Goal: Task Accomplishment & Management: Manage account settings

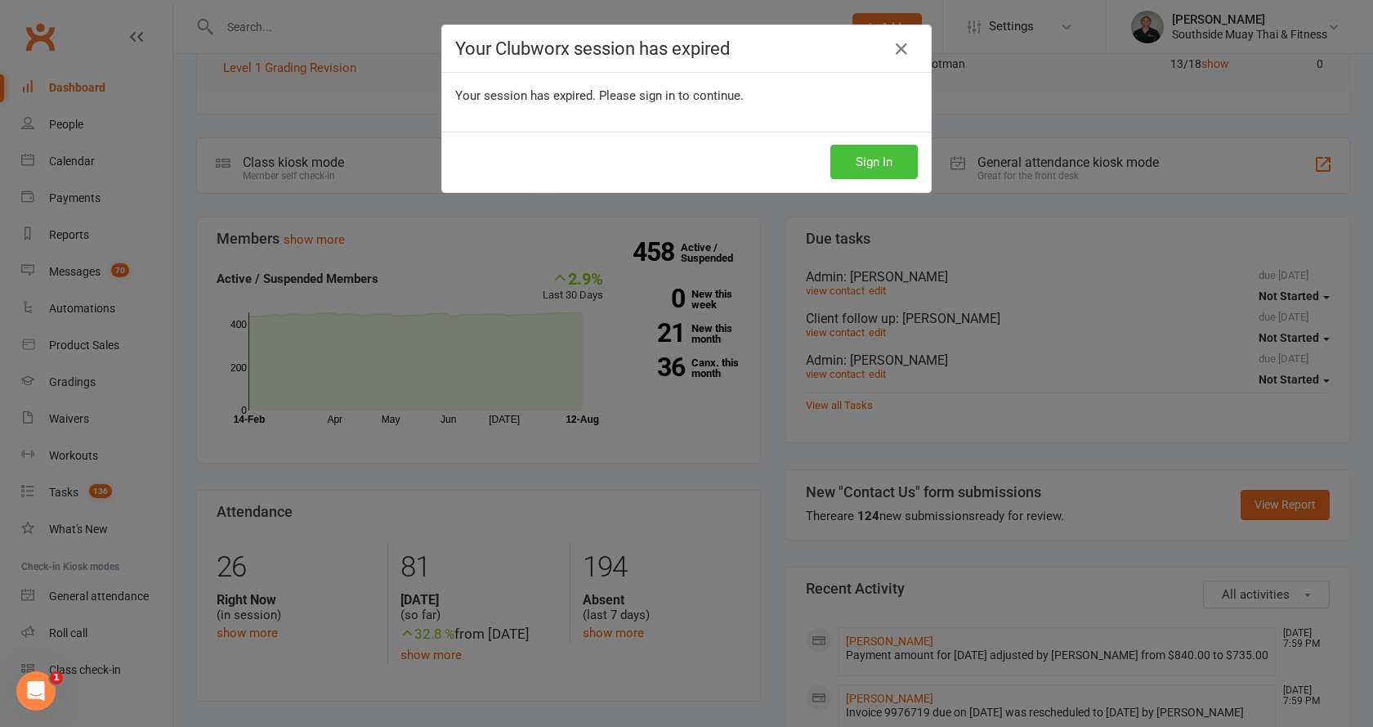
click at [843, 157] on button "Sign In" at bounding box center [873, 162] width 87 height 34
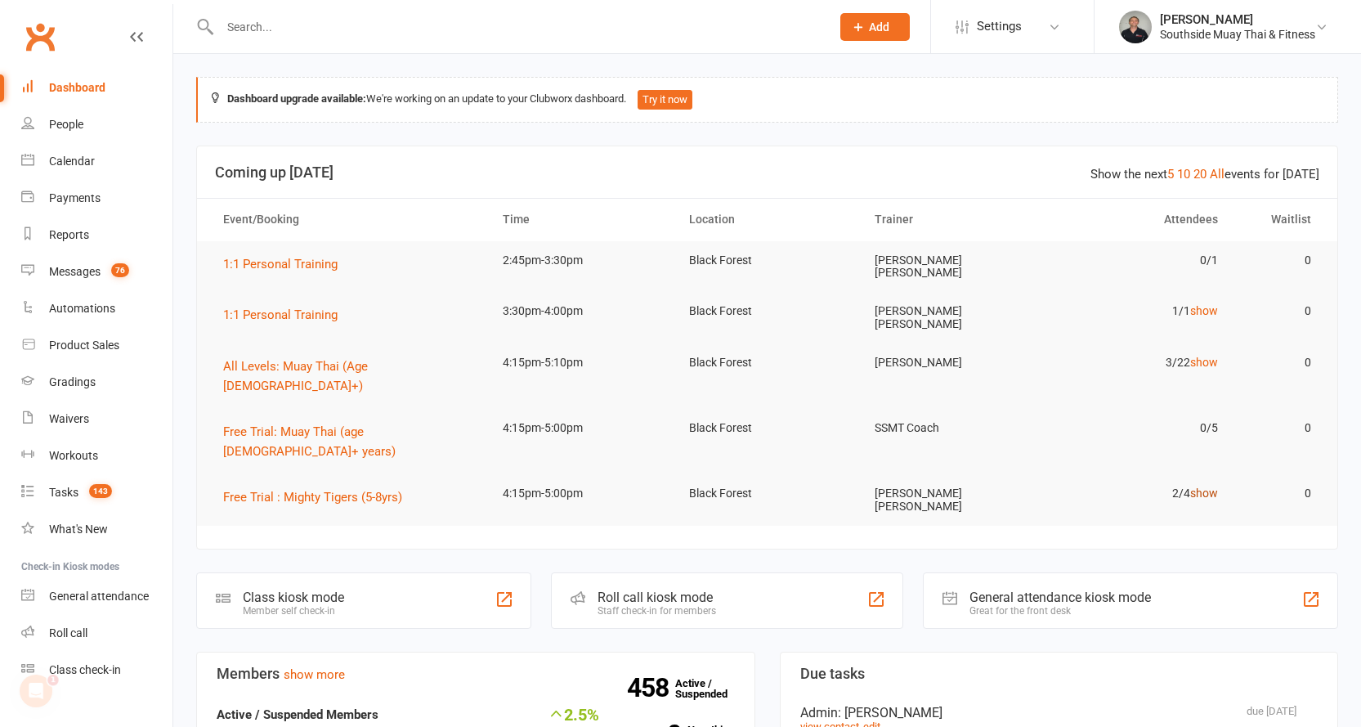
click at [1202, 486] on link "show" at bounding box center [1204, 492] width 28 height 13
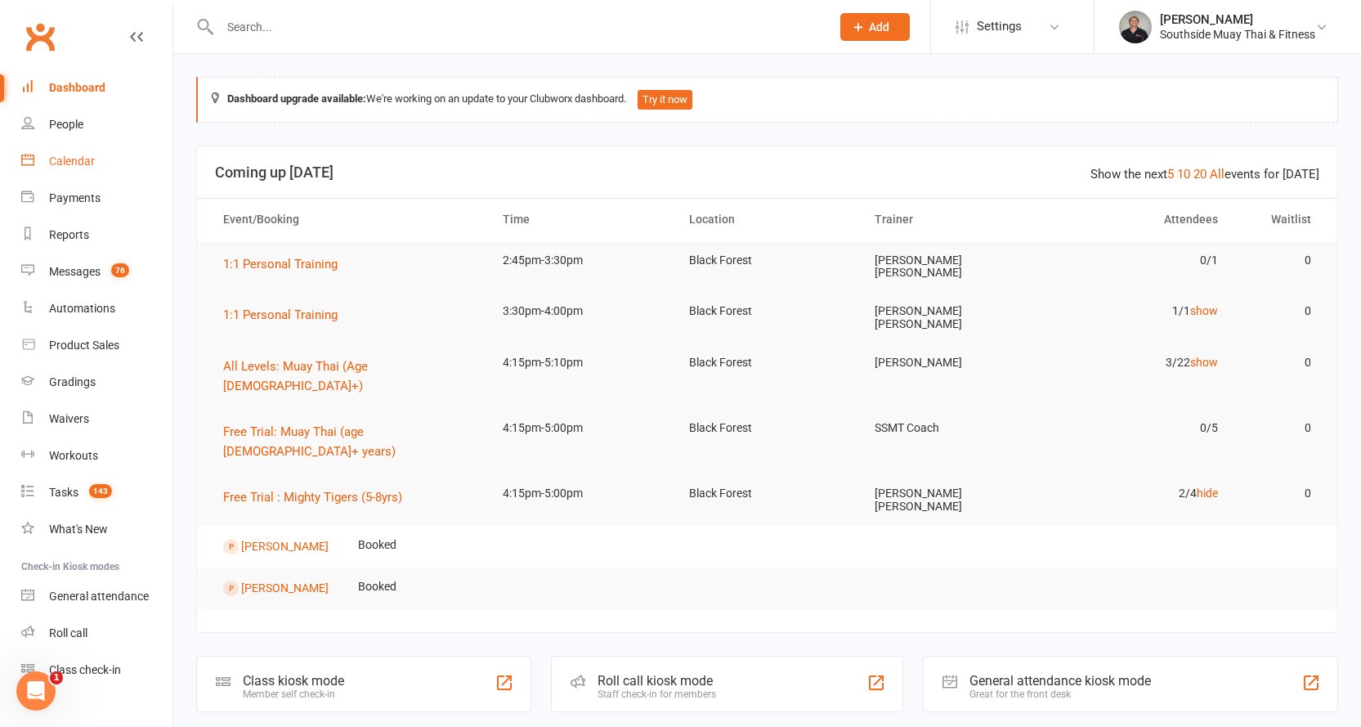
click at [77, 158] on div "Calendar" at bounding box center [72, 160] width 46 height 13
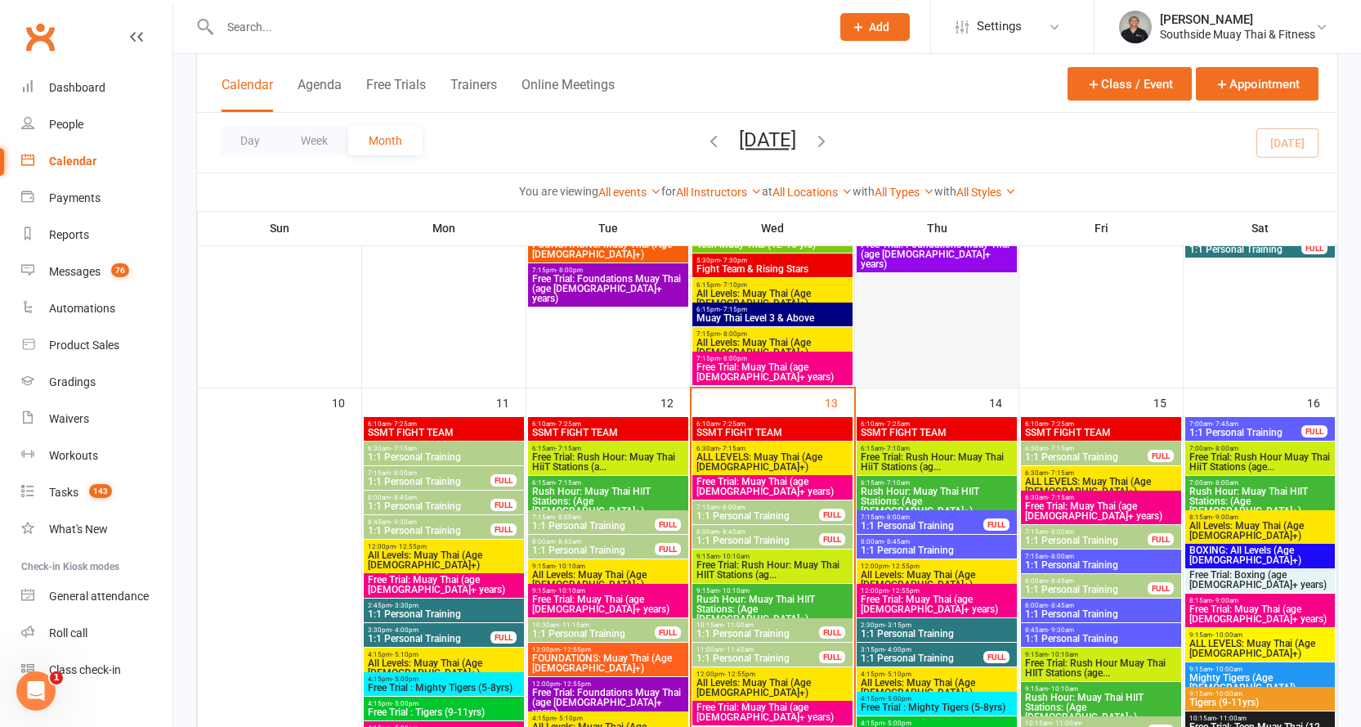
scroll to position [1798, 0]
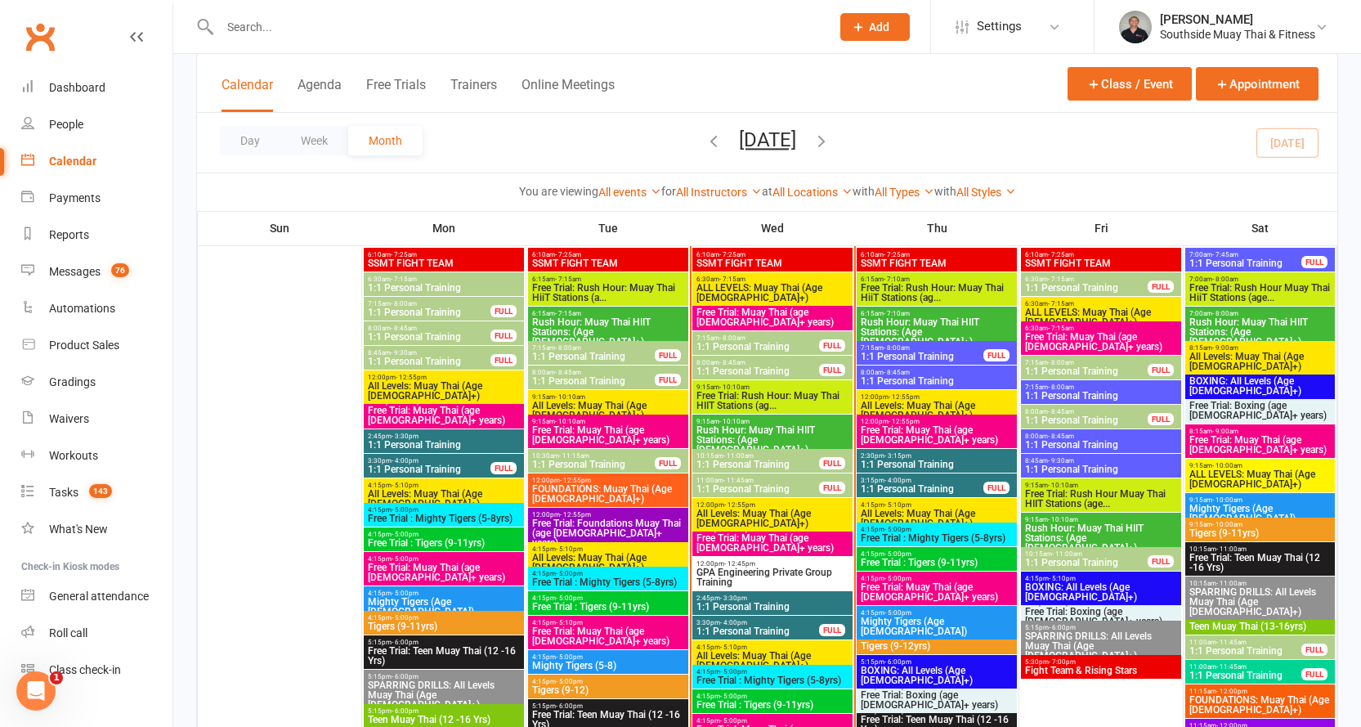
click at [750, 534] on span "Free Trial: Muay Thai (age [DEMOGRAPHIC_DATA]+ years)" at bounding box center [773, 543] width 154 height 20
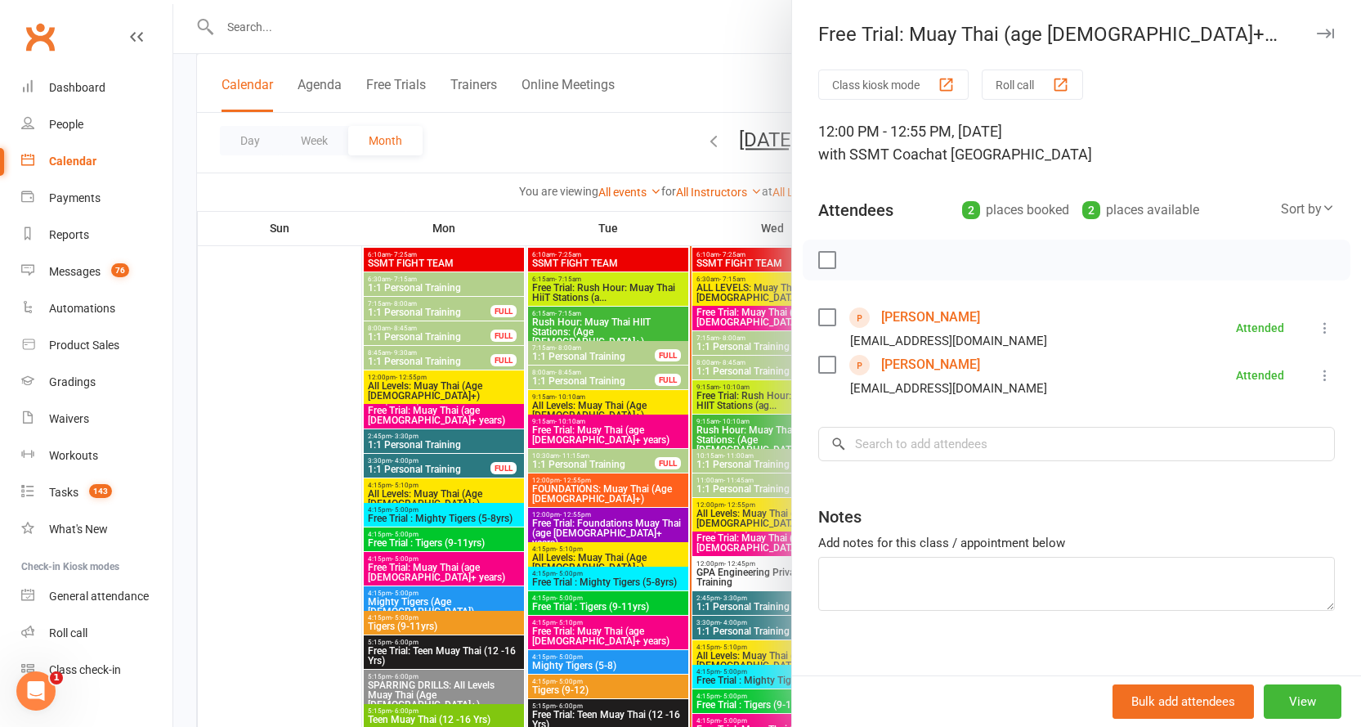
click at [1317, 35] on icon "button" at bounding box center [1325, 34] width 17 height 10
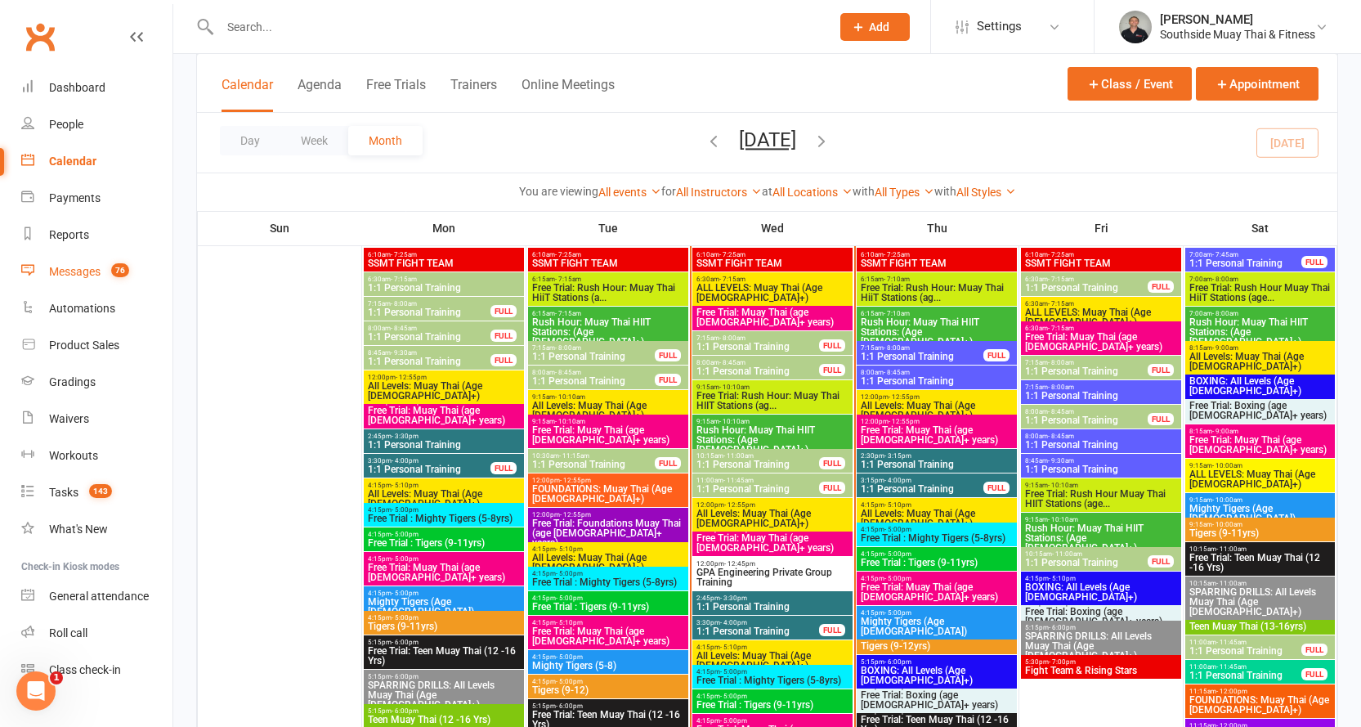
click at [65, 271] on div "Messages" at bounding box center [74, 271] width 51 height 13
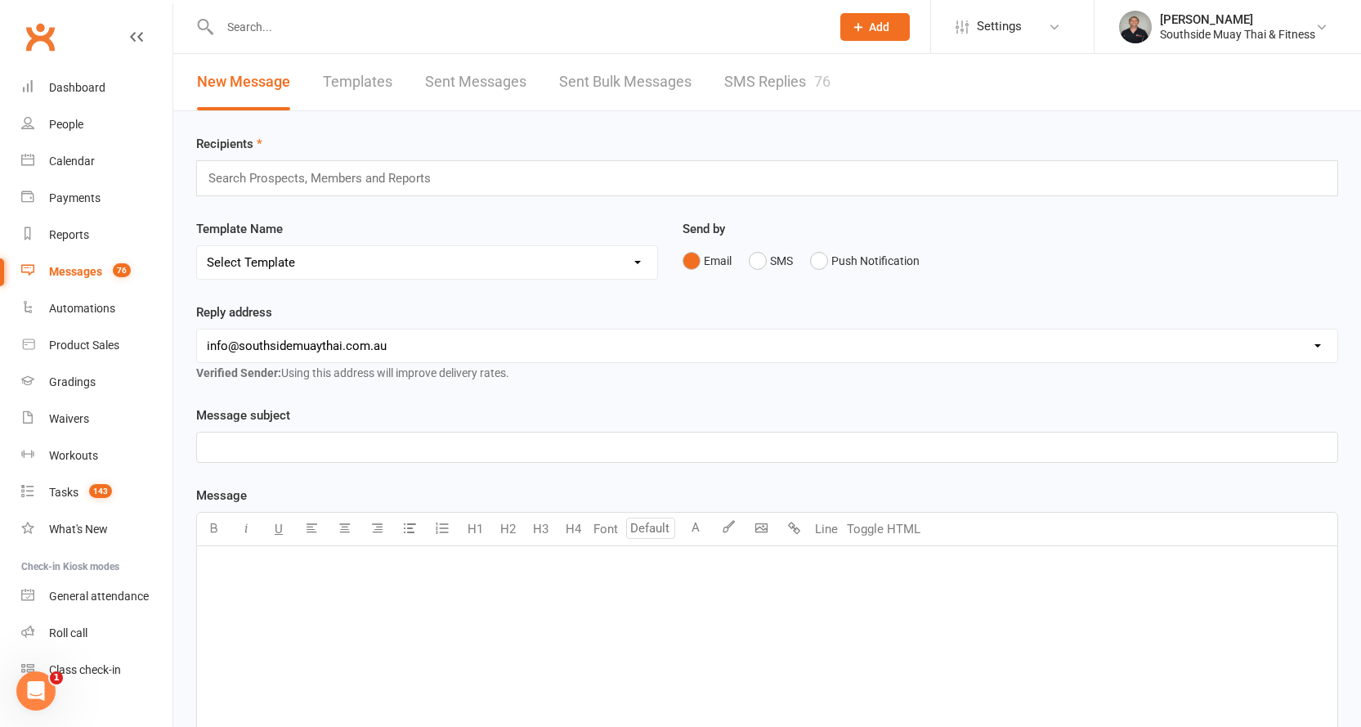
click at [760, 87] on link "SMS Replies 76" at bounding box center [777, 82] width 106 height 56
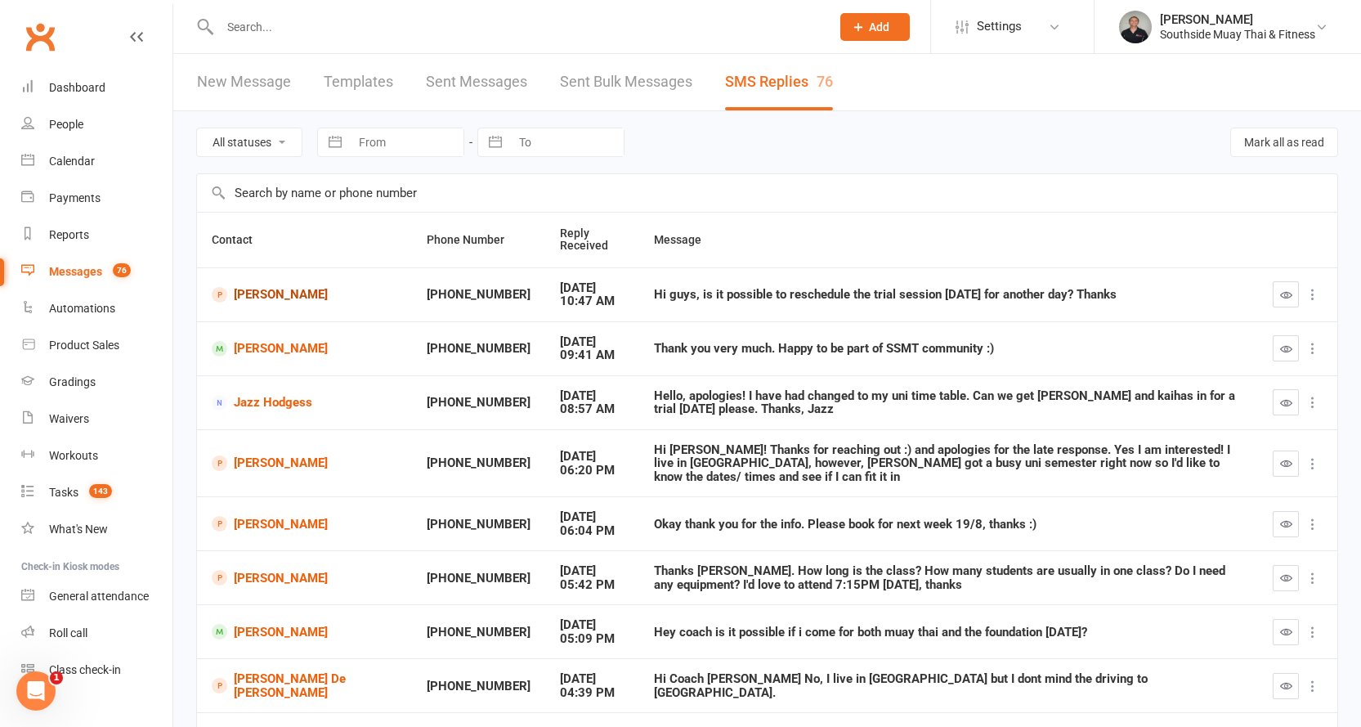
click at [261, 291] on link "Brayden Londema" at bounding box center [305, 295] width 186 height 16
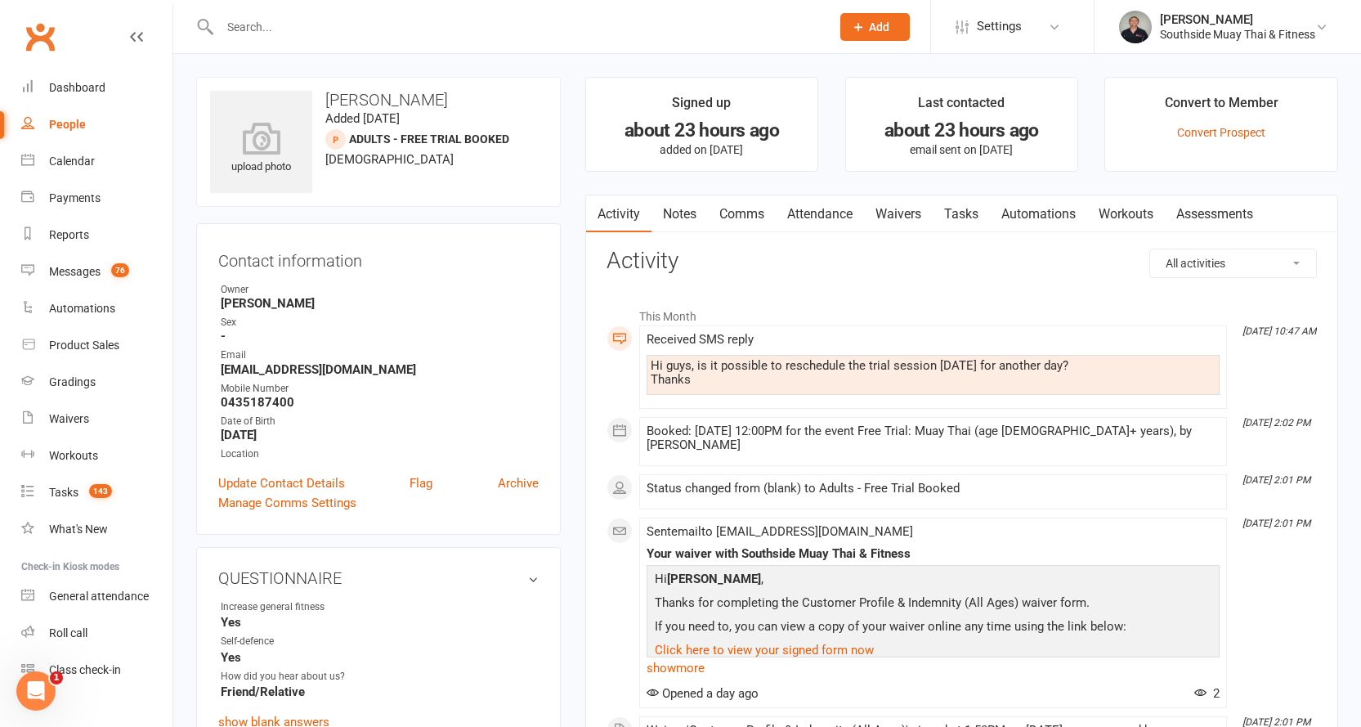
click at [740, 212] on link "Comms" at bounding box center [742, 214] width 68 height 38
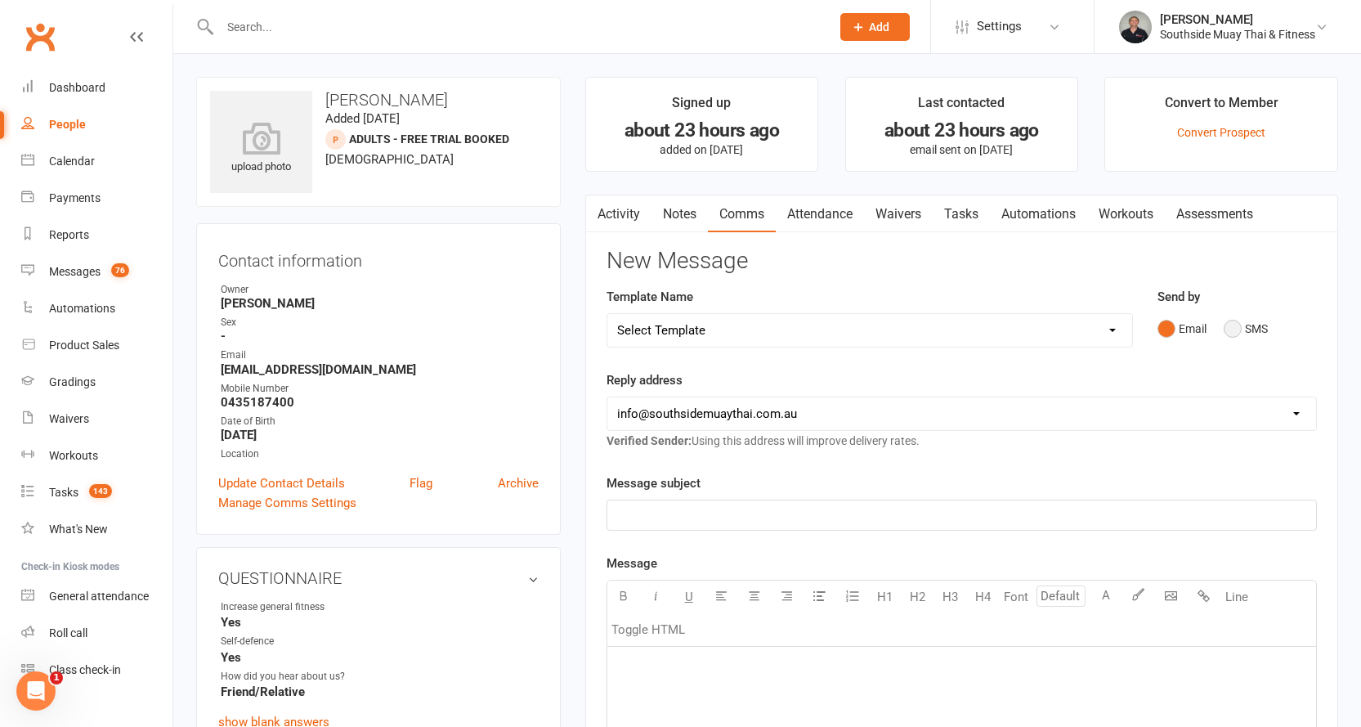
click at [1254, 328] on button "SMS" at bounding box center [1246, 328] width 44 height 31
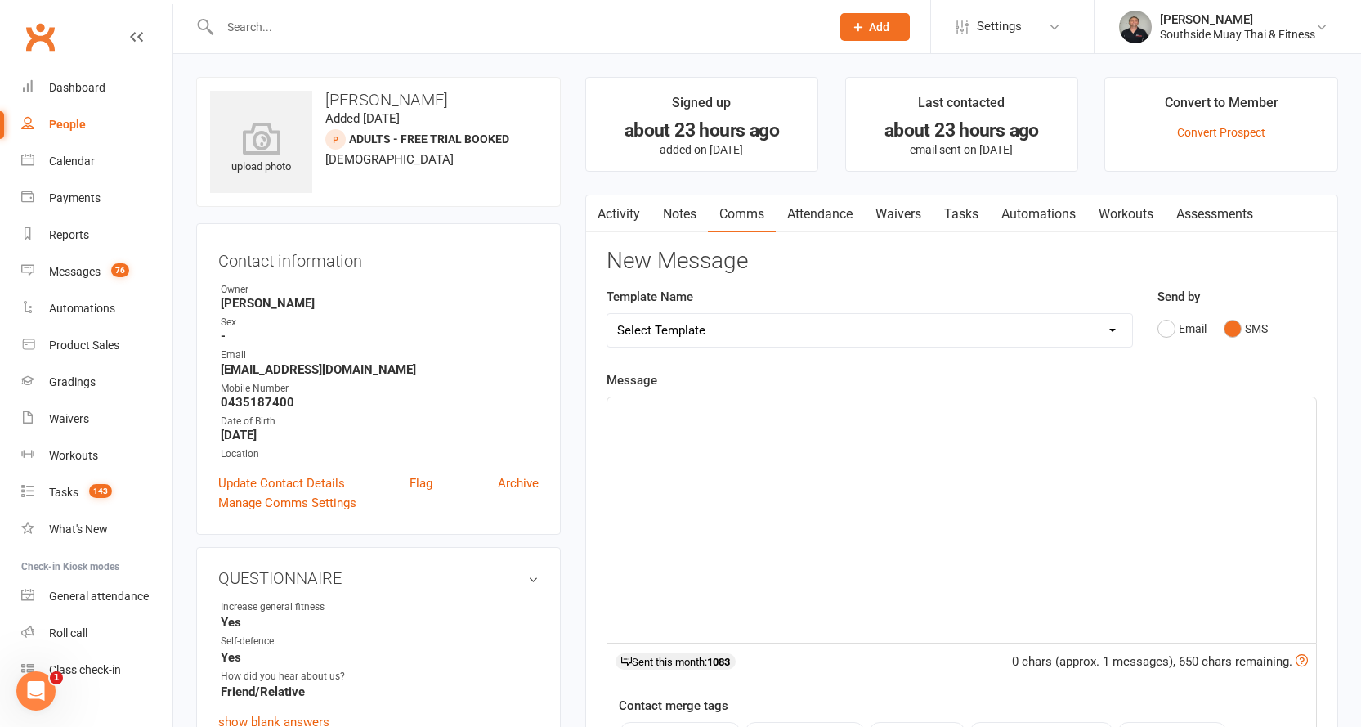
click at [924, 419] on p "﻿" at bounding box center [961, 412] width 689 height 20
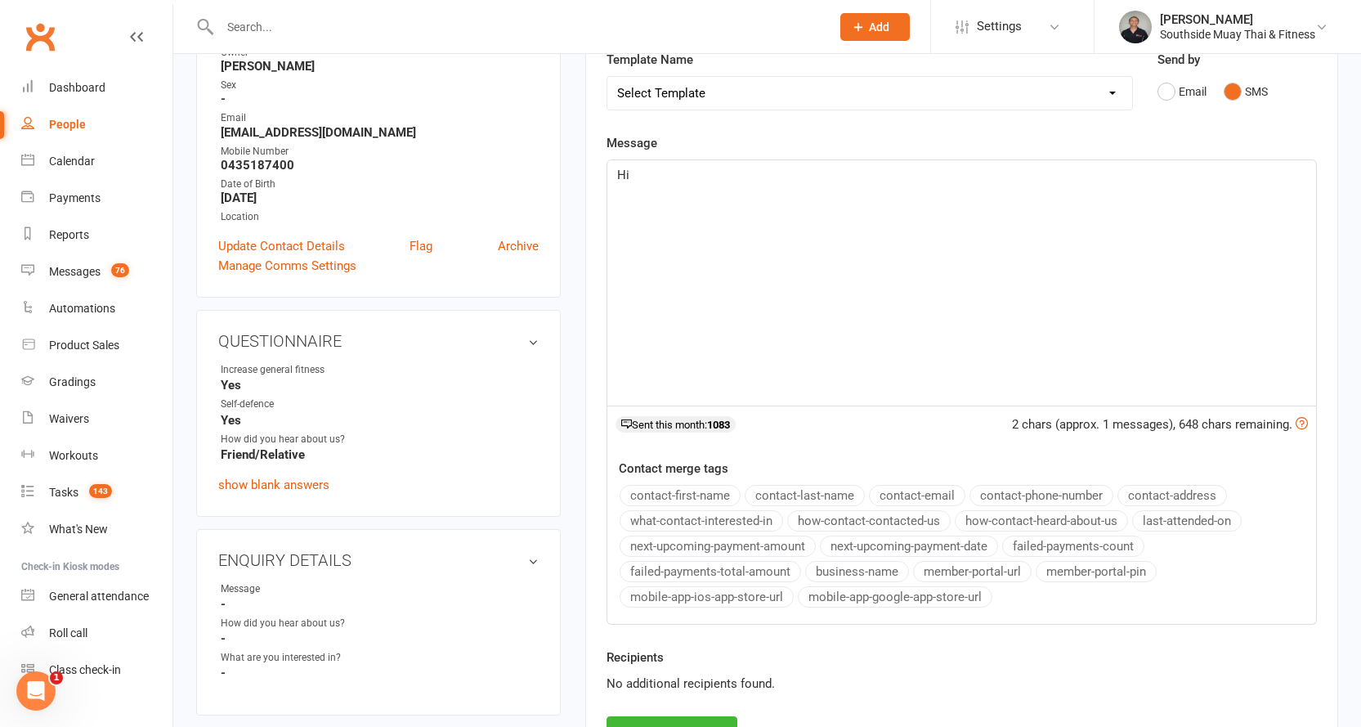
scroll to position [245, 0]
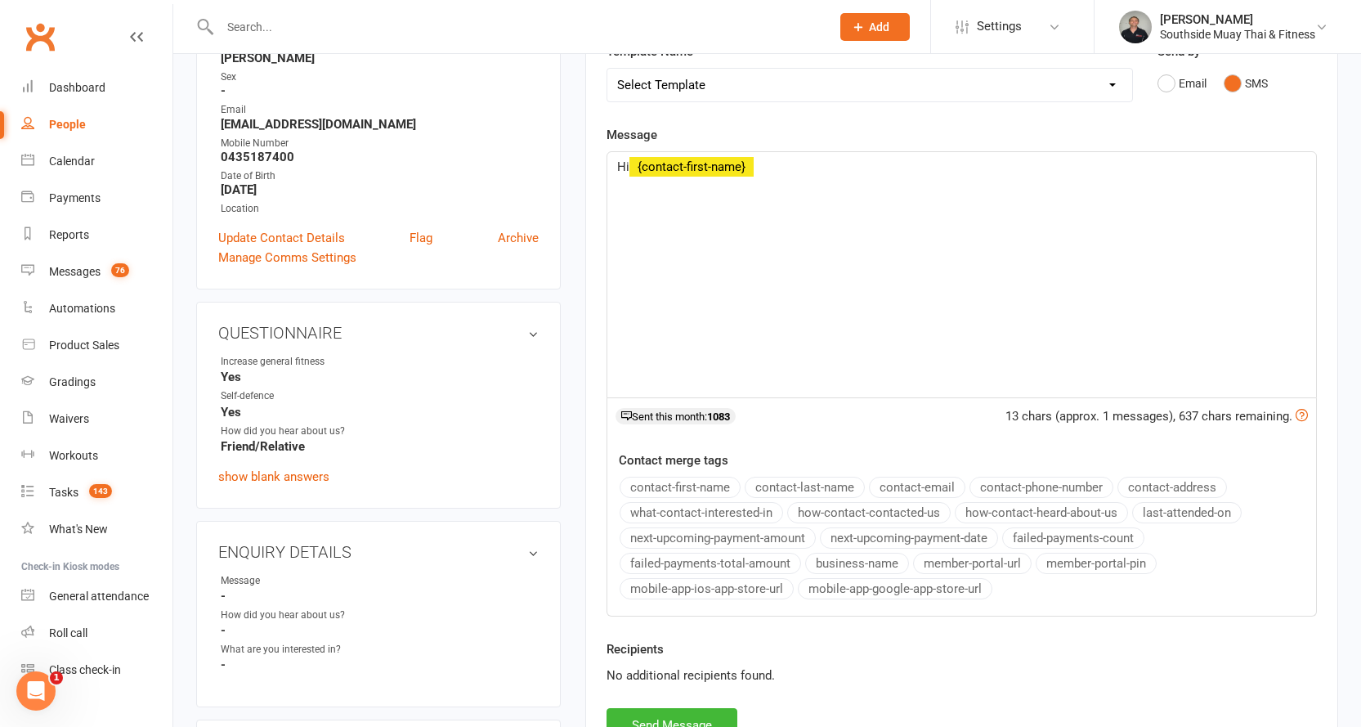
click at [704, 481] on button "contact-first-name" at bounding box center [680, 487] width 121 height 21
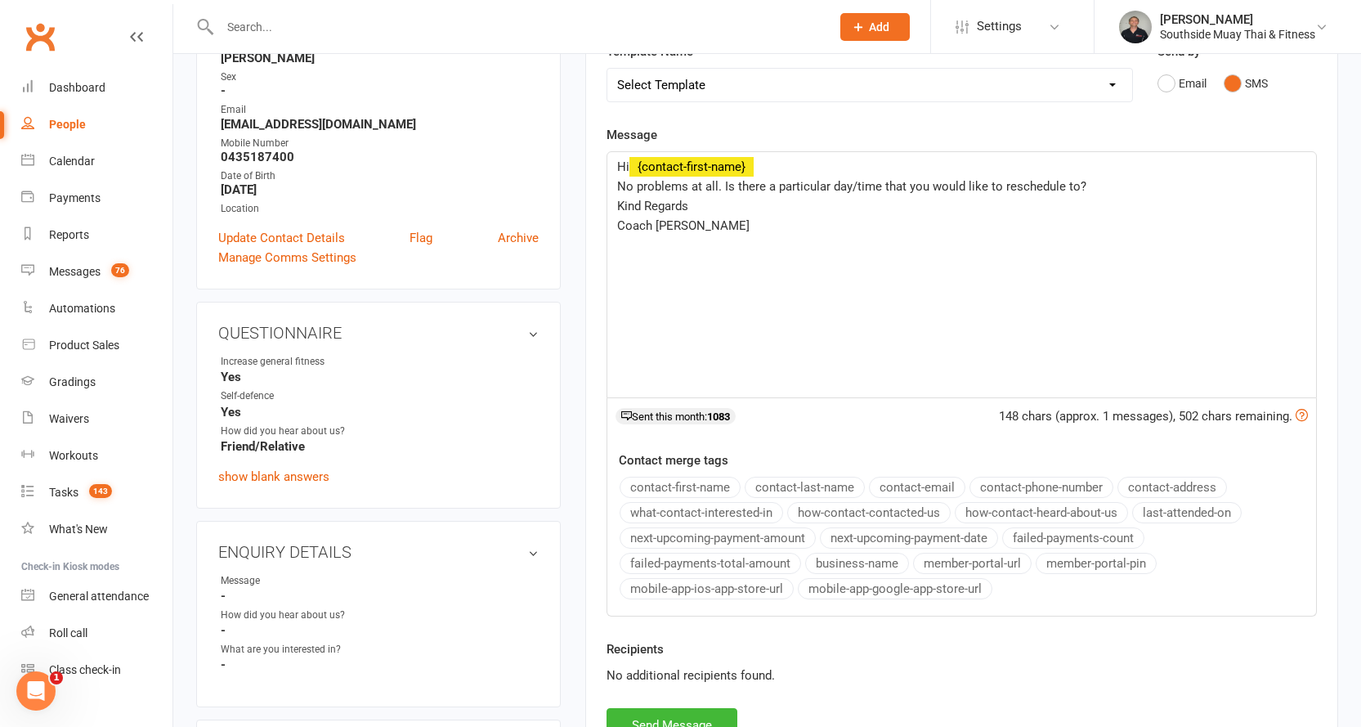
click at [851, 559] on button "business-name" at bounding box center [857, 563] width 104 height 21
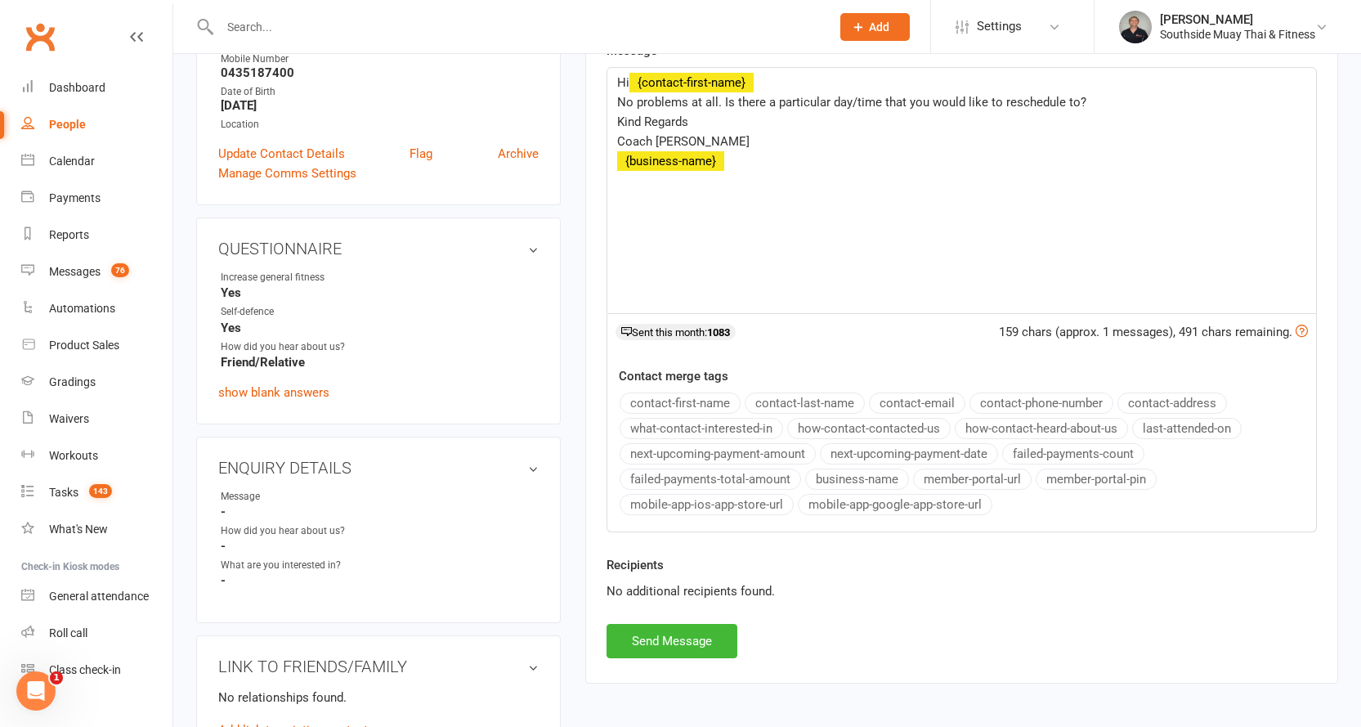
scroll to position [409, 0]
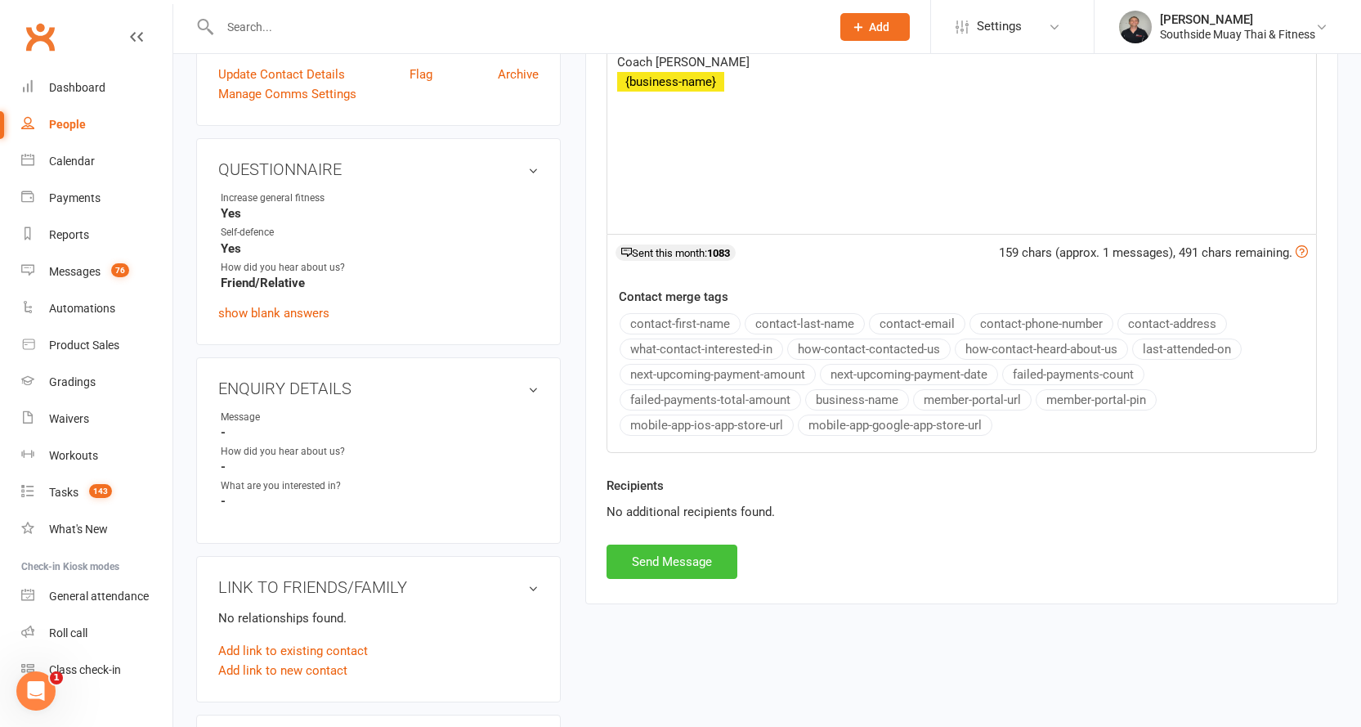
click at [674, 571] on button "Send Message" at bounding box center [672, 561] width 131 height 34
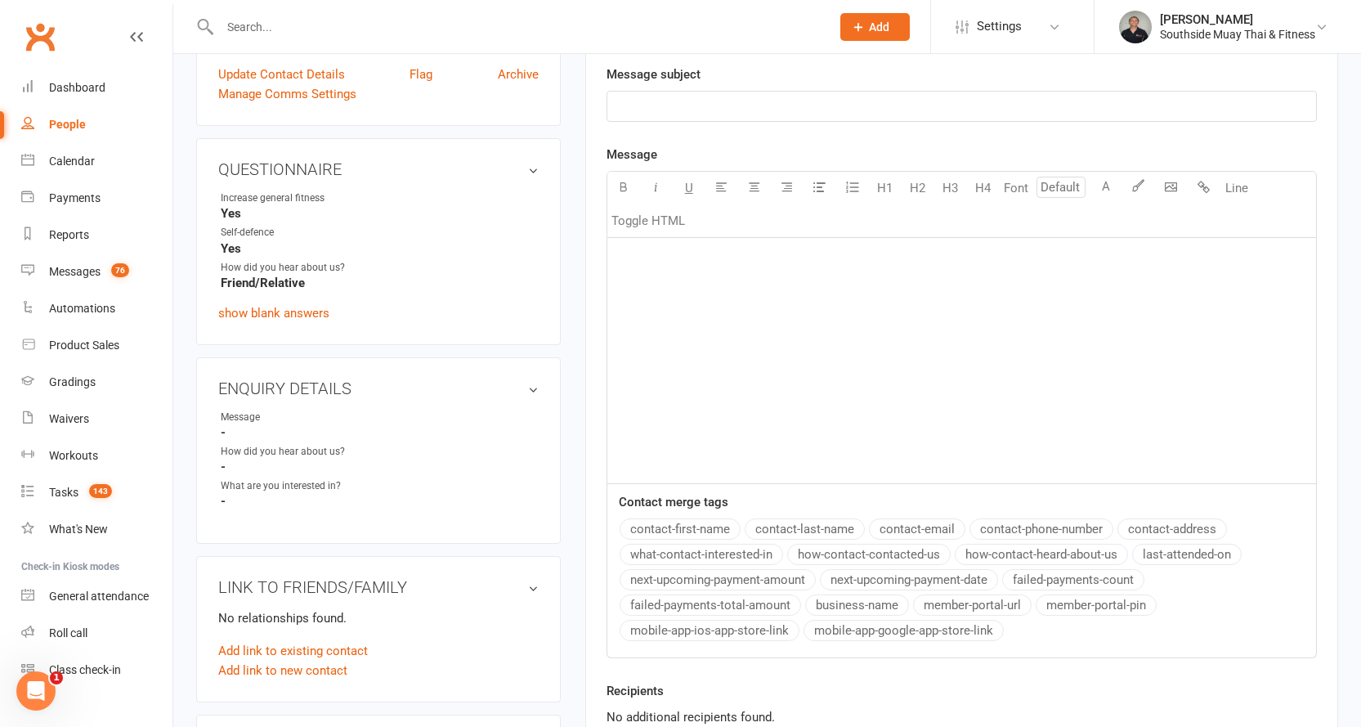
scroll to position [0, 0]
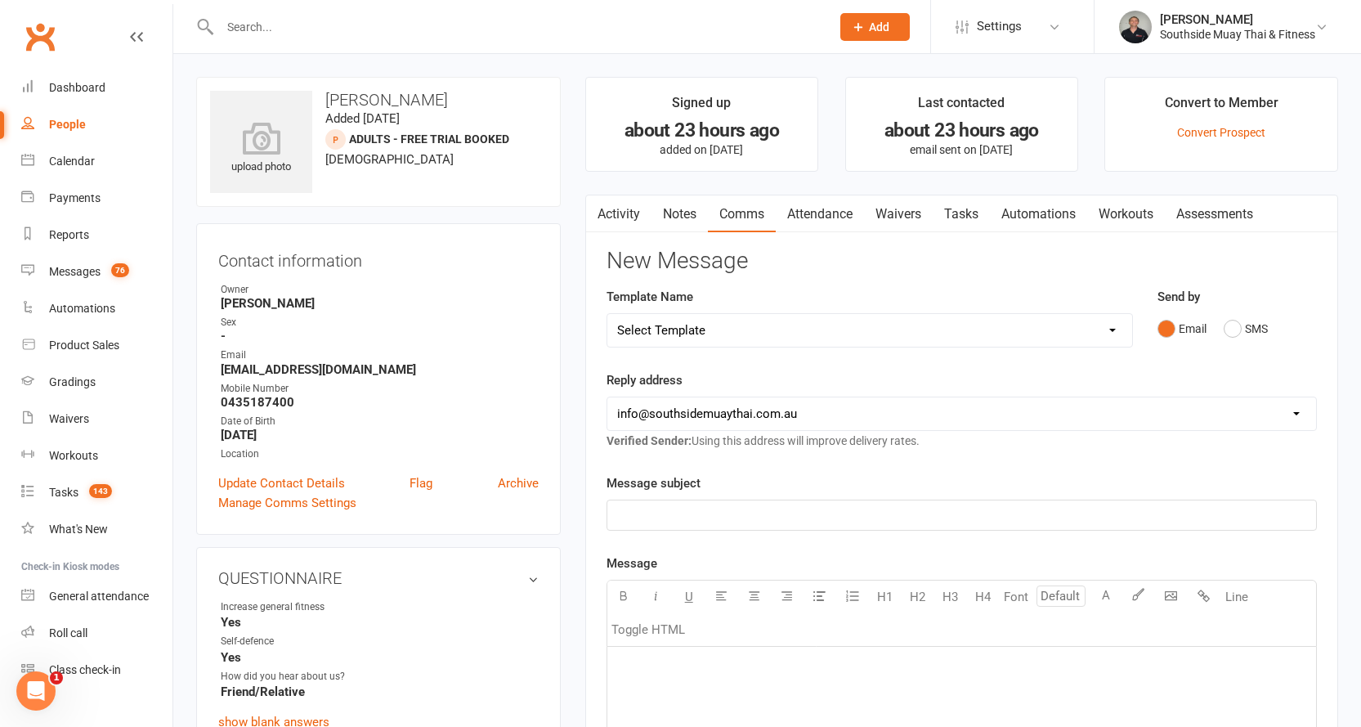
click at [55, 119] on div "People" at bounding box center [67, 124] width 37 height 13
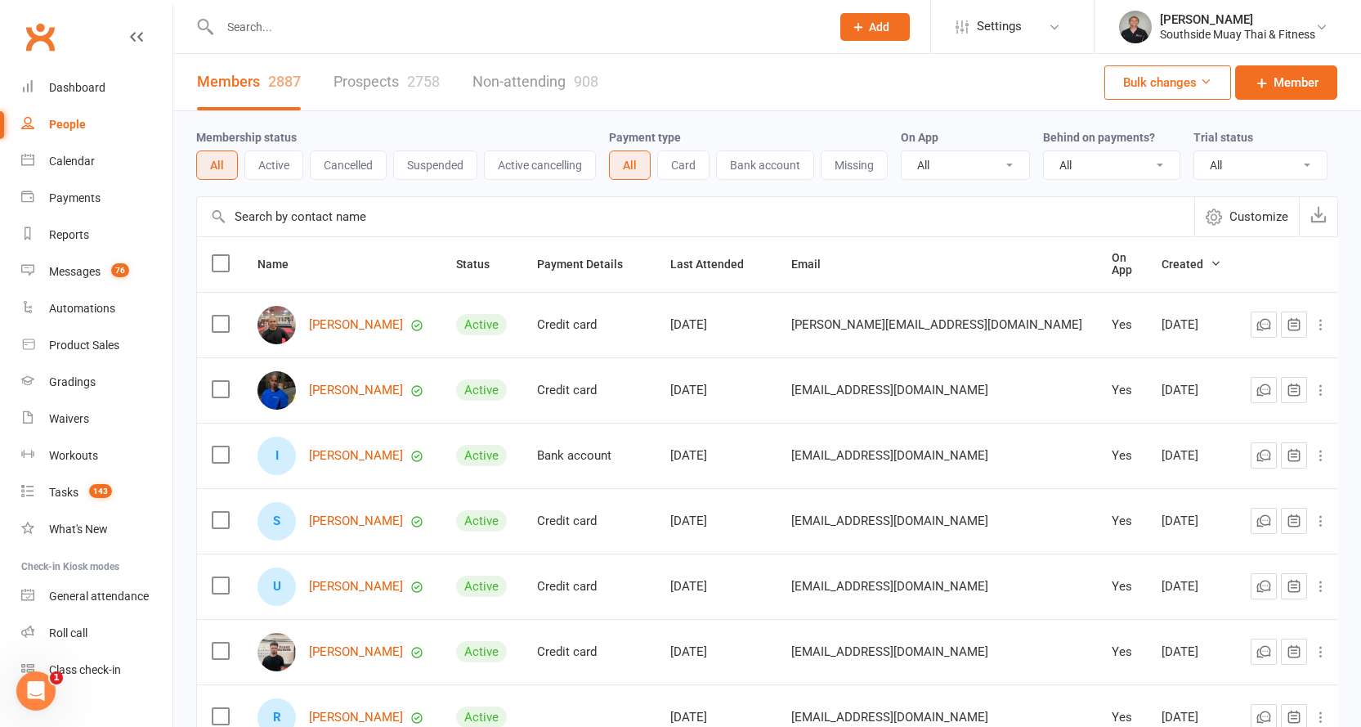
click at [356, 86] on link "Prospects 2758" at bounding box center [387, 82] width 106 height 56
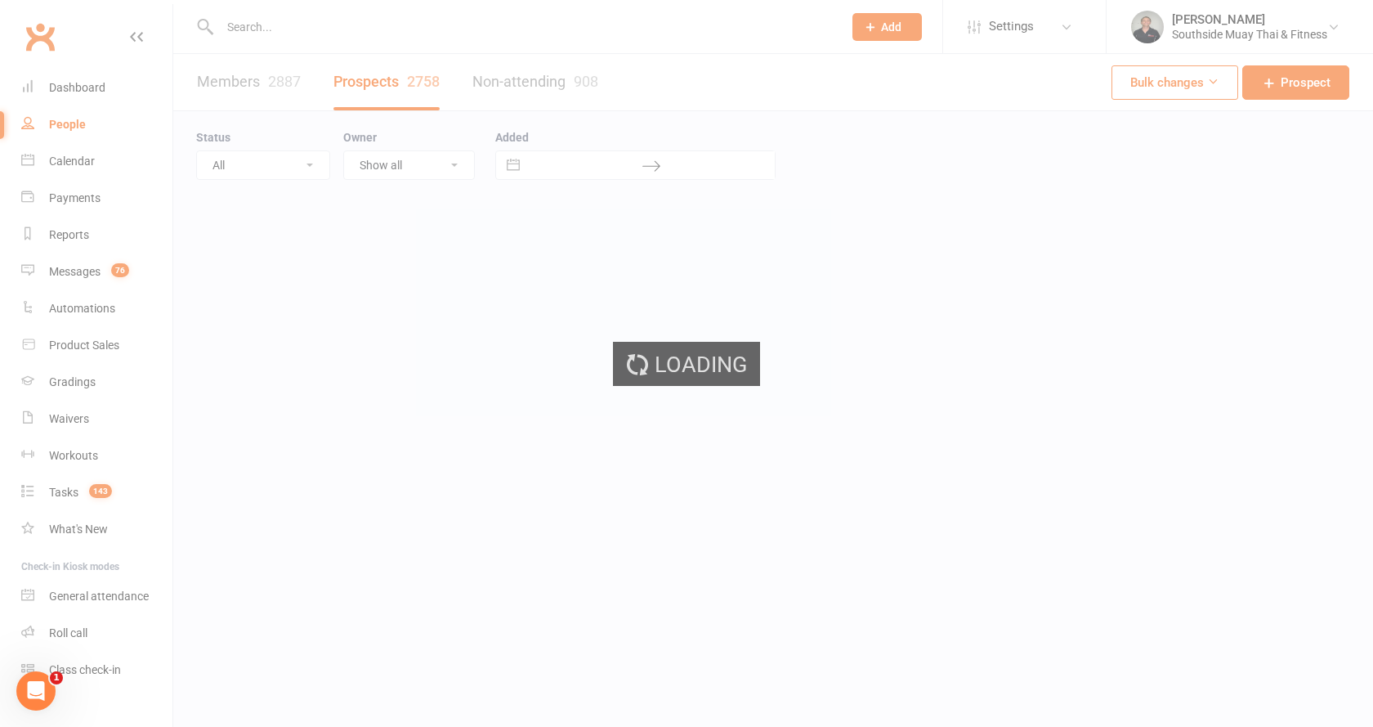
select select "100"
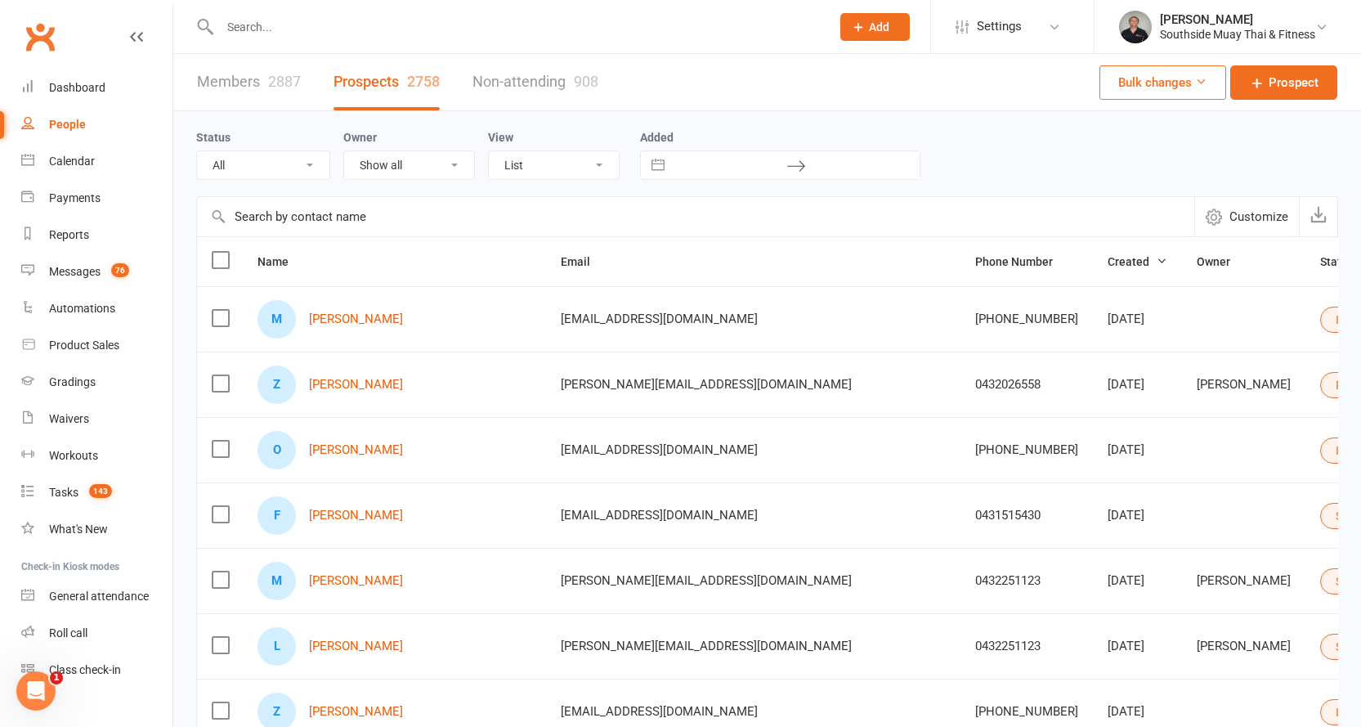
click at [274, 164] on select "All (No status set) (Invalid status) Initial Contact 28 Day LBE - Contact Neede…" at bounding box center [263, 165] width 132 height 28
select select "Intro Month"
click at [197, 152] on select "All (No status set) (Invalid status) Initial Contact 28 Day LBE - Contact Neede…" at bounding box center [263, 165] width 132 height 28
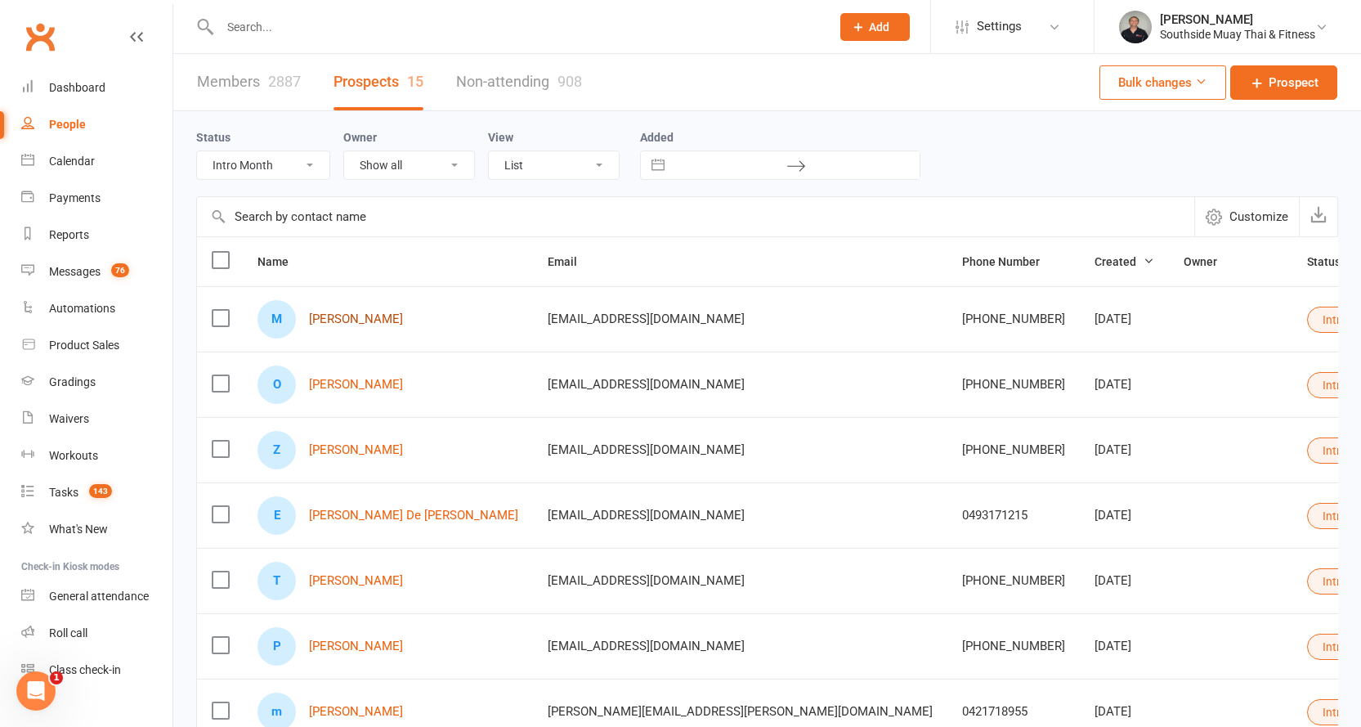
click at [374, 325] on link "Moritz Wandtke" at bounding box center [356, 319] width 94 height 14
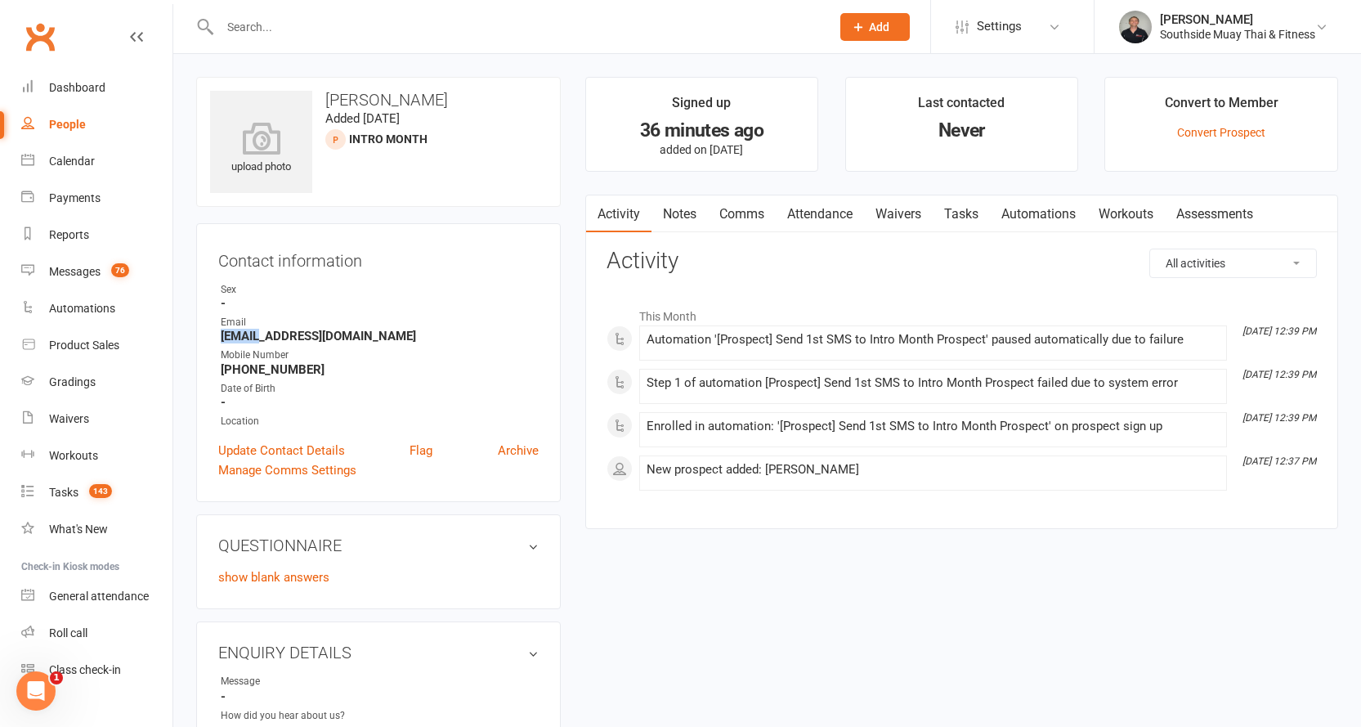
drag, startPoint x: 222, startPoint y: 332, endPoint x: 257, endPoint y: 329, distance: 35.2
click at [257, 329] on strong "Moritz.Wandtke768@schools.sa.edu.au" at bounding box center [380, 336] width 318 height 15
copy strong "Moritz"
click at [278, 33] on input "text" at bounding box center [517, 27] width 604 height 23
paste input "Moritz"
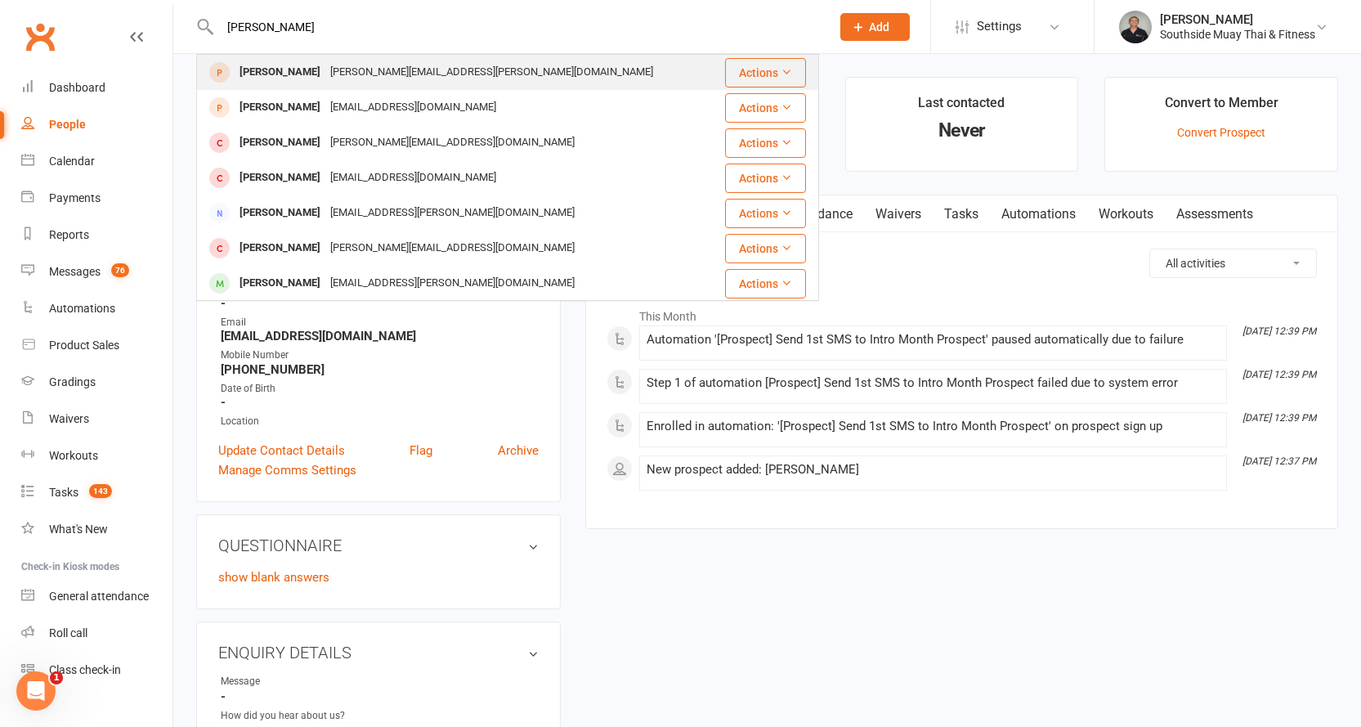
type input "Moritz"
click at [383, 71] on div "Moritz.wandtke@web.de" at bounding box center [491, 72] width 333 height 24
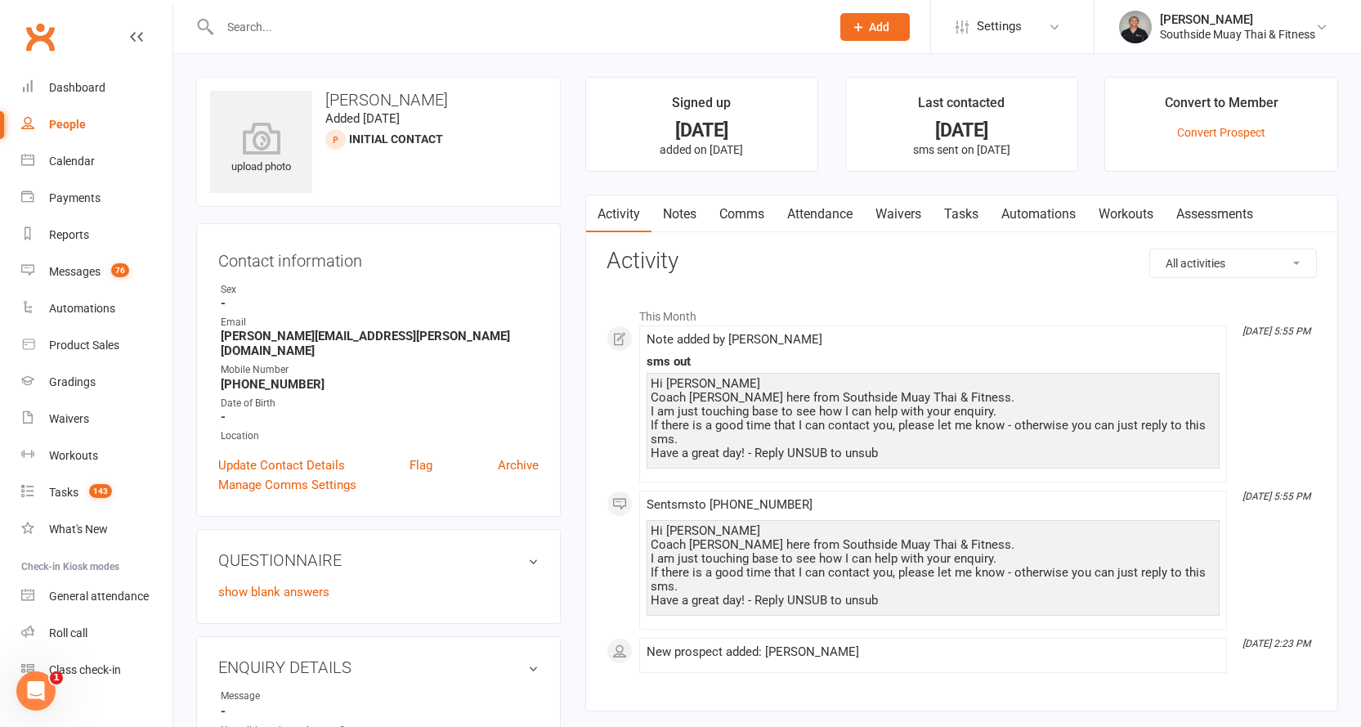
click at [332, 25] on input "text" at bounding box center [517, 27] width 604 height 23
paste input "Moritz"
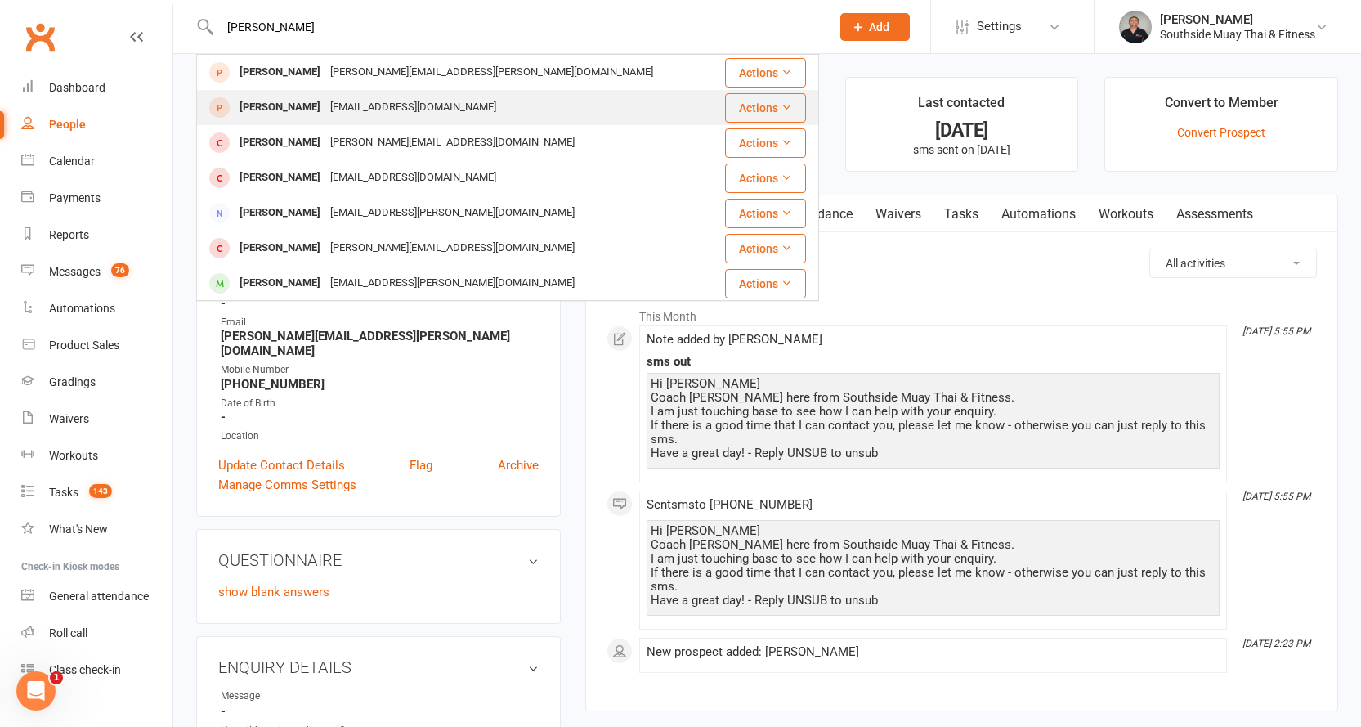
type input "Moritz"
click at [345, 106] on div "Moritz.Wandtke768@schools.sa.edu.au" at bounding box center [413, 108] width 176 height 24
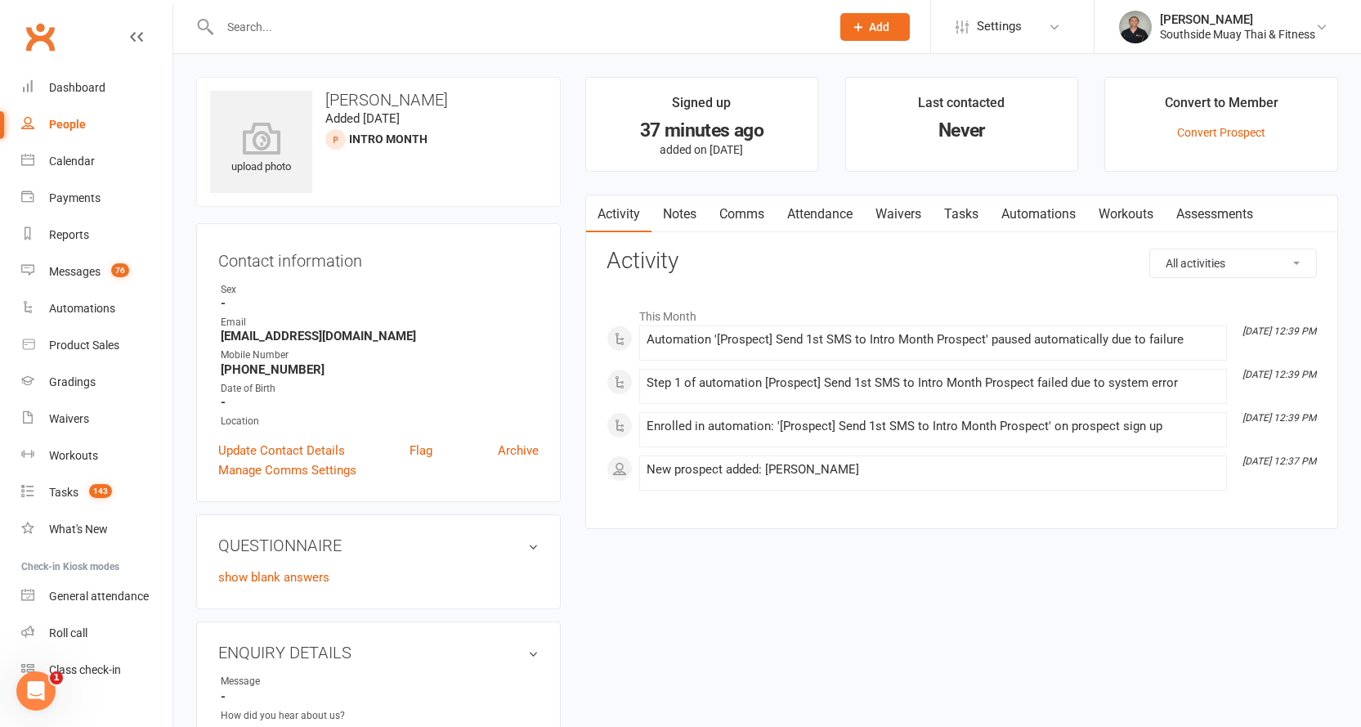
click at [58, 126] on div "People" at bounding box center [67, 124] width 37 height 13
select select "100"
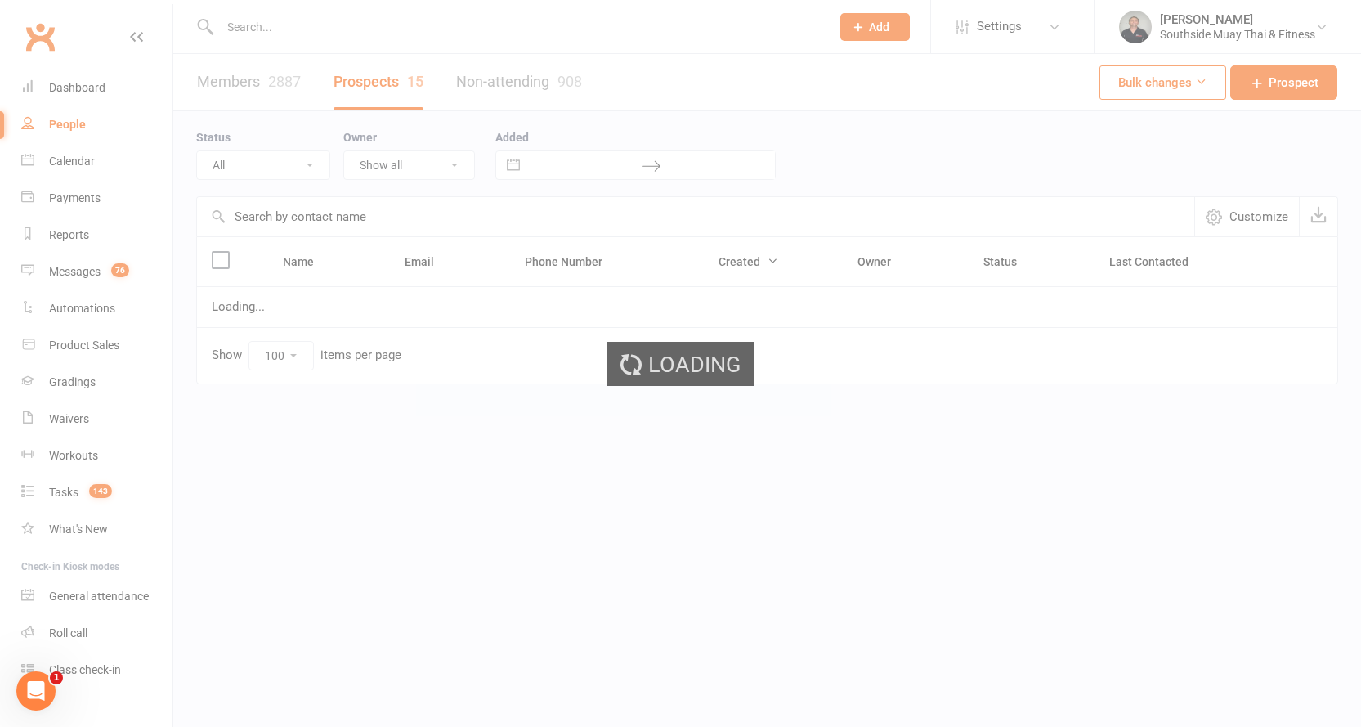
select select "Intro Month"
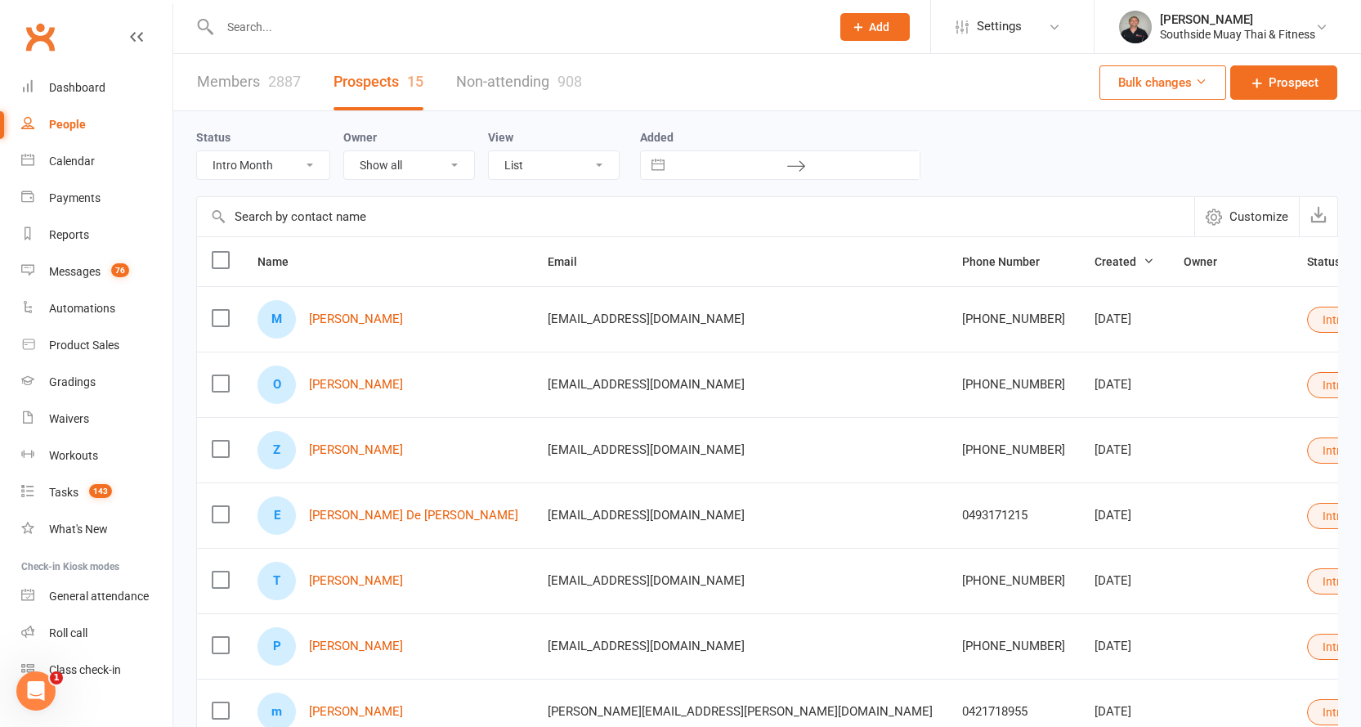
click at [312, 32] on input "text" at bounding box center [517, 27] width 604 height 23
paste input "Moritz"
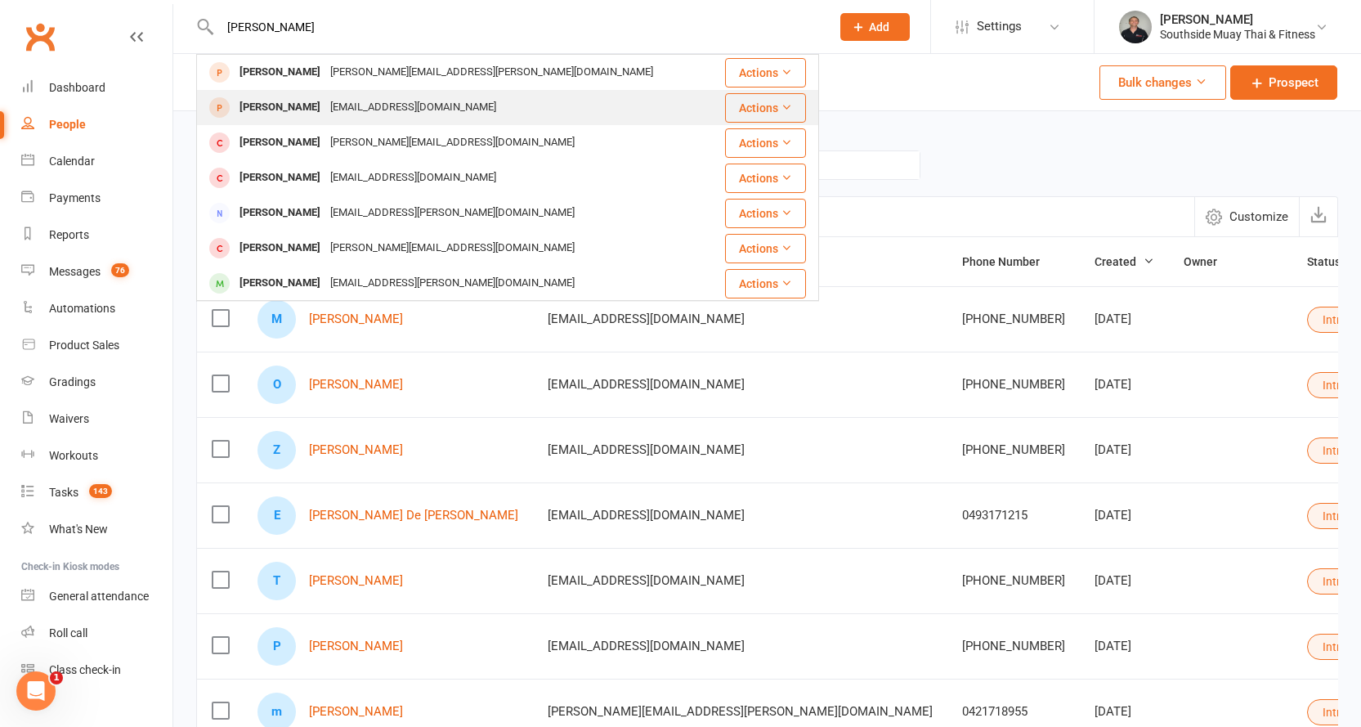
type input "Moritz"
click at [409, 101] on div "Moritz.Wandtke768@schools.sa.edu.au" at bounding box center [413, 108] width 176 height 24
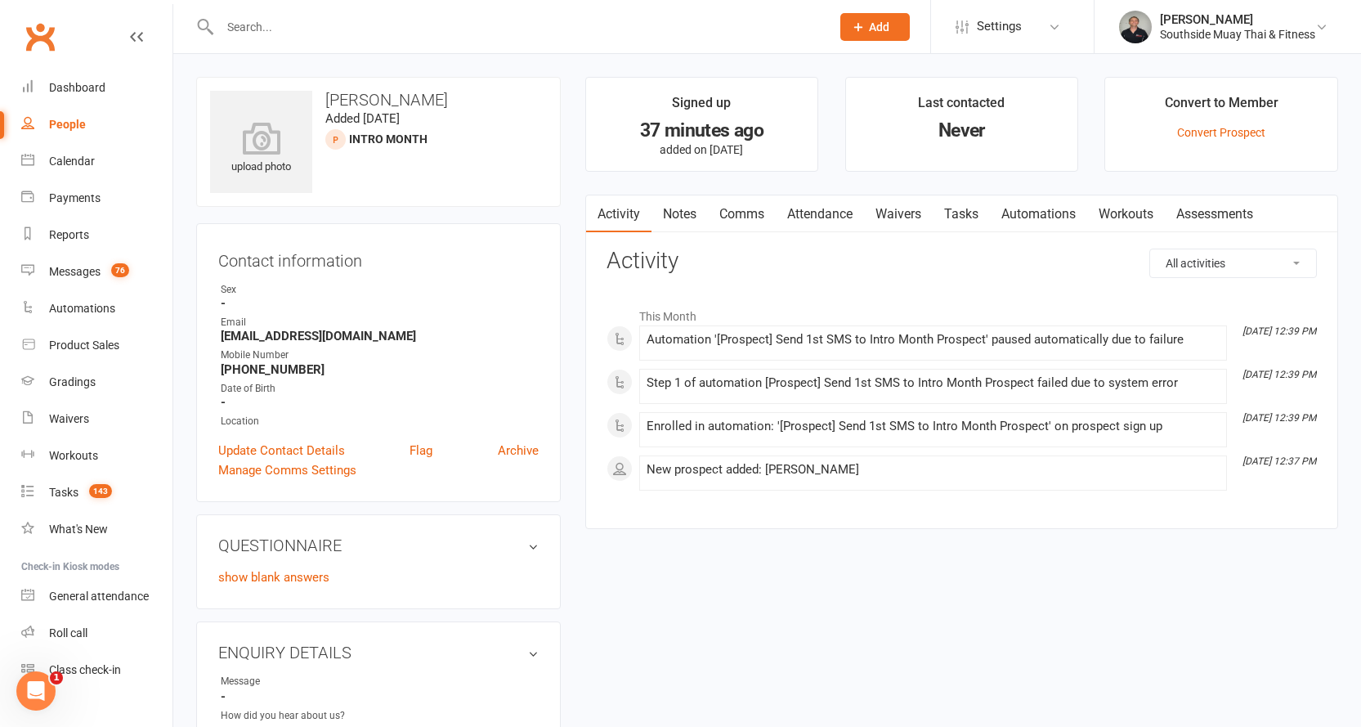
click at [259, 20] on input "text" at bounding box center [517, 27] width 604 height 23
paste input "Moritz"
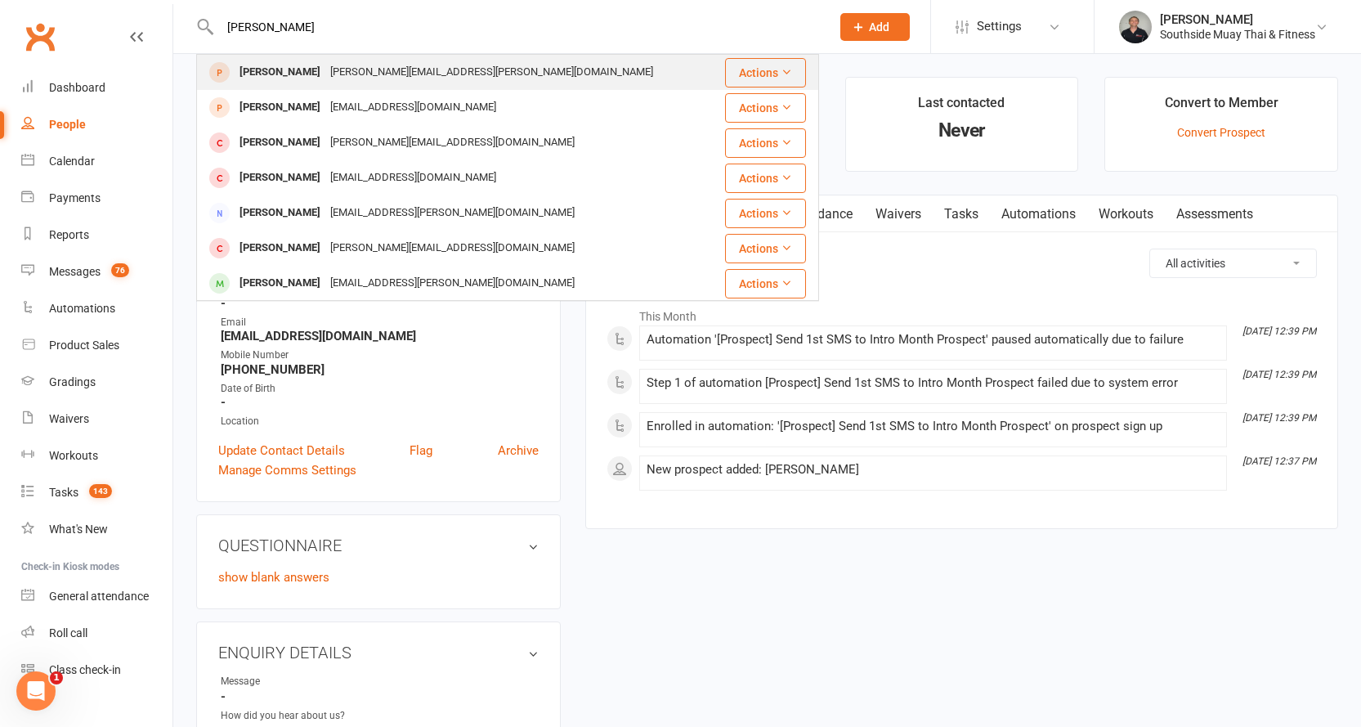
type input "Moritz"
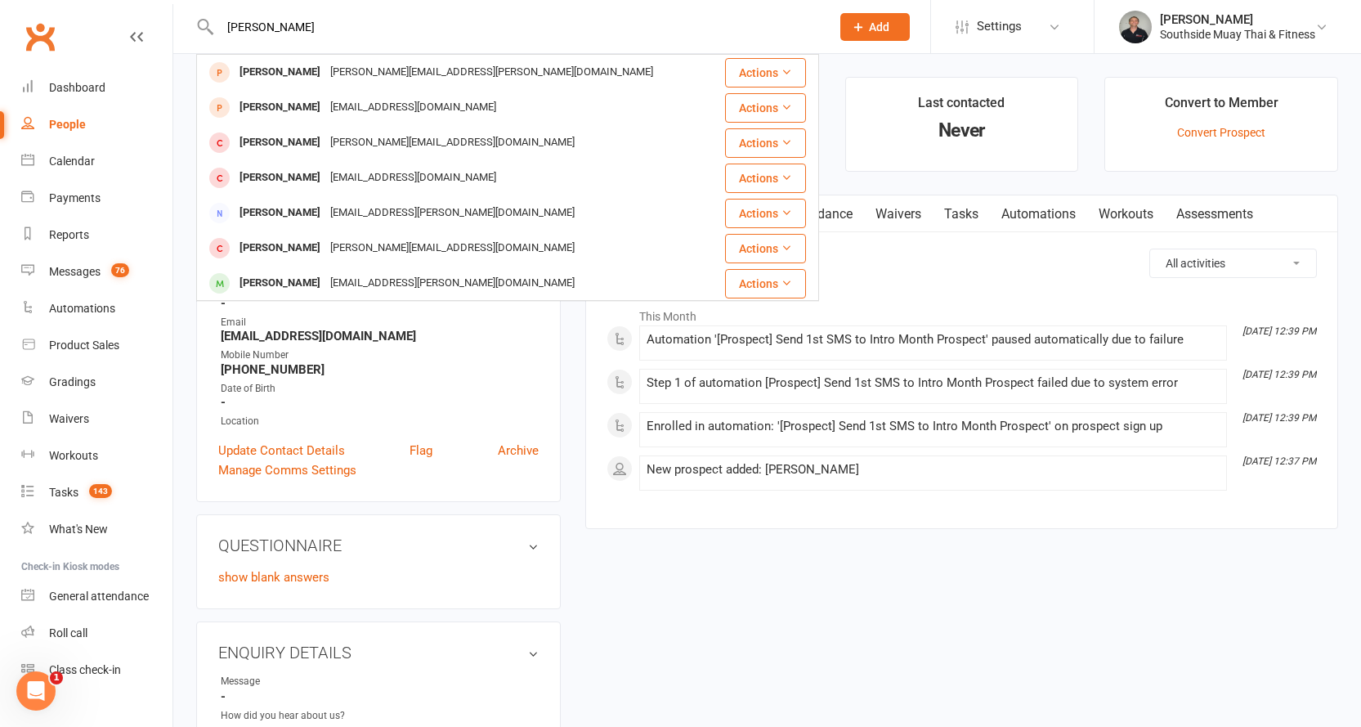
click at [285, 70] on div "Moritz Wandtke" at bounding box center [280, 72] width 91 height 24
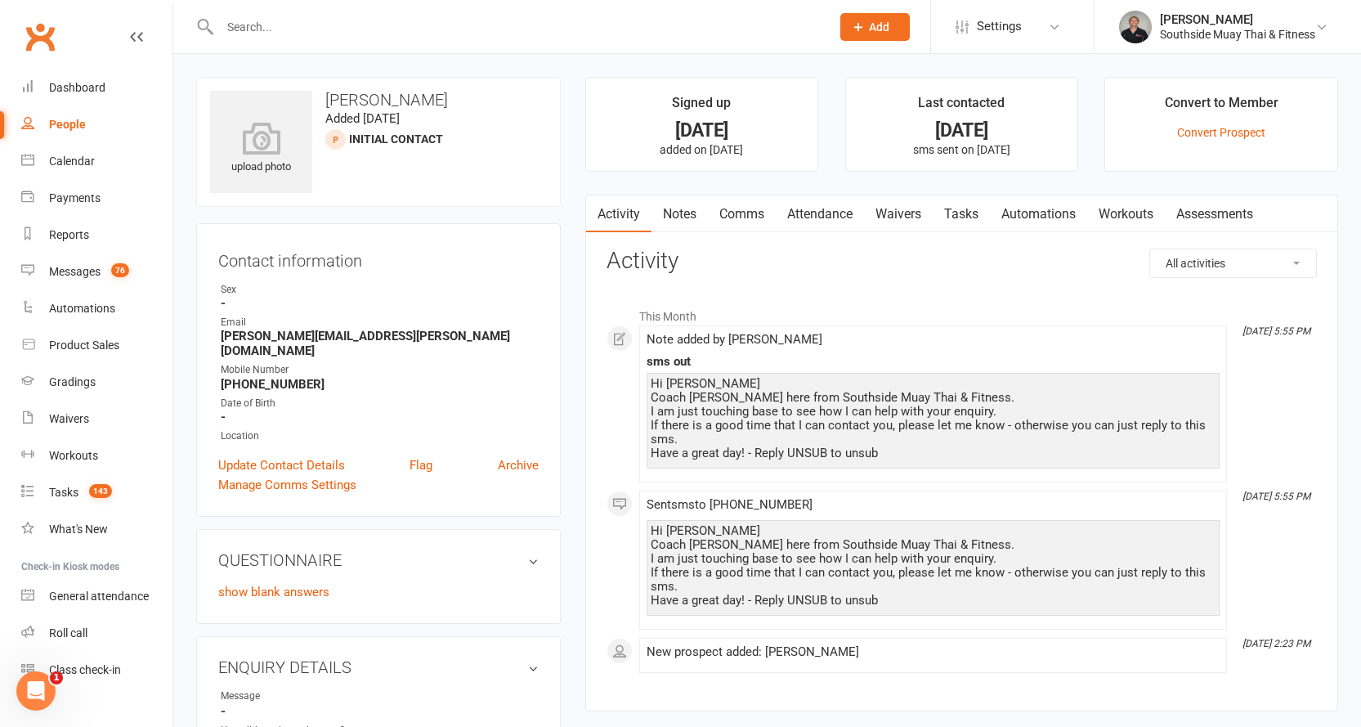
click at [263, 377] on strong "+61493322763" at bounding box center [380, 384] width 318 height 15
copy render-form-field "+61493322763"
click at [57, 111] on link "People" at bounding box center [96, 124] width 151 height 37
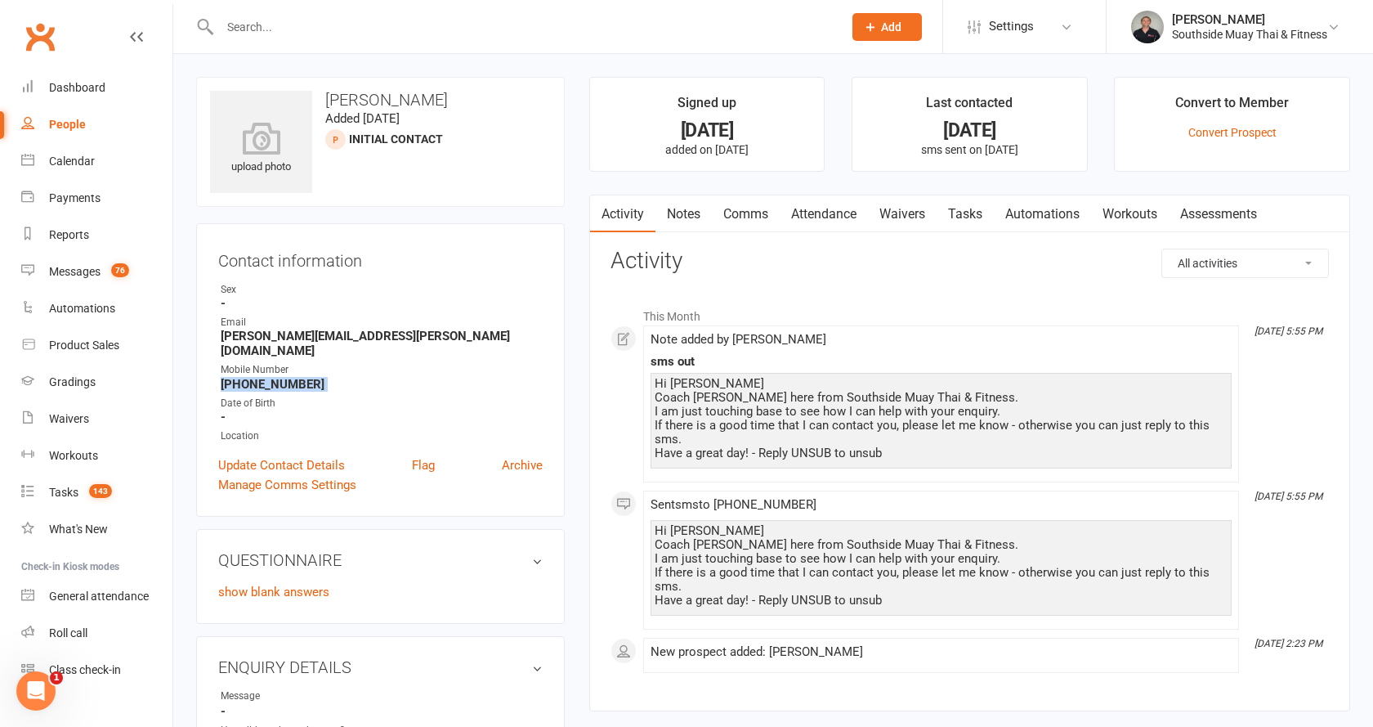
select select "100"
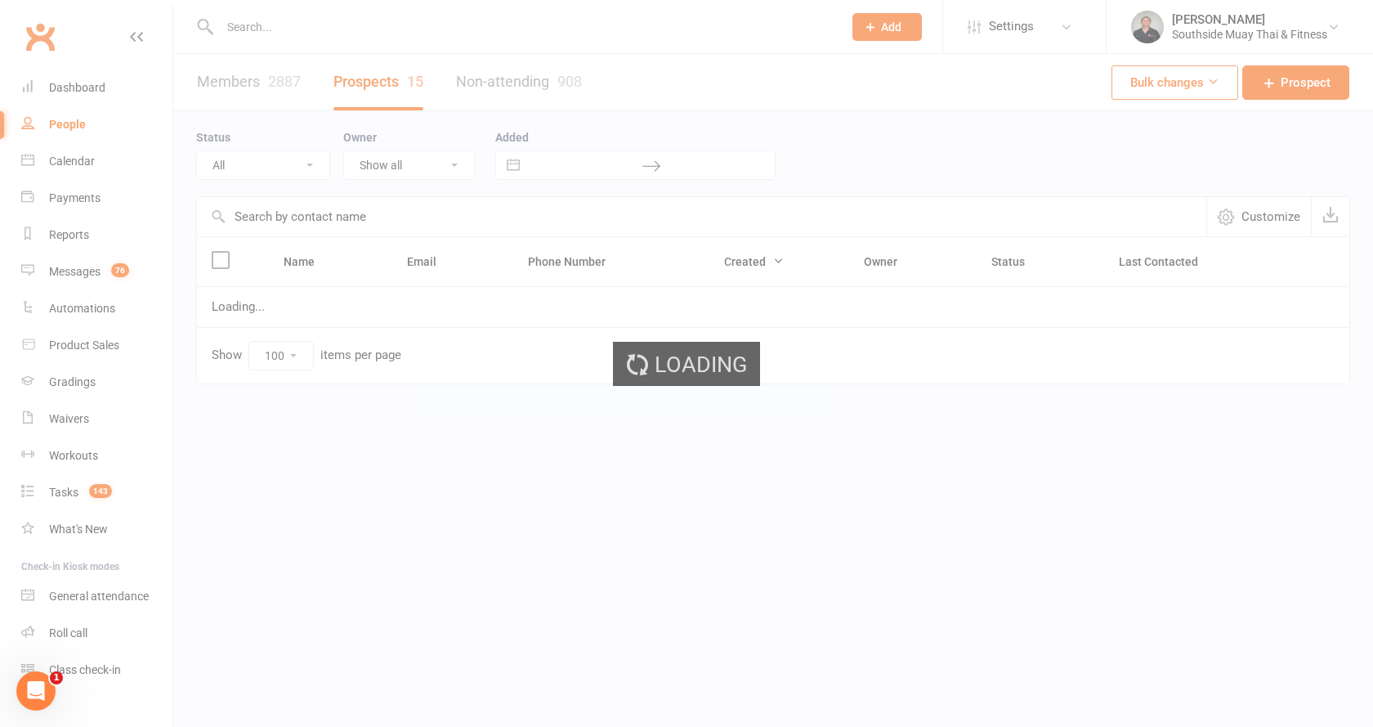
select select "Intro Month"
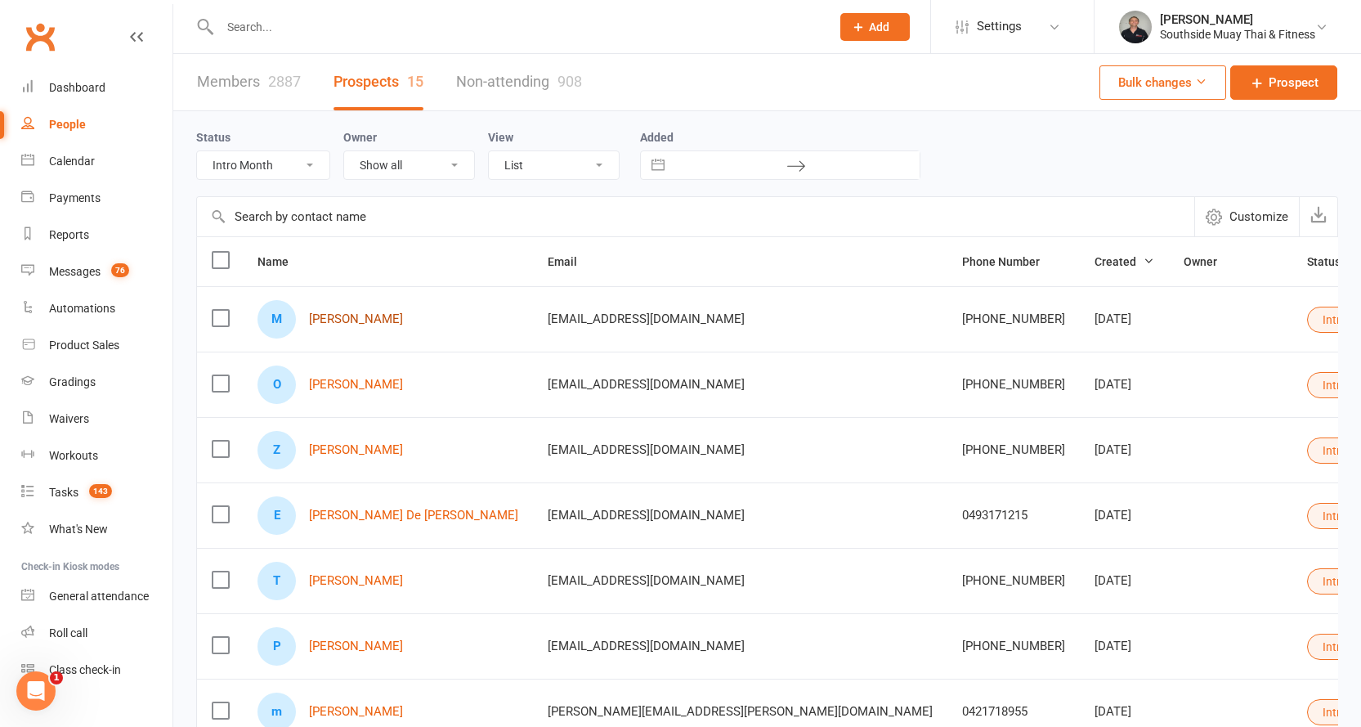
click at [334, 322] on link "Moritz Wandtke" at bounding box center [356, 319] width 94 height 14
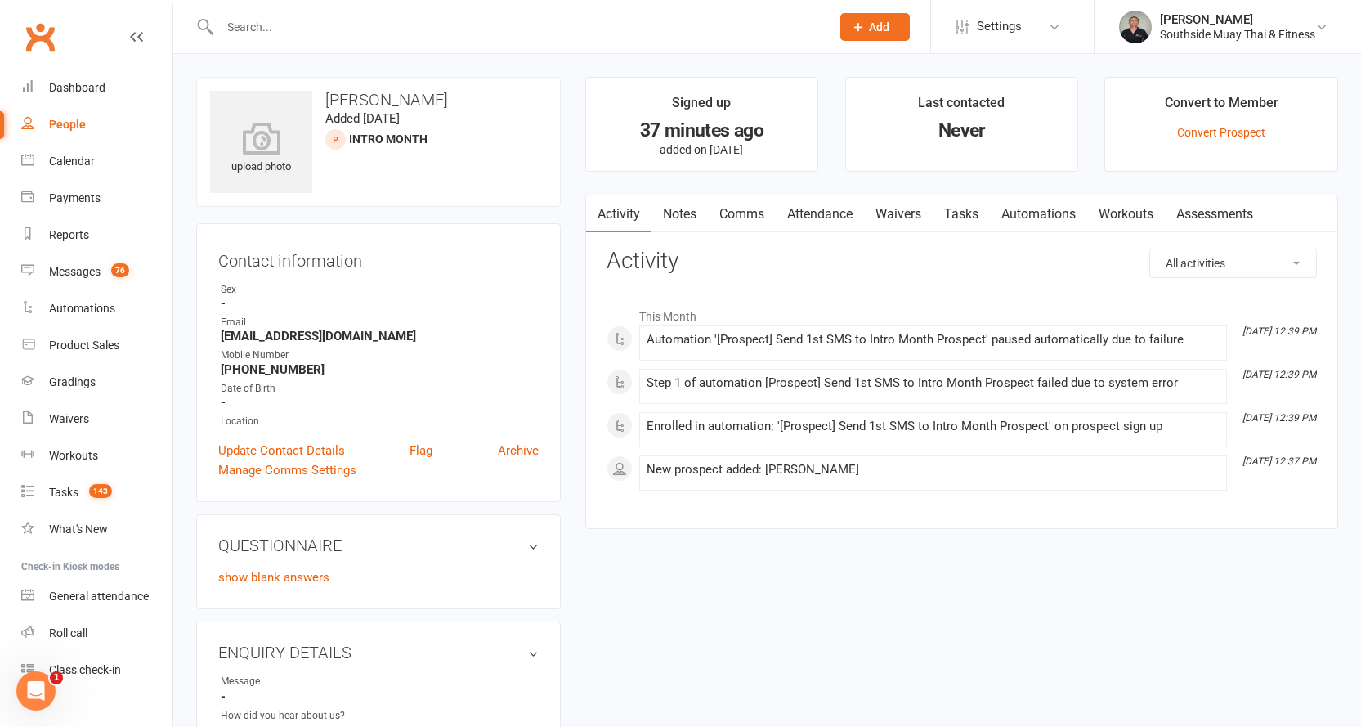
click at [273, 439] on div "Contact information Owner Sex - Email Moritz.Wandtke768@schools.sa.edu.au Mobil…" at bounding box center [378, 362] width 365 height 279
click at [273, 449] on link "Update Contact Details" at bounding box center [281, 451] width 127 height 20
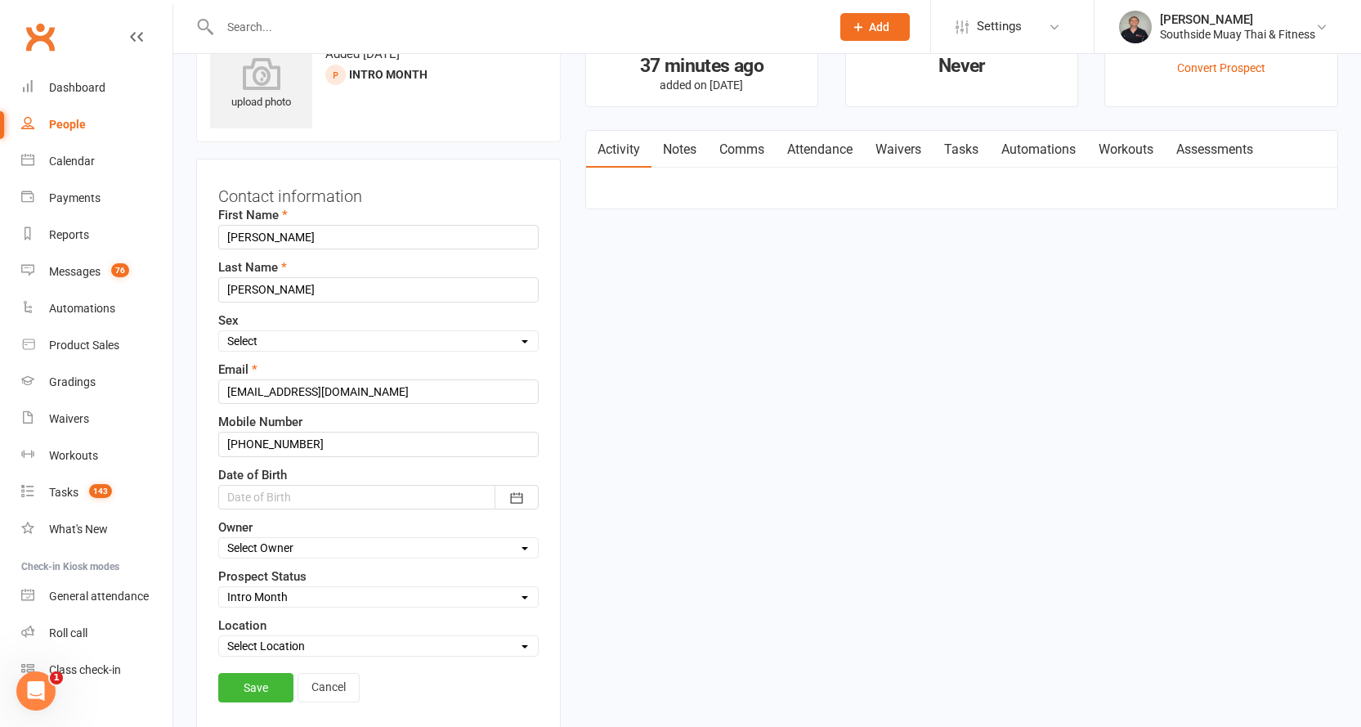
scroll to position [77, 0]
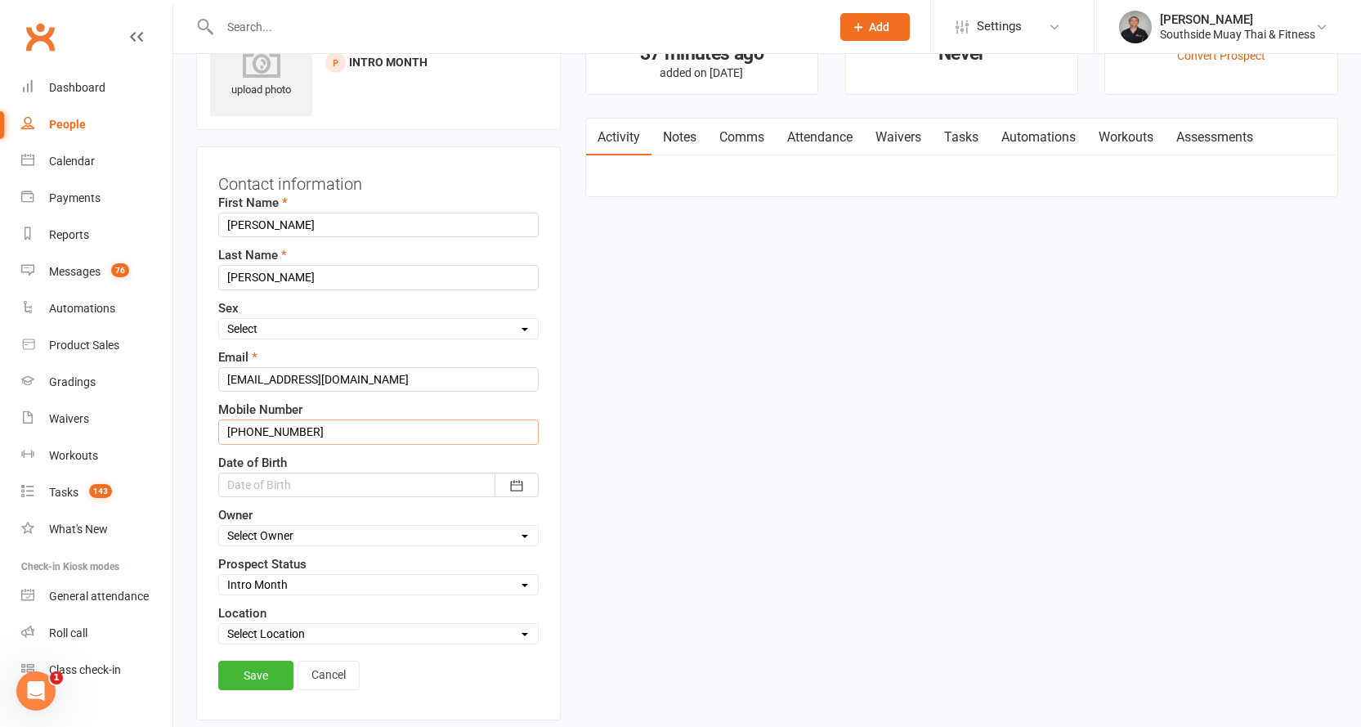
click at [342, 423] on input "+4915156305719" at bounding box center [378, 431] width 320 height 25
paste input "+61493322763"
drag, startPoint x: 317, startPoint y: 432, endPoint x: 208, endPoint y: 426, distance: 108.9
click at [208, 426] on div "Contact information First Name Moritz Last Name Wandtke Sex Select Male Female …" at bounding box center [378, 433] width 365 height 574
type input "+61493322763"
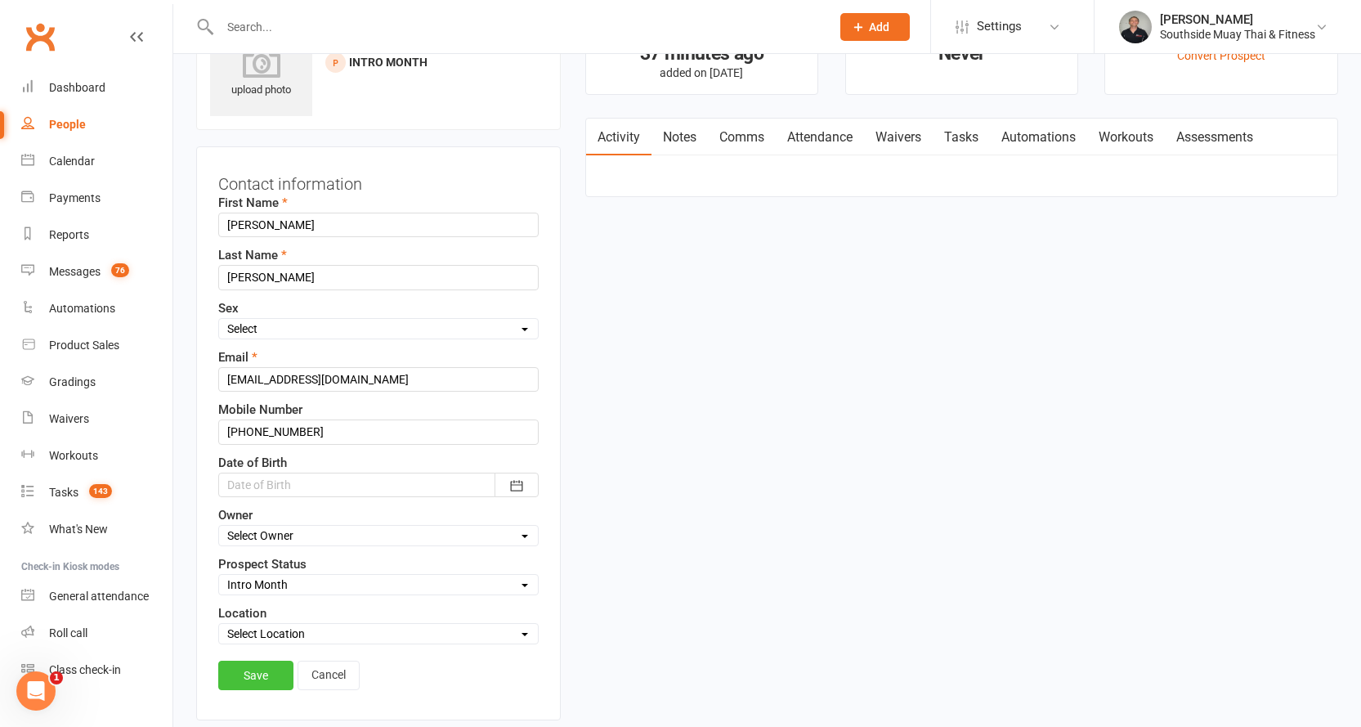
click at [266, 669] on link "Save" at bounding box center [255, 674] width 75 height 29
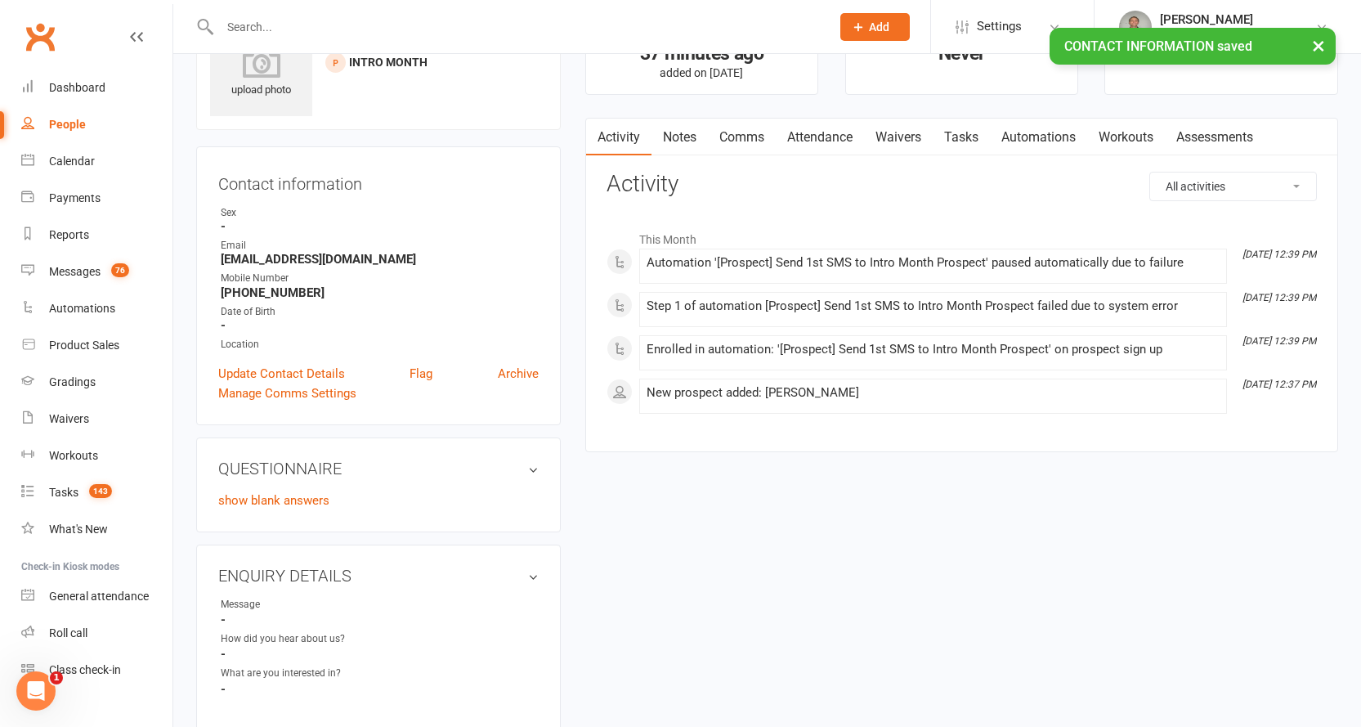
click at [754, 130] on link "Comms" at bounding box center [742, 138] width 68 height 38
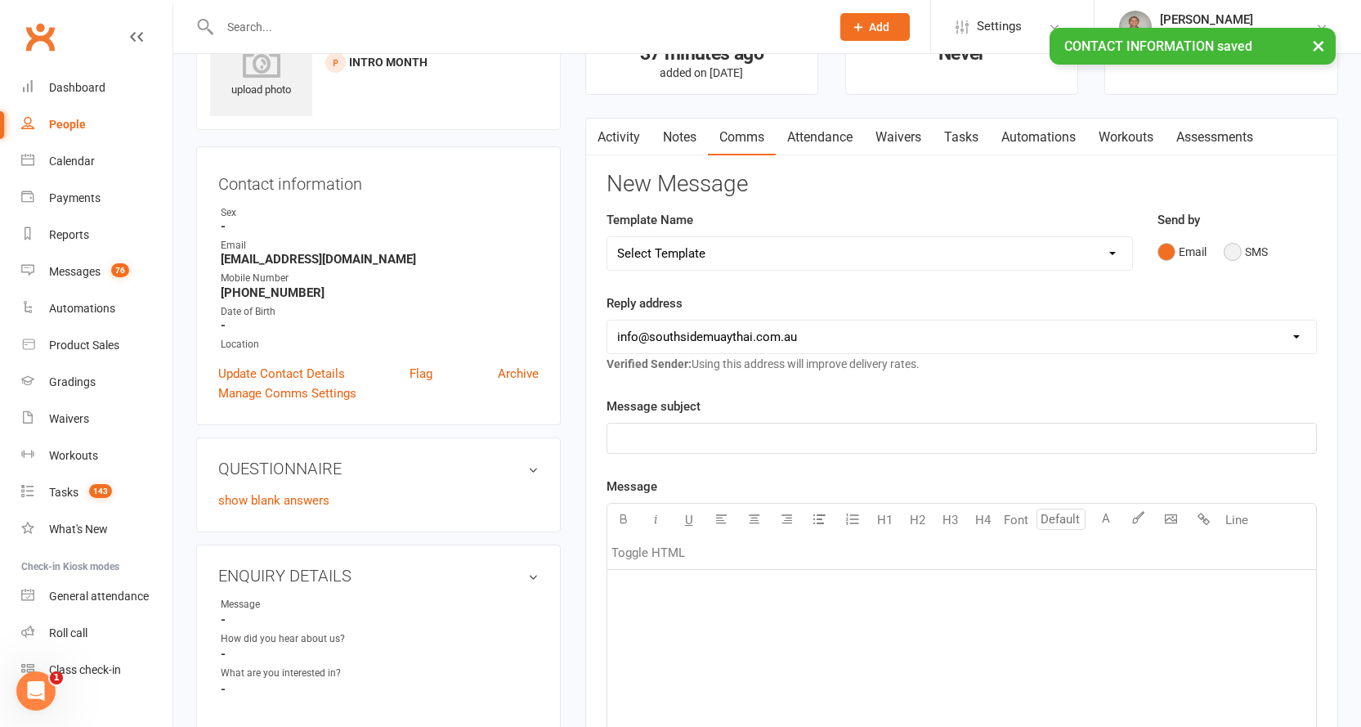
click at [1263, 250] on button "SMS" at bounding box center [1246, 251] width 44 height 31
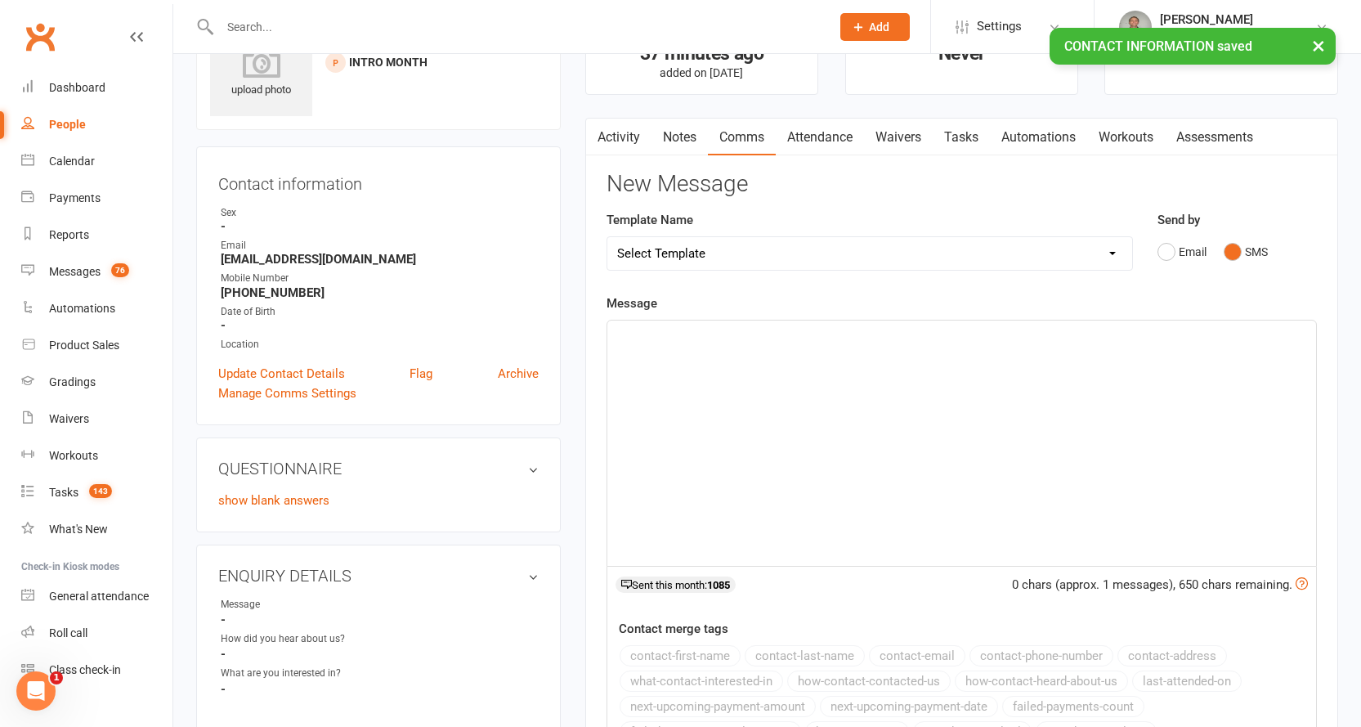
click at [910, 256] on select "Select Template [SMS] Outreach Message: High Risk – Personal From Trainer + Ree…" at bounding box center [869, 253] width 525 height 33
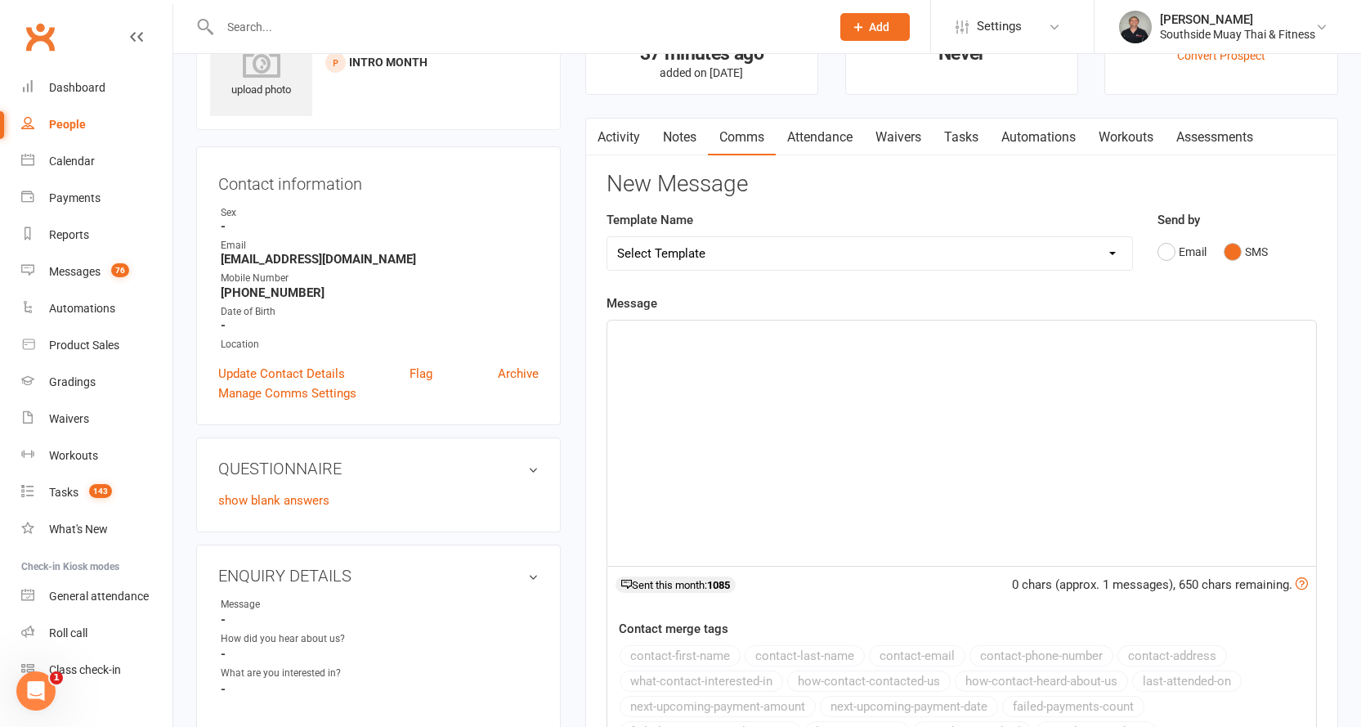
select select "31"
click at [607, 237] on select "Select Template [SMS] Outreach Message: High Risk – Personal From Trainer + Ree…" at bounding box center [869, 253] width 525 height 33
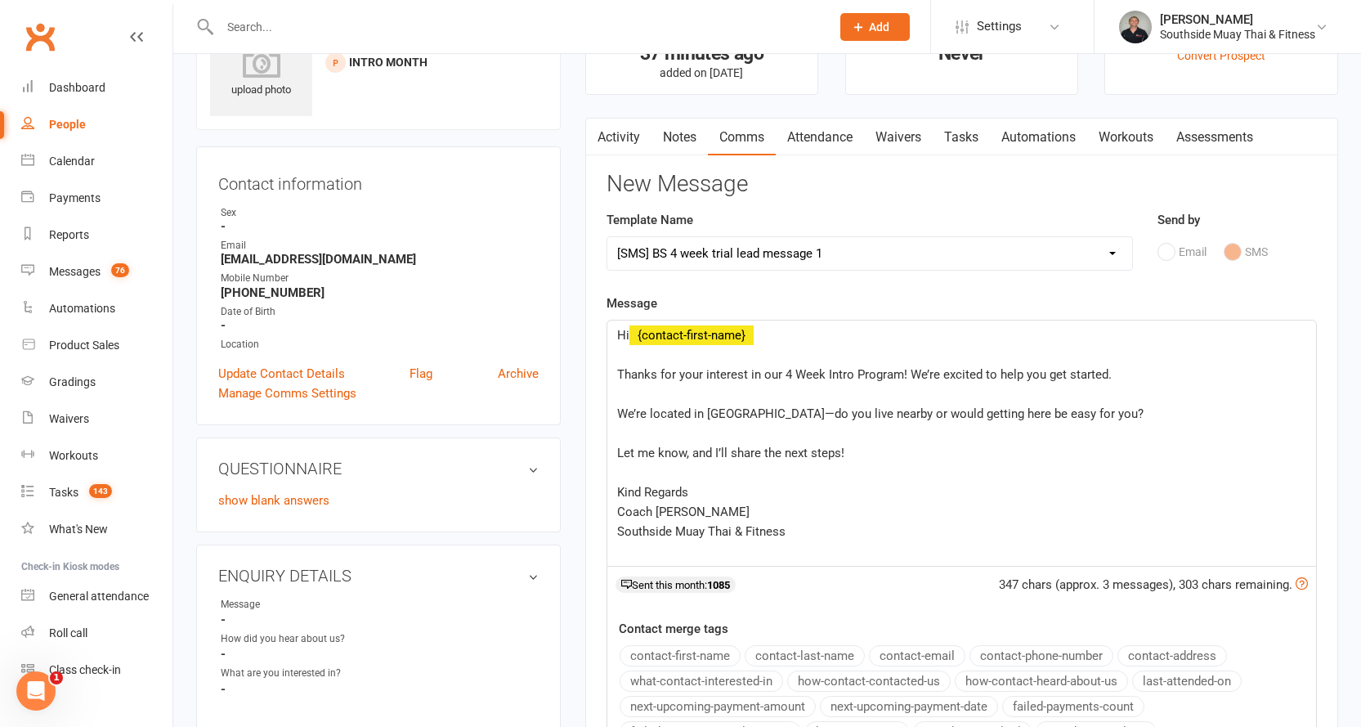
click at [613, 378] on div "Hi ﻿ {contact-first-name} ﻿ Thanks for your interest in our 4 Week Intro Progra…" at bounding box center [961, 442] width 709 height 245
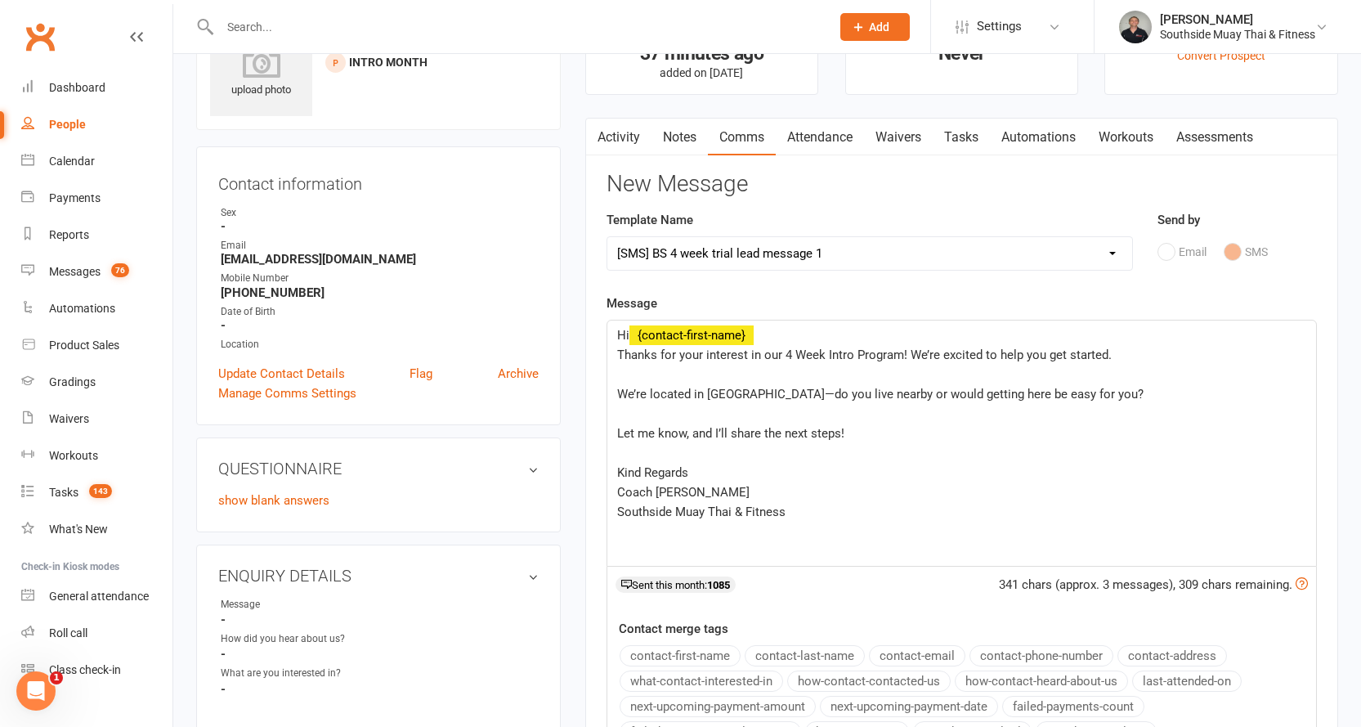
click at [616, 397] on div "Hi ﻿ {contact-first-name} Thanks for your interest in our 4 Week Intro Program!…" at bounding box center [961, 442] width 709 height 245
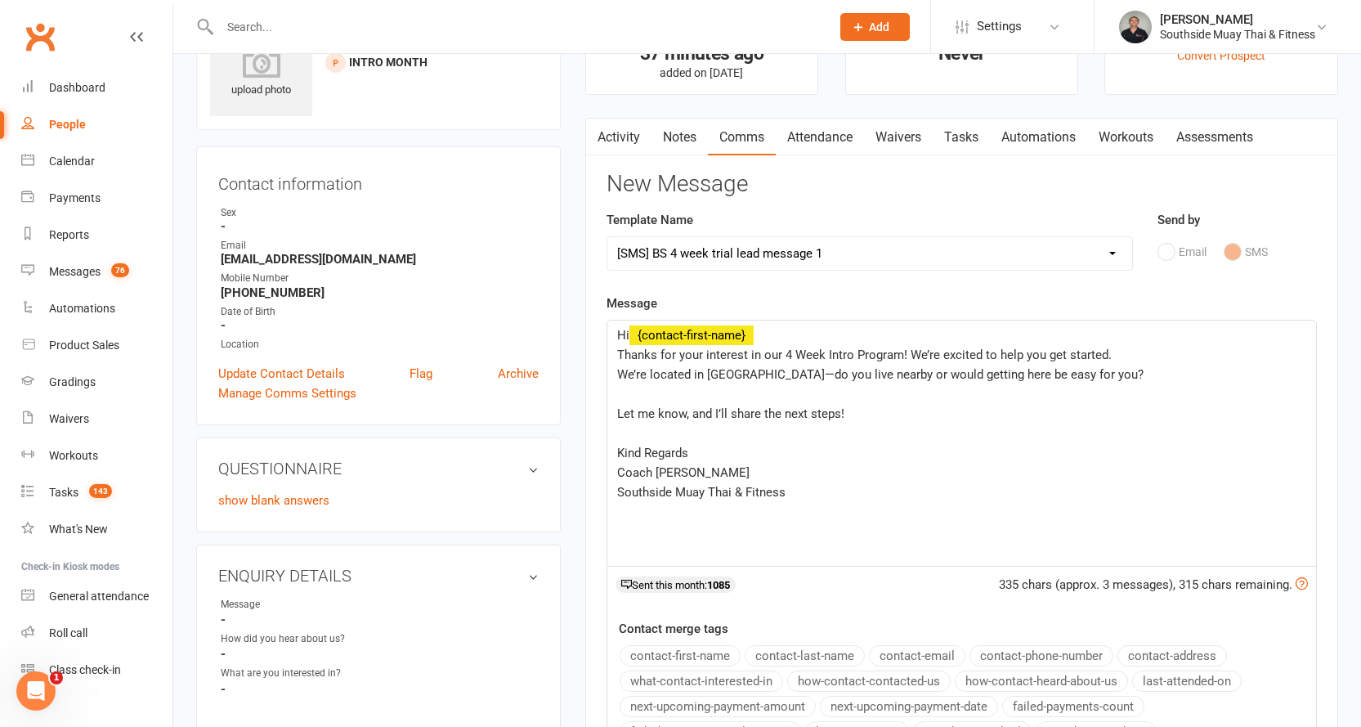
click at [615, 408] on div "Hi ﻿ {contact-first-name} Thanks for your interest in our 4 Week Intro Program!…" at bounding box center [961, 442] width 709 height 245
click at [617, 433] on span "Kind Regards" at bounding box center [652, 433] width 71 height 15
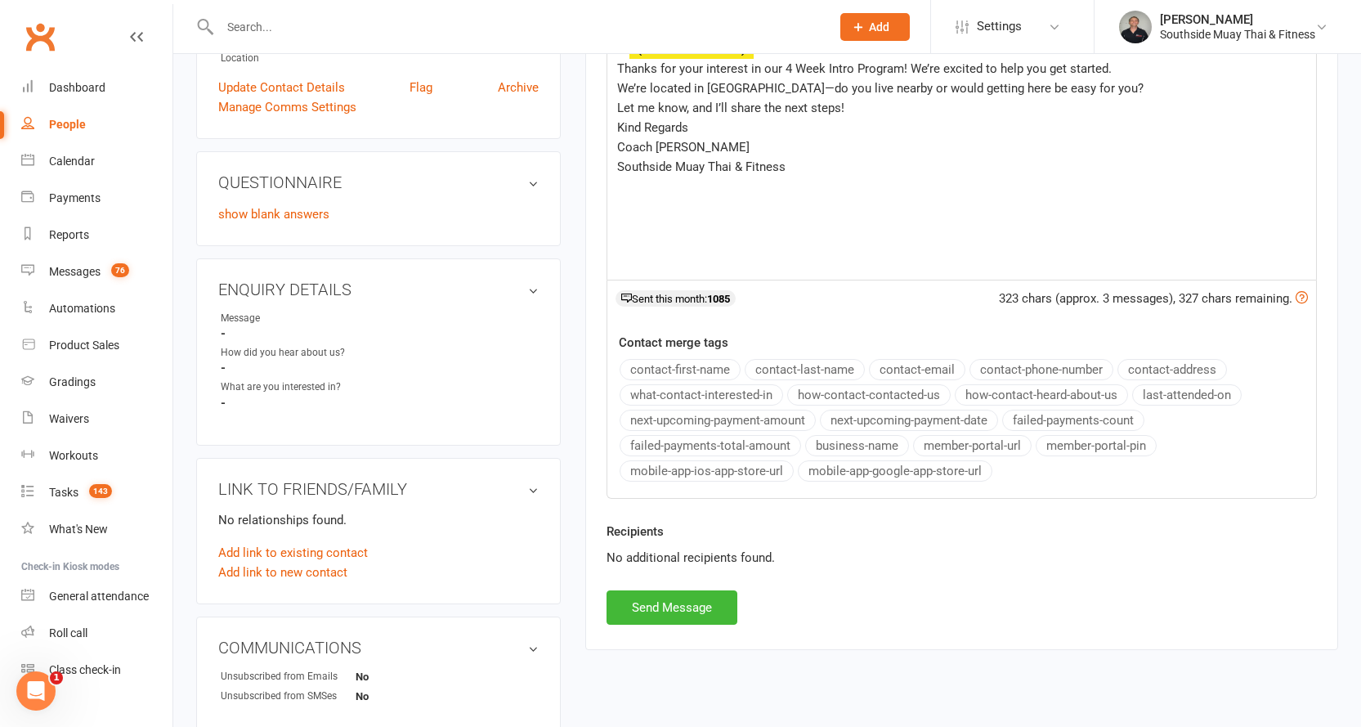
scroll to position [486, 0]
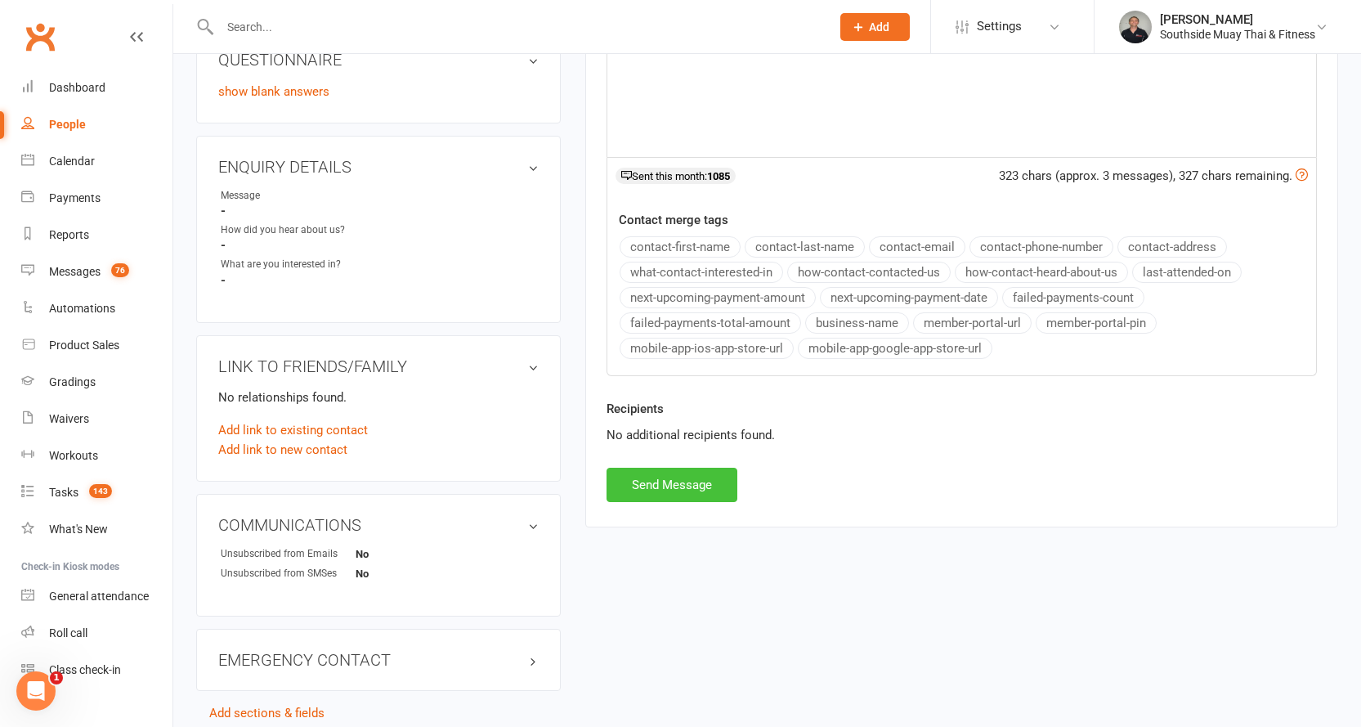
click at [620, 490] on button "Send Message" at bounding box center [672, 485] width 131 height 34
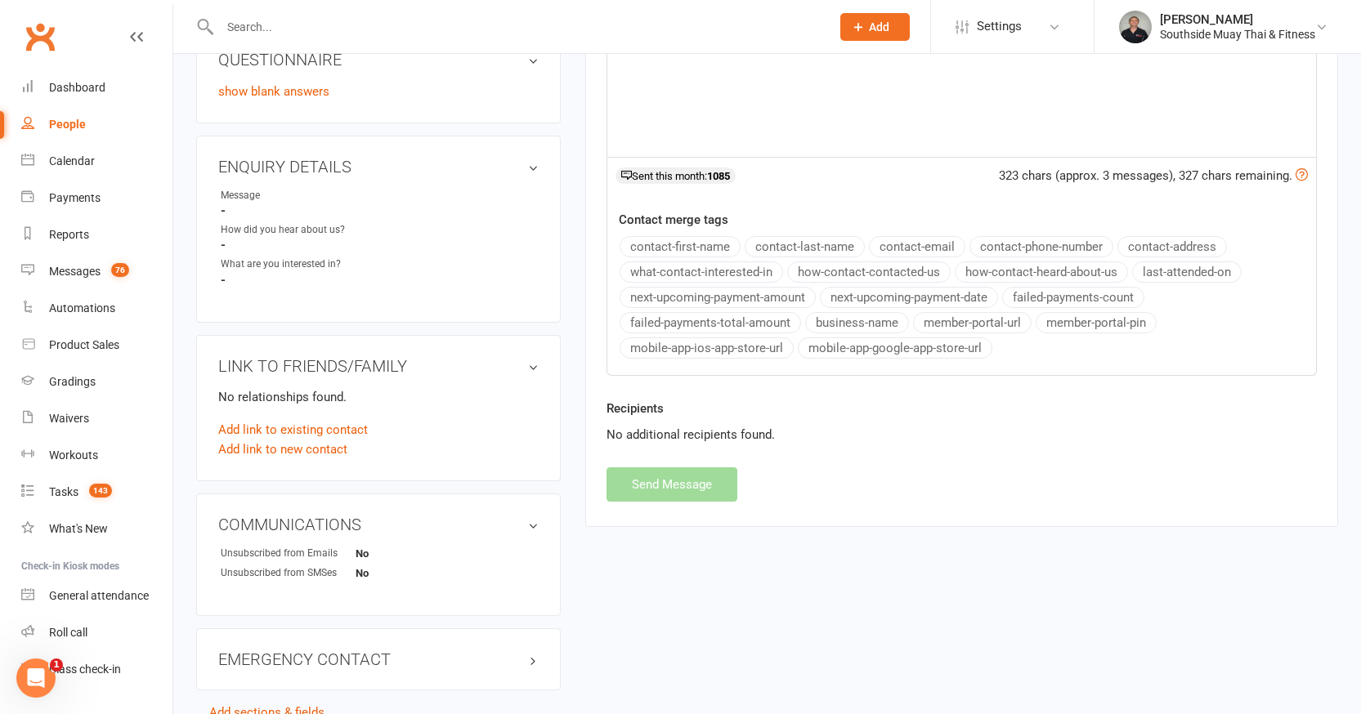
select select
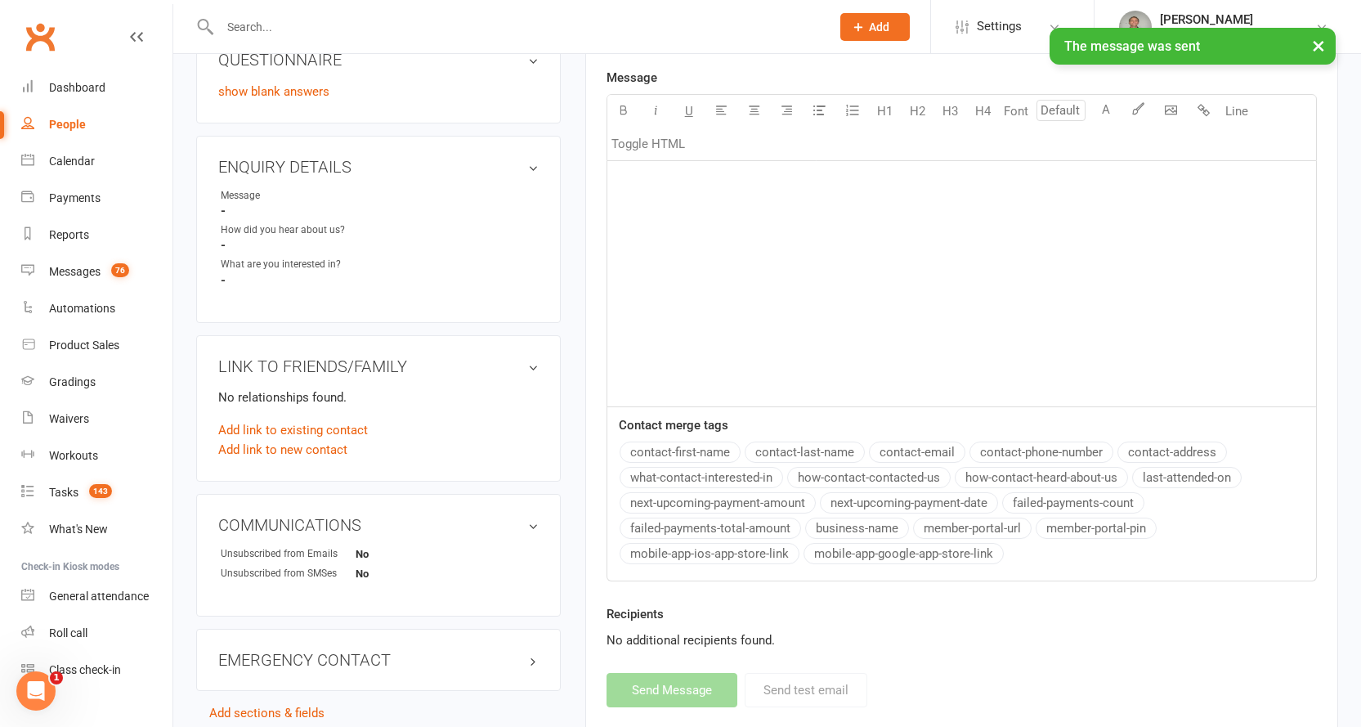
click at [77, 126] on div "People" at bounding box center [67, 124] width 37 height 13
select select "100"
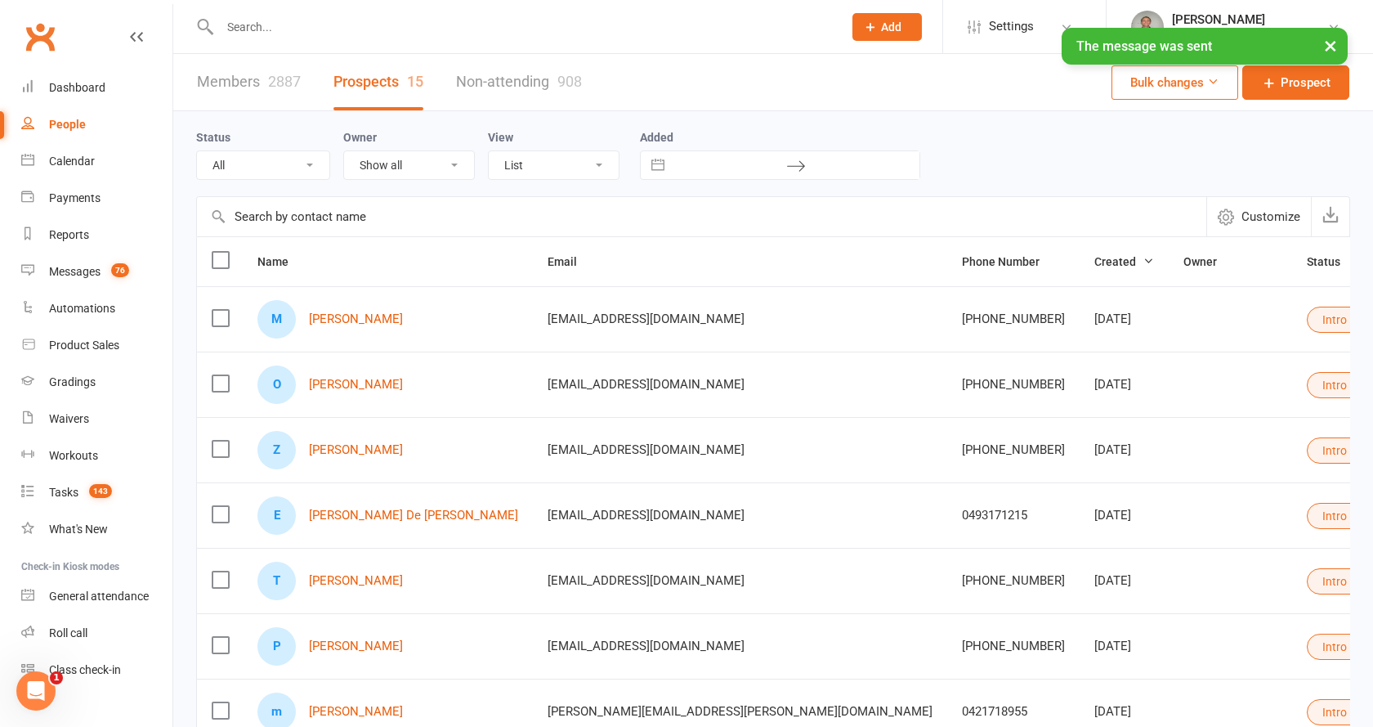
select select "Intro Month"
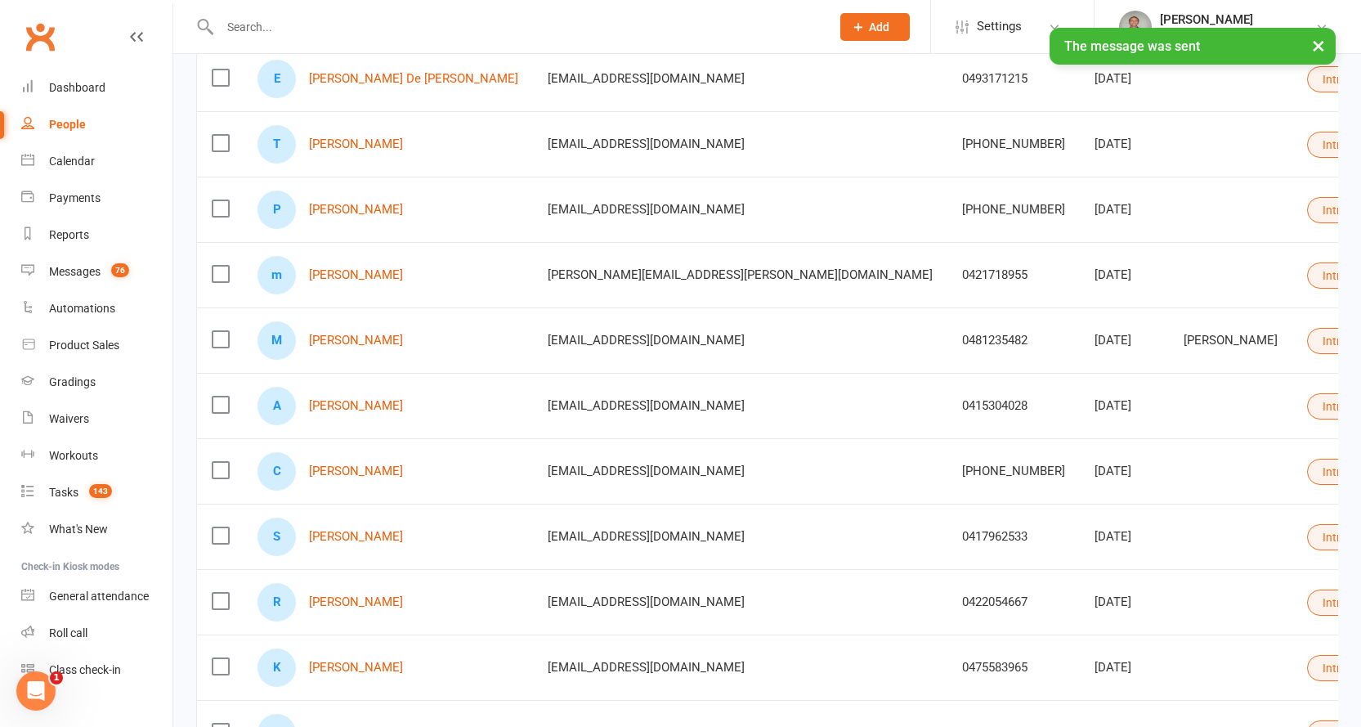
scroll to position [698, 0]
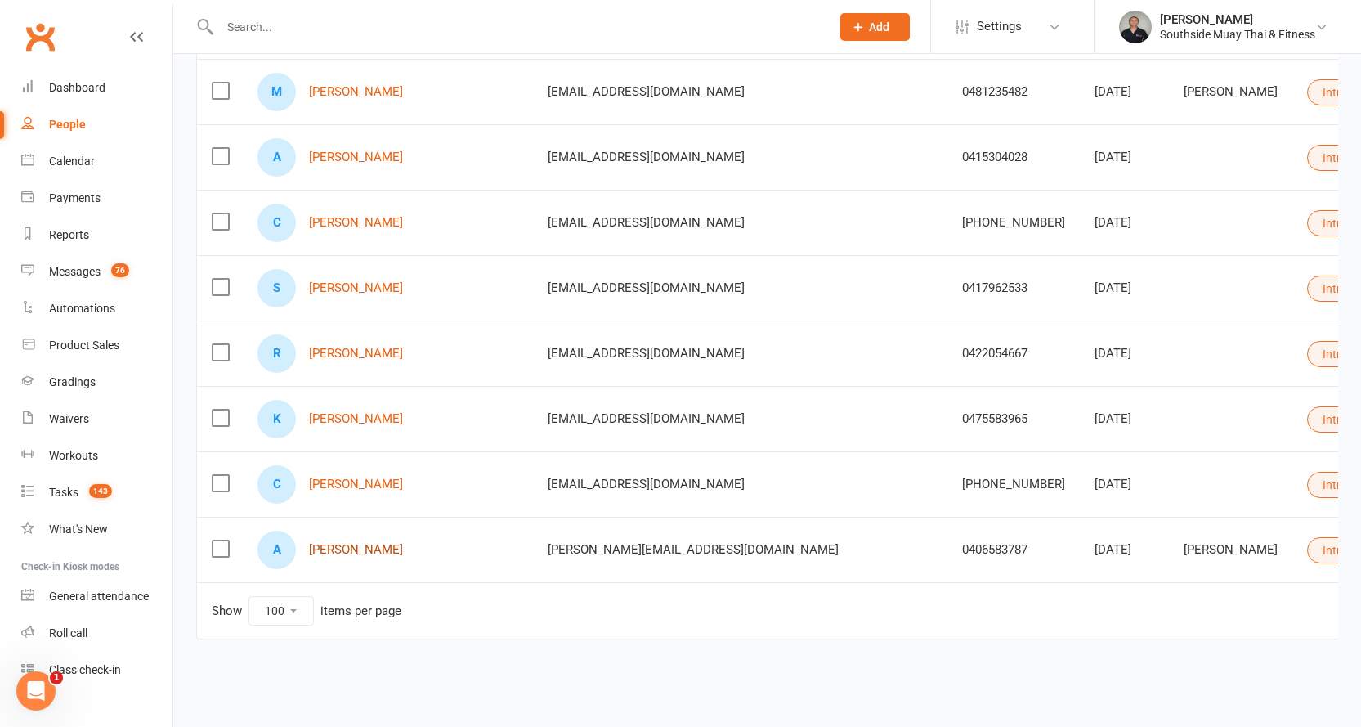
click at [365, 543] on link "Amanda Teixeira" at bounding box center [356, 550] width 94 height 14
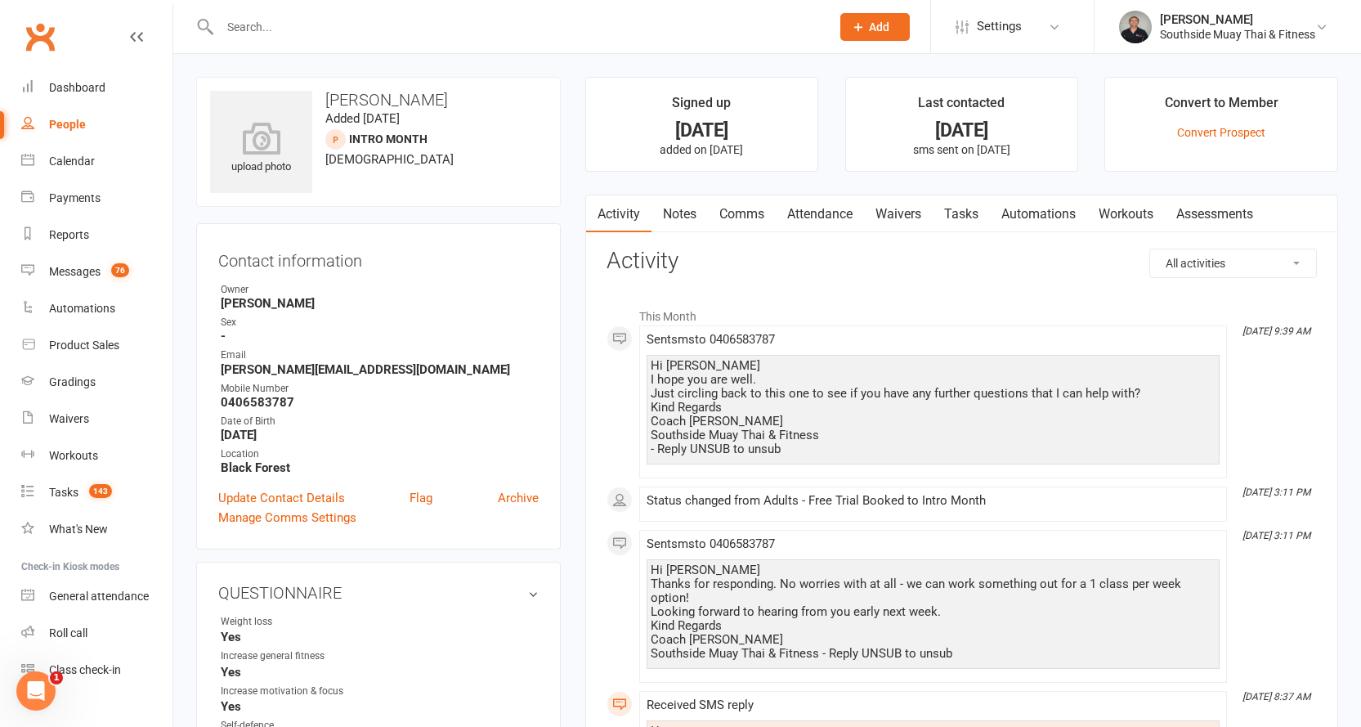
click at [56, 123] on div "People" at bounding box center [67, 124] width 37 height 13
select select "100"
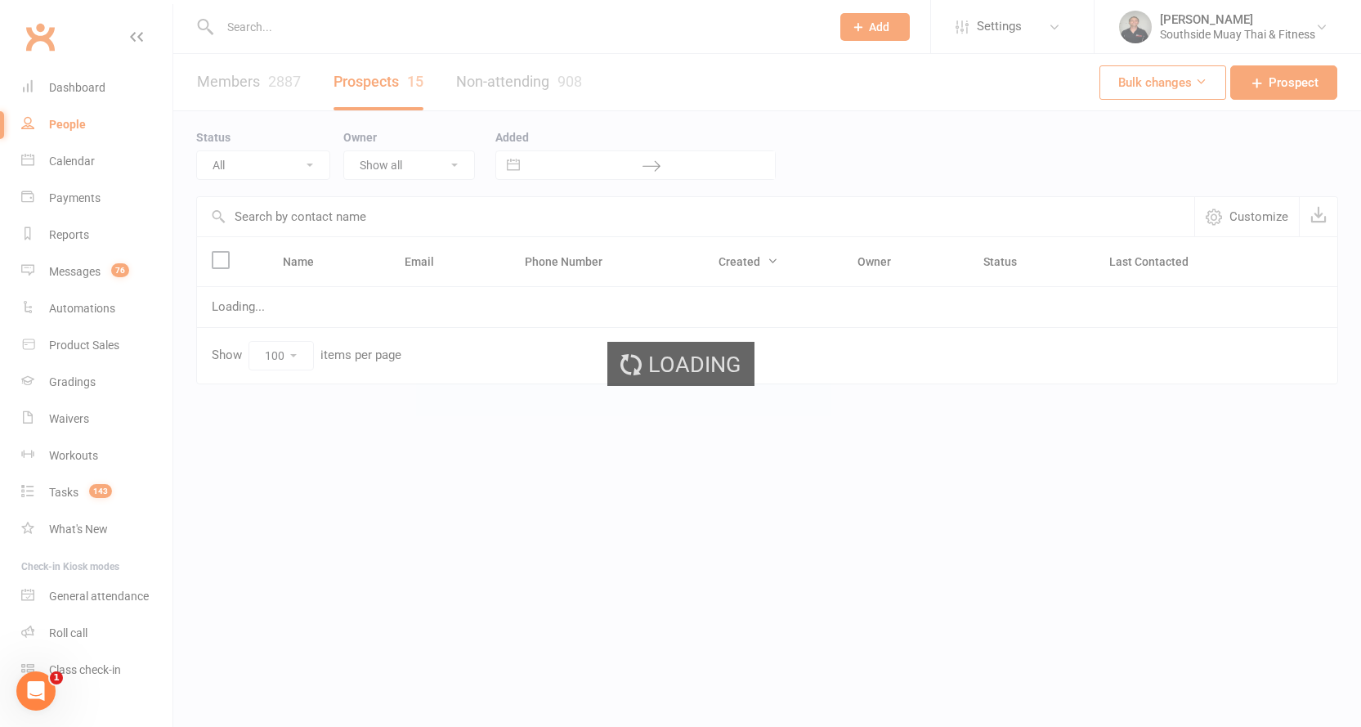
select select "Intro Month"
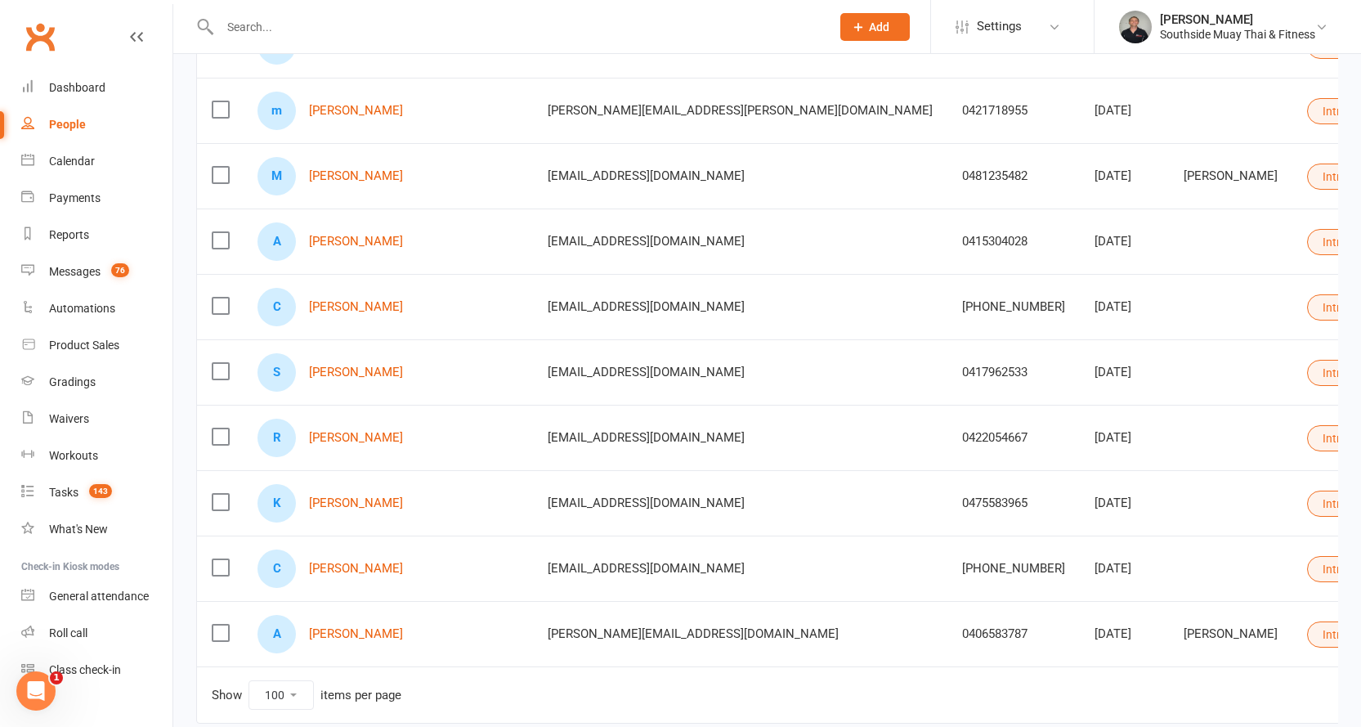
scroll to position [698, 0]
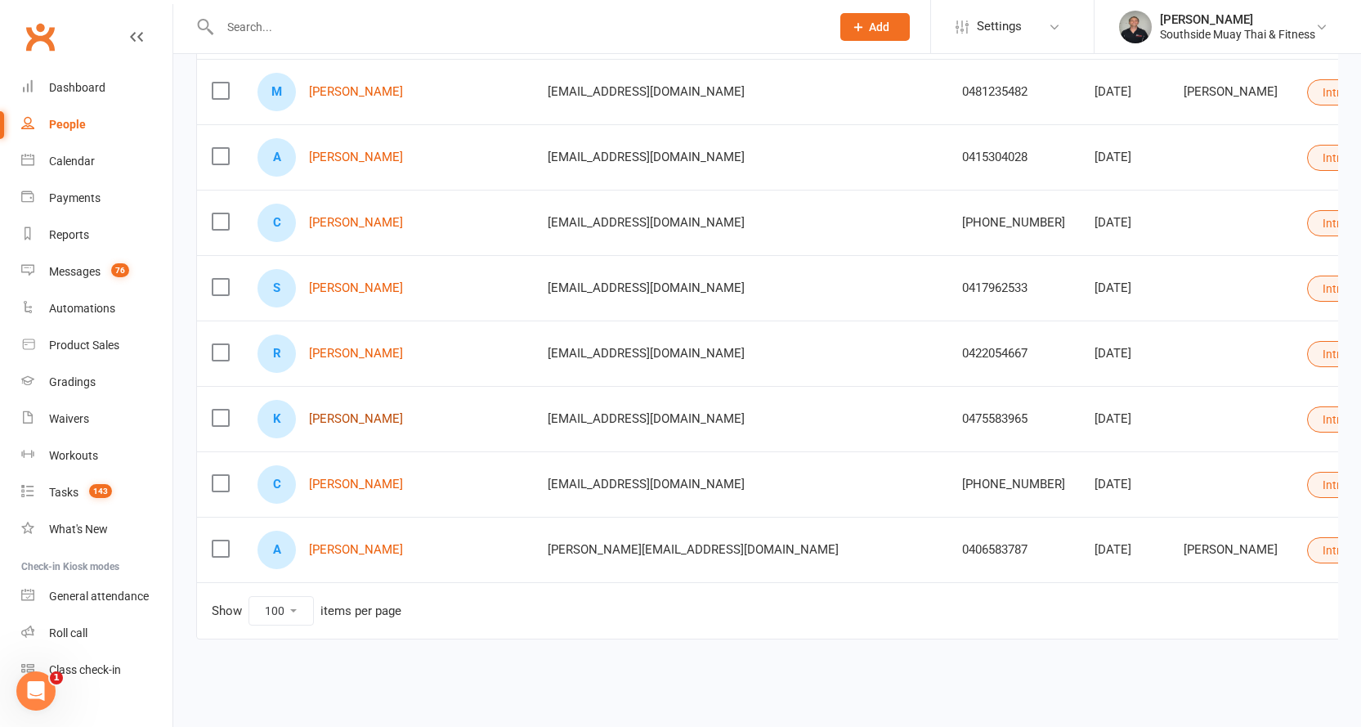
click at [324, 412] on link "Kendra Trott" at bounding box center [356, 419] width 94 height 14
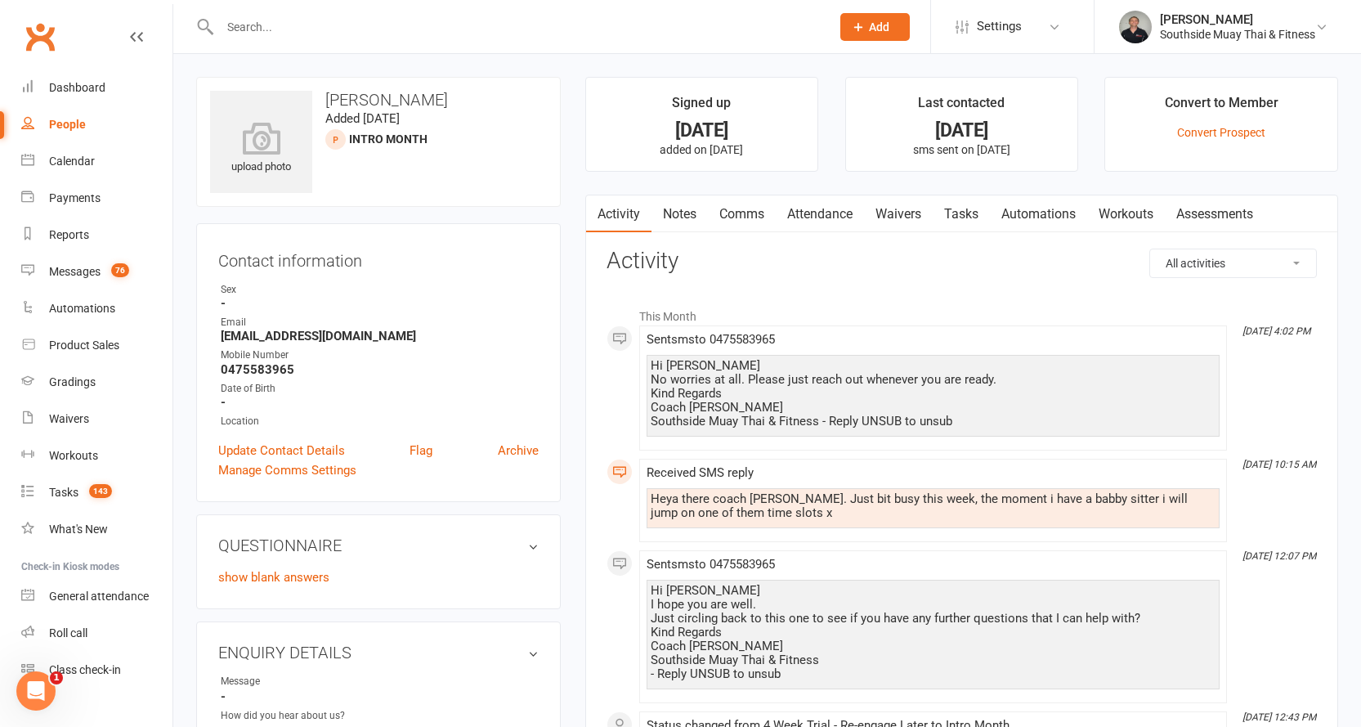
click at [62, 120] on div "People" at bounding box center [67, 124] width 37 height 13
select select "100"
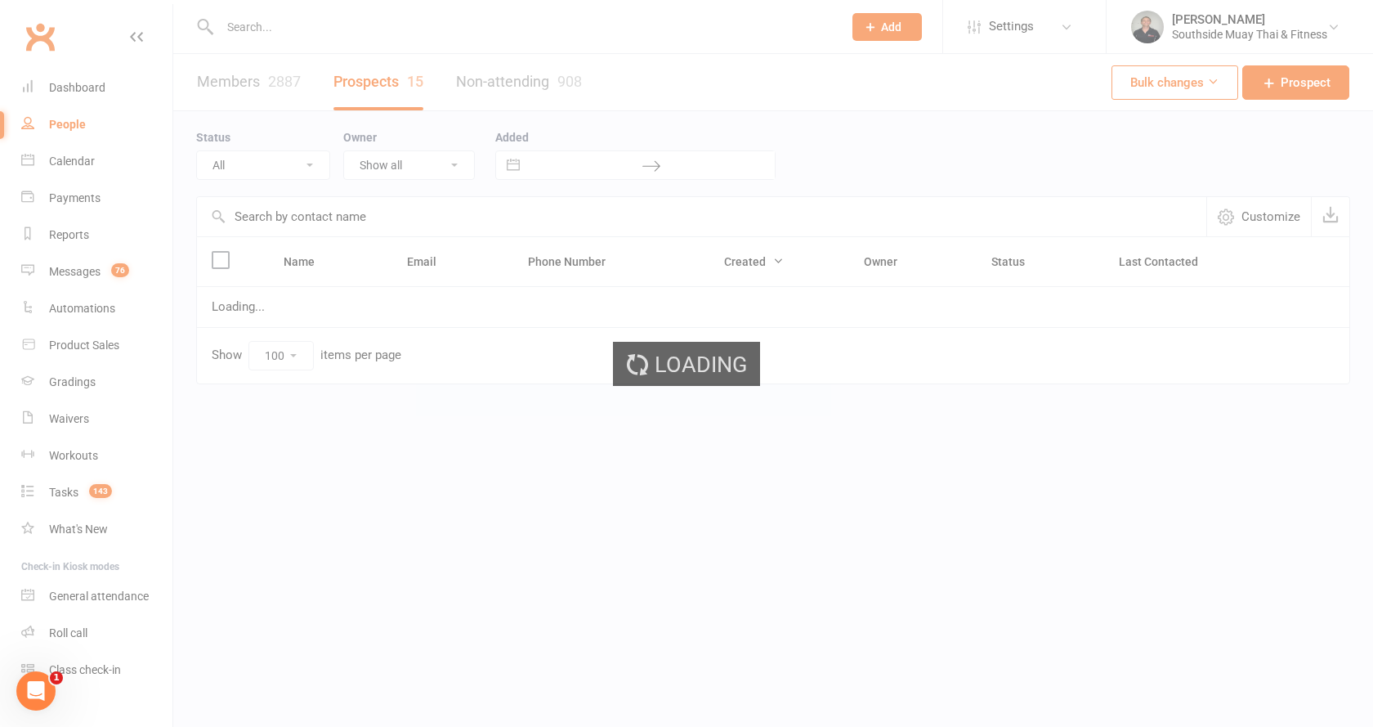
select select "Intro Month"
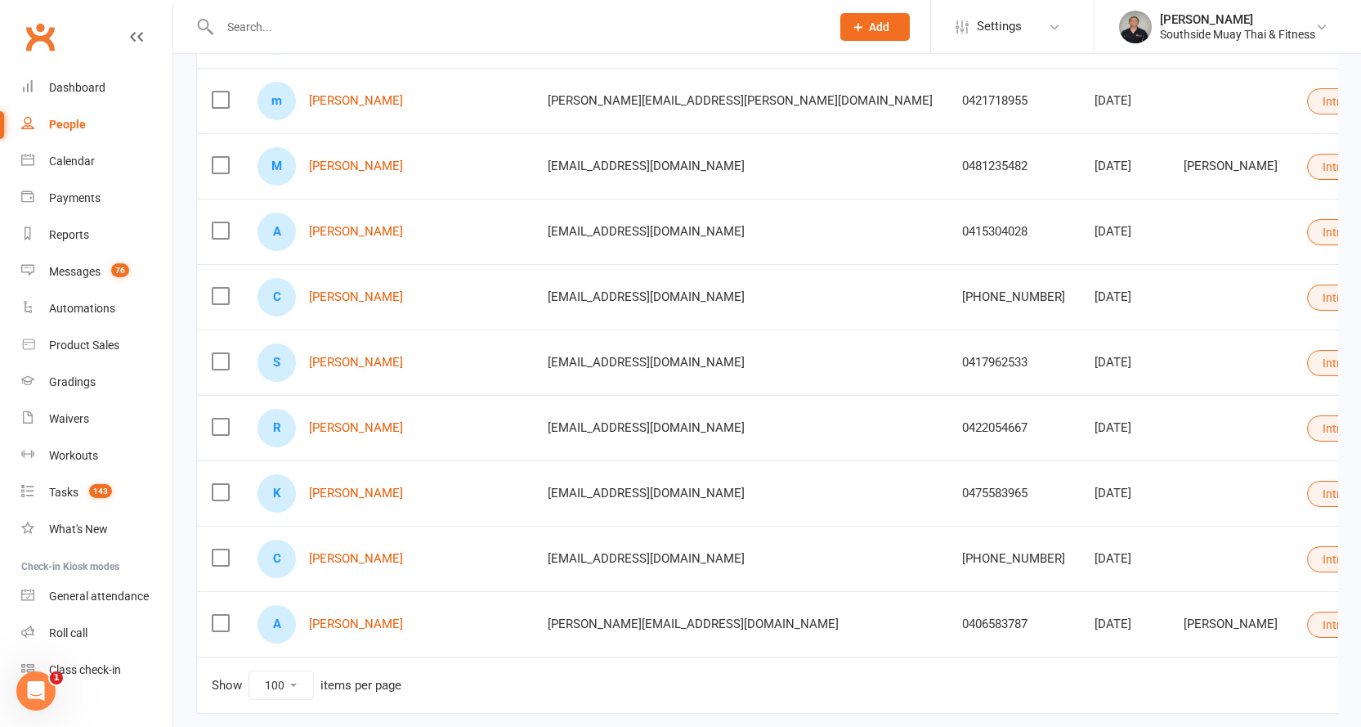
scroll to position [698, 0]
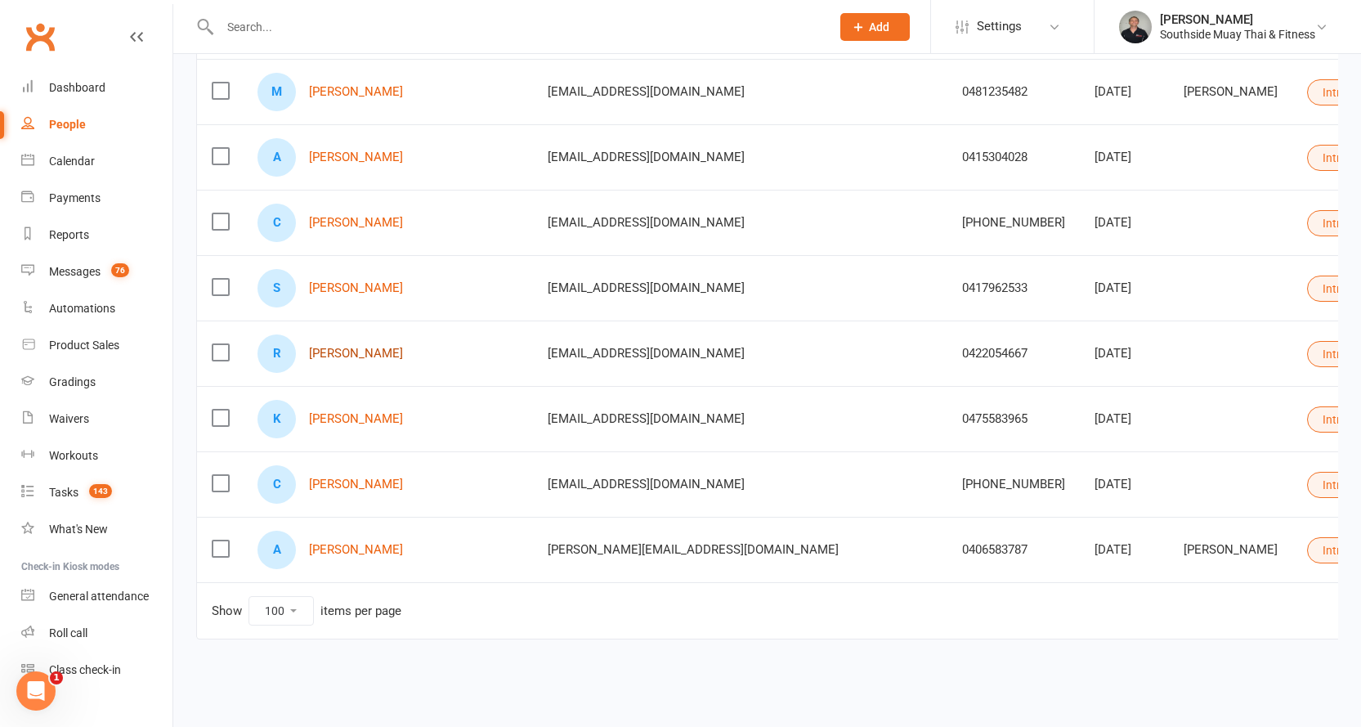
click at [330, 347] on link "Ruby Jeffrey" at bounding box center [356, 354] width 94 height 14
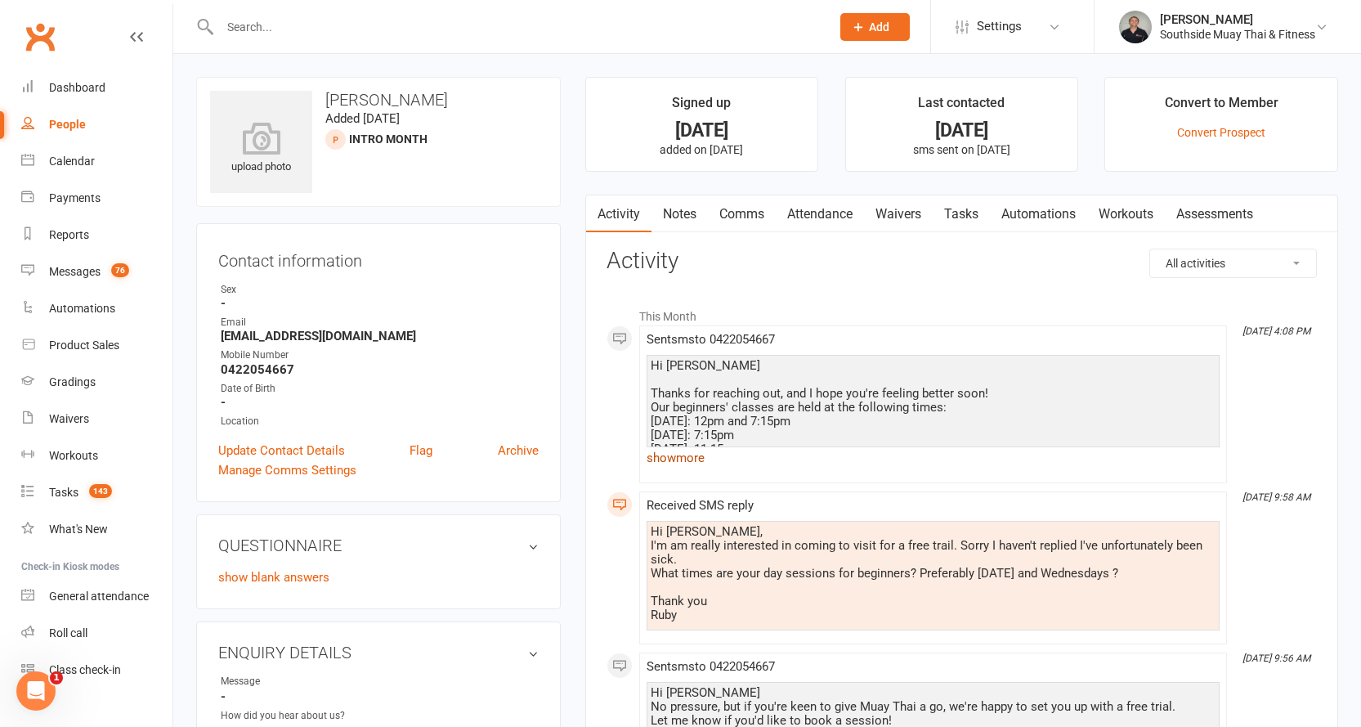
click at [684, 454] on link "show more" at bounding box center [933, 457] width 573 height 23
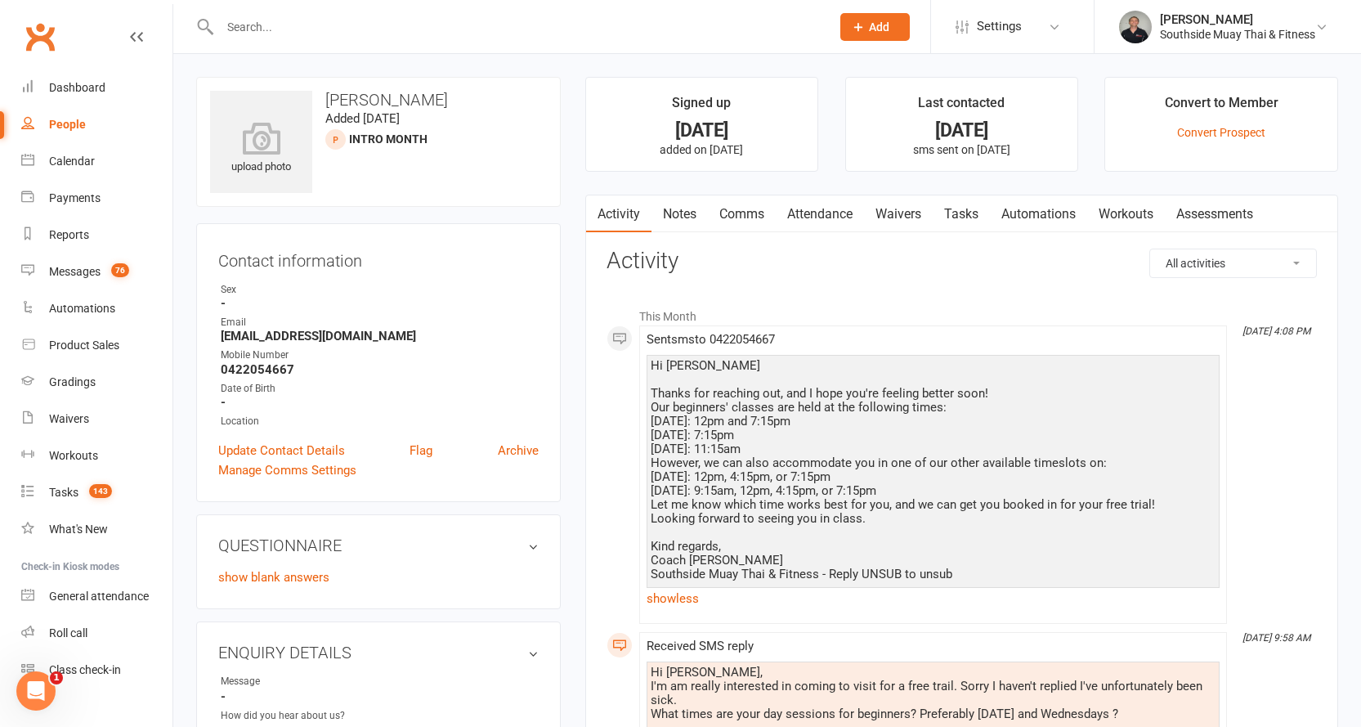
click at [742, 214] on link "Comms" at bounding box center [742, 214] width 68 height 38
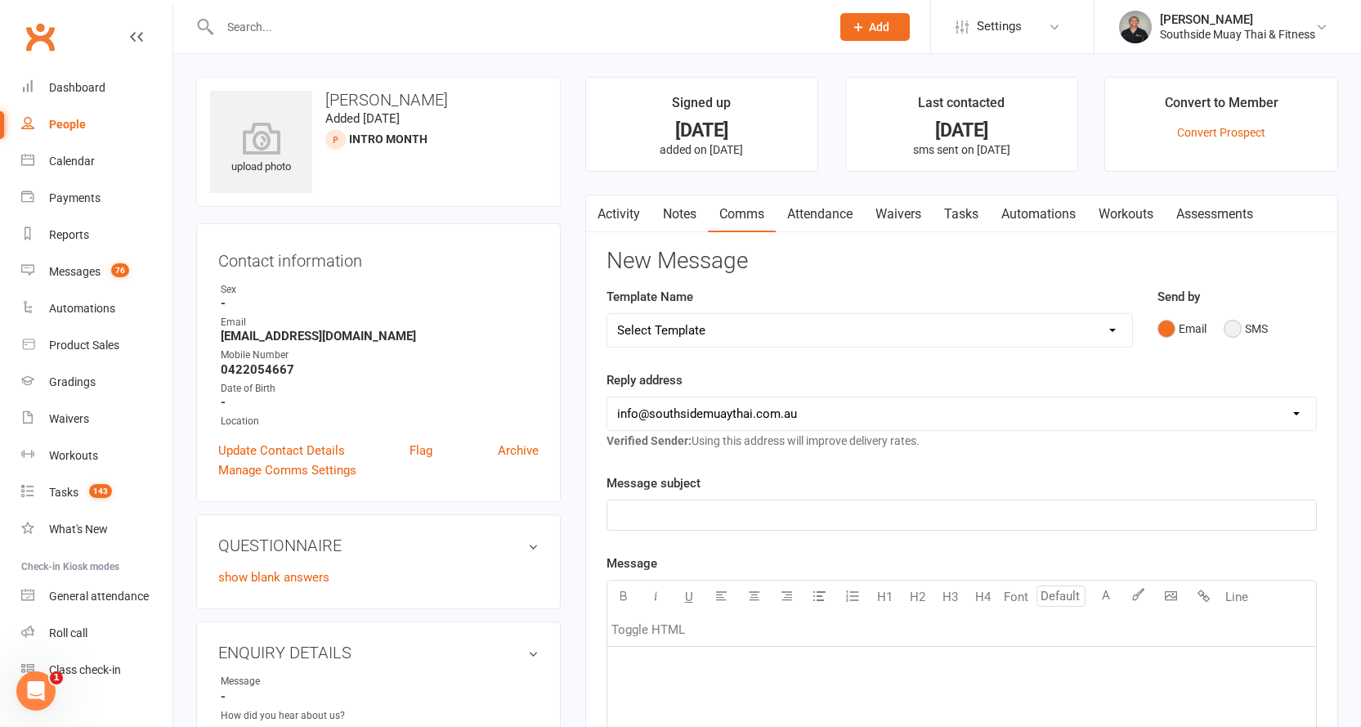
click at [1236, 327] on button "SMS" at bounding box center [1246, 328] width 44 height 31
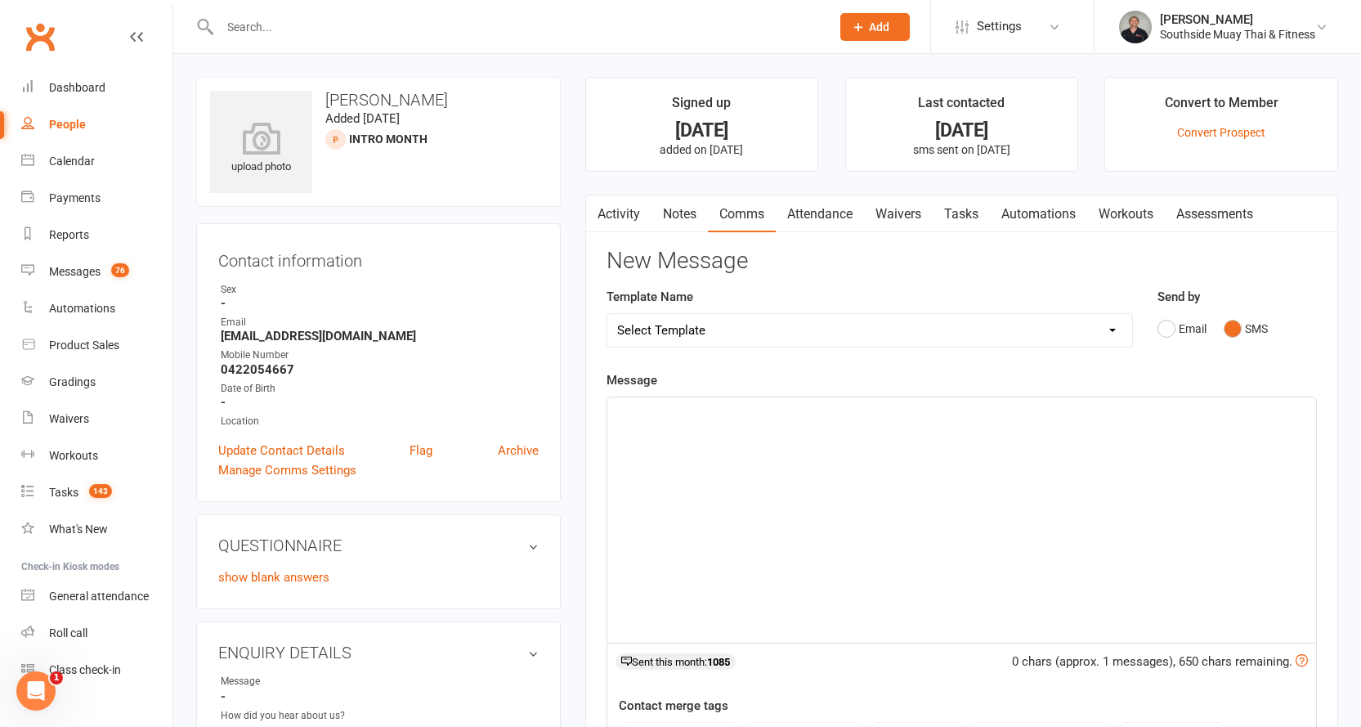
click at [713, 320] on select "Select Template [SMS] Outreach Message: High Risk – Personal From Trainer + Ree…" at bounding box center [869, 330] width 525 height 33
select select "29"
click at [607, 314] on select "Select Template [SMS] Outreach Message: High Risk – Personal From Trainer + Ree…" at bounding box center [869, 330] width 525 height 33
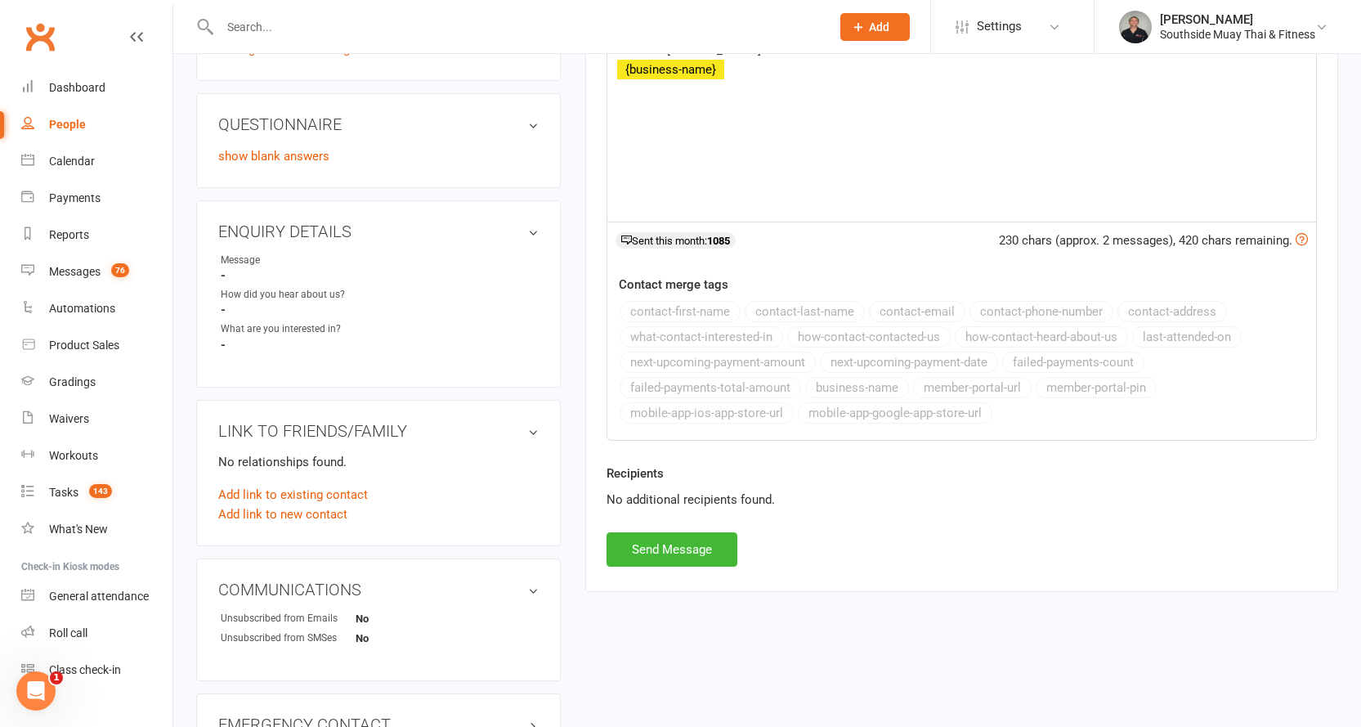
scroll to position [566, 0]
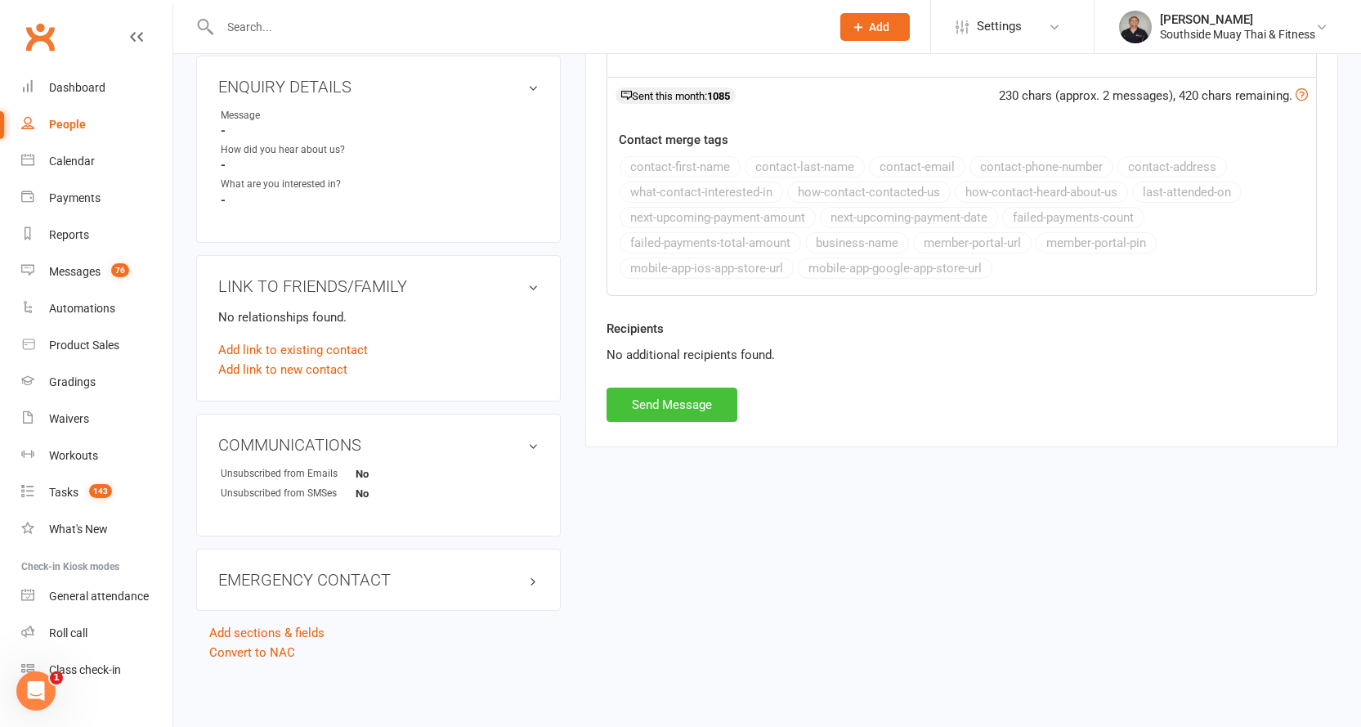
click at [631, 398] on button "Send Message" at bounding box center [672, 404] width 131 height 34
select select
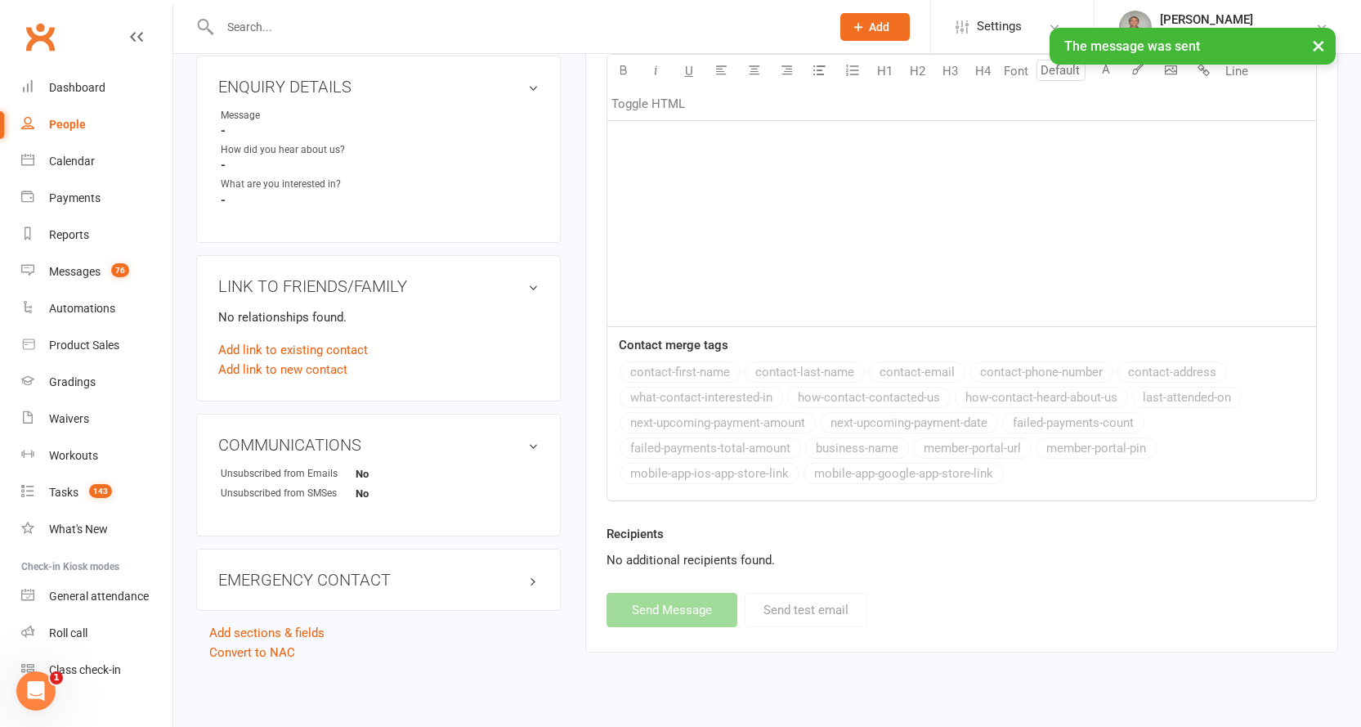
click at [68, 123] on div "People" at bounding box center [67, 124] width 37 height 13
select select "100"
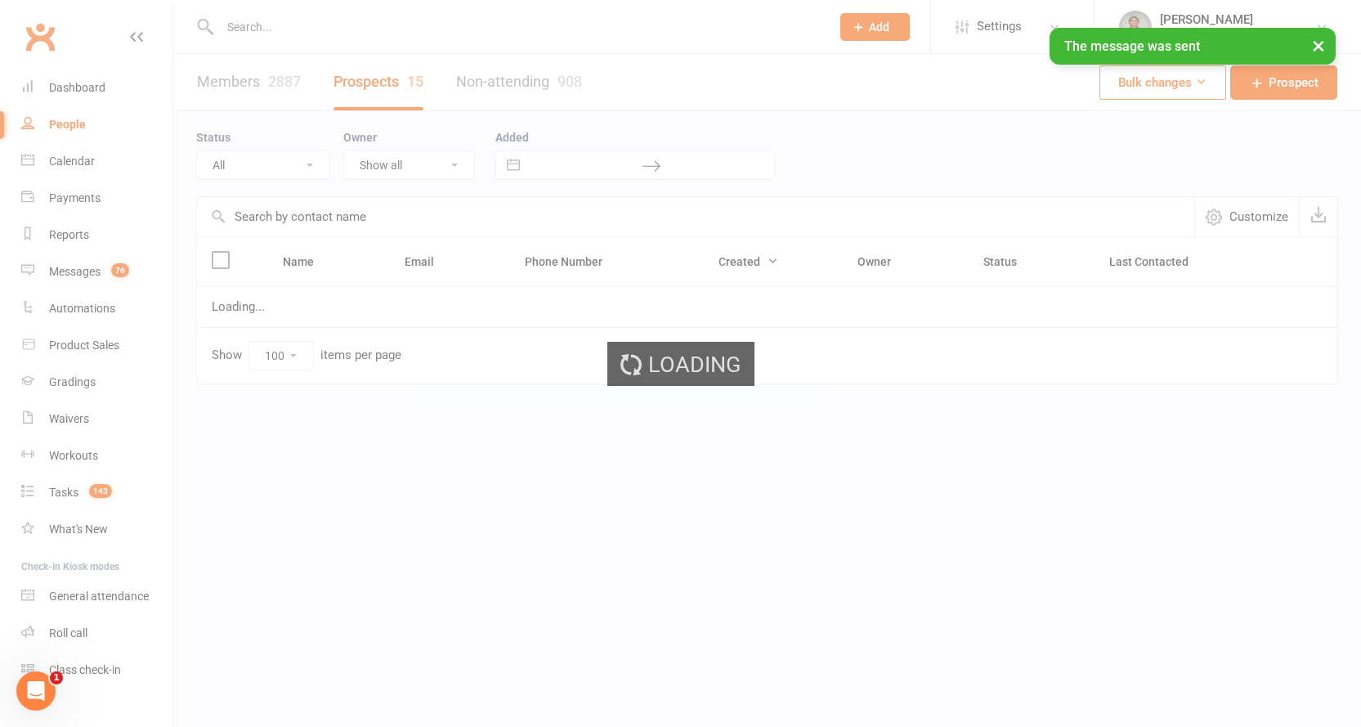
select select "Intro Month"
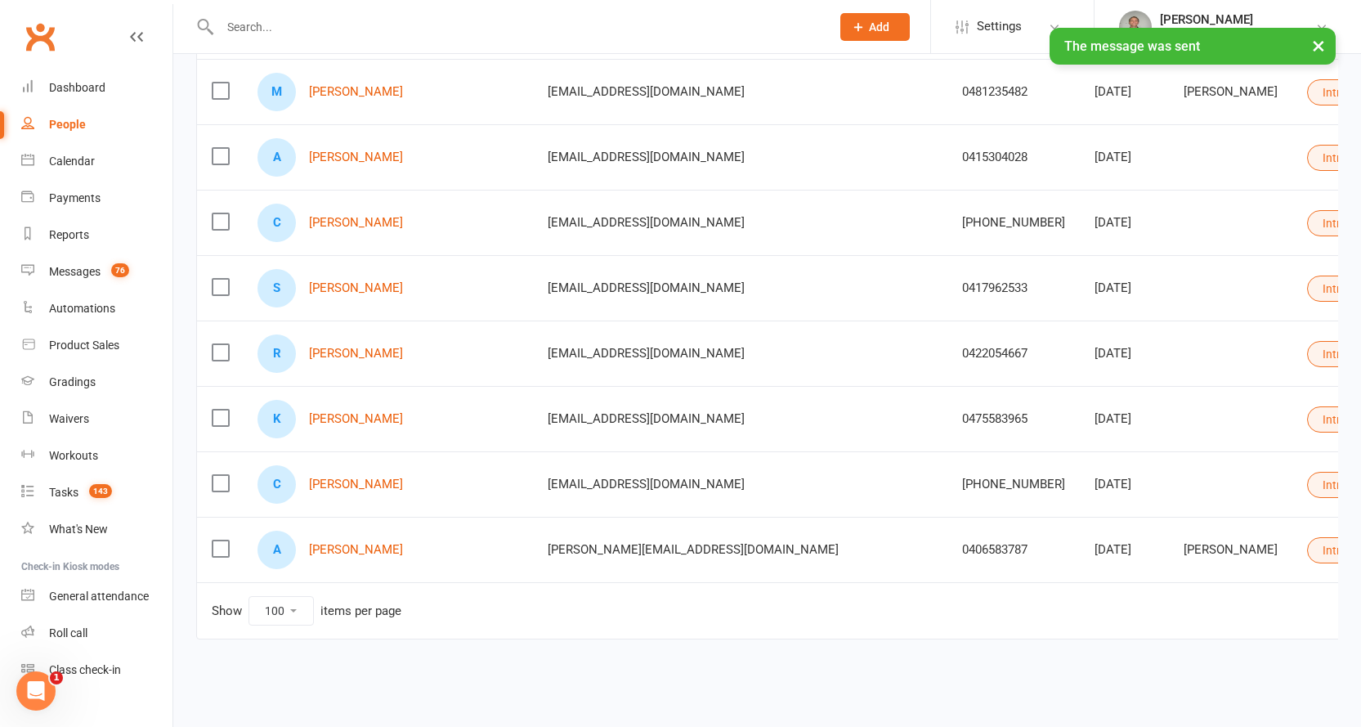
scroll to position [698, 0]
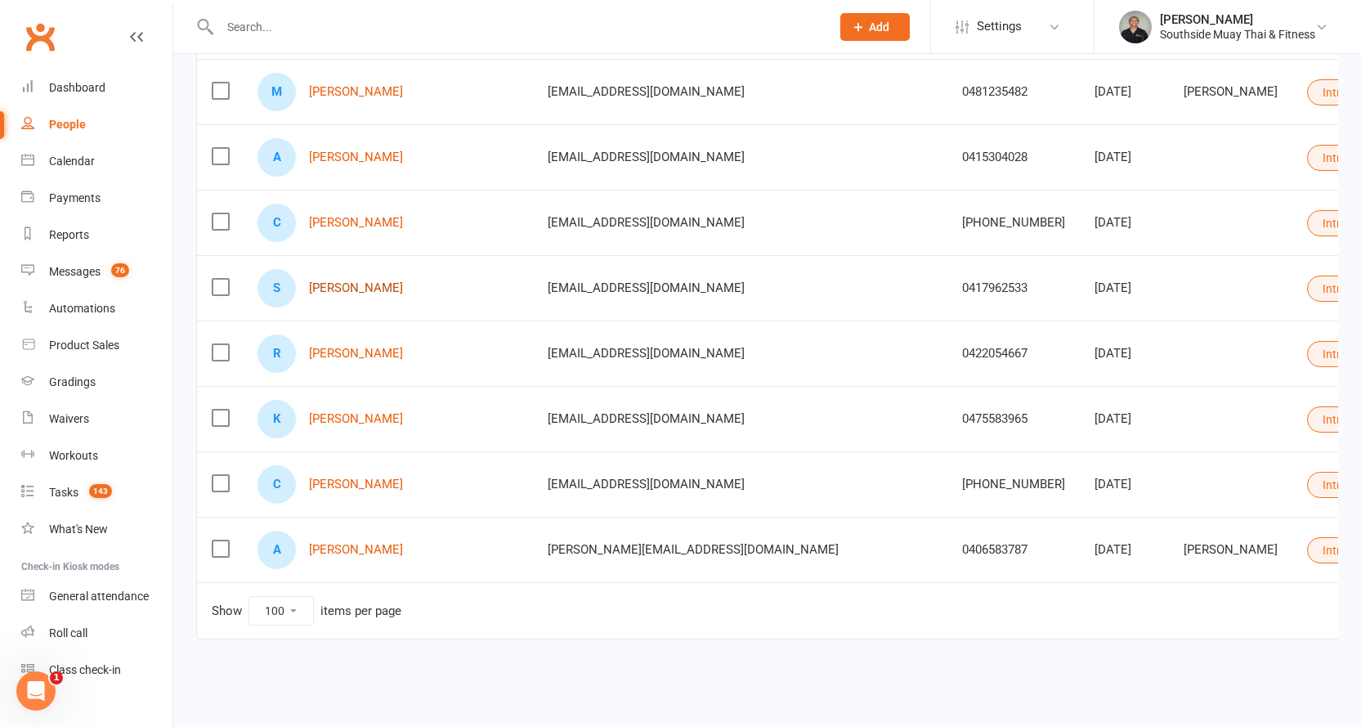
click at [331, 281] on link "Suellyn Hayes" at bounding box center [356, 288] width 94 height 14
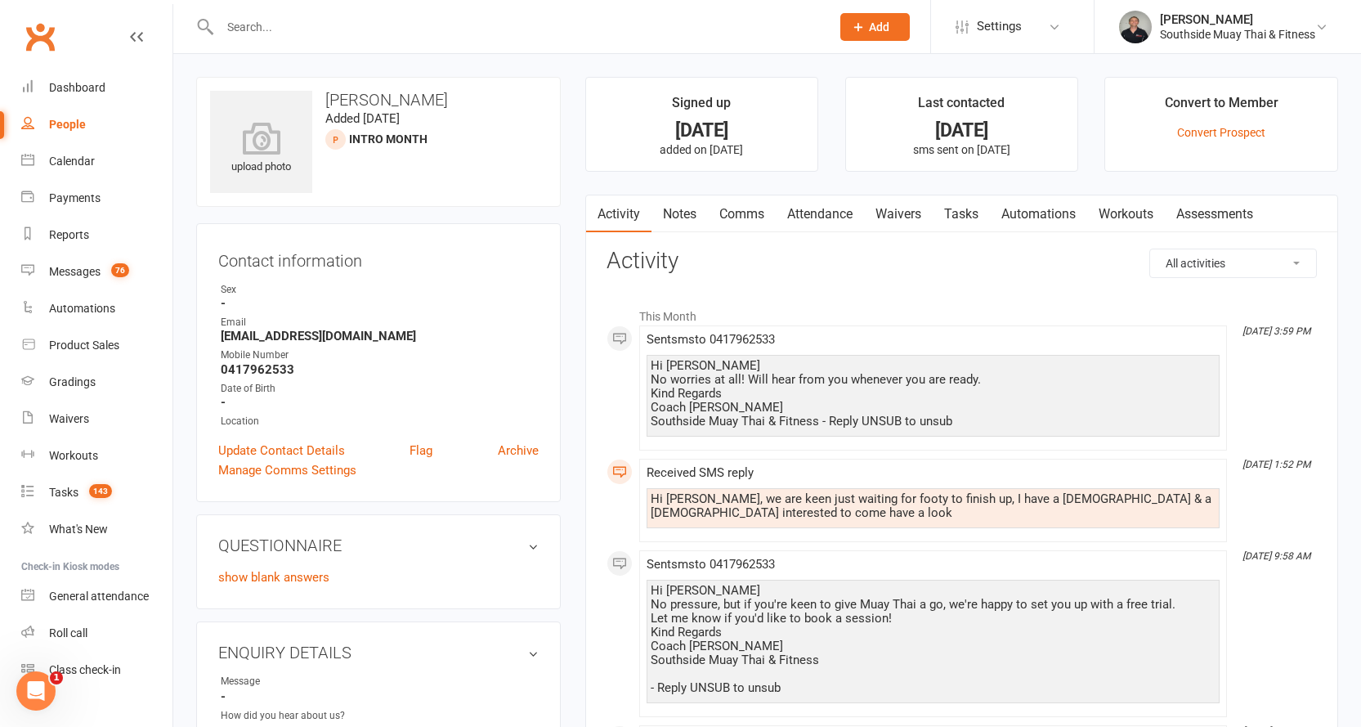
click at [56, 125] on div "People" at bounding box center [67, 124] width 37 height 13
select select "100"
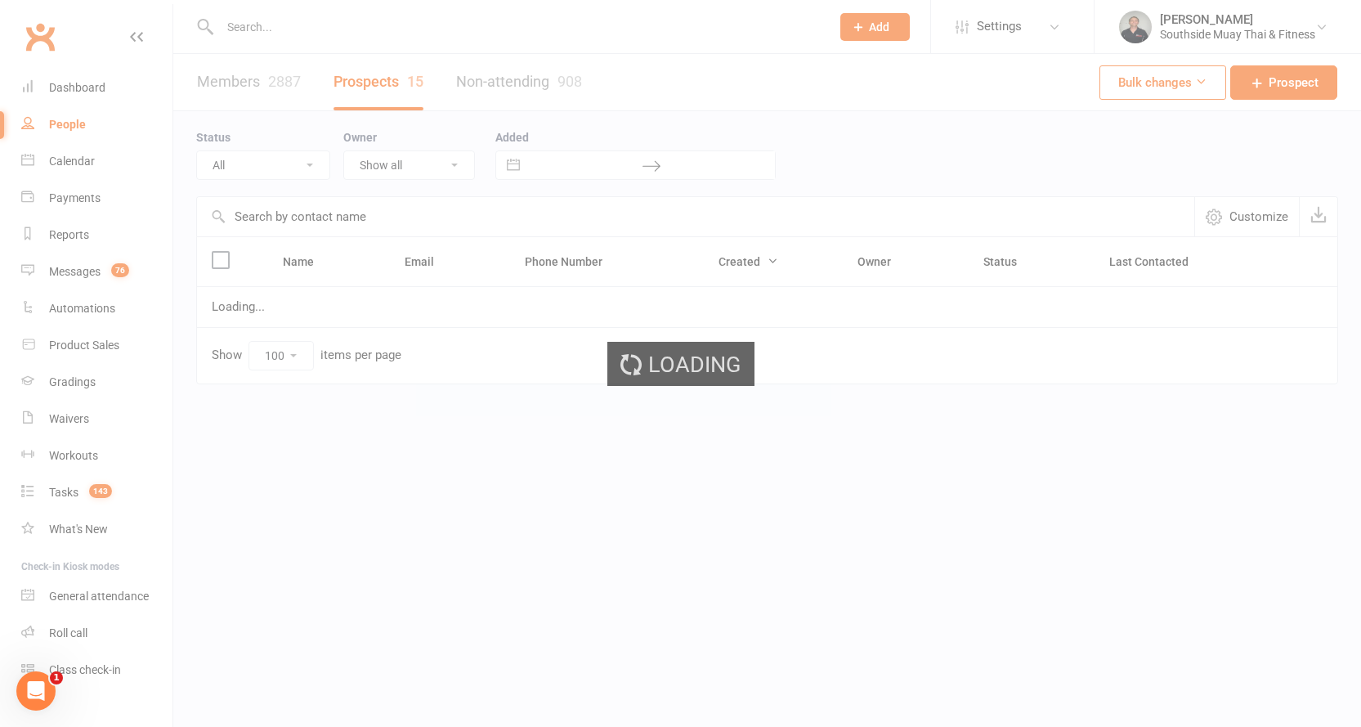
select select "Intro Month"
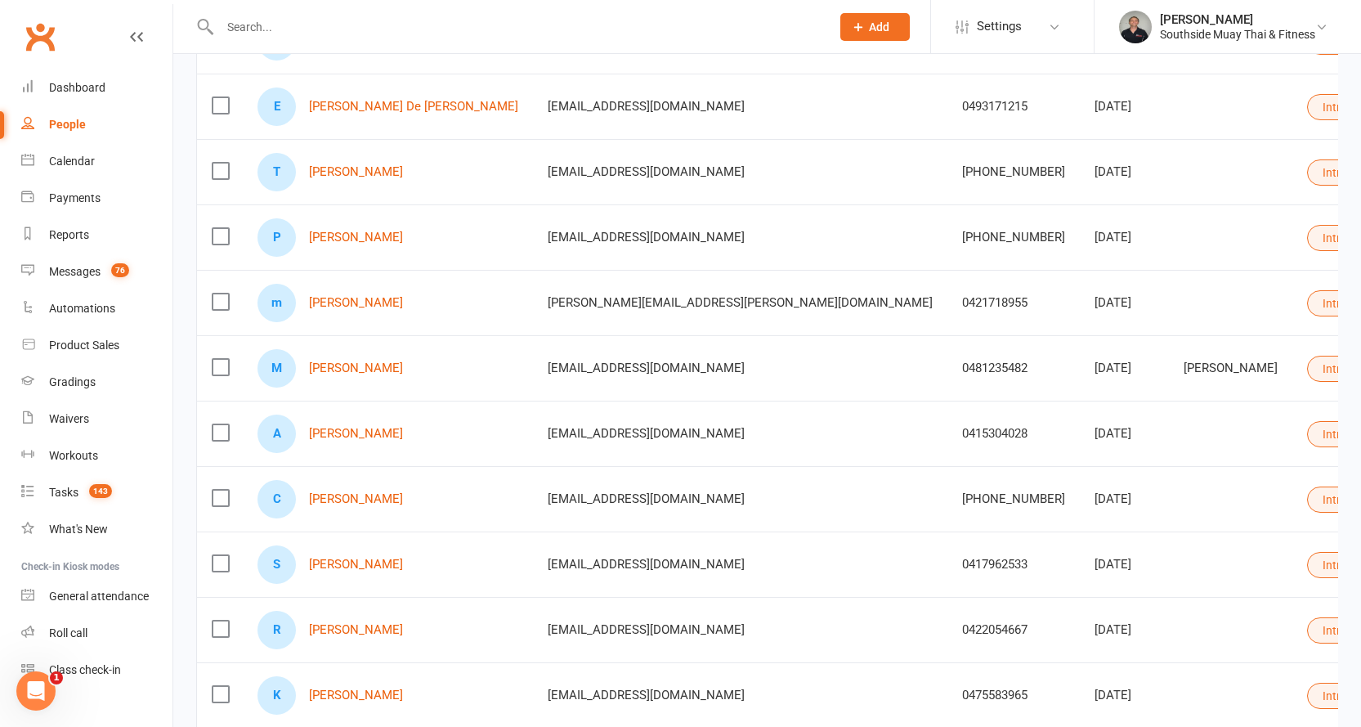
scroll to position [654, 0]
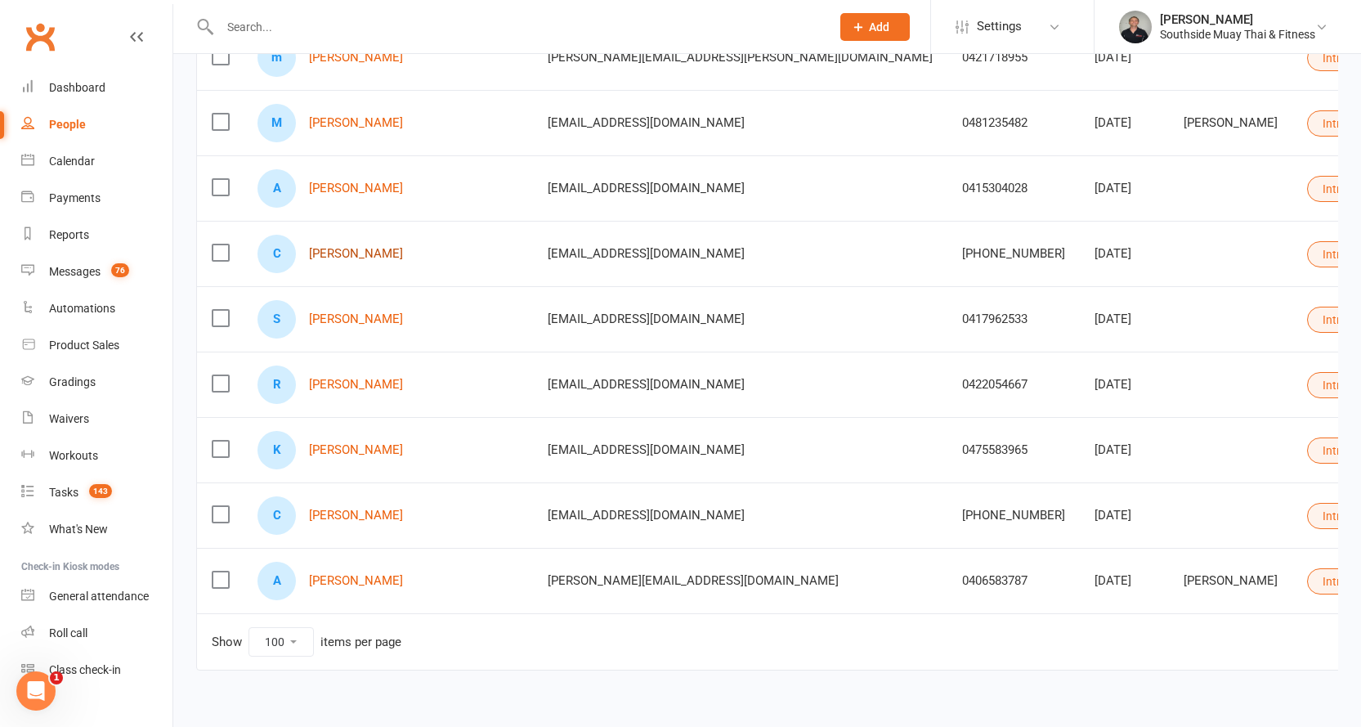
click at [342, 250] on link "Colin Hartford" at bounding box center [356, 254] width 94 height 14
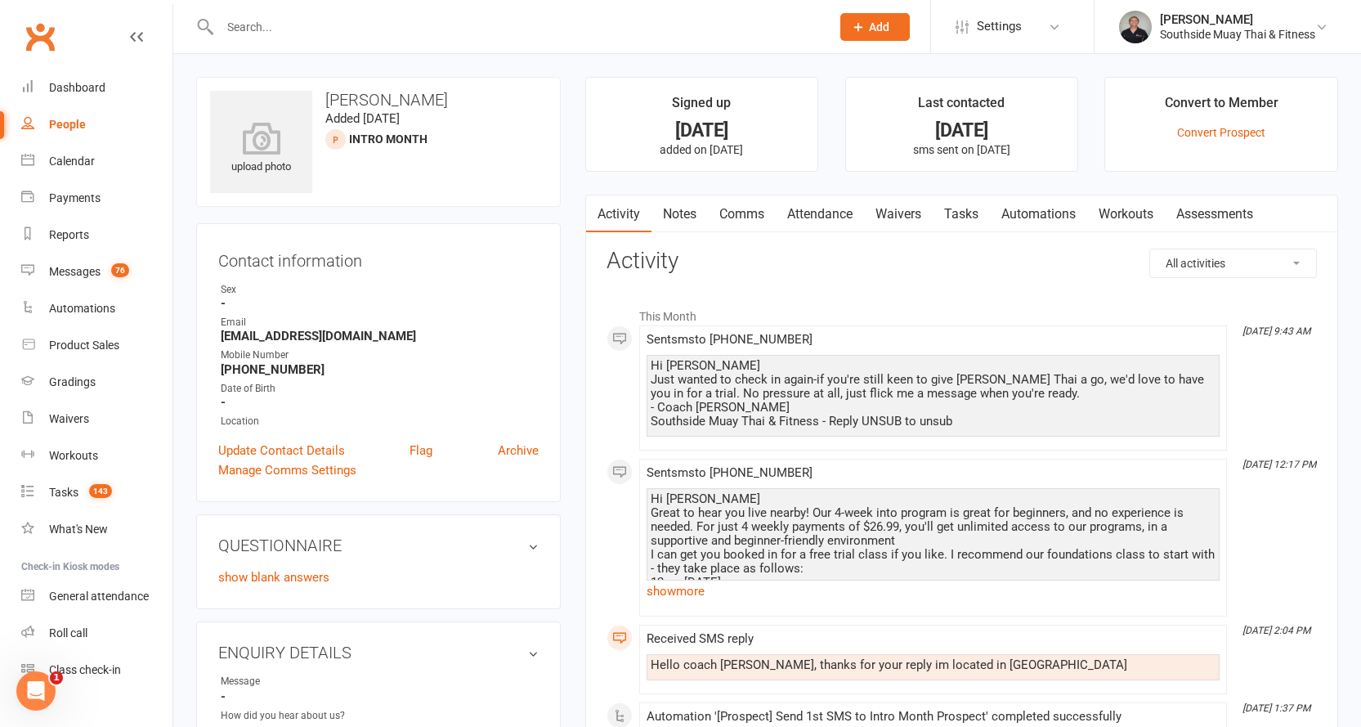
click at [54, 123] on div "People" at bounding box center [67, 124] width 37 height 13
select select "100"
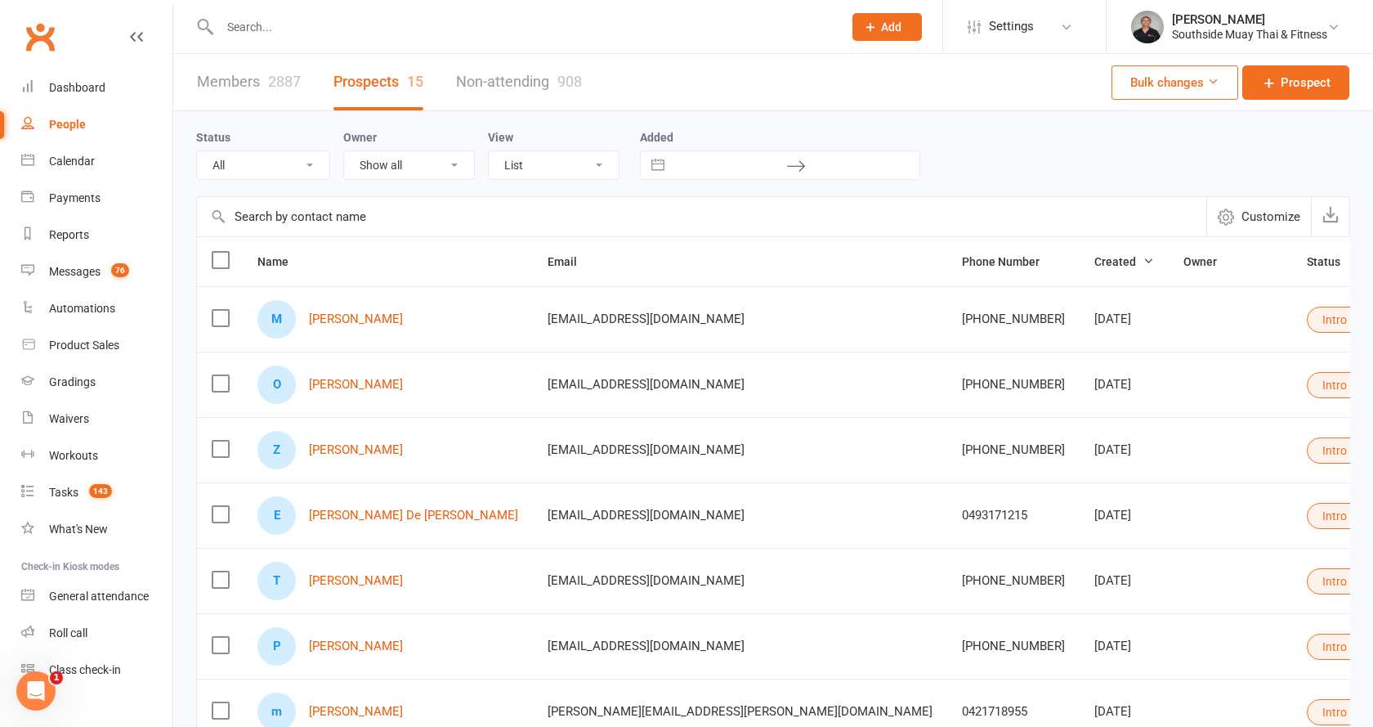
select select "Intro Month"
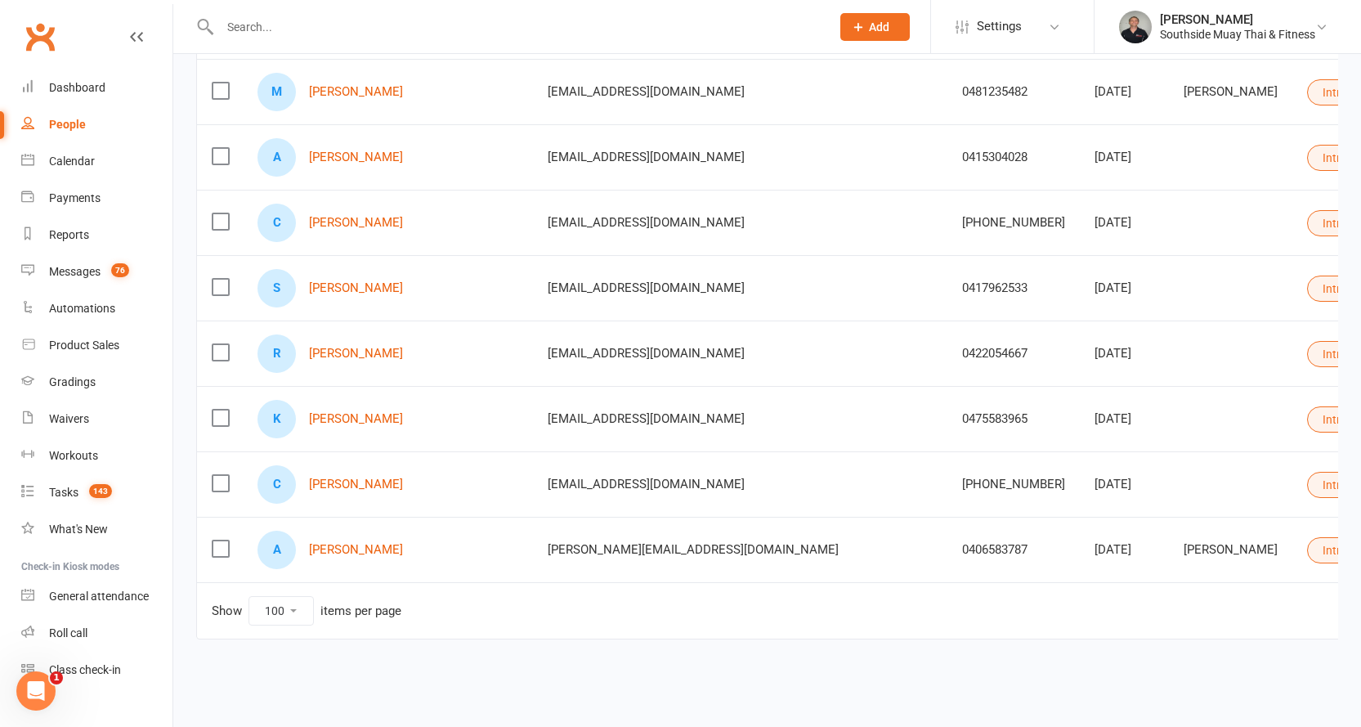
scroll to position [698, 0]
click at [348, 216] on link "Colin Hartford" at bounding box center [356, 223] width 94 height 14
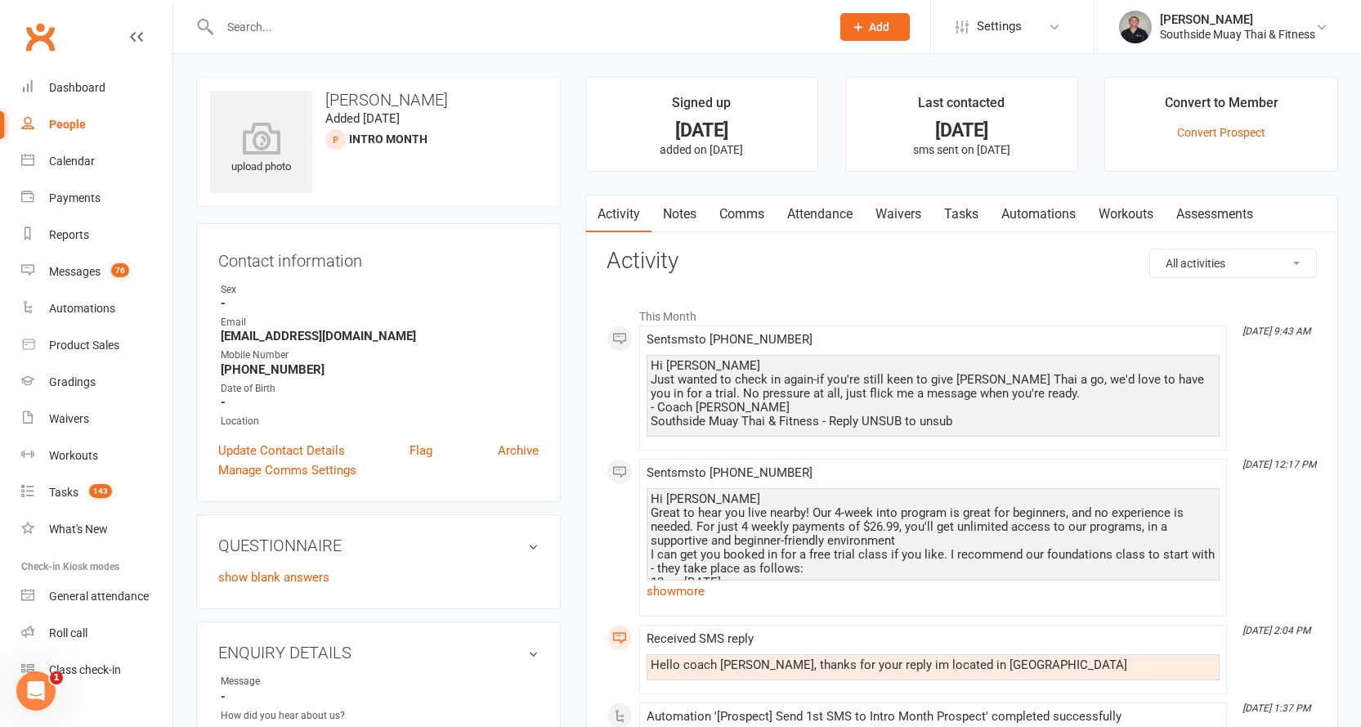
click at [62, 120] on div "People" at bounding box center [67, 124] width 37 height 13
select select "100"
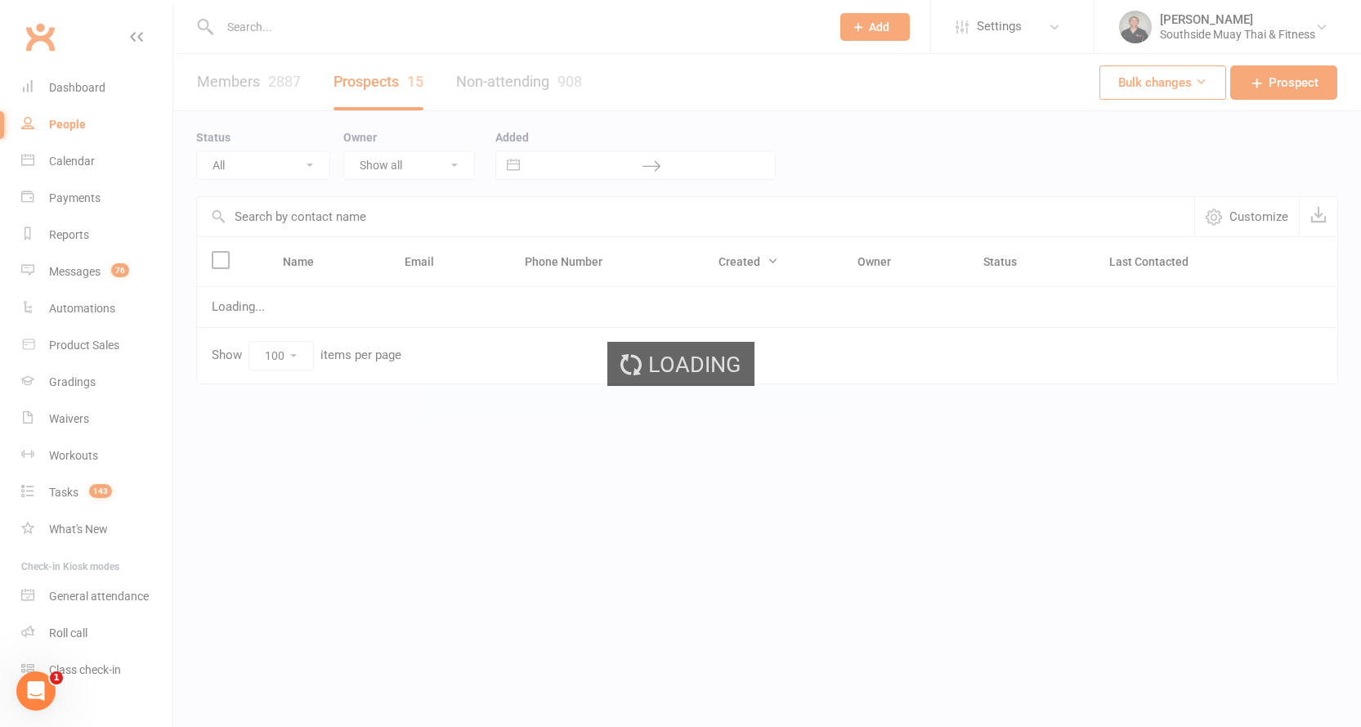
select select "Intro Month"
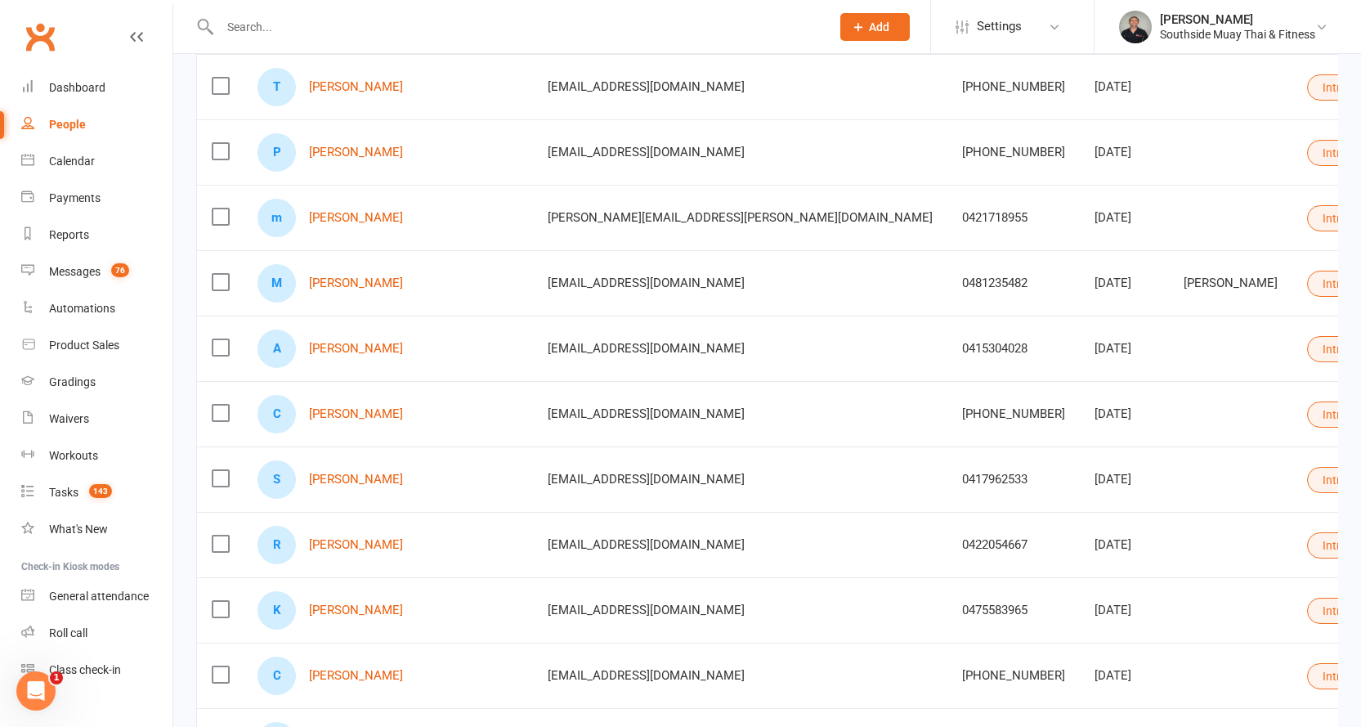
scroll to position [572, 0]
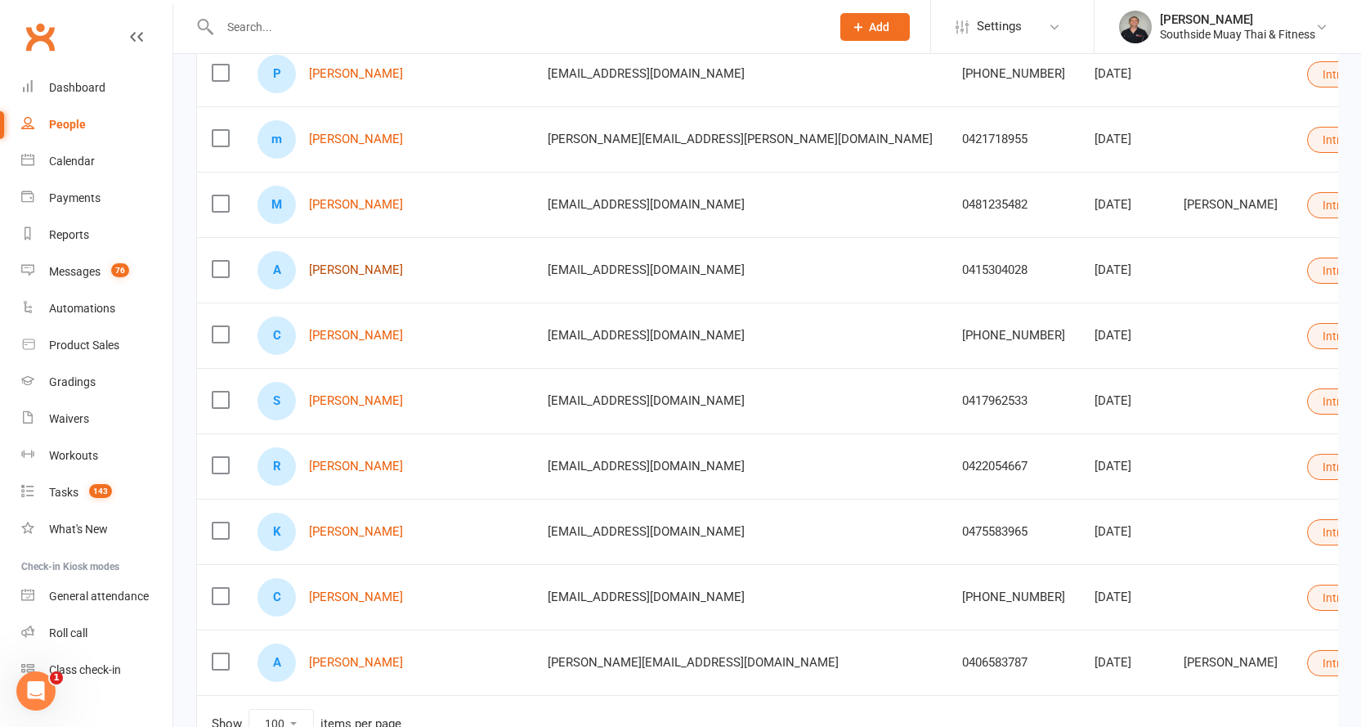
click at [348, 271] on link "Aryan kulhar" at bounding box center [356, 270] width 94 height 14
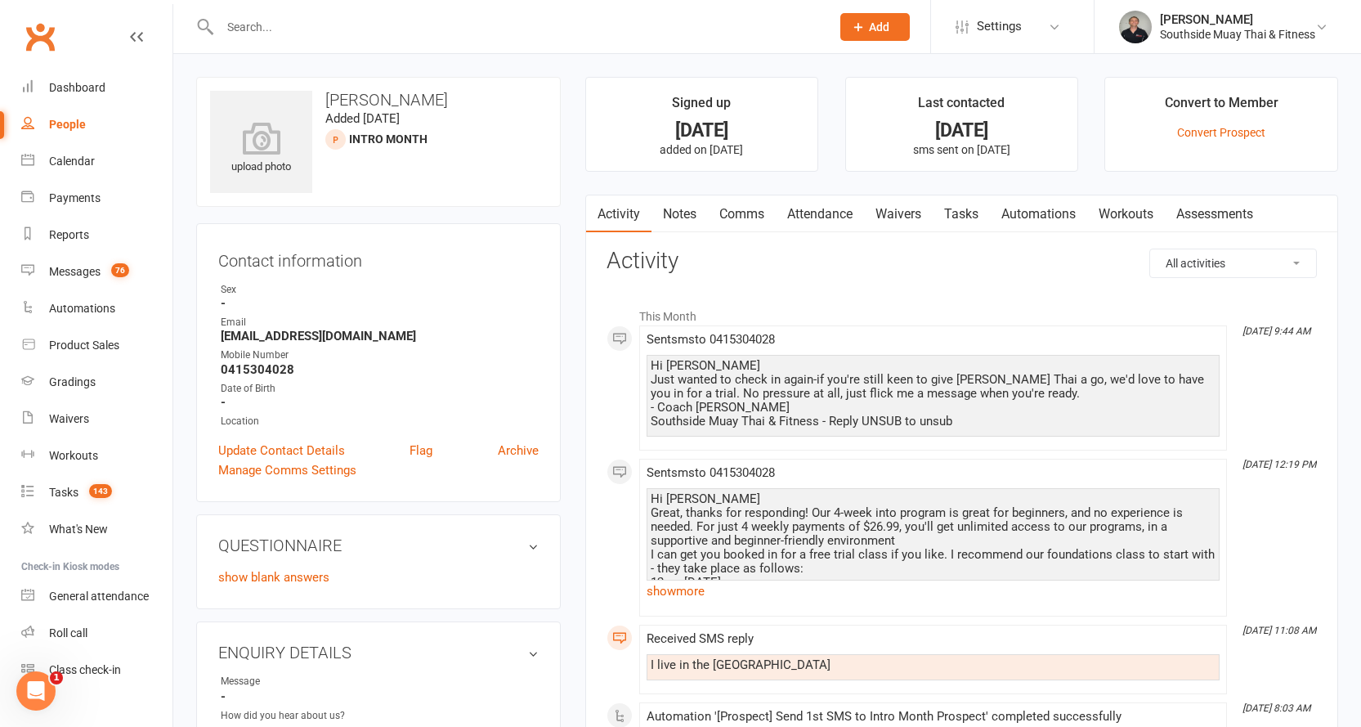
click at [71, 121] on div "People" at bounding box center [67, 124] width 37 height 13
select select "100"
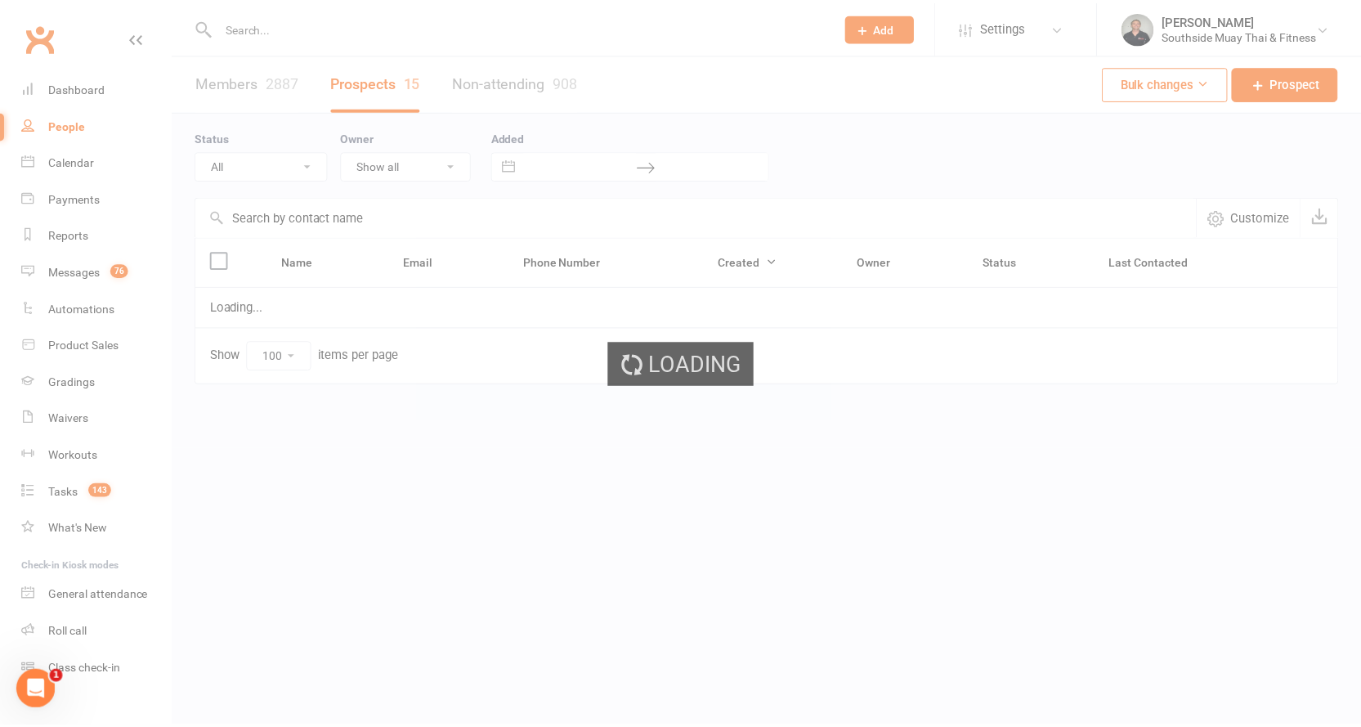
select select "Intro Month"
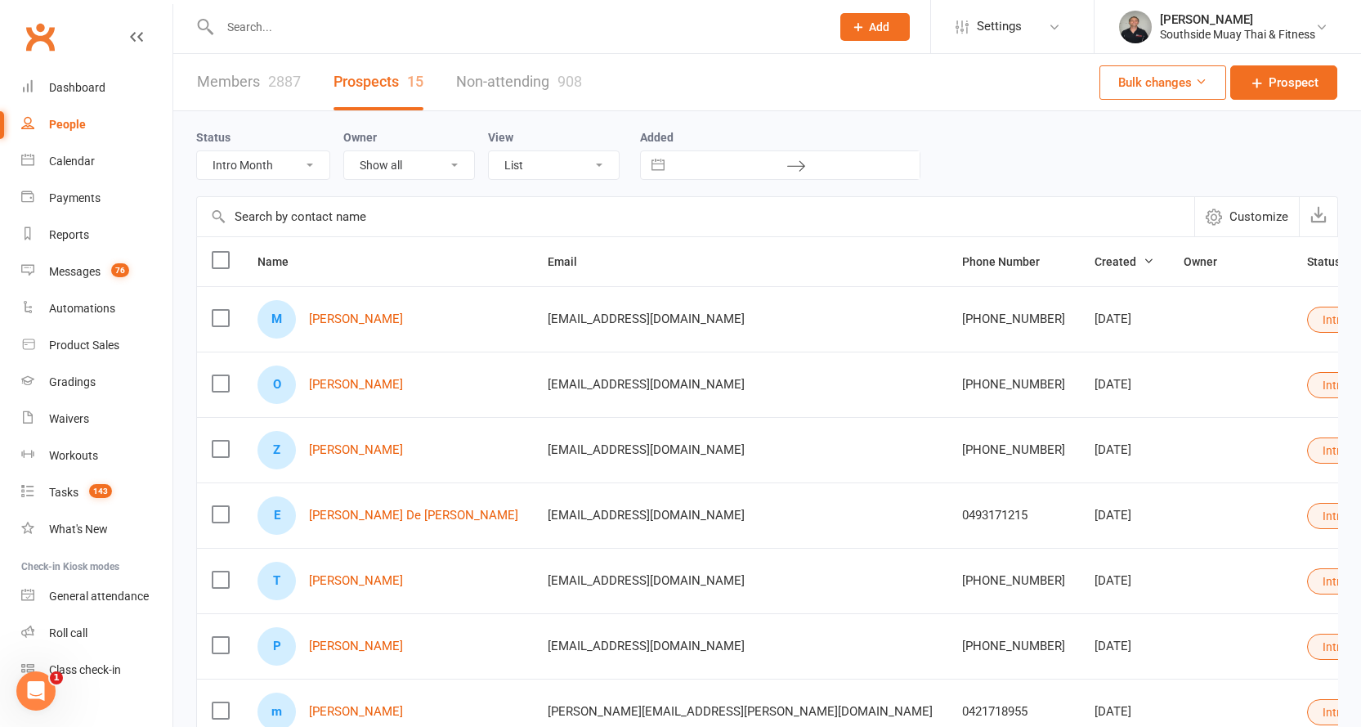
scroll to position [245, 0]
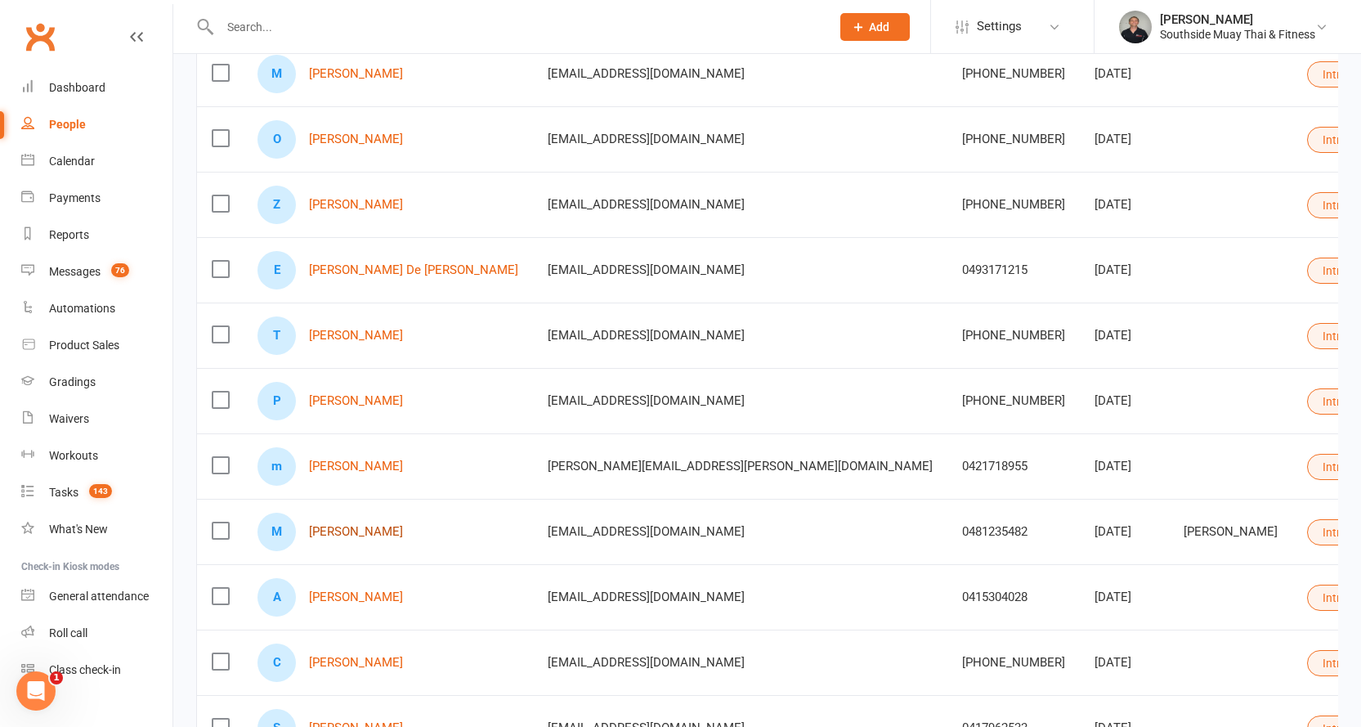
click at [369, 527] on link "Manisha Senaratne" at bounding box center [356, 532] width 94 height 14
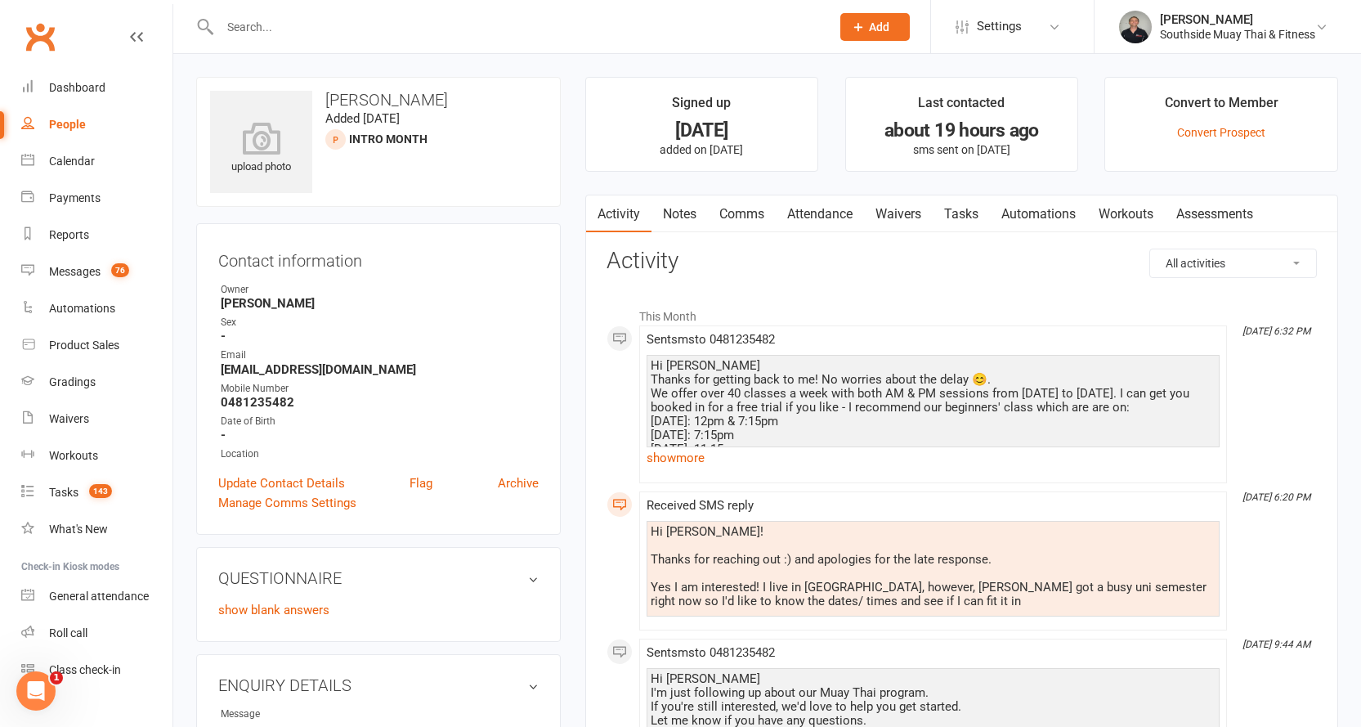
click at [68, 123] on div "People" at bounding box center [67, 124] width 37 height 13
select select "100"
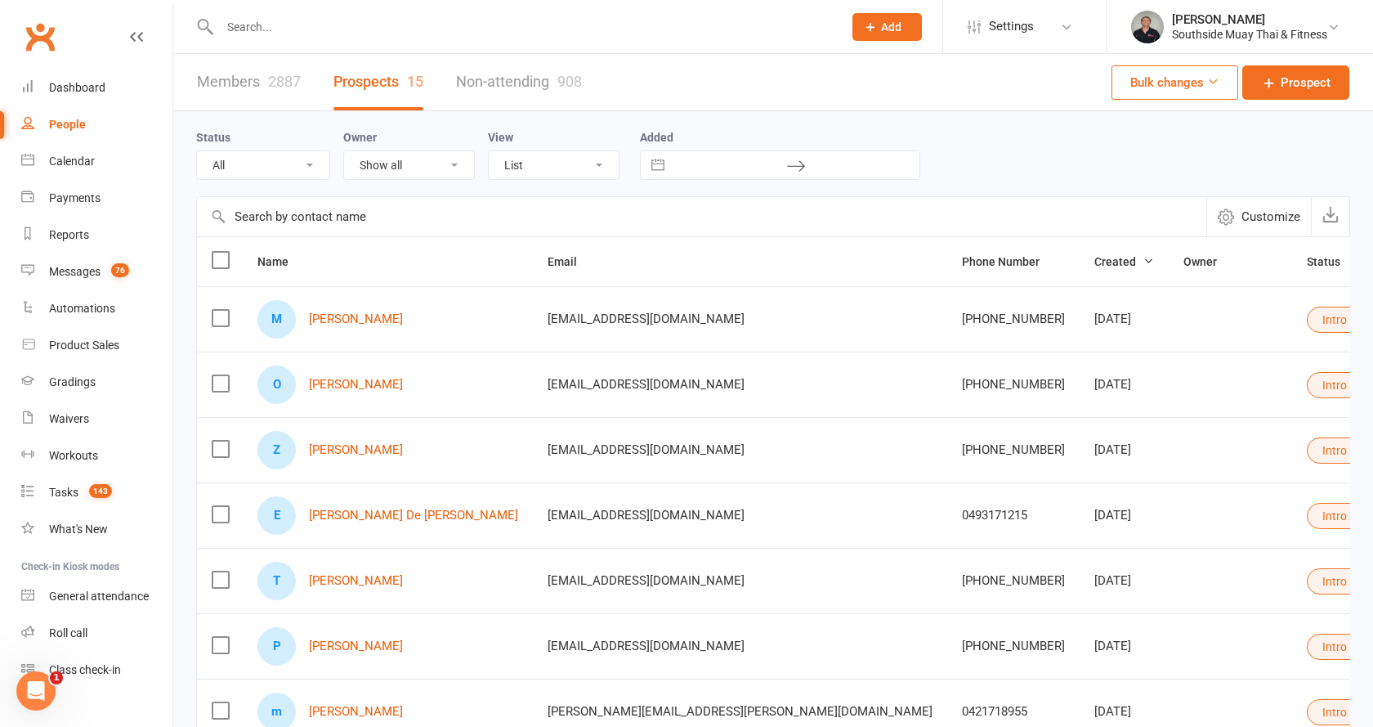
select select "Intro Month"
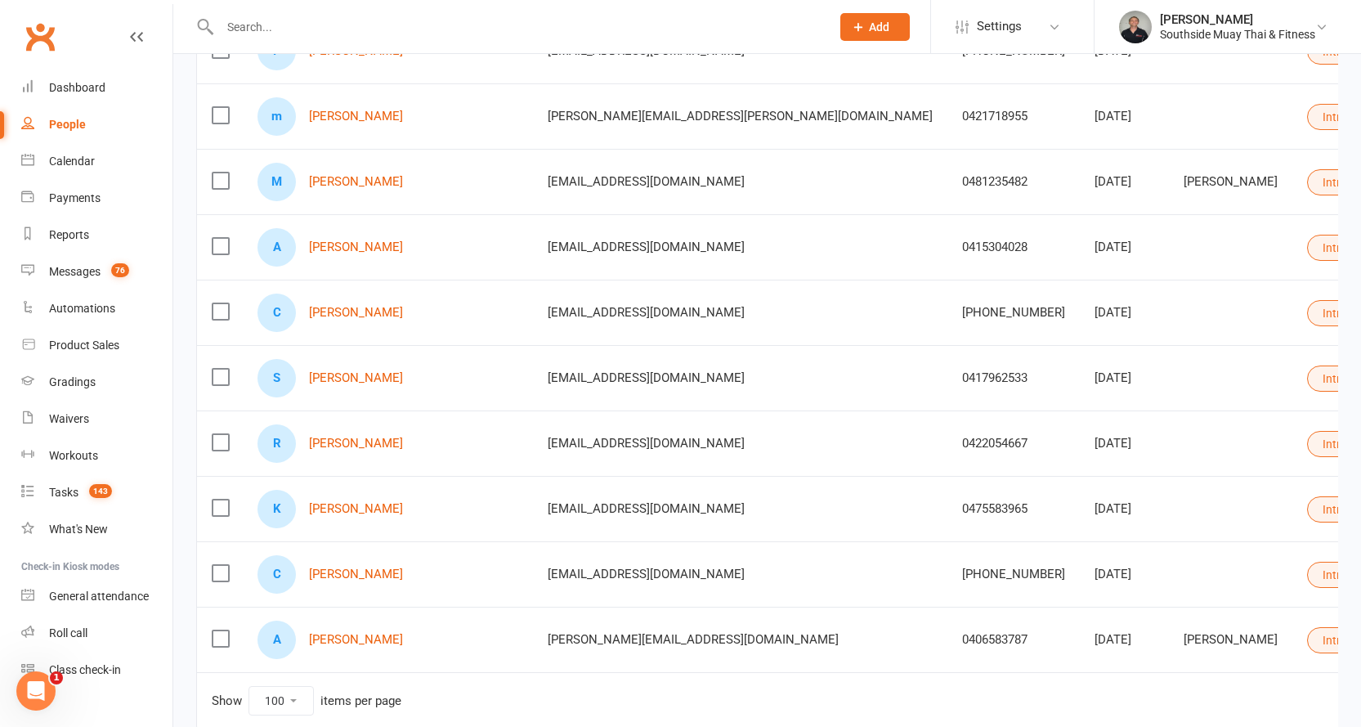
scroll to position [698, 0]
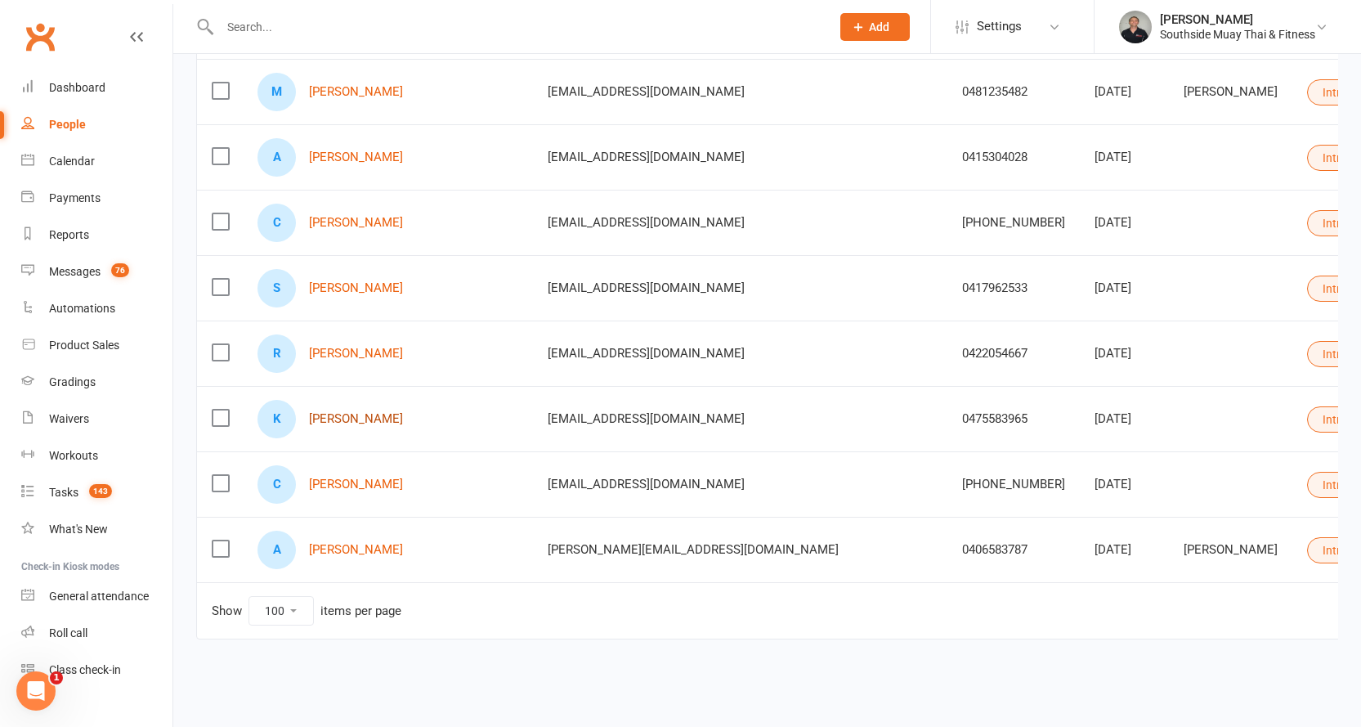
click at [344, 412] on link "Kendra Trott" at bounding box center [356, 419] width 94 height 14
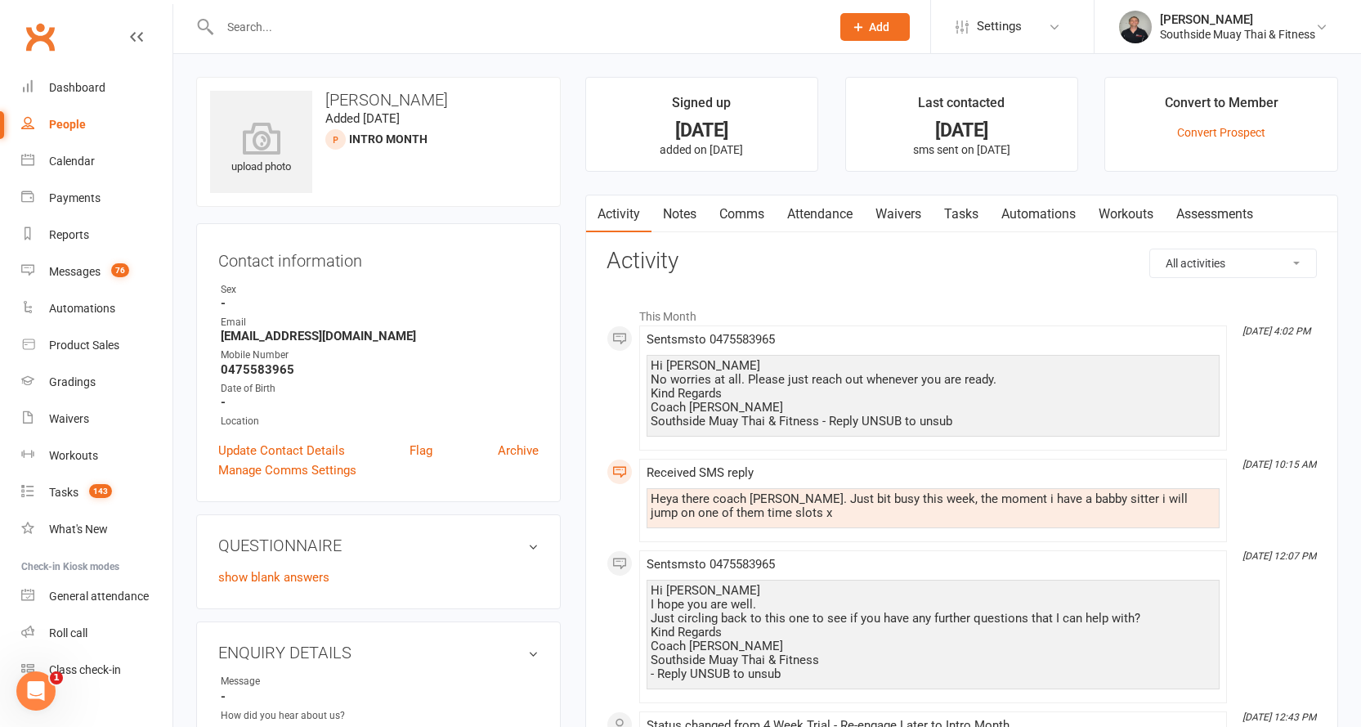
click at [60, 121] on div "People" at bounding box center [67, 124] width 37 height 13
select select "100"
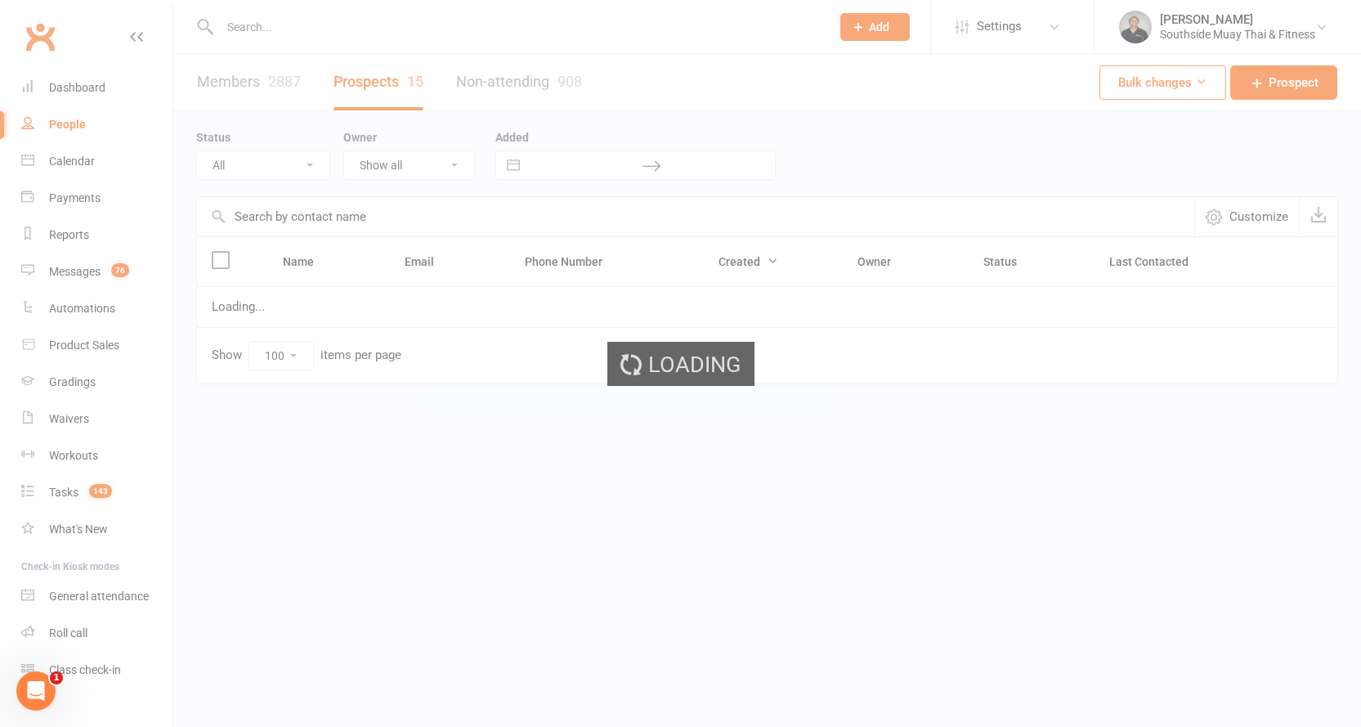
select select "Intro Month"
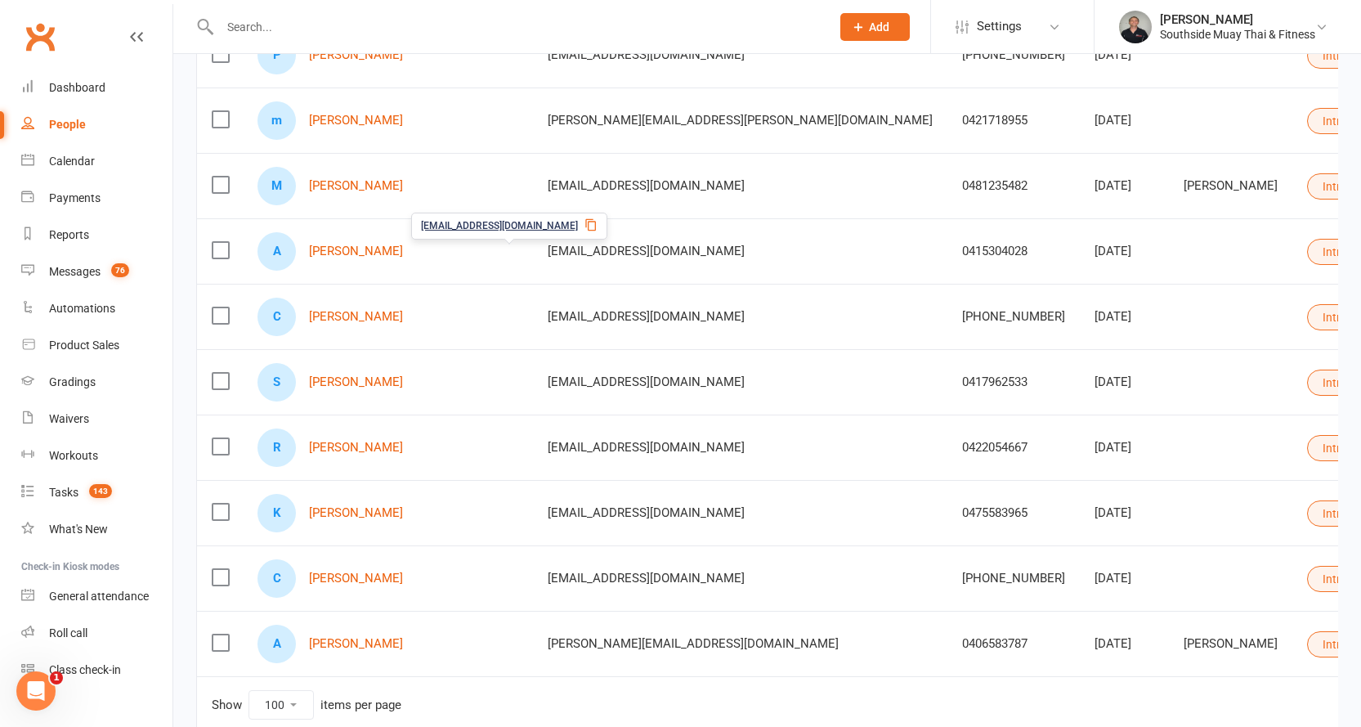
scroll to position [698, 0]
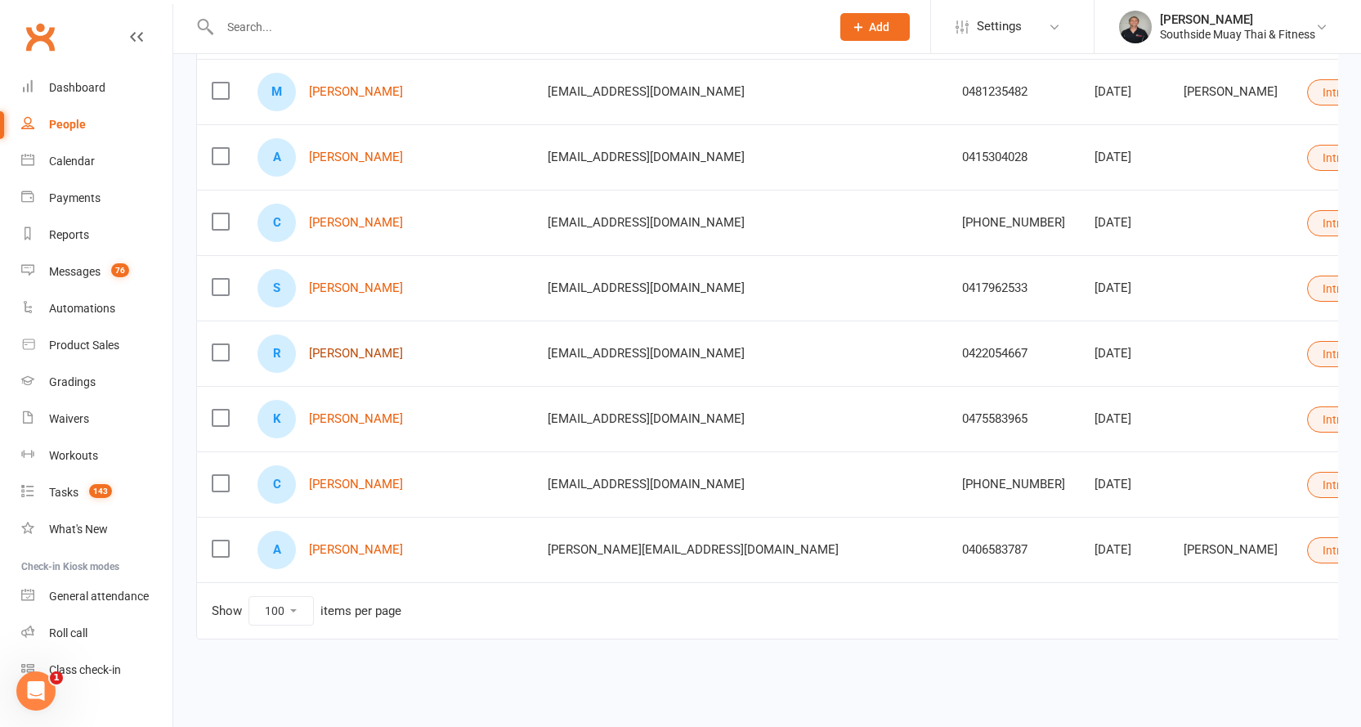
click at [328, 347] on link "Ruby Jeffrey" at bounding box center [356, 354] width 94 height 14
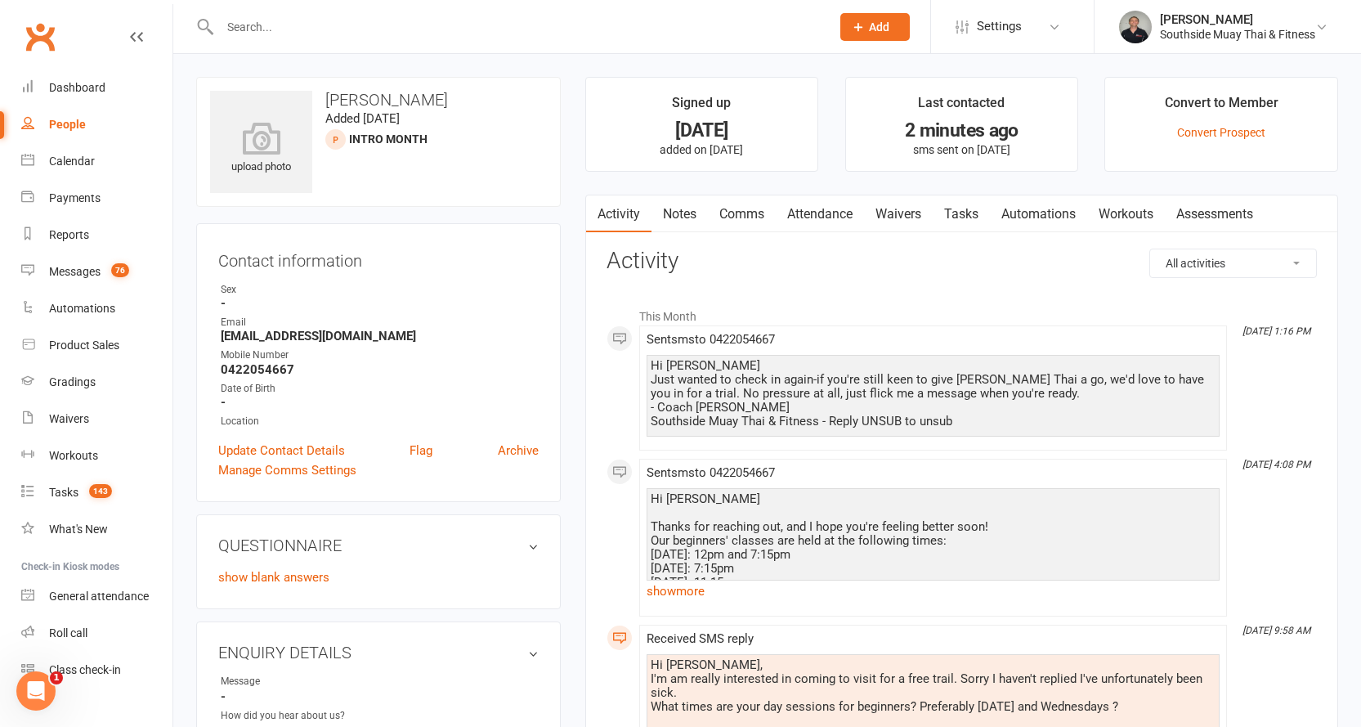
click at [70, 117] on link "People" at bounding box center [96, 124] width 151 height 37
select select "100"
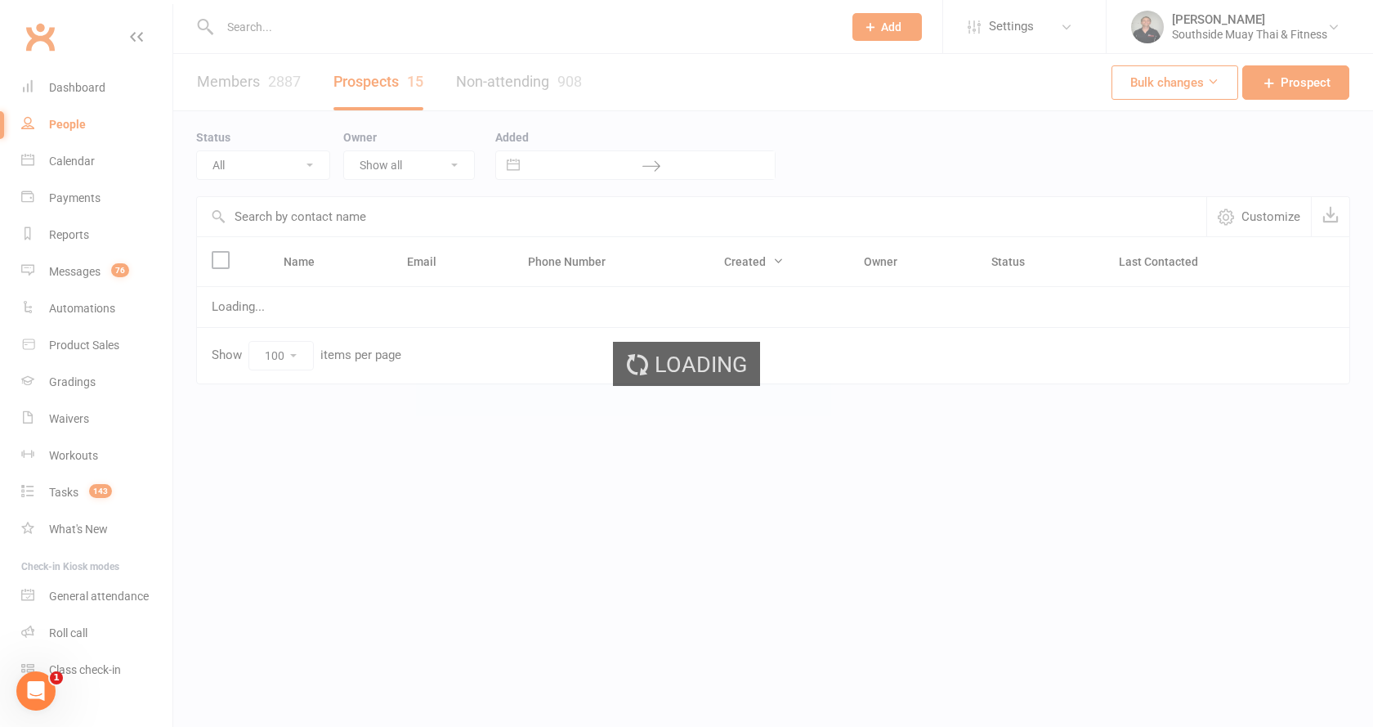
select select "Intro Month"
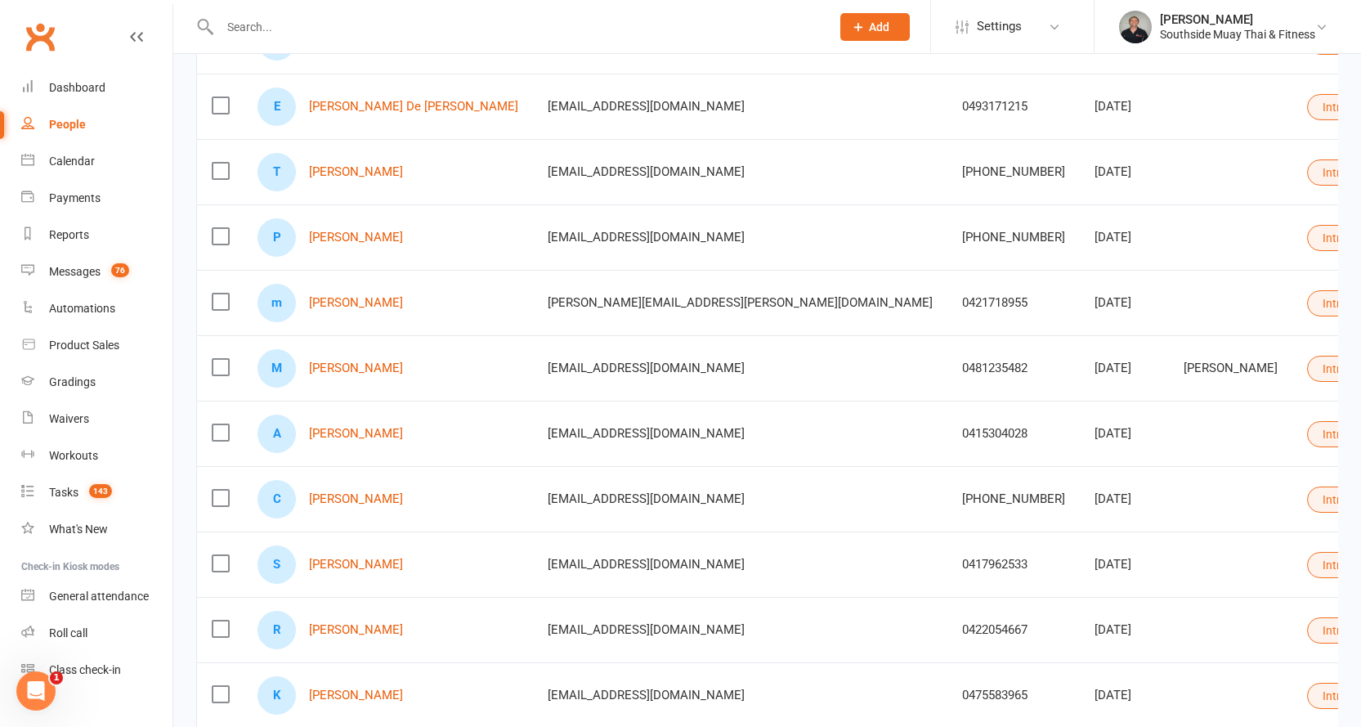
scroll to position [698, 0]
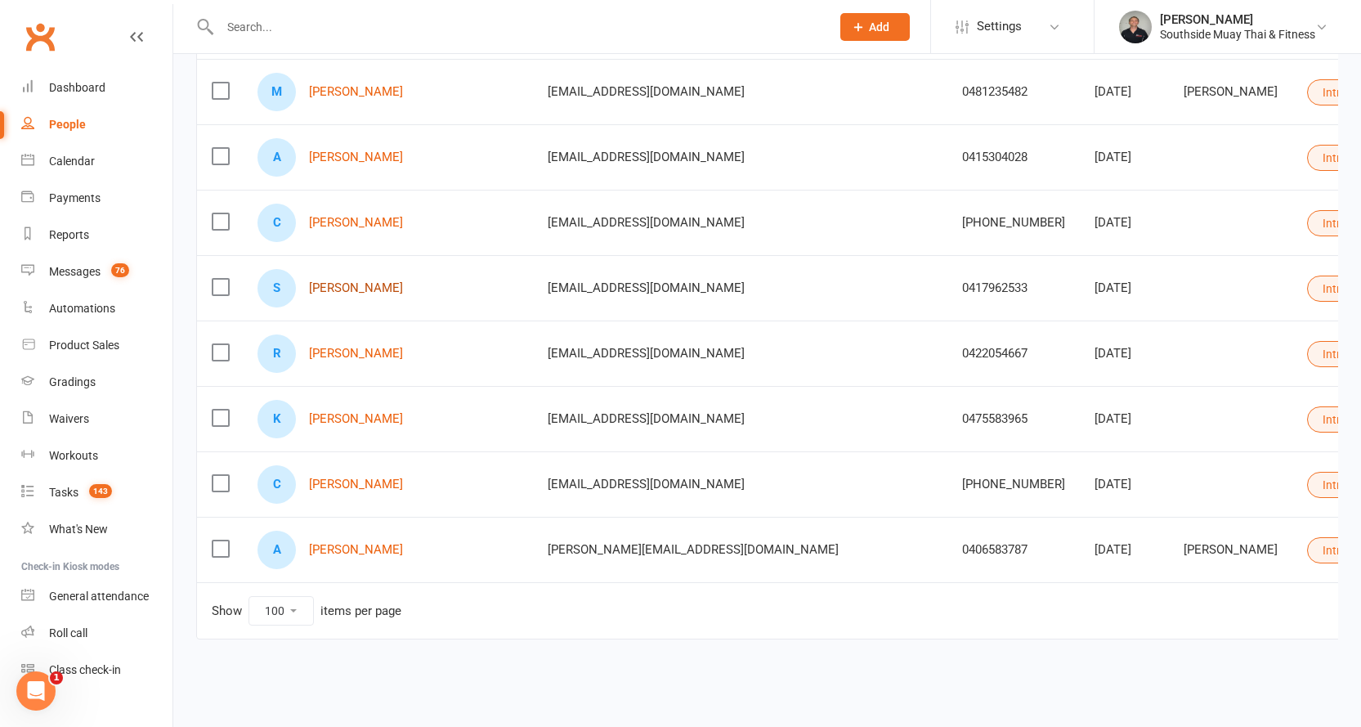
click at [343, 281] on link "Suellyn Hayes" at bounding box center [356, 288] width 94 height 14
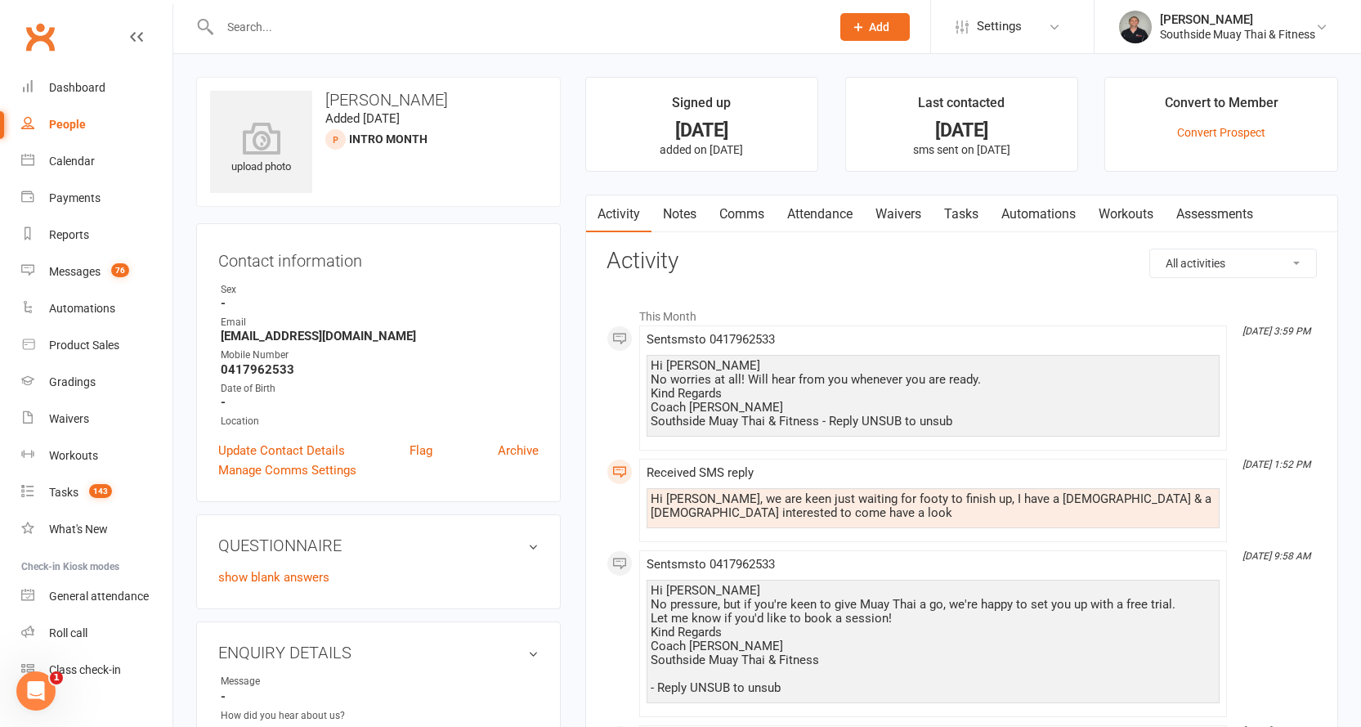
click at [56, 123] on div "People" at bounding box center [67, 124] width 37 height 13
select select "100"
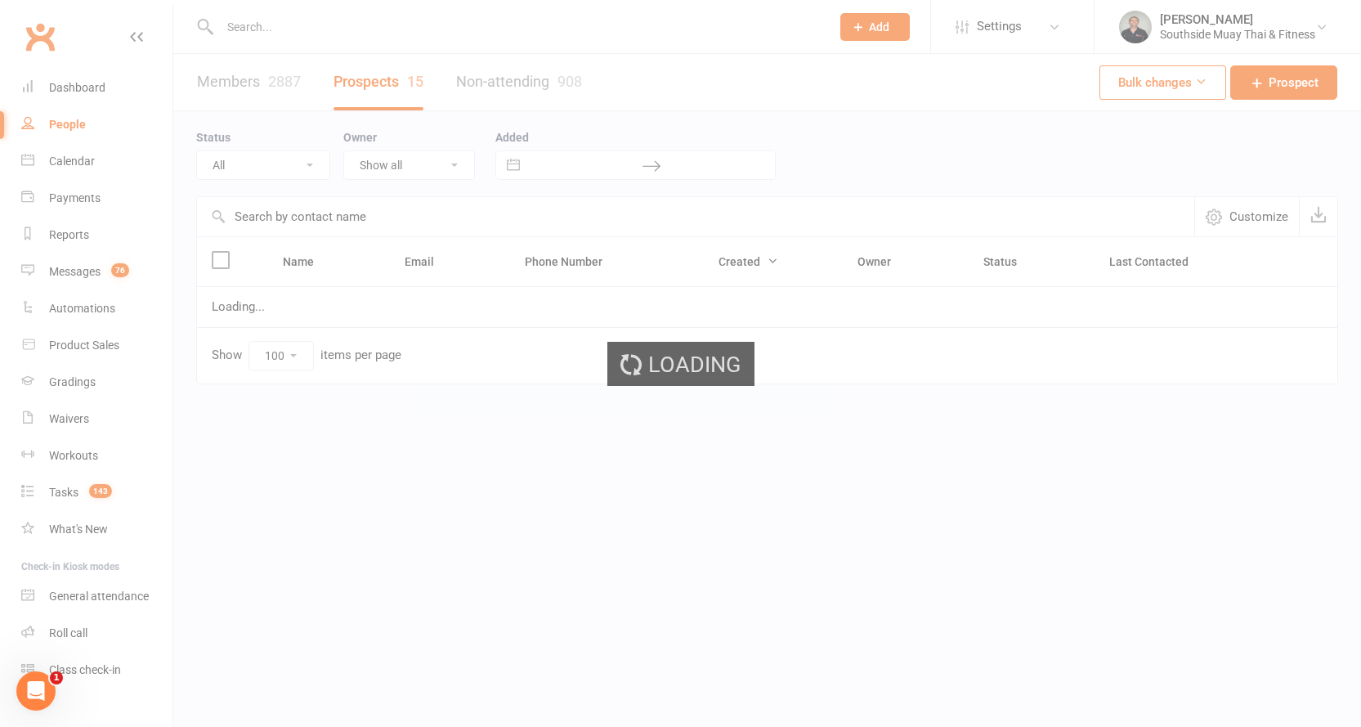
select select "Intro Month"
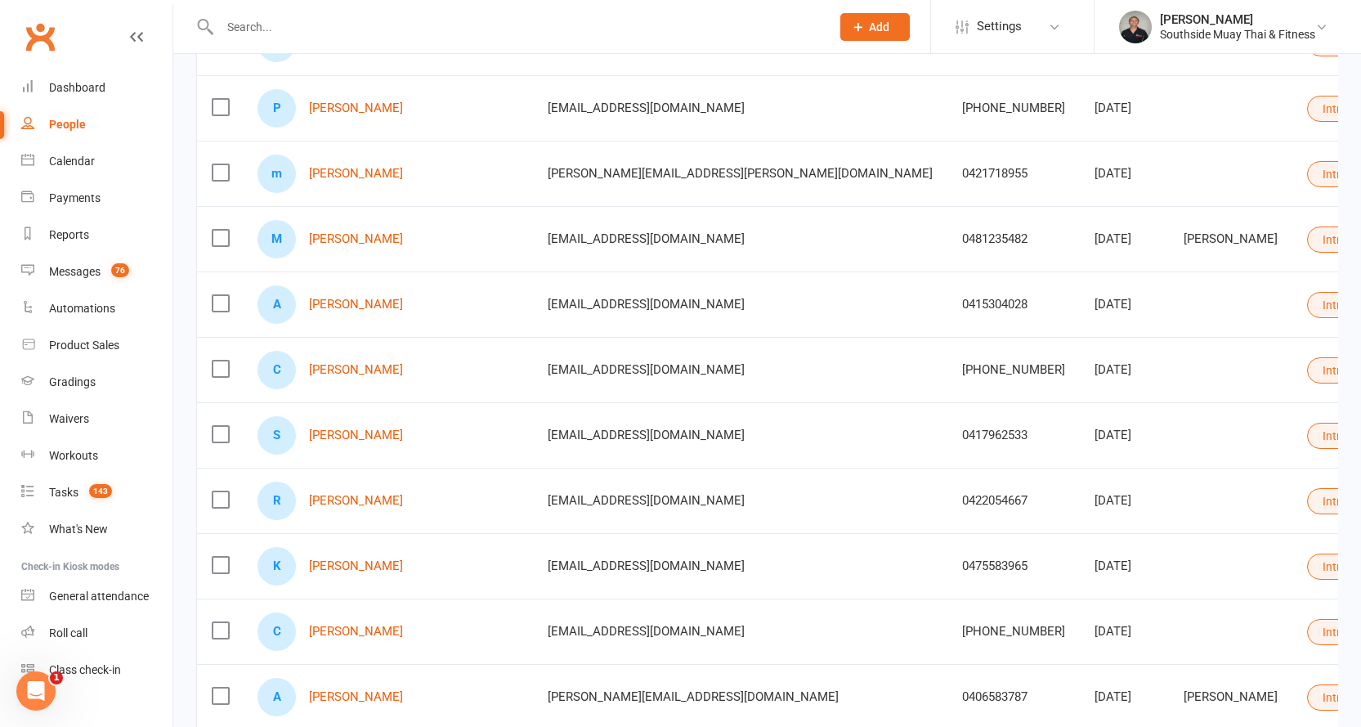
scroll to position [698, 0]
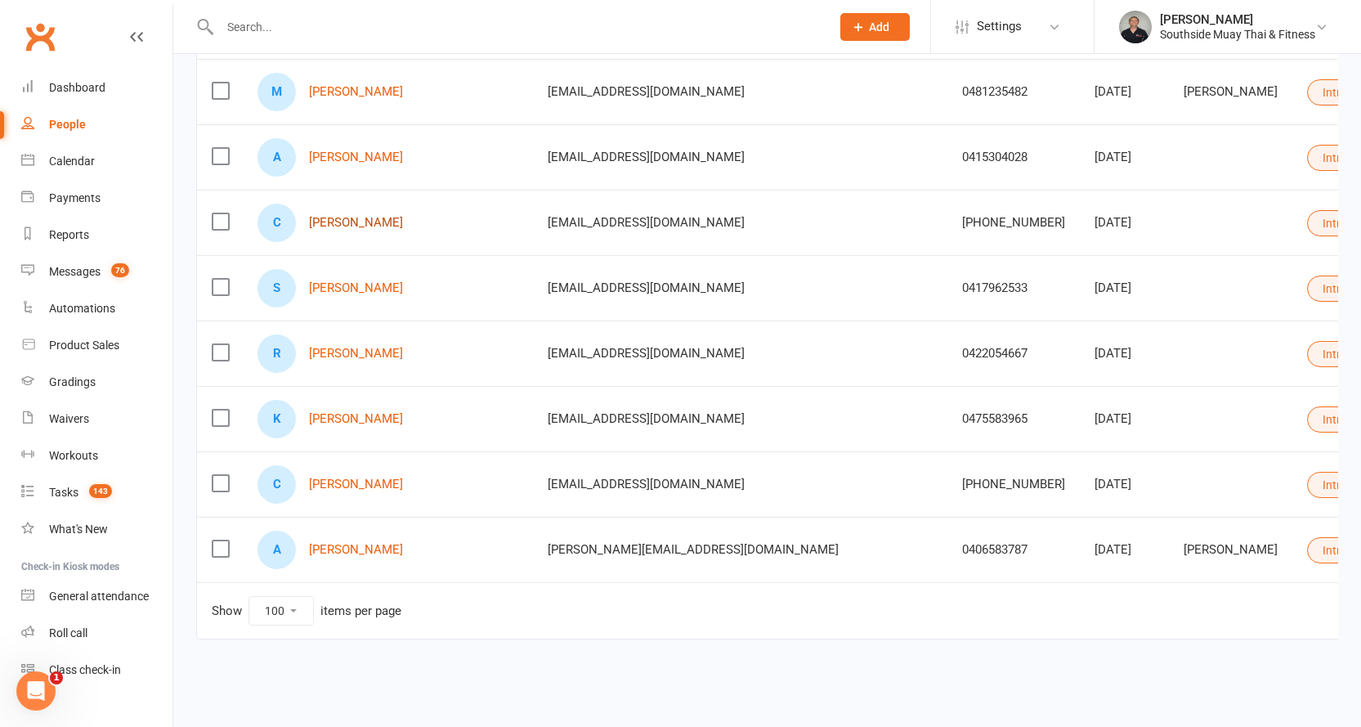
click at [347, 216] on link "Colin Hartford" at bounding box center [356, 223] width 94 height 14
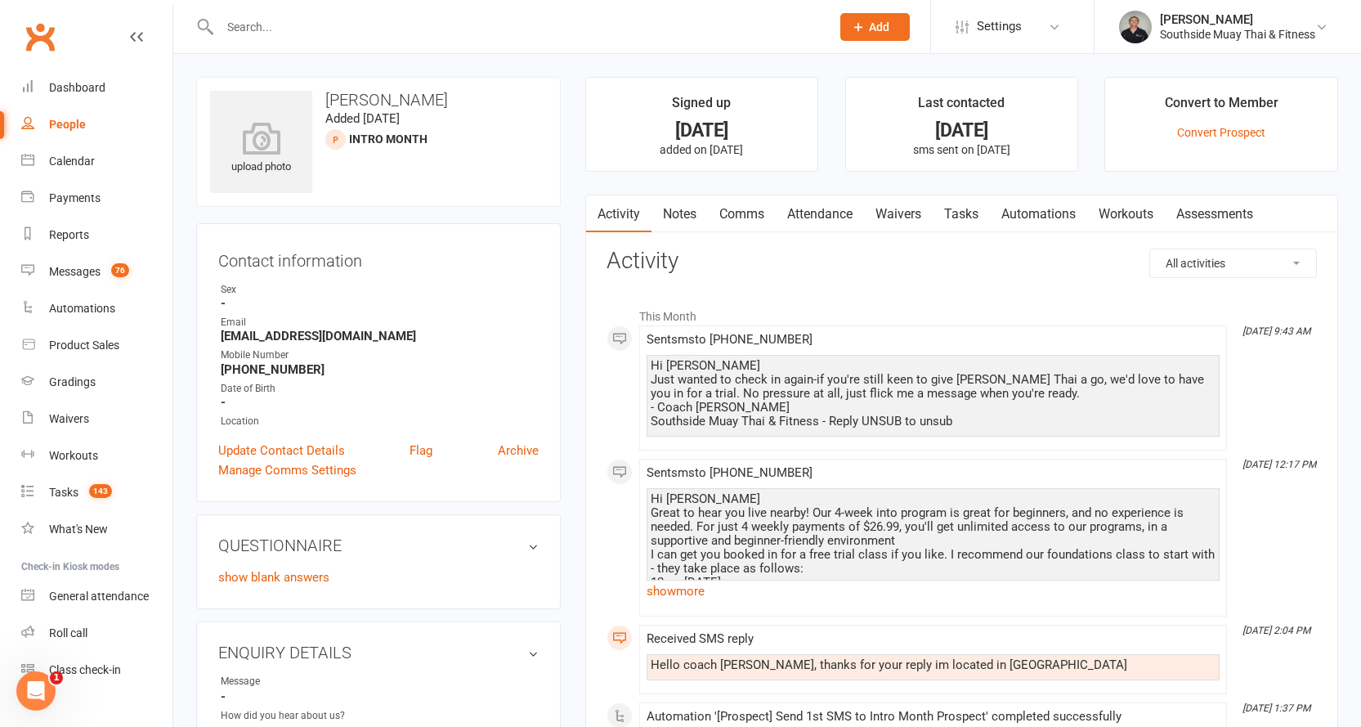
click at [752, 213] on link "Comms" at bounding box center [742, 214] width 68 height 38
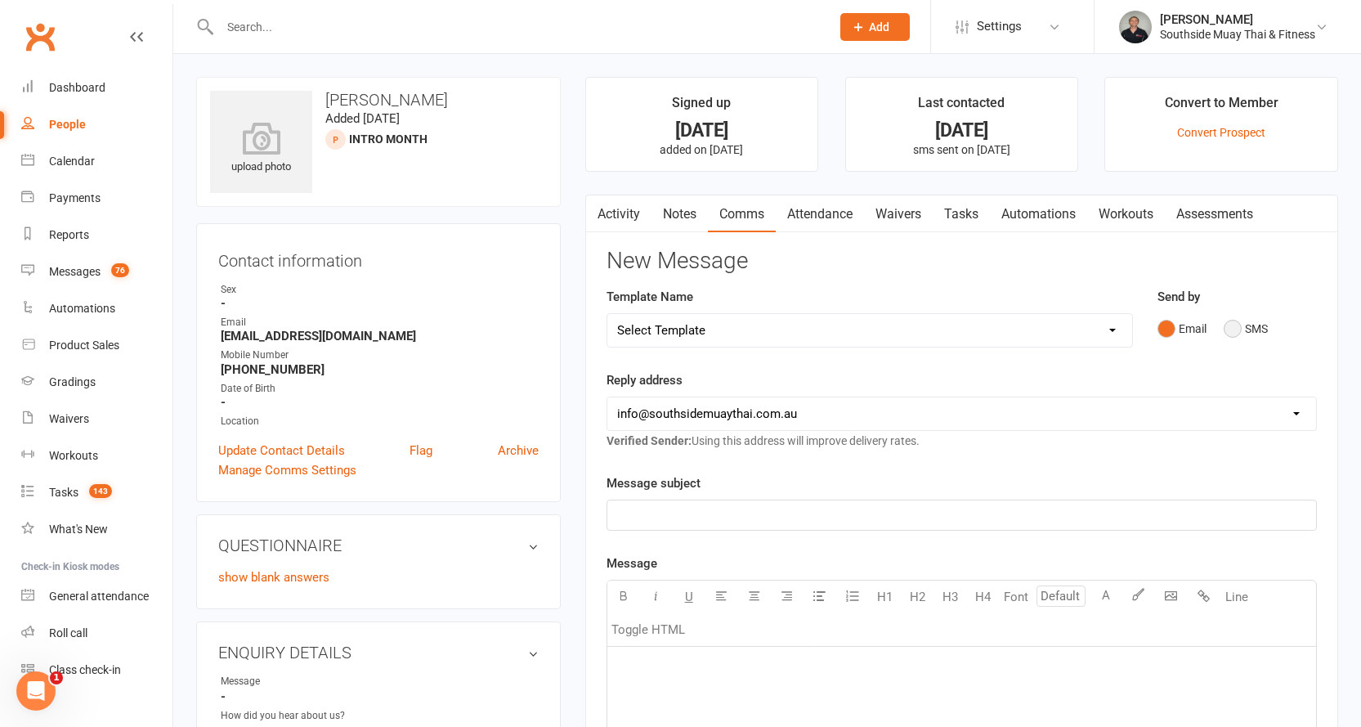
click at [1254, 315] on button "SMS" at bounding box center [1246, 328] width 44 height 31
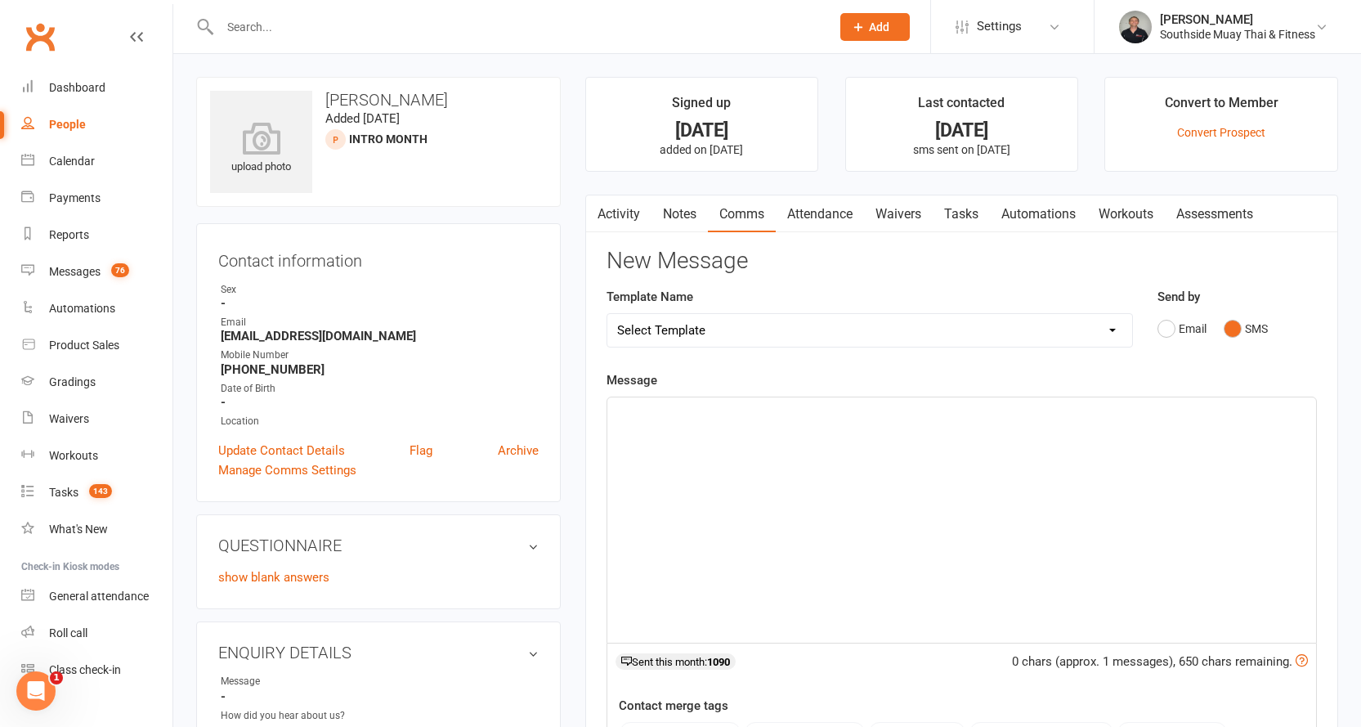
click at [984, 324] on select "Select Template [SMS] Outreach Message: High Risk – Personal From Trainer + Ree…" at bounding box center [869, 330] width 525 height 33
click at [575, 132] on main "Signed up 4 days ago added on 9 Aug 2025 Last contacted 1 day ago sms sent on 1…" at bounding box center [961, 553] width 777 height 952
click at [629, 199] on link "Activity" at bounding box center [618, 214] width 65 height 38
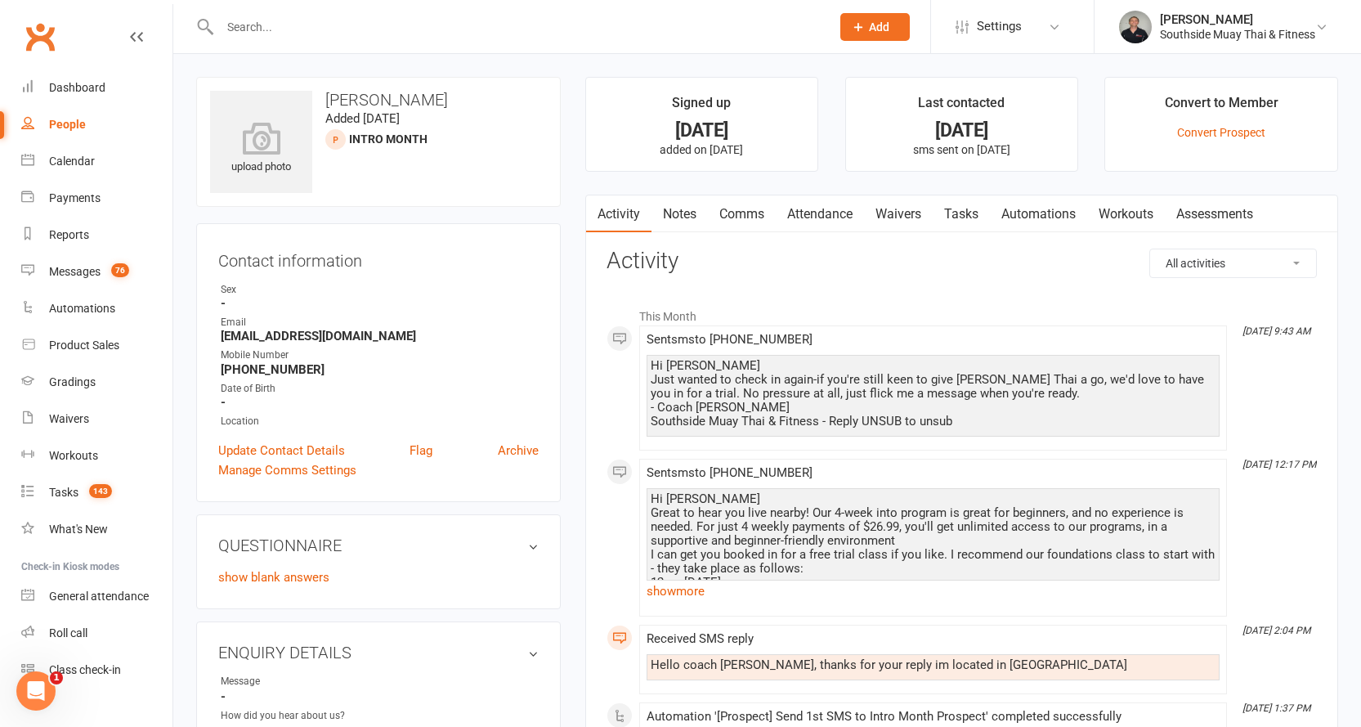
click at [66, 127] on div "People" at bounding box center [67, 124] width 37 height 13
select select "100"
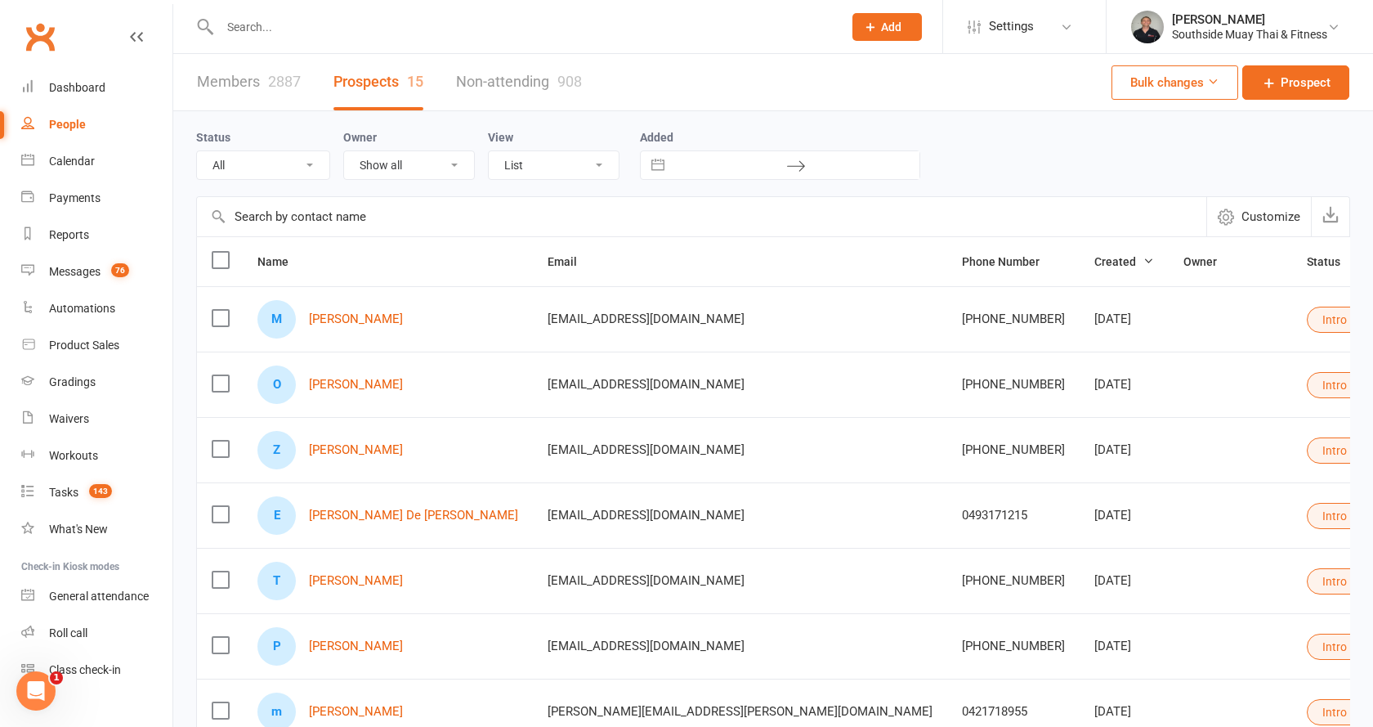
select select "Intro Month"
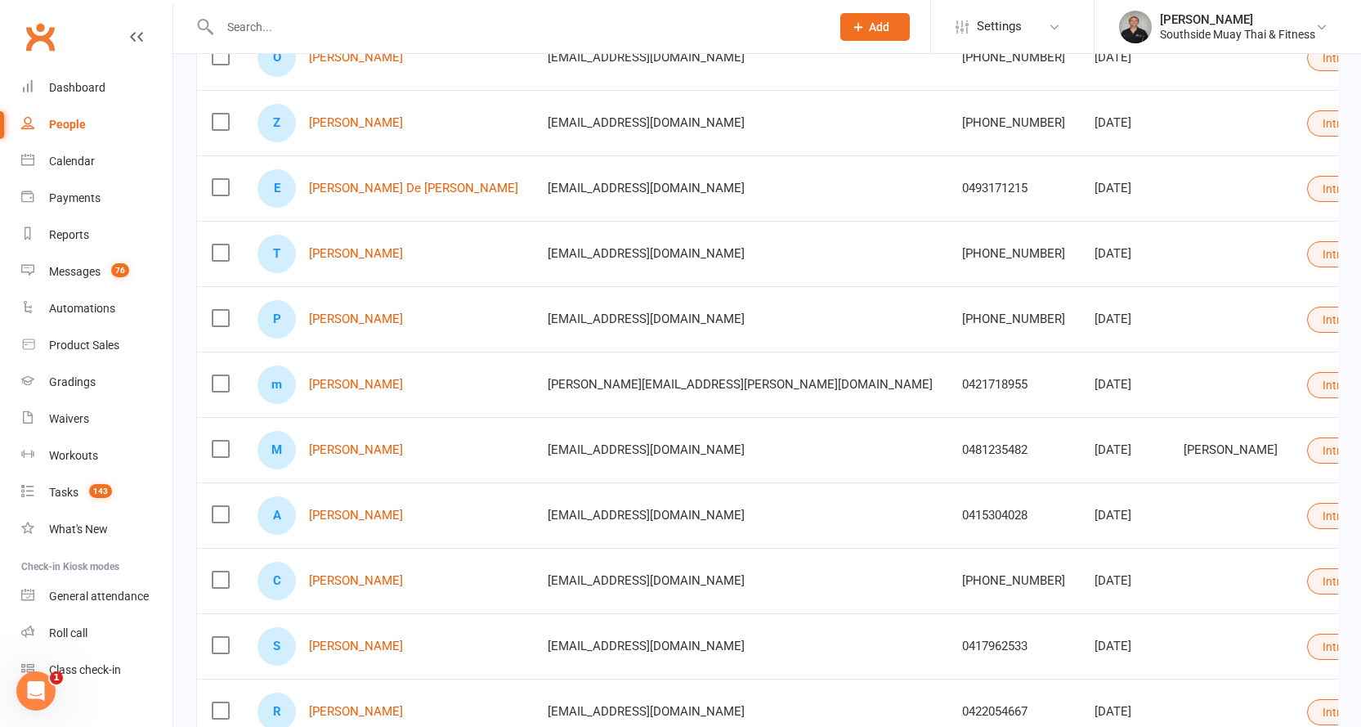
scroll to position [572, 0]
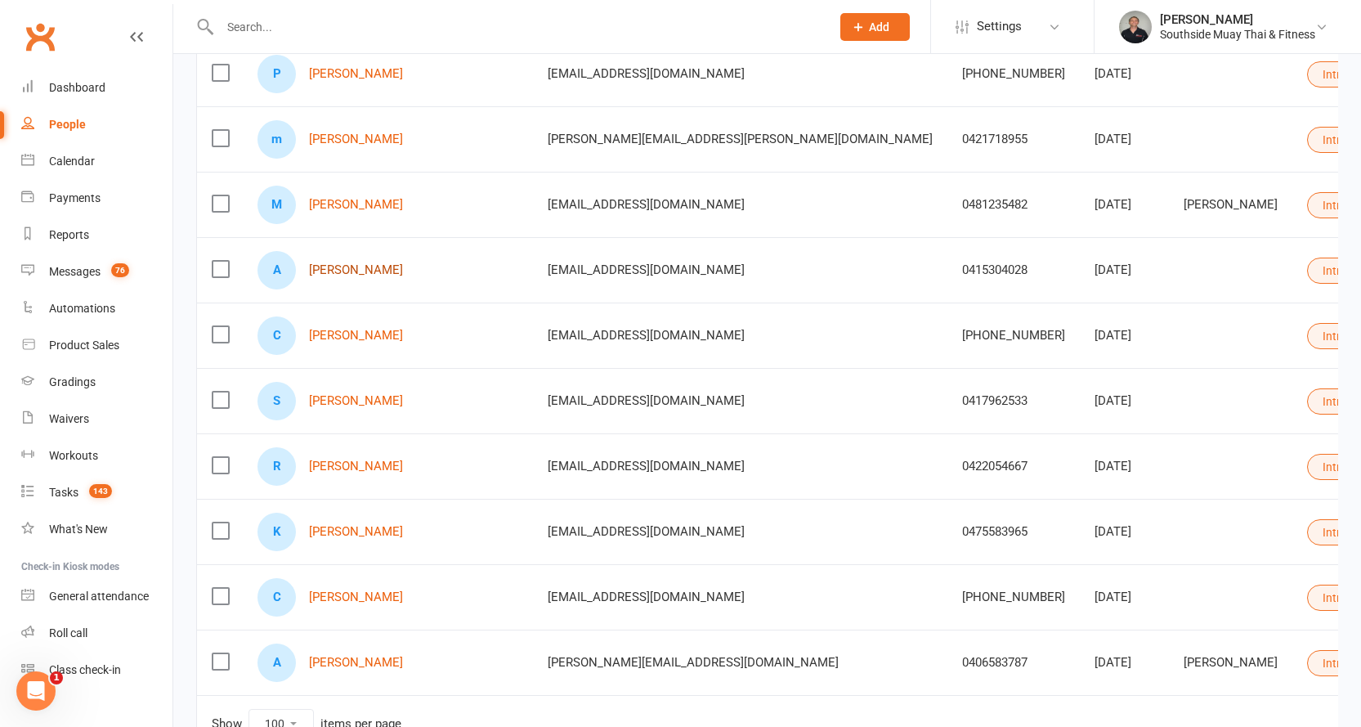
click at [346, 269] on link "Aryan kulhar" at bounding box center [356, 270] width 94 height 14
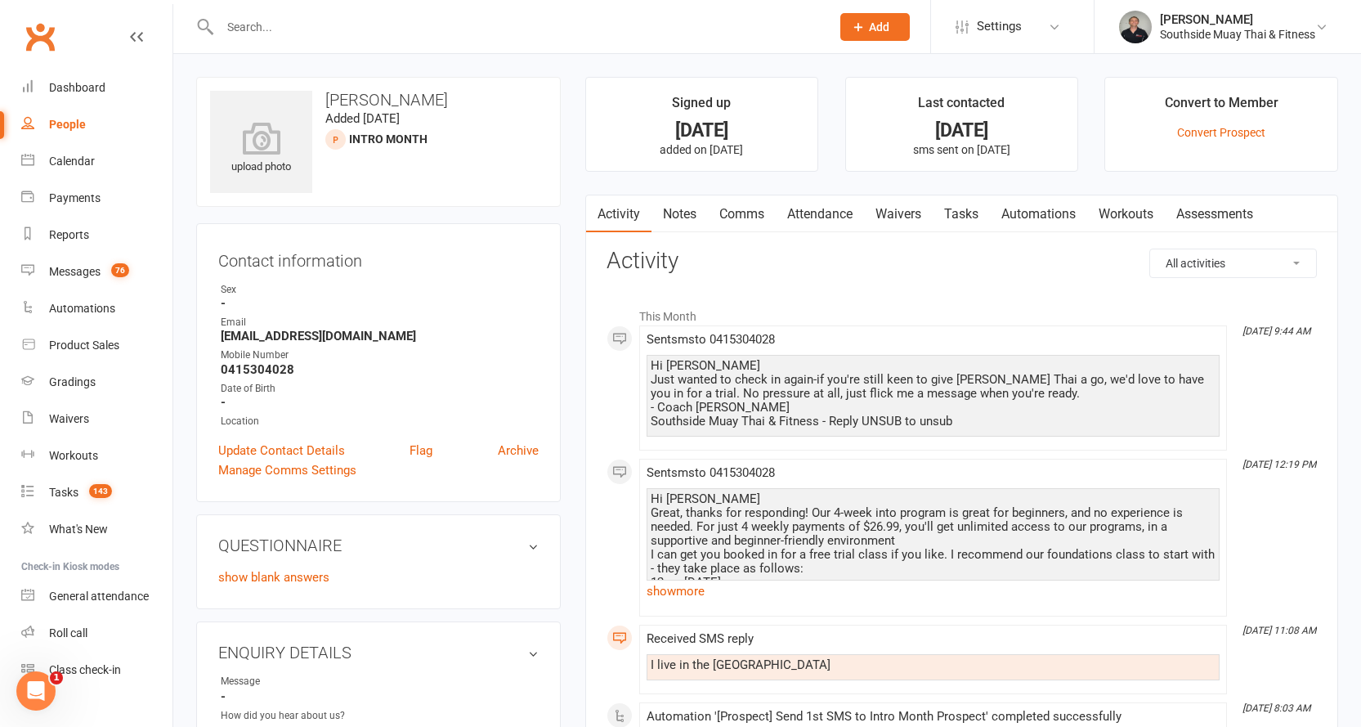
click at [62, 120] on div "People" at bounding box center [67, 124] width 37 height 13
select select "100"
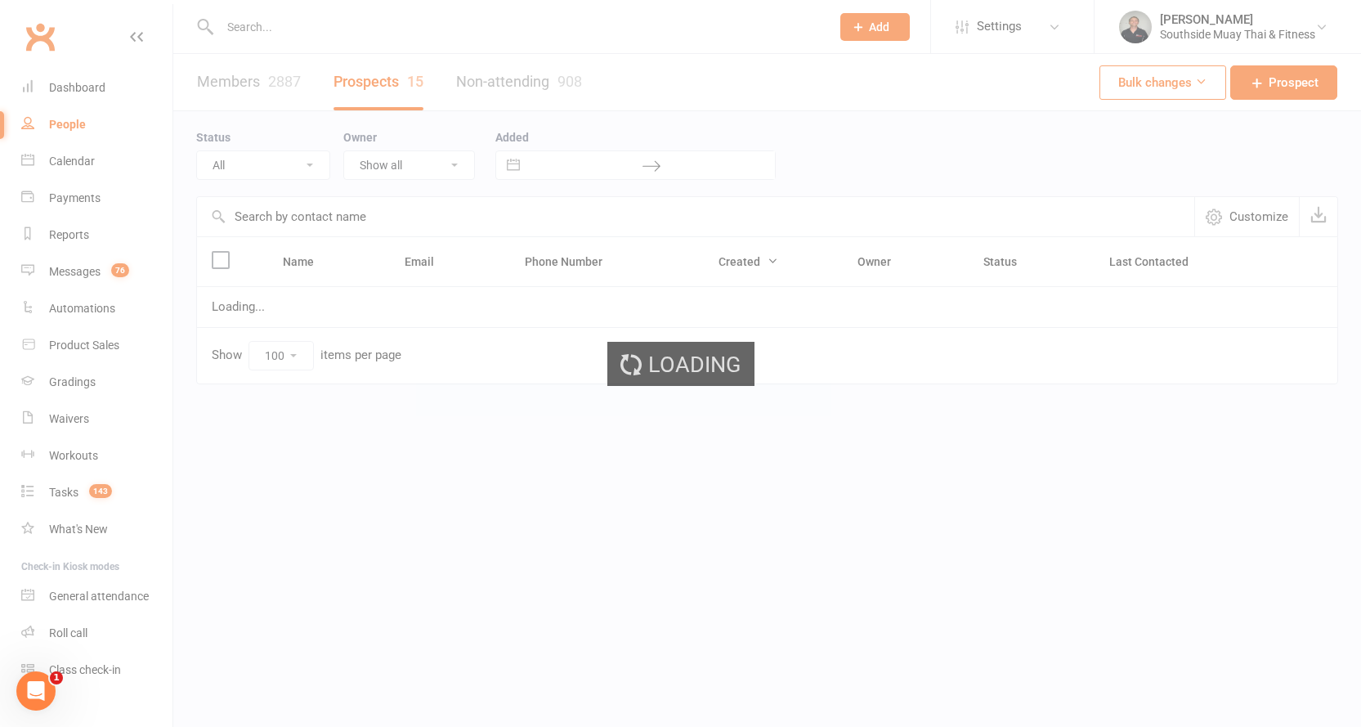
select select "Intro Month"
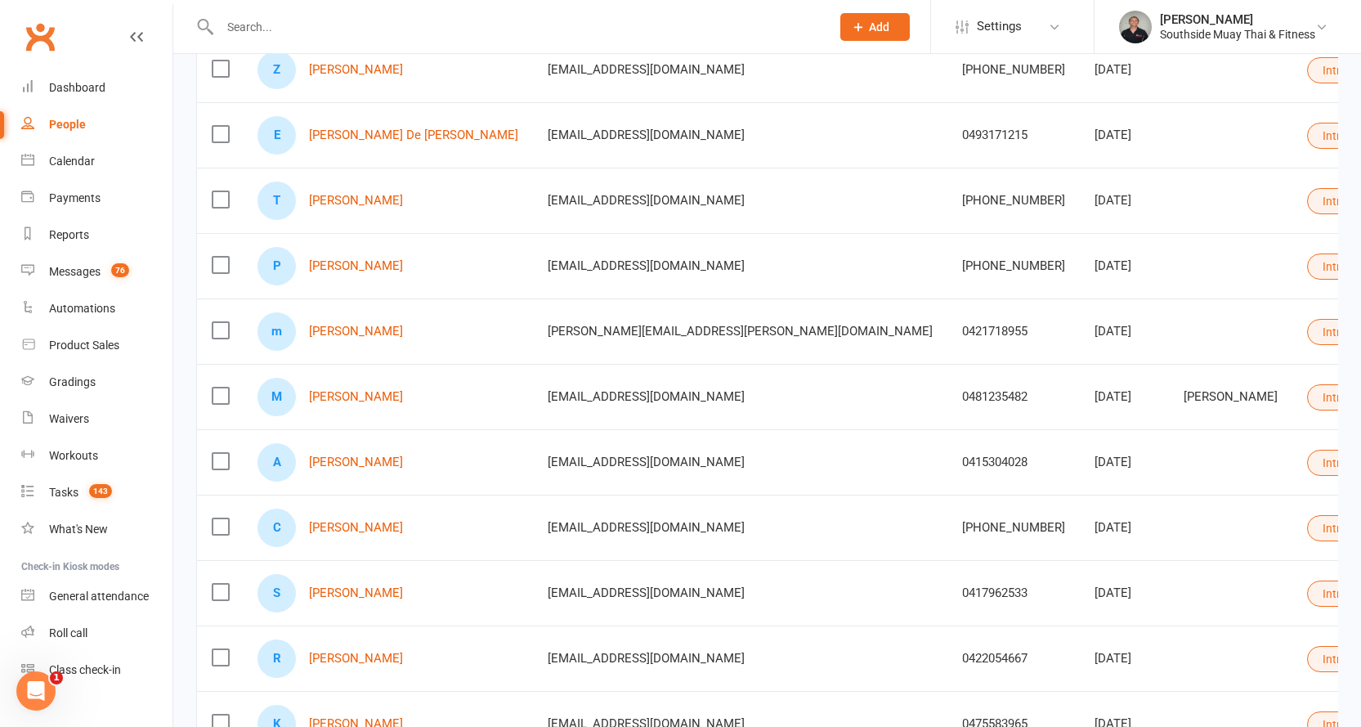
scroll to position [409, 0]
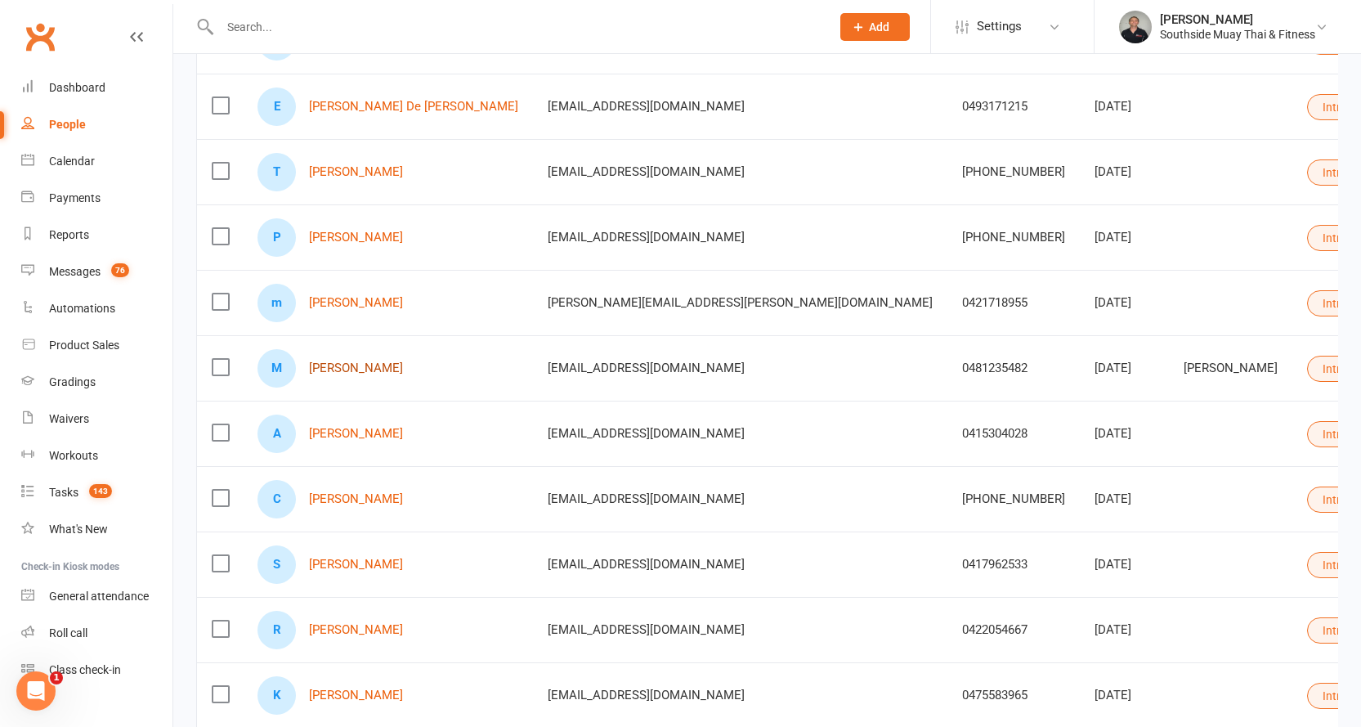
click at [324, 368] on link "Manisha Senaratne" at bounding box center [356, 368] width 94 height 14
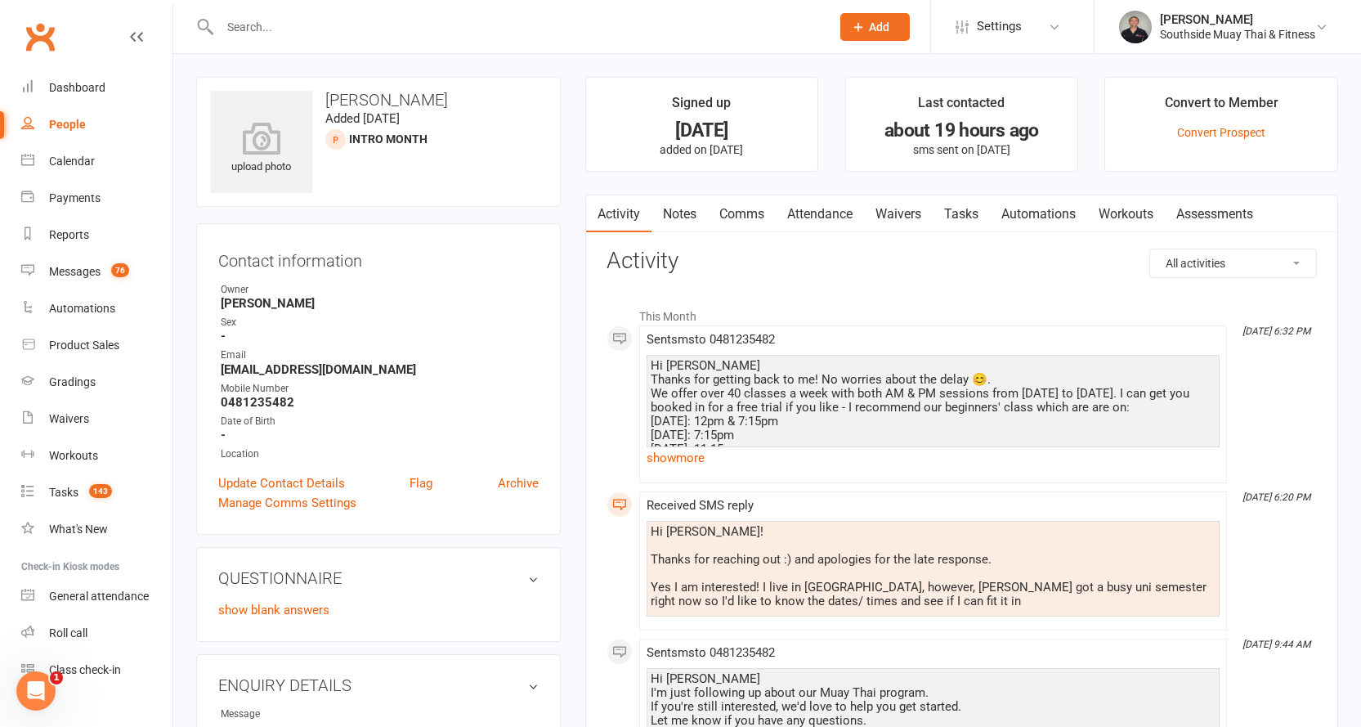
click at [52, 118] on div "People" at bounding box center [67, 124] width 37 height 13
select select "100"
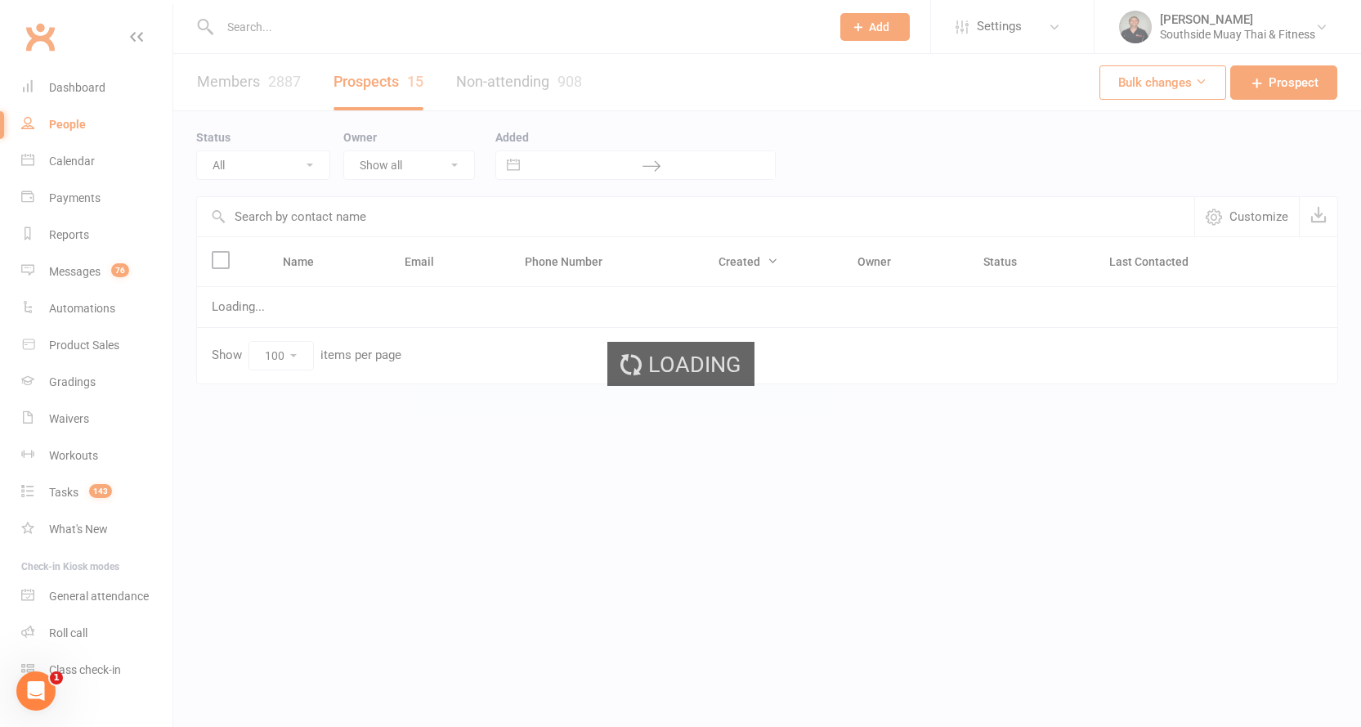
select select "Intro Month"
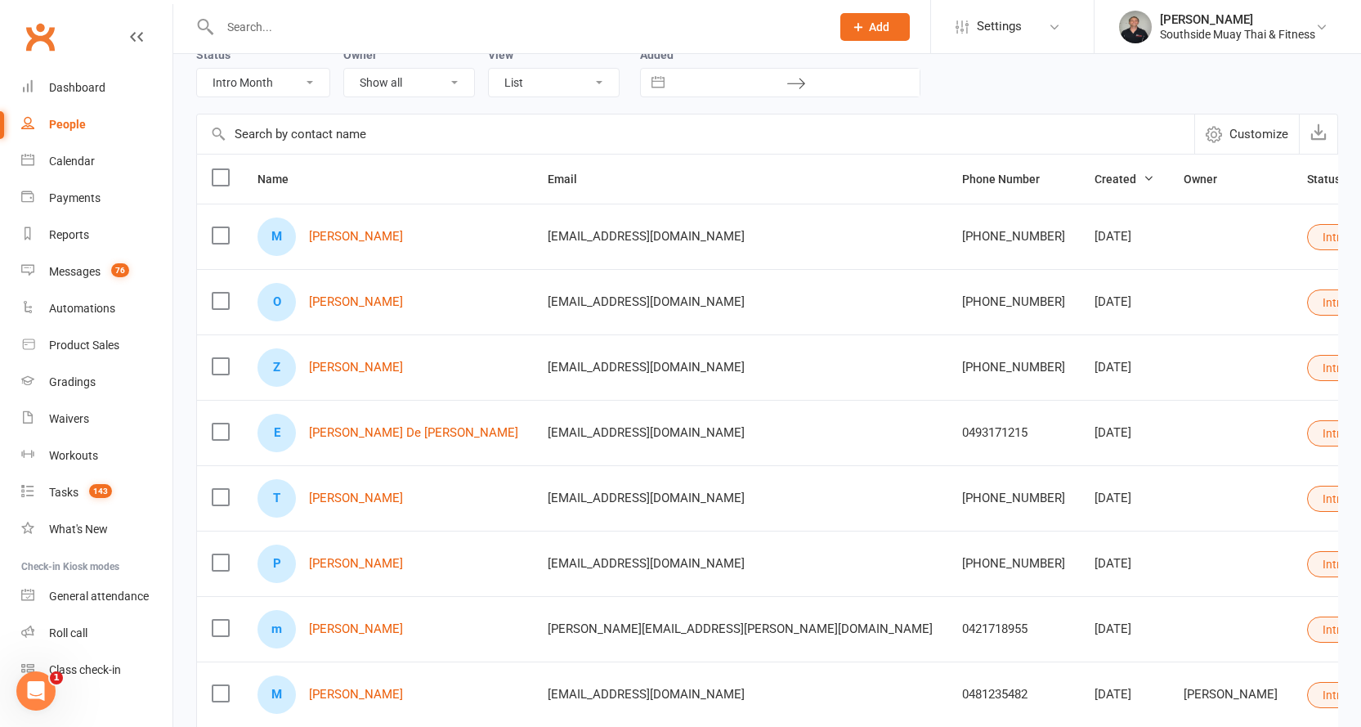
scroll to position [245, 0]
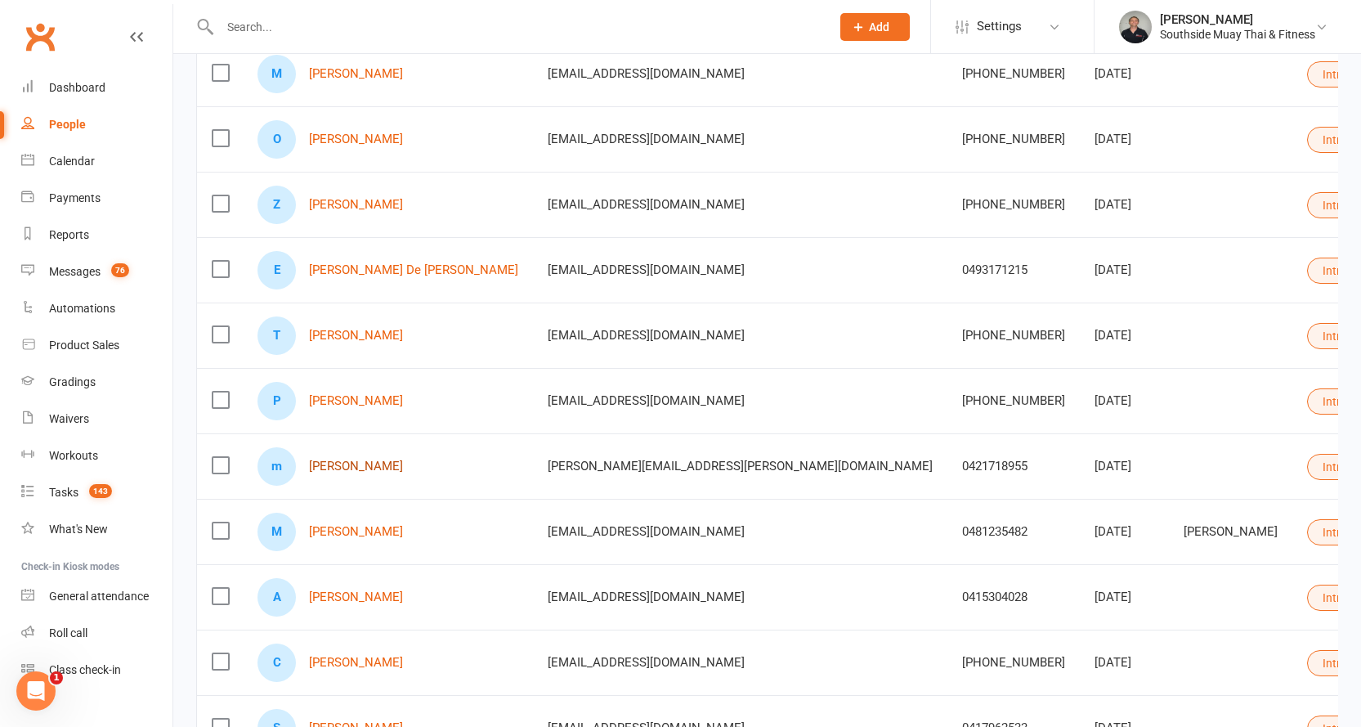
click at [338, 466] on link "matt buckland" at bounding box center [356, 466] width 94 height 14
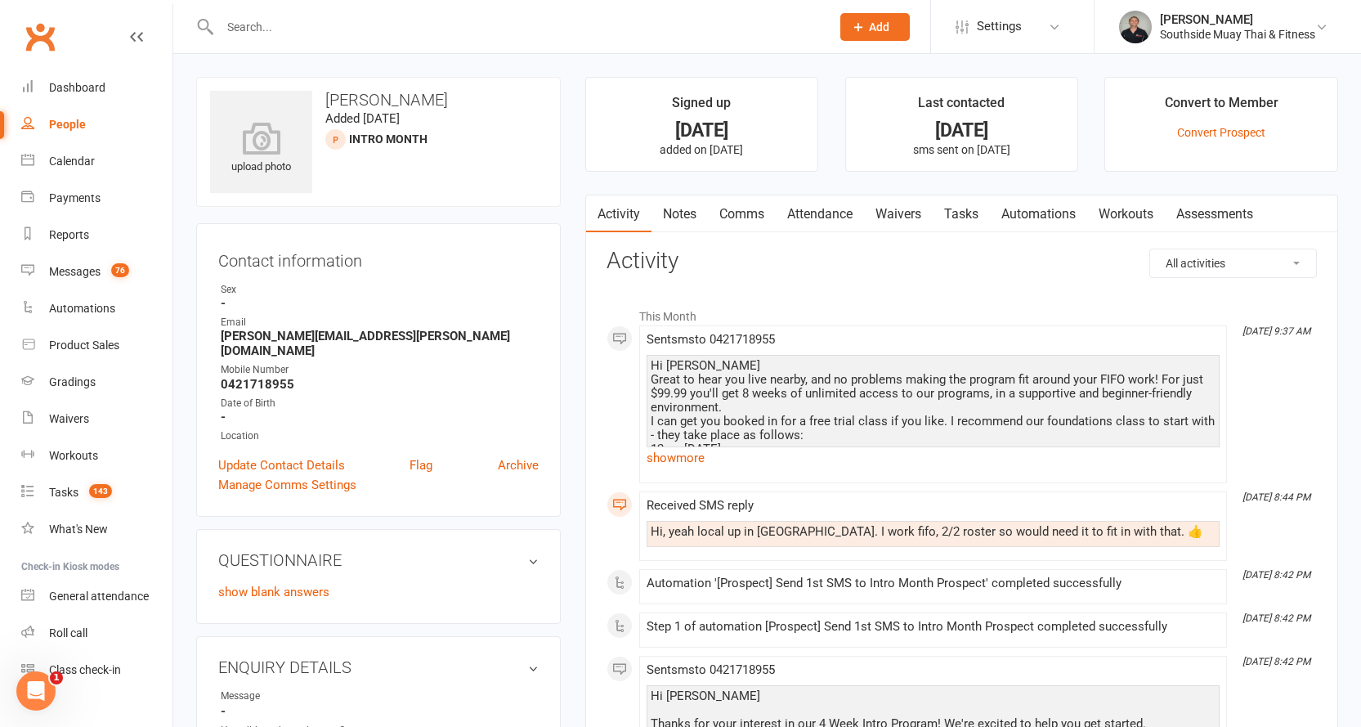
click at [741, 213] on link "Comms" at bounding box center [742, 214] width 68 height 38
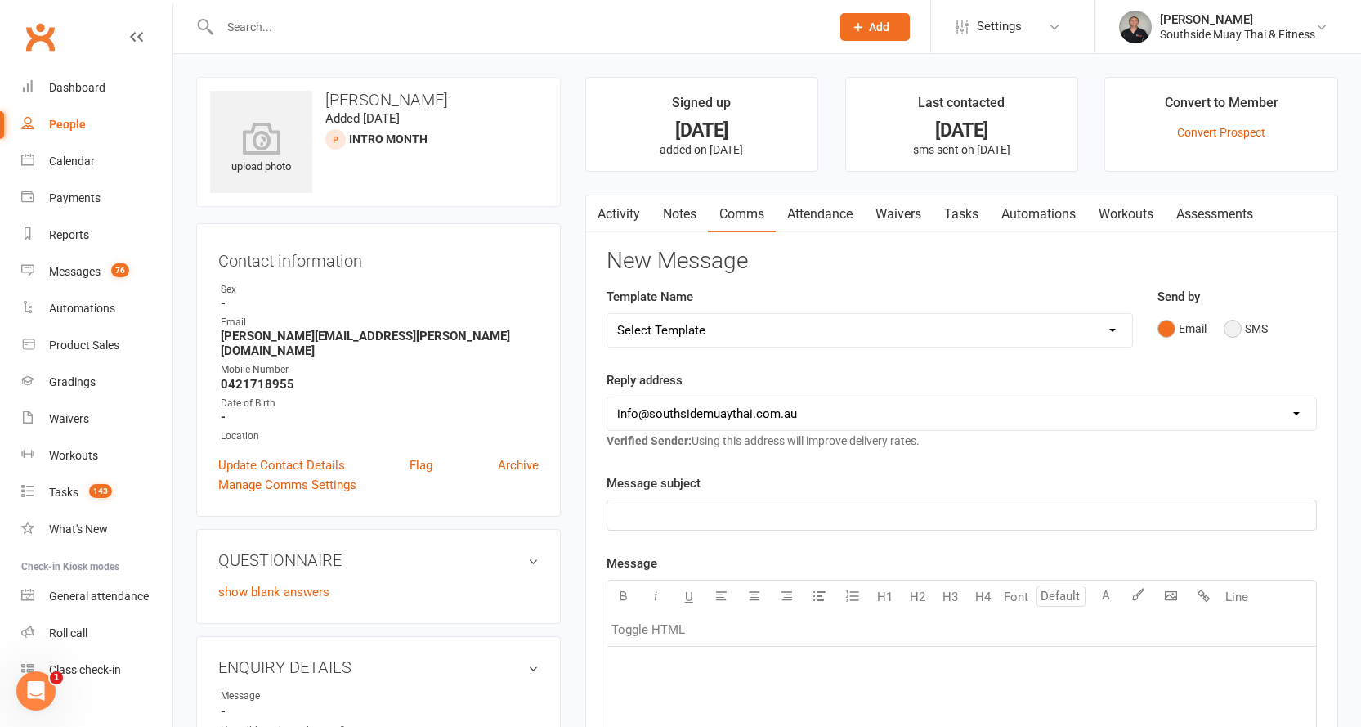
click at [1250, 320] on button "SMS" at bounding box center [1246, 328] width 44 height 31
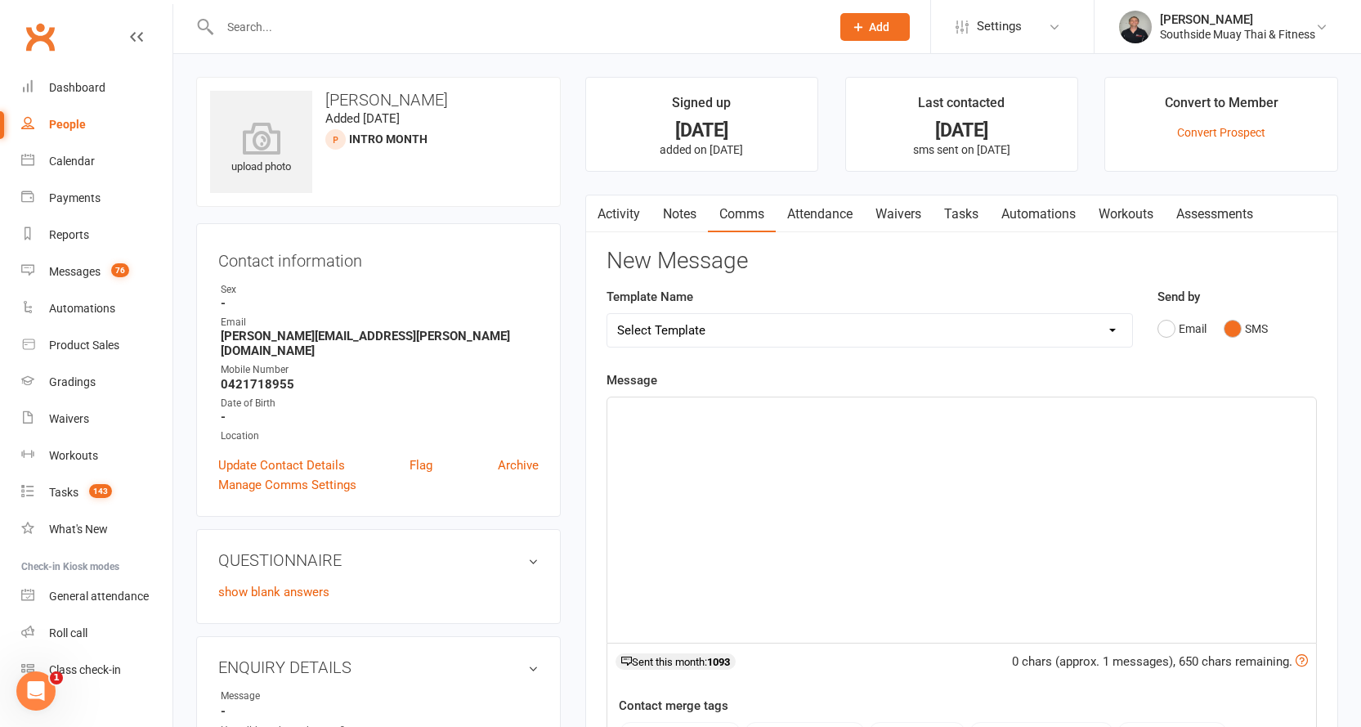
click at [789, 329] on select "Select Template [SMS] Outreach Message: High Risk – Personal From Trainer + Ree…" at bounding box center [869, 330] width 525 height 33
select select "29"
click at [607, 314] on select "Select Template [SMS] Outreach Message: High Risk – Personal From Trainer + Ree…" at bounding box center [869, 330] width 525 height 33
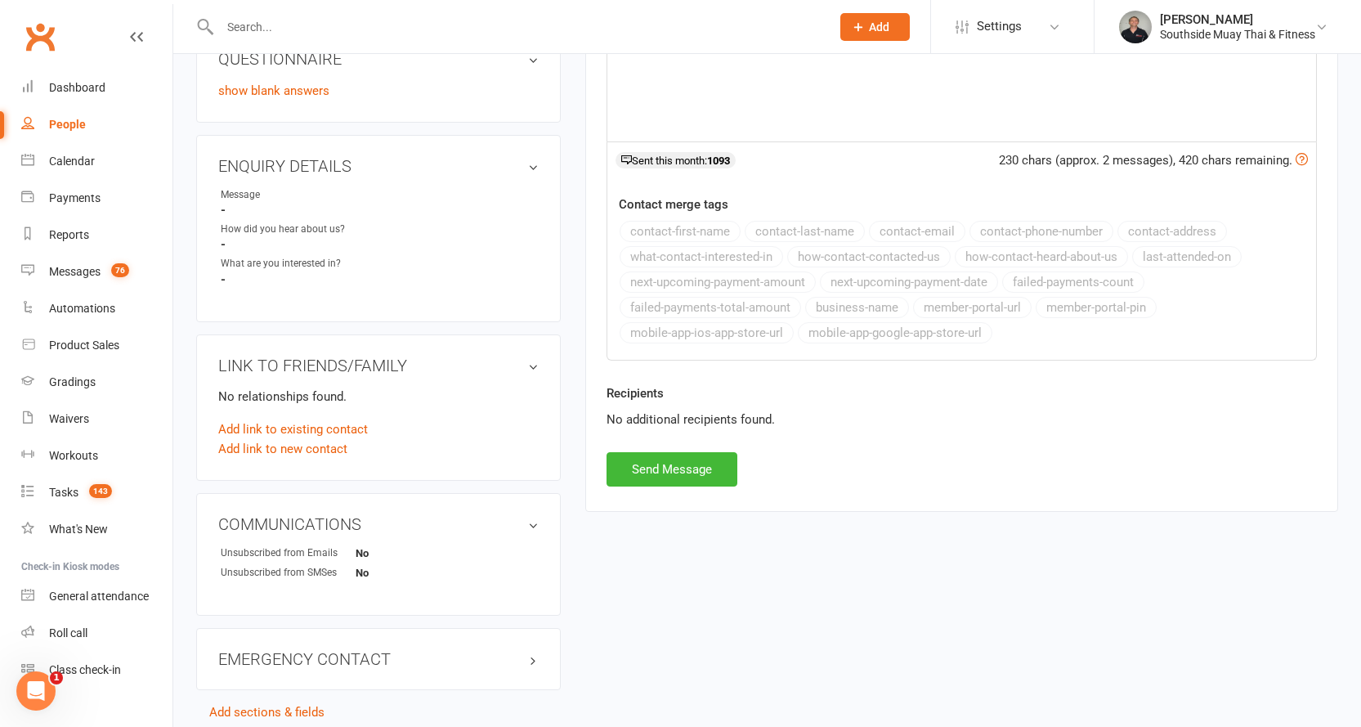
scroll to position [566, 0]
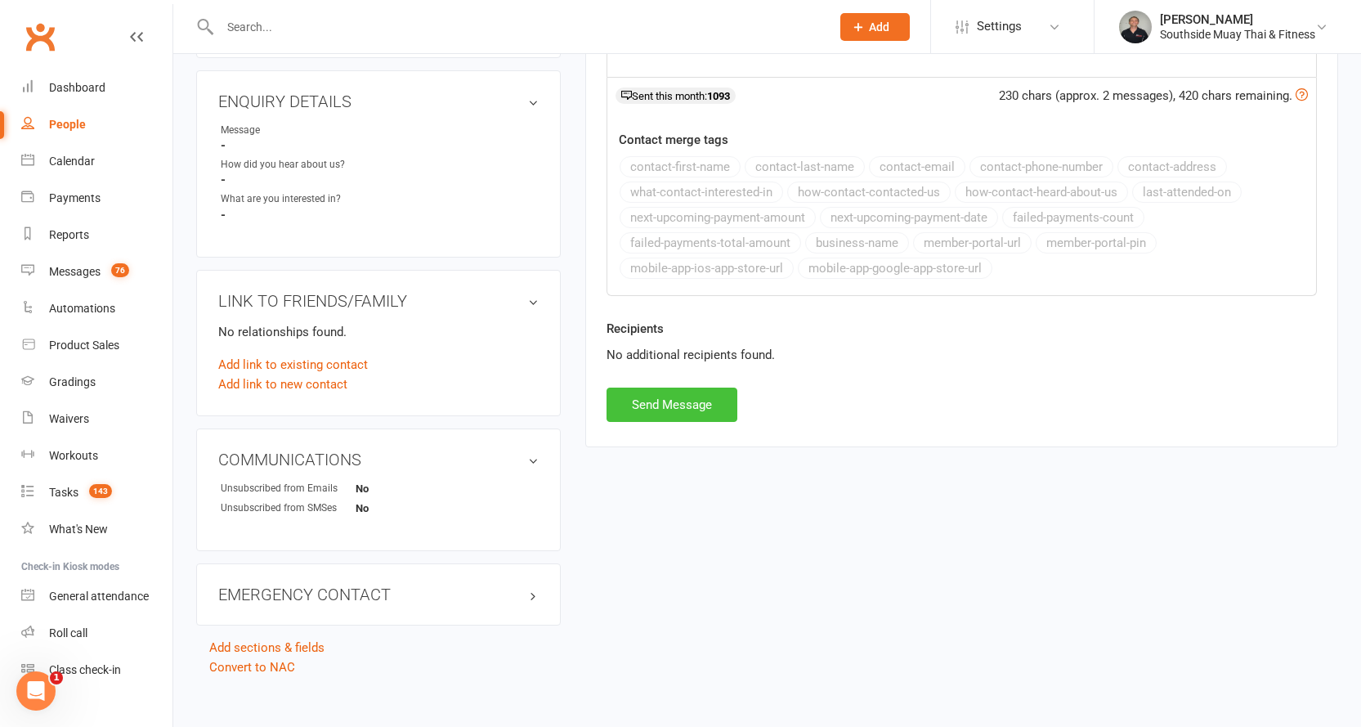
click at [638, 405] on button "Send Message" at bounding box center [672, 404] width 131 height 34
select select
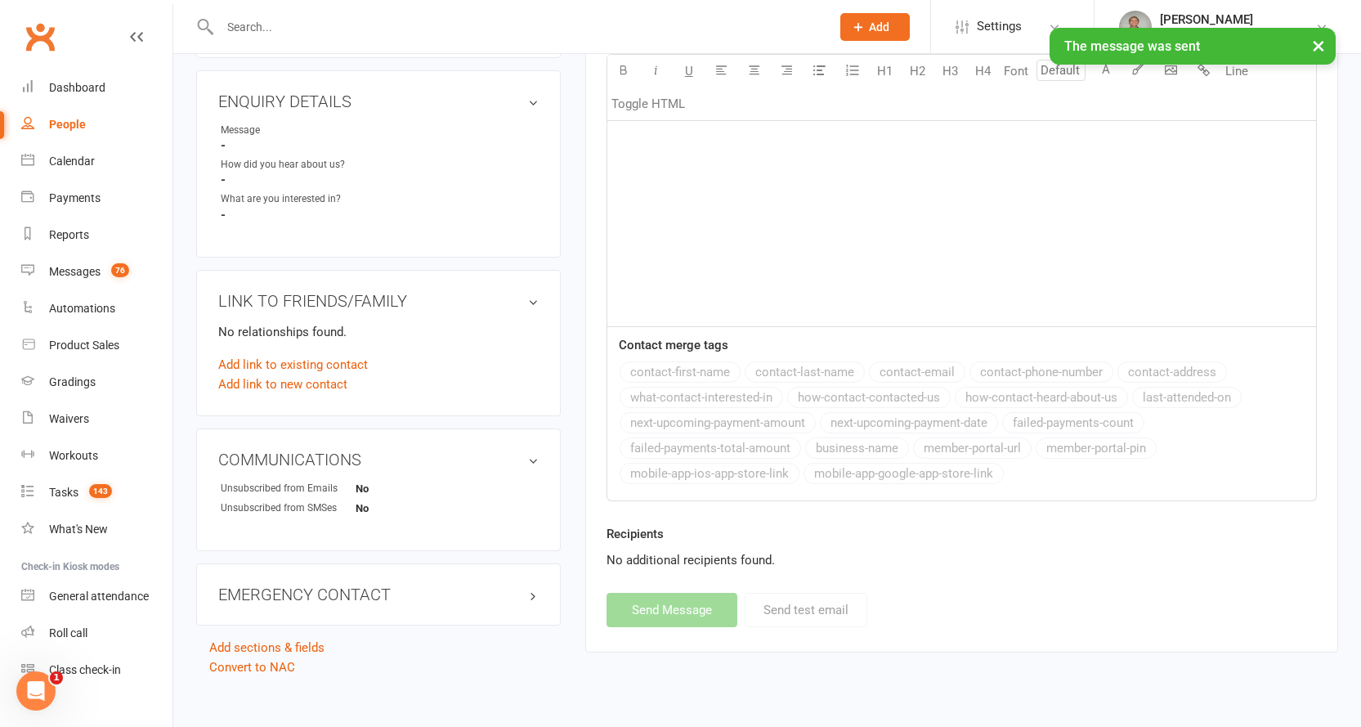
click at [70, 123] on div "People" at bounding box center [67, 124] width 37 height 13
select select "100"
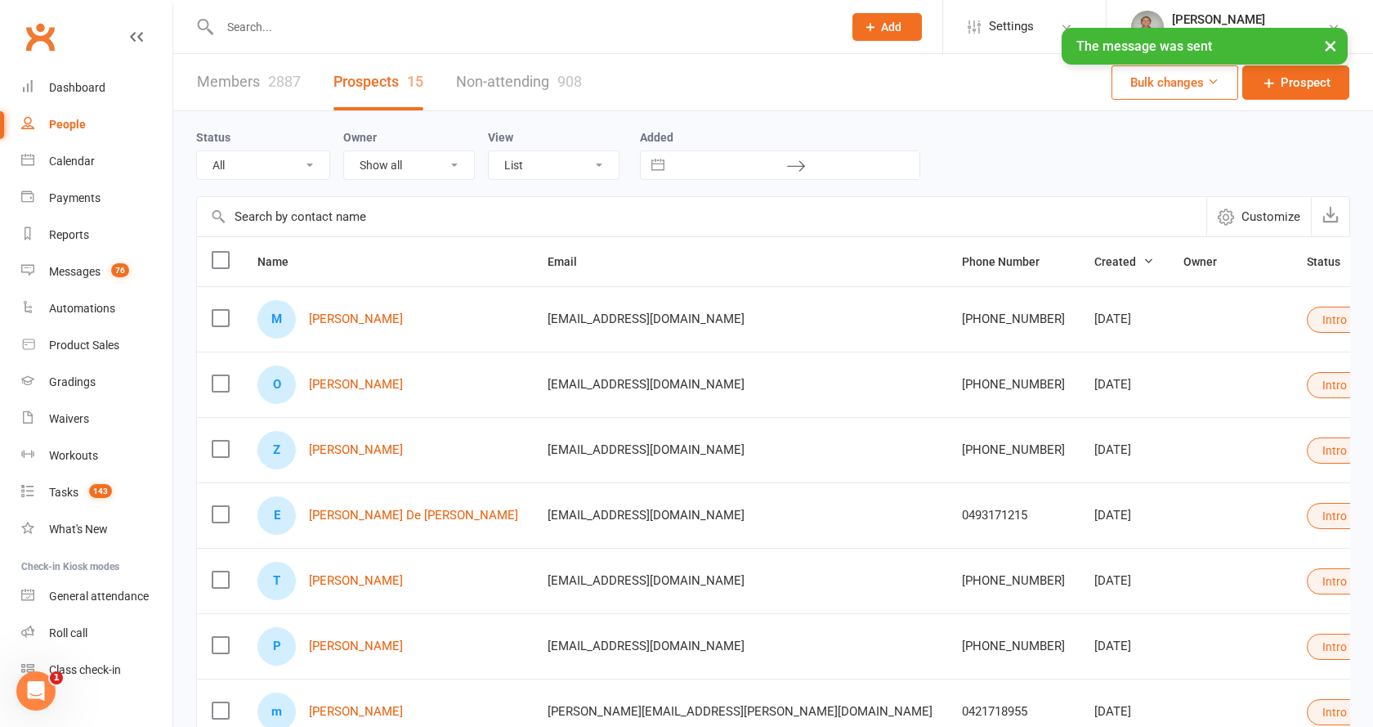
select select "Intro Month"
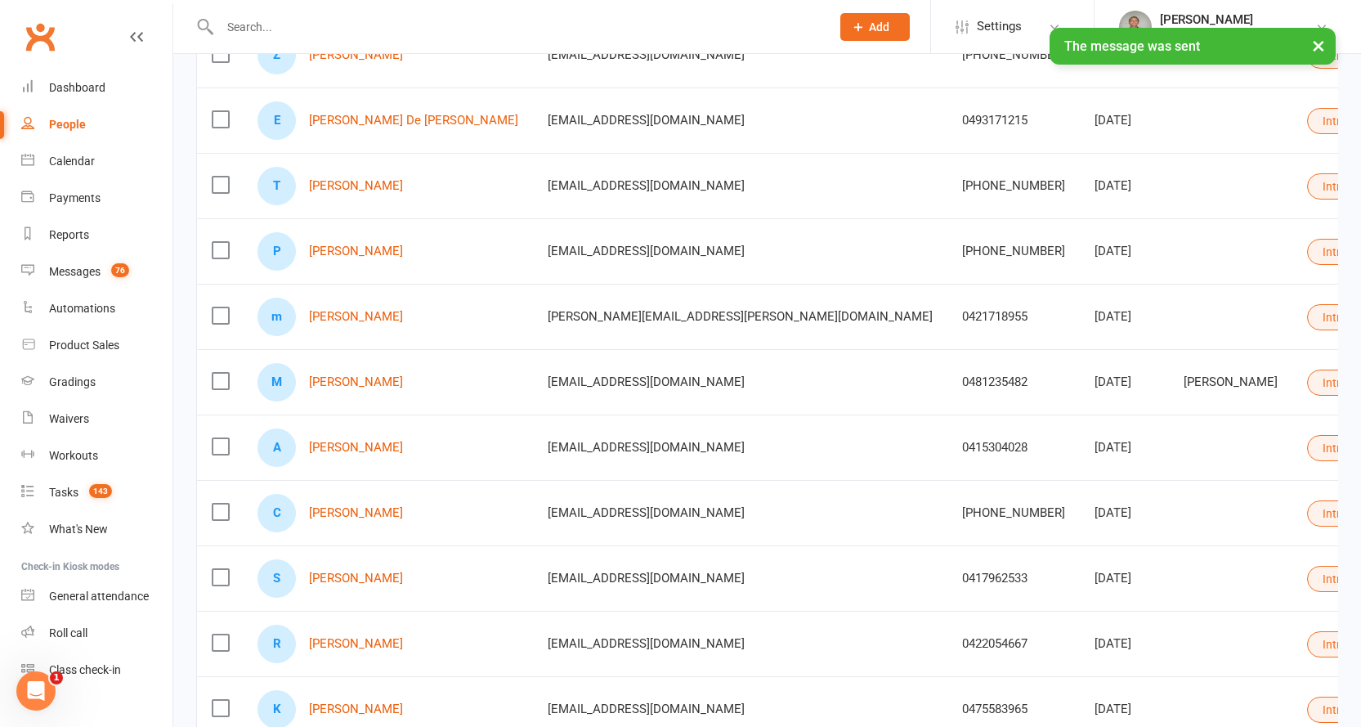
scroll to position [409, 0]
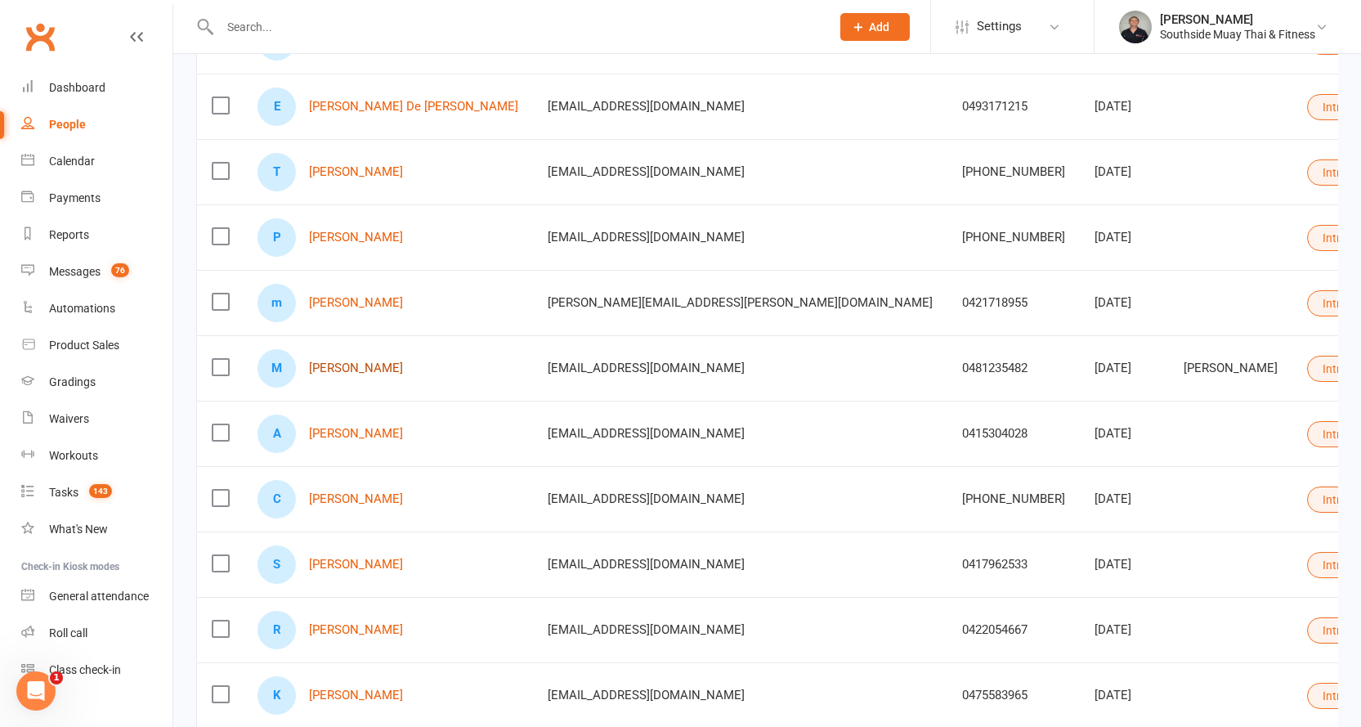
click at [347, 367] on link "Manisha Senaratne" at bounding box center [356, 368] width 94 height 14
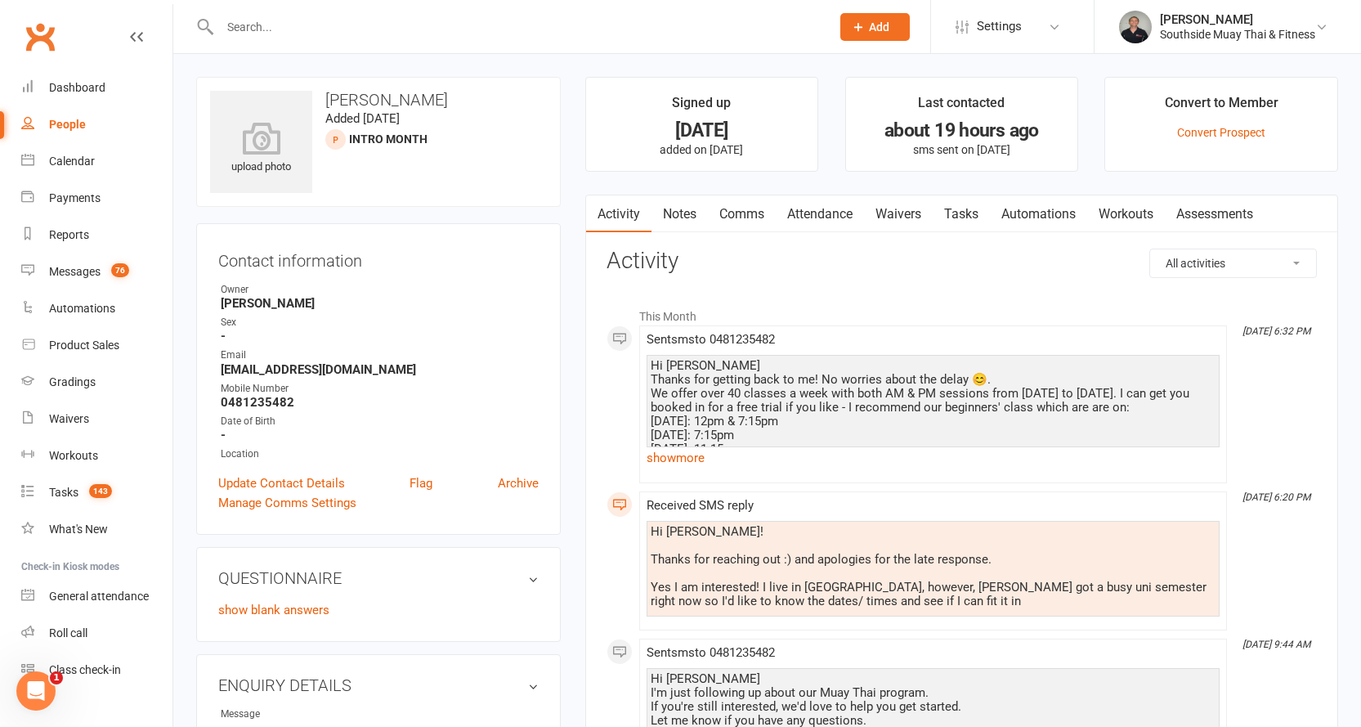
click at [736, 204] on link "Comms" at bounding box center [742, 214] width 68 height 38
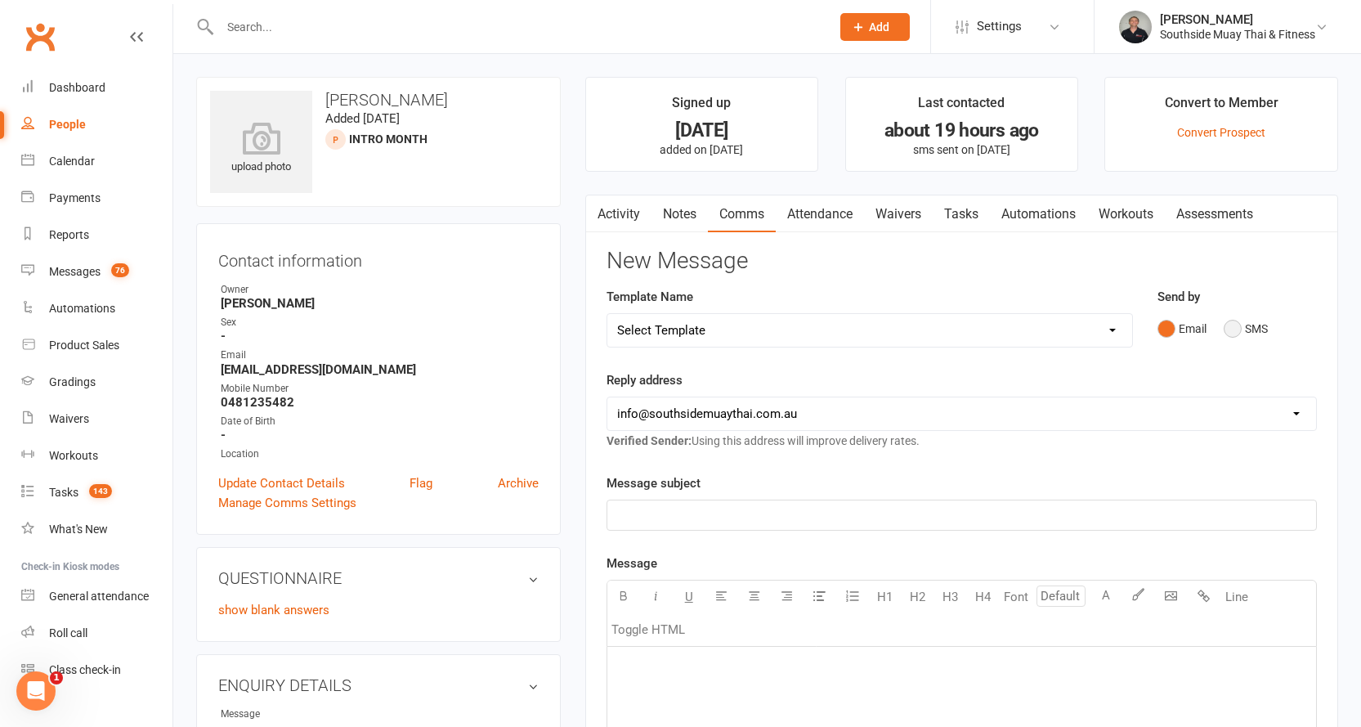
click at [1233, 321] on button "SMS" at bounding box center [1246, 328] width 44 height 31
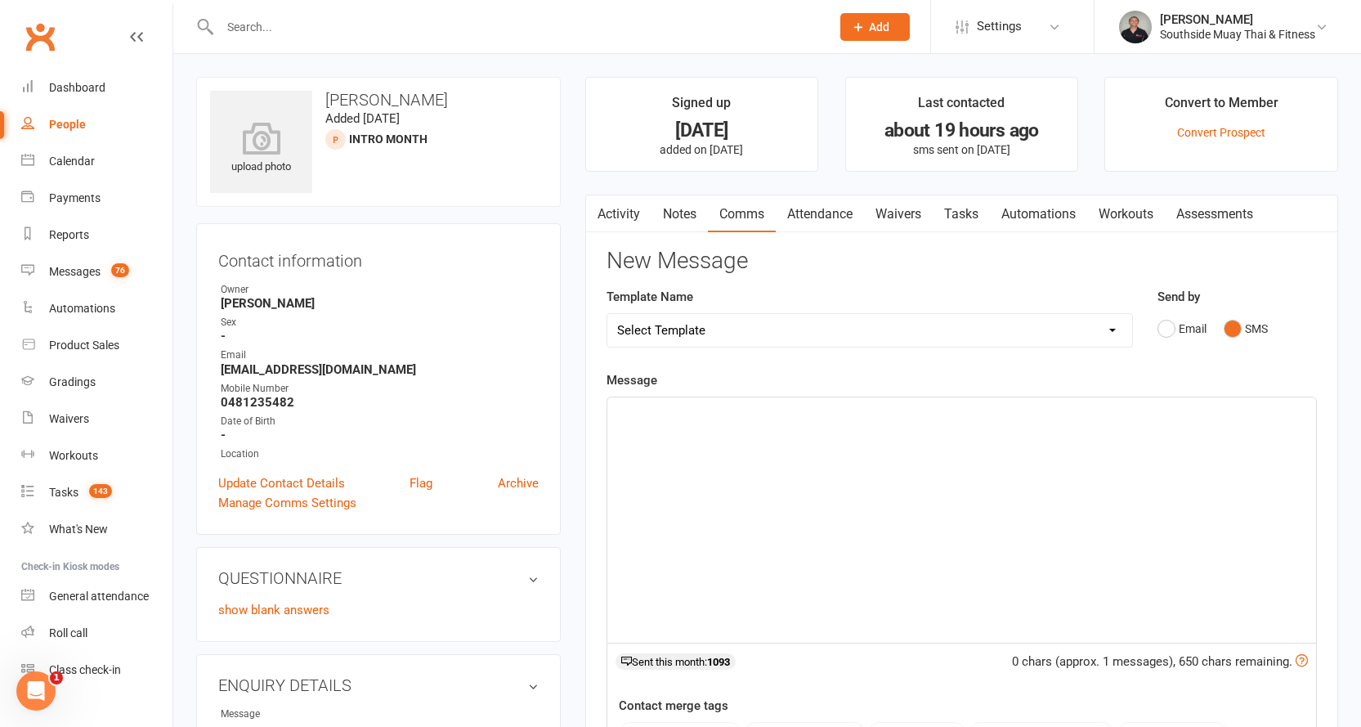
click at [688, 321] on select "Select Template [SMS] Outreach Message: High Risk – Personal From Trainer + Ree…" at bounding box center [869, 330] width 525 height 33
click at [607, 314] on select "Select Template [SMS] Outreach Message: High Risk – Personal From Trainer + Ree…" at bounding box center [869, 330] width 525 height 33
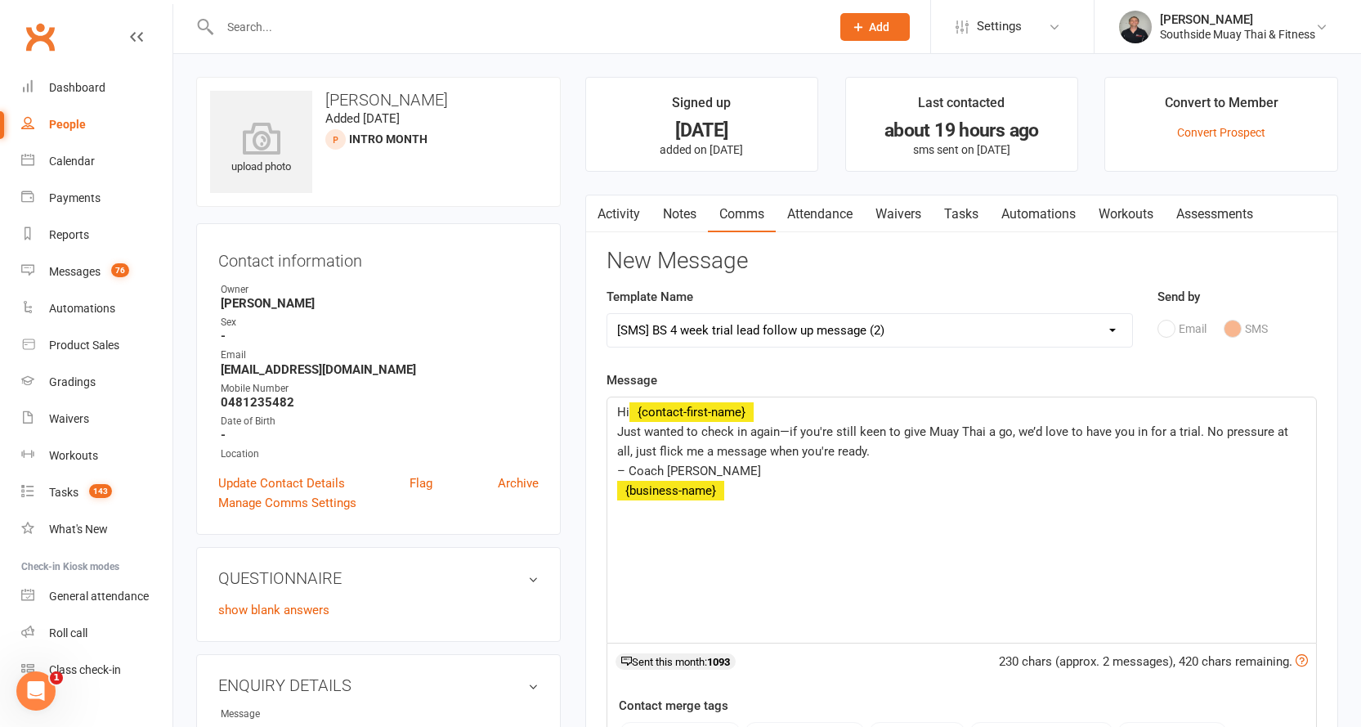
click at [694, 328] on select "Select Template [SMS] Outreach Message: High Risk – Personal From Trainer + Ree…" at bounding box center [869, 330] width 525 height 33
select select "28"
click at [607, 314] on select "Select Template [SMS] Outreach Message: High Risk – Personal From Trainer + Ree…" at bounding box center [869, 330] width 525 height 33
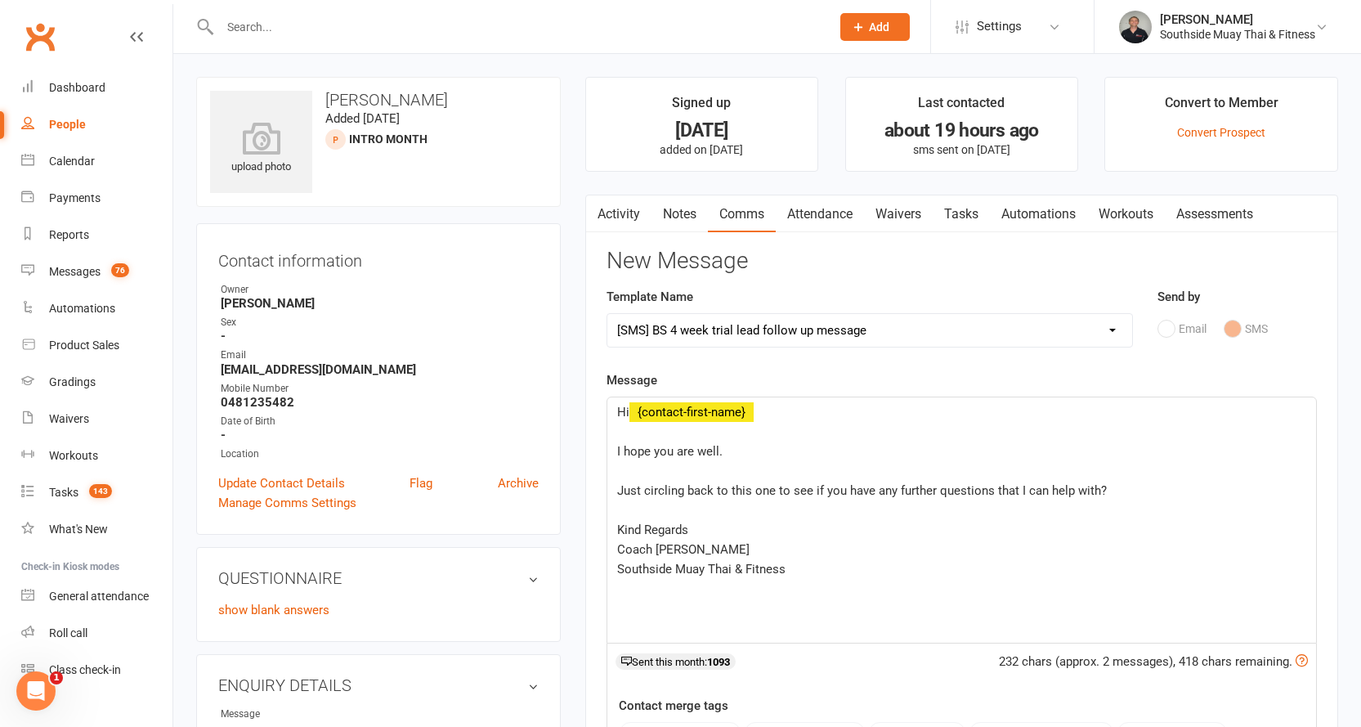
click at [613, 451] on div "Hi ﻿ {contact-first-name} ﻿ I hope you are well. ﻿ Just circling back to this o…" at bounding box center [961, 519] width 709 height 245
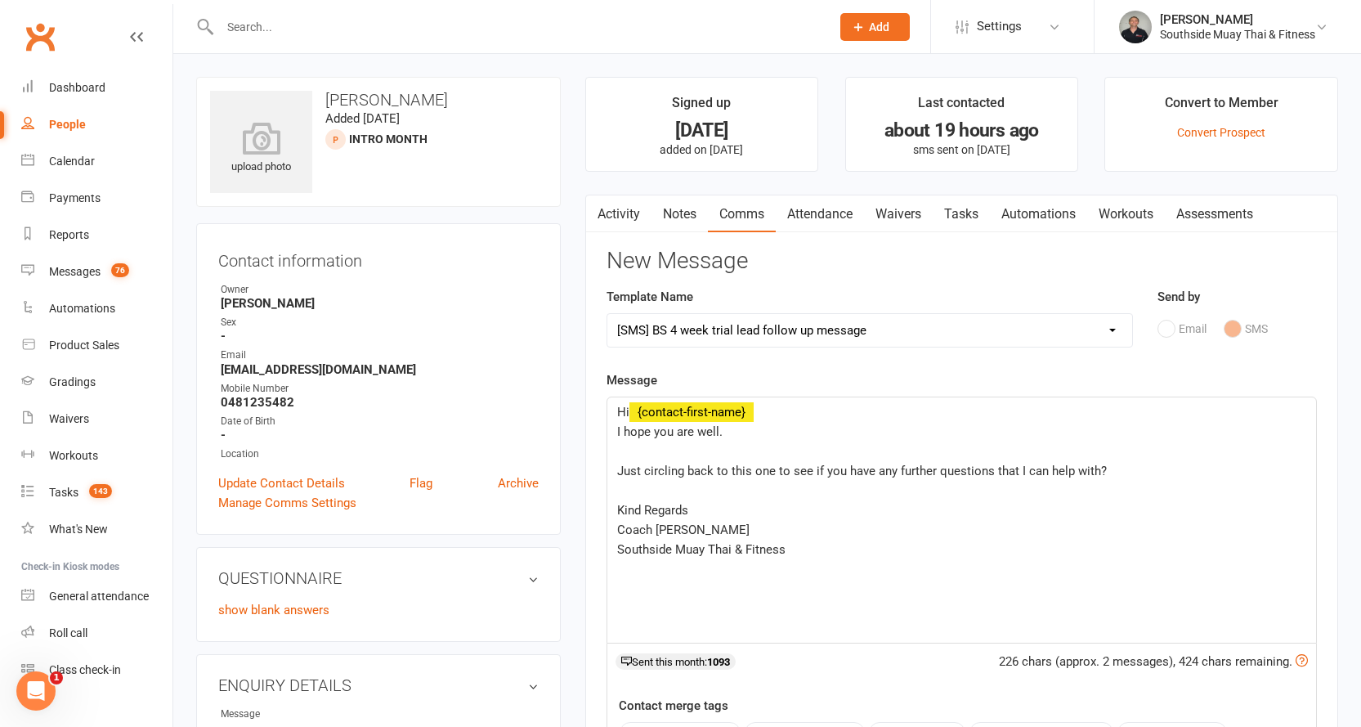
click at [614, 469] on div "Hi ﻿ {contact-first-name} I hope you are well. ﻿ Just circling back to this one…" at bounding box center [961, 519] width 709 height 245
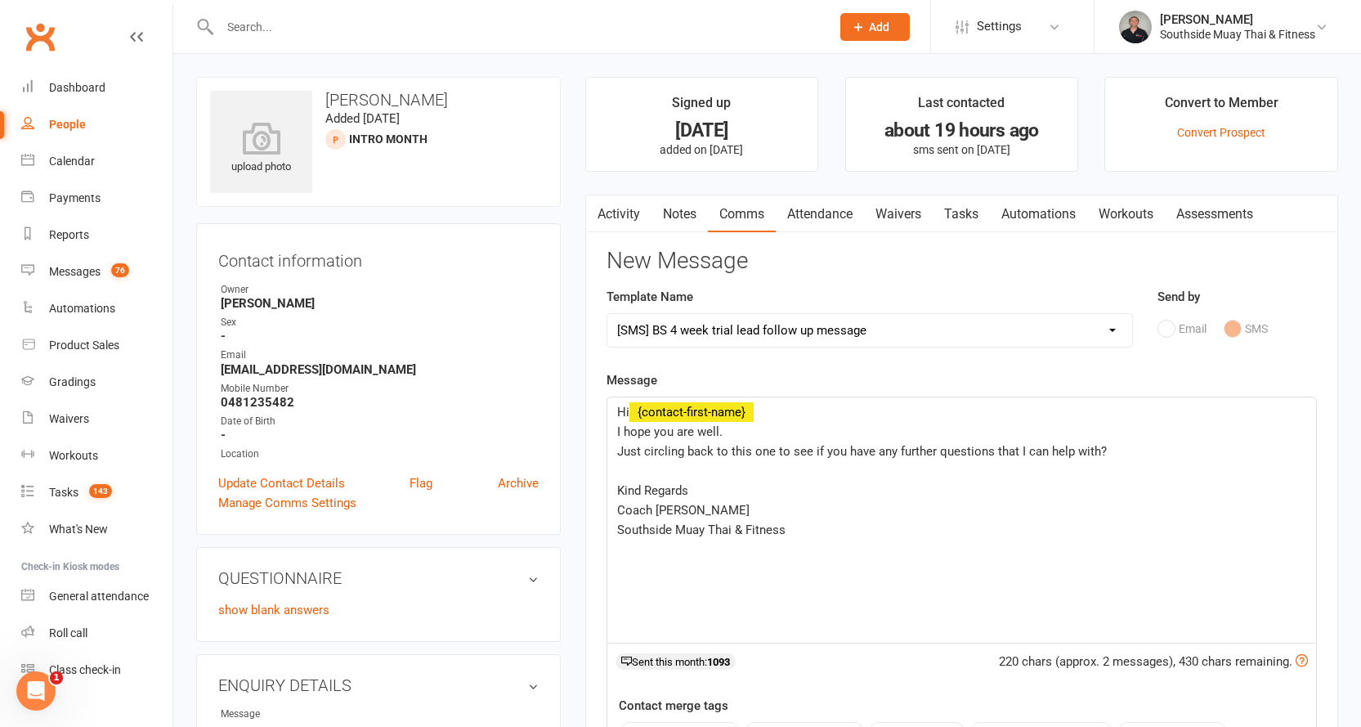
click at [613, 482] on div "Hi ﻿ {contact-first-name} I hope you are well. Just circling back to this one t…" at bounding box center [961, 519] width 709 height 245
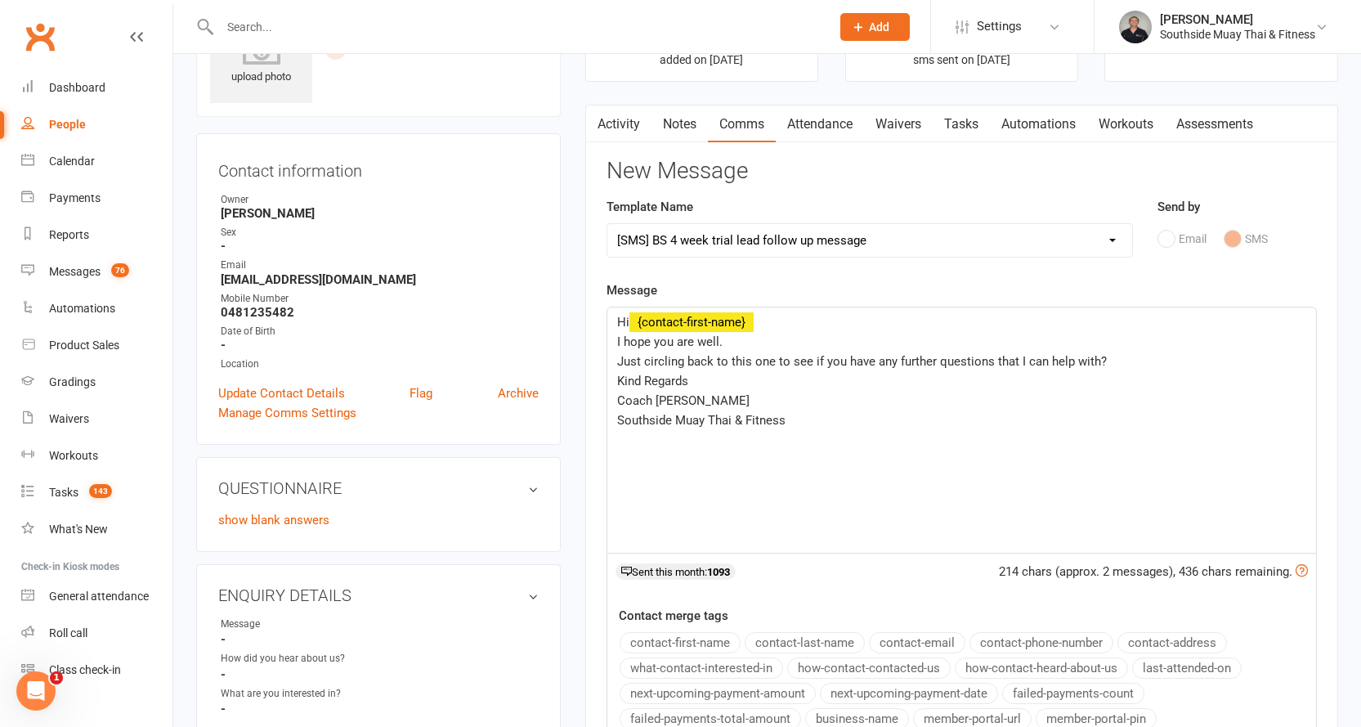
scroll to position [327, 0]
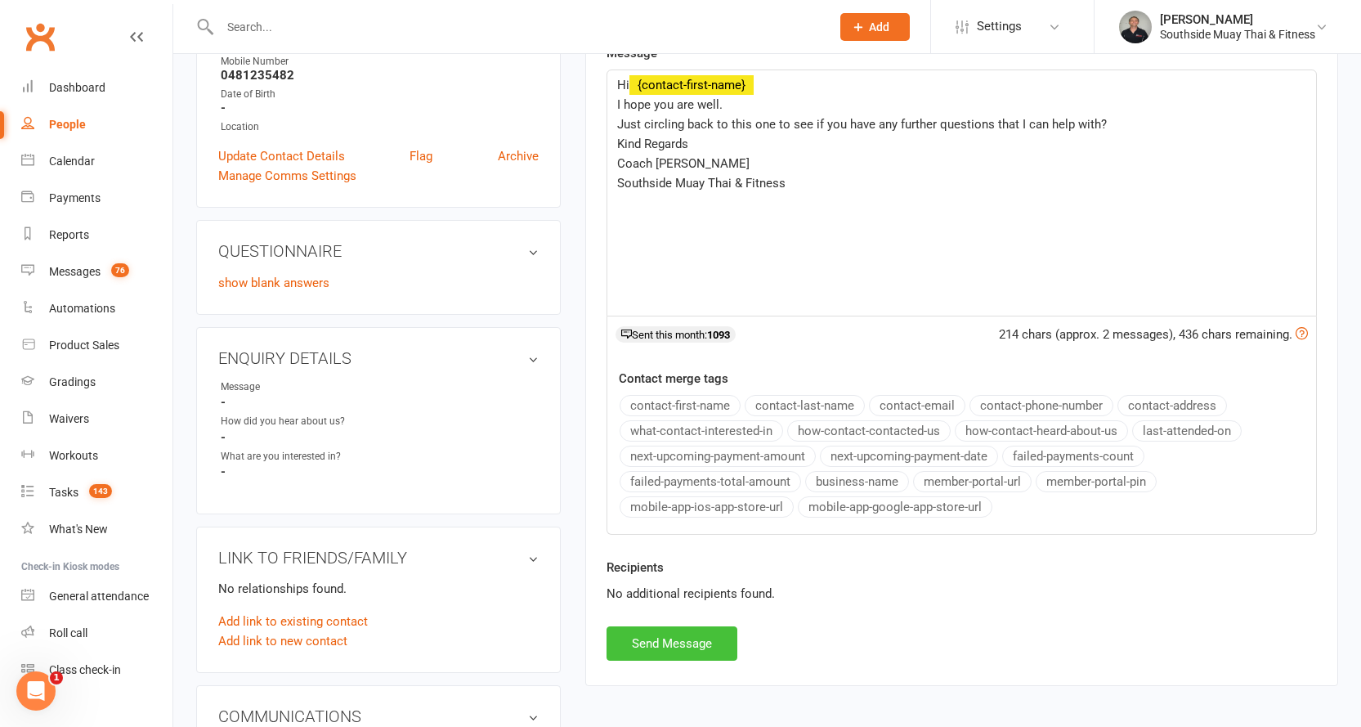
click at [639, 647] on button "Send Message" at bounding box center [672, 643] width 131 height 34
select select
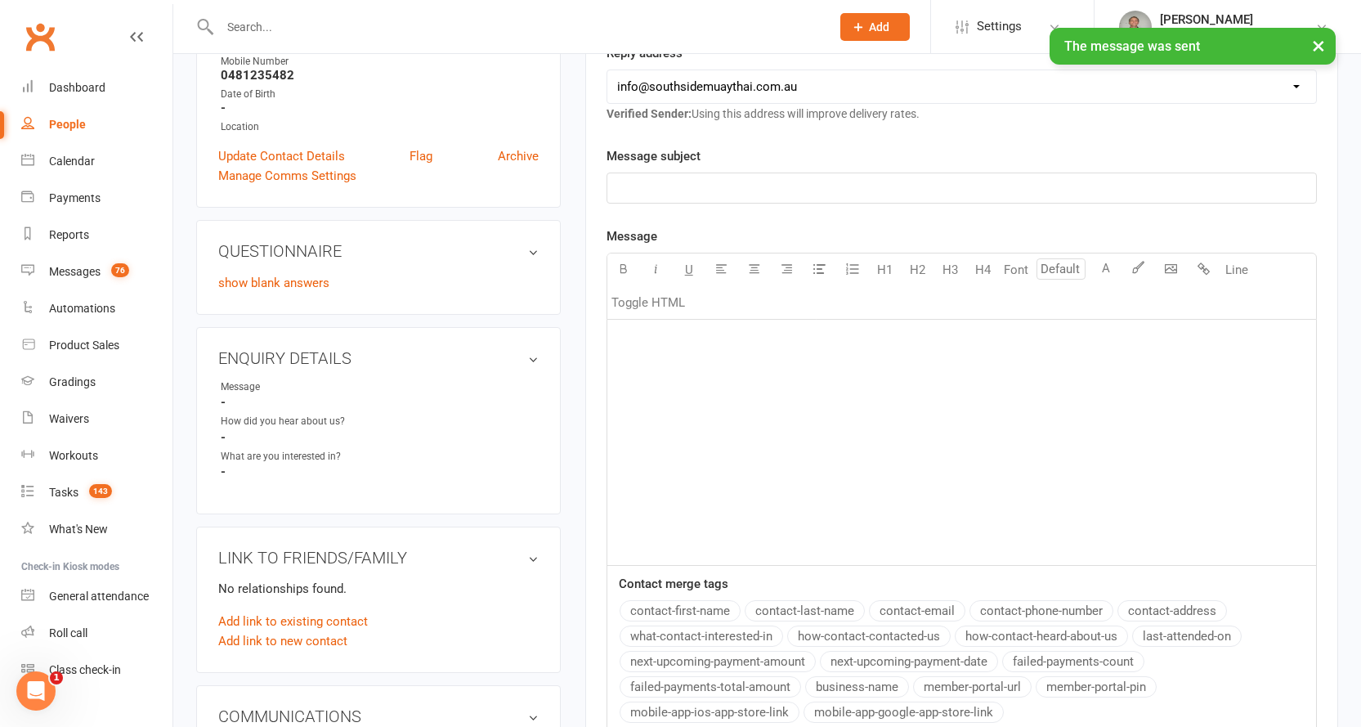
click at [71, 119] on div "People" at bounding box center [67, 124] width 37 height 13
select select "100"
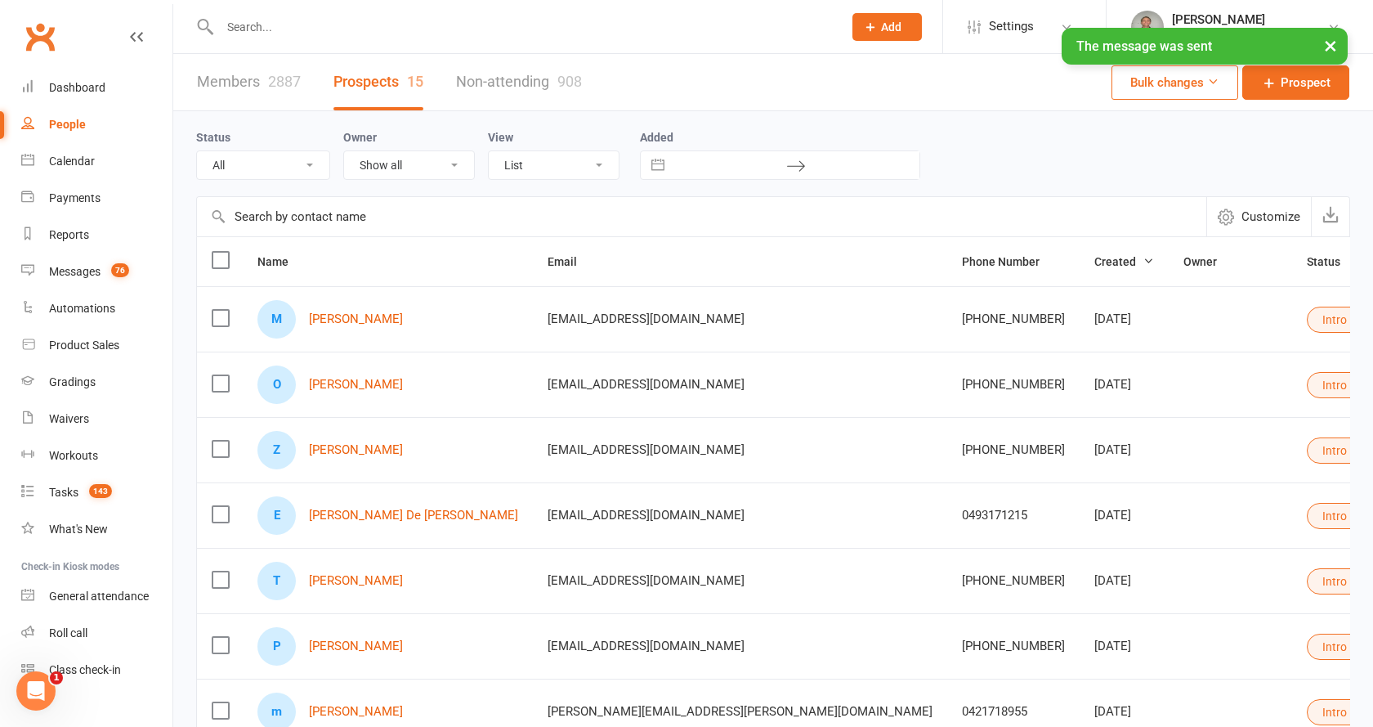
select select "Intro Month"
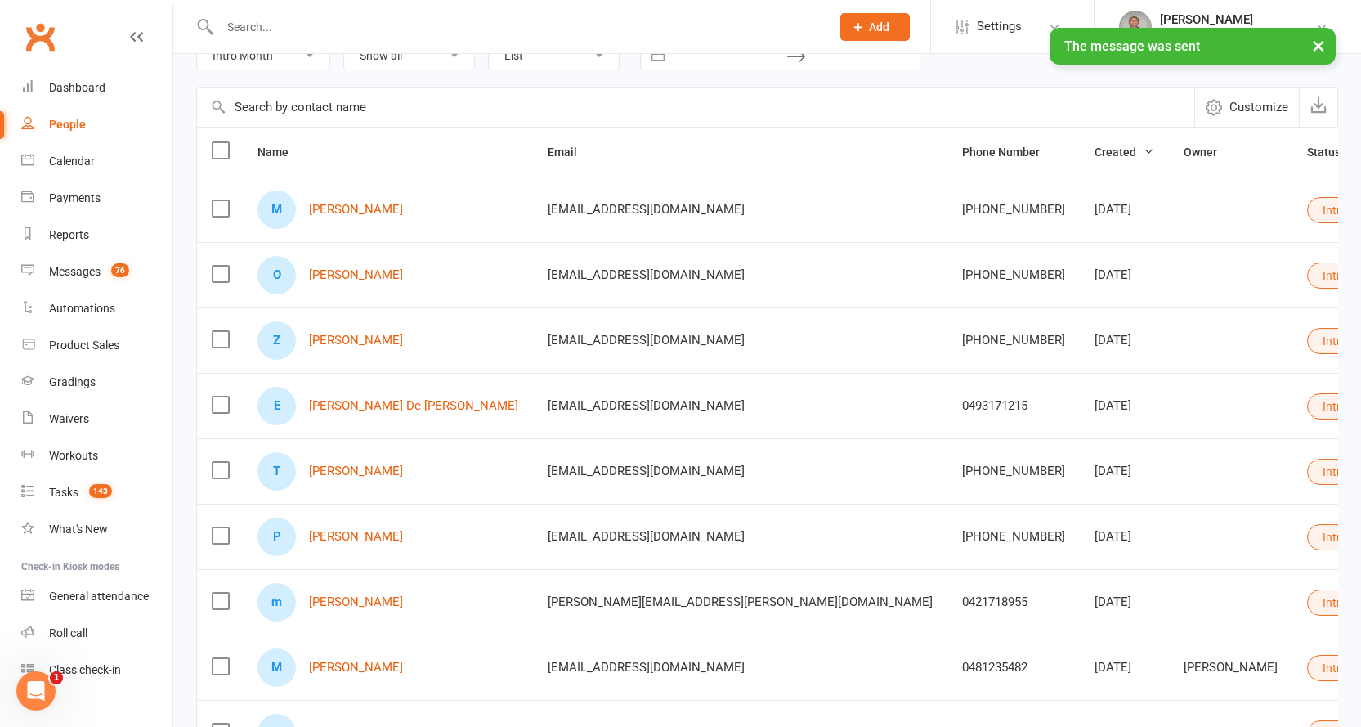
scroll to position [327, 0]
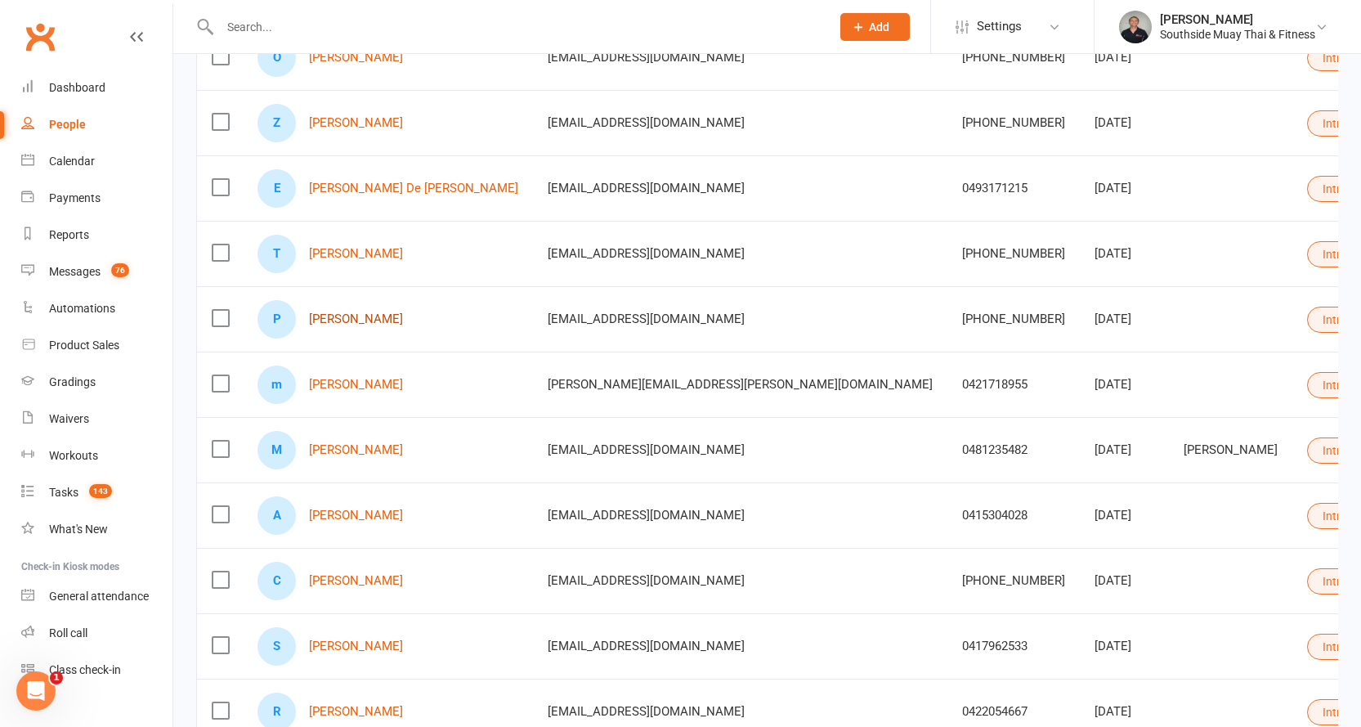
click at [335, 319] on link "Paulo Silva" at bounding box center [356, 319] width 94 height 14
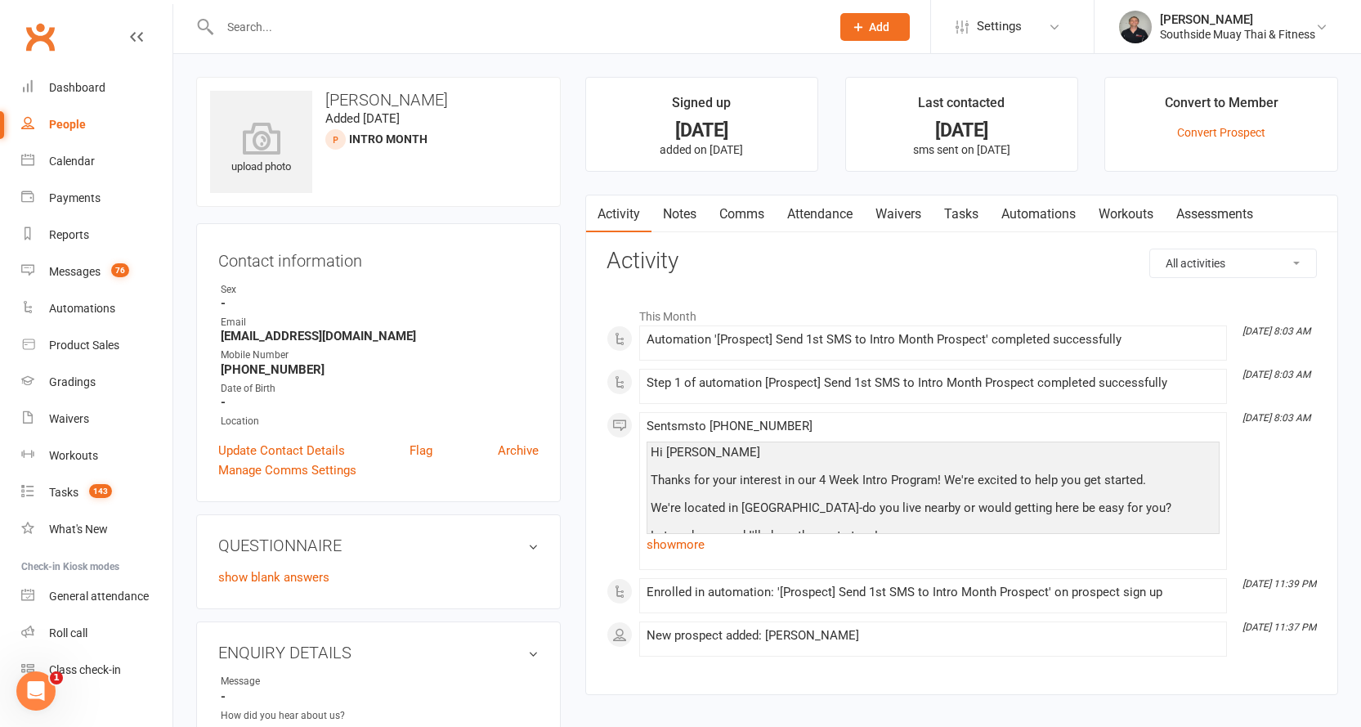
click at [736, 217] on link "Comms" at bounding box center [742, 214] width 68 height 38
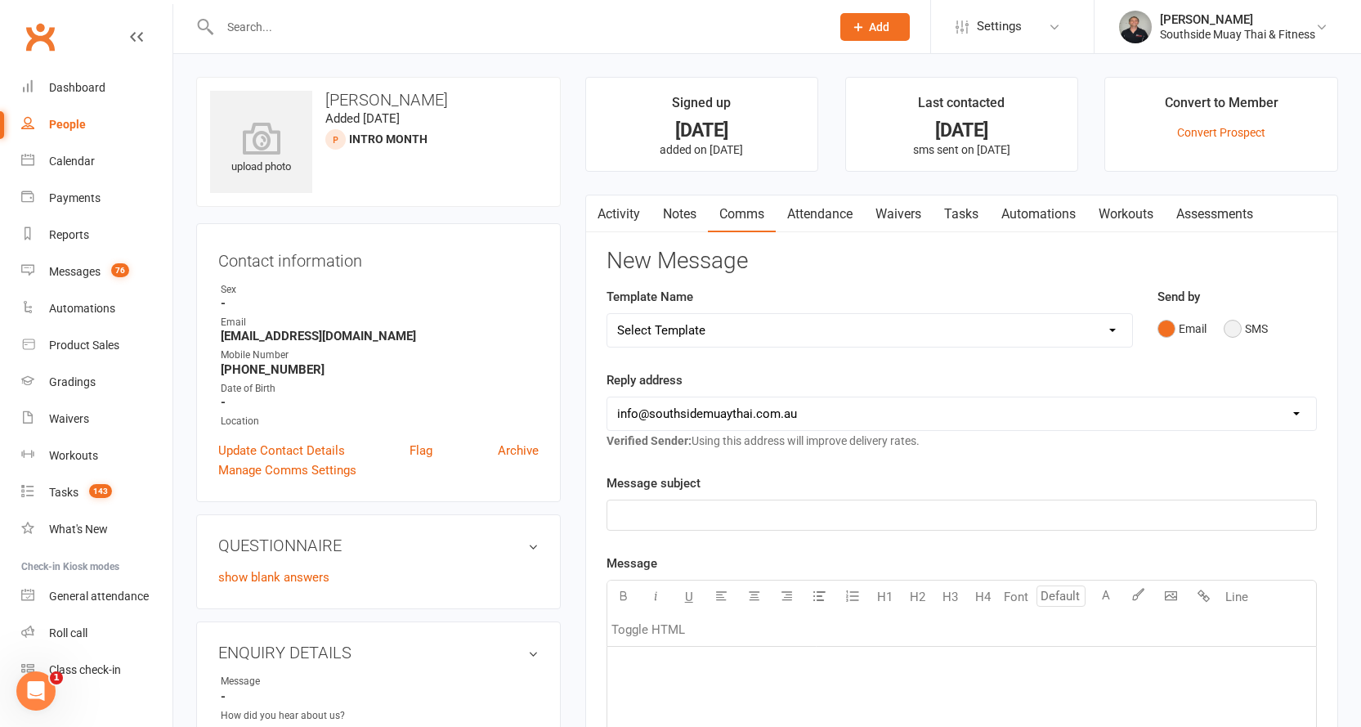
click at [1241, 325] on button "SMS" at bounding box center [1246, 328] width 44 height 31
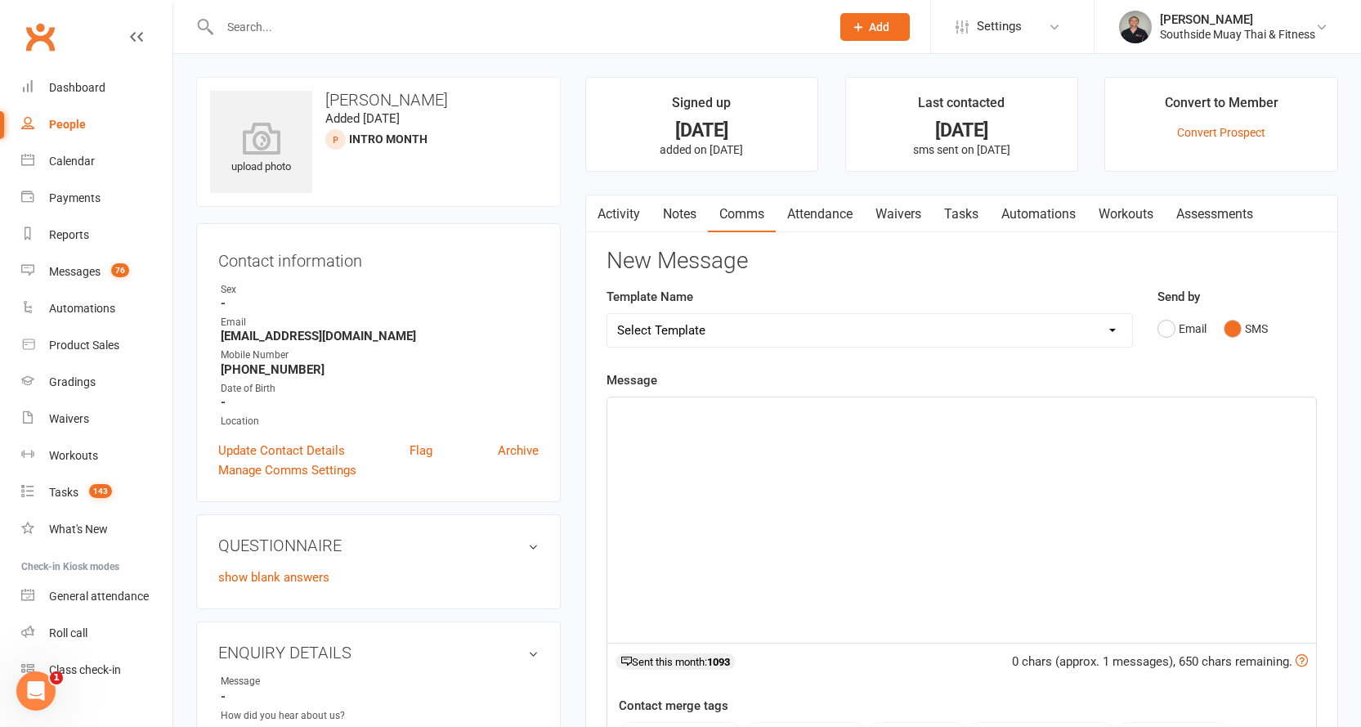
click at [888, 325] on select "Select Template [SMS] Outreach Message: High Risk – Personal From Trainer + Ree…" at bounding box center [869, 330] width 525 height 33
select select "32"
click at [607, 314] on select "Select Template [SMS] Outreach Message: High Risk – Personal From Trainer + Ree…" at bounding box center [869, 330] width 525 height 33
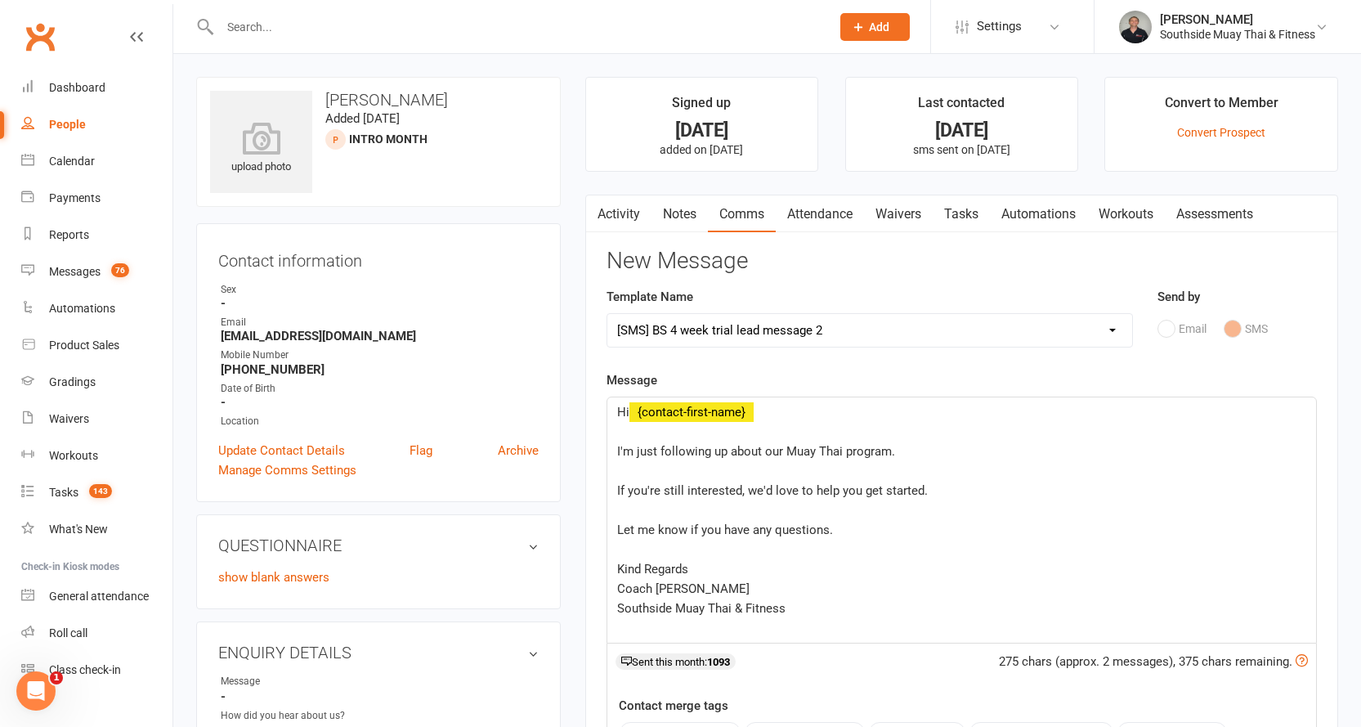
click at [611, 454] on div "Hi ﻿ {contact-first-name} ﻿ I'm just following up about our Muay Thai program. …" at bounding box center [961, 519] width 709 height 245
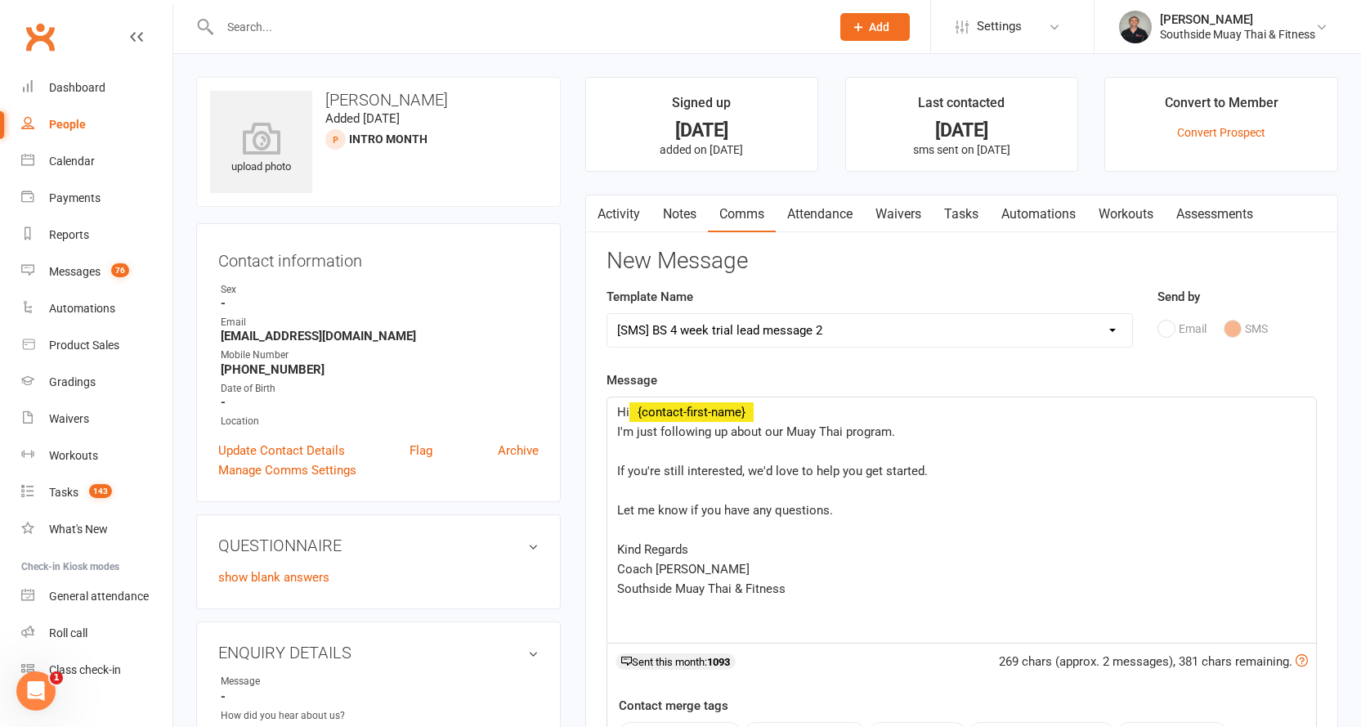
click at [611, 471] on div "Hi ﻿ {contact-first-name} I'm just following up about our Muay Thai program. ﻿ …" at bounding box center [961, 519] width 709 height 245
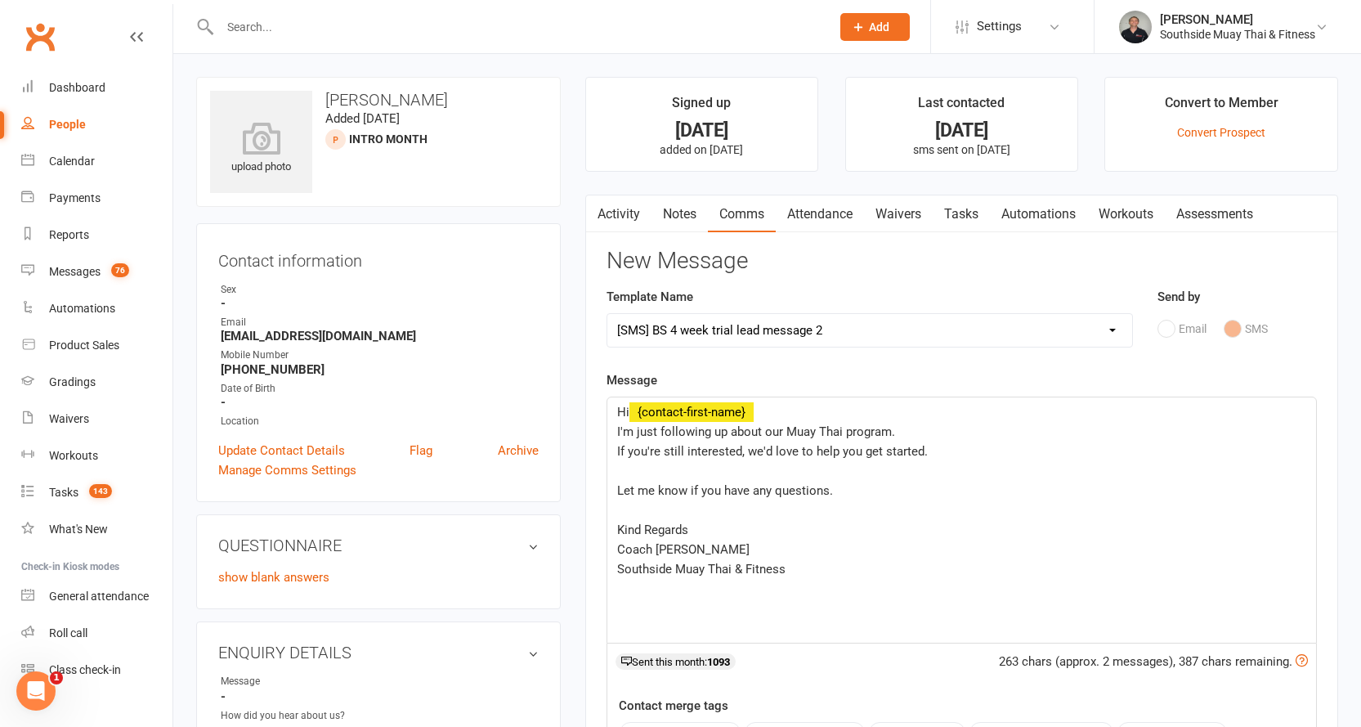
click at [614, 490] on div "Hi ﻿ {contact-first-name} I'm just following up about our Muay Thai program. If…" at bounding box center [961, 519] width 709 height 245
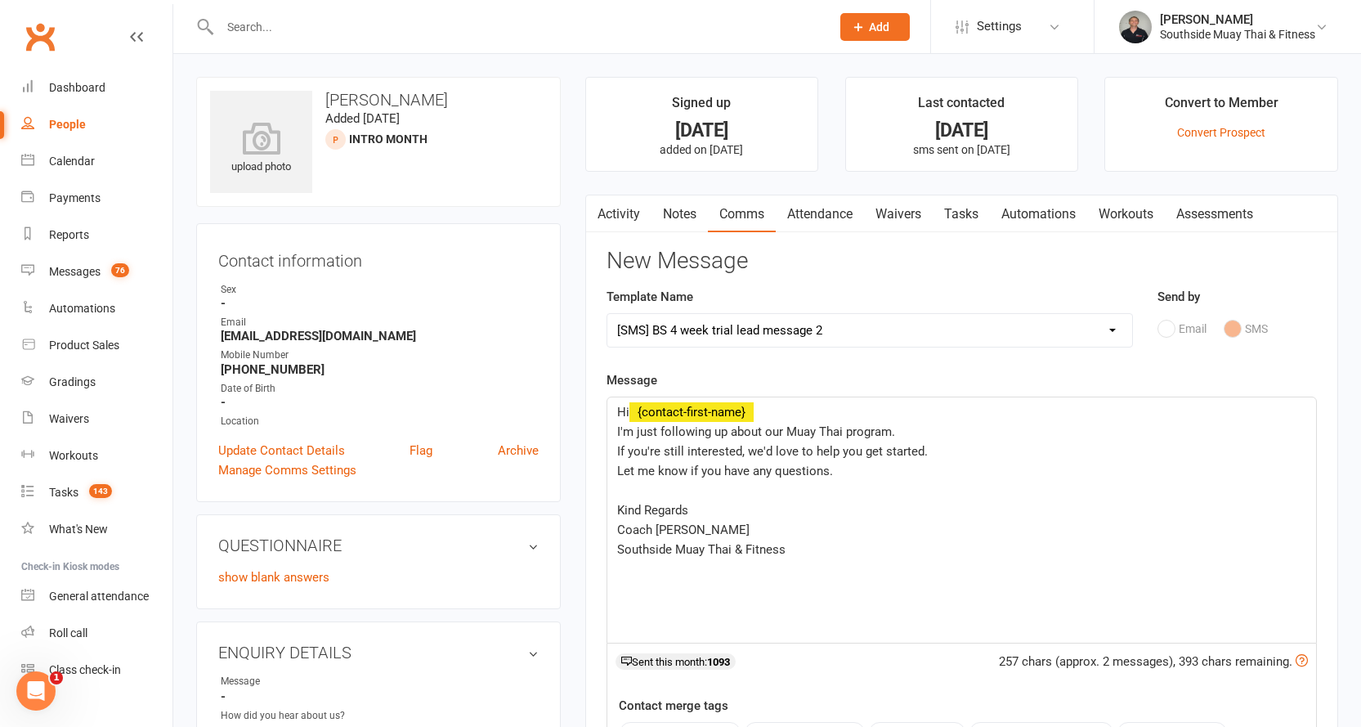
click at [613, 507] on div "Hi ﻿ {contact-first-name} I'm just following up about our Muay Thai program. If…" at bounding box center [961, 519] width 709 height 245
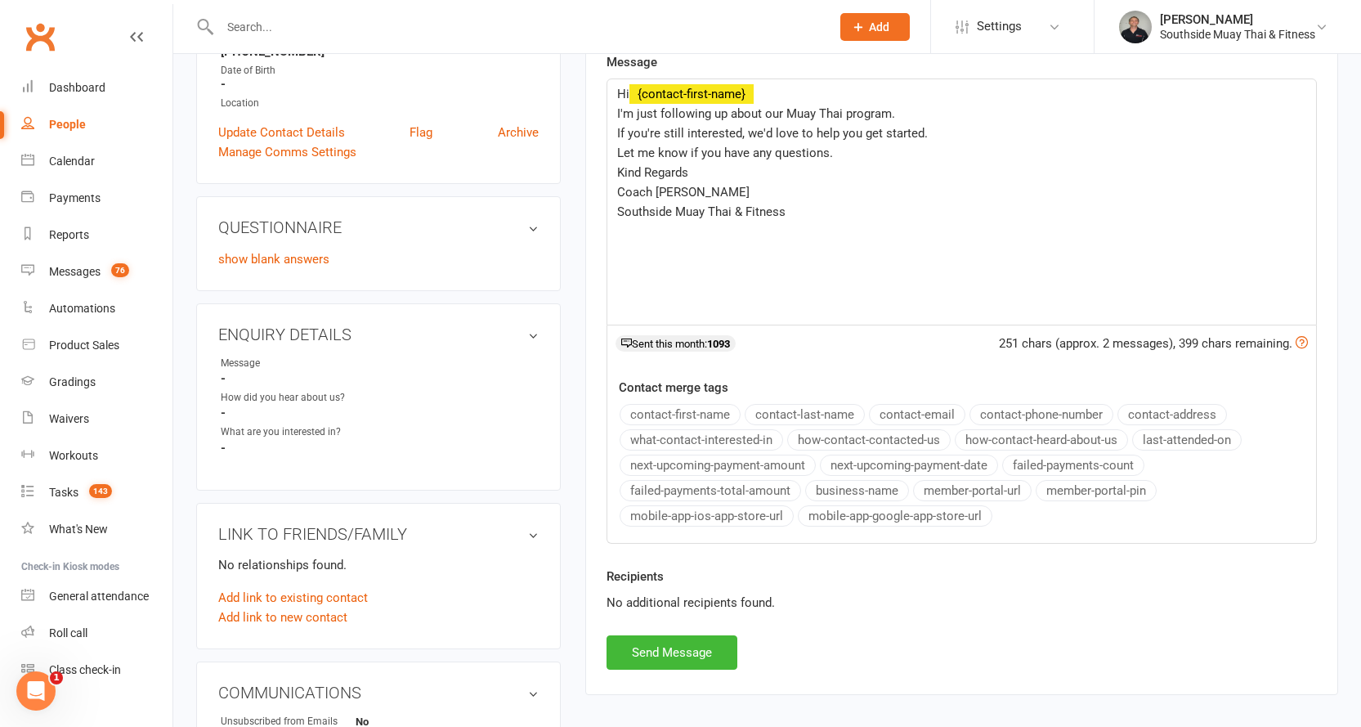
scroll to position [327, 0]
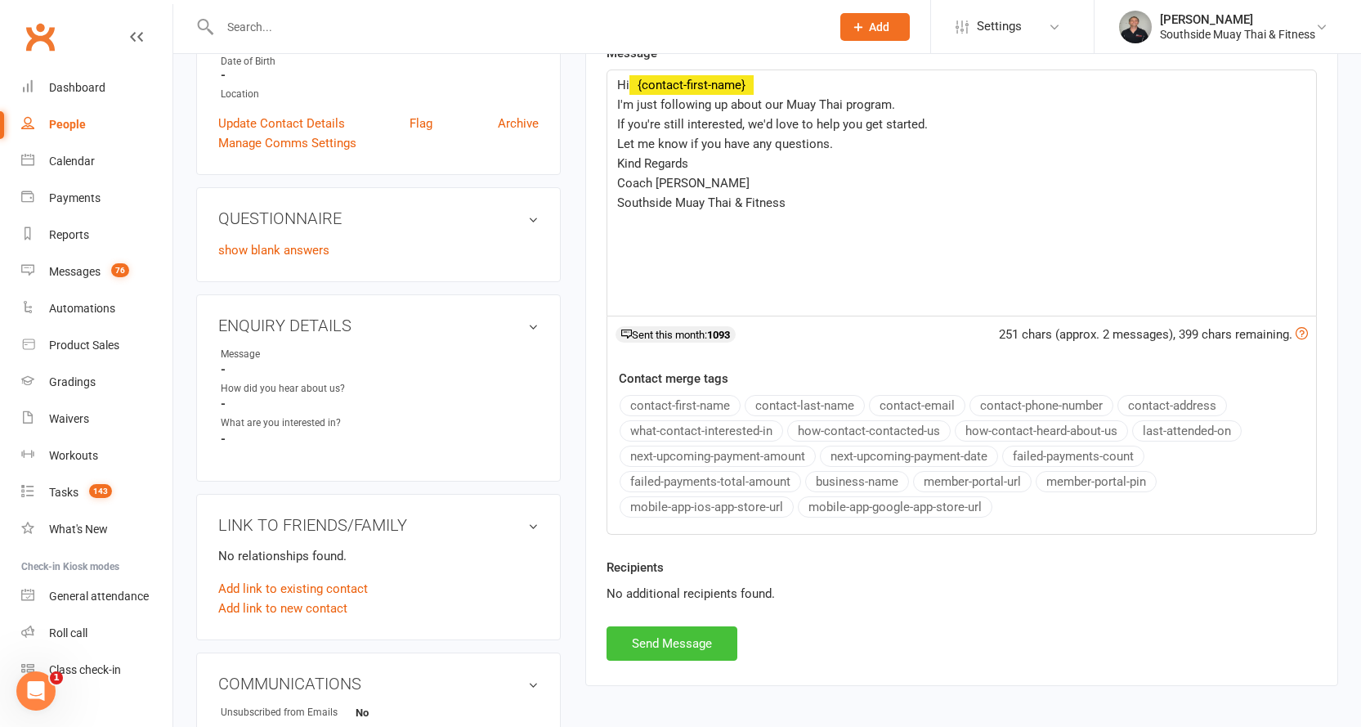
click at [670, 638] on button "Send Message" at bounding box center [672, 643] width 131 height 34
select select
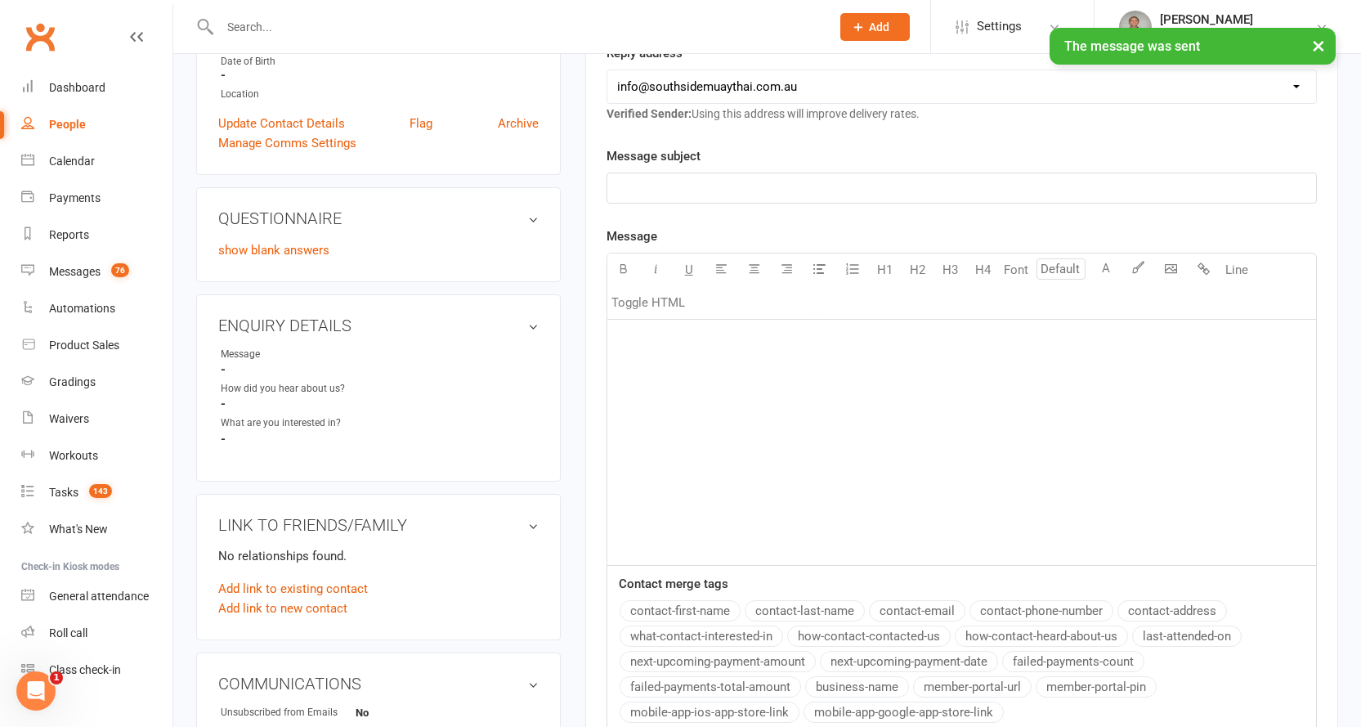
click at [58, 121] on div "People" at bounding box center [67, 124] width 37 height 13
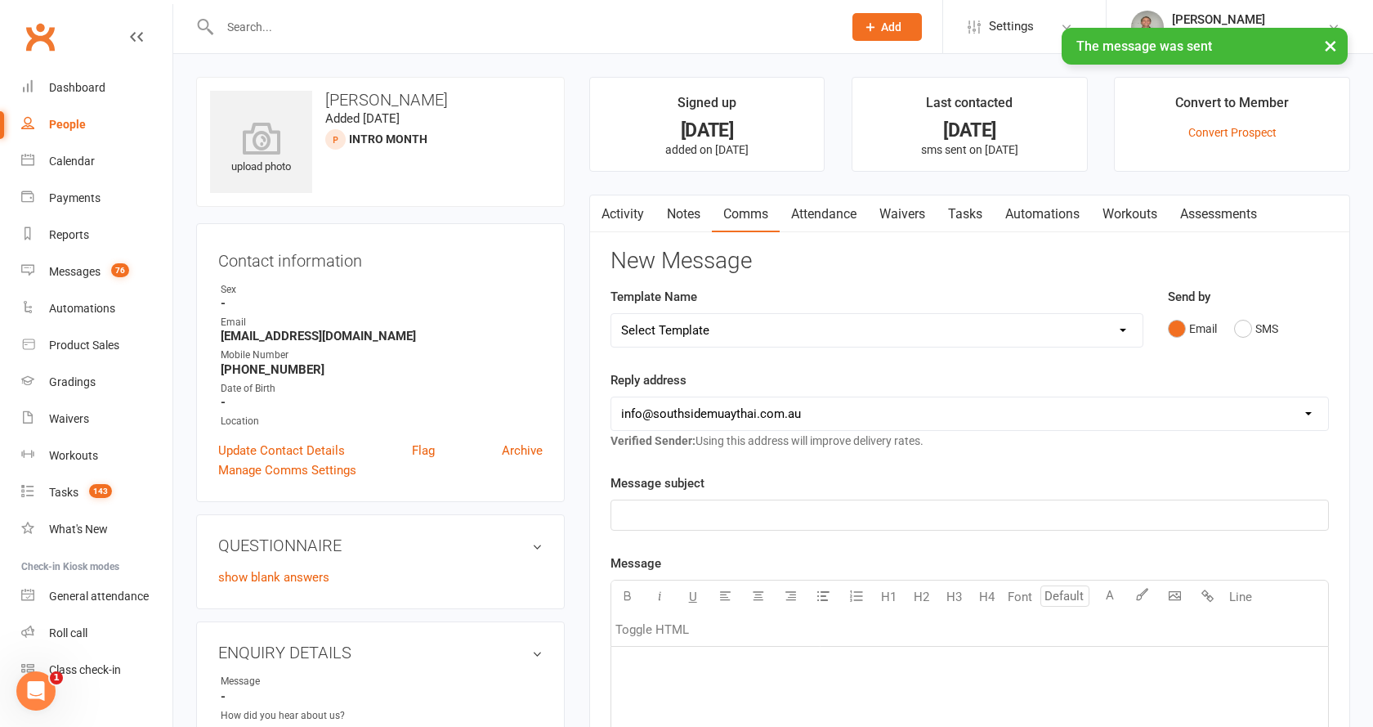
select select "100"
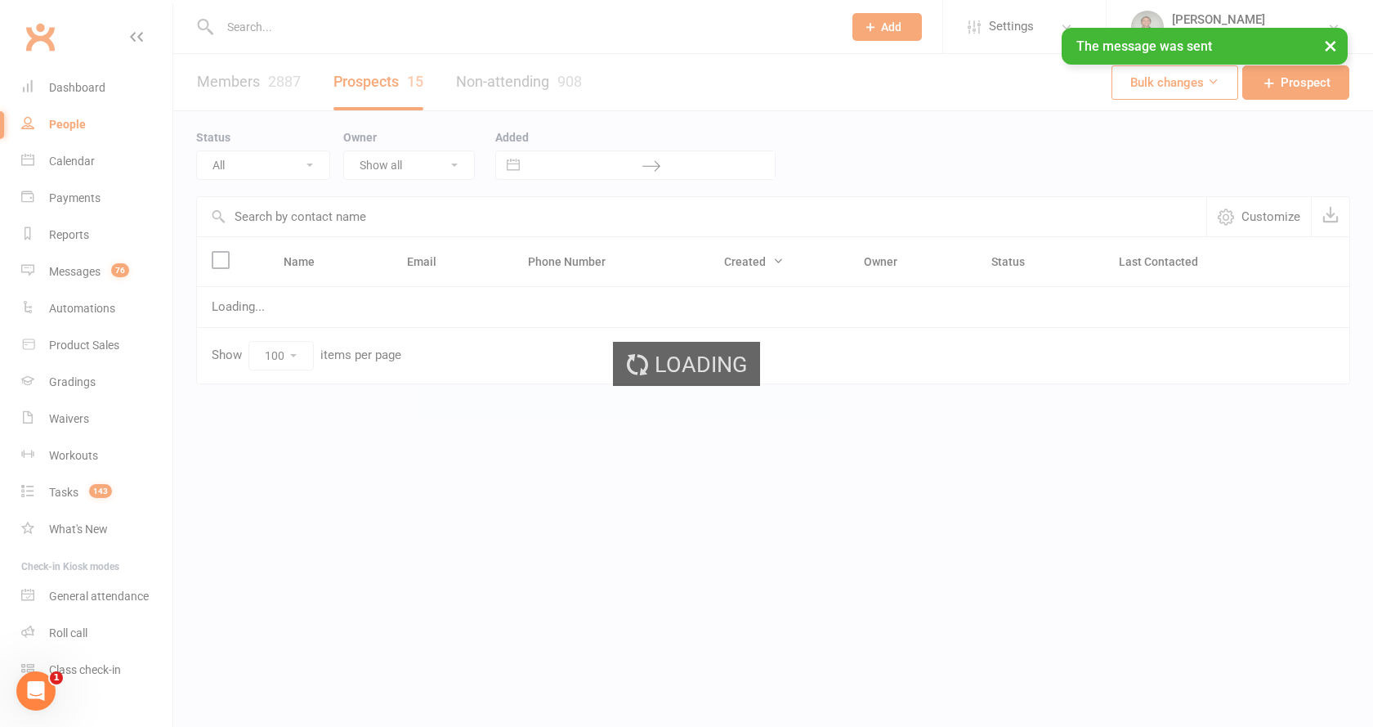
select select "Intro Month"
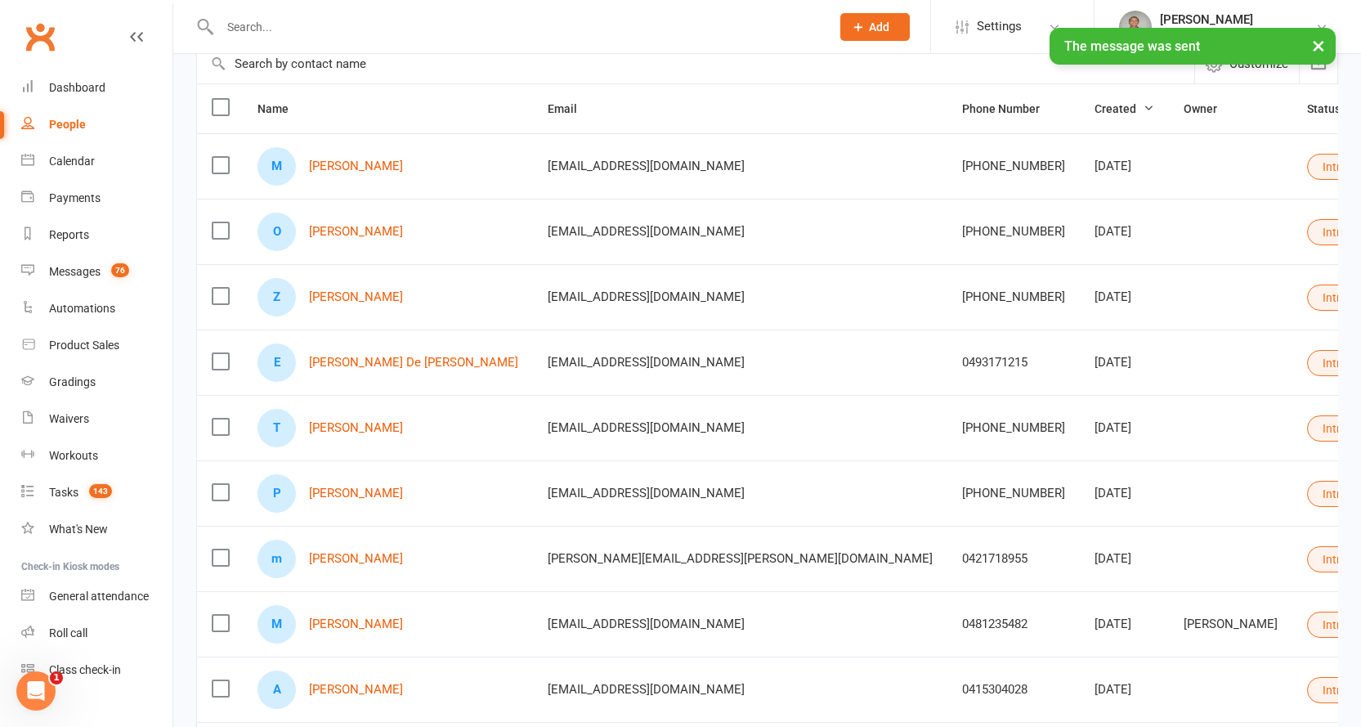
scroll to position [163, 0]
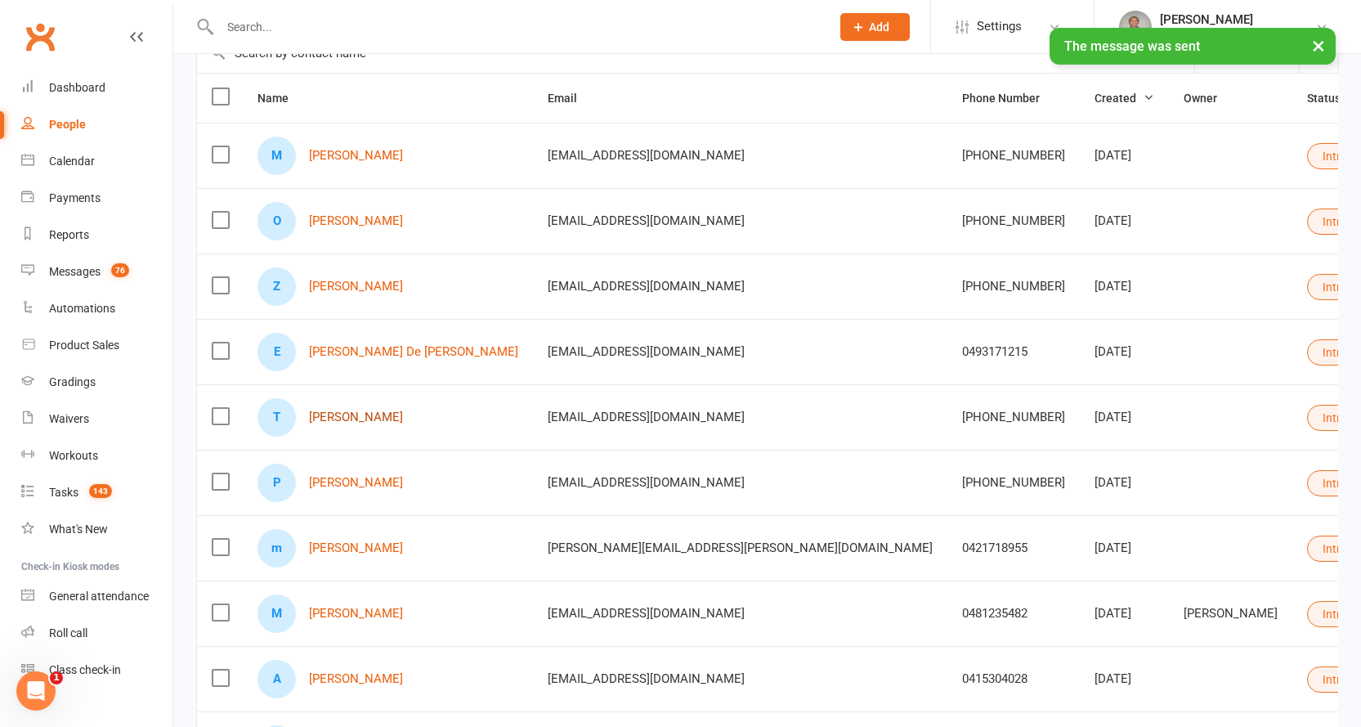
click at [356, 417] on link "Tate Menegon" at bounding box center [356, 417] width 94 height 14
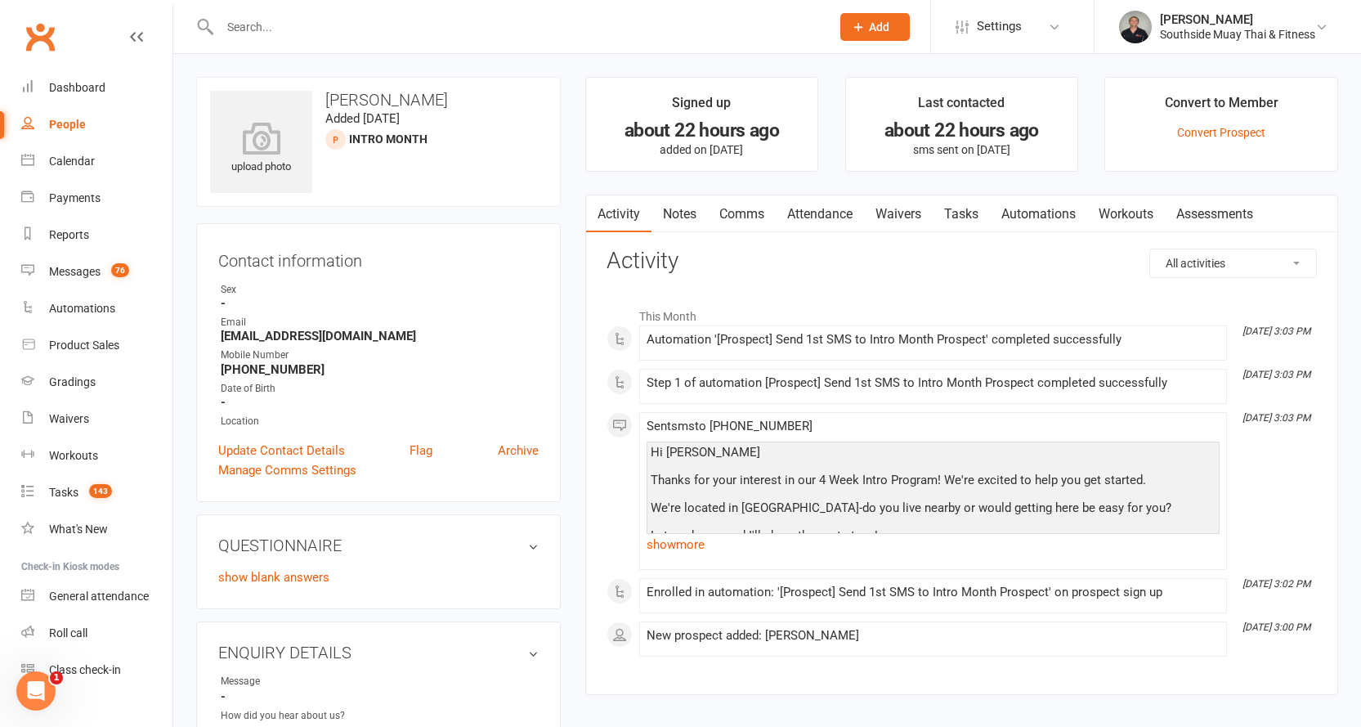
click at [739, 213] on link "Comms" at bounding box center [742, 214] width 68 height 38
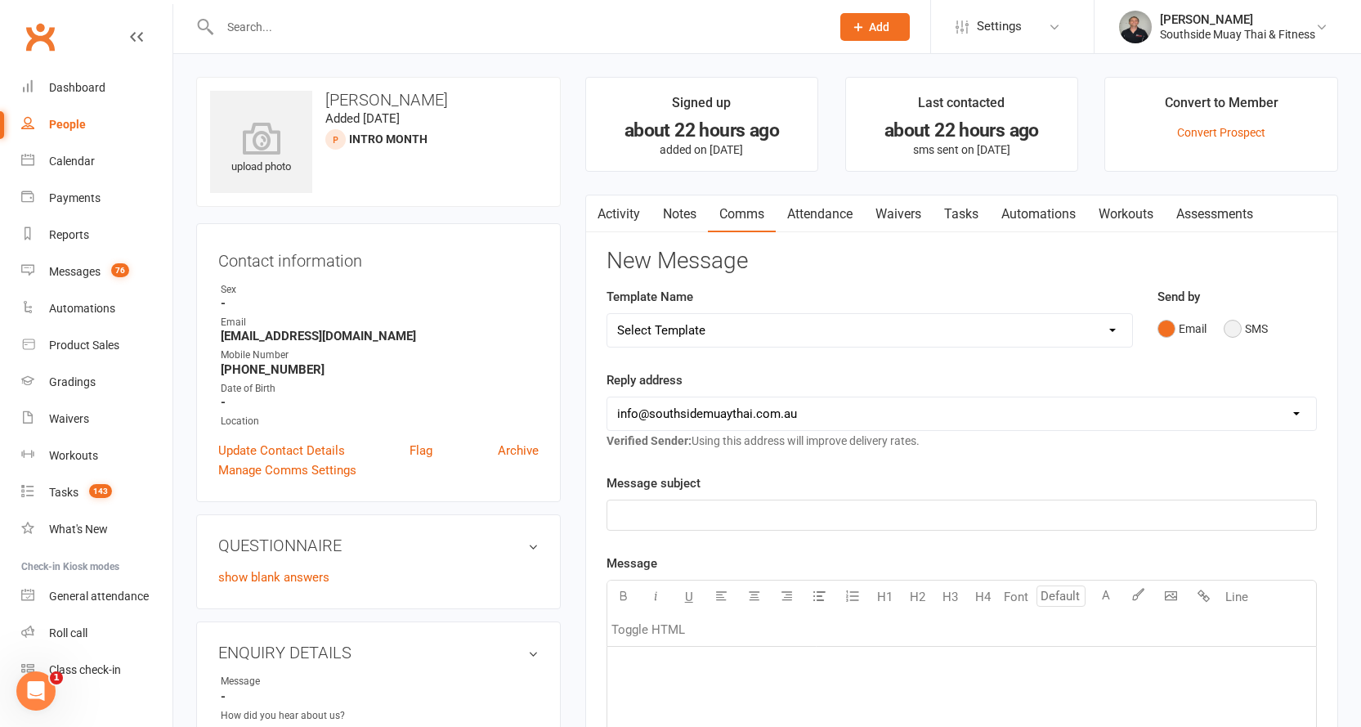
click at [1231, 323] on button "SMS" at bounding box center [1246, 328] width 44 height 31
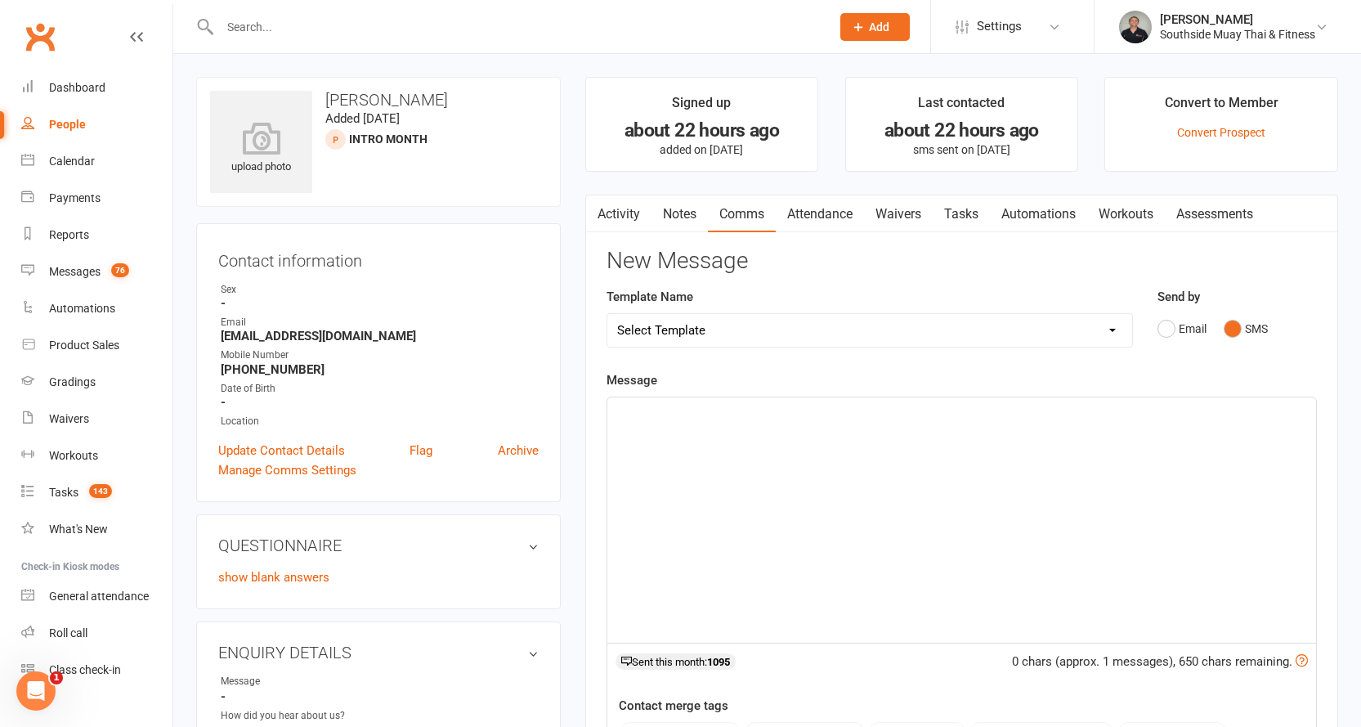
click at [773, 328] on select "Select Template [SMS] Outreach Message: High Risk – Personal From Trainer + Ree…" at bounding box center [869, 330] width 525 height 33
select select "32"
click at [607, 314] on select "Select Template [SMS] Outreach Message: High Risk – Personal From Trainer + Ree…" at bounding box center [869, 330] width 525 height 33
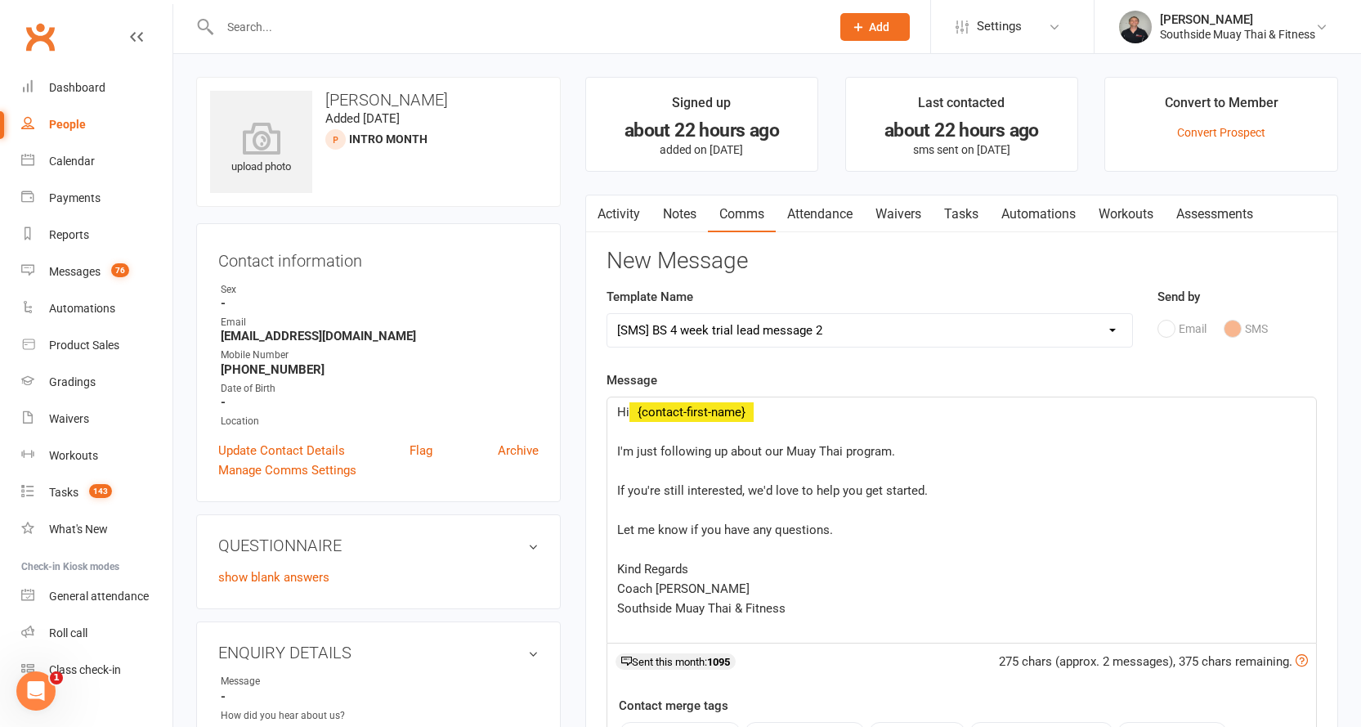
click at [616, 454] on div "Hi ﻿ {contact-first-name} ﻿ I'm just following up about our Muay Thai program. …" at bounding box center [961, 519] width 709 height 245
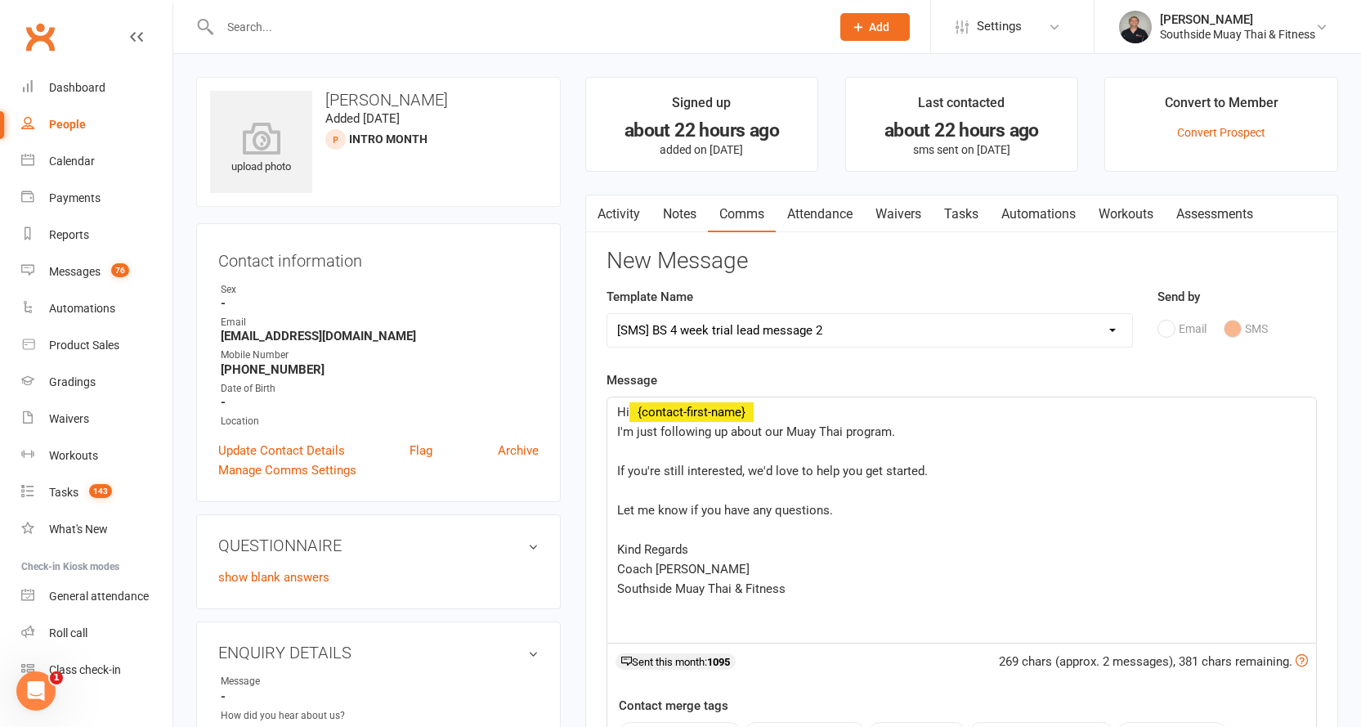
click at [611, 470] on div "Hi ﻿ {contact-first-name} I'm just following up about our Muay Thai program. ﻿ …" at bounding box center [961, 519] width 709 height 245
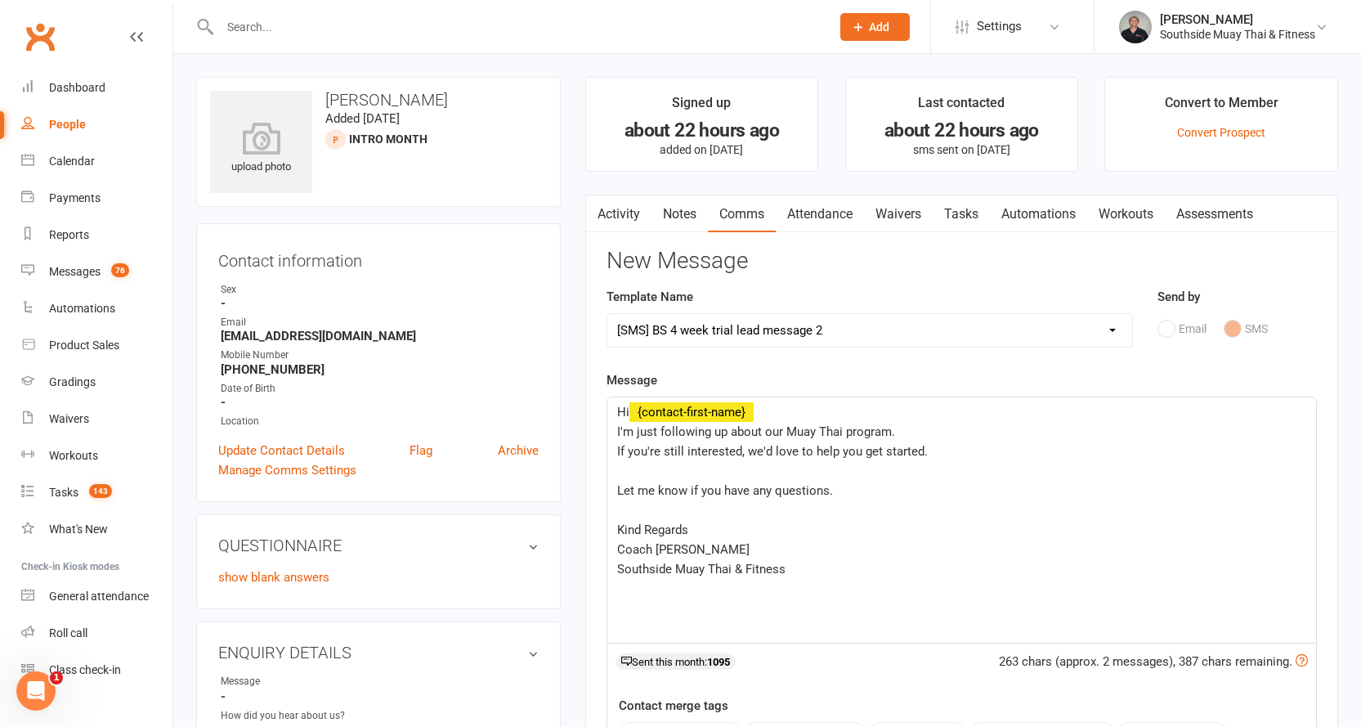
click at [613, 490] on div "Hi ﻿ {contact-first-name} I'm just following up about our Muay Thai program. If…" at bounding box center [961, 519] width 709 height 245
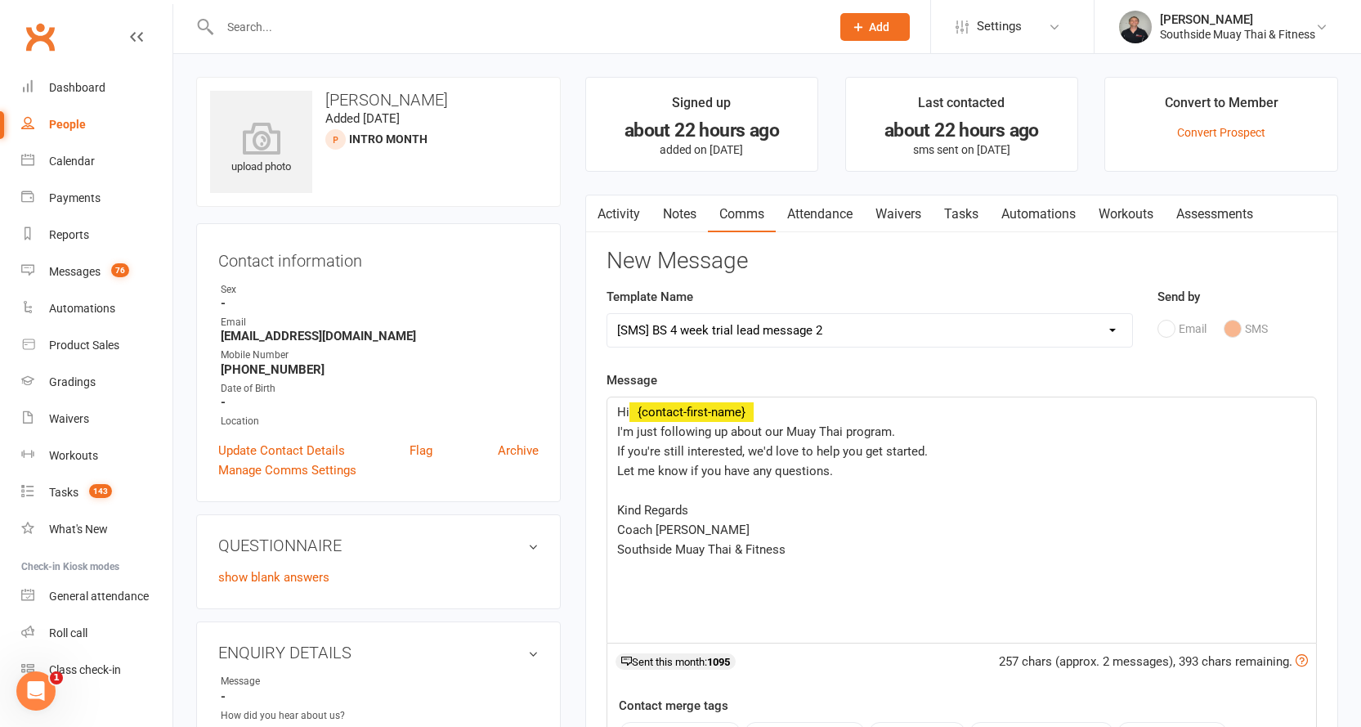
click at [613, 504] on div "Hi ﻿ {contact-first-name} I'm just following up about our Muay Thai program. If…" at bounding box center [961, 519] width 709 height 245
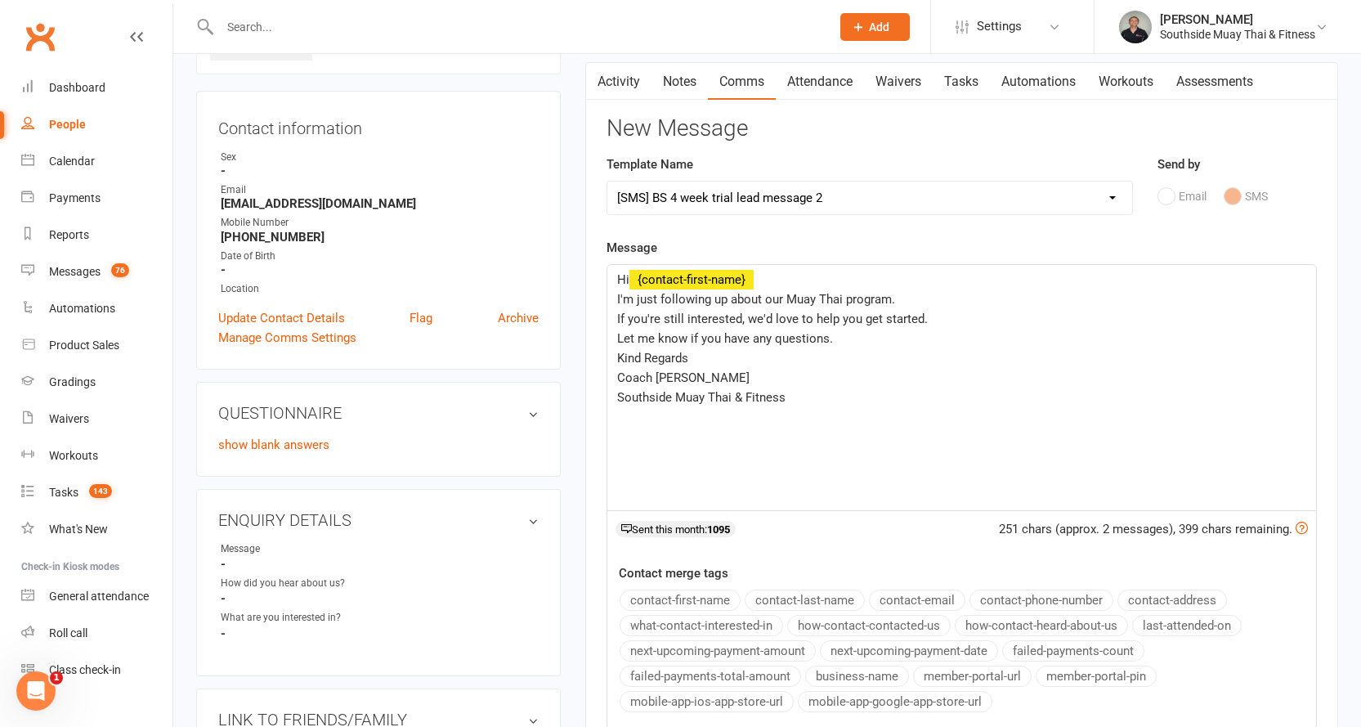
scroll to position [245, 0]
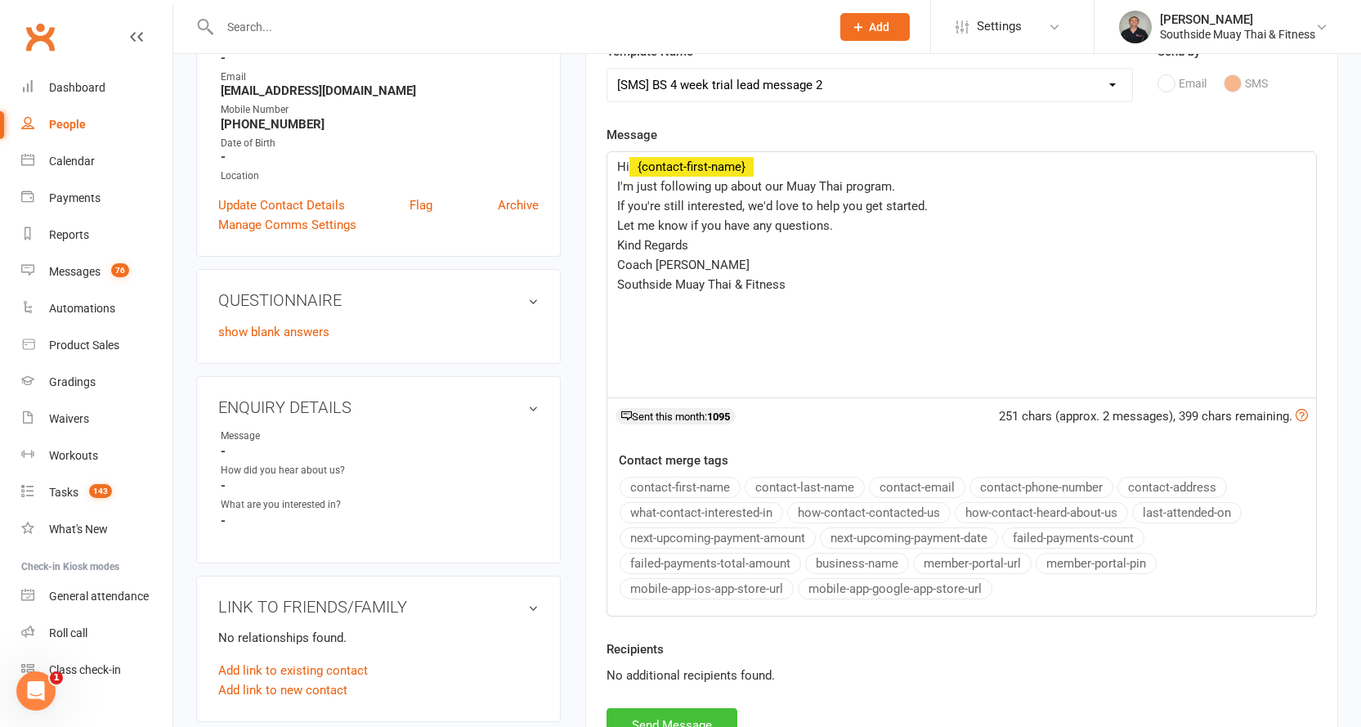
click at [656, 715] on button "Send Message" at bounding box center [672, 725] width 131 height 34
select select
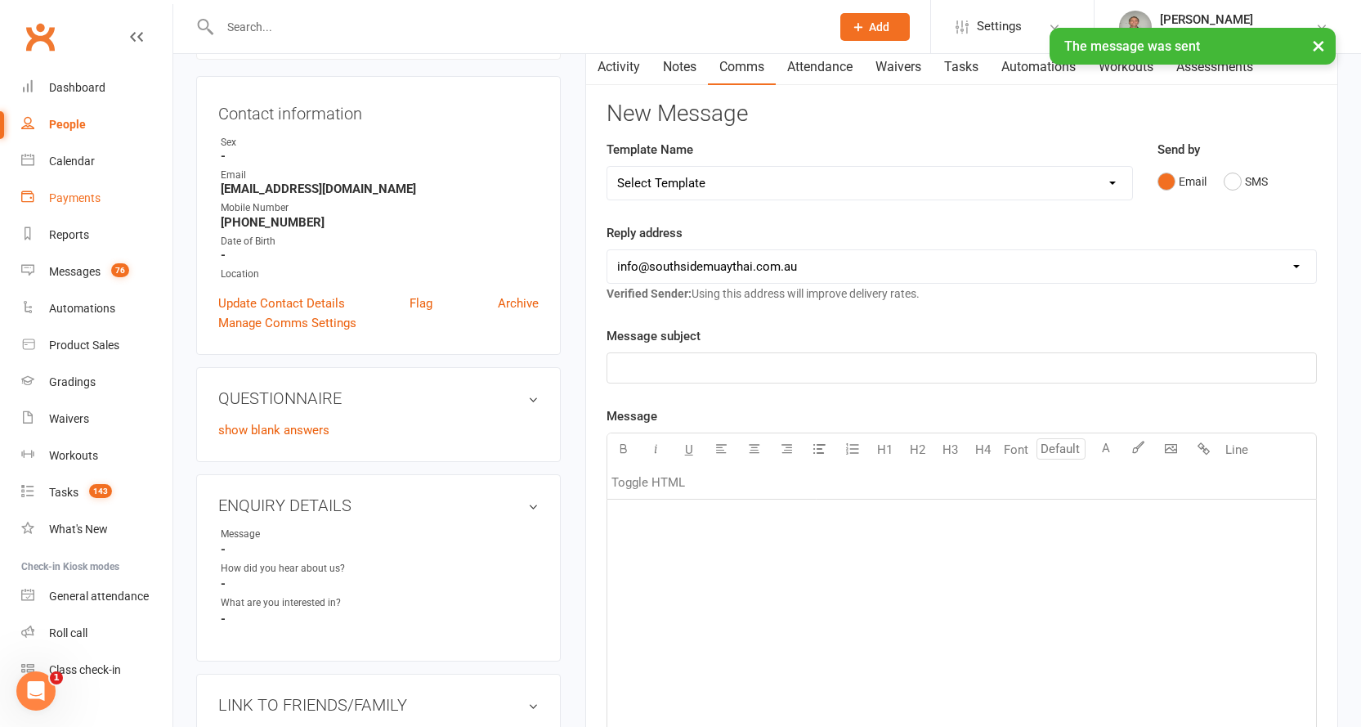
scroll to position [0, 0]
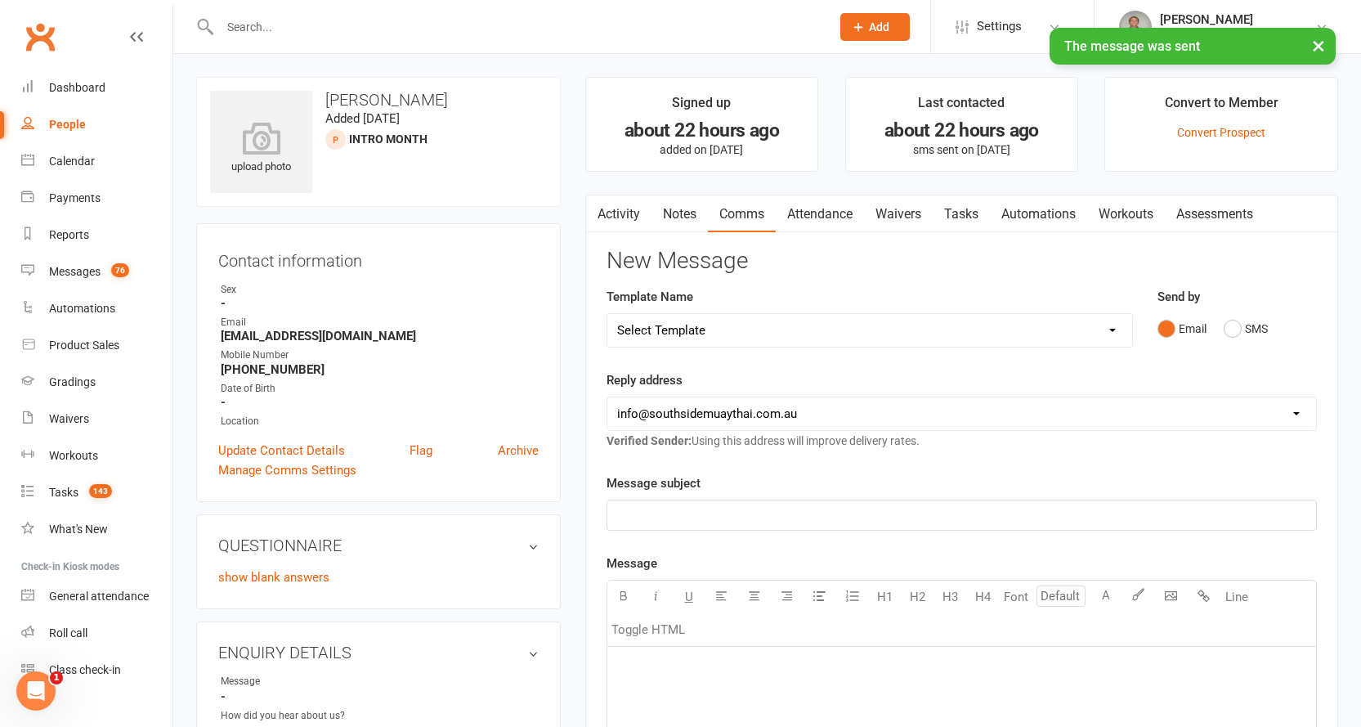
click at [53, 123] on div "People" at bounding box center [67, 124] width 37 height 13
select select "100"
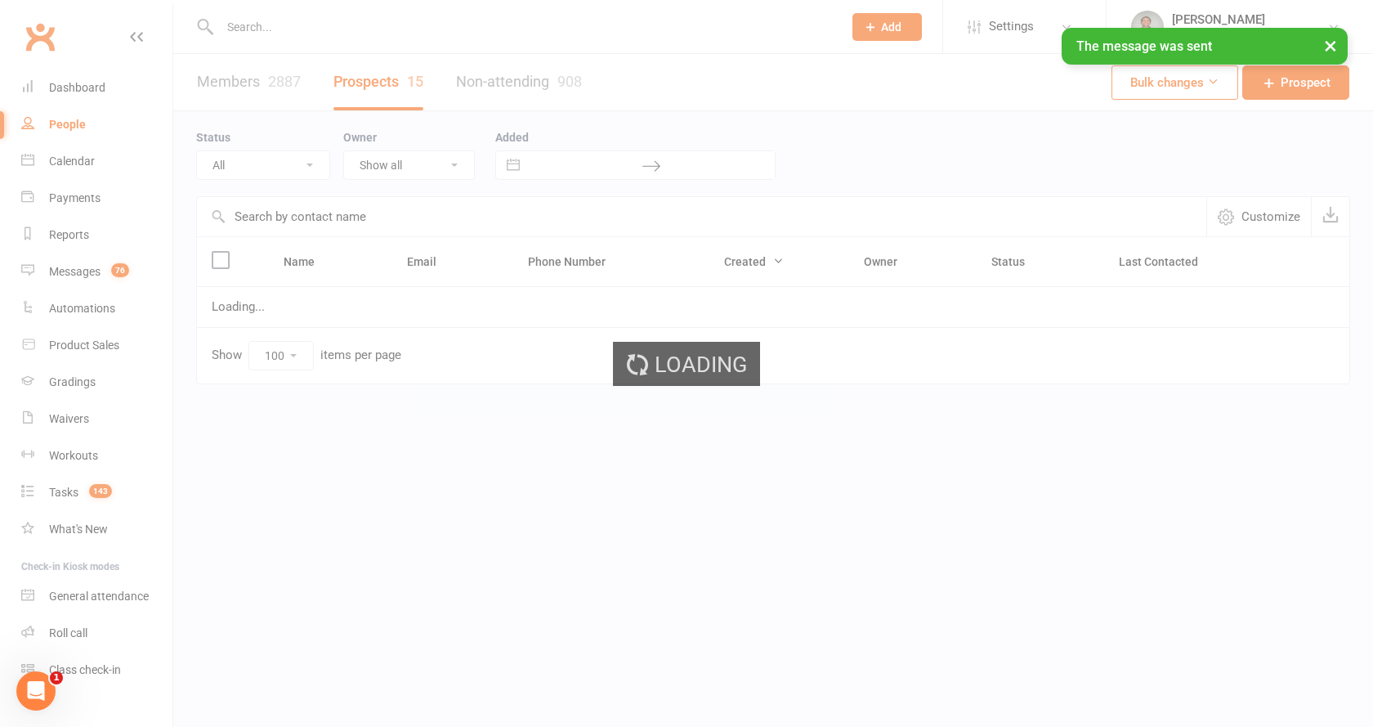
select select "Intro Month"
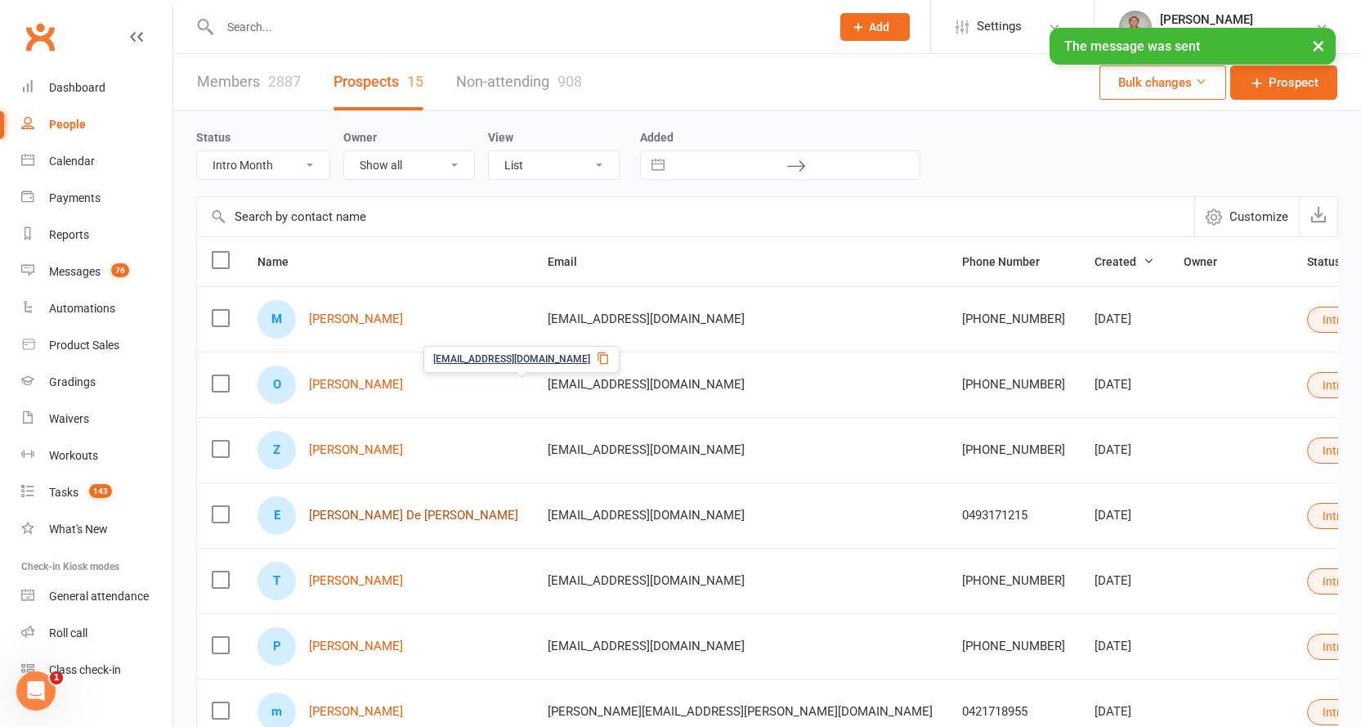
click at [382, 513] on link "Erwin De Jesus" at bounding box center [413, 515] width 209 height 14
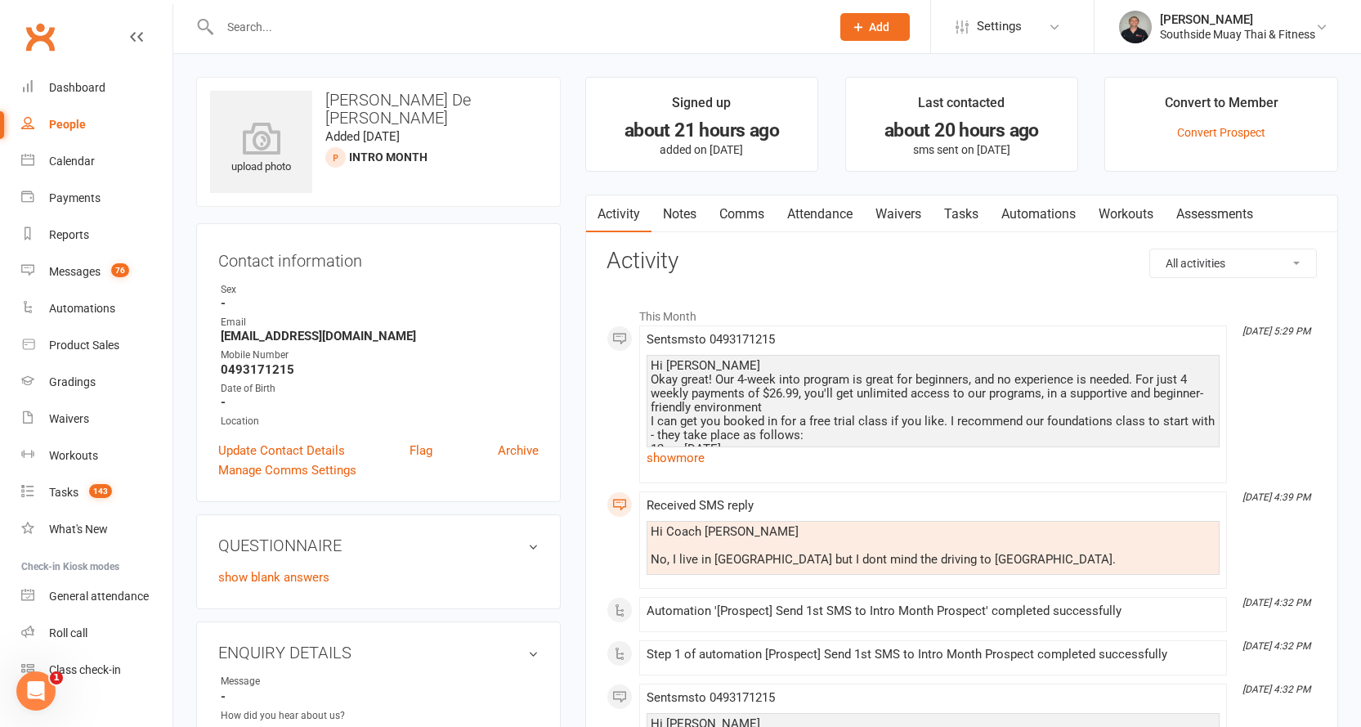
click at [740, 207] on link "Comms" at bounding box center [742, 214] width 68 height 38
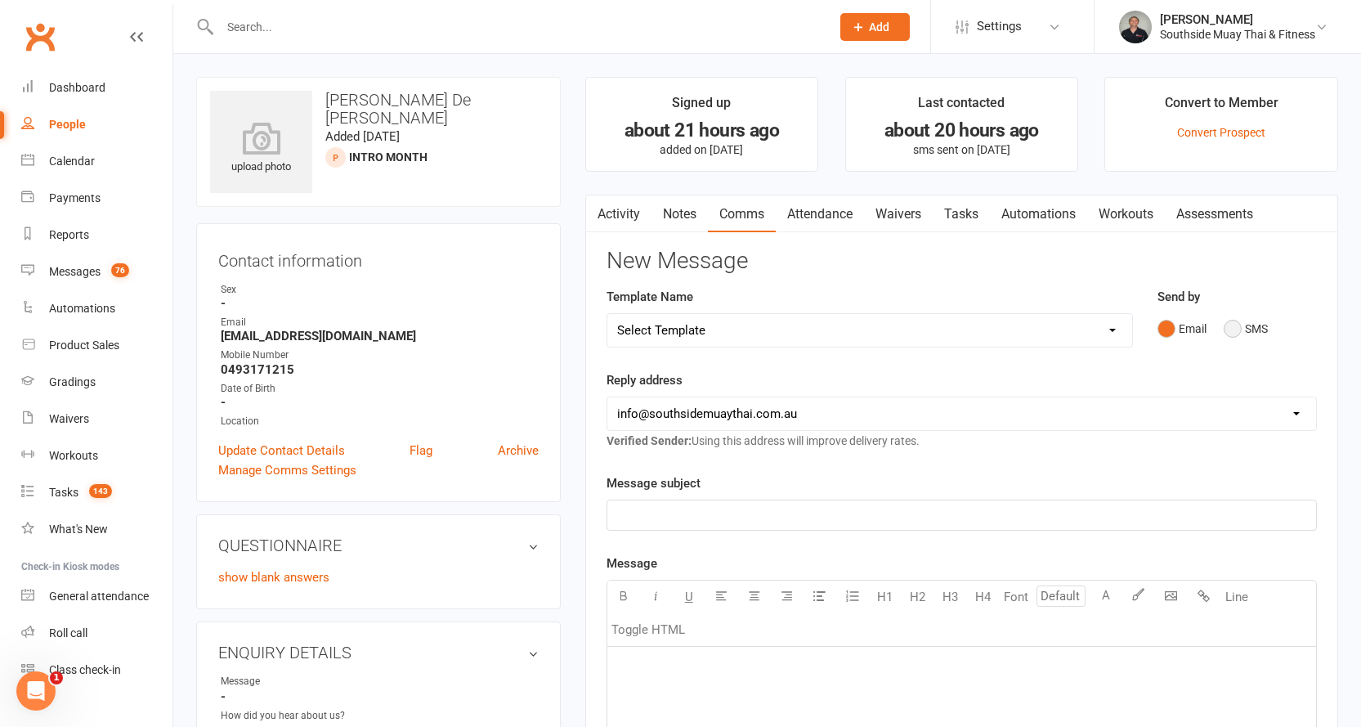
click at [1236, 326] on button "SMS" at bounding box center [1246, 328] width 44 height 31
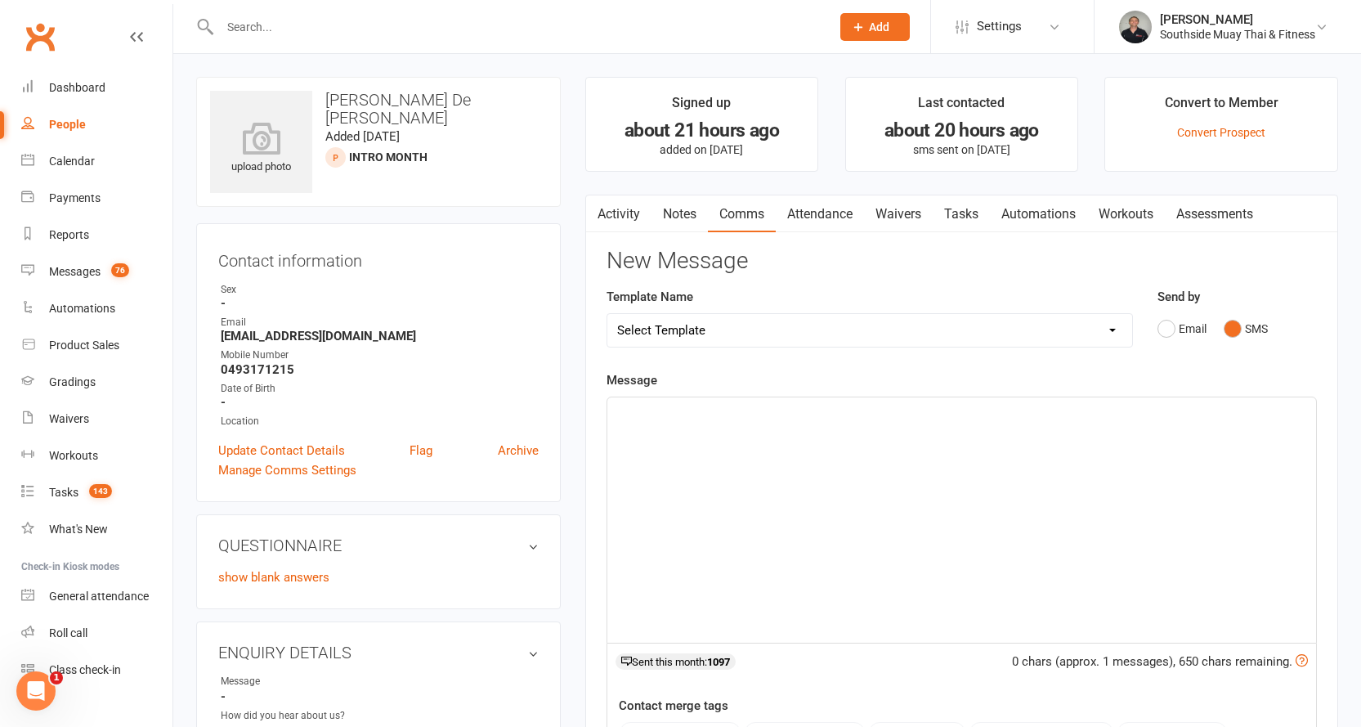
click at [795, 323] on select "Select Template [SMS] Outreach Message: High Risk – Personal From Trainer + Ree…" at bounding box center [869, 330] width 525 height 33
select select "28"
click at [607, 314] on select "Select Template [SMS] Outreach Message: High Risk – Personal From Trainer + Ree…" at bounding box center [869, 330] width 525 height 33
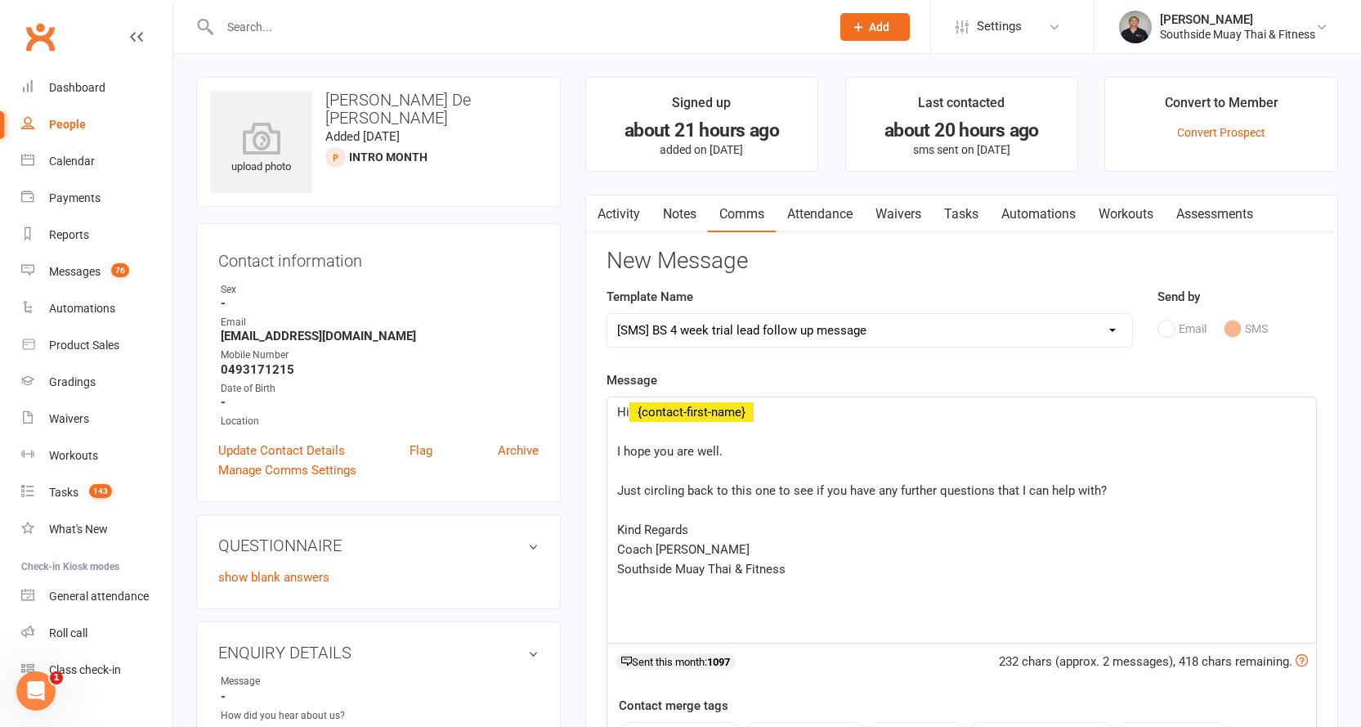
click at [611, 450] on div "Hi ﻿ {contact-first-name} ﻿ I hope you are well. ﻿ Just circling back to this o…" at bounding box center [961, 519] width 709 height 245
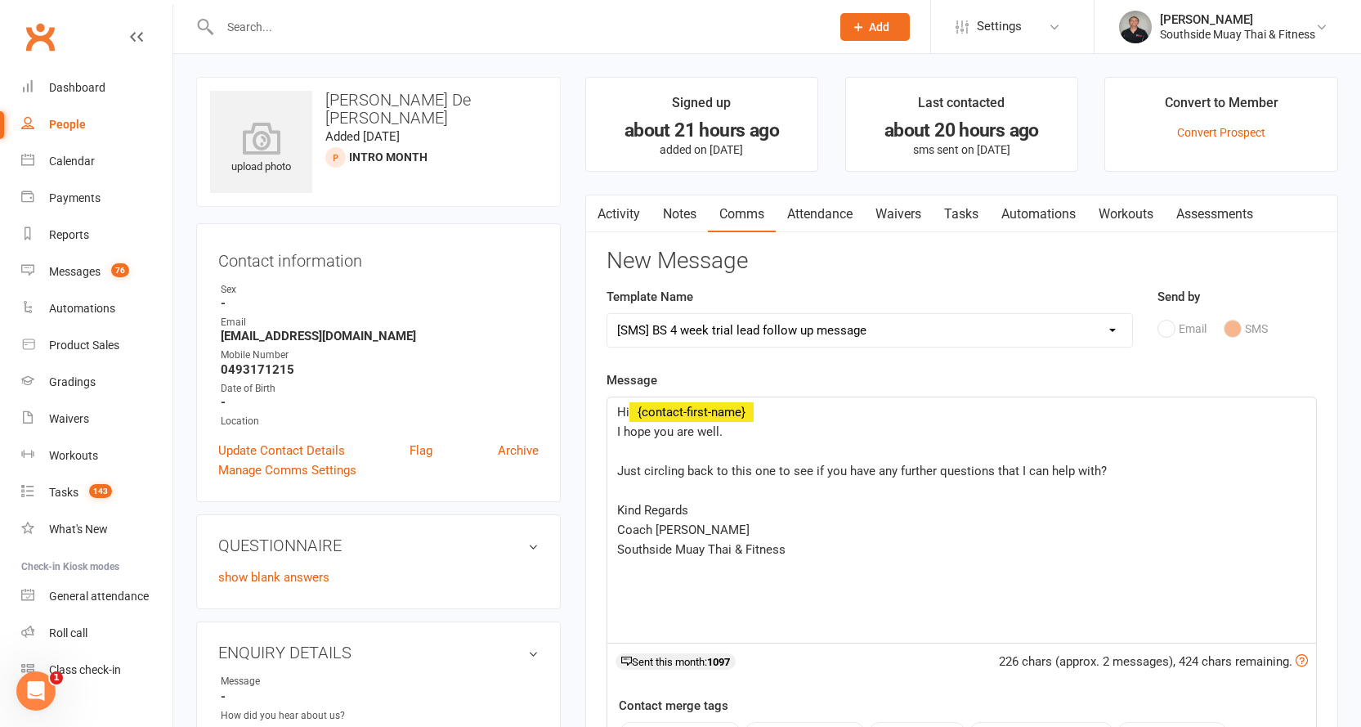
click at [611, 472] on div "Hi ﻿ {contact-first-name} I hope you are well. ﻿ Just circling back to this one…" at bounding box center [961, 519] width 709 height 245
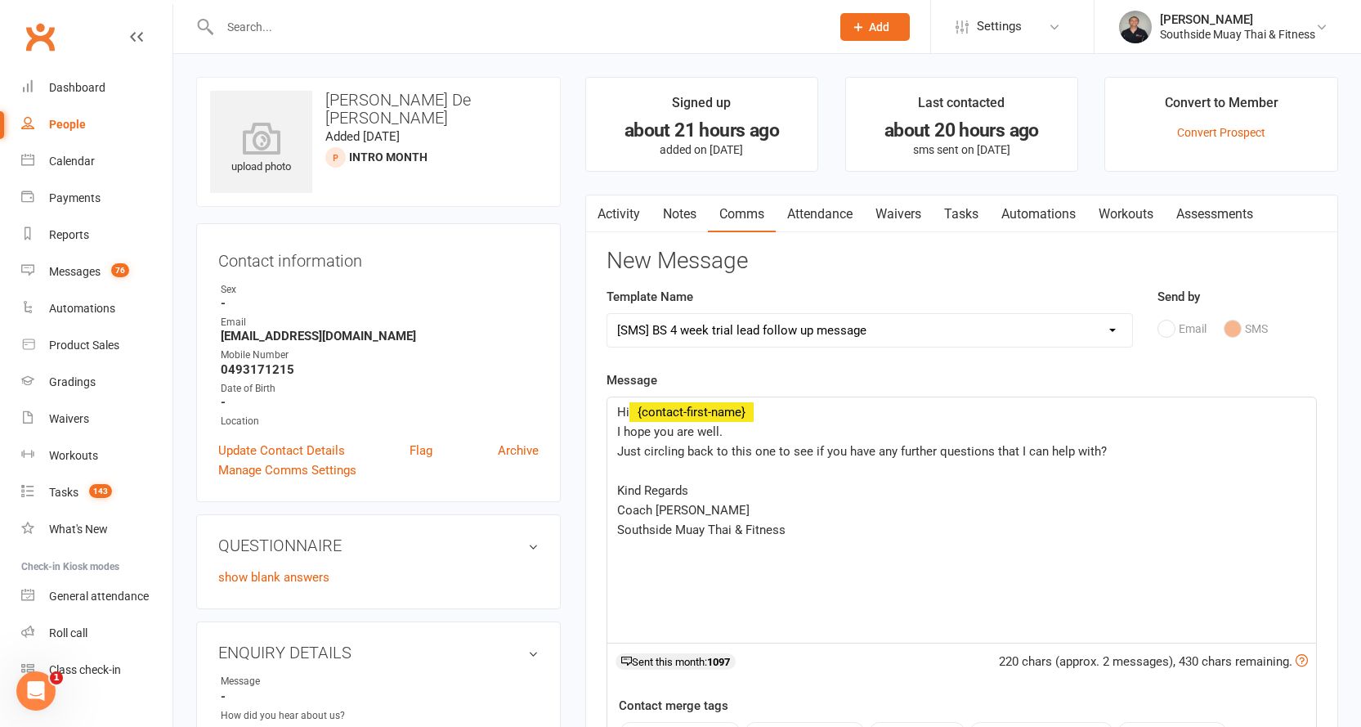
click at [617, 495] on span "Kind Regards" at bounding box center [652, 490] width 71 height 15
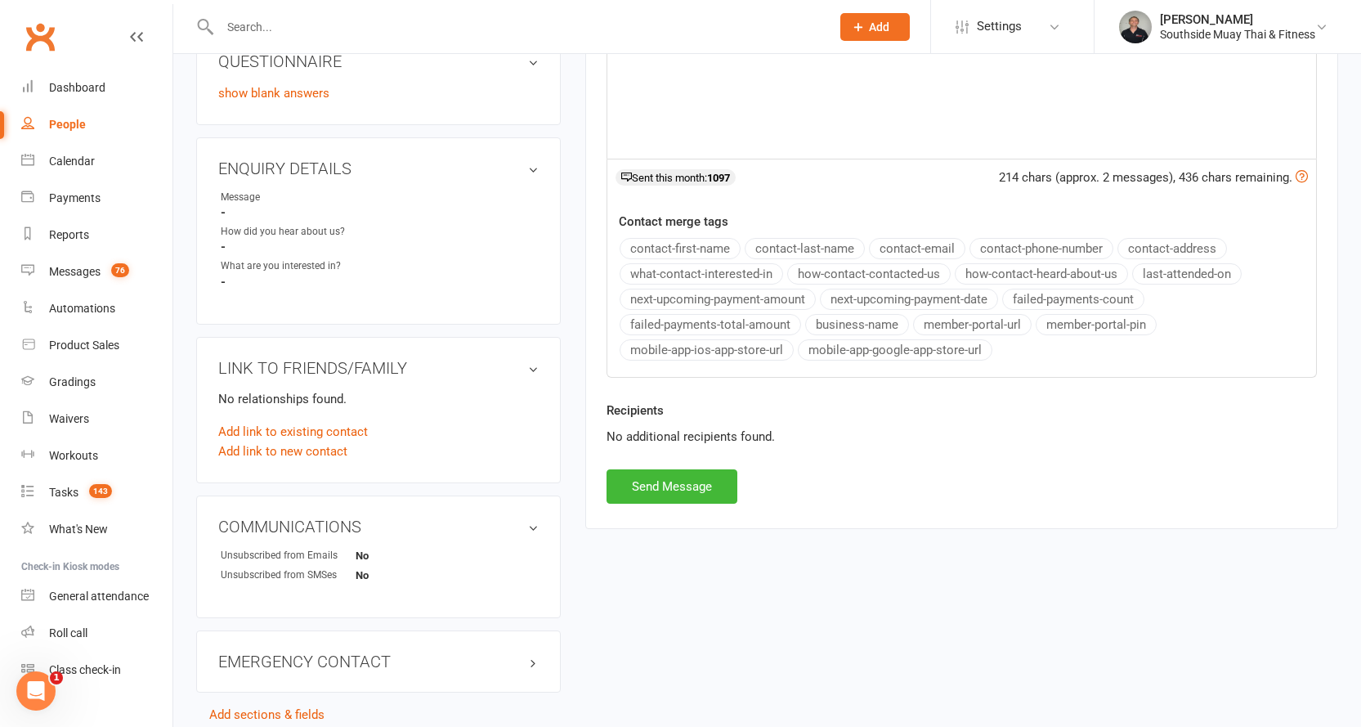
scroll to position [490, 0]
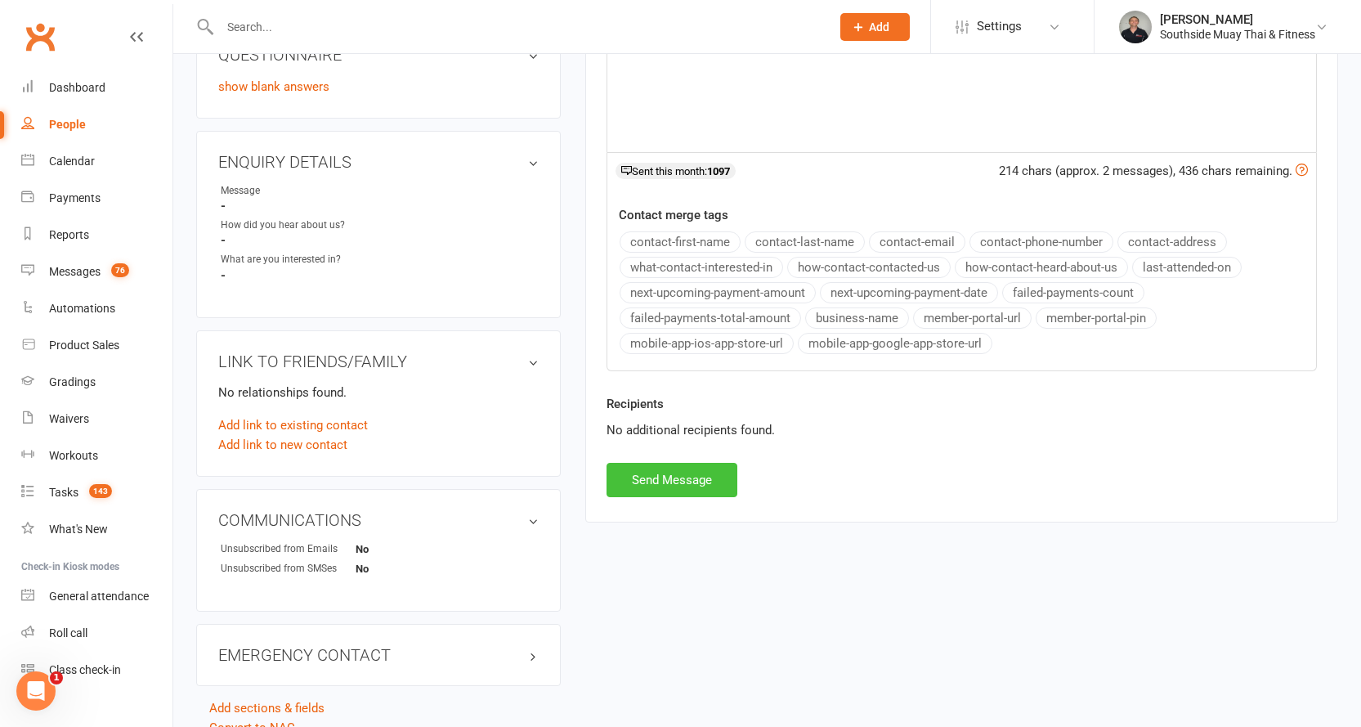
click at [669, 477] on button "Send Message" at bounding box center [672, 480] width 131 height 34
select select
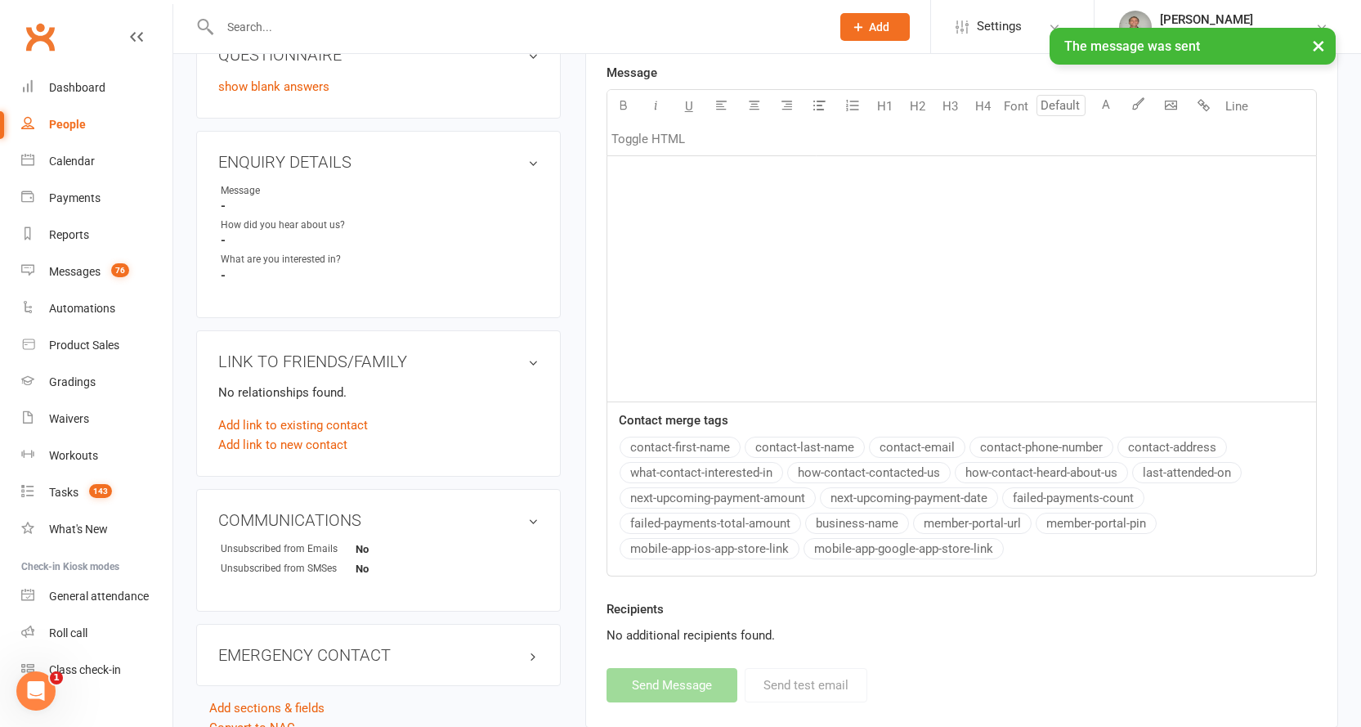
click at [64, 124] on div "People" at bounding box center [67, 124] width 37 height 13
select select "100"
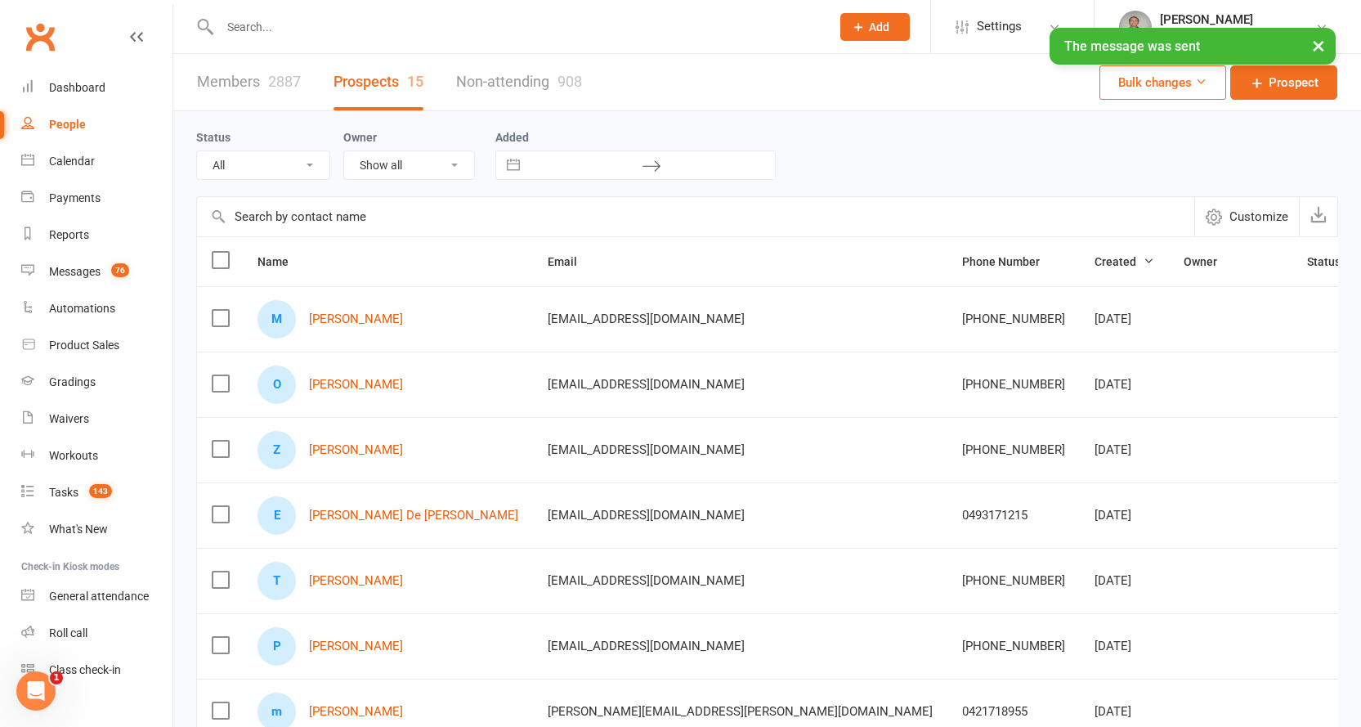
select select "Intro Month"
click at [328, 446] on link "Zain Dawood" at bounding box center [356, 450] width 94 height 14
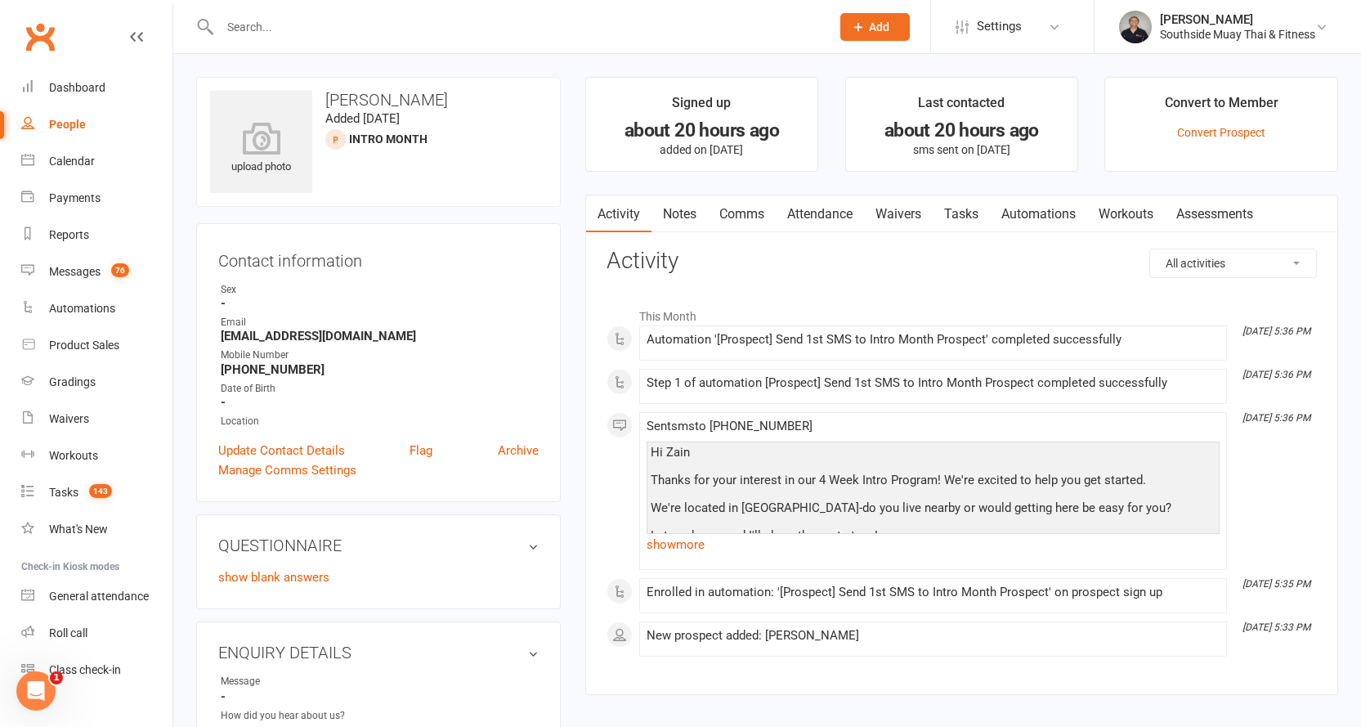
click at [745, 212] on link "Comms" at bounding box center [742, 214] width 68 height 38
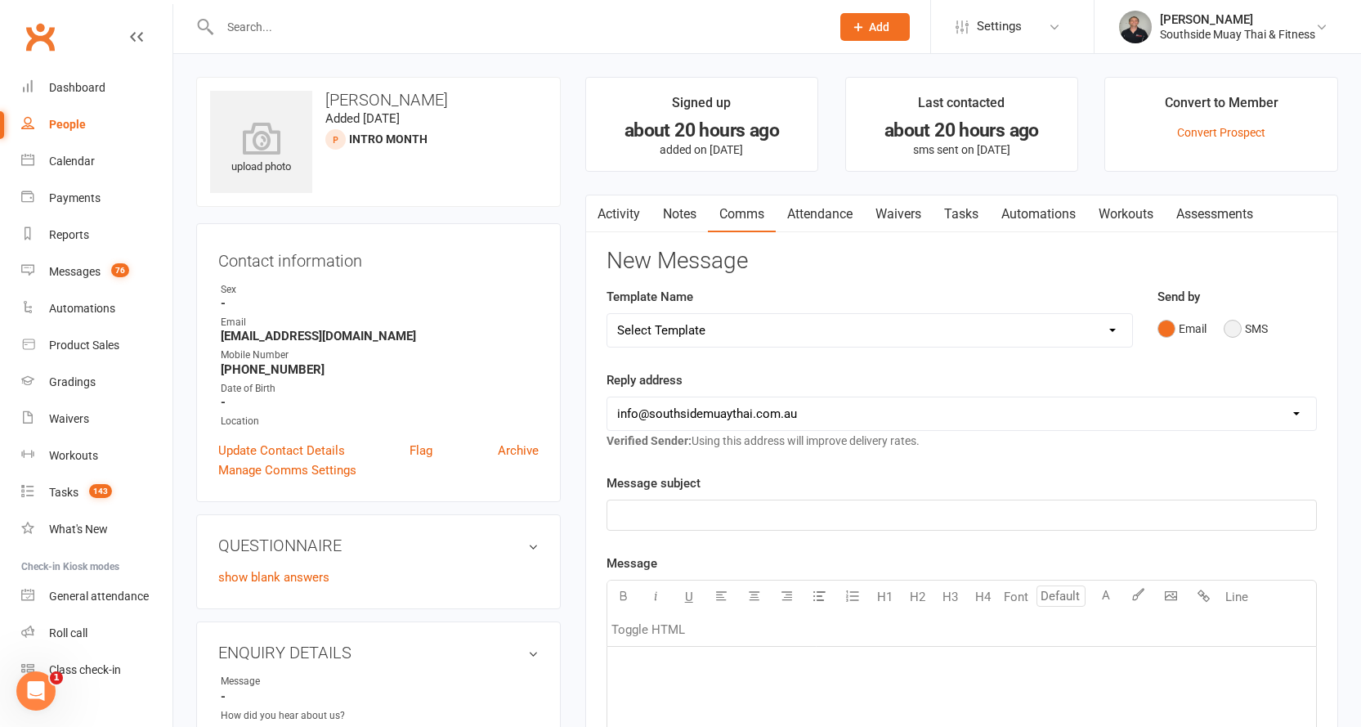
click at [1246, 329] on button "SMS" at bounding box center [1246, 328] width 44 height 31
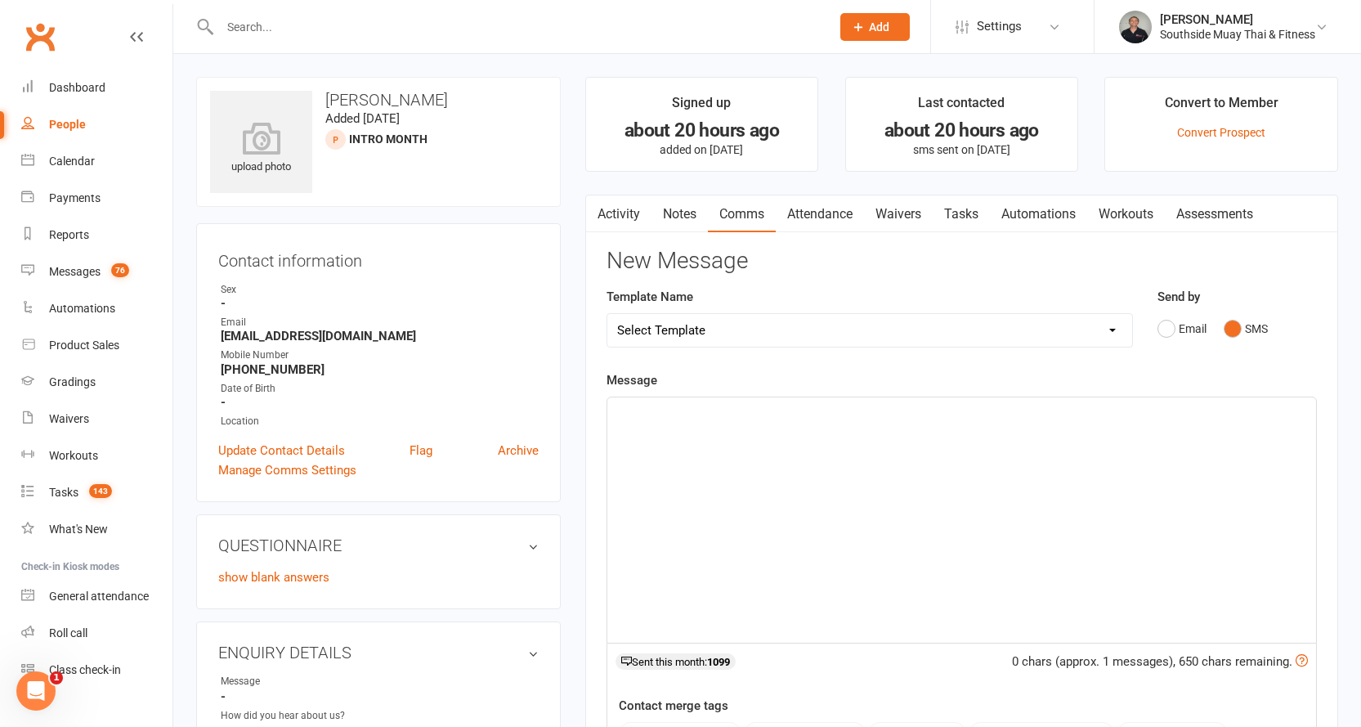
click at [960, 330] on select "Select Template [SMS] Outreach Message: High Risk – Personal From Trainer + Ree…" at bounding box center [869, 330] width 525 height 33
select select "32"
click at [607, 314] on select "Select Template [SMS] Outreach Message: High Risk – Personal From Trainer + Ree…" at bounding box center [869, 330] width 525 height 33
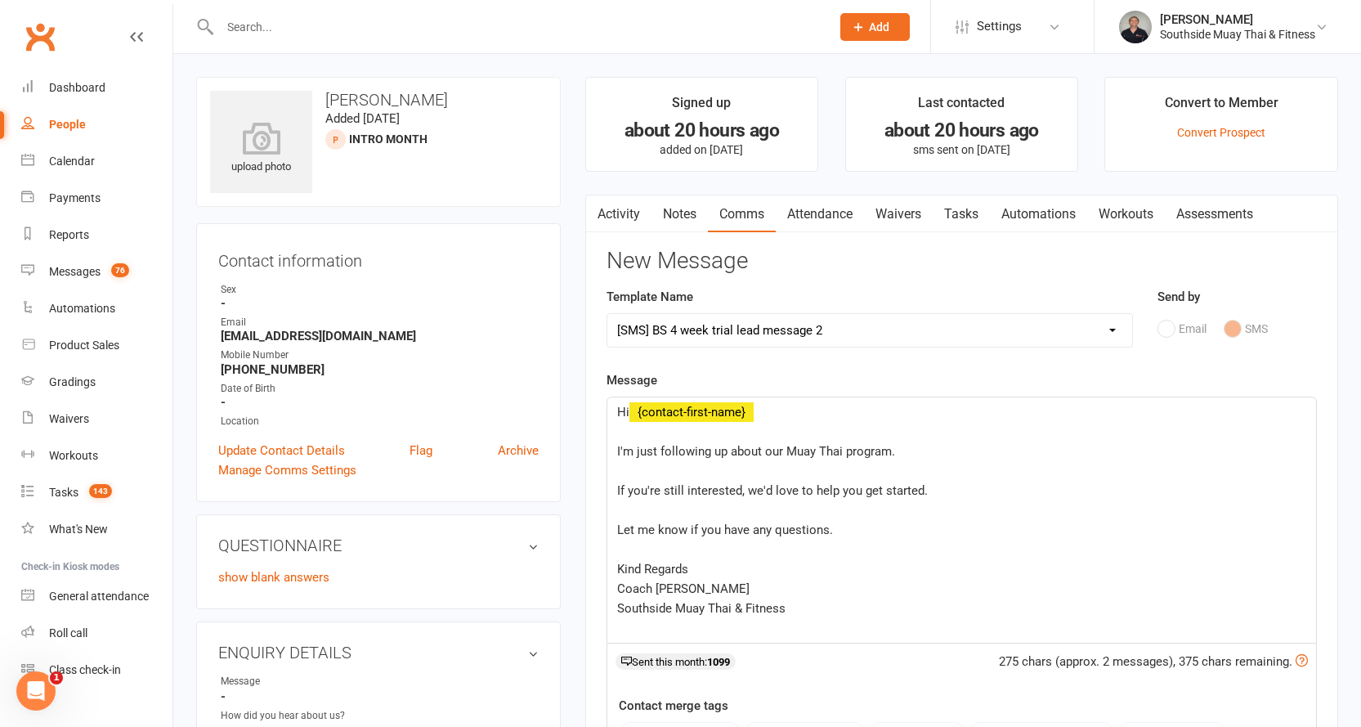
click at [610, 453] on div "Hi ﻿ {contact-first-name} ﻿ I'm just following up about our Muay Thai program. …" at bounding box center [961, 519] width 709 height 245
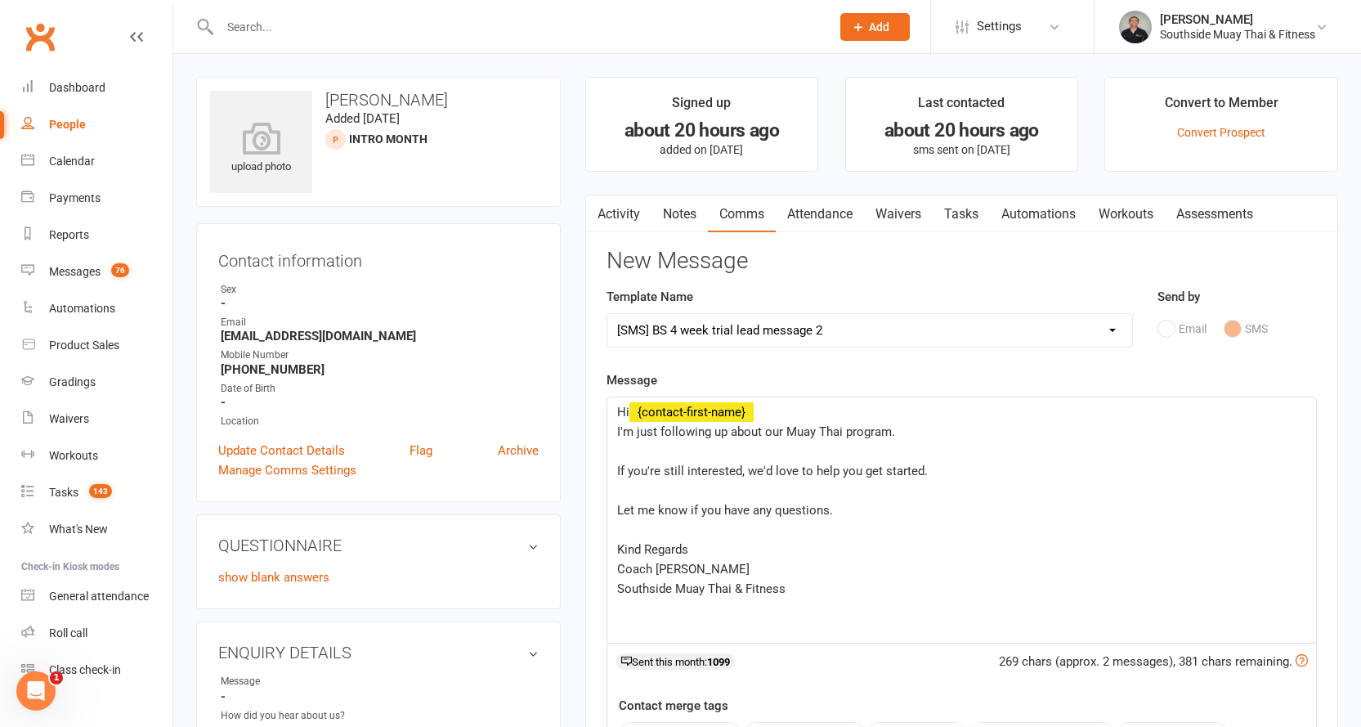
click at [613, 472] on div "Hi ﻿ {contact-first-name} I'm just following up about our Muay Thai program. ﻿ …" at bounding box center [961, 519] width 709 height 245
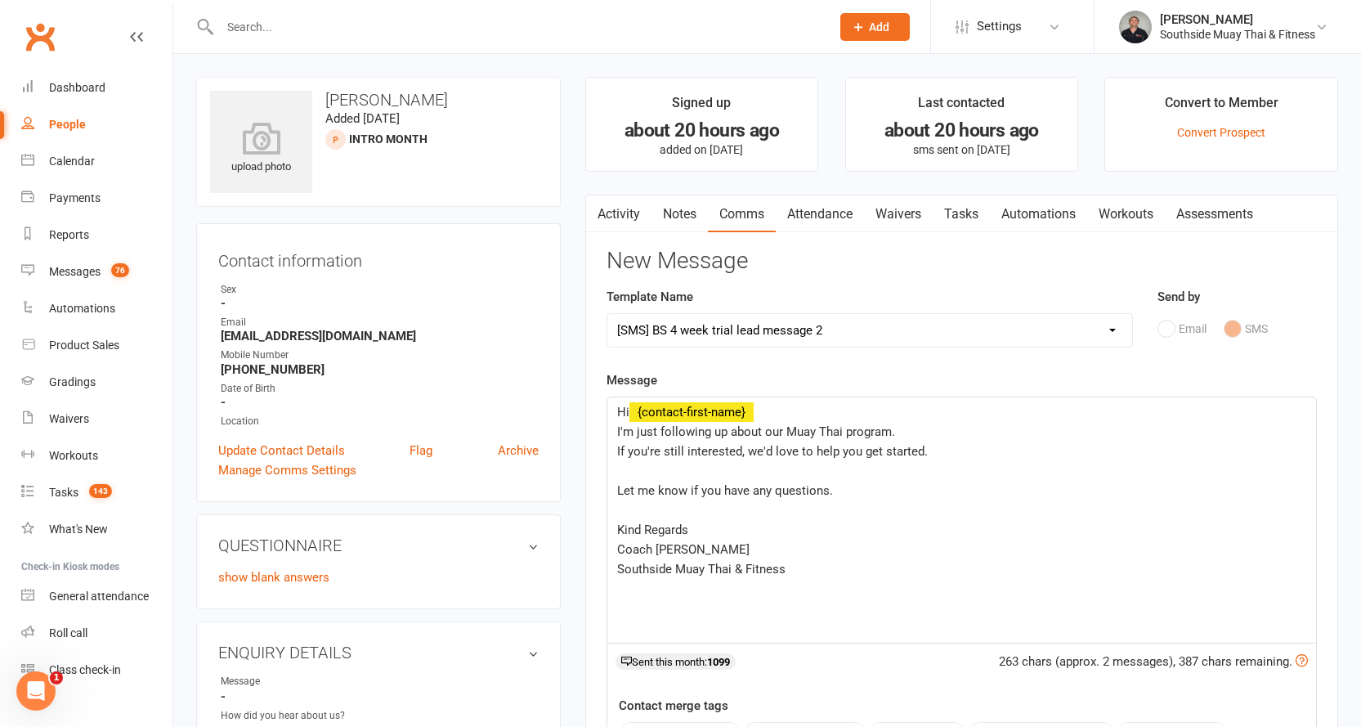
click at [613, 479] on div "Hi ﻿ {contact-first-name} I'm just following up about our Muay Thai program. If…" at bounding box center [961, 519] width 709 height 245
click at [613, 490] on div "Hi ﻿ {contact-first-name} I'm just following up about our Muay Thai program. If…" at bounding box center [961, 519] width 709 height 245
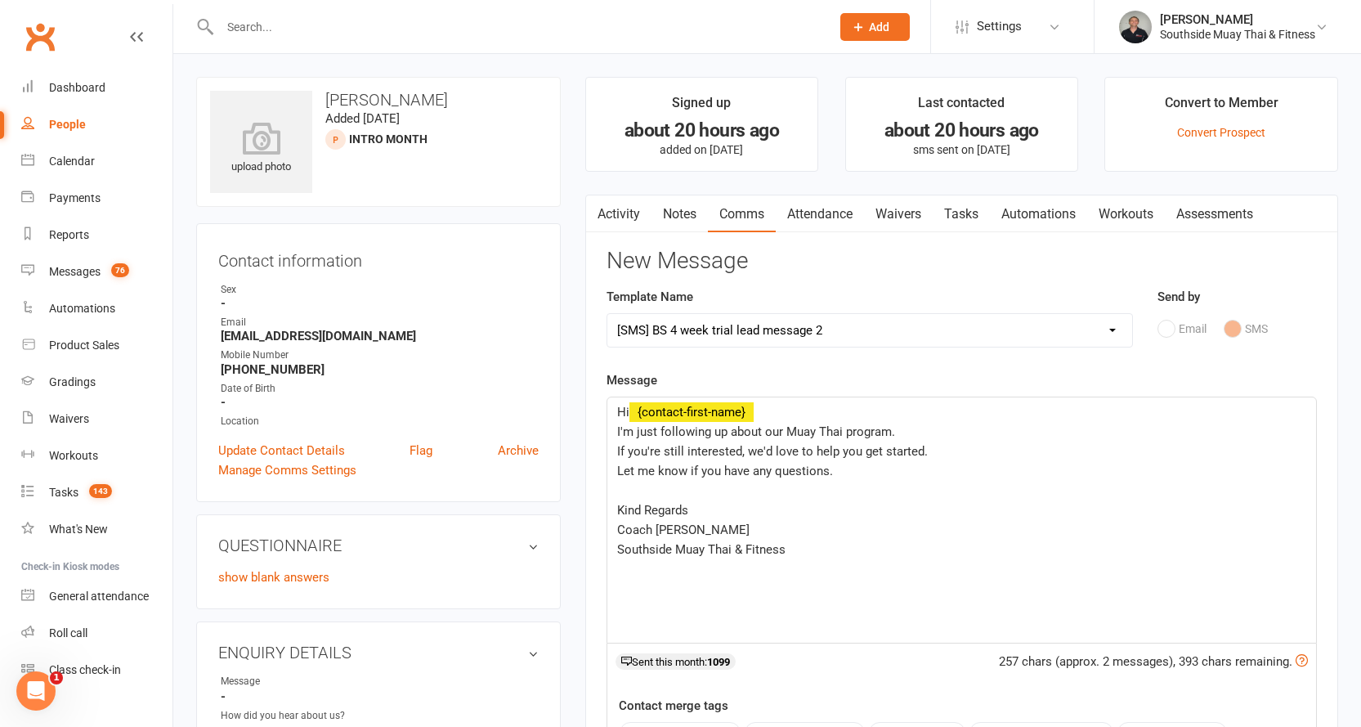
click at [614, 509] on div "Hi ﻿ {contact-first-name} I'm just following up about our Muay Thai program. If…" at bounding box center [961, 519] width 709 height 245
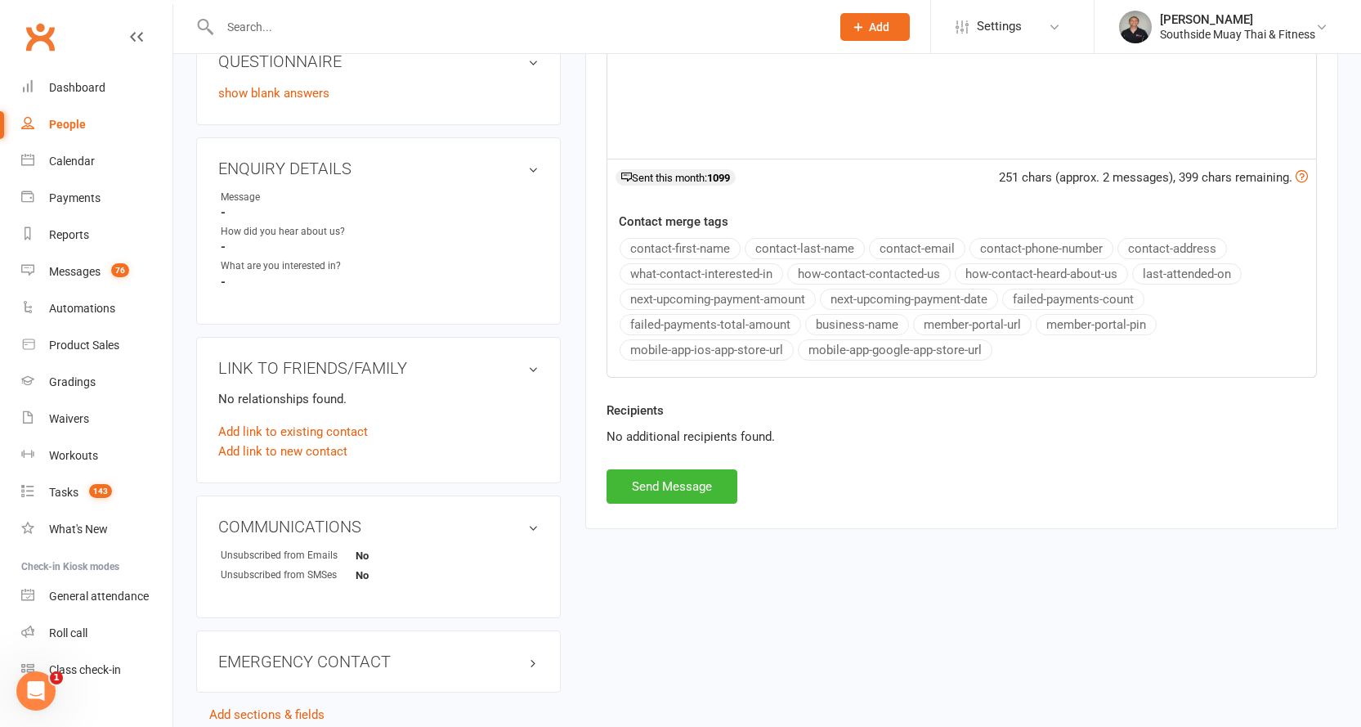
scroll to position [490, 0]
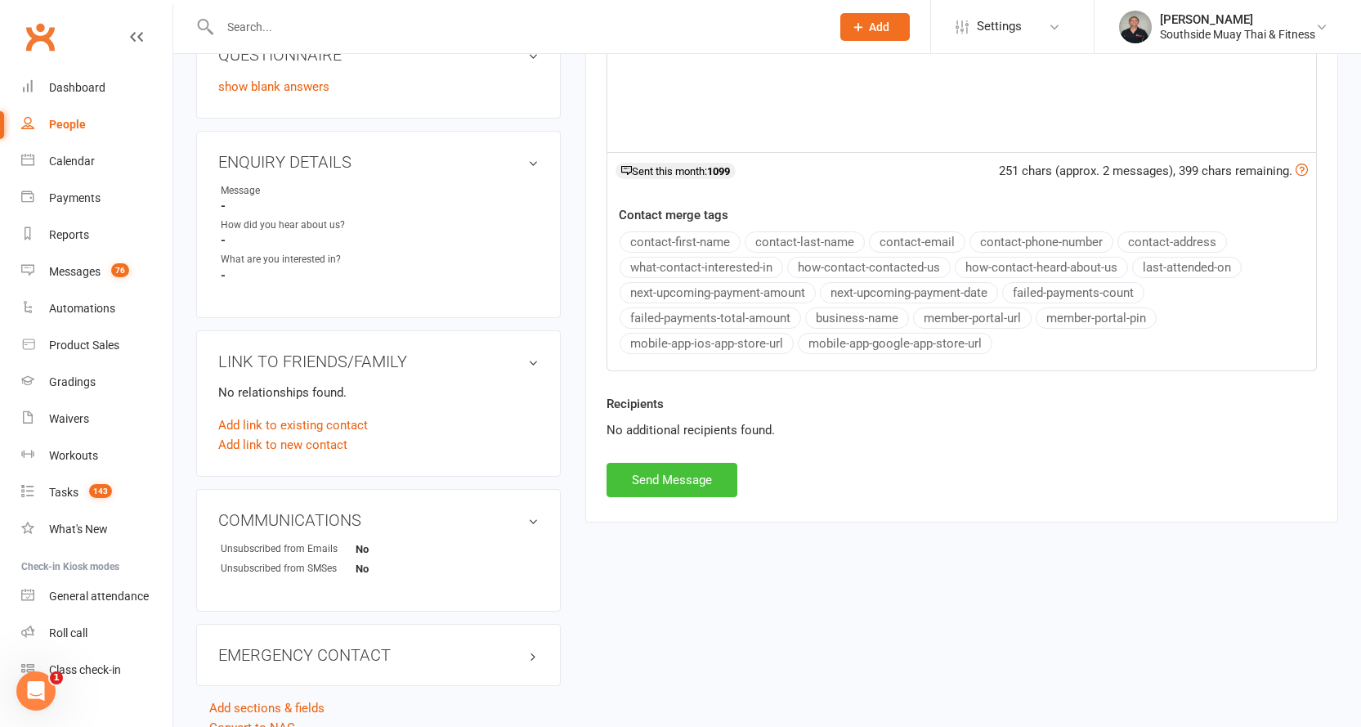
click at [650, 482] on button "Send Message" at bounding box center [672, 480] width 131 height 34
select select
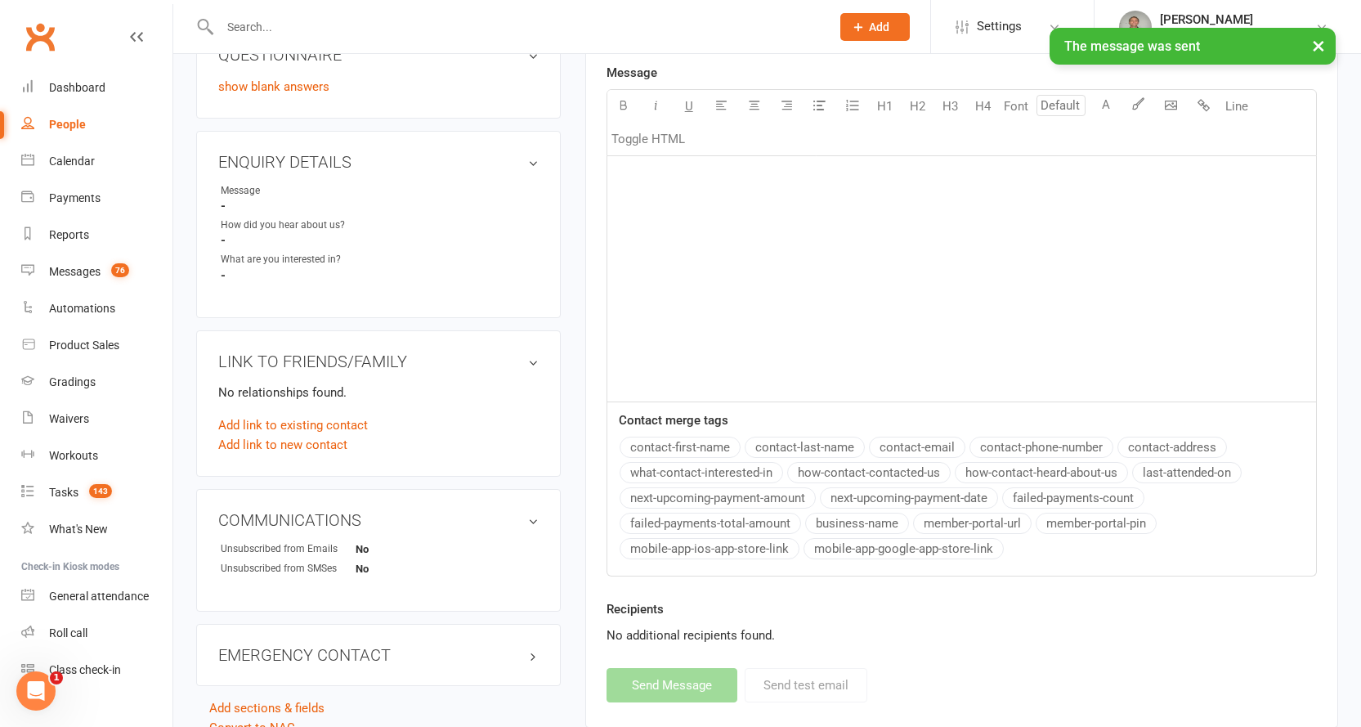
click at [77, 119] on div "People" at bounding box center [67, 124] width 37 height 13
select select "100"
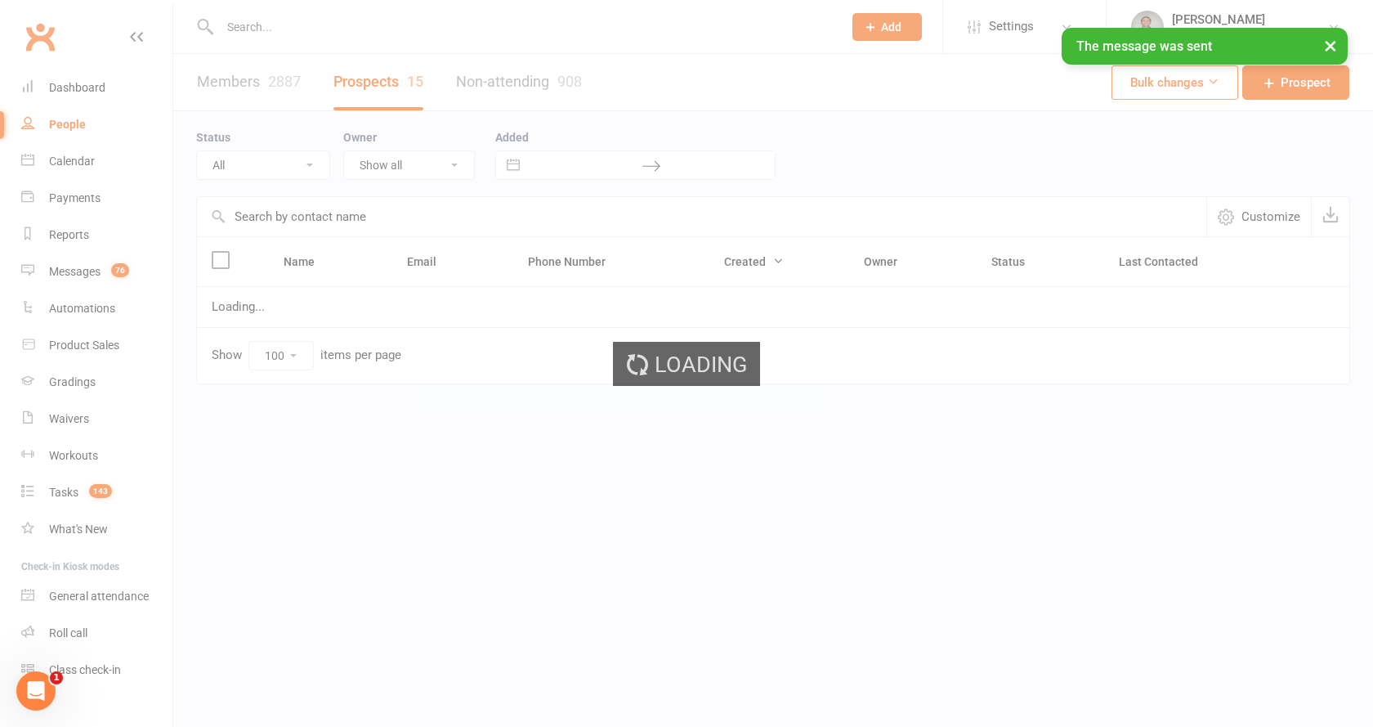
select select "Intro Month"
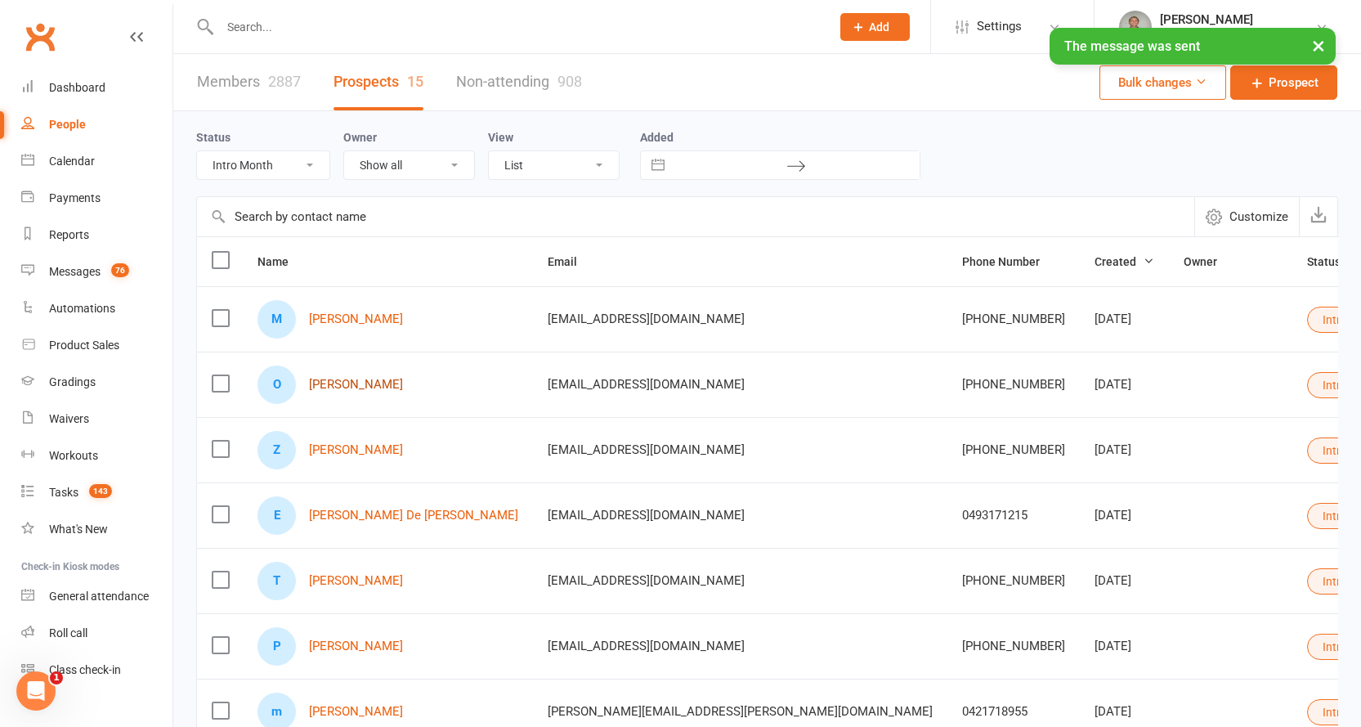
click at [351, 387] on link "Owen Kerrison" at bounding box center [356, 385] width 94 height 14
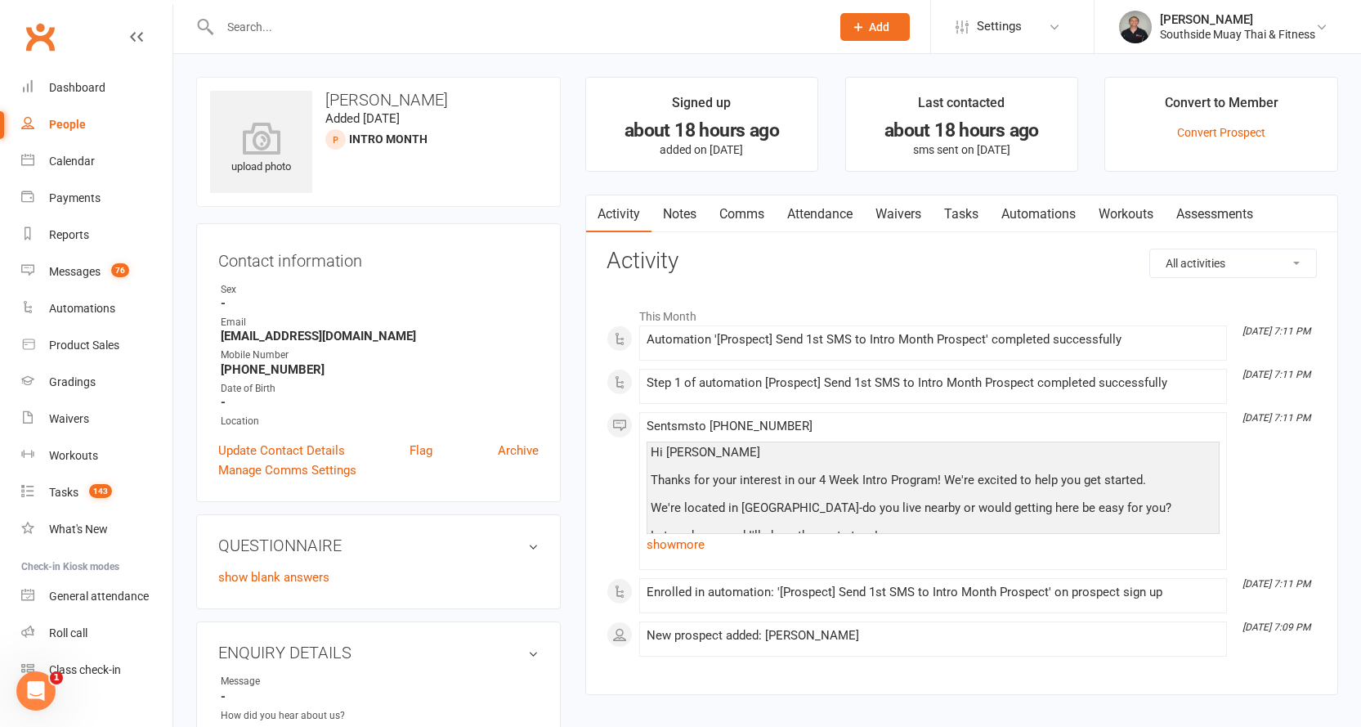
click at [751, 211] on link "Comms" at bounding box center [742, 214] width 68 height 38
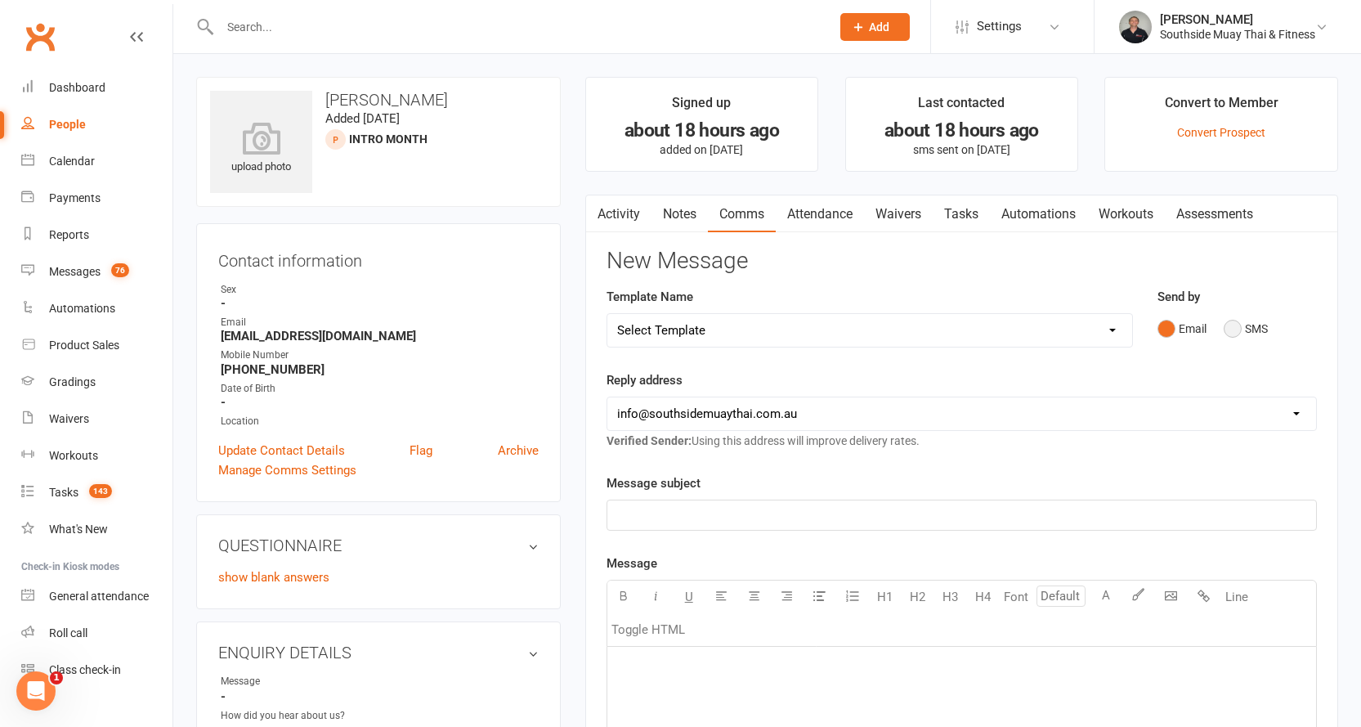
click at [1242, 324] on button "SMS" at bounding box center [1246, 328] width 44 height 31
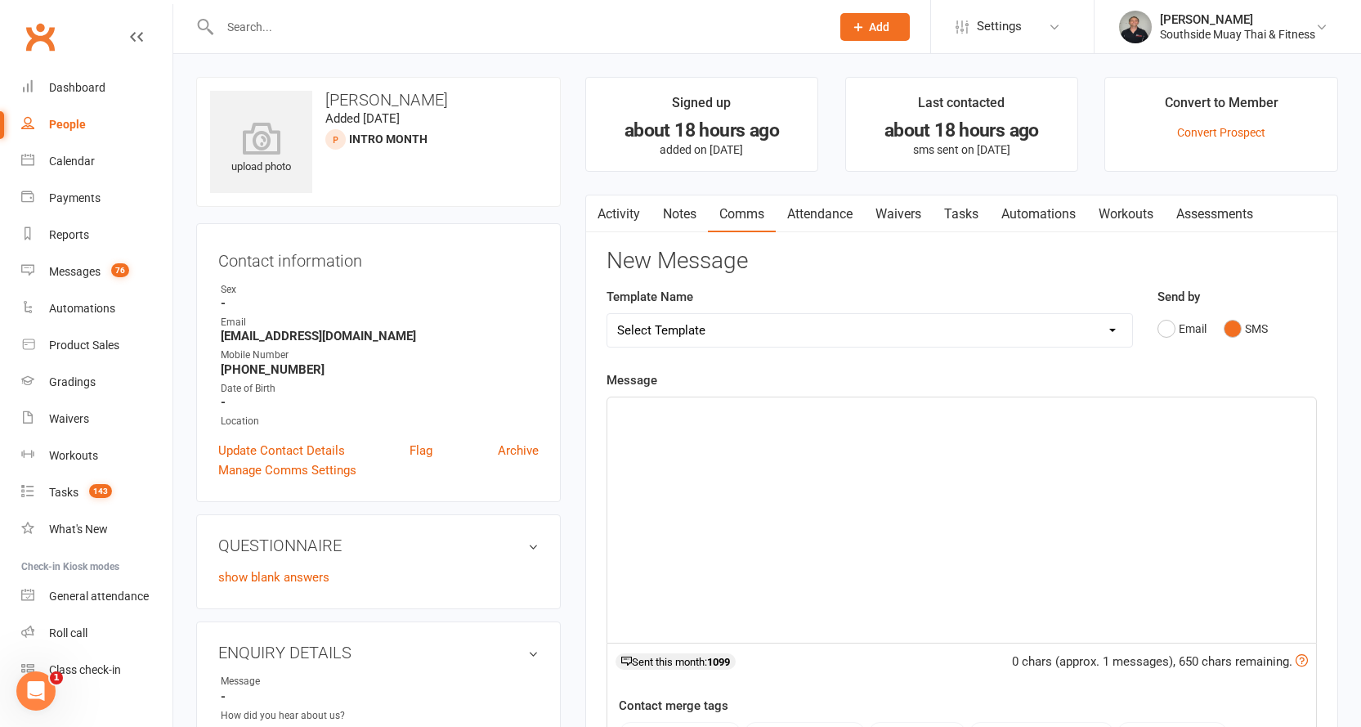
click at [873, 320] on select "Select Template [SMS] Outreach Message: High Risk – Personal From Trainer + Ree…" at bounding box center [869, 330] width 525 height 33
select select "32"
click at [607, 314] on select "Select Template [SMS] Outreach Message: High Risk – Personal From Trainer + Ree…" at bounding box center [869, 330] width 525 height 33
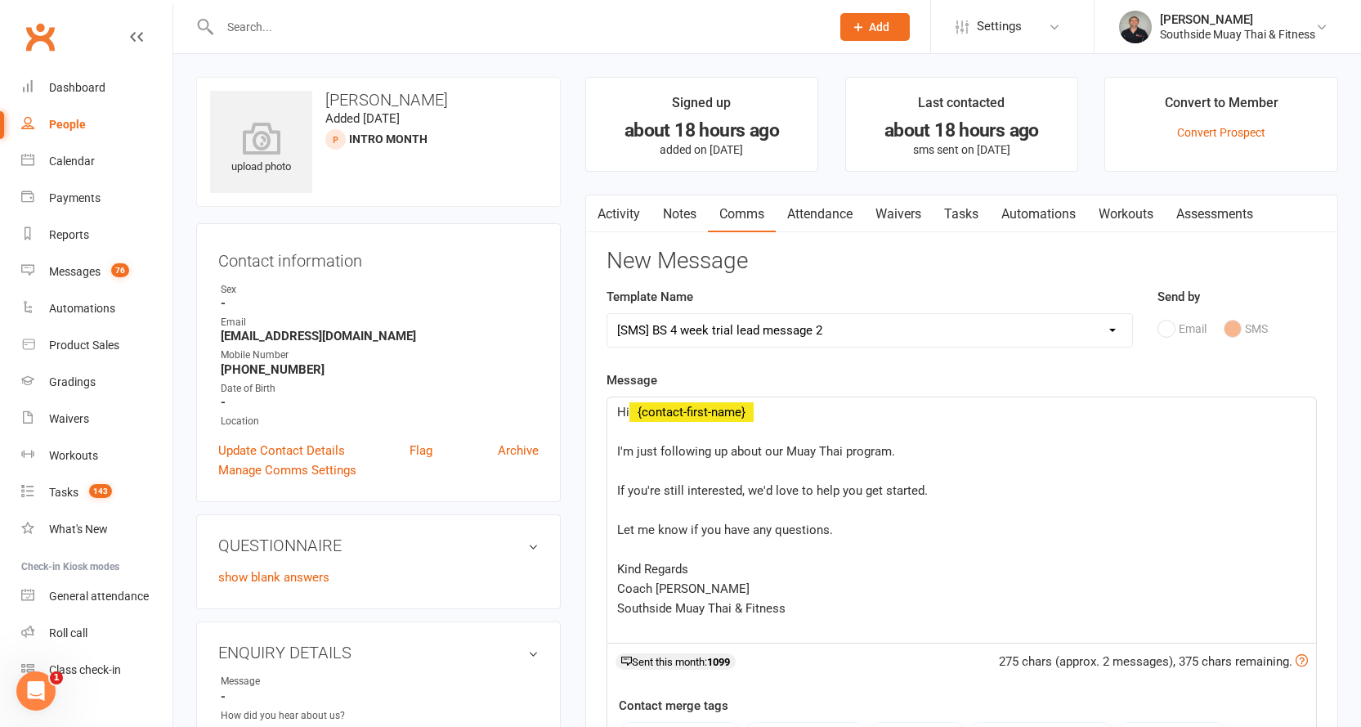
click at [612, 450] on div "Hi ﻿ {contact-first-name} ﻿ I'm just following up about our Muay Thai program. …" at bounding box center [961, 519] width 709 height 245
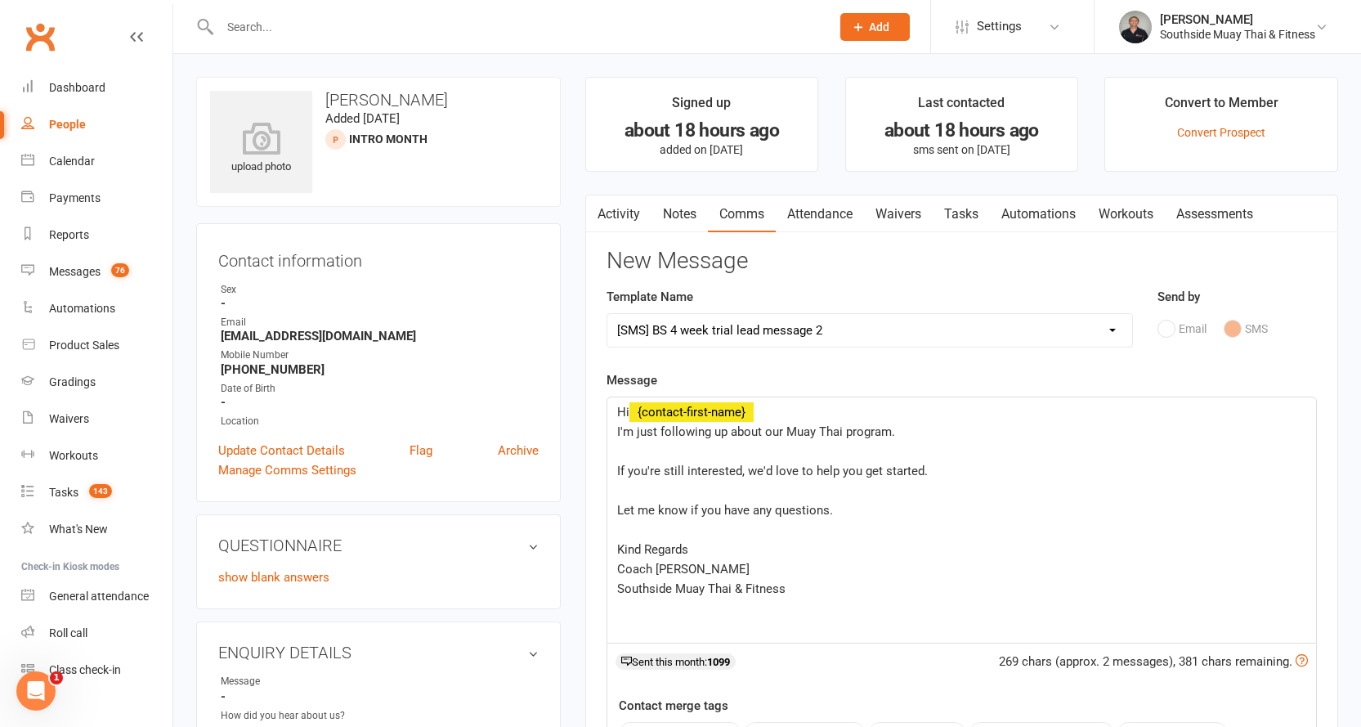
click at [612, 468] on div "Hi ﻿ {contact-first-name} I'm just following up about our Muay Thai program. ﻿ …" at bounding box center [961, 519] width 709 height 245
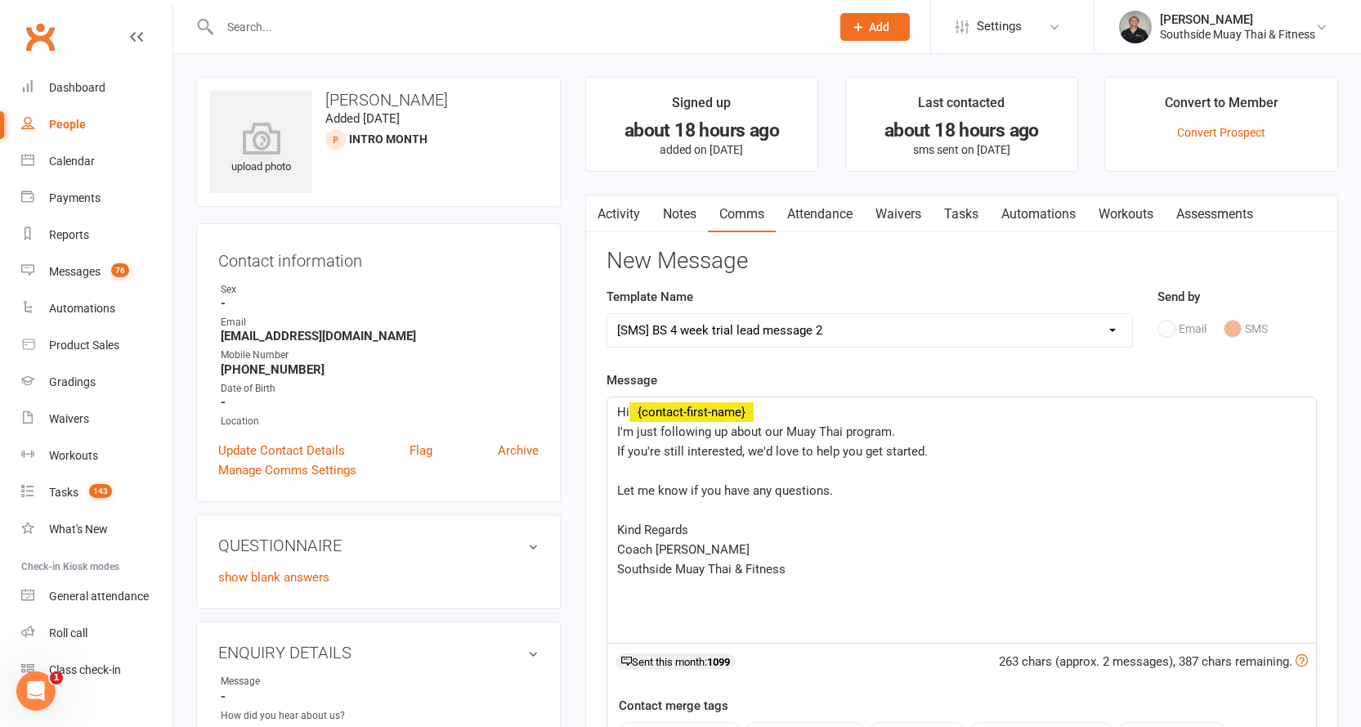
click at [616, 490] on div "Hi ﻿ {contact-first-name} I'm just following up about our Muay Thai program. If…" at bounding box center [961, 519] width 709 height 245
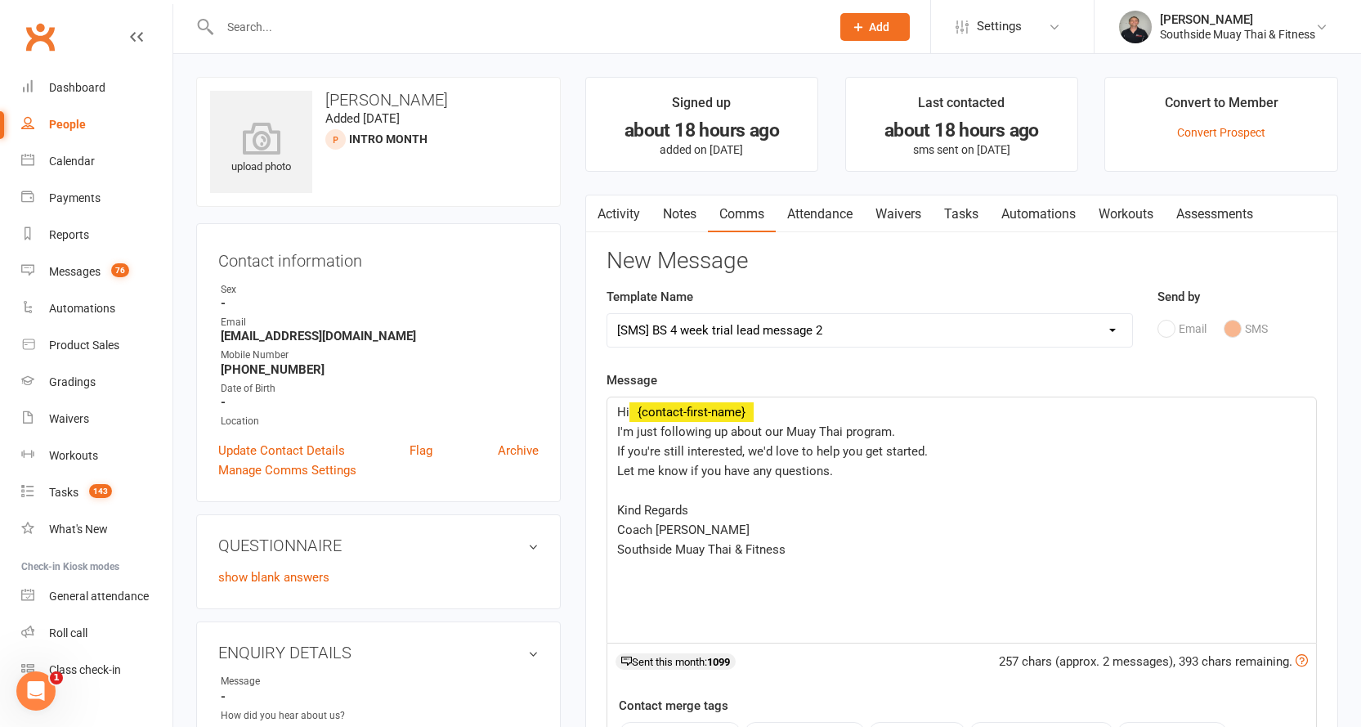
click at [613, 513] on div "Hi ﻿ {contact-first-name} I'm just following up about our Muay Thai program. If…" at bounding box center [961, 519] width 709 height 245
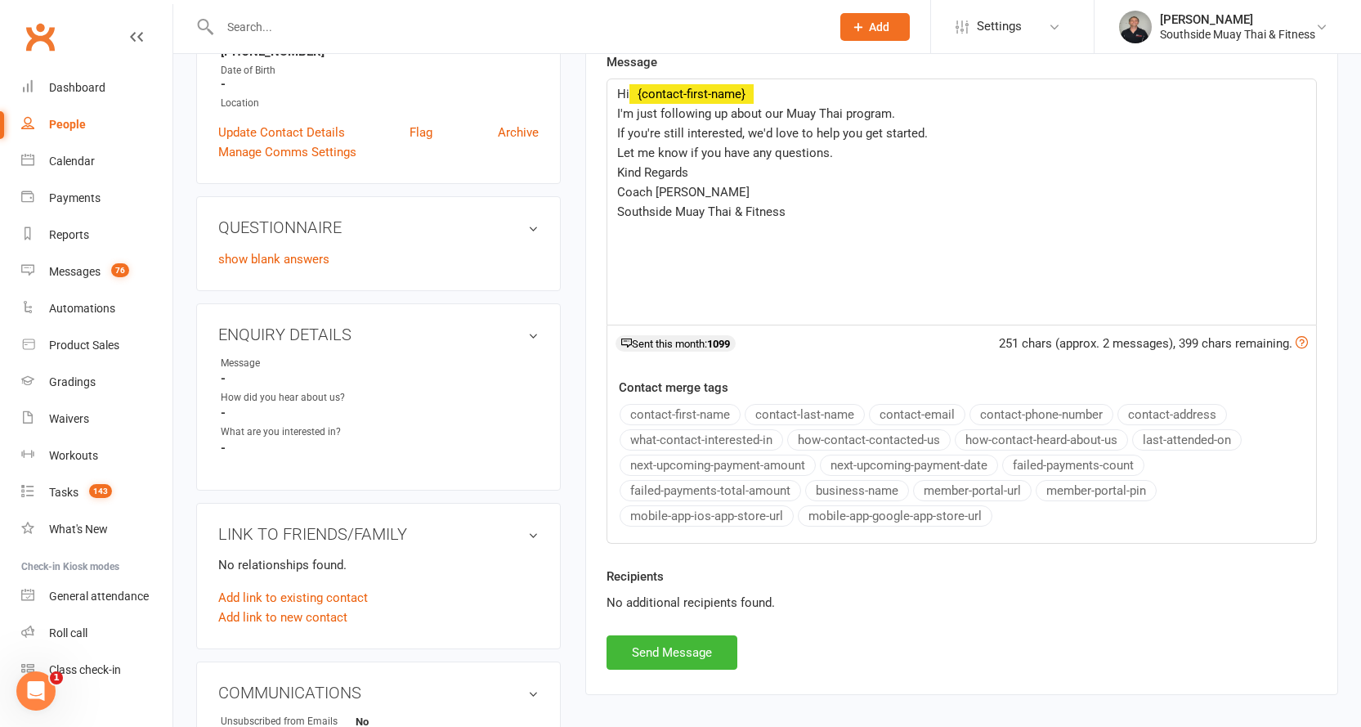
scroll to position [327, 0]
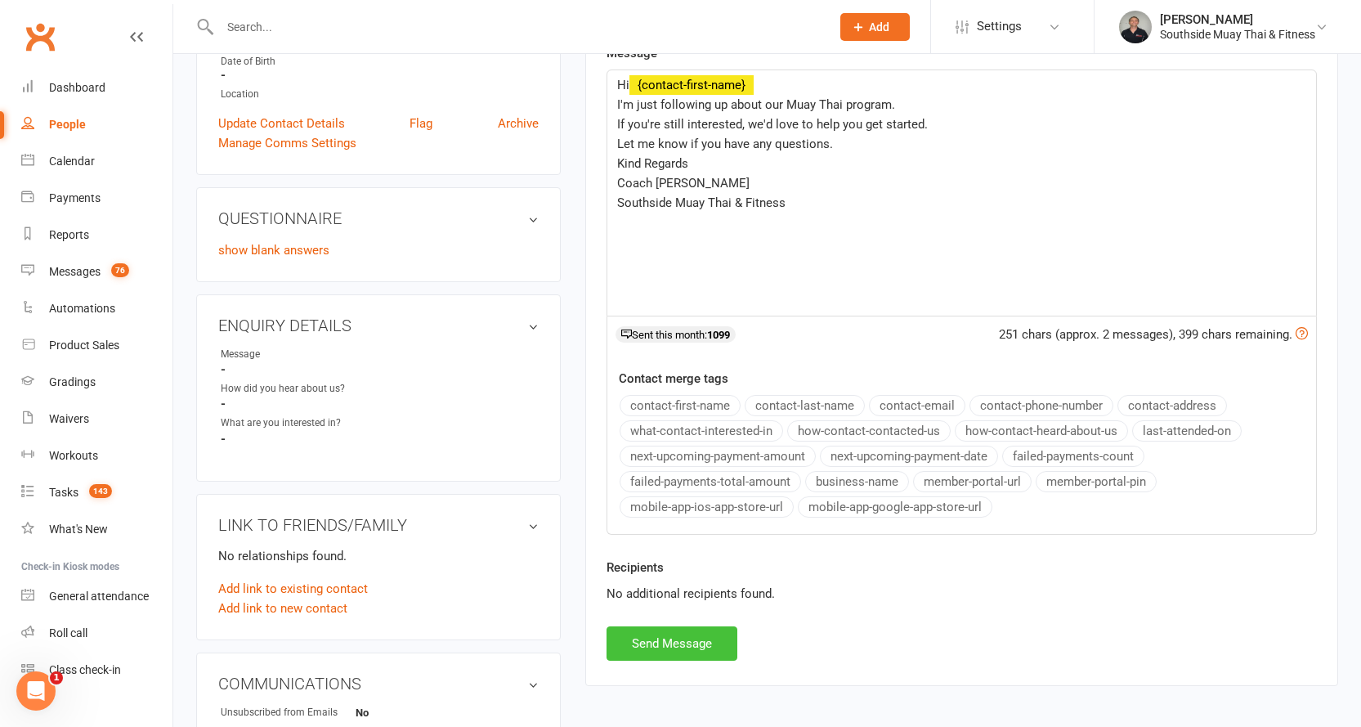
click at [676, 645] on button "Send Message" at bounding box center [672, 643] width 131 height 34
select select
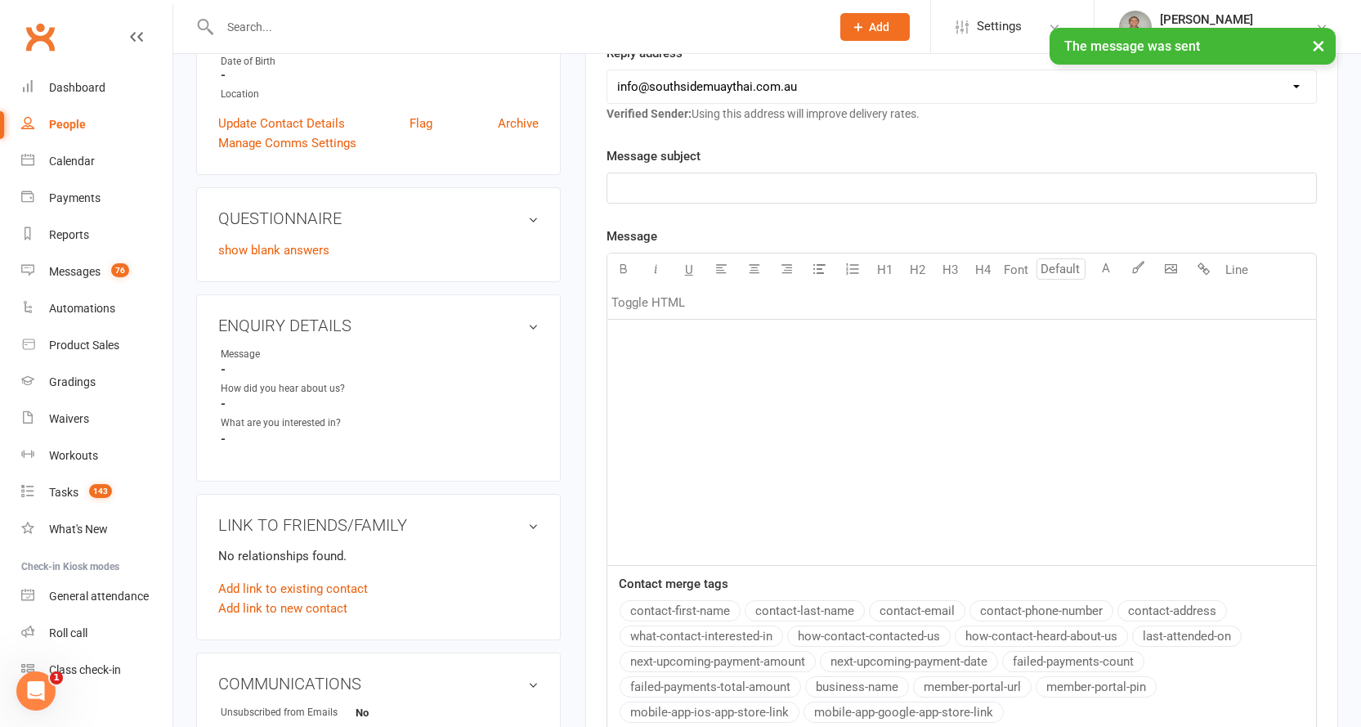
click at [69, 121] on div "People" at bounding box center [67, 124] width 37 height 13
select select "100"
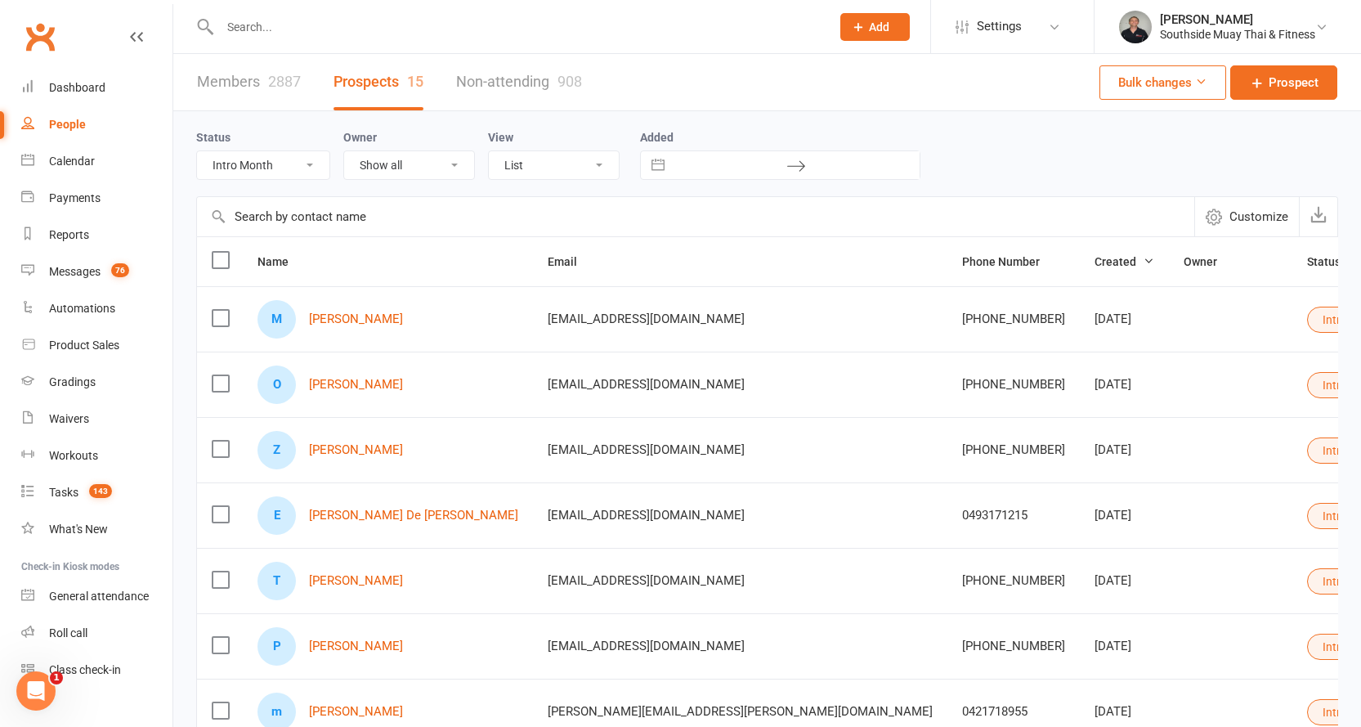
click at [270, 158] on select "All (No status set) (Invalid status) Initial Contact 28 Day LBE - Contact Neede…" at bounding box center [263, 165] width 132 height 28
select select "Initial Contact"
click at [197, 152] on select "All (No status set) (Invalid status) Initial Contact 28 Day LBE - Contact Neede…" at bounding box center [263, 165] width 132 height 28
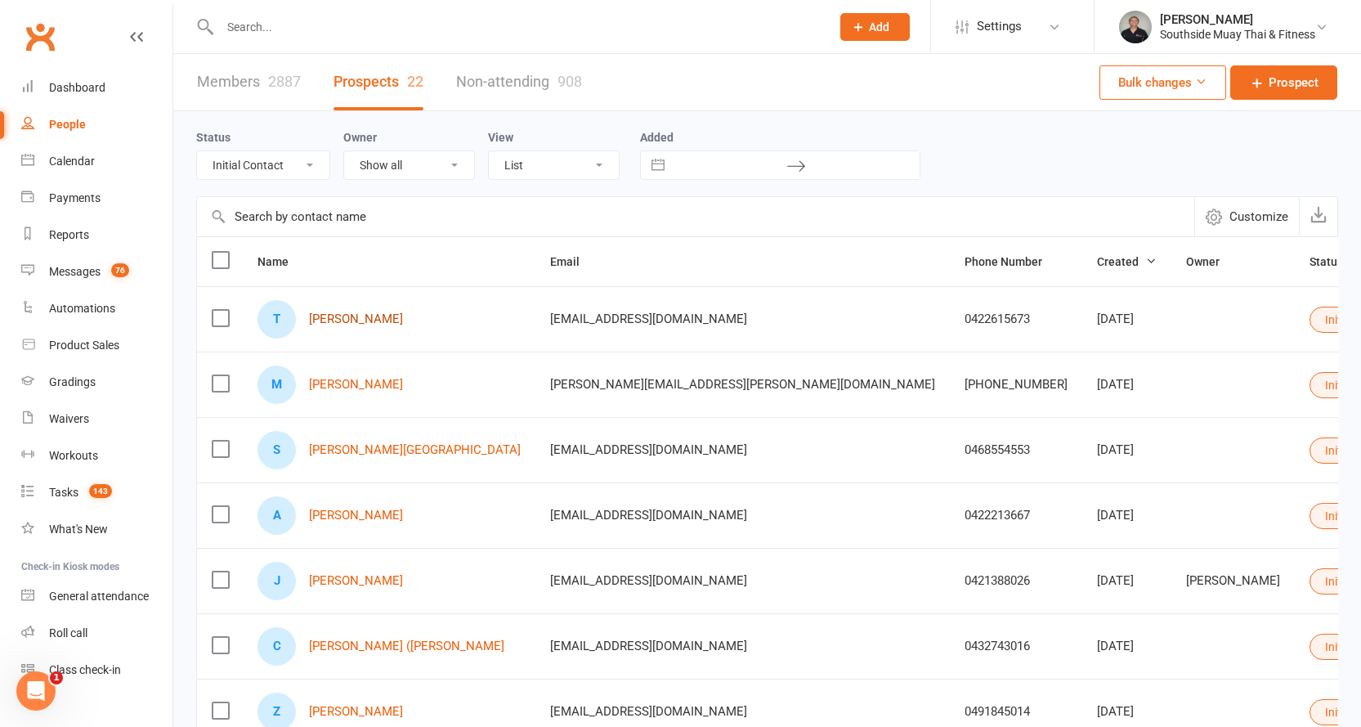
click at [342, 316] on link "Tash Lucas" at bounding box center [356, 319] width 94 height 14
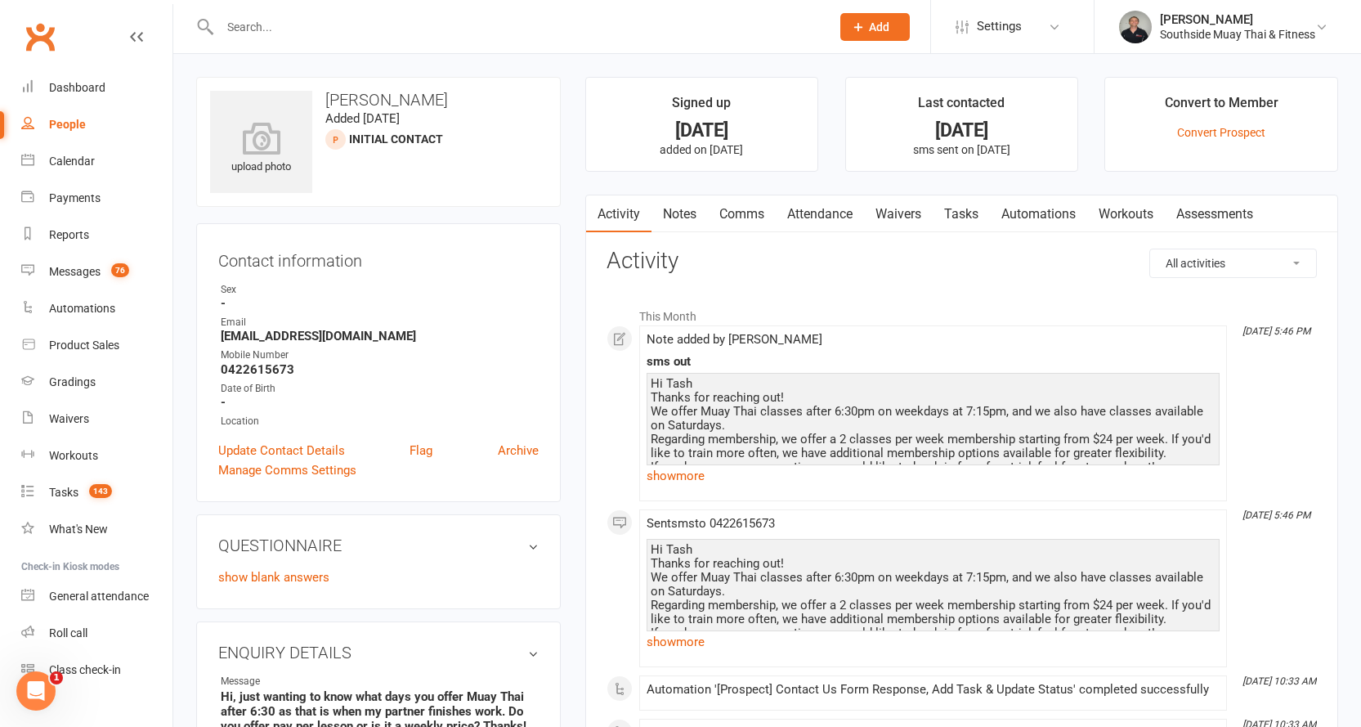
click at [735, 214] on link "Comms" at bounding box center [742, 214] width 68 height 38
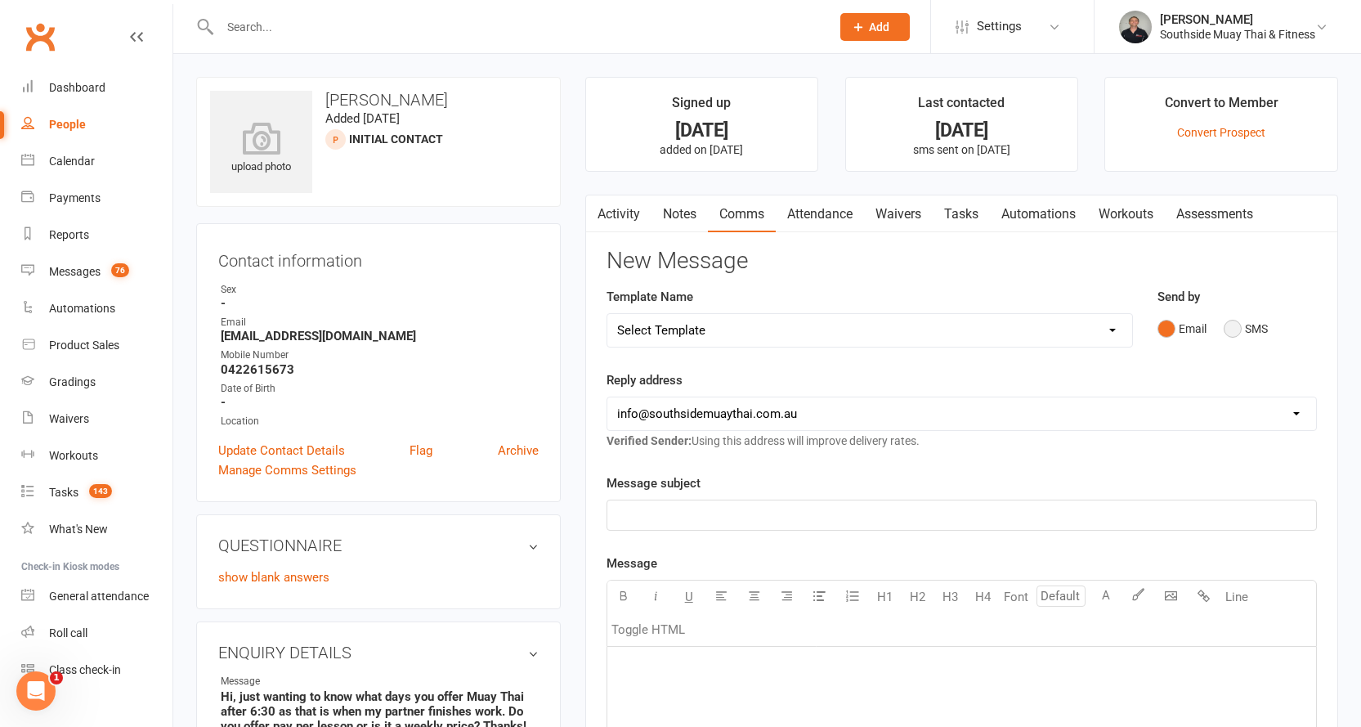
click at [1227, 325] on button "SMS" at bounding box center [1246, 328] width 44 height 31
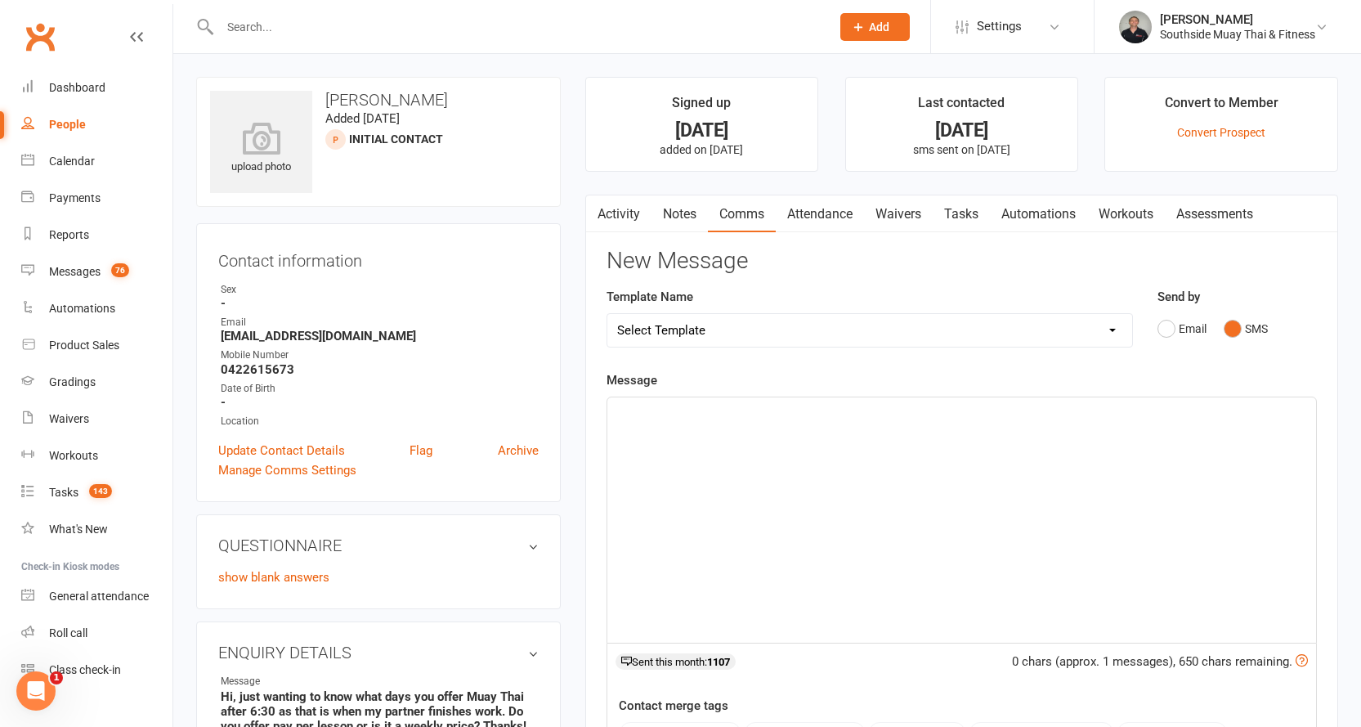
click at [889, 331] on select "Select Template [SMS] Outreach Message: High Risk – Personal From Trainer + Ree…" at bounding box center [869, 330] width 525 height 33
select select "29"
click at [607, 314] on select "Select Template [SMS] Outreach Message: High Risk – Personal From Trainer + Ree…" at bounding box center [869, 330] width 525 height 33
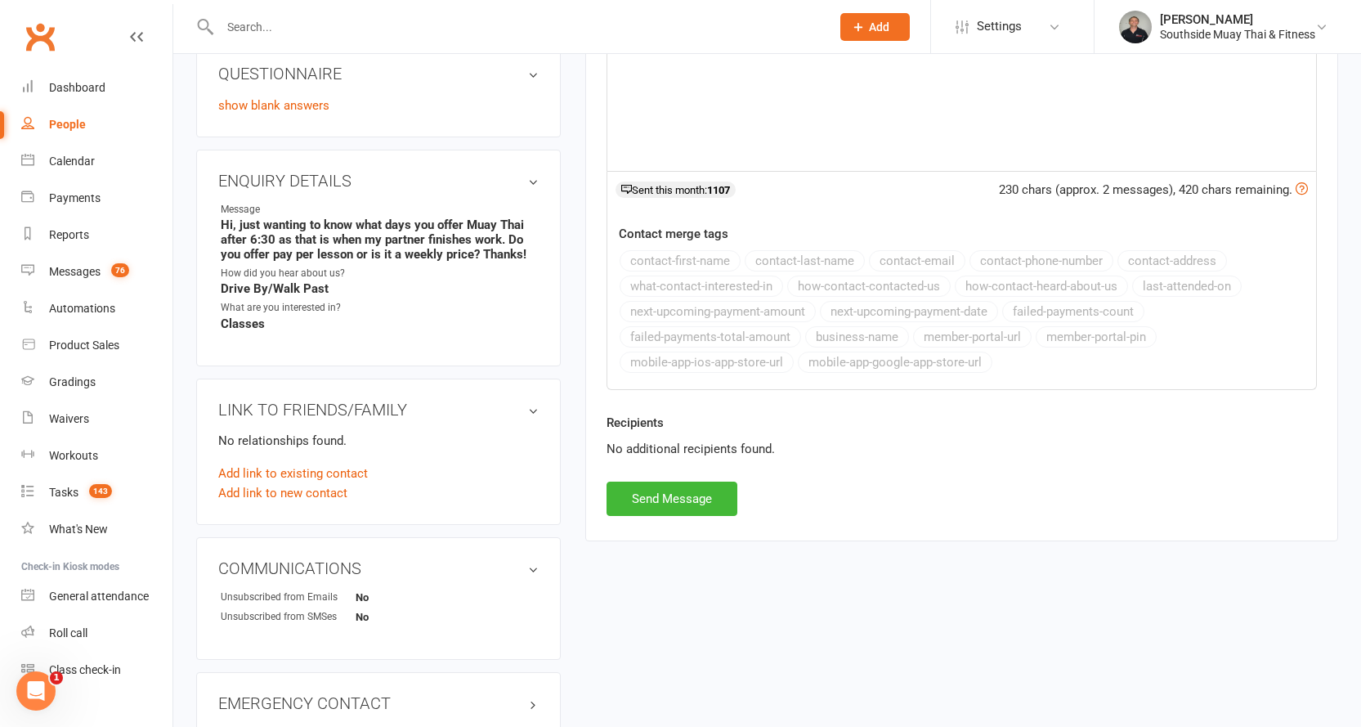
scroll to position [490, 0]
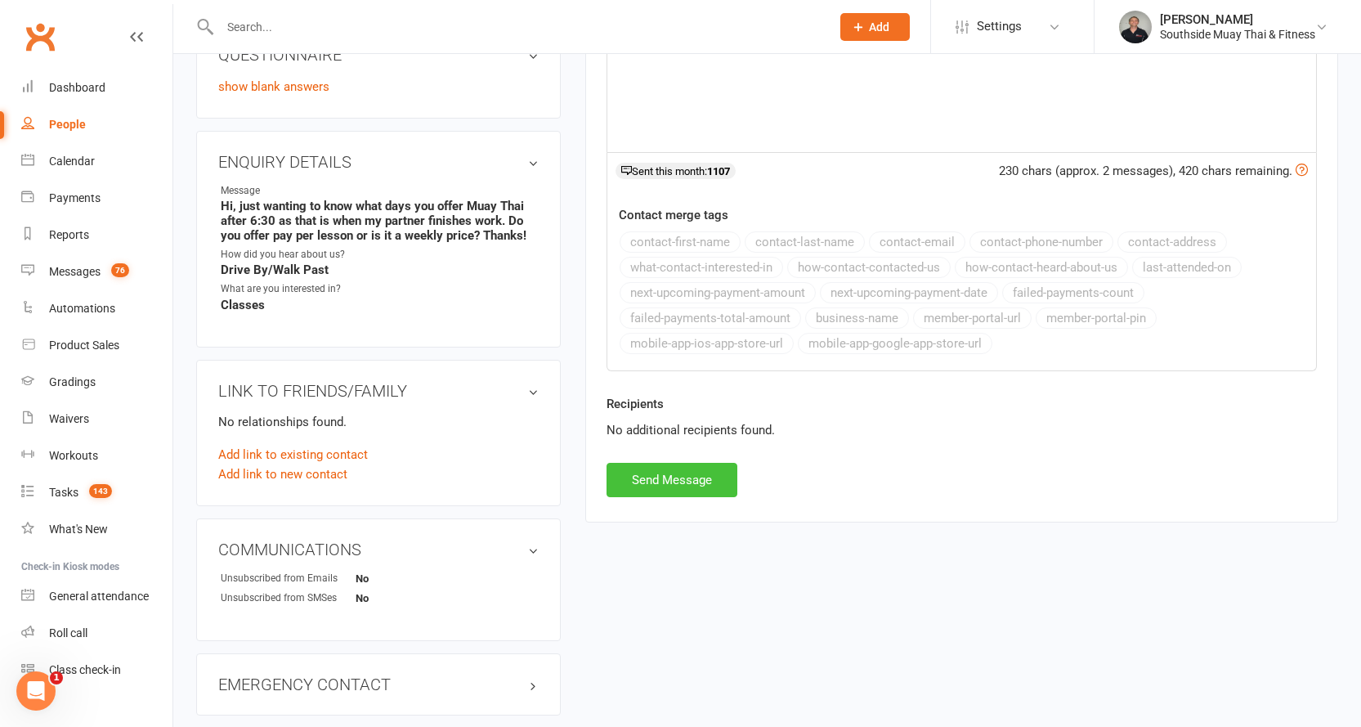
click at [642, 477] on button "Send Message" at bounding box center [672, 480] width 131 height 34
select select
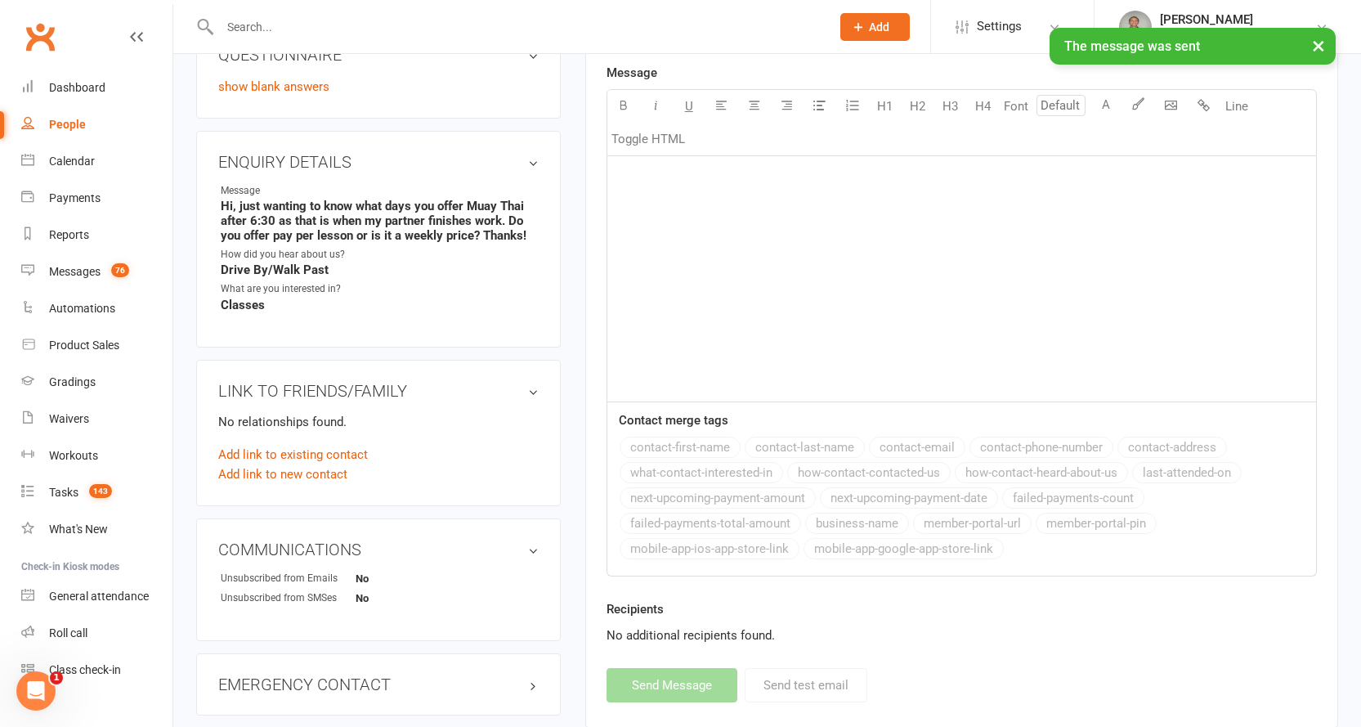
click at [74, 114] on link "People" at bounding box center [96, 124] width 151 height 37
select select "100"
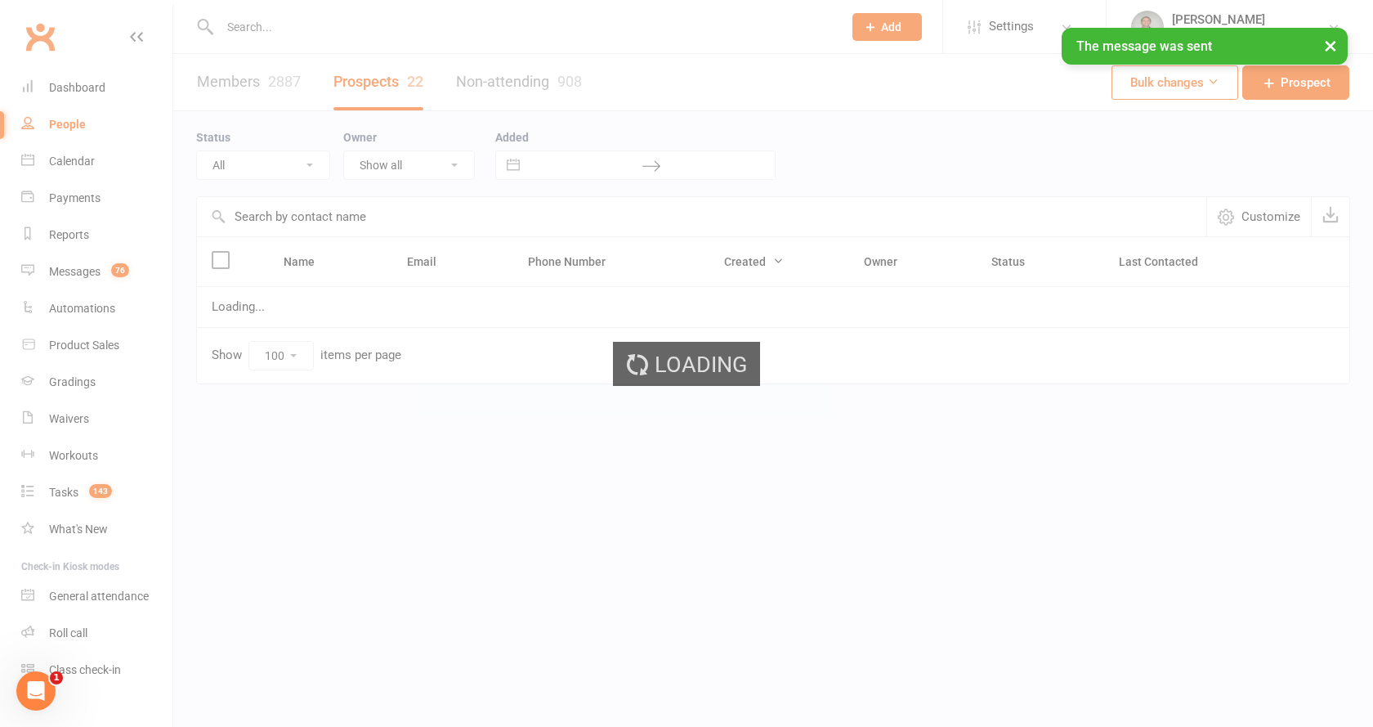
select select "Initial Contact"
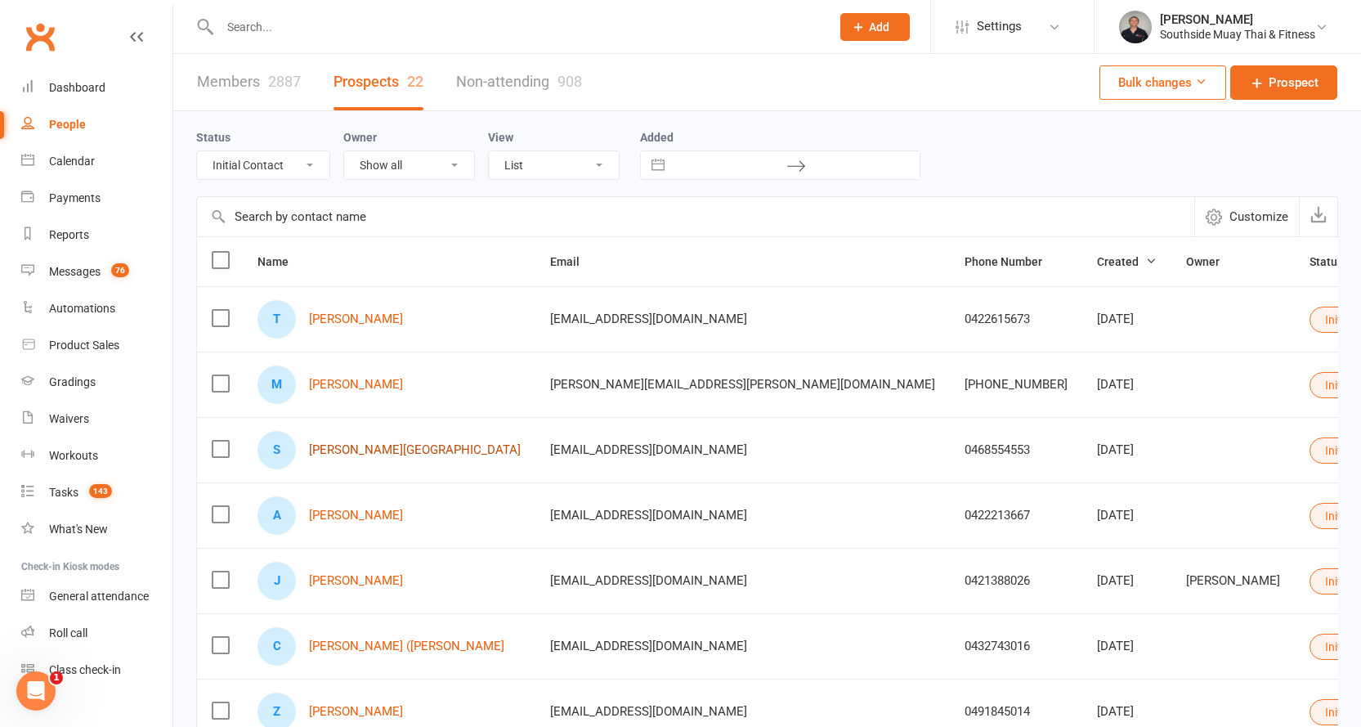
click at [341, 450] on link "Sahar Aljassar" at bounding box center [415, 450] width 212 height 14
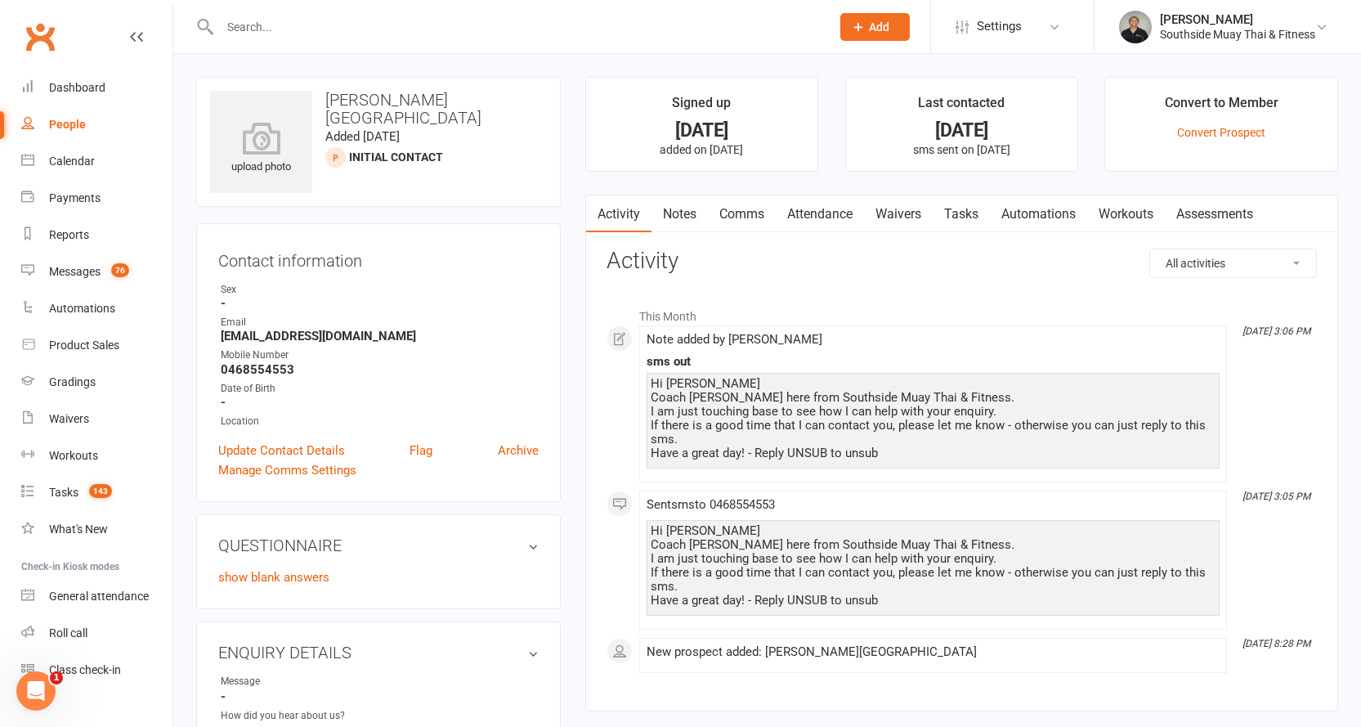
click at [732, 213] on link "Comms" at bounding box center [742, 214] width 68 height 38
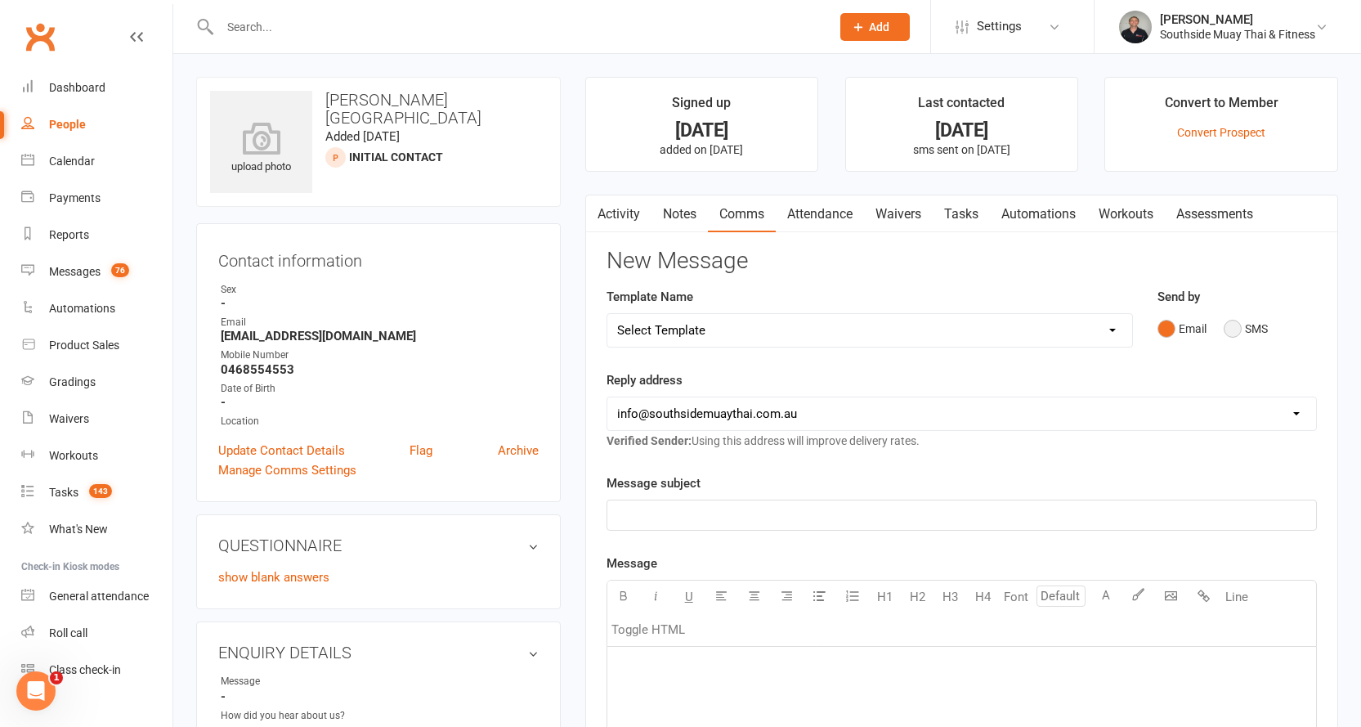
click at [1256, 328] on button "SMS" at bounding box center [1246, 328] width 44 height 31
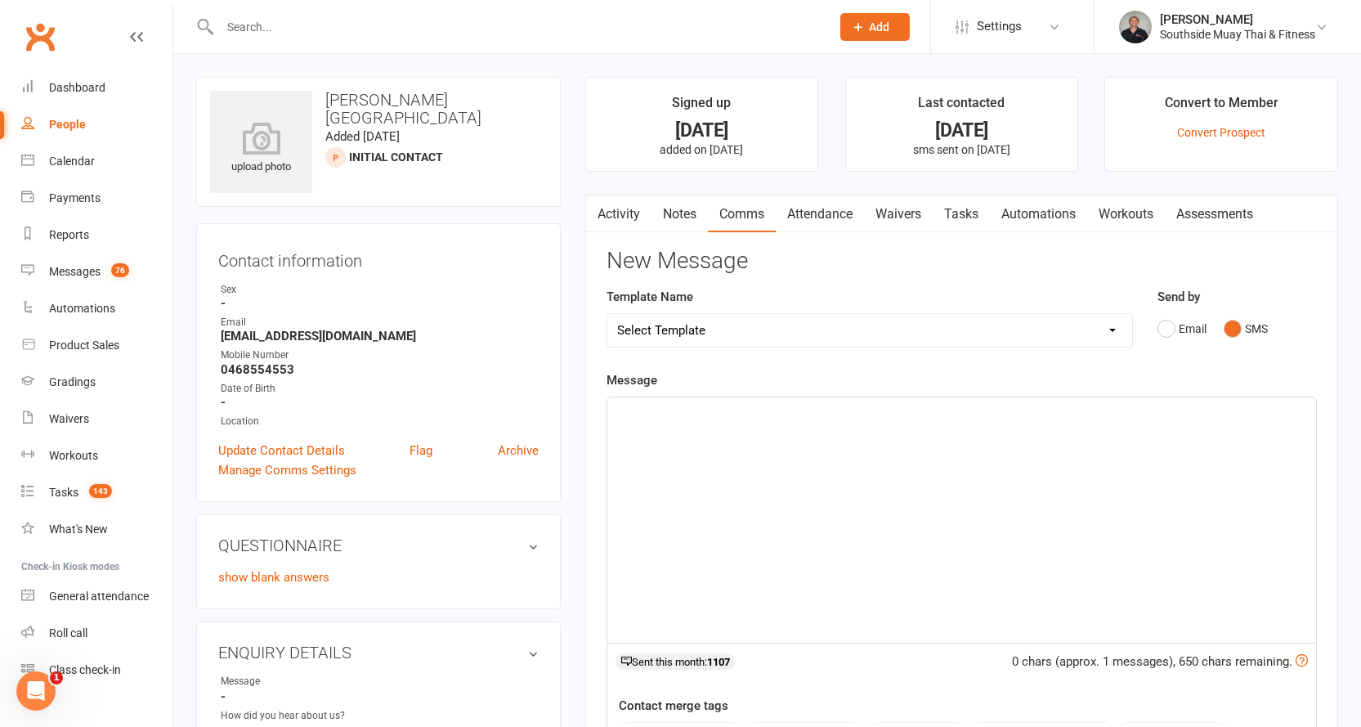
click at [921, 314] on select "Select Template [SMS] Outreach Message: High Risk – Personal From Trainer + Ree…" at bounding box center [869, 330] width 525 height 33
select select "29"
click at [607, 314] on select "Select Template [SMS] Outreach Message: High Risk – Personal From Trainer + Ree…" at bounding box center [869, 330] width 525 height 33
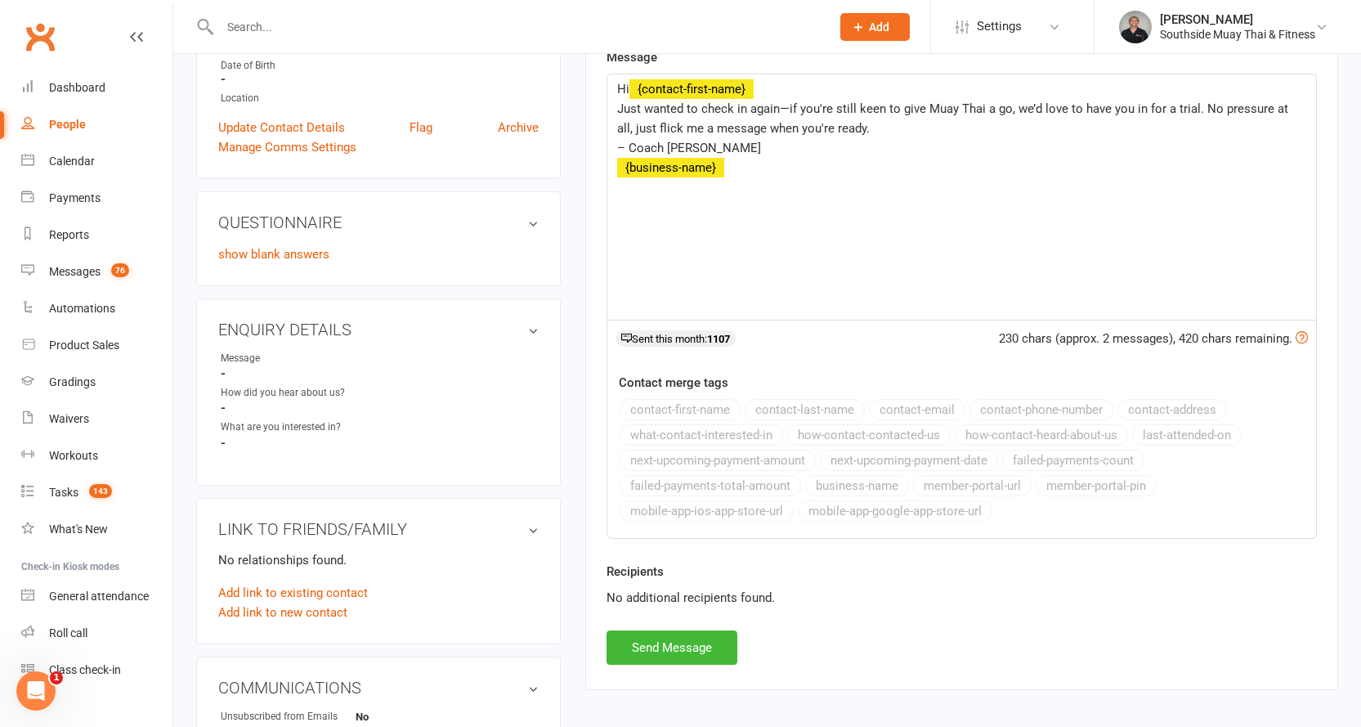
scroll to position [327, 0]
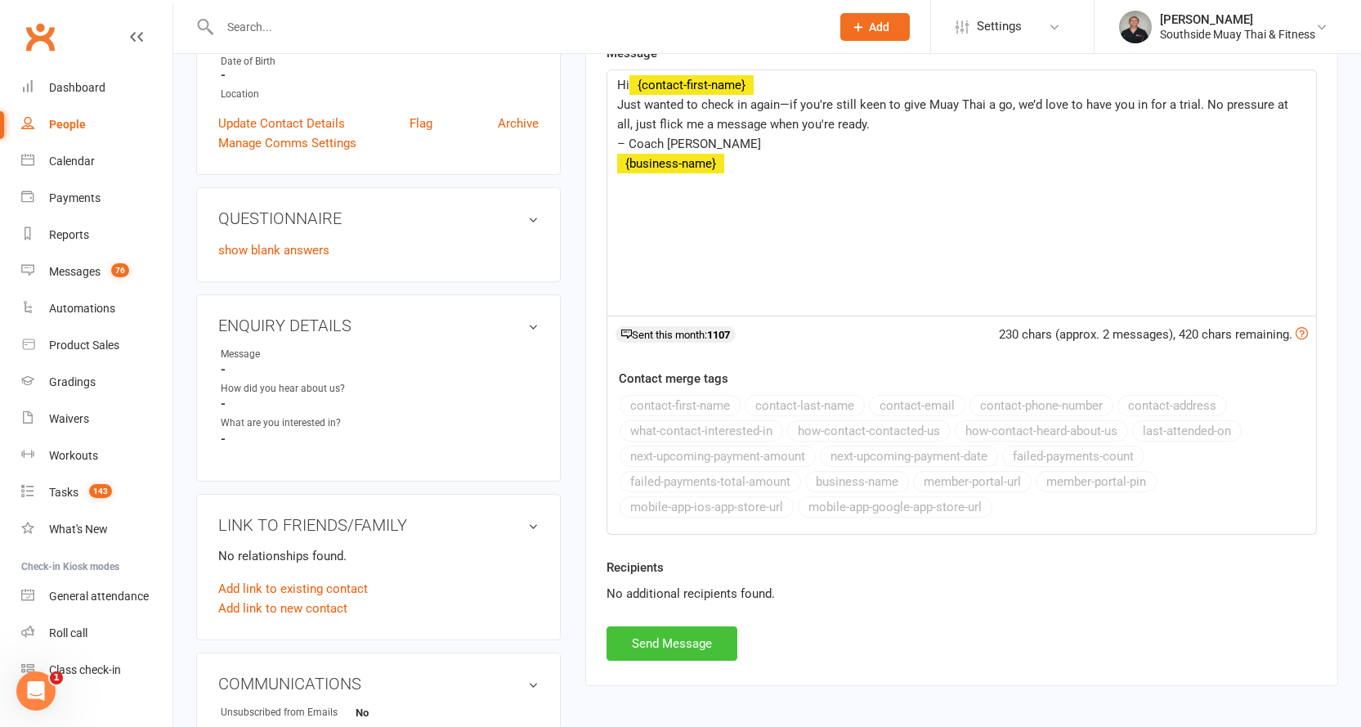
click at [651, 642] on button "Send Message" at bounding box center [672, 643] width 131 height 34
select select
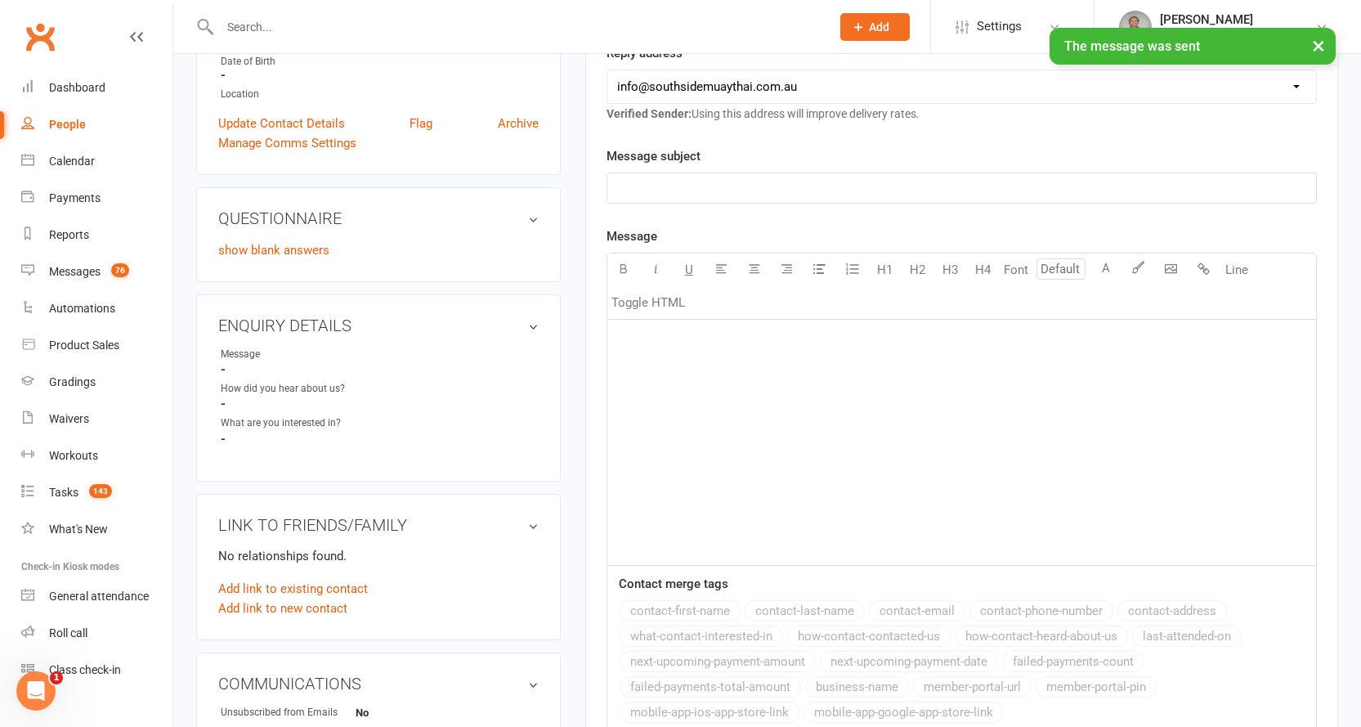
click at [69, 115] on link "People" at bounding box center [96, 124] width 151 height 37
select select "100"
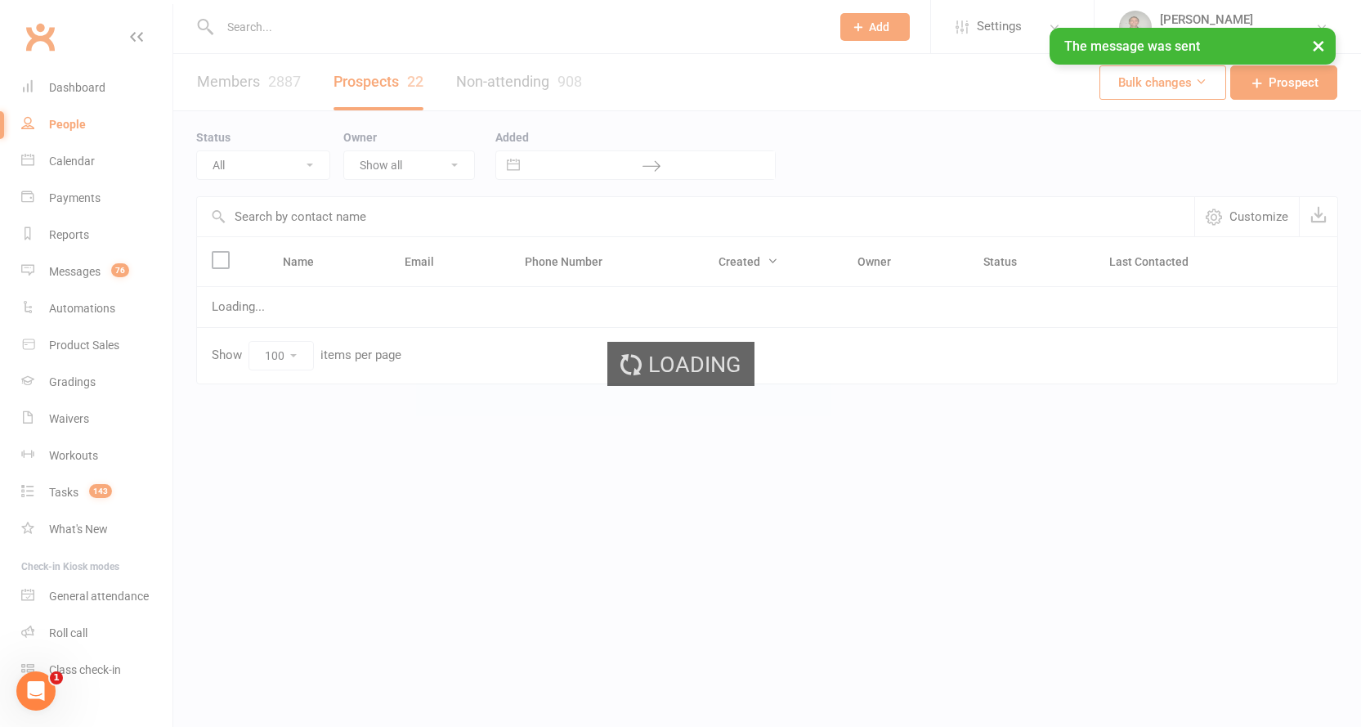
select select "Initial Contact"
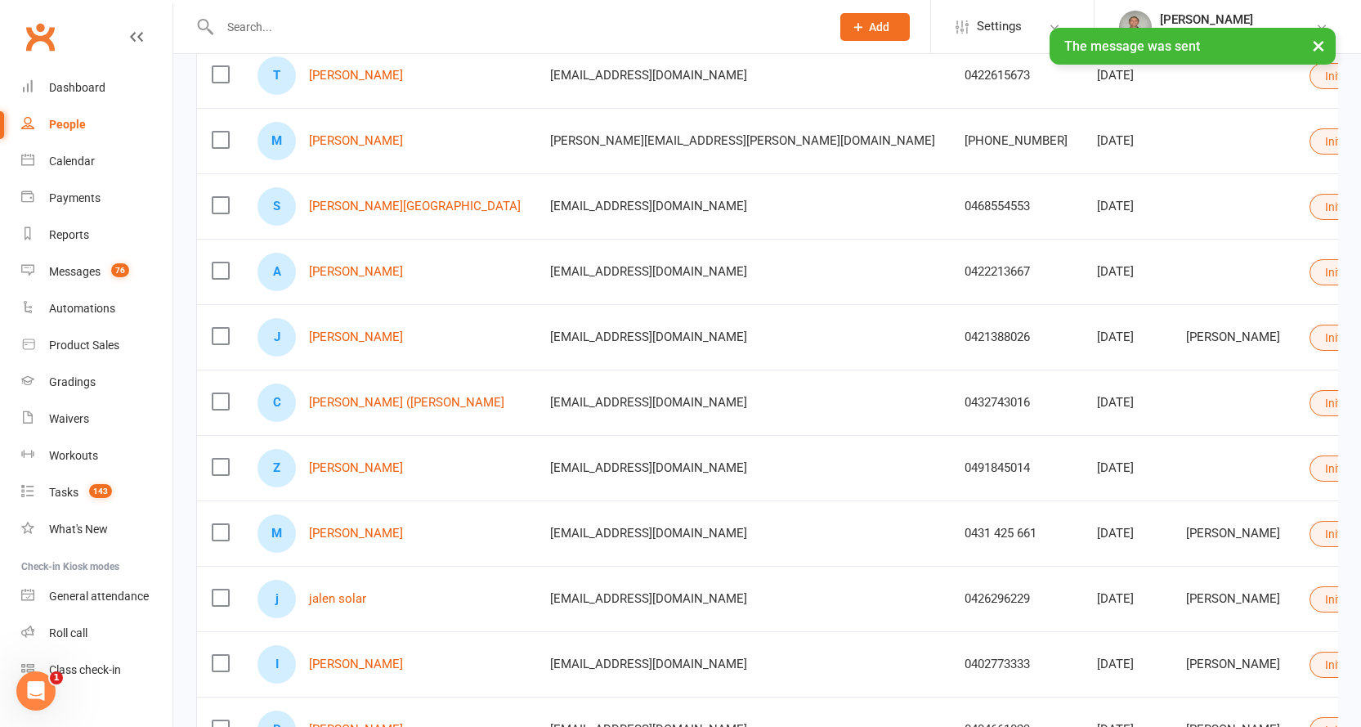
scroll to position [245, 0]
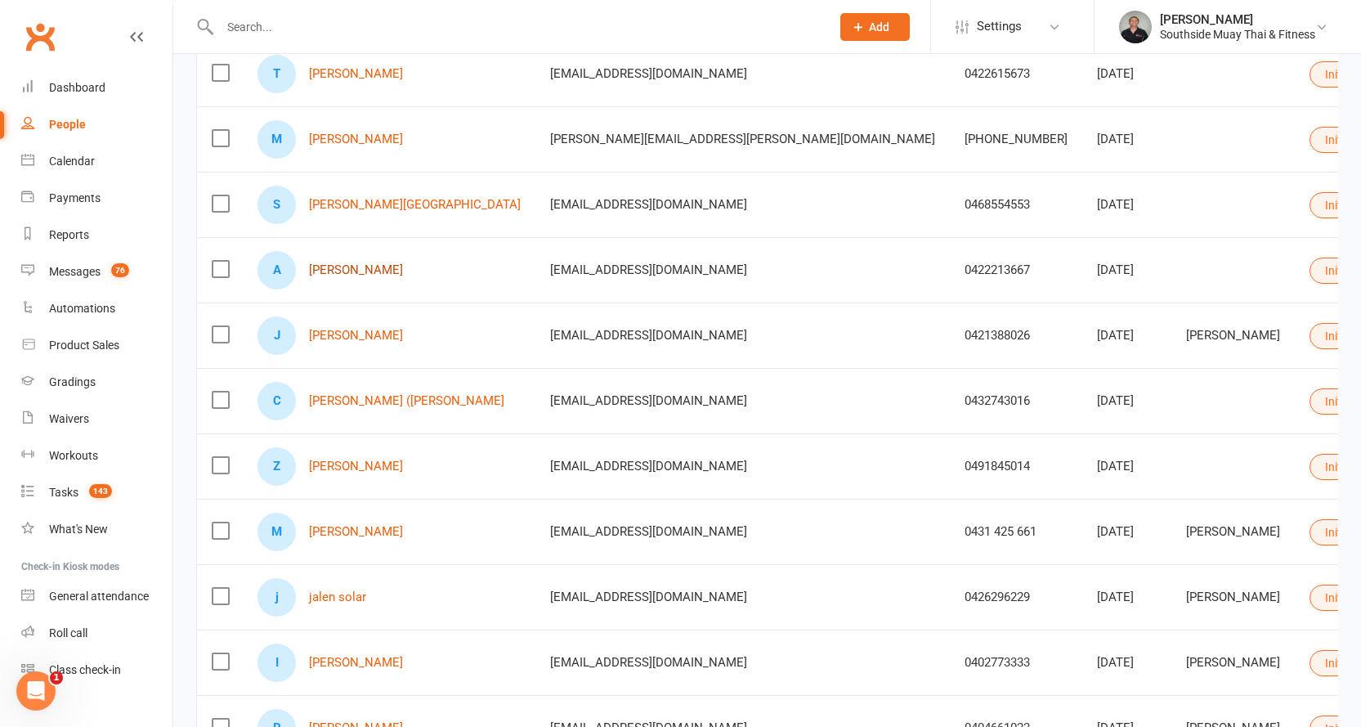
click at [344, 264] on link "Amy Friederich" at bounding box center [356, 270] width 94 height 14
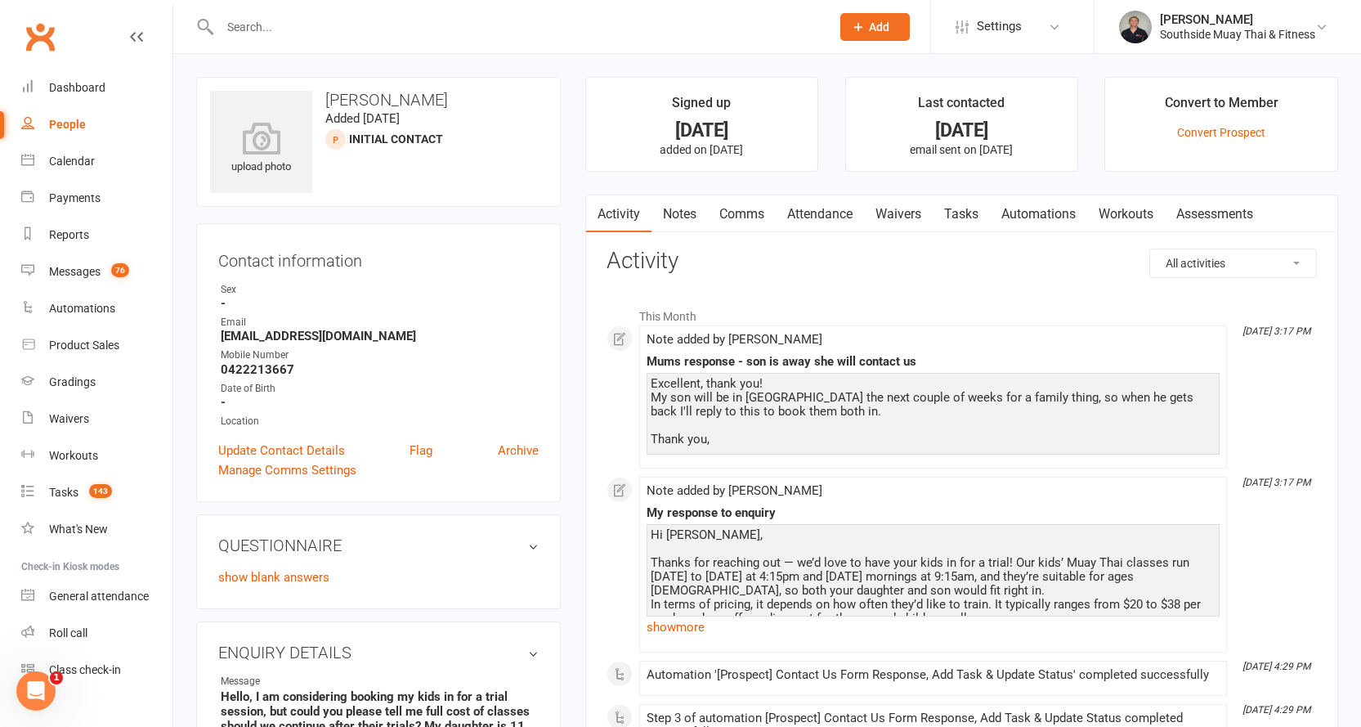
click at [54, 118] on div "People" at bounding box center [67, 124] width 37 height 13
select select "100"
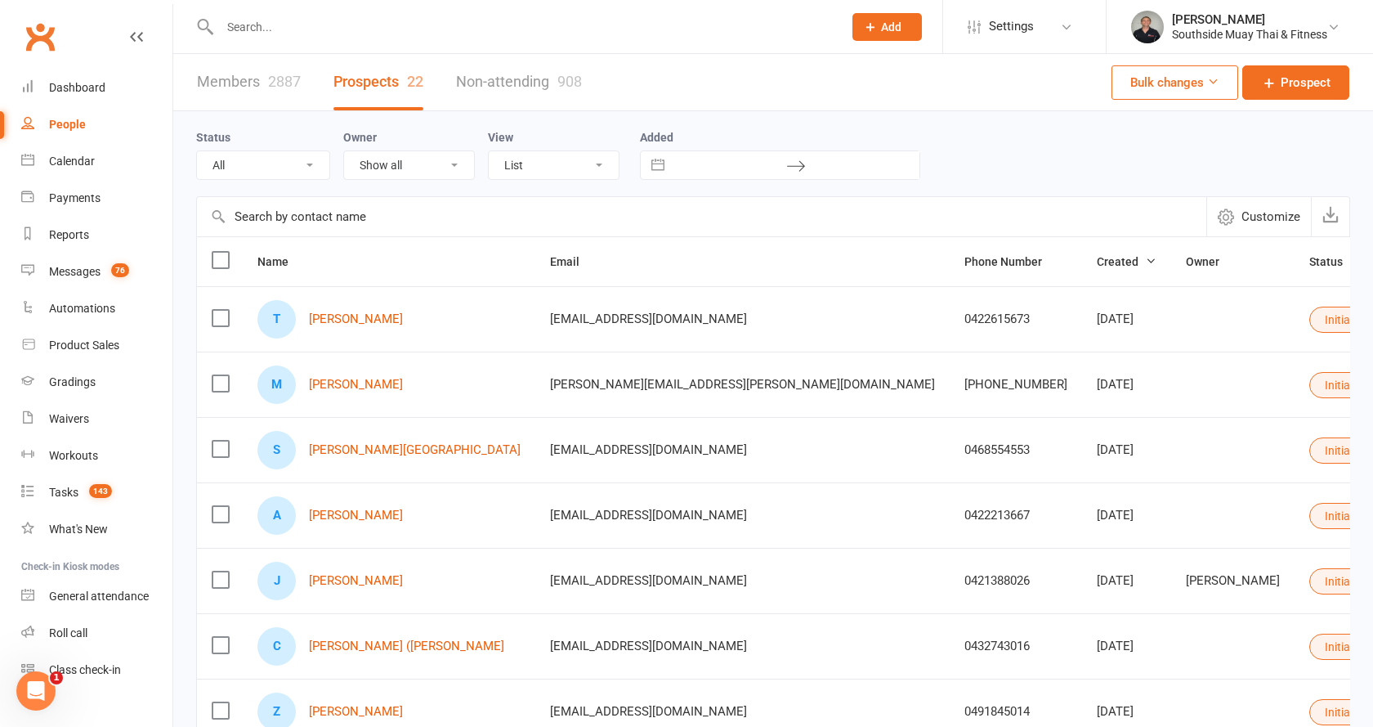
select select "Initial Contact"
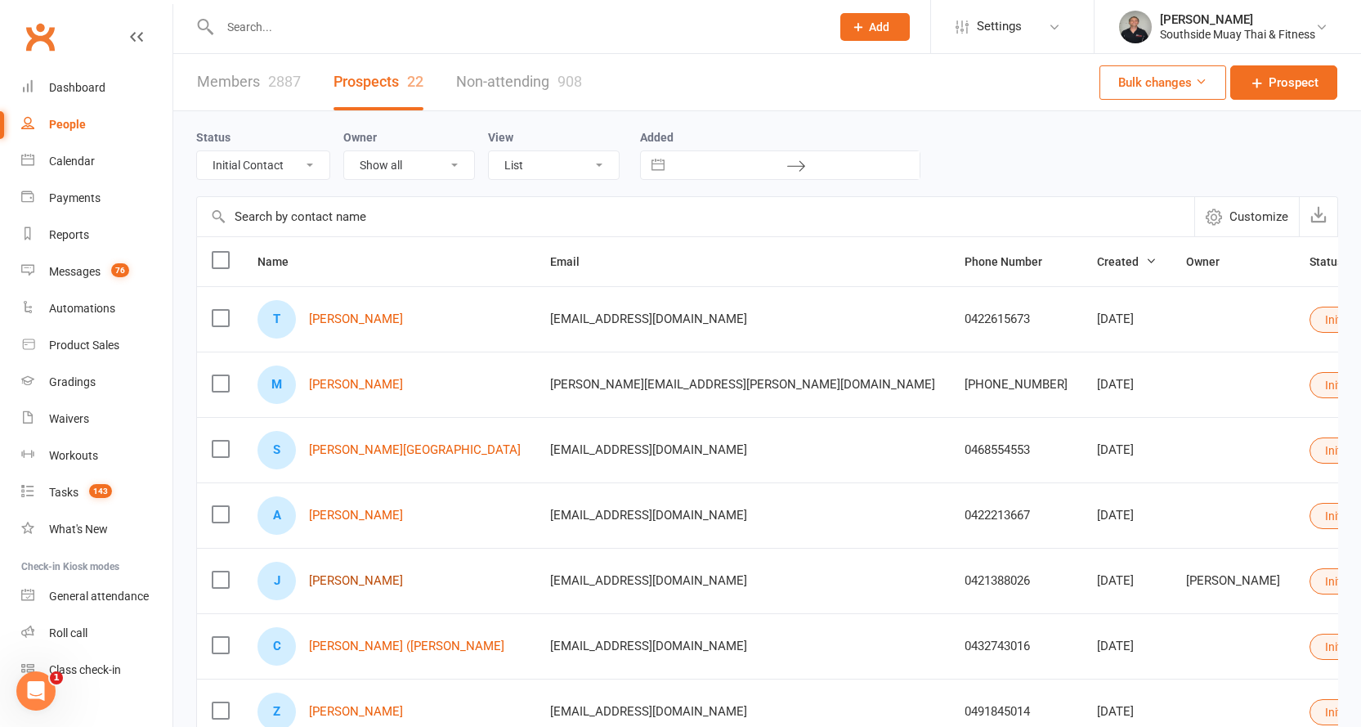
click at [338, 582] on link "Jason Adams" at bounding box center [356, 581] width 94 height 14
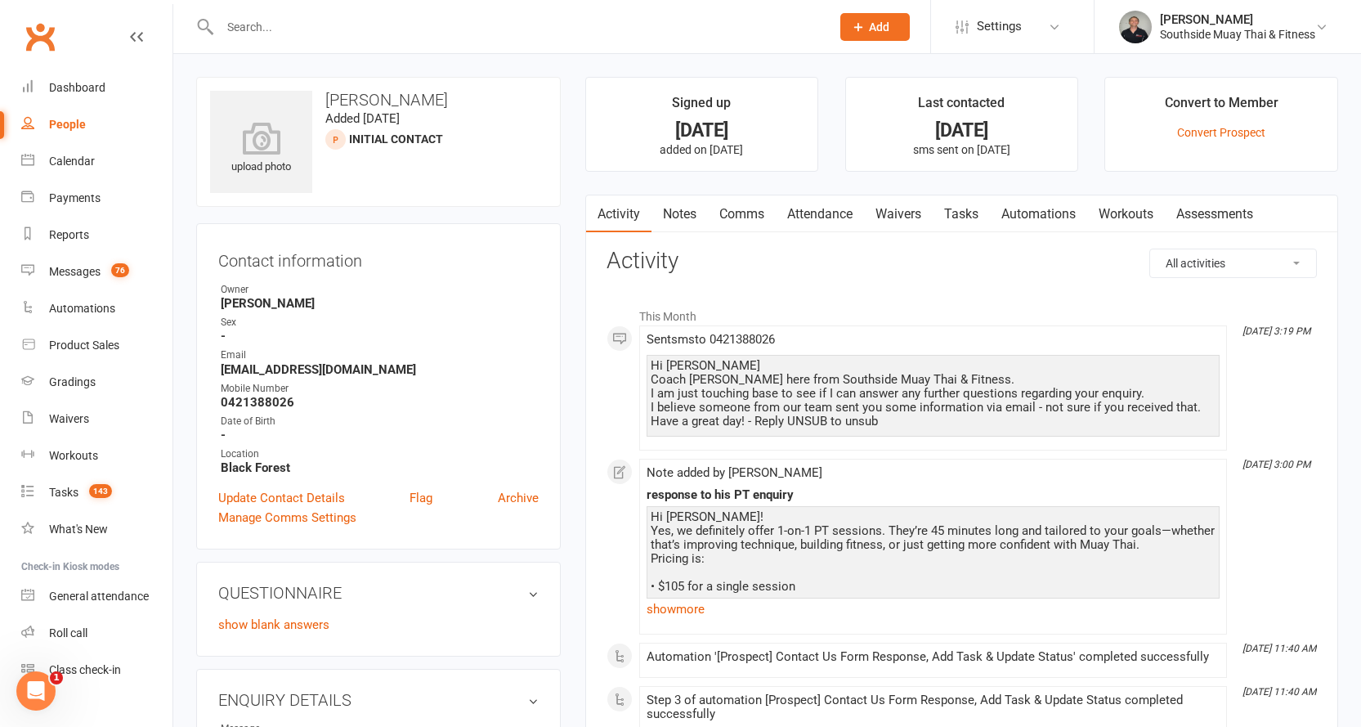
click at [739, 213] on link "Comms" at bounding box center [742, 214] width 68 height 38
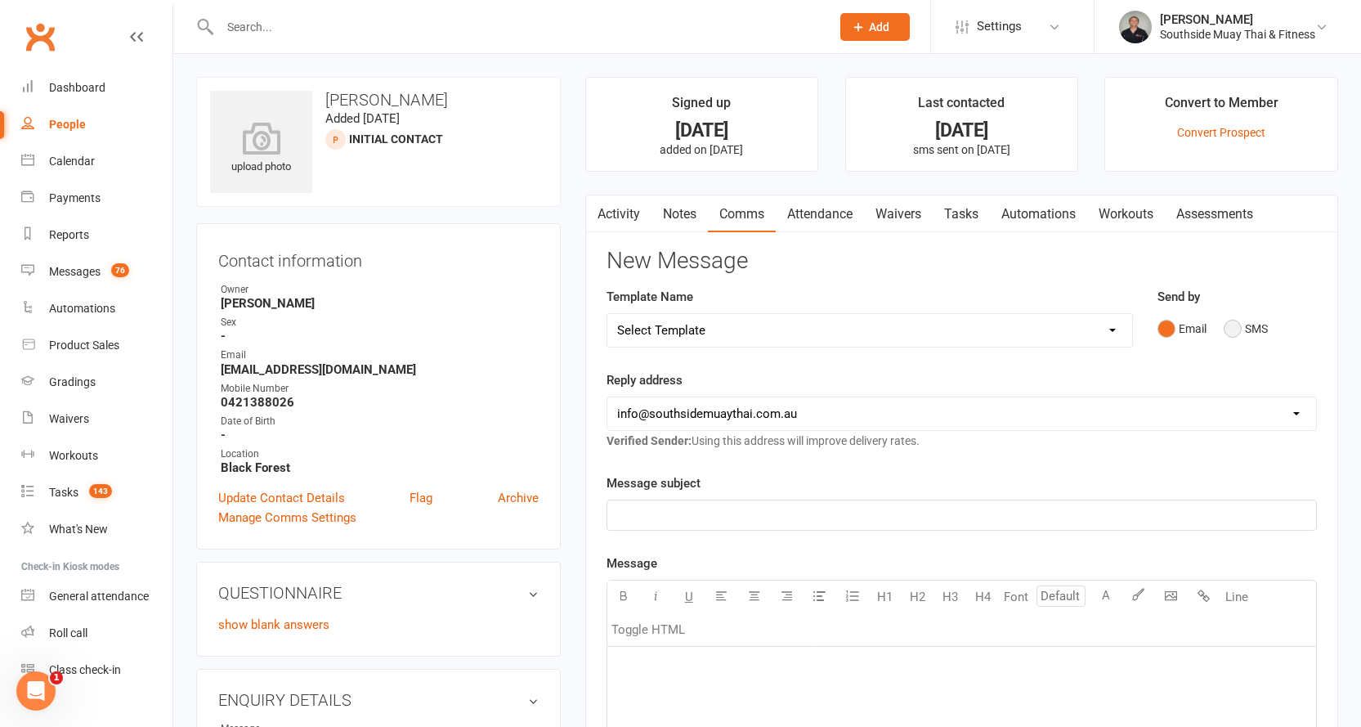
click at [1240, 323] on button "SMS" at bounding box center [1246, 328] width 44 height 31
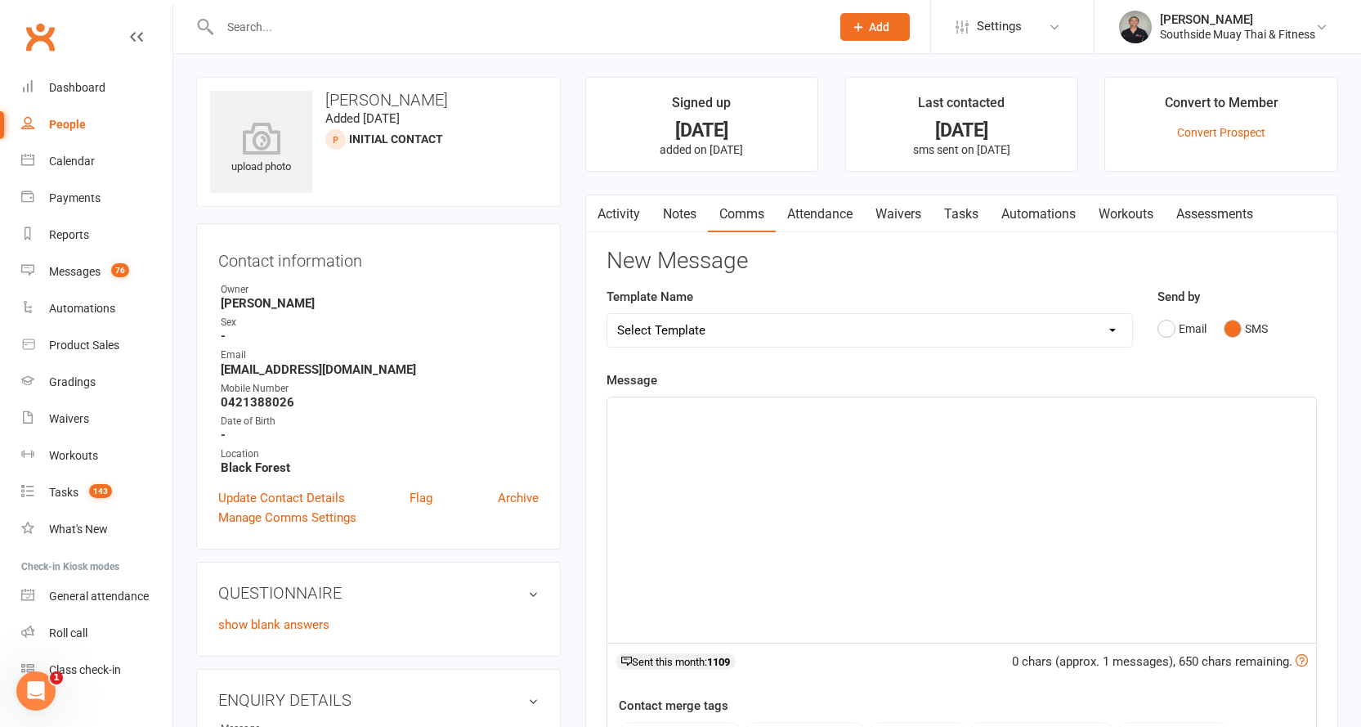
click at [781, 322] on select "Select Template [SMS] Outreach Message: High Risk – Personal From Trainer + Ree…" at bounding box center [869, 330] width 525 height 33
click at [607, 314] on select "Select Template [SMS] Outreach Message: High Risk – Personal From Trainer + Ree…" at bounding box center [869, 330] width 525 height 33
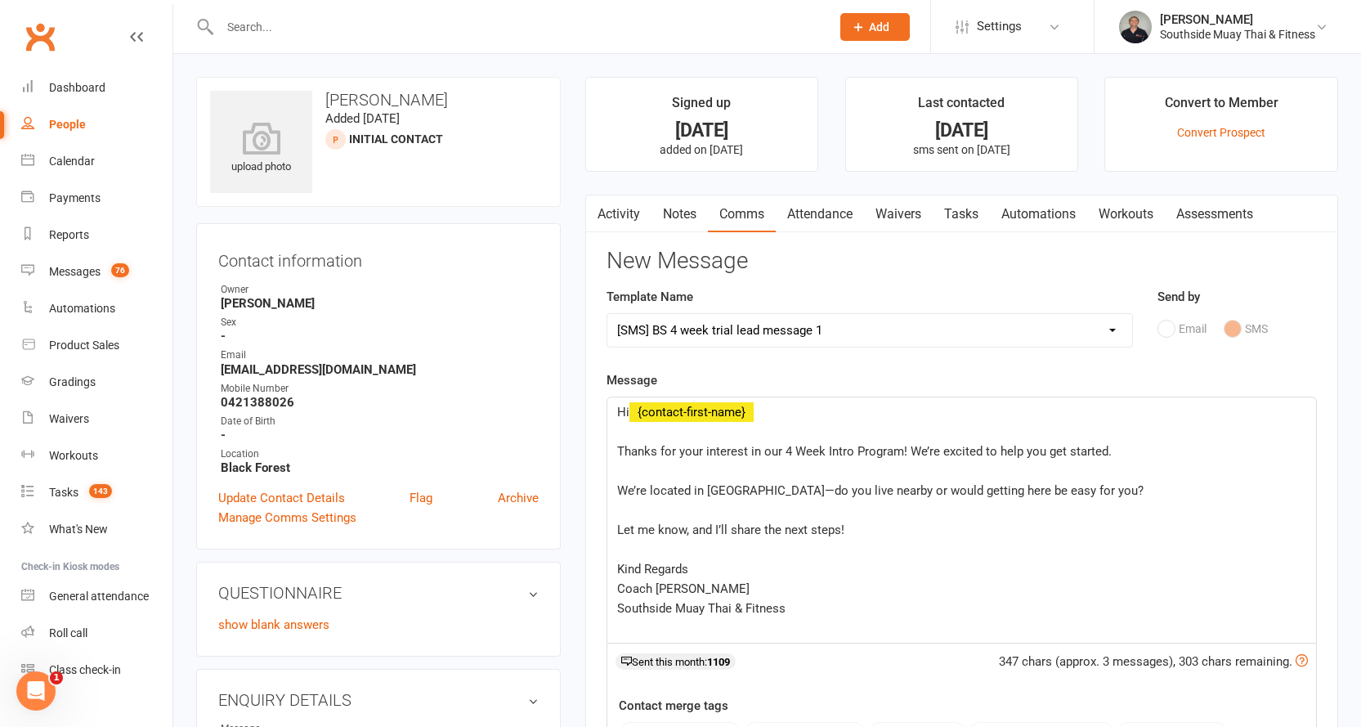
click at [787, 328] on select "Select Template [SMS] Outreach Message: High Risk – Personal From Trainer + Ree…" at bounding box center [869, 330] width 525 height 33
select select "28"
click at [607, 314] on select "Select Template [SMS] Outreach Message: High Risk – Personal From Trainer + Ree…" at bounding box center [869, 330] width 525 height 33
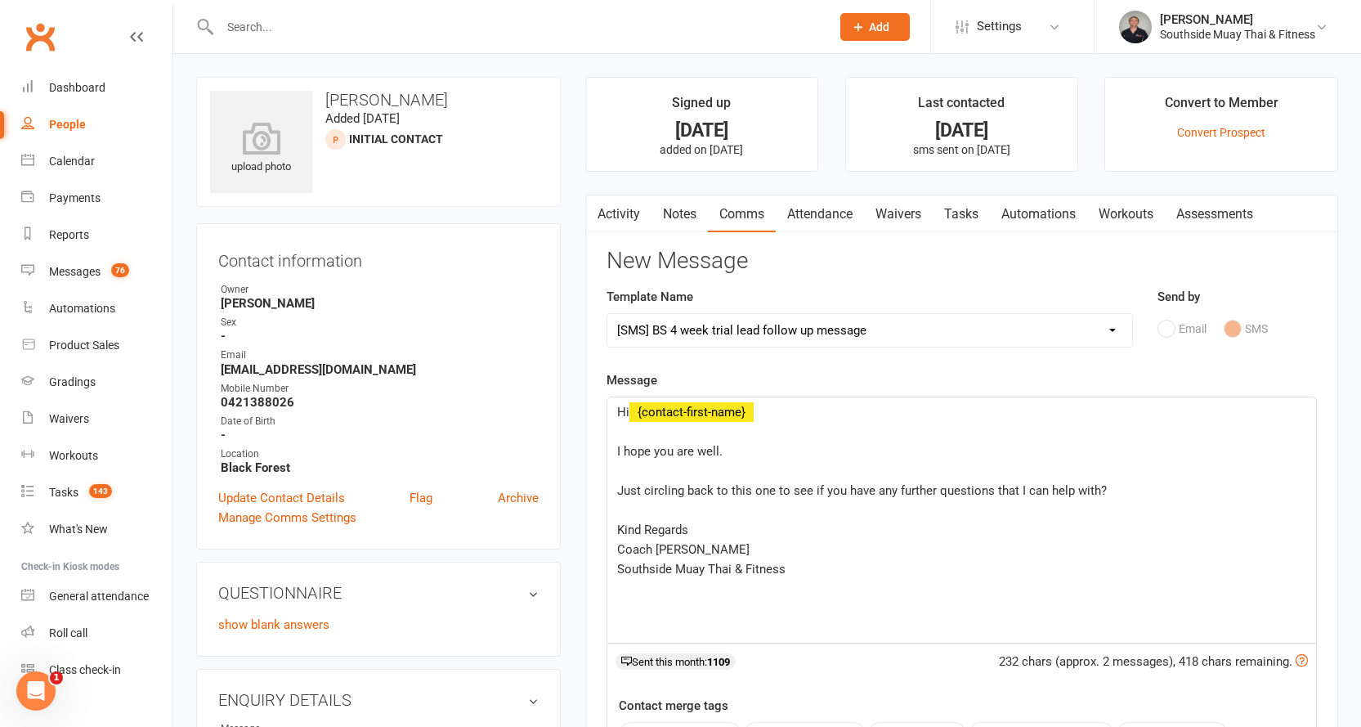
click at [612, 451] on div "Hi ﻿ {contact-first-name} ﻿ I hope you are well. ﻿ Just circling back to this o…" at bounding box center [961, 519] width 709 height 245
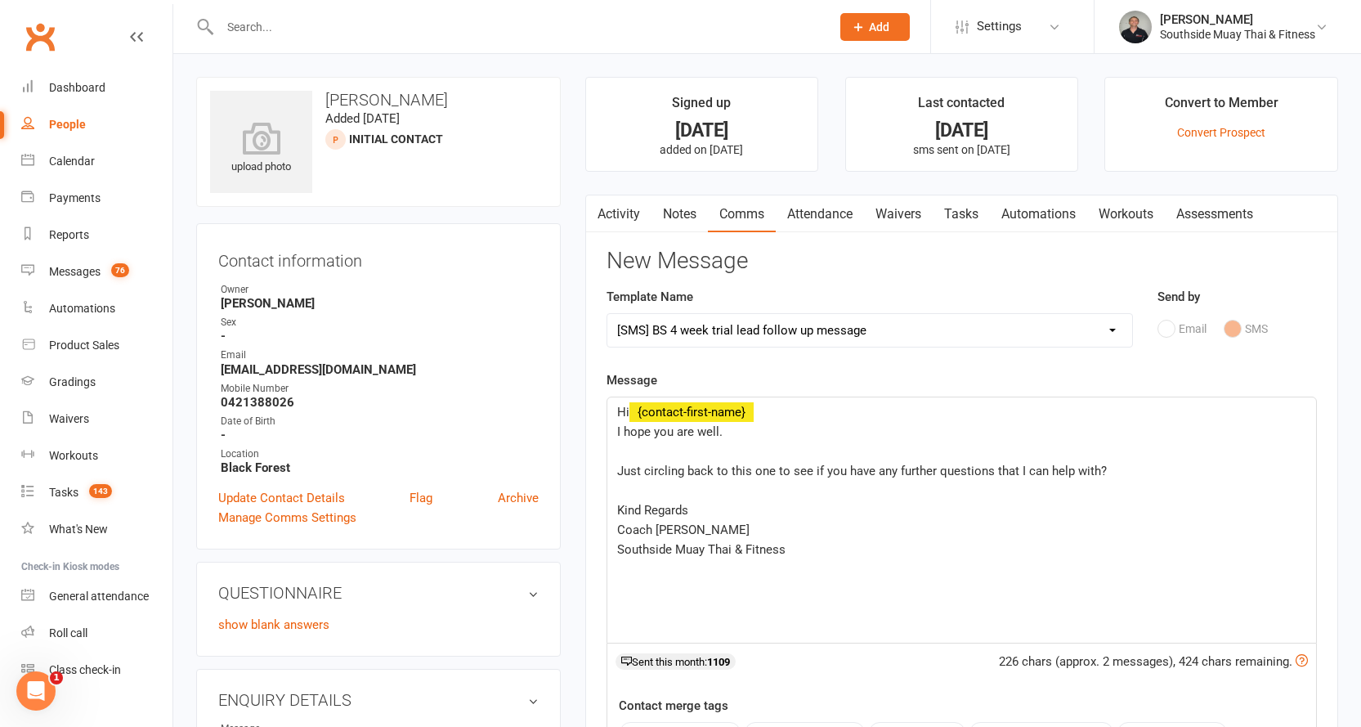
click at [612, 468] on div "Hi ﻿ {contact-first-name} I hope you are well. ﻿ Just circling back to this one…" at bounding box center [961, 519] width 709 height 245
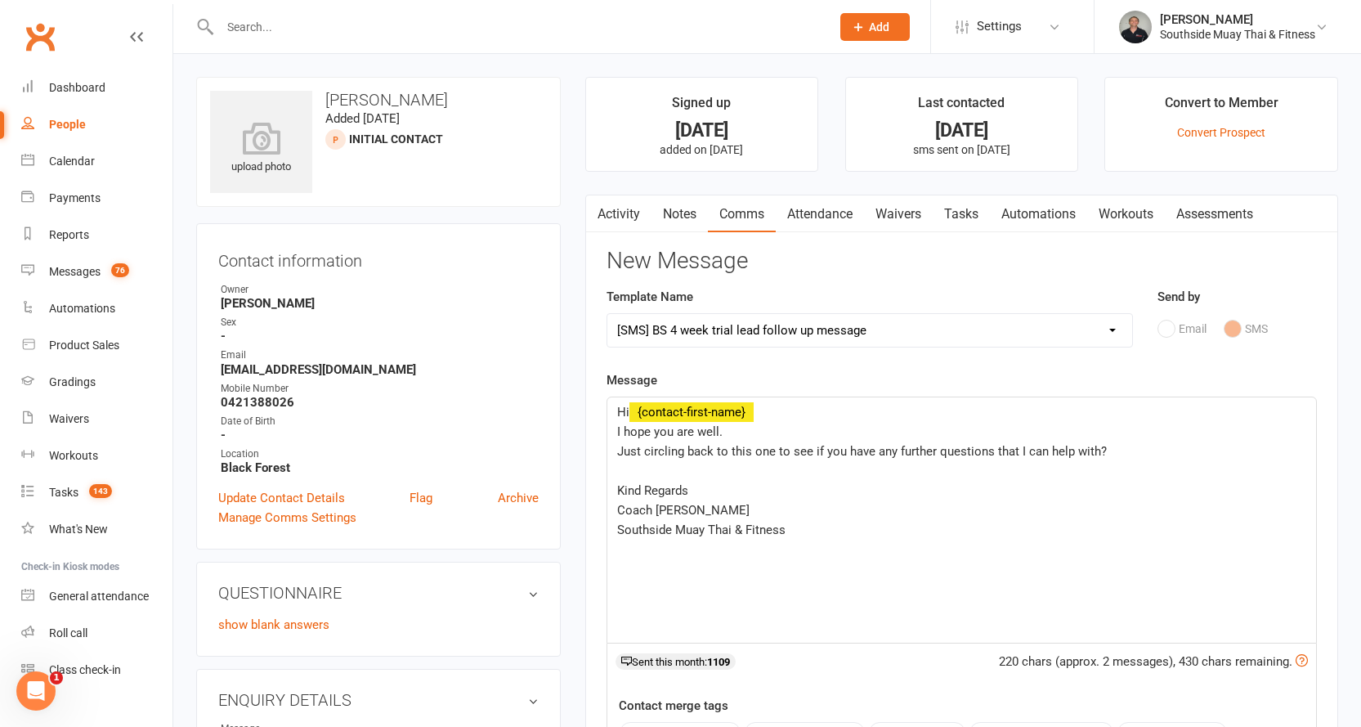
drag, startPoint x: 615, startPoint y: 486, endPoint x: 622, endPoint y: 416, distance: 70.7
click at [614, 486] on div "Hi ﻿ {contact-first-name} I hope you are well. Just circling back to this one t…" at bounding box center [961, 519] width 709 height 245
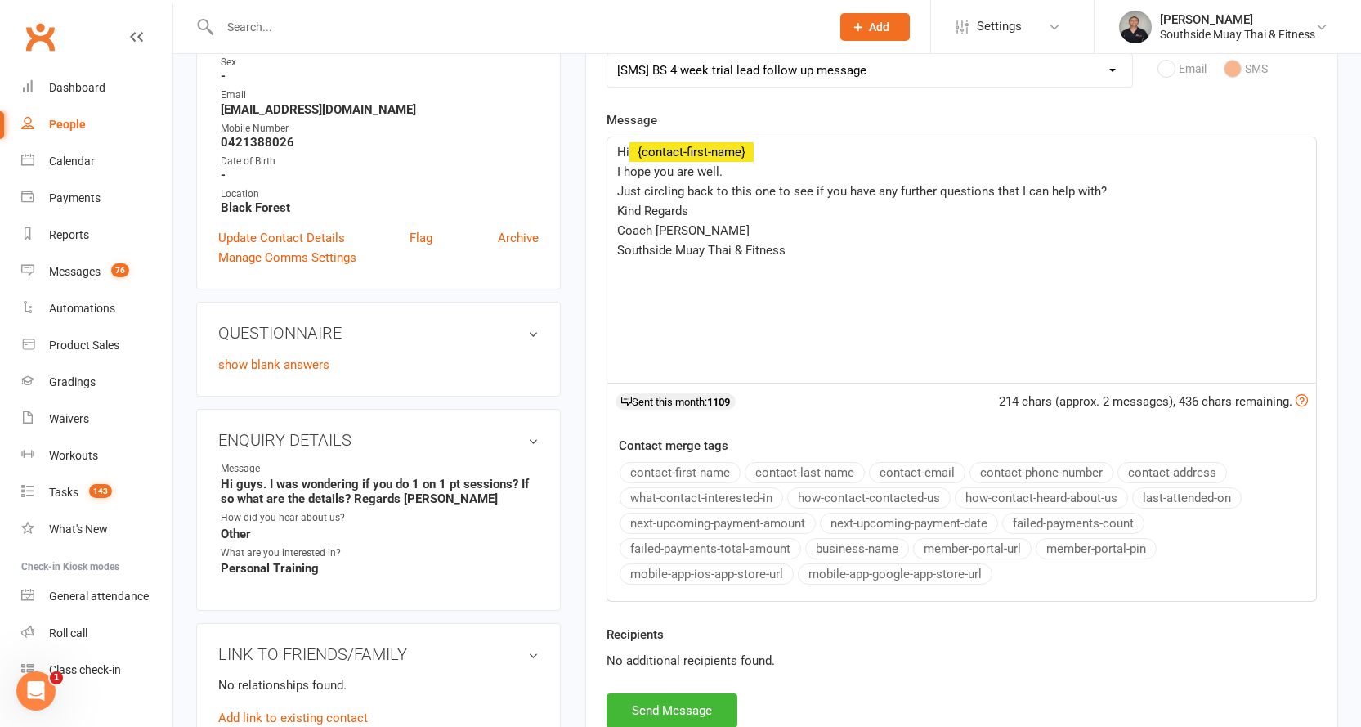
scroll to position [327, 0]
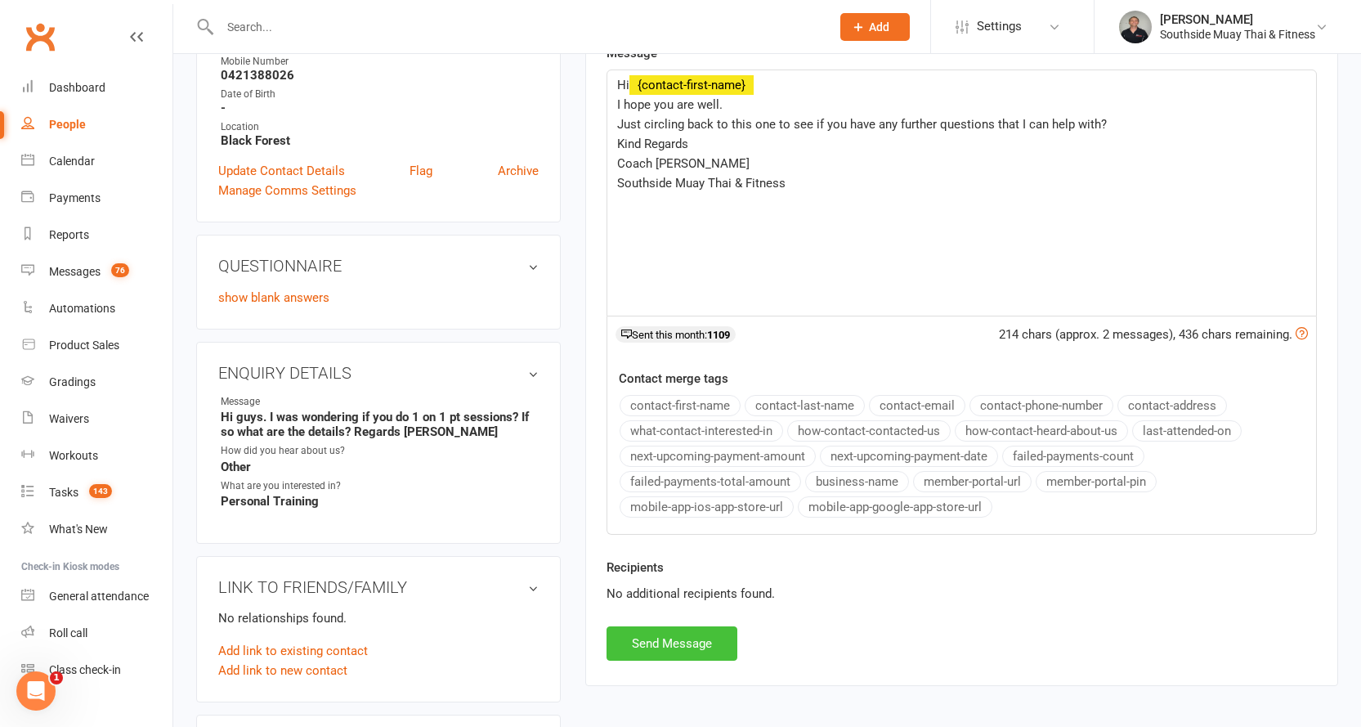
click at [669, 642] on button "Send Message" at bounding box center [672, 643] width 131 height 34
select select
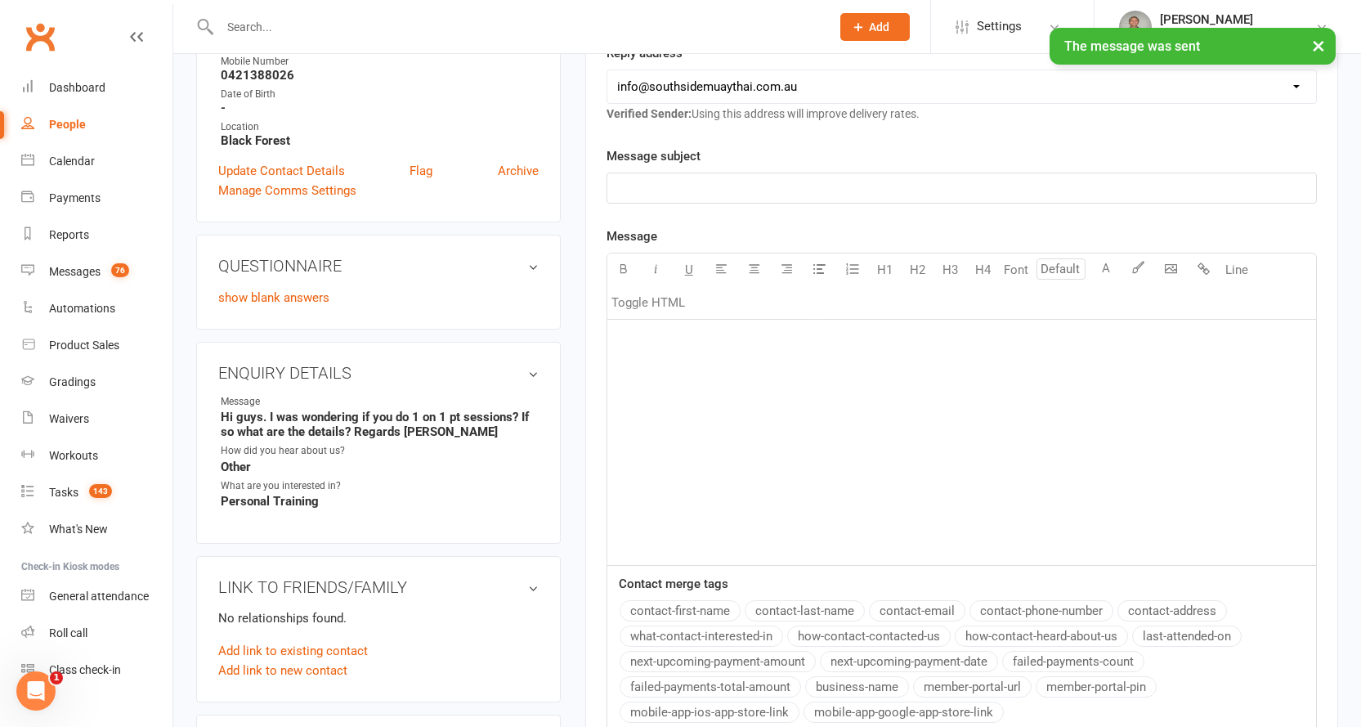
click at [78, 121] on div "People" at bounding box center [67, 124] width 37 height 13
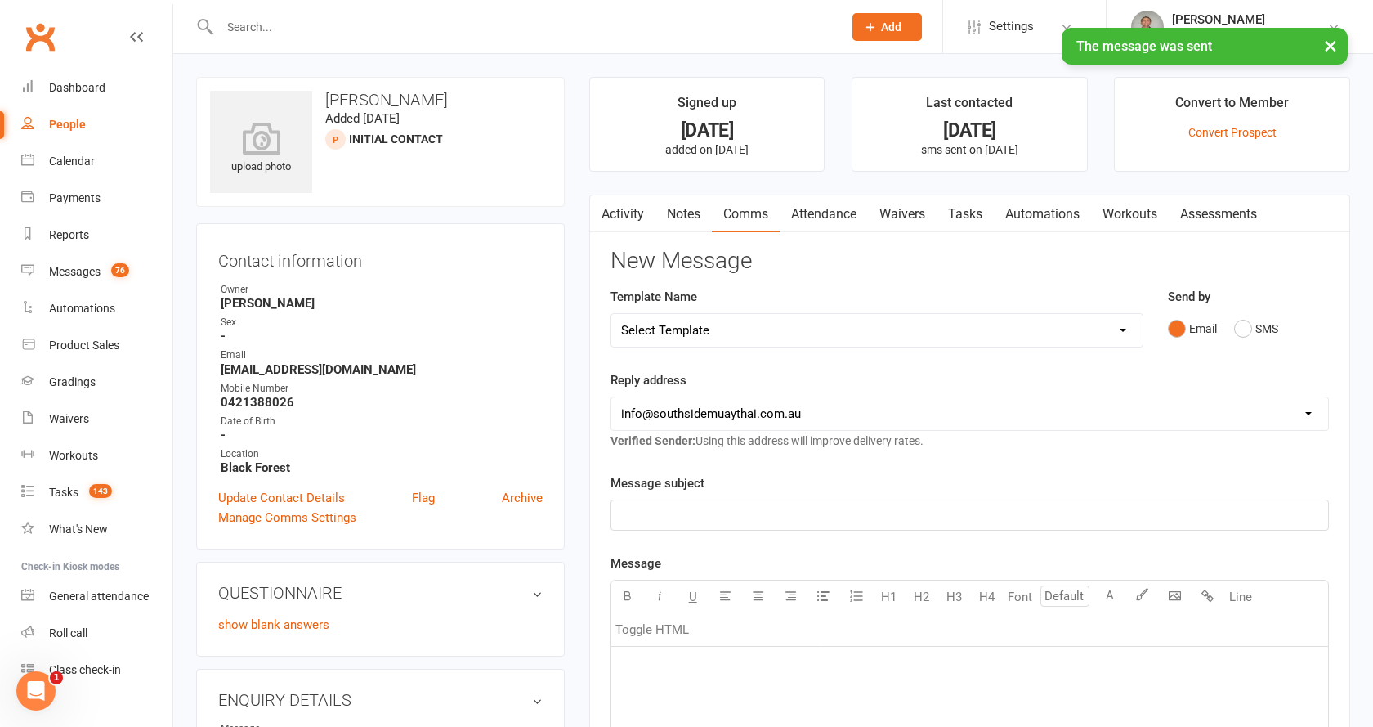
select select "100"
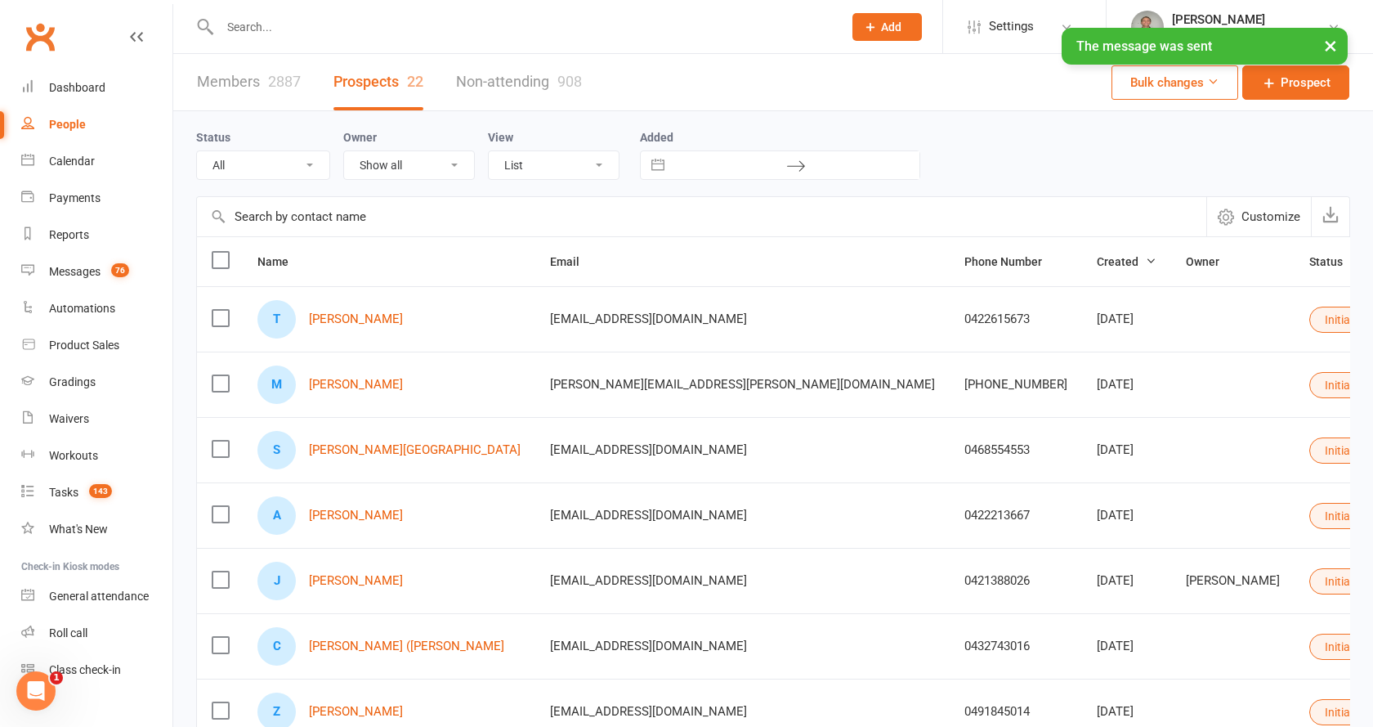
select select "Initial Contact"
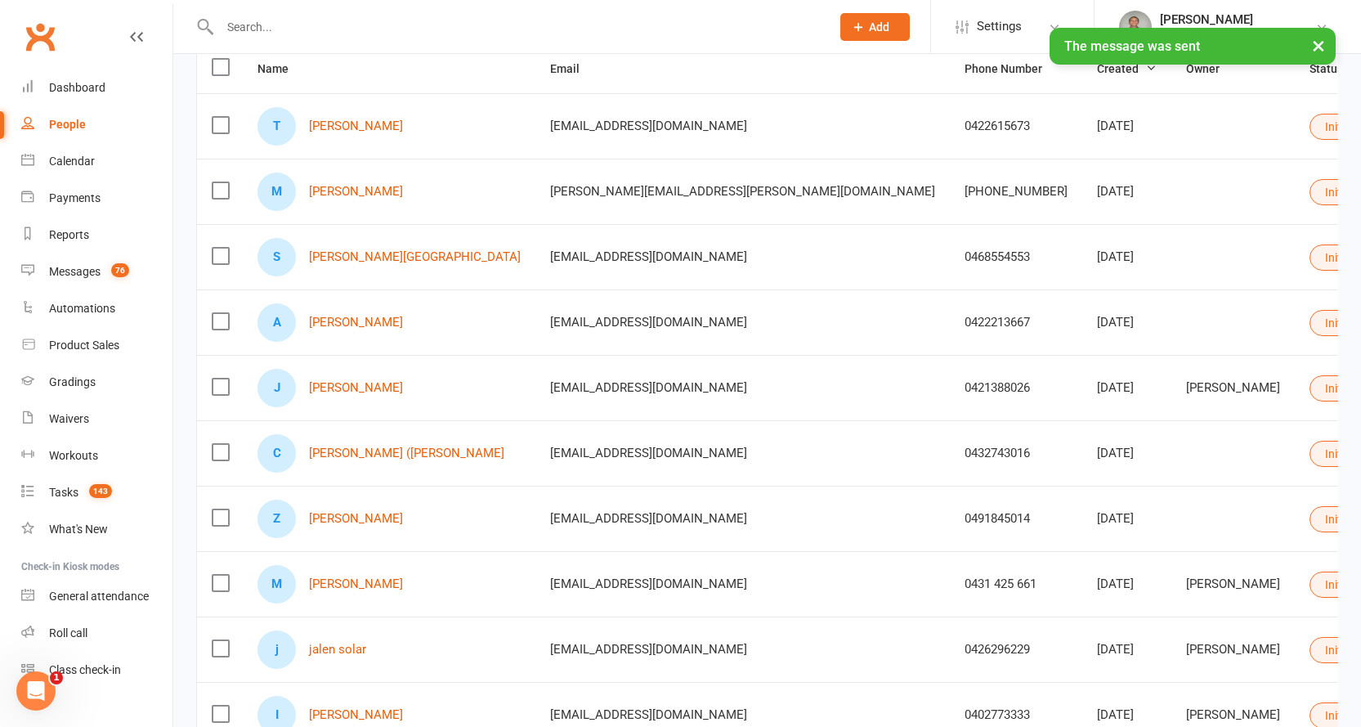
scroll to position [327, 0]
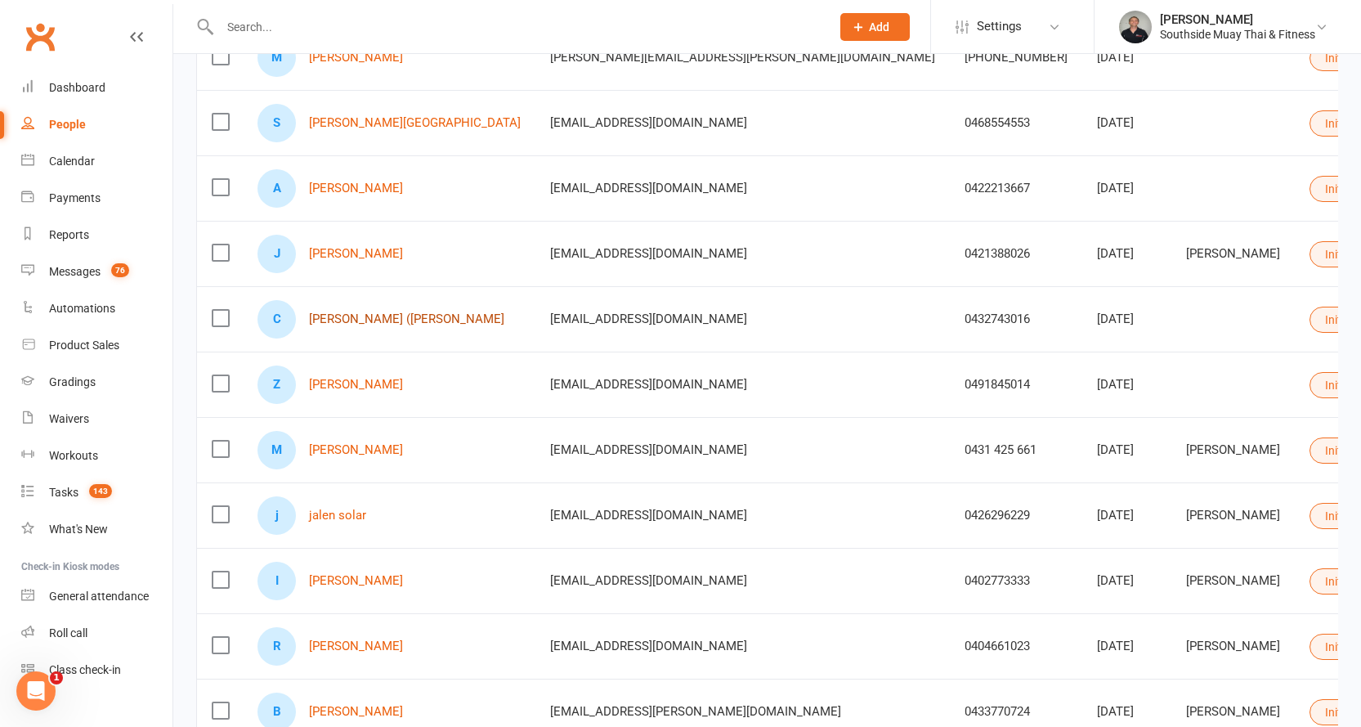
click at [369, 316] on link "Charlene (Chaz) Ricci" at bounding box center [406, 319] width 195 height 14
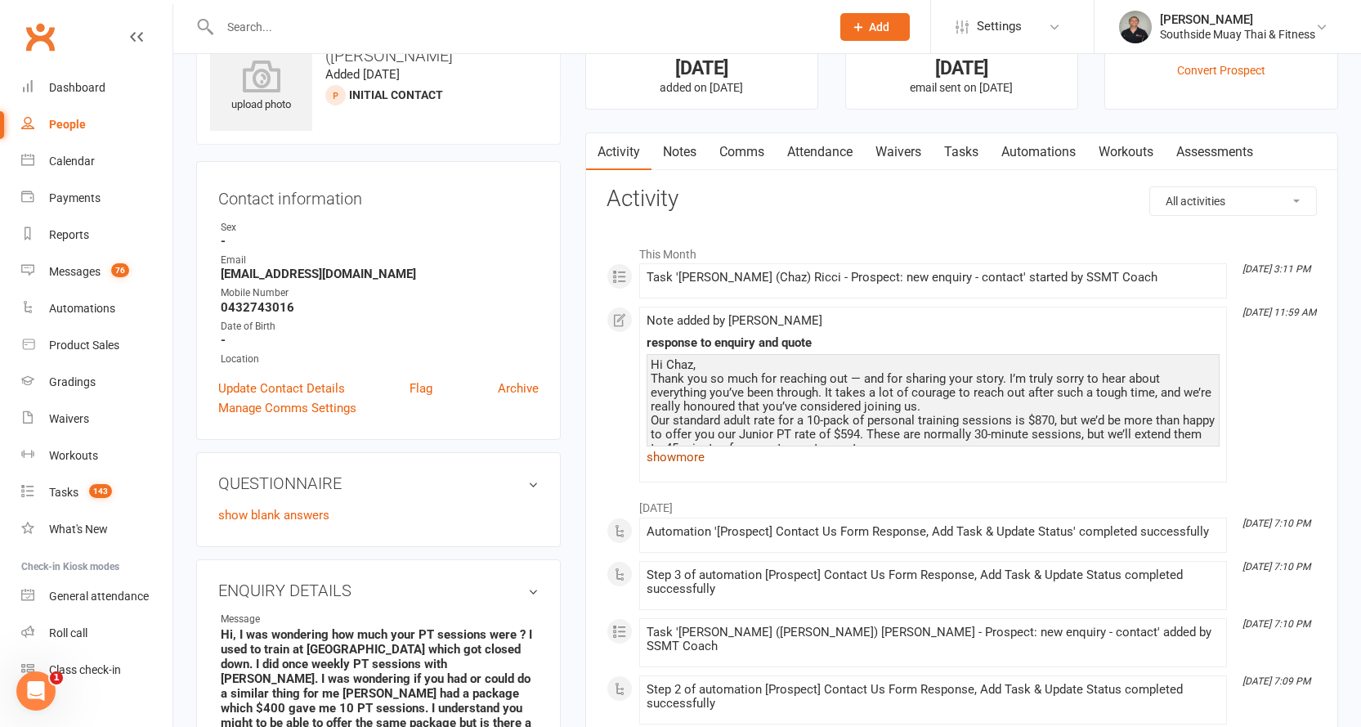
scroll to position [163, 0]
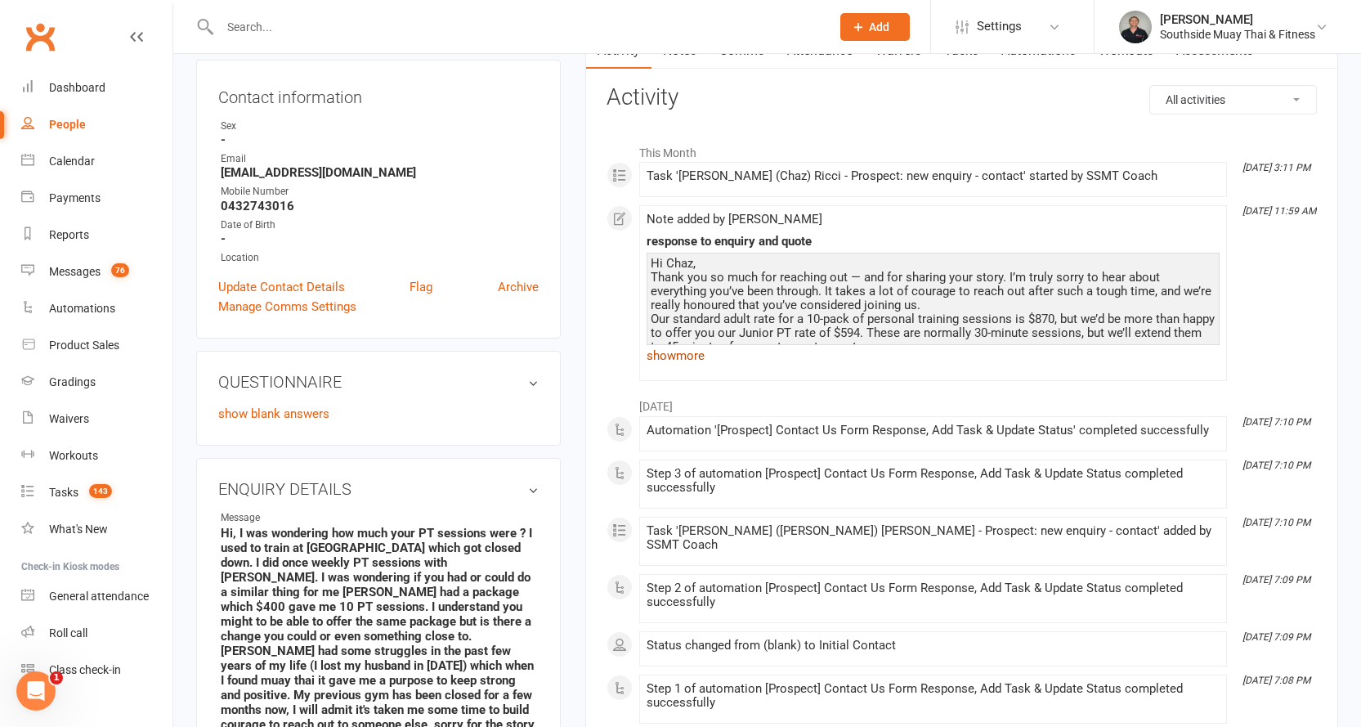
click at [689, 356] on link "show more" at bounding box center [933, 355] width 573 height 23
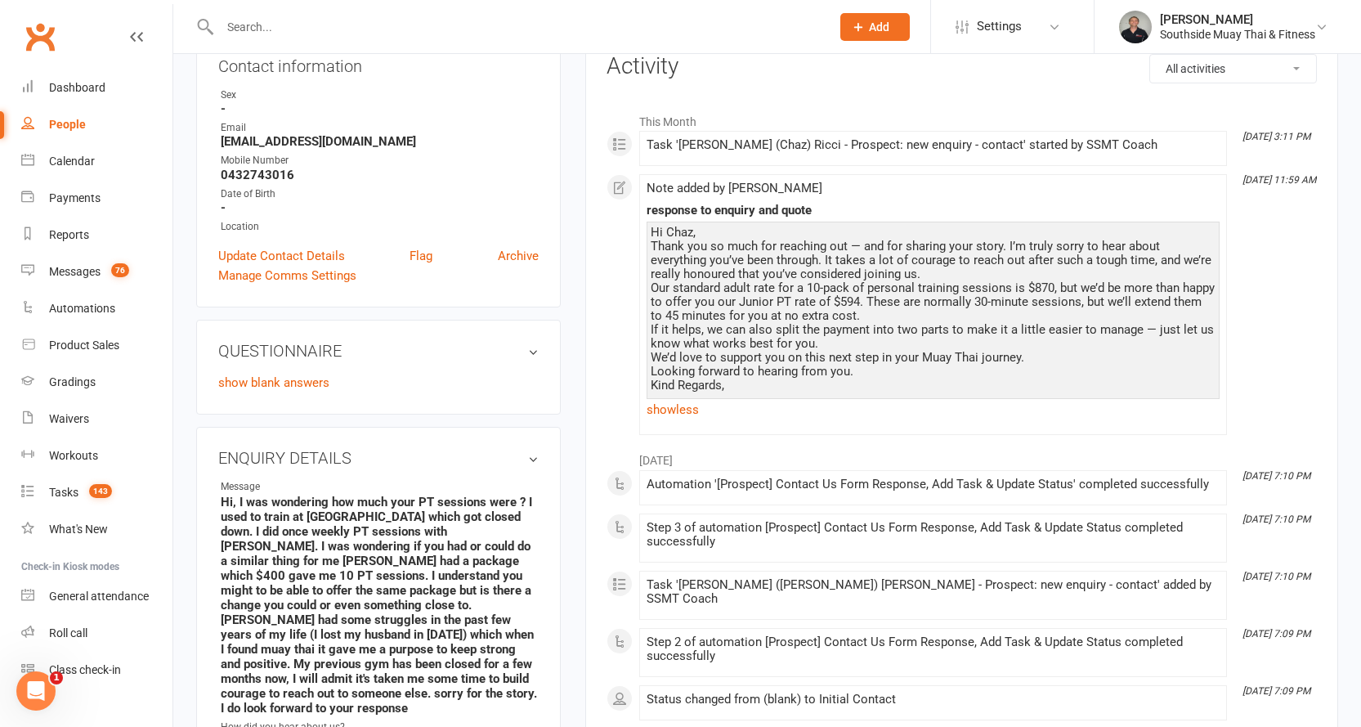
scroll to position [0, 0]
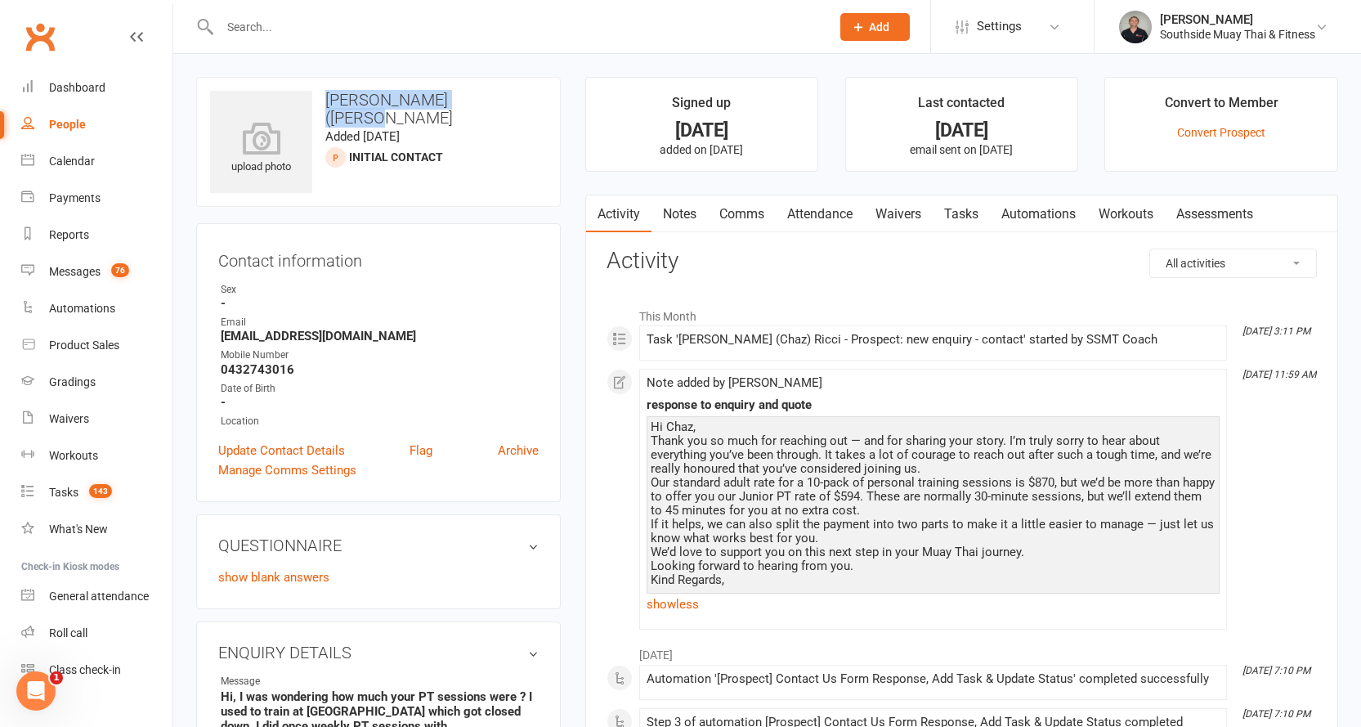
drag, startPoint x: 329, startPoint y: 96, endPoint x: 521, endPoint y: 80, distance: 192.7
click at [521, 80] on div "upload photo Charlene (Chaz) Ricci Added 31 July, 2025 Initial Contact prospect" at bounding box center [378, 142] width 365 height 130
click at [60, 120] on div "People" at bounding box center [67, 124] width 37 height 13
select select "100"
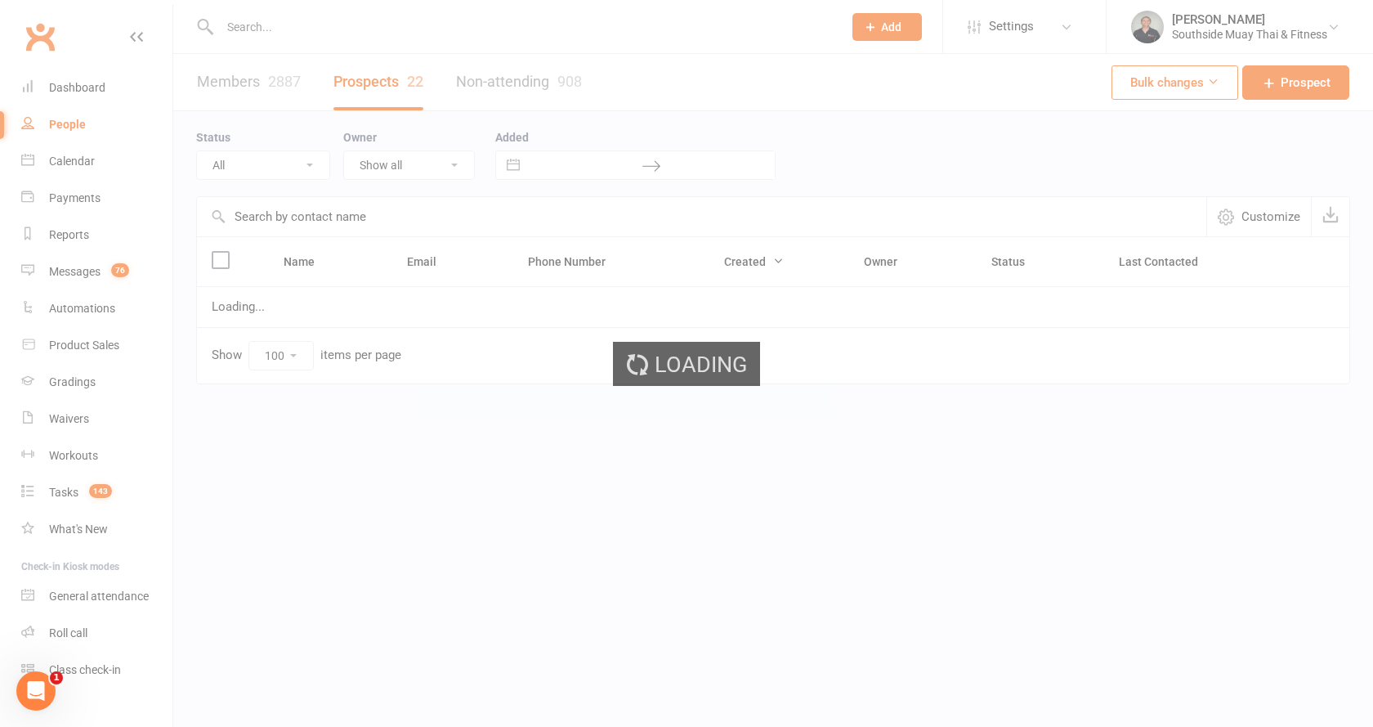
select select "Initial Contact"
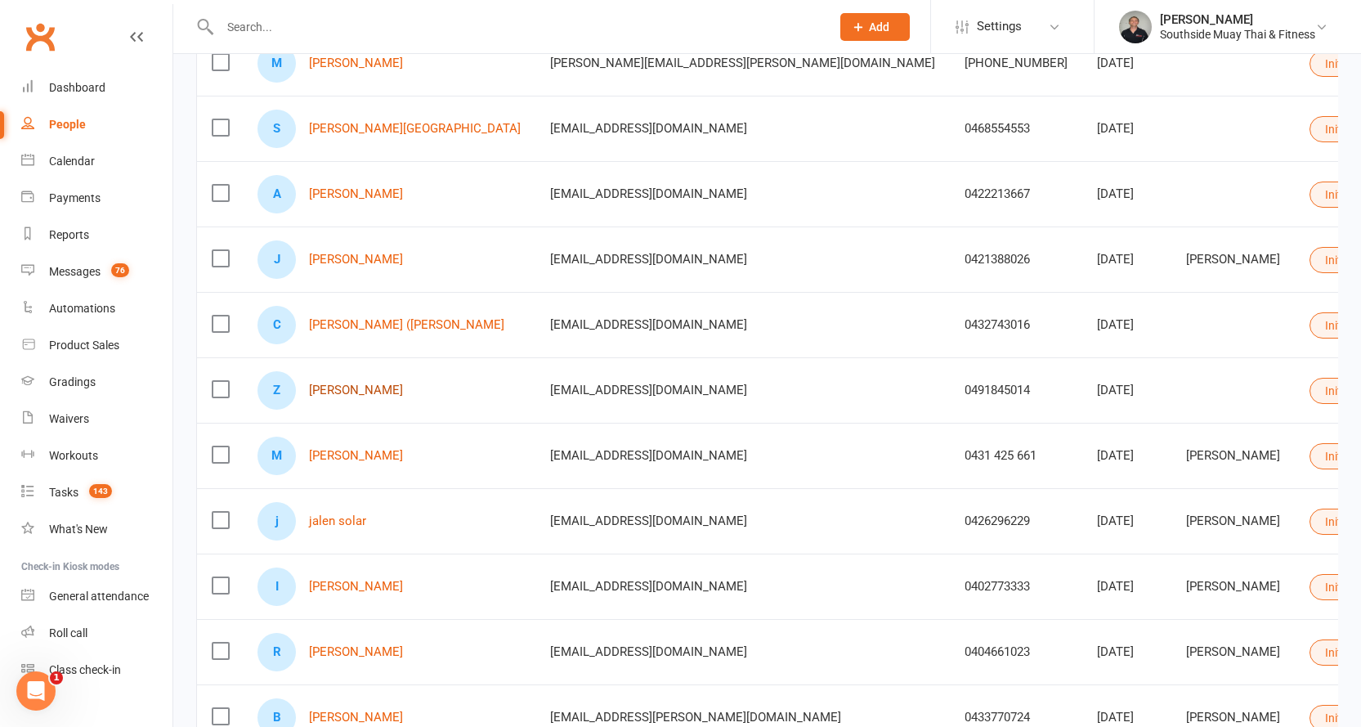
scroll to position [327, 0]
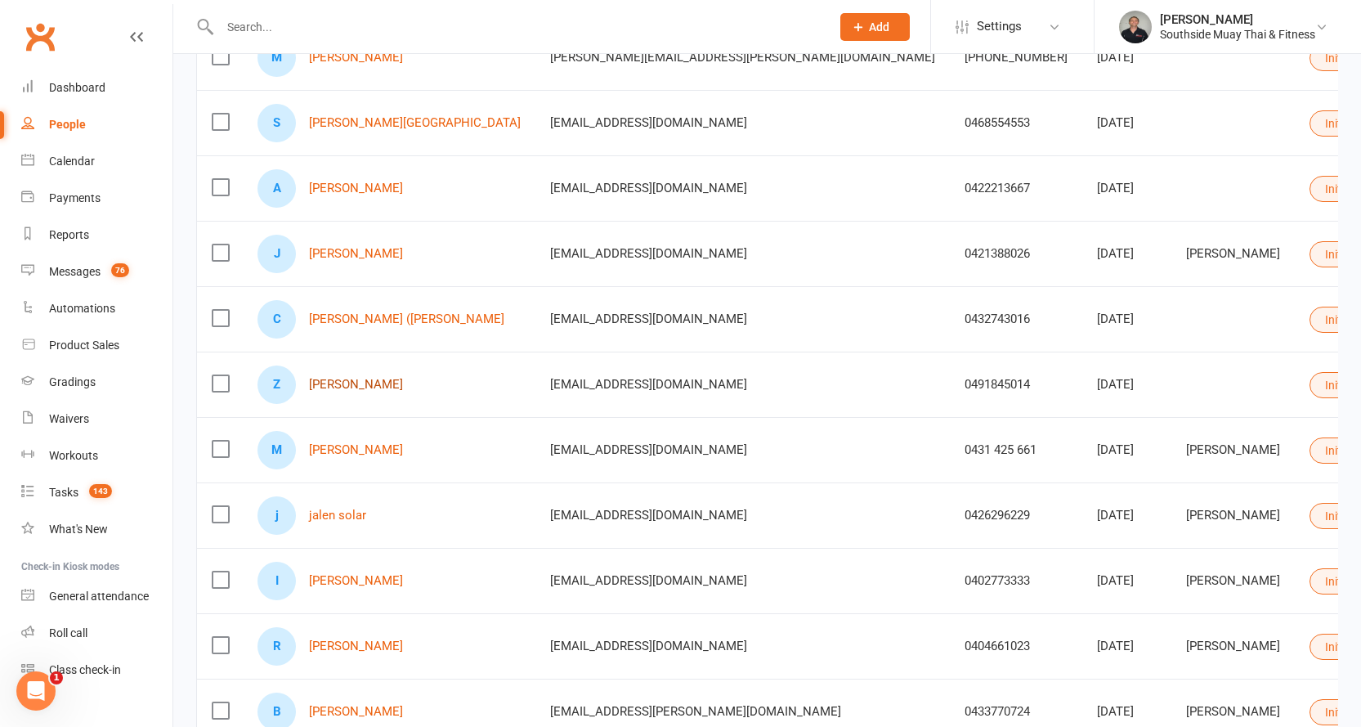
click at [335, 379] on link "Zac Kilsby" at bounding box center [356, 385] width 94 height 14
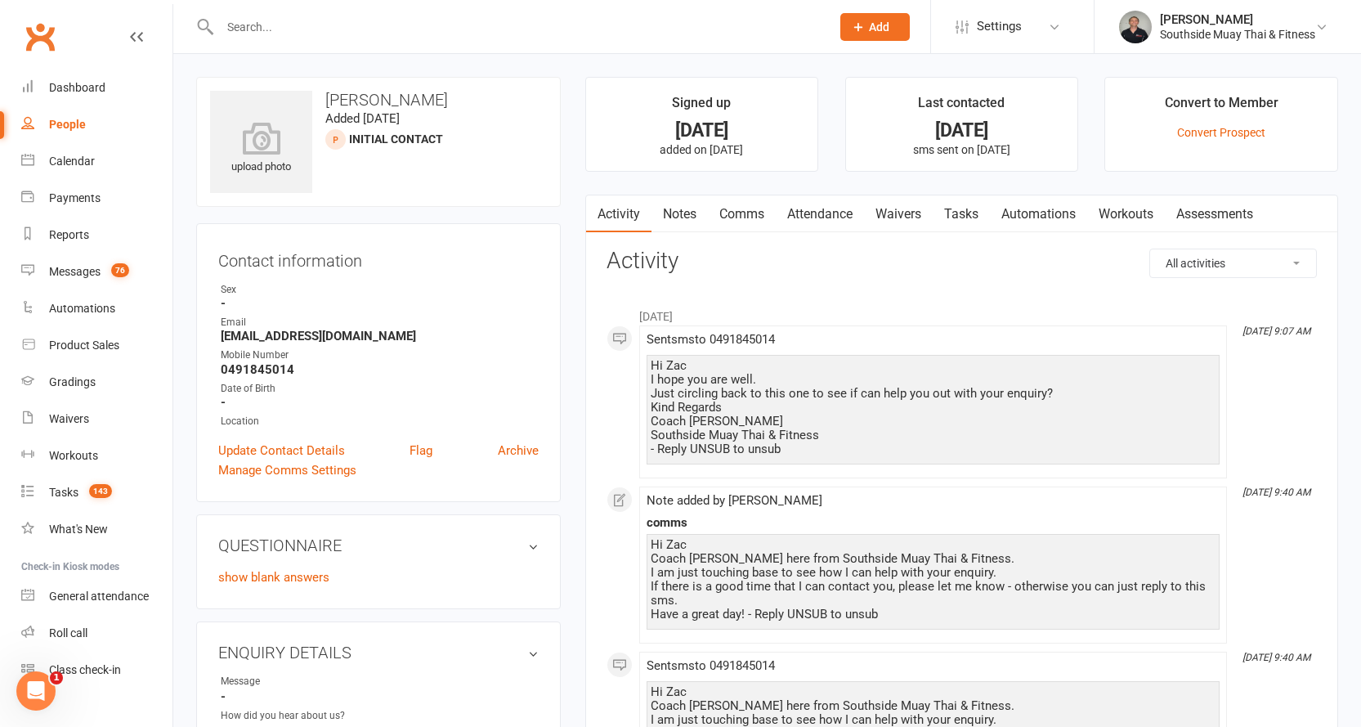
click at [743, 210] on link "Comms" at bounding box center [742, 214] width 68 height 38
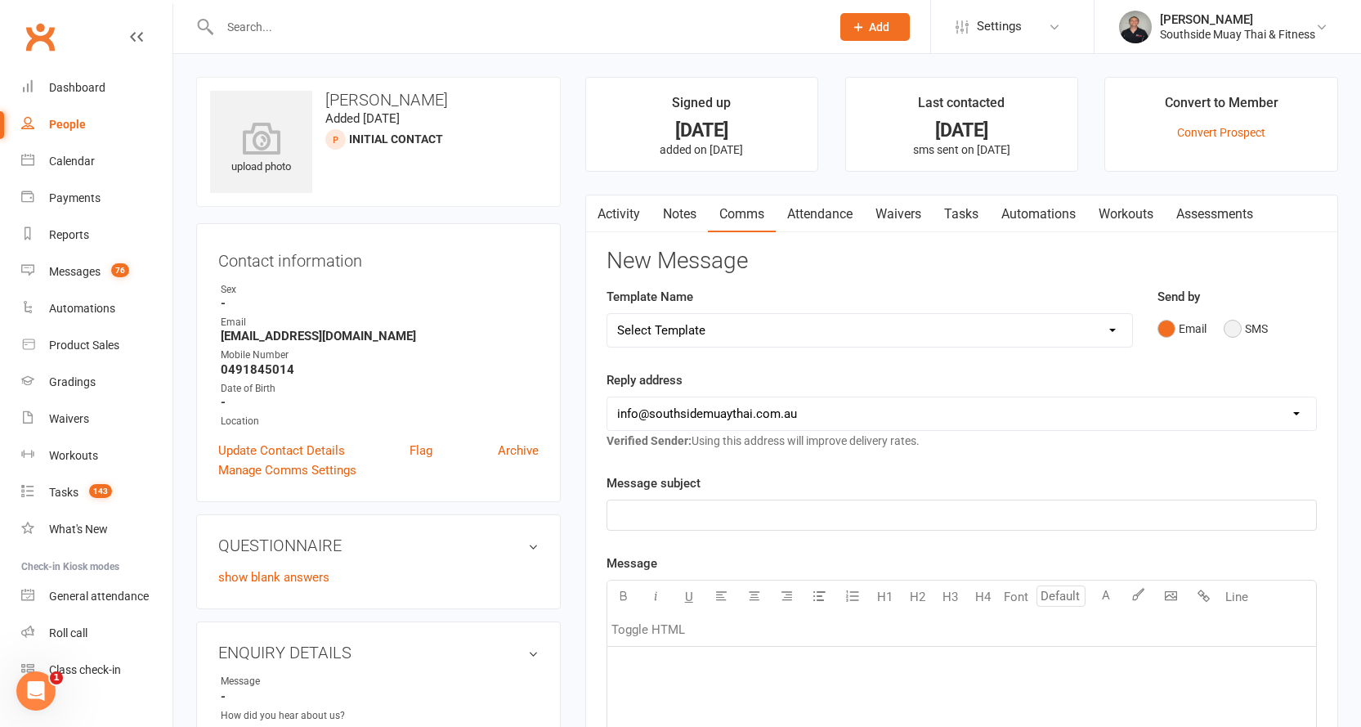
click at [1242, 320] on button "SMS" at bounding box center [1246, 328] width 44 height 31
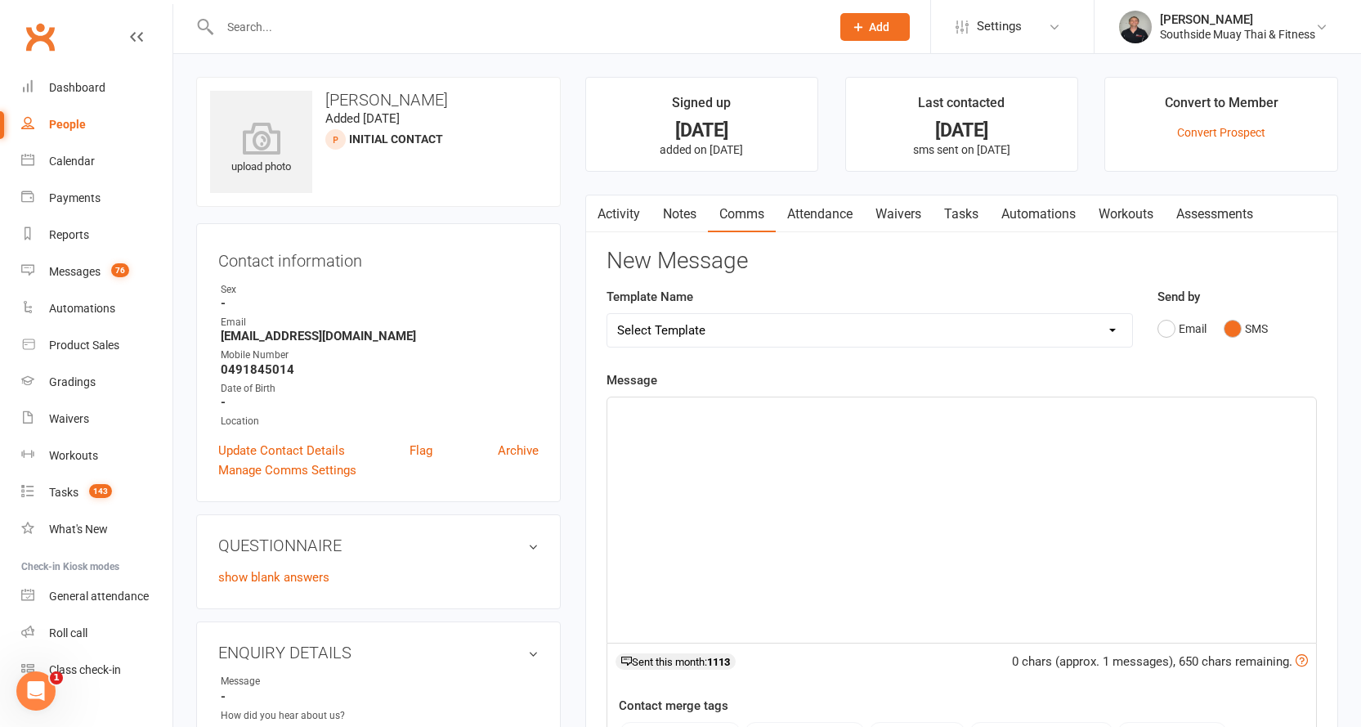
click at [993, 323] on select "Select Template [SMS] Outreach Message: High Risk – Personal From Trainer + Ree…" at bounding box center [869, 330] width 525 height 33
select select "29"
click at [607, 314] on select "Select Template [SMS] Outreach Message: High Risk – Personal From Trainer + Ree…" at bounding box center [869, 330] width 525 height 33
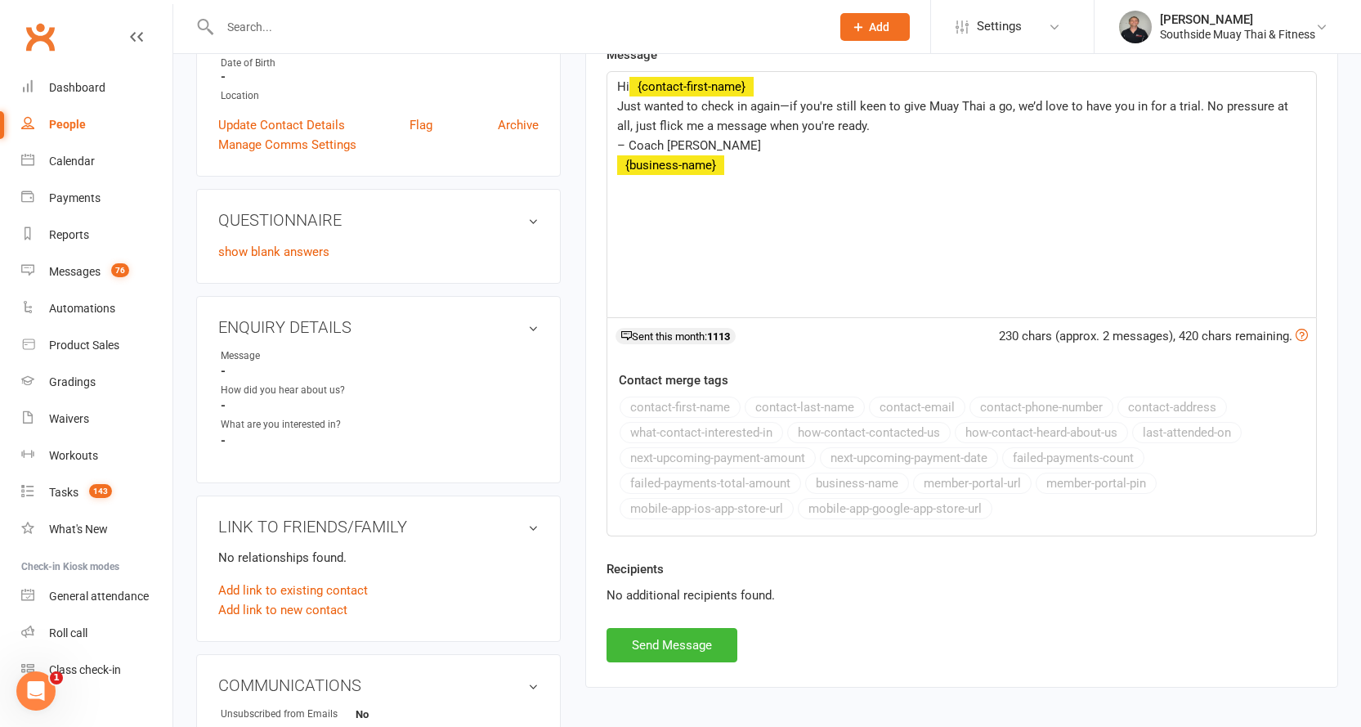
scroll to position [409, 0]
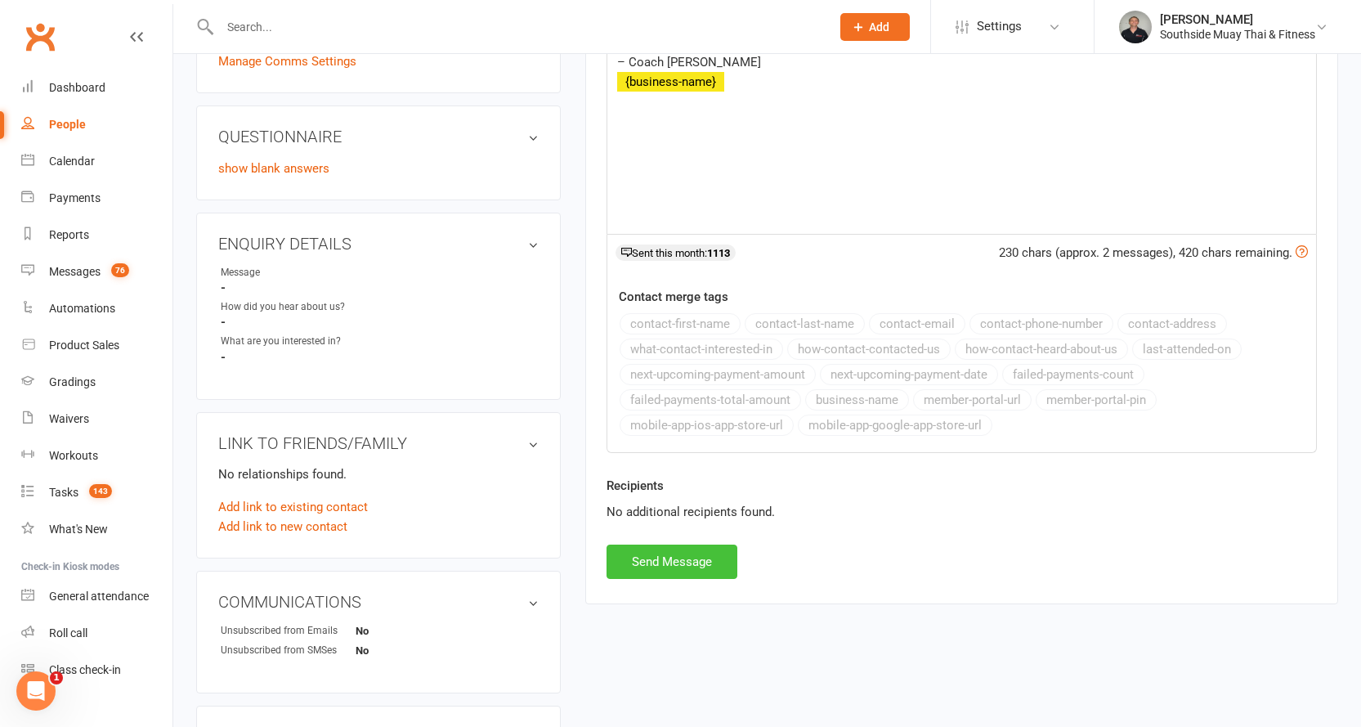
click at [647, 554] on button "Send Message" at bounding box center [672, 561] width 131 height 34
select select
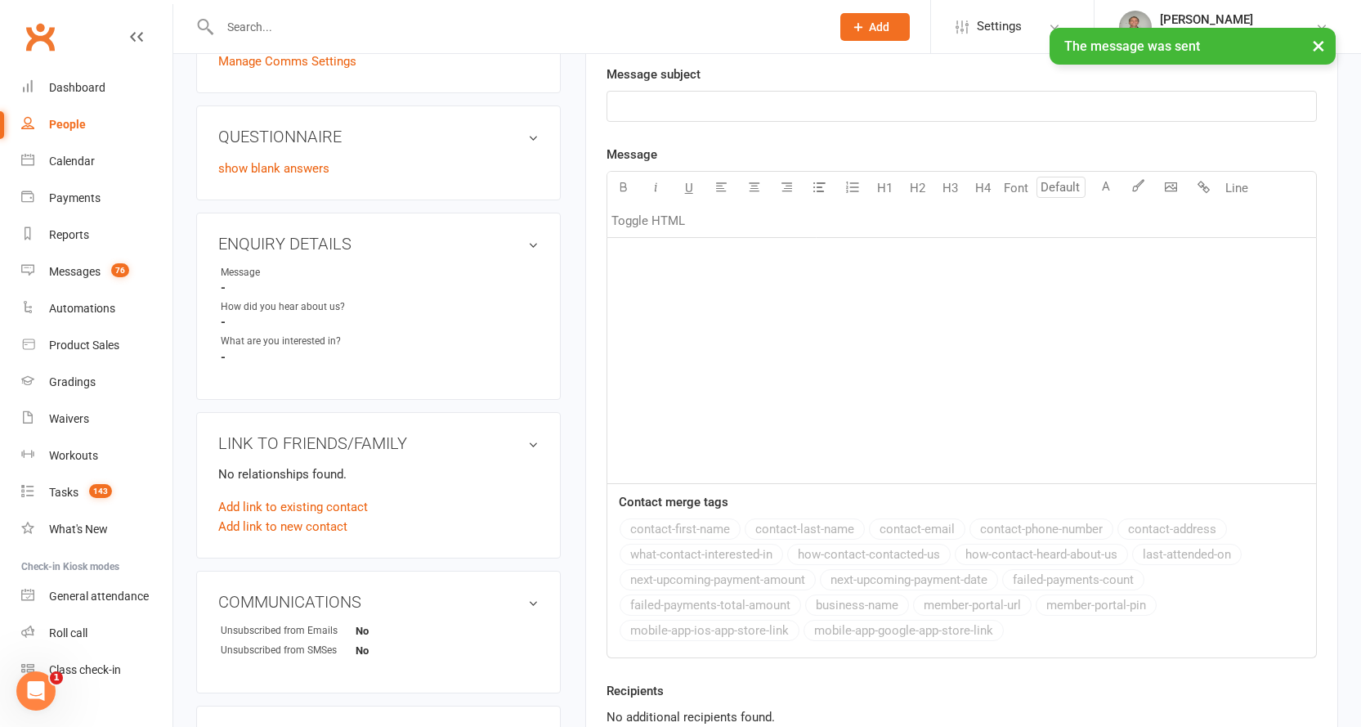
click at [71, 121] on div "People" at bounding box center [67, 124] width 37 height 13
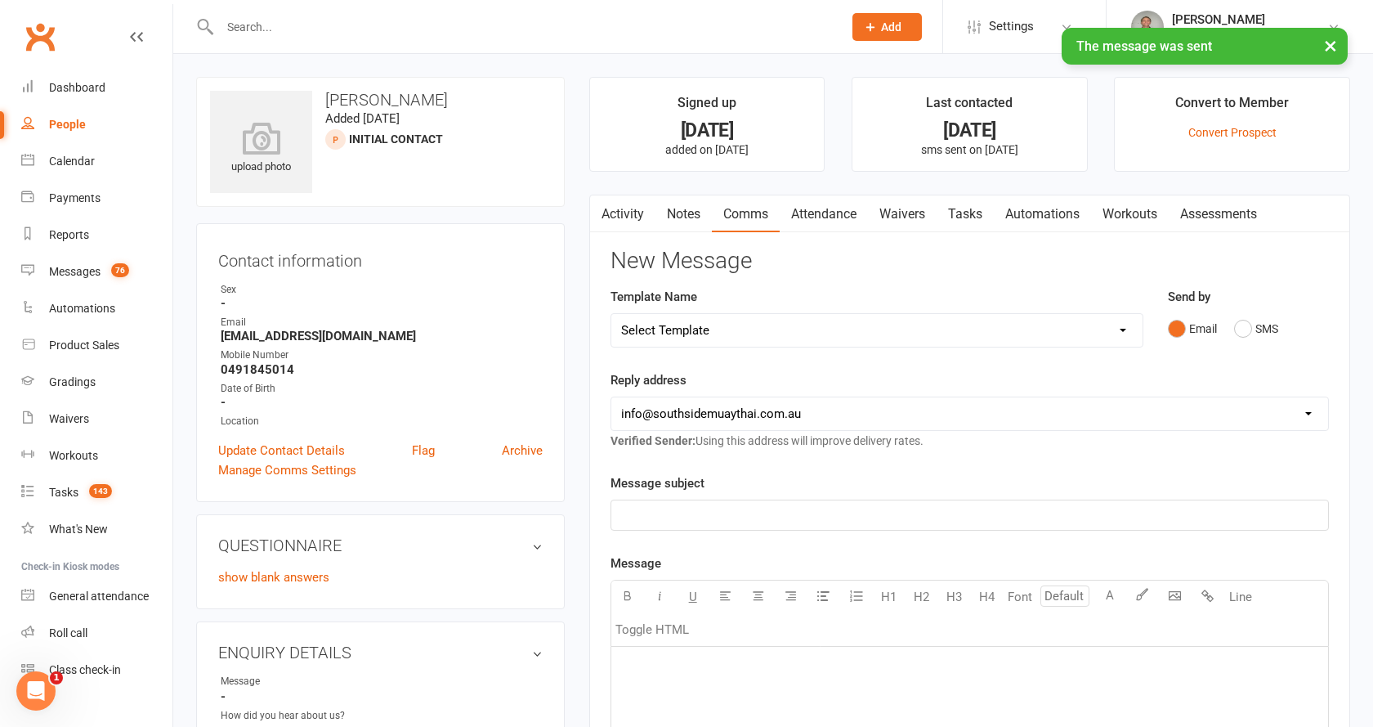
select select "100"
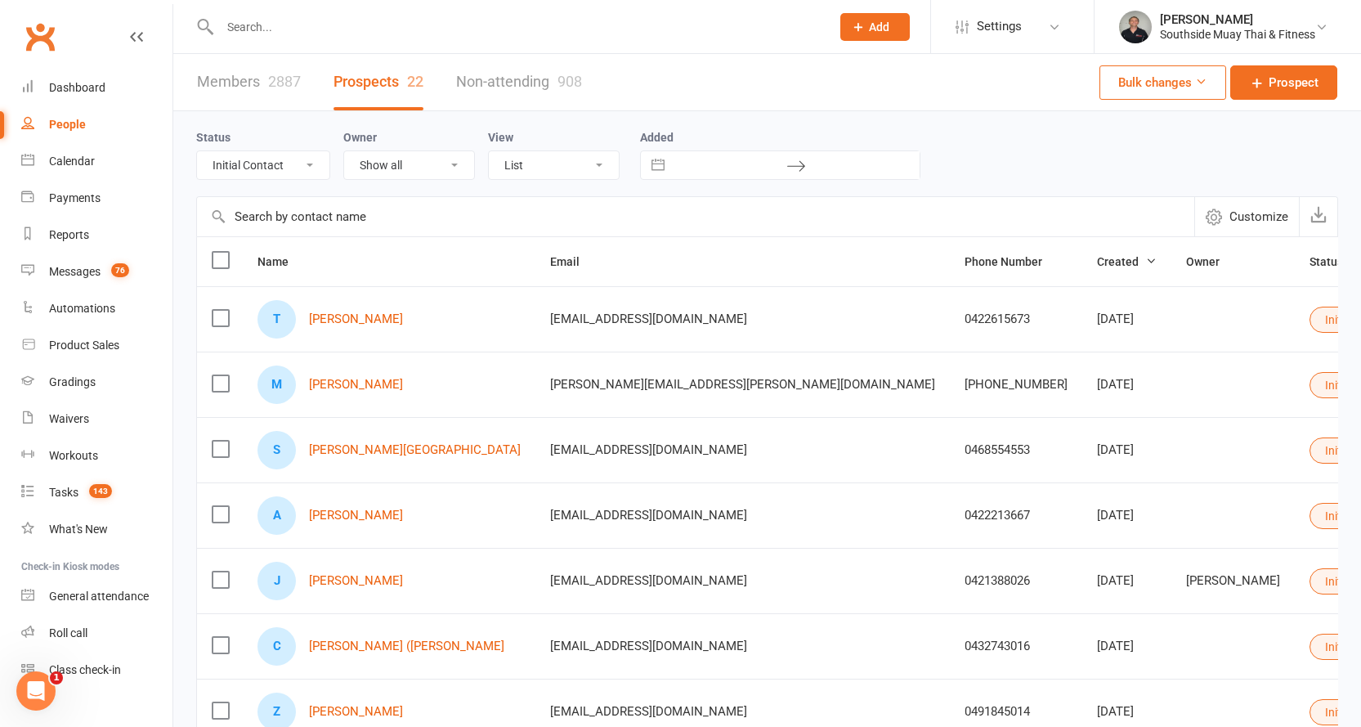
click at [251, 166] on select "All (No status set) (Invalid status) Initial Contact 28 Day LBE - Contact Neede…" at bounding box center [263, 165] width 132 height 28
select select "Tigers - Initial Contact"
click at [197, 152] on select "All (No status set) (Invalid status) Initial Contact 28 Day LBE - Contact Neede…" at bounding box center [263, 165] width 132 height 28
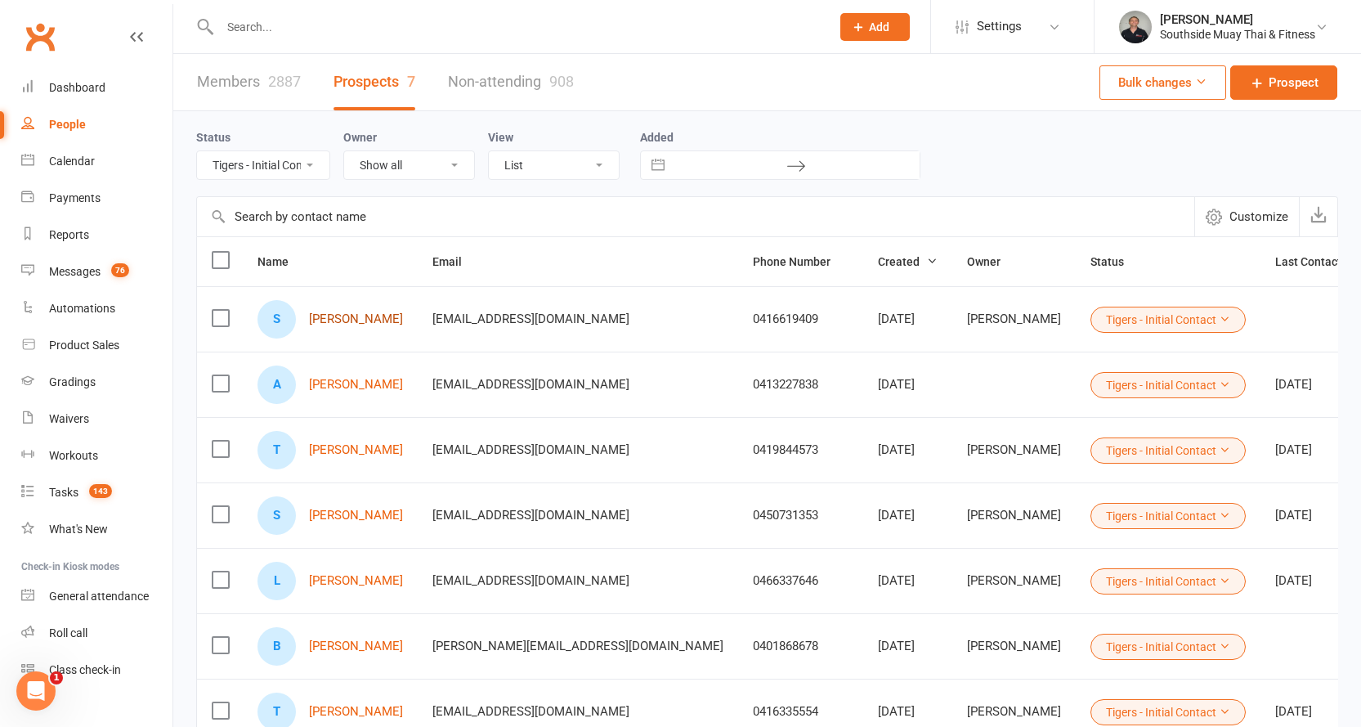
click at [348, 322] on link "Savannah Sophiah" at bounding box center [356, 319] width 94 height 14
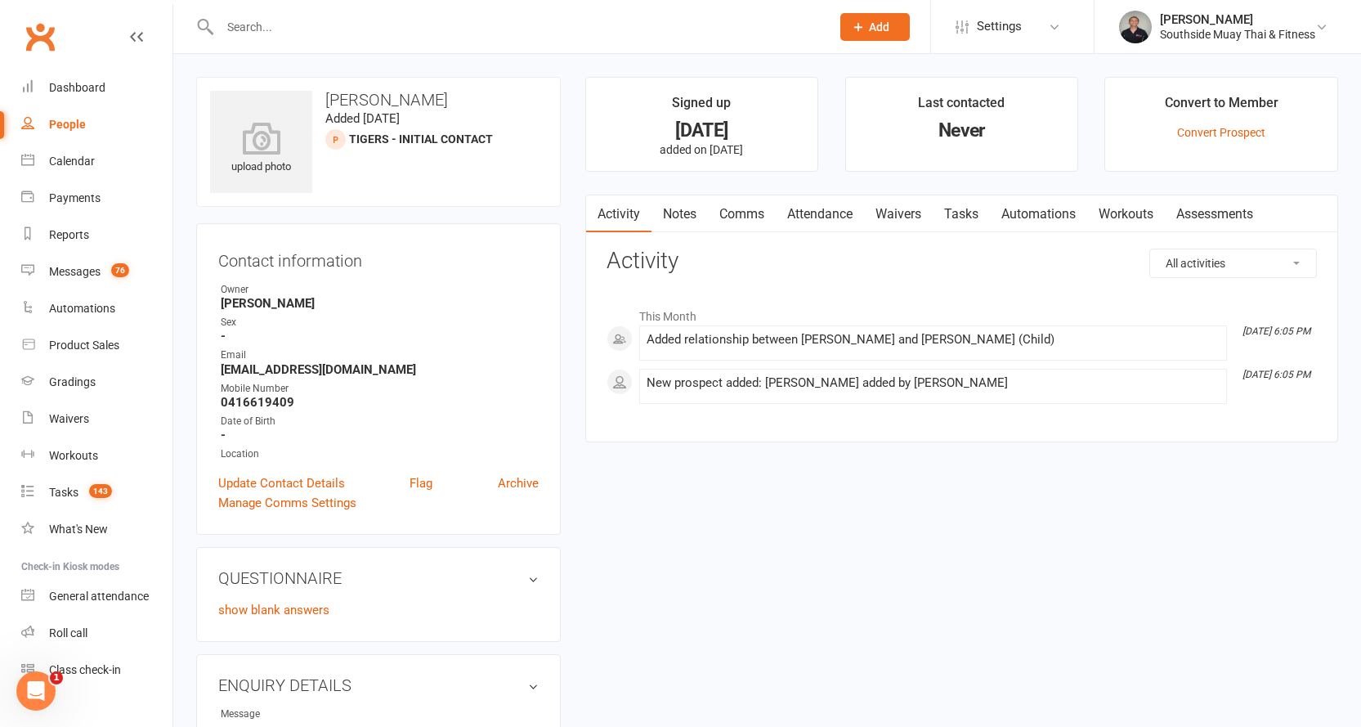
click at [677, 210] on link "Notes" at bounding box center [679, 214] width 56 height 38
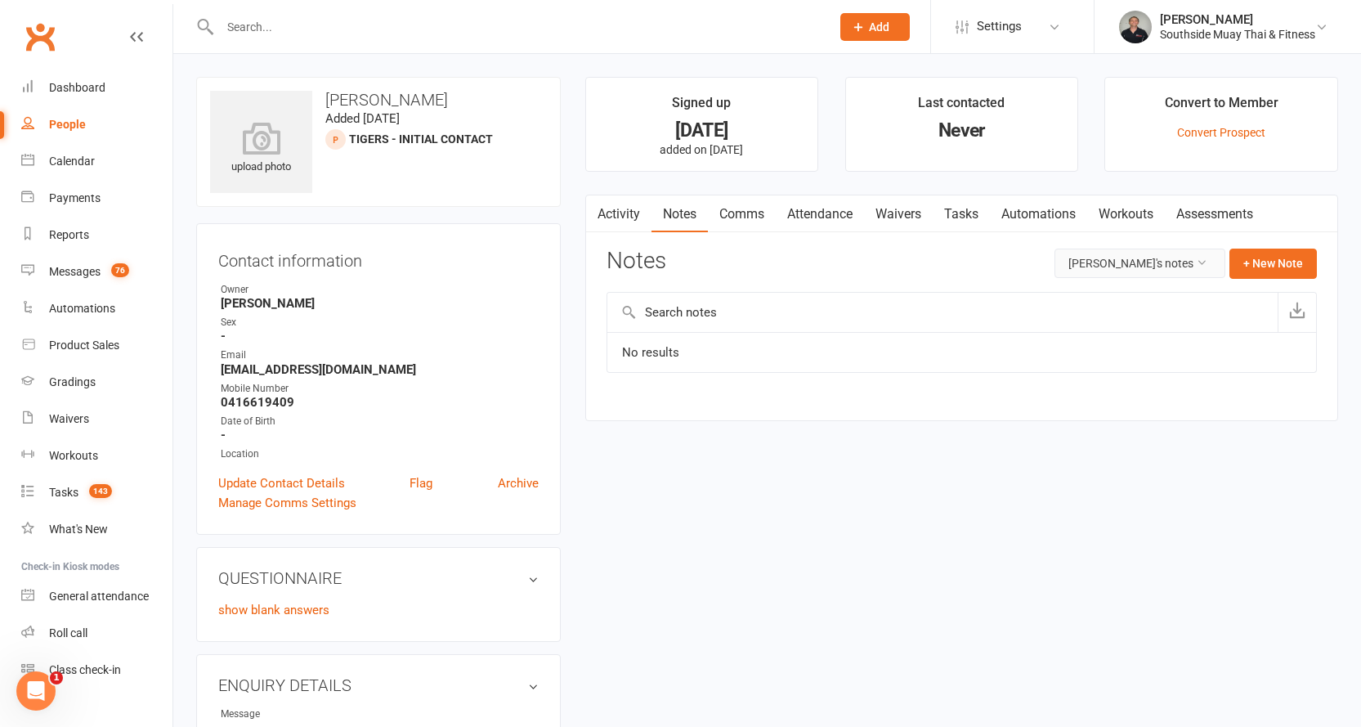
click at [1164, 271] on button "Savannah Sophiah's notes" at bounding box center [1139, 262] width 171 height 29
click at [1131, 327] on link "All family notes" at bounding box center [1131, 332] width 163 height 33
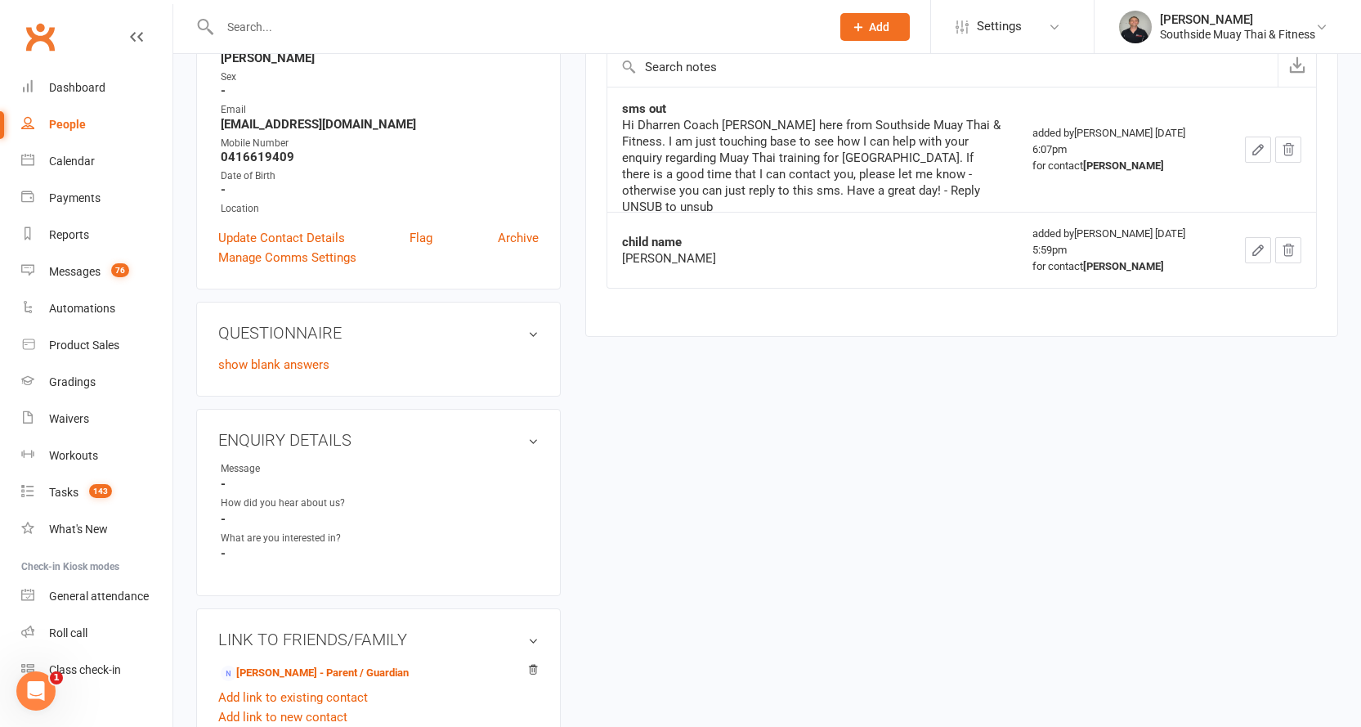
scroll to position [327, 0]
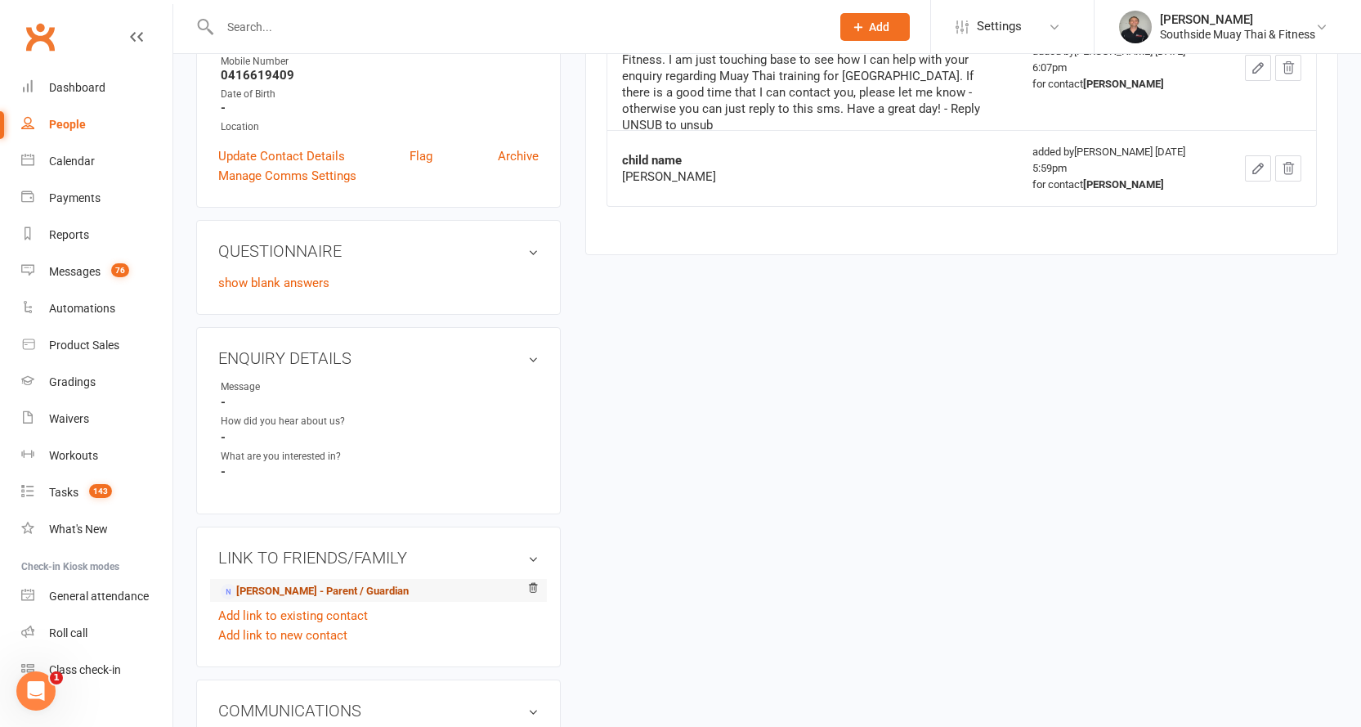
click at [288, 587] on link "Dharren Daly - Parent / Guardian" at bounding box center [315, 591] width 188 height 17
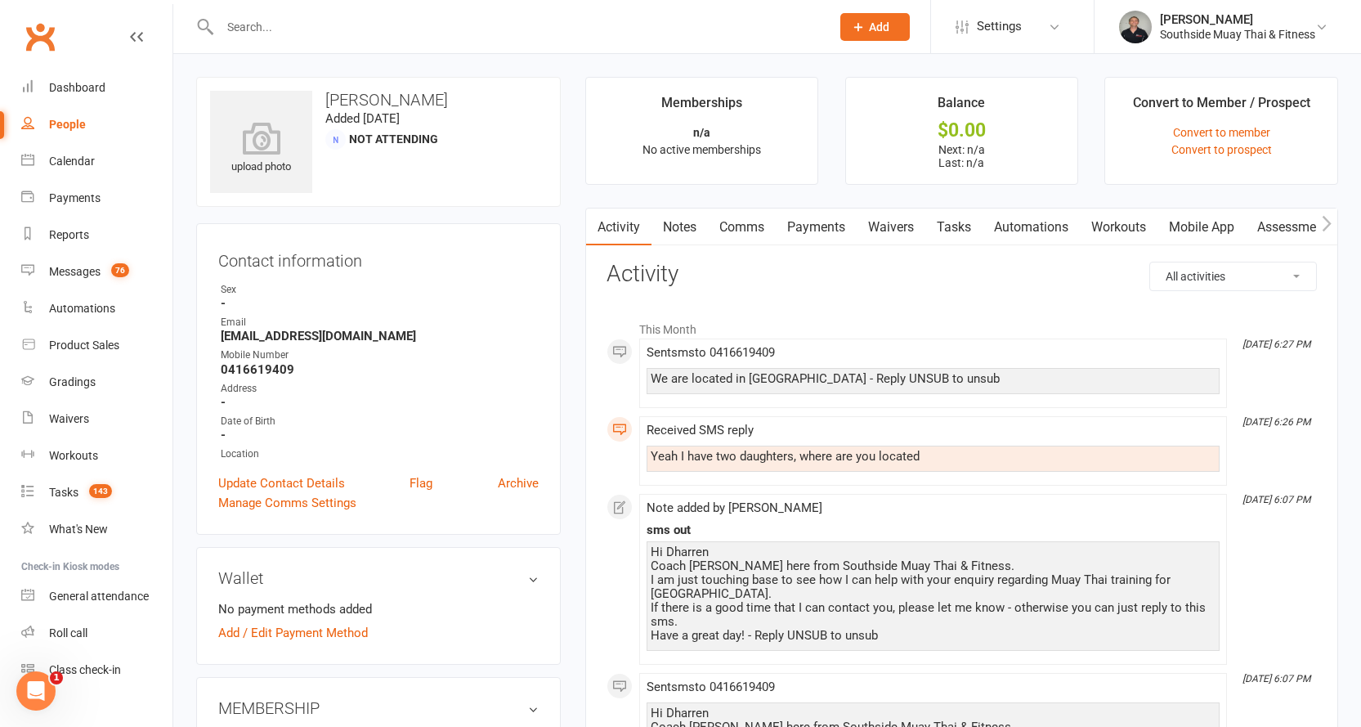
click at [750, 220] on link "Comms" at bounding box center [742, 227] width 68 height 38
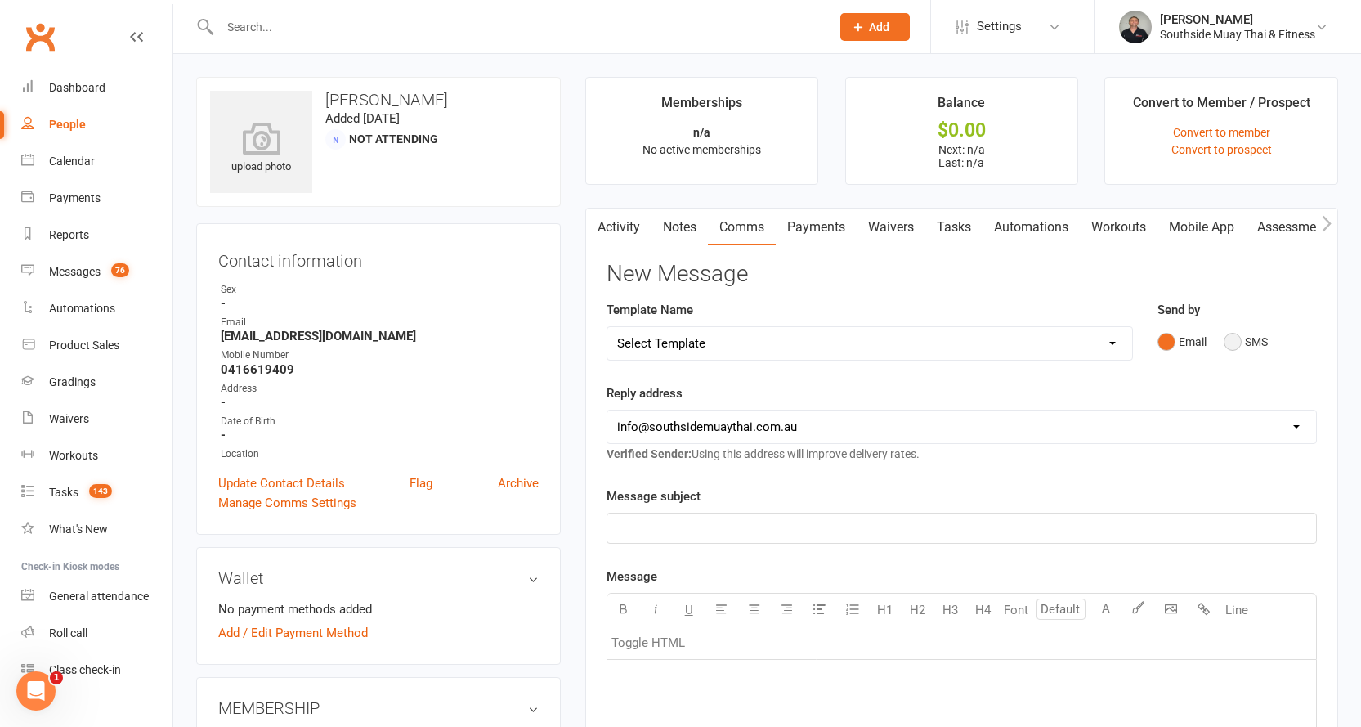
click at [1235, 340] on button "SMS" at bounding box center [1246, 341] width 44 height 31
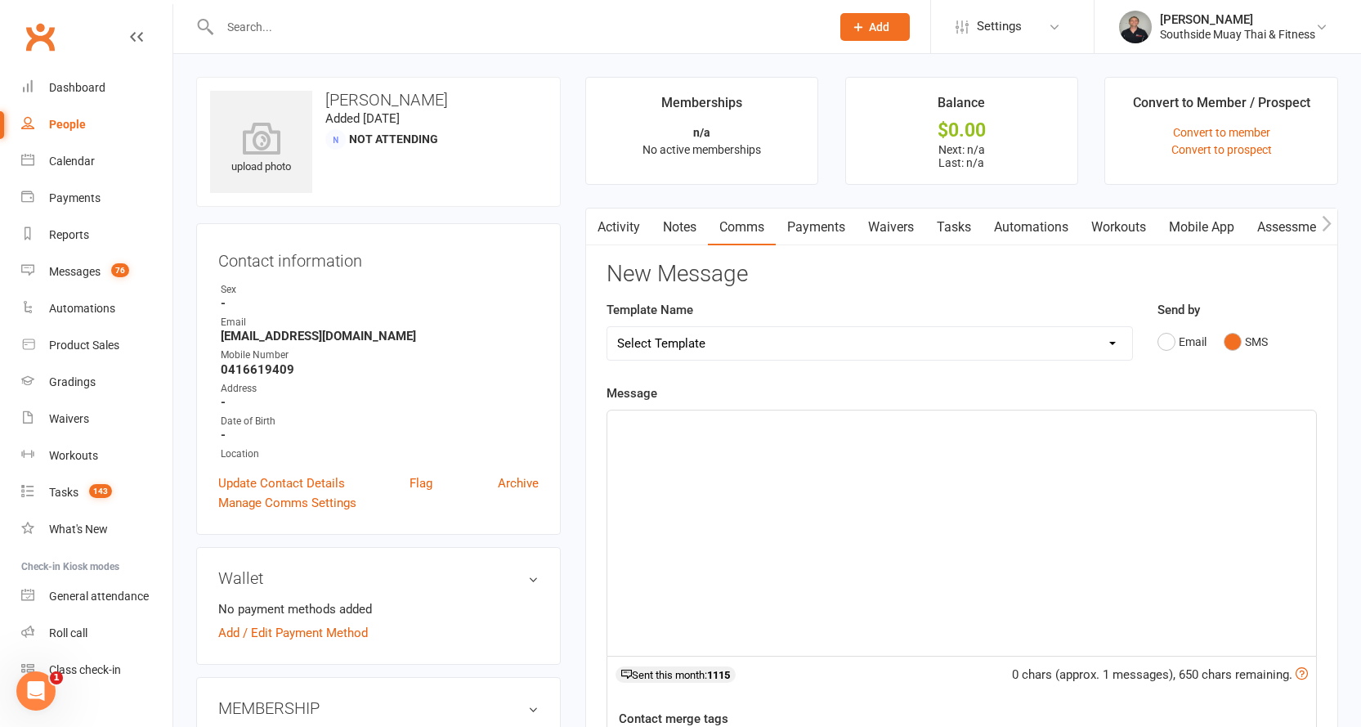
click at [778, 342] on select "Select Template [SMS] Outreach Message: High Risk – Personal From Trainer + Ree…" at bounding box center [869, 343] width 525 height 33
click at [607, 327] on select "Select Template [SMS] Outreach Message: High Risk – Personal From Trainer + Ree…" at bounding box center [869, 343] width 525 height 33
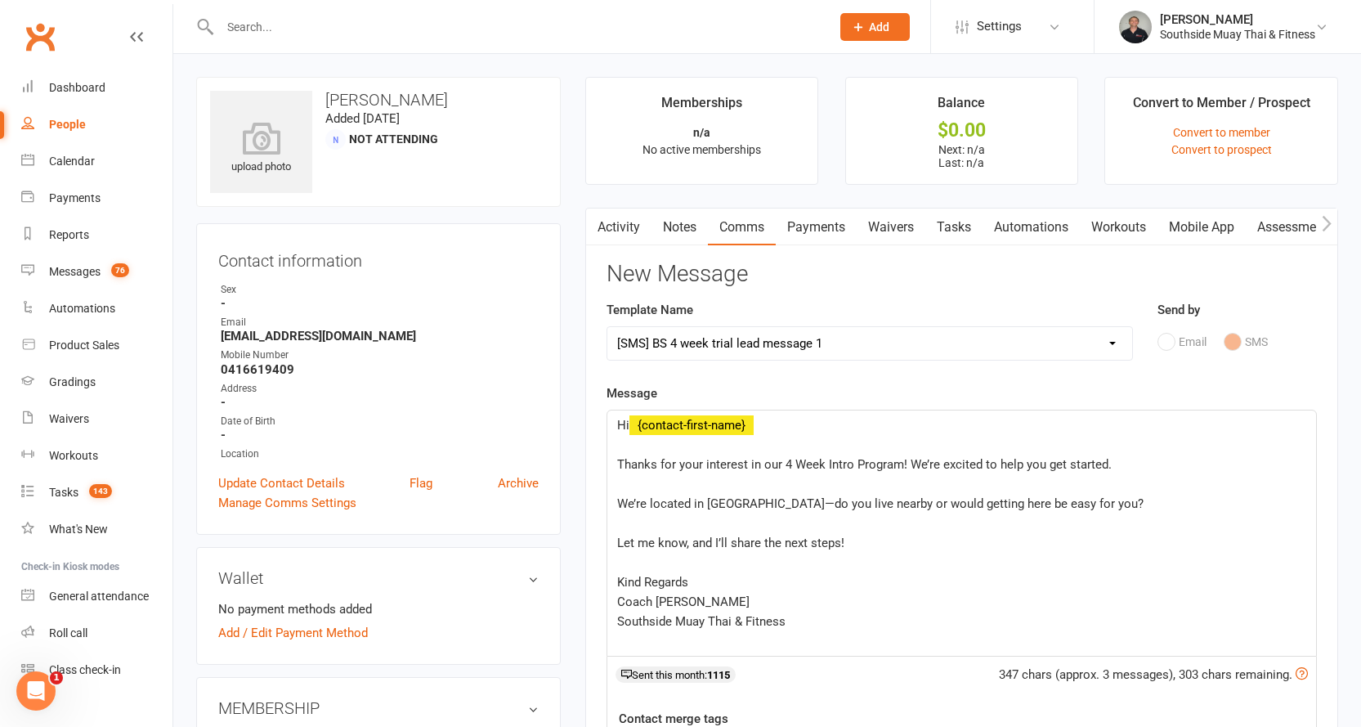
click at [796, 336] on select "Select Template [SMS] Outreach Message: High Risk – Personal From Trainer + Ree…" at bounding box center [869, 343] width 525 height 33
click at [607, 327] on select "Select Template [SMS] Outreach Message: High Risk – Personal From Trainer + Ree…" at bounding box center [869, 343] width 525 height 33
click at [822, 351] on select "Select Template [SMS] Outreach Message: High Risk – Personal From Trainer + Ree…" at bounding box center [869, 343] width 525 height 33
select select "28"
click at [607, 327] on select "Select Template [SMS] Outreach Message: High Risk – Personal From Trainer + Ree…" at bounding box center [869, 343] width 525 height 33
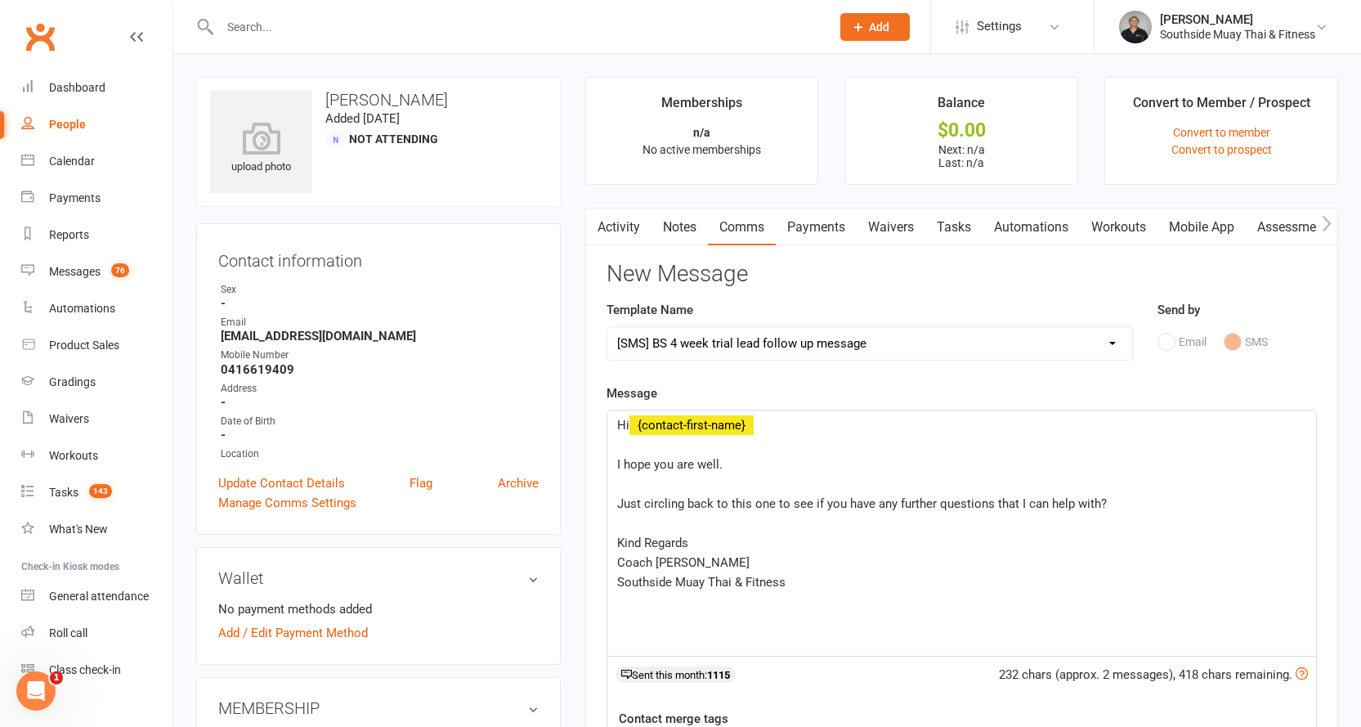
click at [611, 464] on div "Hi ﻿ {contact-first-name} ﻿ I hope you are well. ﻿ Just circling back to this o…" at bounding box center [961, 532] width 709 height 245
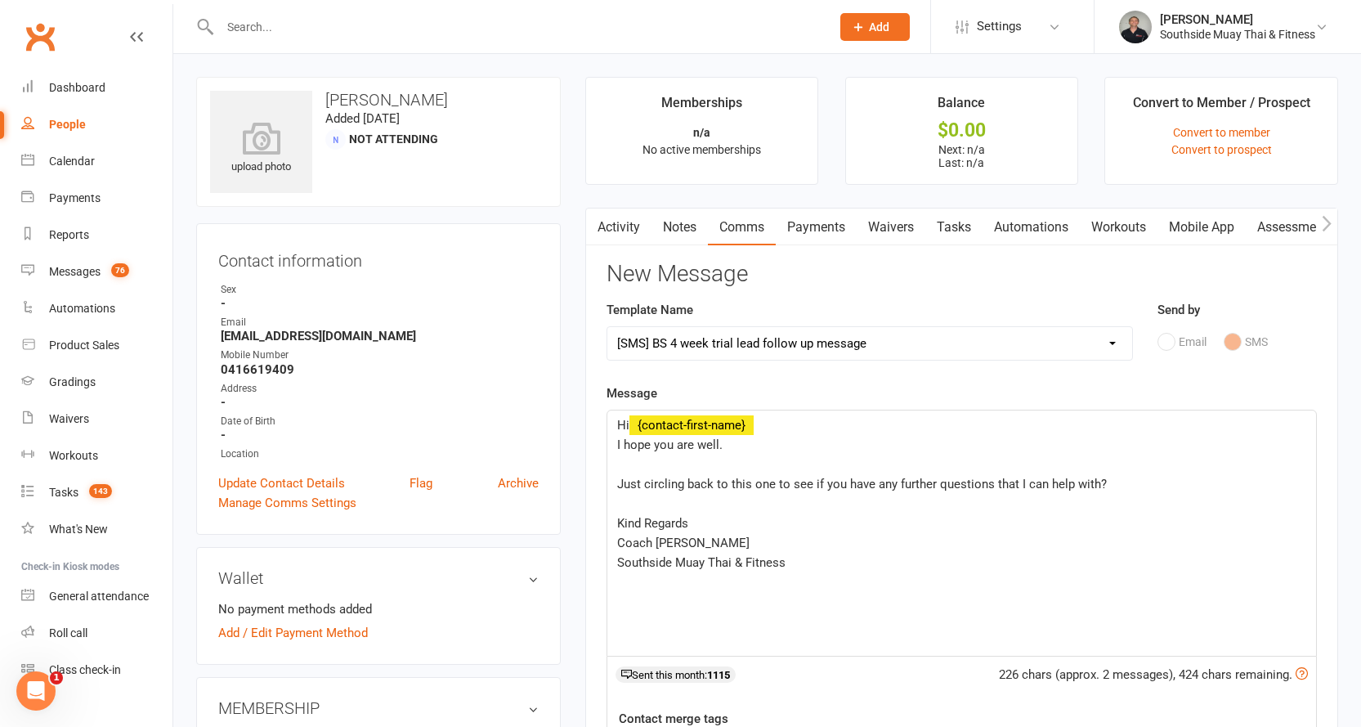
click at [611, 481] on div "Hi ﻿ {contact-first-name} I hope you are well. ﻿ Just circling back to this one…" at bounding box center [961, 532] width 709 height 245
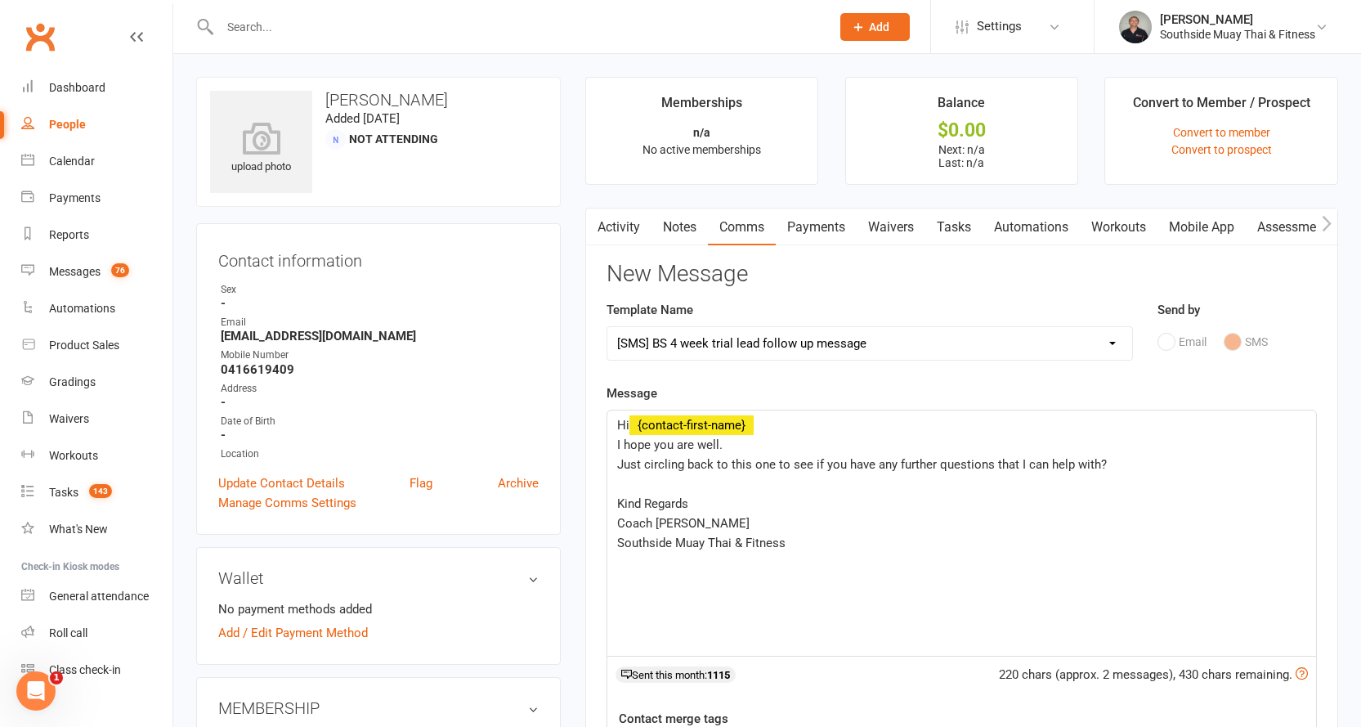
click at [613, 497] on div "Hi ﻿ {contact-first-name} I hope you are well. Just circling back to this one t…" at bounding box center [961, 532] width 709 height 245
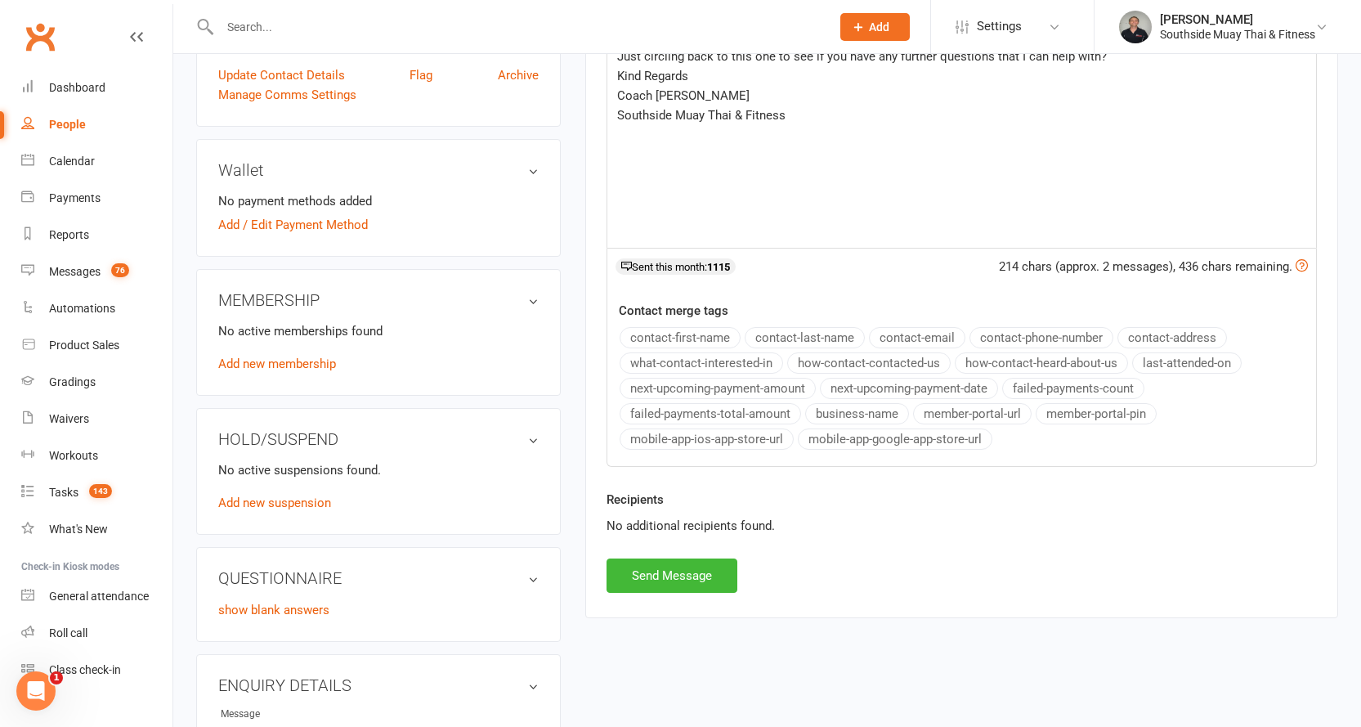
scroll to position [409, 0]
click at [615, 575] on button "Send Message" at bounding box center [672, 574] width 131 height 34
select select
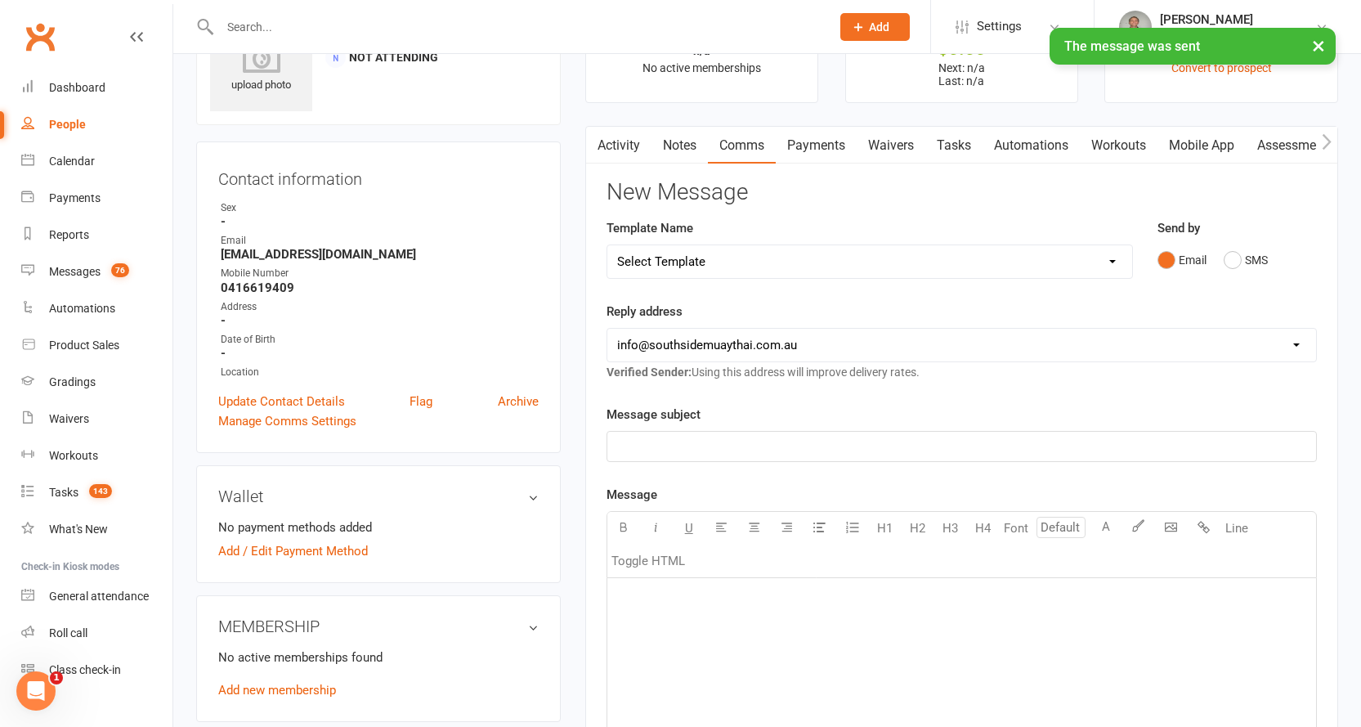
scroll to position [0, 0]
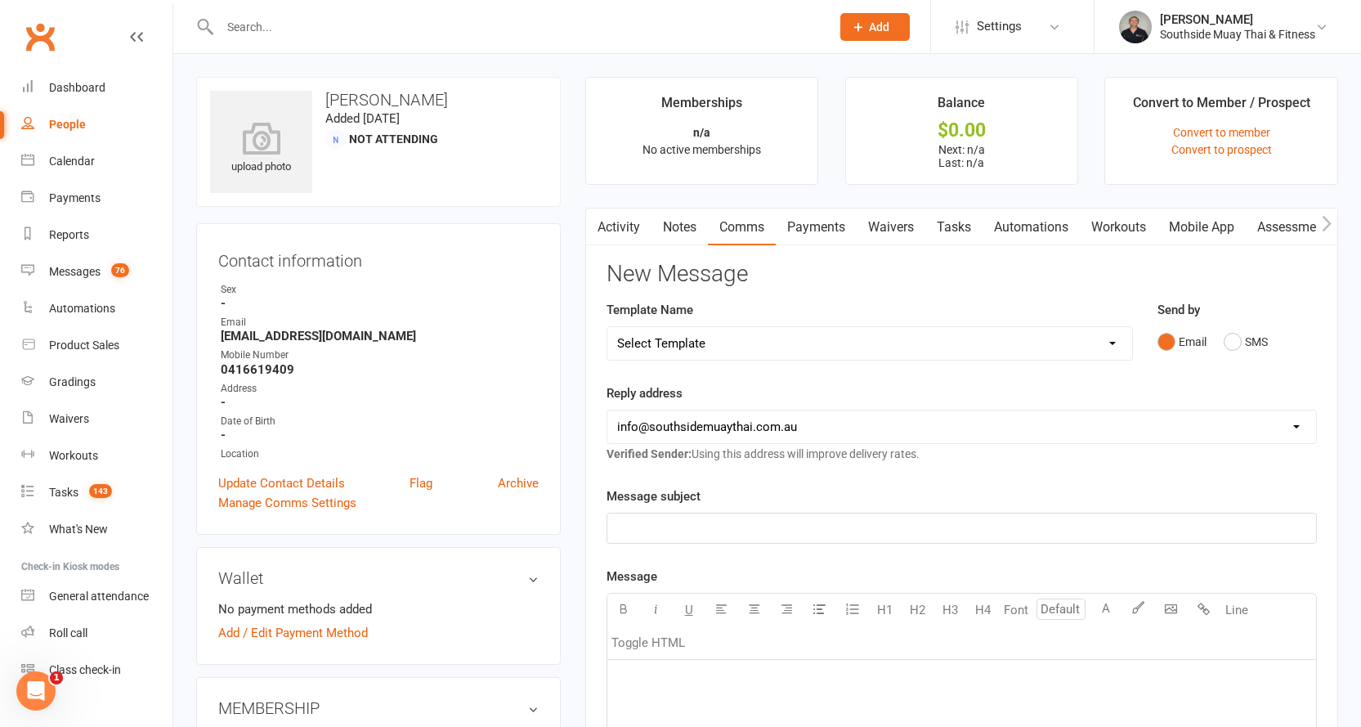
click at [60, 123] on div "People" at bounding box center [67, 124] width 37 height 13
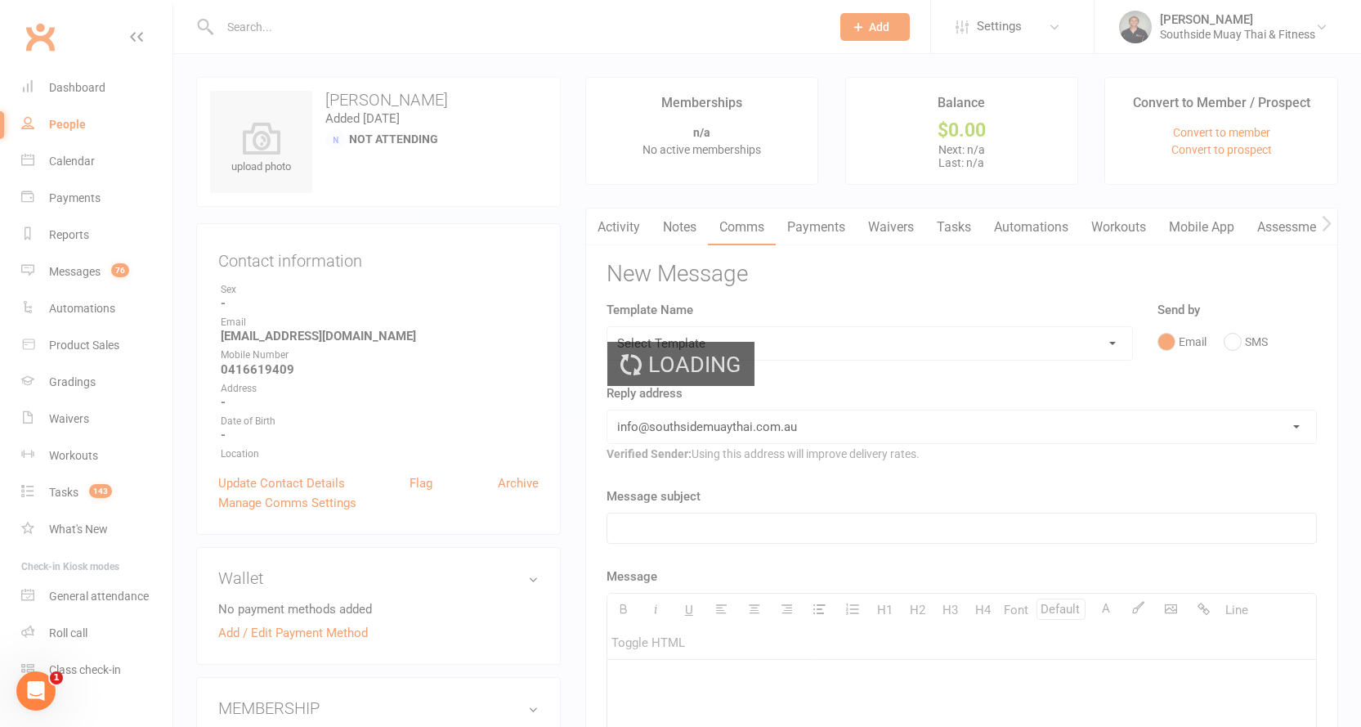
select select "100"
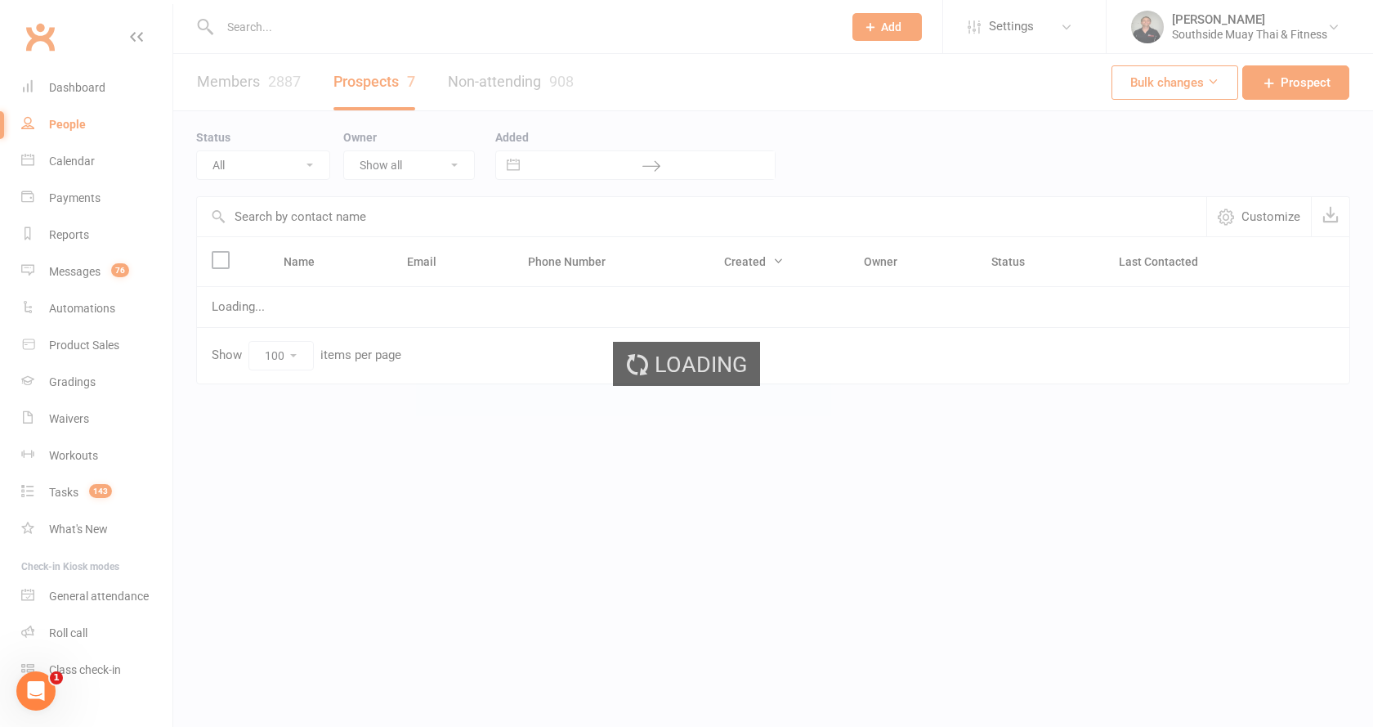
select select "Tigers - Initial Contact"
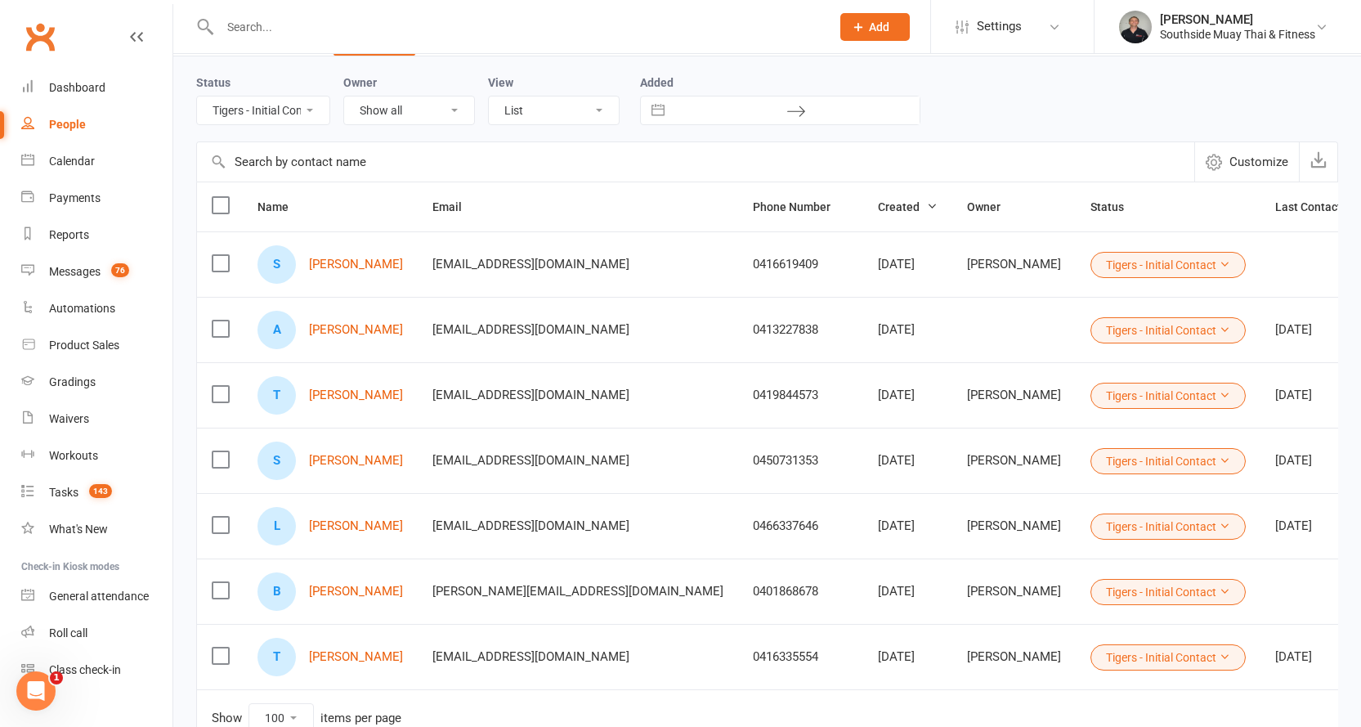
scroll to position [82, 0]
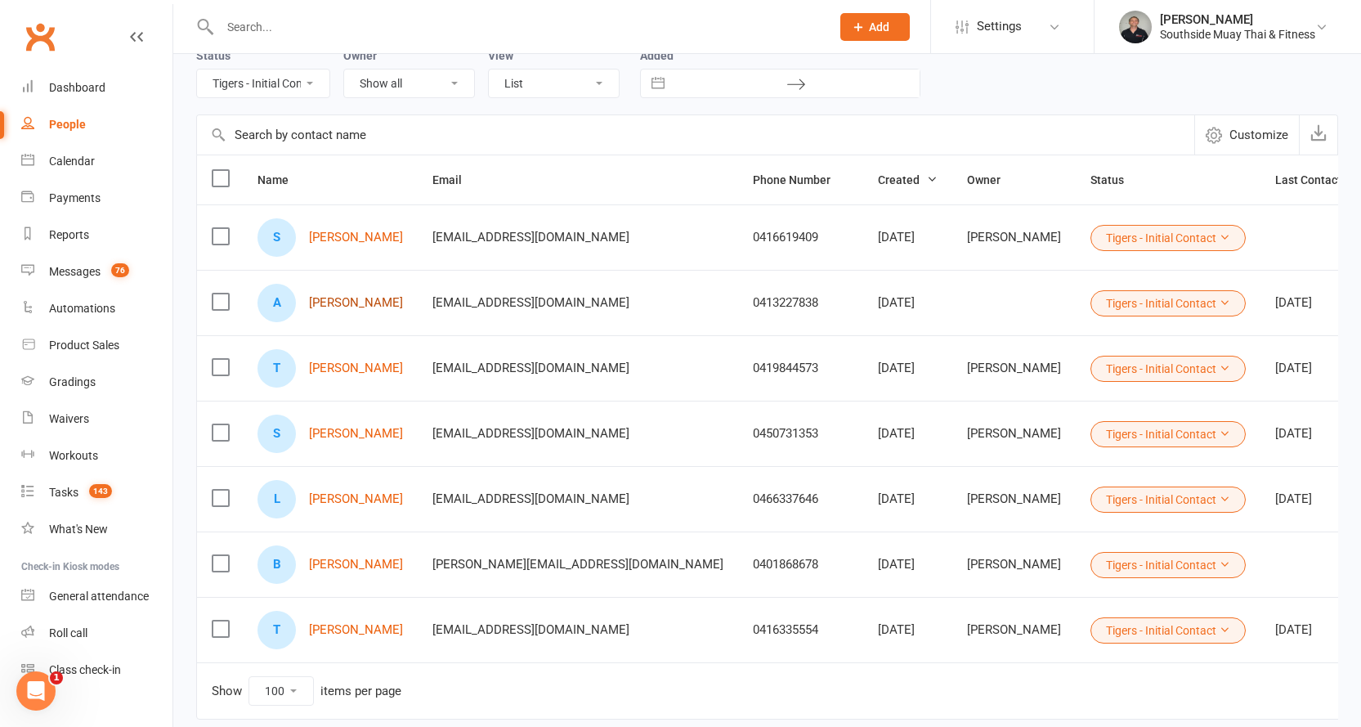
click at [344, 302] on link "Amie Crothers" at bounding box center [356, 303] width 94 height 14
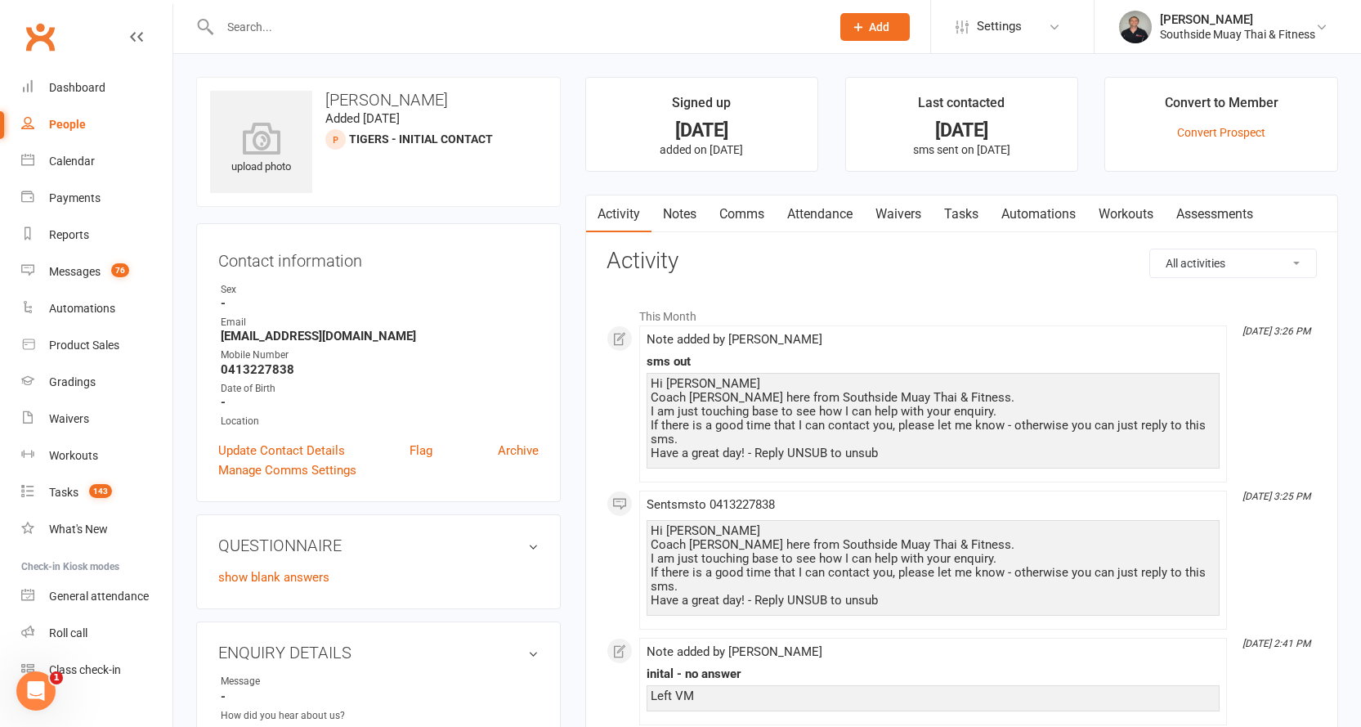
click at [687, 213] on link "Notes" at bounding box center [679, 214] width 56 height 38
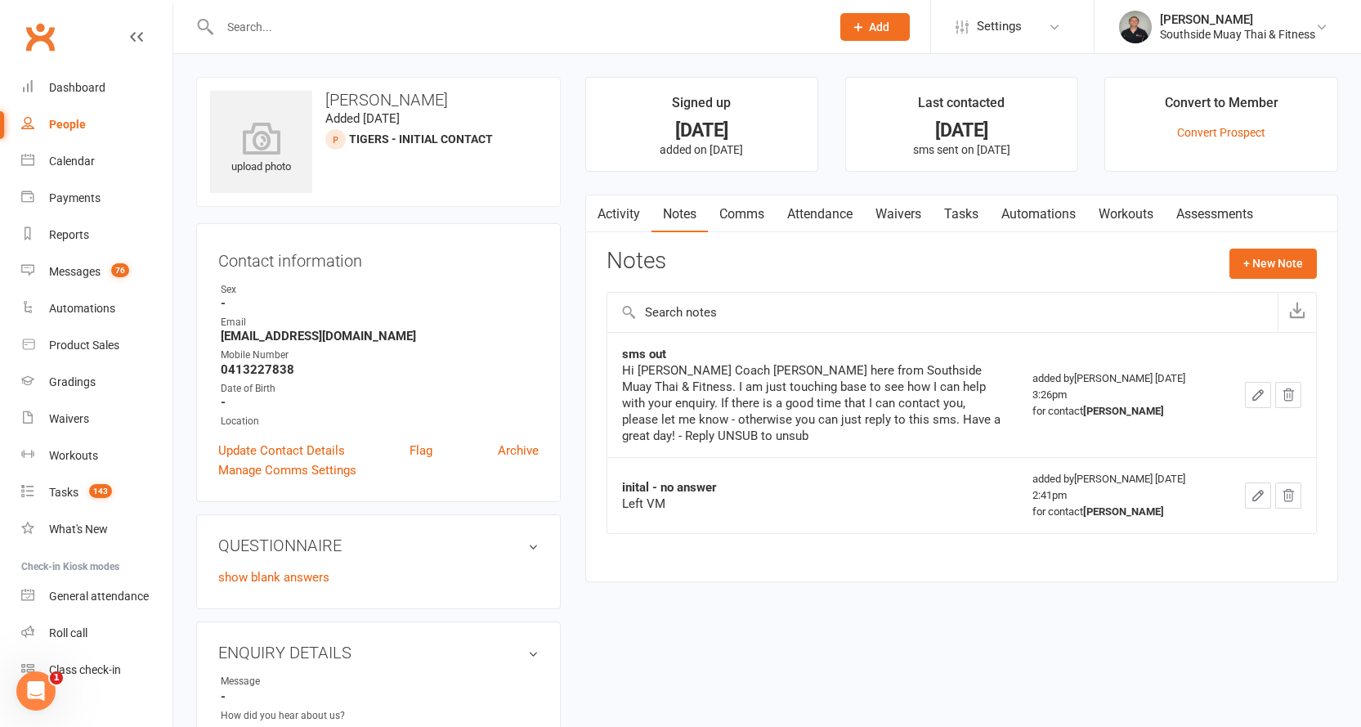
click at [742, 210] on link "Comms" at bounding box center [742, 214] width 68 height 38
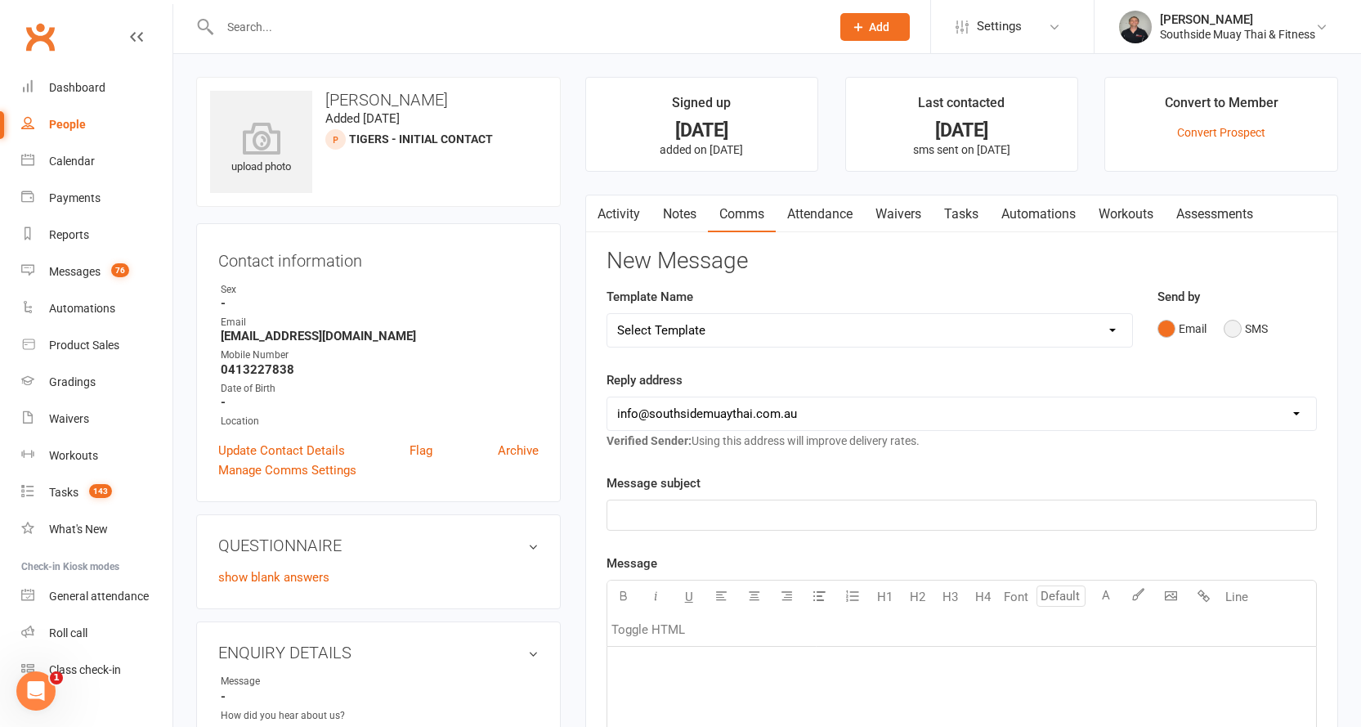
click at [1243, 334] on button "SMS" at bounding box center [1246, 328] width 44 height 31
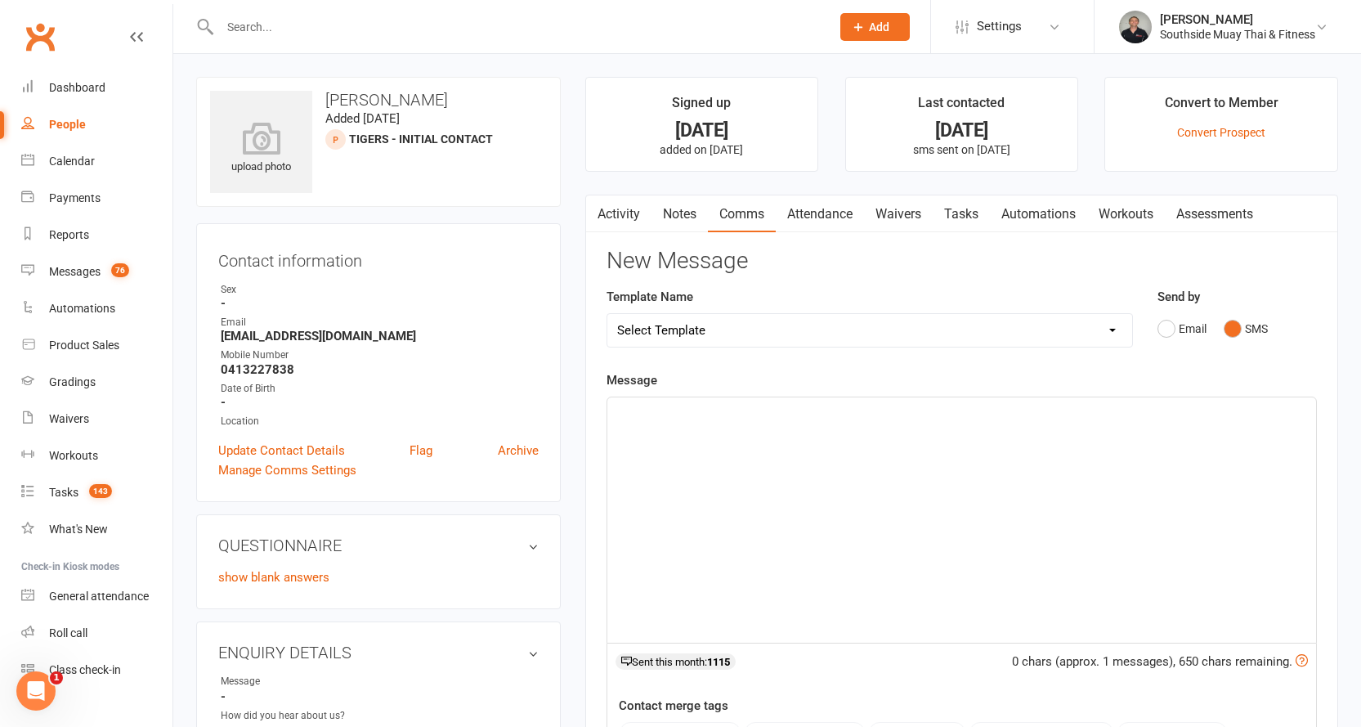
click at [841, 325] on select "Select Template [SMS] Outreach Message: High Risk – Personal From Trainer + Ree…" at bounding box center [869, 330] width 525 height 33
select select "28"
click at [607, 314] on select "Select Template [SMS] Outreach Message: High Risk – Personal From Trainer + Ree…" at bounding box center [869, 330] width 525 height 33
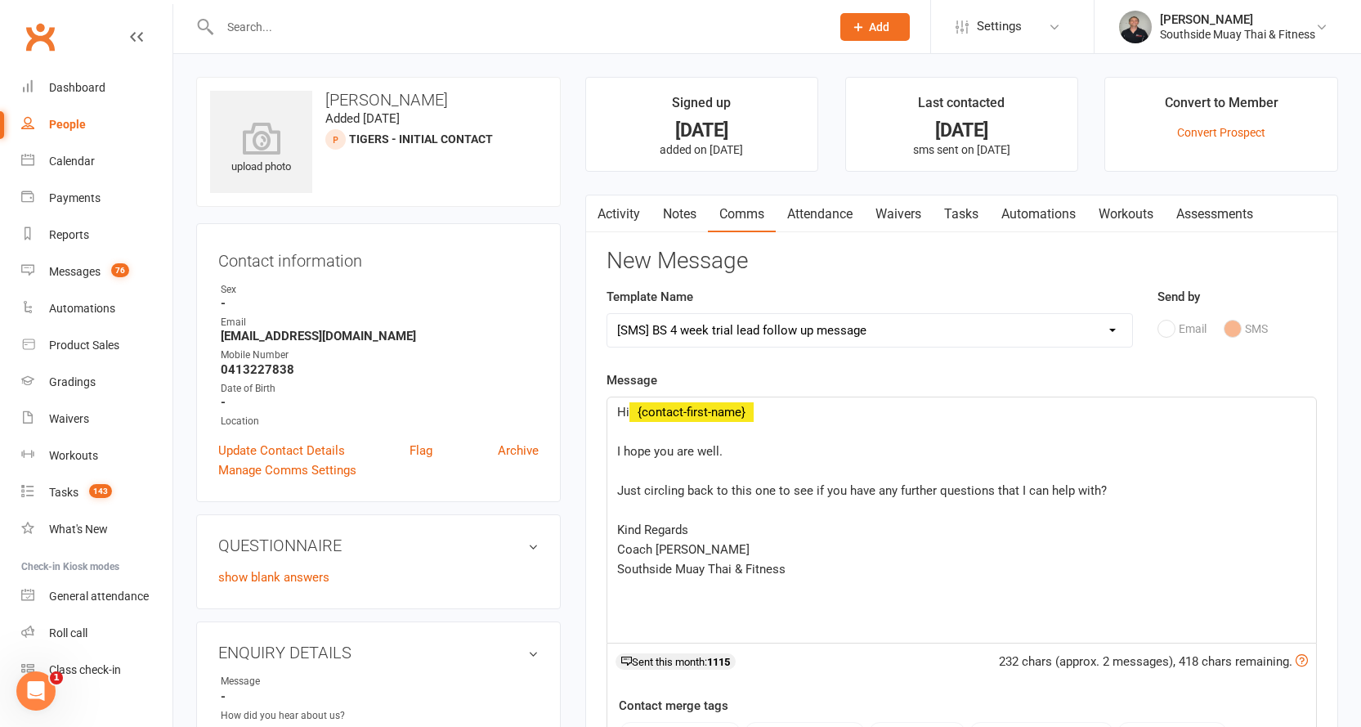
click at [611, 448] on div "Hi ﻿ {contact-first-name} ﻿ I hope you are well. ﻿ Just circling back to this o…" at bounding box center [961, 519] width 709 height 245
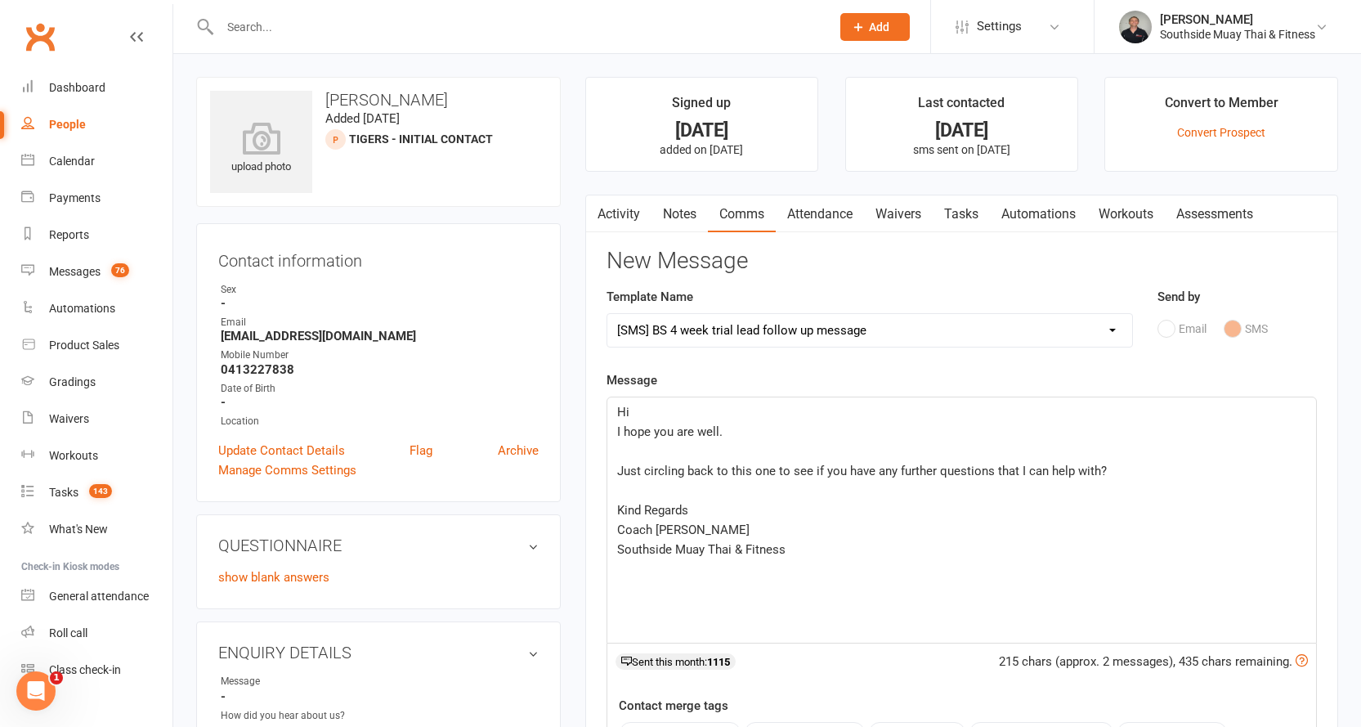
click at [639, 414] on p "Hi" at bounding box center [961, 412] width 689 height 20
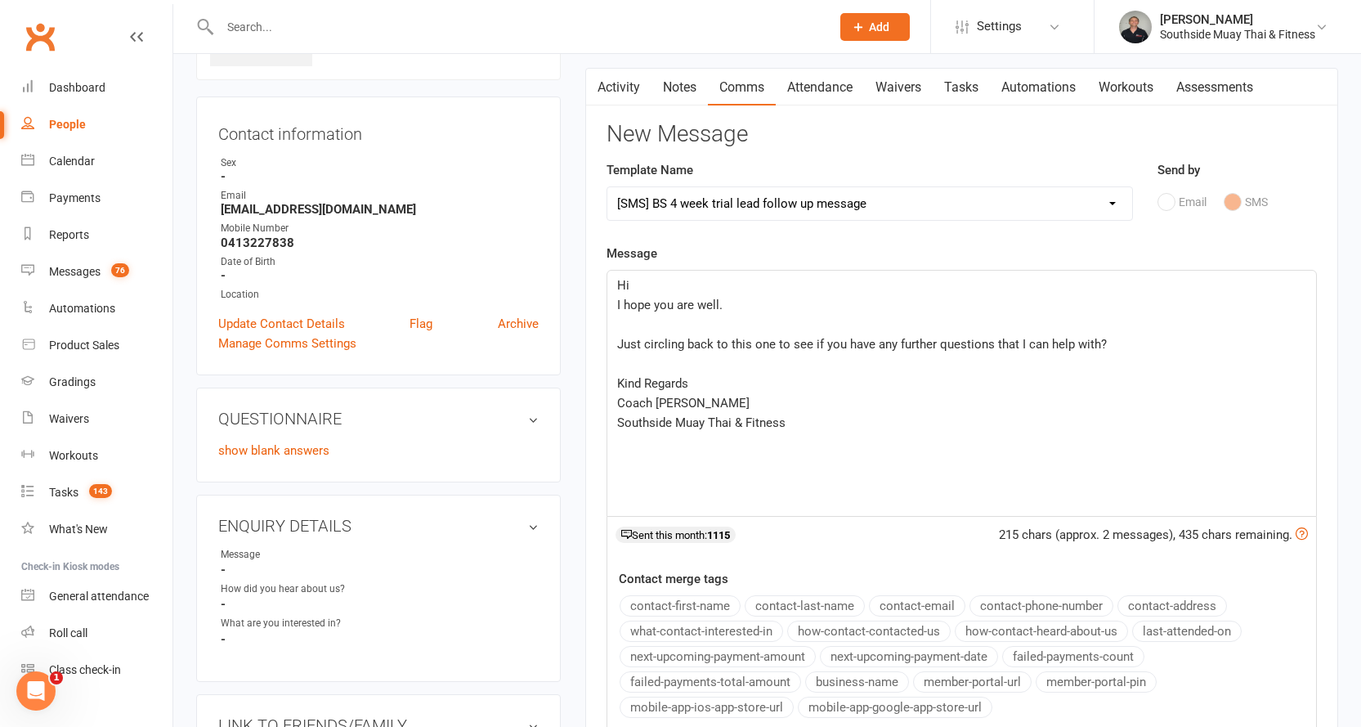
scroll to position [163, 0]
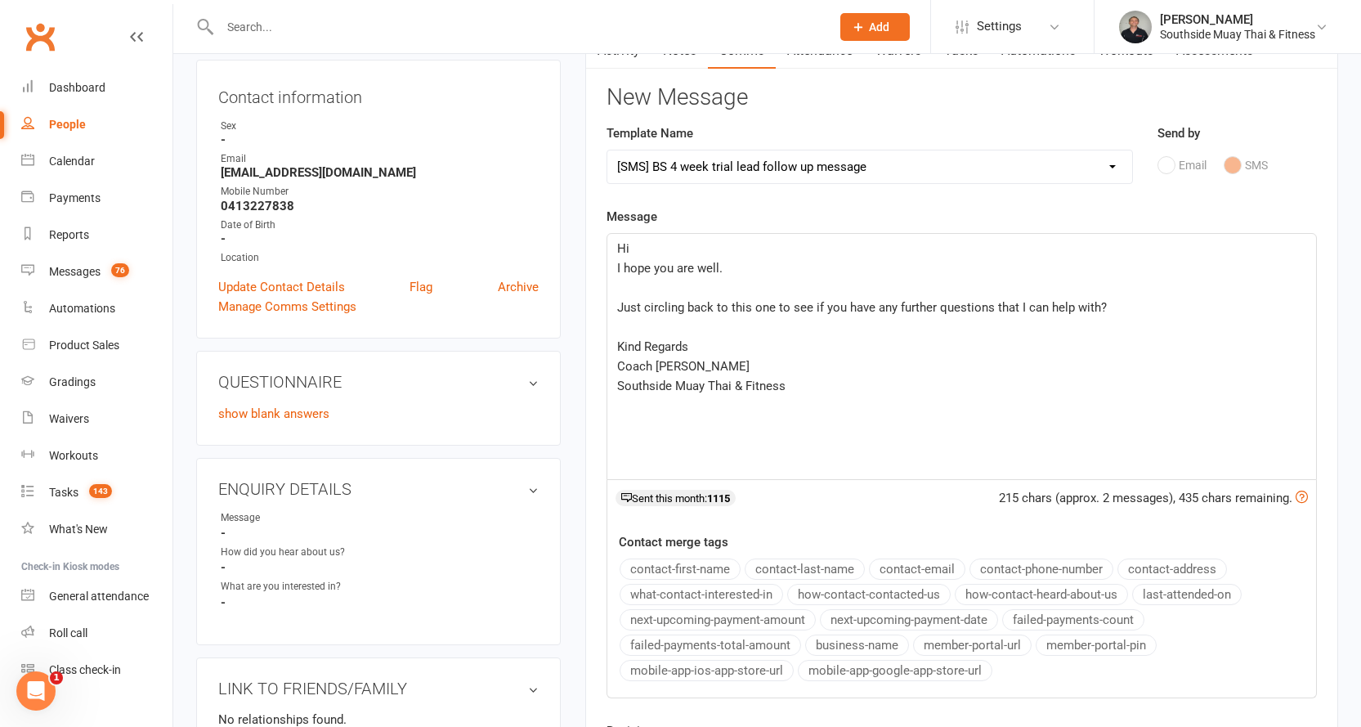
click at [655, 564] on button "contact-first-name" at bounding box center [680, 568] width 121 height 21
click at [613, 305] on div "Hi ﻿ {contact-first-name} I hope you are well. ﻿ Just circling back to this one…" at bounding box center [961, 356] width 709 height 245
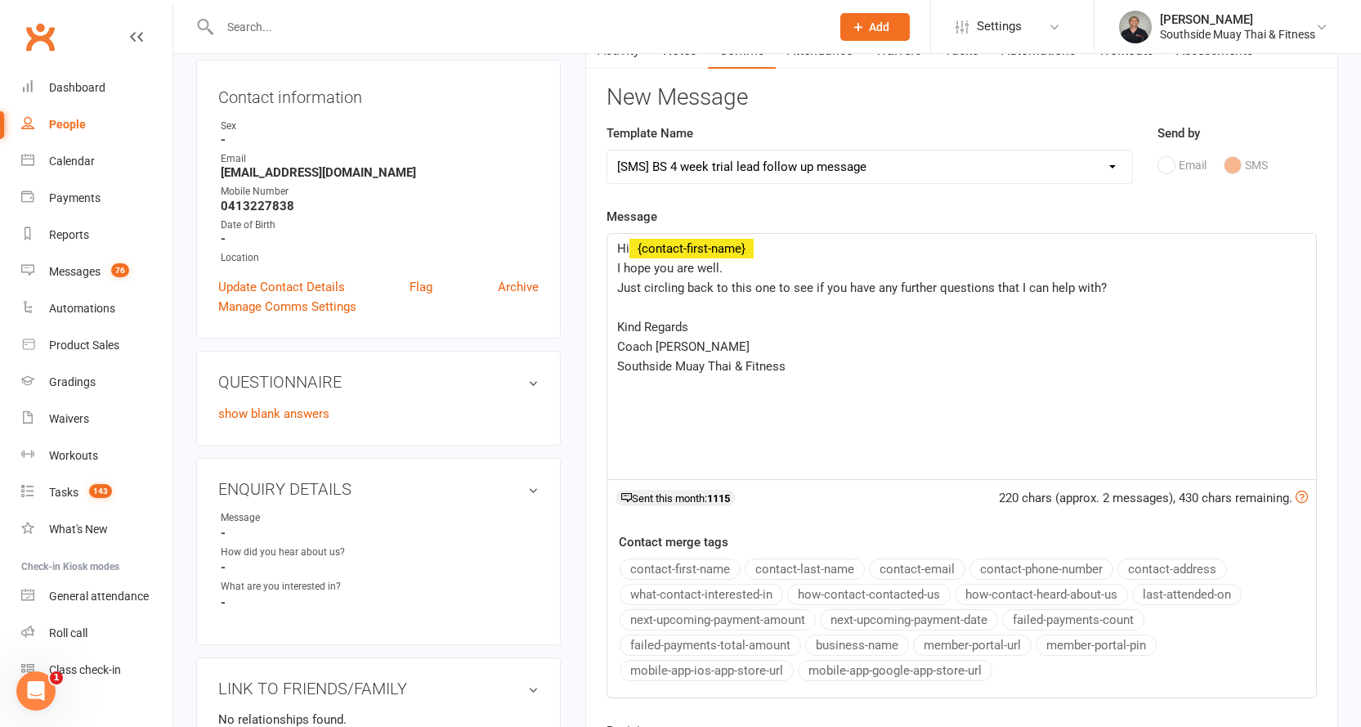
click at [618, 326] on span "Kind Regards" at bounding box center [652, 327] width 71 height 15
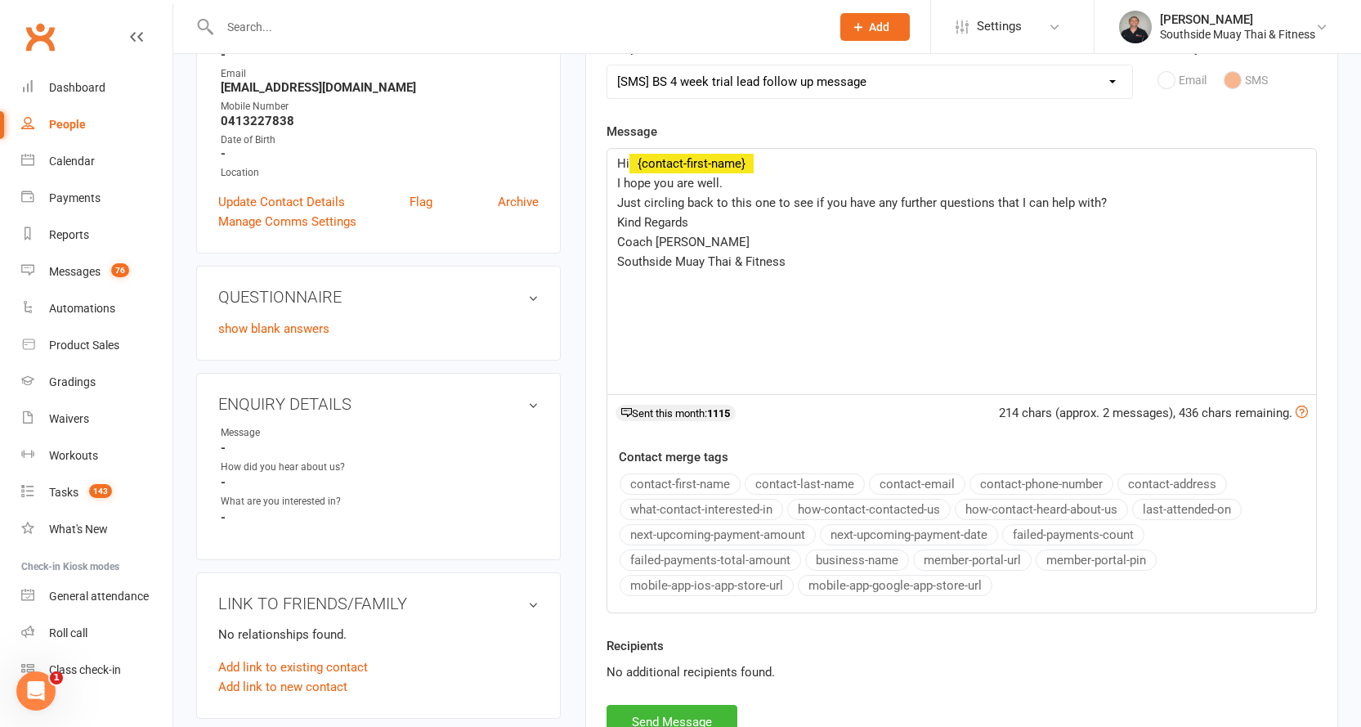
scroll to position [409, 0]
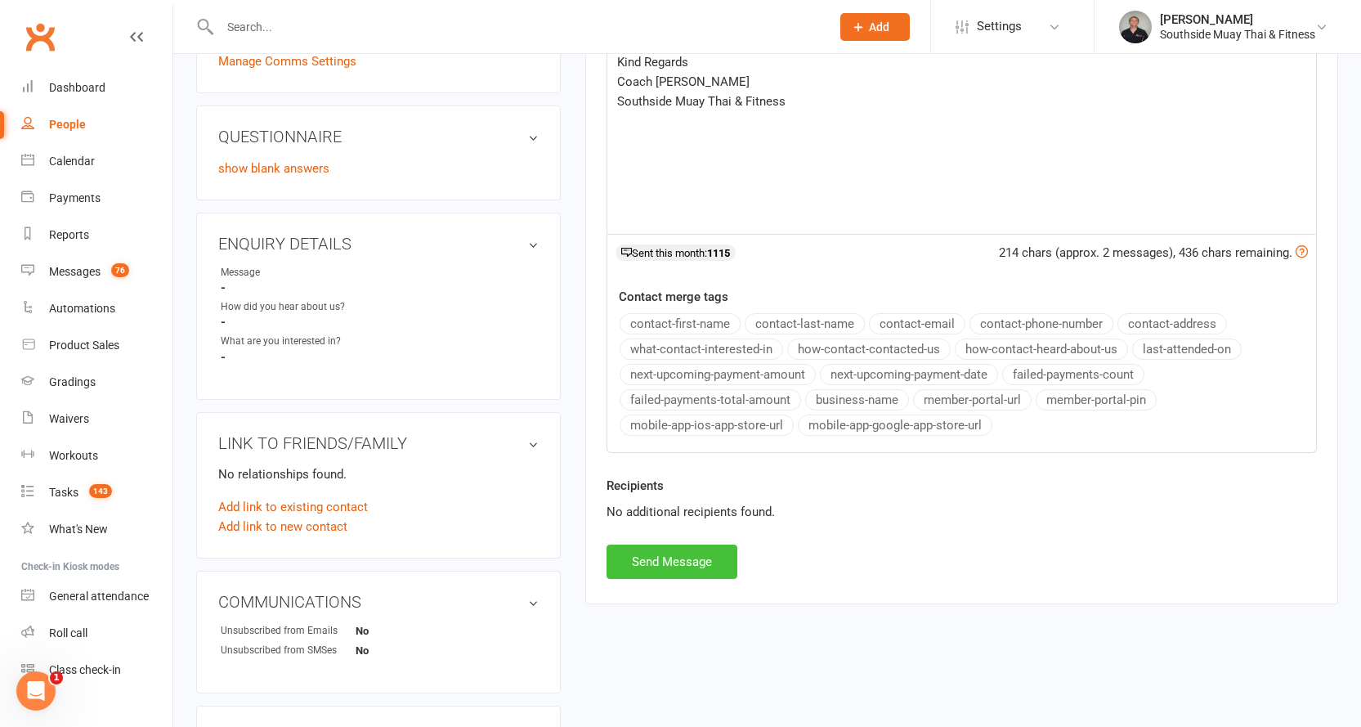
click at [677, 566] on button "Send Message" at bounding box center [672, 561] width 131 height 34
select select
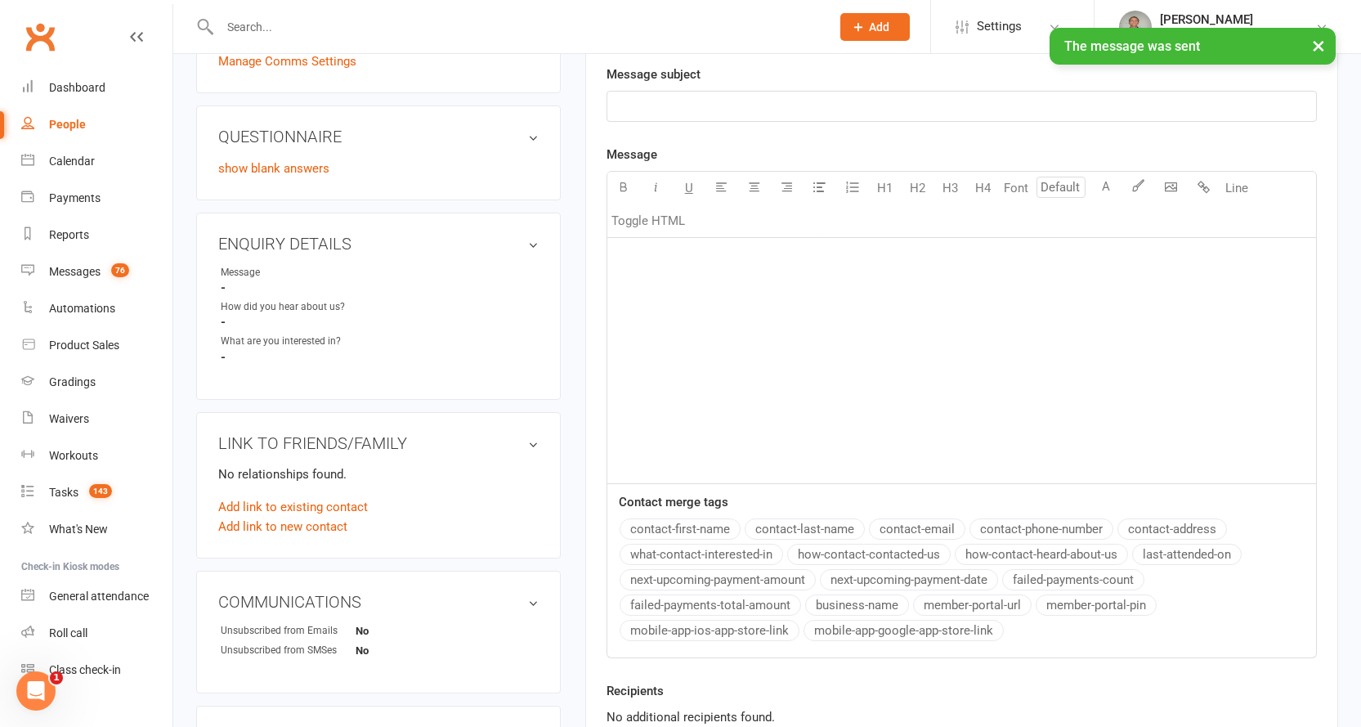
click at [58, 122] on div "People" at bounding box center [67, 124] width 37 height 13
select select "100"
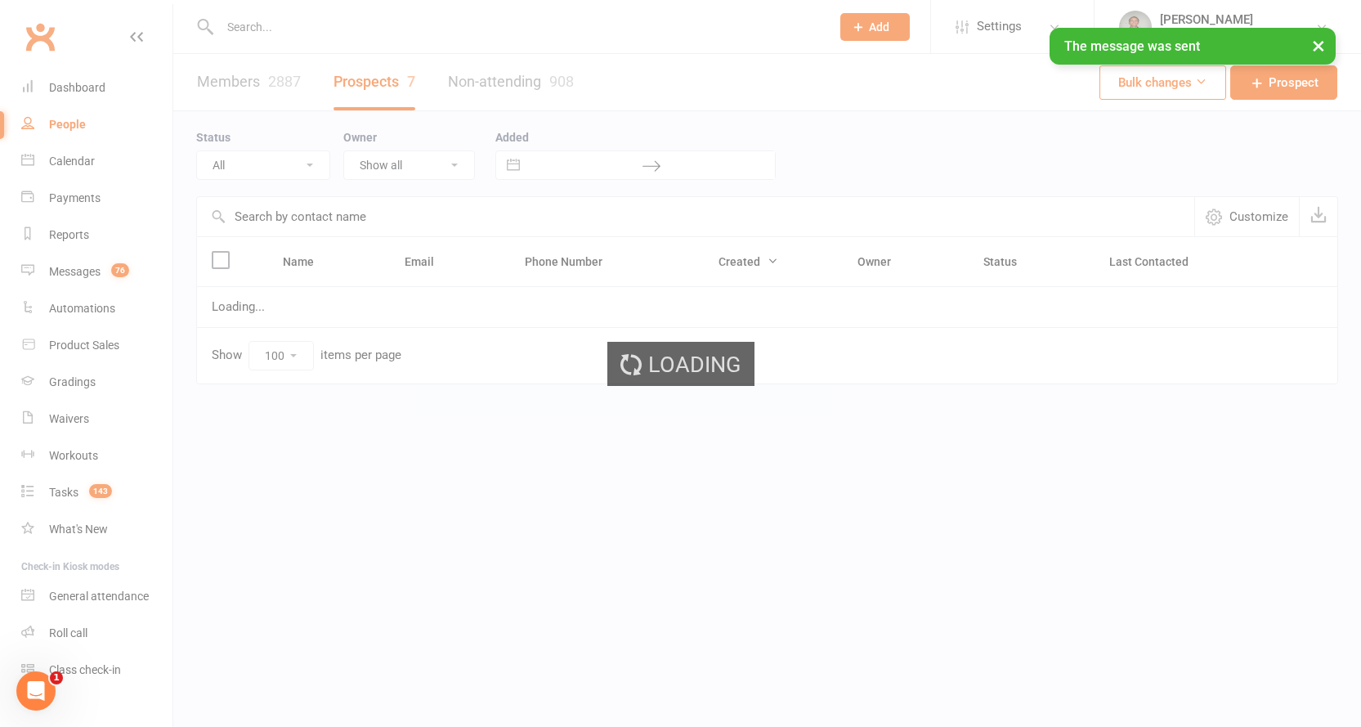
select select "Tigers - Initial Contact"
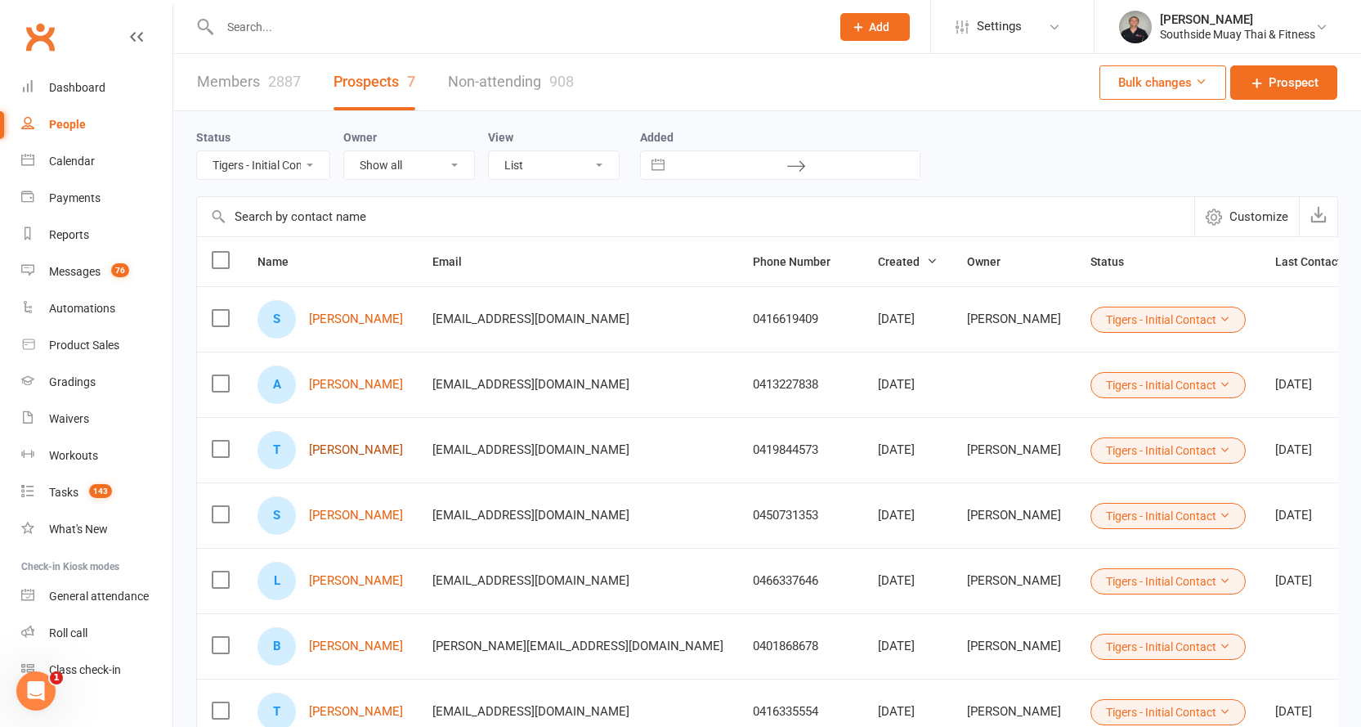
click at [354, 445] on link "Tamara King" at bounding box center [356, 450] width 94 height 14
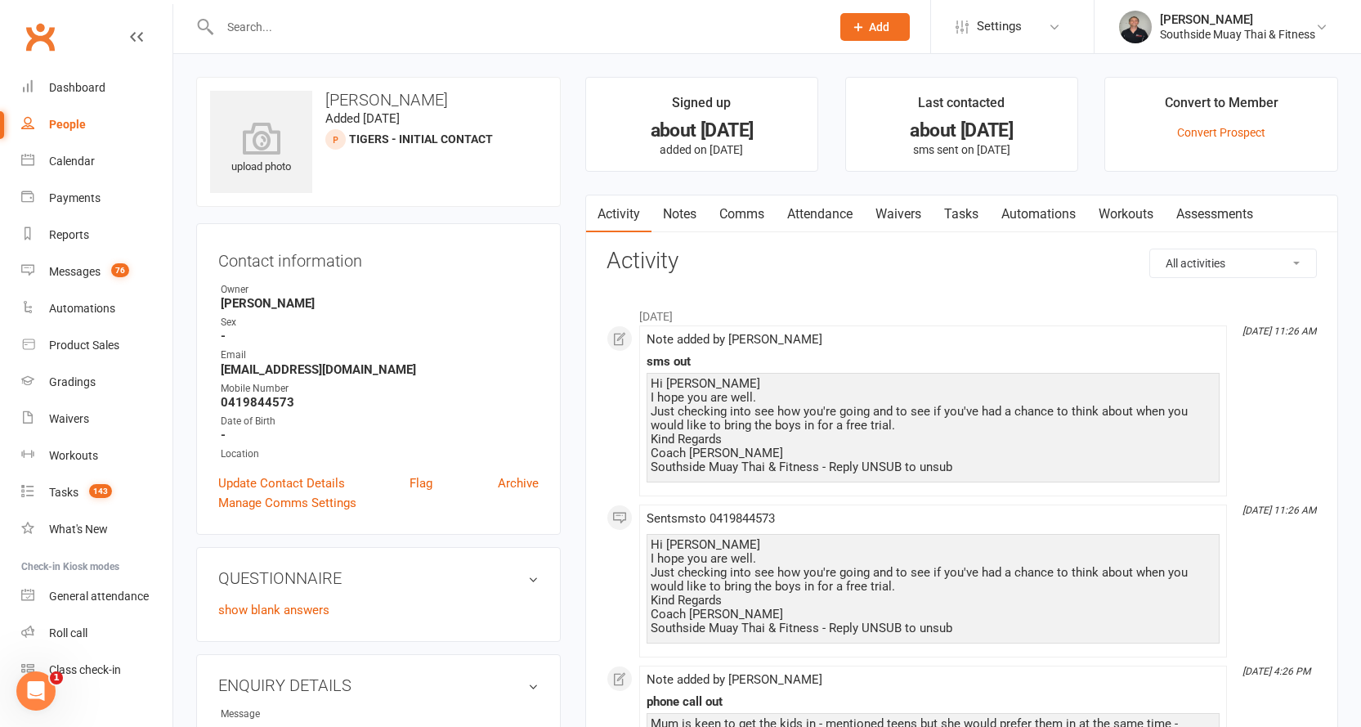
drag, startPoint x: 640, startPoint y: 312, endPoint x: 692, endPoint y: 312, distance: 51.5
click at [692, 312] on li "June 2025" at bounding box center [962, 312] width 710 height 26
click at [719, 312] on li "June 2025" at bounding box center [962, 312] width 710 height 26
click at [62, 119] on div "People" at bounding box center [67, 124] width 37 height 13
select select "100"
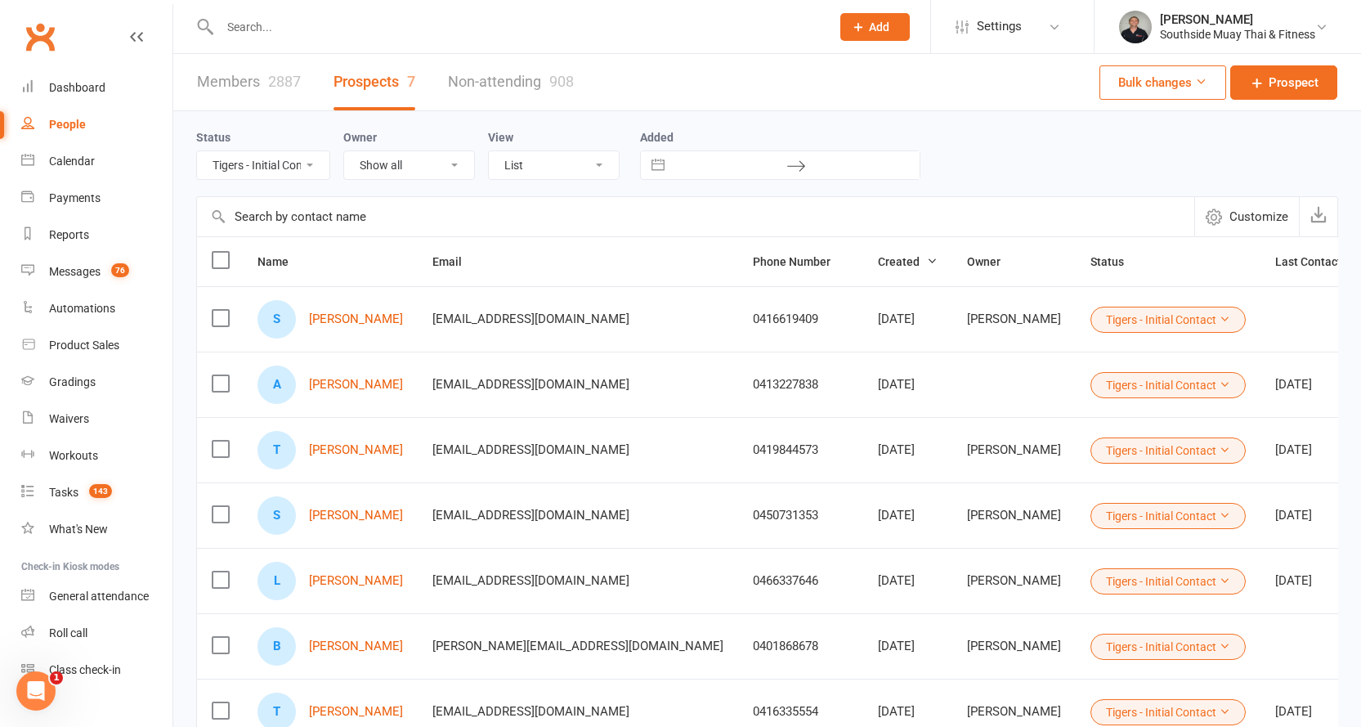
click at [268, 164] on select "All (No status set) (Invalid status) Initial Contact 28 Day LBE - Contact Neede…" at bounding box center [263, 165] width 132 height 28
click at [197, 152] on select "All (No status set) (Invalid status) Initial Contact 28 Day LBE - Contact Neede…" at bounding box center [263, 165] width 132 height 28
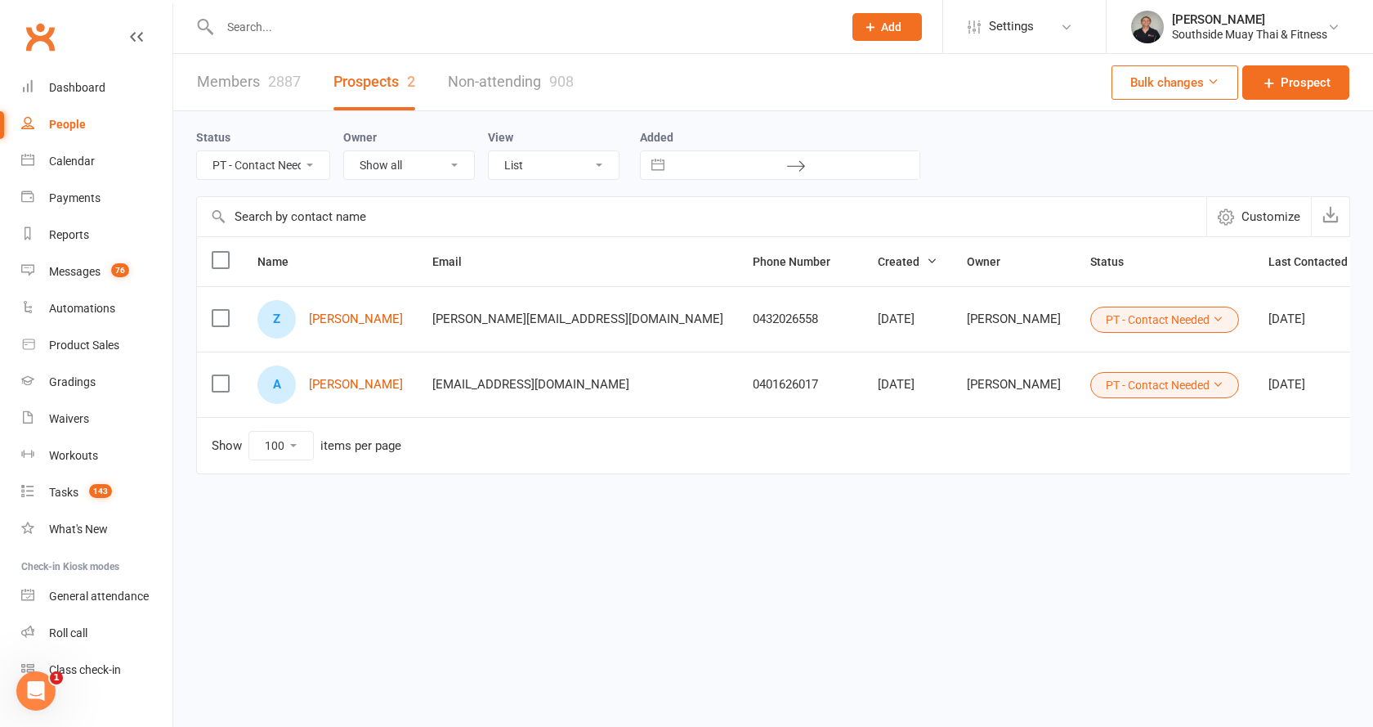
click at [289, 167] on select "All (No status set) (Invalid status) Initial Contact 28 Day LBE - Contact Neede…" at bounding box center [263, 165] width 132 height 28
select select "Intro Month"
click at [197, 152] on select "All (No status set) (Invalid status) Initial Contact 28 Day LBE - Contact Neede…" at bounding box center [263, 165] width 132 height 28
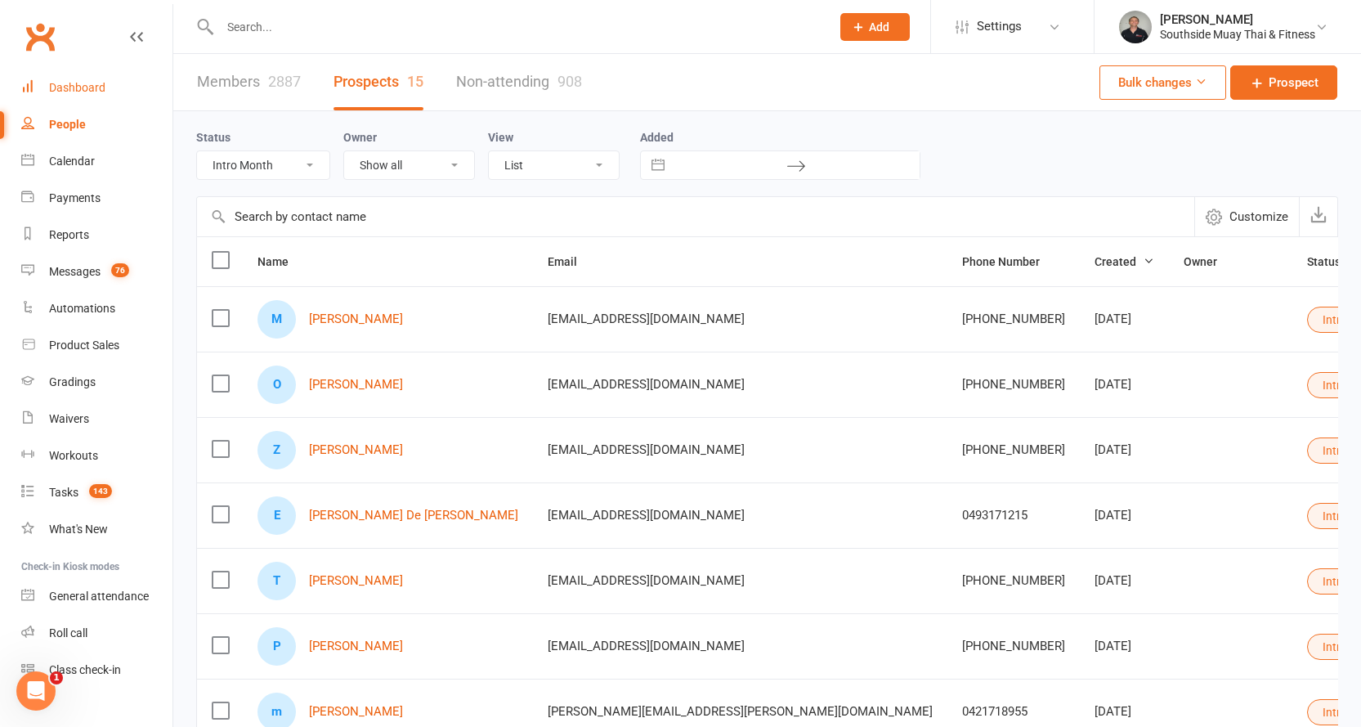
click at [84, 82] on div "Dashboard" at bounding box center [77, 87] width 56 height 13
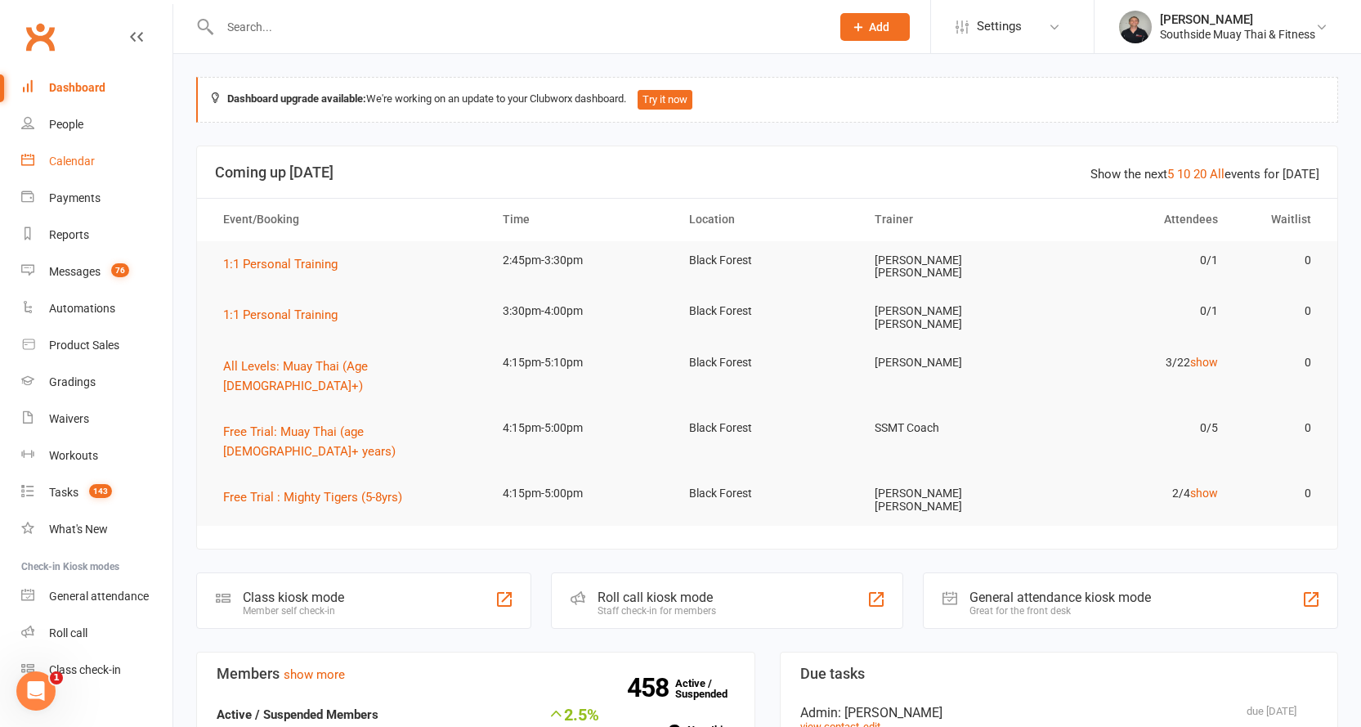
click at [64, 159] on div "Calendar" at bounding box center [72, 160] width 46 height 13
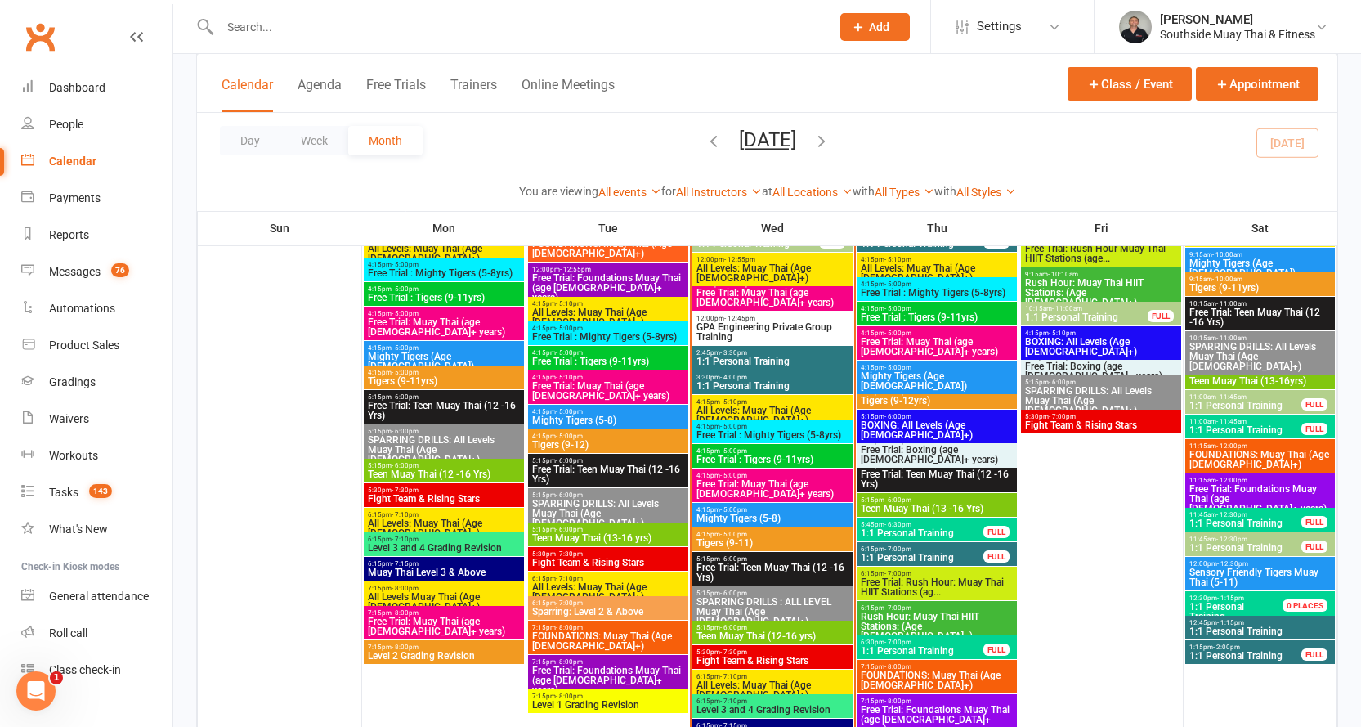
scroll to position [2289, 0]
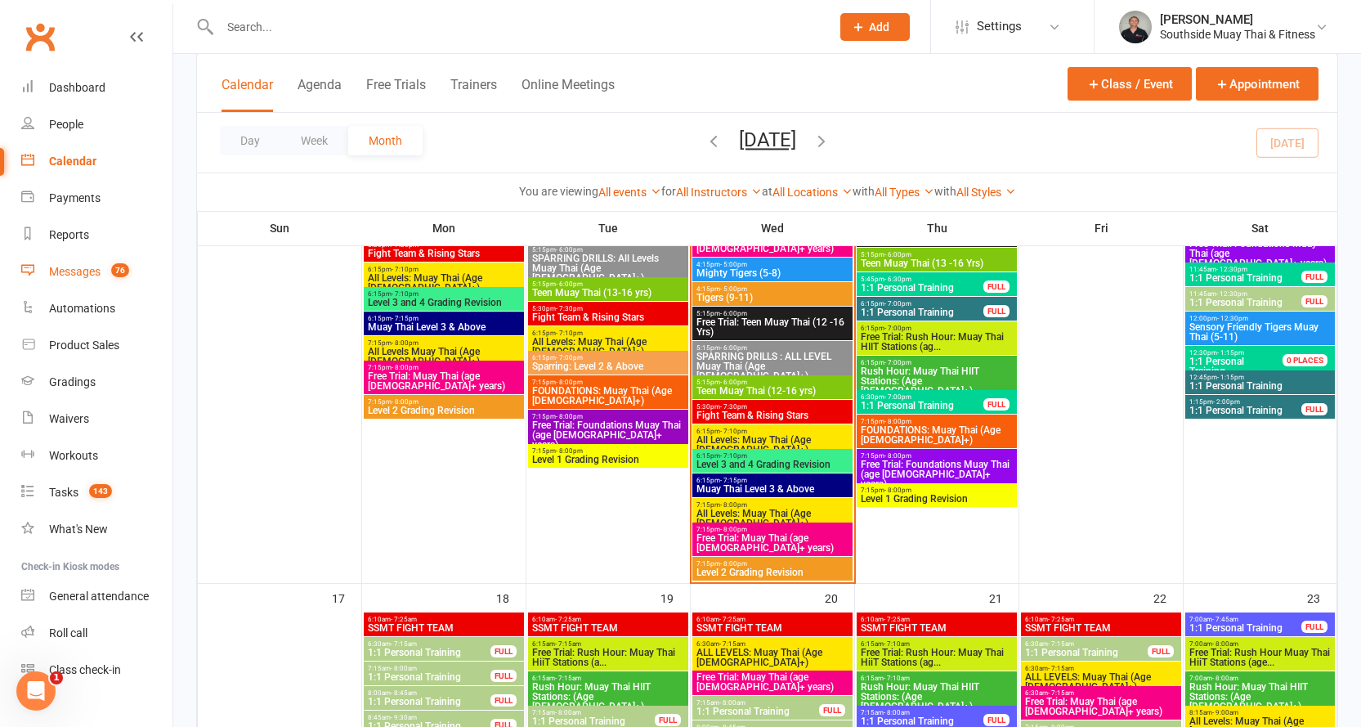
click at [75, 277] on div "Messages" at bounding box center [74, 271] width 51 height 13
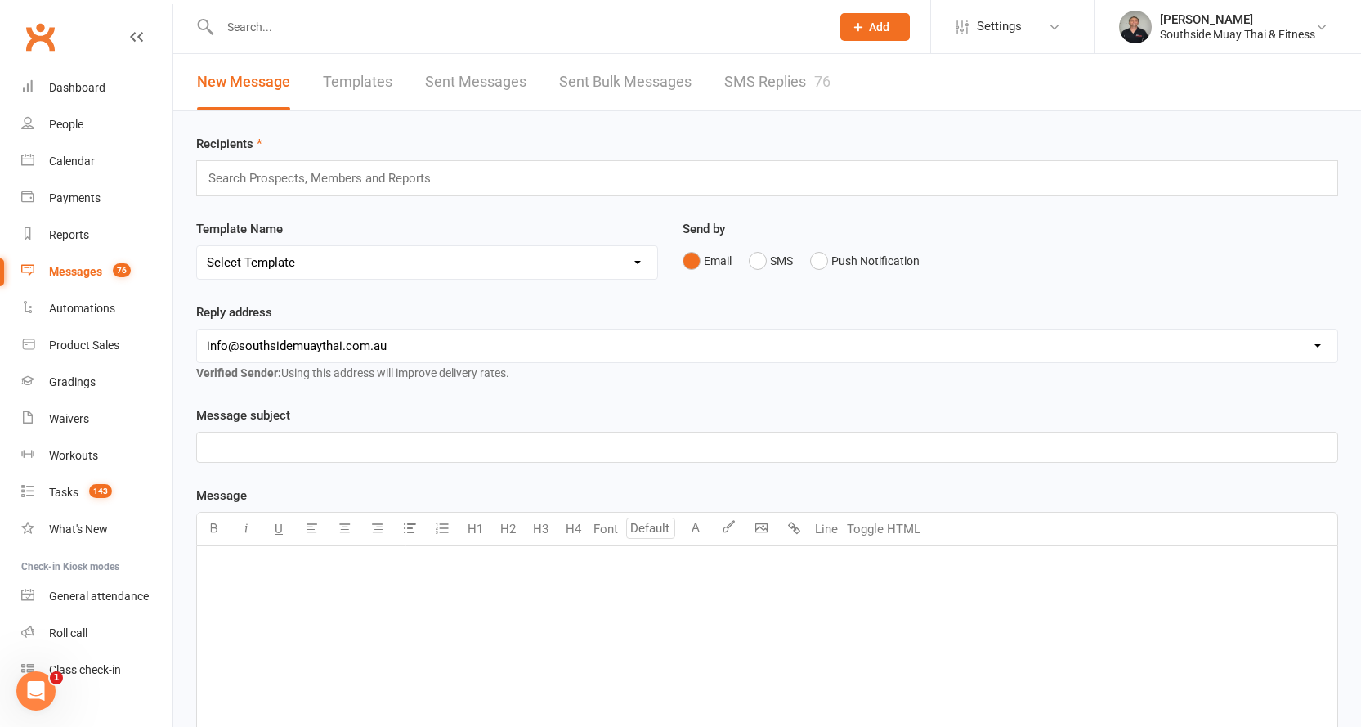
click at [781, 80] on link "SMS Replies 76" at bounding box center [777, 82] width 106 height 56
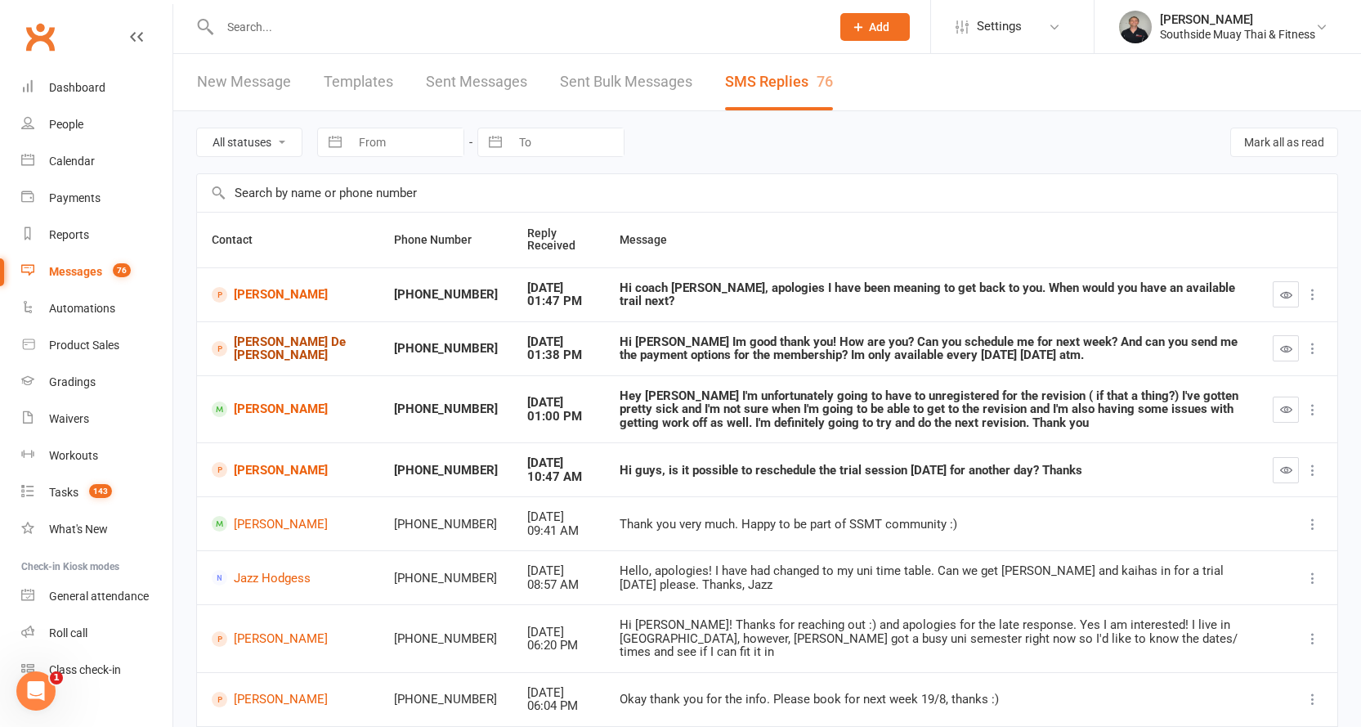
click at [252, 347] on link "Erwin De Jesus" at bounding box center [288, 348] width 153 height 27
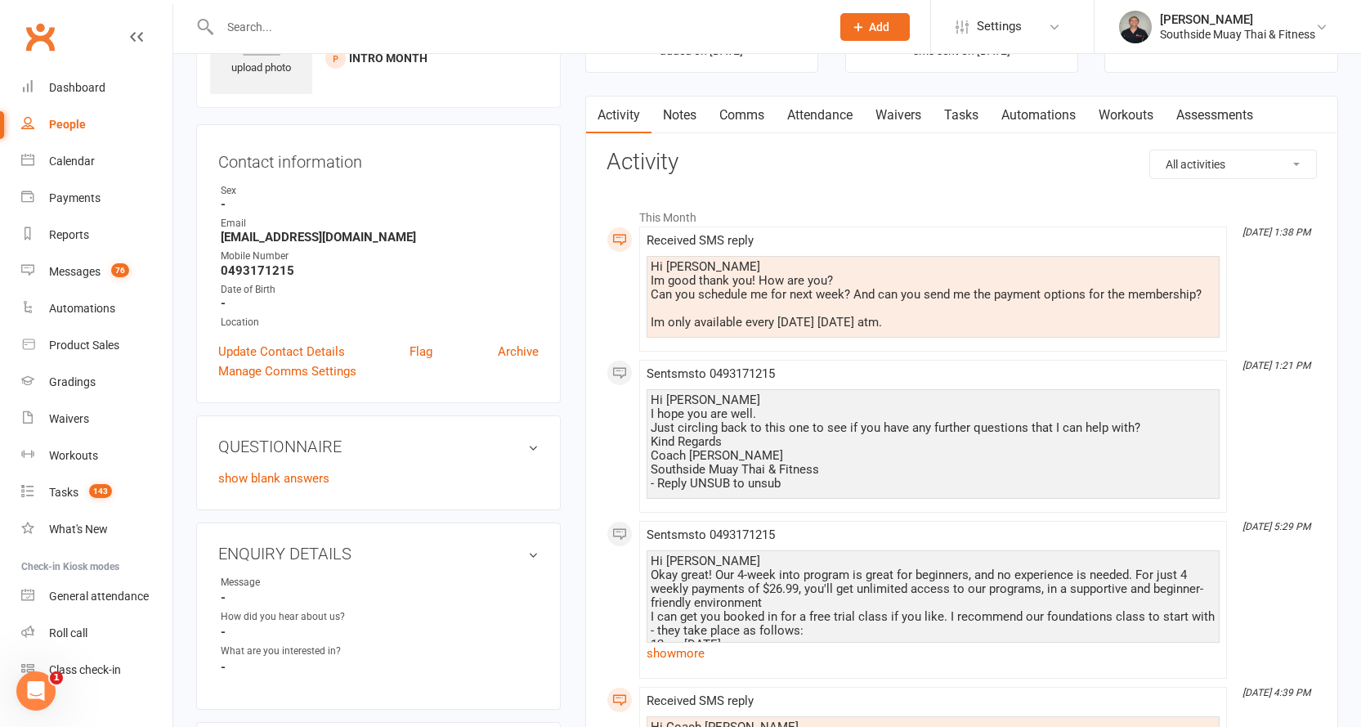
scroll to position [327, 0]
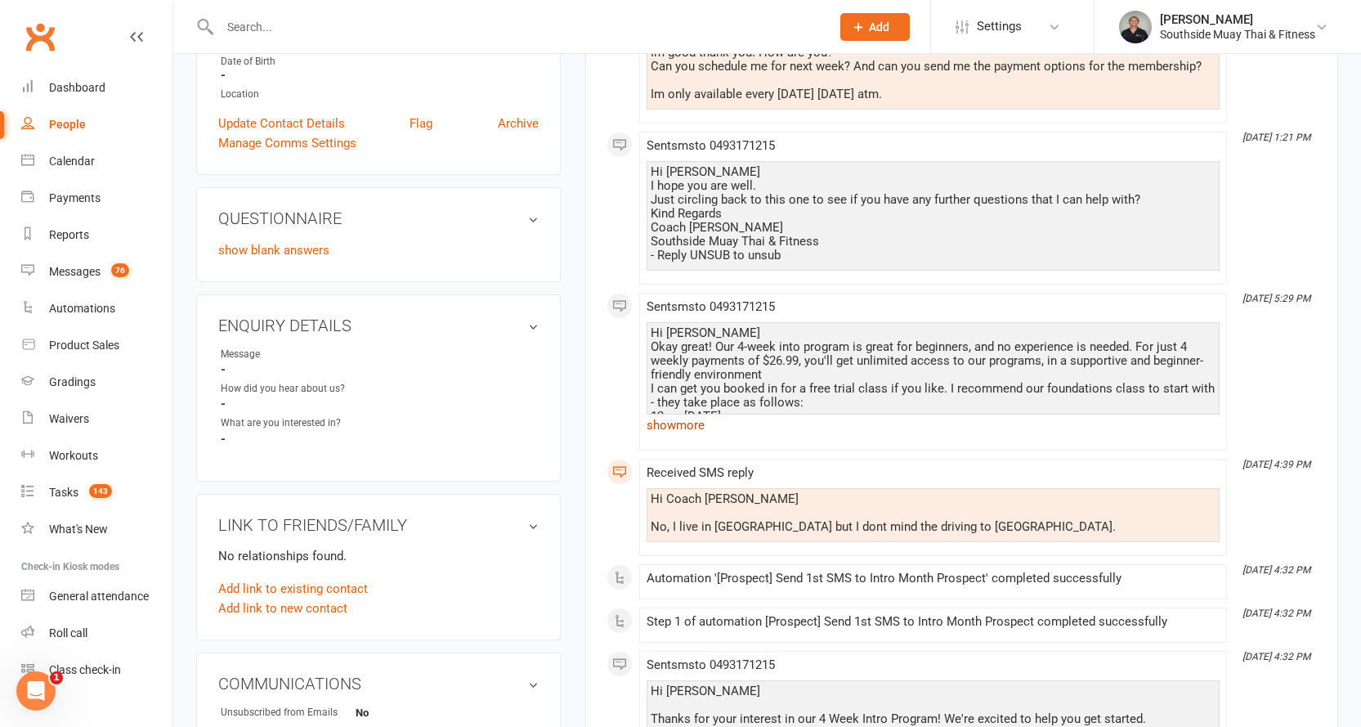
click at [696, 422] on link "show more" at bounding box center [933, 425] width 573 height 23
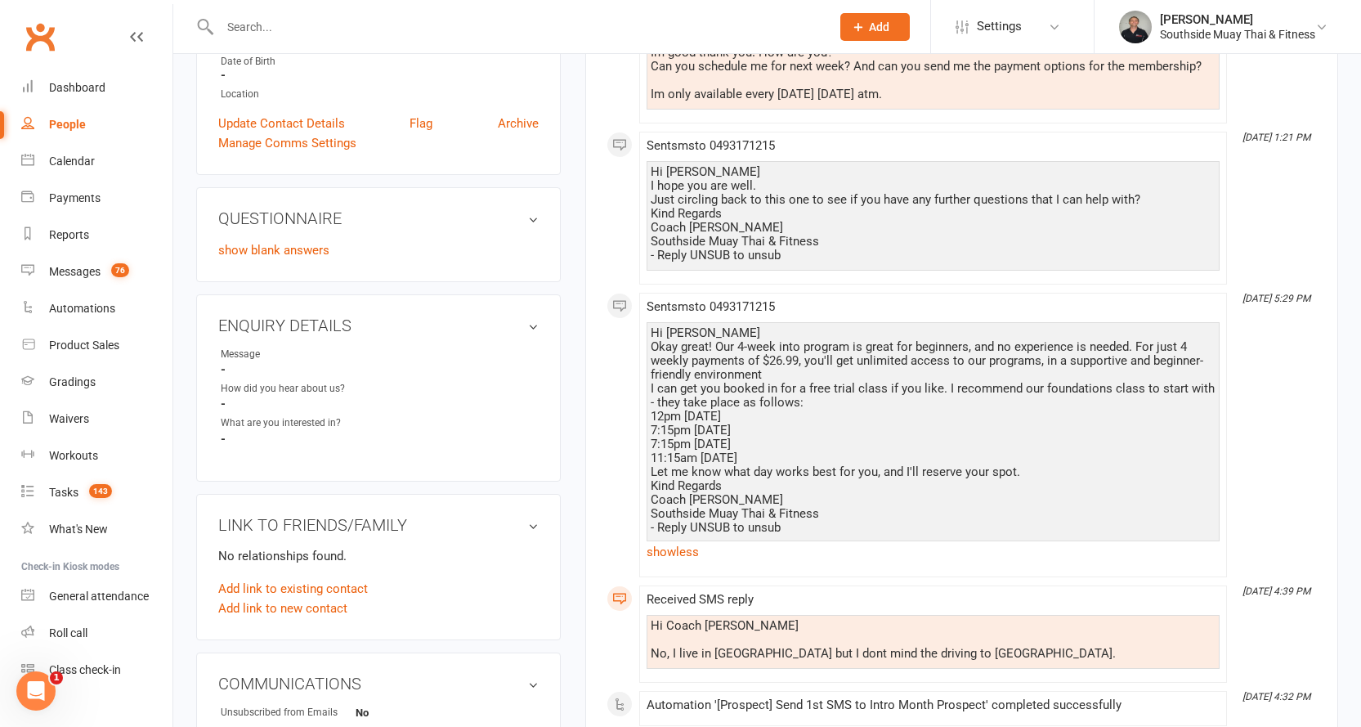
scroll to position [0, 0]
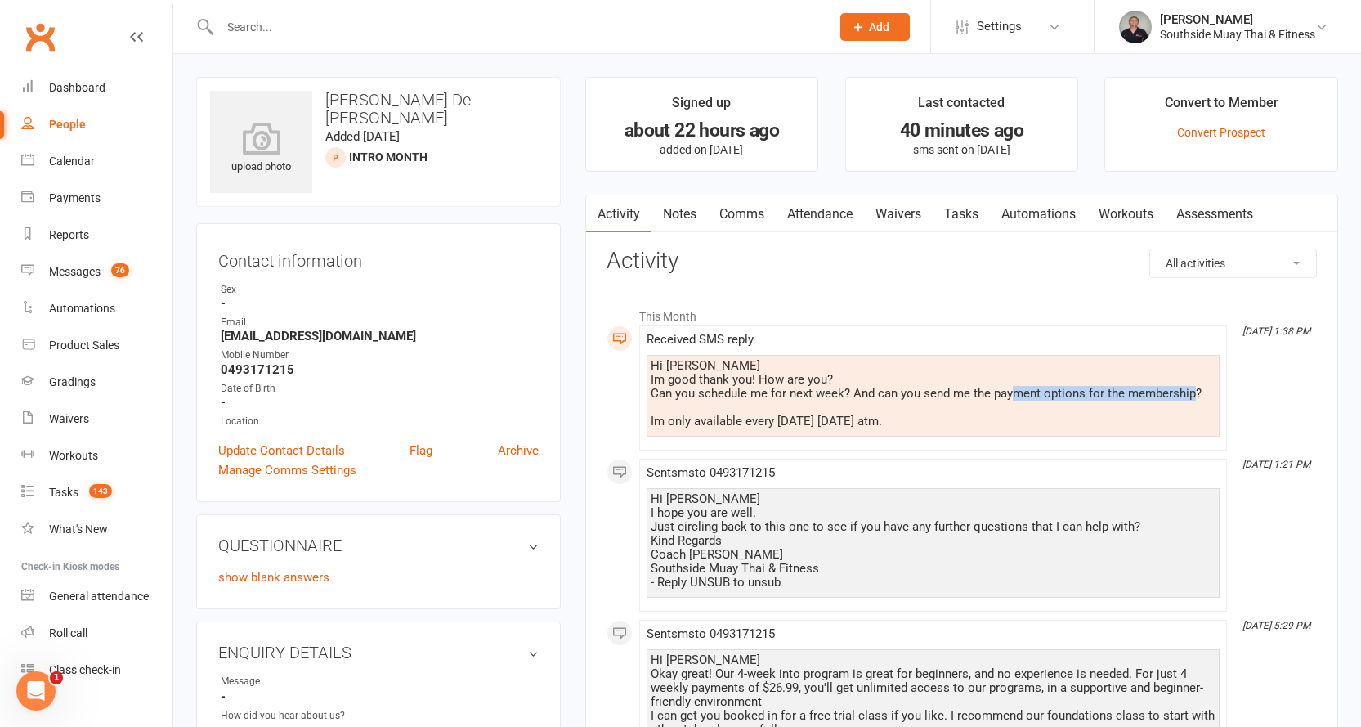
drag, startPoint x: 1010, startPoint y: 391, endPoint x: 1192, endPoint y: 390, distance: 181.5
click at [1192, 390] on div "Hi Barry Im good thank you! How are you? Can you schedule me for next week? And…" at bounding box center [933, 393] width 565 height 69
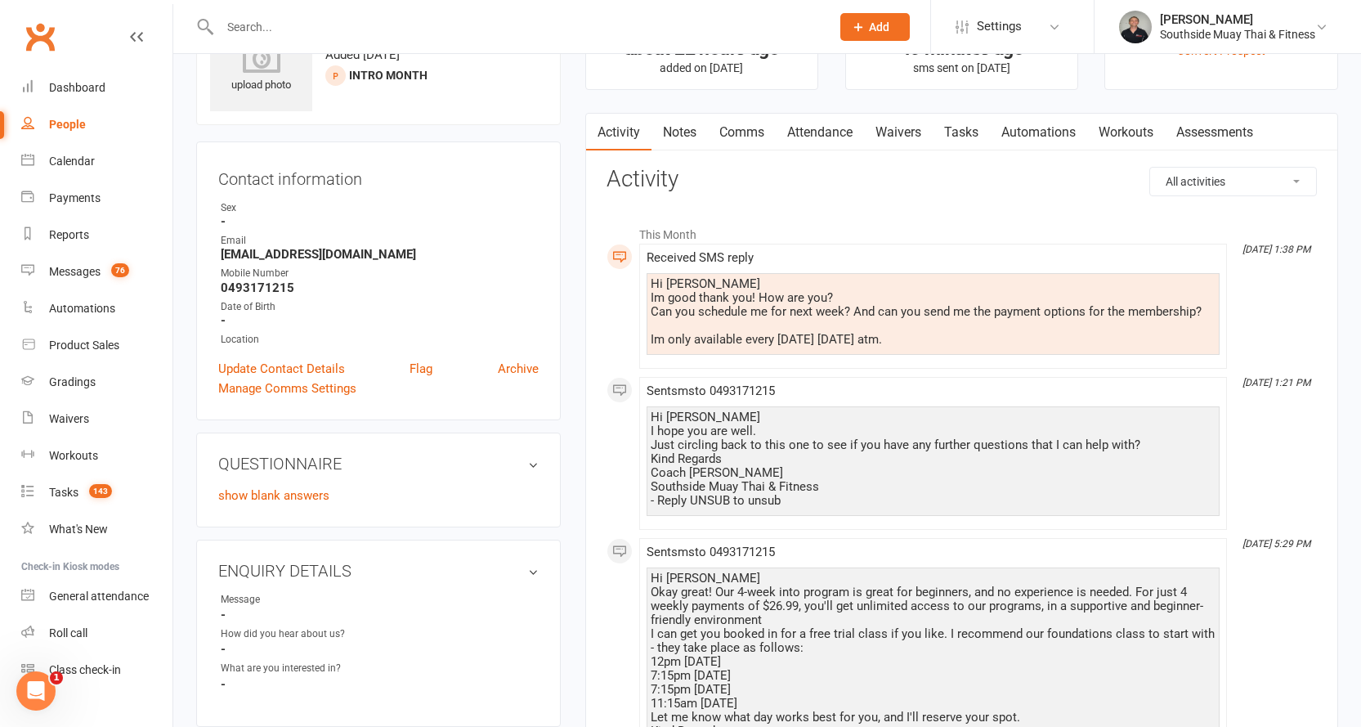
click at [1198, 309] on div "Hi Barry Im good thank you! How are you? Can you schedule me for next week? And…" at bounding box center [933, 311] width 565 height 69
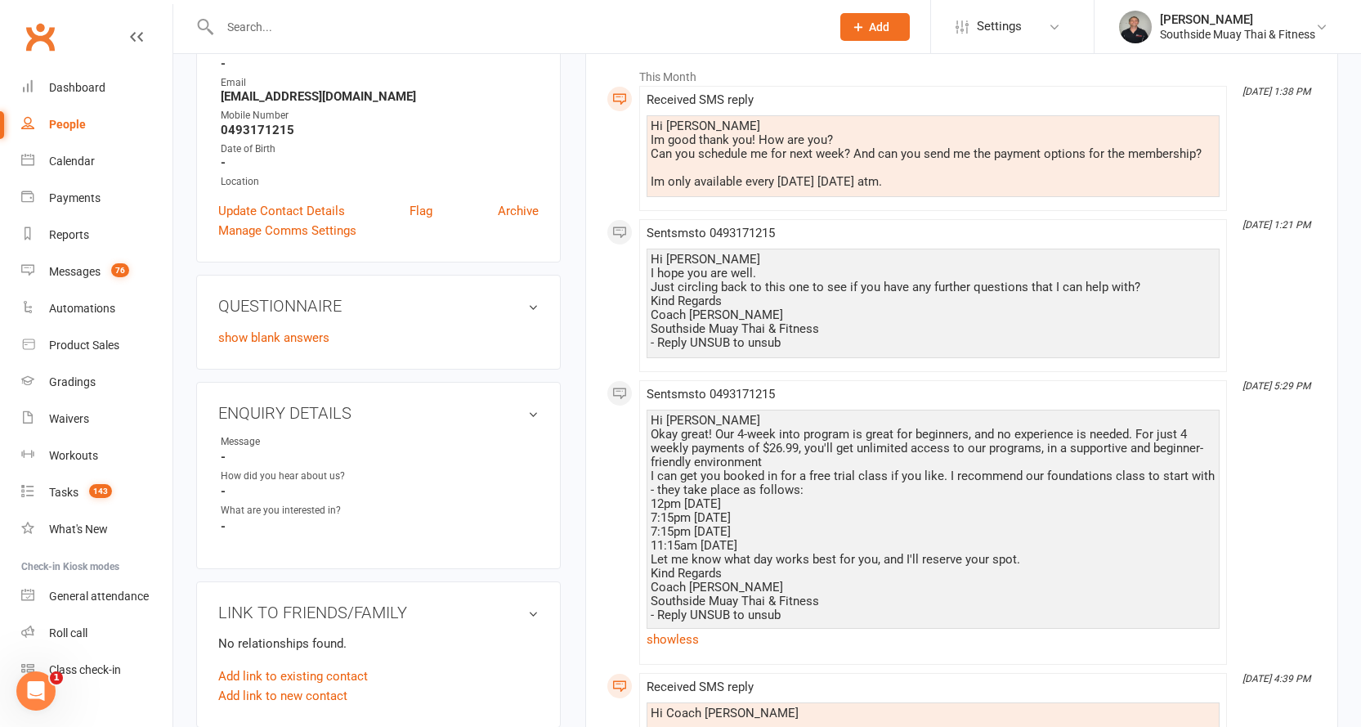
scroll to position [245, 0]
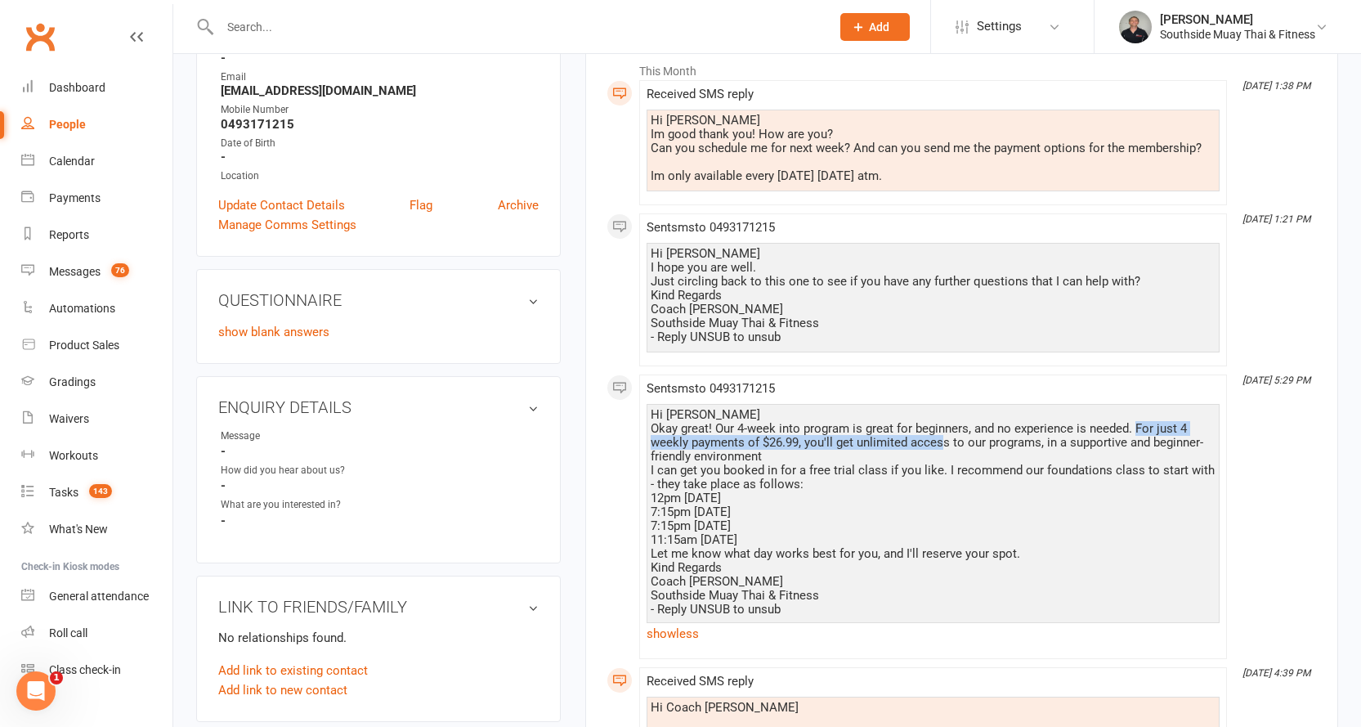
drag, startPoint x: 1135, startPoint y: 427, endPoint x: 941, endPoint y: 443, distance: 195.2
click at [941, 443] on div "Hi Erwin Okay great! Our 4-week into program is great for beginners, and no exp…" at bounding box center [933, 512] width 565 height 208
click at [1200, 148] on div "Hi Barry Im good thank you! How are you? Can you schedule me for next week? And…" at bounding box center [933, 148] width 565 height 69
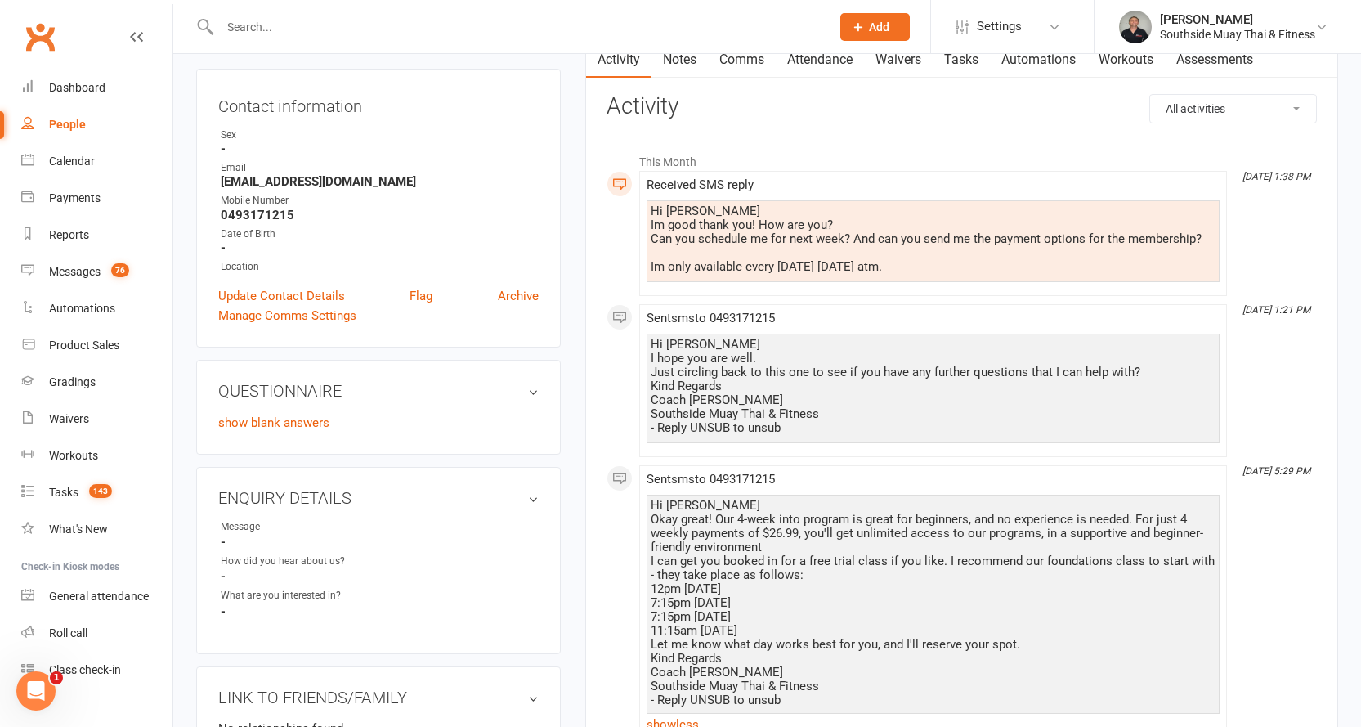
scroll to position [0, 0]
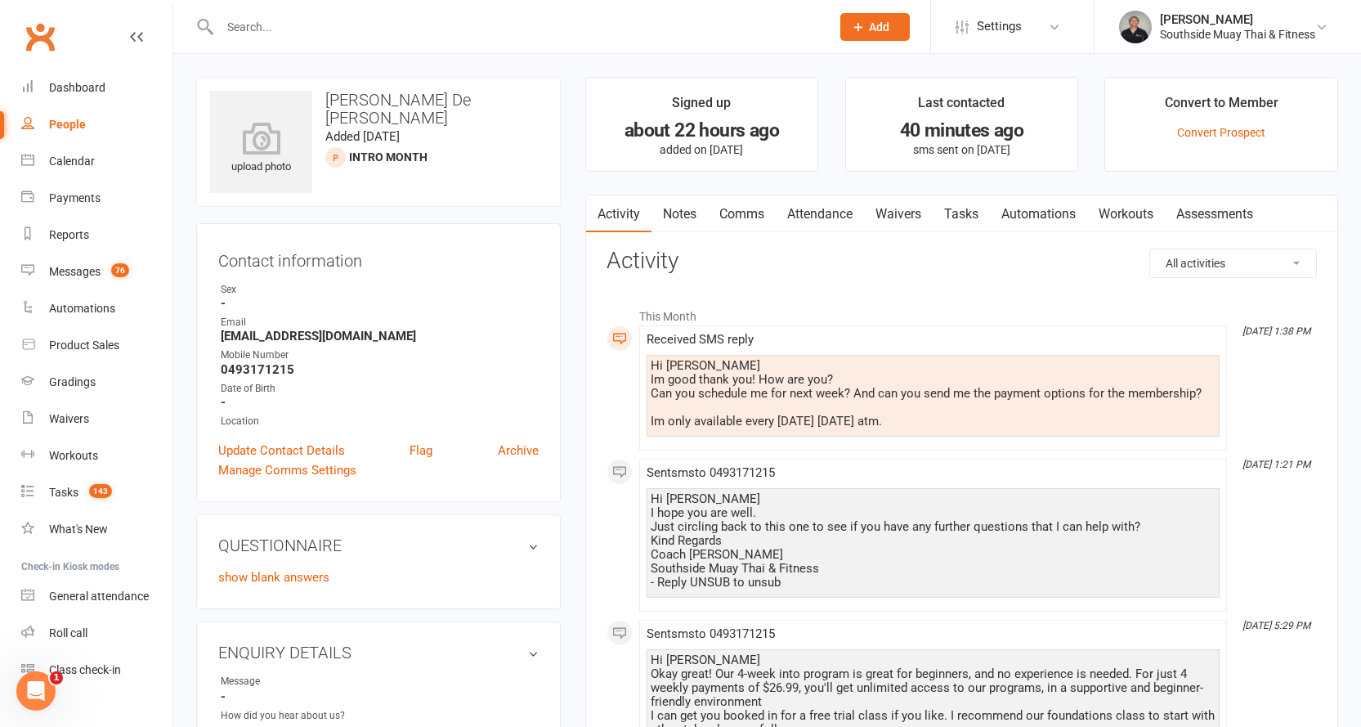
click at [815, 211] on link "Attendance" at bounding box center [820, 214] width 88 height 38
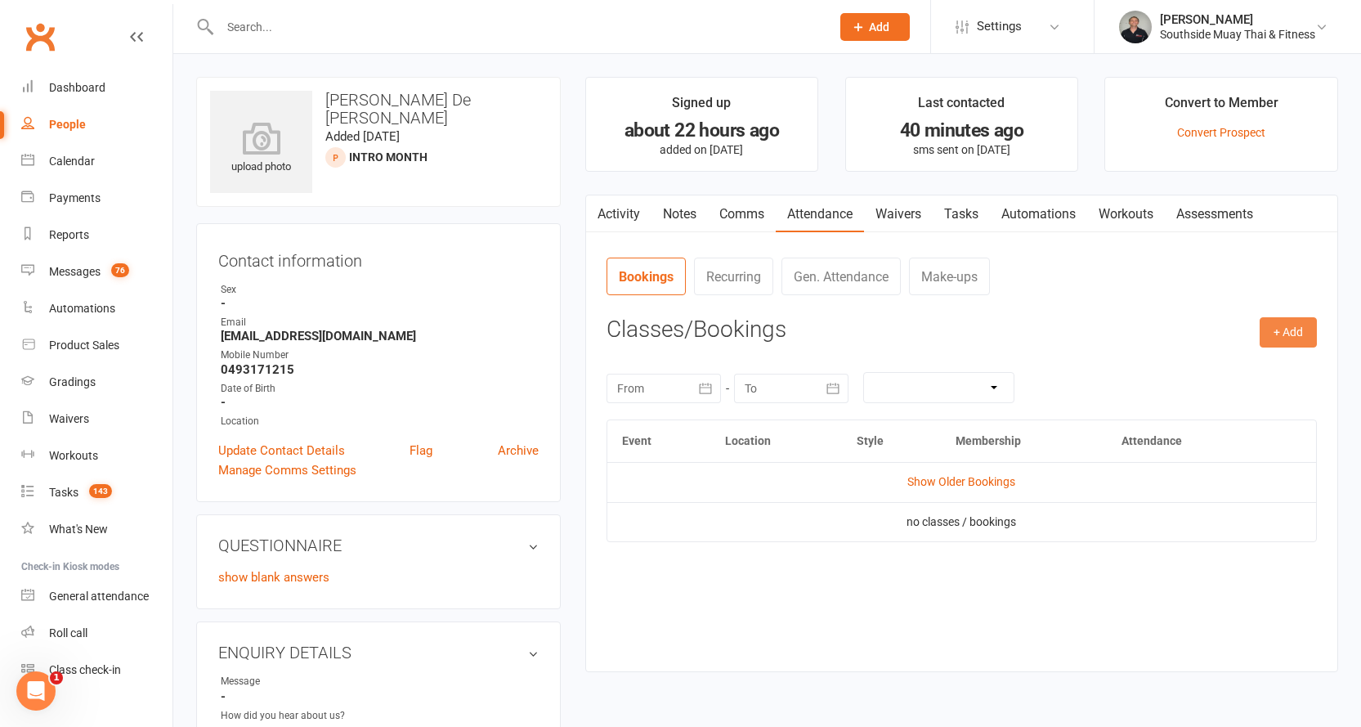
click at [1277, 320] on button "+ Add" at bounding box center [1288, 331] width 57 height 29
click at [1241, 363] on link "Book Event" at bounding box center [1235, 369] width 162 height 33
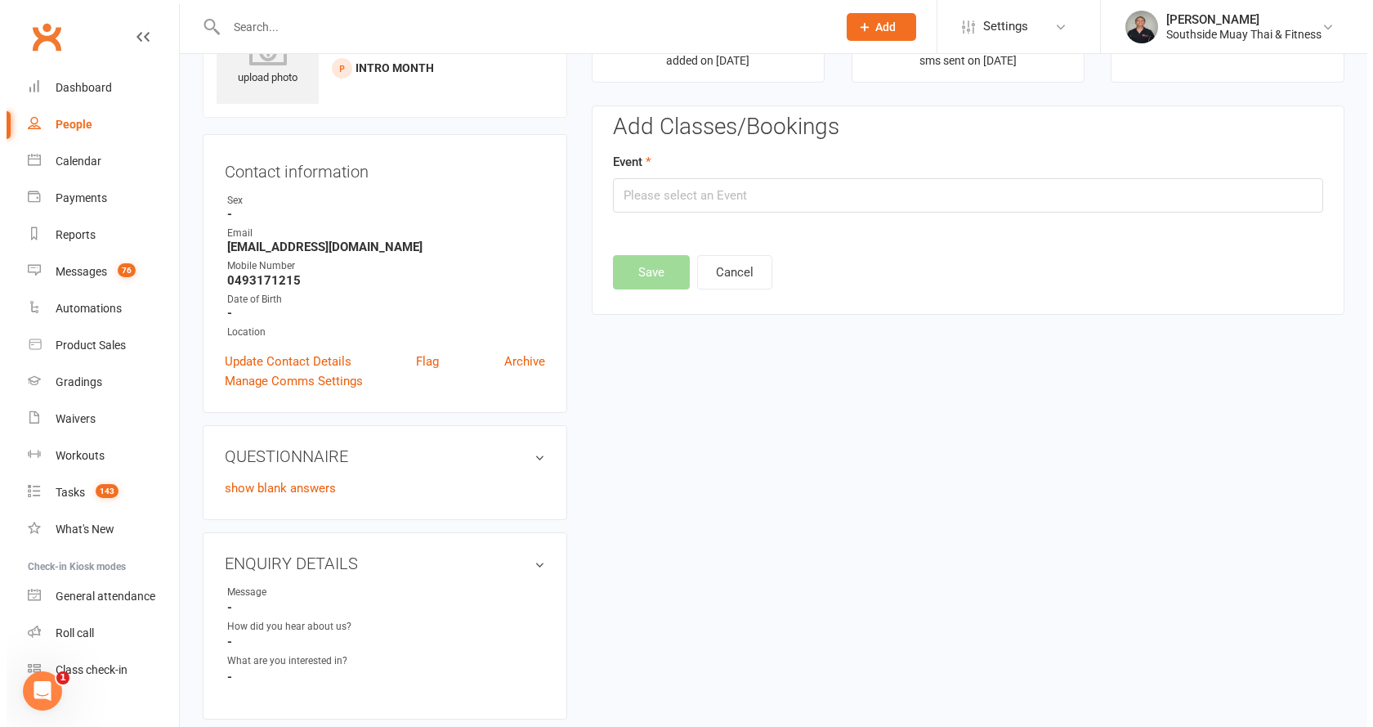
scroll to position [113, 0]
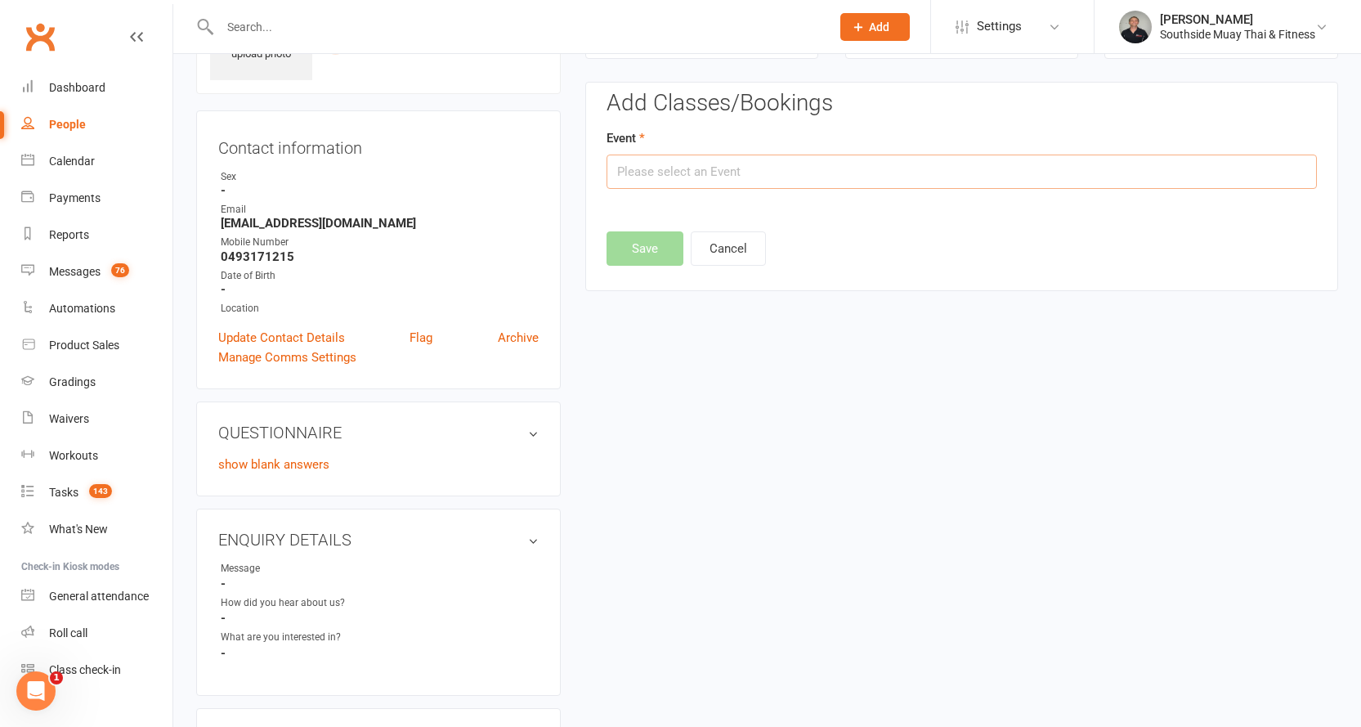
click at [824, 173] on input "text" at bounding box center [962, 171] width 710 height 34
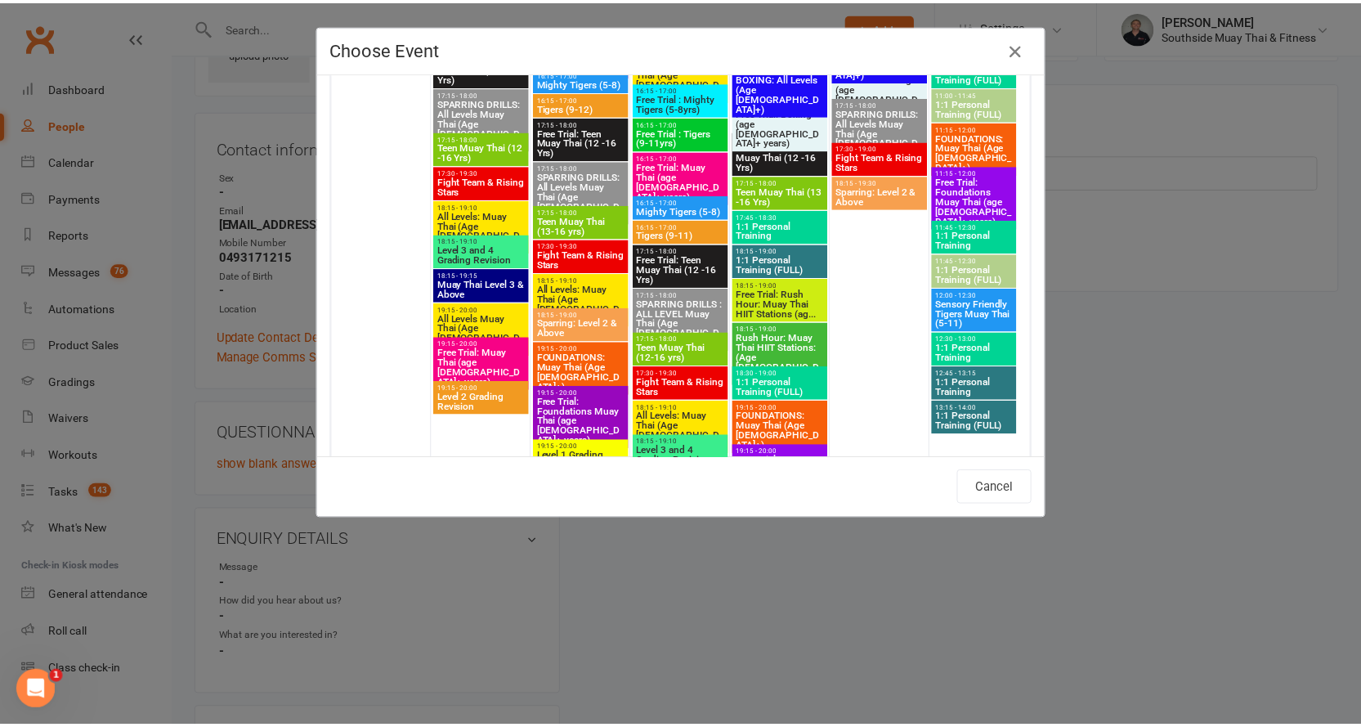
scroll to position [4087, 0]
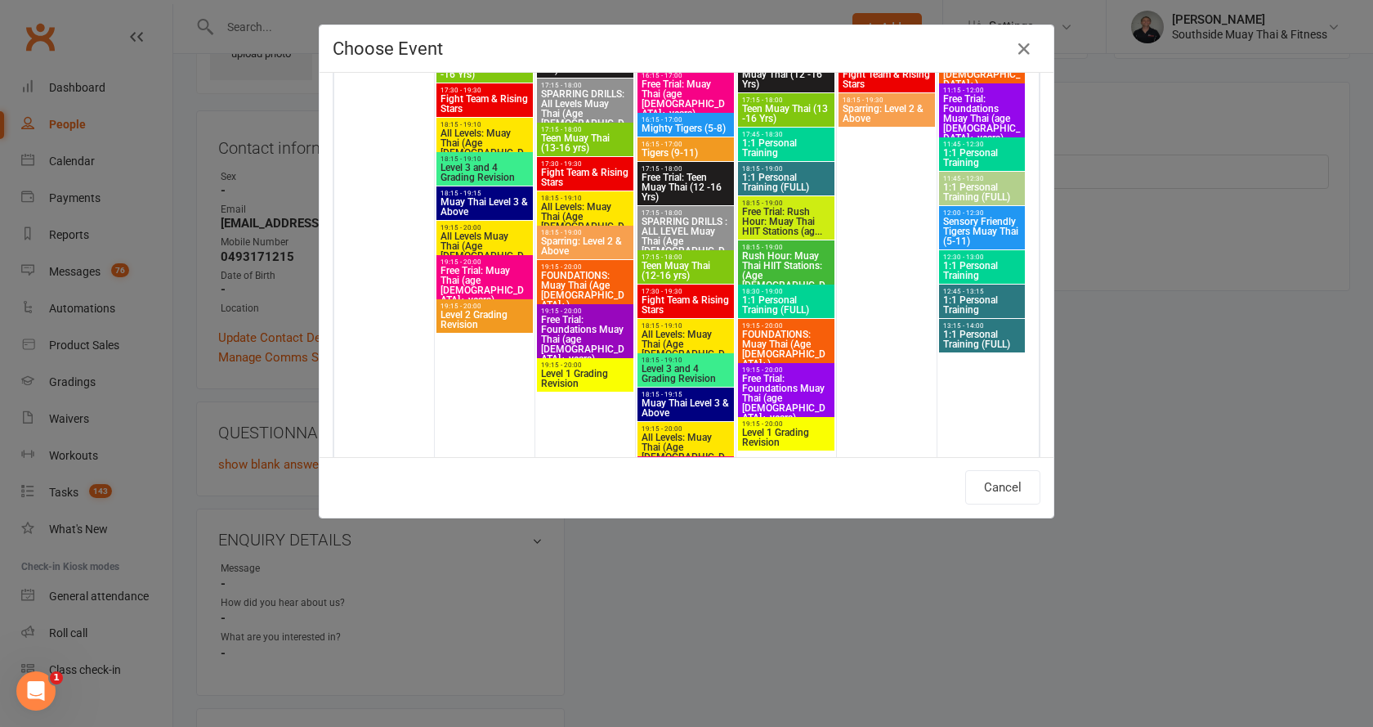
click at [575, 328] on span "Free Trial: Foundations Muay Thai (age 13+ years)" at bounding box center [585, 339] width 90 height 49
type input "Free Trial: Foundations Muay Thai (age 13+ years) - Aug 19, 2025 7:15:00 PM"
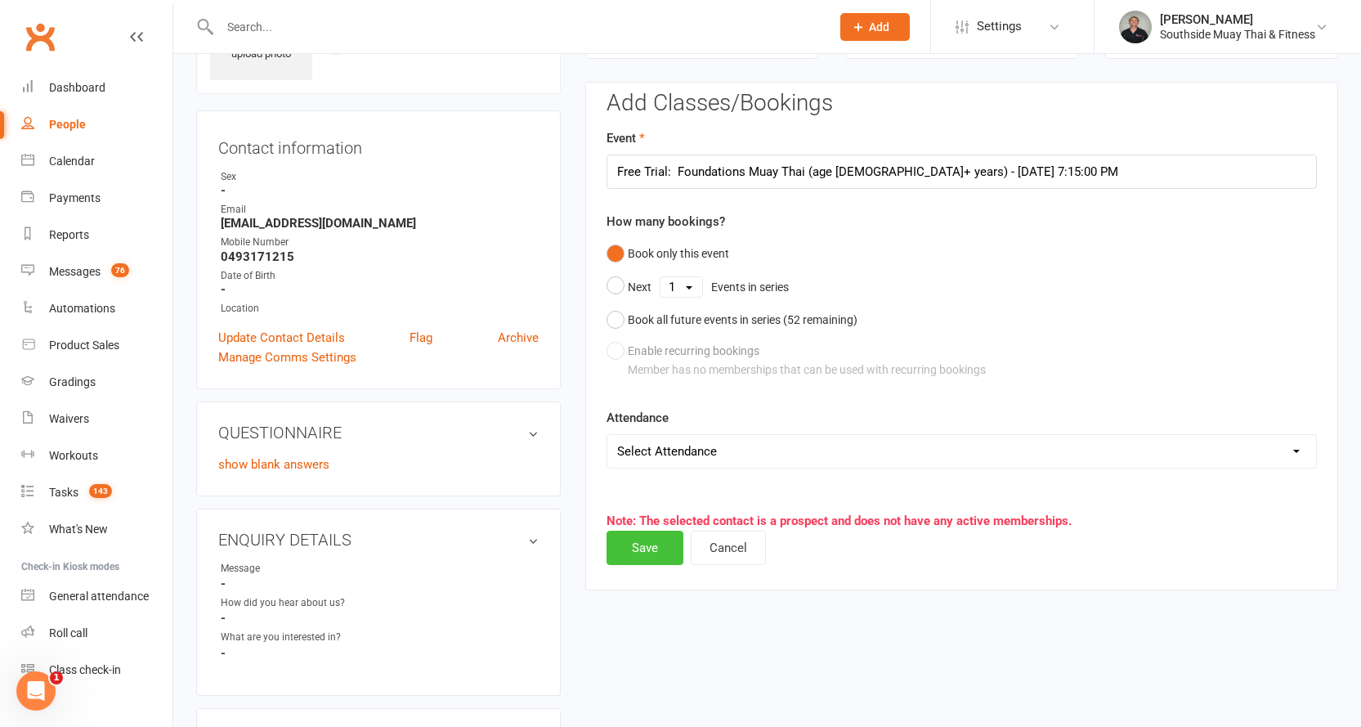
click at [633, 551] on button "Save" at bounding box center [645, 548] width 77 height 34
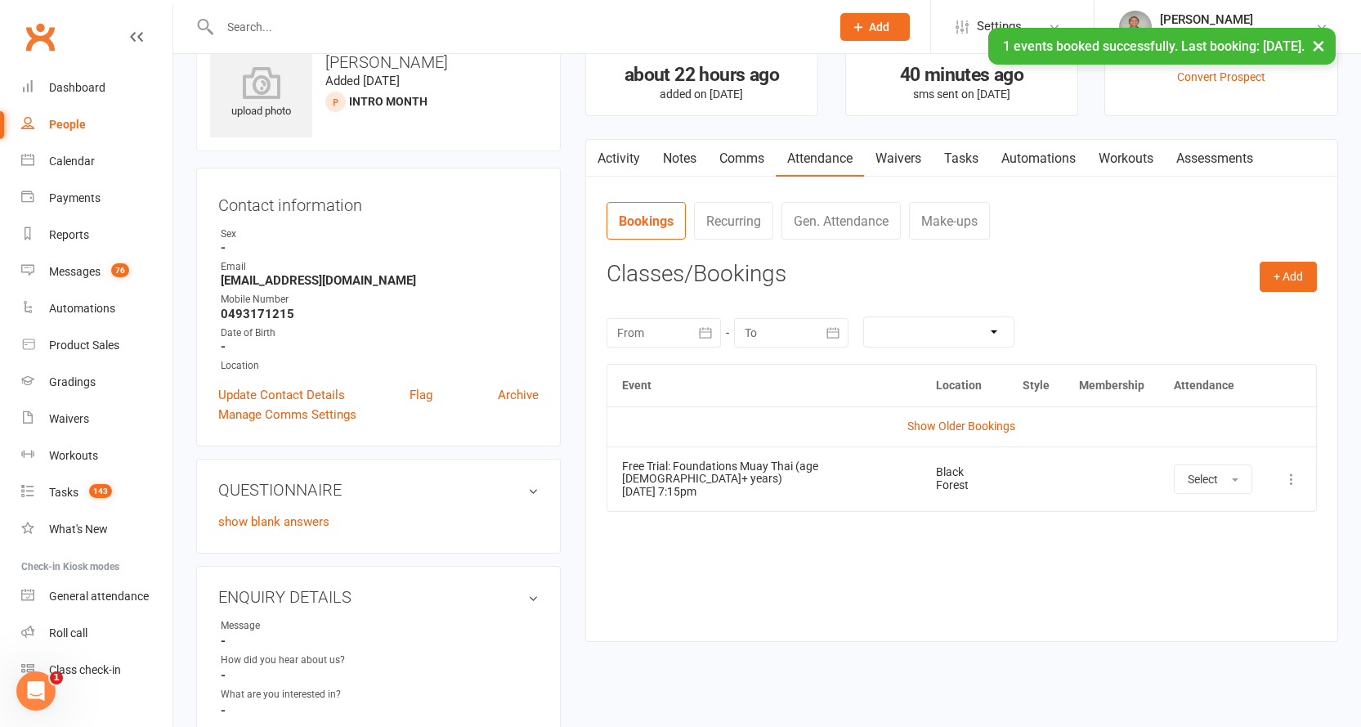
scroll to position [0, 0]
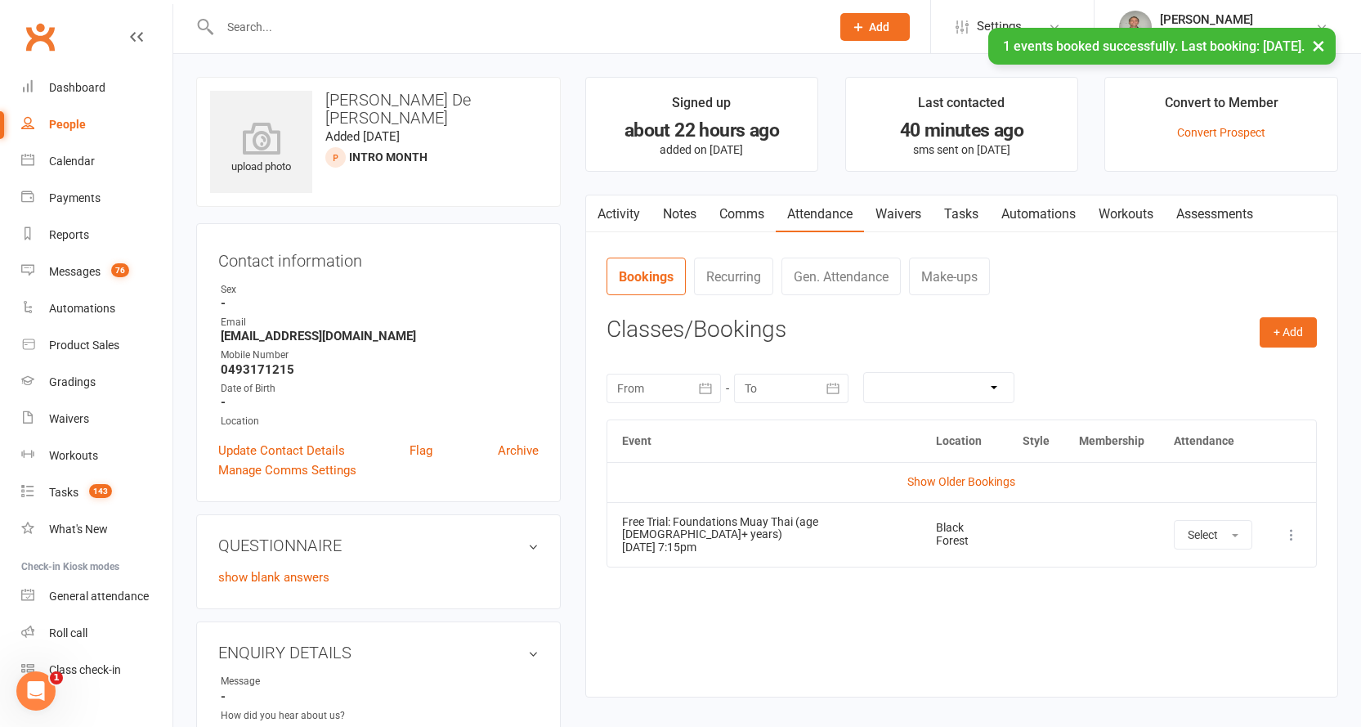
click at [730, 211] on link "Comms" at bounding box center [742, 214] width 68 height 38
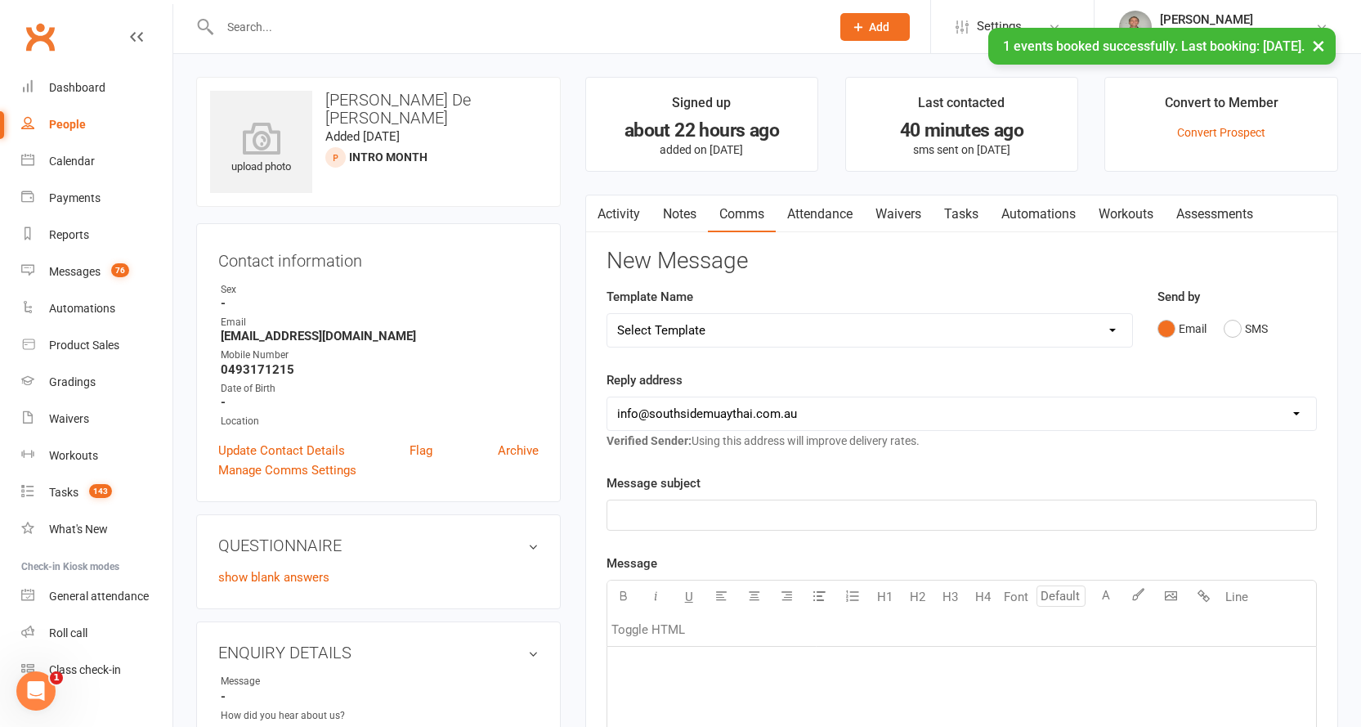
click at [633, 208] on link "Activity" at bounding box center [618, 214] width 65 height 38
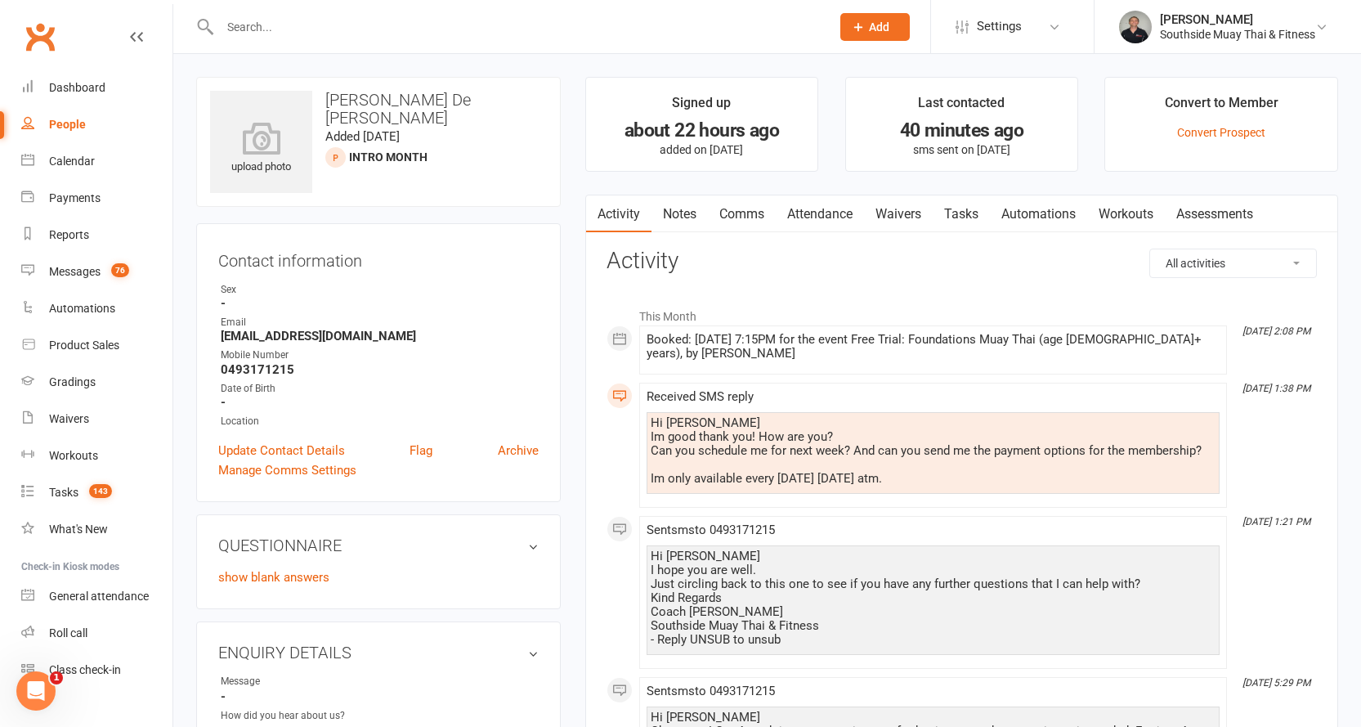
drag, startPoint x: 651, startPoint y: 419, endPoint x: 902, endPoint y: 478, distance: 258.7
click at [902, 478] on div "Hi Barry Im good thank you! How are you? Can you schedule me for next week? And…" at bounding box center [933, 450] width 565 height 69
copy div "Hi Barry Im good thank you! How are you? Can you schedule me for next week? And…"
click at [675, 205] on link "Notes" at bounding box center [679, 214] width 56 height 38
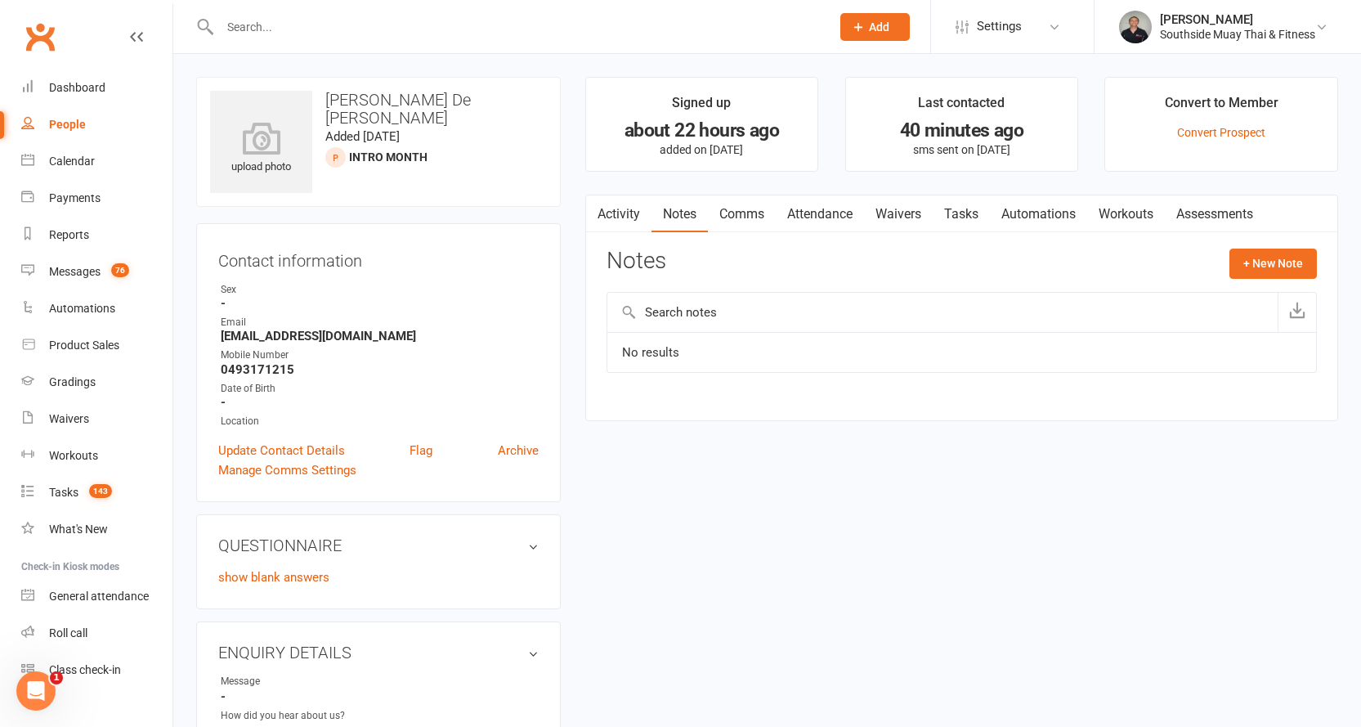
click at [745, 213] on link "Comms" at bounding box center [742, 214] width 68 height 38
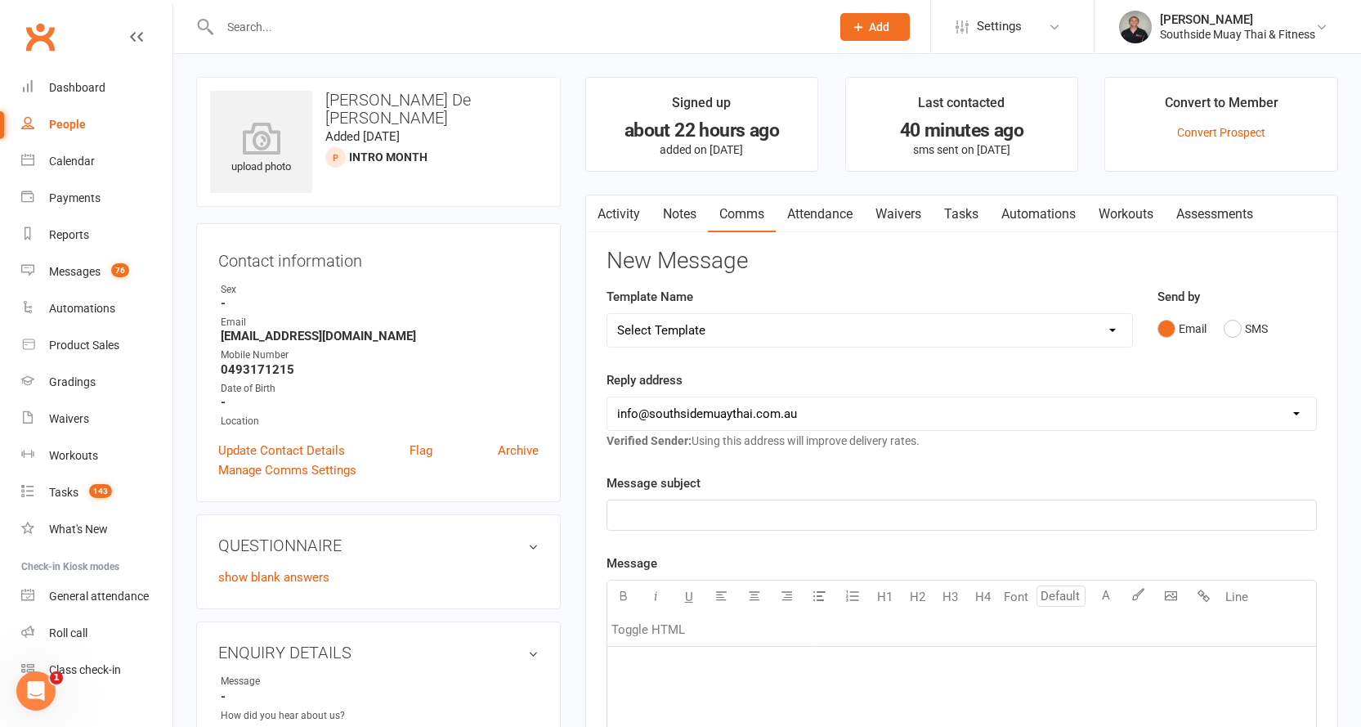
click at [663, 206] on link "Notes" at bounding box center [679, 214] width 56 height 38
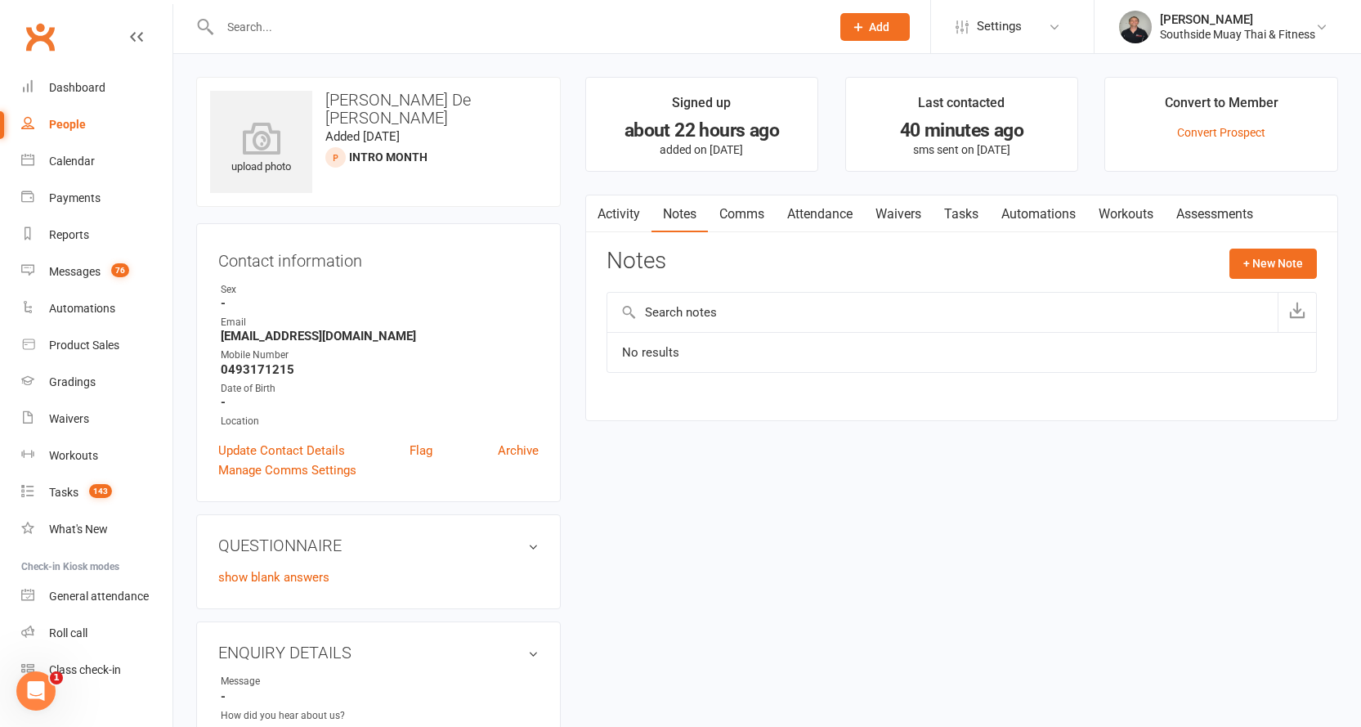
click at [759, 207] on link "Comms" at bounding box center [742, 214] width 68 height 38
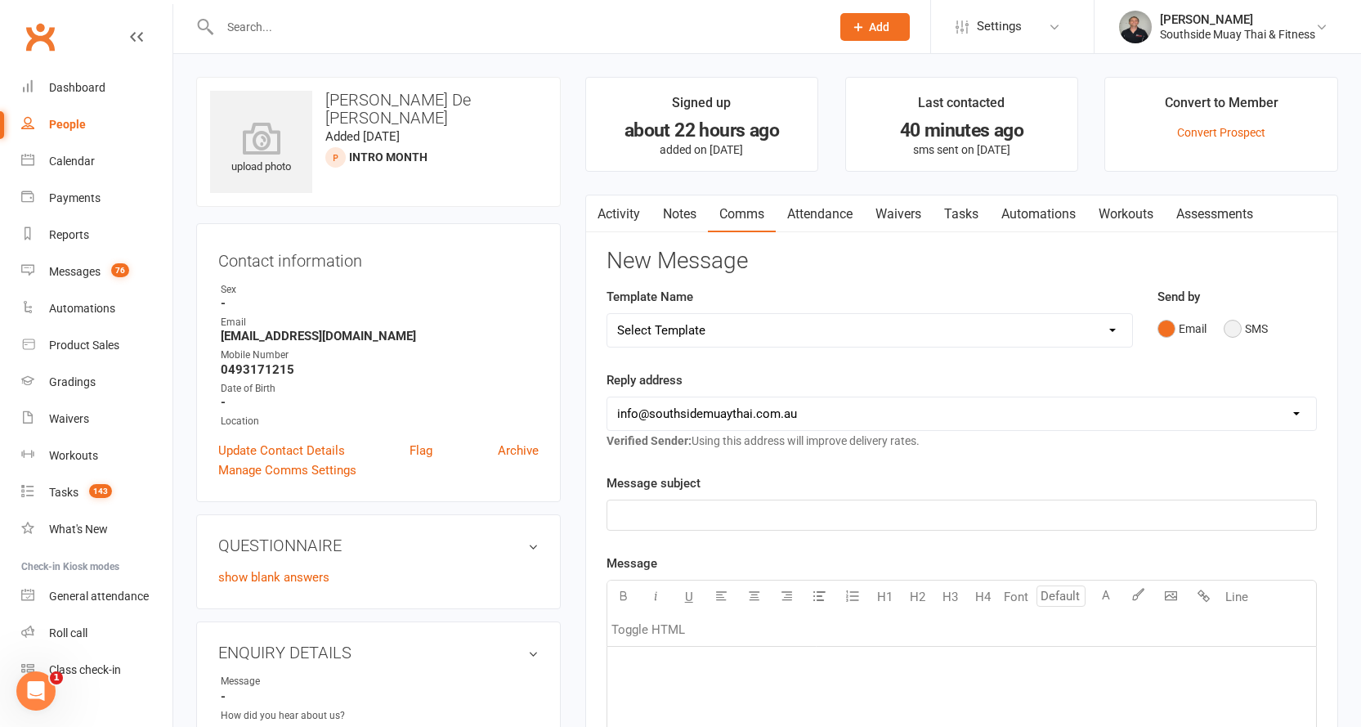
drag, startPoint x: 1237, startPoint y: 331, endPoint x: 960, endPoint y: 367, distance: 279.4
click at [1234, 332] on button "SMS" at bounding box center [1246, 328] width 44 height 31
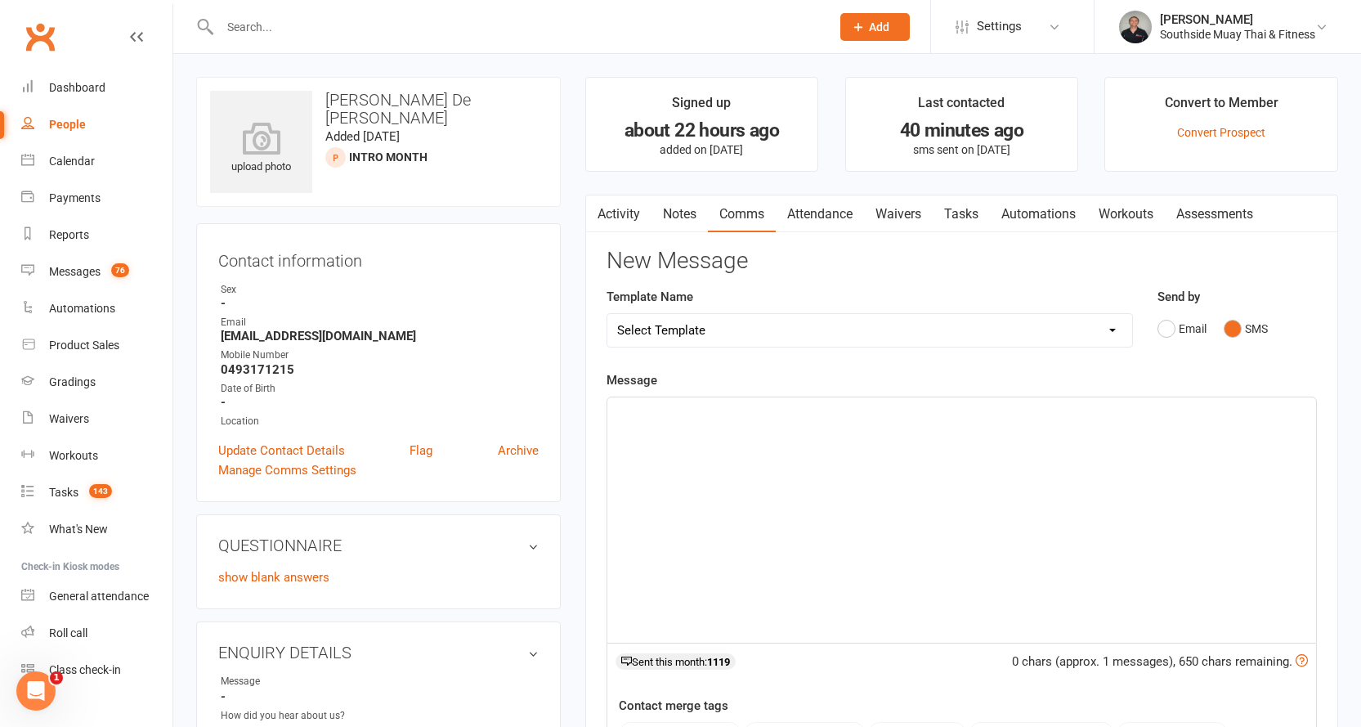
click at [719, 412] on p "﻿" at bounding box center [961, 412] width 689 height 20
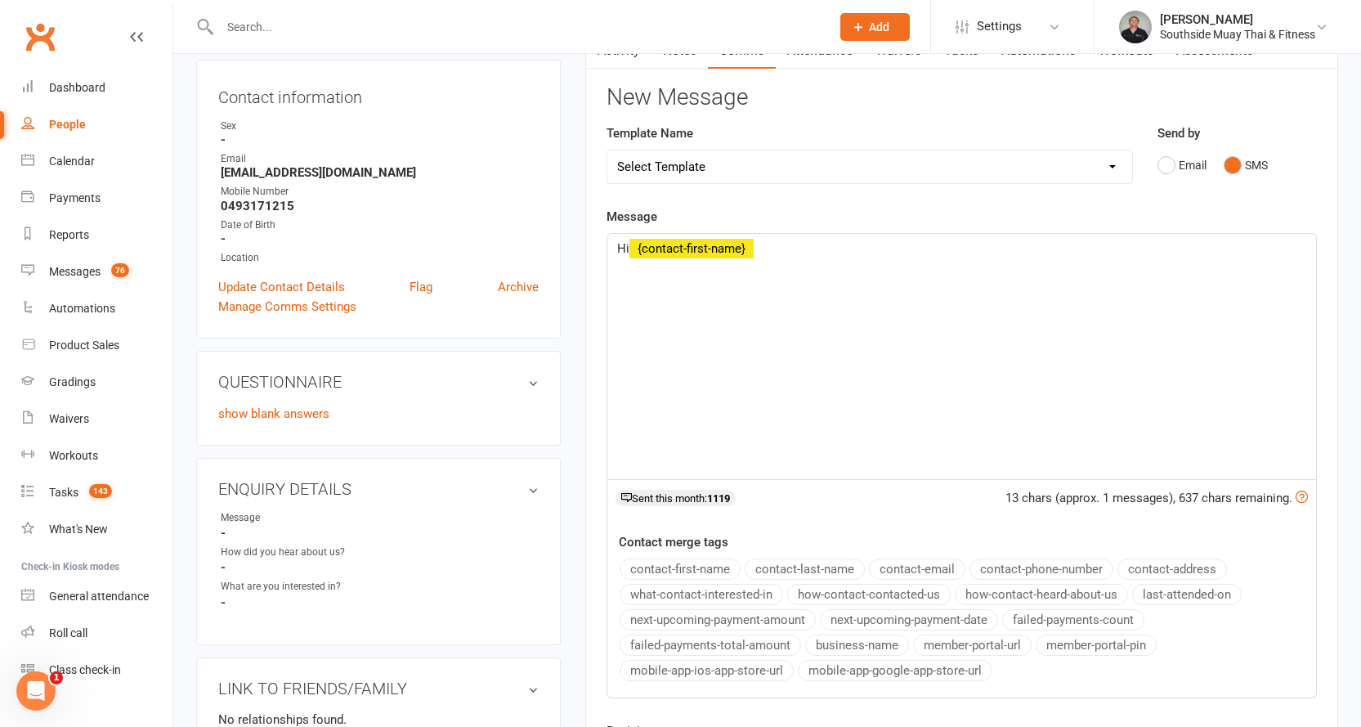
click at [669, 569] on button "contact-first-name" at bounding box center [680, 568] width 121 height 21
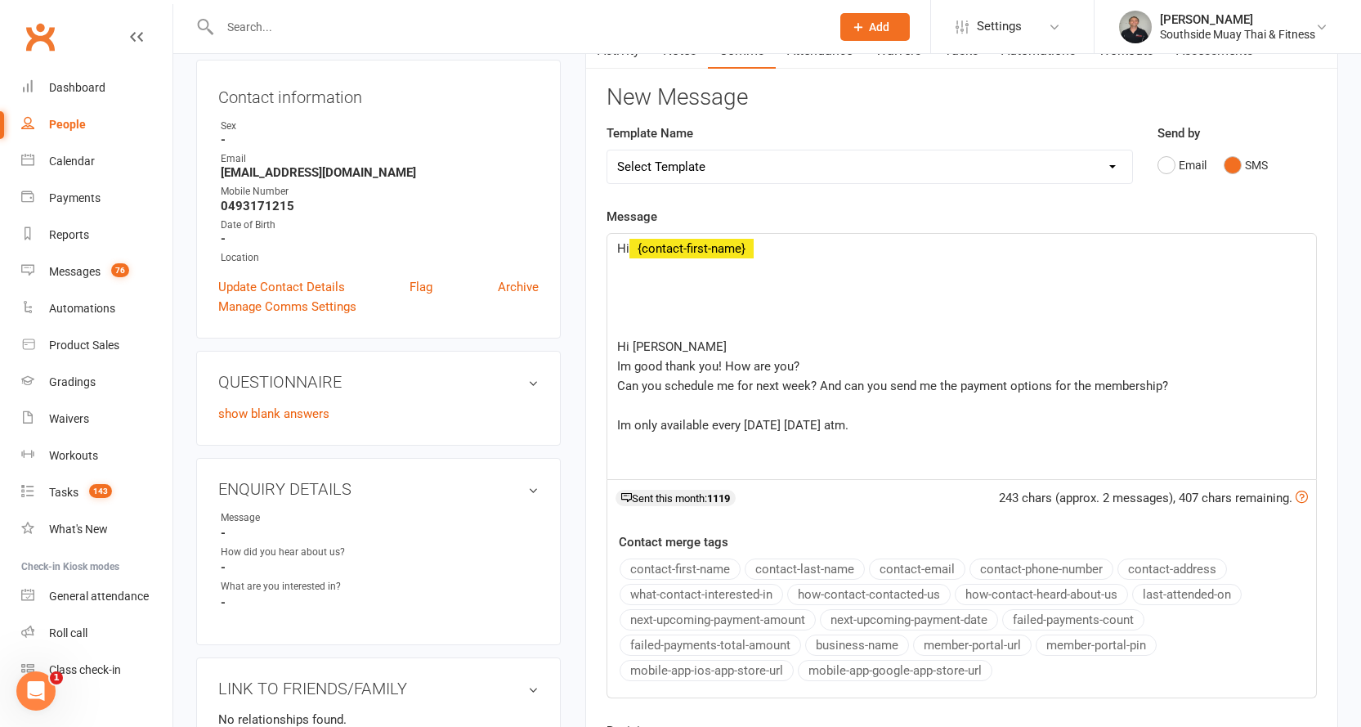
click at [646, 266] on p "﻿" at bounding box center [961, 268] width 689 height 20
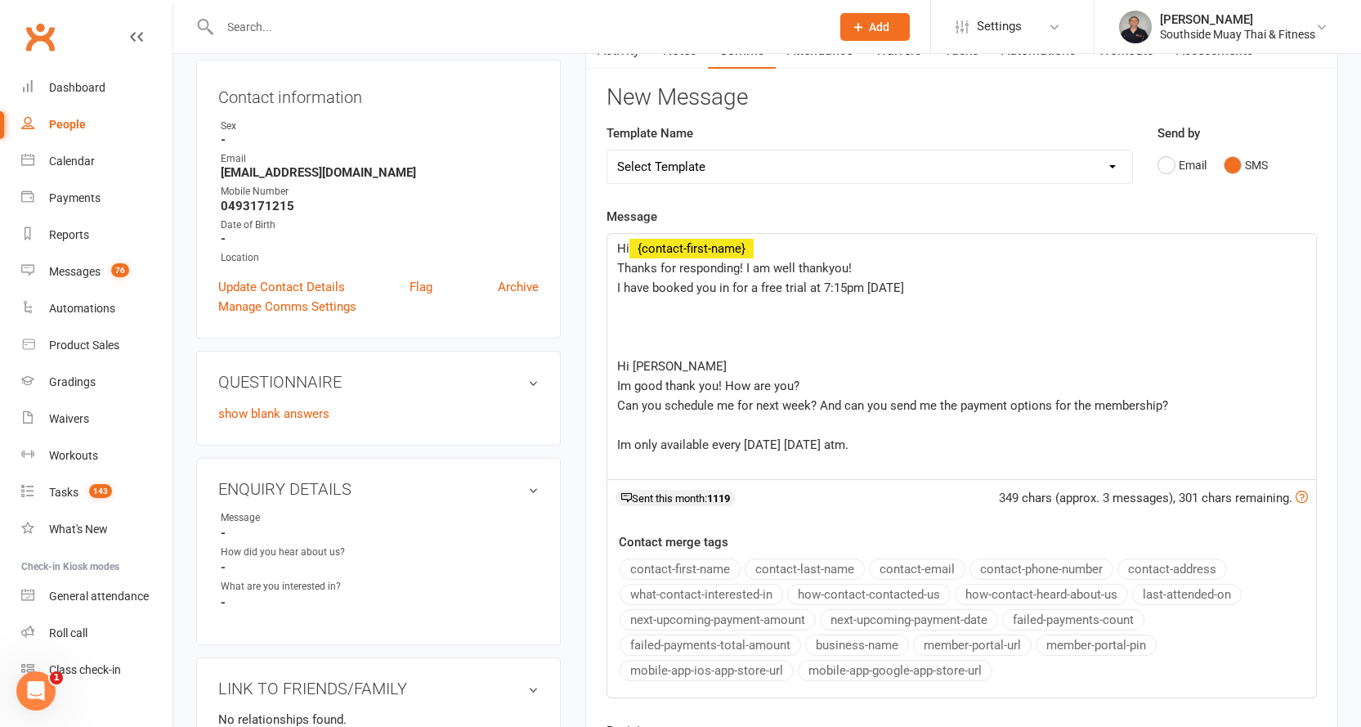
click at [935, 285] on p "I have booked you in for a free trial at 7:15pm on Tuesday" at bounding box center [961, 288] width 689 height 20
click at [1151, 284] on span "I have booked you in for a free trial at 7:15pm on Tuesday 19th August. Please …" at bounding box center [884, 287] width 534 height 15
click at [1215, 284] on p "I have booked you in for a free trial at 7:15pm on Tuesday 19th August. Please …" at bounding box center [961, 288] width 689 height 20
click at [629, 310] on p "﻿" at bounding box center [961, 308] width 689 height 20
drag, startPoint x: 616, startPoint y: 365, endPoint x: 862, endPoint y: 439, distance: 257.0
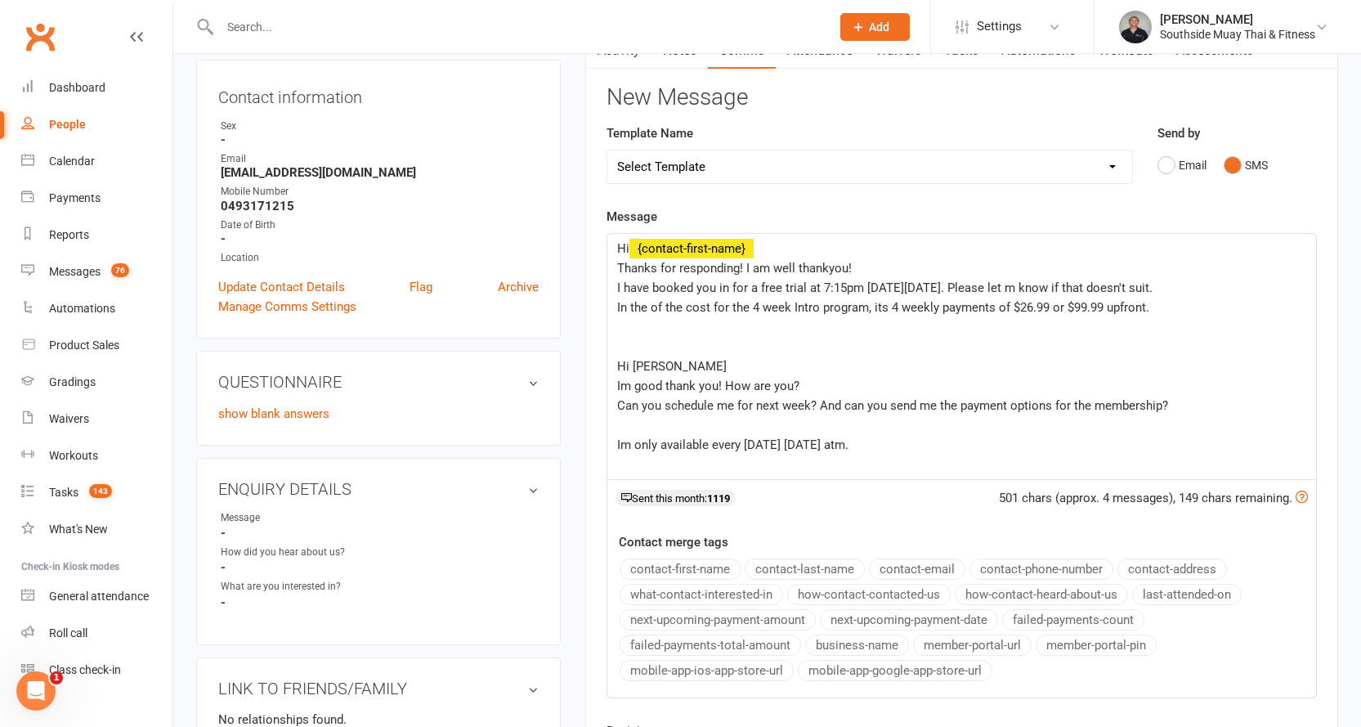
click at [862, 439] on div "Hi ﻿ {contact-first-name} Thanks for responding! I am well thankyou! I have boo…" at bounding box center [961, 356] width 709 height 245
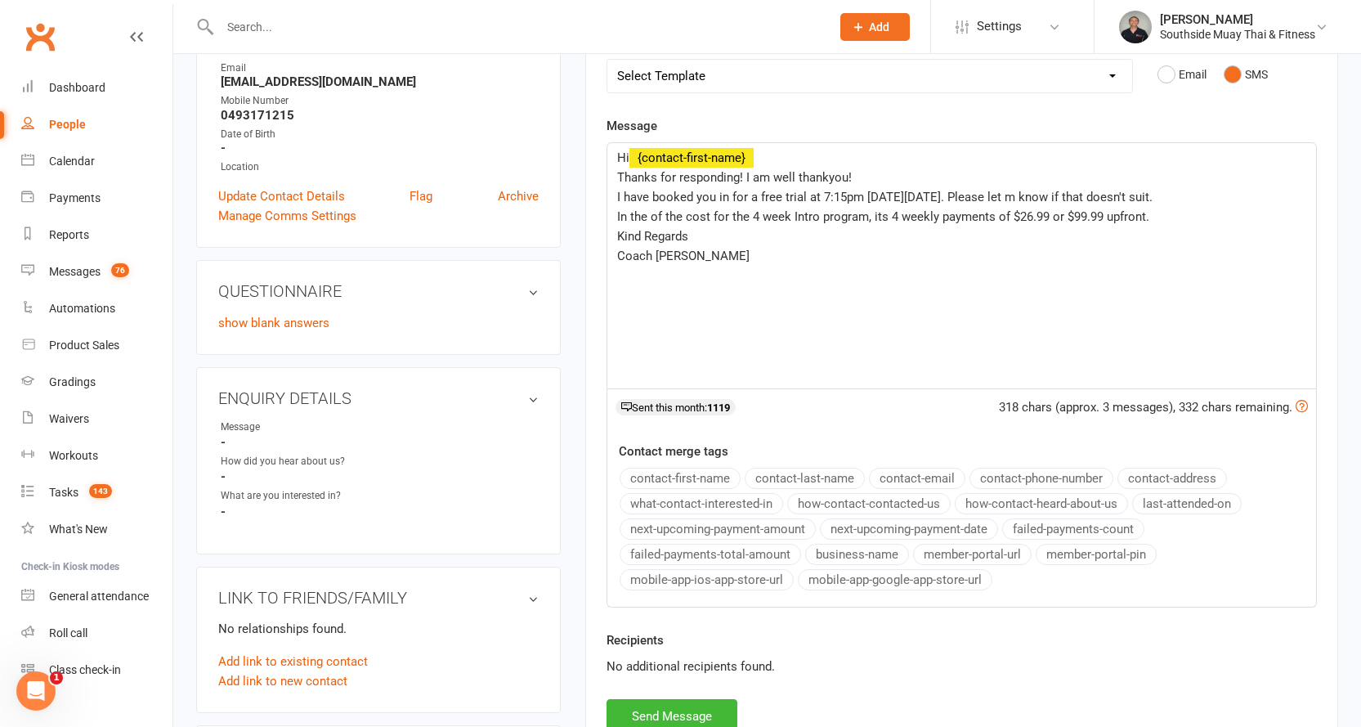
scroll to position [327, 0]
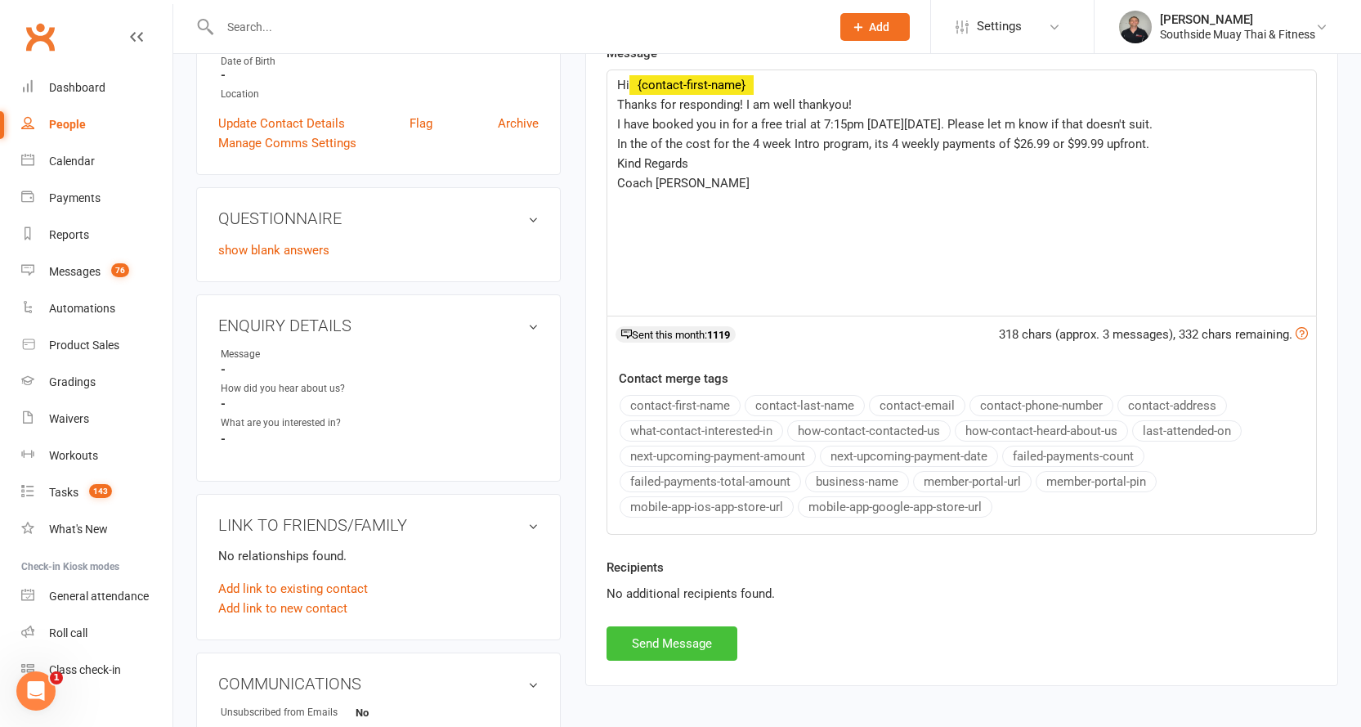
click at [656, 645] on button "Send Message" at bounding box center [672, 643] width 131 height 34
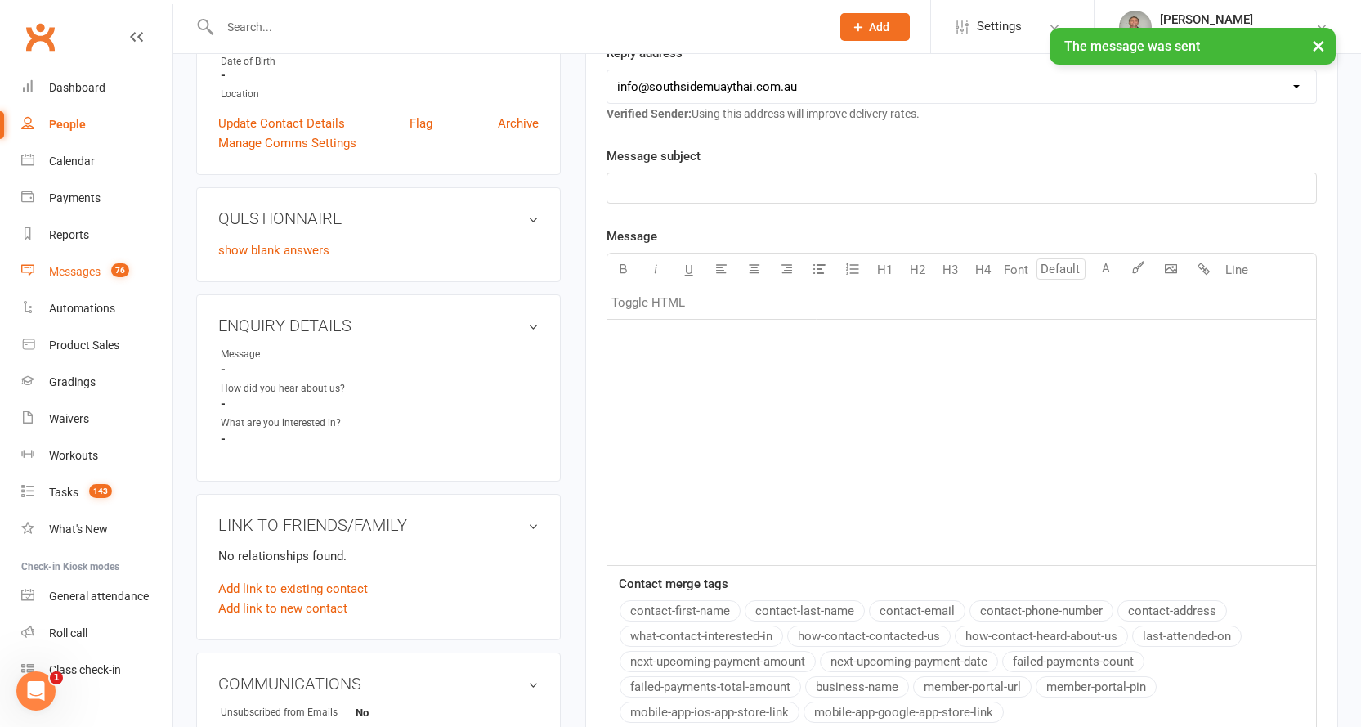
click at [77, 268] on div "Messages" at bounding box center [74, 271] width 51 height 13
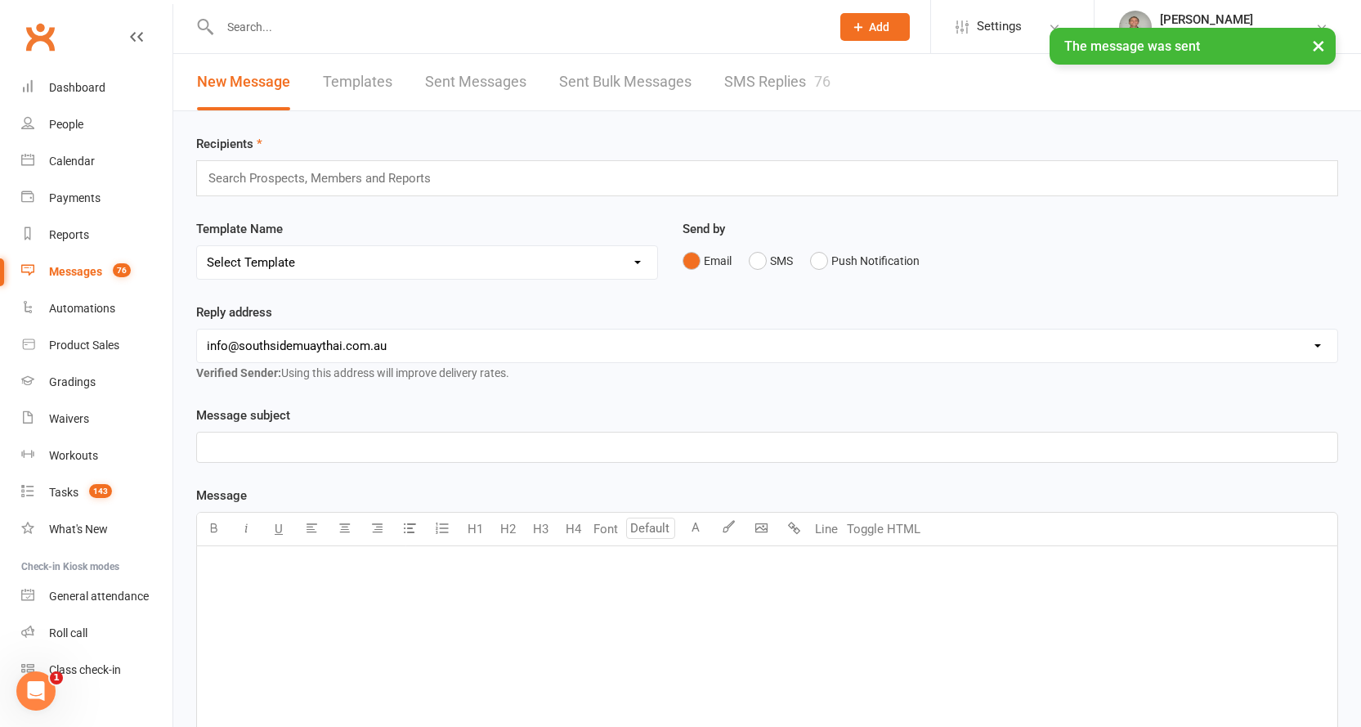
click at [778, 85] on link "SMS Replies 76" at bounding box center [777, 82] width 106 height 56
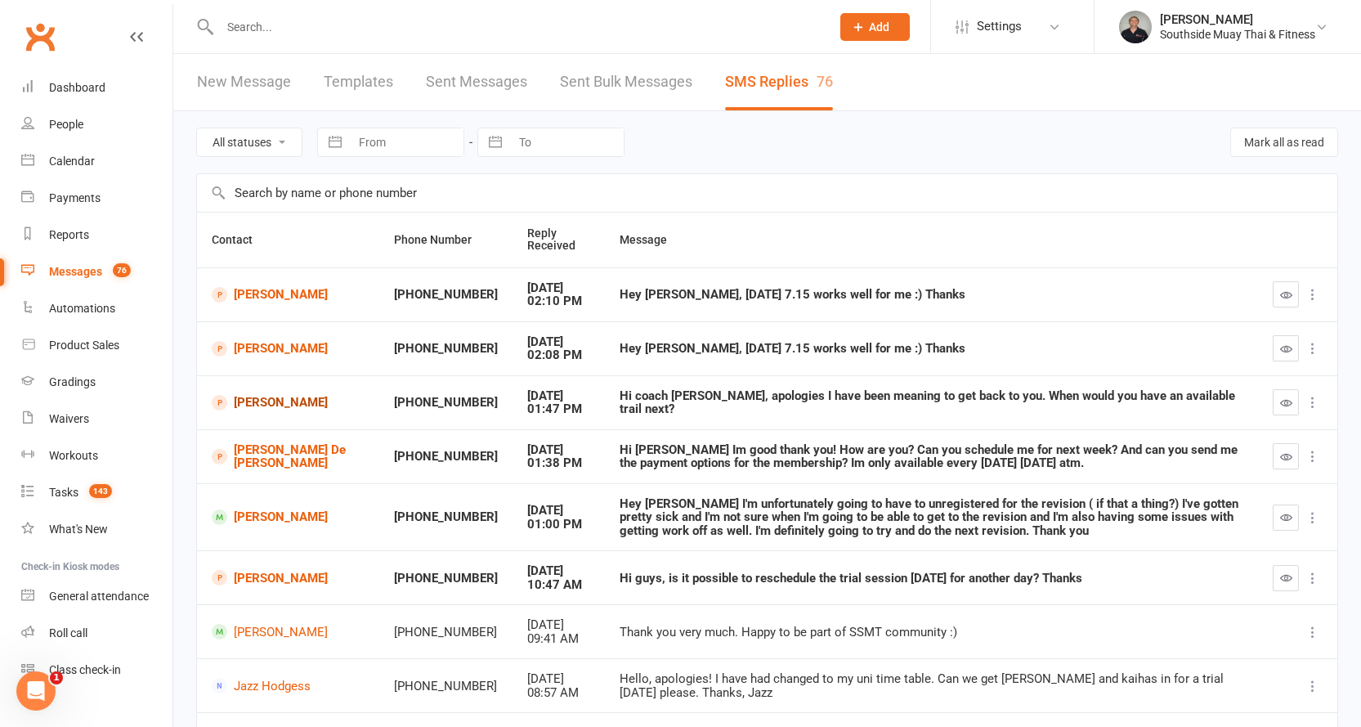
click at [250, 400] on link "Zac Kilsby" at bounding box center [288, 403] width 153 height 16
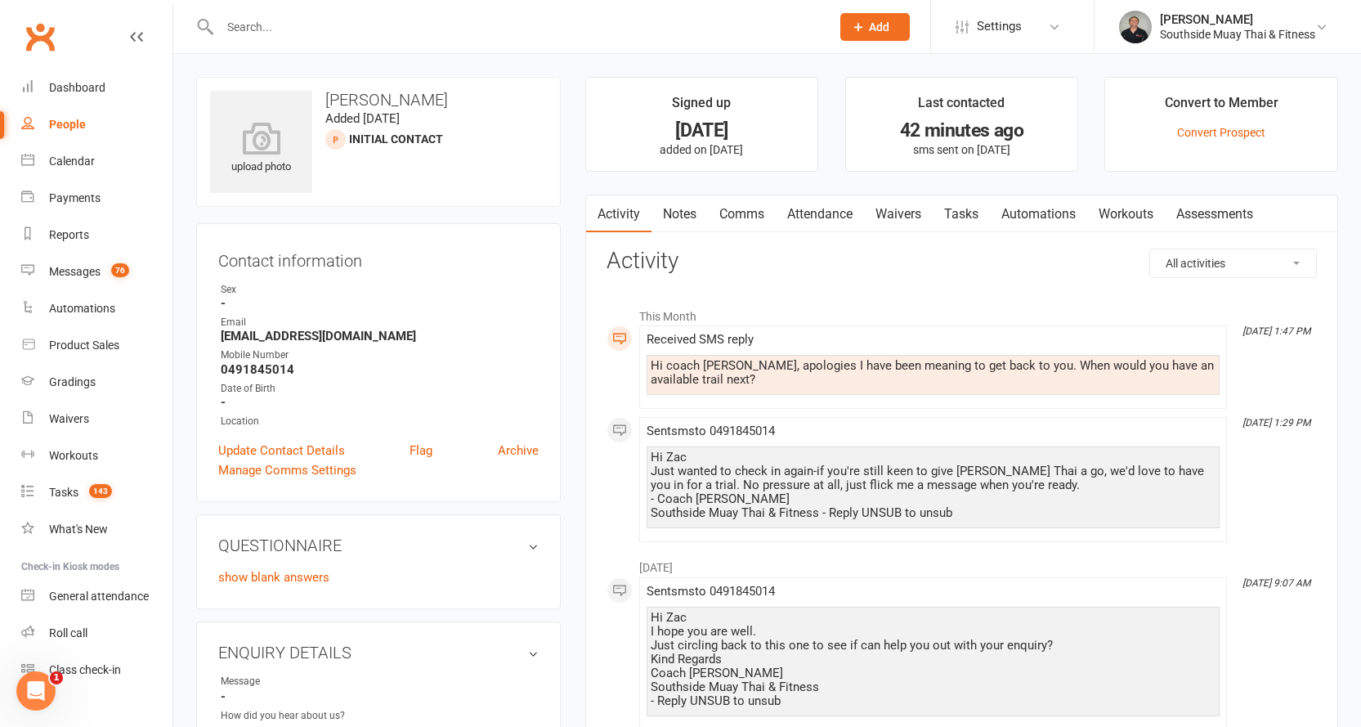
click at [734, 210] on link "Comms" at bounding box center [742, 214] width 68 height 38
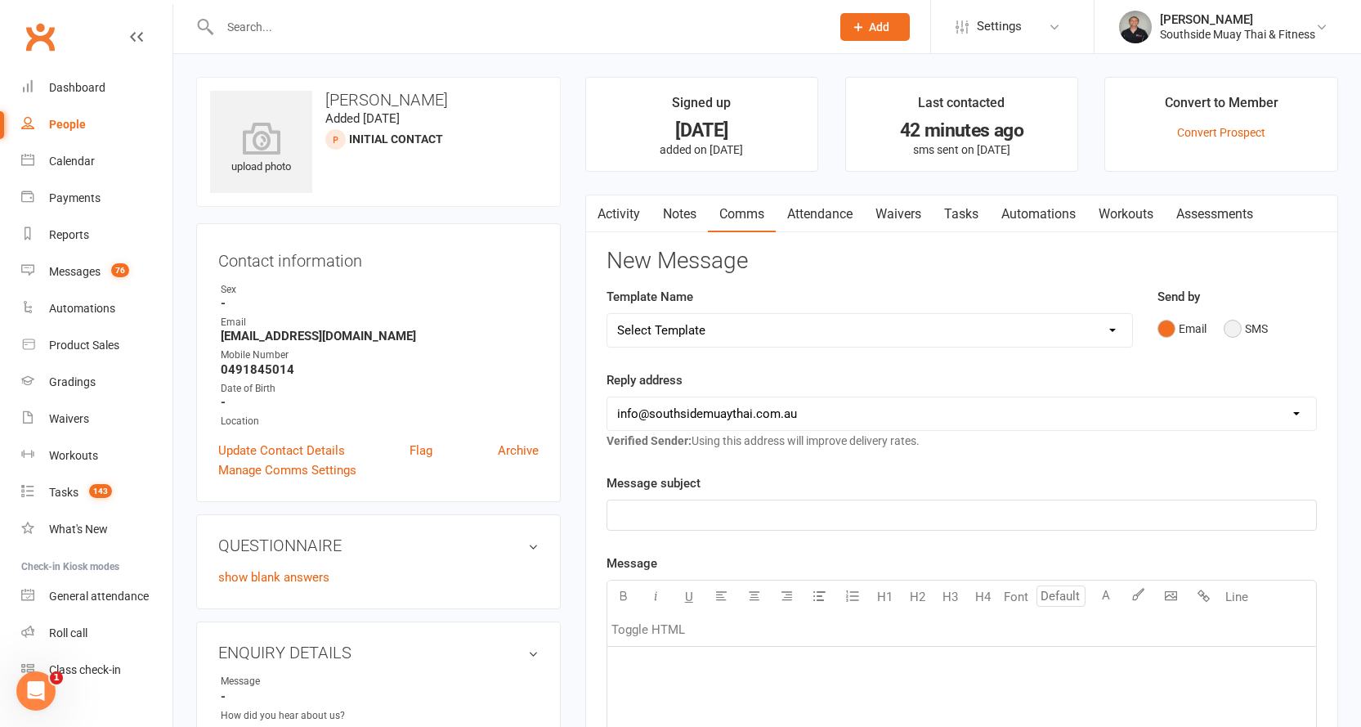
click at [1232, 327] on button "SMS" at bounding box center [1246, 328] width 44 height 31
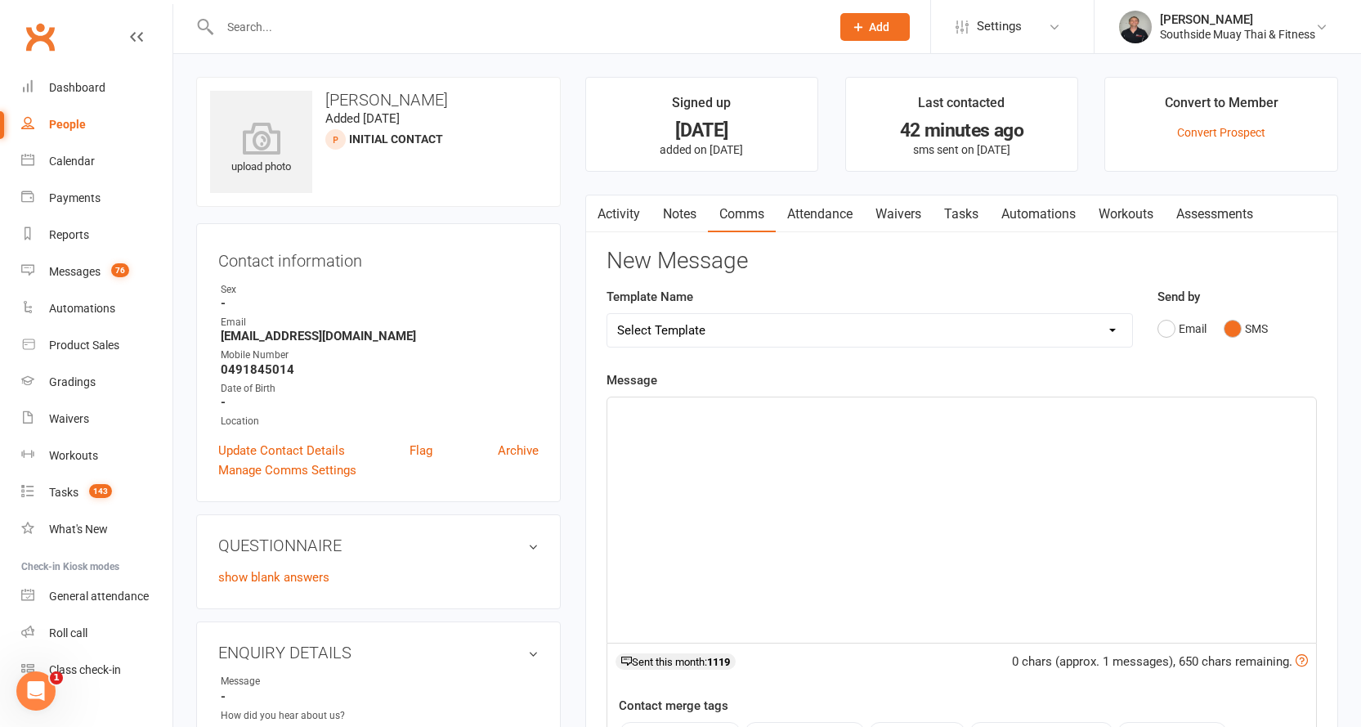
click at [866, 403] on p "﻿" at bounding box center [961, 412] width 689 height 20
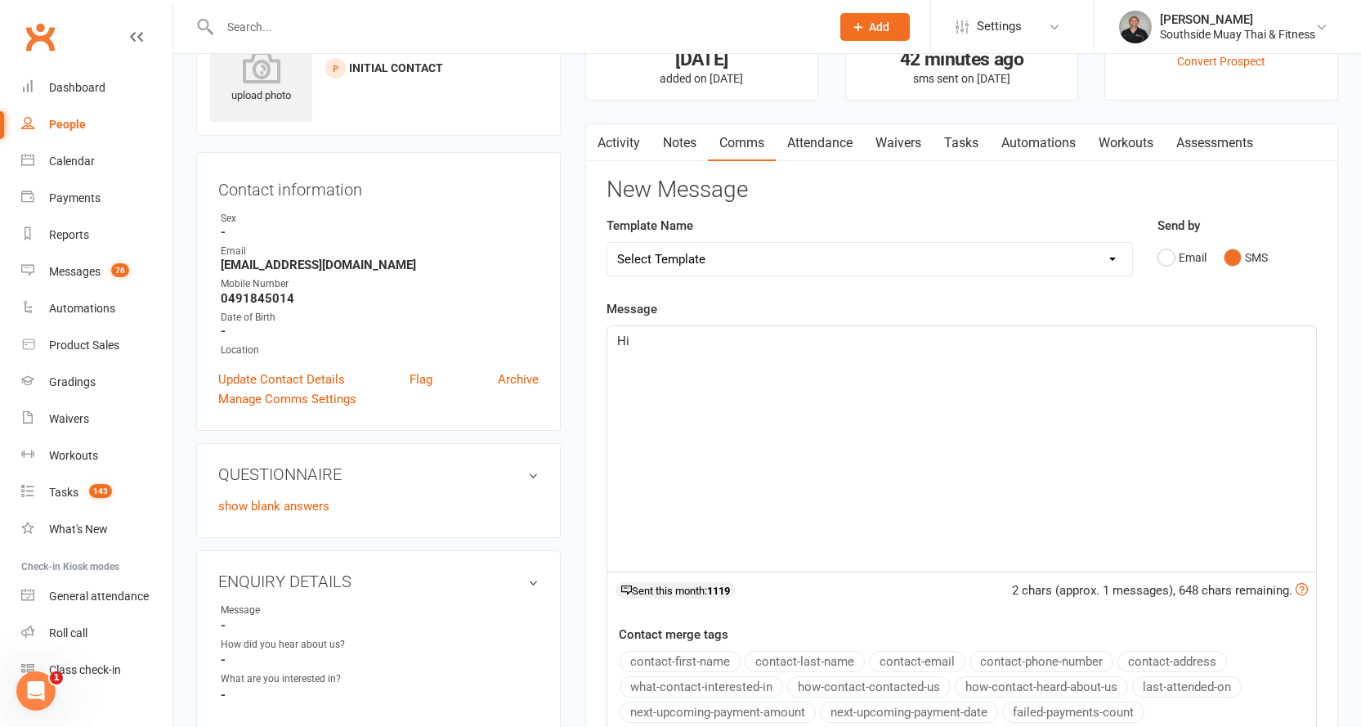
scroll to position [245, 0]
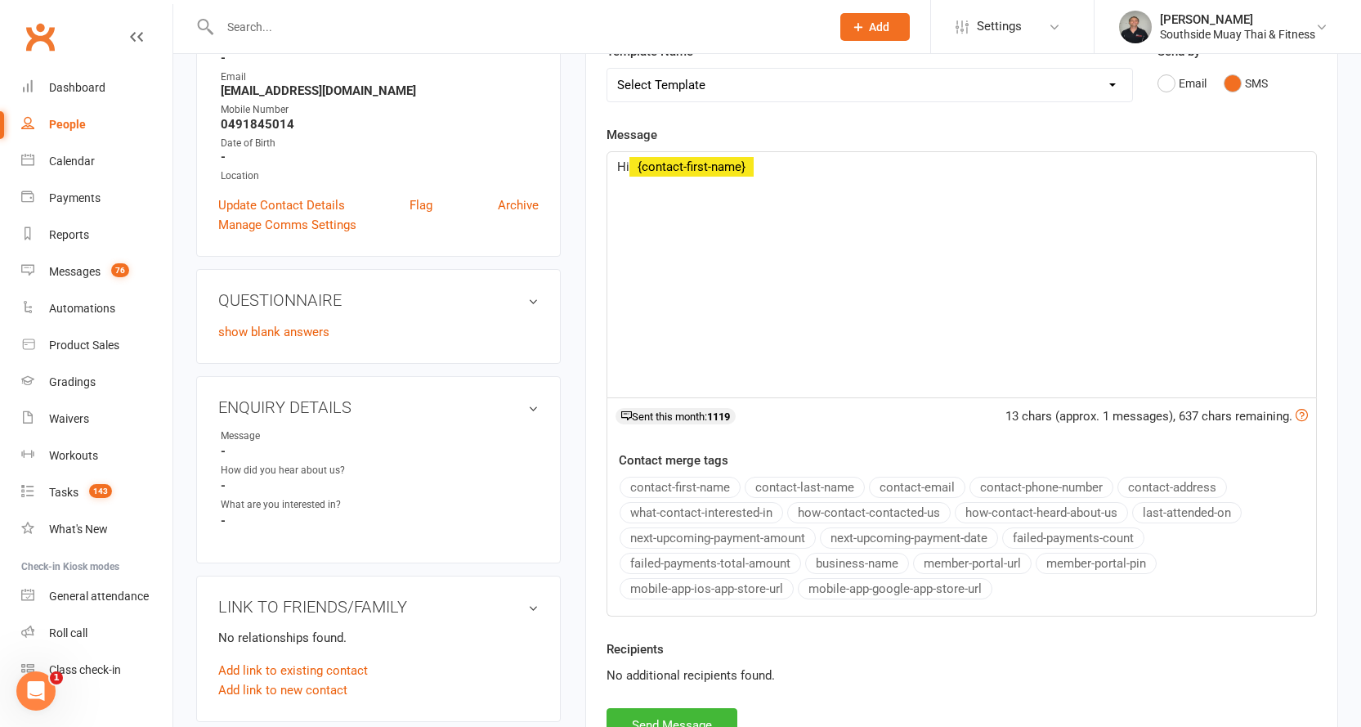
click at [721, 485] on button "contact-first-name" at bounding box center [680, 487] width 121 height 21
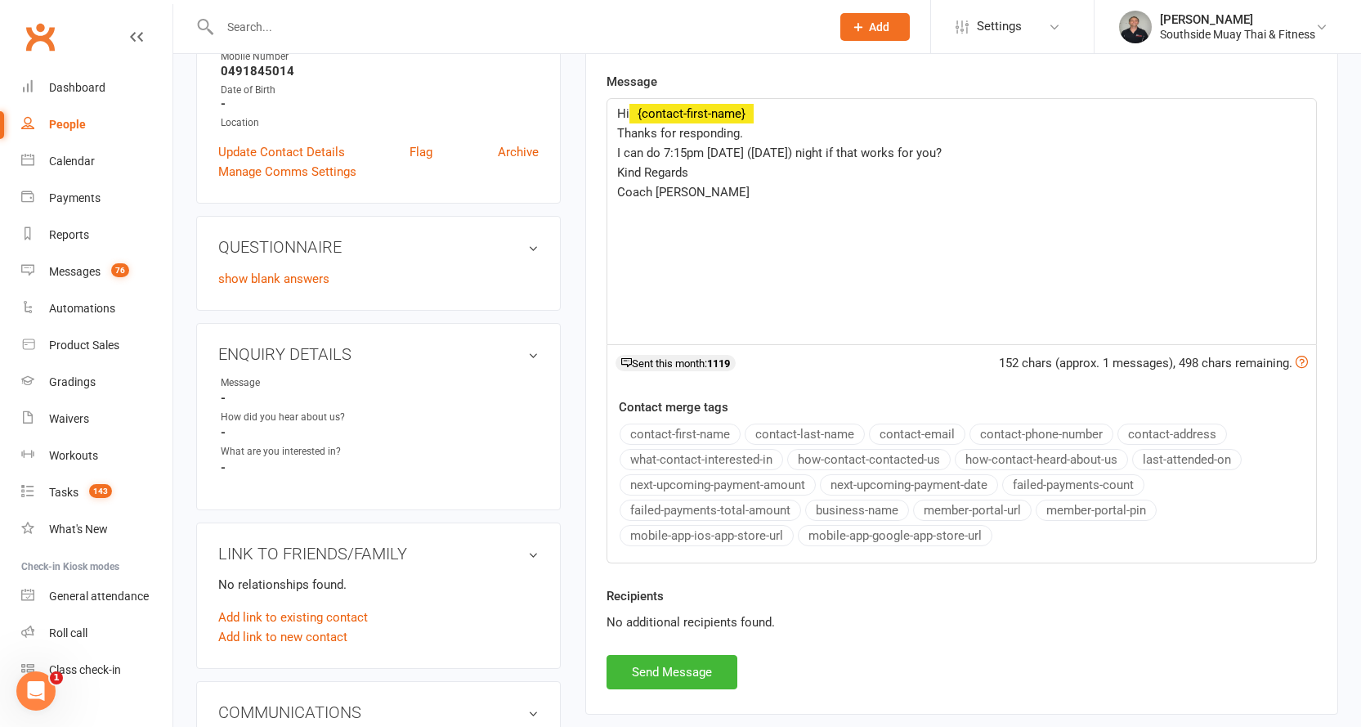
scroll to position [327, 0]
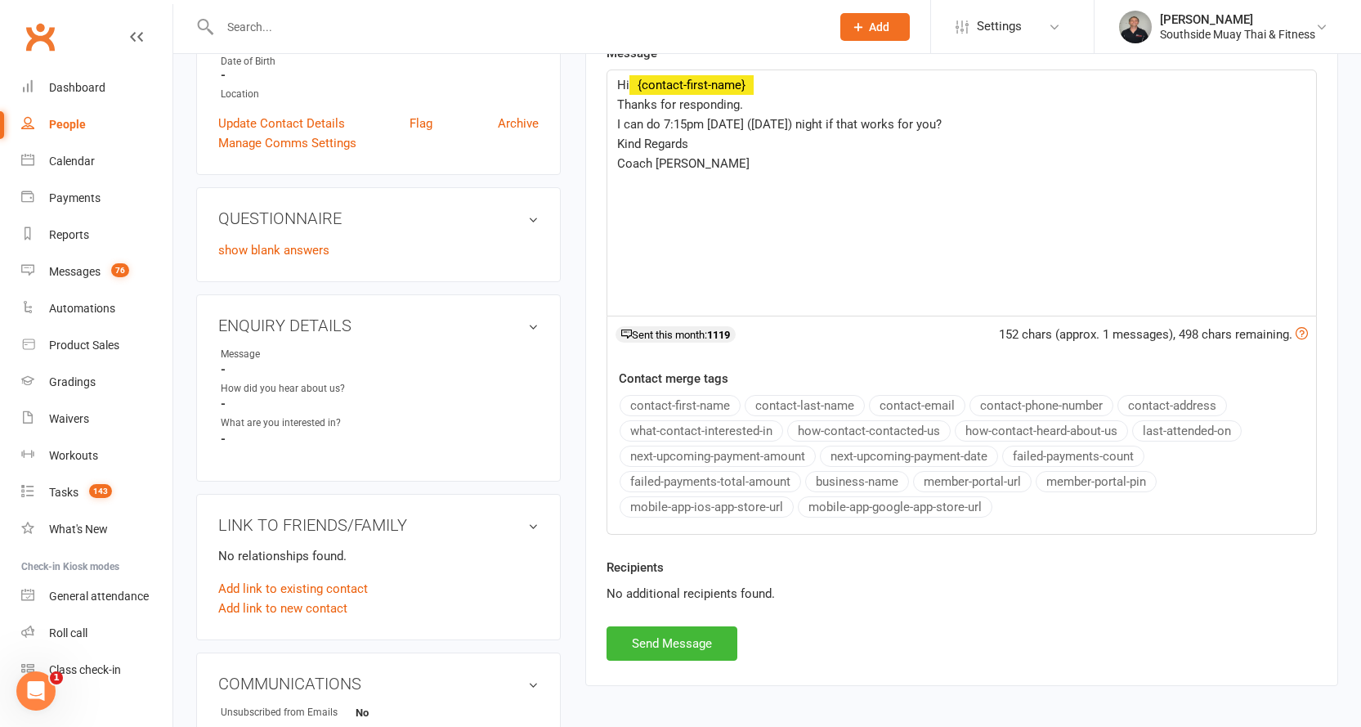
click at [857, 478] on button "business-name" at bounding box center [857, 481] width 104 height 21
click at [996, 123] on p "I can do 7:15pm tomorrow (Thursday) night if that works for you?" at bounding box center [961, 124] width 689 height 20
click at [732, 143] on span "Looking forward to seing you at the gym!" at bounding box center [728, 144] width 223 height 15
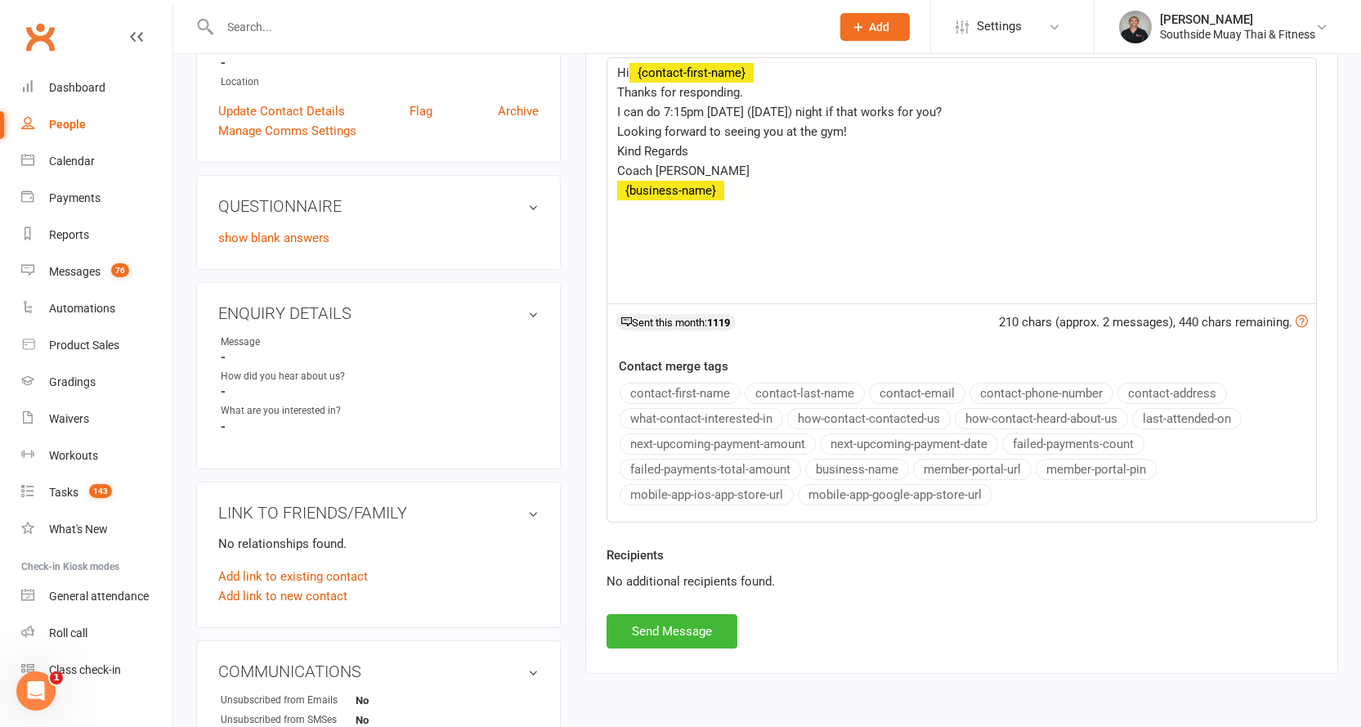
scroll to position [566, 0]
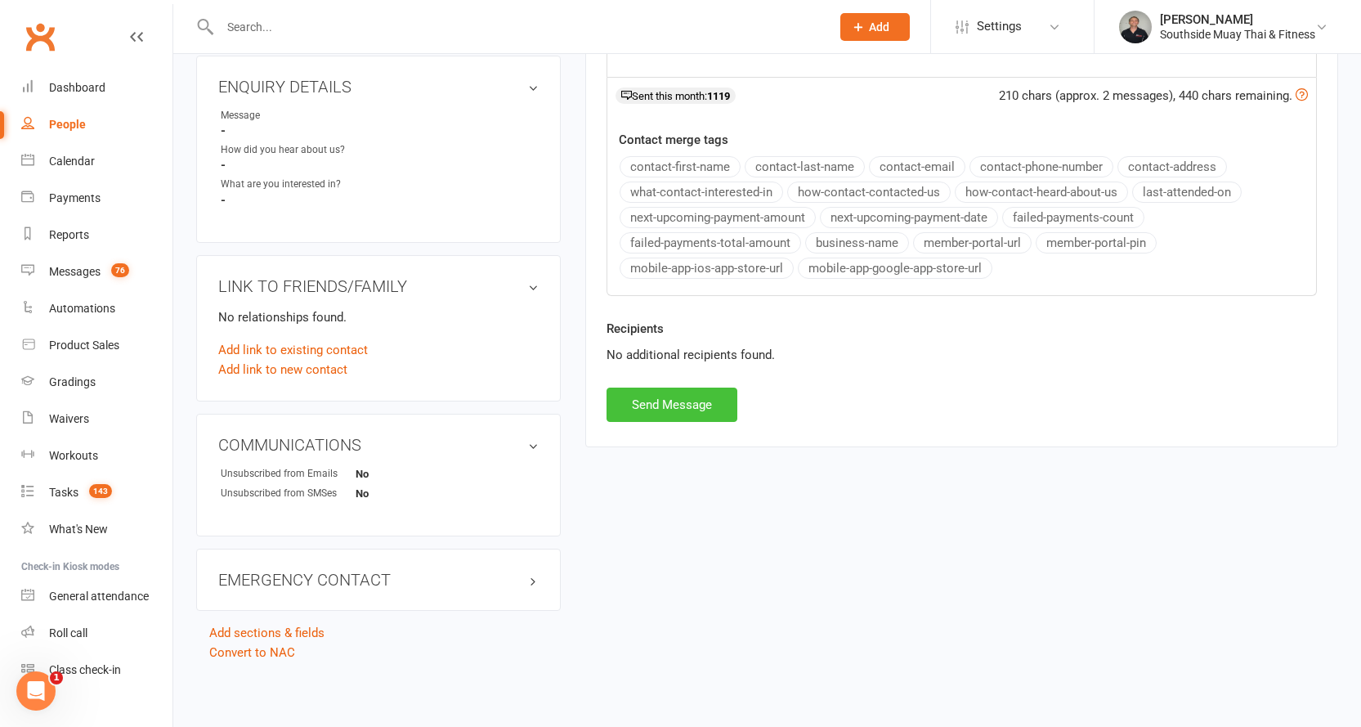
click at [639, 405] on button "Send Message" at bounding box center [672, 404] width 131 height 34
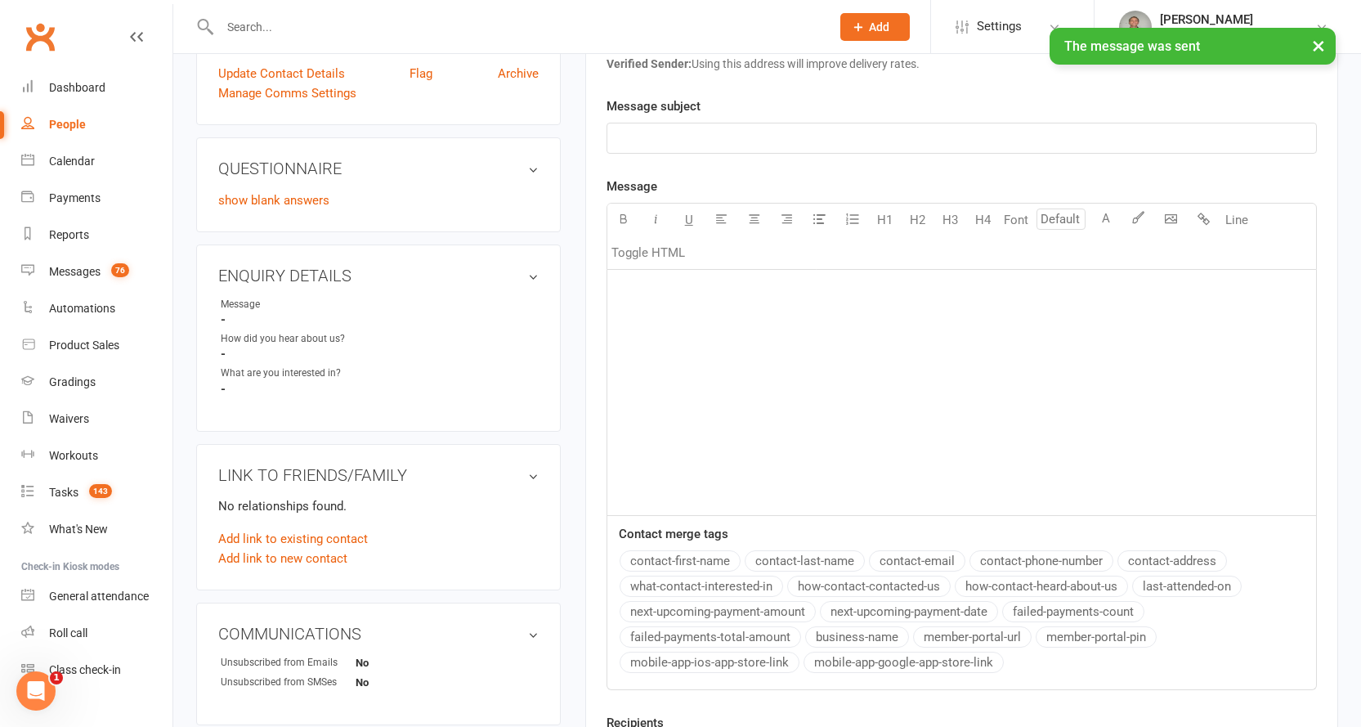
scroll to position [157, 0]
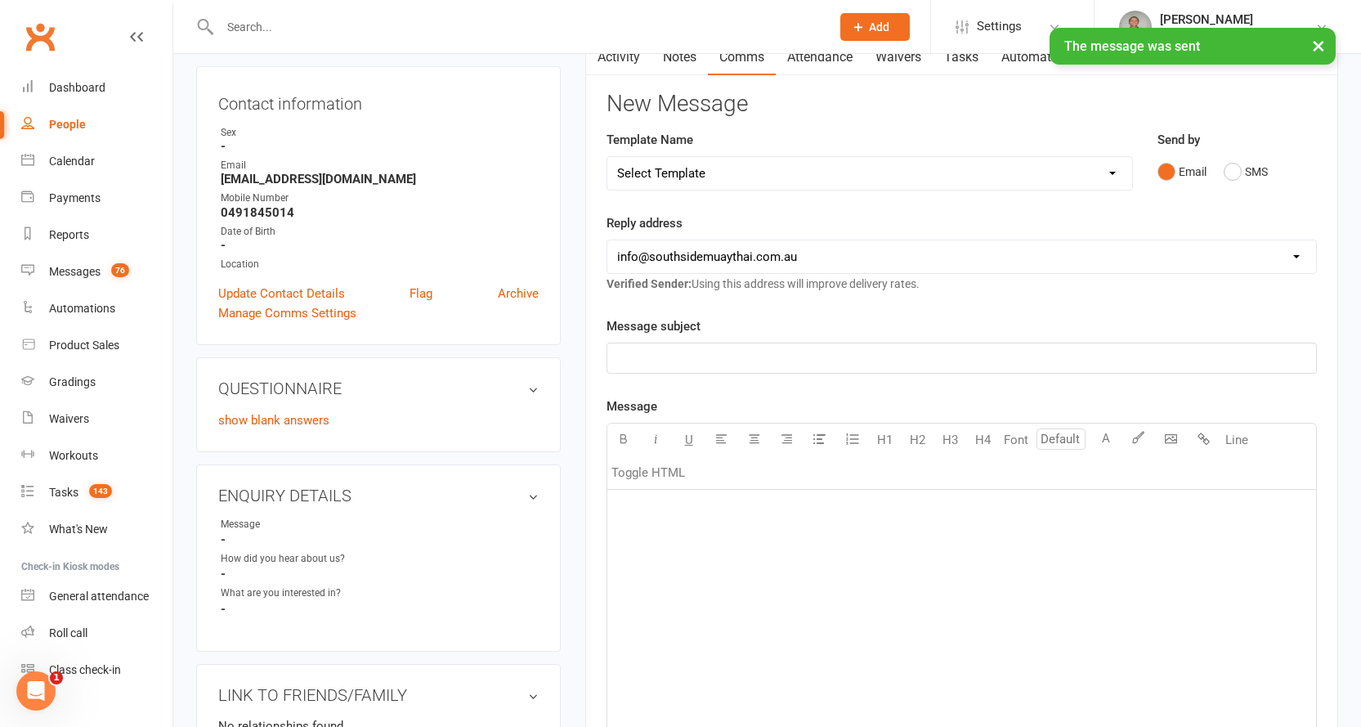
click at [76, 119] on div "People" at bounding box center [67, 124] width 37 height 13
select select "100"
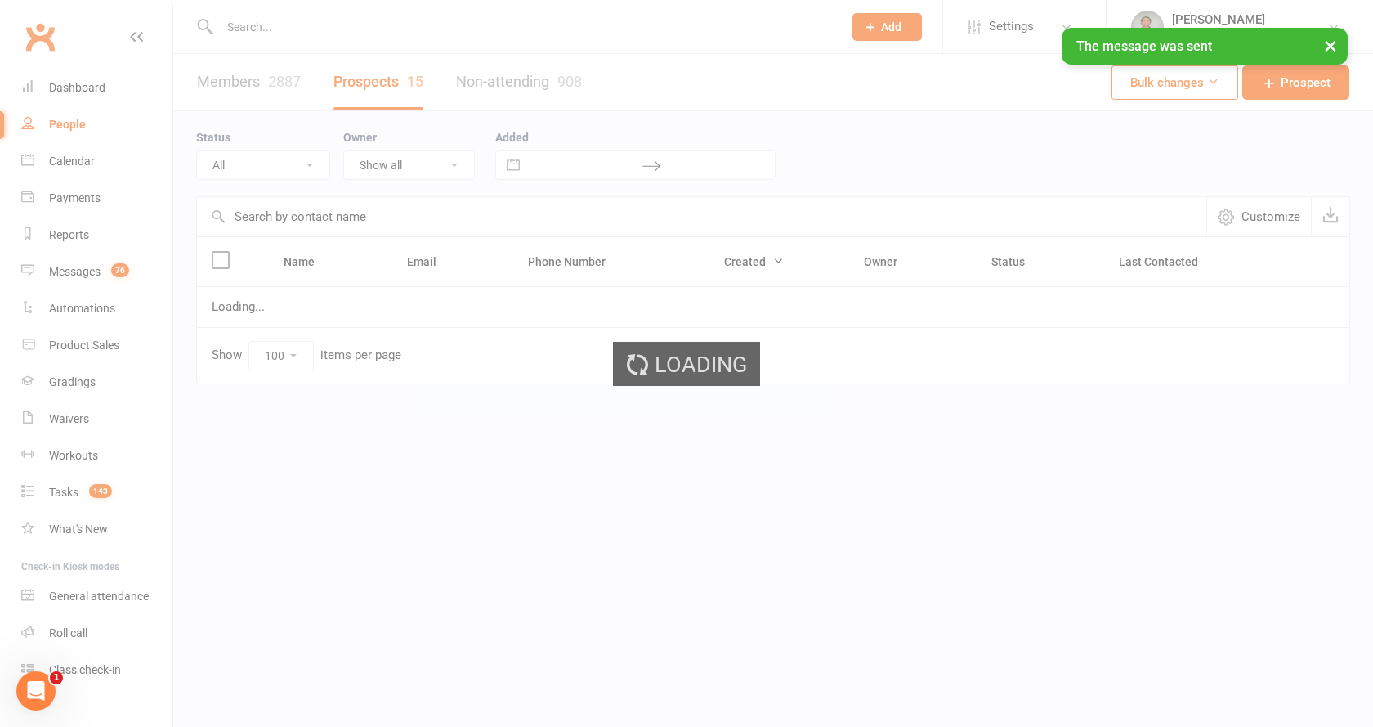
select select "Intro Month"
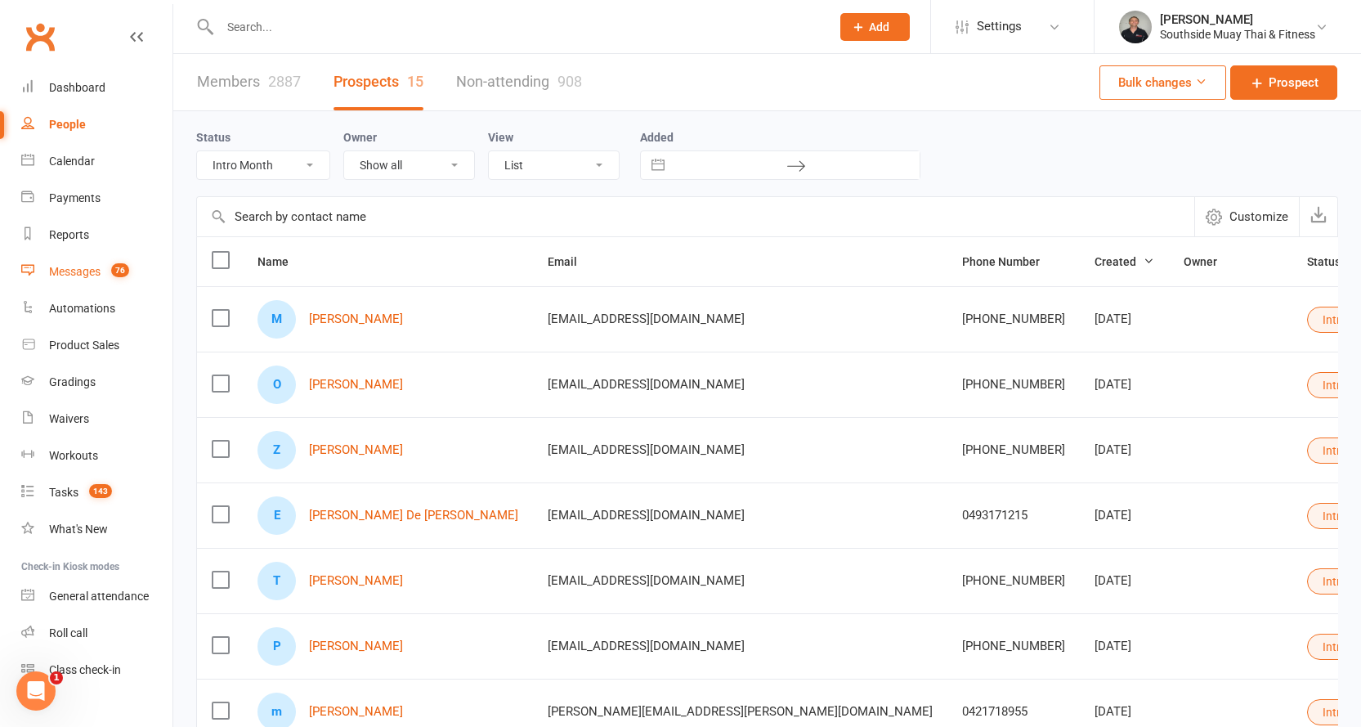
click at [84, 265] on div "Messages" at bounding box center [74, 271] width 51 height 13
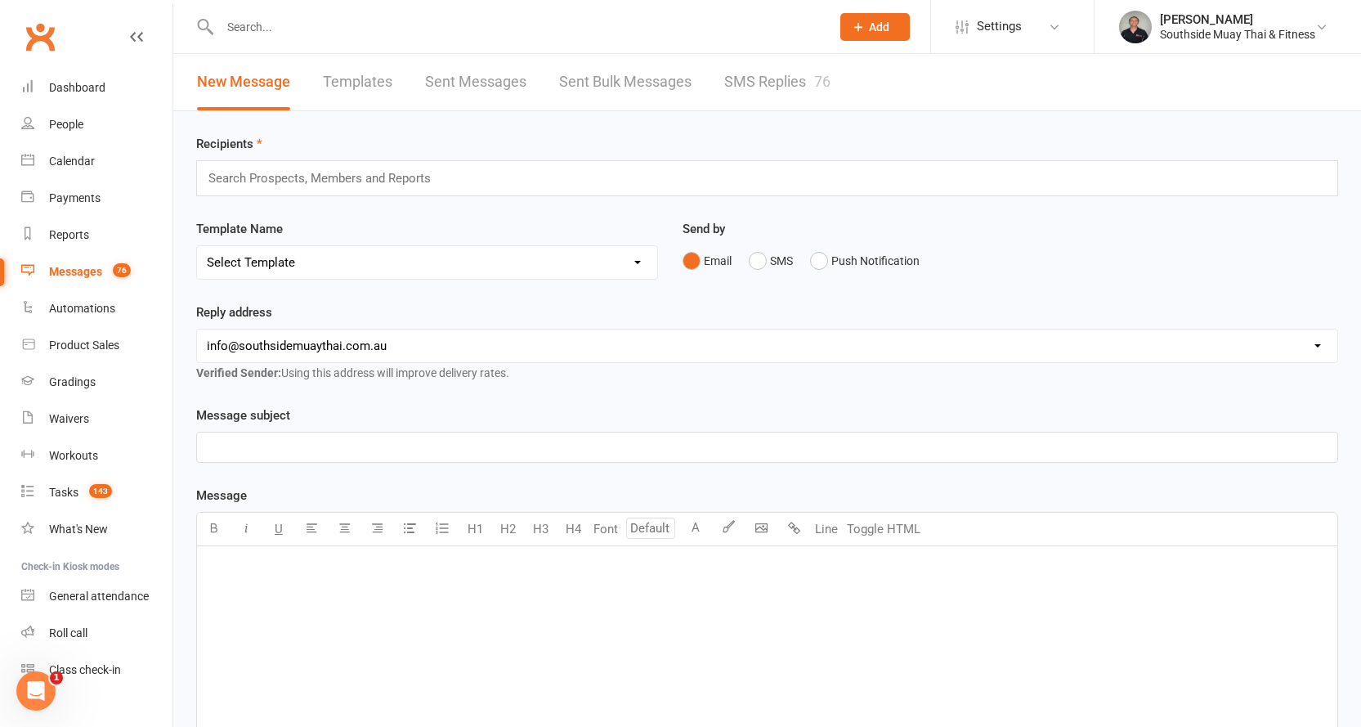
click at [768, 87] on link "SMS Replies 76" at bounding box center [777, 82] width 106 height 56
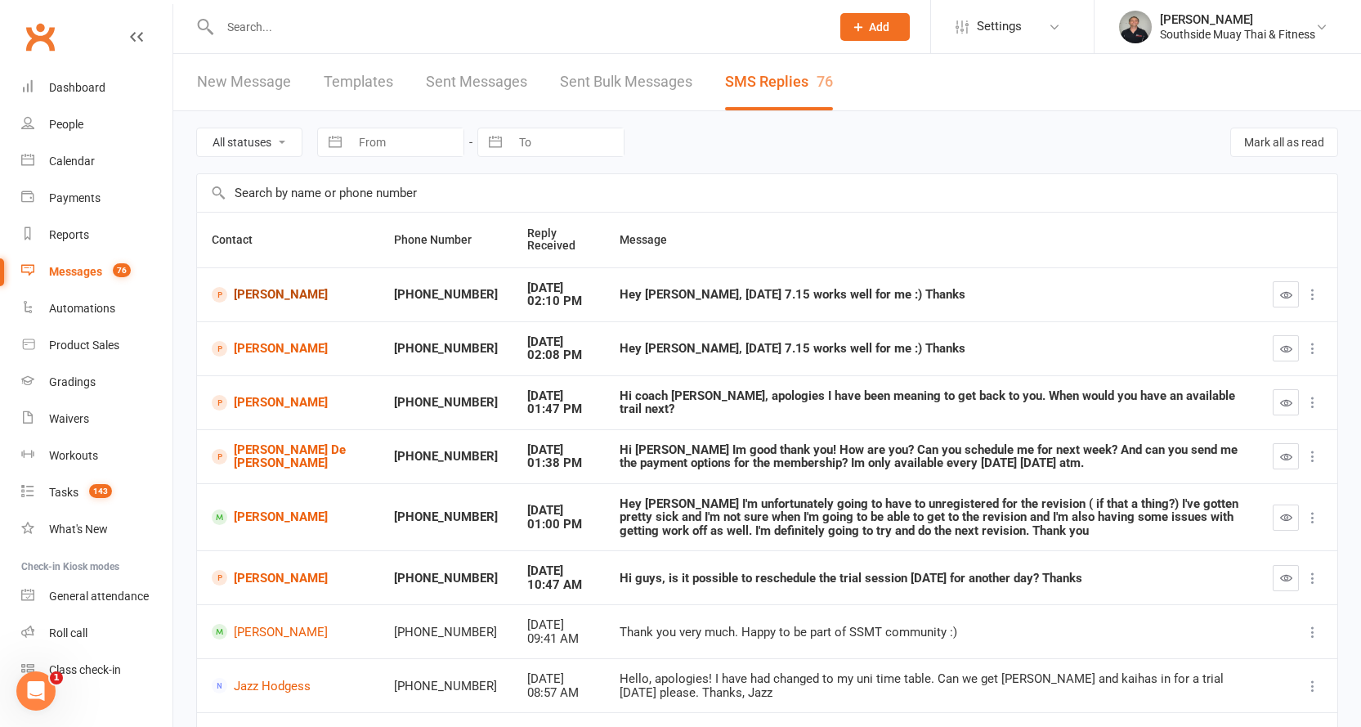
click at [248, 296] on link "Manisha Senaratne" at bounding box center [288, 295] width 153 height 16
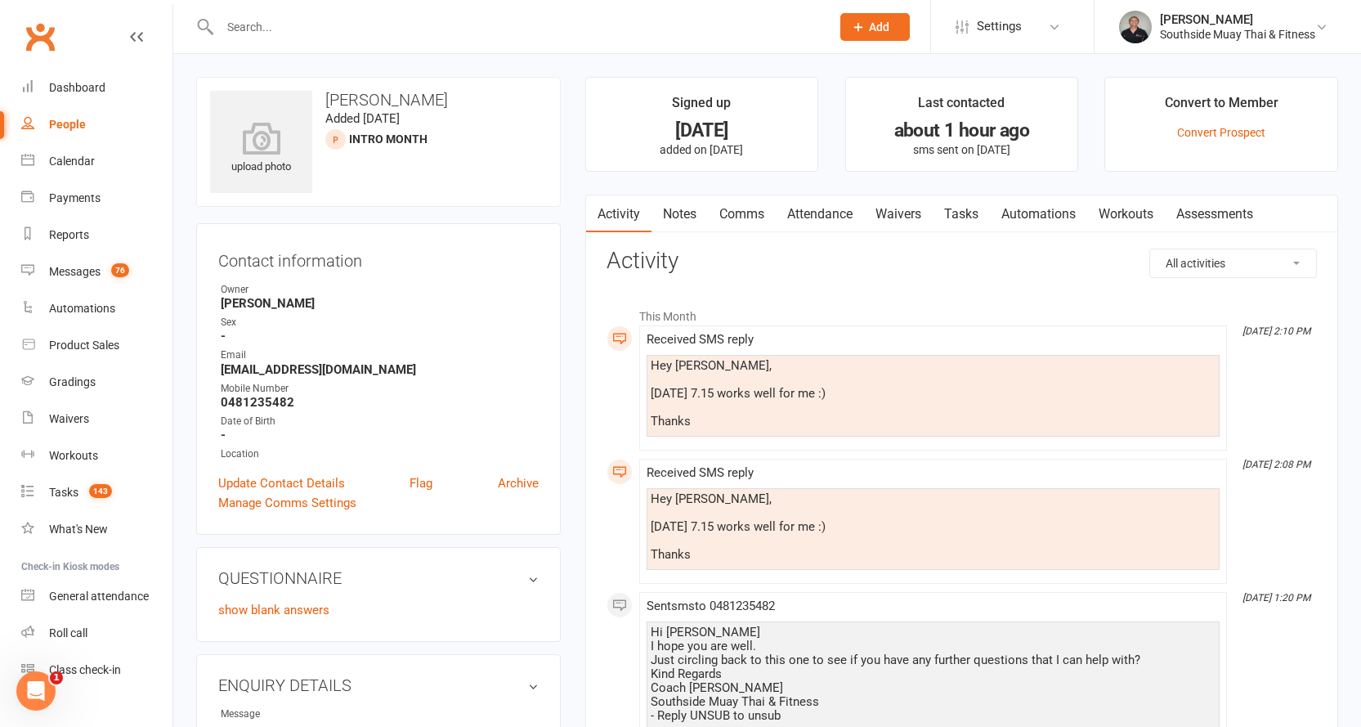
click at [743, 208] on link "Comms" at bounding box center [742, 214] width 68 height 38
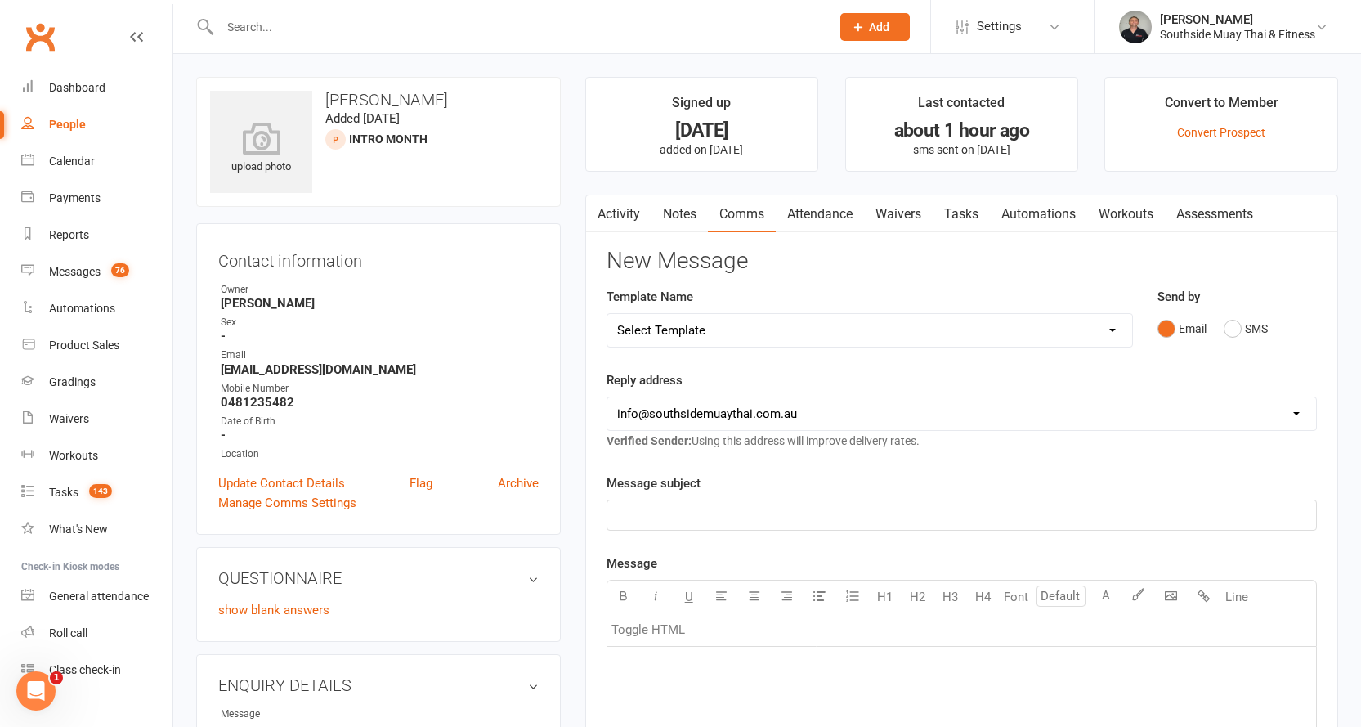
click at [805, 220] on link "Attendance" at bounding box center [820, 214] width 88 height 38
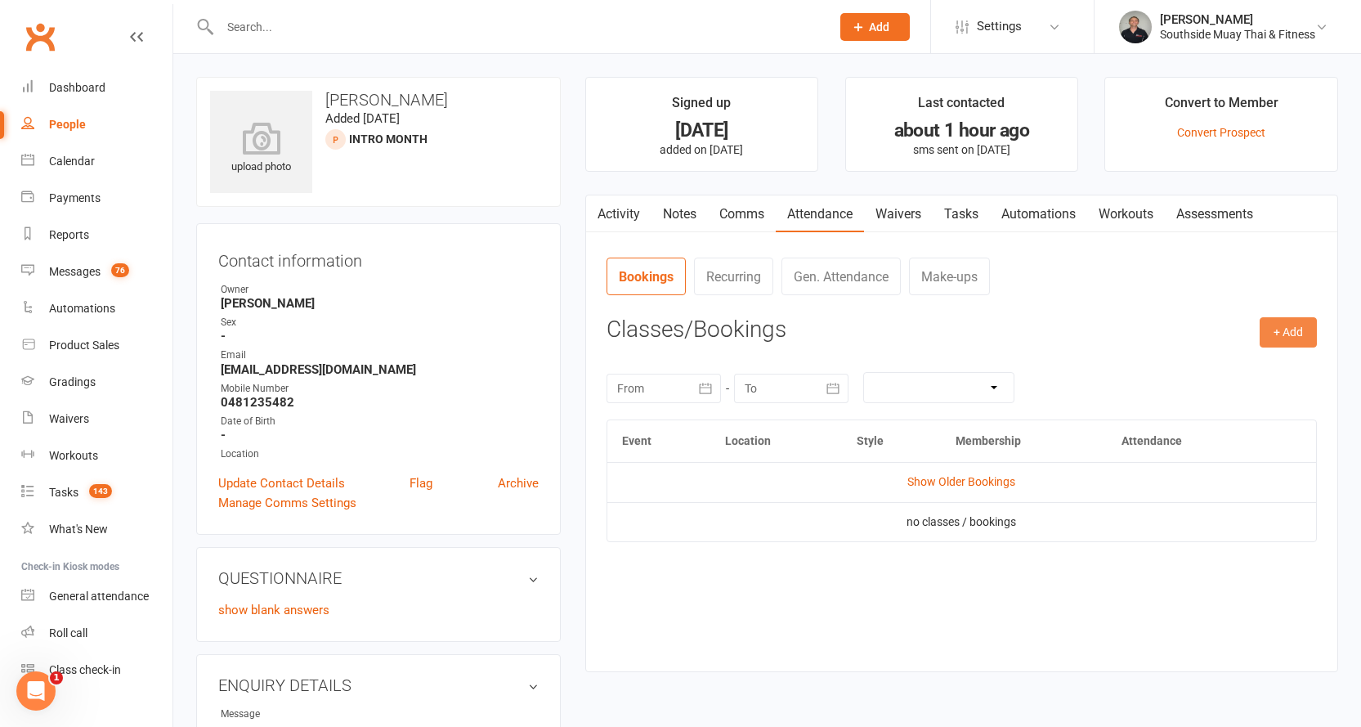
click at [1273, 328] on button "+ Add" at bounding box center [1288, 331] width 57 height 29
click at [1220, 360] on link "Book Event" at bounding box center [1235, 369] width 162 height 33
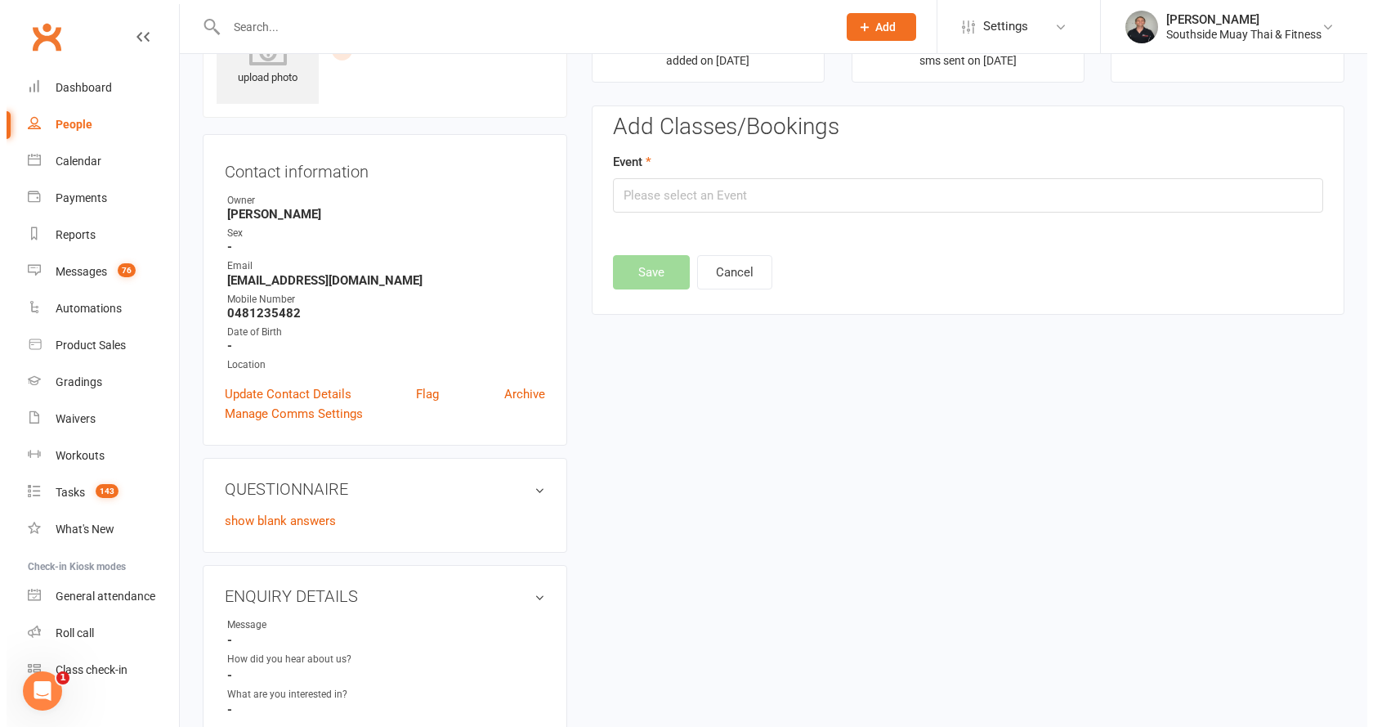
scroll to position [113, 0]
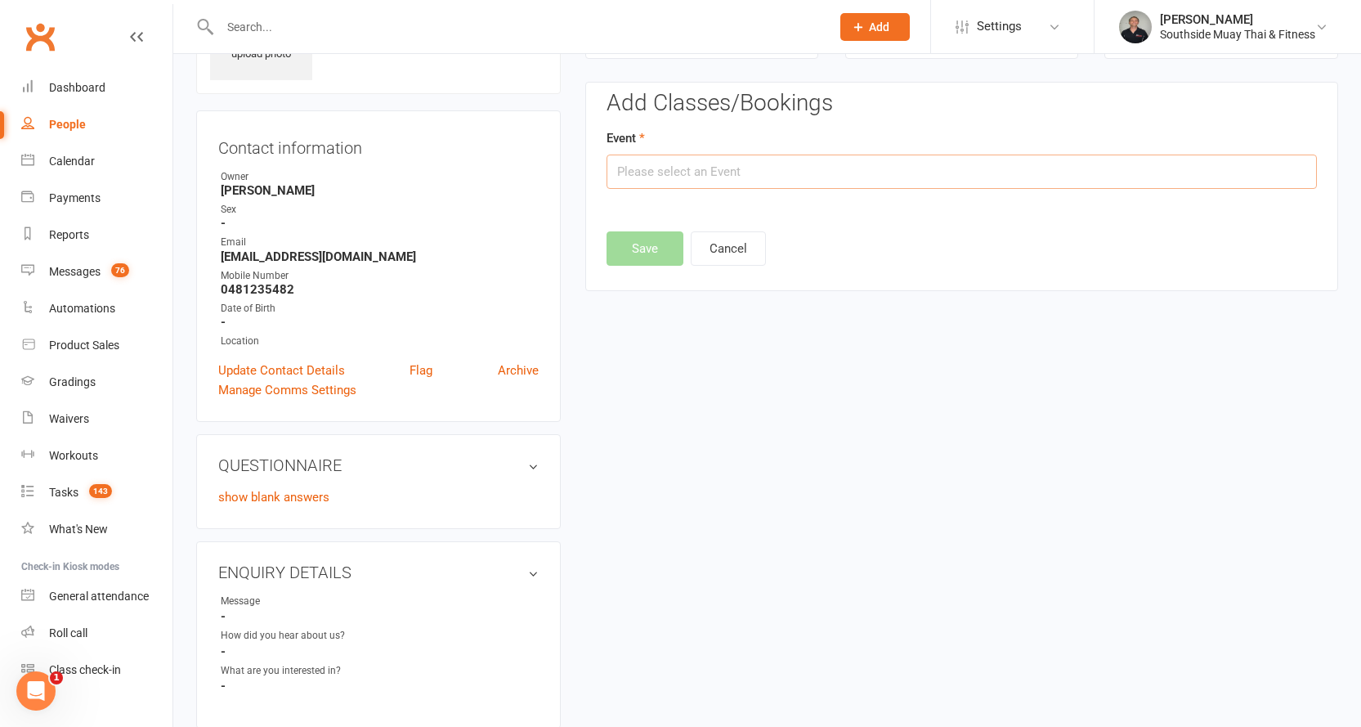
click at [766, 178] on input "text" at bounding box center [962, 171] width 710 height 34
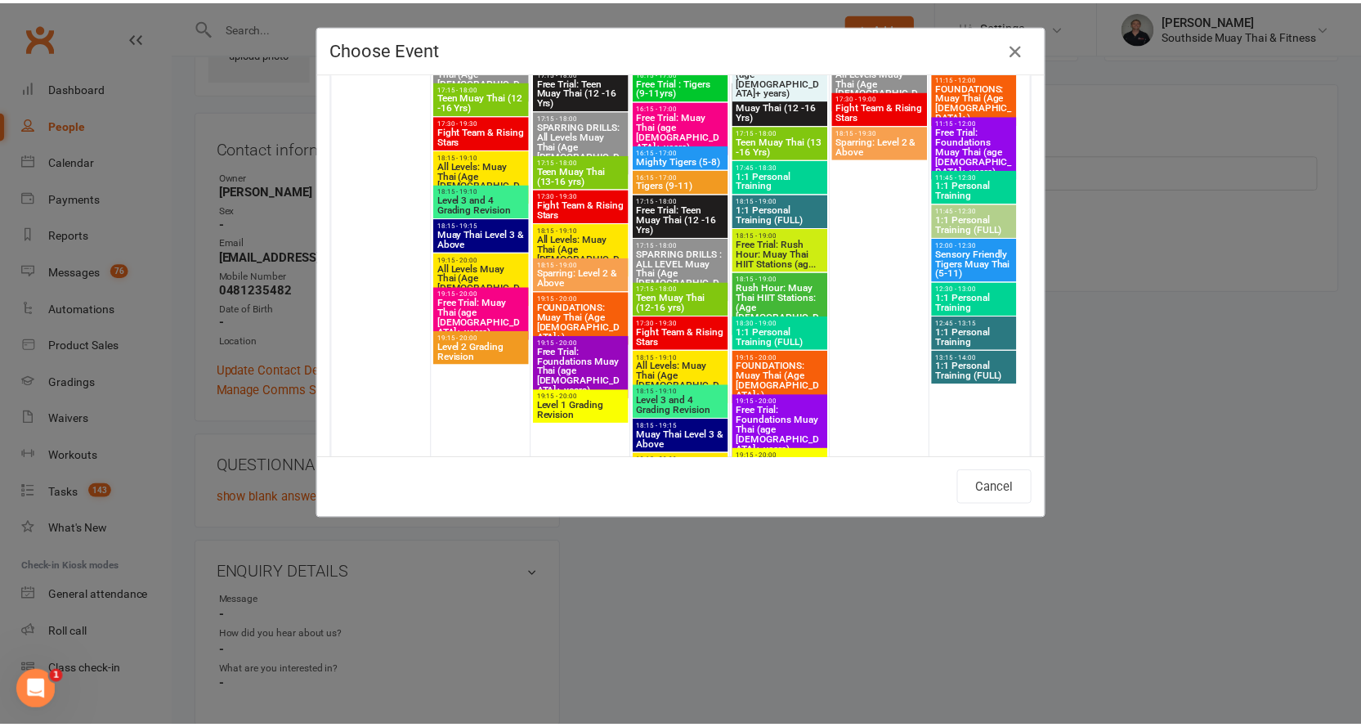
scroll to position [4087, 0]
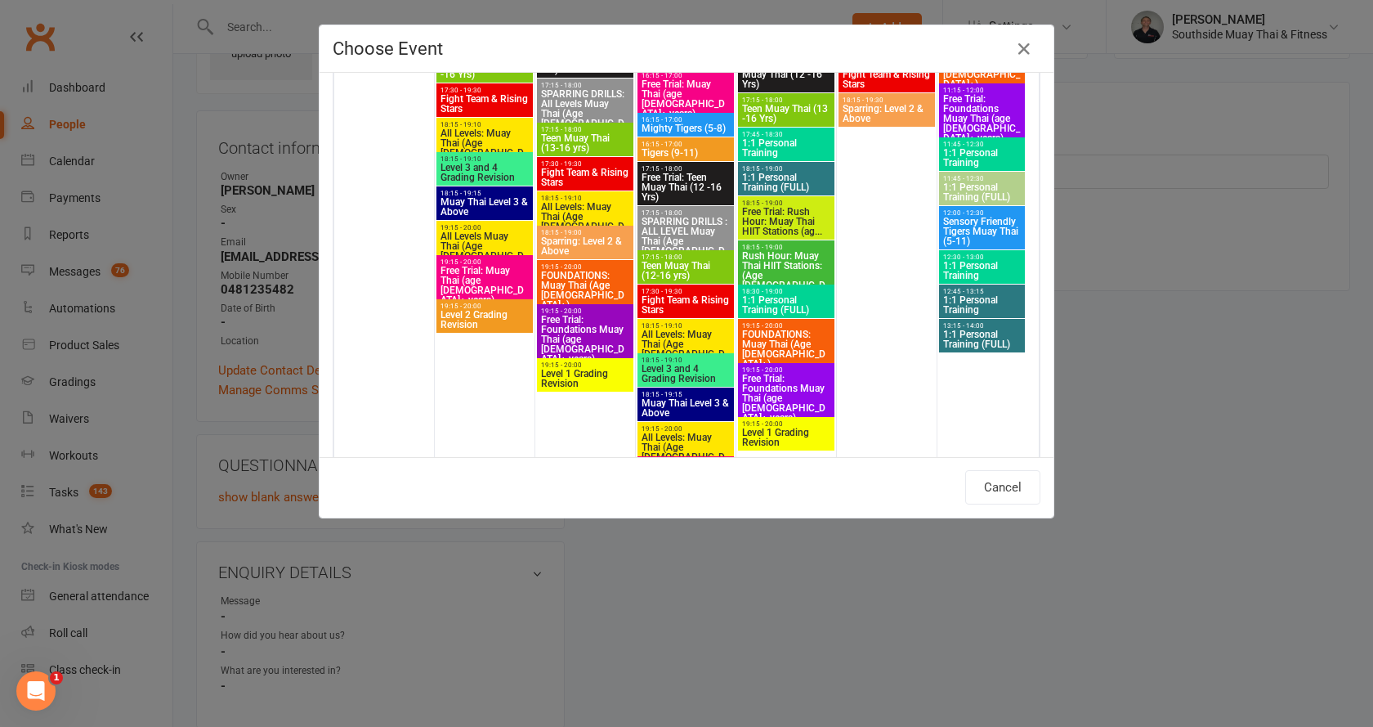
click at [564, 318] on span "Free Trial: Foundations Muay Thai (age 13+ years)" at bounding box center [585, 339] width 90 height 49
type input "Free Trial: Foundations Muay Thai (age 13+ years) - Aug 19, 2025 7:15:00 PM"
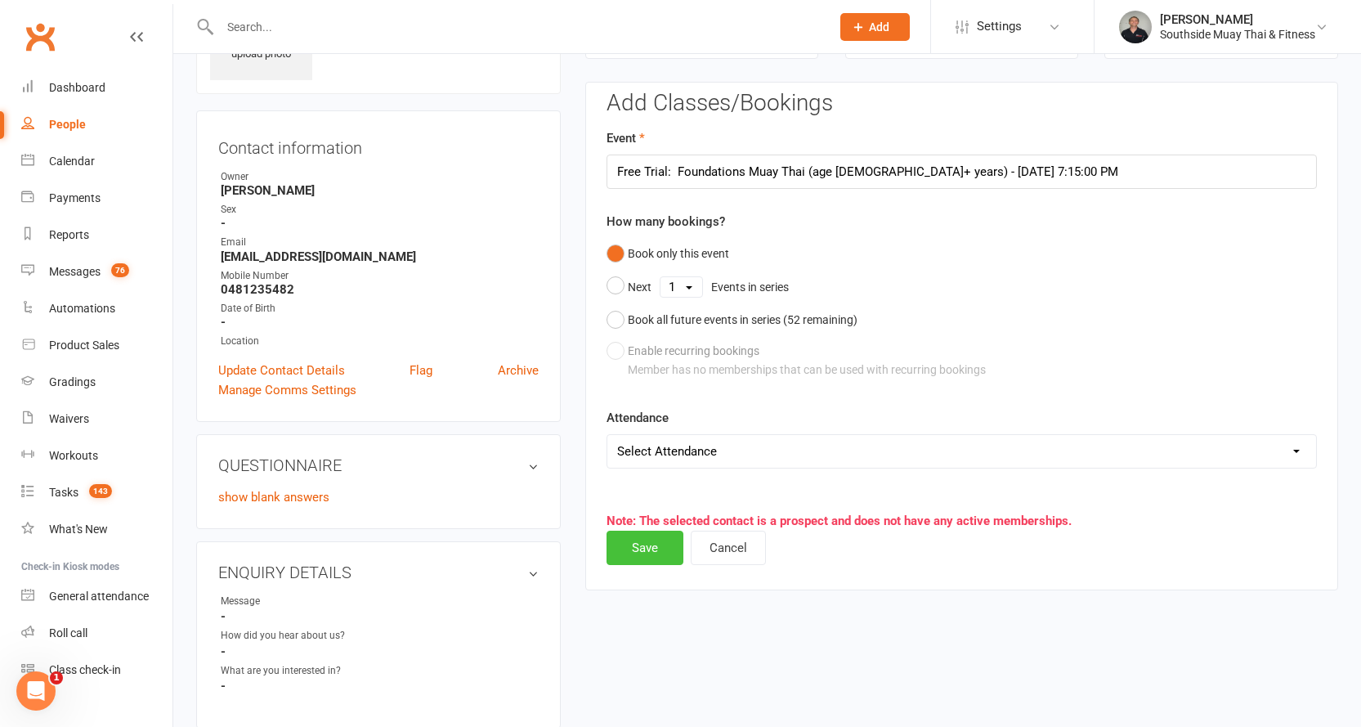
click at [634, 539] on button "Save" at bounding box center [645, 548] width 77 height 34
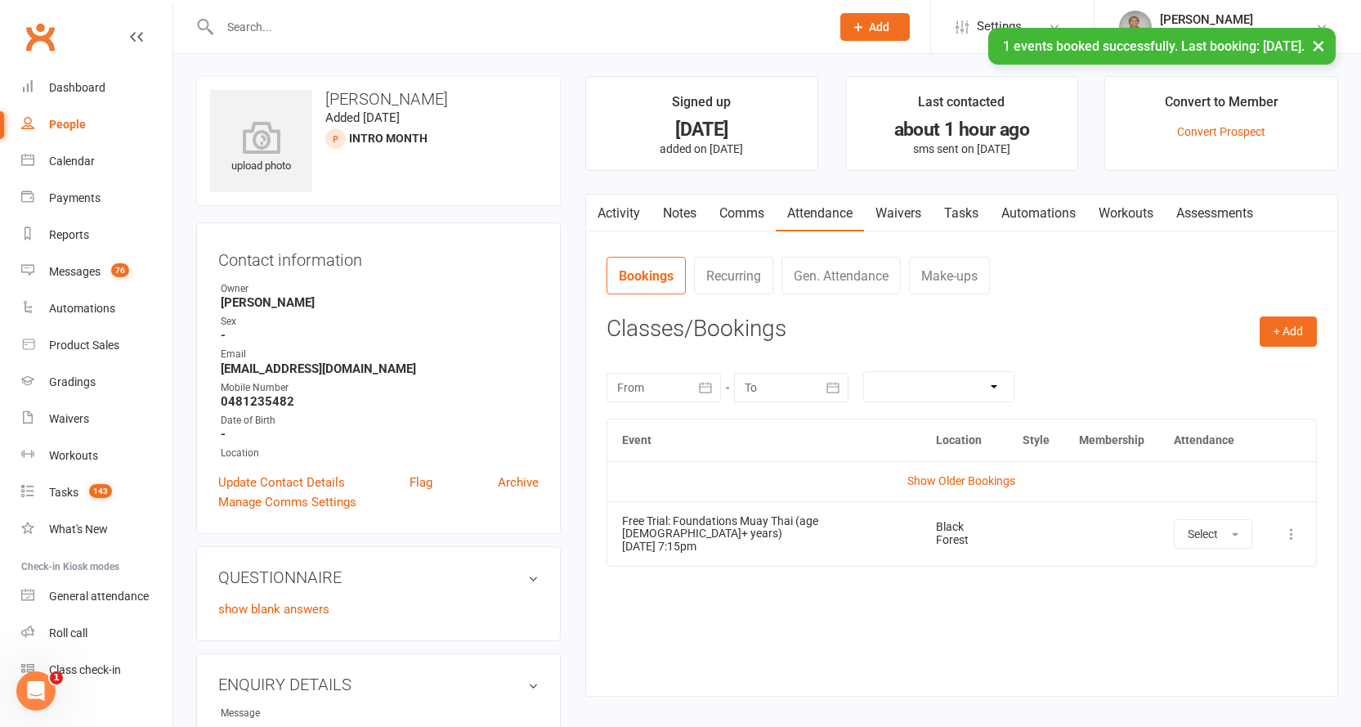
scroll to position [0, 0]
click at [745, 206] on link "Comms" at bounding box center [742, 214] width 68 height 38
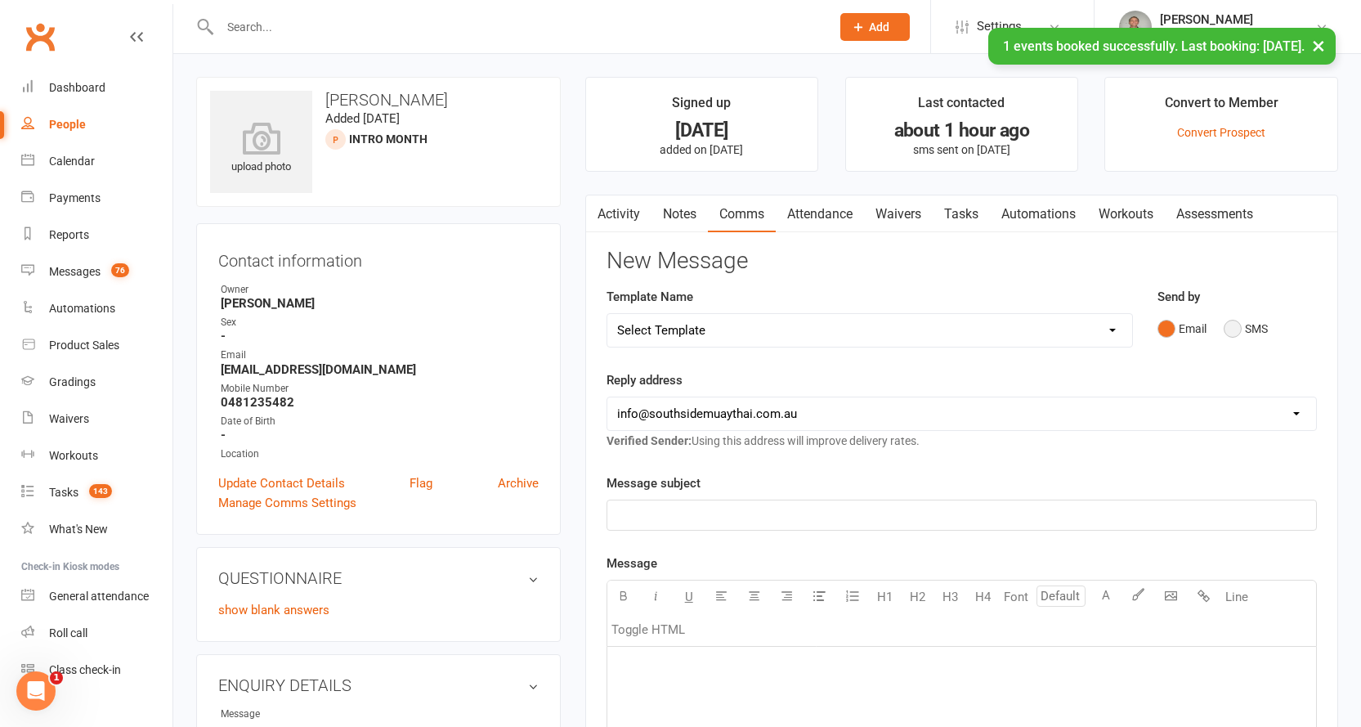
click at [1239, 329] on button "SMS" at bounding box center [1246, 328] width 44 height 31
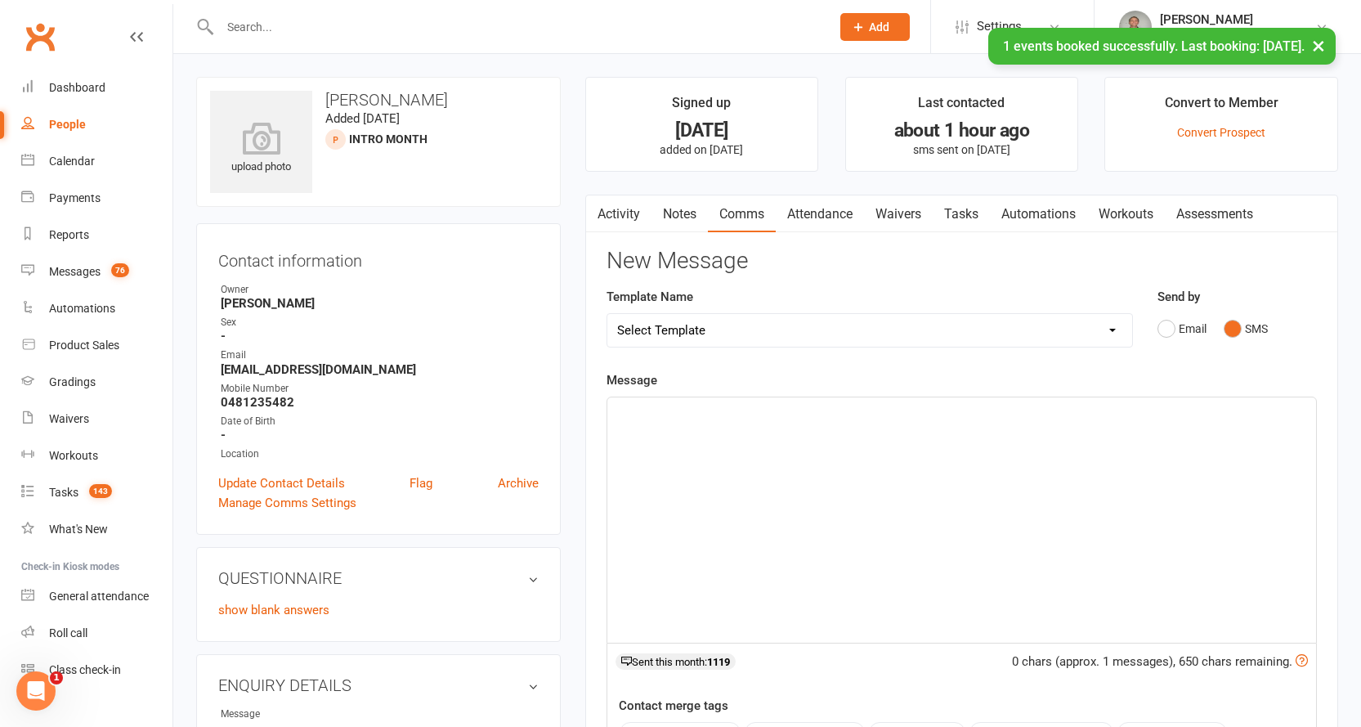
click at [808, 423] on div "﻿" at bounding box center [961, 519] width 709 height 245
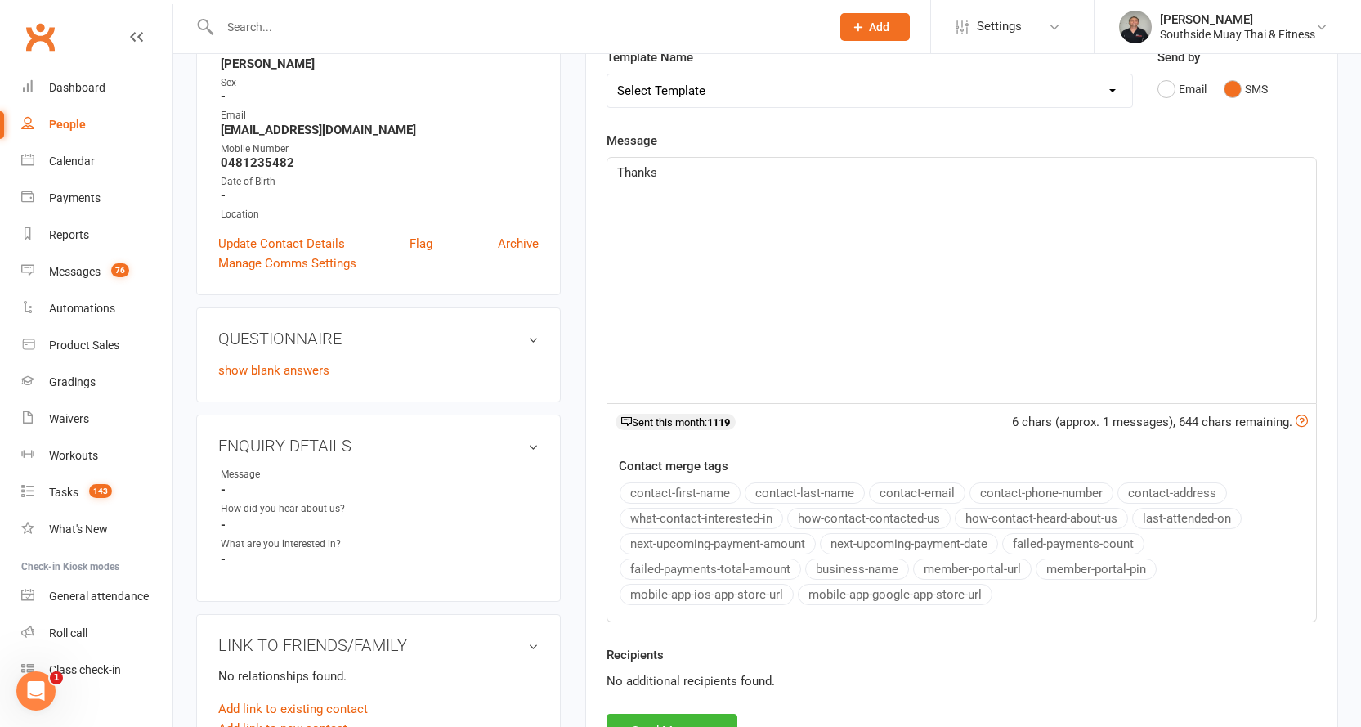
scroll to position [245, 0]
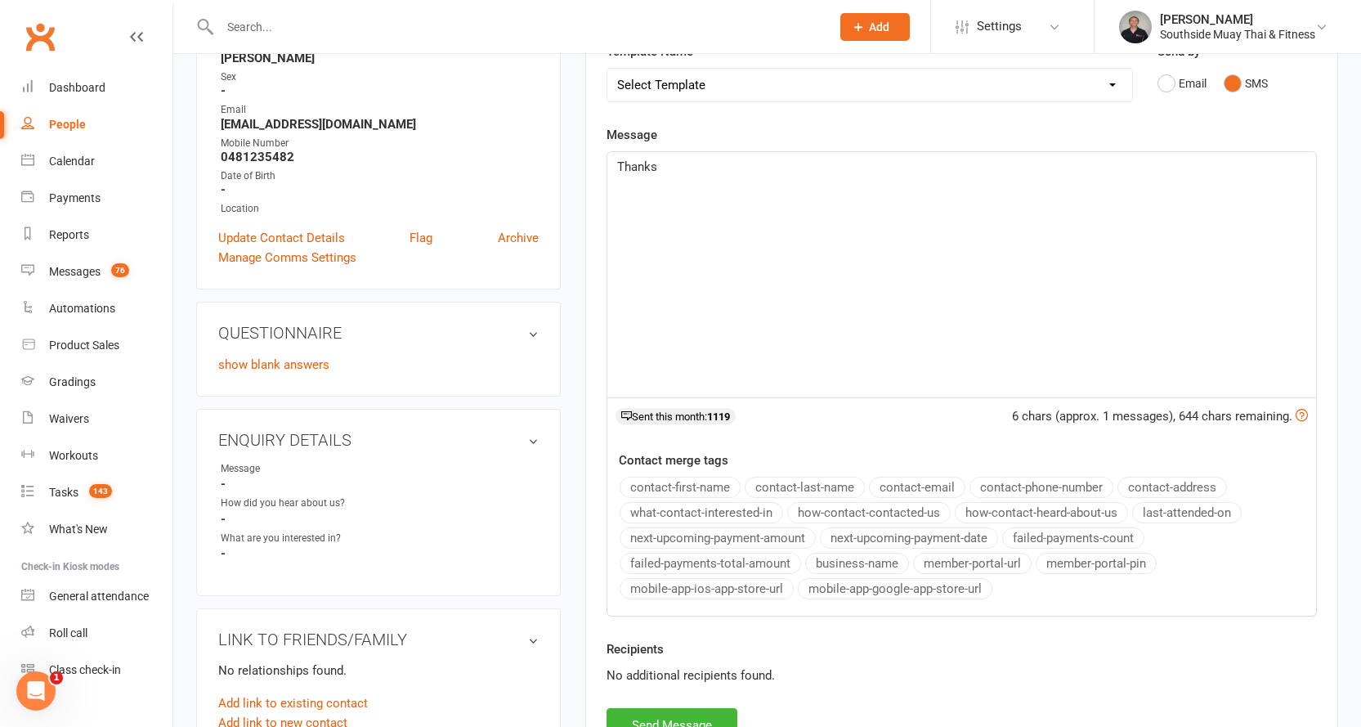
click at [687, 481] on button "contact-first-name" at bounding box center [680, 487] width 121 height 21
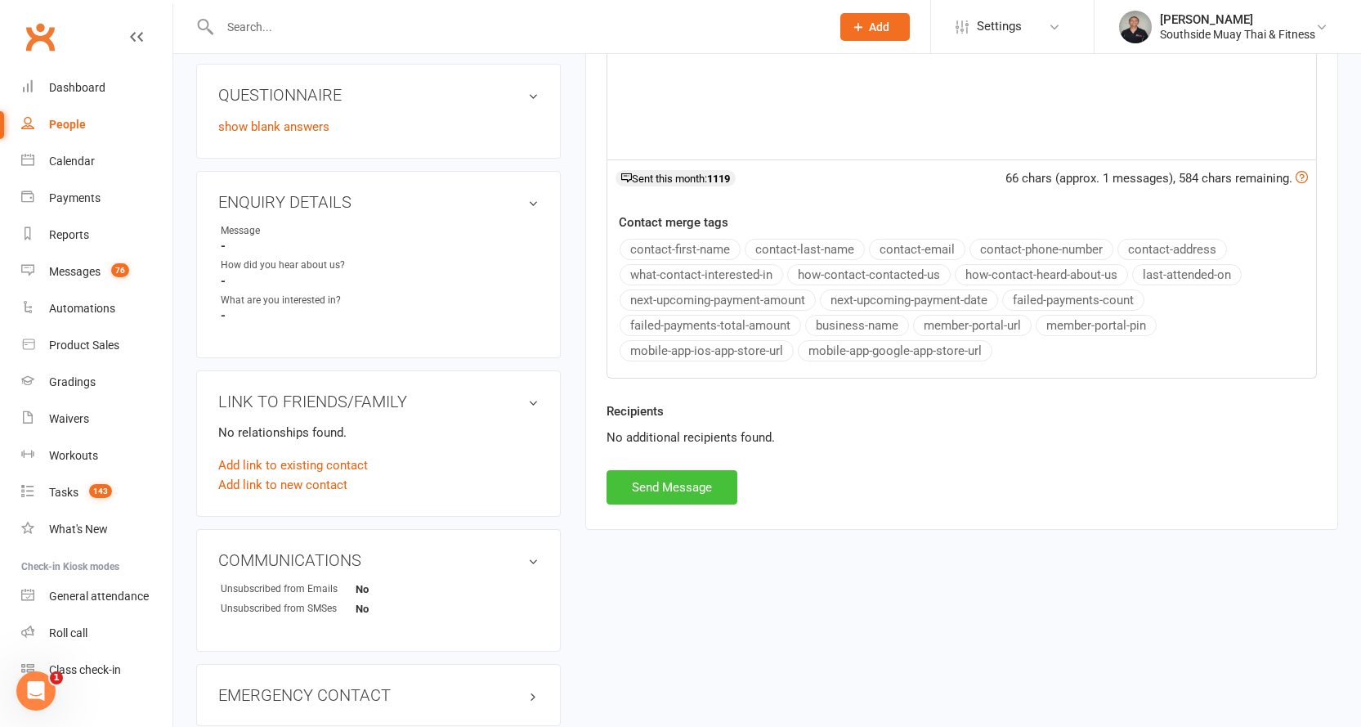
scroll to position [490, 0]
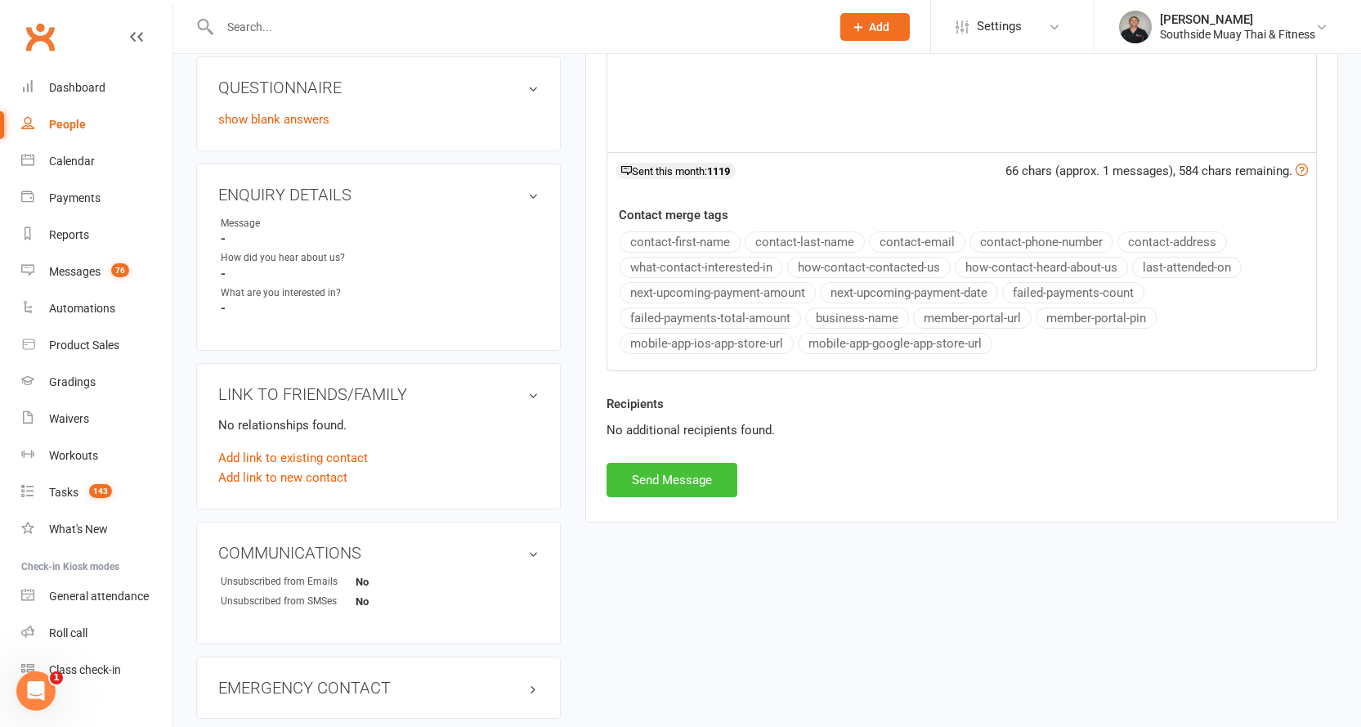
click at [628, 477] on button "Send Message" at bounding box center [672, 480] width 131 height 34
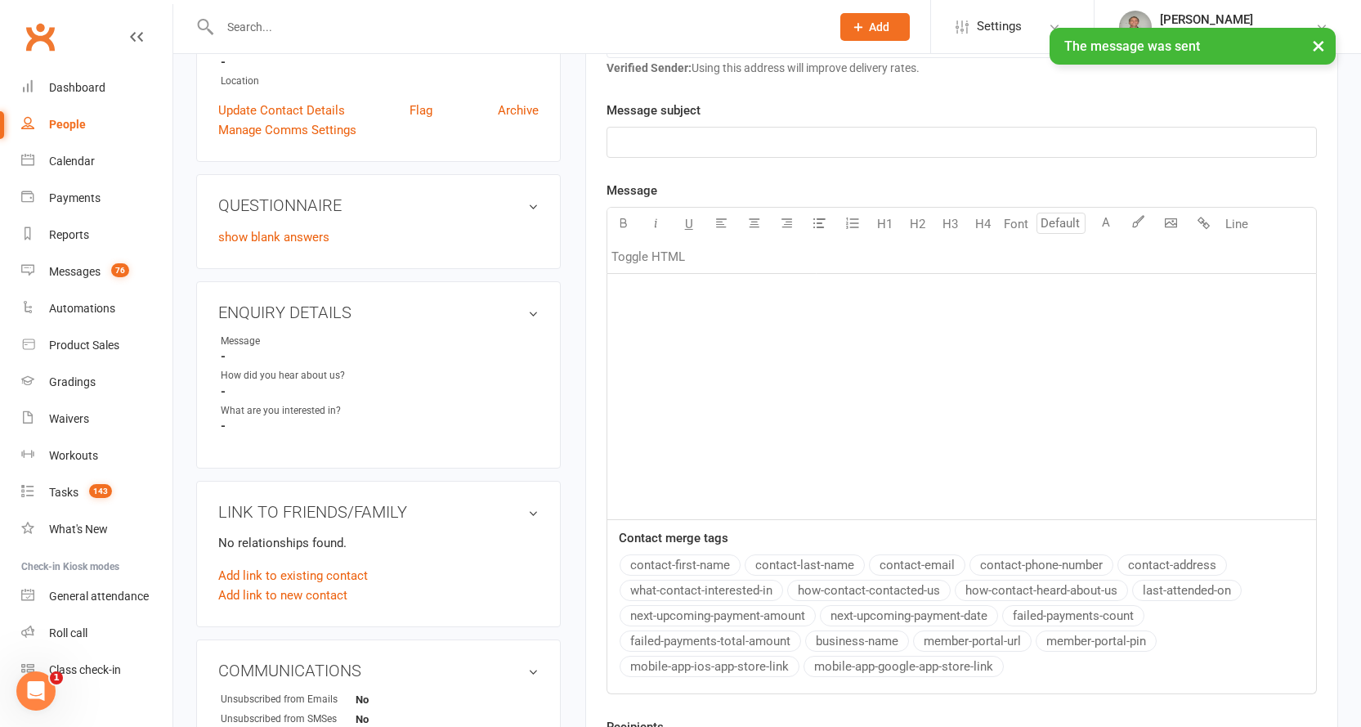
scroll to position [163, 0]
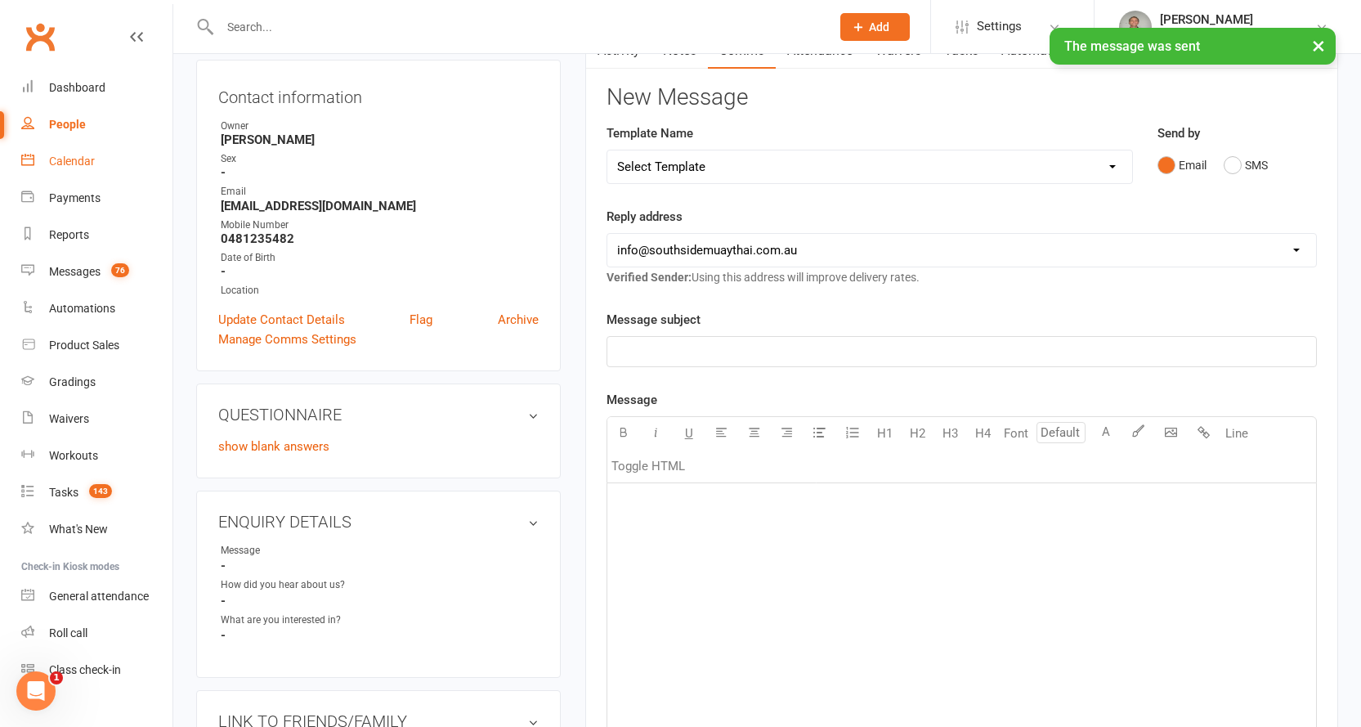
click at [60, 162] on div "Calendar" at bounding box center [72, 160] width 46 height 13
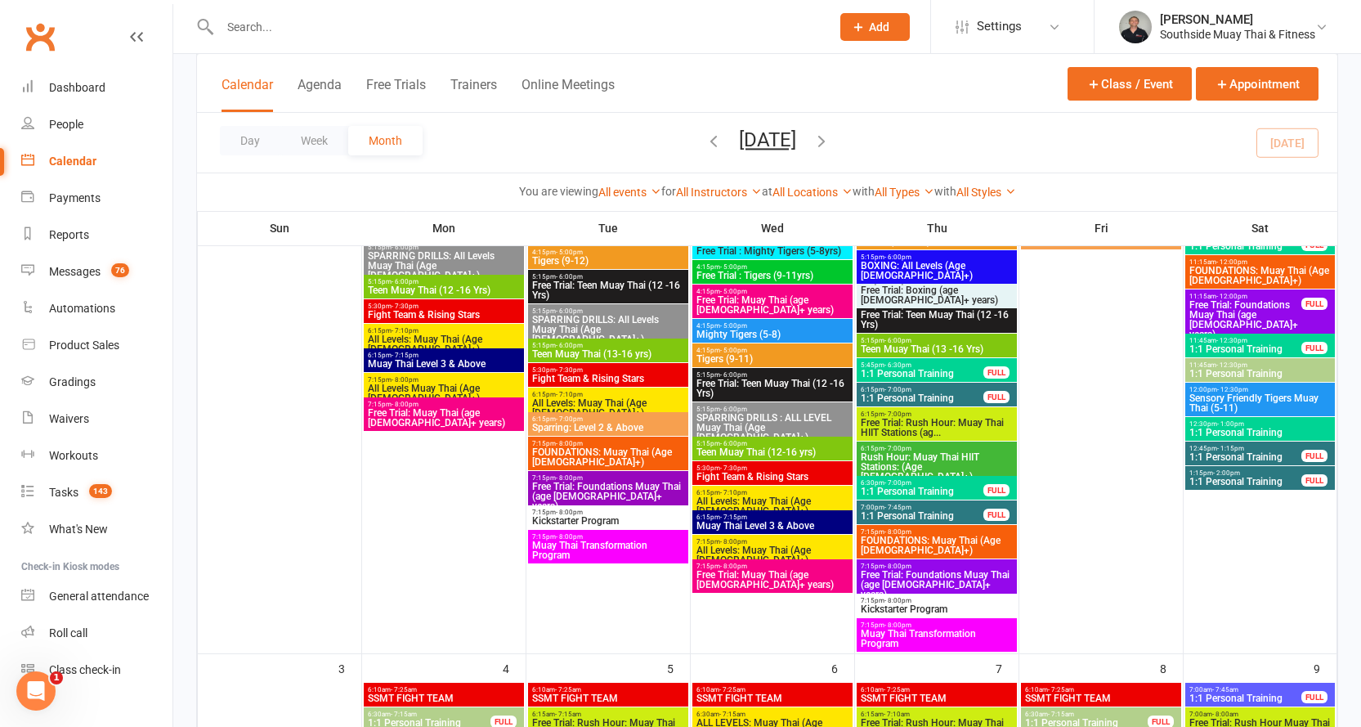
scroll to position [572, 0]
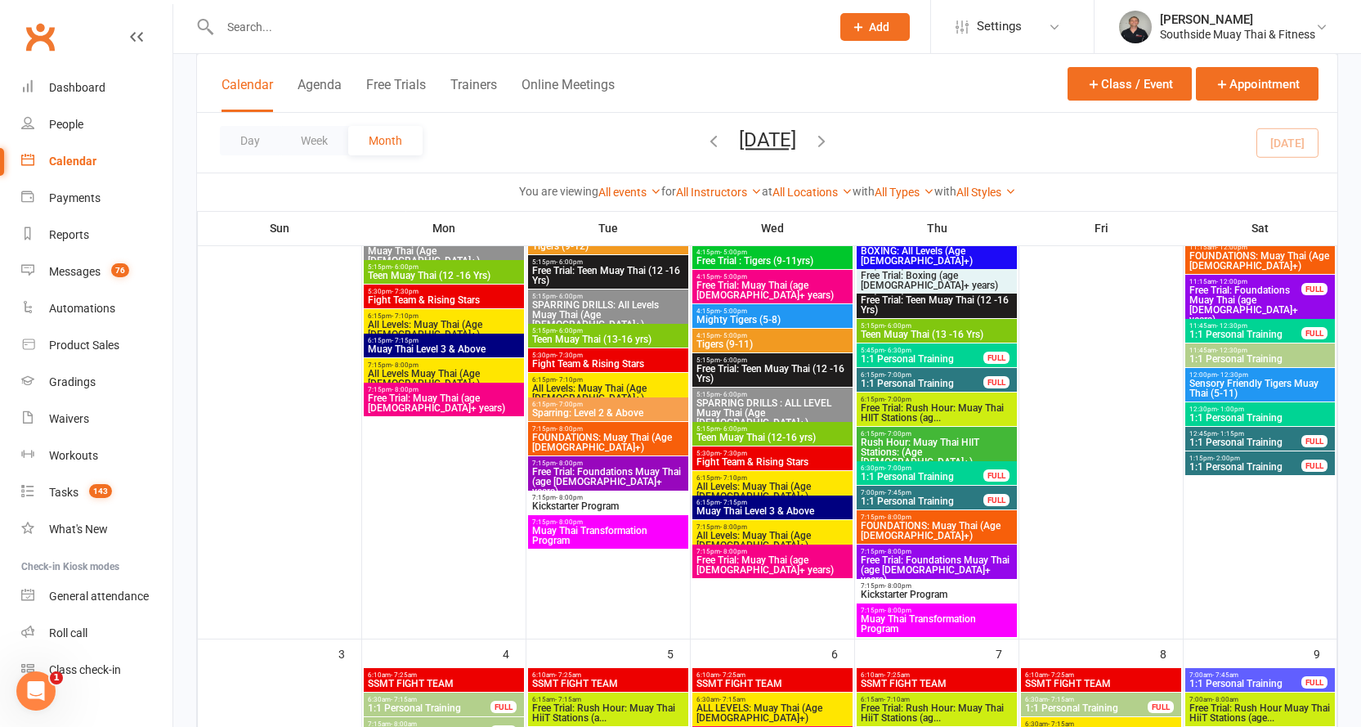
click at [763, 557] on span "Free Trial: Muay Thai (age 13+ years)" at bounding box center [773, 565] width 154 height 20
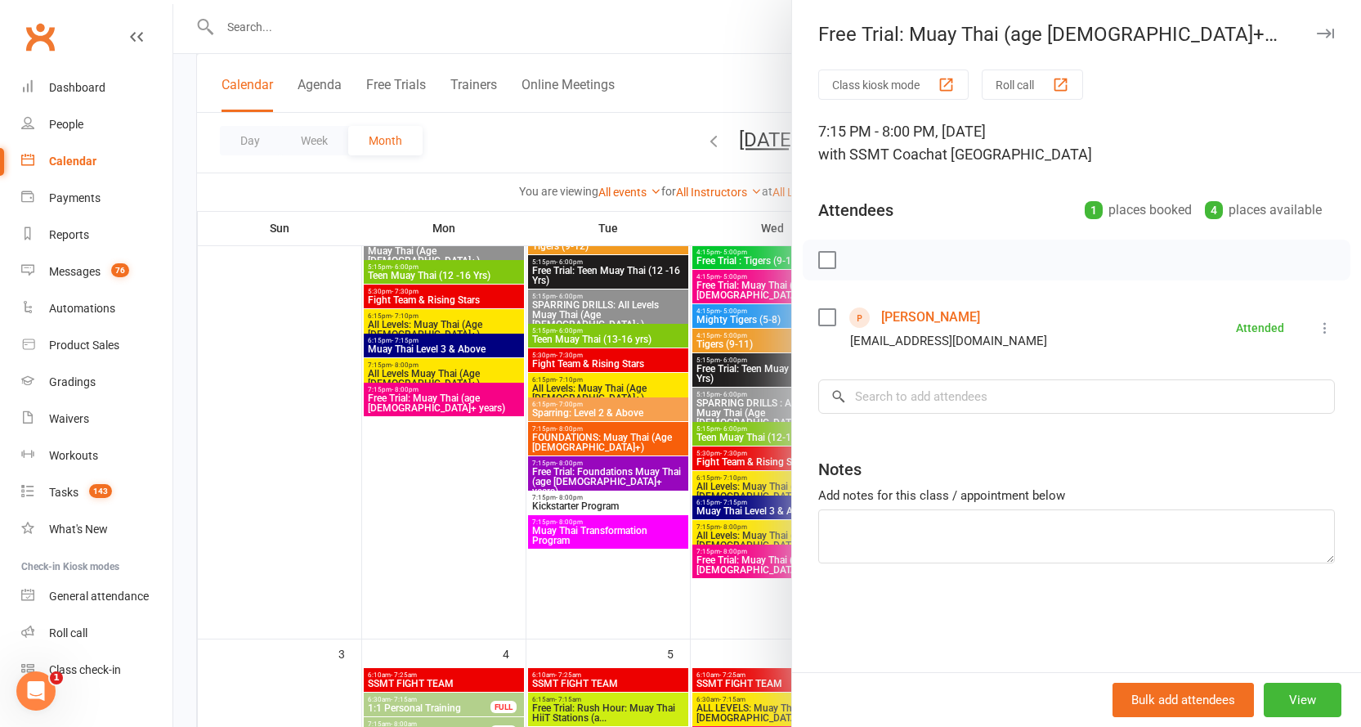
click at [1317, 36] on icon "button" at bounding box center [1325, 34] width 17 height 10
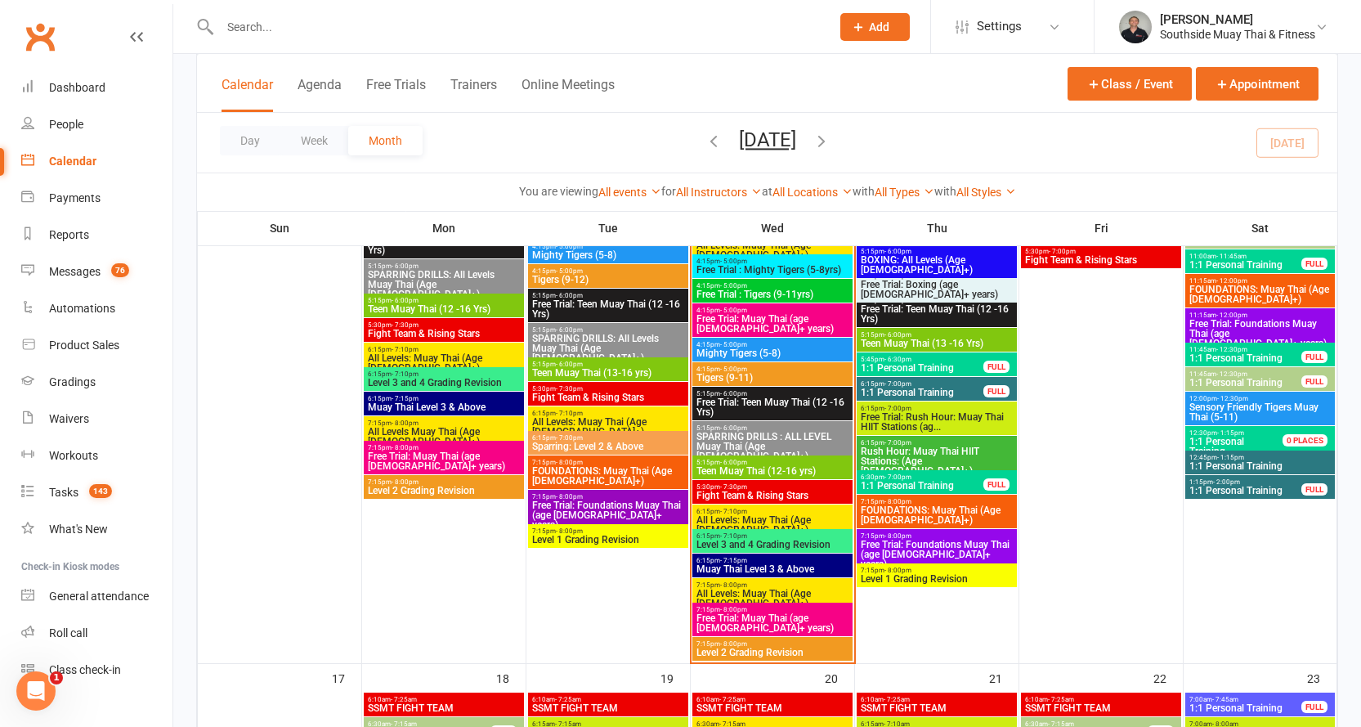
scroll to position [2371, 0]
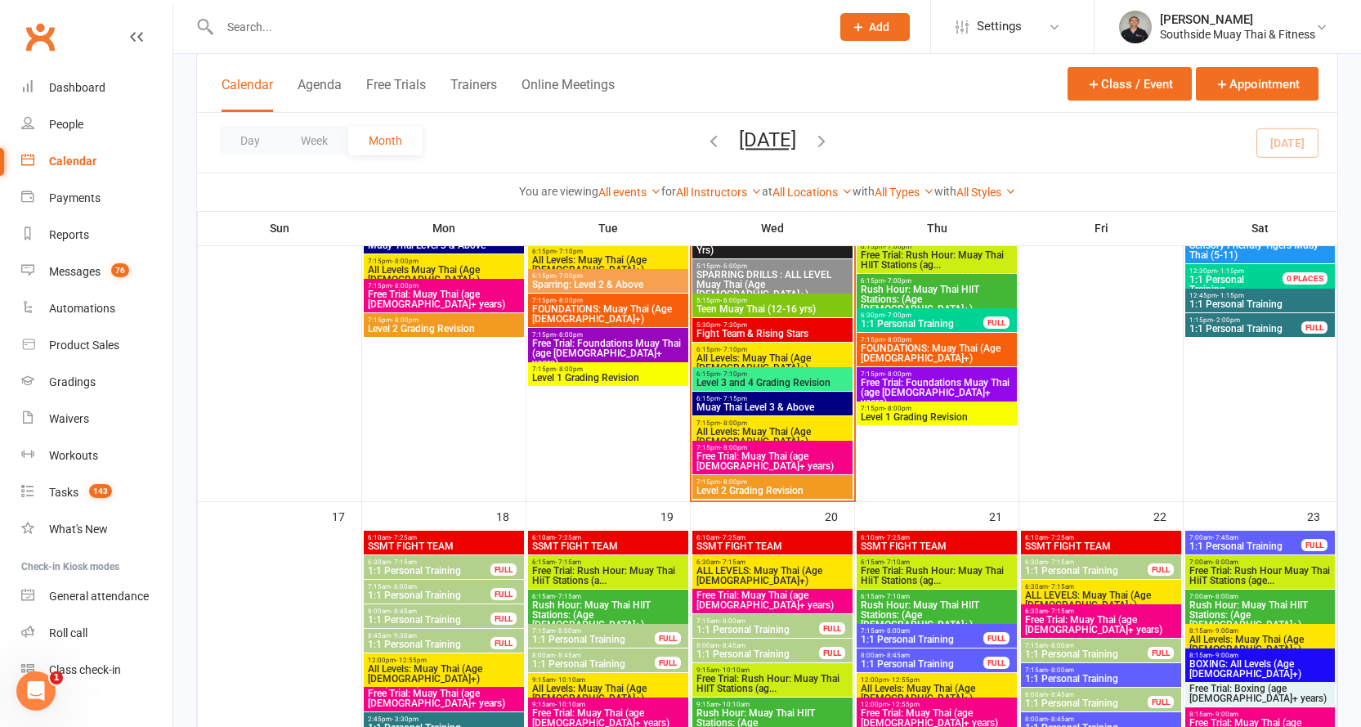
click at [768, 445] on span "7:15pm - 8:00pm" at bounding box center [773, 447] width 154 height 7
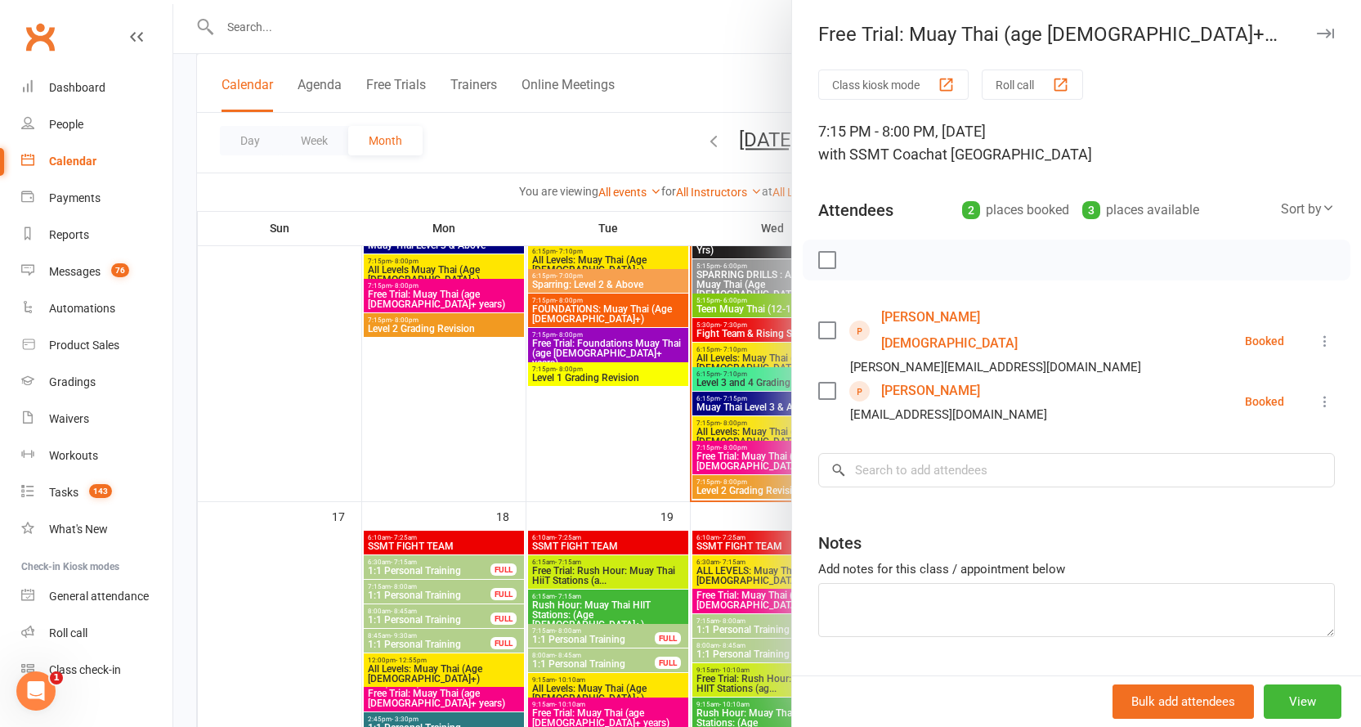
click at [1317, 36] on icon "button" at bounding box center [1325, 34] width 17 height 10
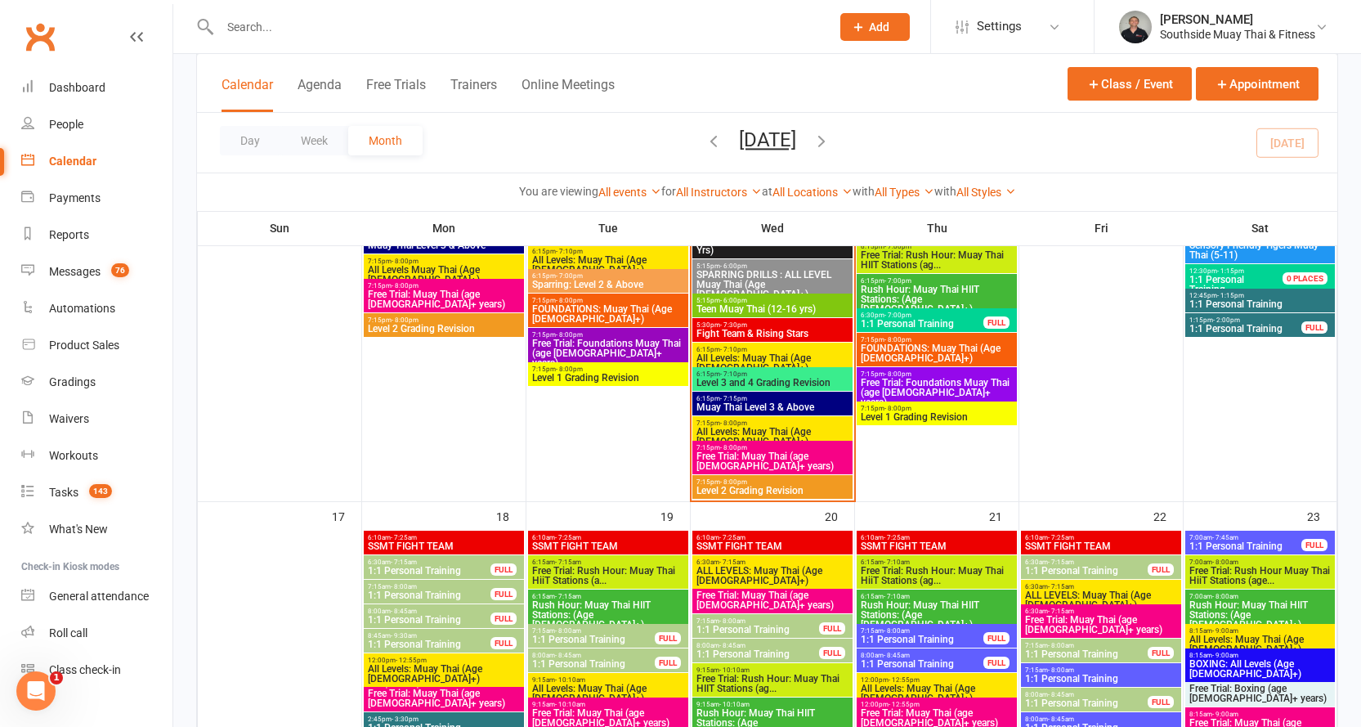
scroll to position [2289, 0]
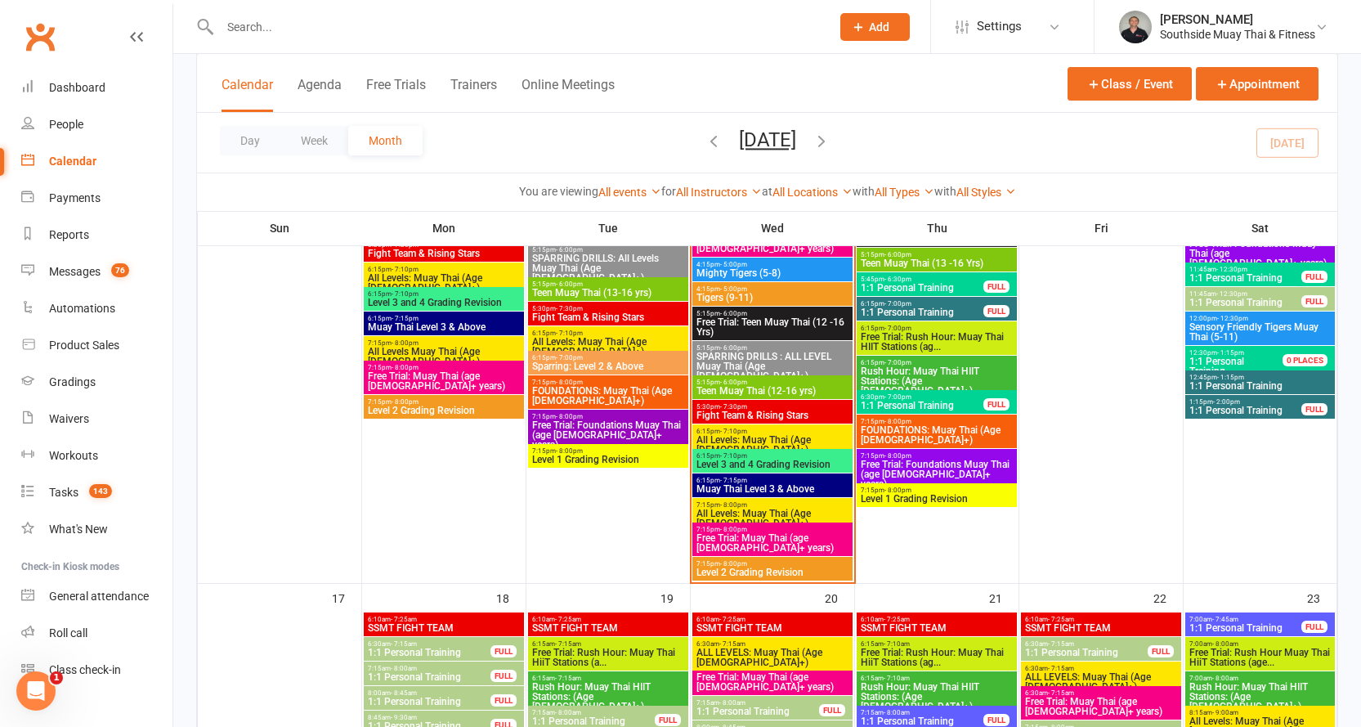
click at [769, 317] on span "Free Trial: Teen Muay Thai (12 -16 Yrs)" at bounding box center [773, 327] width 154 height 20
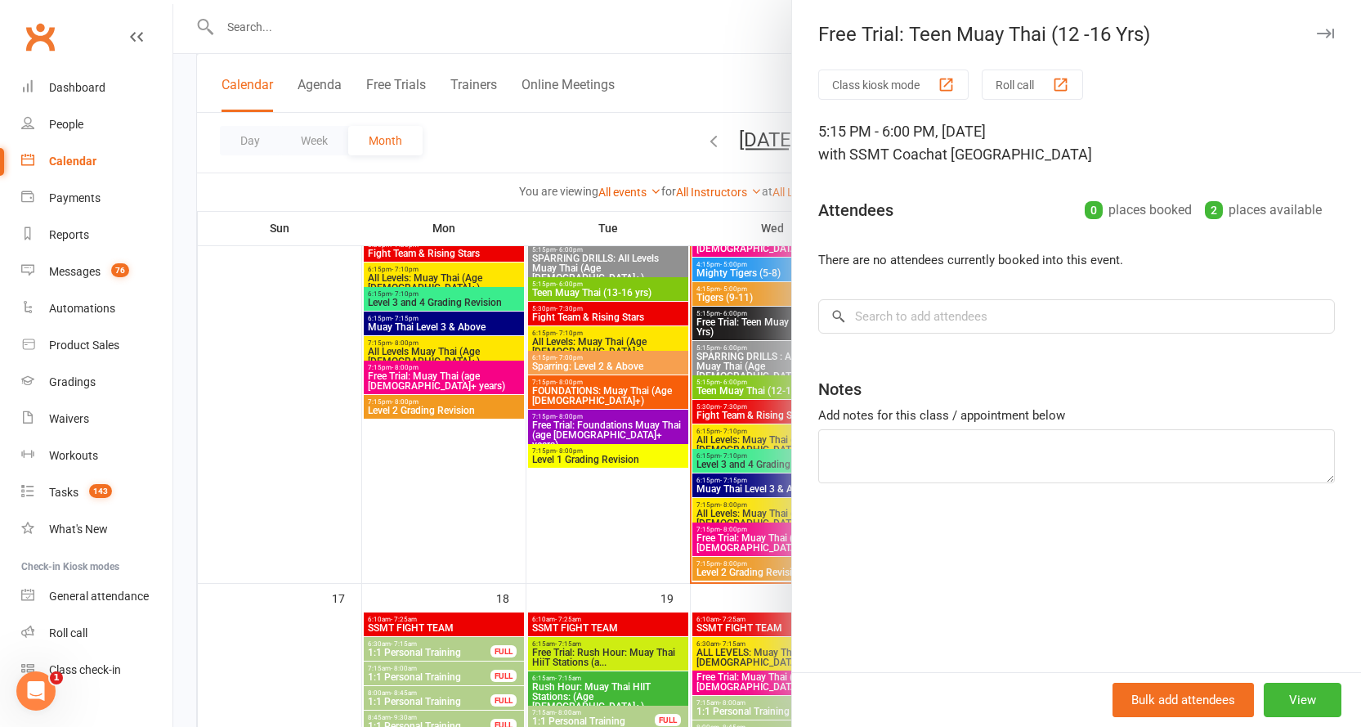
click at [1317, 33] on icon "button" at bounding box center [1325, 34] width 17 height 10
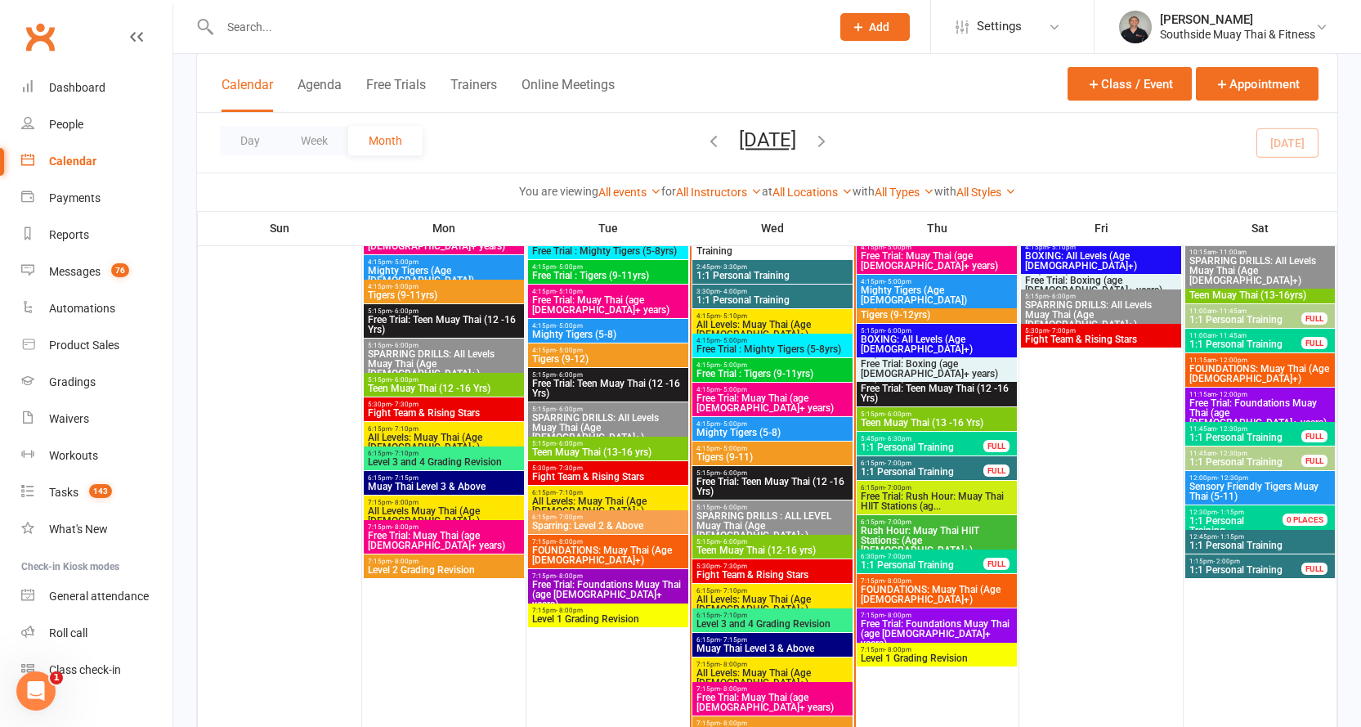
scroll to position [2125, 0]
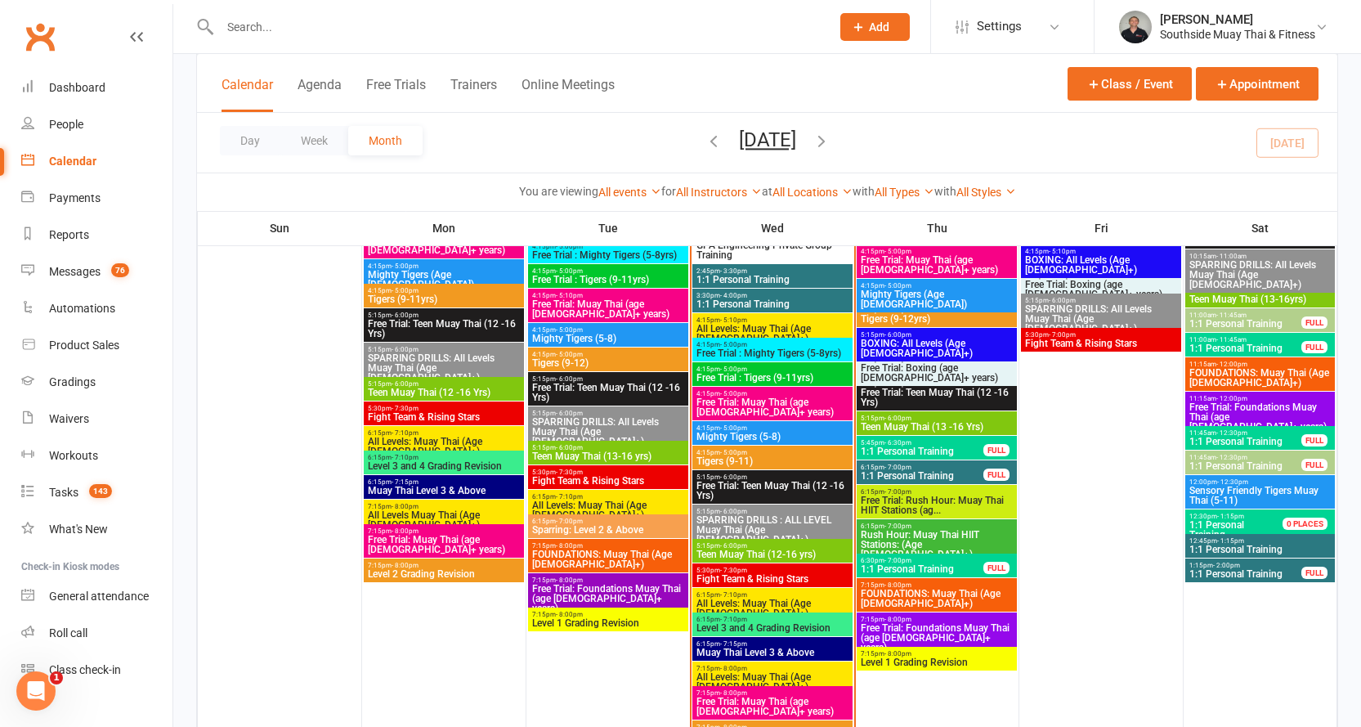
click at [774, 395] on span "4:15pm - 5:00pm" at bounding box center [773, 393] width 154 height 7
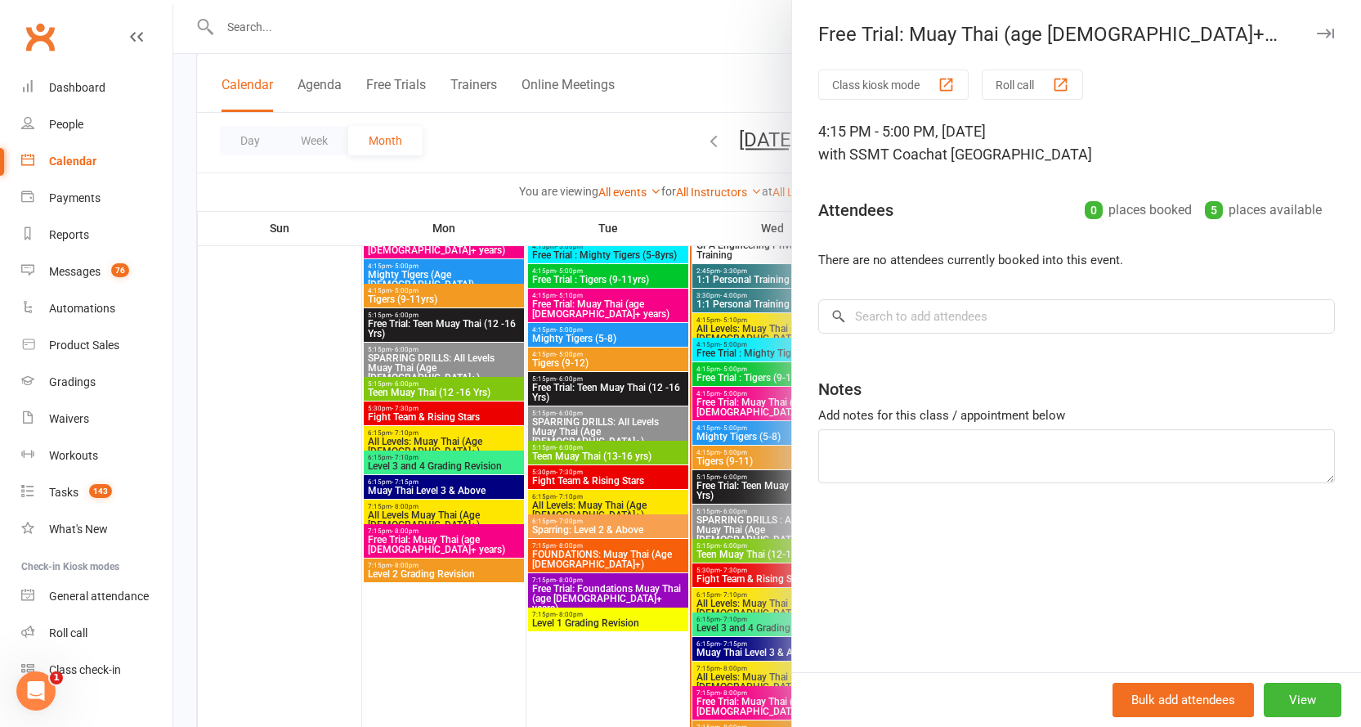
click at [1317, 34] on icon "button" at bounding box center [1325, 34] width 17 height 10
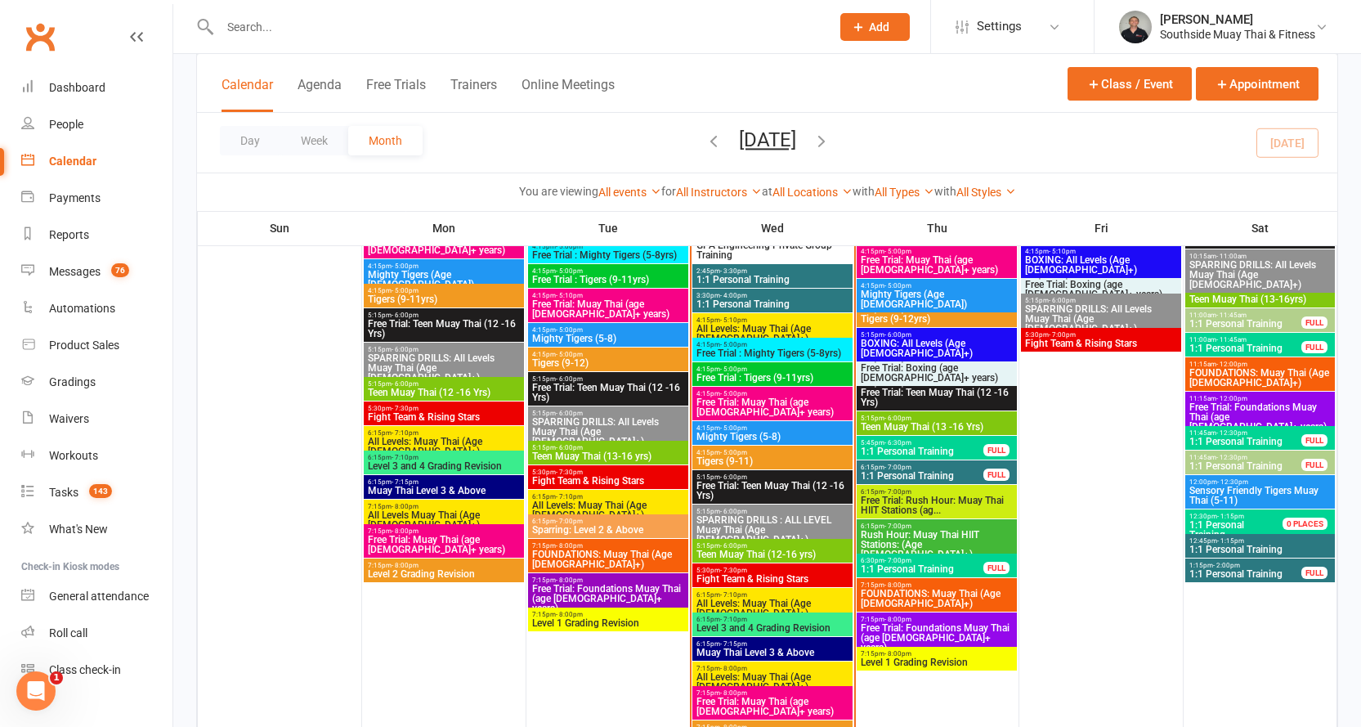
click at [770, 367] on span "4:15pm - 5:00pm" at bounding box center [773, 368] width 154 height 7
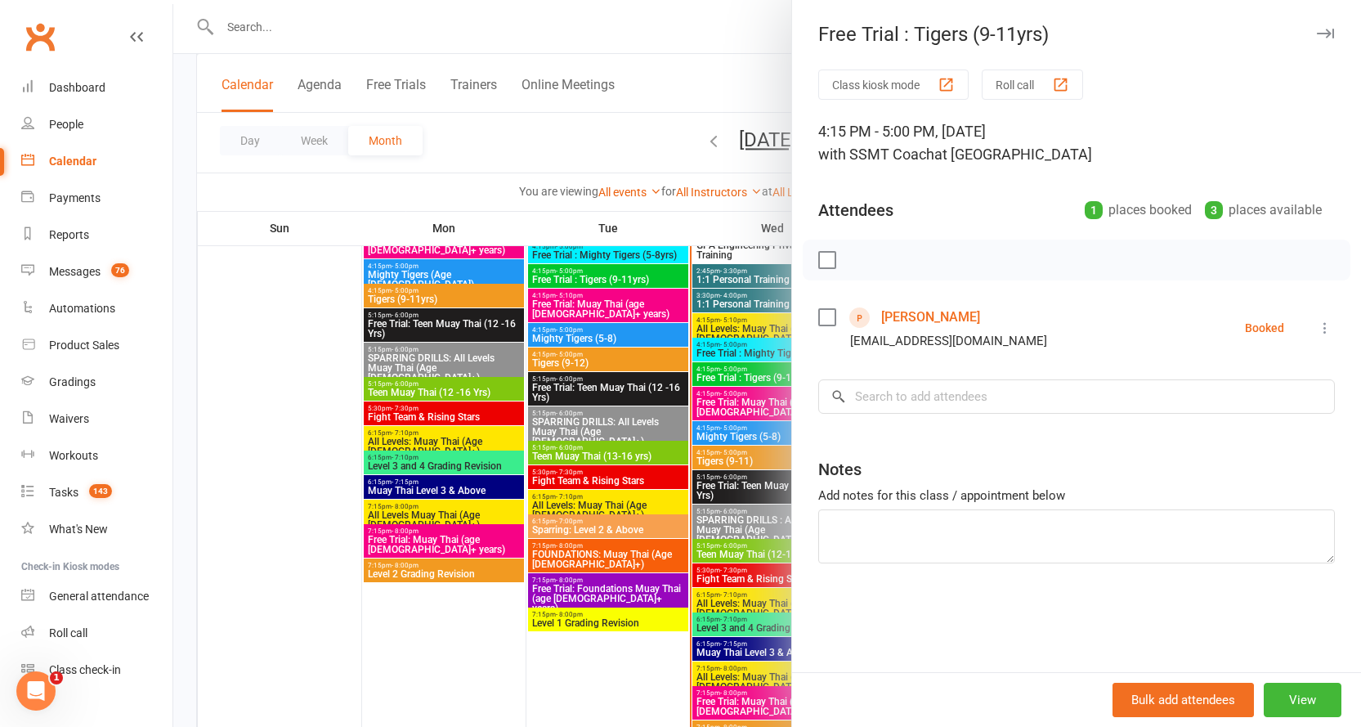
click at [1317, 34] on icon "button" at bounding box center [1325, 34] width 17 height 10
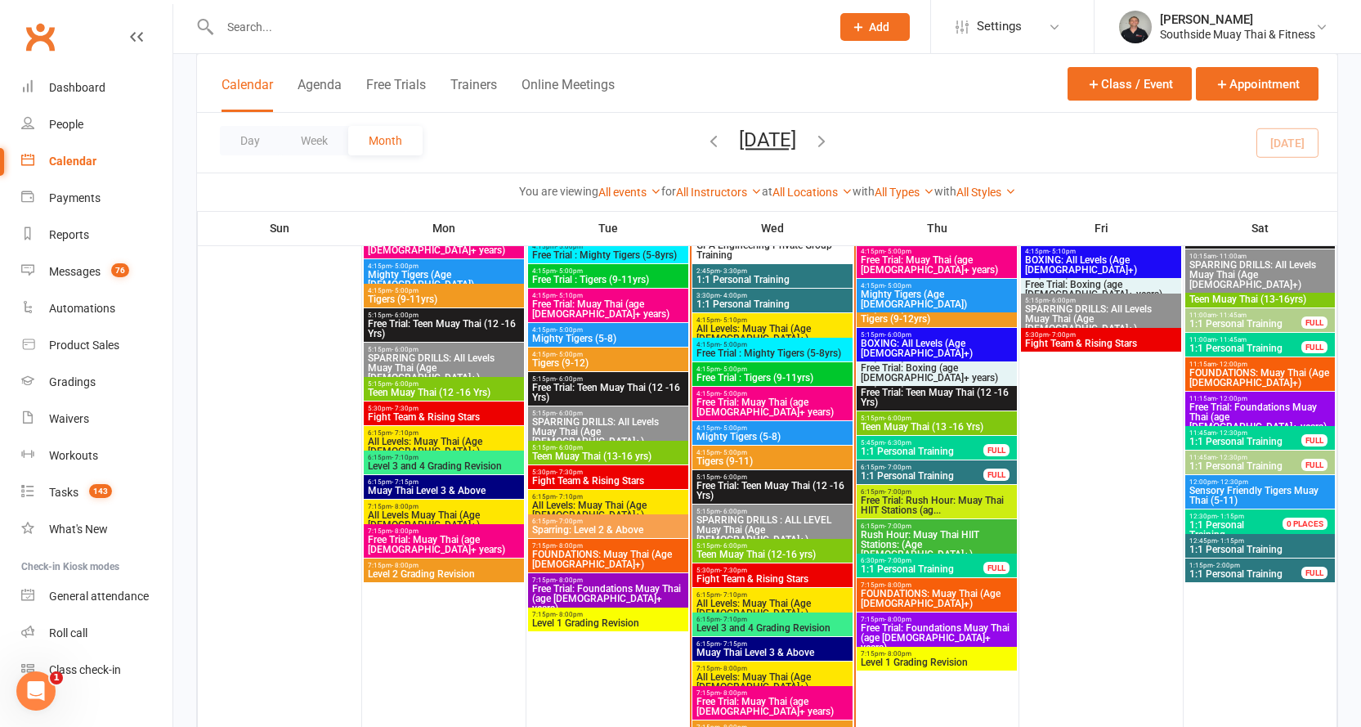
click at [750, 343] on span "4:15pm - 5:00pm" at bounding box center [773, 344] width 154 height 7
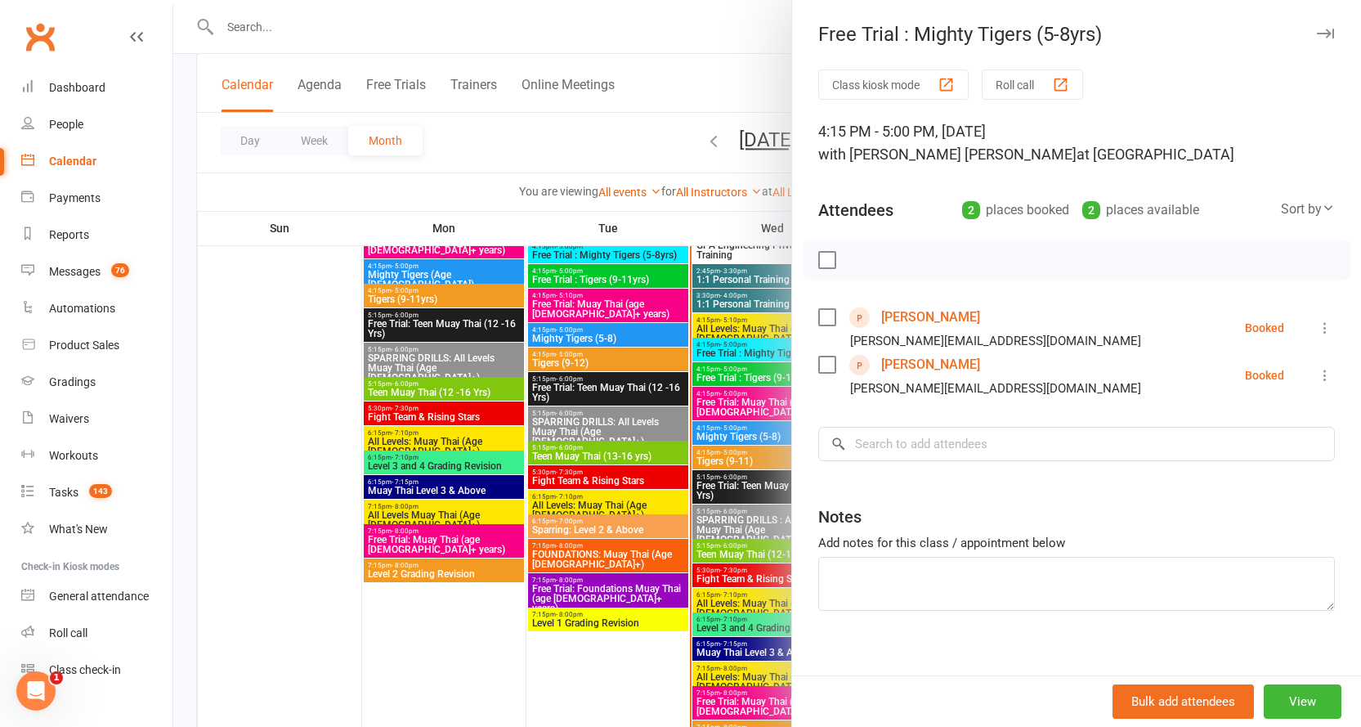
click at [1317, 33] on icon "button" at bounding box center [1325, 34] width 17 height 10
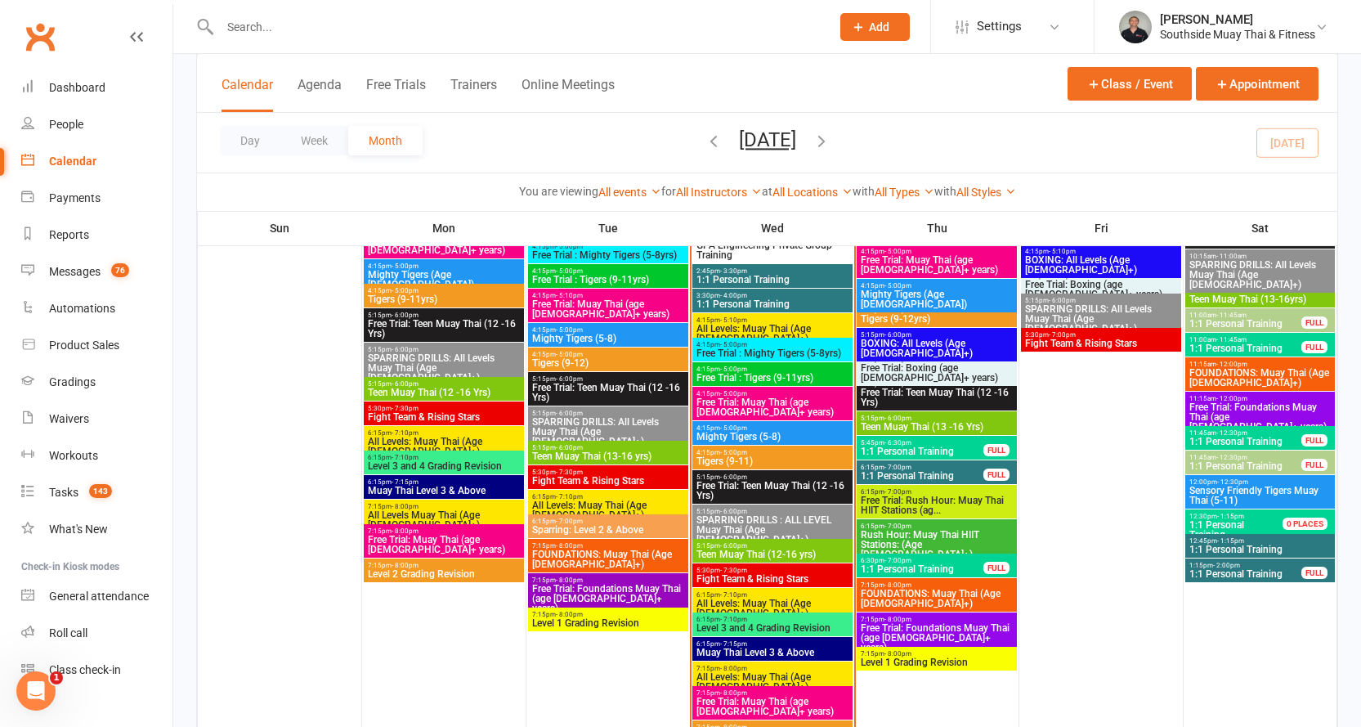
click at [732, 454] on span "- 5:00pm" at bounding box center [733, 452] width 27 height 7
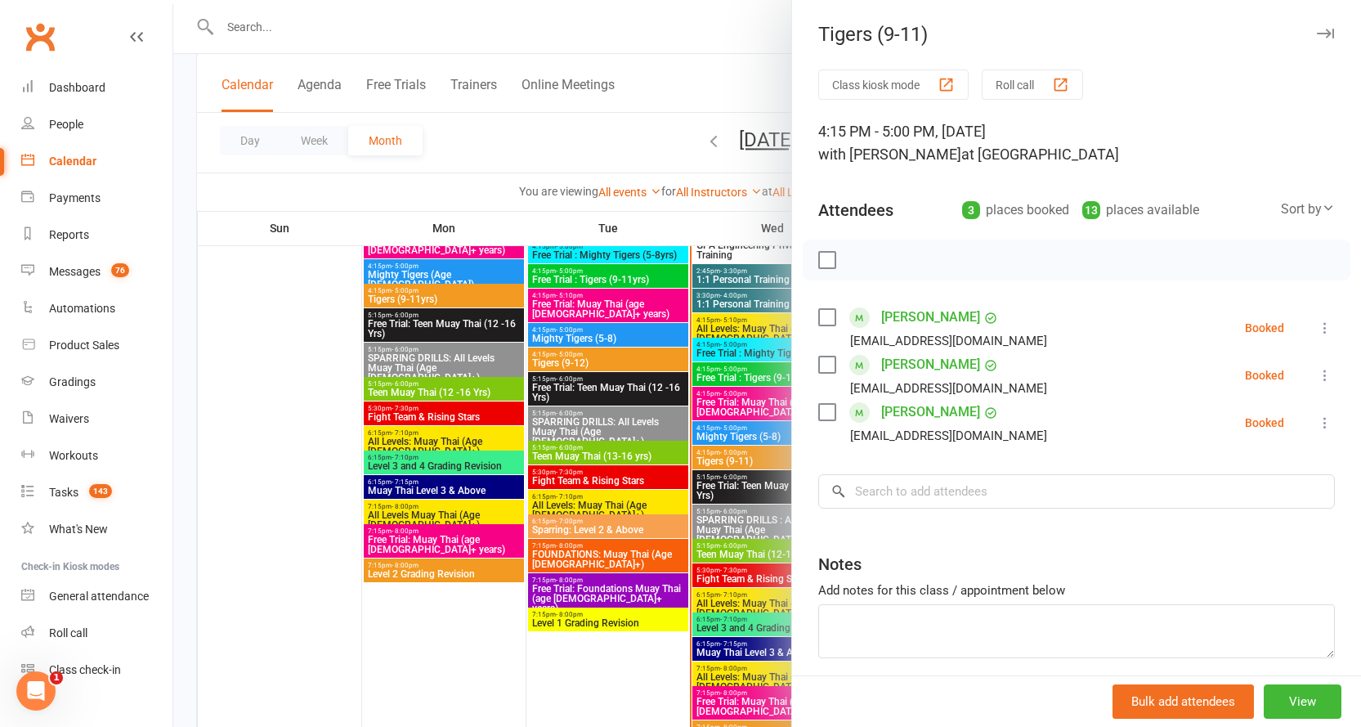
click at [1315, 28] on button "button" at bounding box center [1325, 34] width 20 height 20
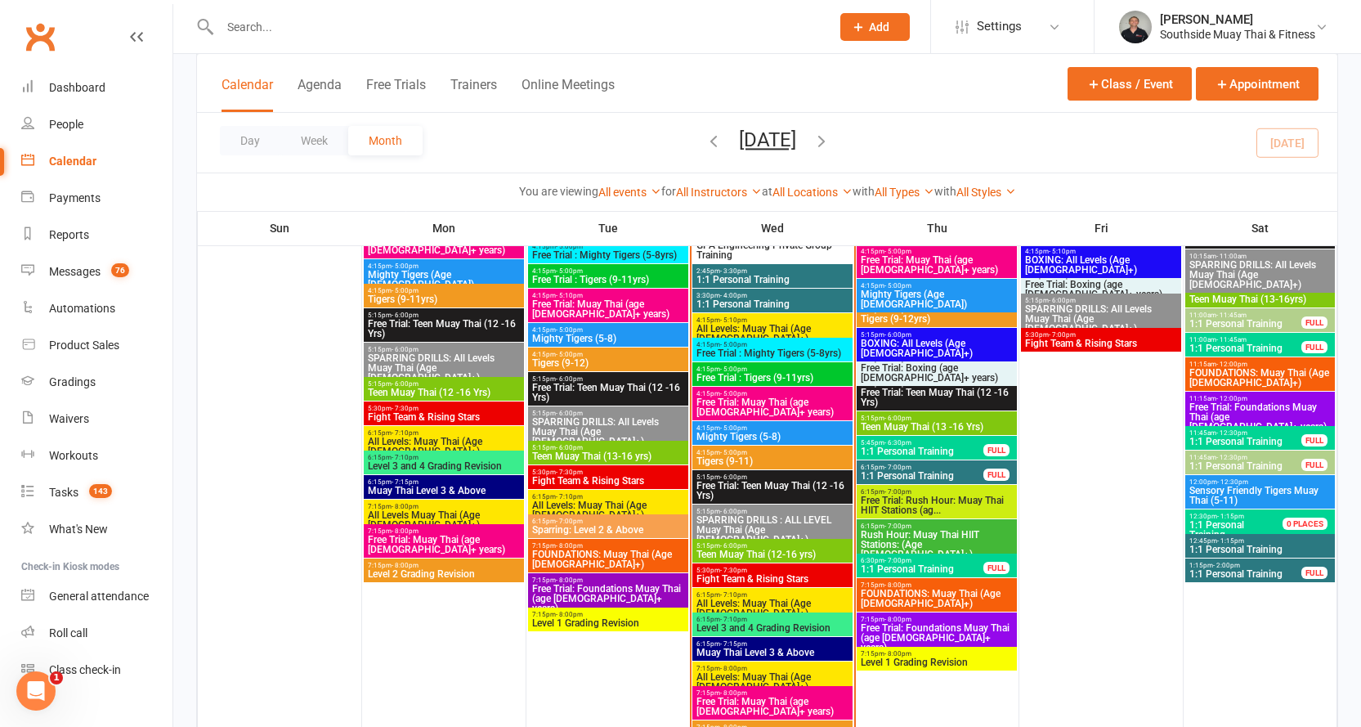
click at [777, 370] on span "4:15pm - 5:00pm" at bounding box center [773, 368] width 154 height 7
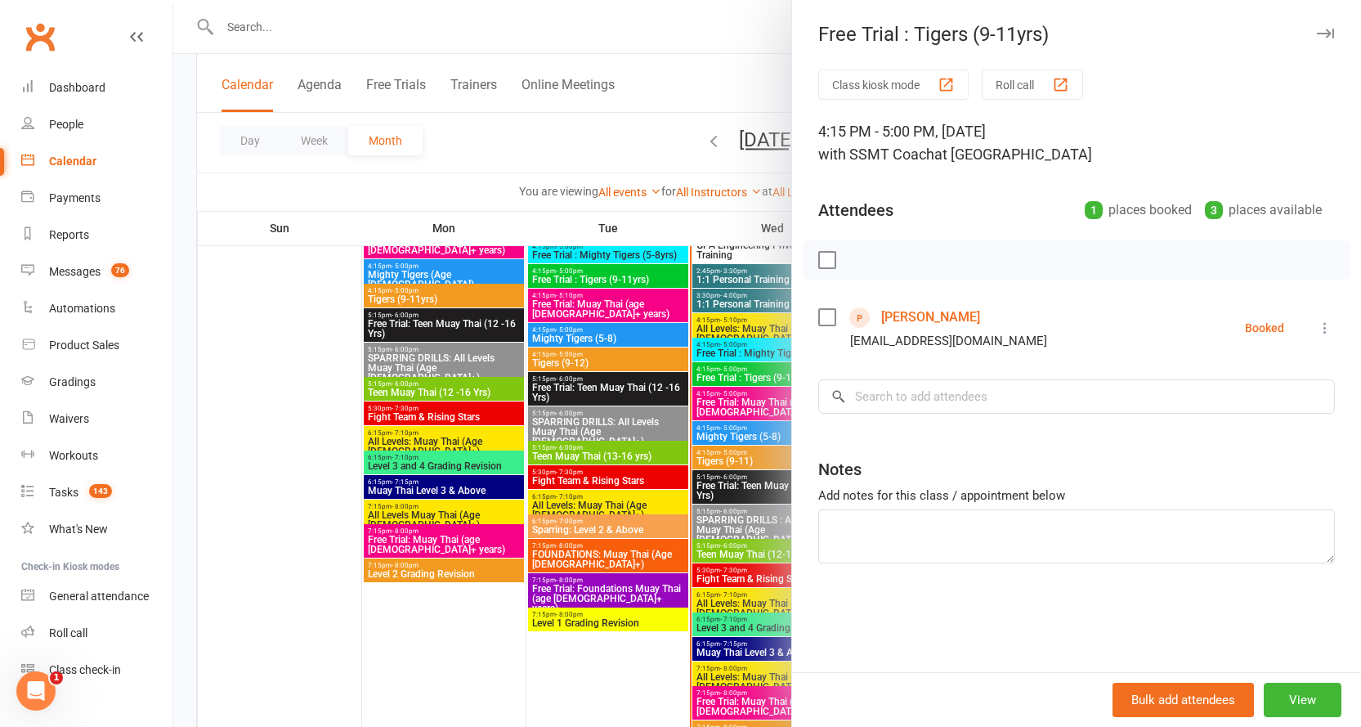
click at [910, 310] on link "Frank Hero" at bounding box center [930, 317] width 99 height 26
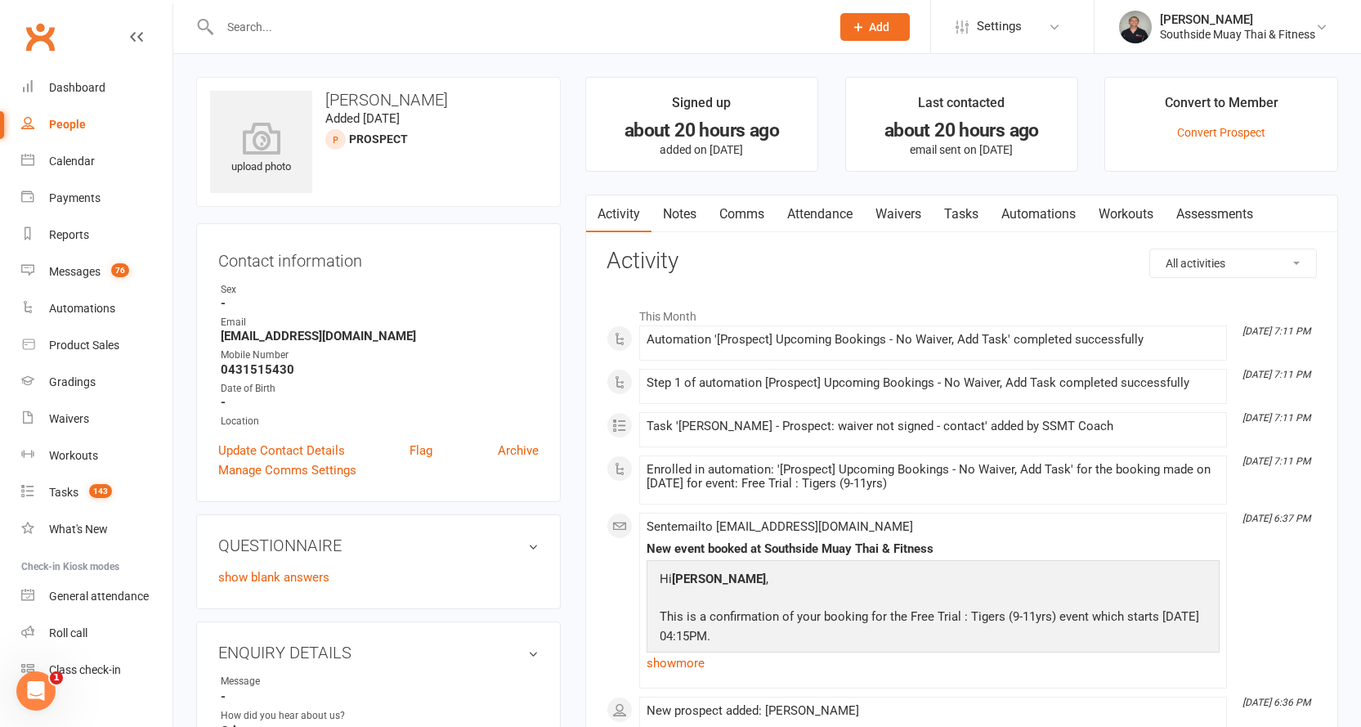
click at [731, 214] on link "Comms" at bounding box center [742, 214] width 68 height 38
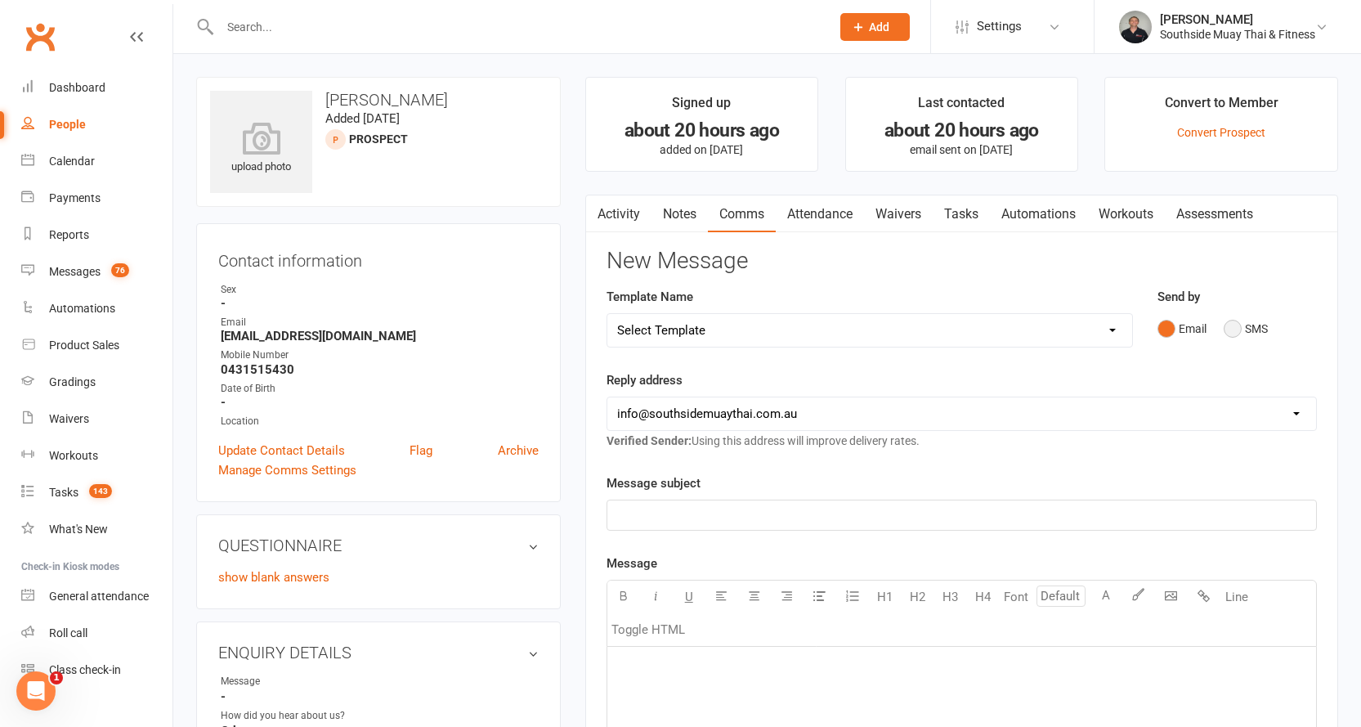
click at [1239, 322] on button "SMS" at bounding box center [1246, 328] width 44 height 31
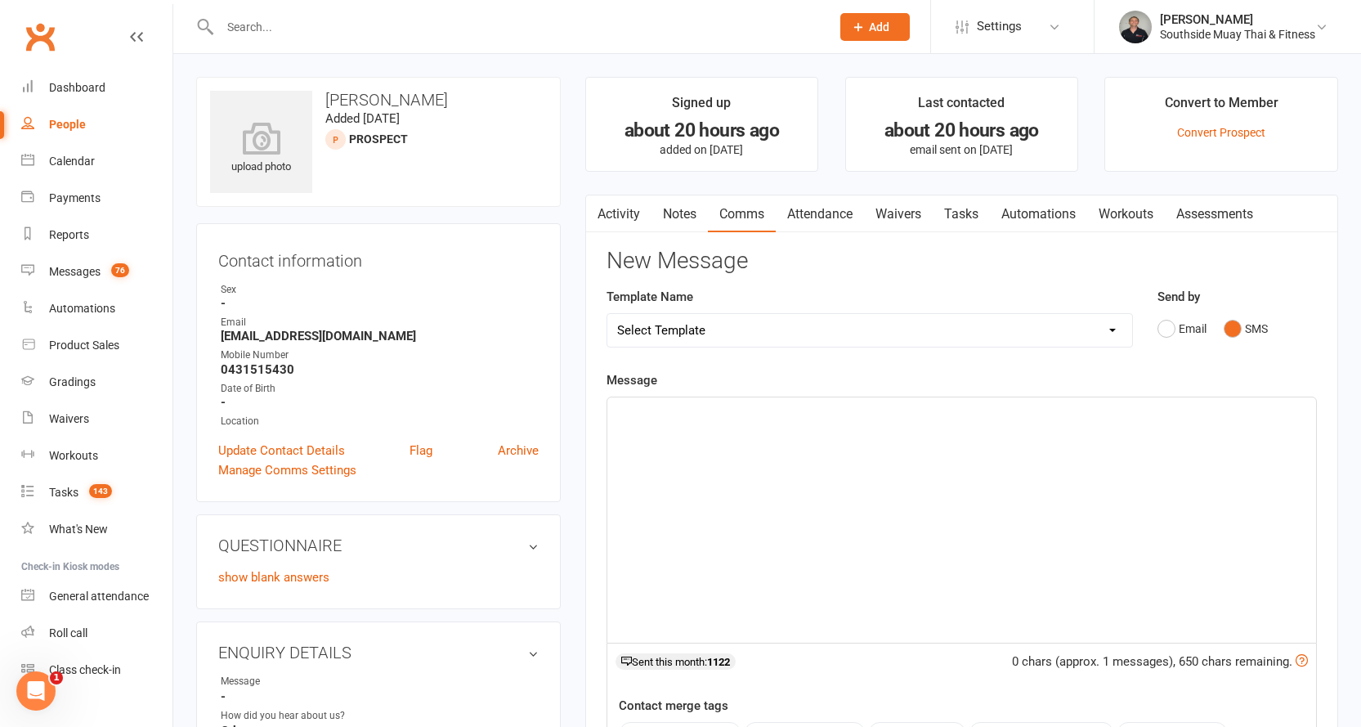
drag, startPoint x: 679, startPoint y: 411, endPoint x: 665, endPoint y: 411, distance: 14.7
click at [677, 413] on p "﻿" at bounding box center [961, 412] width 689 height 20
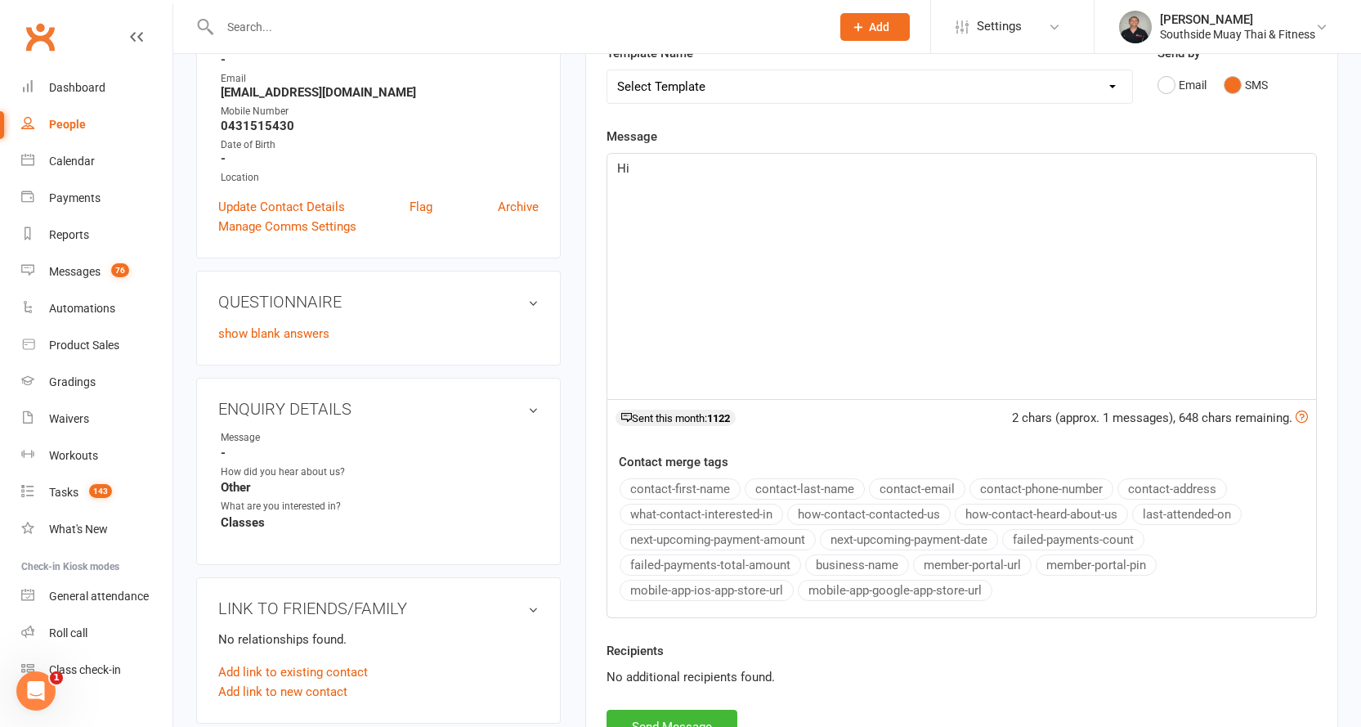
scroll to position [245, 0]
click at [682, 483] on button "contact-first-name" at bounding box center [680, 487] width 121 height 21
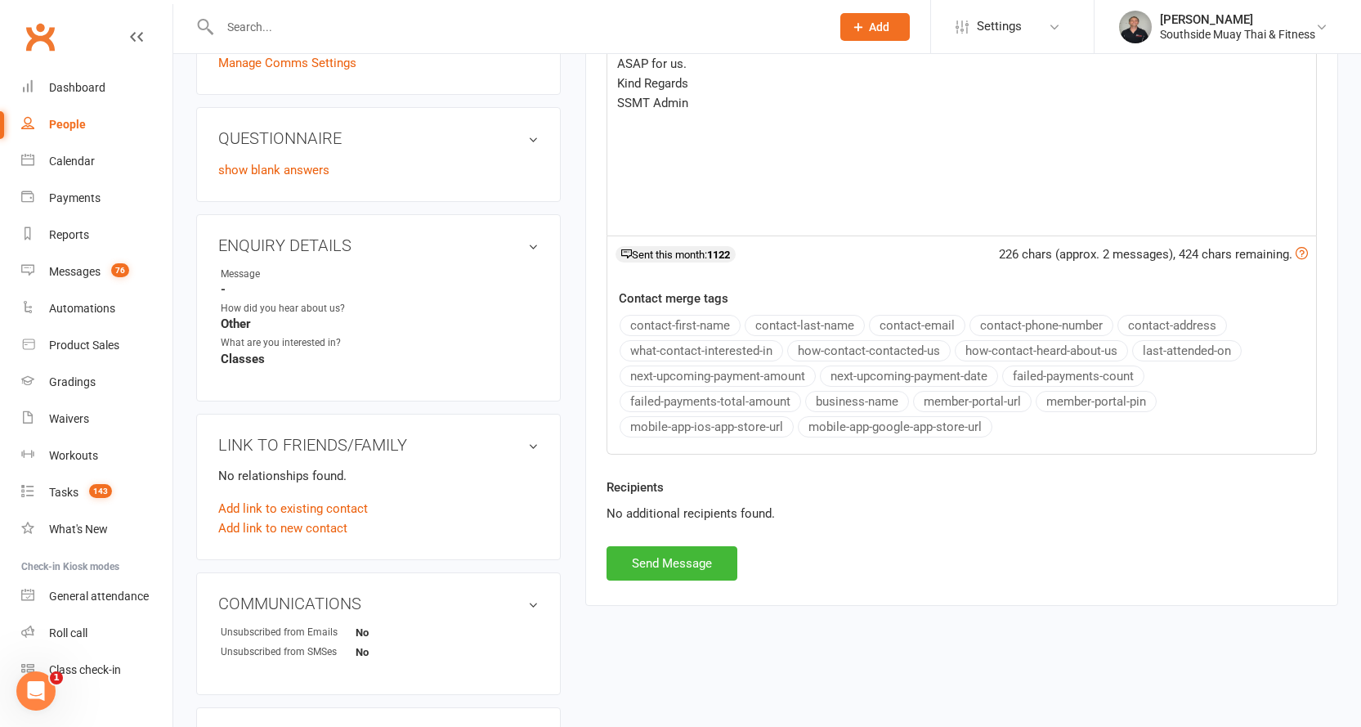
scroll to position [409, 0]
click at [693, 557] on button "Send Message" at bounding box center [672, 561] width 131 height 34
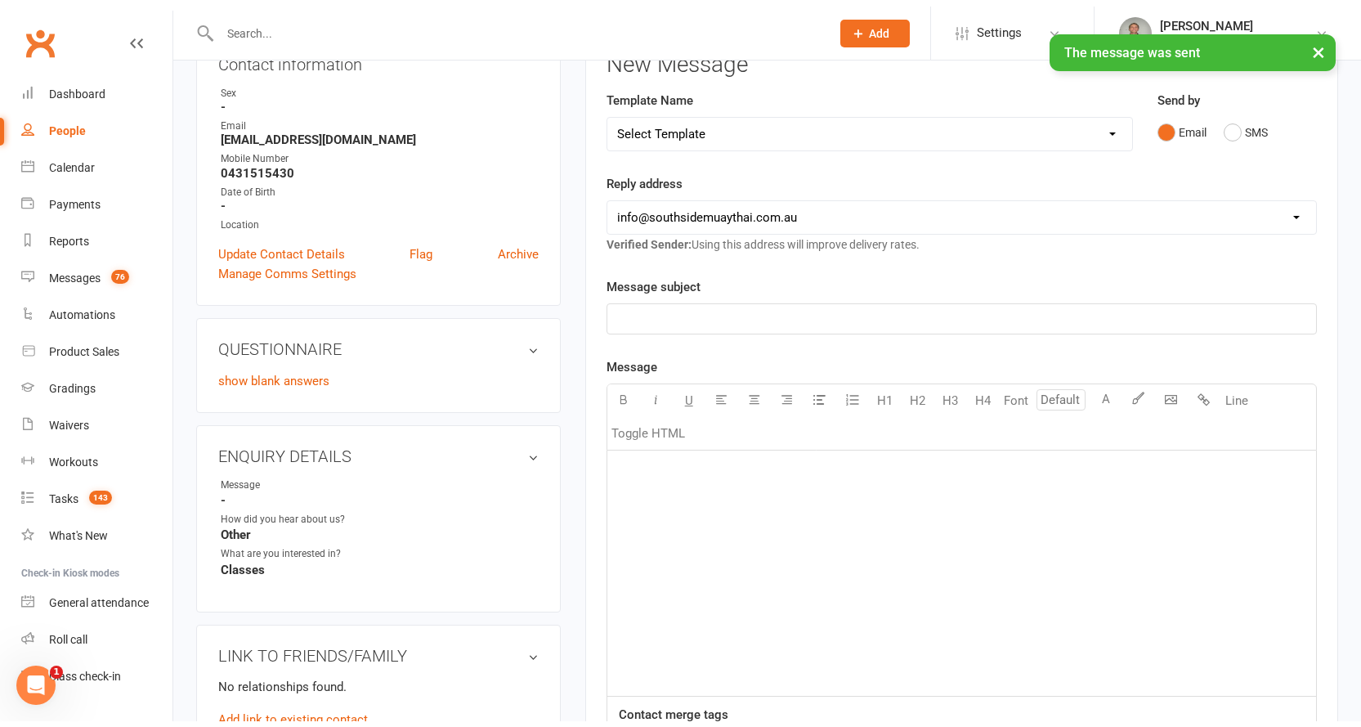
scroll to position [0, 0]
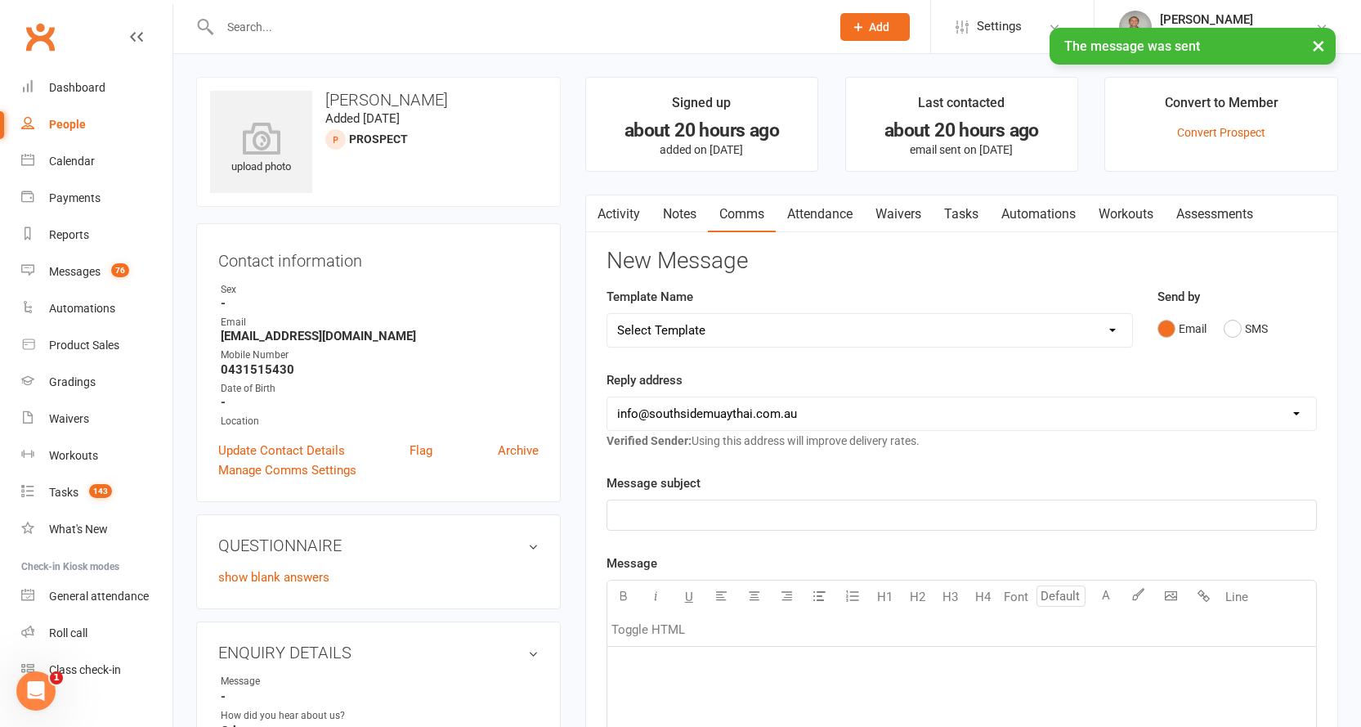
click at [919, 213] on link "Waivers" at bounding box center [898, 214] width 69 height 38
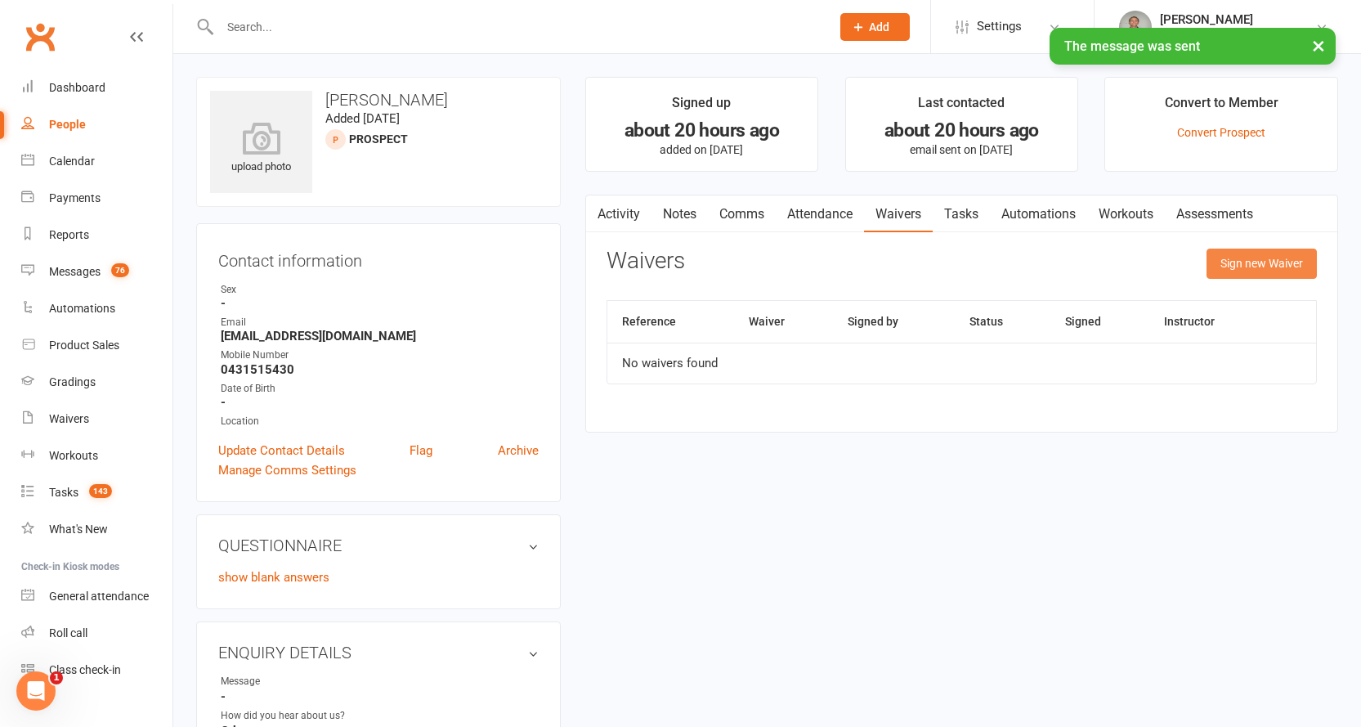
click at [1255, 257] on button "Sign new Waiver" at bounding box center [1262, 262] width 110 height 29
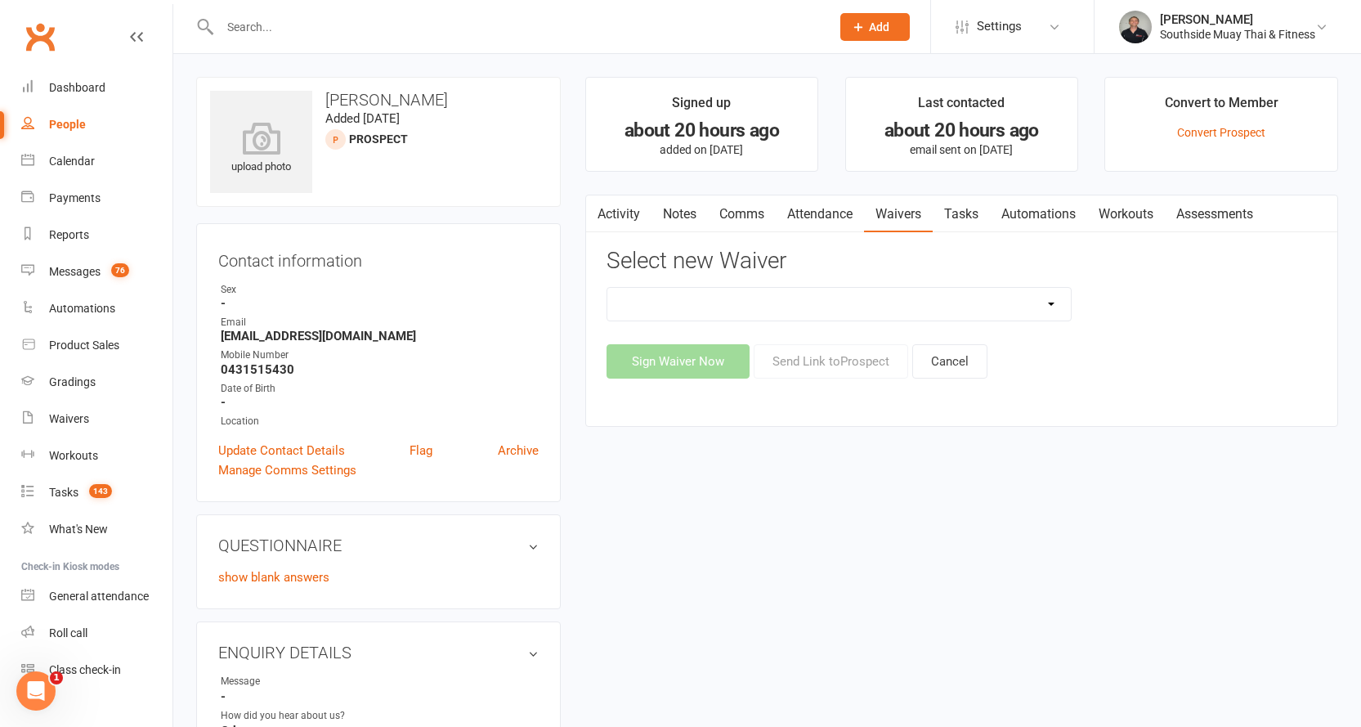
click at [1050, 302] on select "10 or 5 Session Pass | Upfront (former member) 10 Session Pass | Upfront (DD Pa…" at bounding box center [839, 304] width 464 height 33
select select "175"
click at [607, 288] on select "10 or 5 Session Pass | Upfront (former member) 10 Session Pass | Upfront (DD Pa…" at bounding box center [839, 304] width 464 height 33
click at [813, 361] on button "Send Link to Prospect" at bounding box center [831, 361] width 154 height 34
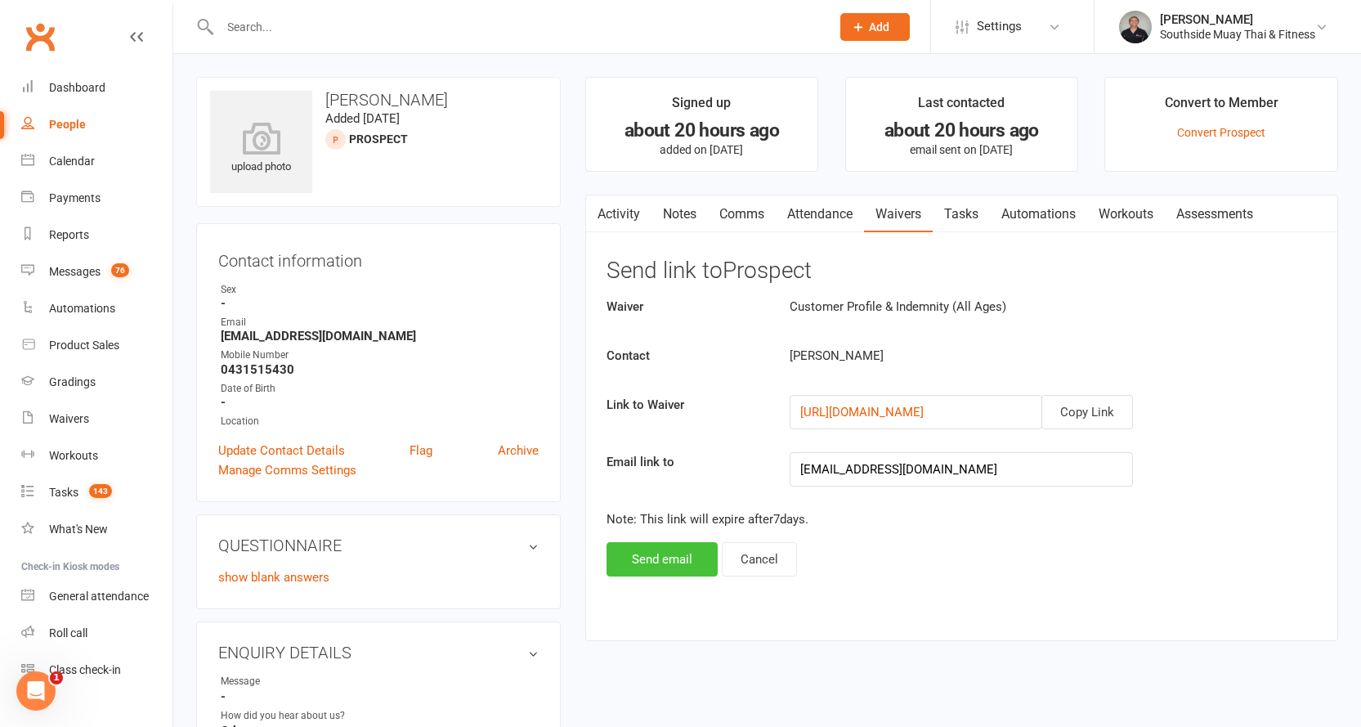
click at [683, 552] on button "Send email" at bounding box center [662, 559] width 111 height 34
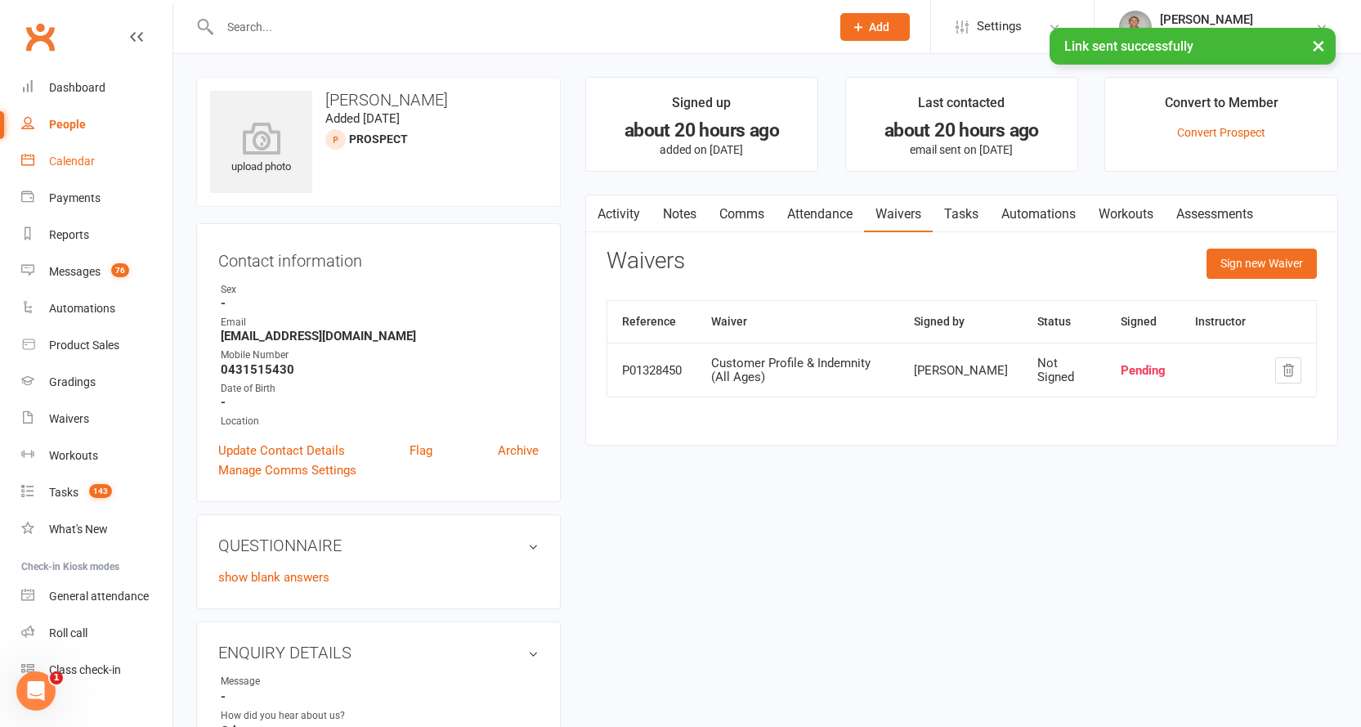
click at [76, 154] on link "Calendar" at bounding box center [96, 161] width 151 height 37
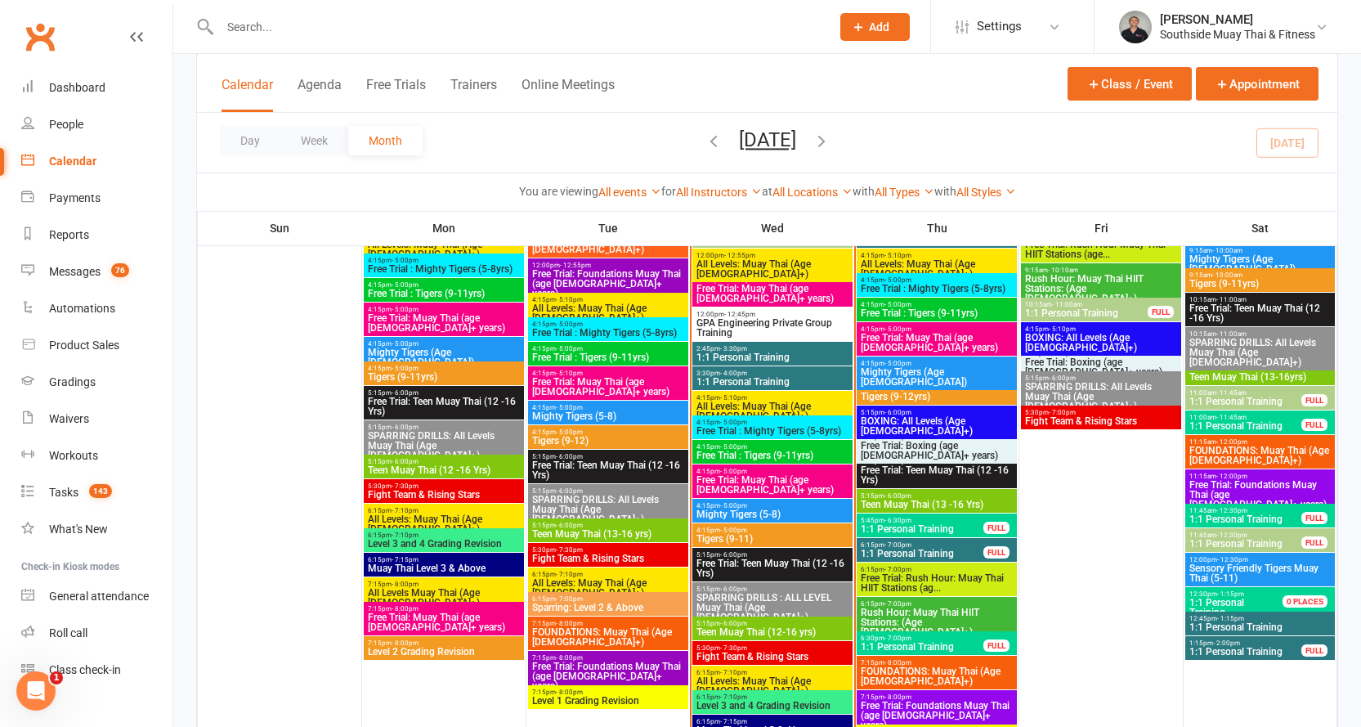
scroll to position [2207, 0]
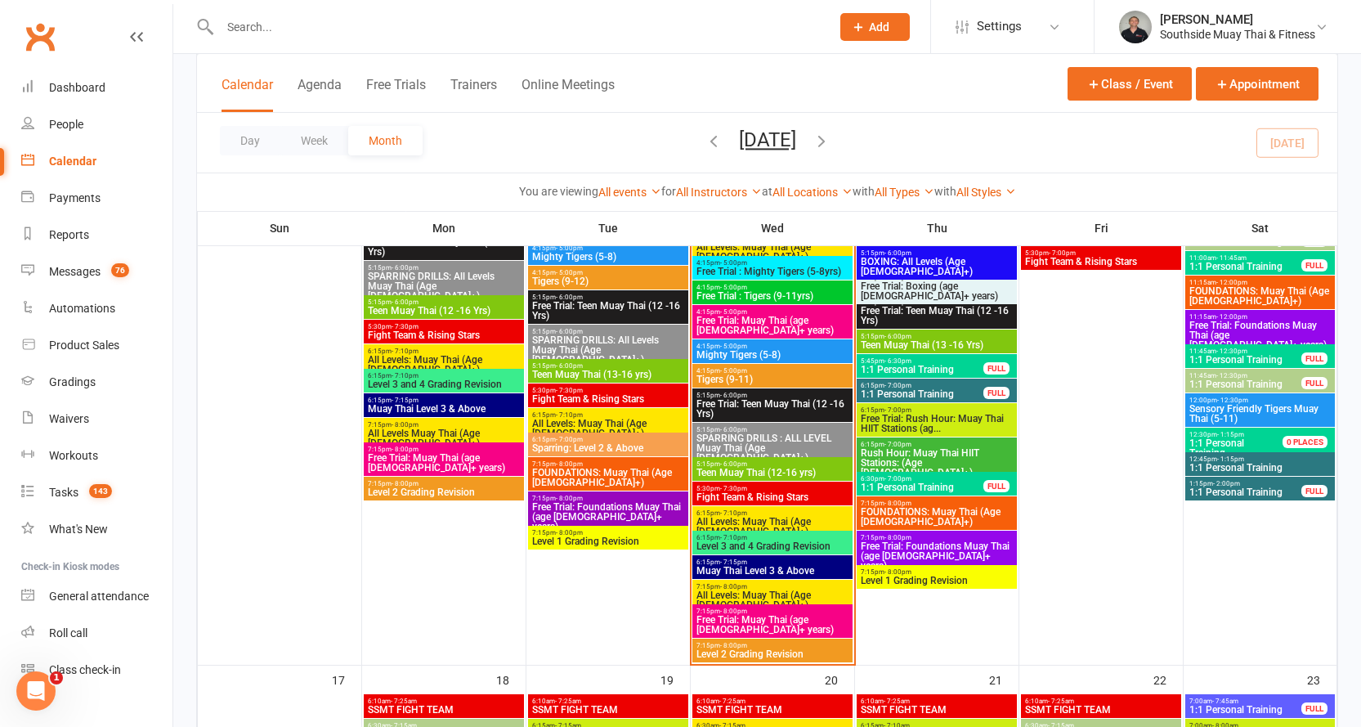
click at [957, 541] on span "Free Trial: Foundations Muay Thai (age 13+ years)" at bounding box center [937, 555] width 154 height 29
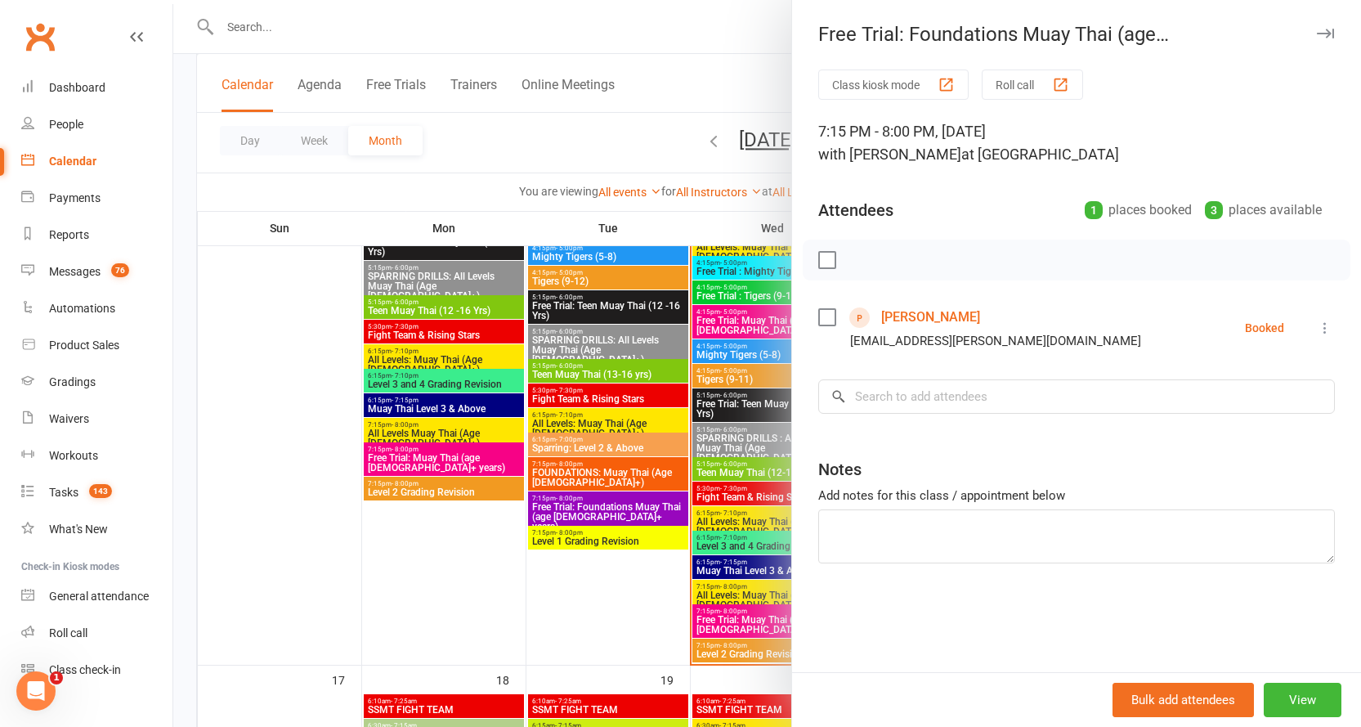
click at [1317, 30] on icon "button" at bounding box center [1325, 34] width 17 height 10
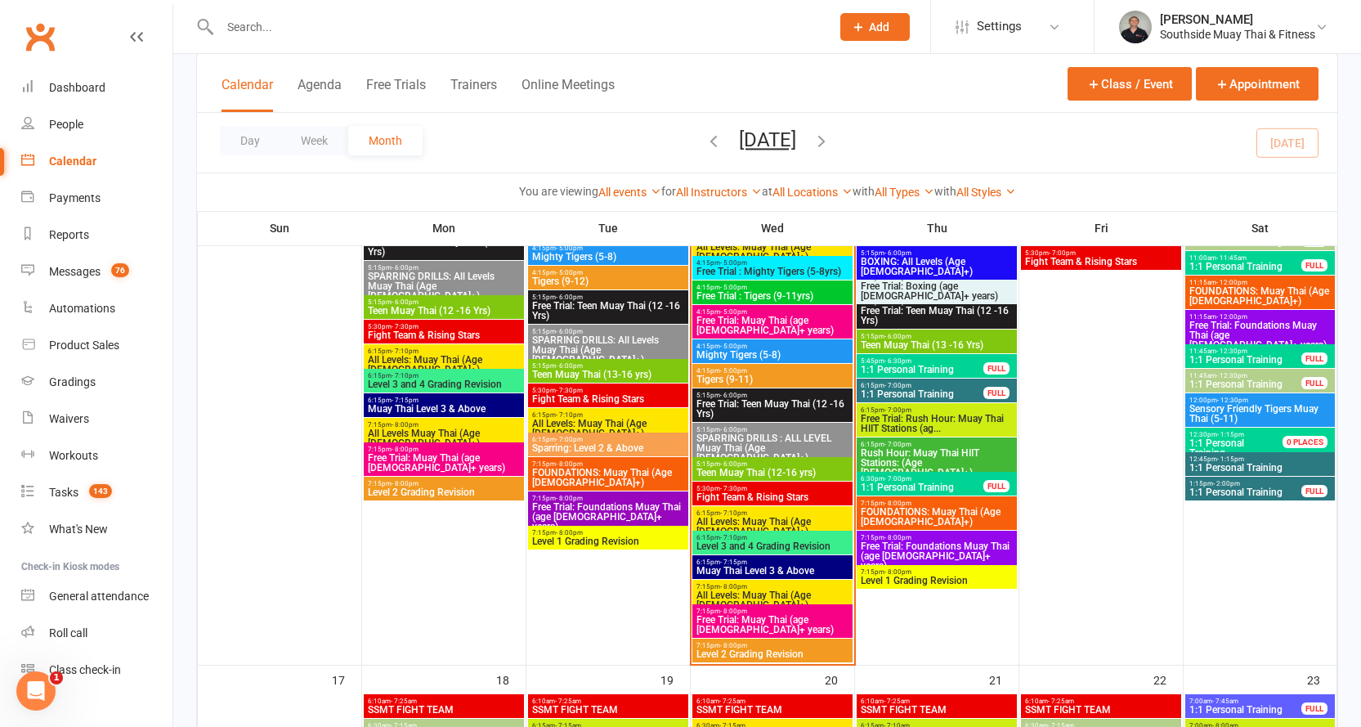
click at [266, 19] on input "text" at bounding box center [517, 27] width 604 height 23
click at [78, 412] on div "Waivers" at bounding box center [69, 418] width 40 height 13
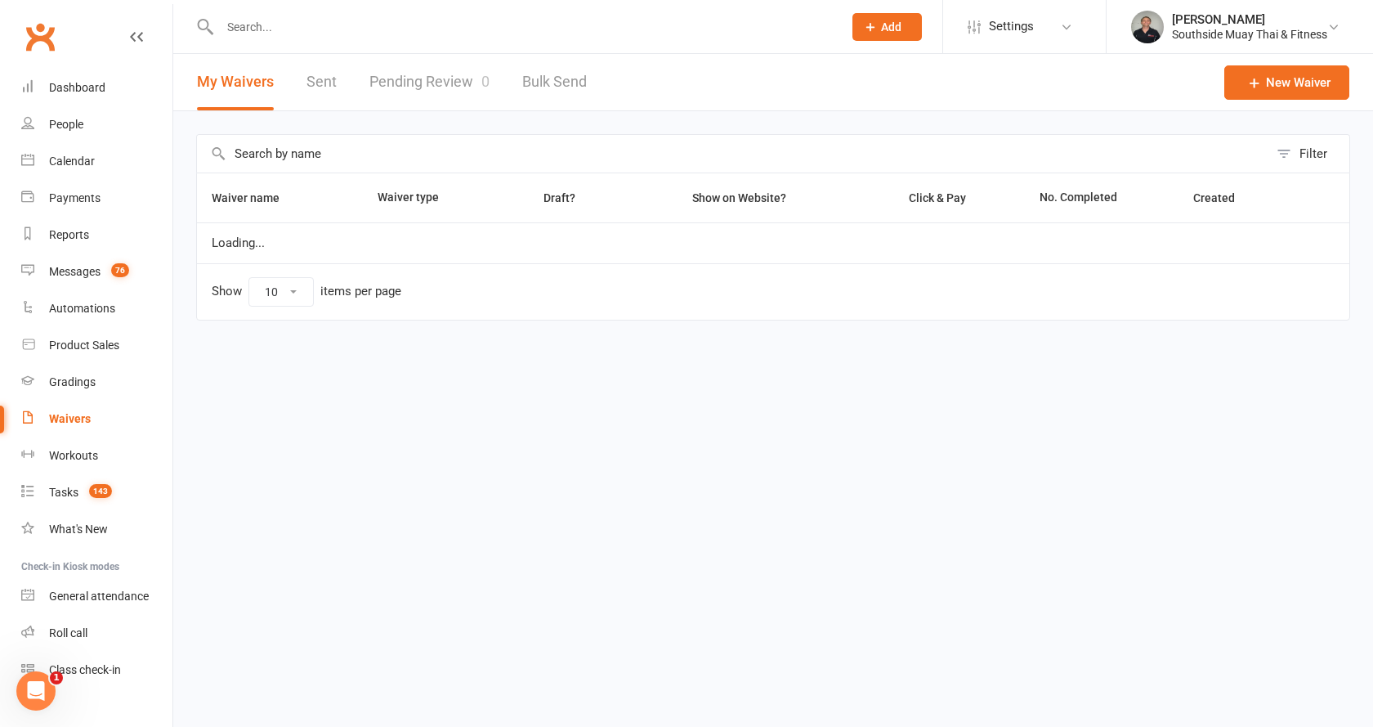
select select "100"
click at [1070, 31] on icon at bounding box center [1066, 26] width 13 height 13
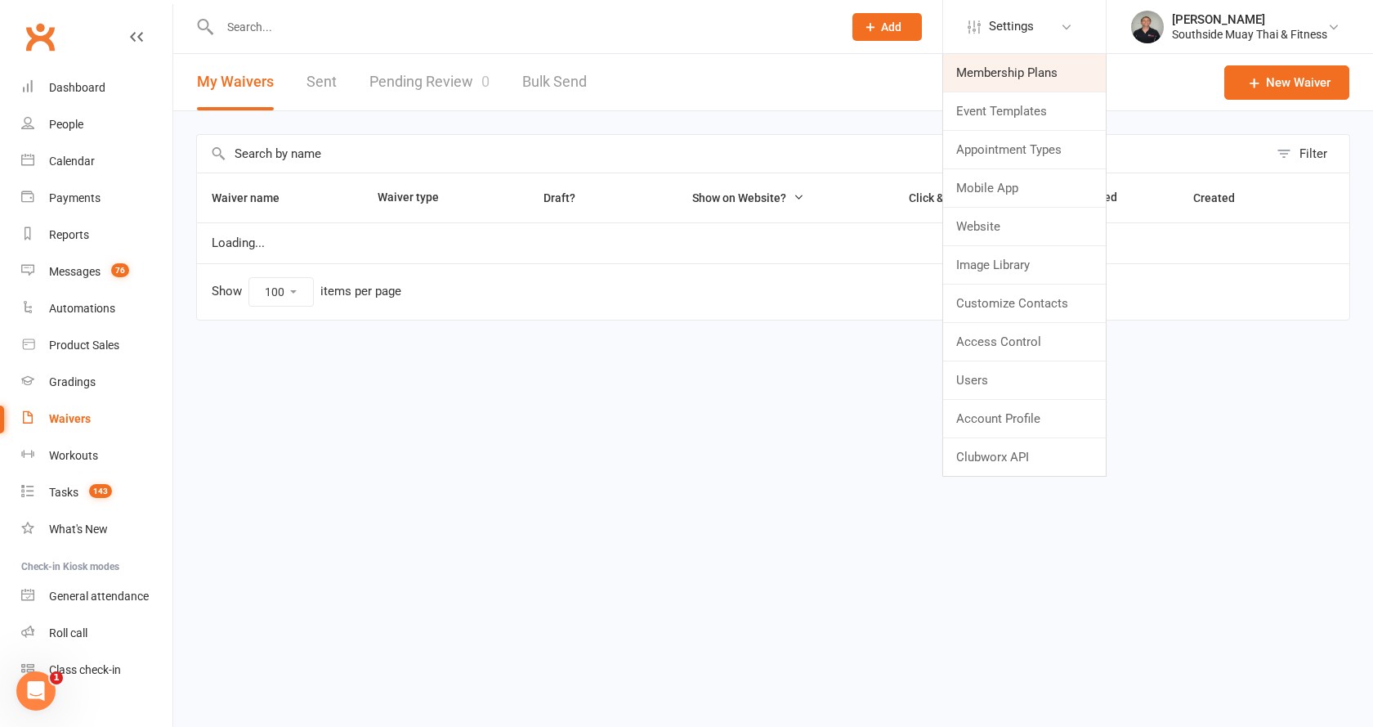
click at [1039, 66] on link "Membership Plans" at bounding box center [1024, 73] width 163 height 38
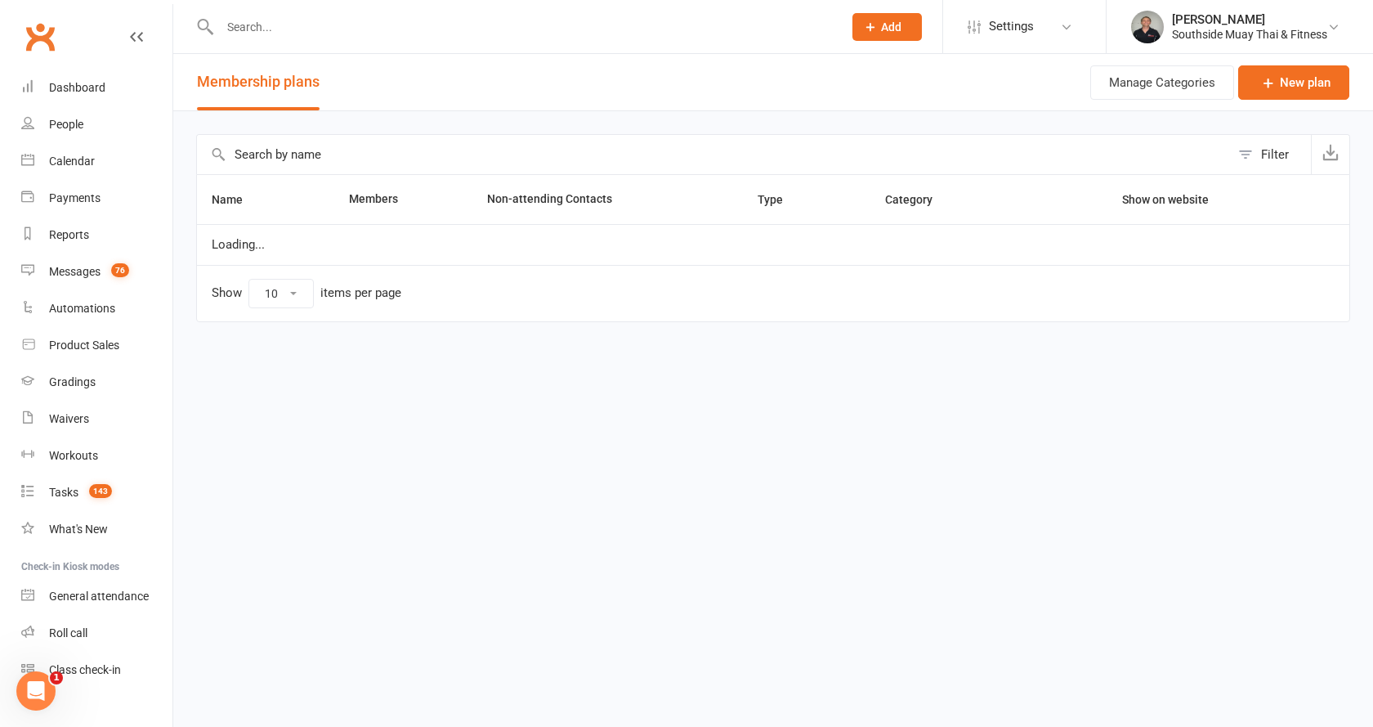
select select "100"
click at [348, 153] on input "text" at bounding box center [713, 154] width 1033 height 39
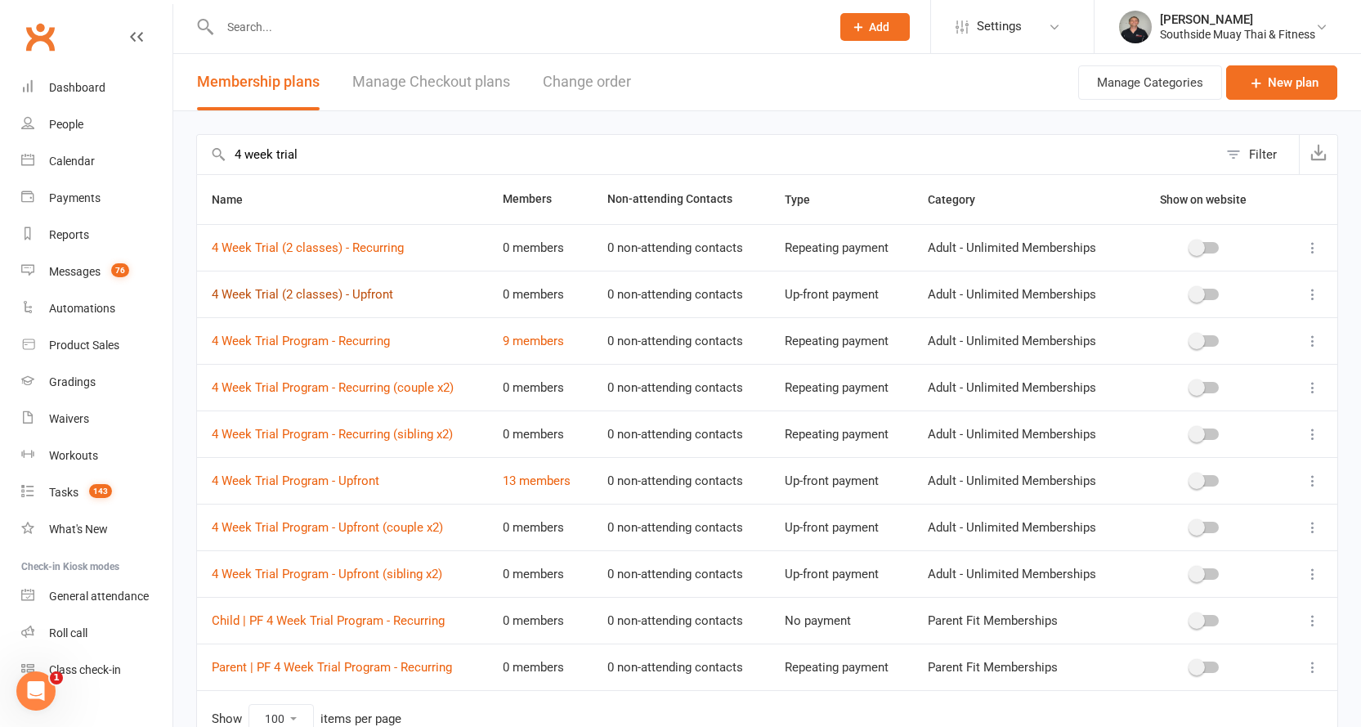
type input "4 week trial"
click at [291, 293] on link "4 Week Trial (2 classes) - Upfront" at bounding box center [302, 294] width 181 height 15
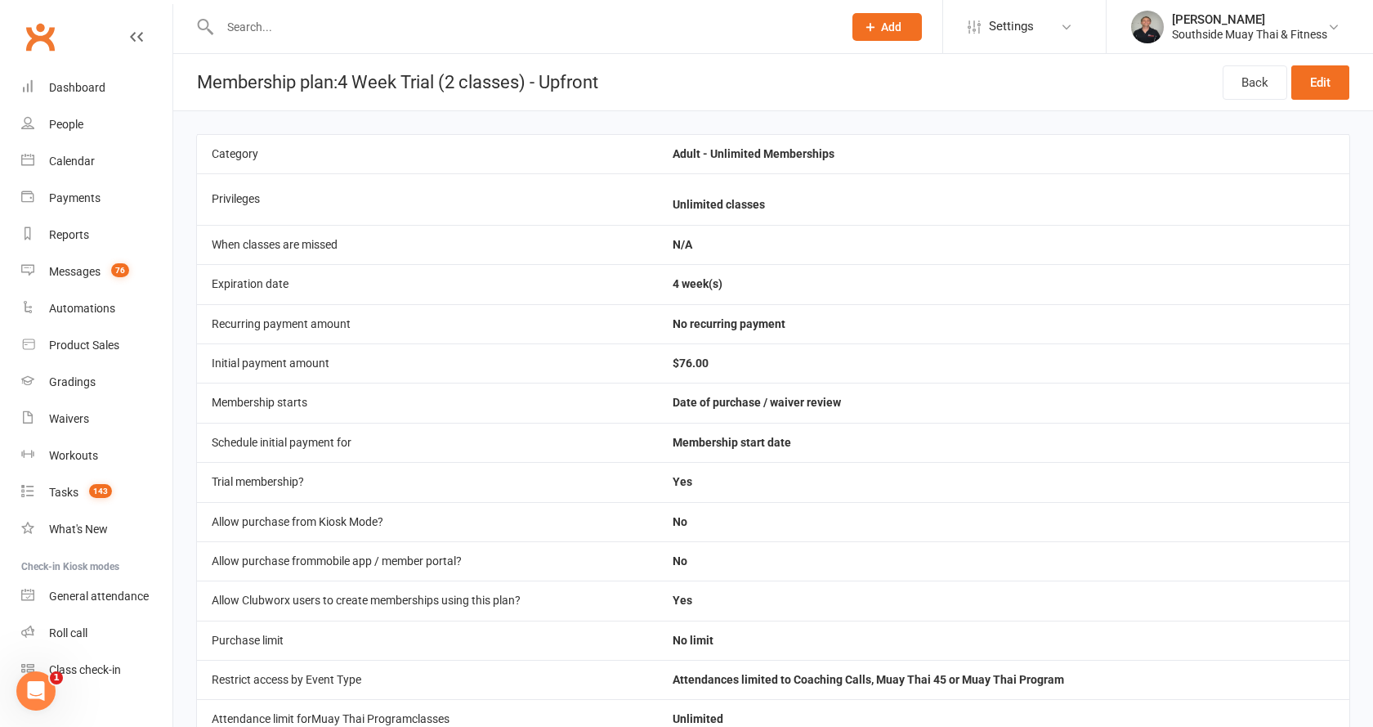
select select "100"
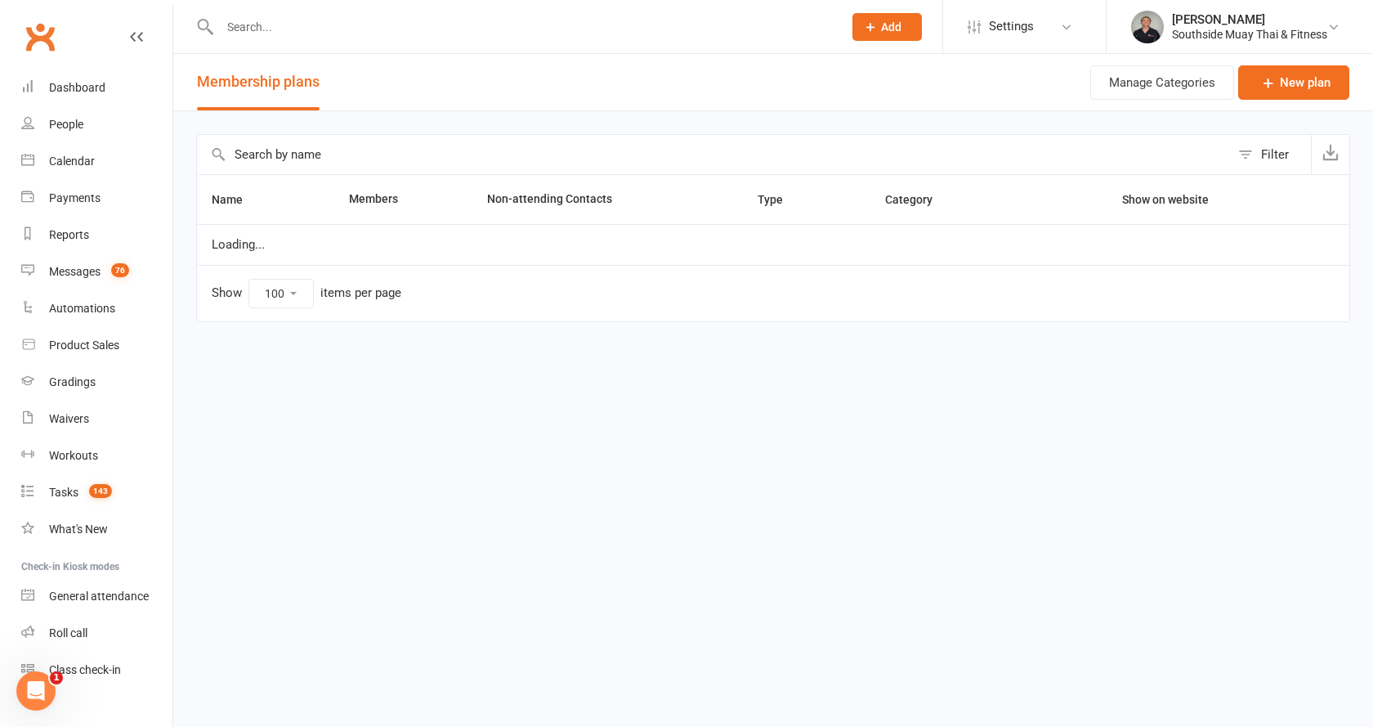
click at [285, 159] on input "text" at bounding box center [713, 154] width 1033 height 39
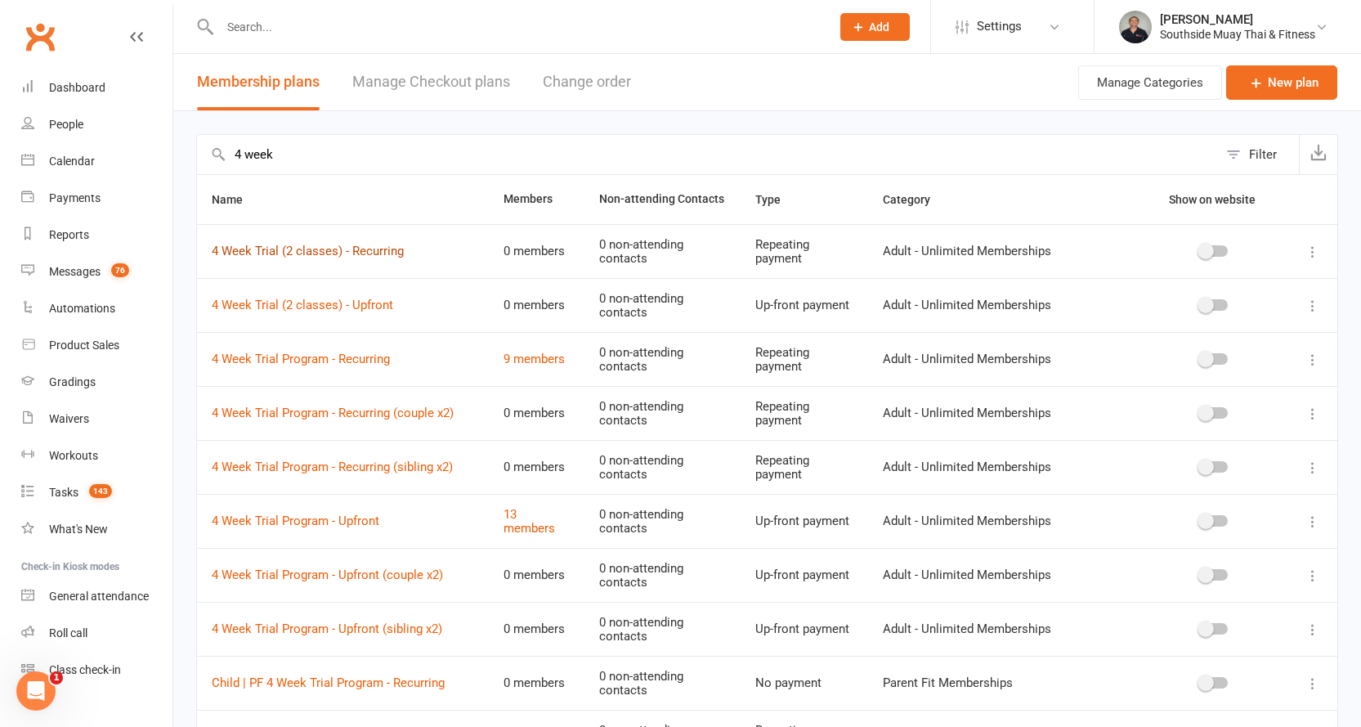
type input "4 week"
click at [323, 251] on link "4 Week Trial (2 classes) - Recurring" at bounding box center [308, 251] width 192 height 15
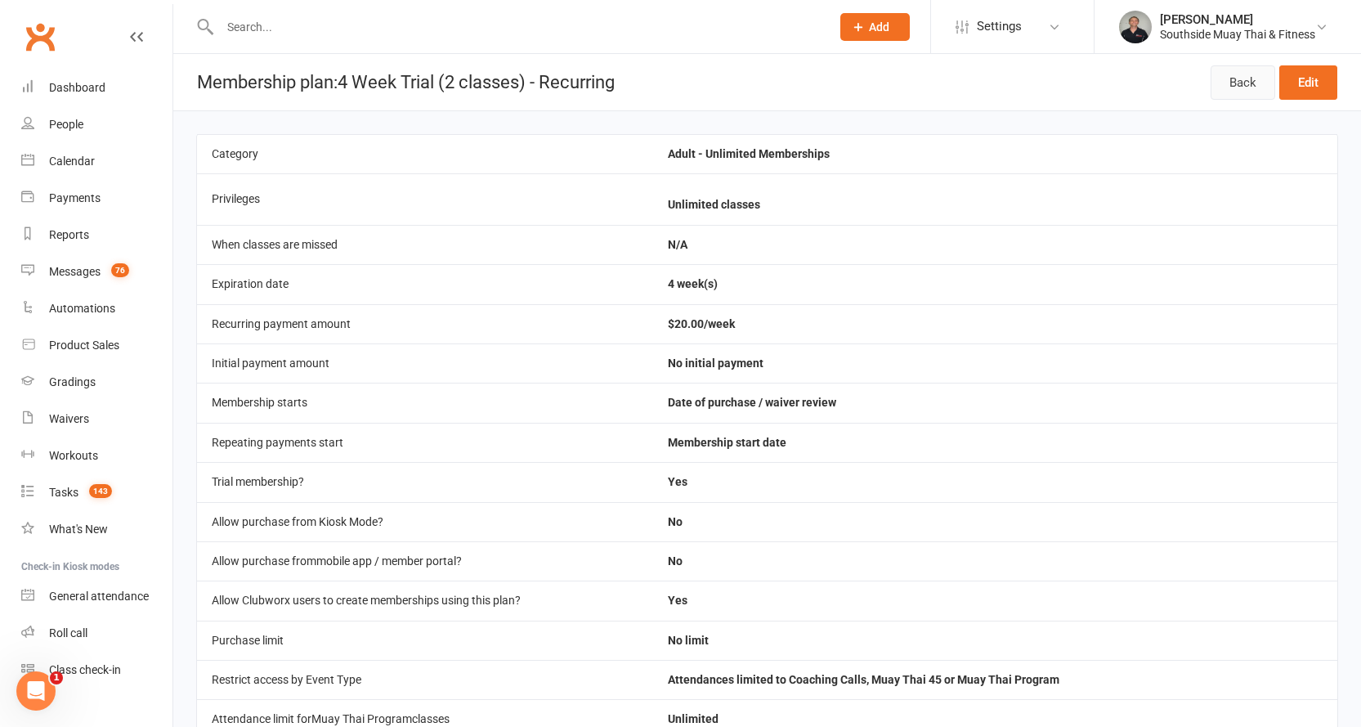
click at [1242, 90] on link "Back" at bounding box center [1243, 82] width 65 height 34
select select "100"
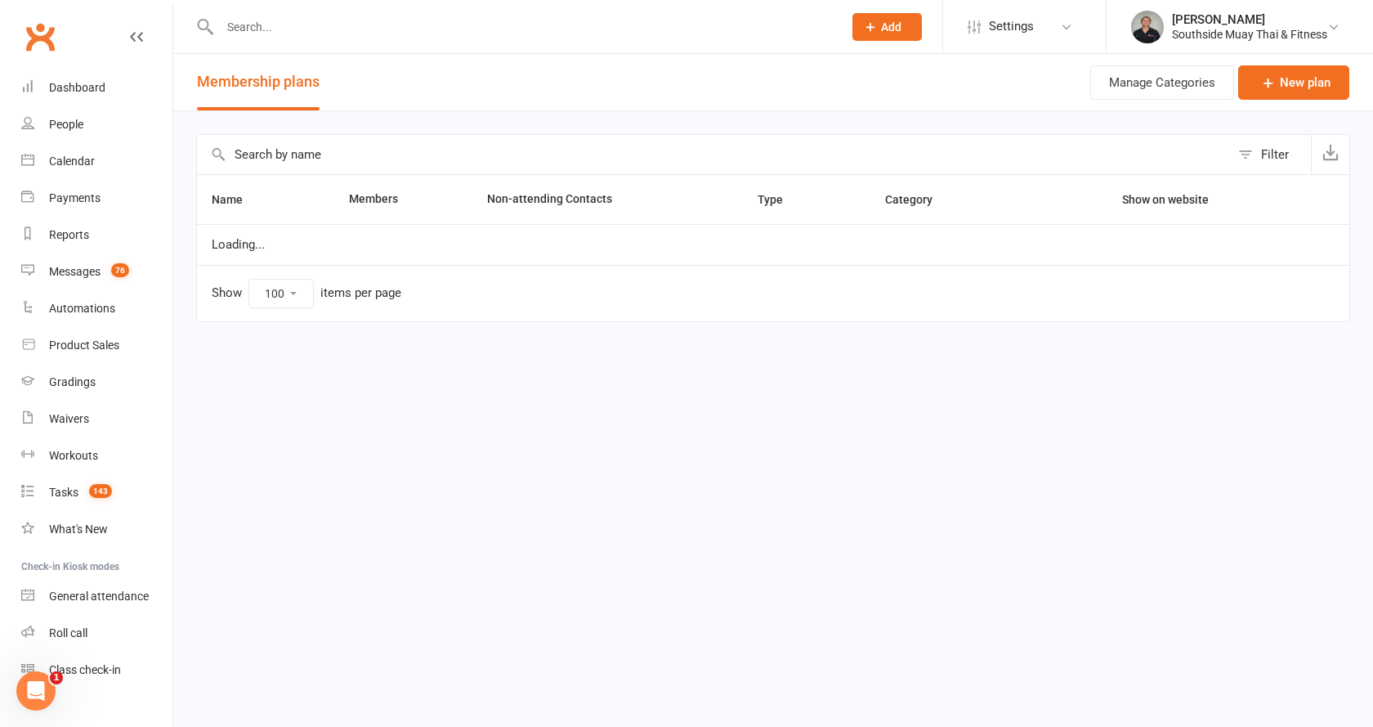
click at [454, 155] on input "text" at bounding box center [713, 154] width 1033 height 39
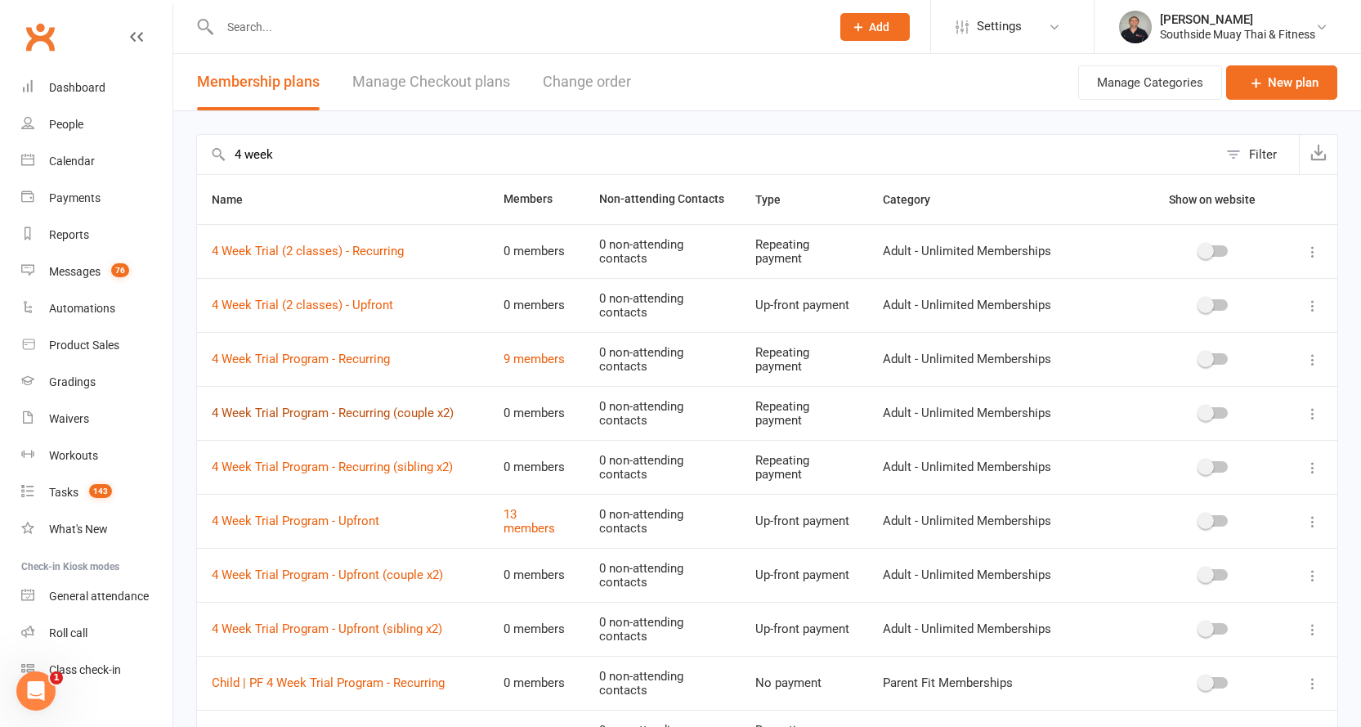
type input "4 week"
click at [404, 414] on link "4 Week Trial Program - Recurring (couple x2)" at bounding box center [333, 412] width 242 height 15
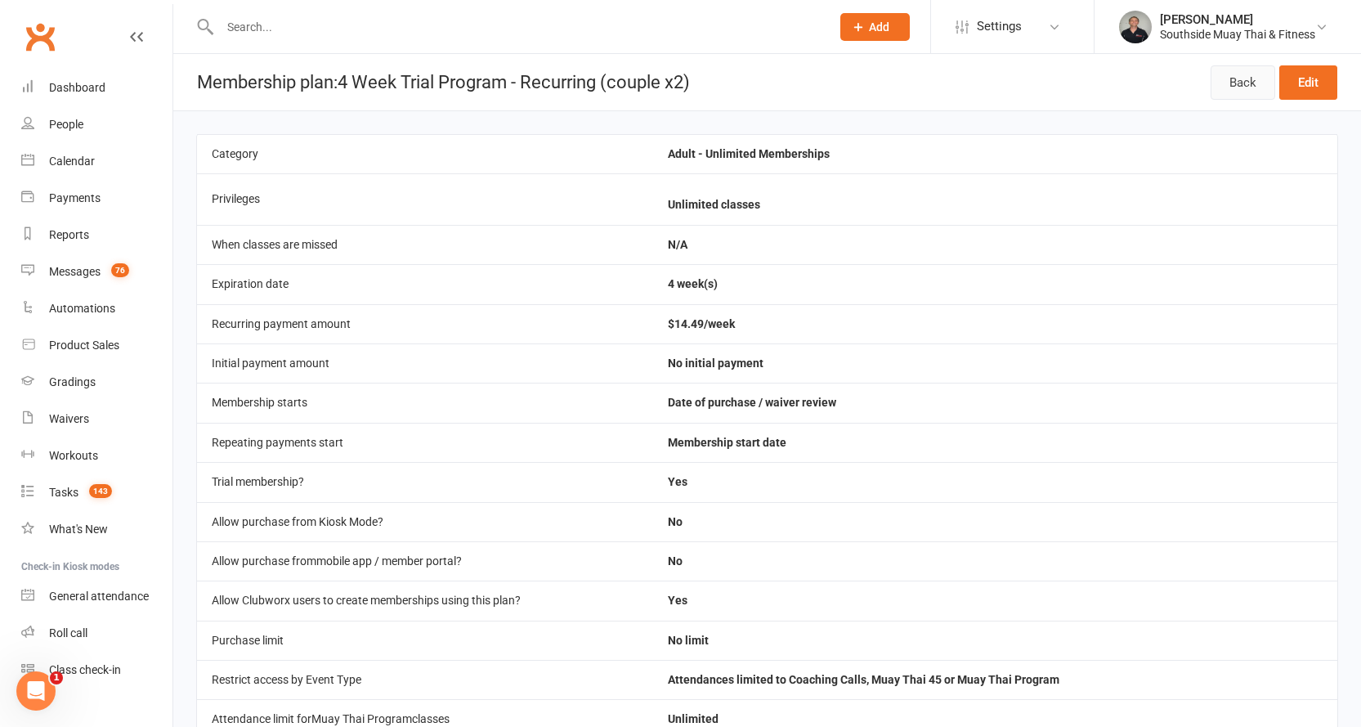
click at [1223, 80] on link "Back" at bounding box center [1243, 82] width 65 height 34
select select "100"
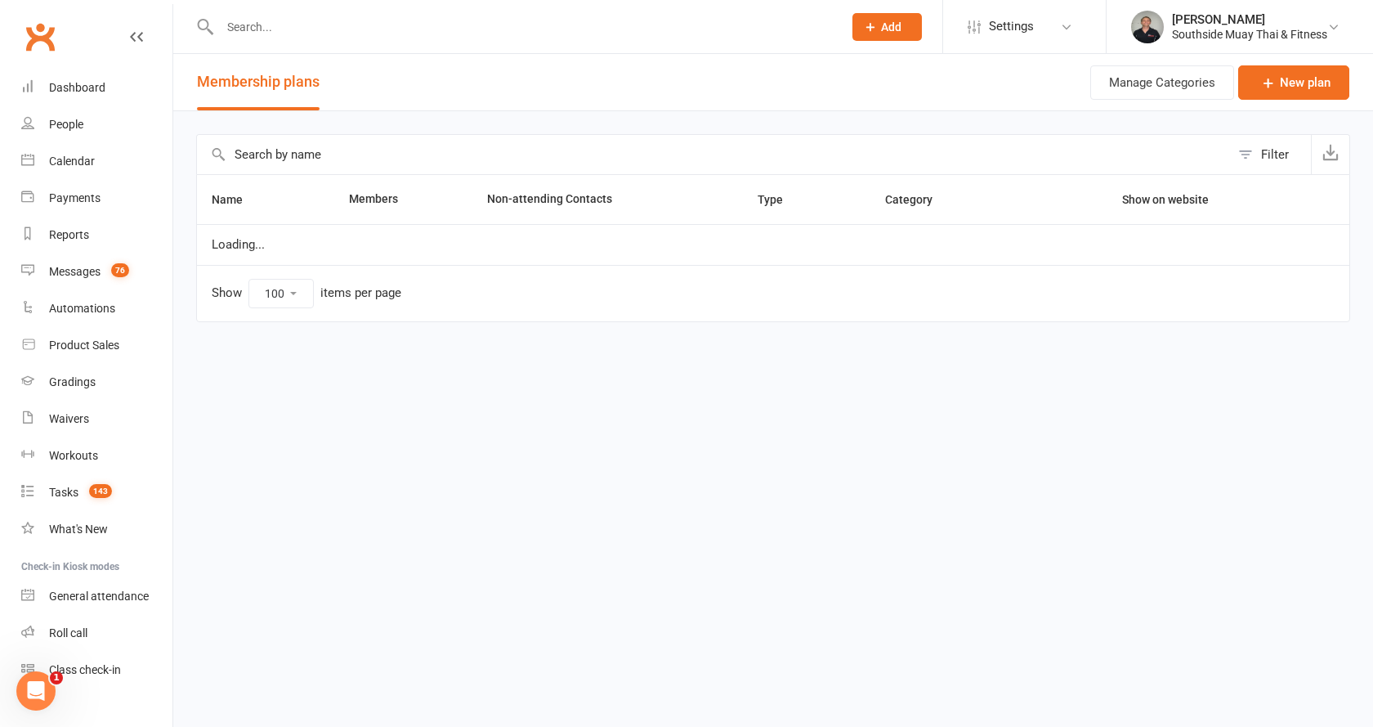
click at [351, 144] on input "text" at bounding box center [713, 154] width 1033 height 39
type input "4 wwek"
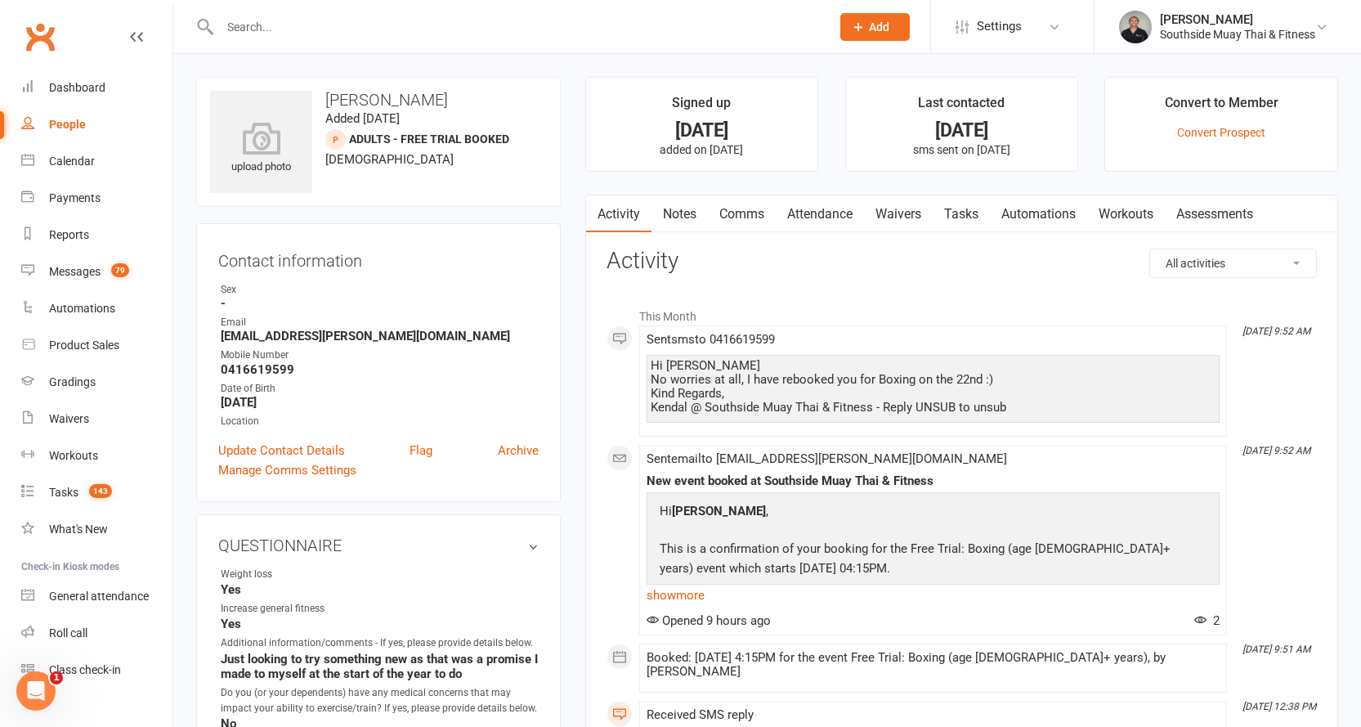
click at [751, 211] on link "Comms" at bounding box center [742, 214] width 68 height 38
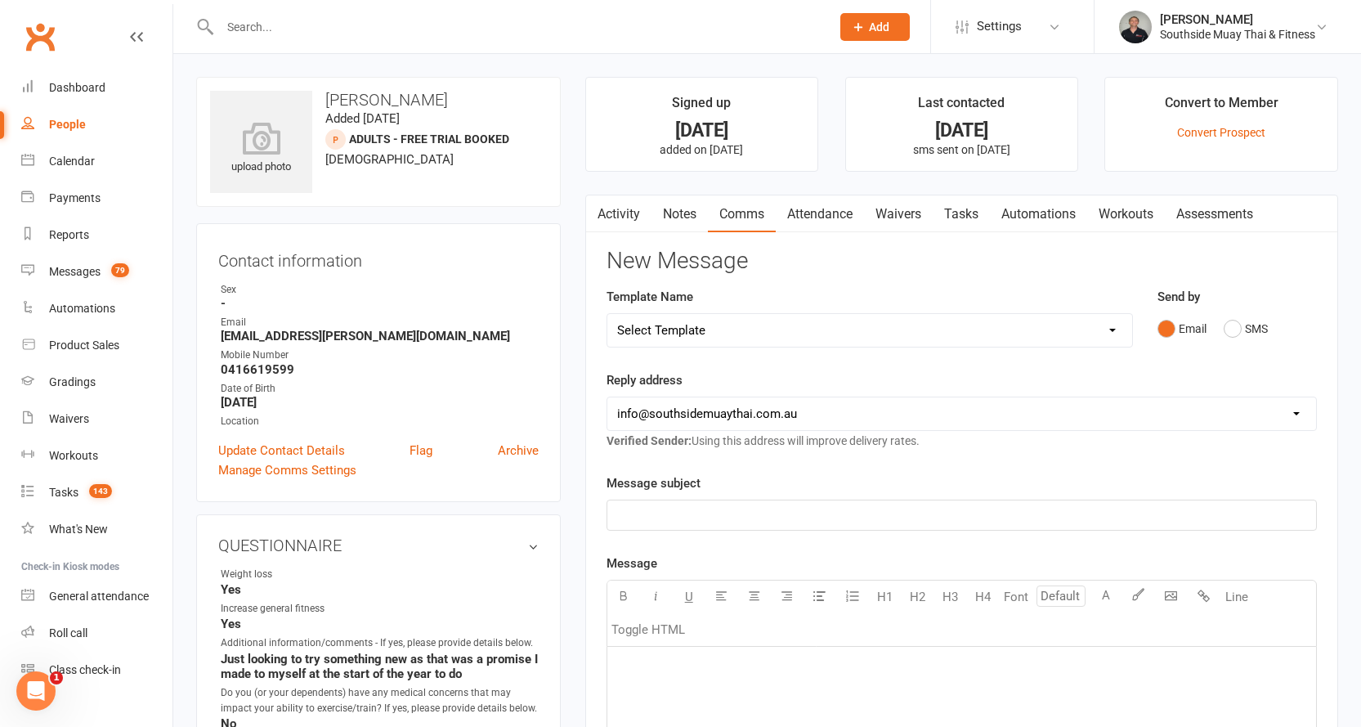
click at [674, 203] on link "Notes" at bounding box center [679, 214] width 56 height 38
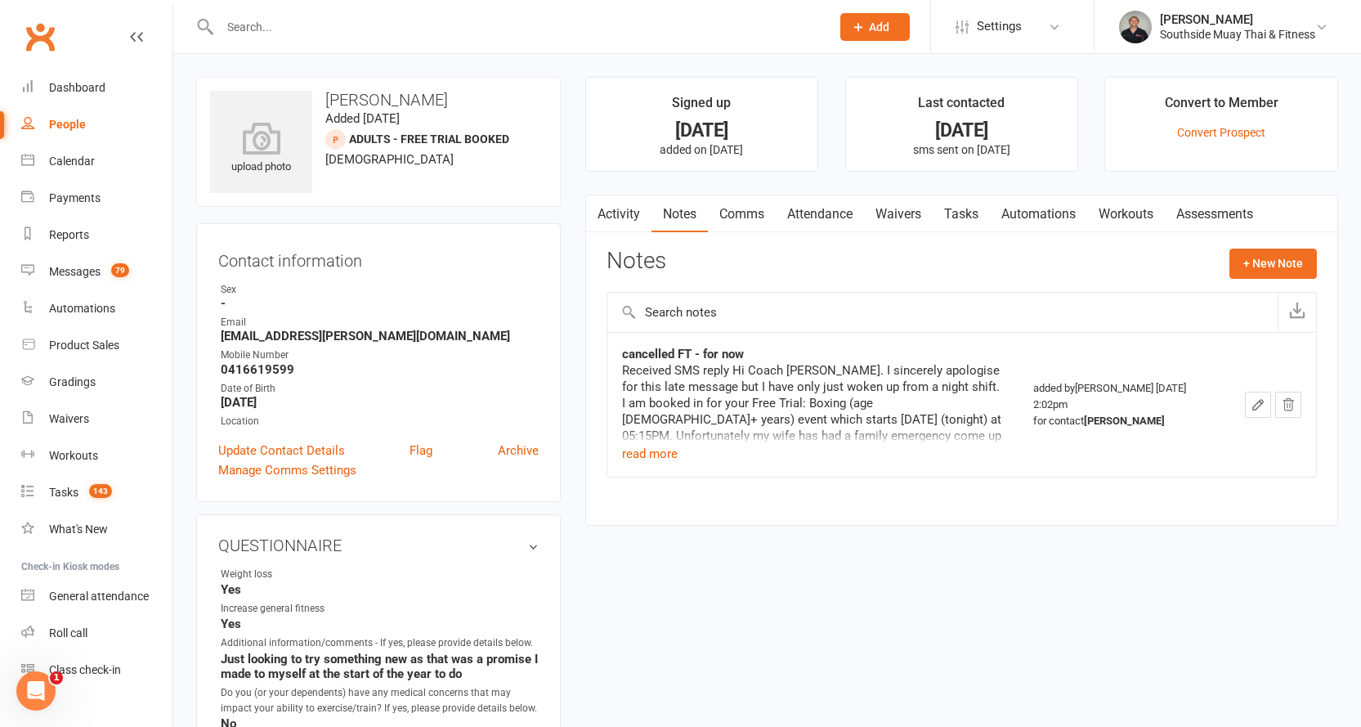
click at [741, 219] on link "Comms" at bounding box center [742, 214] width 68 height 38
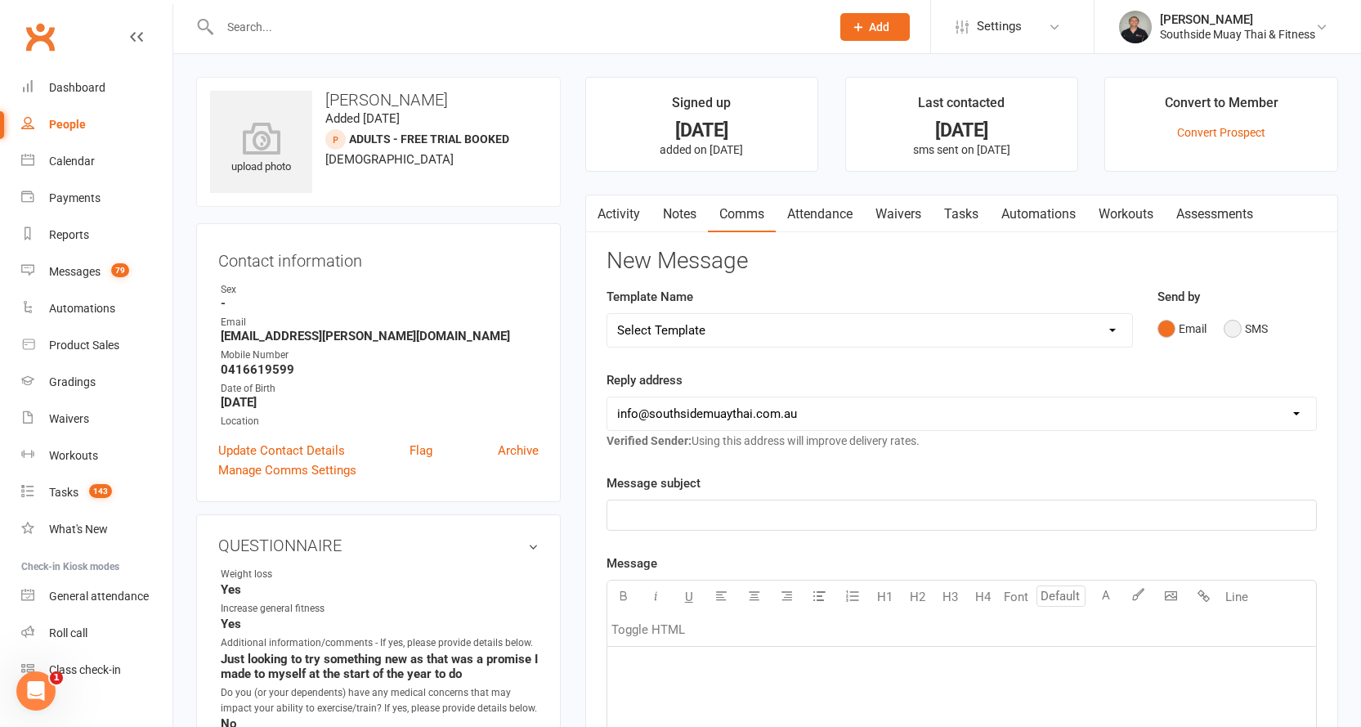
click at [1253, 328] on button "SMS" at bounding box center [1246, 328] width 44 height 31
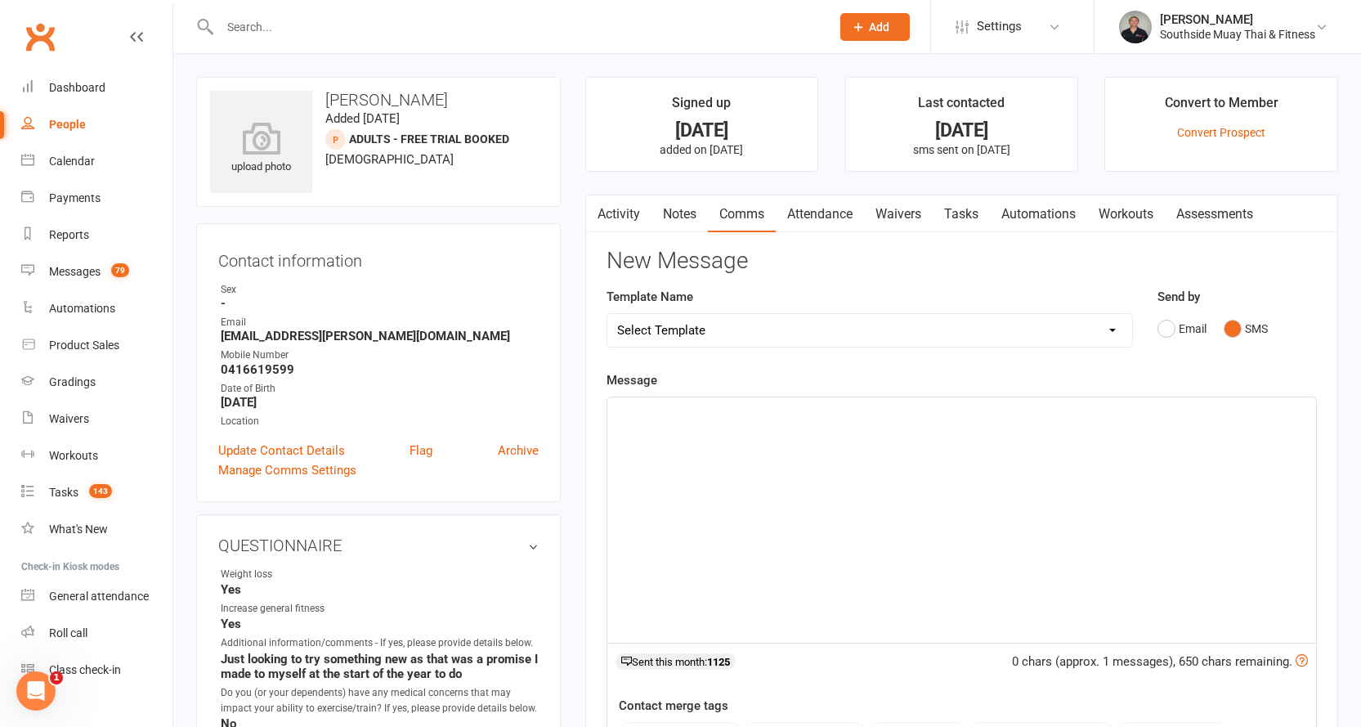
click at [871, 334] on select "Select Template [SMS] Outreach Message: High Risk – Personal From Trainer + Ree…" at bounding box center [869, 330] width 525 height 33
select select "37"
click at [607, 314] on select "Select Template [SMS] Outreach Message: High Risk – Personal From Trainer + Ree…" at bounding box center [869, 330] width 525 height 33
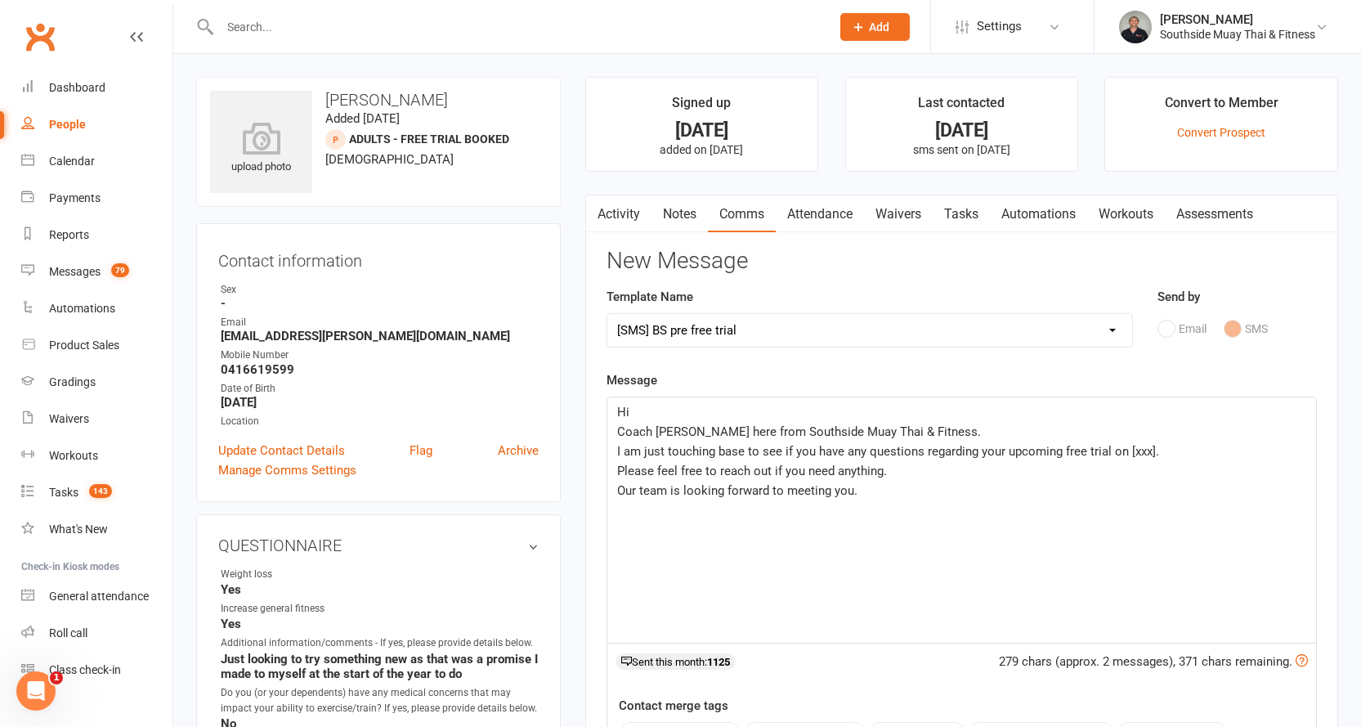
click at [652, 410] on p "Hi" at bounding box center [961, 412] width 689 height 20
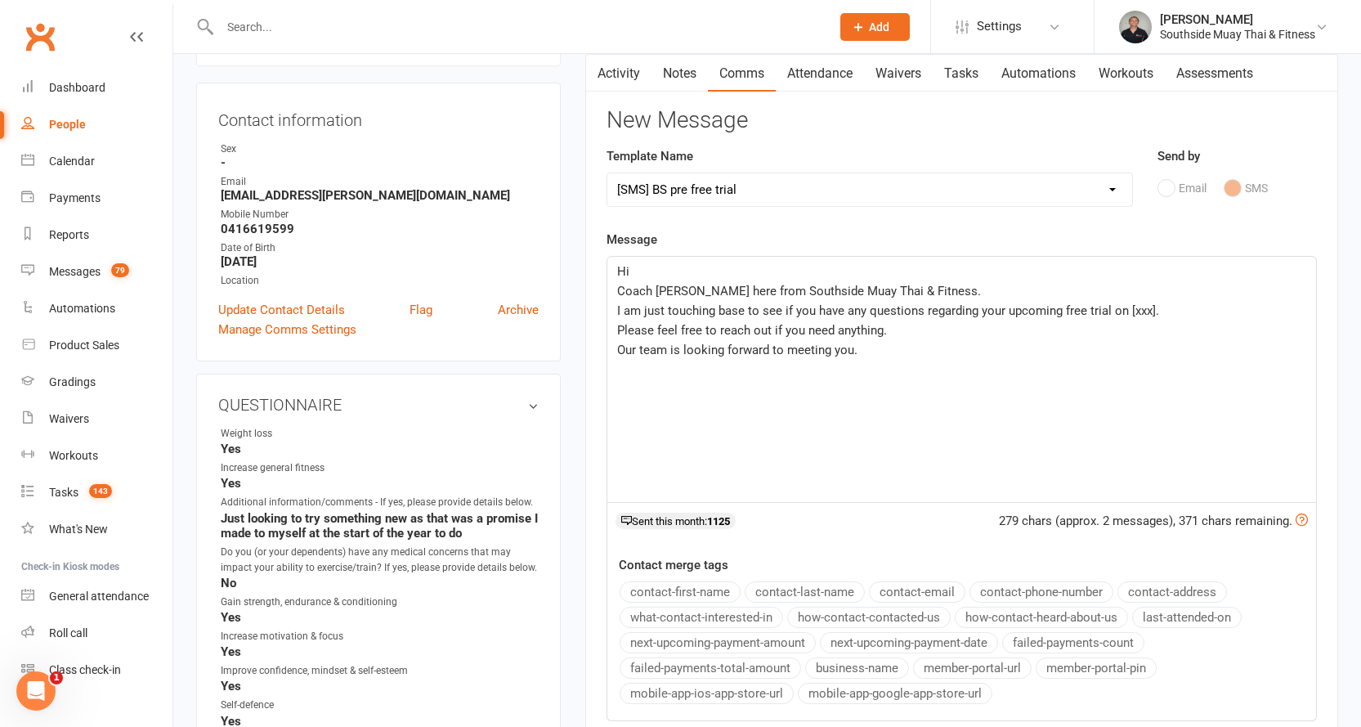
scroll to position [163, 0]
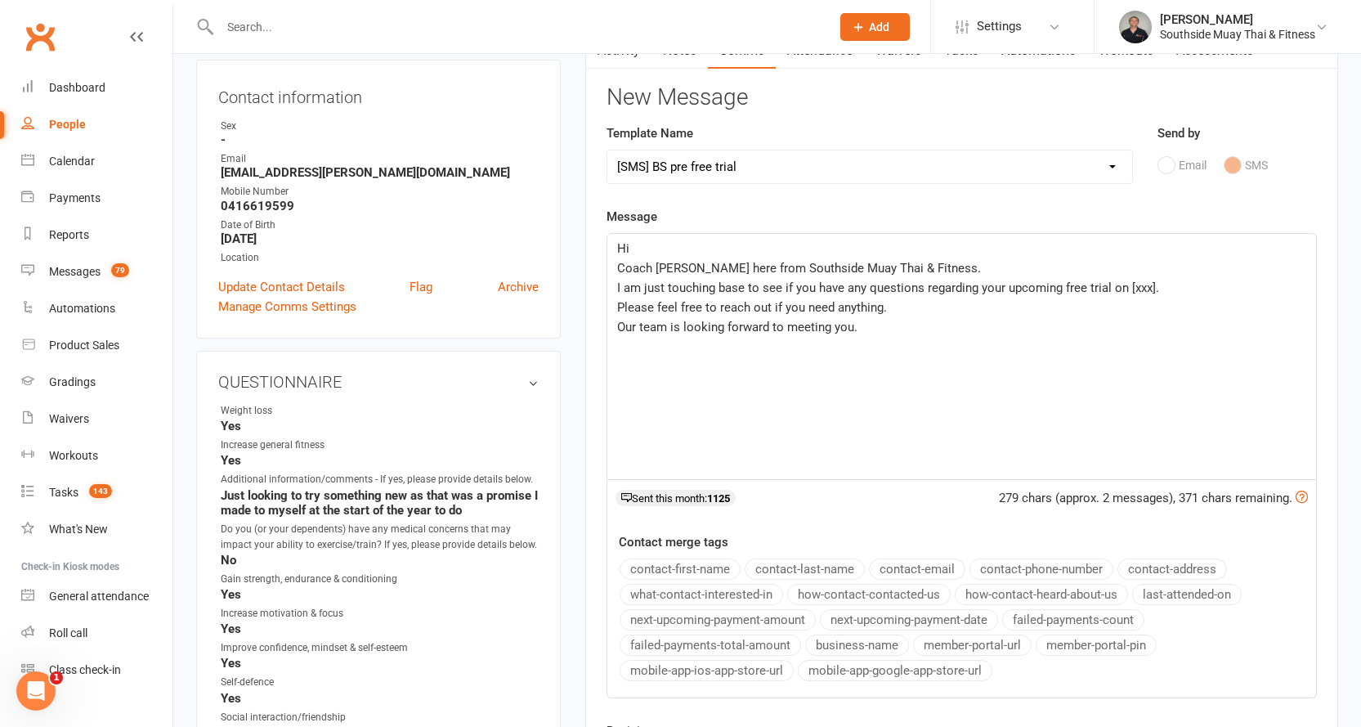
click at [651, 564] on button "contact-first-name" at bounding box center [680, 568] width 121 height 21
click at [1112, 287] on span "I am just touching base to see if you have any questions regarding your upcomin…" at bounding box center [888, 287] width 542 height 15
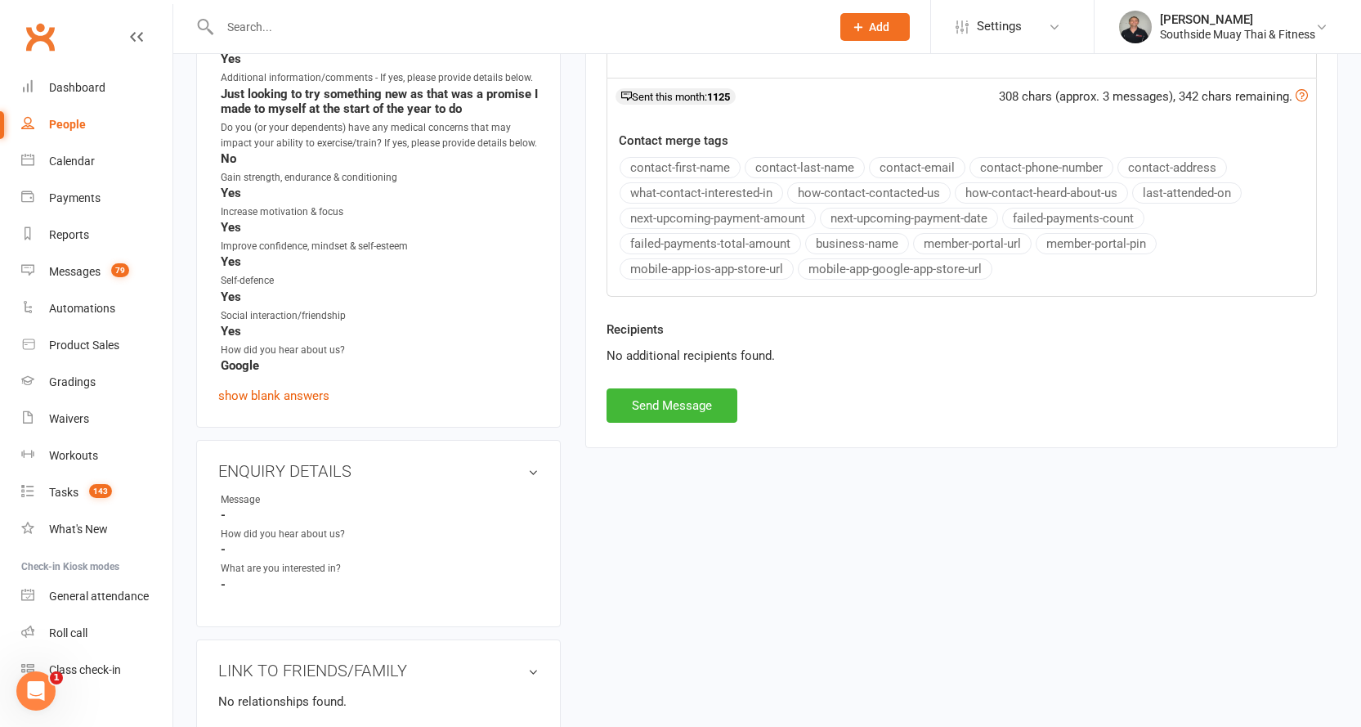
scroll to position [572, 0]
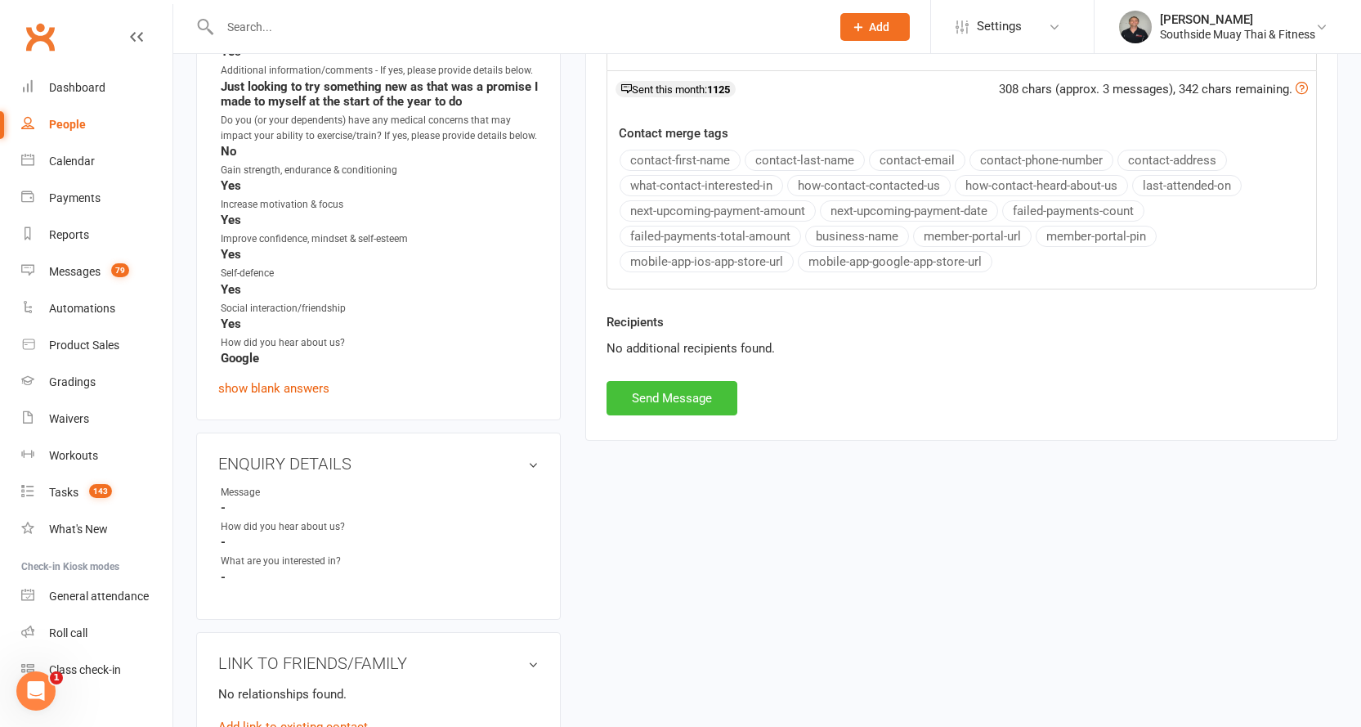
click at [647, 396] on button "Send Message" at bounding box center [672, 398] width 131 height 34
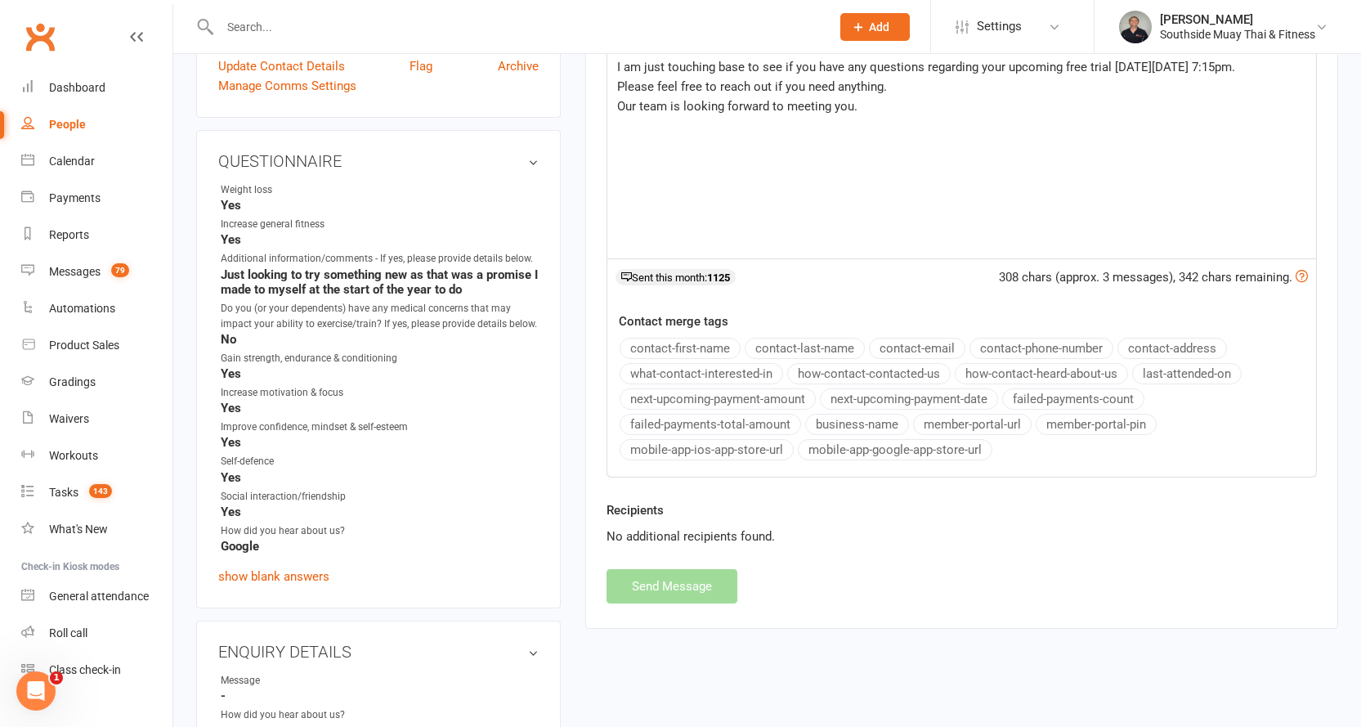
select select
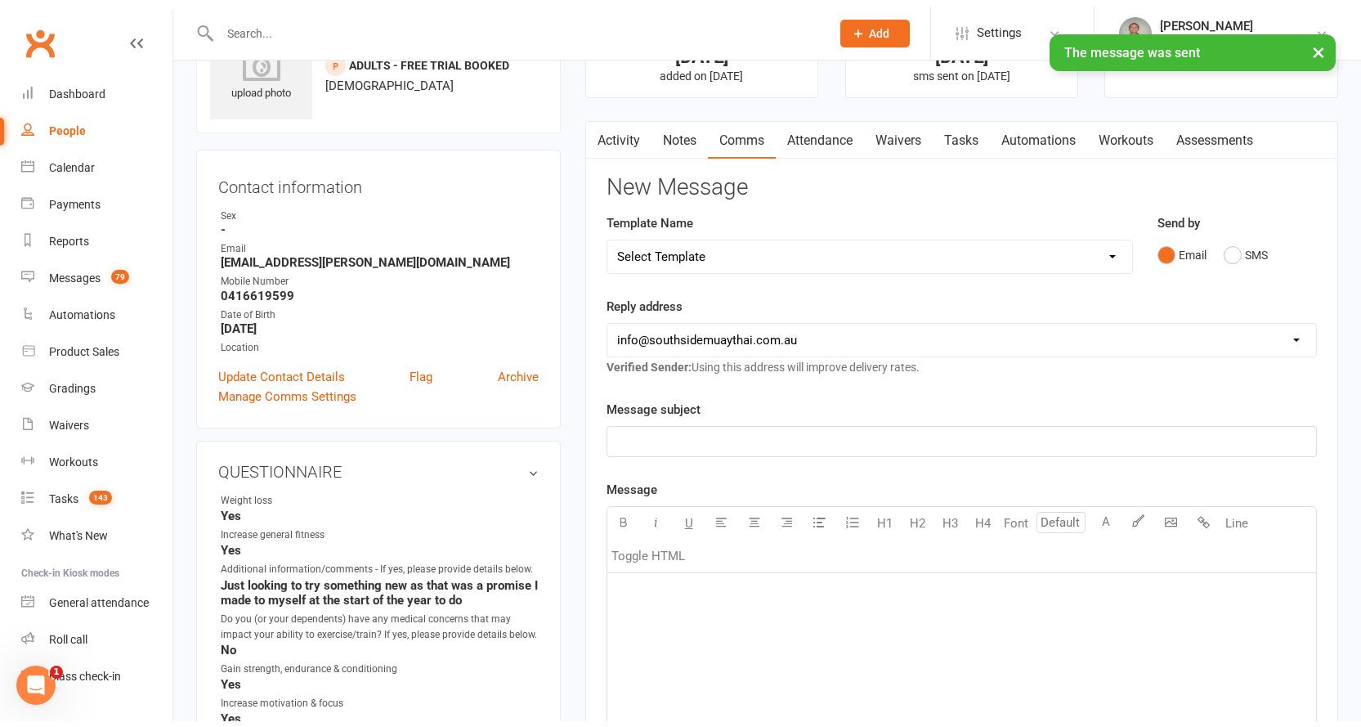
scroll to position [0, 0]
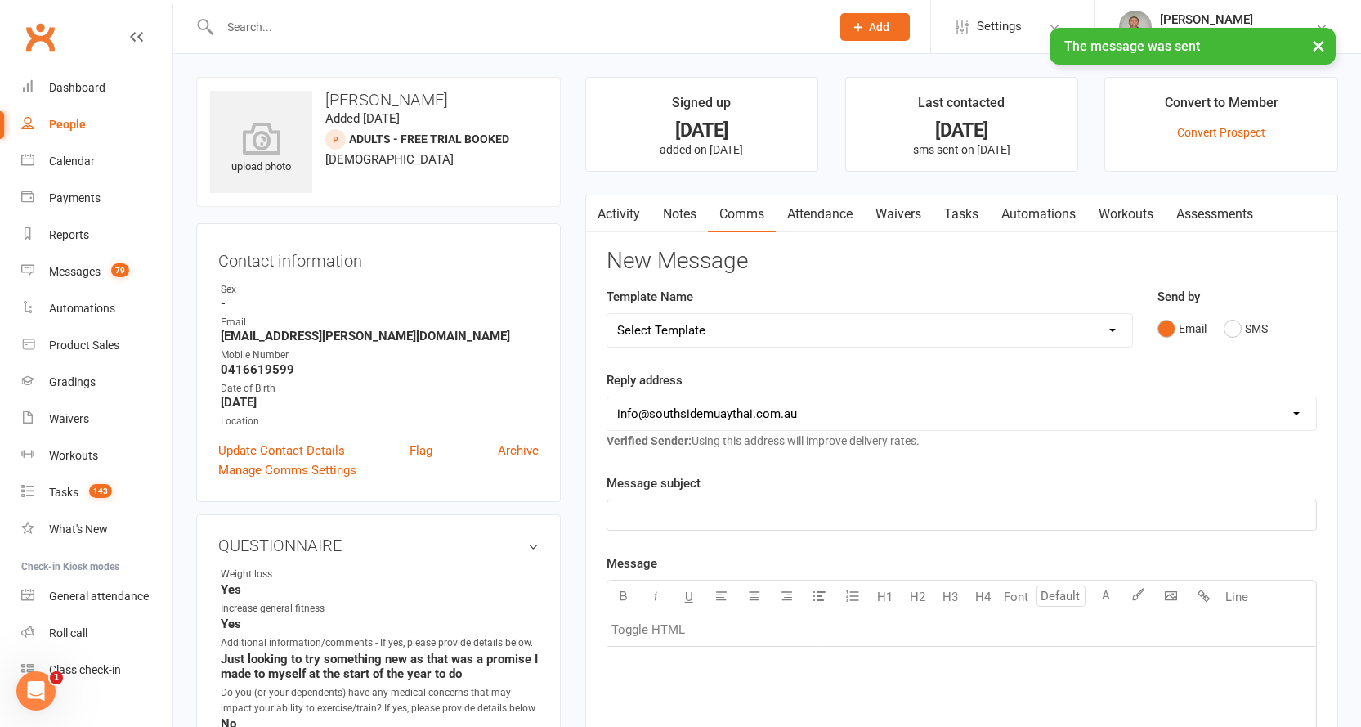
click at [611, 208] on link "Activity" at bounding box center [618, 214] width 65 height 38
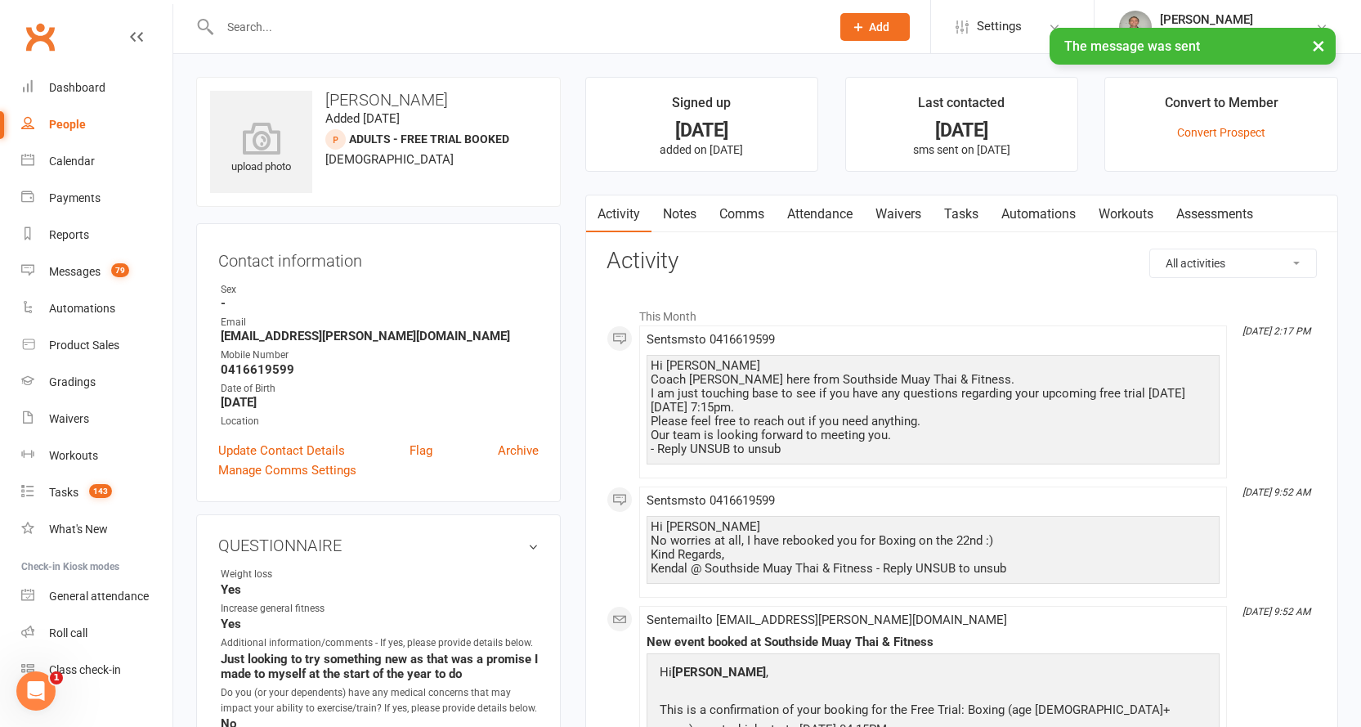
drag, startPoint x: 650, startPoint y: 361, endPoint x: 790, endPoint y: 454, distance: 168.0
click at [790, 454] on div "Hi Luke Coach Barry here from Southside Muay Thai & Fitness. I am just touching…" at bounding box center [933, 407] width 565 height 97
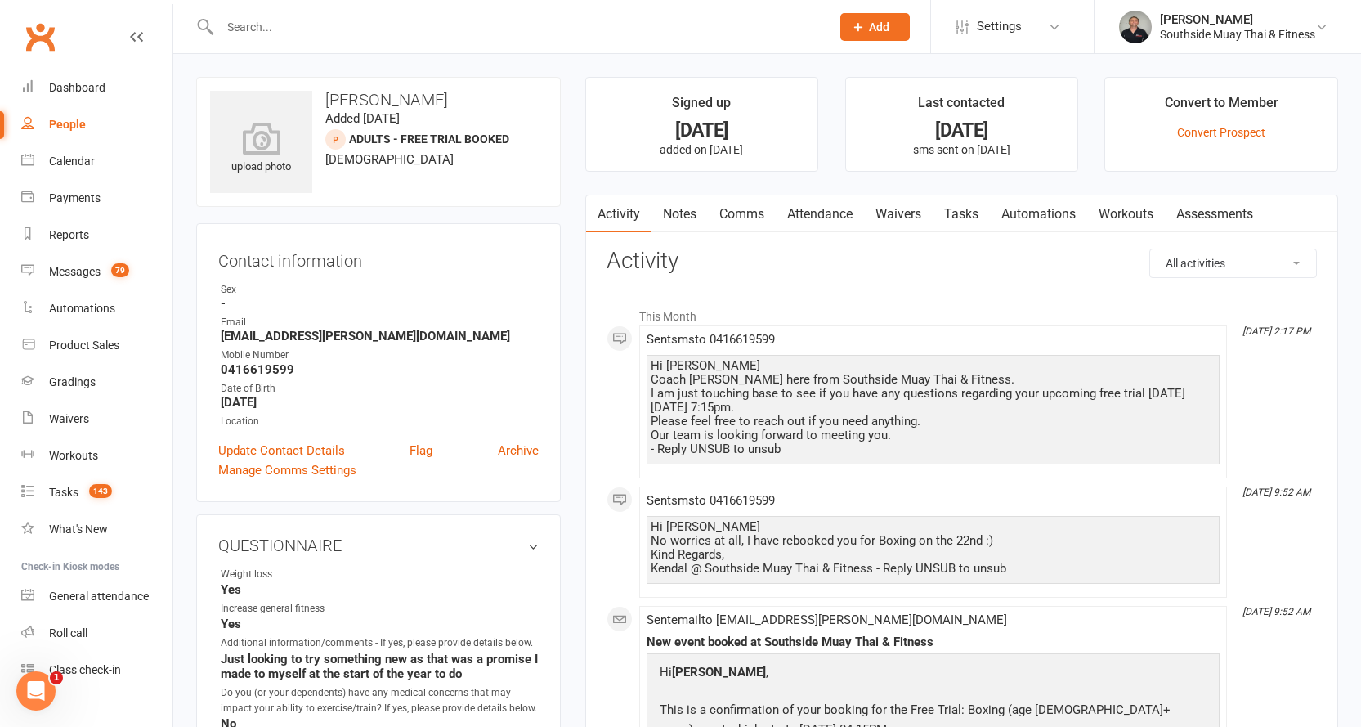
copy div "Hi Luke Coach Barry here from Southside Muay Thai & Fitness. I am just touching…"
click at [672, 217] on link "Notes" at bounding box center [679, 214] width 56 height 38
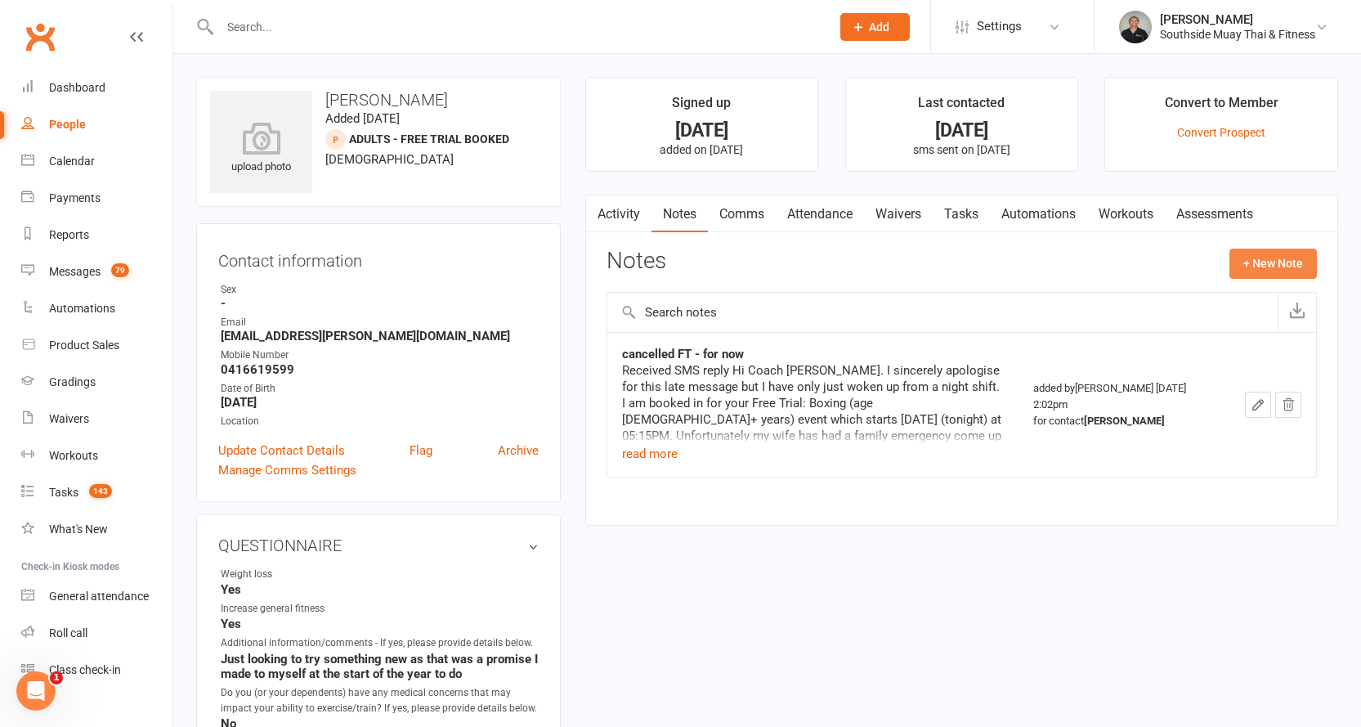
click at [1261, 260] on button "+ New Note" at bounding box center [1272, 262] width 87 height 29
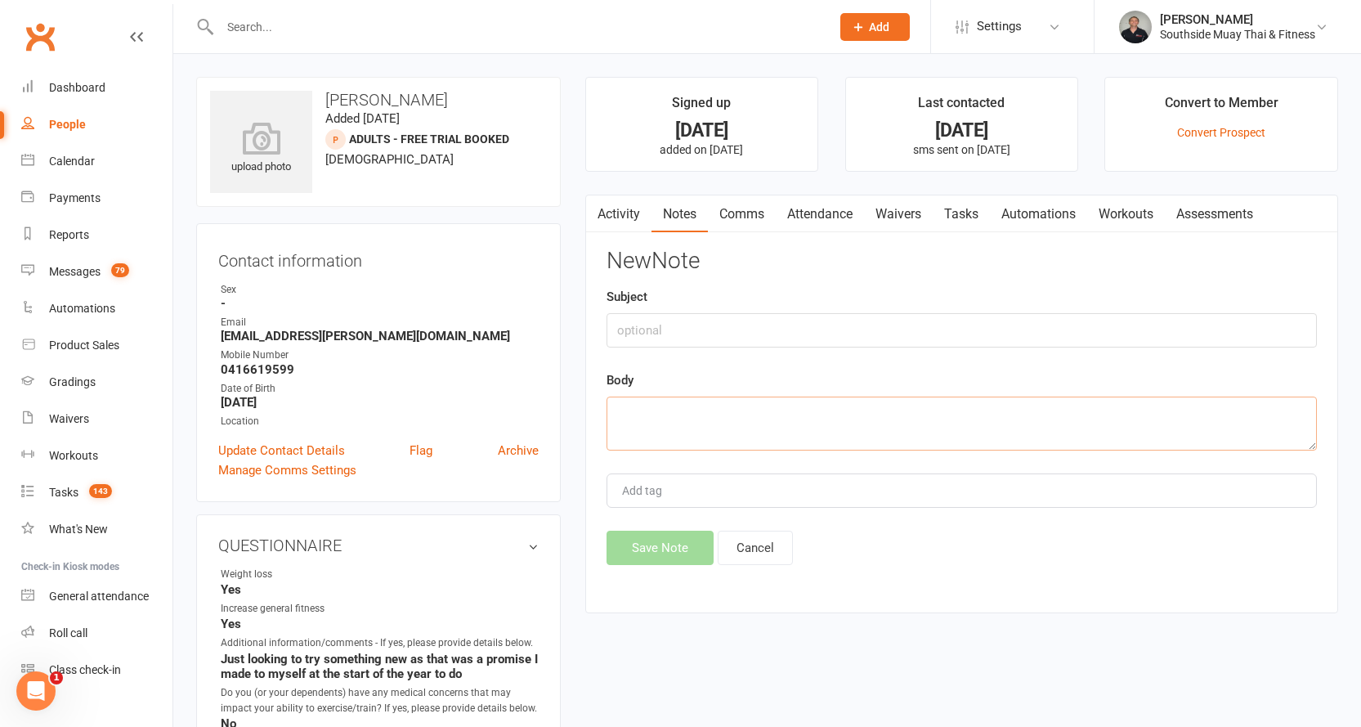
click at [691, 426] on textarea at bounding box center [962, 423] width 710 height 54
paste textarea "Hi Luke Coach Barry here from Southside Muay Thai & Fitness. I am just touching…"
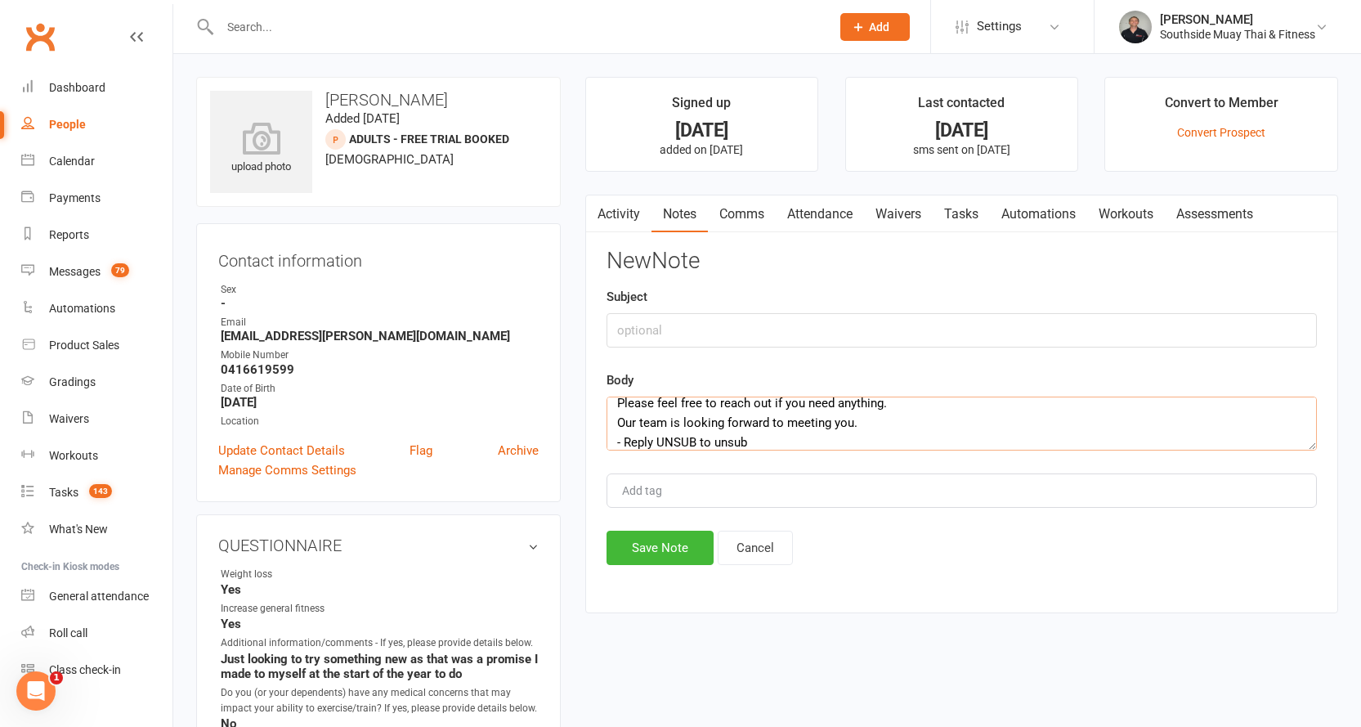
type textarea "Hi Luke Coach Barry here from Southside Muay Thai & Fitness. I am just touching…"
click at [665, 330] on input "text" at bounding box center [962, 330] width 710 height 34
type input "pre"
click at [640, 540] on button "Save Note" at bounding box center [660, 548] width 107 height 34
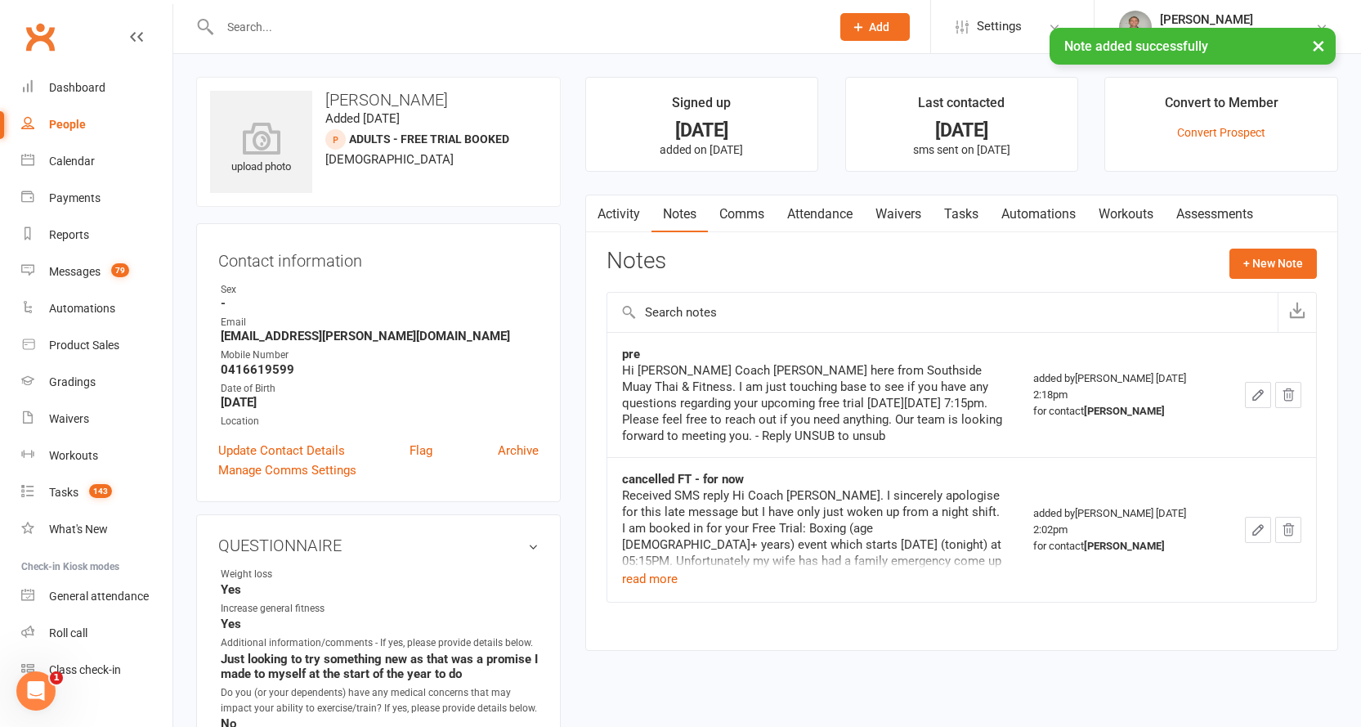
click at [57, 120] on div "People" at bounding box center [67, 124] width 37 height 13
select select "100"
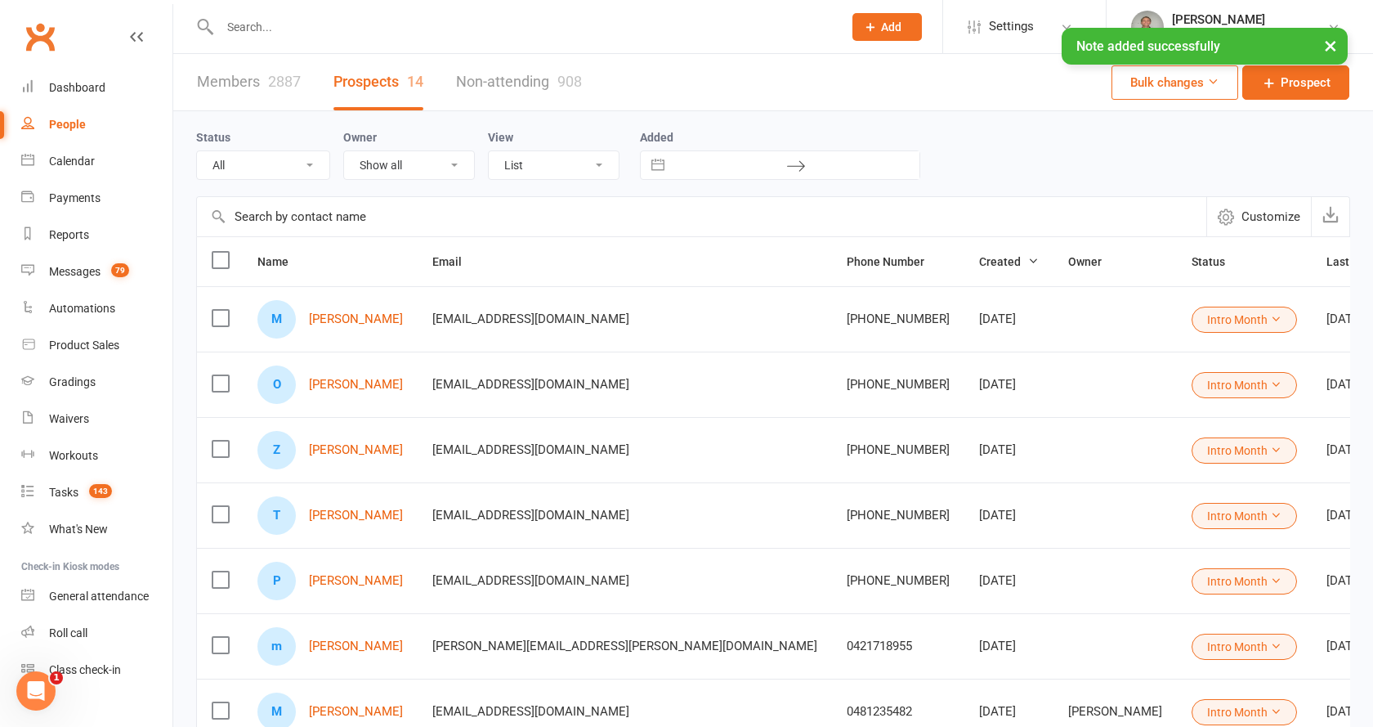
select select "Intro Month"
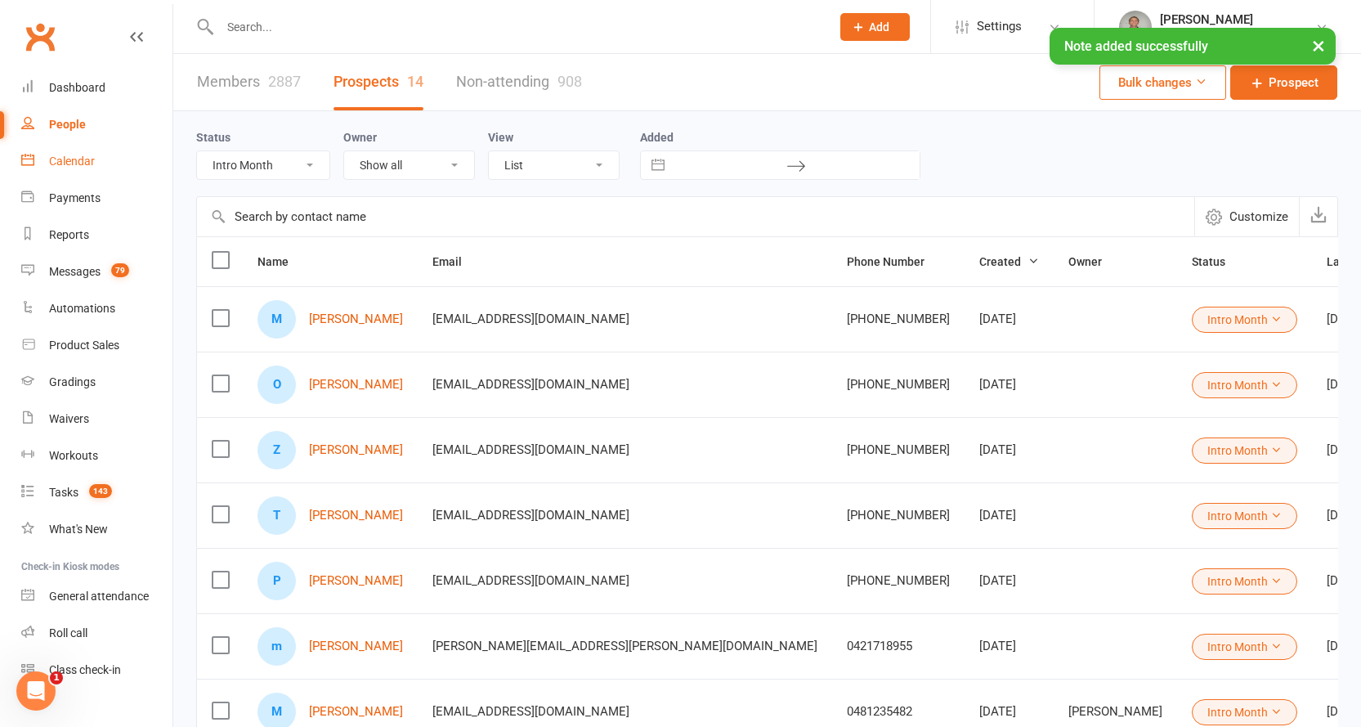
click at [63, 159] on div "Calendar" at bounding box center [72, 160] width 46 height 13
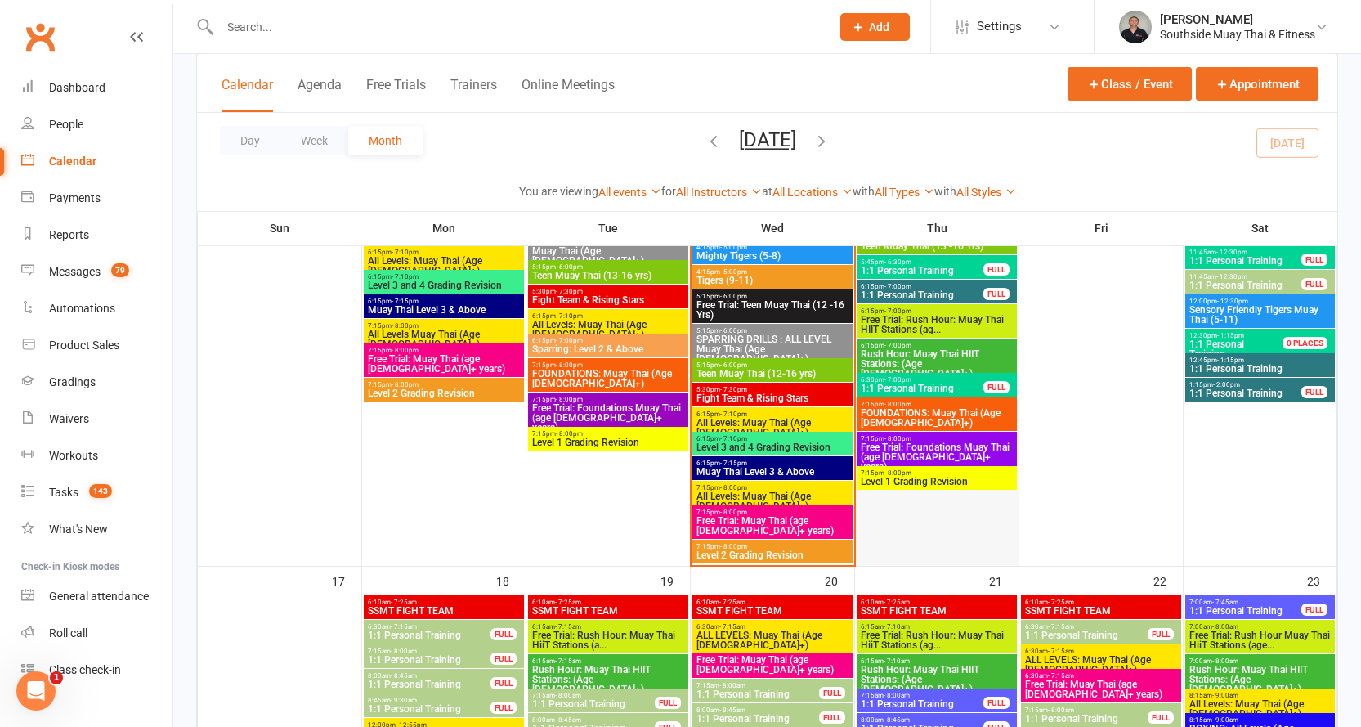
scroll to position [2207, 0]
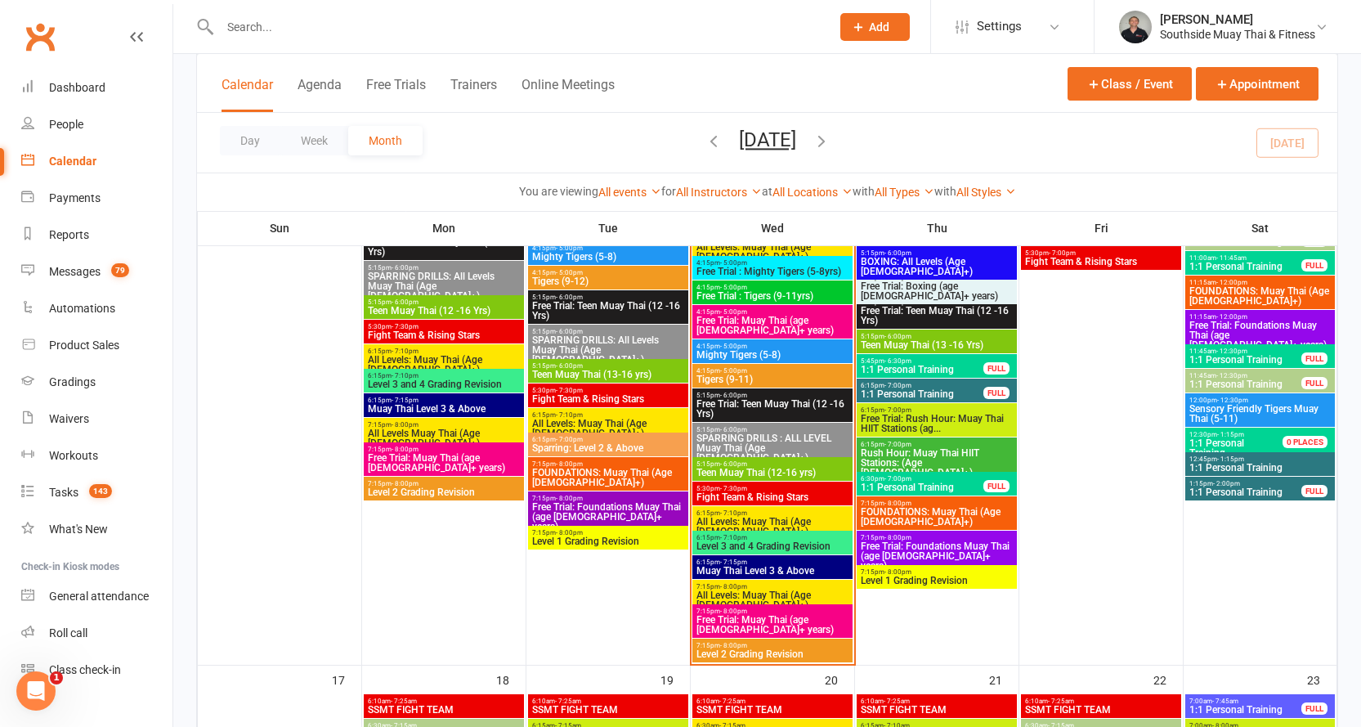
click at [917, 415] on span "Free Trial: Rush Hour: Muay Thai HIIT Stations (ag..." at bounding box center [937, 424] width 154 height 20
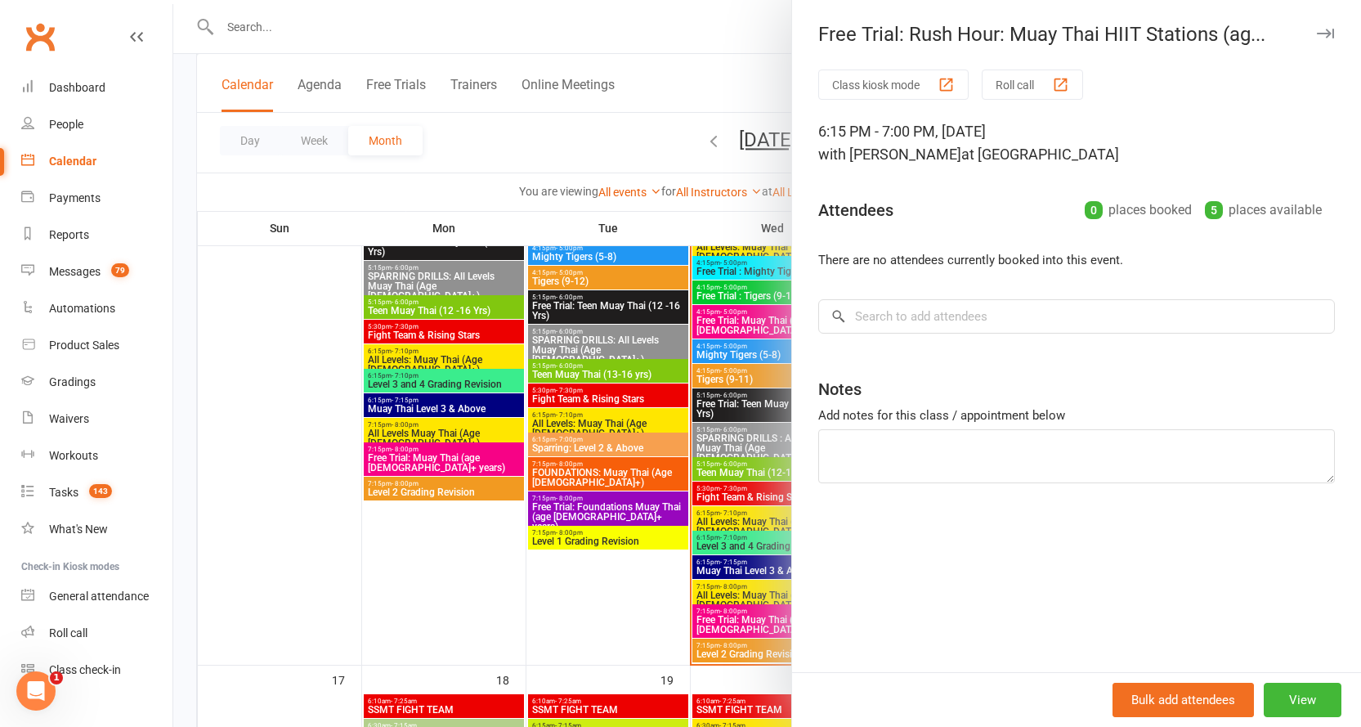
click at [1315, 28] on button "button" at bounding box center [1325, 34] width 20 height 20
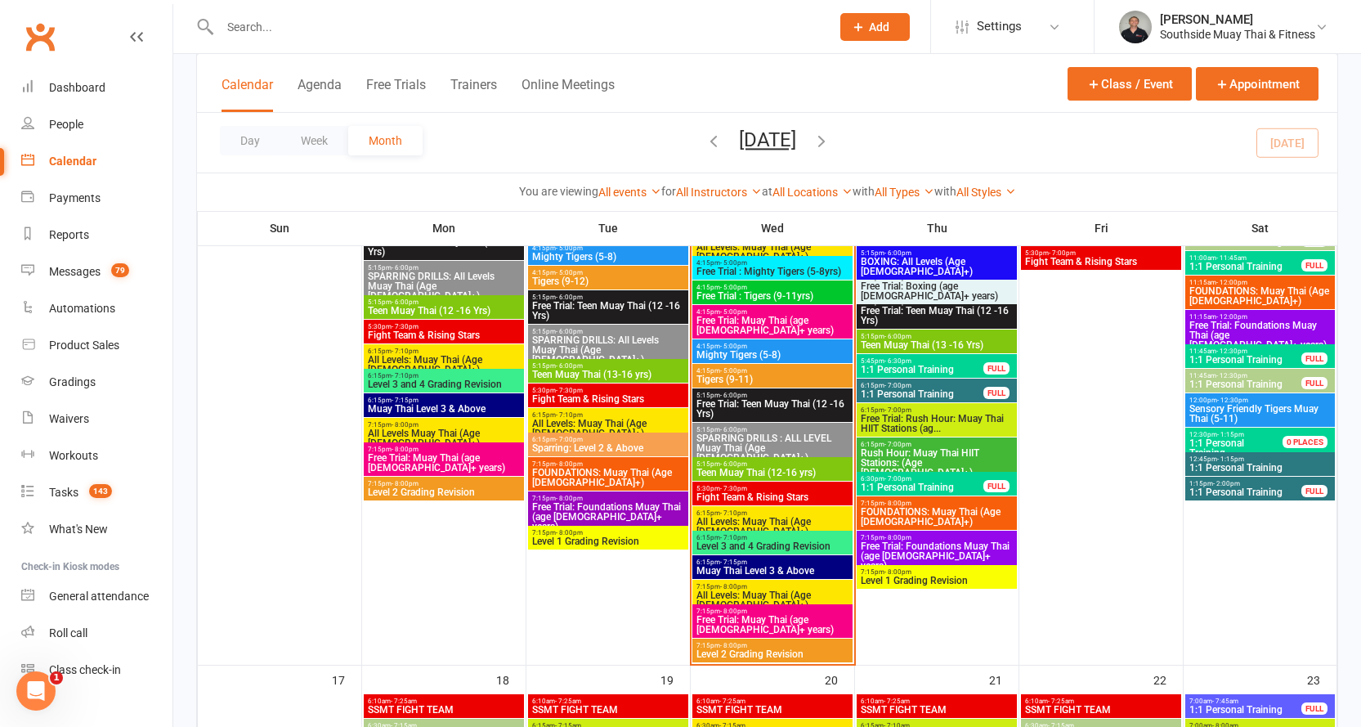
click at [922, 297] on div "5:15pm - 6:00pm Free Trial: Teen Muay Thai (12 -16 Yrs)" at bounding box center [937, 312] width 160 height 34
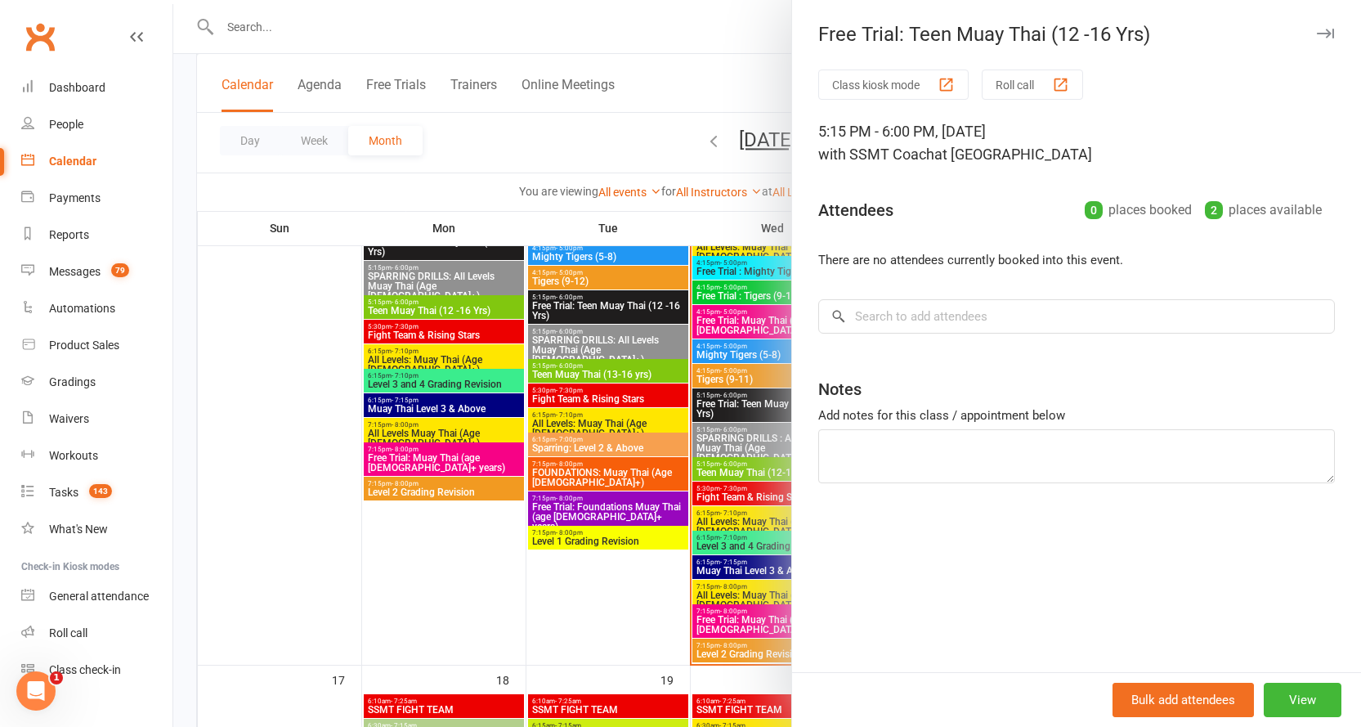
click at [1317, 29] on icon "button" at bounding box center [1325, 34] width 17 height 10
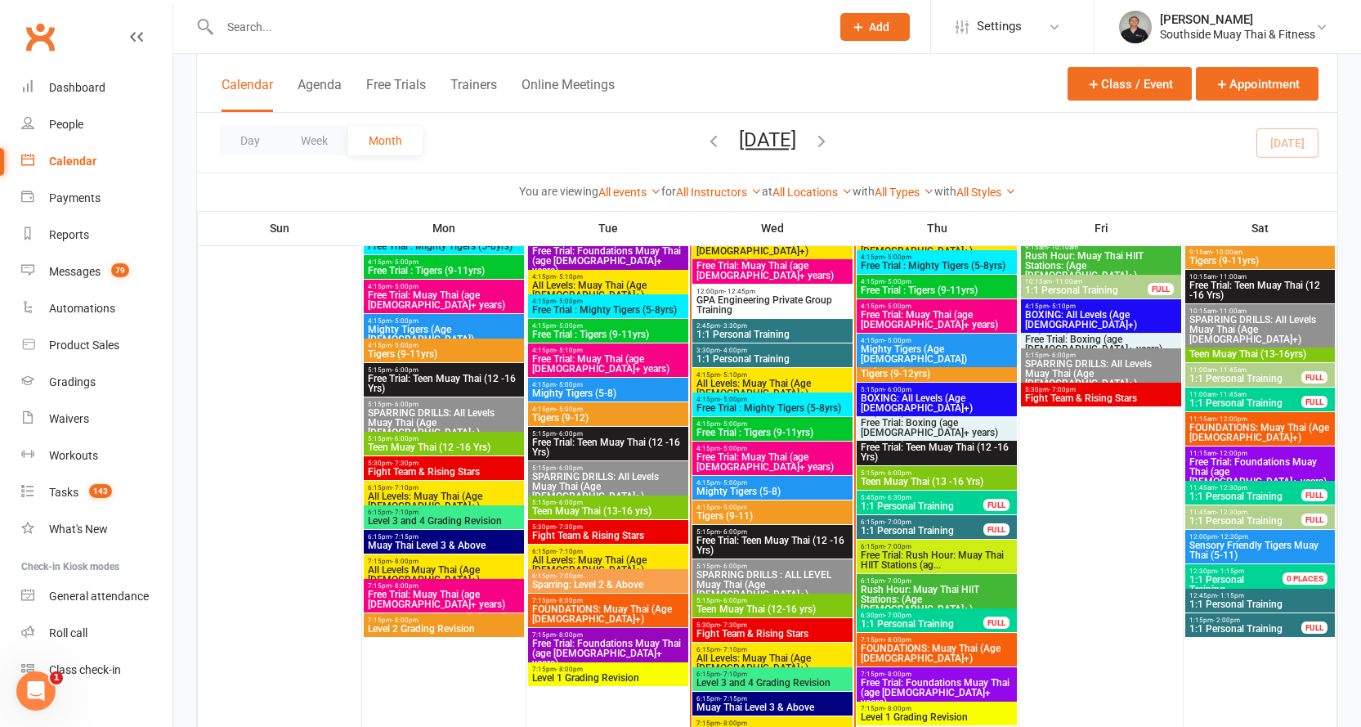
scroll to position [2044, 0]
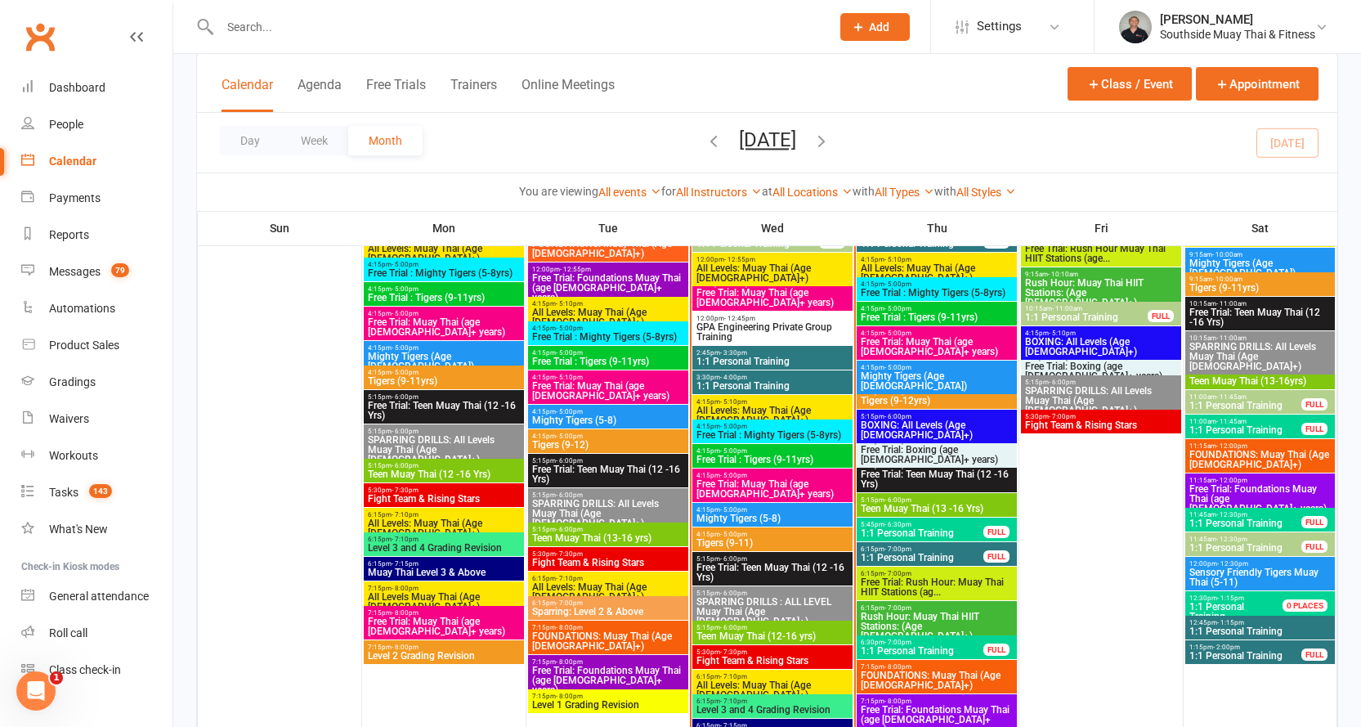
click at [916, 437] on span "5:15pm - 6:00pm" at bounding box center [937, 440] width 154 height 7
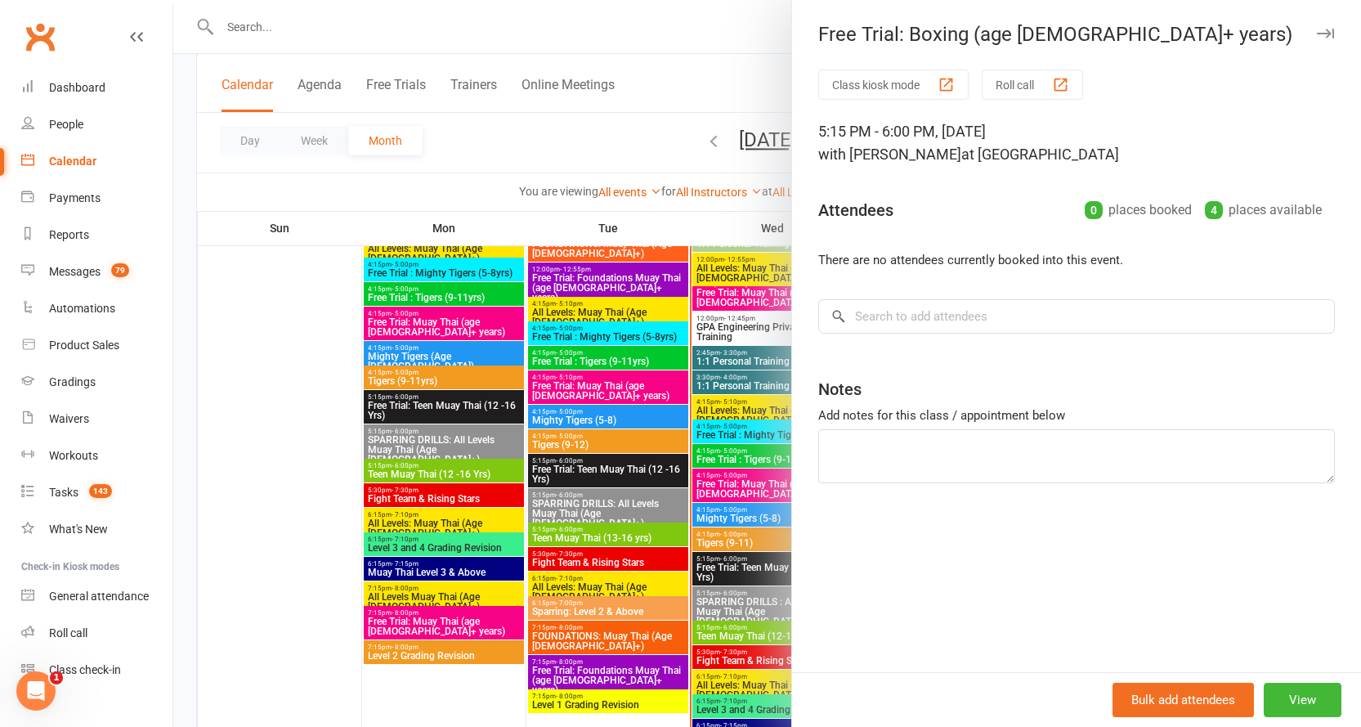
click at [1317, 34] on icon "button" at bounding box center [1325, 34] width 17 height 10
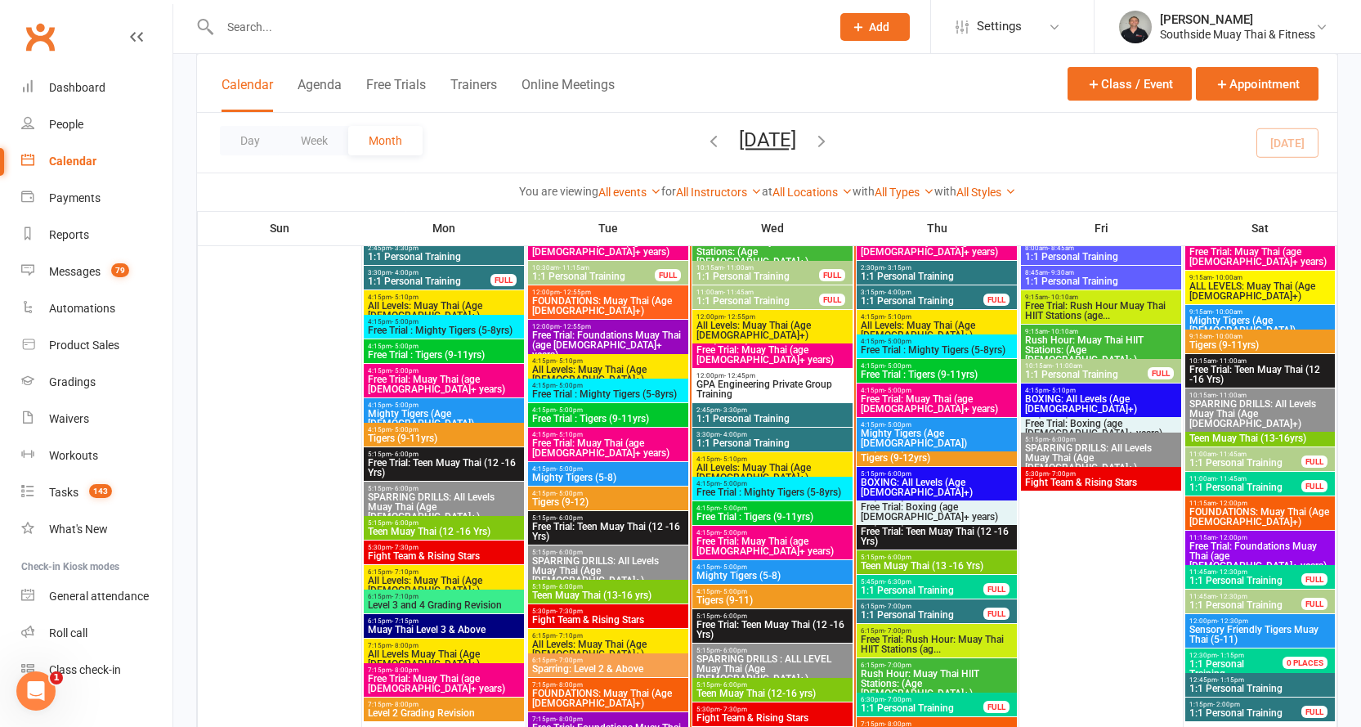
scroll to position [1962, 0]
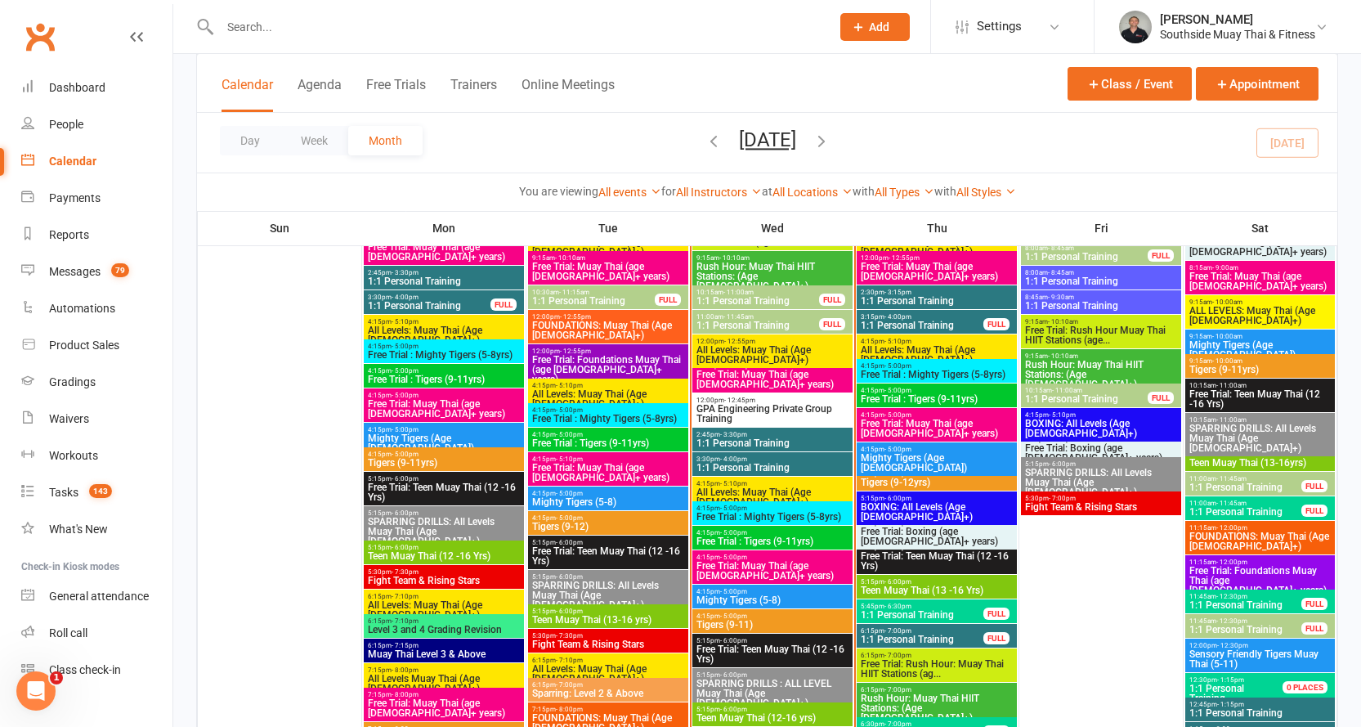
click at [917, 414] on span "4:15pm - 5:00pm" at bounding box center [937, 414] width 154 height 7
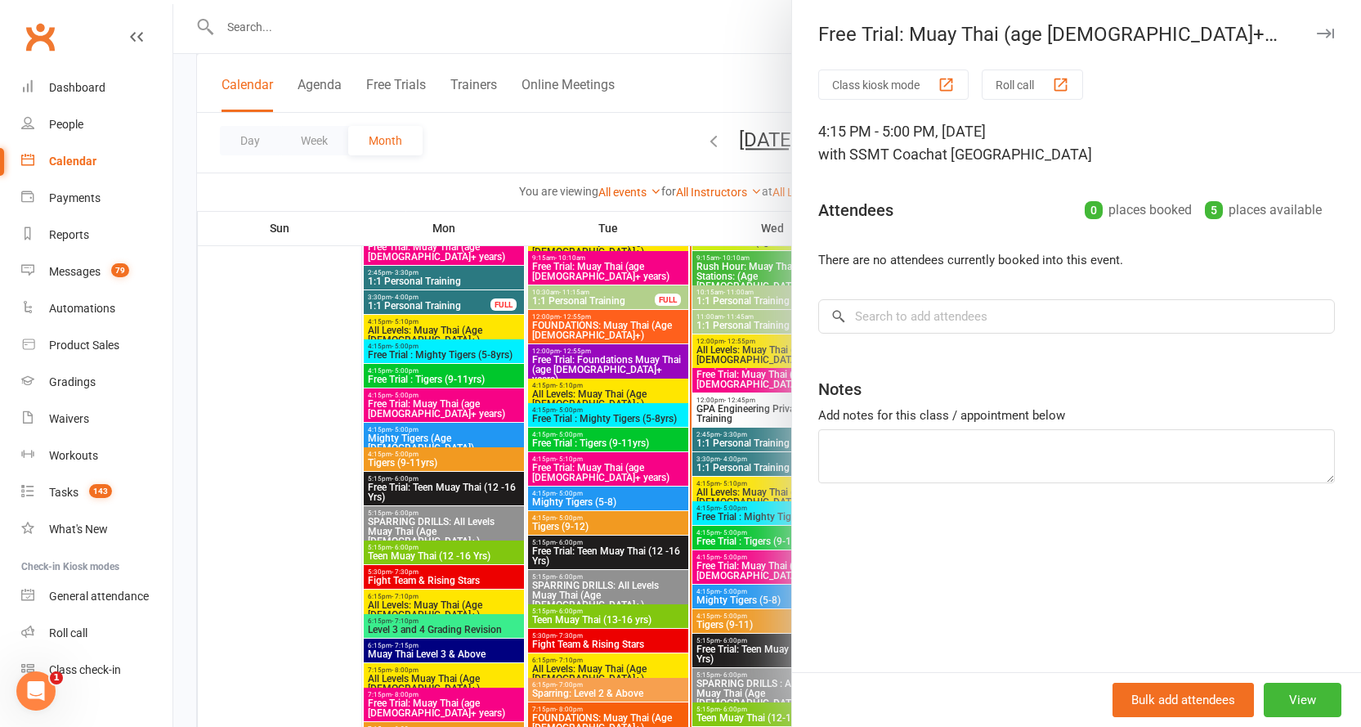
click at [1318, 35] on icon "button" at bounding box center [1325, 34] width 17 height 10
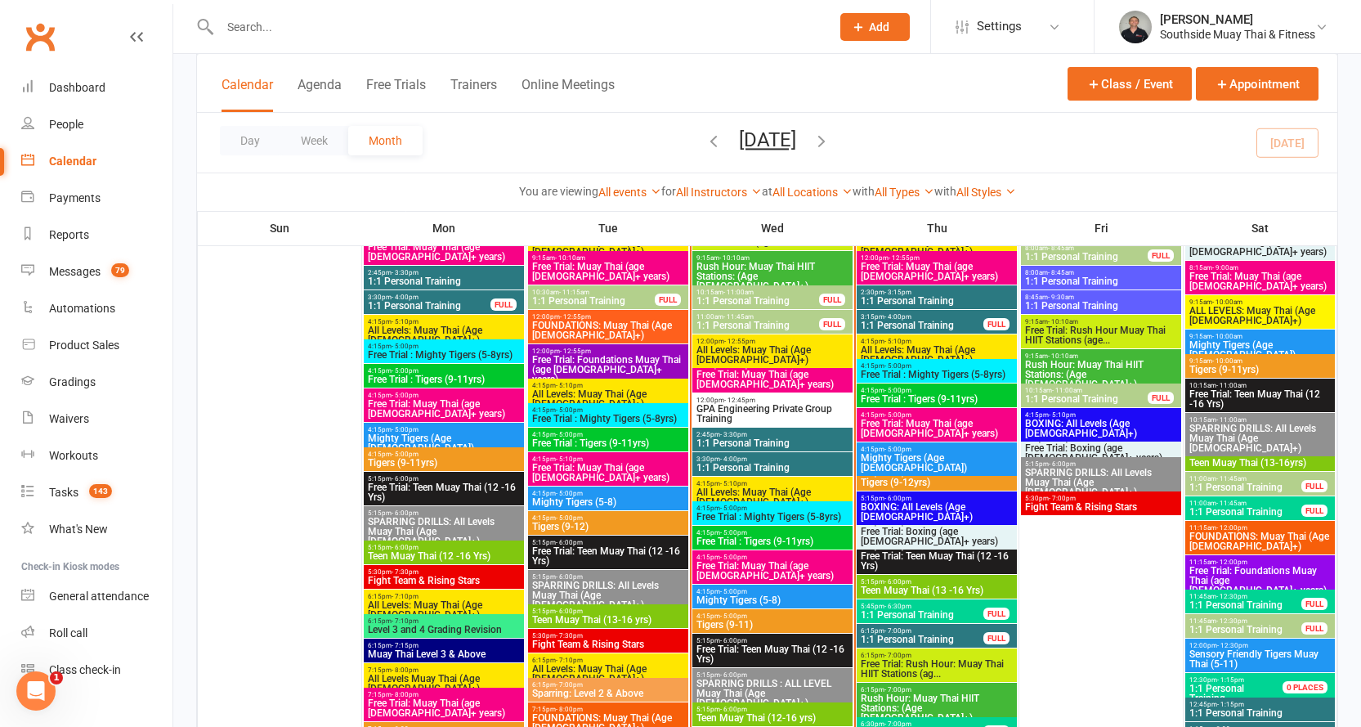
click at [924, 366] on span "4:15pm - 5:00pm" at bounding box center [937, 365] width 154 height 7
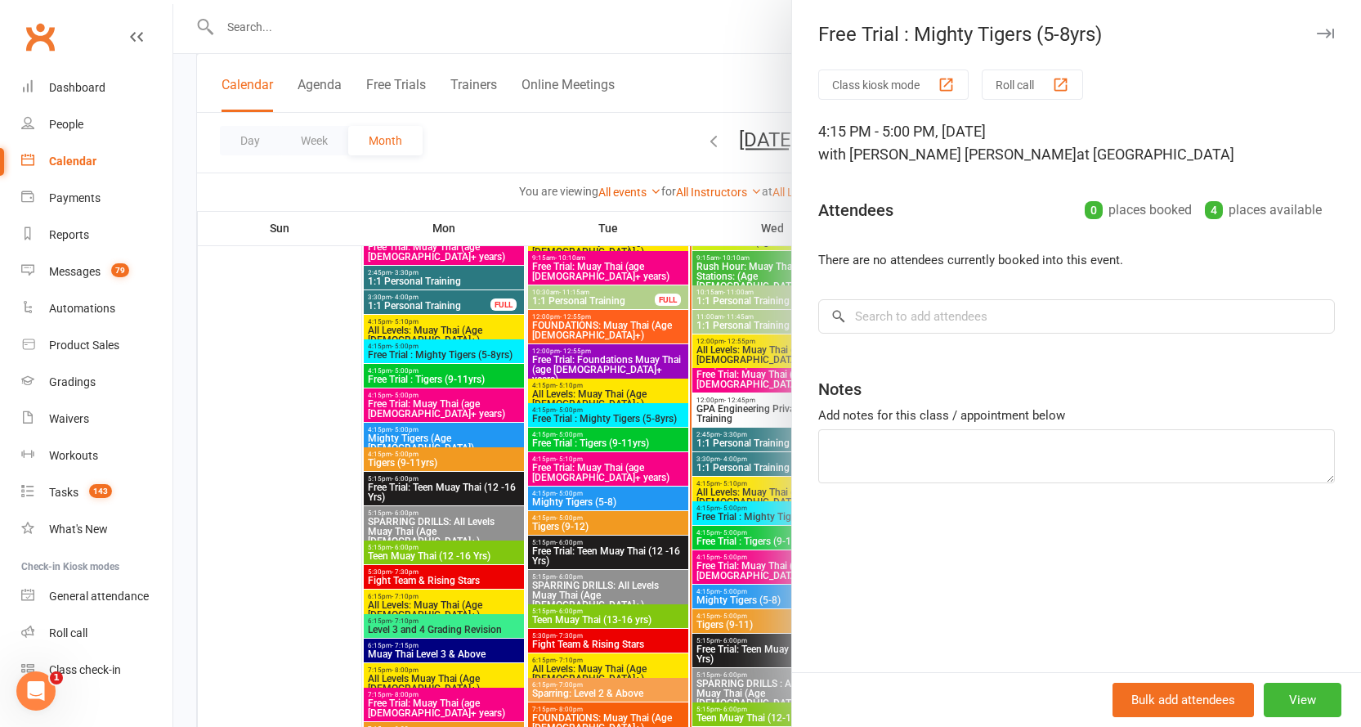
click at [1317, 34] on icon "button" at bounding box center [1325, 34] width 17 height 10
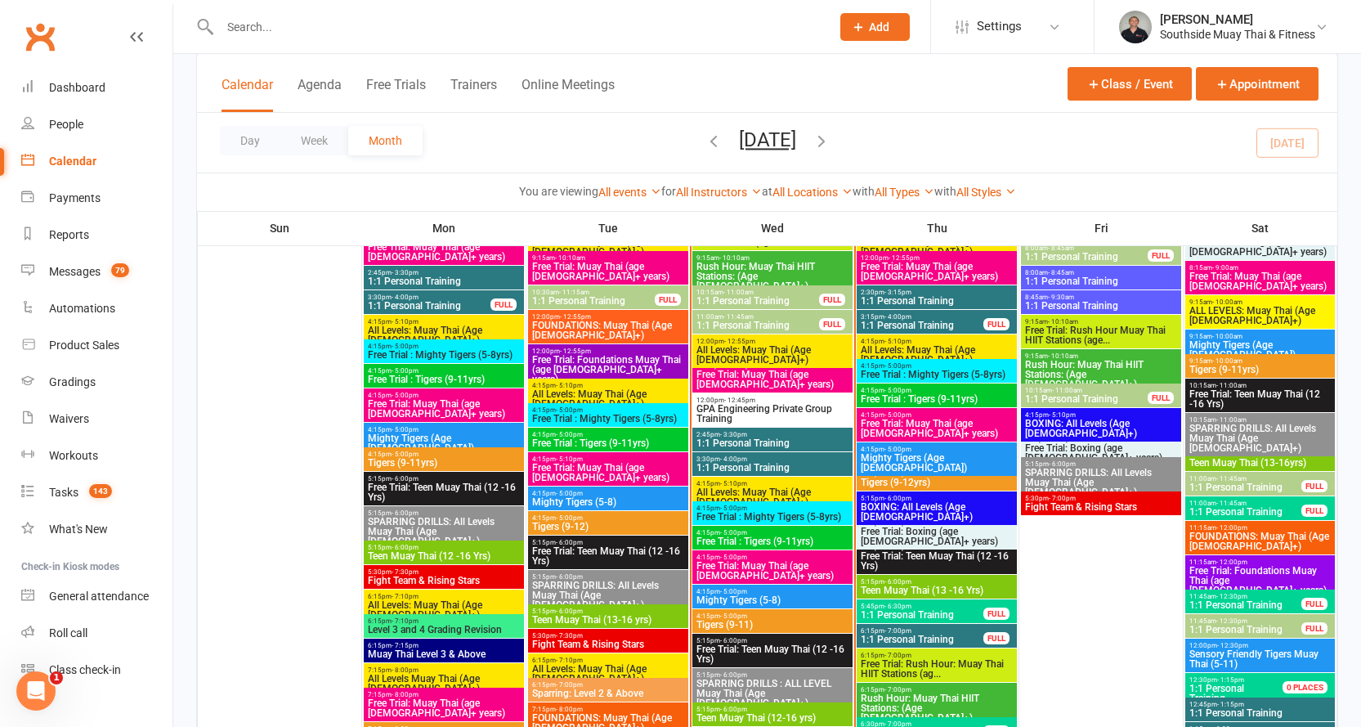
click at [901, 365] on span "- 5:00pm" at bounding box center [897, 365] width 27 height 7
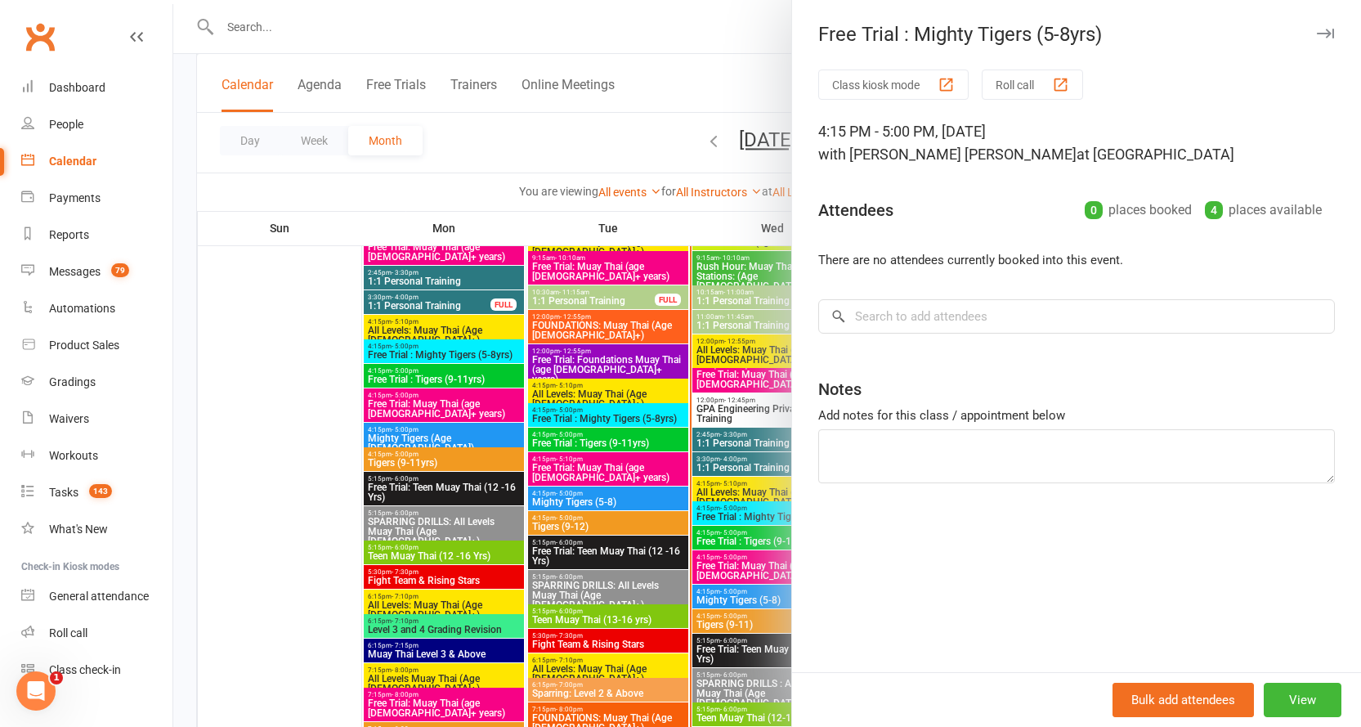
click at [1315, 27] on button "button" at bounding box center [1325, 34] width 20 height 20
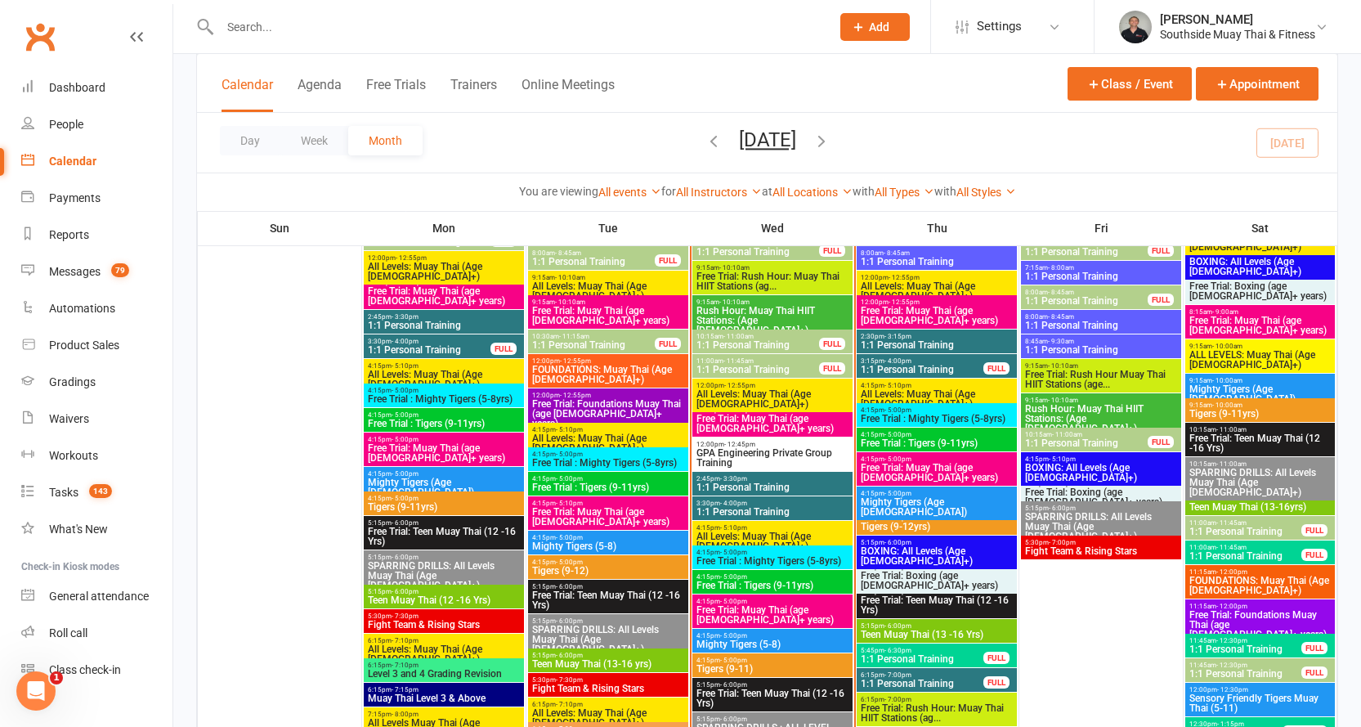
scroll to position [1880, 0]
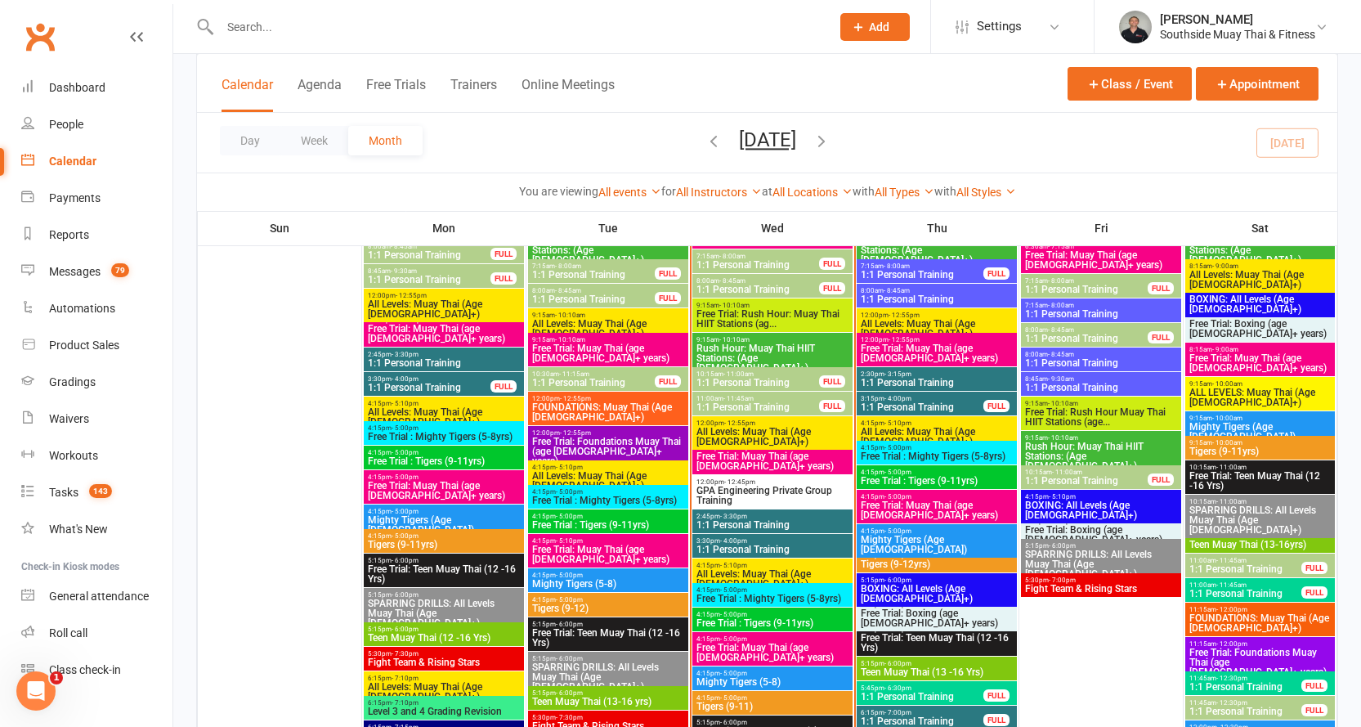
click at [931, 346] on span "Free Trial: Muay Thai (age [DEMOGRAPHIC_DATA]+ years)" at bounding box center [937, 353] width 154 height 20
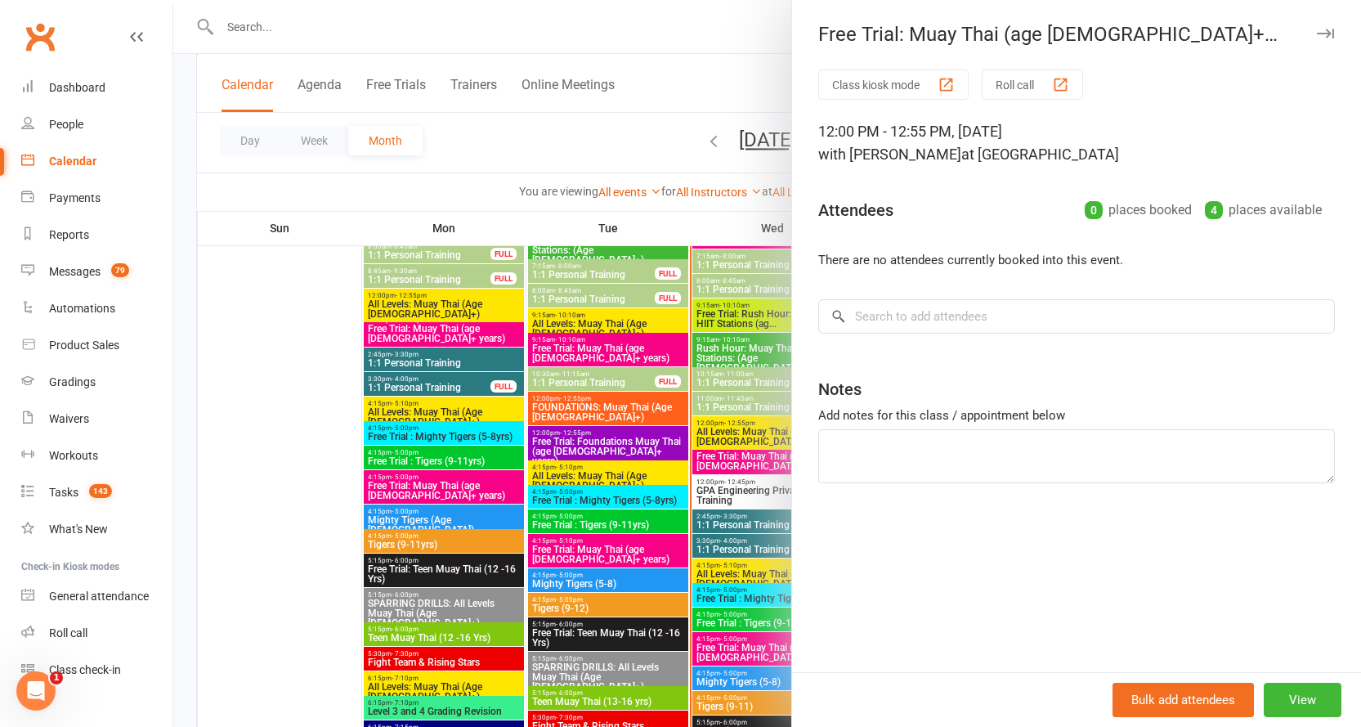
click at [1317, 30] on icon "button" at bounding box center [1325, 34] width 17 height 10
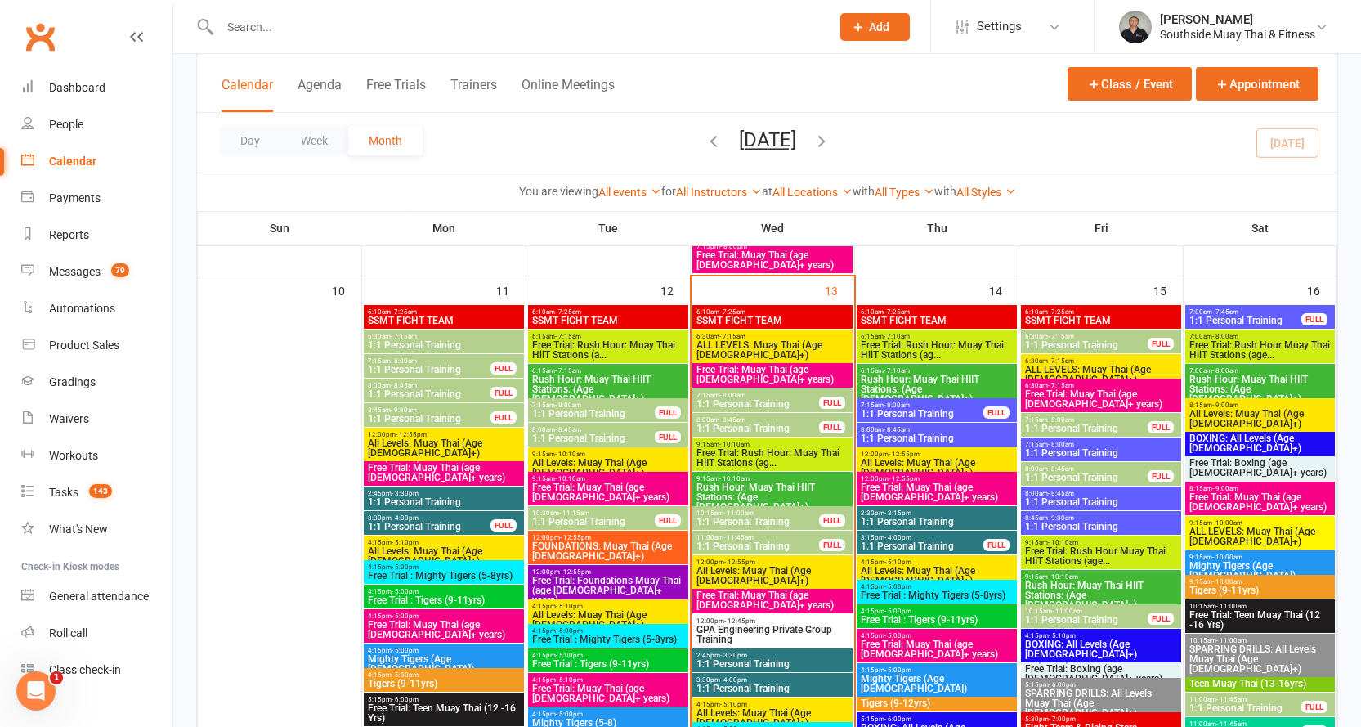
scroll to position [1717, 0]
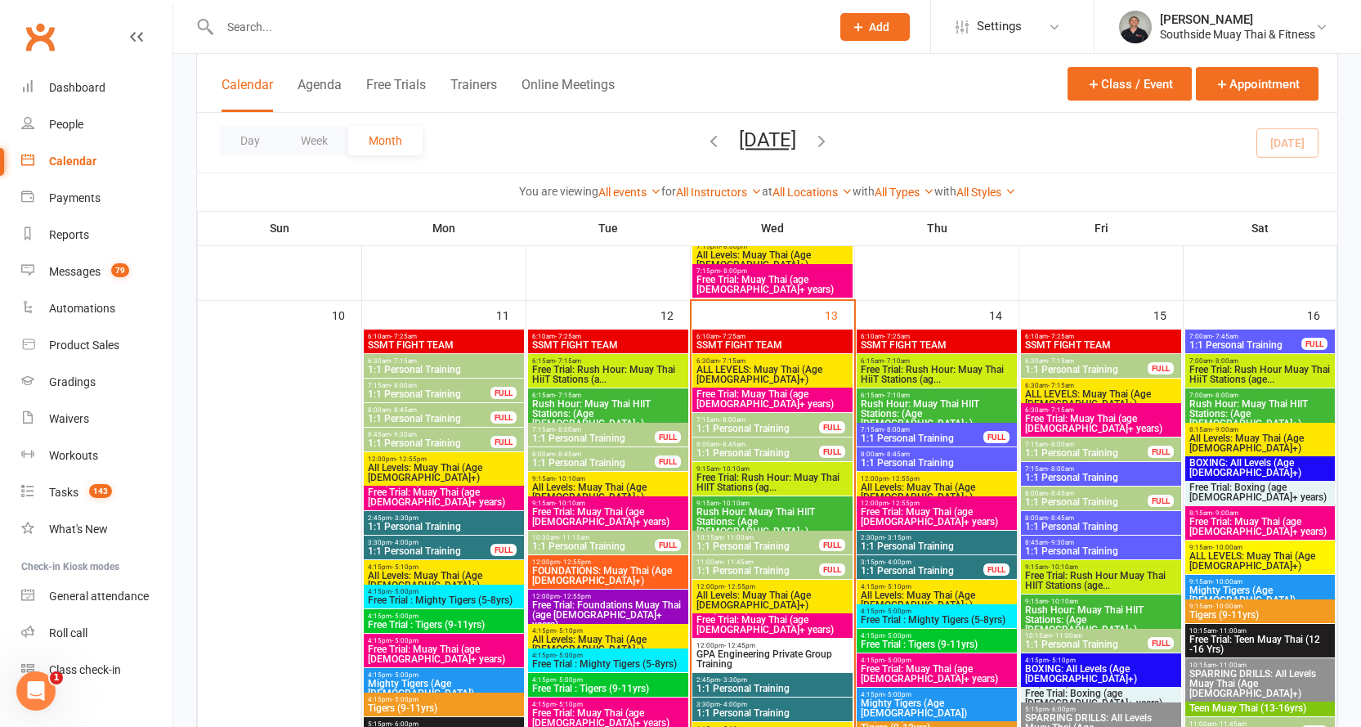
click at [947, 367] on span "Free Trial: Rush Hour: Muay Thai HiiT Stations (ag..." at bounding box center [937, 375] width 154 height 20
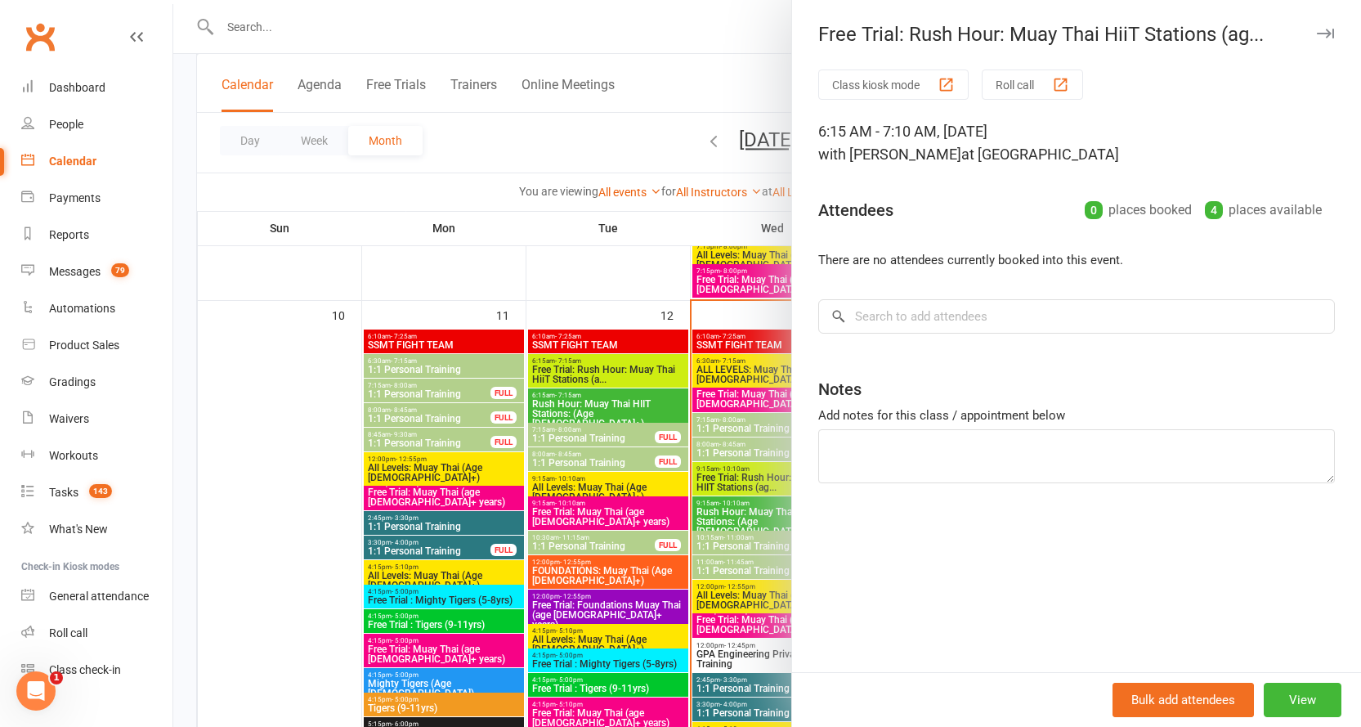
click at [1317, 30] on icon "button" at bounding box center [1325, 34] width 17 height 10
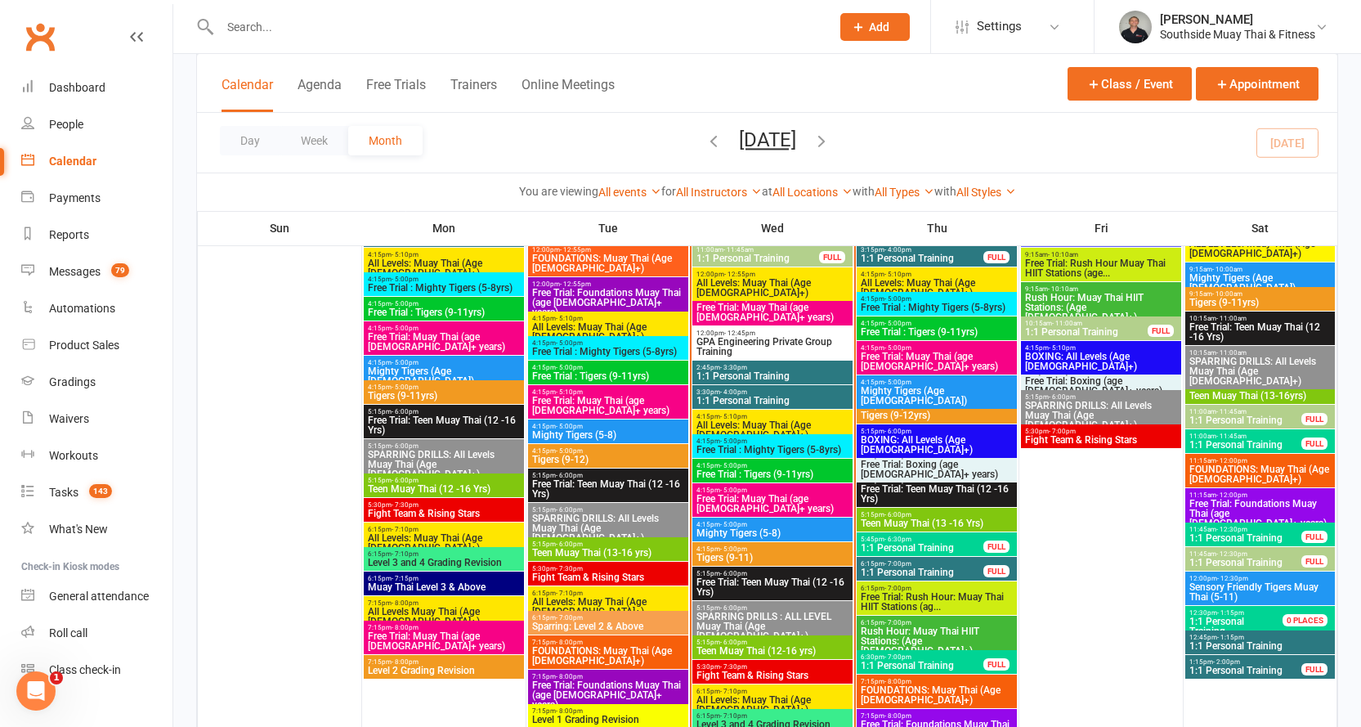
scroll to position [2207, 0]
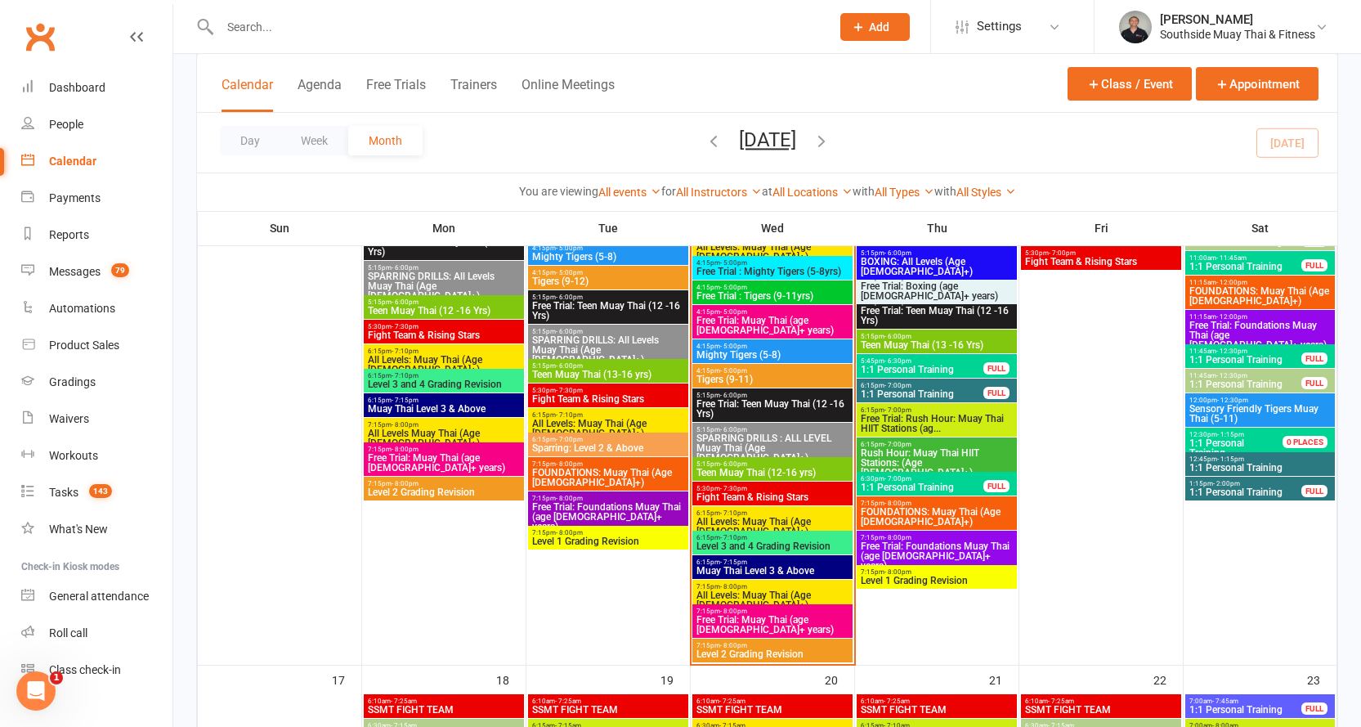
click at [610, 502] on span "Free Trial: Foundations Muay Thai (age [DEMOGRAPHIC_DATA]+ years)" at bounding box center [608, 516] width 154 height 29
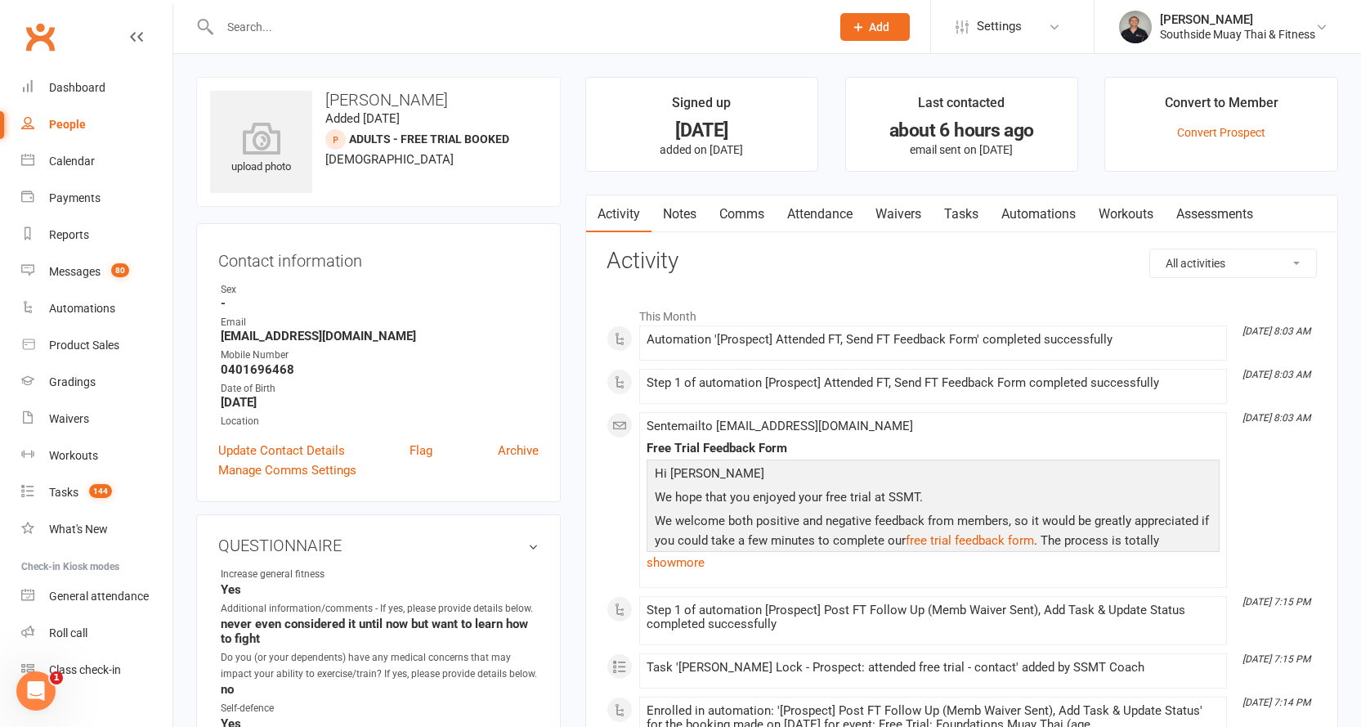
click at [746, 211] on link "Comms" at bounding box center [742, 214] width 68 height 38
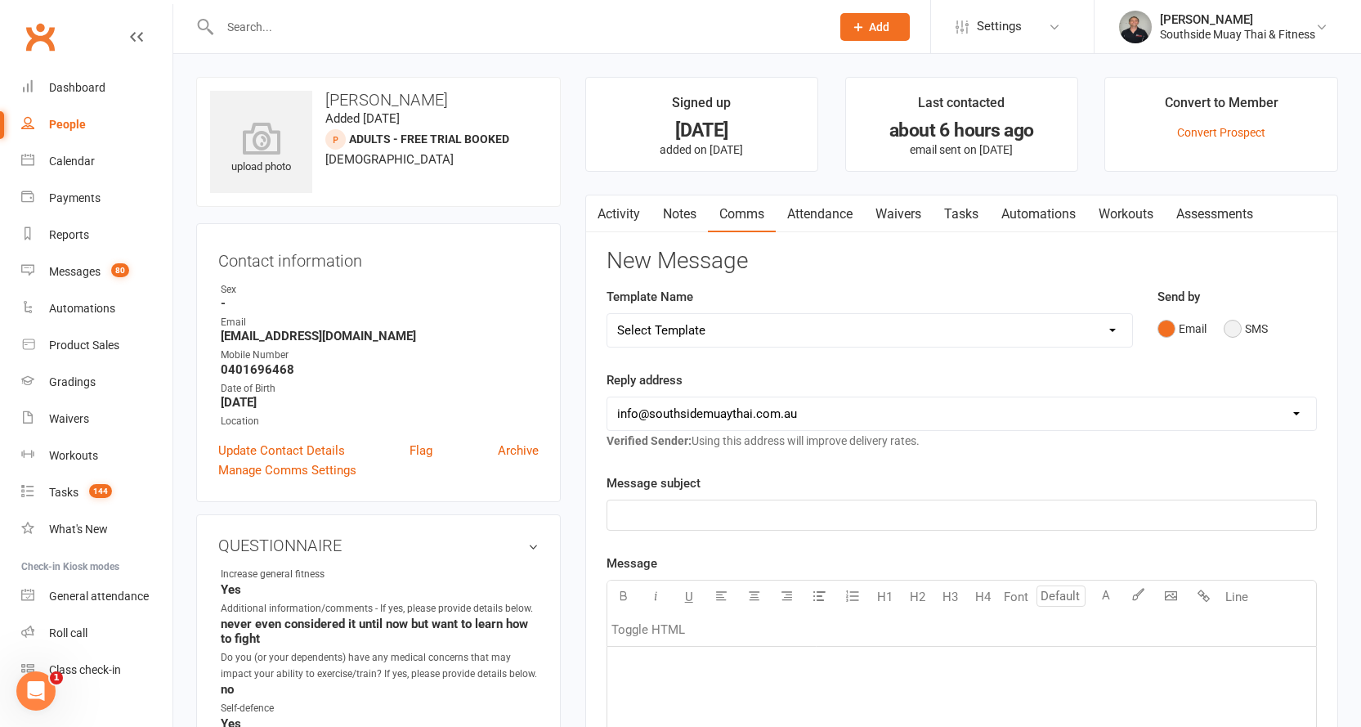
click at [1238, 325] on button "SMS" at bounding box center [1246, 328] width 44 height 31
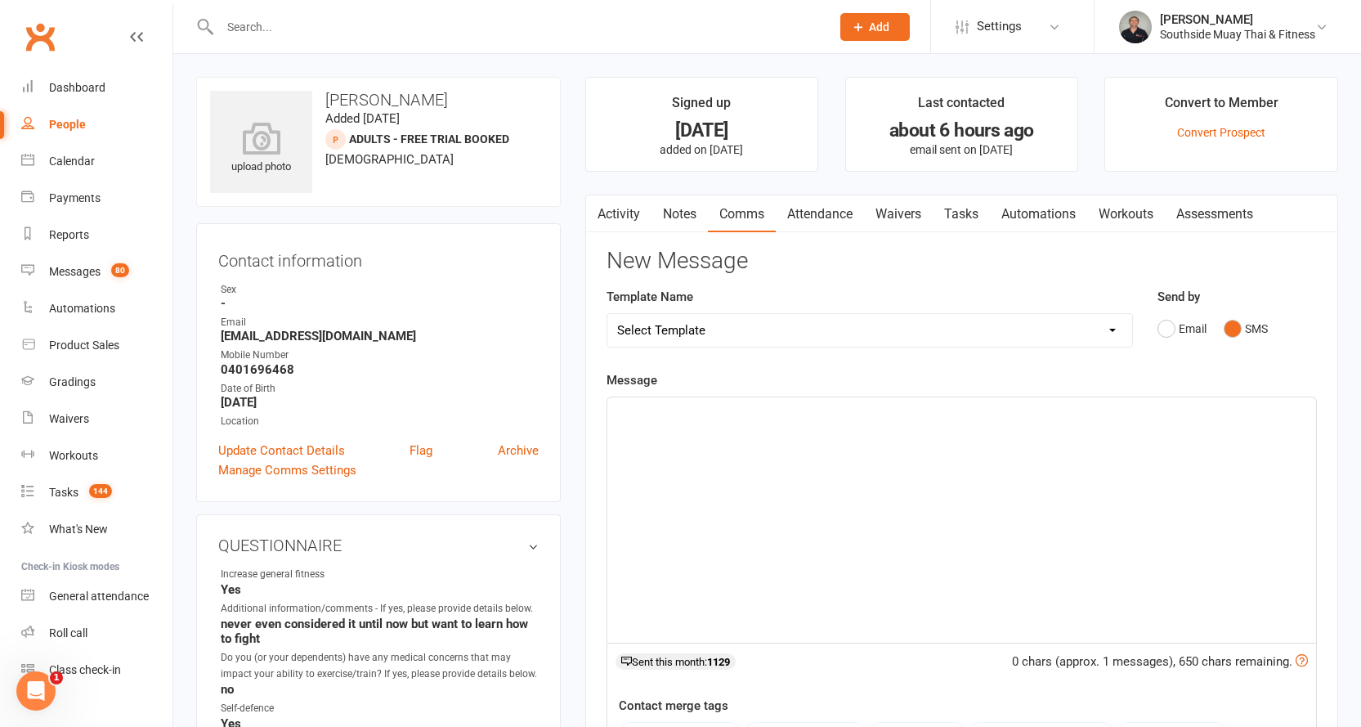
click at [823, 325] on select "Select Template [SMS] Outreach Message: High Risk – Personal From Trainer + Ree…" at bounding box center [869, 330] width 525 height 33
select select "59"
click at [607, 314] on select "Select Template [SMS] Outreach Message: High Risk – Personal From Trainer + Ree…" at bounding box center [869, 330] width 525 height 33
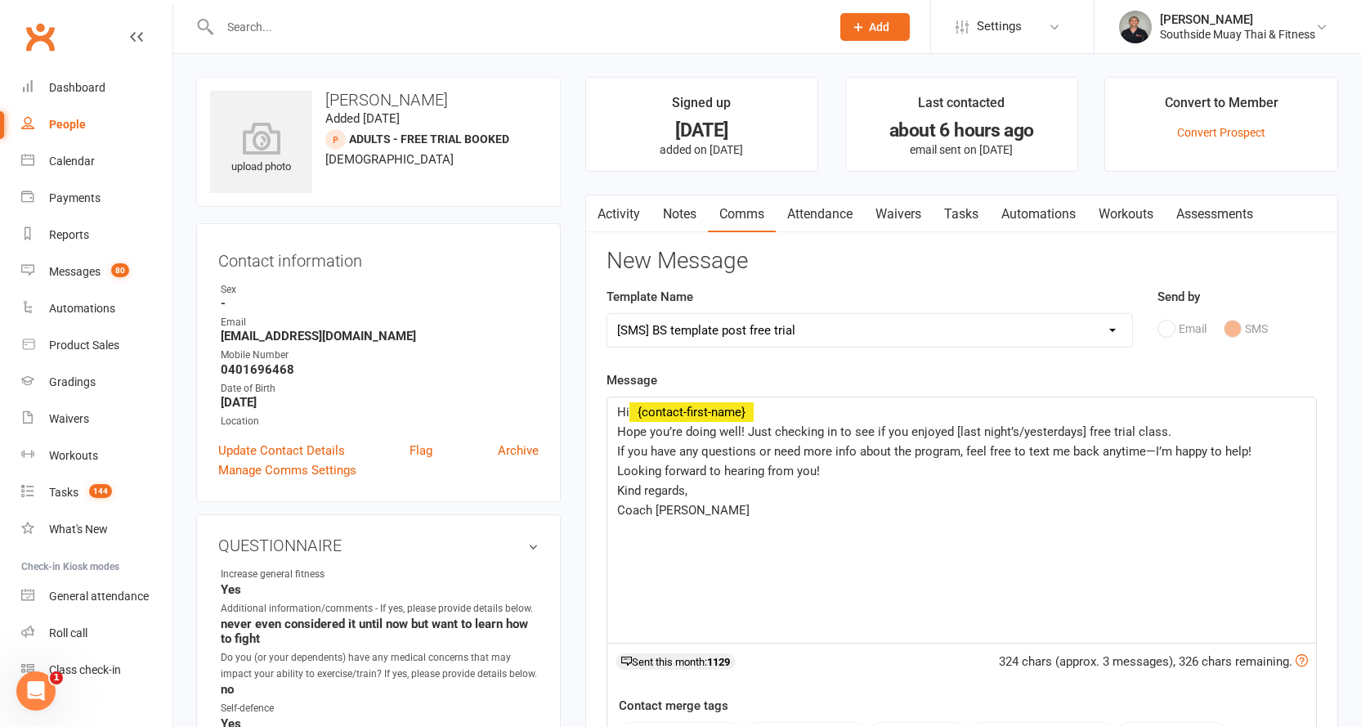
click at [950, 431] on span "Hope you’re doing well! Just checking in to see if you enjoyed [last night’s/ye…" at bounding box center [894, 431] width 554 height 15
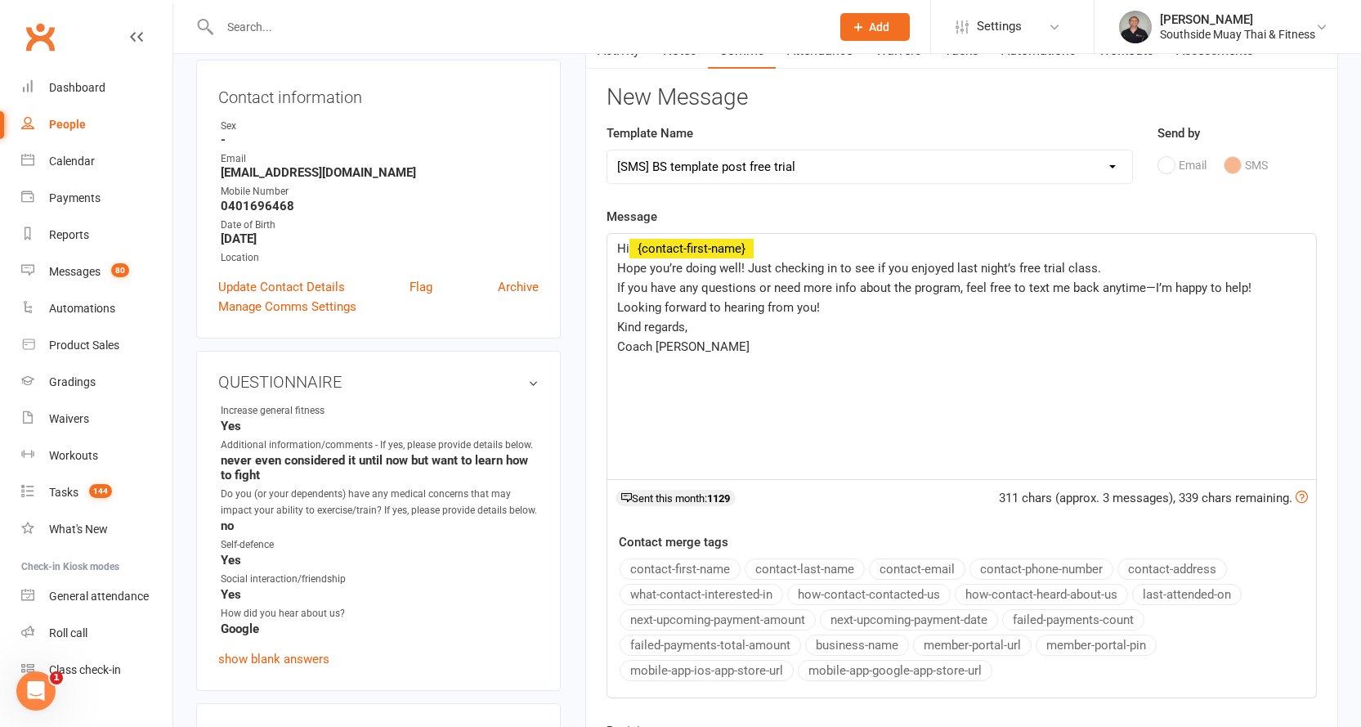
scroll to position [409, 0]
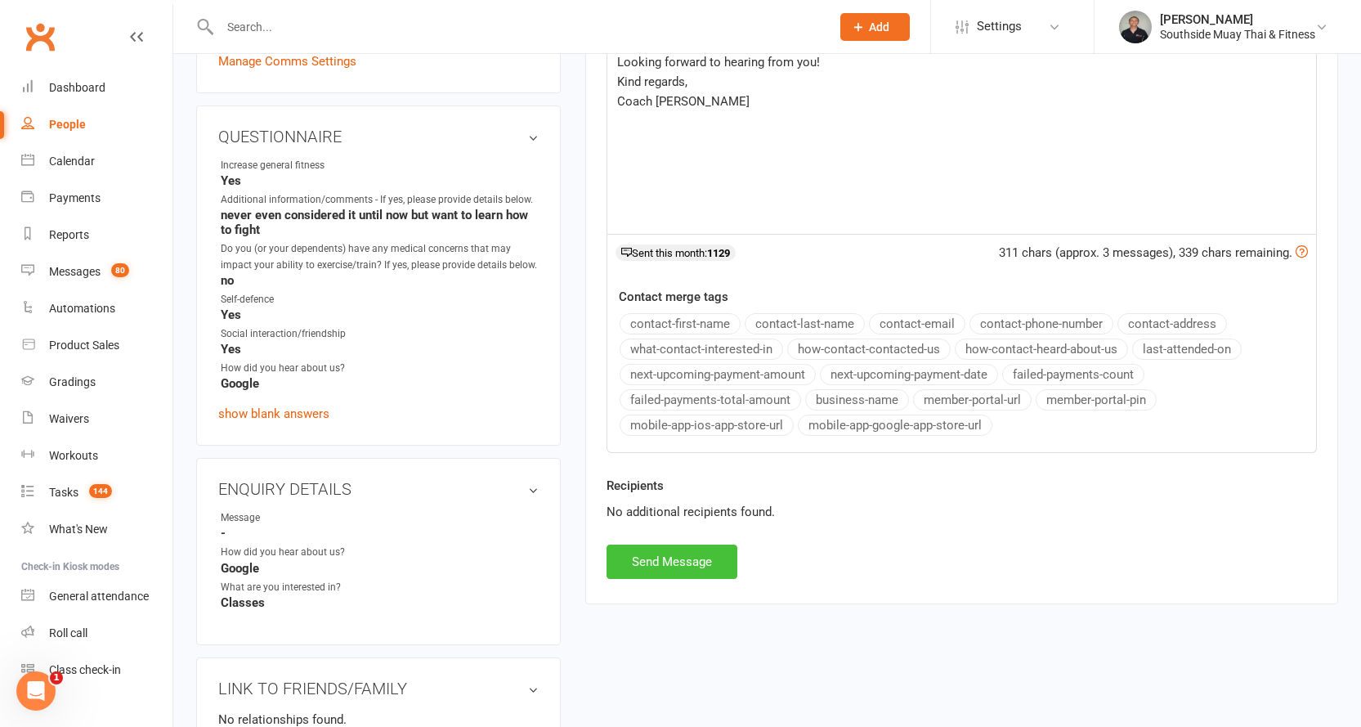
click at [623, 553] on button "Send Message" at bounding box center [672, 561] width 131 height 34
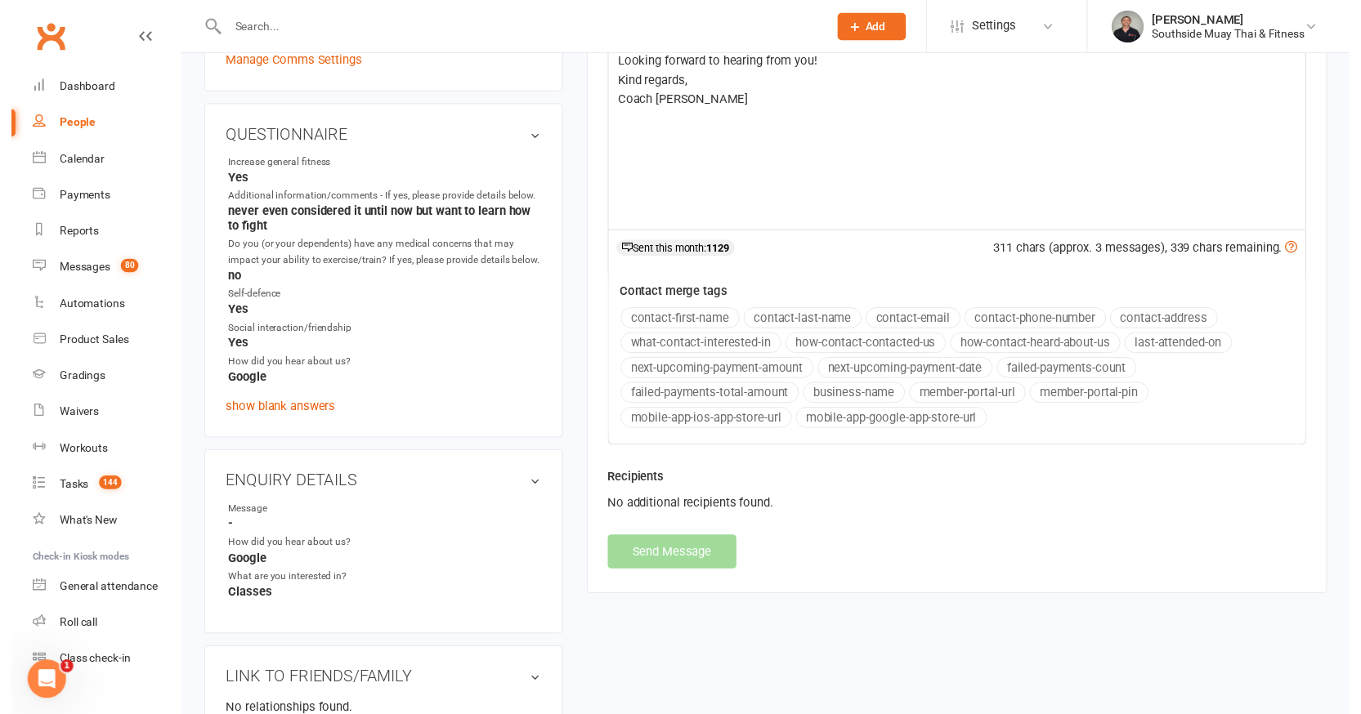
scroll to position [14, 0]
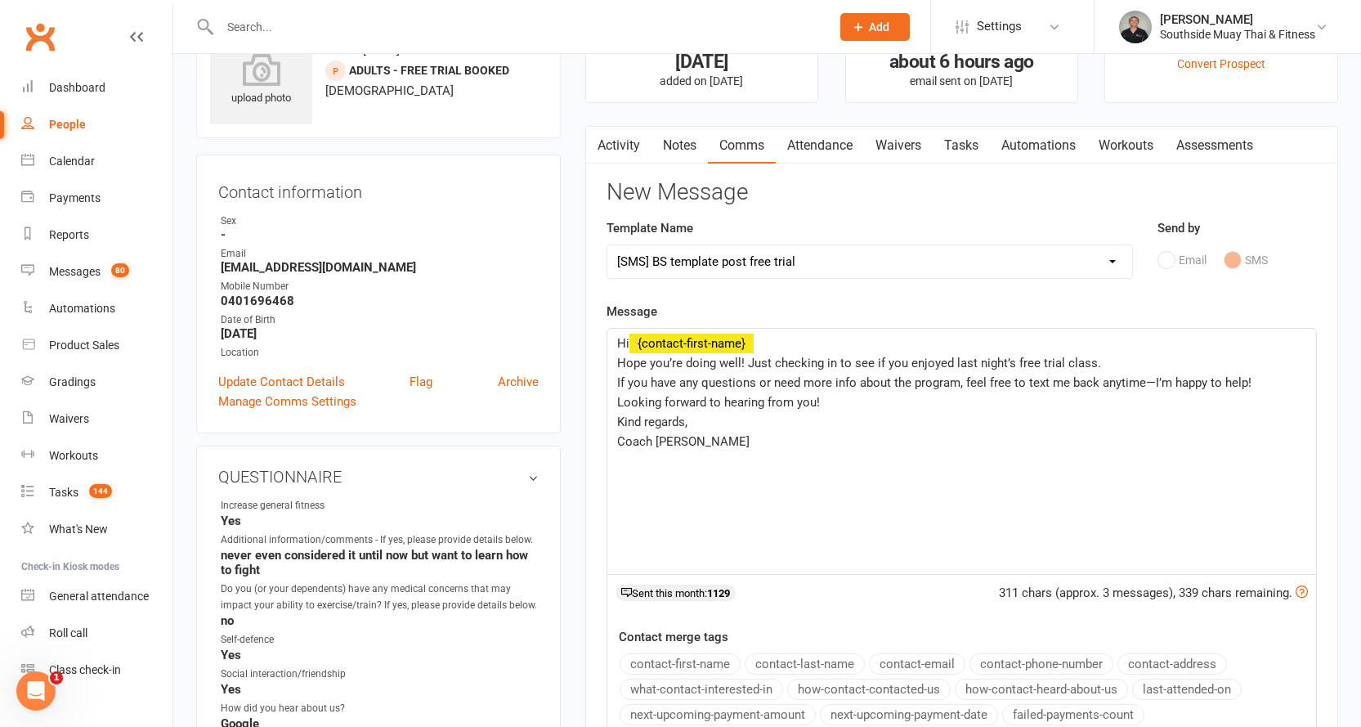
select select
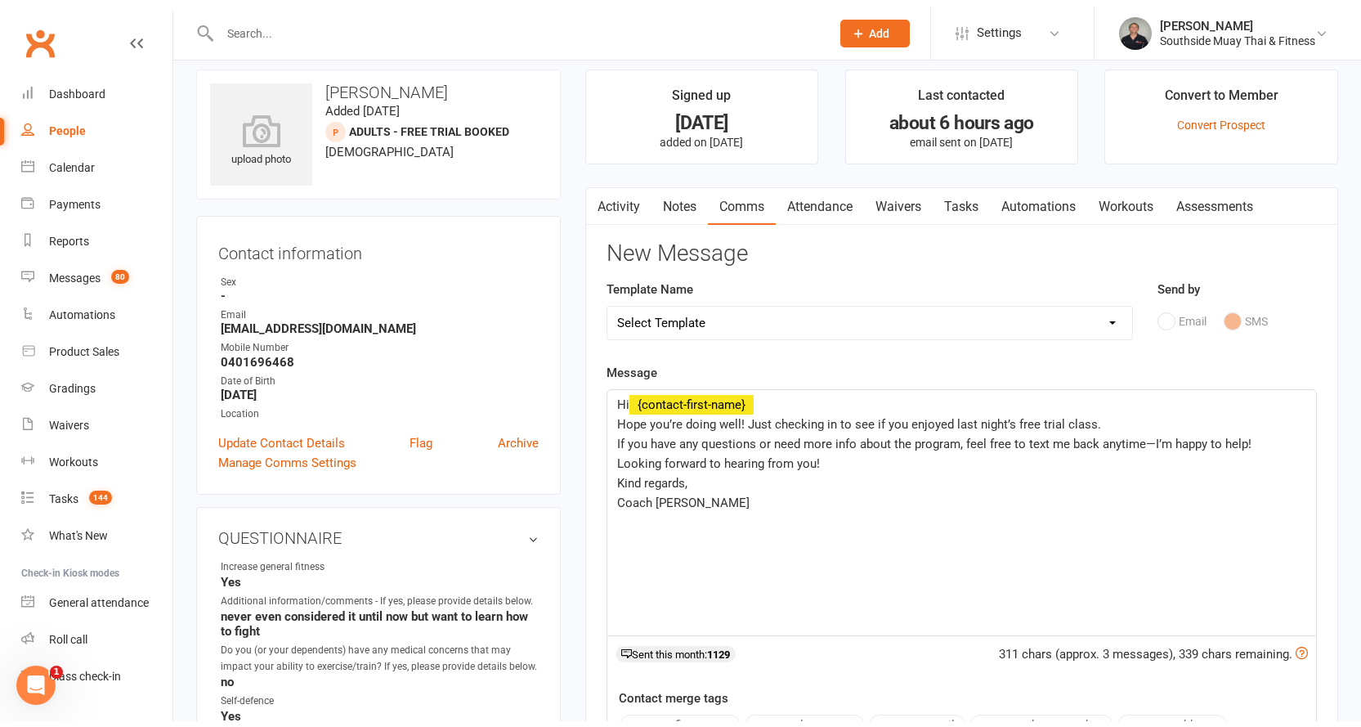
scroll to position [0, 0]
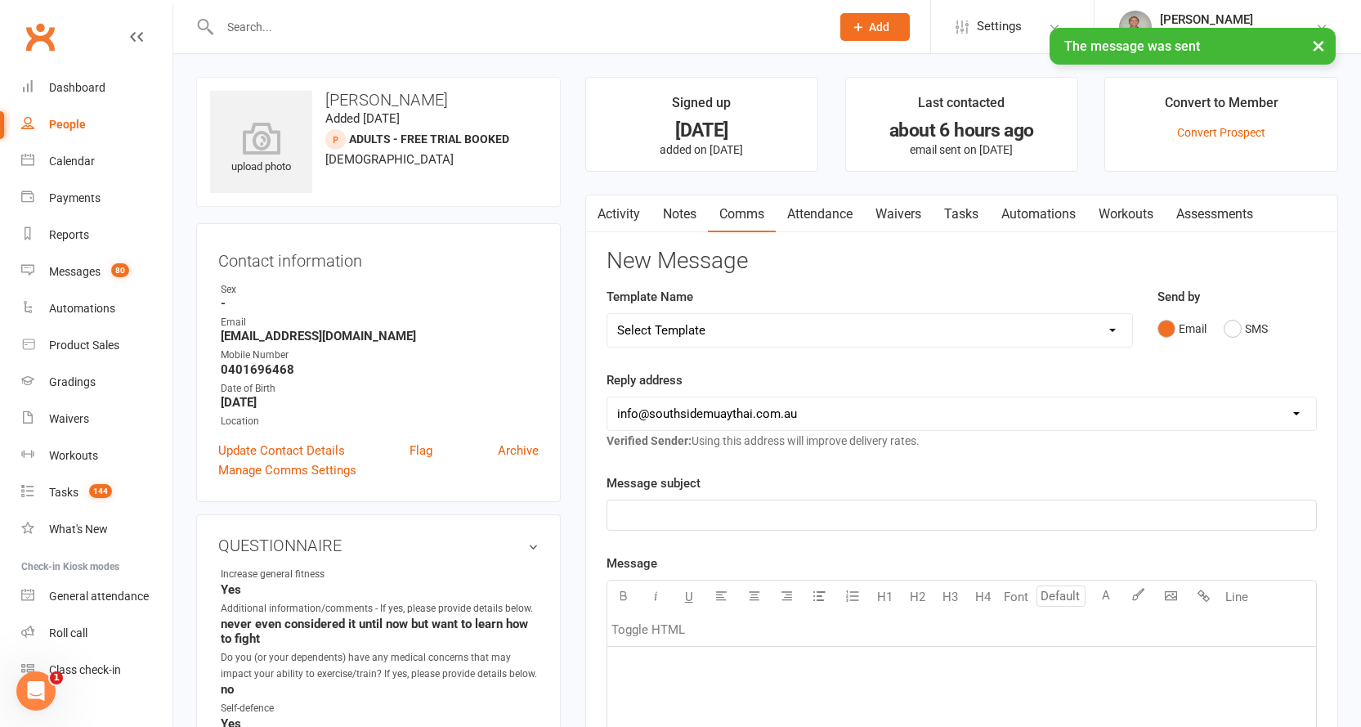
click at [618, 220] on link "Activity" at bounding box center [618, 214] width 65 height 38
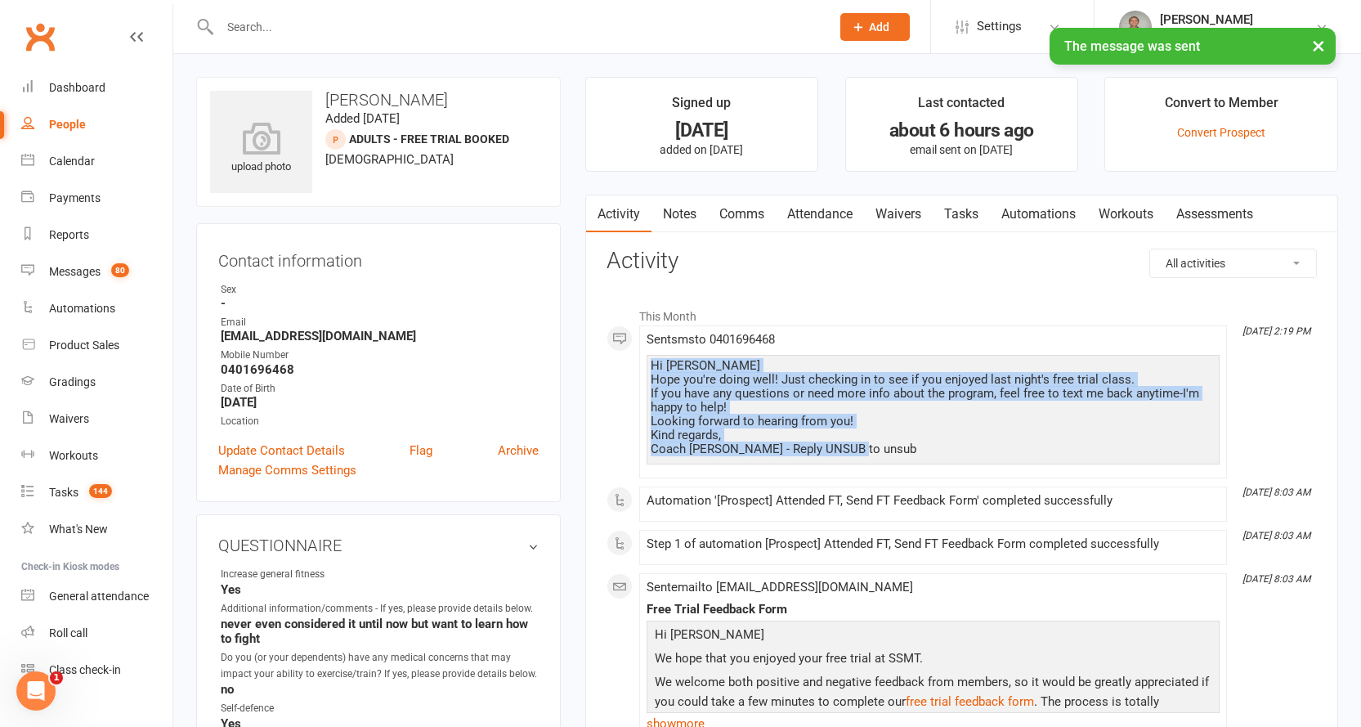
drag, startPoint x: 652, startPoint y: 363, endPoint x: 866, endPoint y: 444, distance: 228.9
click at [866, 444] on div "Hi Riley Hope you're doing well! Just checking in to see if you enjoyed last ni…" at bounding box center [933, 407] width 565 height 97
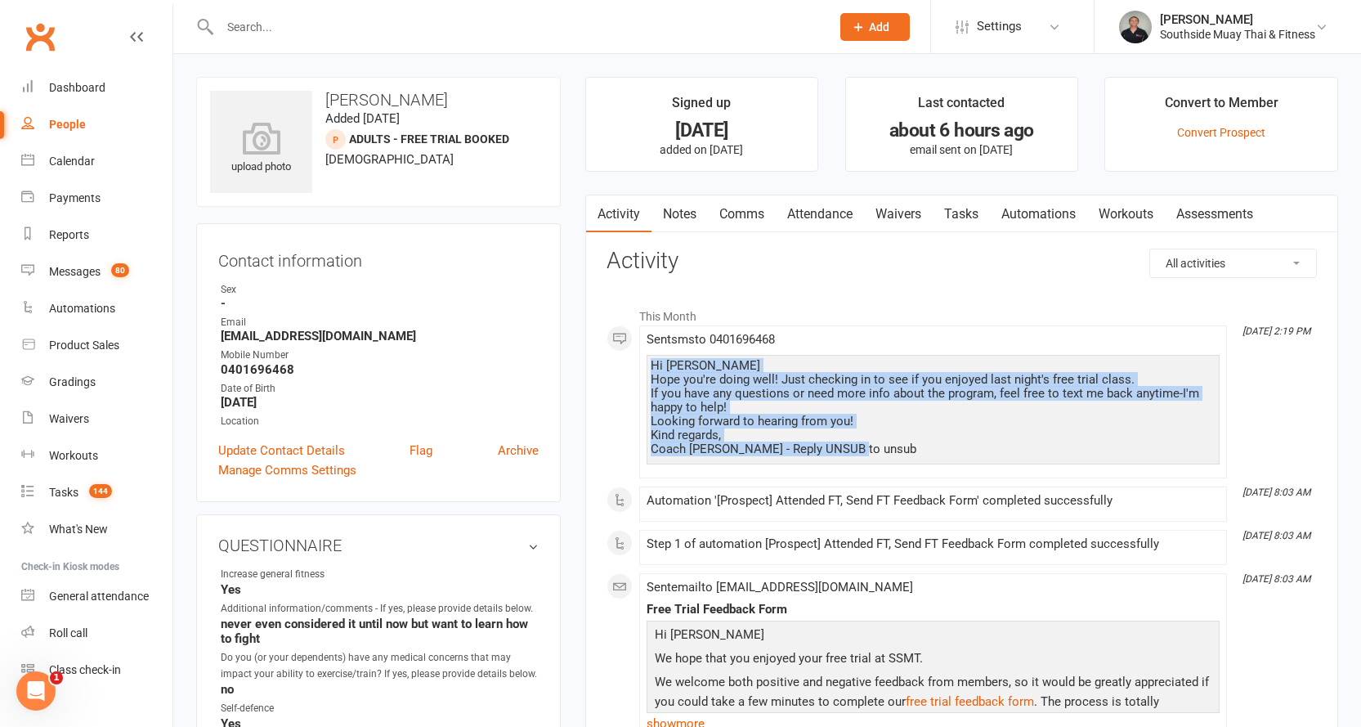
copy div "Hi Riley Hope you're doing well! Just checking in to see if you enjoyed last ni…"
click at [671, 212] on link "Notes" at bounding box center [679, 214] width 56 height 38
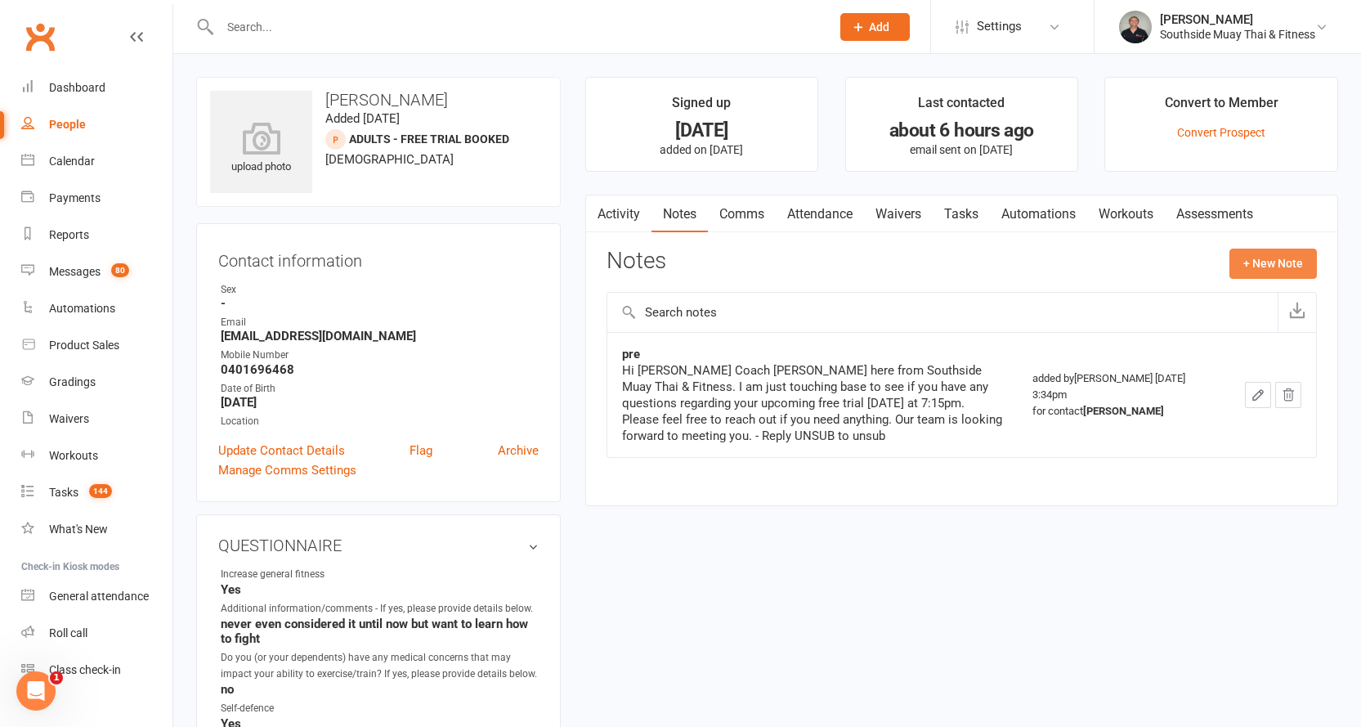
click at [1266, 258] on button "+ New Note" at bounding box center [1272, 262] width 87 height 29
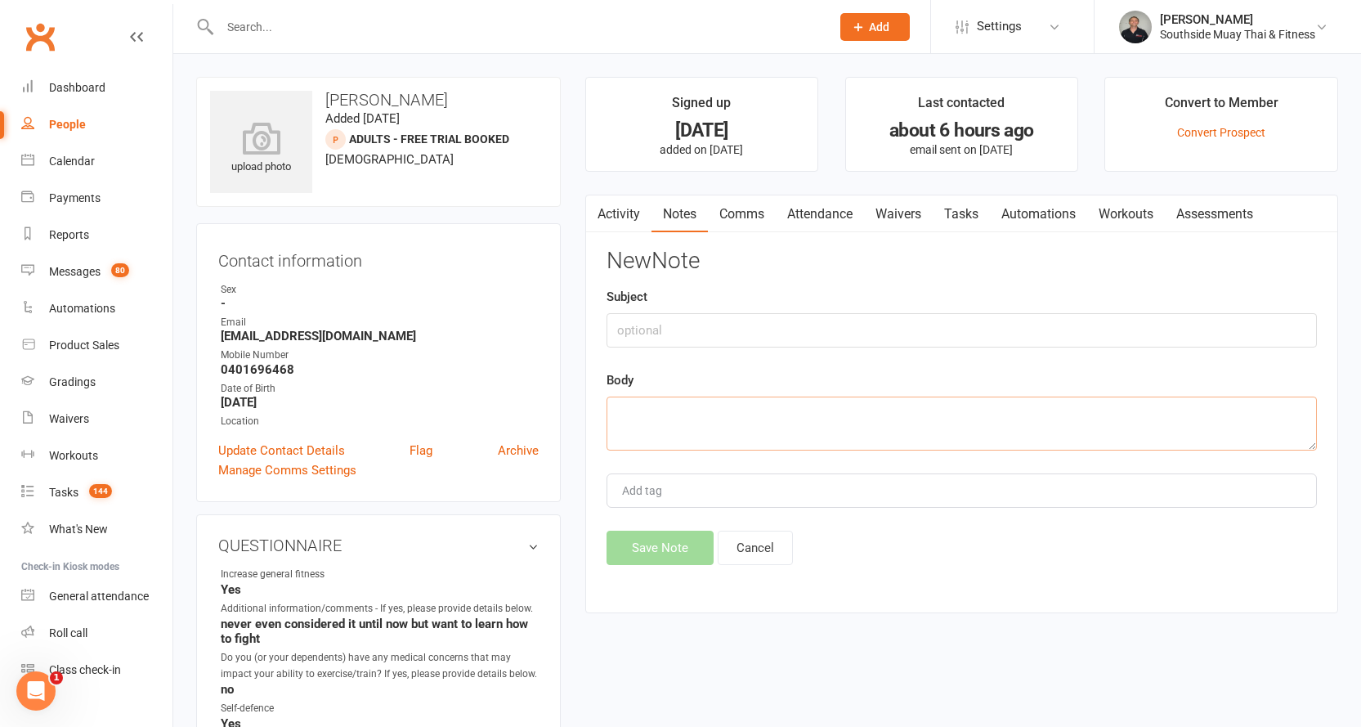
click at [658, 420] on textarea at bounding box center [962, 423] width 710 height 54
paste textarea "Hi Riley Hope you're doing well! Just checking in to see if you enjoyed last ni…"
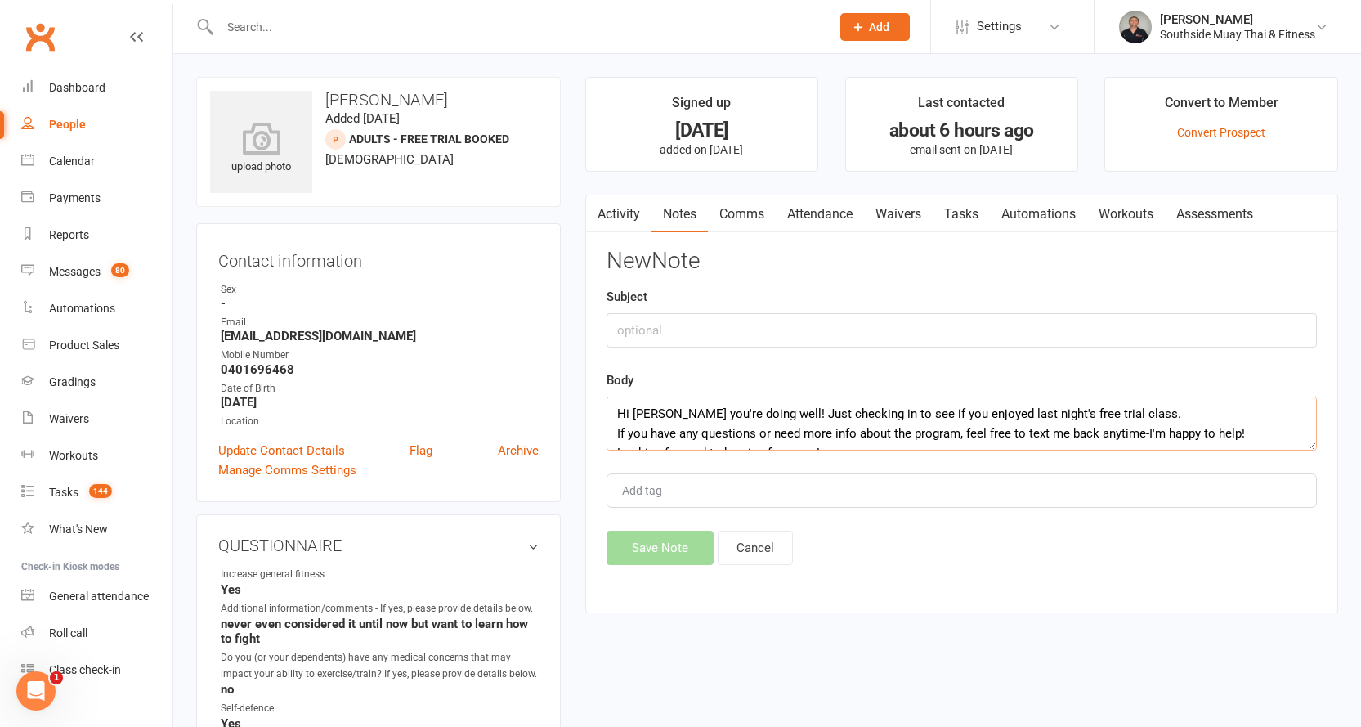
scroll to position [69, 0]
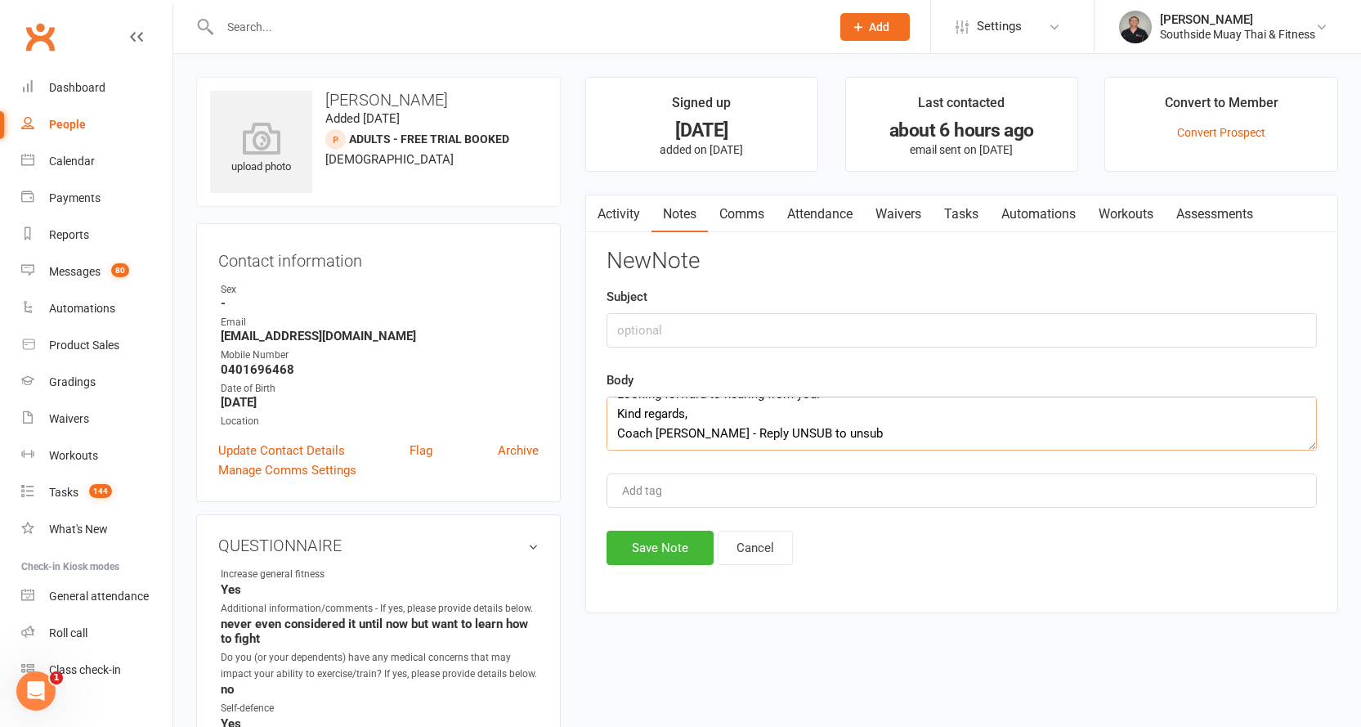
type textarea "Hi Riley Hope you're doing well! Just checking in to see if you enjoyed last ni…"
click at [684, 334] on input "text" at bounding box center [962, 330] width 710 height 34
type input "post"
click at [669, 542] on button "Save Note" at bounding box center [660, 548] width 107 height 34
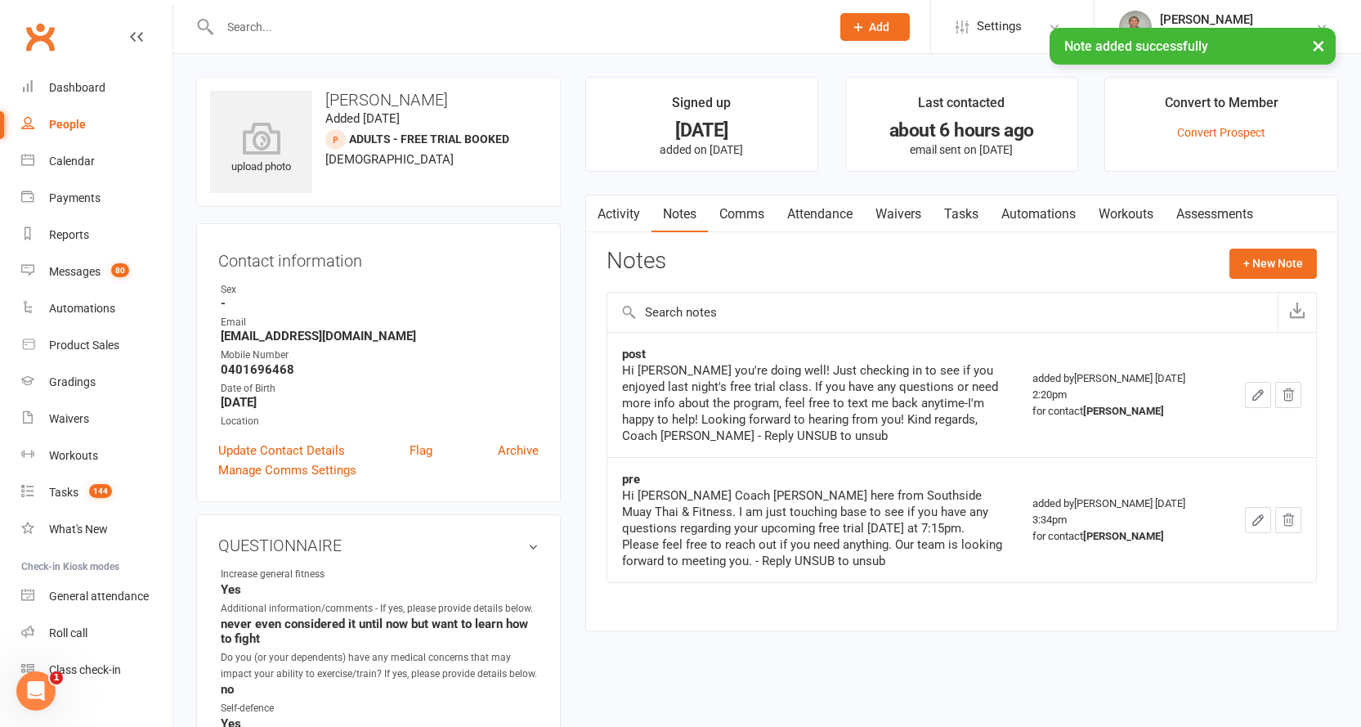
click at [68, 119] on div "People" at bounding box center [67, 124] width 37 height 13
select select "100"
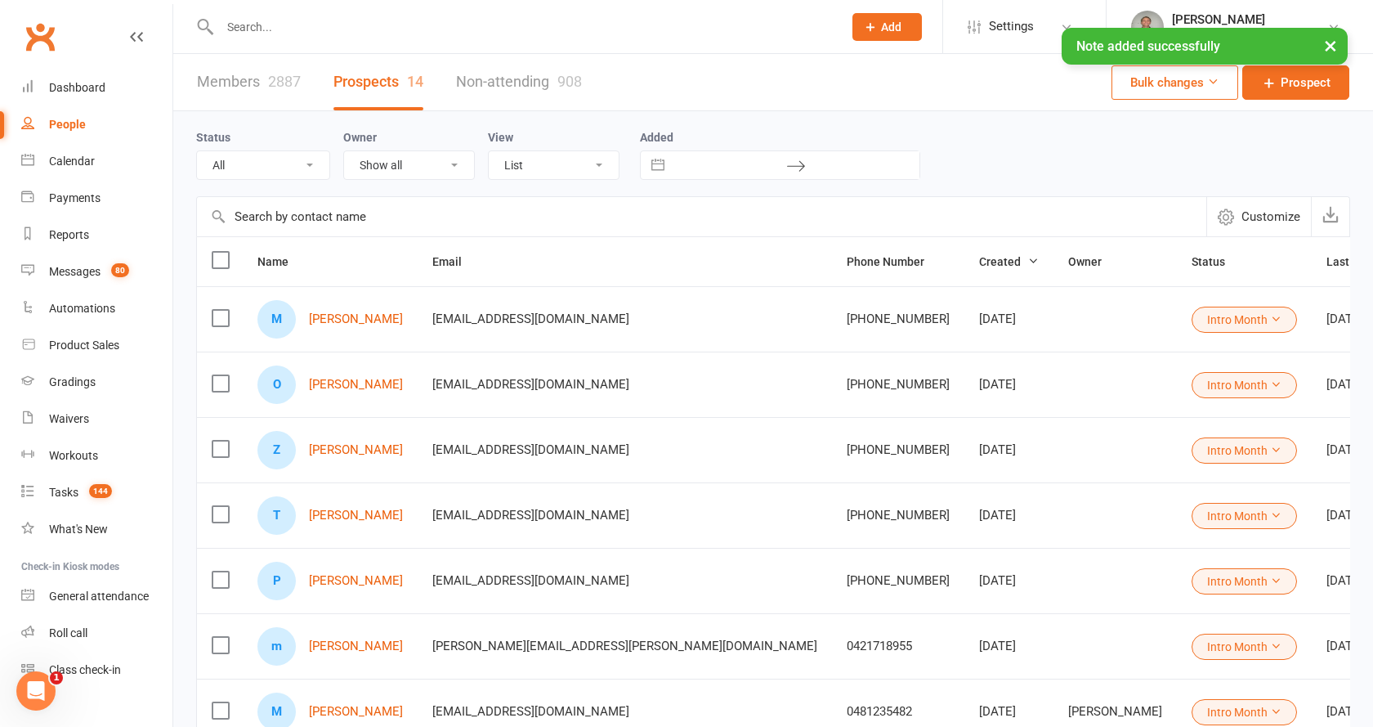
select select "Intro Month"
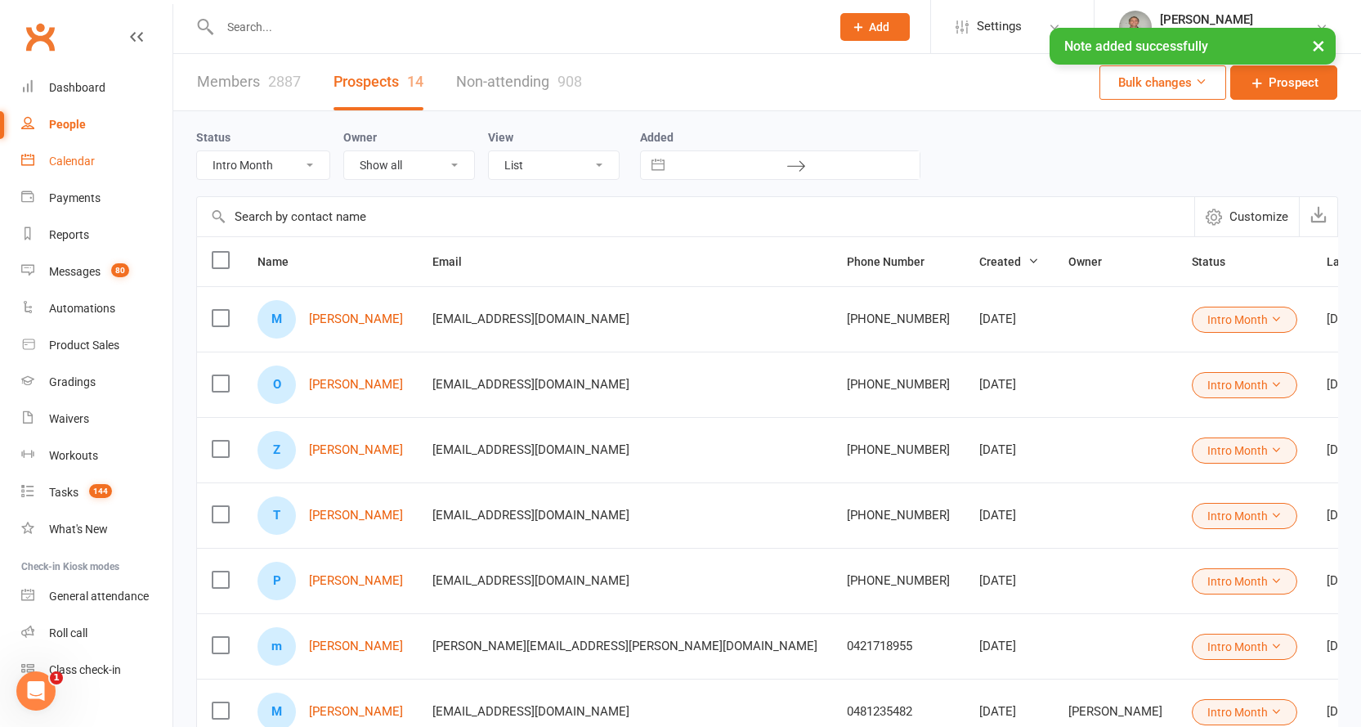
click at [69, 154] on div "Calendar" at bounding box center [72, 160] width 46 height 13
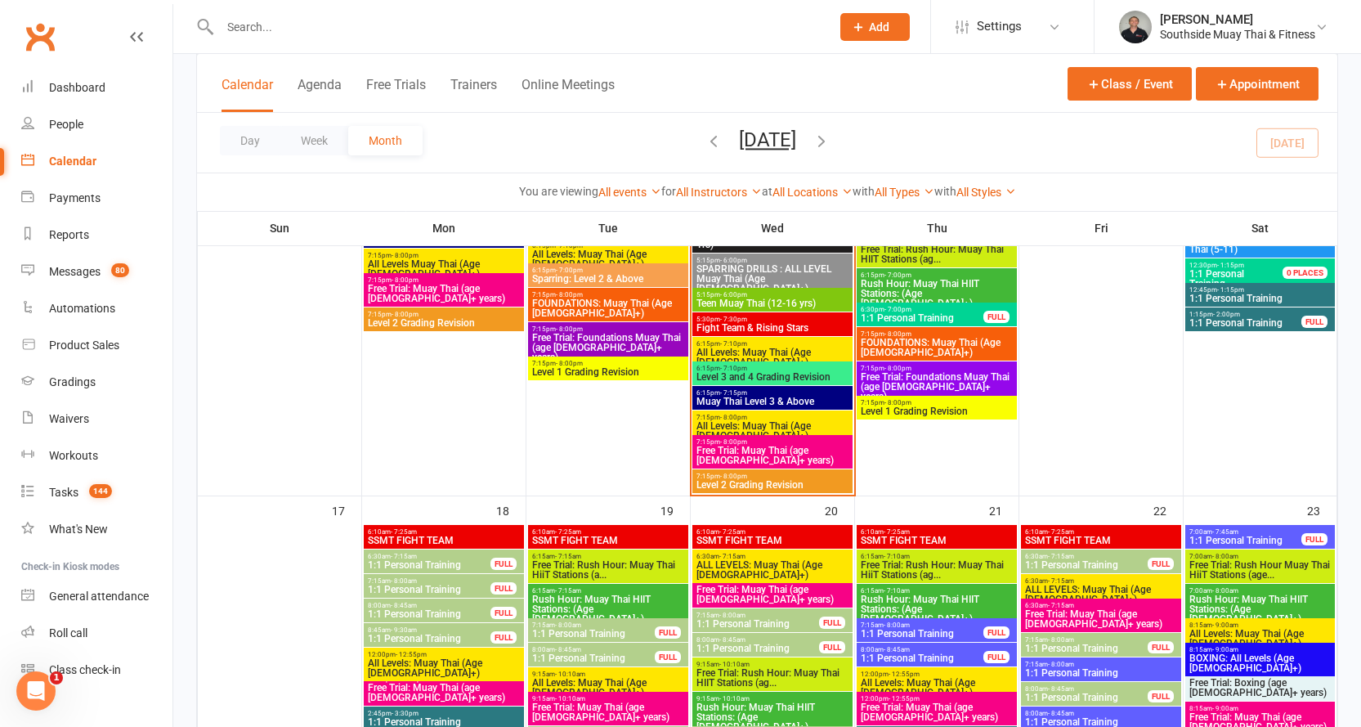
scroll to position [2207, 0]
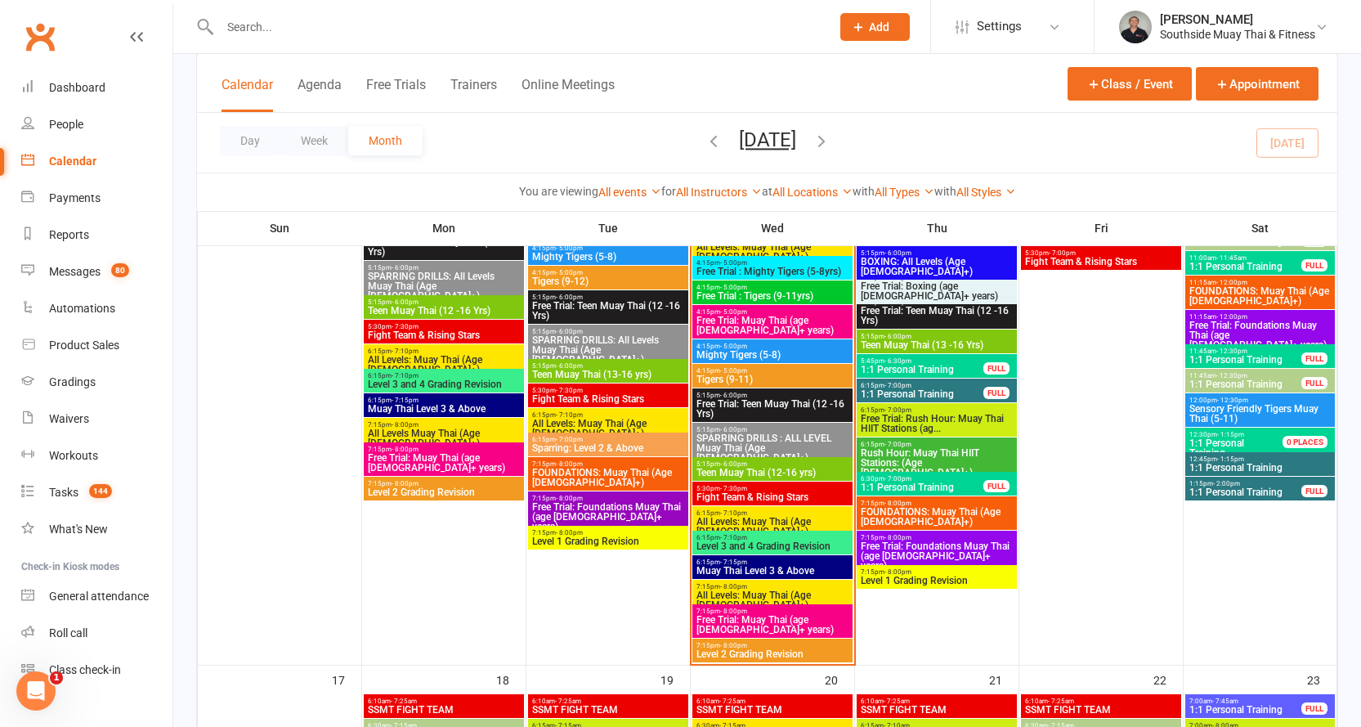
click at [595, 503] on span "Free Trial: Foundations Muay Thai (age [DEMOGRAPHIC_DATA]+ years)" at bounding box center [608, 516] width 154 height 29
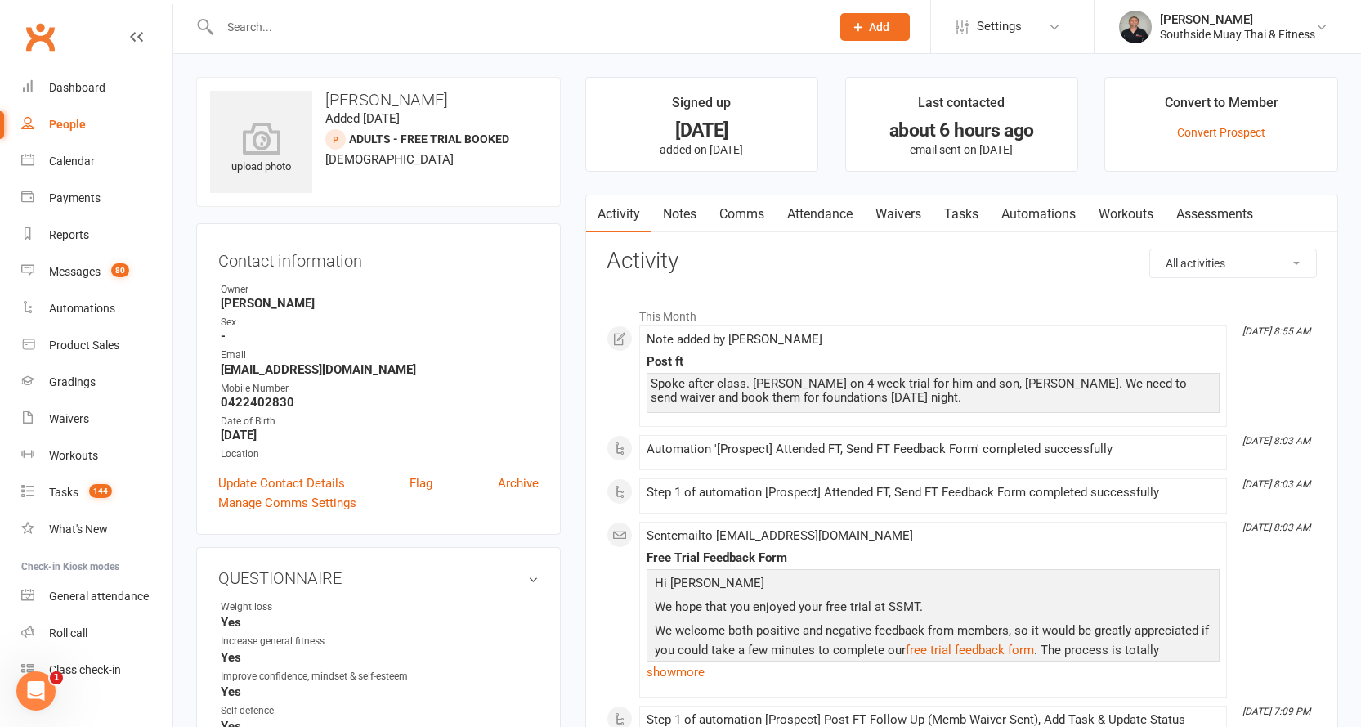
click at [822, 204] on link "Attendance" at bounding box center [820, 214] width 88 height 38
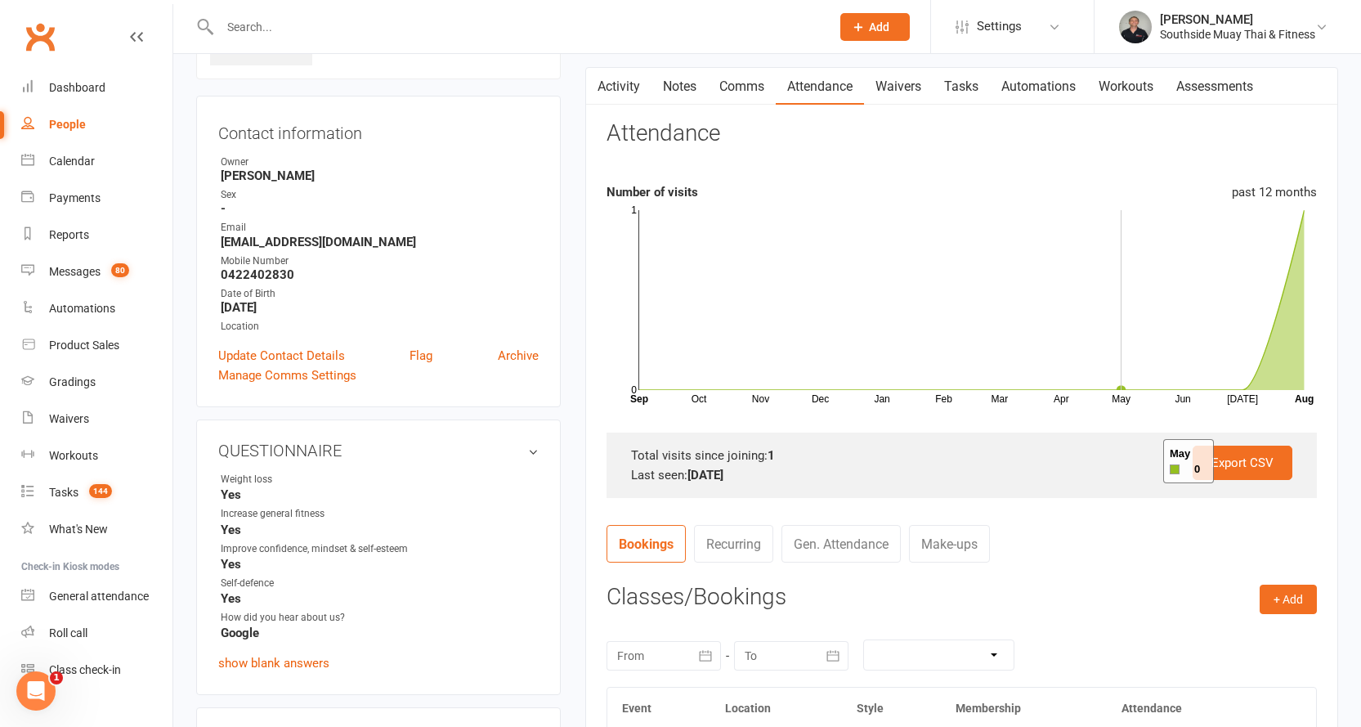
scroll to position [327, 0]
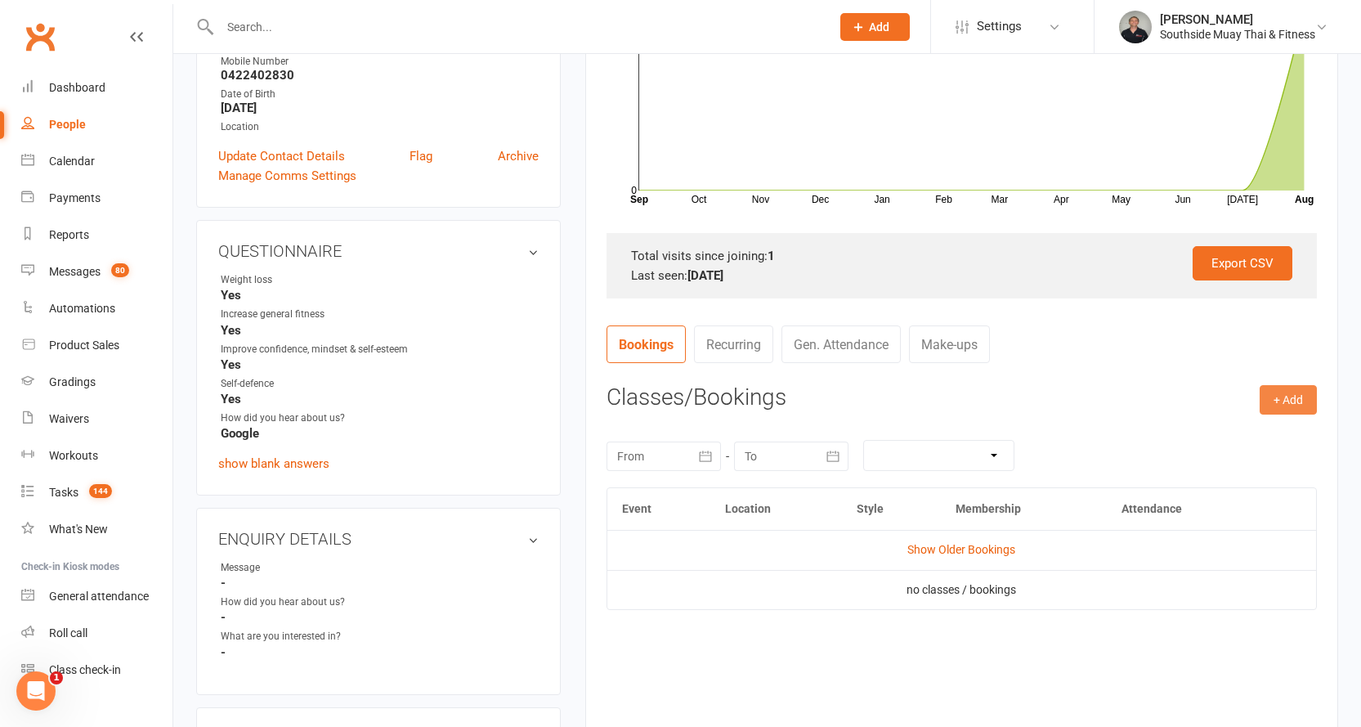
click at [1282, 394] on button "+ Add" at bounding box center [1288, 399] width 57 height 29
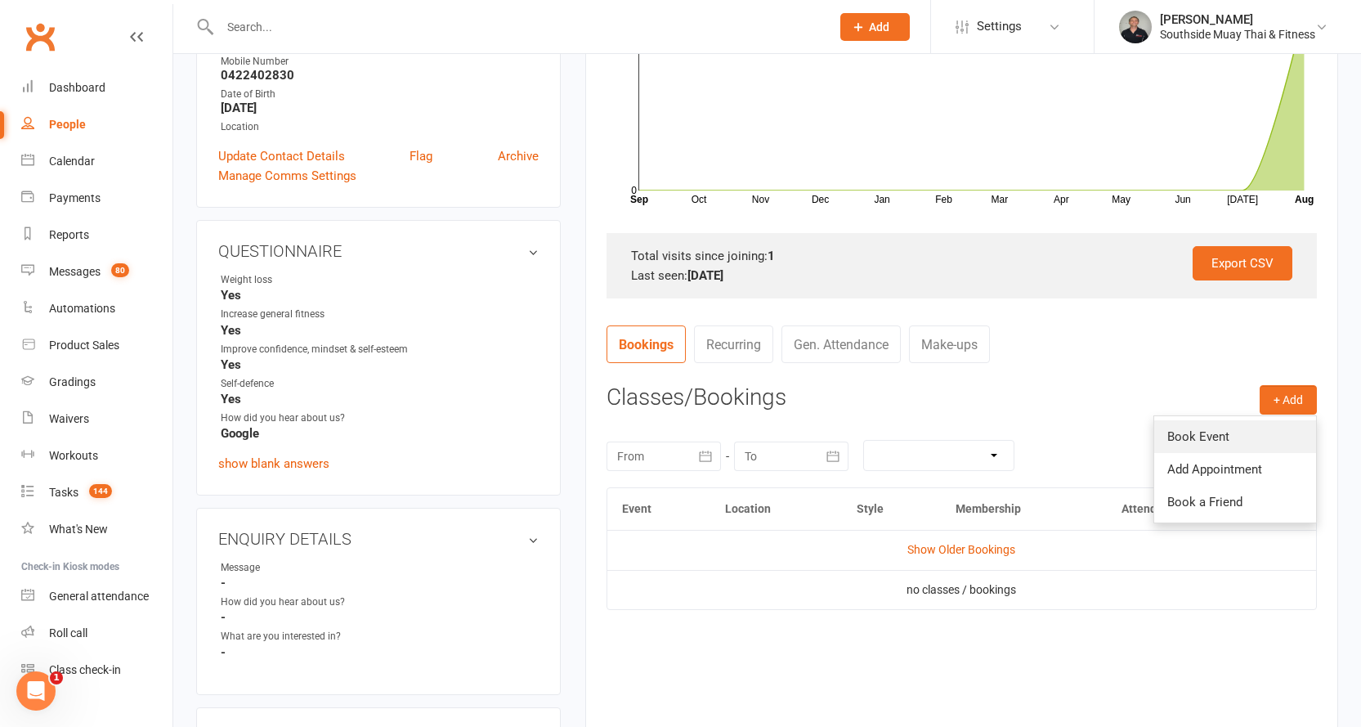
click at [1222, 431] on link "Book Event" at bounding box center [1235, 436] width 162 height 33
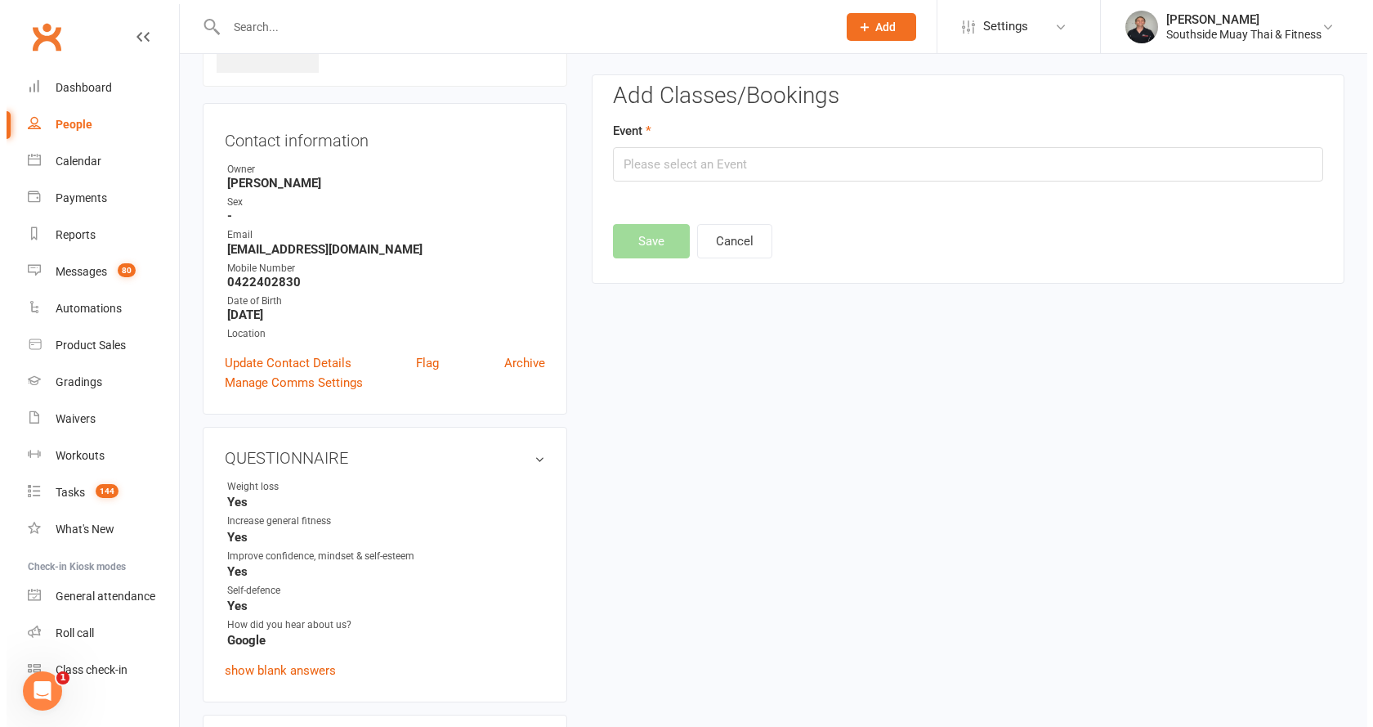
scroll to position [113, 0]
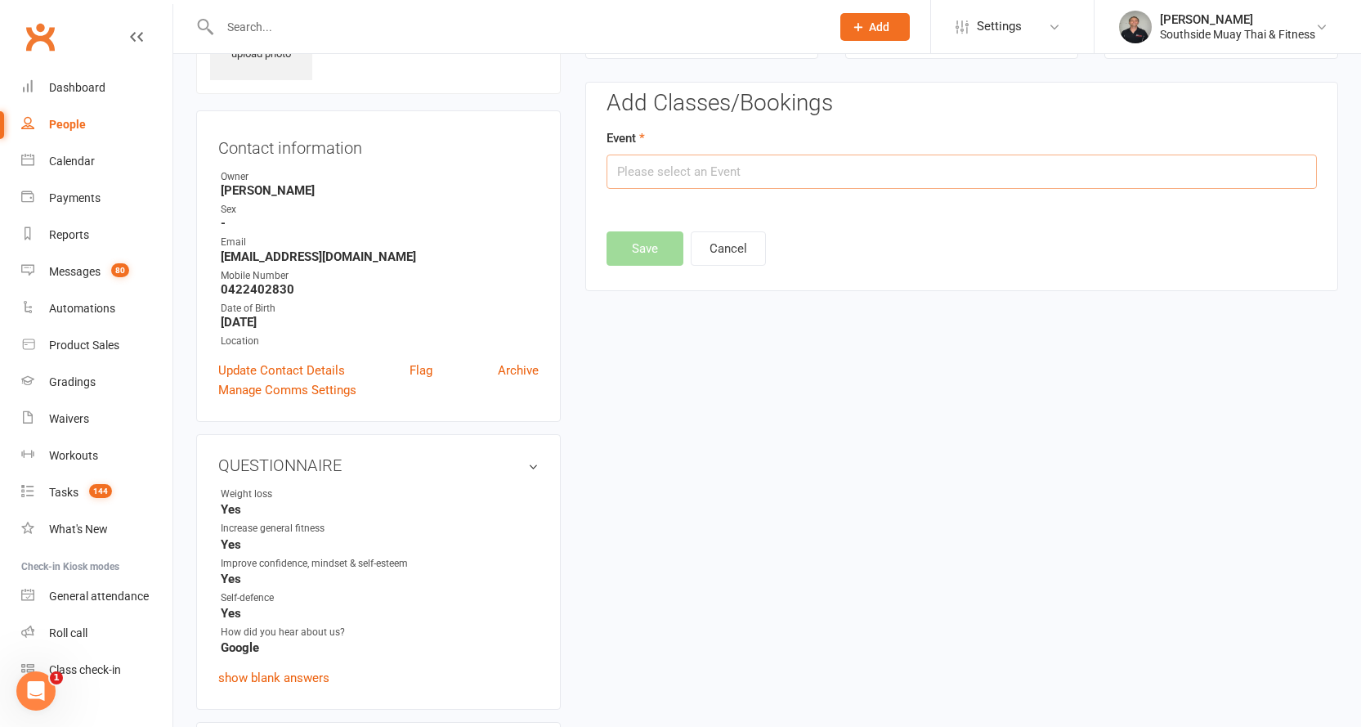
click at [767, 161] on input "text" at bounding box center [962, 171] width 710 height 34
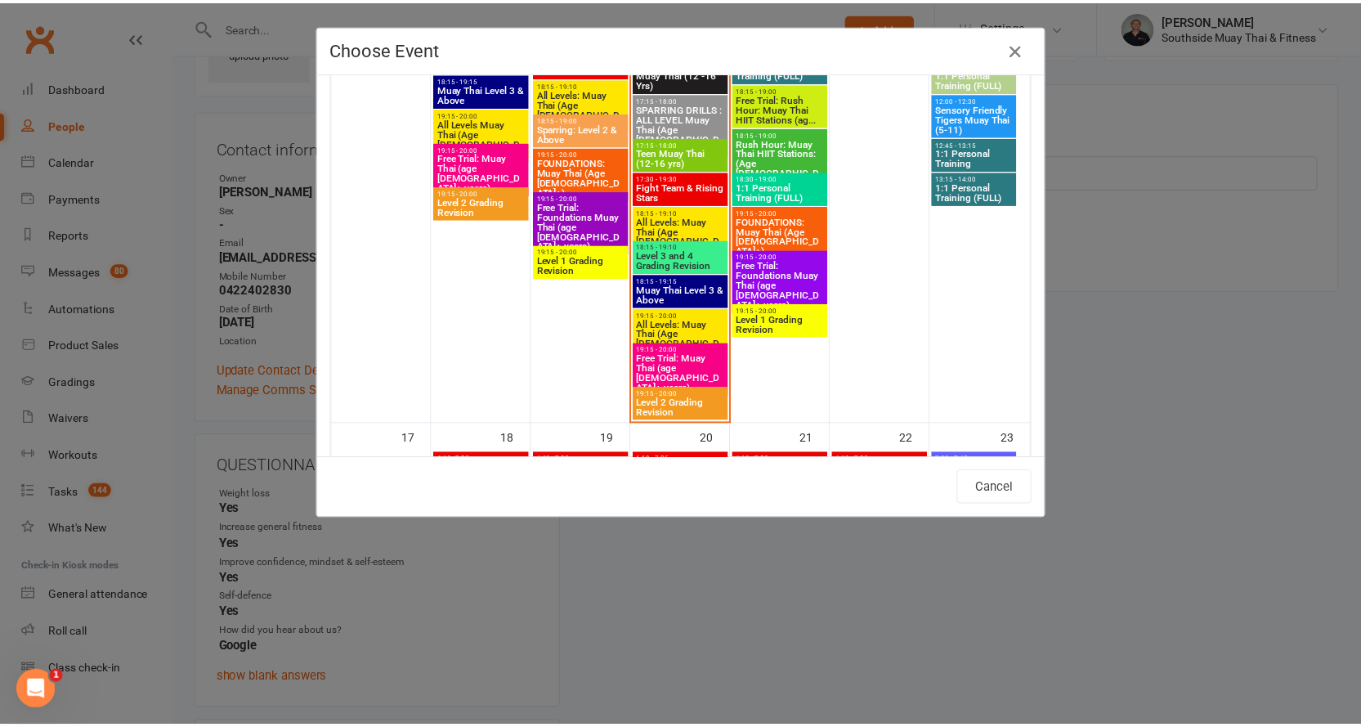
scroll to position [3106, 0]
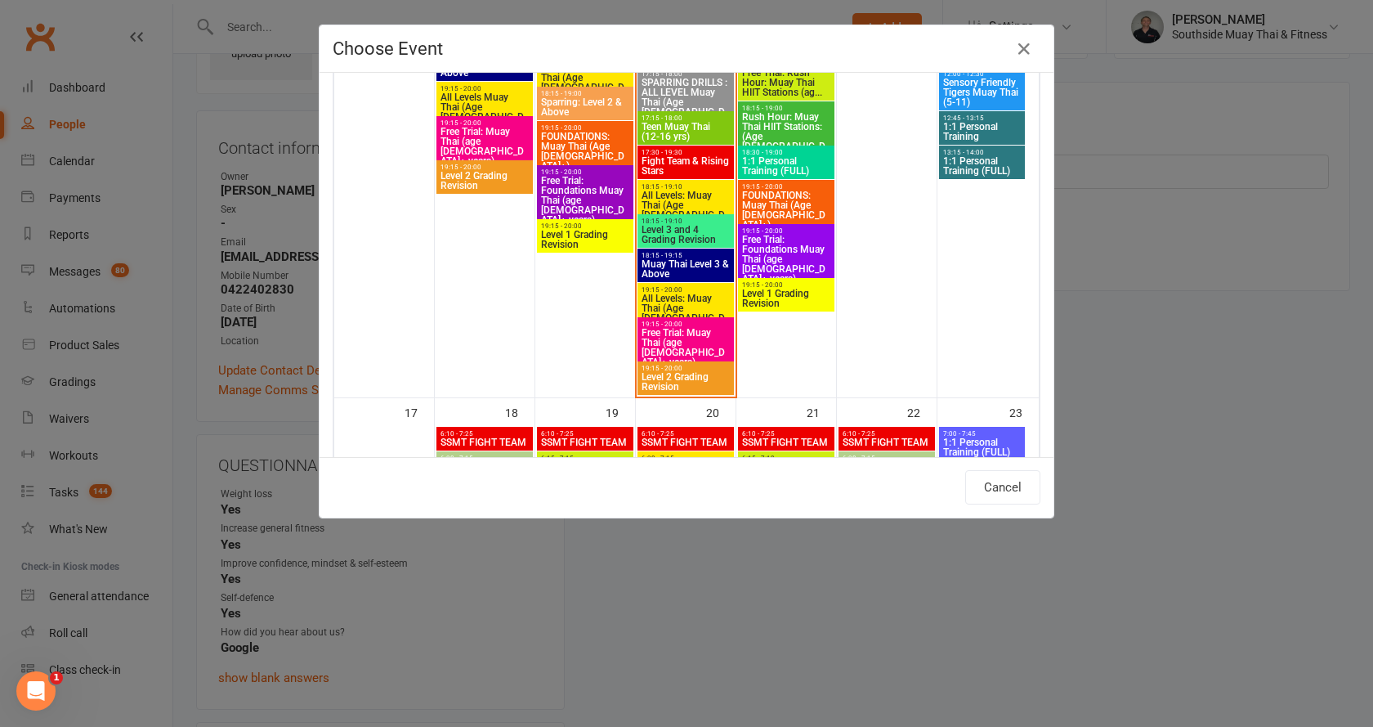
click at [767, 192] on span "FOUNDATIONS: Muay Thai (Age [DEMOGRAPHIC_DATA]+)" at bounding box center [786, 209] width 90 height 39
type input "FOUNDATIONS: Muay Thai (Age 13+) - Aug 14, 2025 7:15:00 PM"
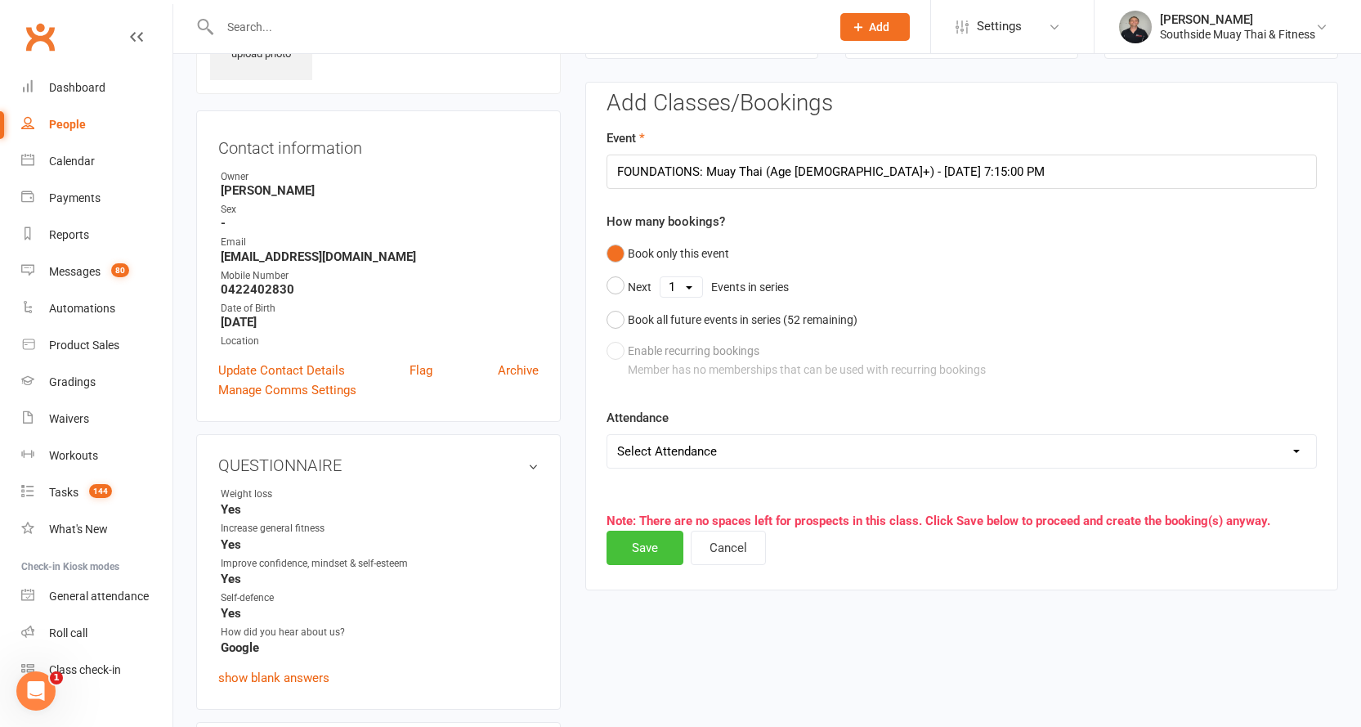
click at [647, 547] on button "Save" at bounding box center [645, 548] width 77 height 34
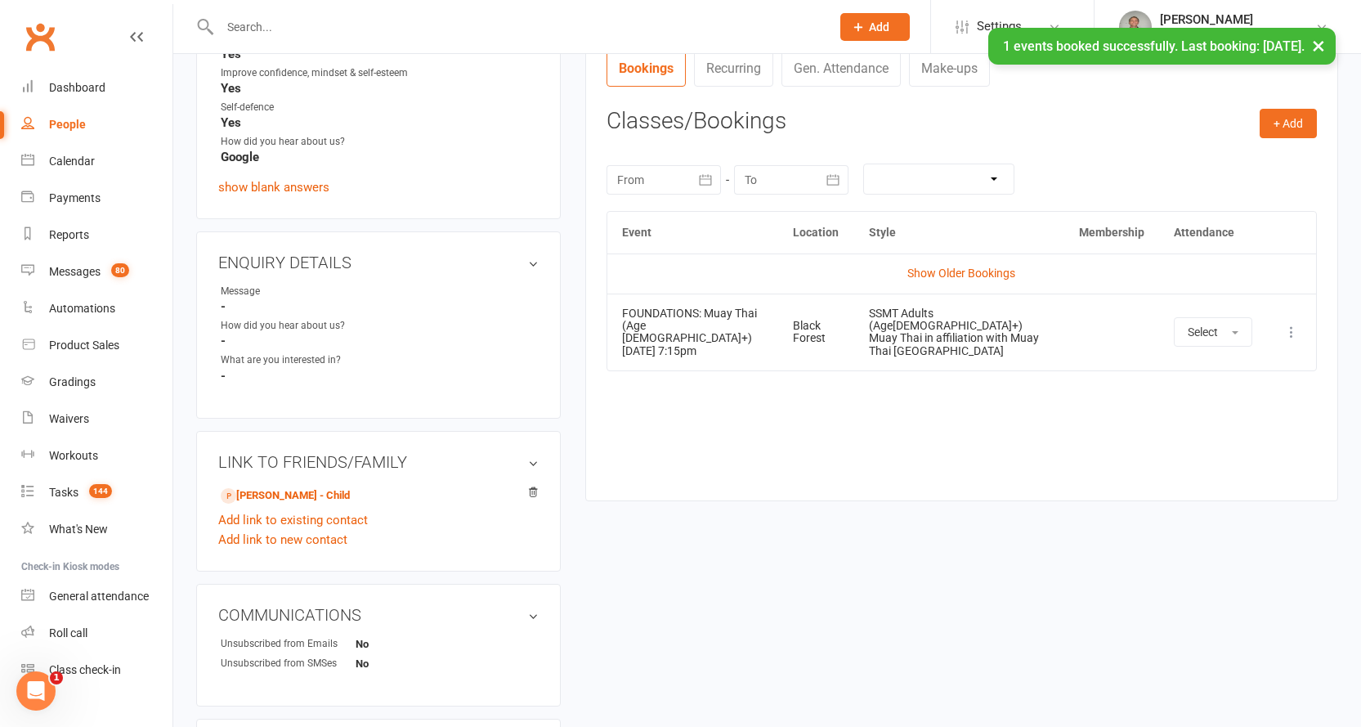
scroll to position [773, 0]
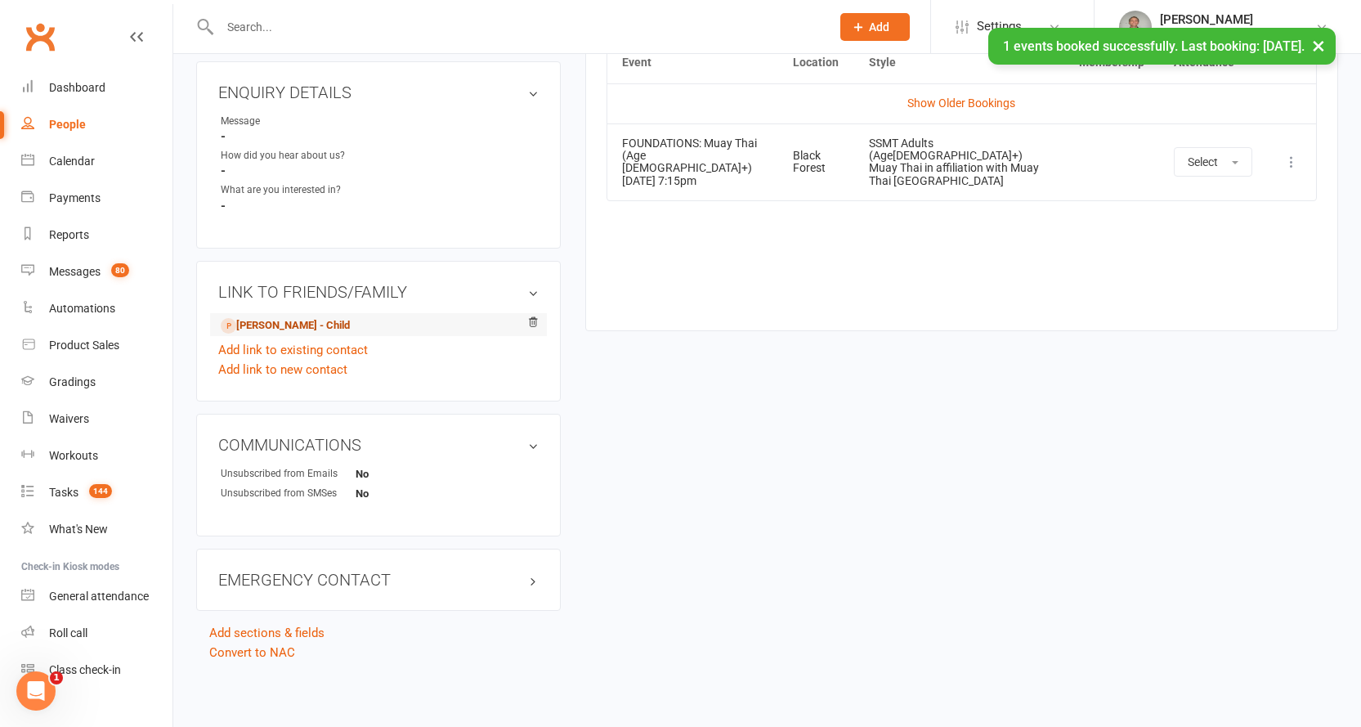
click at [290, 320] on link "Jesse Lock - Child" at bounding box center [285, 325] width 129 height 17
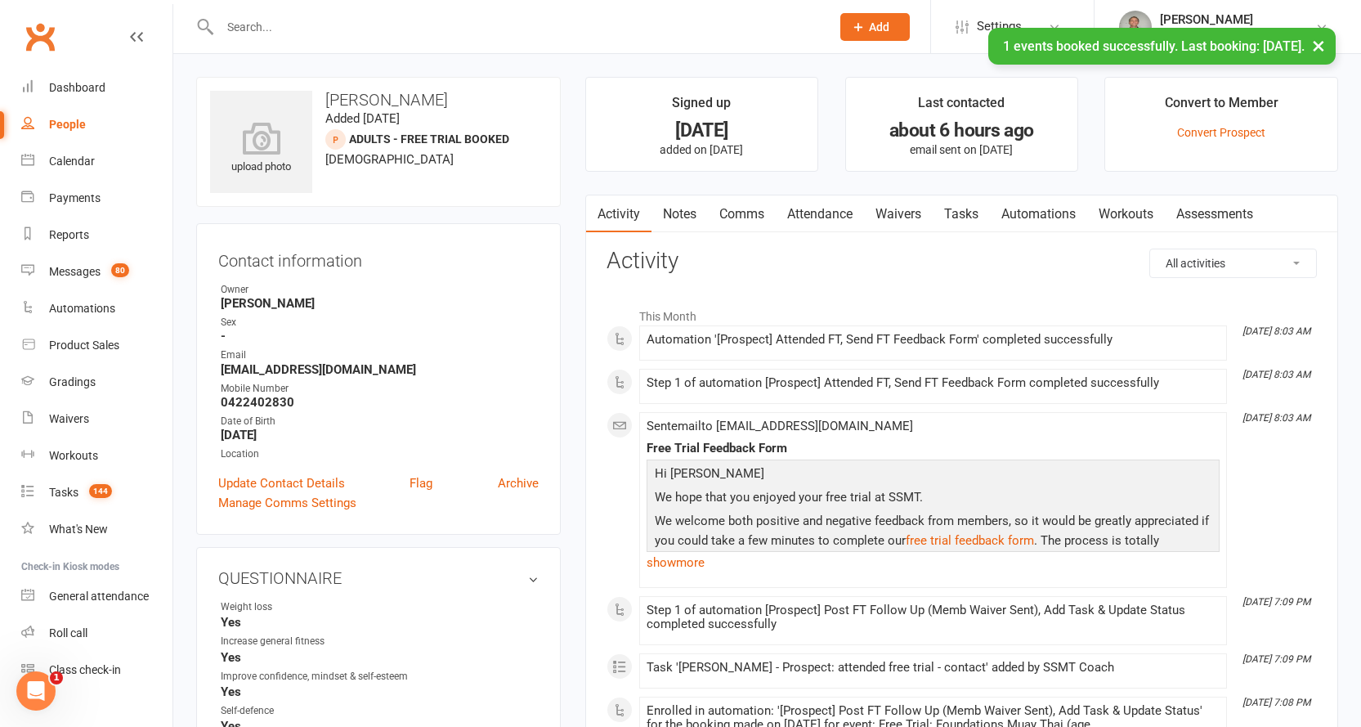
click at [829, 210] on link "Attendance" at bounding box center [820, 214] width 88 height 38
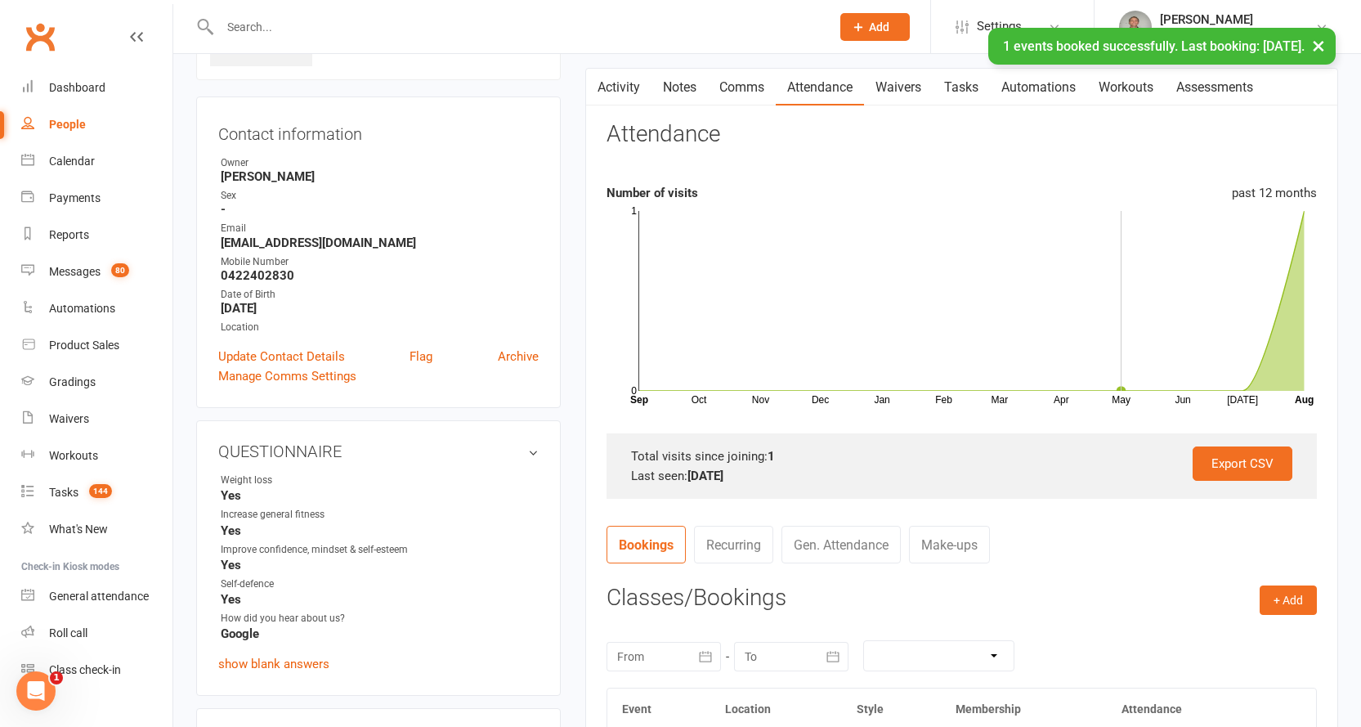
scroll to position [409, 0]
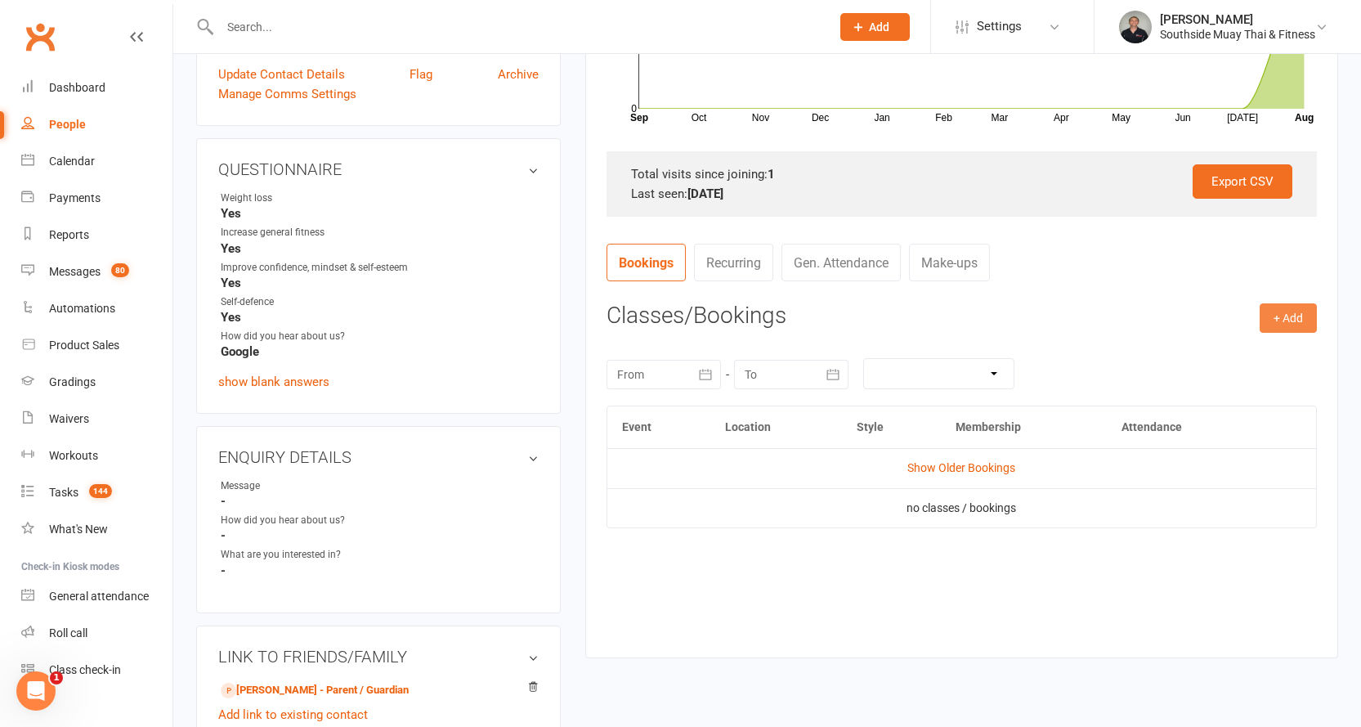
click at [1287, 317] on button "+ Add" at bounding box center [1288, 317] width 57 height 29
click at [1254, 347] on link "Book Event" at bounding box center [1235, 354] width 162 height 33
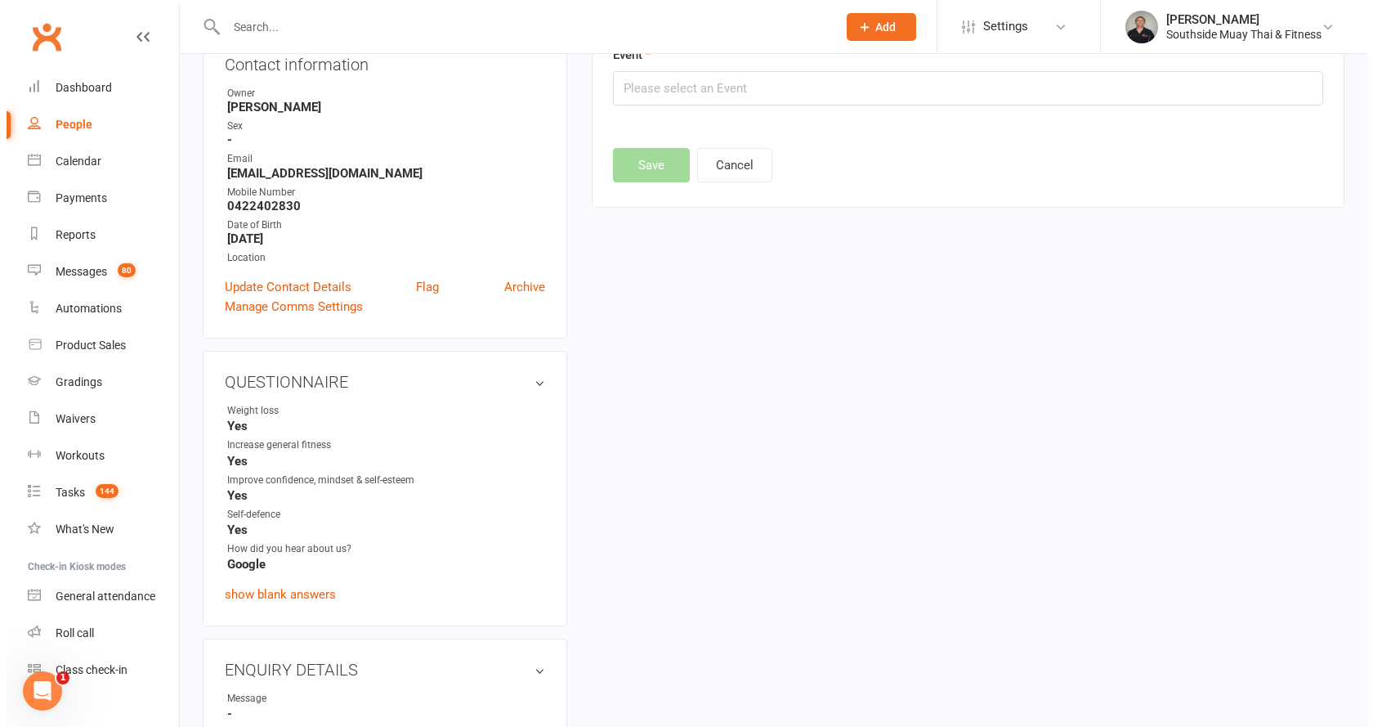
scroll to position [113, 0]
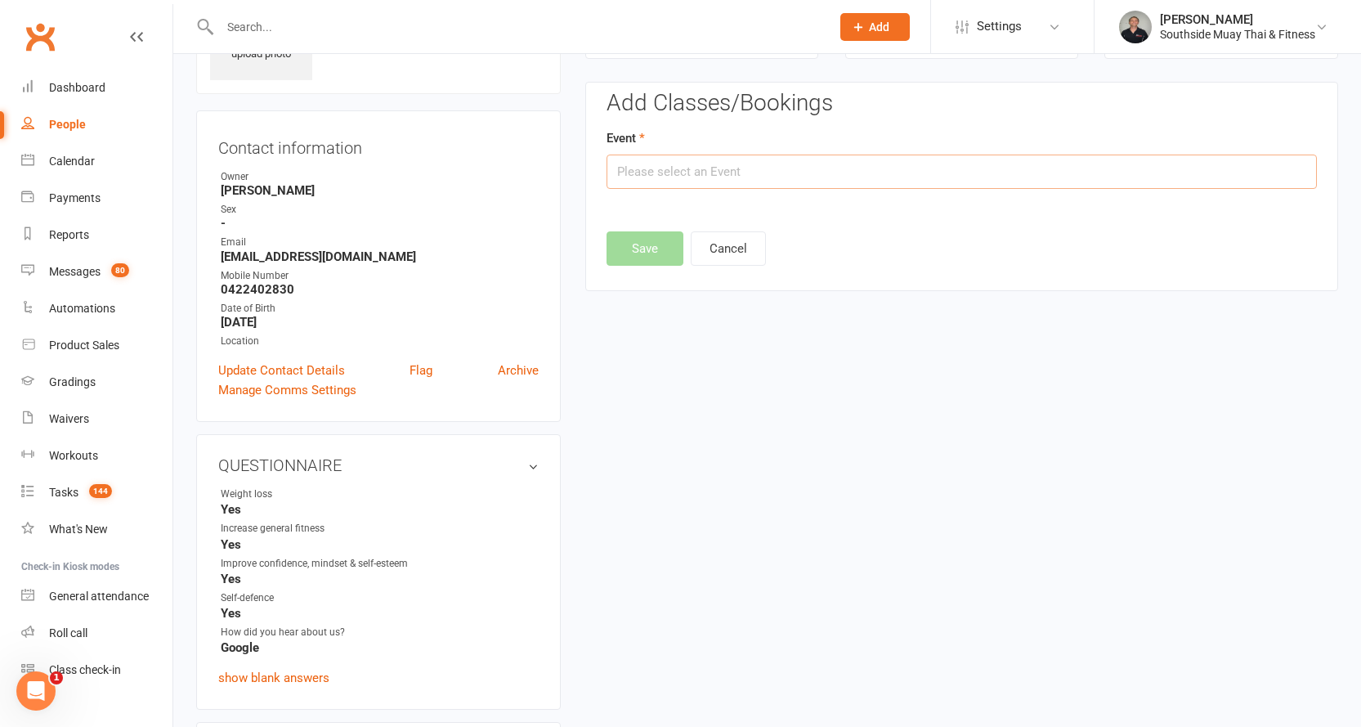
click at [851, 174] on input "text" at bounding box center [962, 171] width 710 height 34
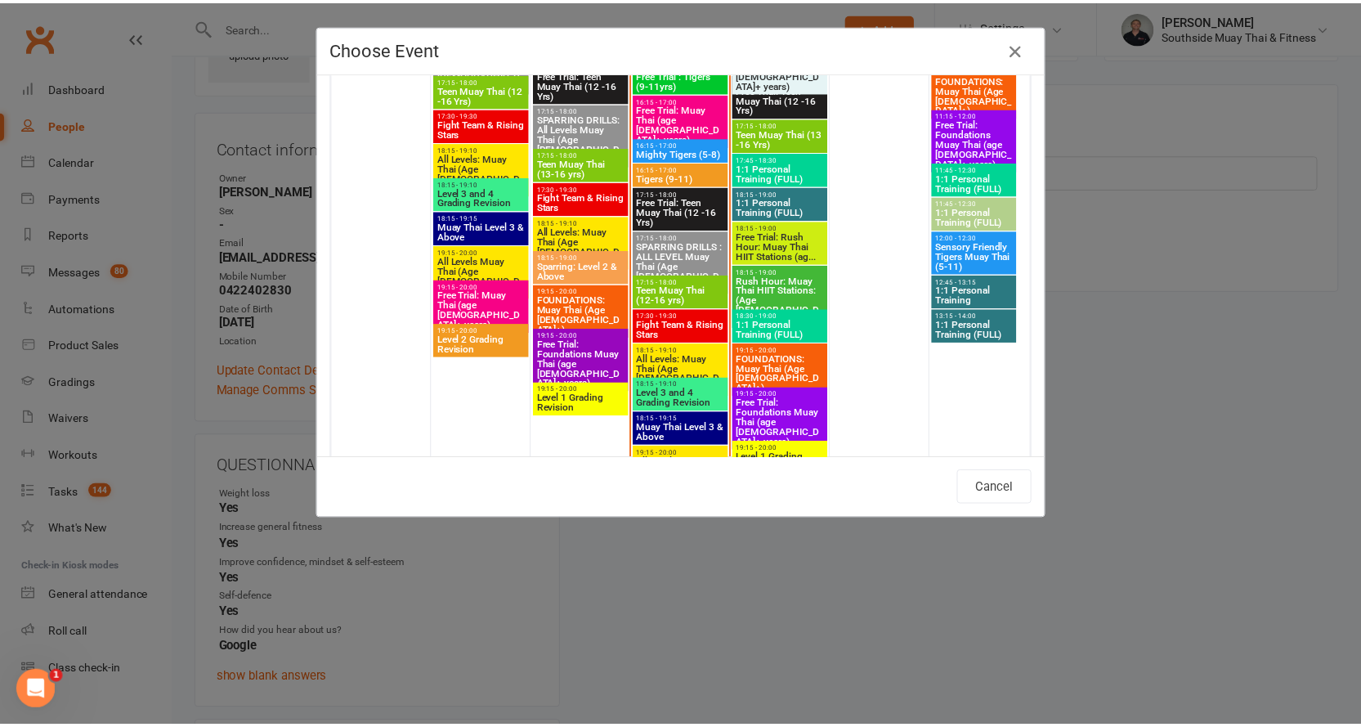
scroll to position [3024, 0]
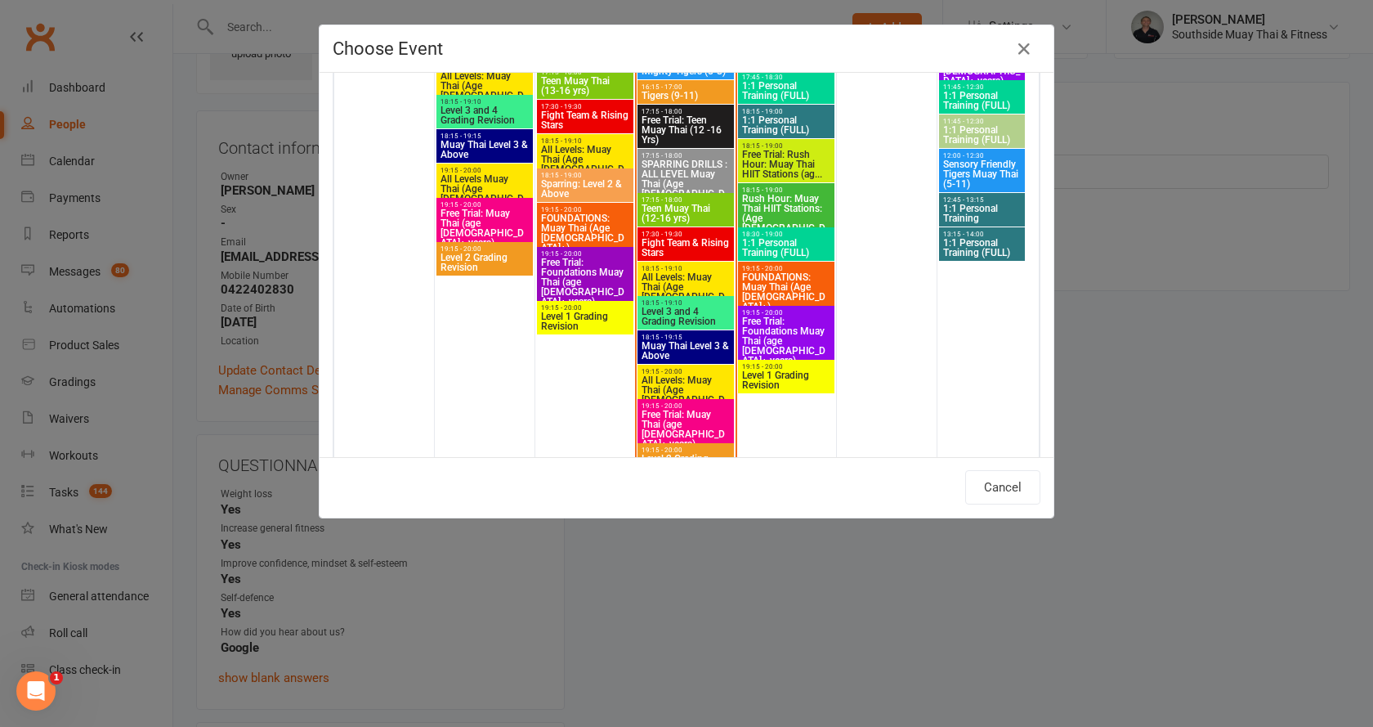
click at [789, 275] on span "FOUNDATIONS: Muay Thai (Age 13+)" at bounding box center [786, 291] width 90 height 39
type input "FOUNDATIONS: Muay Thai (Age 13+) - Aug 14, 2025 7:15:00 PM"
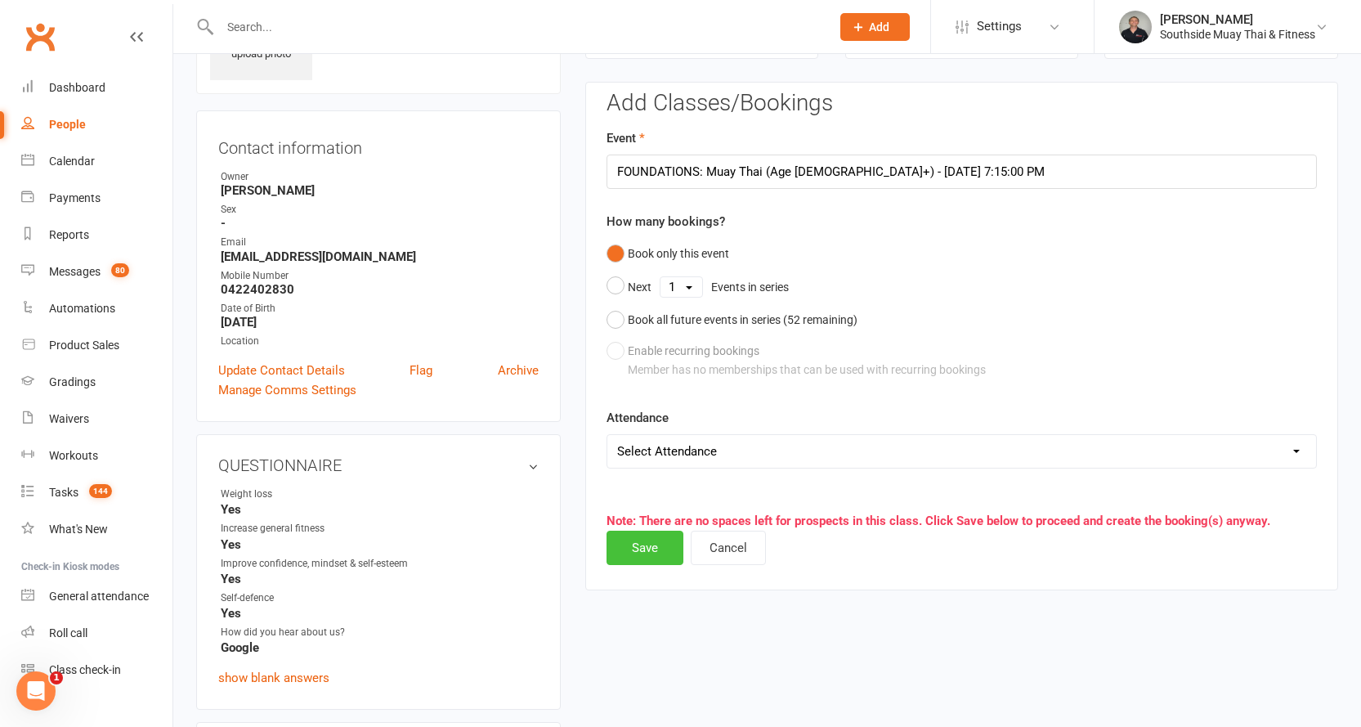
click at [660, 537] on button "Save" at bounding box center [645, 548] width 77 height 34
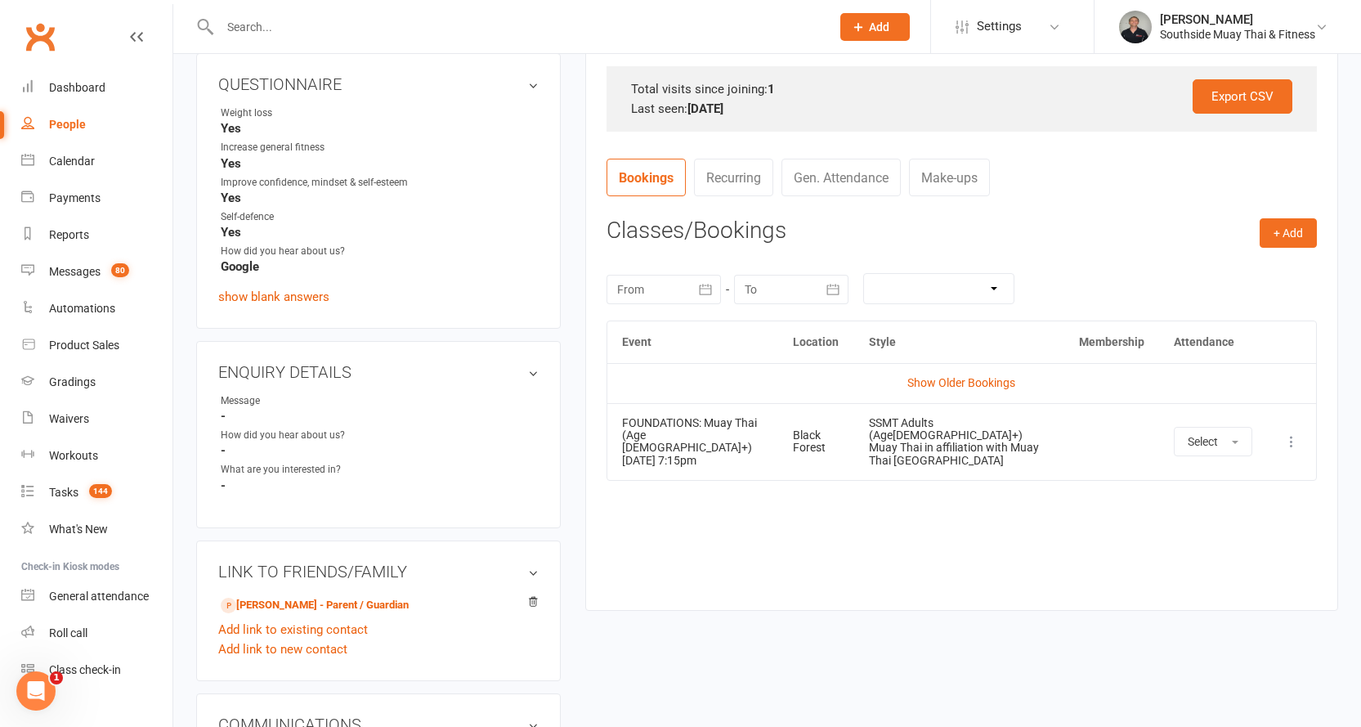
scroll to position [773, 0]
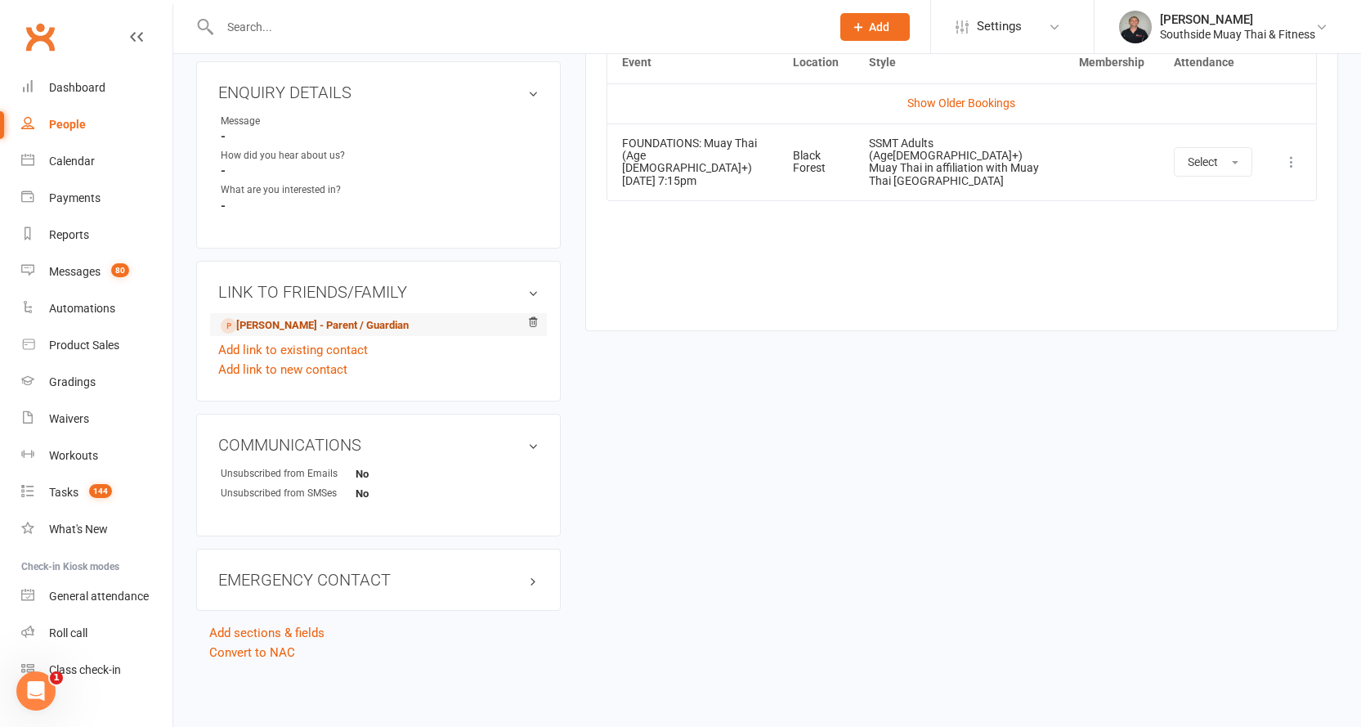
click at [295, 319] on link "Andrew Lock - Parent / Guardian" at bounding box center [315, 325] width 188 height 17
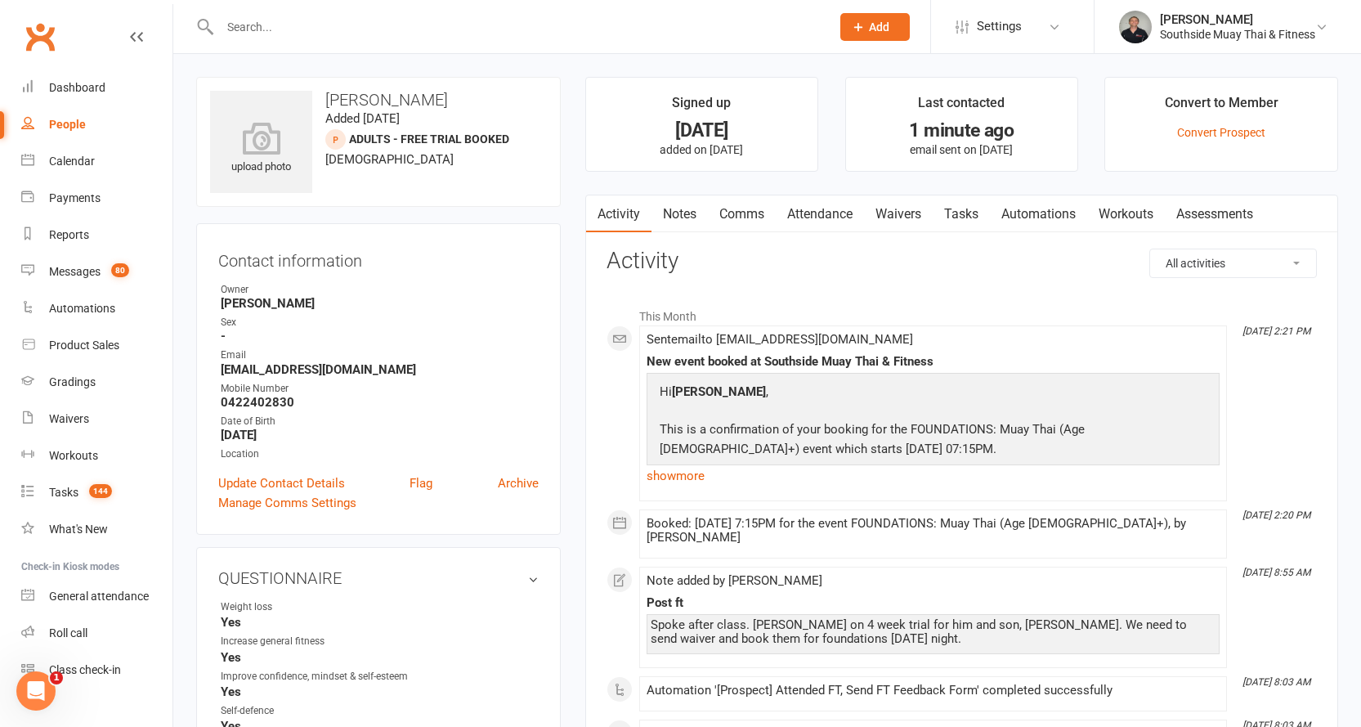
click at [891, 212] on link "Waivers" at bounding box center [898, 214] width 69 height 38
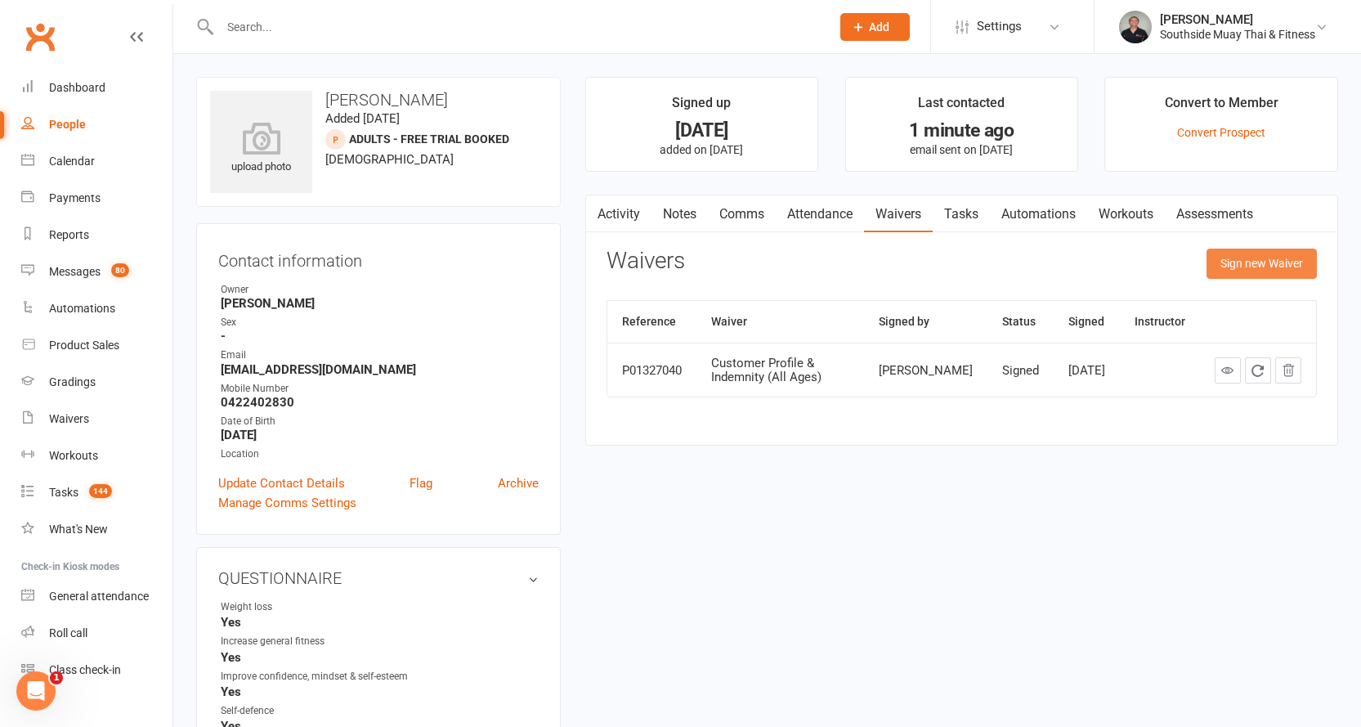
click at [1235, 254] on button "Sign new Waiver" at bounding box center [1262, 262] width 110 height 29
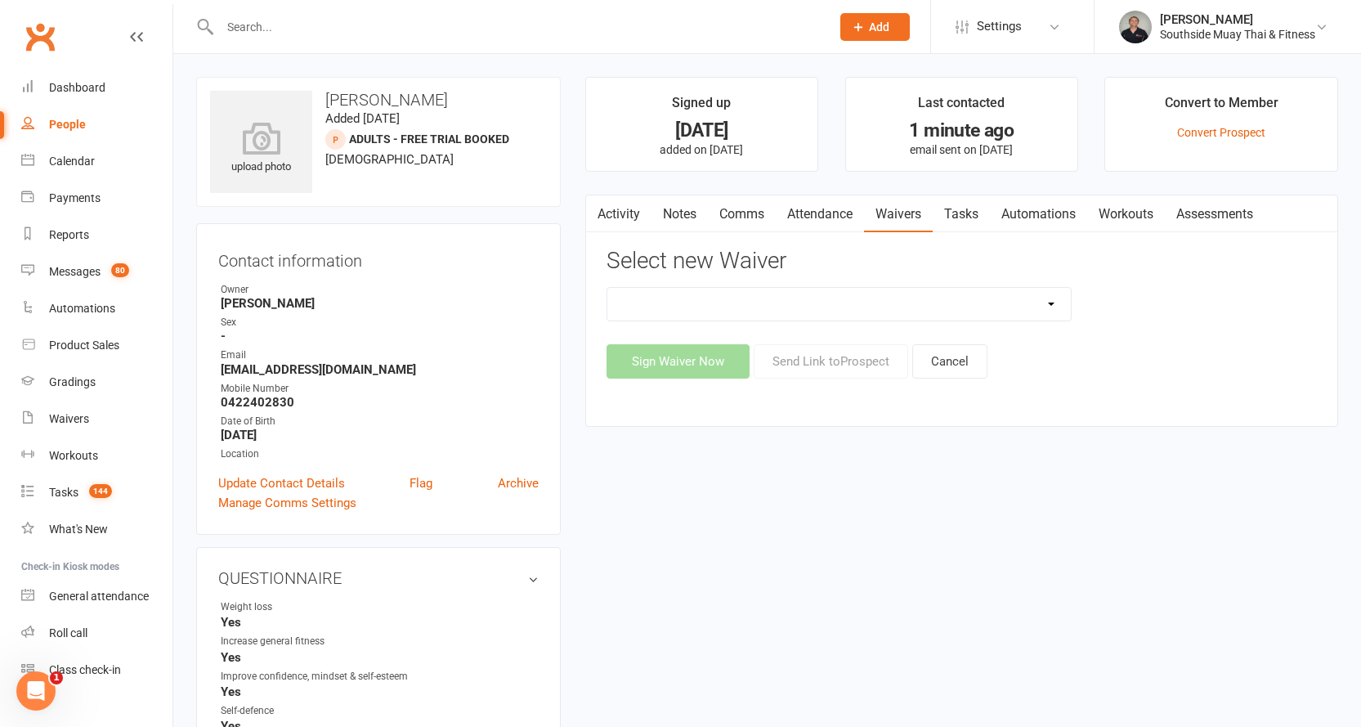
click at [1050, 300] on select "10 or 5 Session Pass | Upfront (former member) 10 Session Pass | Upfront (DD Pa…" at bounding box center [839, 304] width 464 height 33
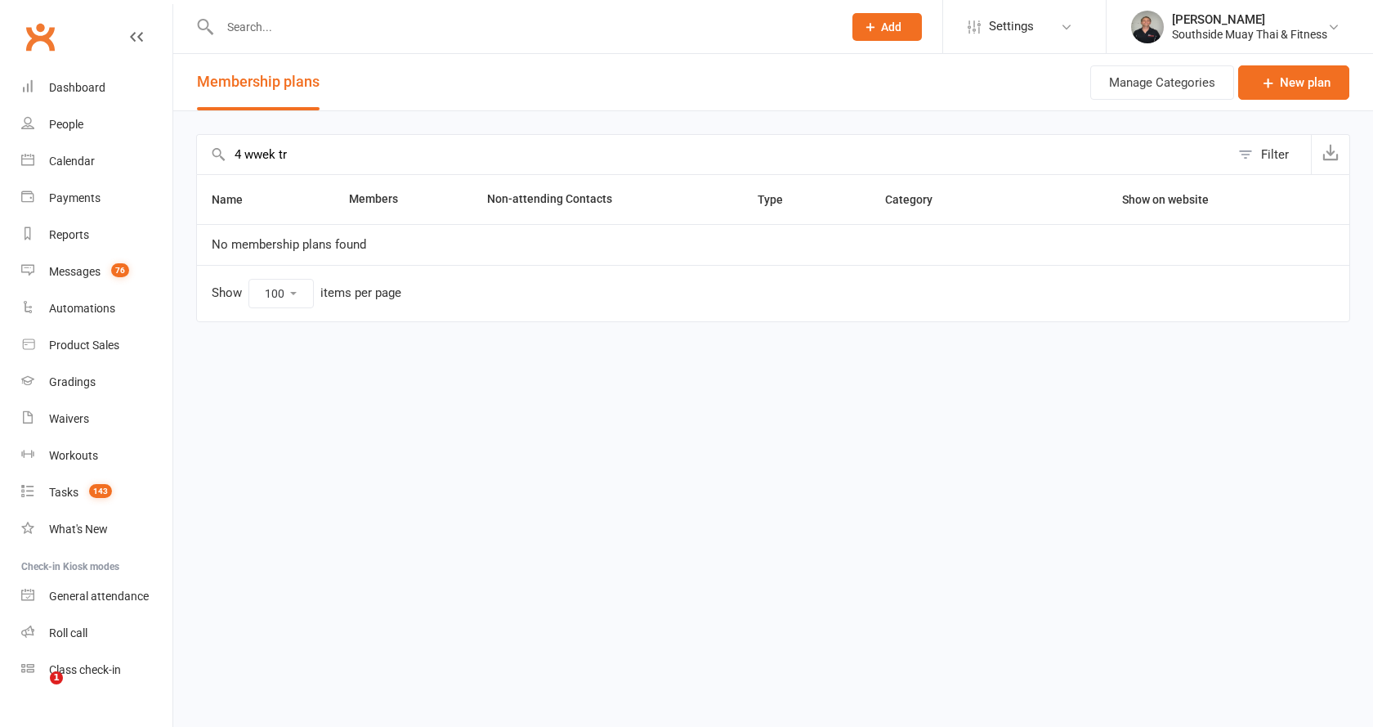
select select "100"
click at [252, 153] on input "4 wwek trial" at bounding box center [713, 154] width 1033 height 39
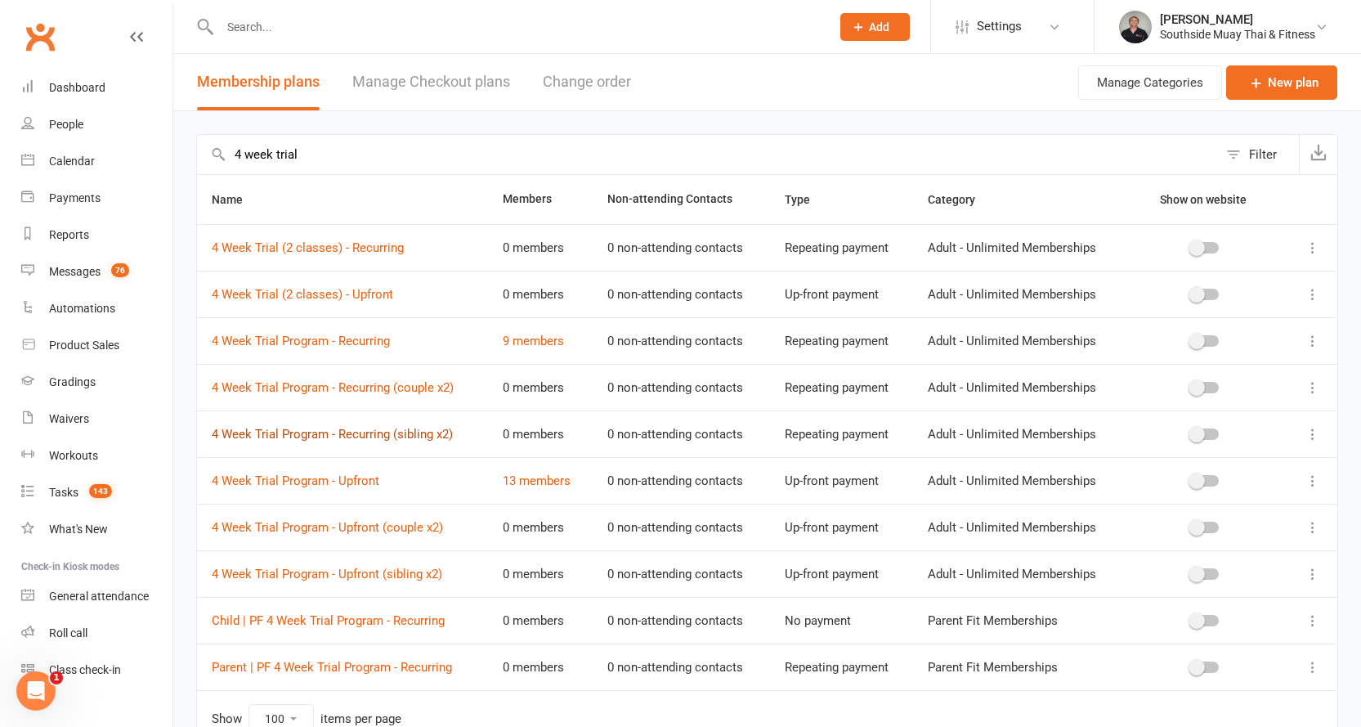
type input "4 week trial"
click at [364, 432] on link "4 Week Trial Program - Recurring (sibling x2)" at bounding box center [332, 434] width 241 height 15
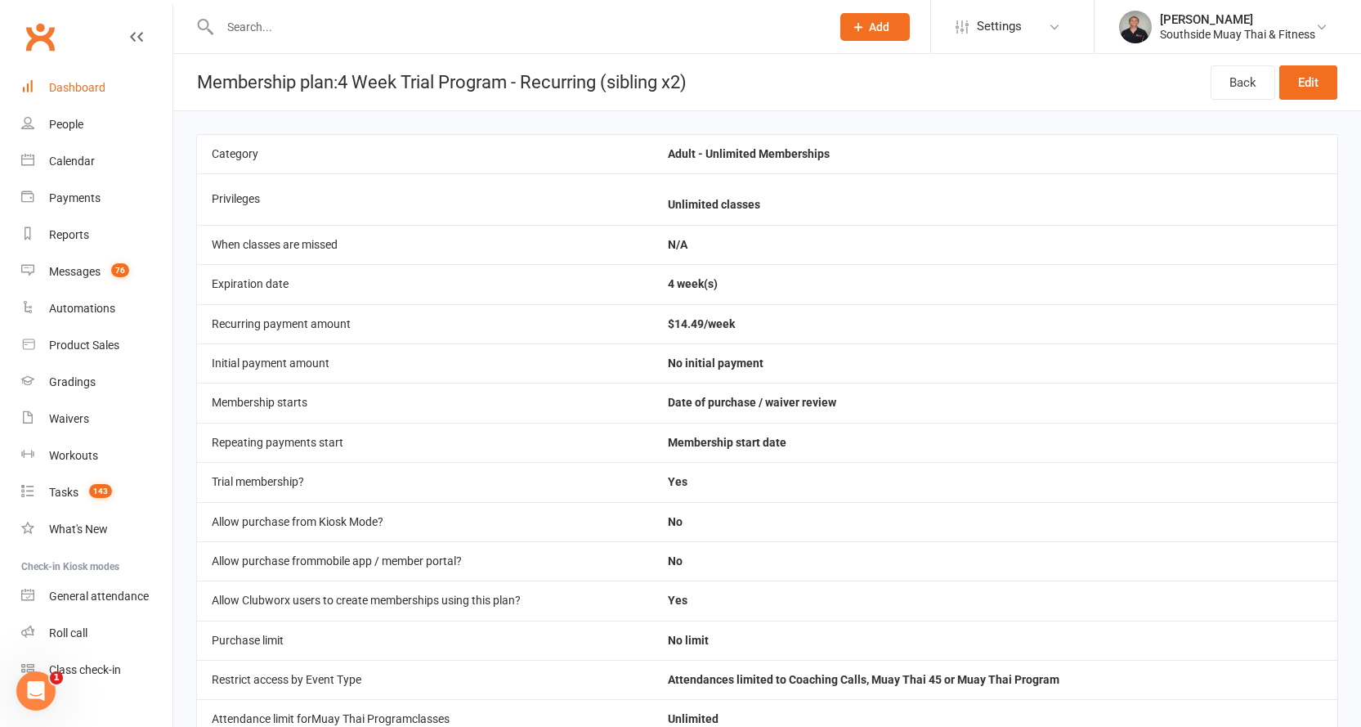
click at [87, 85] on div "Dashboard" at bounding box center [77, 87] width 56 height 13
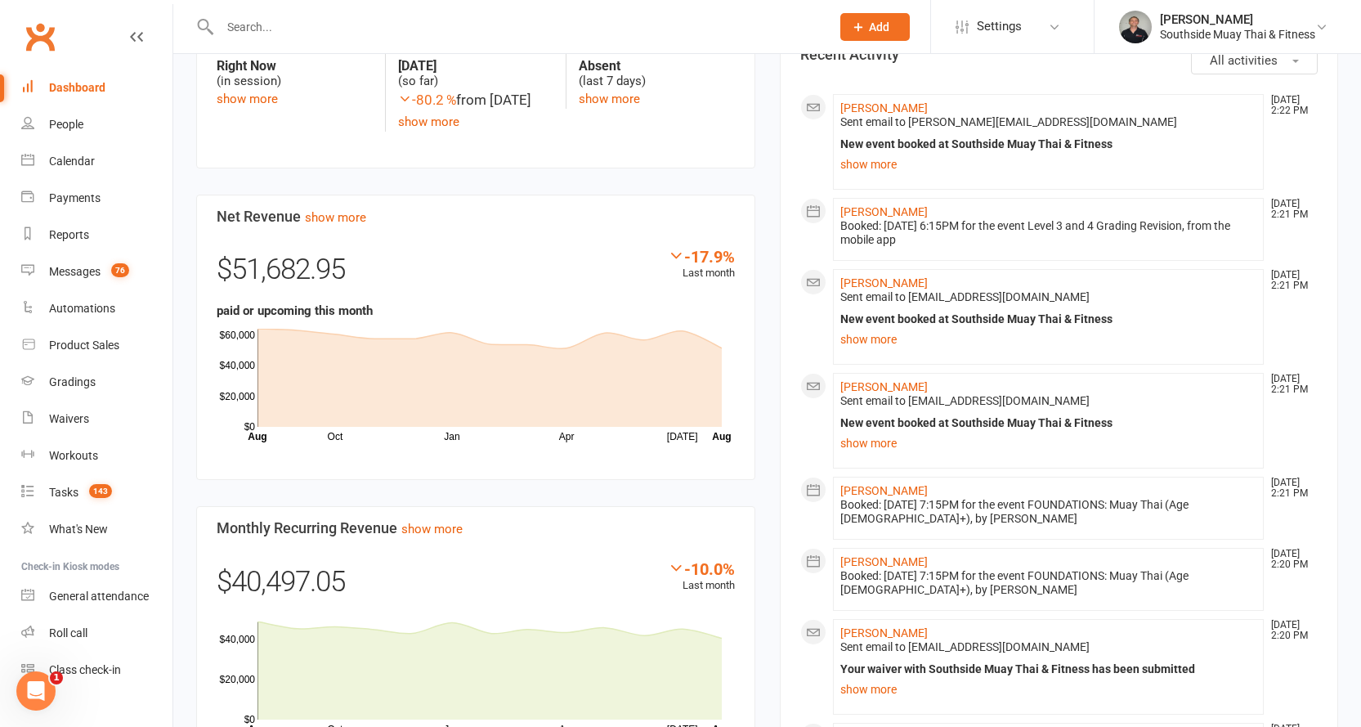
scroll to position [981, 0]
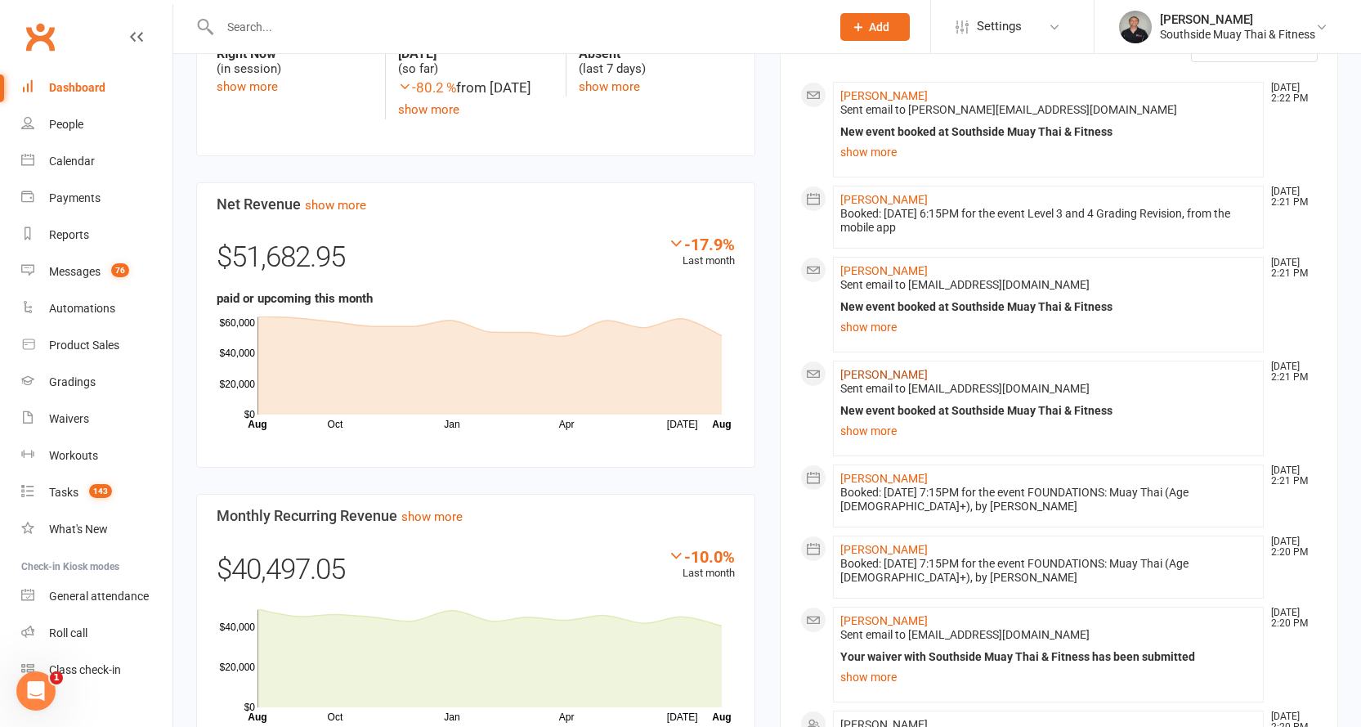
click at [863, 368] on link "Andrew Lock" at bounding box center [883, 374] width 87 height 13
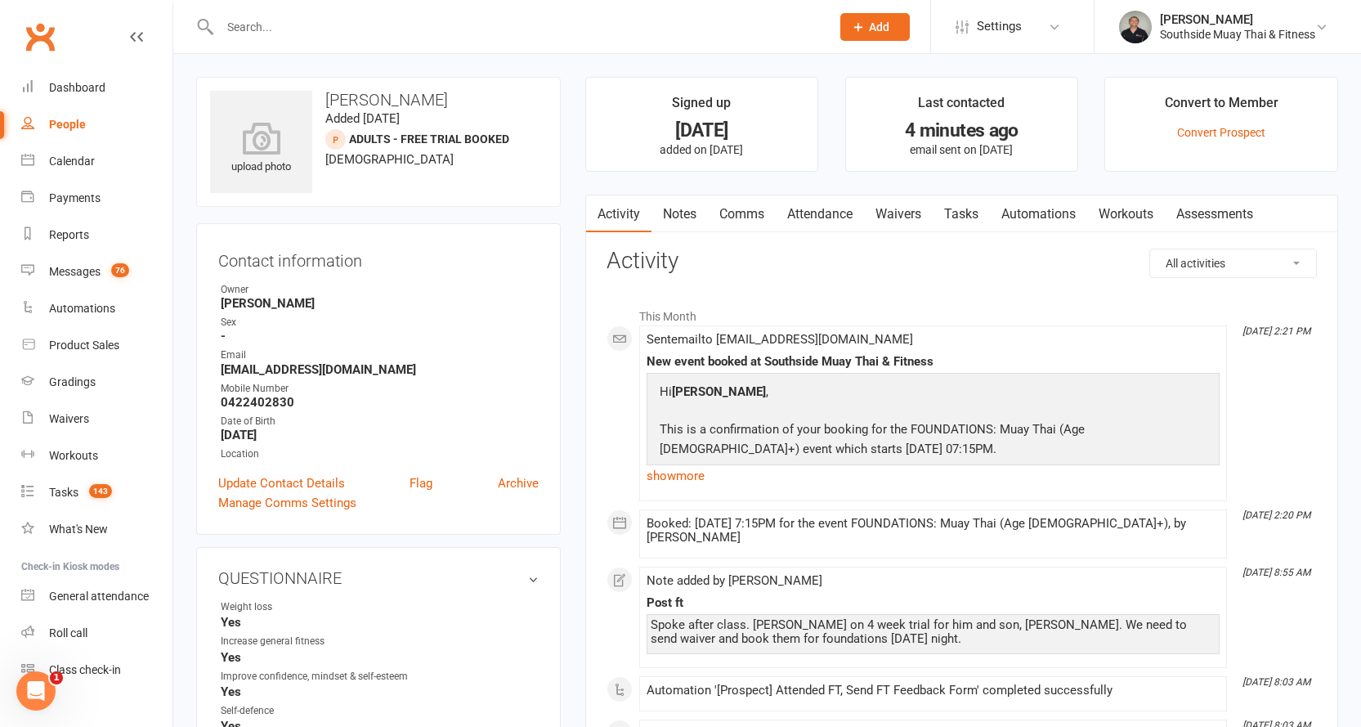
click at [830, 215] on link "Attendance" at bounding box center [820, 214] width 88 height 38
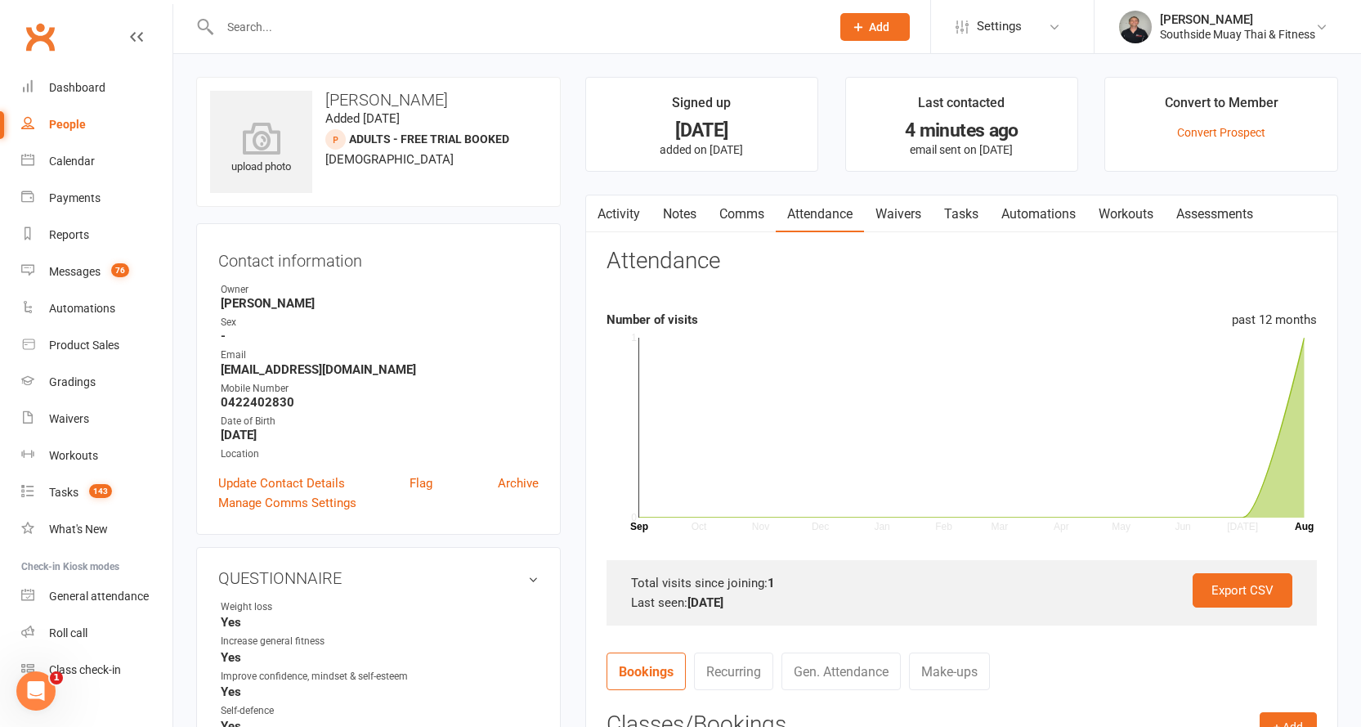
click at [908, 215] on link "Waivers" at bounding box center [898, 214] width 69 height 38
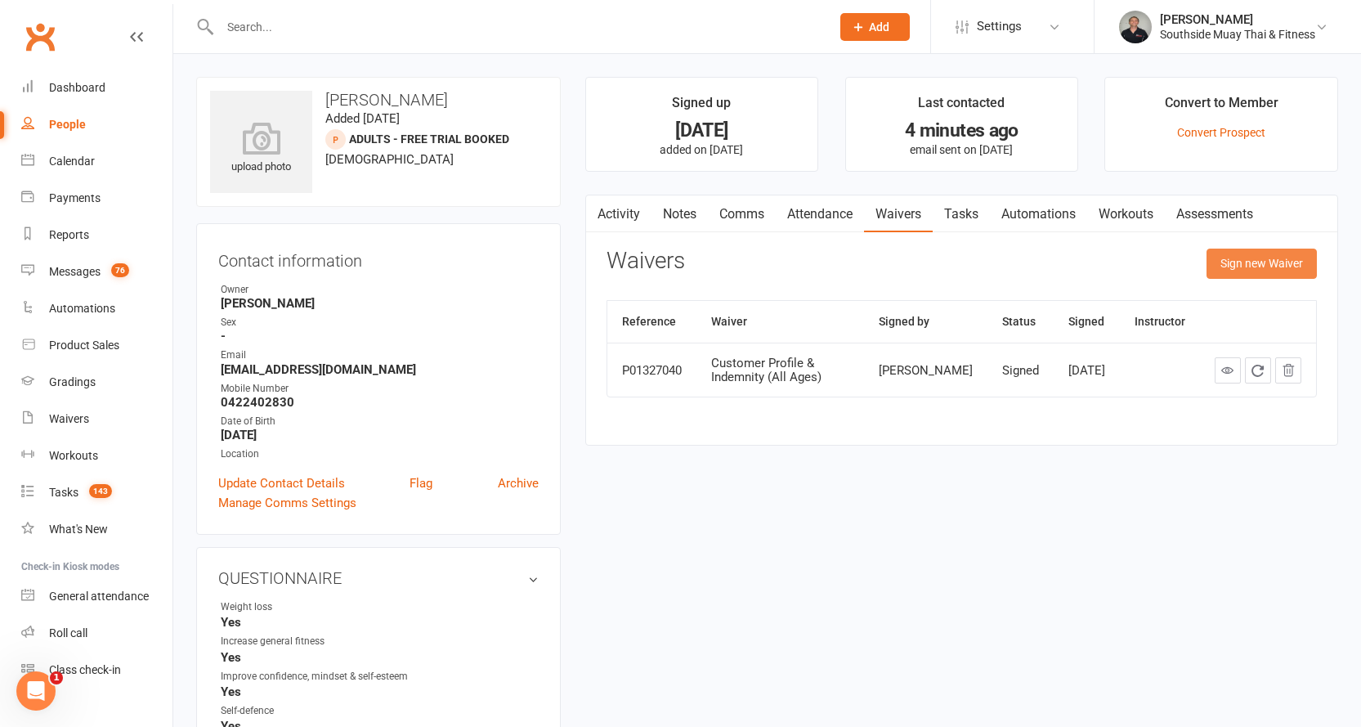
click at [1253, 262] on button "Sign new Waiver" at bounding box center [1262, 262] width 110 height 29
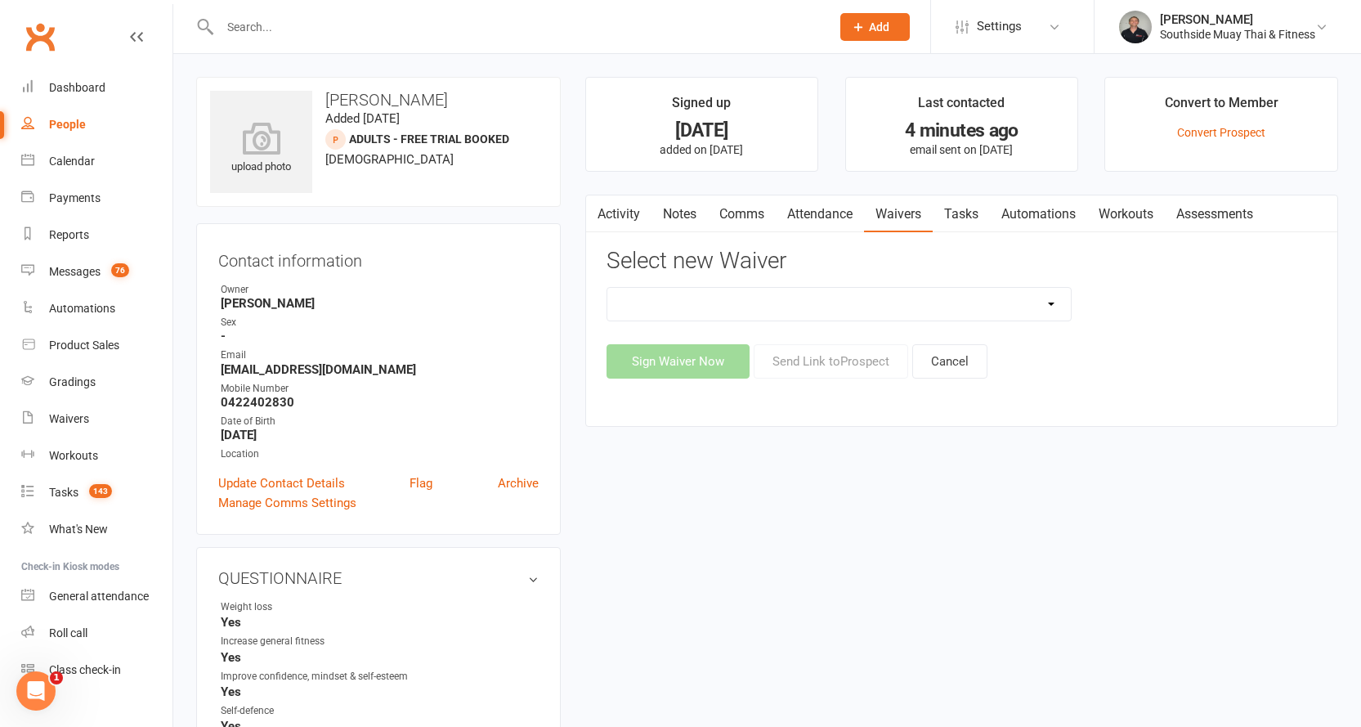
click at [1050, 299] on select "10 or 5 Session Pass | Upfront (former member) 10 Session Pass | Upfront (DD Pa…" at bounding box center [839, 304] width 464 height 33
select select "13744"
click at [607, 288] on select "10 or 5 Session Pass | Upfront (former member) 10 Session Pass | Upfront (DD Pa…" at bounding box center [839, 304] width 464 height 33
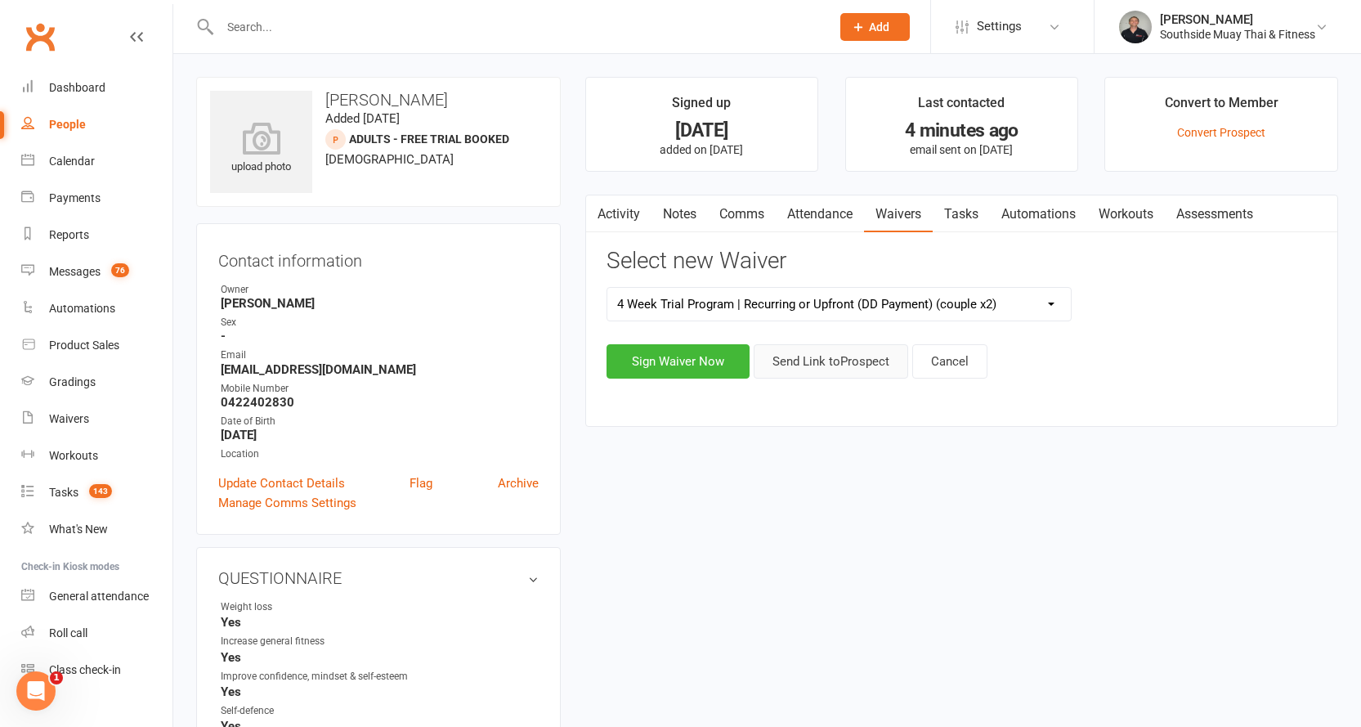
click at [809, 364] on button "Send Link to Prospect" at bounding box center [831, 361] width 154 height 34
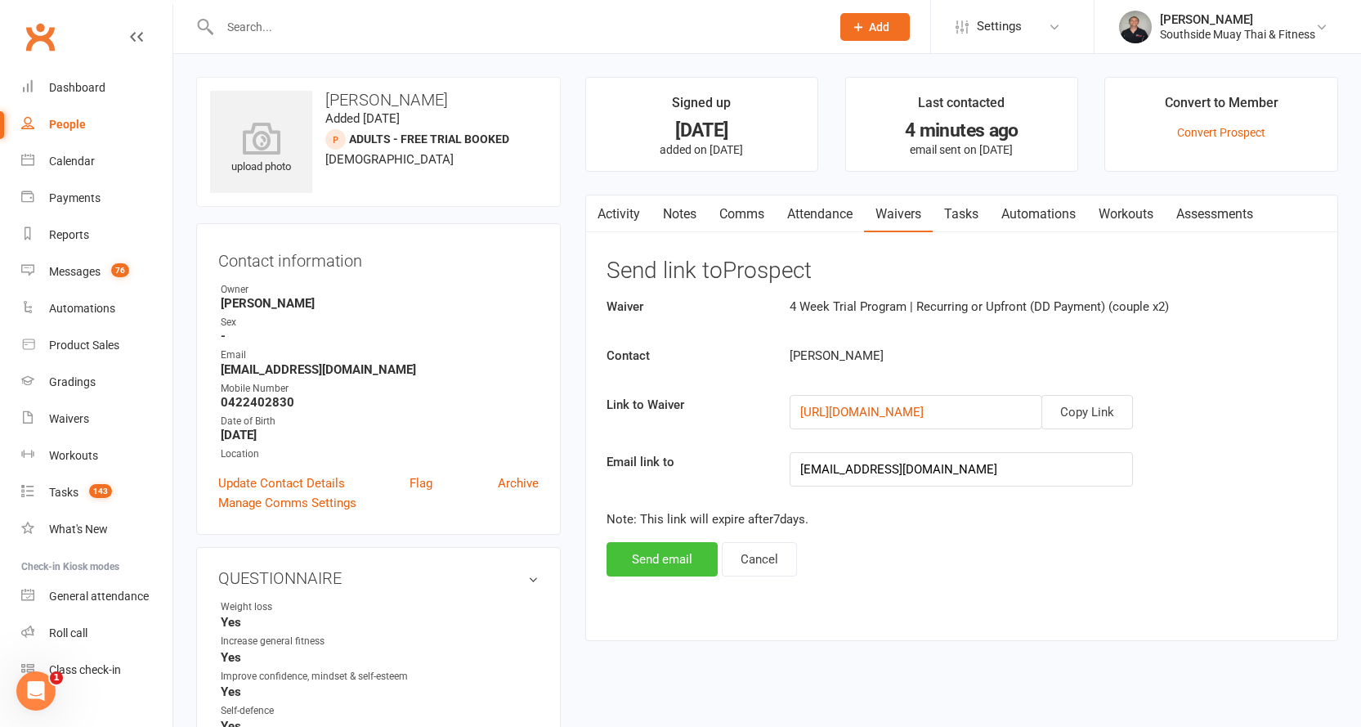
click at [656, 560] on button "Send email" at bounding box center [662, 559] width 111 height 34
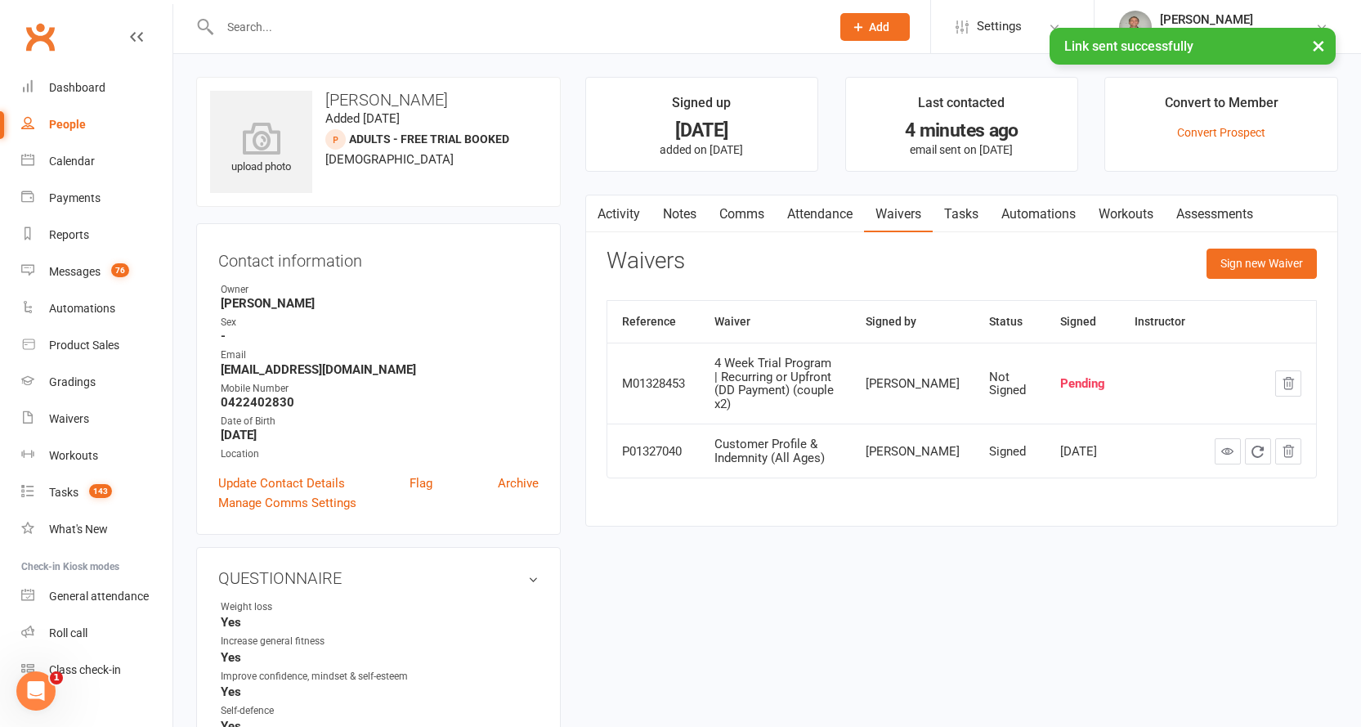
click at [626, 217] on link "Activity" at bounding box center [618, 214] width 65 height 38
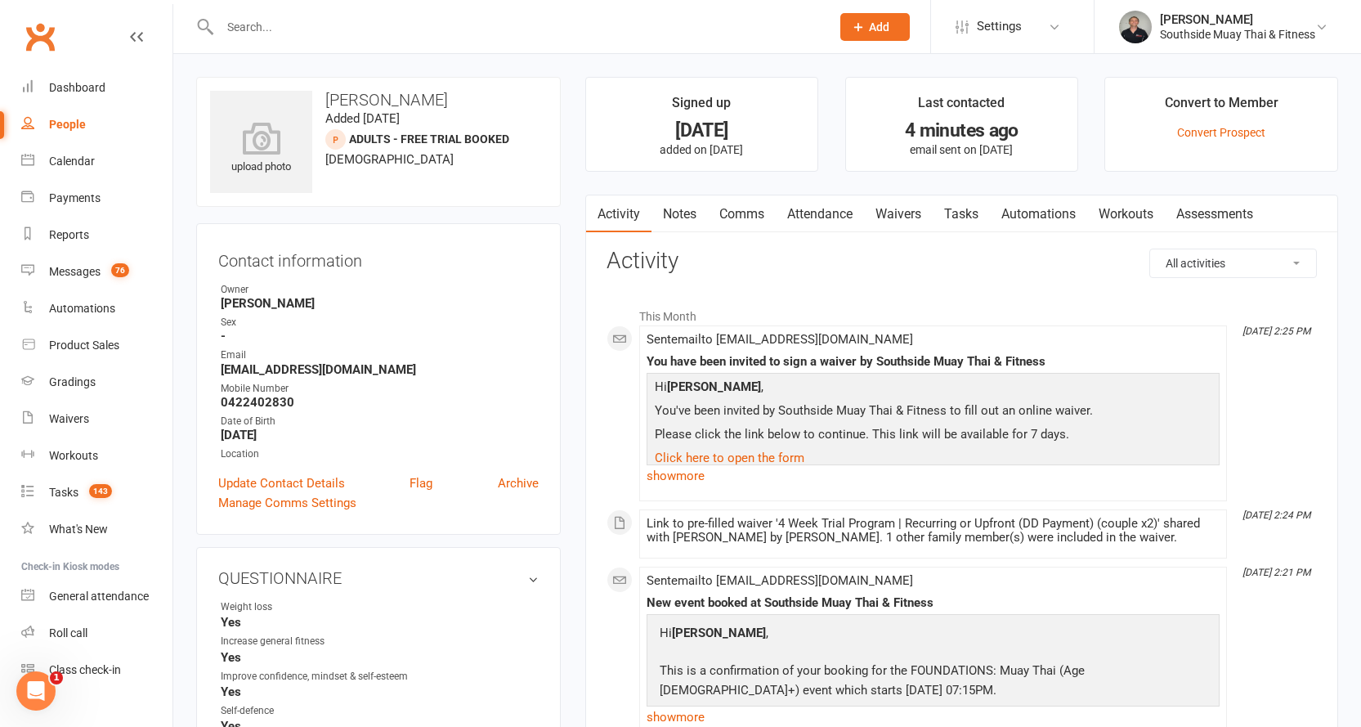
click at [739, 214] on link "Comms" at bounding box center [742, 214] width 68 height 38
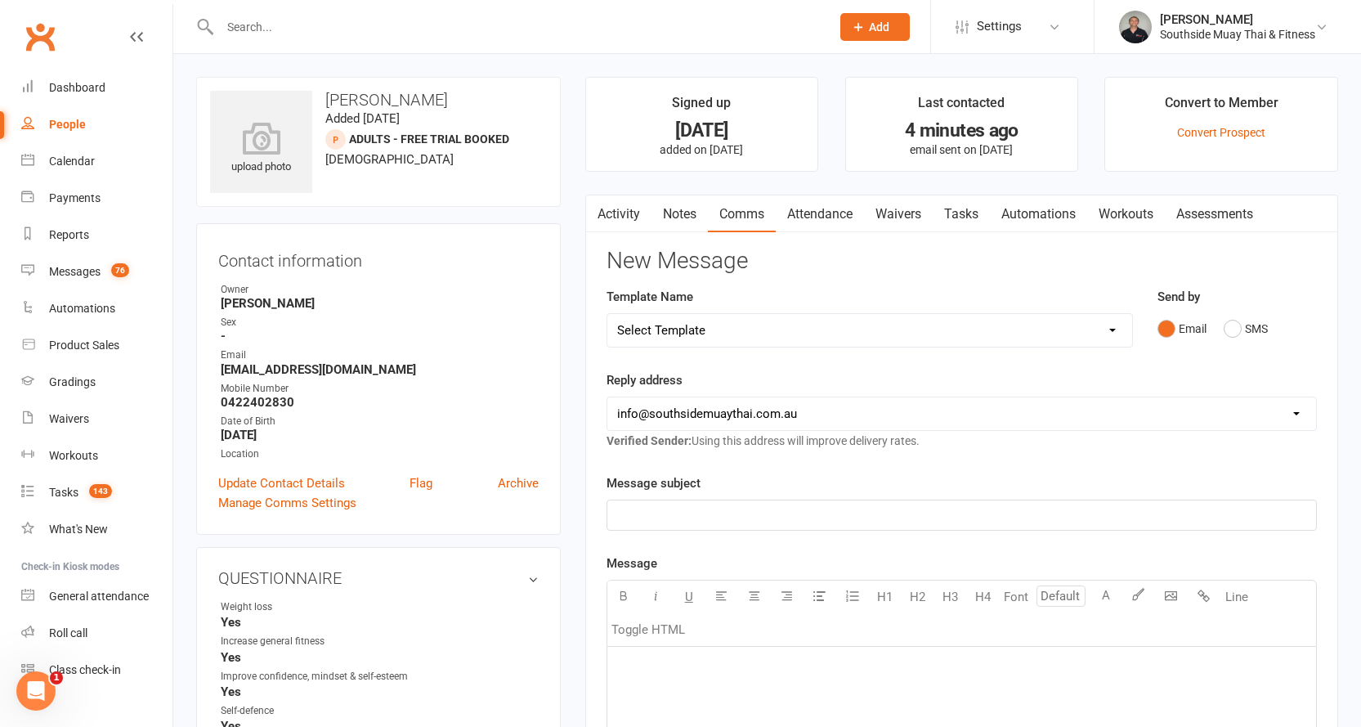
click at [610, 205] on link "Activity" at bounding box center [618, 214] width 65 height 38
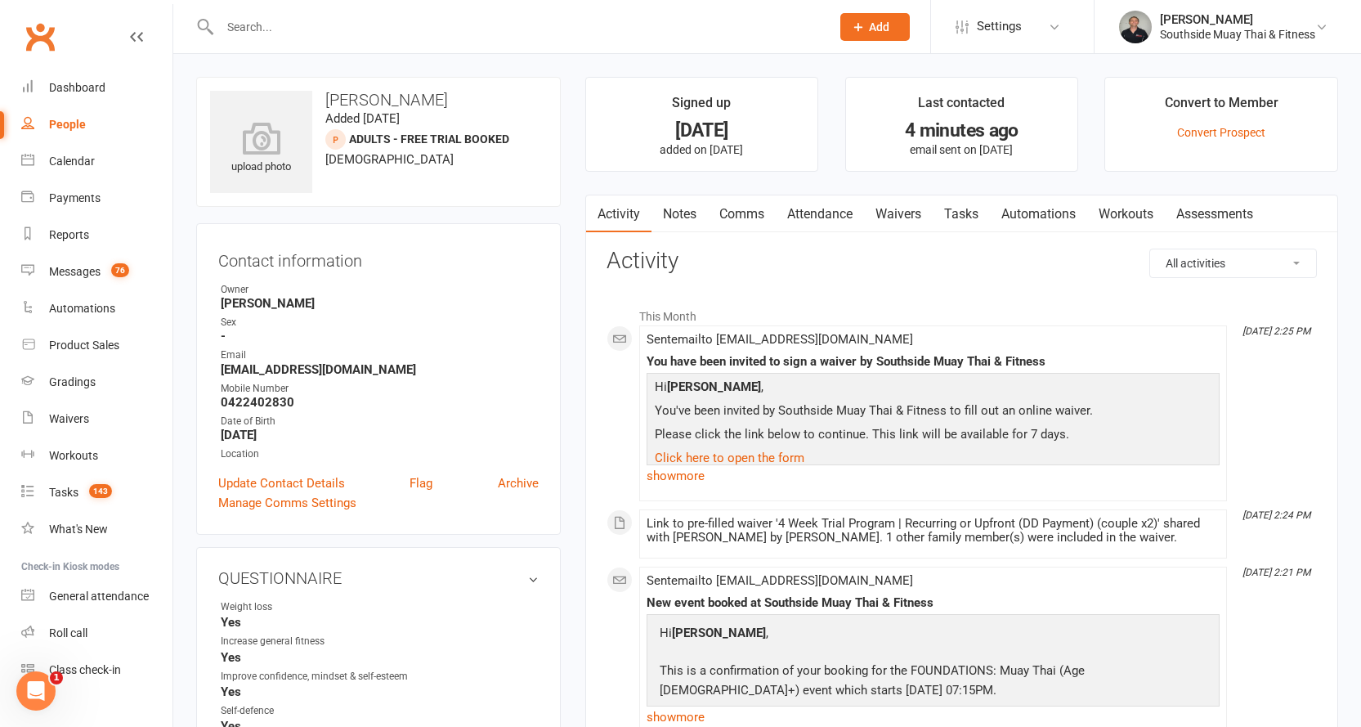
click at [746, 207] on link "Comms" at bounding box center [742, 214] width 68 height 38
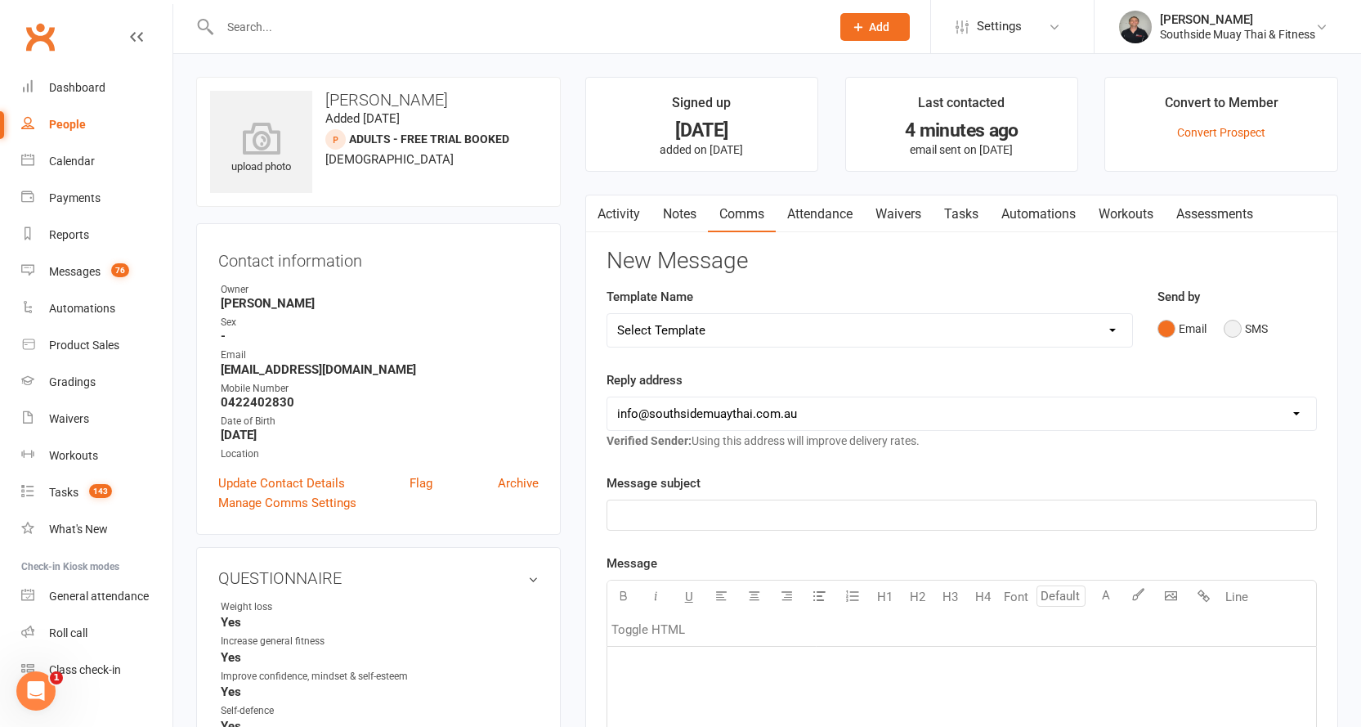
click at [1246, 333] on button "SMS" at bounding box center [1246, 328] width 44 height 31
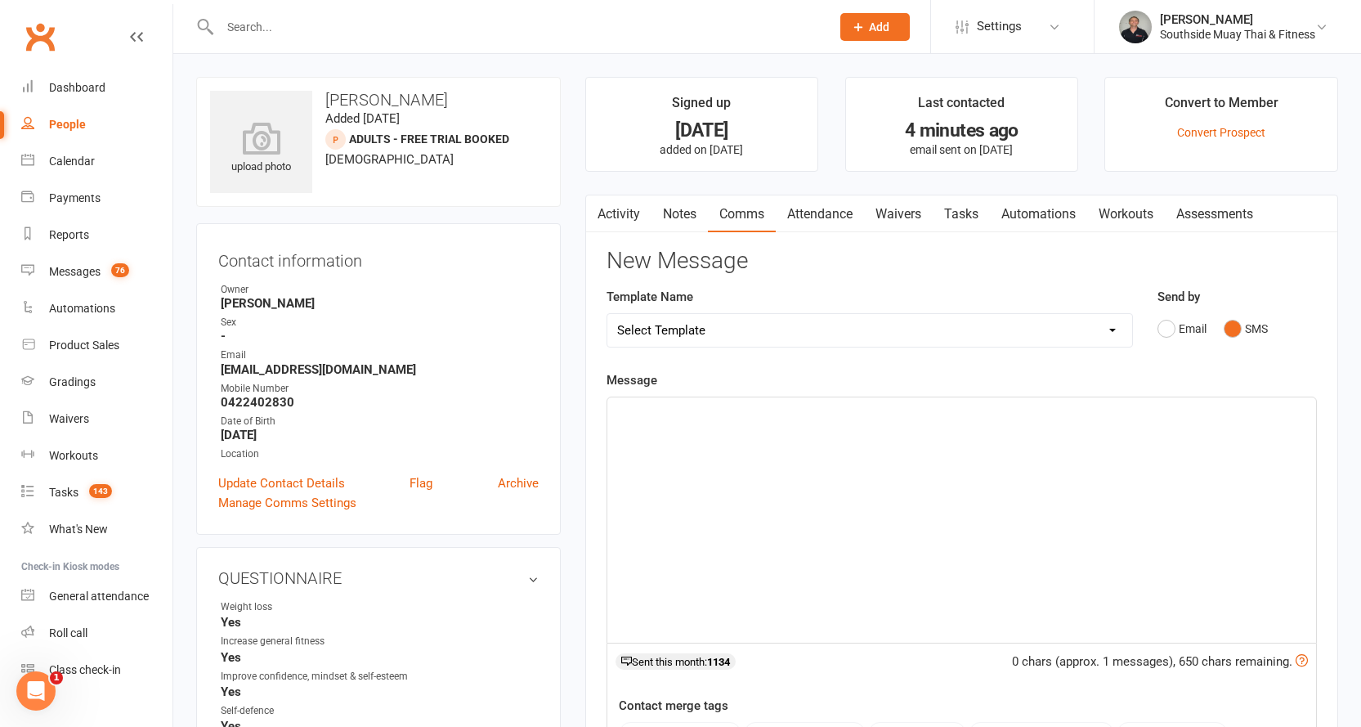
click at [980, 325] on select "Select Template [SMS] Outreach Message: High Risk – Personal From Trainer + Ree…" at bounding box center [869, 330] width 525 height 33
select select "61"
click at [607, 314] on select "Select Template [SMS] Outreach Message: High Risk – Personal From Trainer + Ree…" at bounding box center [869, 330] width 525 height 33
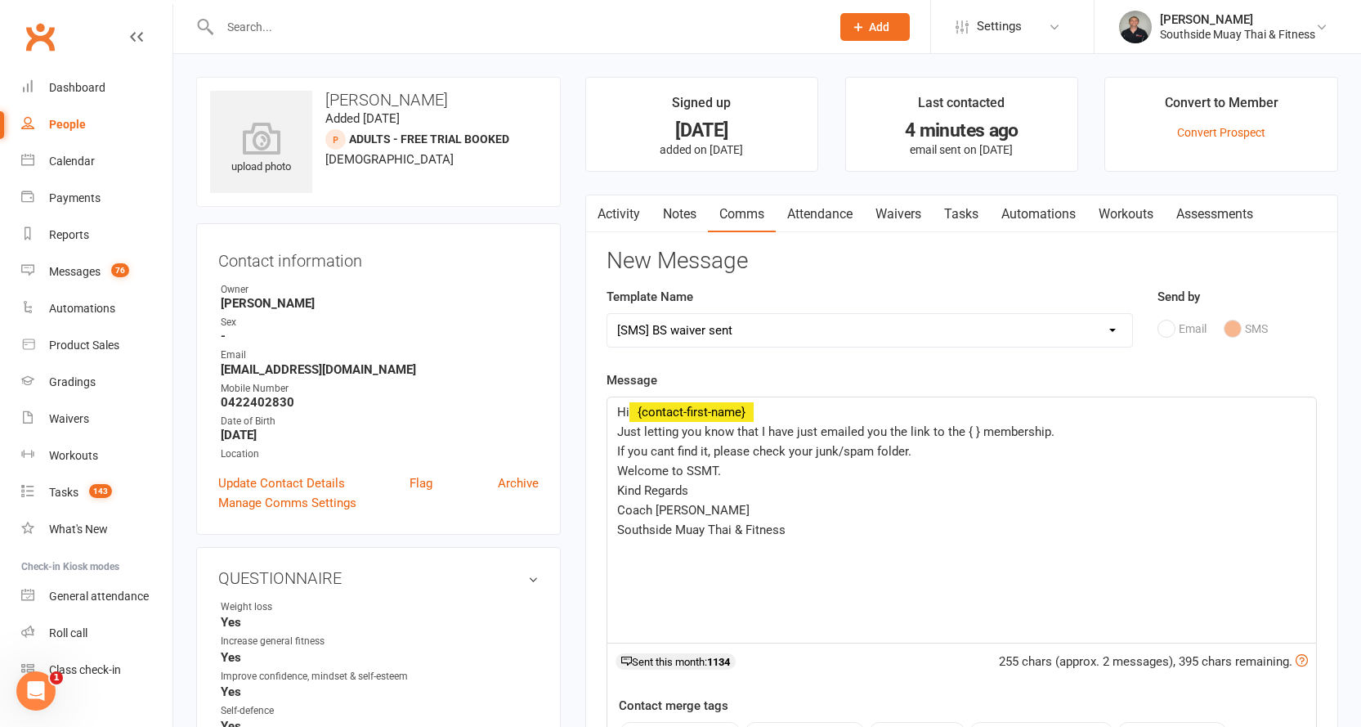
click at [620, 431] on span "Just letting you know that I have just emailed you the link to the { } membersh…" at bounding box center [835, 431] width 437 height 15
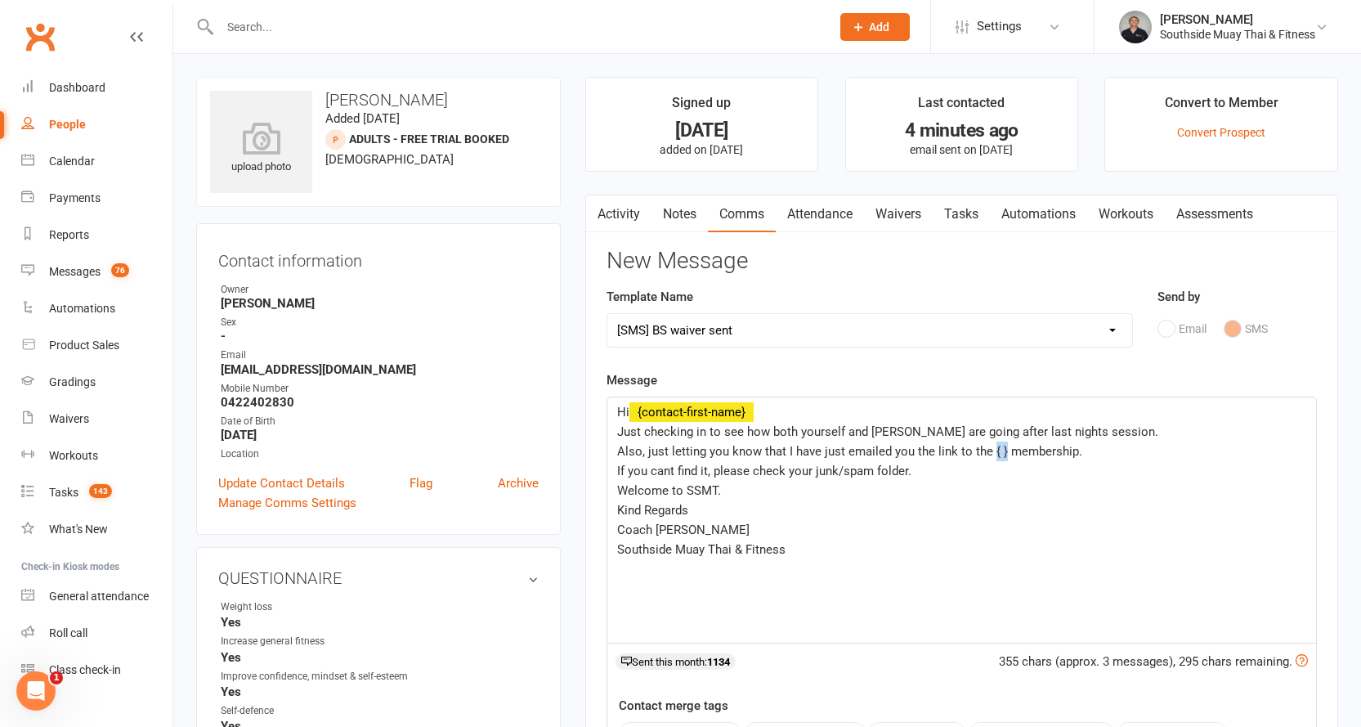
drag, startPoint x: 990, startPoint y: 449, endPoint x: 1002, endPoint y: 449, distance: 12.3
click at [1002, 449] on span "Also, just letting you know that I have just emailed you the link to the { } me…" at bounding box center [849, 451] width 465 height 15
click at [1157, 454] on p "Also, just letting you know that I have just emailed you the link to the intro …" at bounding box center [961, 451] width 689 height 20
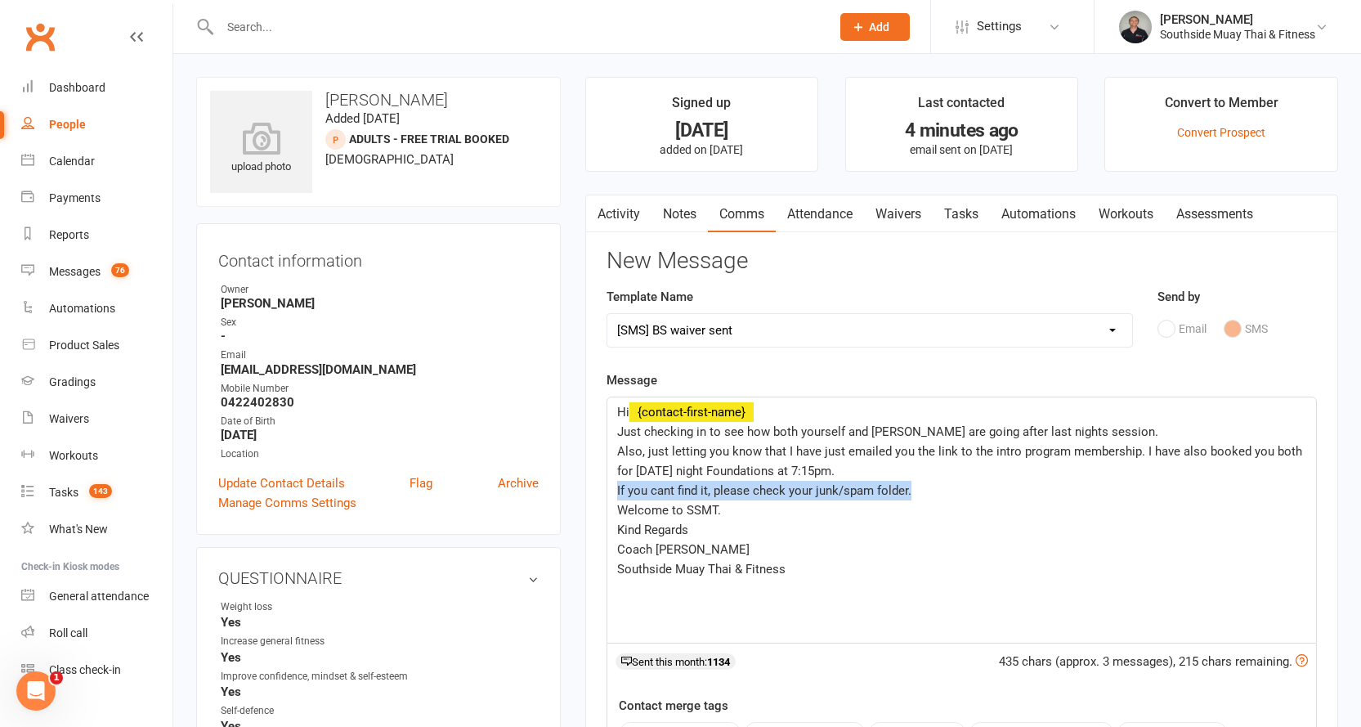
drag, startPoint x: 617, startPoint y: 490, endPoint x: 911, endPoint y: 493, distance: 294.3
click at [911, 493] on p "If you cant find it, please check your junk/spam folder." at bounding box center [961, 491] width 689 height 20
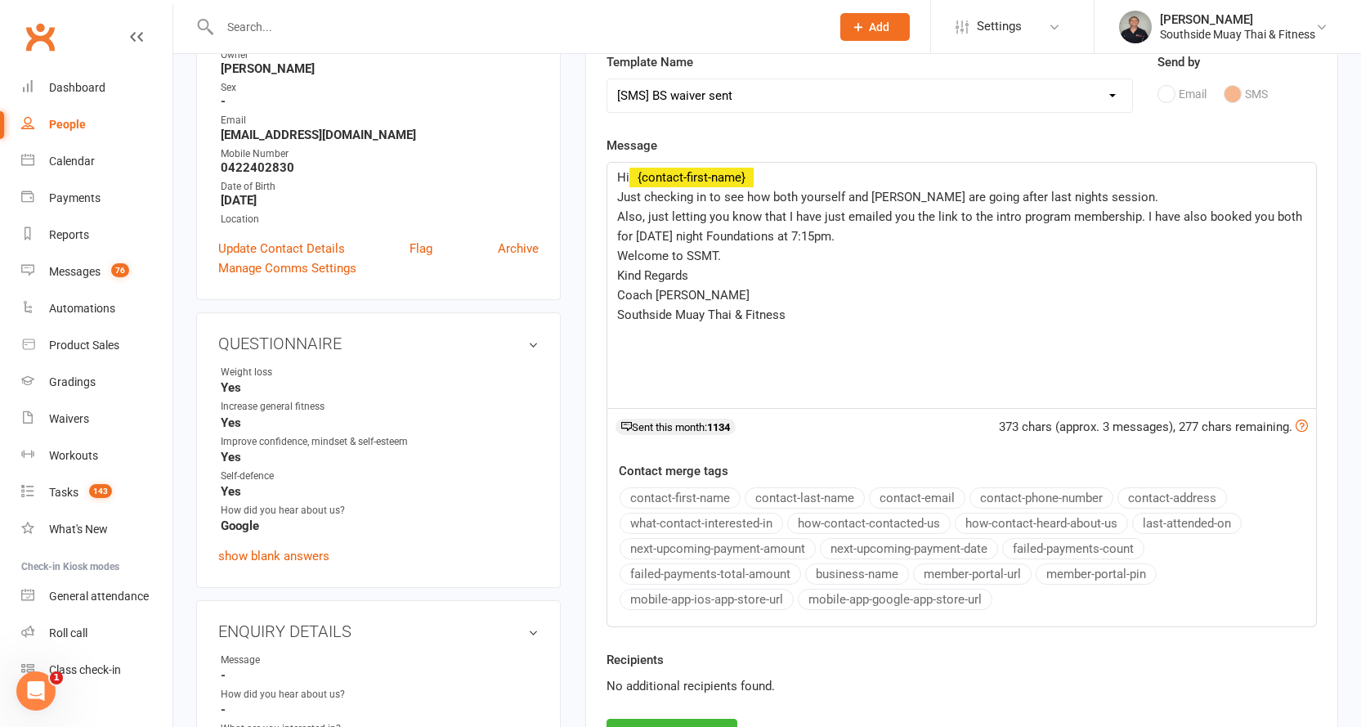
scroll to position [409, 0]
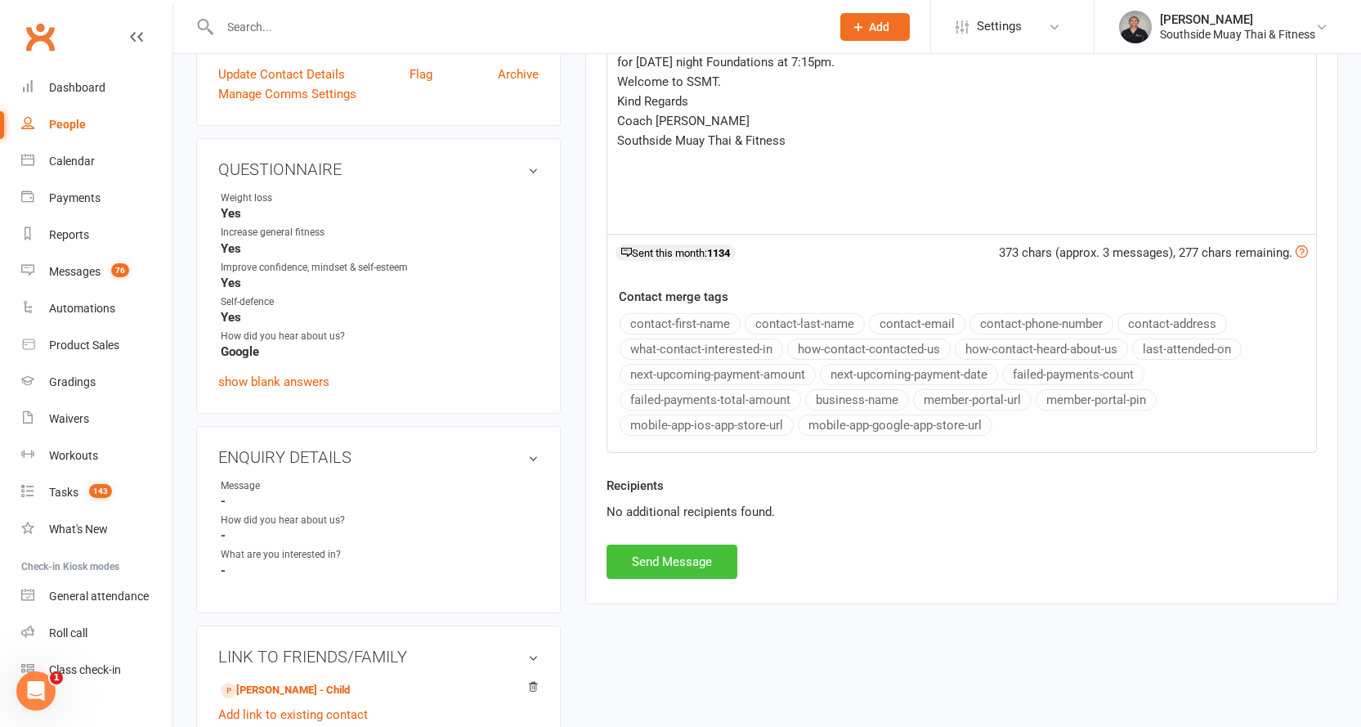
click at [638, 557] on button "Send Message" at bounding box center [672, 561] width 131 height 34
select select
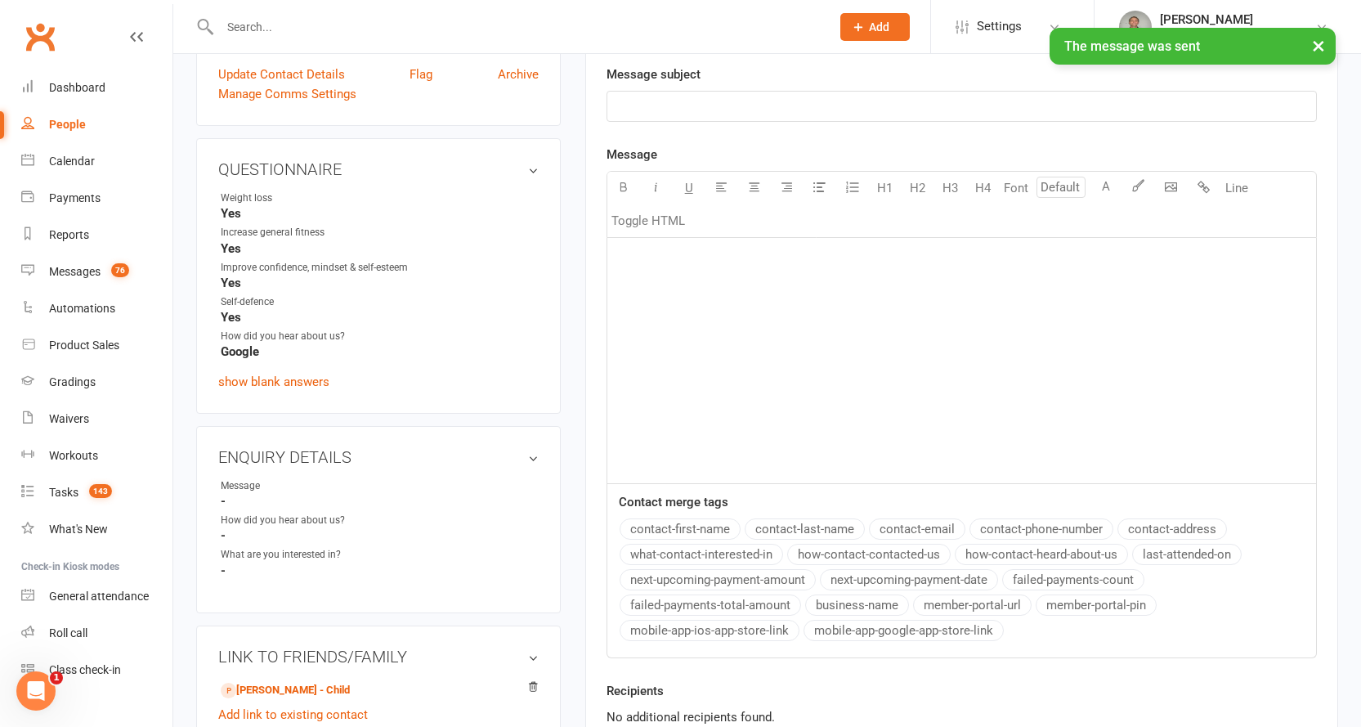
scroll to position [0, 0]
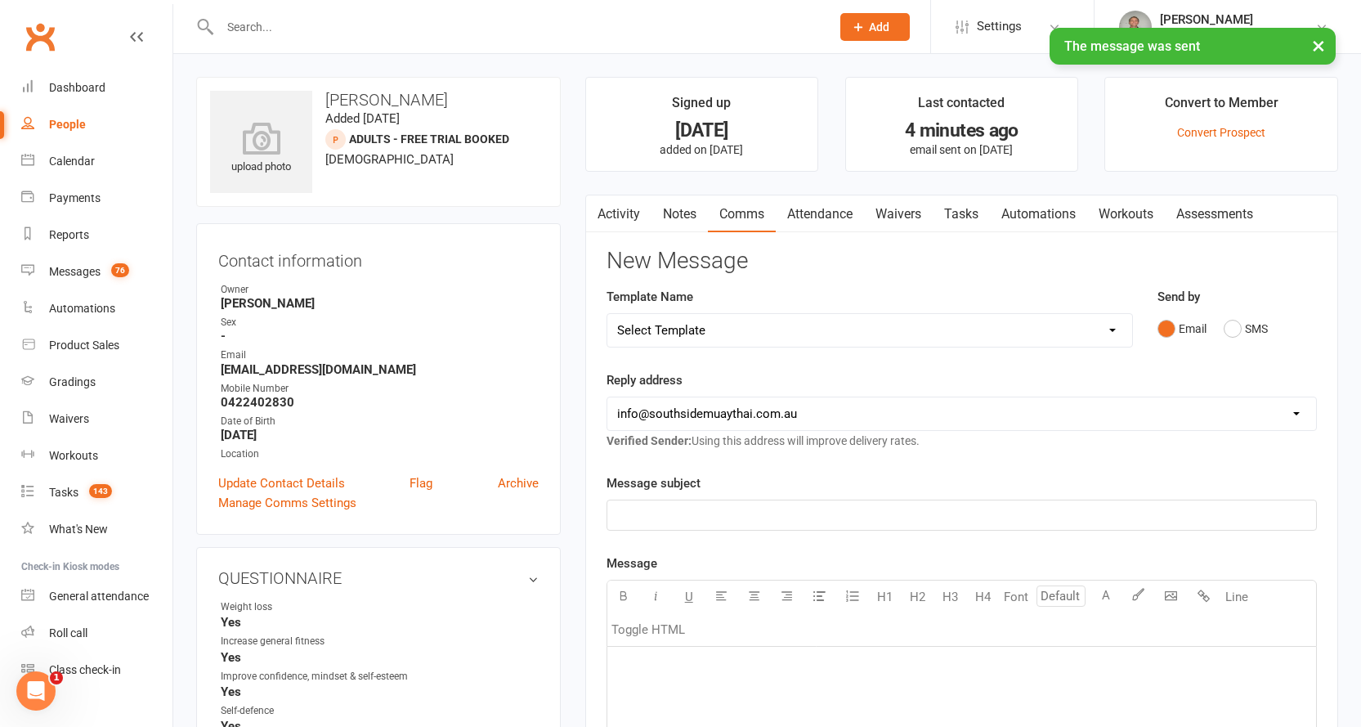
click at [599, 212] on icon "button" at bounding box center [596, 210] width 10 height 17
click at [619, 211] on link "Activity" at bounding box center [618, 214] width 65 height 38
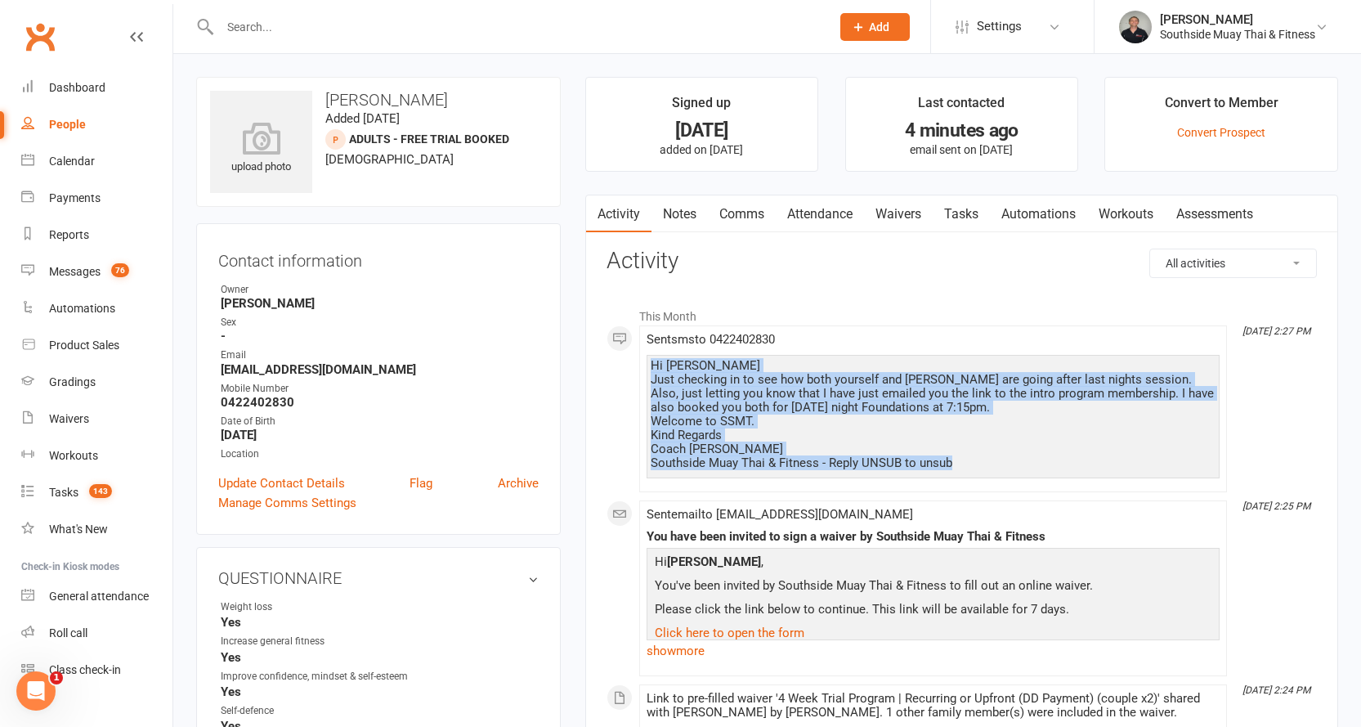
drag, startPoint x: 651, startPoint y: 359, endPoint x: 967, endPoint y: 463, distance: 332.9
click at [967, 463] on div "Hi Andrew Just checking in to see how both yourself and Jesse are going after l…" at bounding box center [933, 414] width 565 height 111
copy div "Hi Andrew Just checking in to see how both yourself and Jesse are going after l…"
click at [681, 208] on link "Notes" at bounding box center [679, 214] width 56 height 38
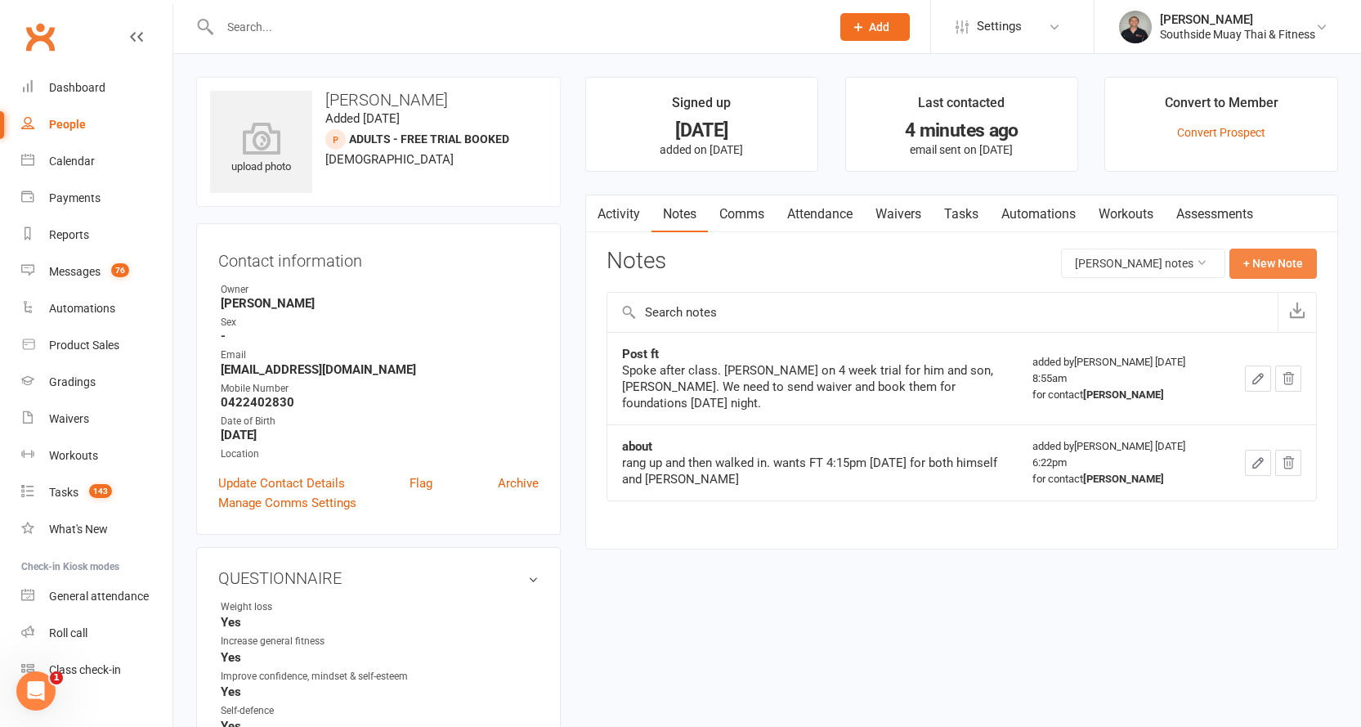
click at [1276, 256] on button "+ New Note" at bounding box center [1272, 262] width 87 height 29
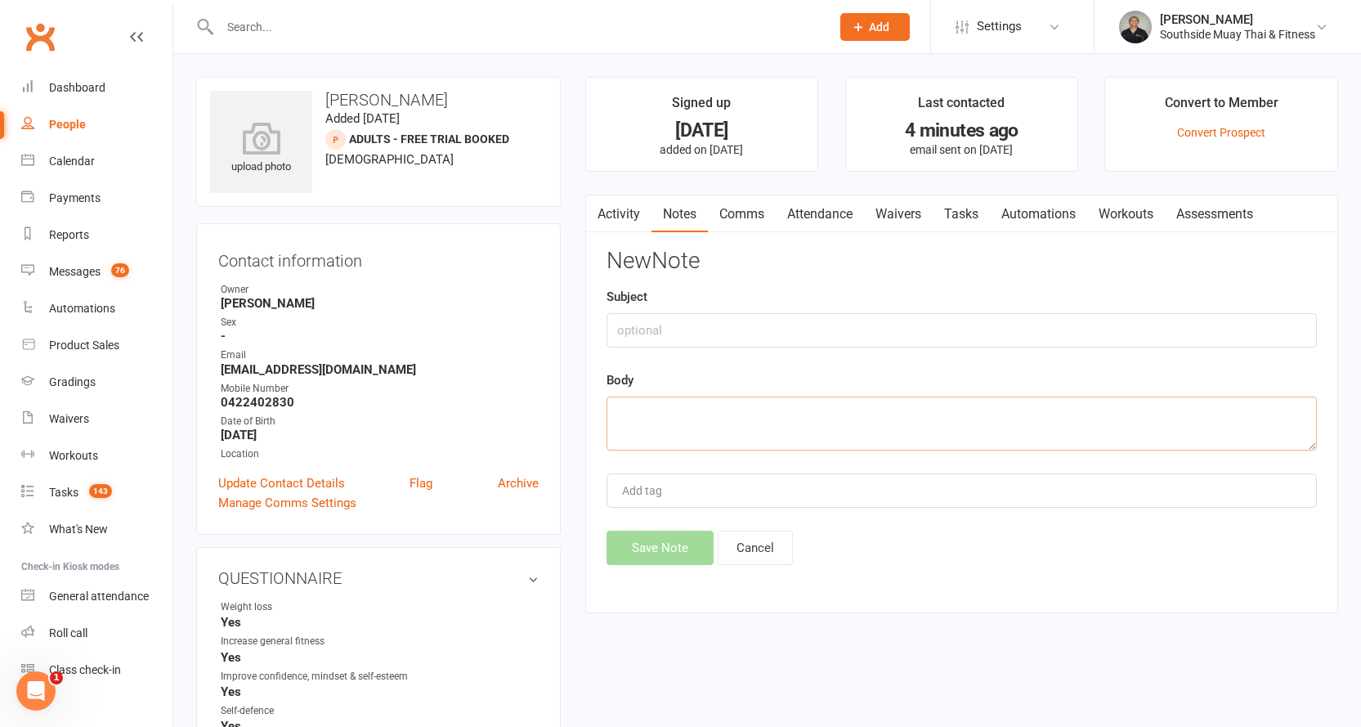
click at [653, 413] on textarea at bounding box center [962, 423] width 710 height 54
paste textarea "Hi Andrew Just checking in to see how both yourself and Jesse are going after l…"
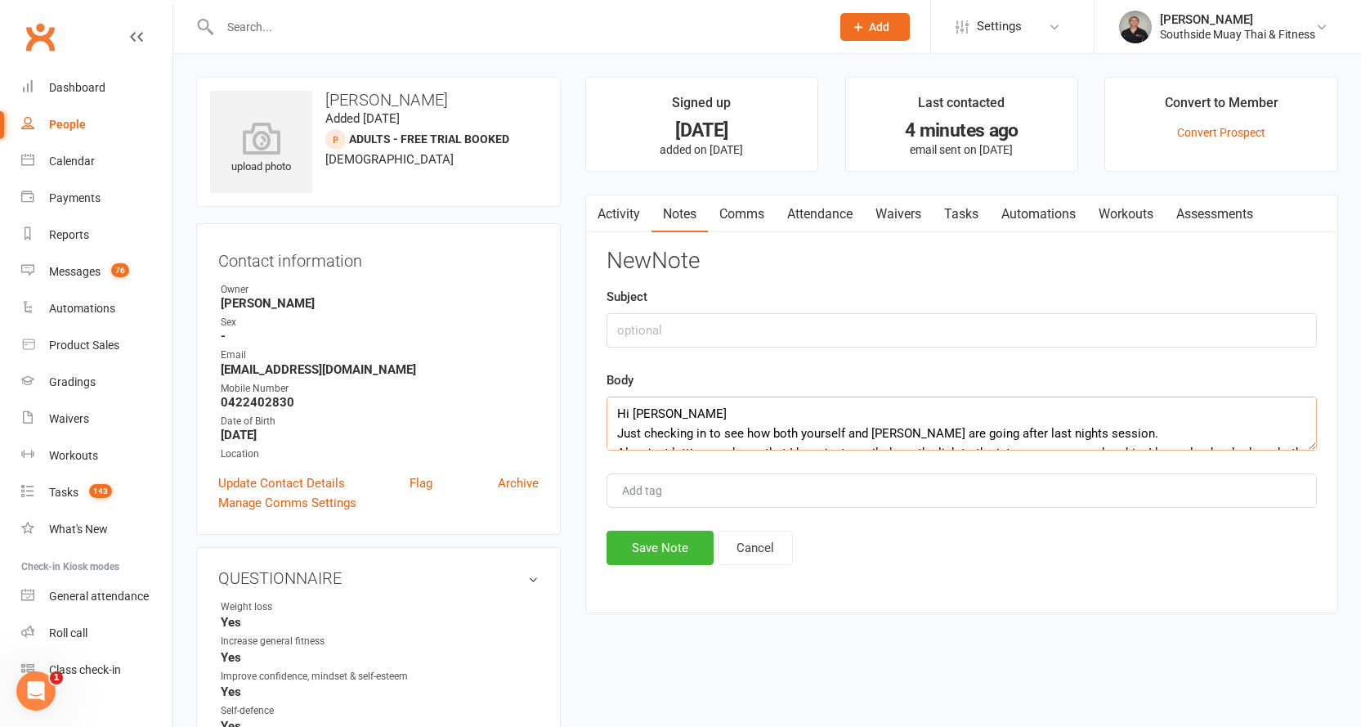
scroll to position [109, 0]
type textarea "Hi Andrew Just checking in to see how both yourself and Jesse are going after l…"
click at [651, 323] on input "text" at bounding box center [962, 330] width 710 height 34
type input "post"
click at [642, 537] on button "Save Note" at bounding box center [660, 548] width 107 height 34
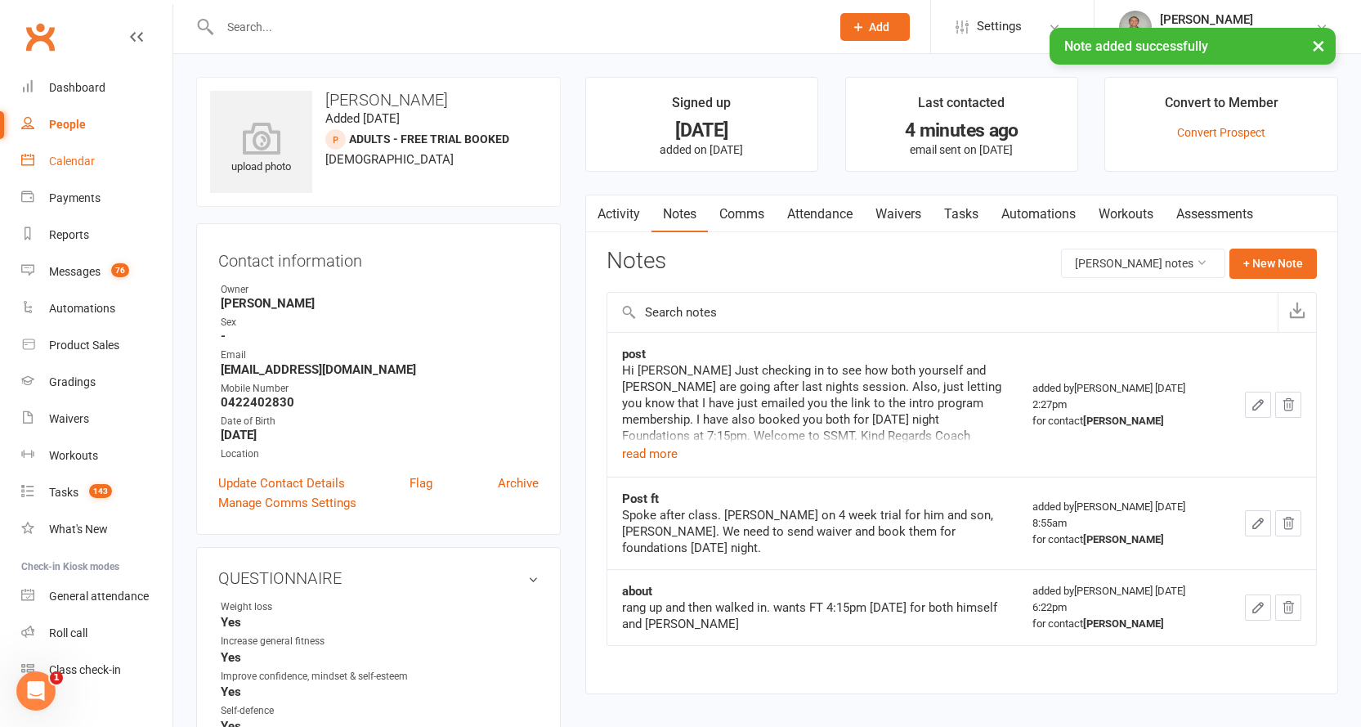
click at [78, 151] on link "Calendar" at bounding box center [96, 161] width 151 height 37
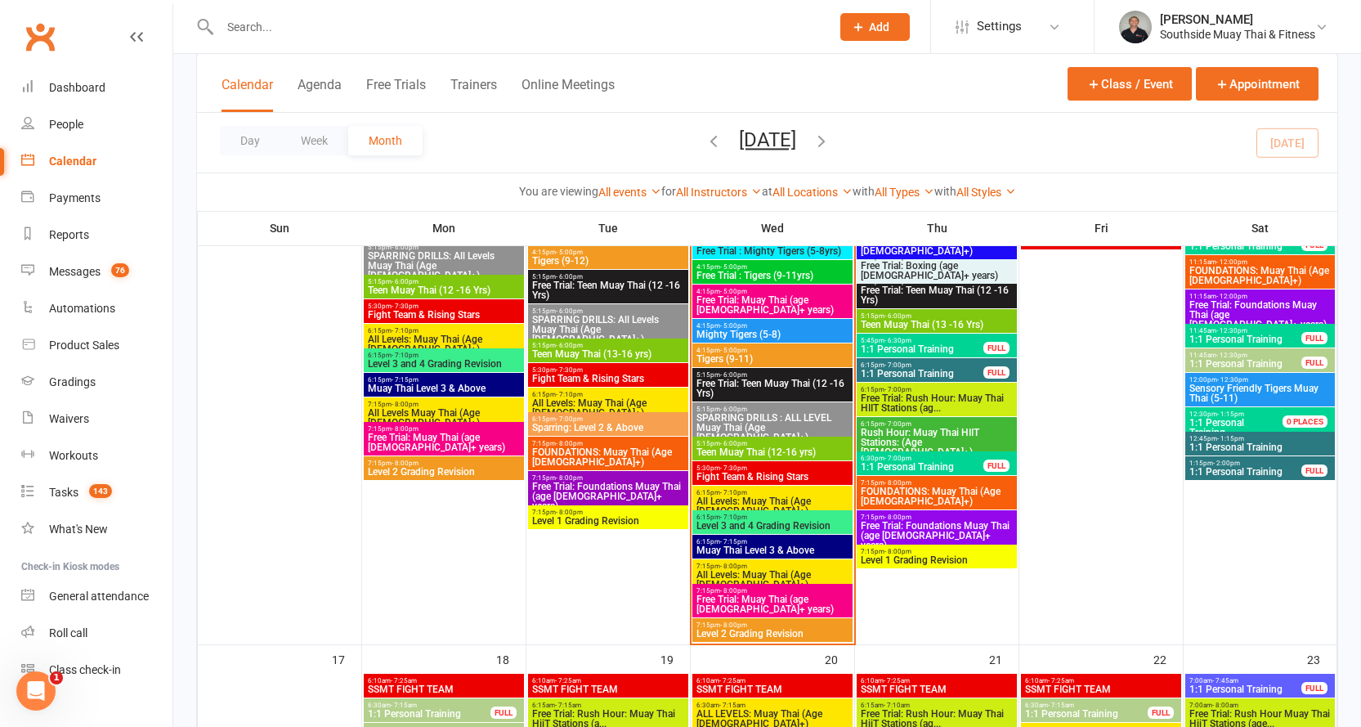
scroll to position [2207, 0]
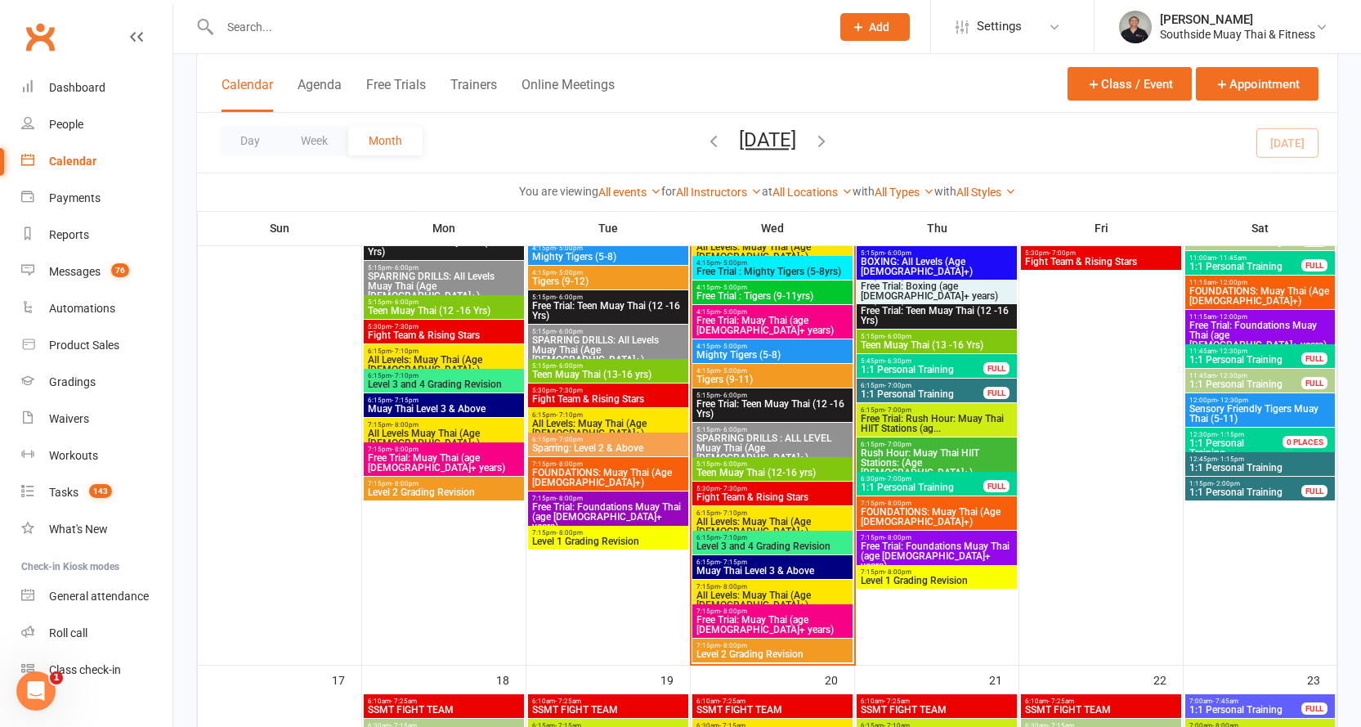
click at [574, 332] on span "- 6:00pm" at bounding box center [569, 331] width 27 height 7
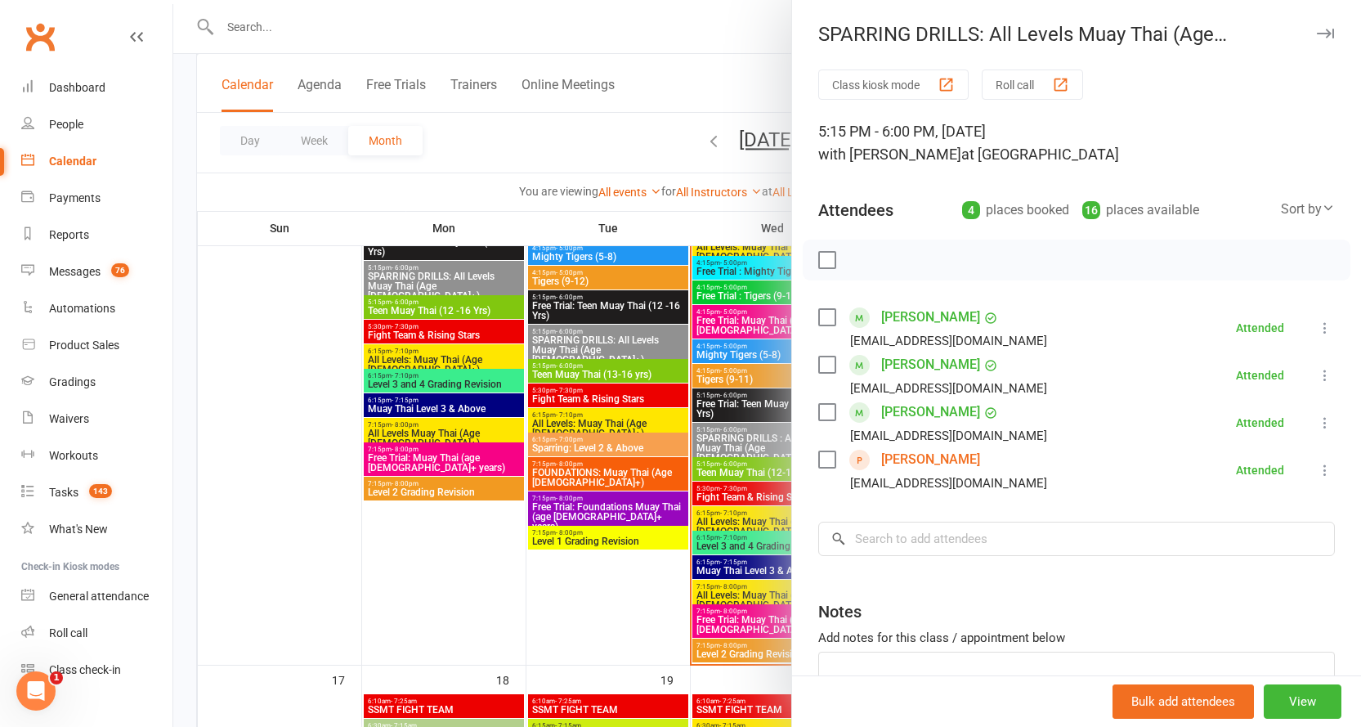
click at [916, 456] on link "Nick Weng" at bounding box center [930, 459] width 99 height 26
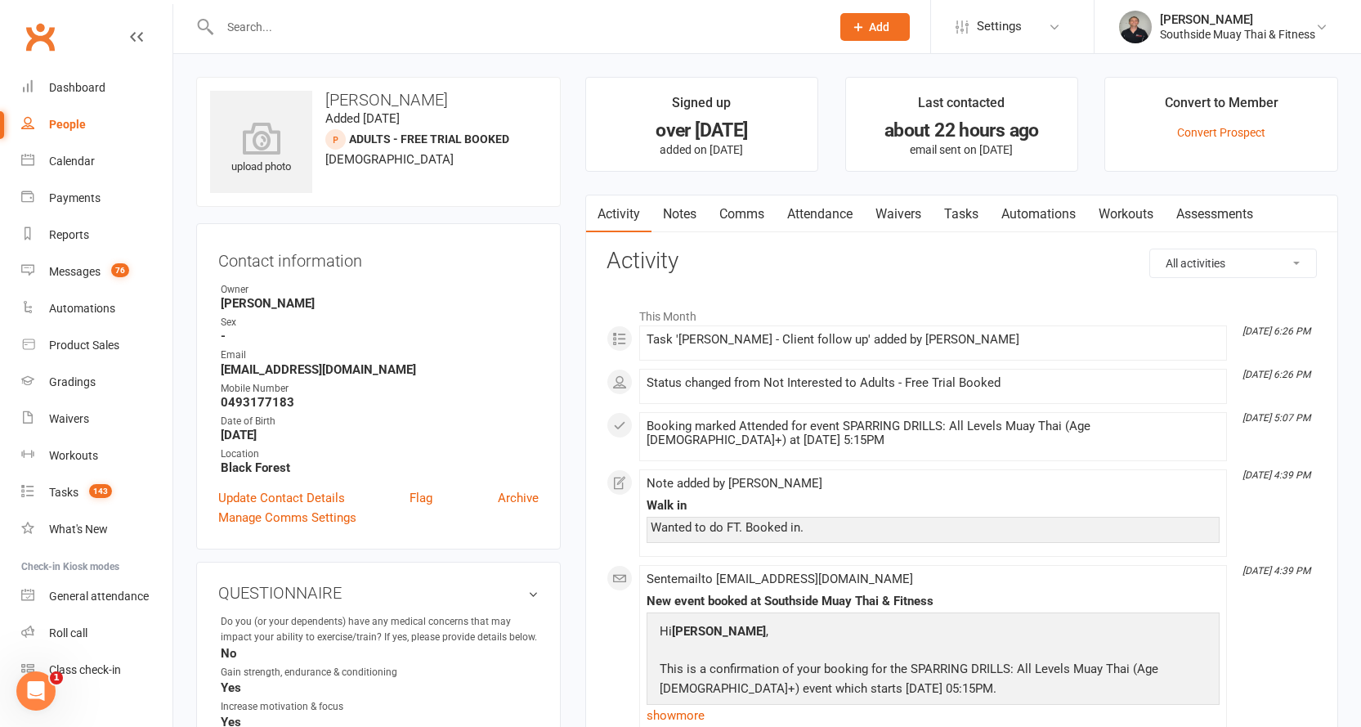
click at [745, 214] on link "Comms" at bounding box center [742, 214] width 68 height 38
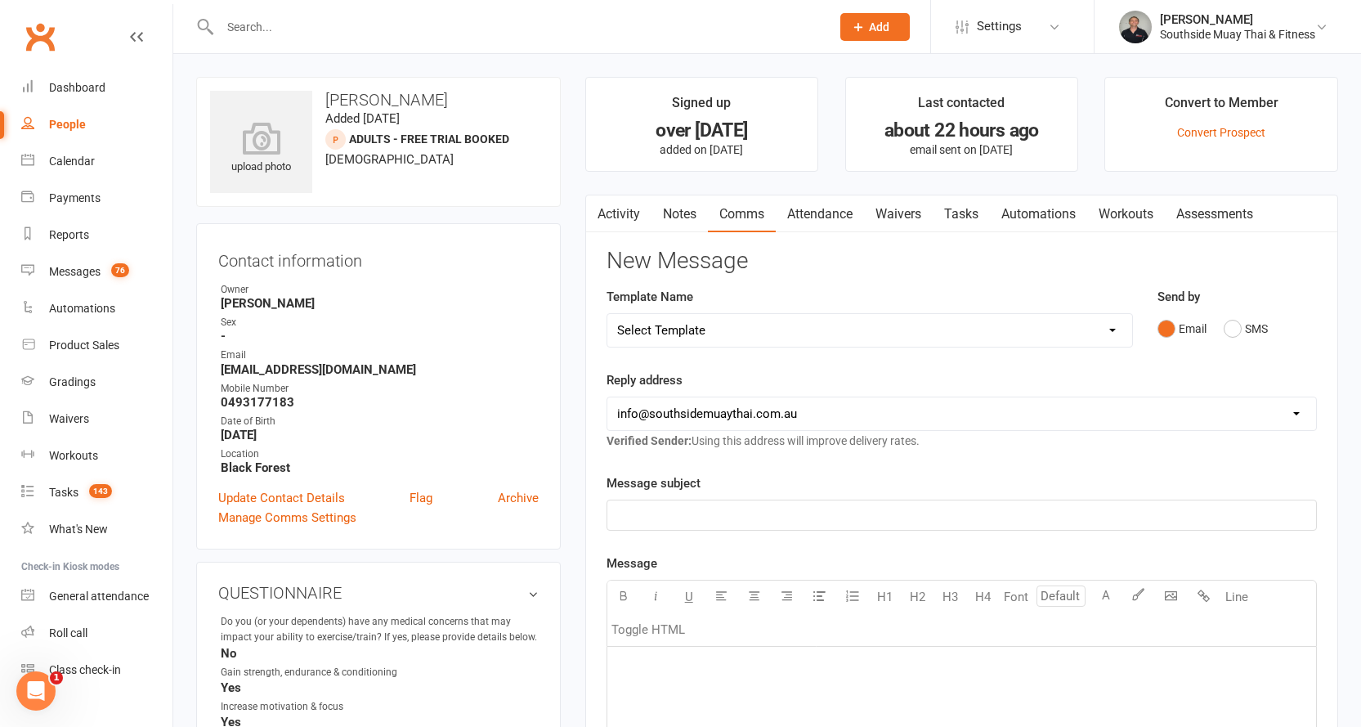
click at [976, 214] on link "Tasks" at bounding box center [961, 214] width 57 height 38
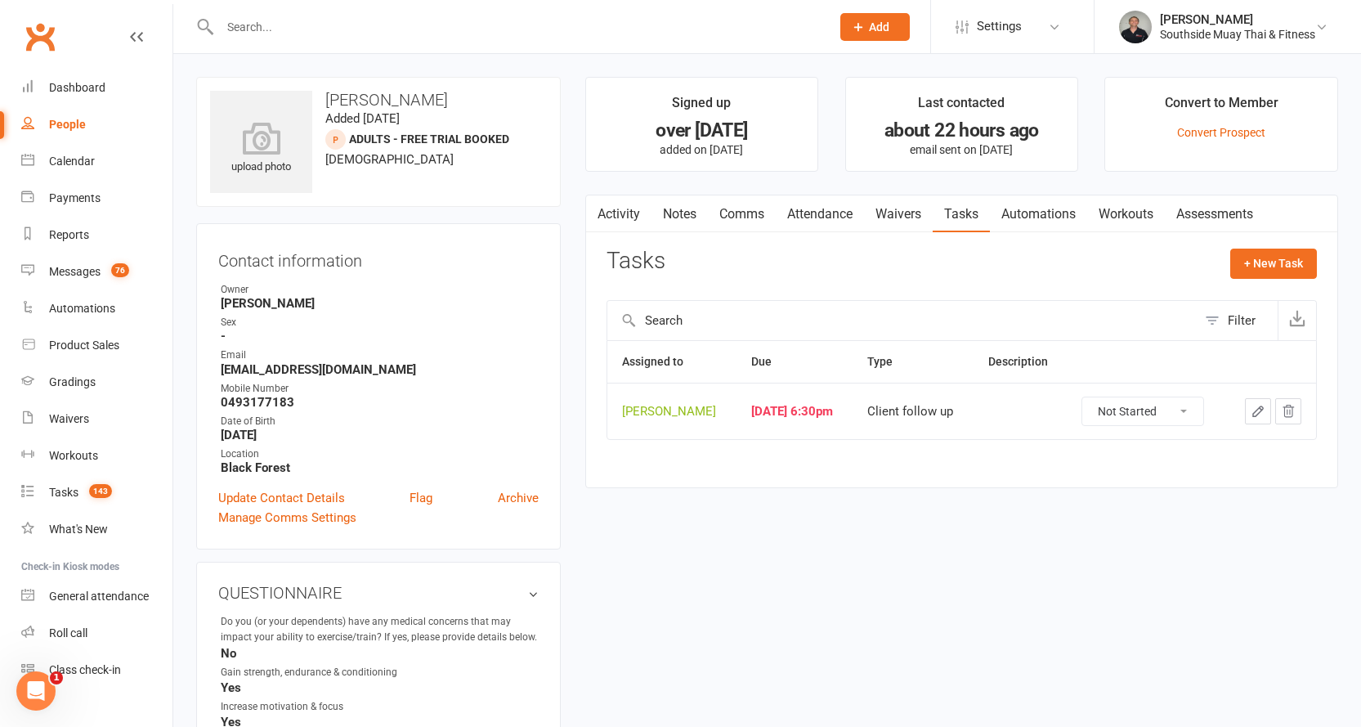
click at [1162, 405] on select "Not Started In Progress Waiting Complete" at bounding box center [1142, 411] width 121 height 28
click at [1090, 397] on select "Not Started In Progress Waiting Complete" at bounding box center [1142, 411] width 121 height 28
select select "unstarted"
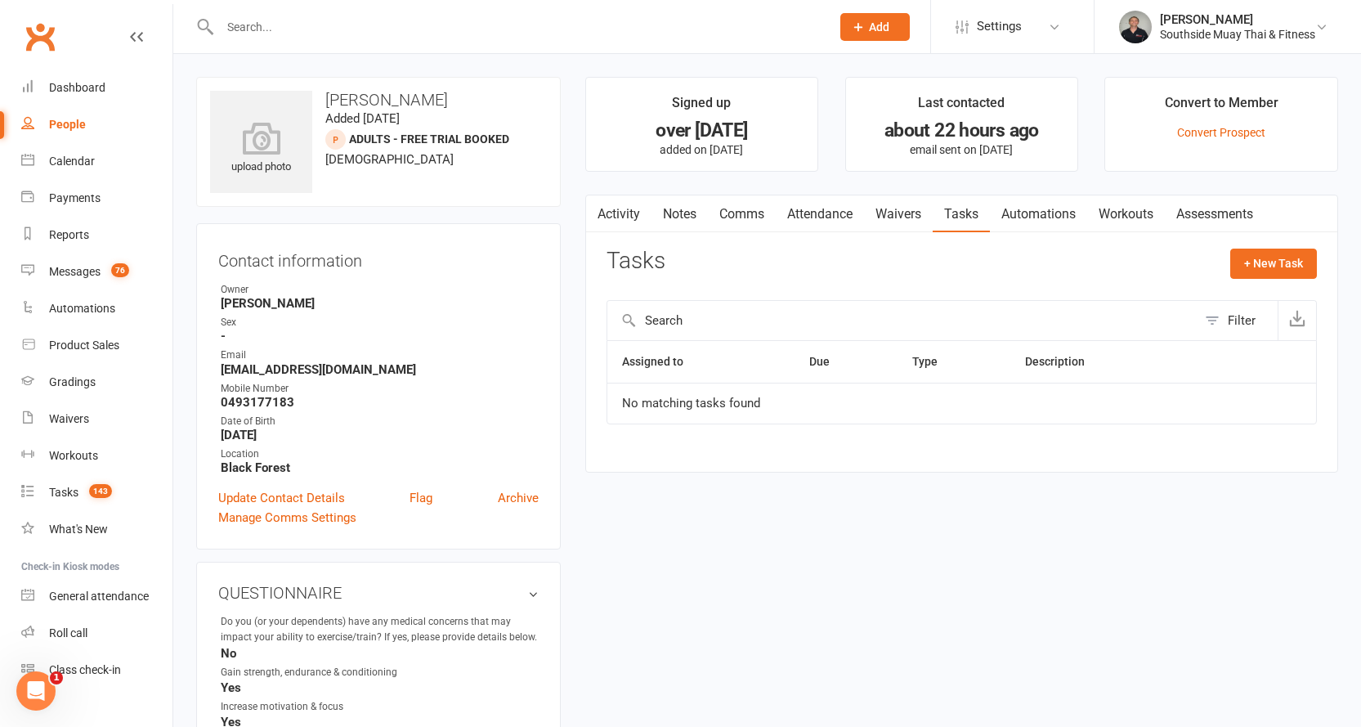
click at [745, 206] on link "Comms" at bounding box center [742, 214] width 68 height 38
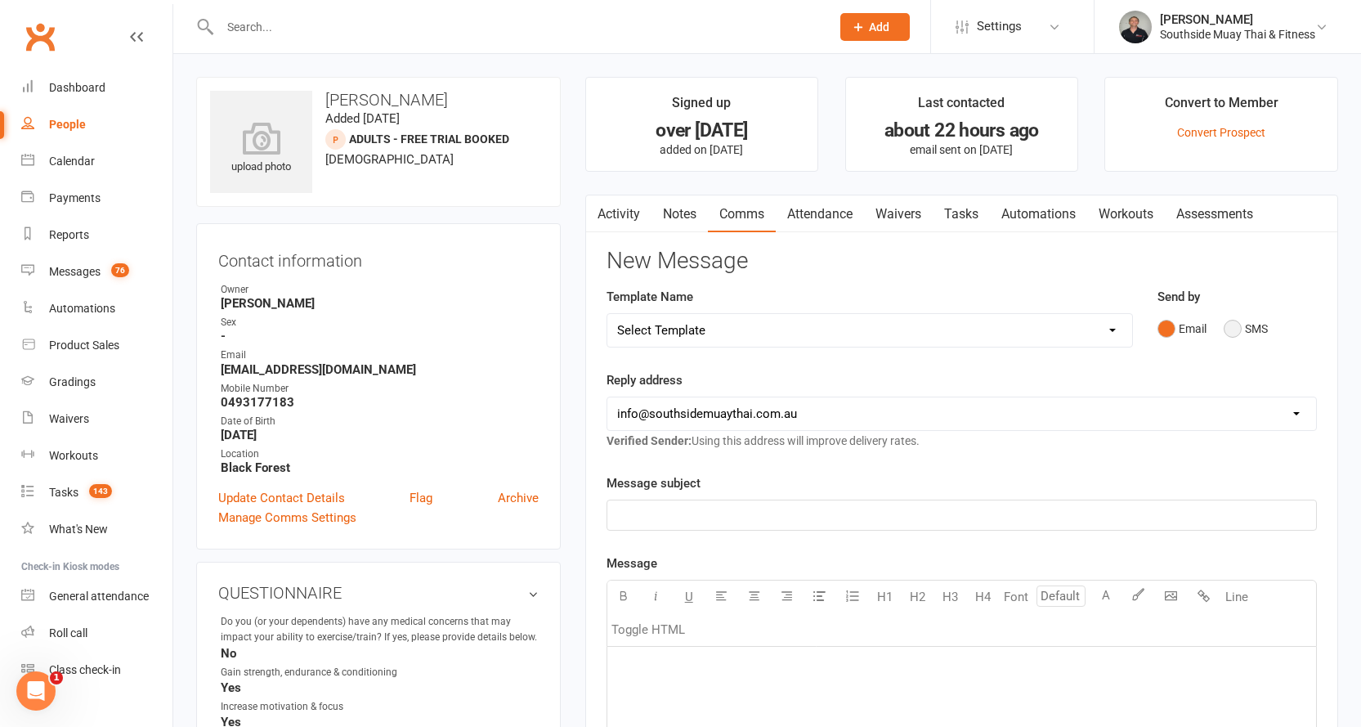
click at [1237, 320] on button "SMS" at bounding box center [1246, 328] width 44 height 31
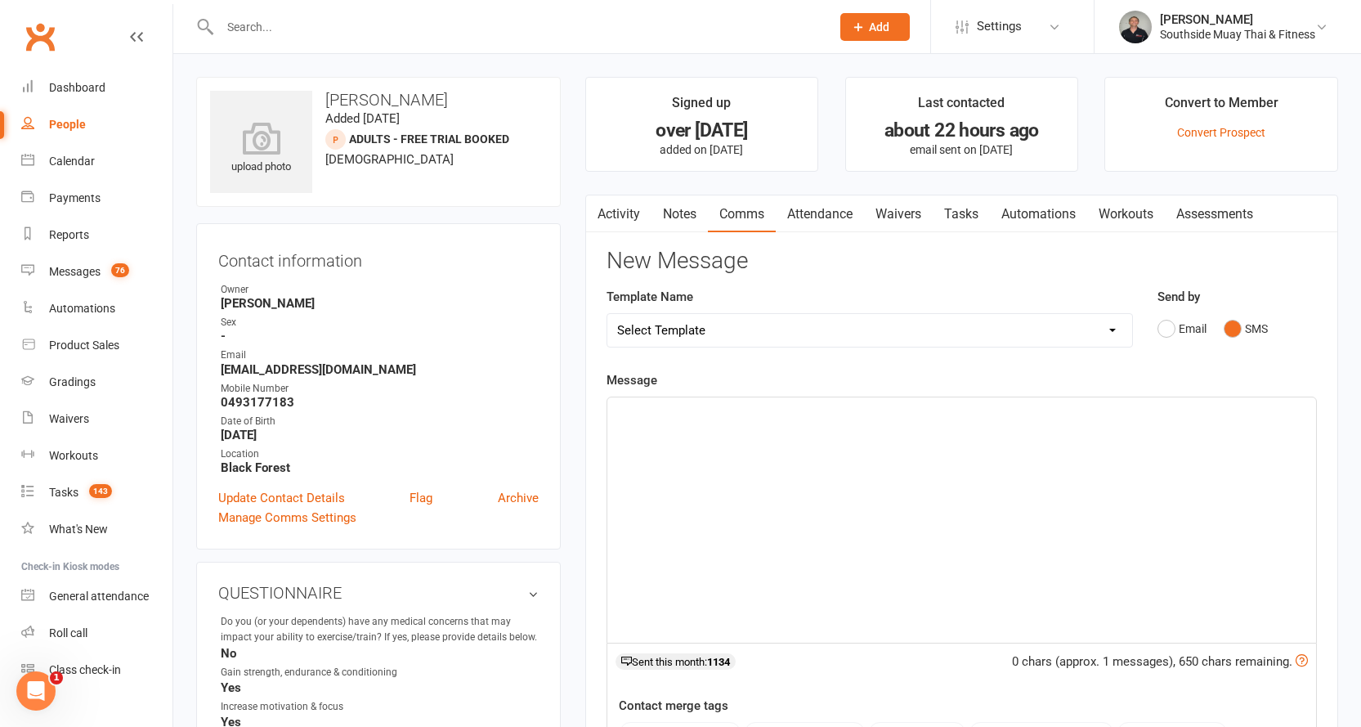
click at [764, 326] on select "Select Template [SMS] Outreach Message: High Risk – Personal From Trainer + Ree…" at bounding box center [869, 330] width 525 height 33
select select "59"
click at [607, 314] on select "Select Template [SMS] Outreach Message: High Risk – Personal From Trainer + Ree…" at bounding box center [869, 330] width 525 height 33
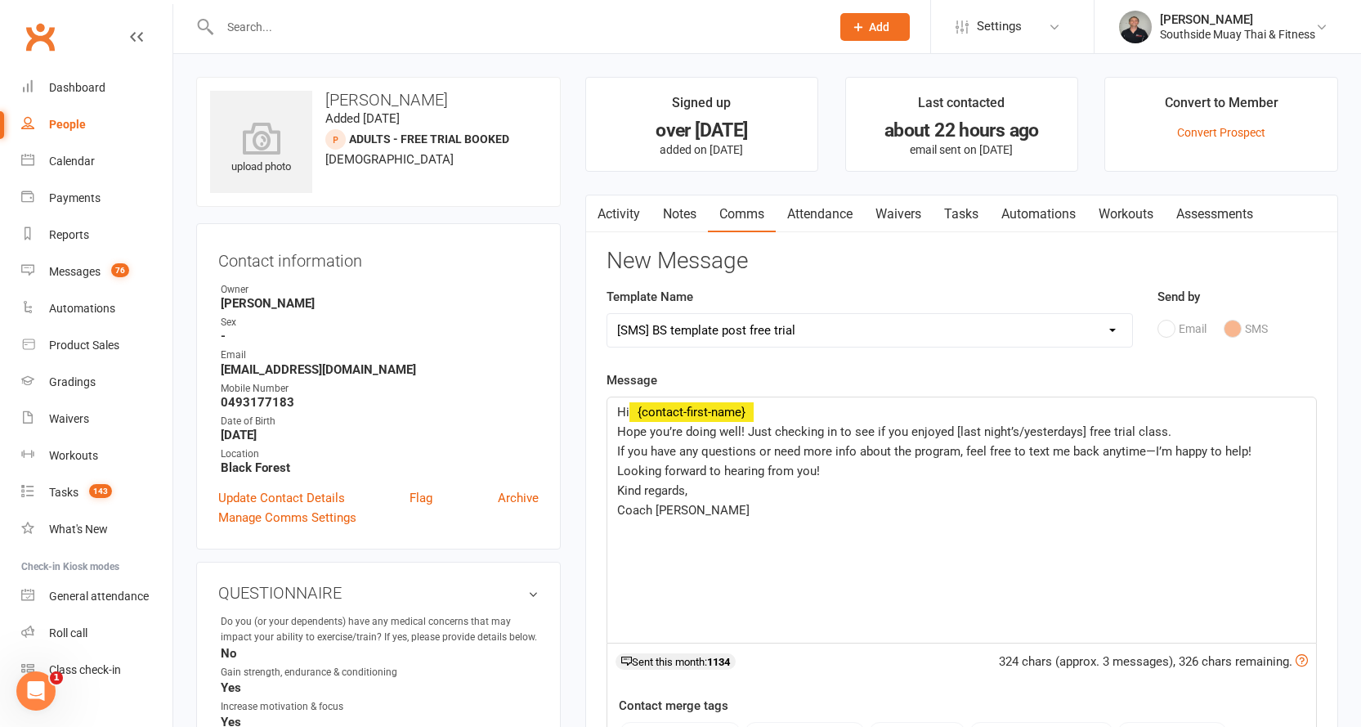
click at [953, 427] on span "Hope you’re doing well! Just checking in to see if you enjoyed [last night’s/ye…" at bounding box center [894, 431] width 554 height 15
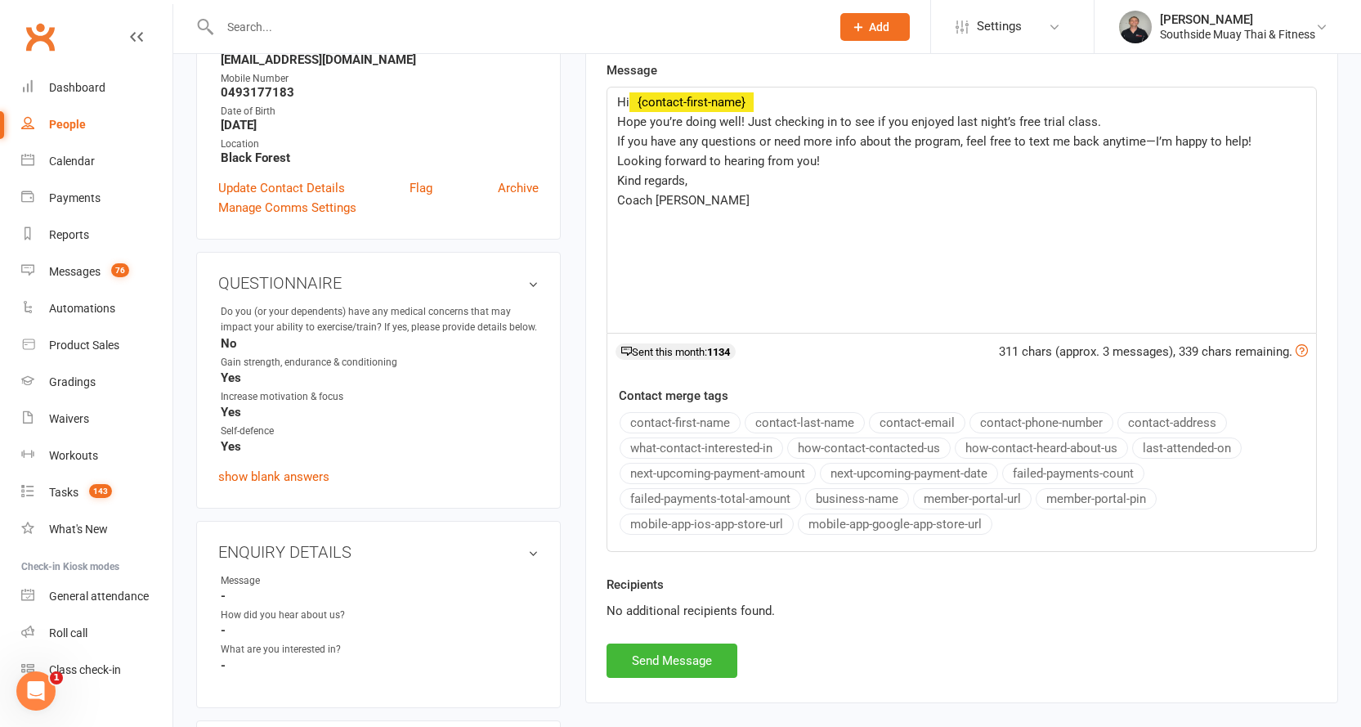
scroll to position [327, 0]
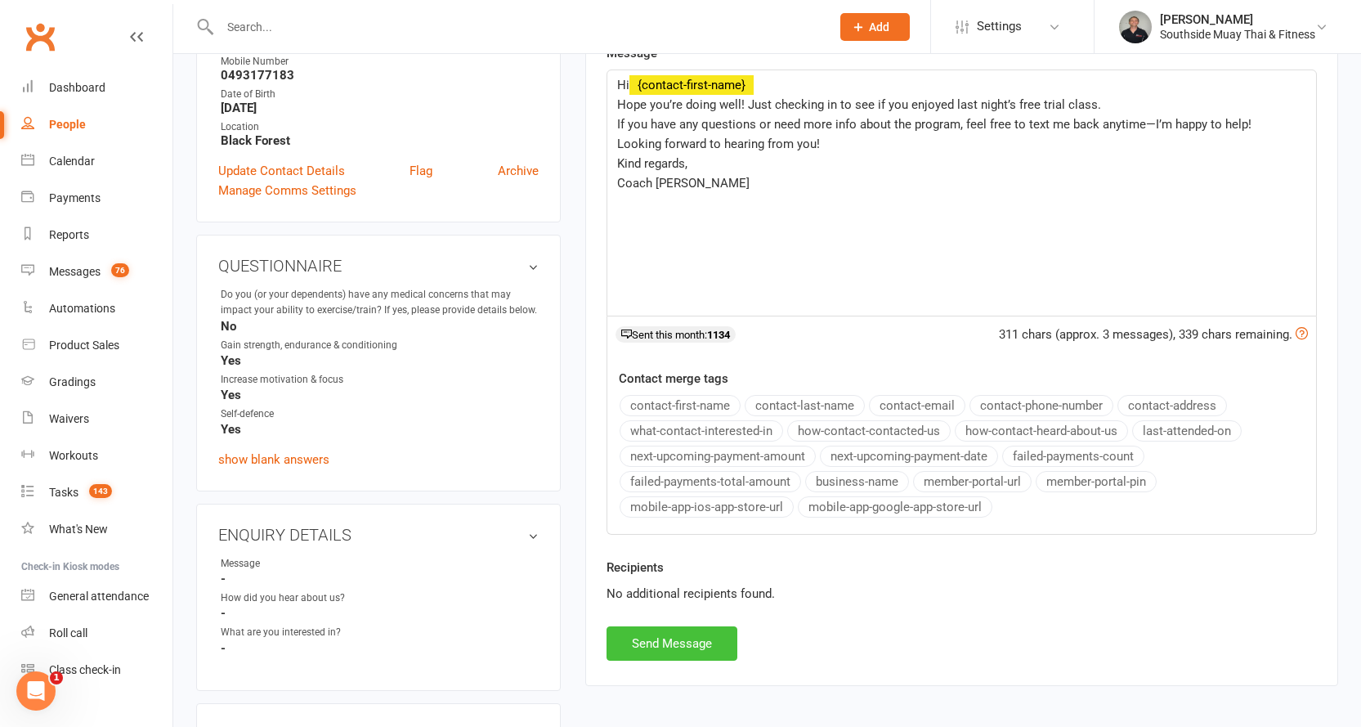
click at [645, 642] on button "Send Message" at bounding box center [672, 643] width 131 height 34
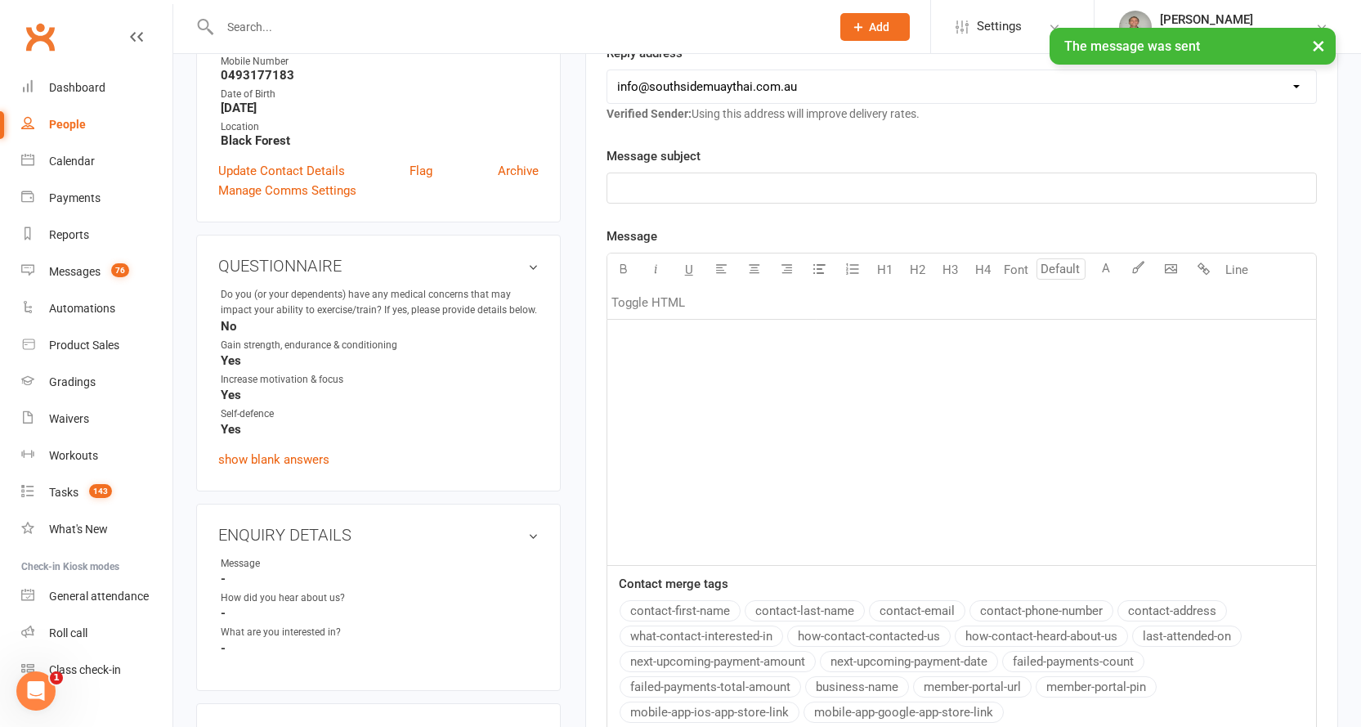
select select
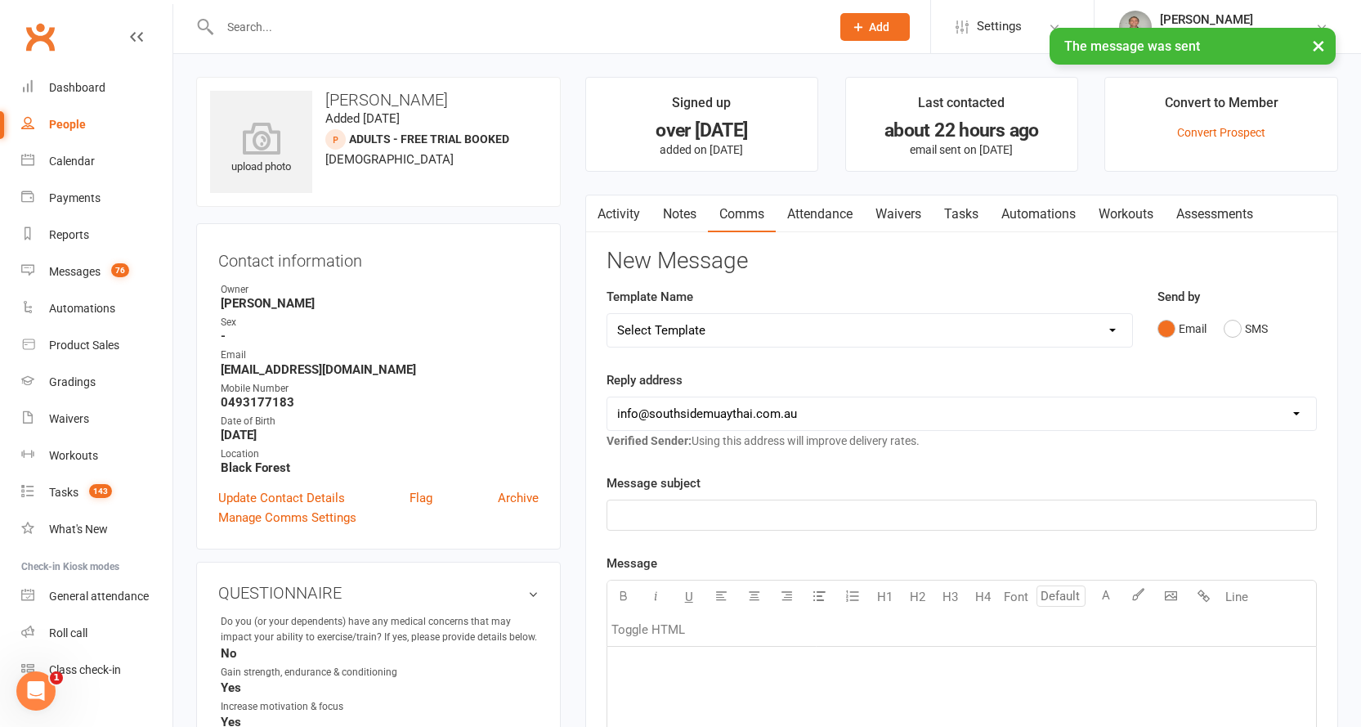
click at [616, 213] on link "Activity" at bounding box center [618, 214] width 65 height 38
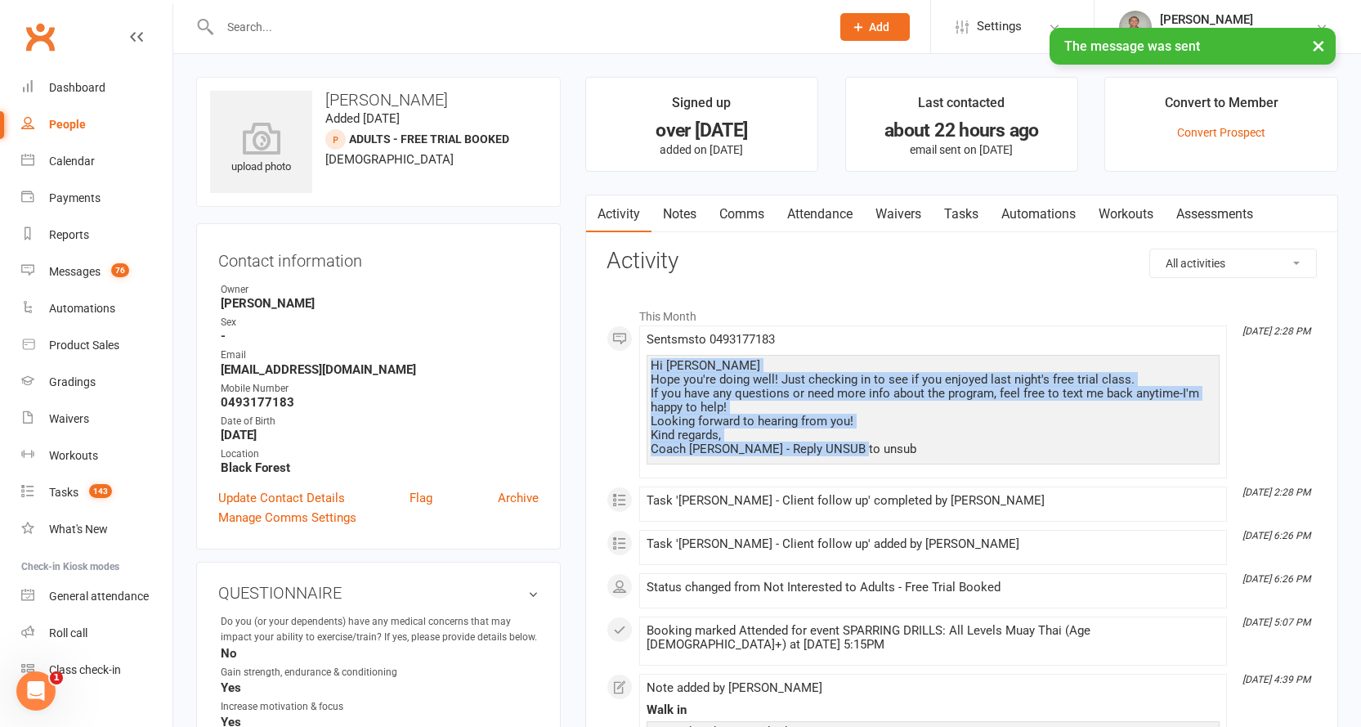
drag, startPoint x: 651, startPoint y: 360, endPoint x: 894, endPoint y: 452, distance: 259.8
click at [894, 452] on div "Hi Nick Hope you're doing well! Just checking in to see if you enjoyed last nig…" at bounding box center [933, 407] width 565 height 97
copy div "Hi Nick Hope you're doing well! Just checking in to see if you enjoyed last nig…"
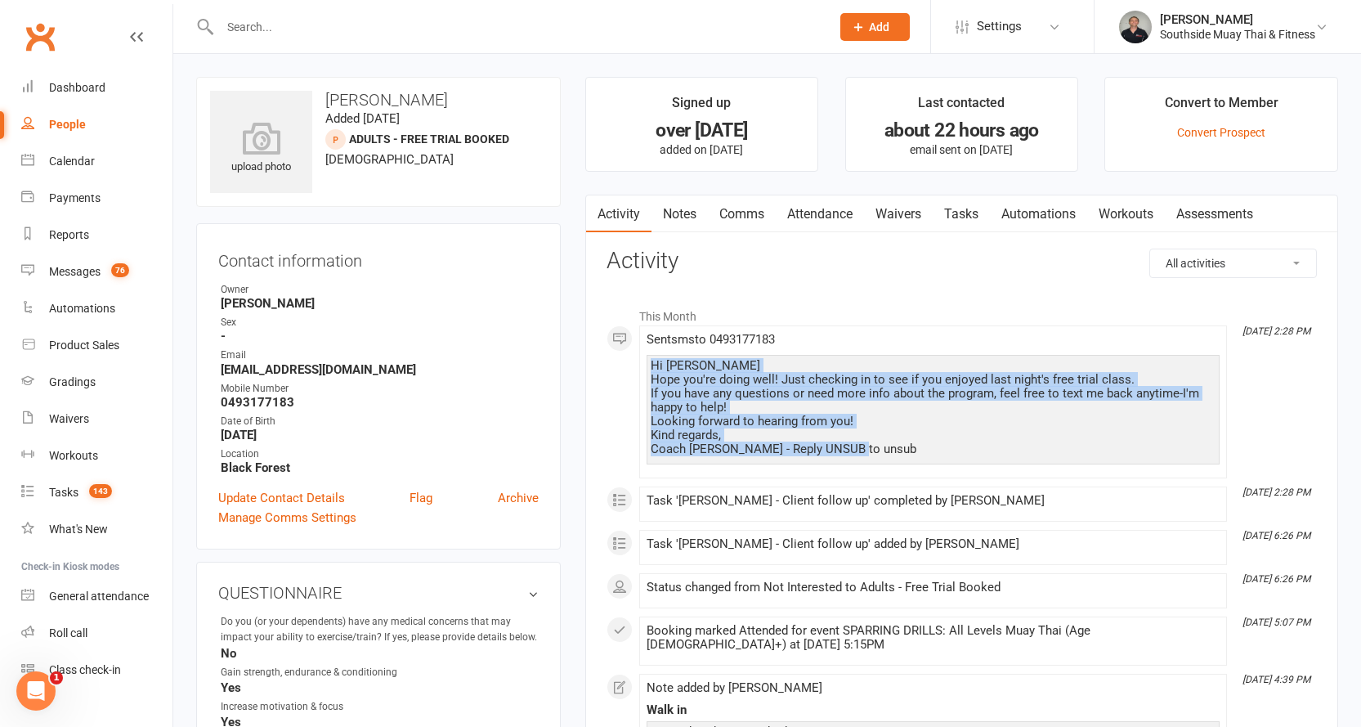
click at [691, 207] on link "Notes" at bounding box center [679, 214] width 56 height 38
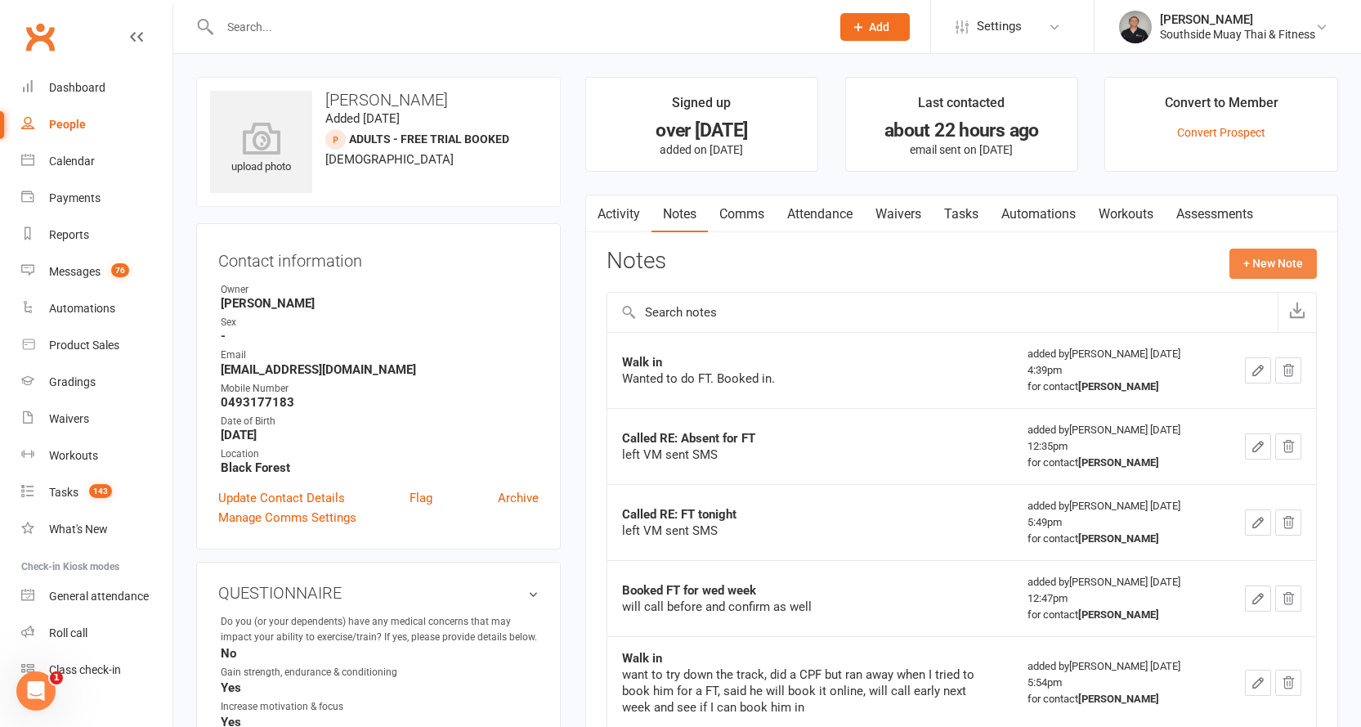
click at [1274, 257] on button "+ New Note" at bounding box center [1272, 262] width 87 height 29
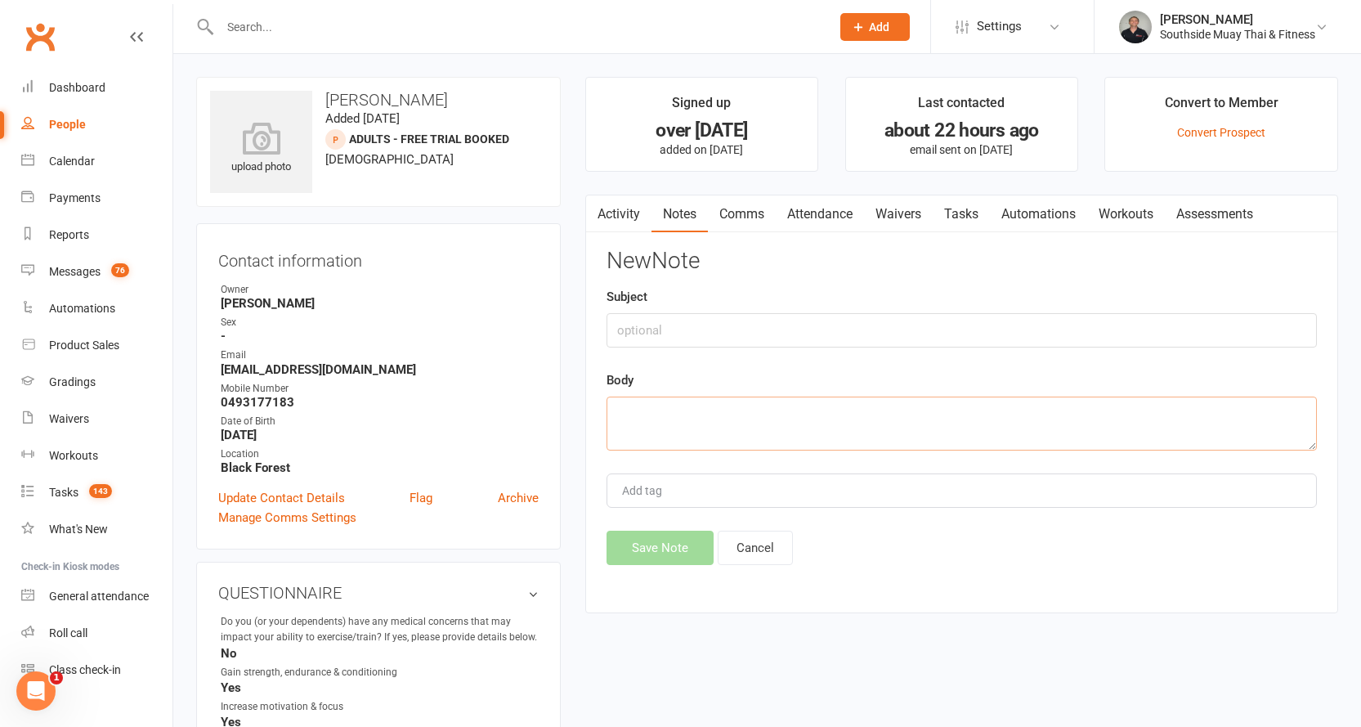
click at [625, 413] on textarea at bounding box center [962, 423] width 710 height 54
paste textarea "Hi Nick Hope you're doing well! Just checking in to see if you enjoyed last nig…"
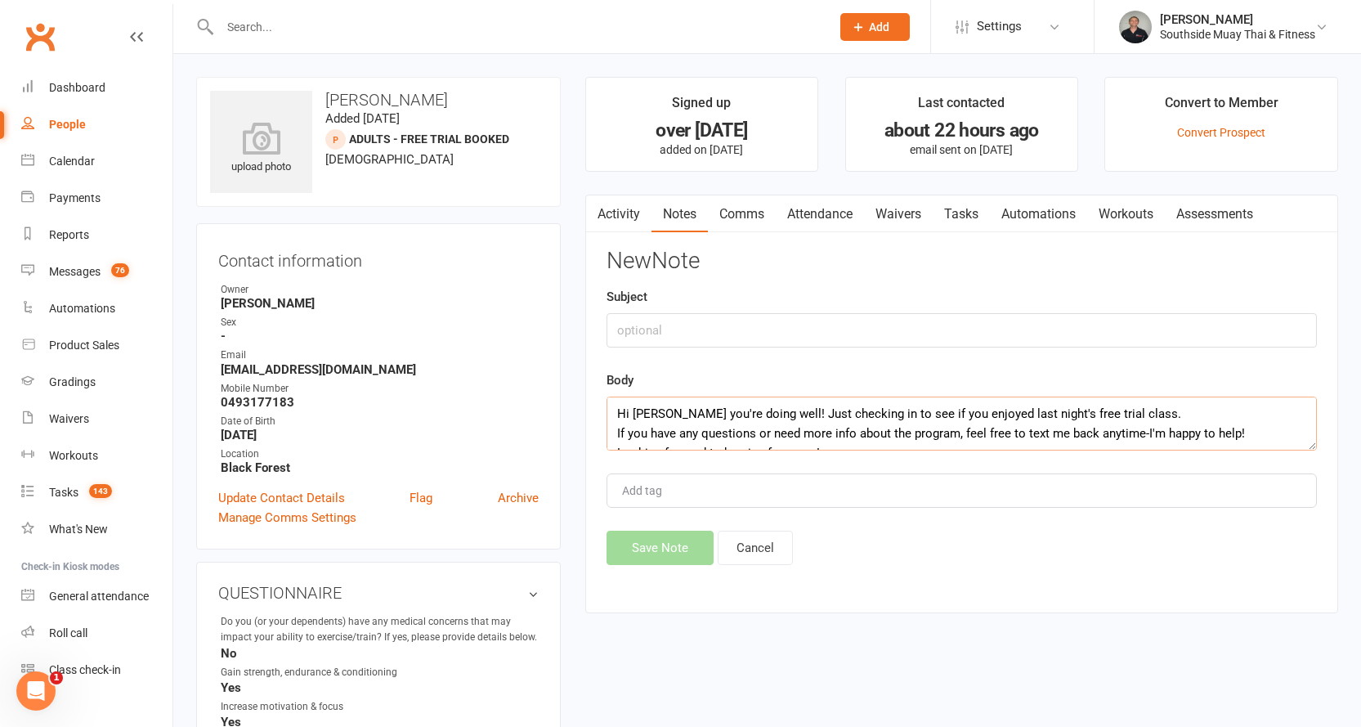
scroll to position [69, 0]
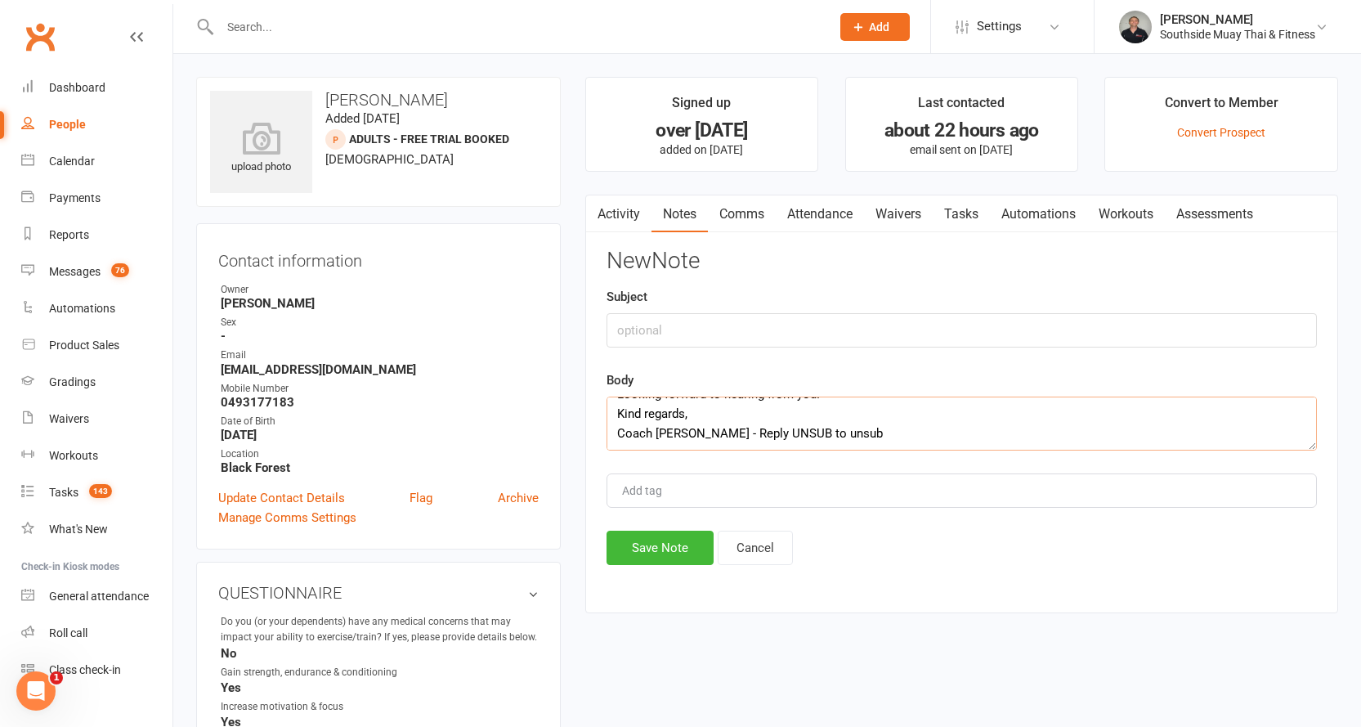
type textarea "Hi Nick Hope you're doing well! Just checking in to see if you enjoyed last nig…"
click at [662, 325] on input "text" at bounding box center [962, 330] width 710 height 34
type input "post"
click at [673, 543] on button "Save Note" at bounding box center [660, 548] width 107 height 34
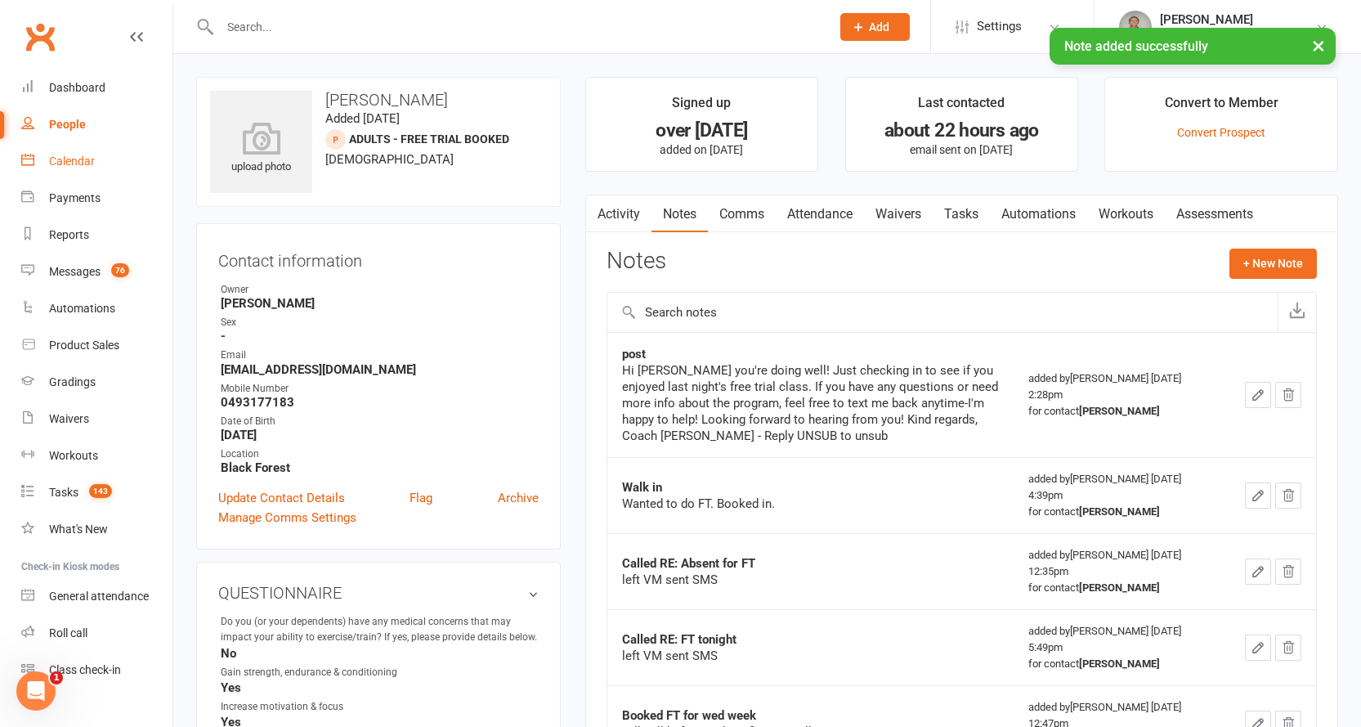
click at [69, 153] on link "Calendar" at bounding box center [96, 161] width 151 height 37
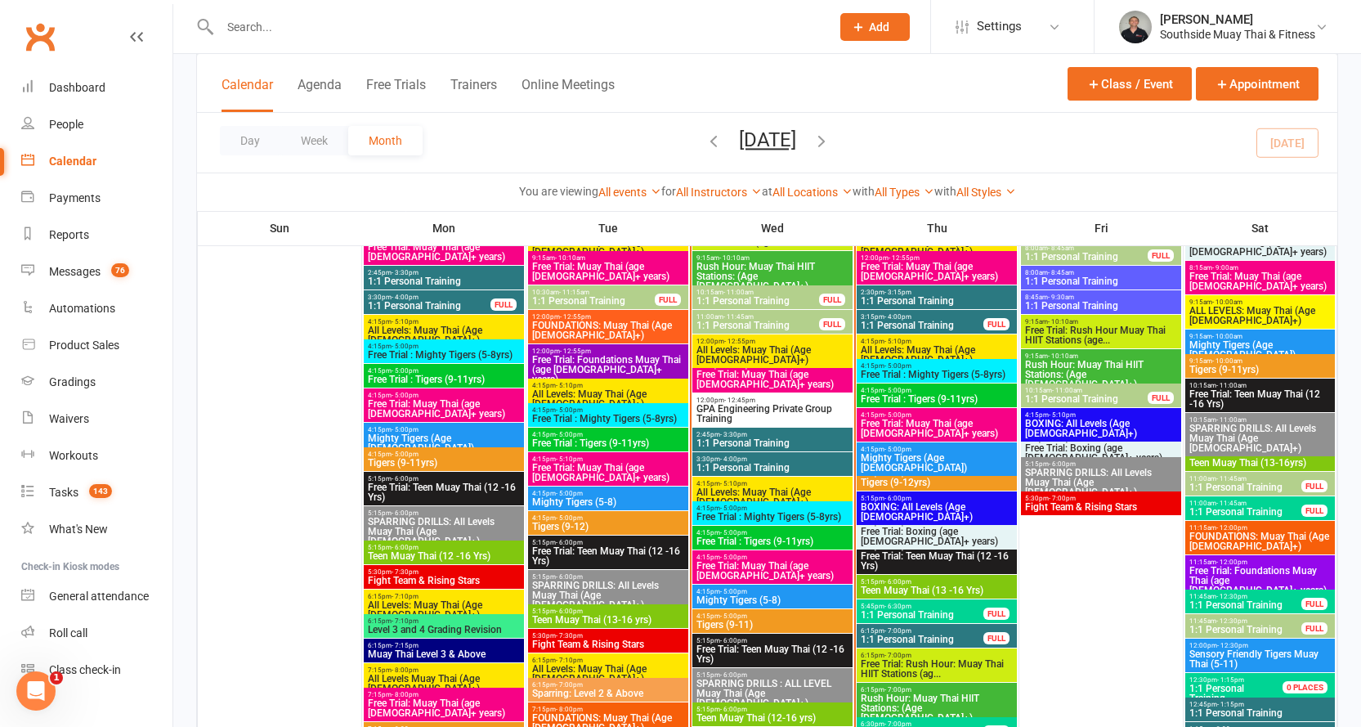
scroll to position [2044, 0]
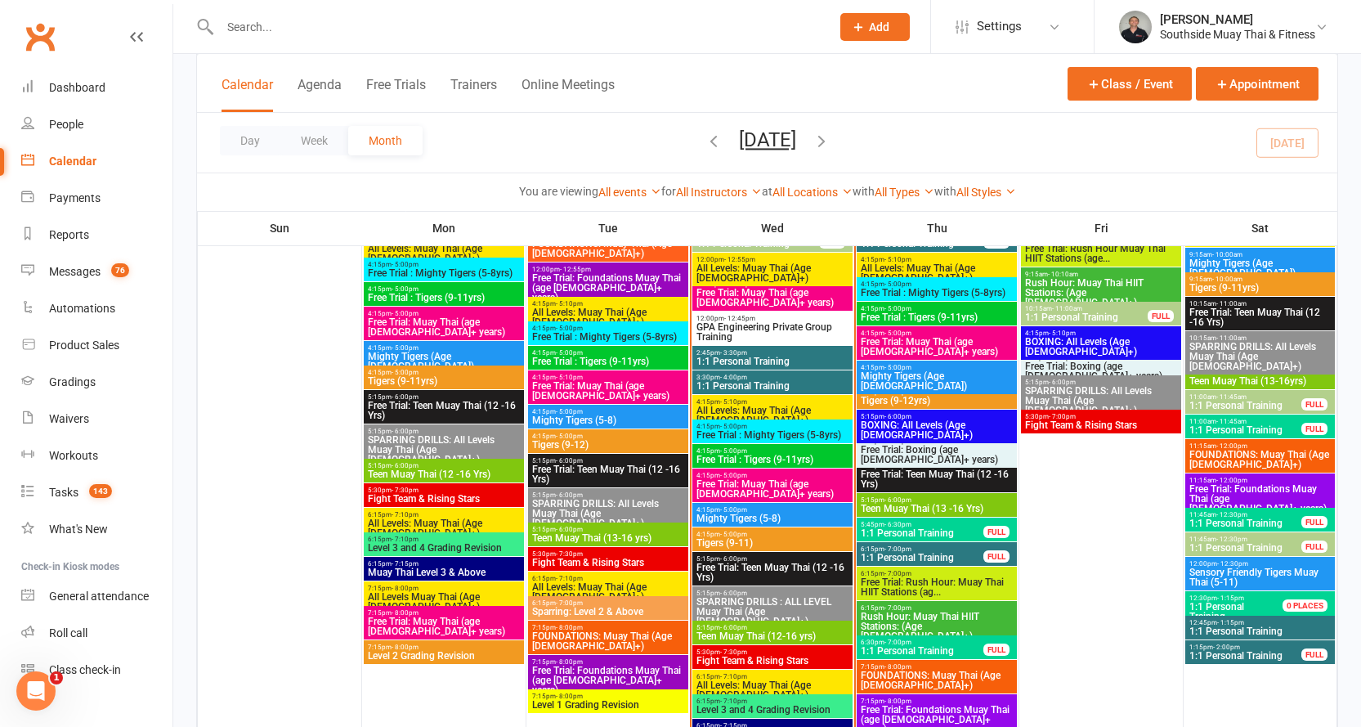
click at [559, 464] on span "Free Trial: Teen Muay Thai (12 -16 Yrs)" at bounding box center [608, 474] width 154 height 20
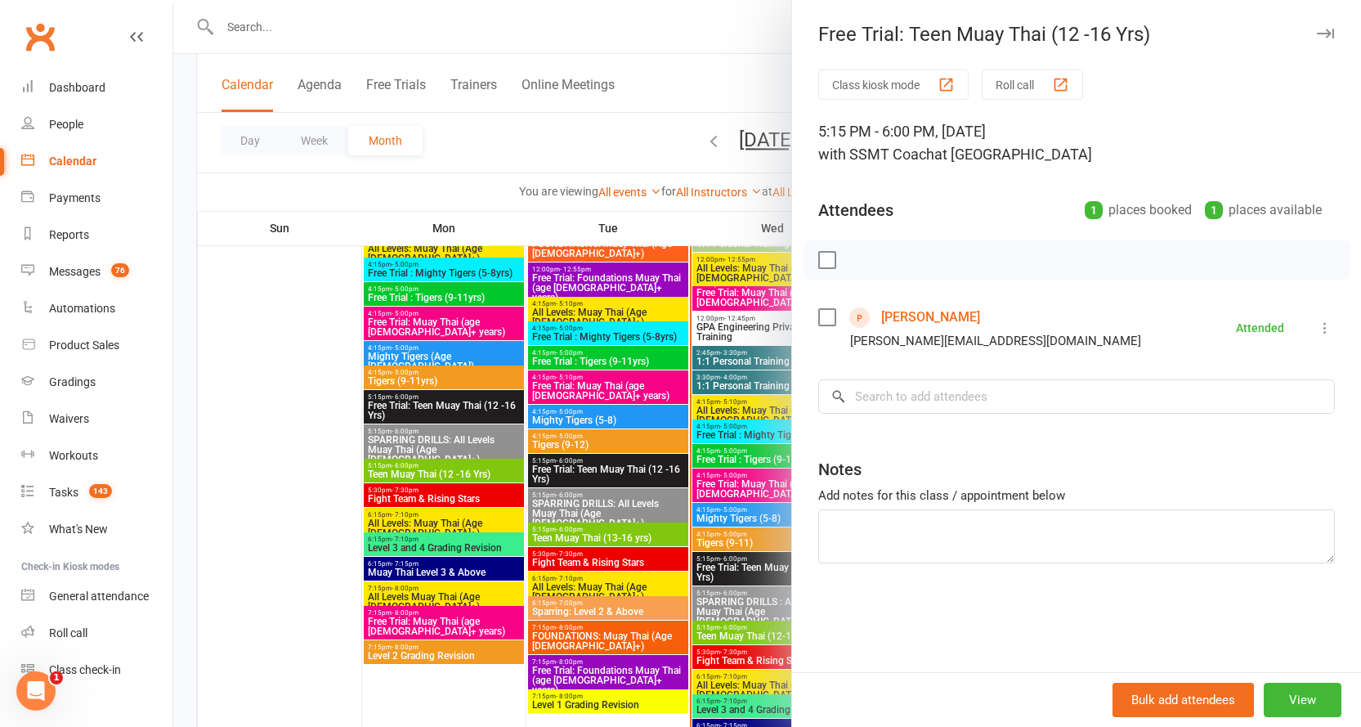
click at [911, 316] on link "James Prescott" at bounding box center [930, 317] width 99 height 26
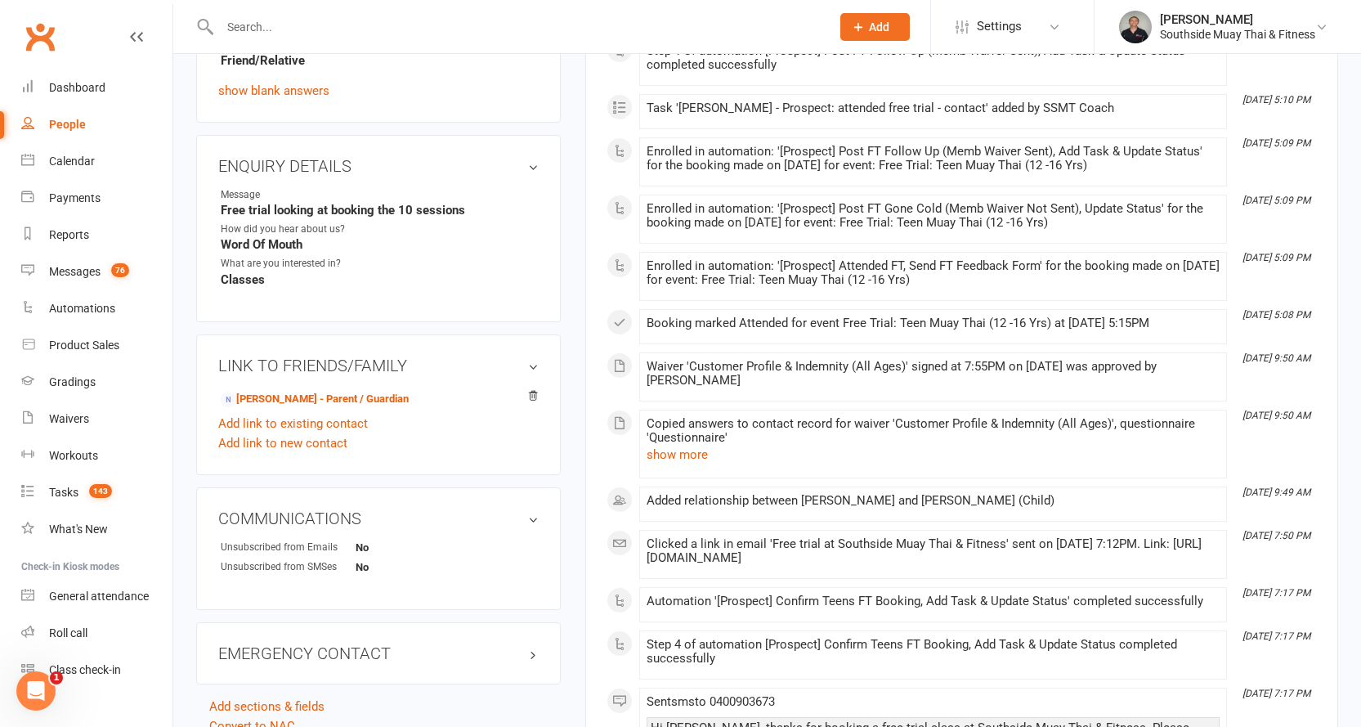
scroll to position [817, 0]
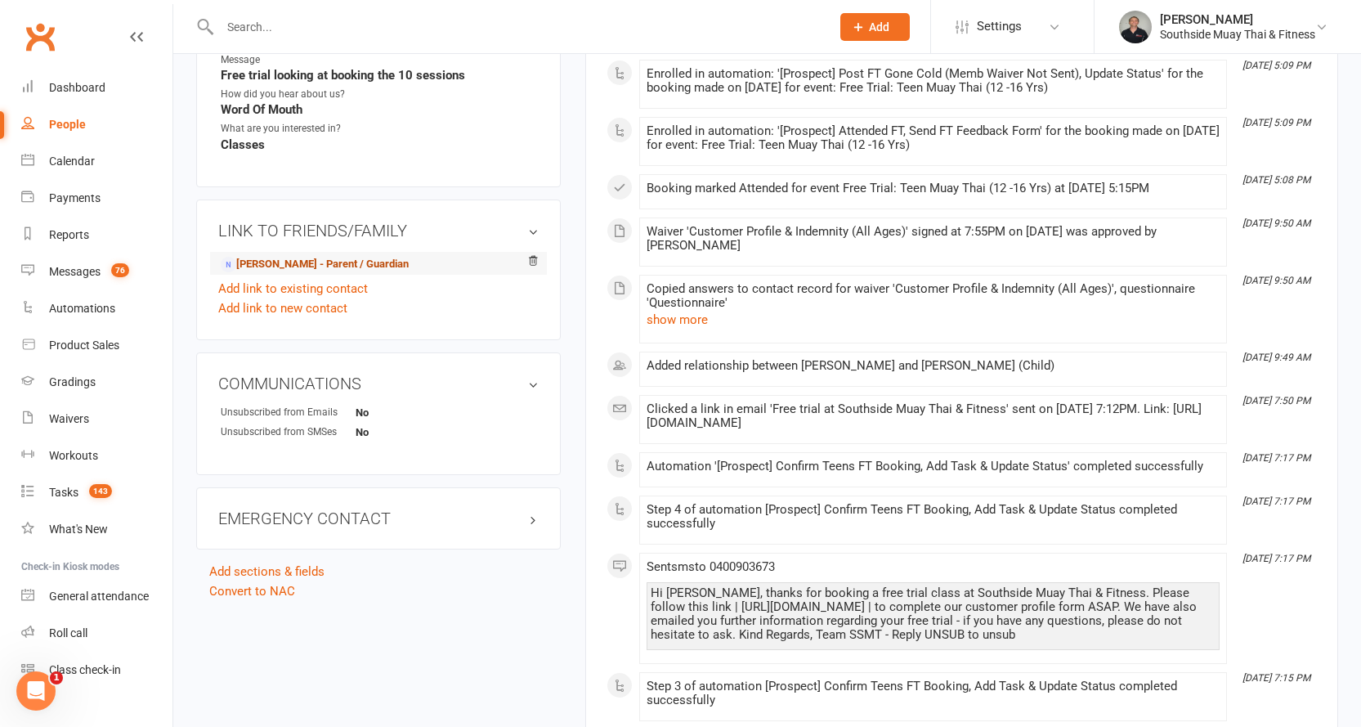
click at [363, 264] on link "Tania Prescott - Parent / Guardian" at bounding box center [315, 264] width 188 height 17
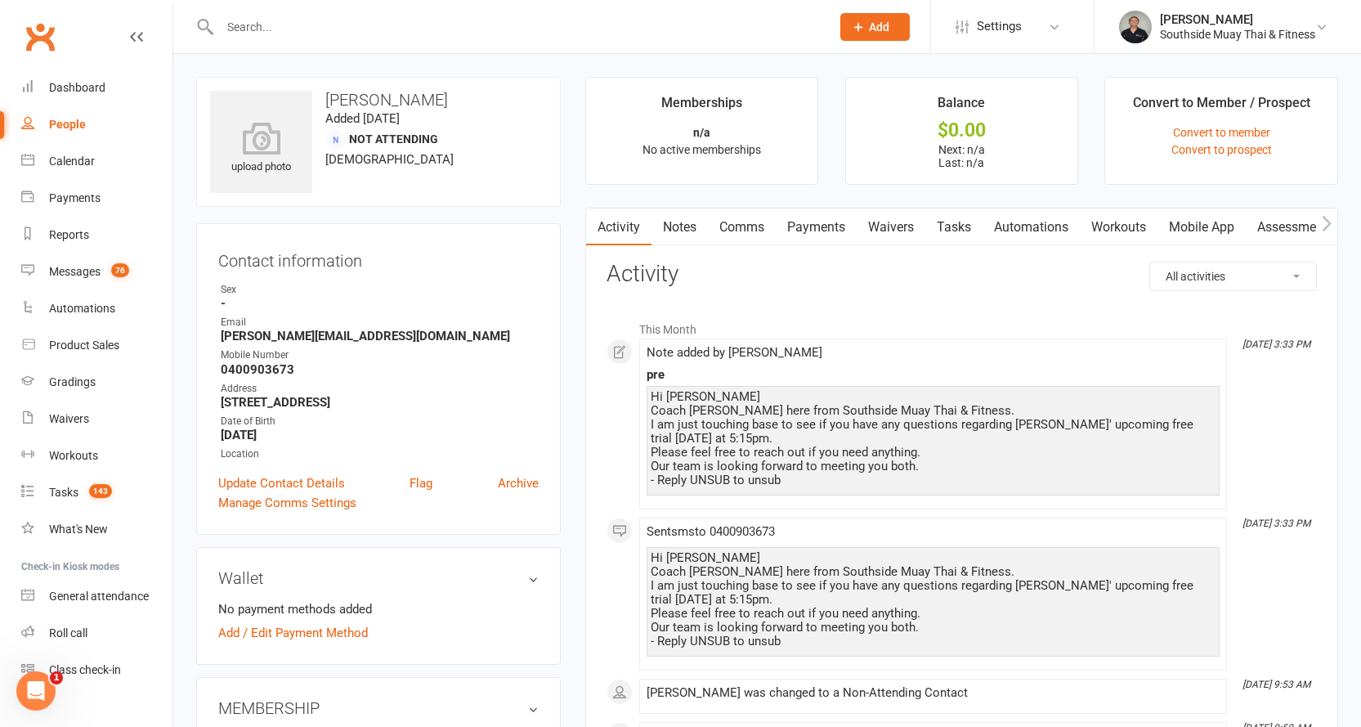
click at [757, 222] on link "Comms" at bounding box center [742, 227] width 68 height 38
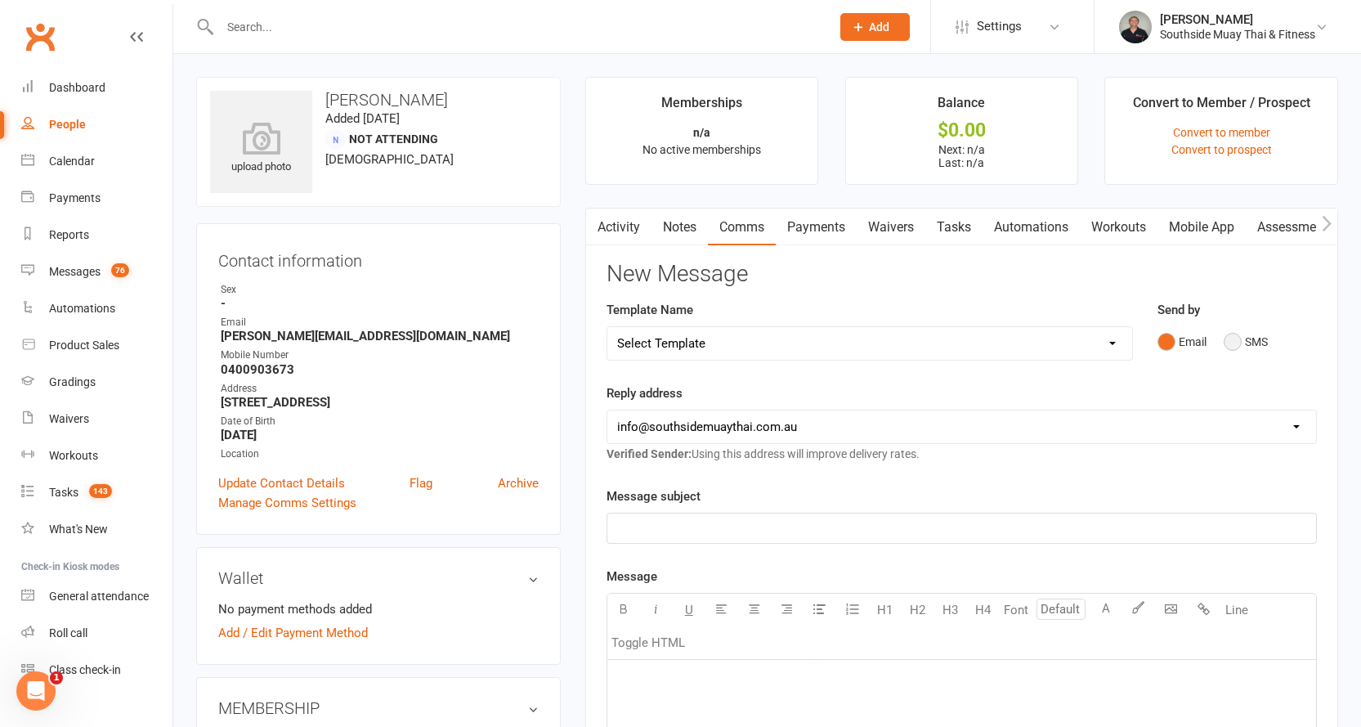
click at [1256, 352] on button "SMS" at bounding box center [1246, 341] width 44 height 31
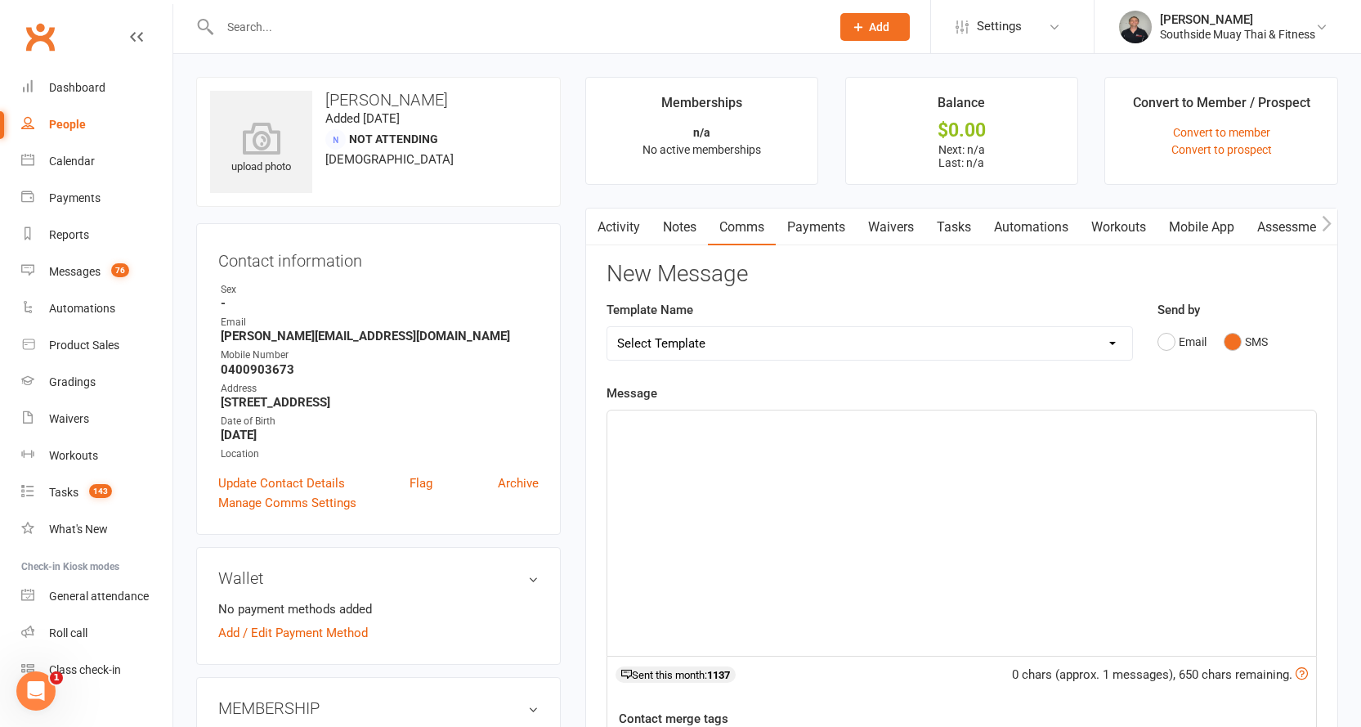
click at [748, 335] on select "Select Template [SMS] Outreach Message: High Risk – Personal From Trainer + Ree…" at bounding box center [869, 343] width 525 height 33
select select "59"
click at [607, 327] on select "Select Template [SMS] Outreach Message: High Risk – Personal From Trainer + Ree…" at bounding box center [869, 343] width 525 height 33
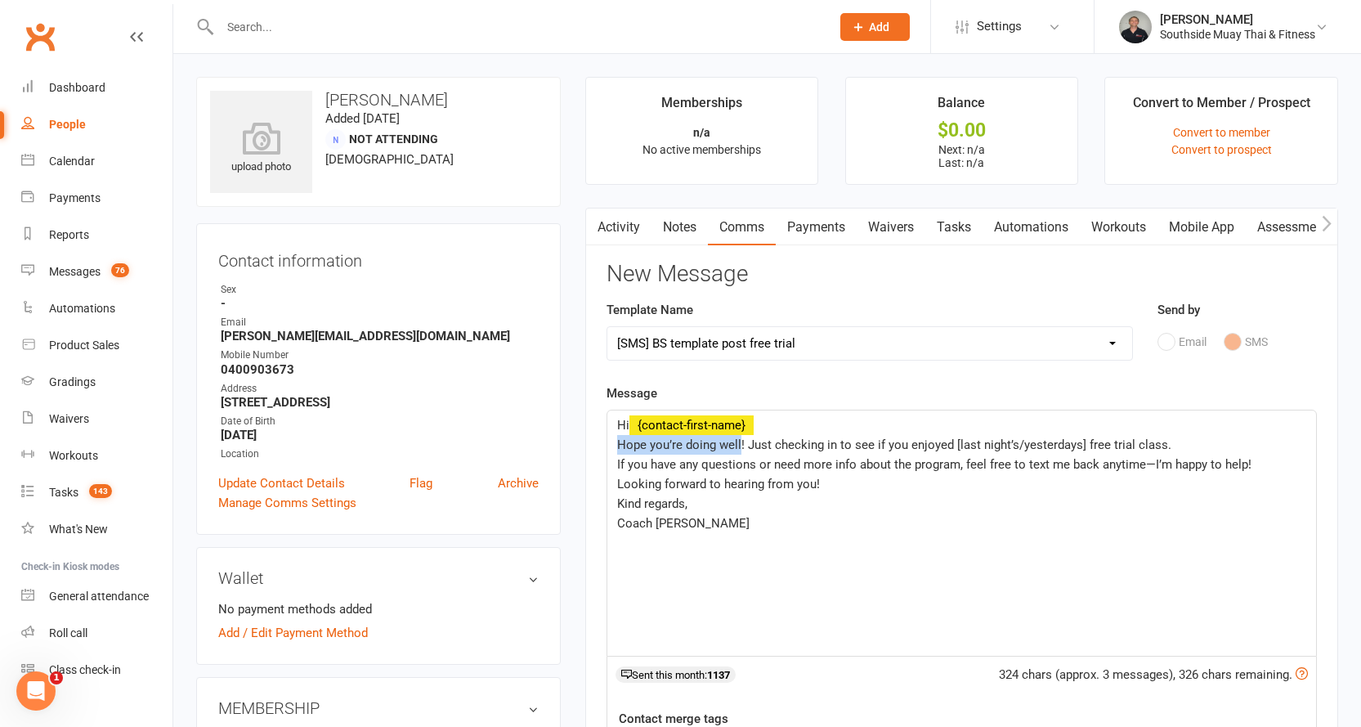
drag, startPoint x: 618, startPoint y: 444, endPoint x: 739, endPoint y: 445, distance: 121.0
click at [739, 445] on span "Hope you’re doing well! Just checking in to see if you enjoyed [last night’s/ye…" at bounding box center [894, 444] width 554 height 15
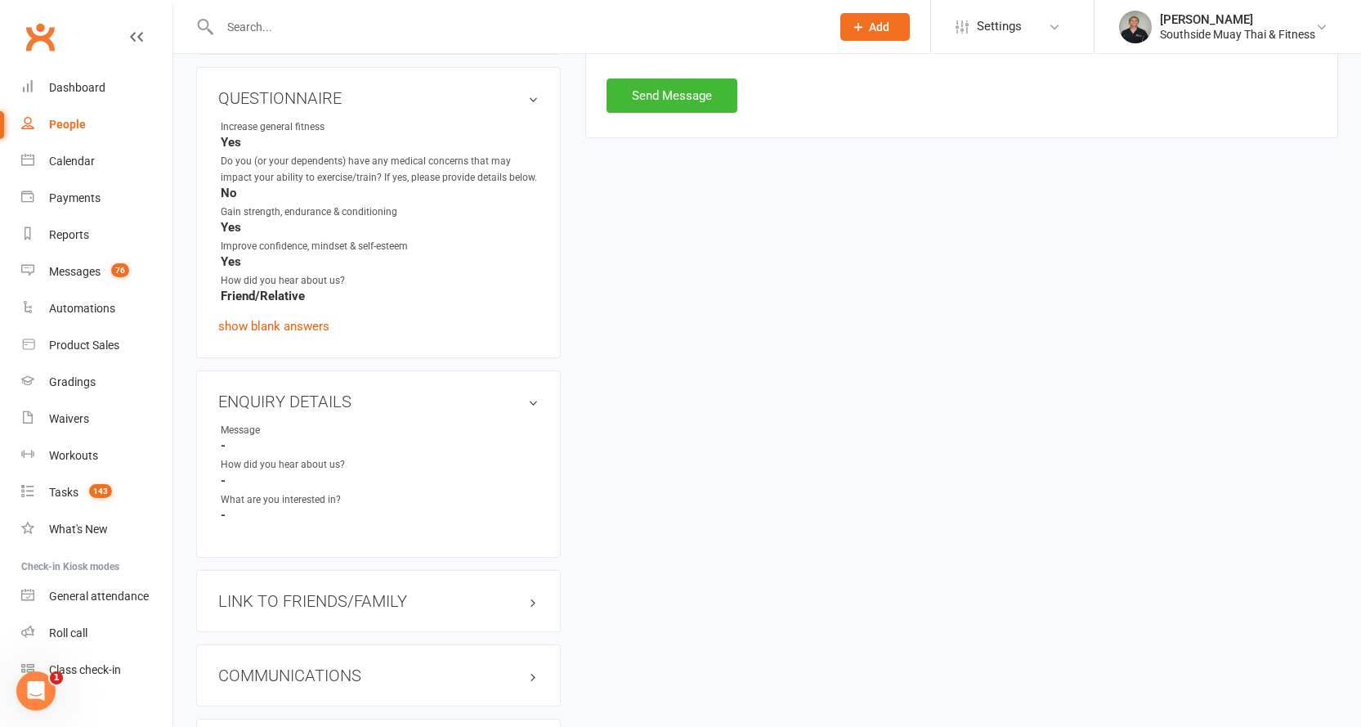
scroll to position [981, 0]
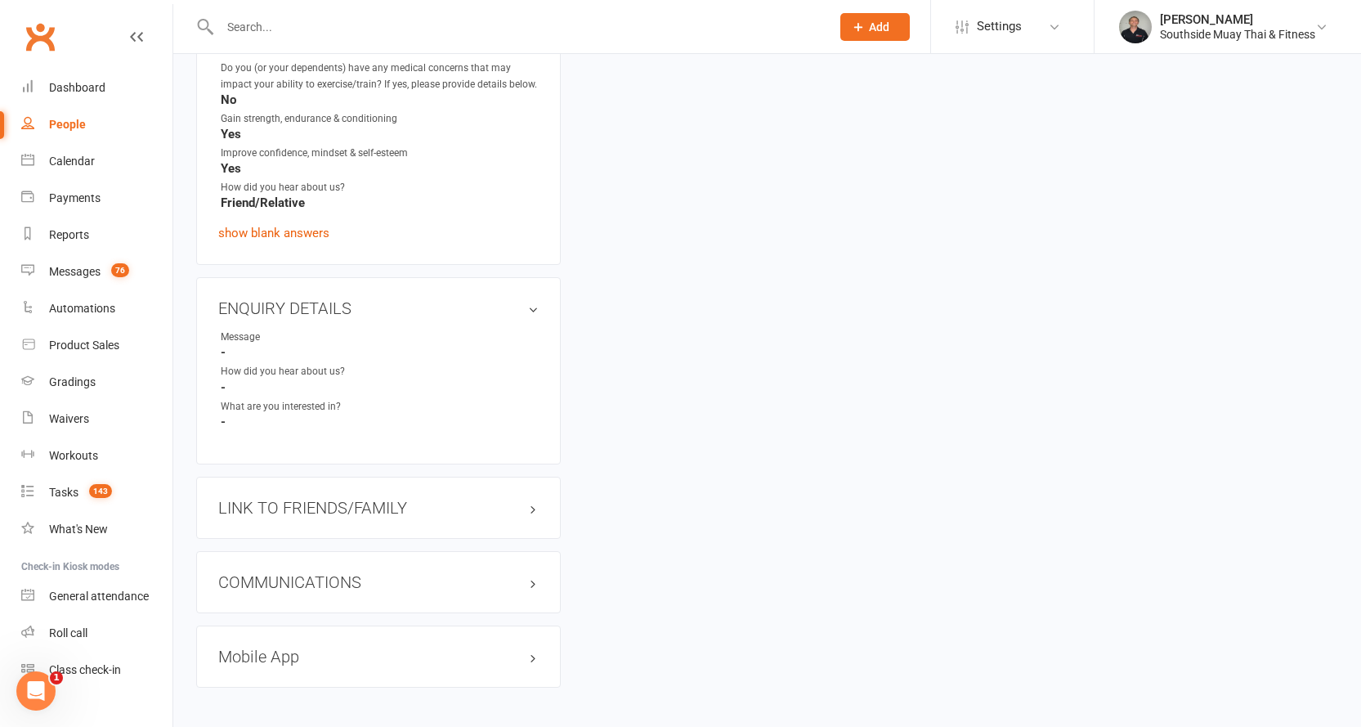
click at [282, 508] on h3 "LINK TO FRIENDS/FAMILY" at bounding box center [378, 508] width 320 height 18
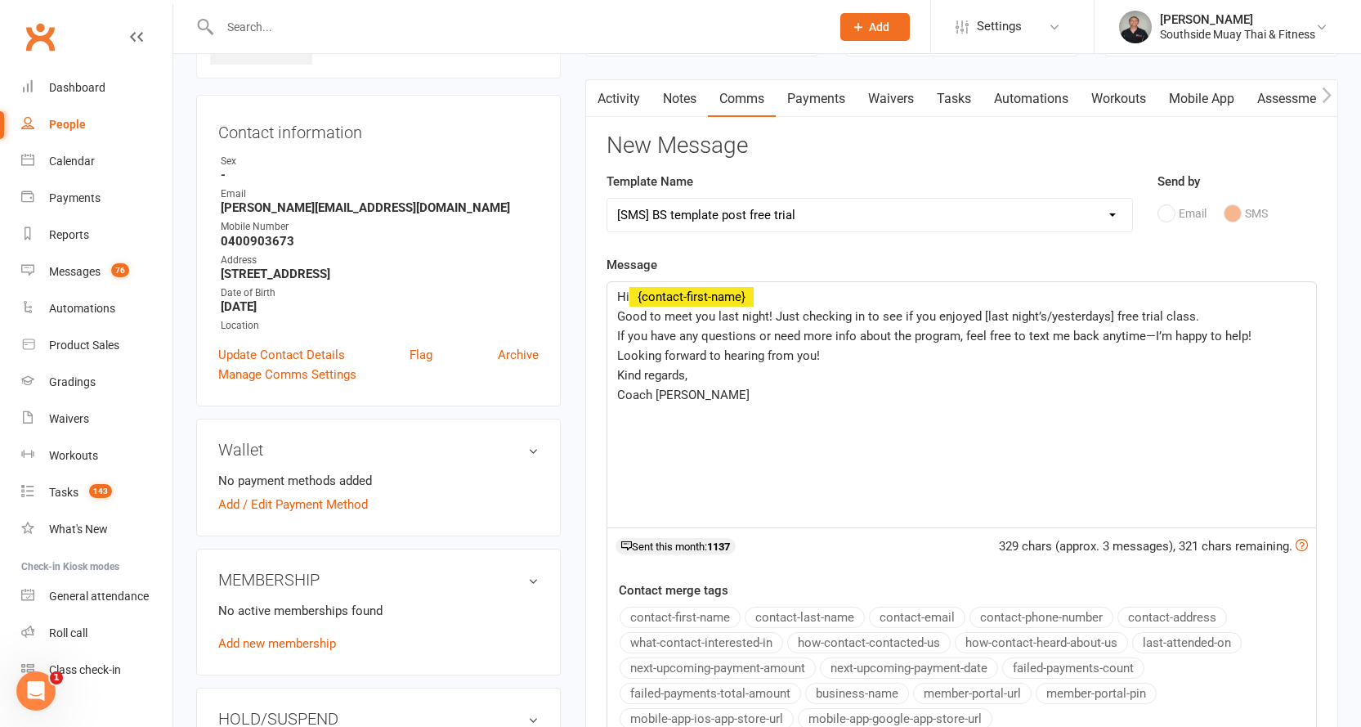
scroll to position [82, 0]
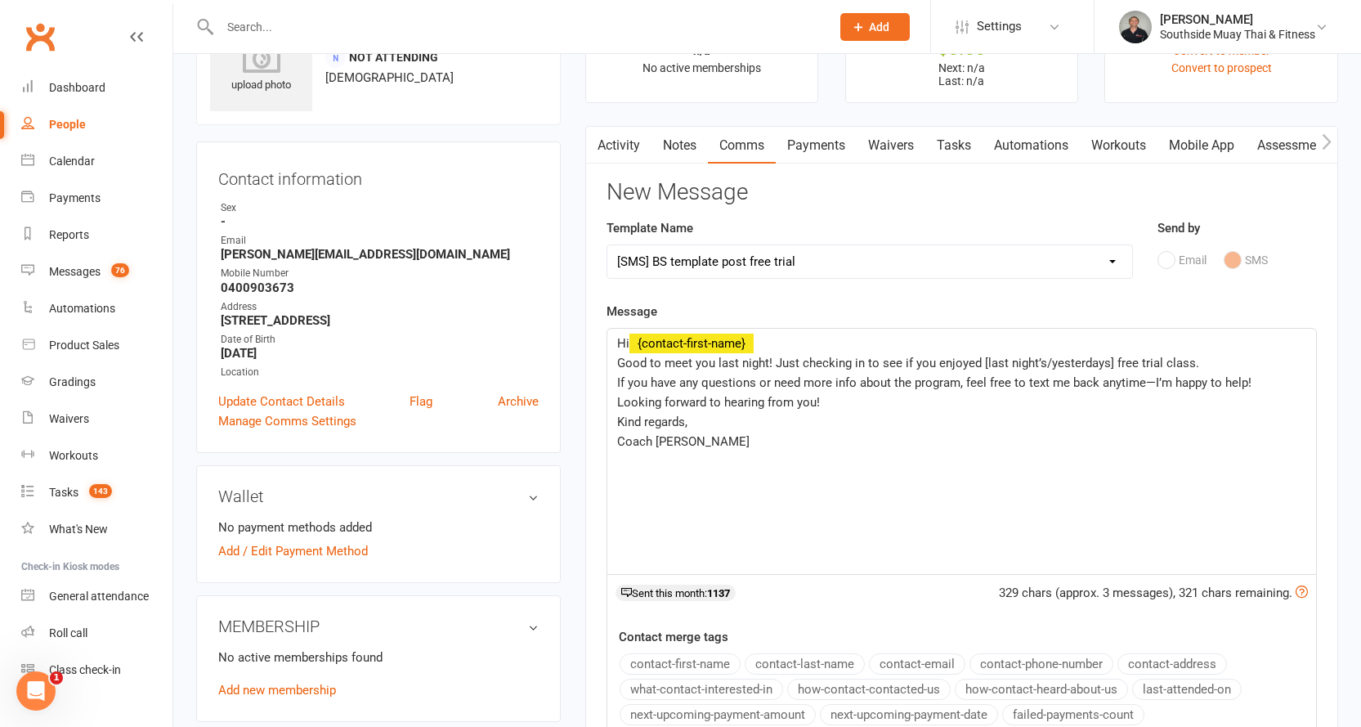
click at [977, 360] on span "Good to meet you last night! Just checking in to see if you enjoyed [last night…" at bounding box center [908, 363] width 582 height 15
click at [911, 360] on span "Good to meet you last night! Just checking in to see if you enjoyed [last night…" at bounding box center [908, 363] width 582 height 15
click at [691, 447] on p "Coach Barry" at bounding box center [961, 442] width 689 height 20
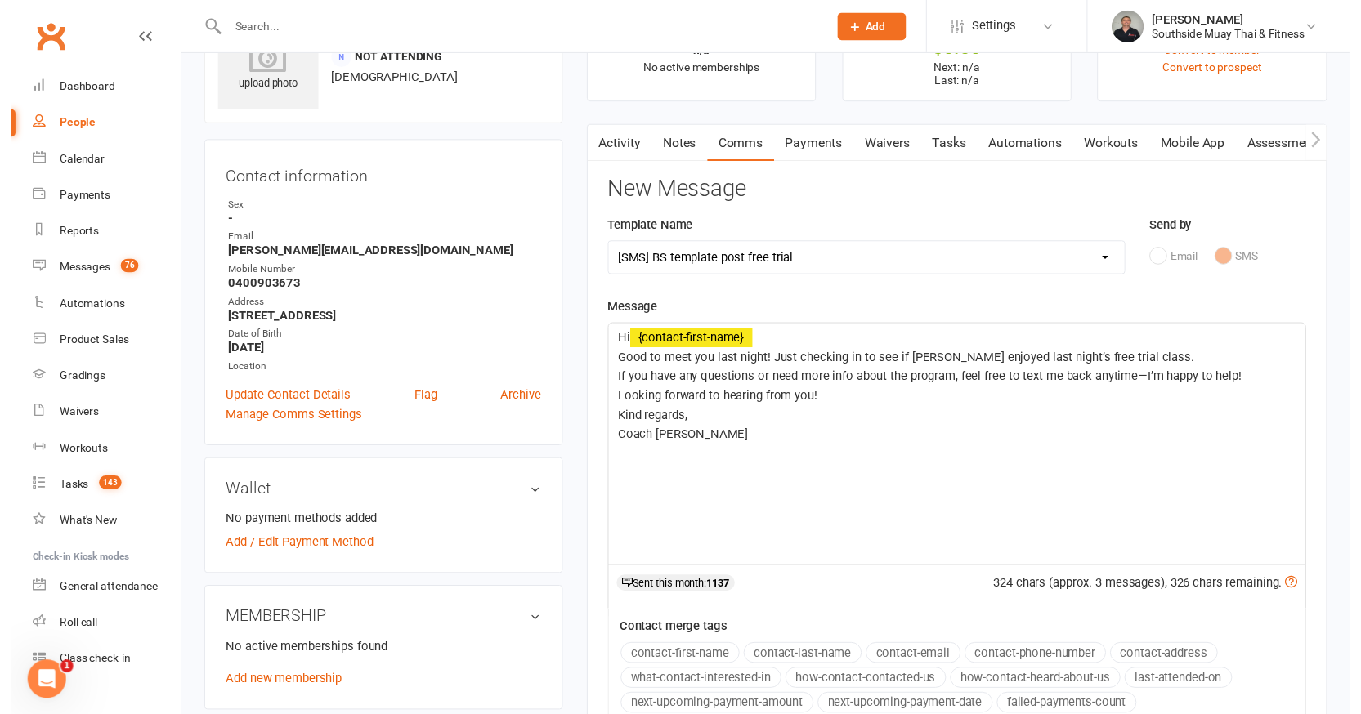
scroll to position [327, 0]
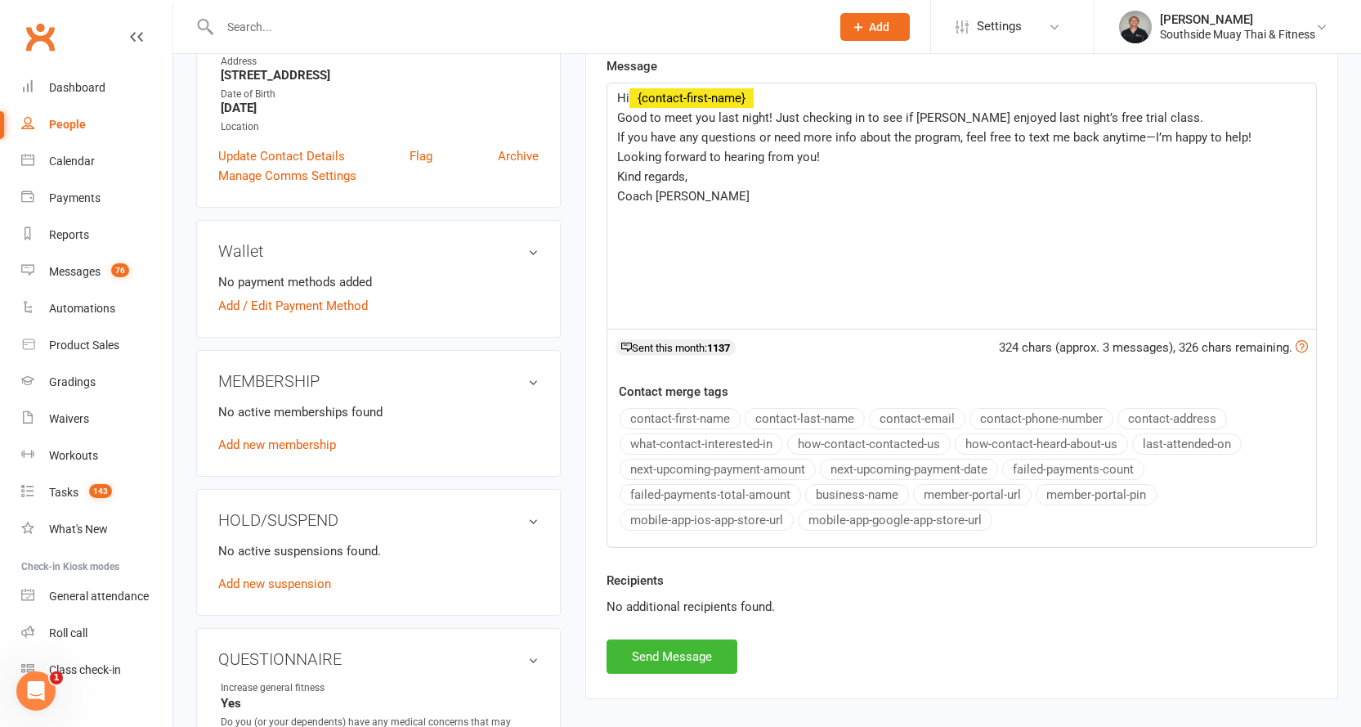
click at [844, 489] on button "business-name" at bounding box center [857, 494] width 104 height 21
click at [665, 650] on button "Send Message" at bounding box center [672, 656] width 131 height 34
select select
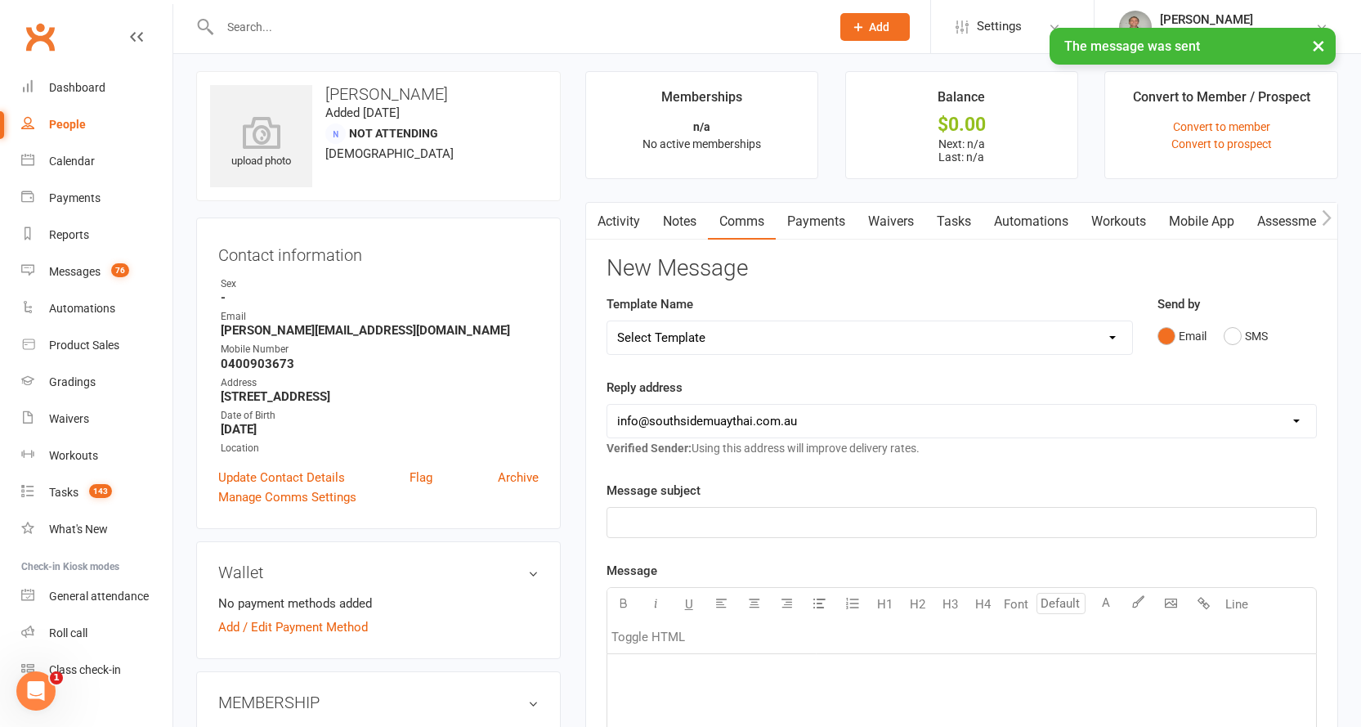
scroll to position [0, 0]
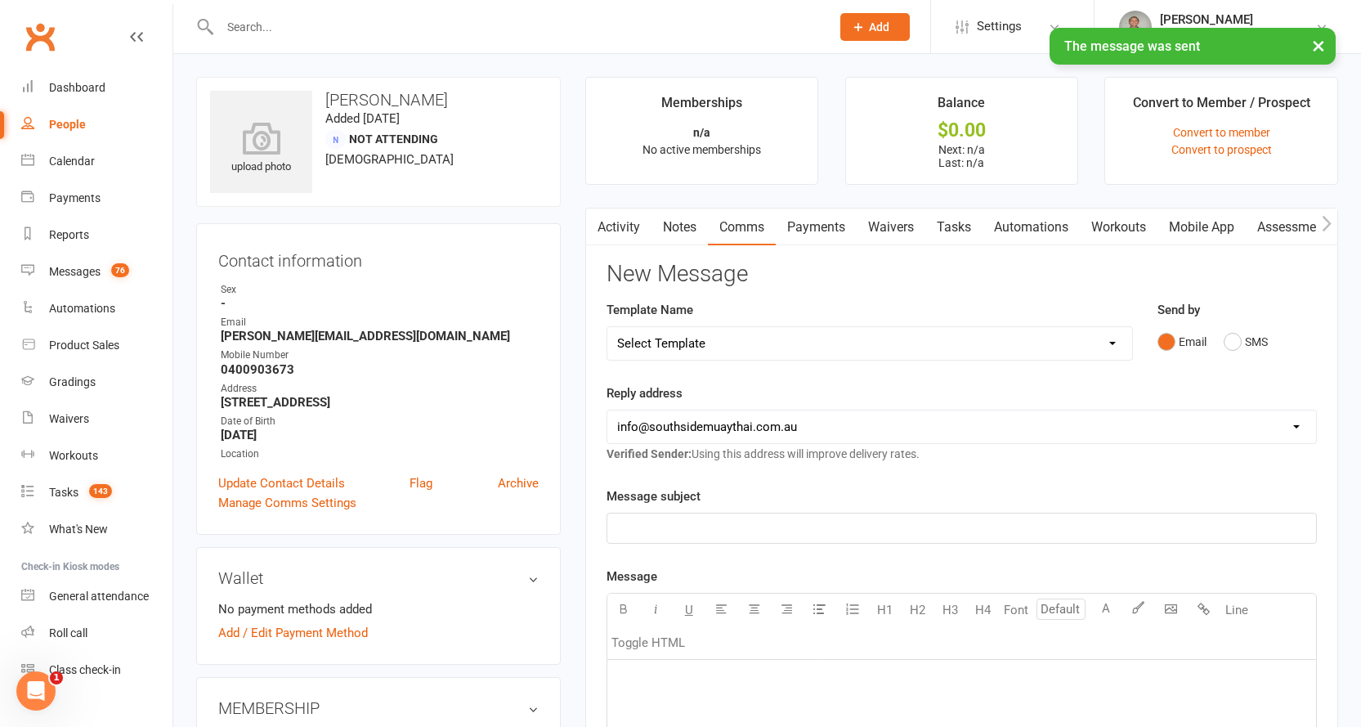
click at [624, 222] on link "Activity" at bounding box center [618, 227] width 65 height 38
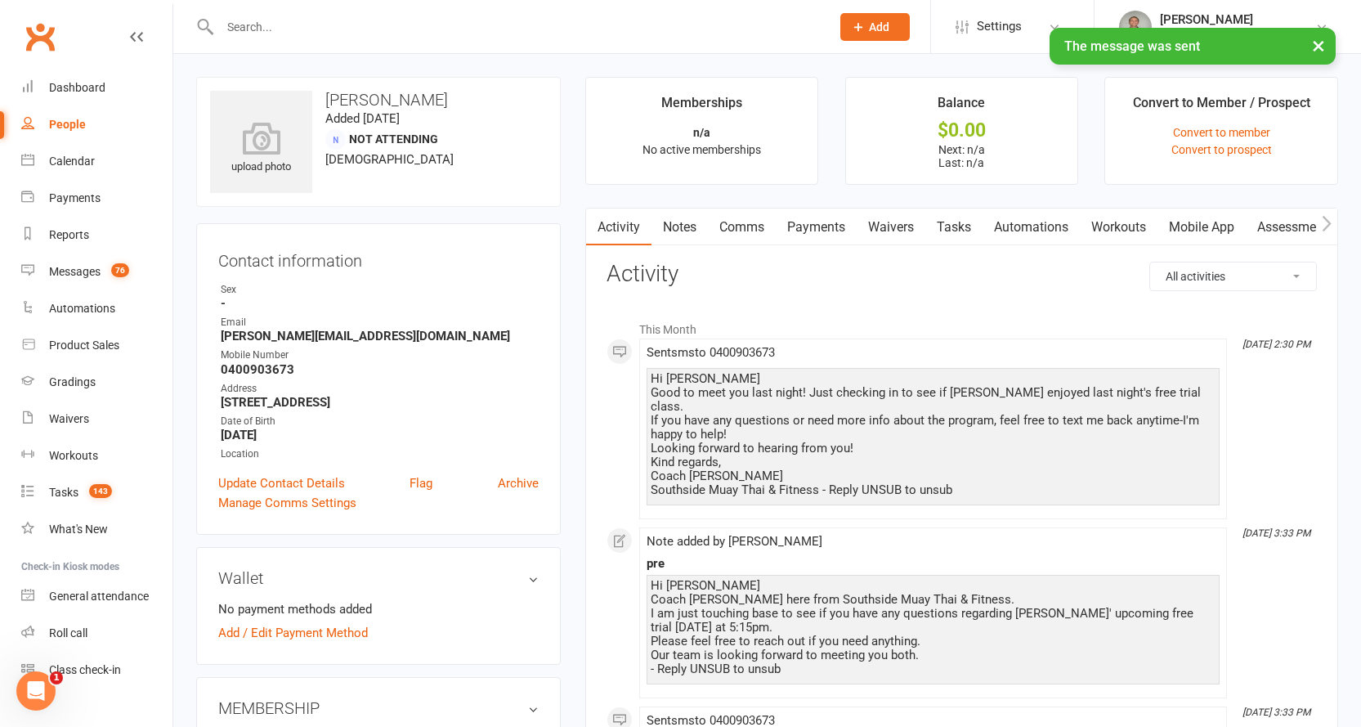
drag, startPoint x: 652, startPoint y: 377, endPoint x: 972, endPoint y: 487, distance: 338.1
click at [972, 487] on div "Hi Tania Good to meet you last night! Just checking in to see if James enjoyed …" at bounding box center [933, 436] width 573 height 137
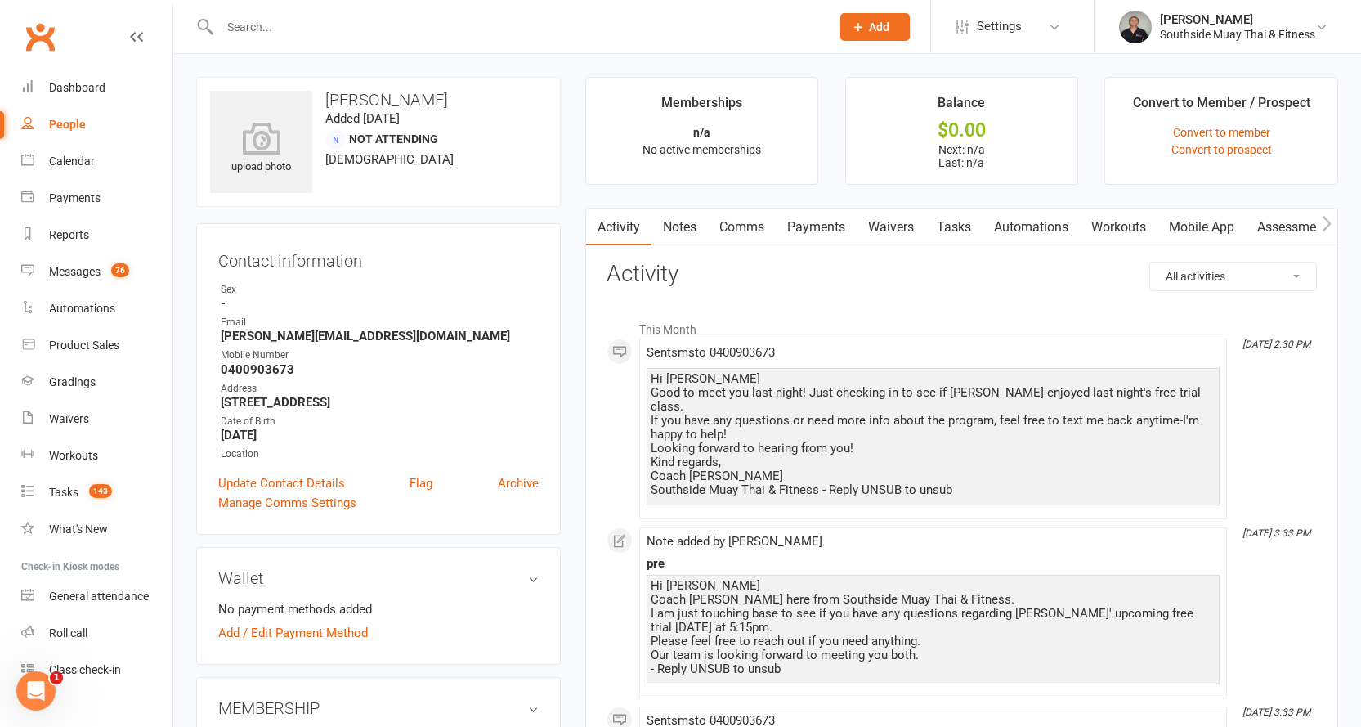
copy div "Hi Tania Good to meet you last night! Just checking in to see if James enjoyed …"
click at [690, 222] on link "Notes" at bounding box center [679, 227] width 56 height 38
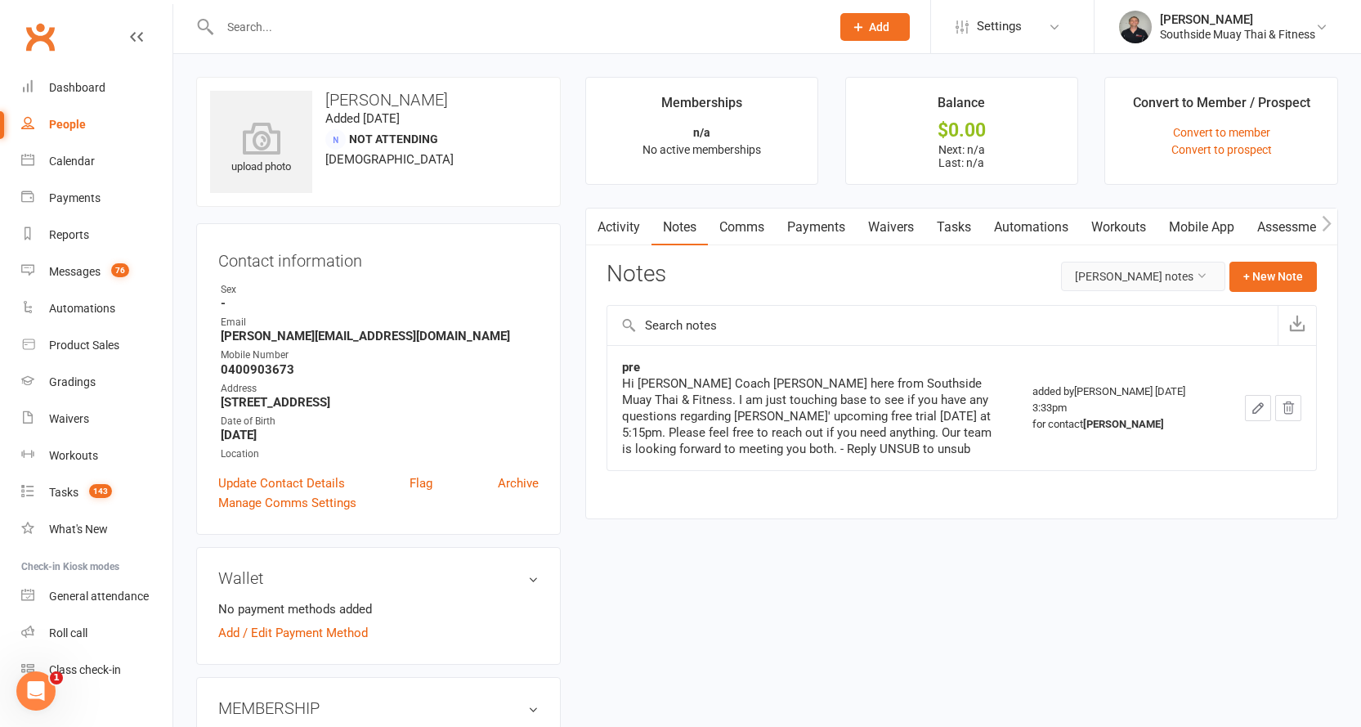
click at [1181, 275] on button "Tania Prescott's notes" at bounding box center [1143, 276] width 164 height 29
click at [1138, 337] on link "All family notes" at bounding box center [1131, 345] width 162 height 33
click at [1263, 280] on button "+ New Note" at bounding box center [1272, 276] width 87 height 29
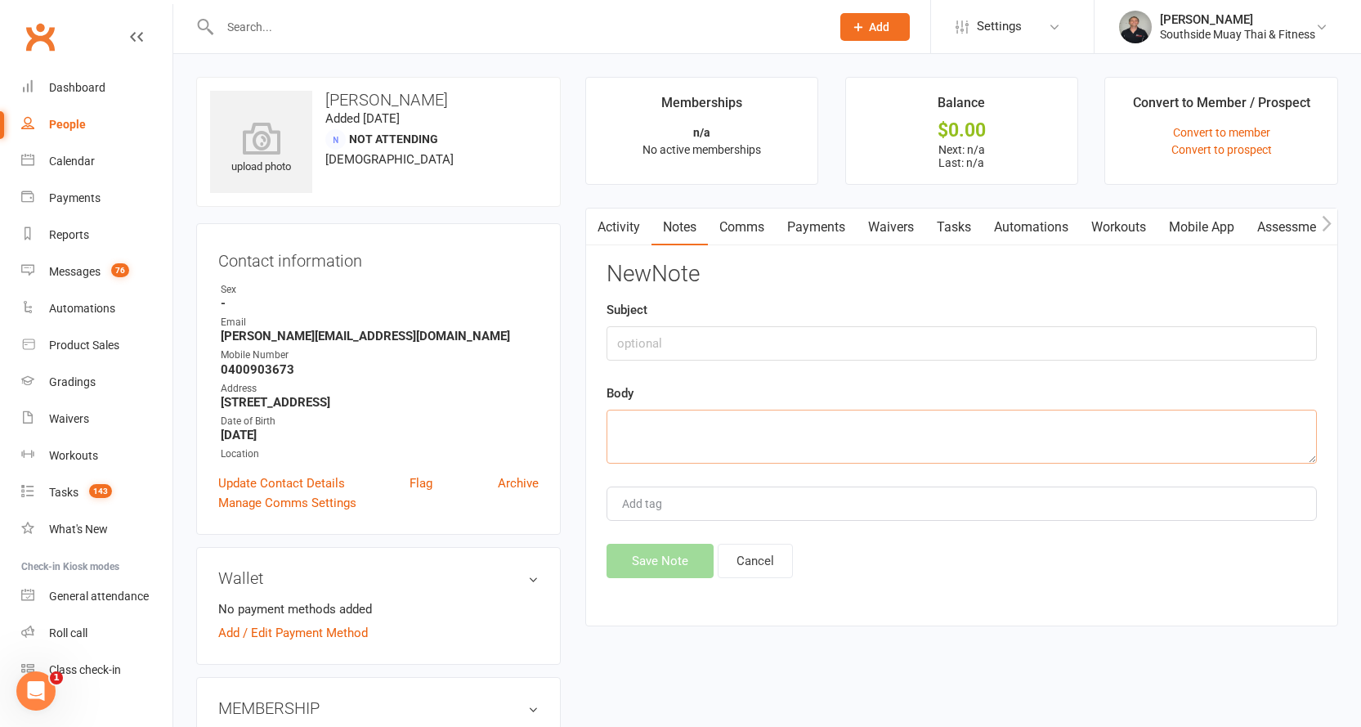
click at [718, 429] on textarea at bounding box center [962, 437] width 710 height 54
paste textarea "Hi Tania Good to meet you last night! Just checking in to see if James enjoyed …"
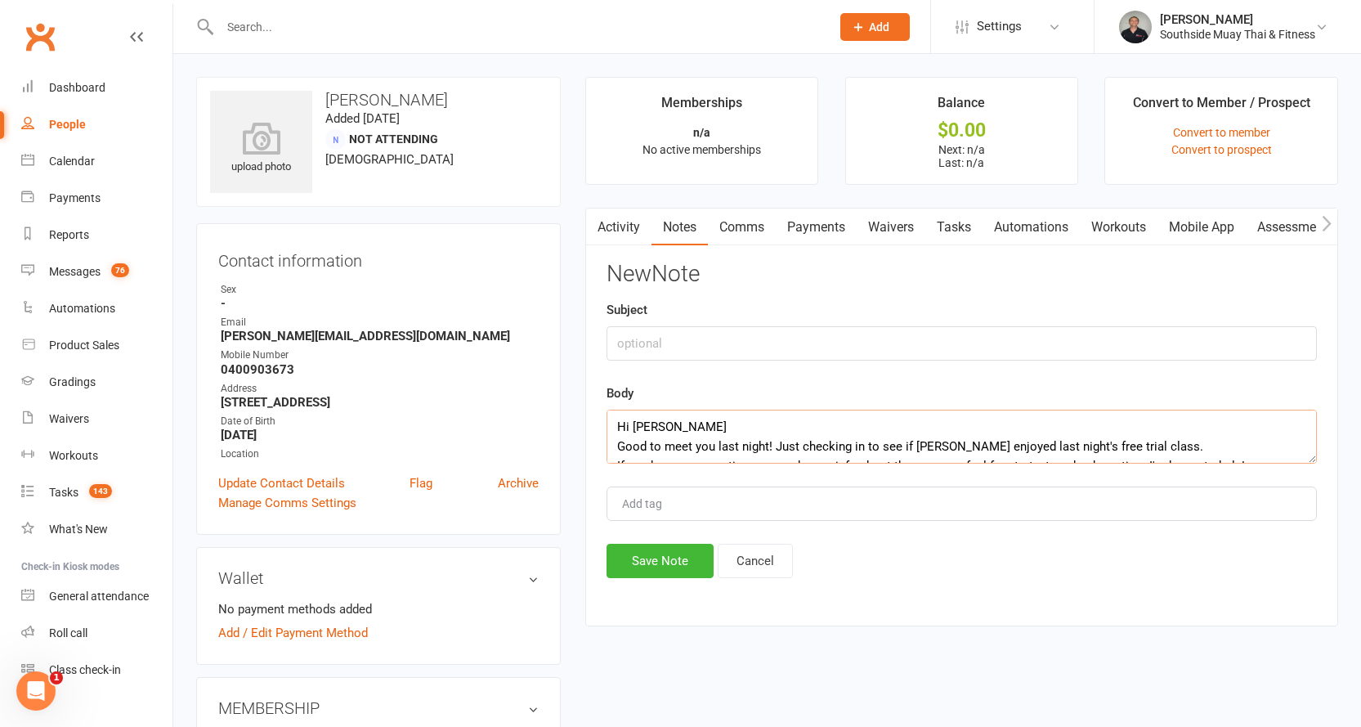
scroll to position [89, 0]
type textarea "Hi Tania Good to meet you last night! Just checking in to see if James enjoyed …"
click at [686, 337] on input "text" at bounding box center [962, 343] width 710 height 34
type input "post"
click at [629, 556] on button "Save Note" at bounding box center [660, 561] width 107 height 34
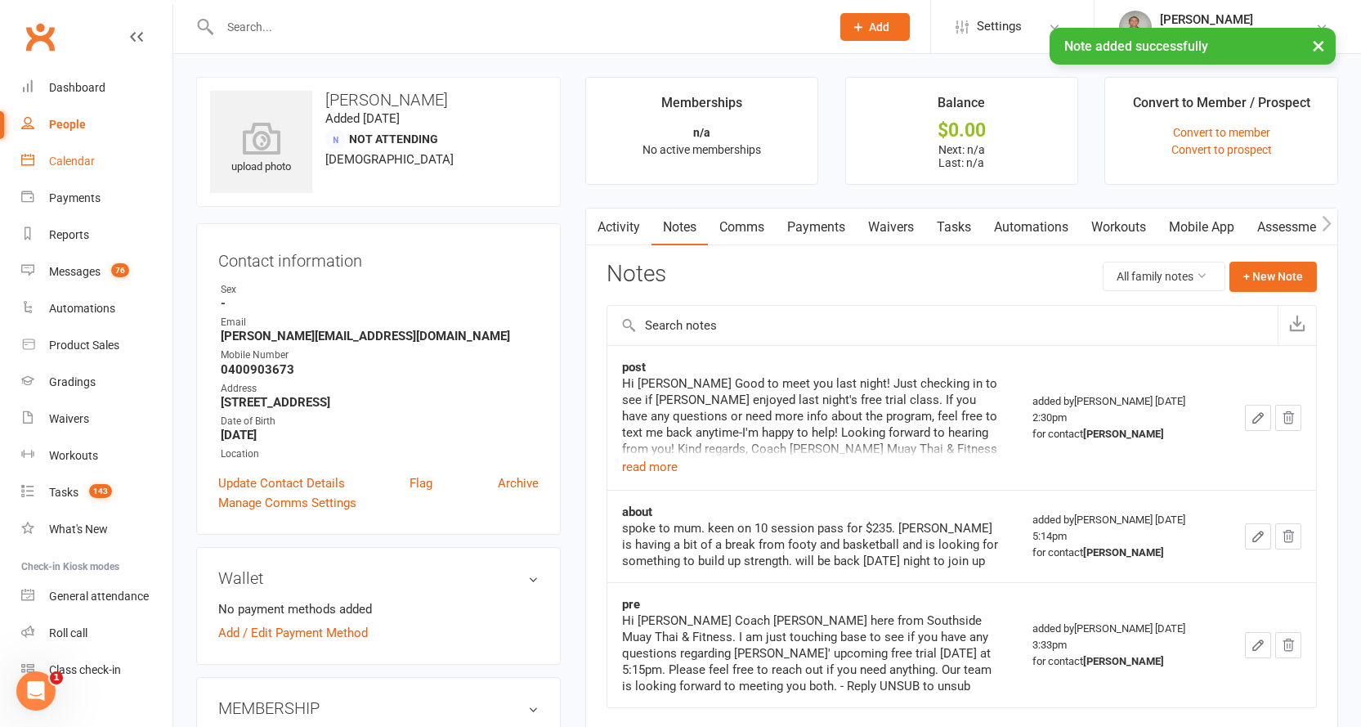
click at [69, 157] on div "Calendar" at bounding box center [72, 160] width 46 height 13
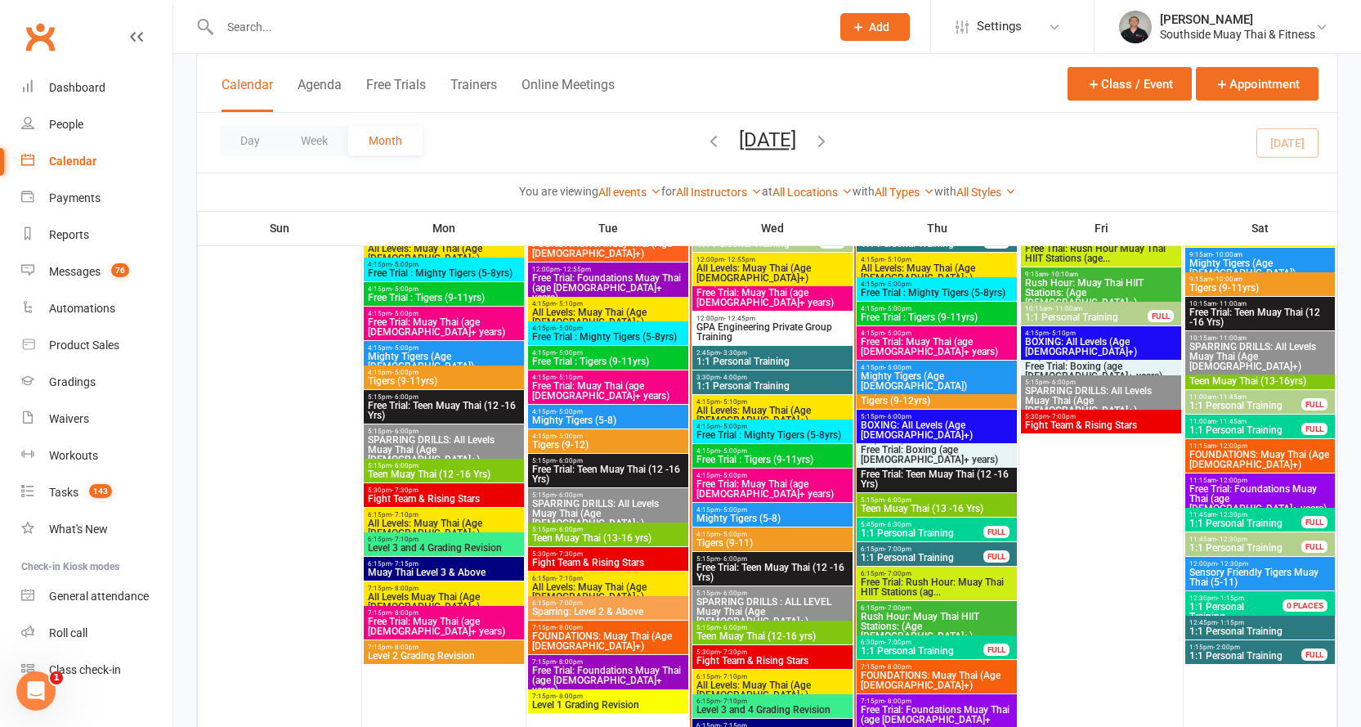
scroll to position [1962, 0]
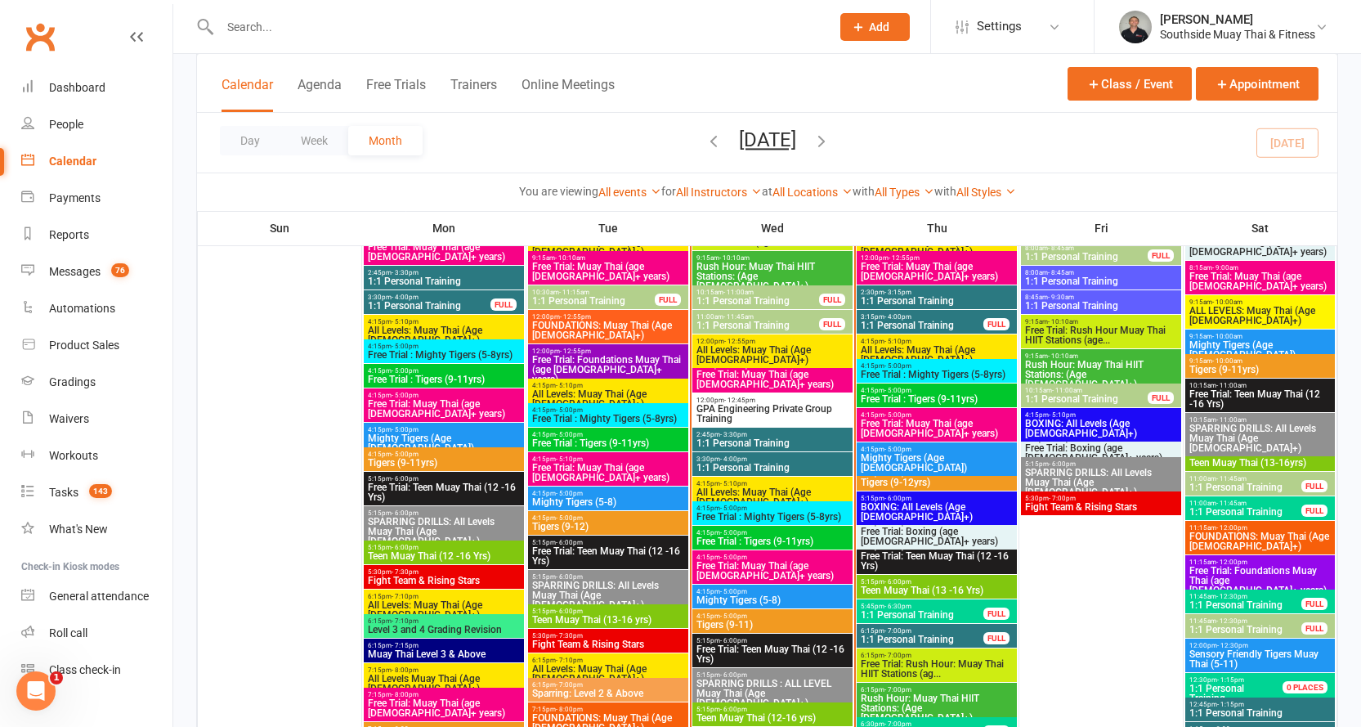
click at [573, 463] on span "Free Trial: Muay Thai (age 13+ years)" at bounding box center [608, 473] width 154 height 20
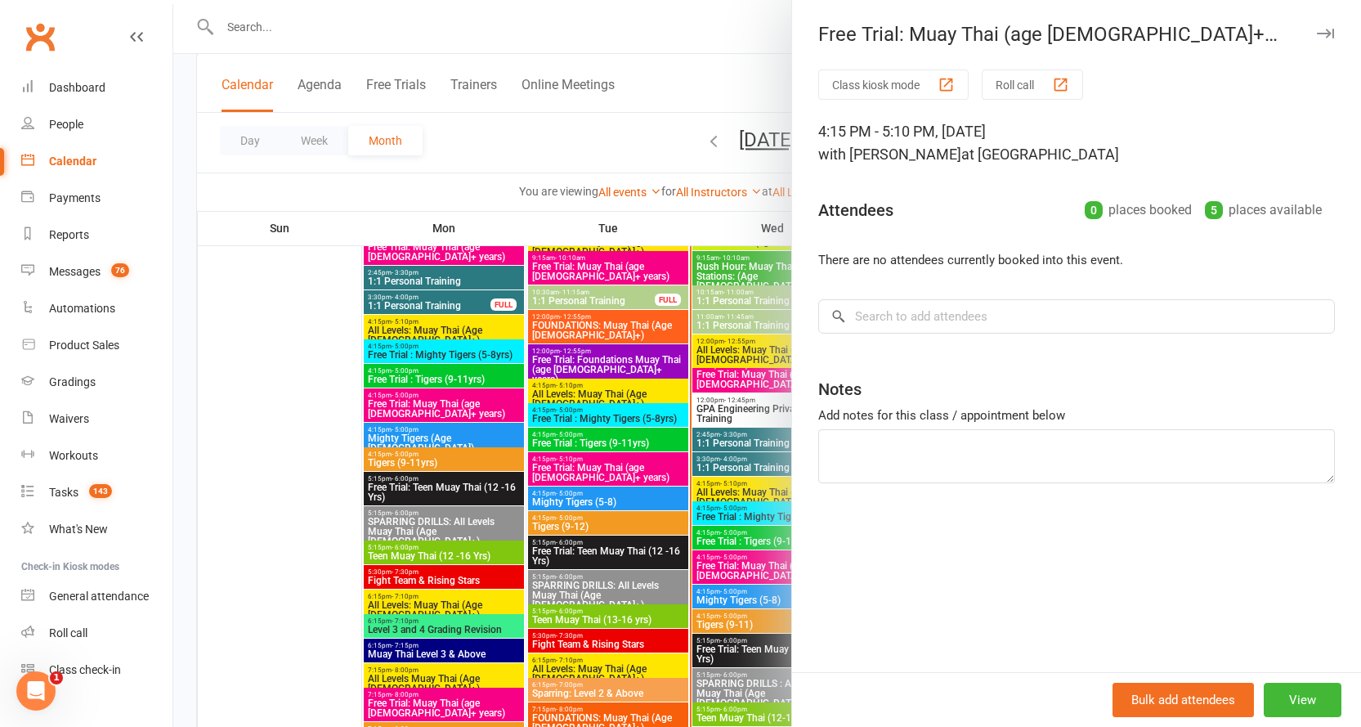
click at [1318, 37] on icon "button" at bounding box center [1325, 34] width 17 height 10
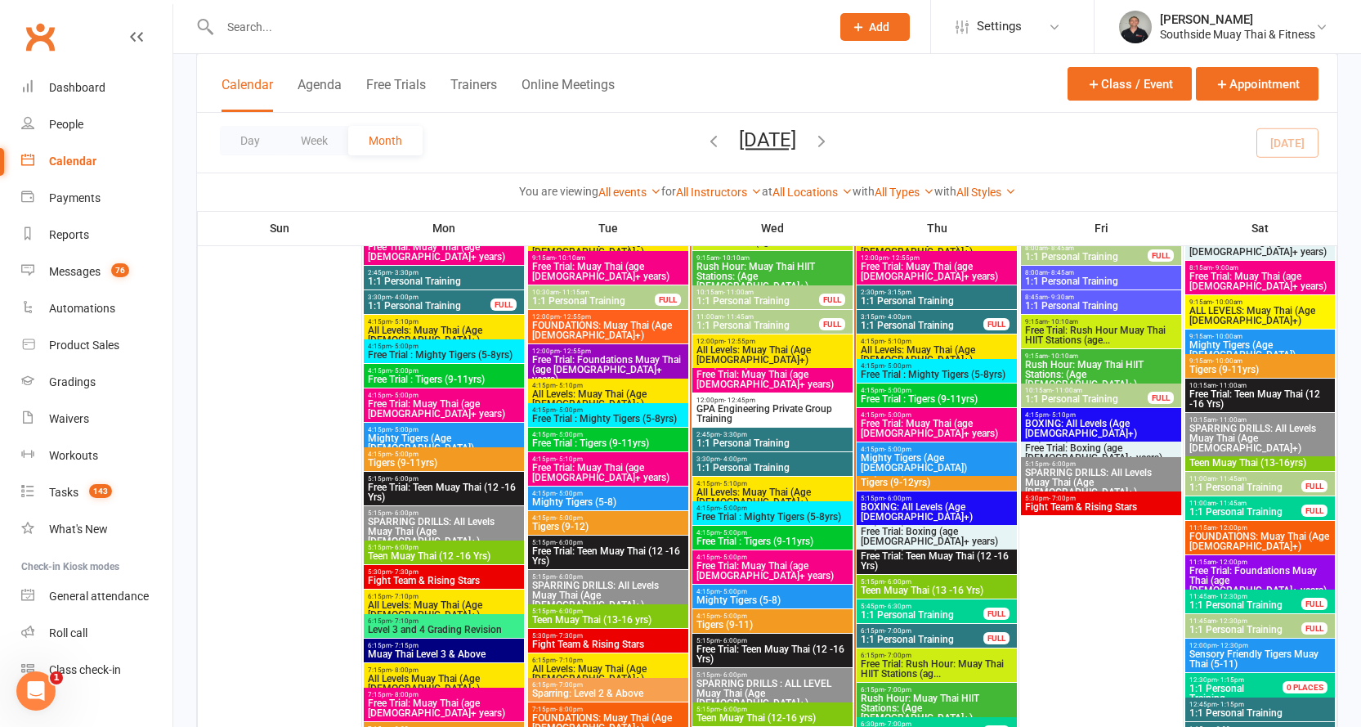
click at [580, 438] on span "Free Trial : Tigers (9-11yrs)" at bounding box center [608, 443] width 154 height 10
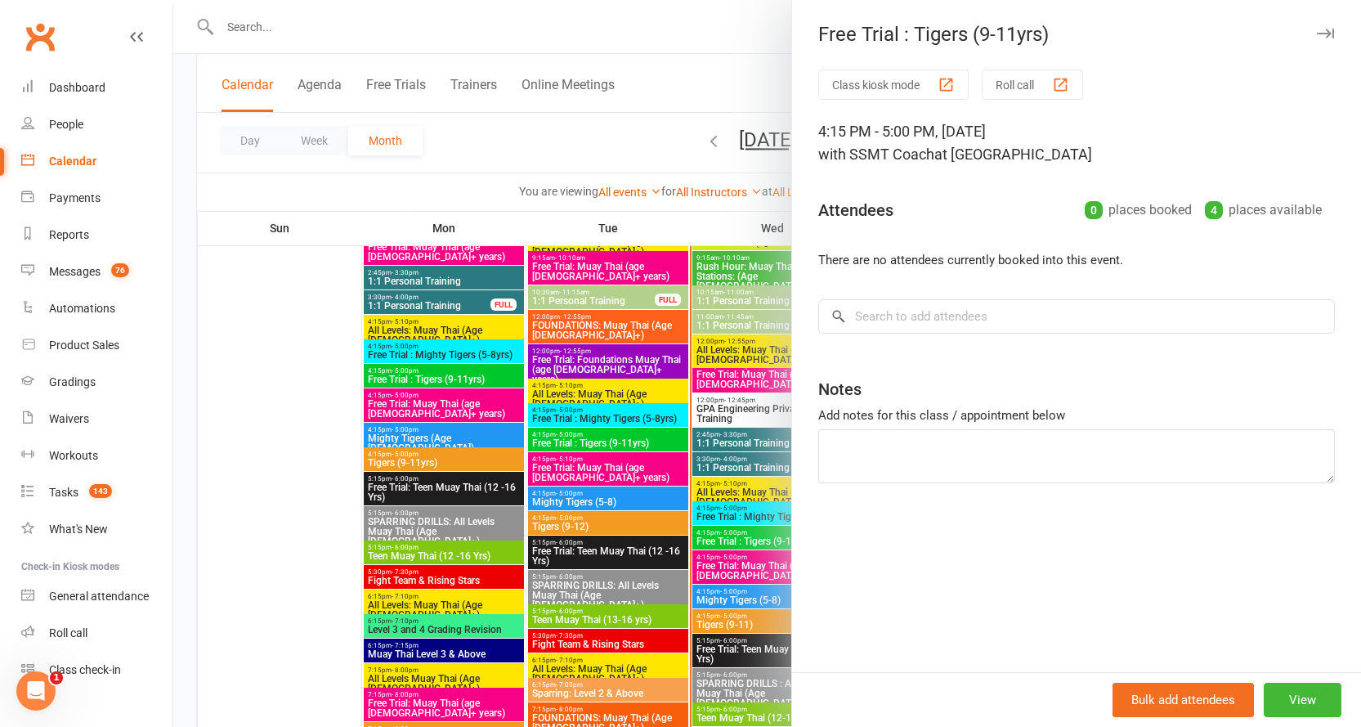
click at [1315, 27] on button "button" at bounding box center [1325, 34] width 20 height 20
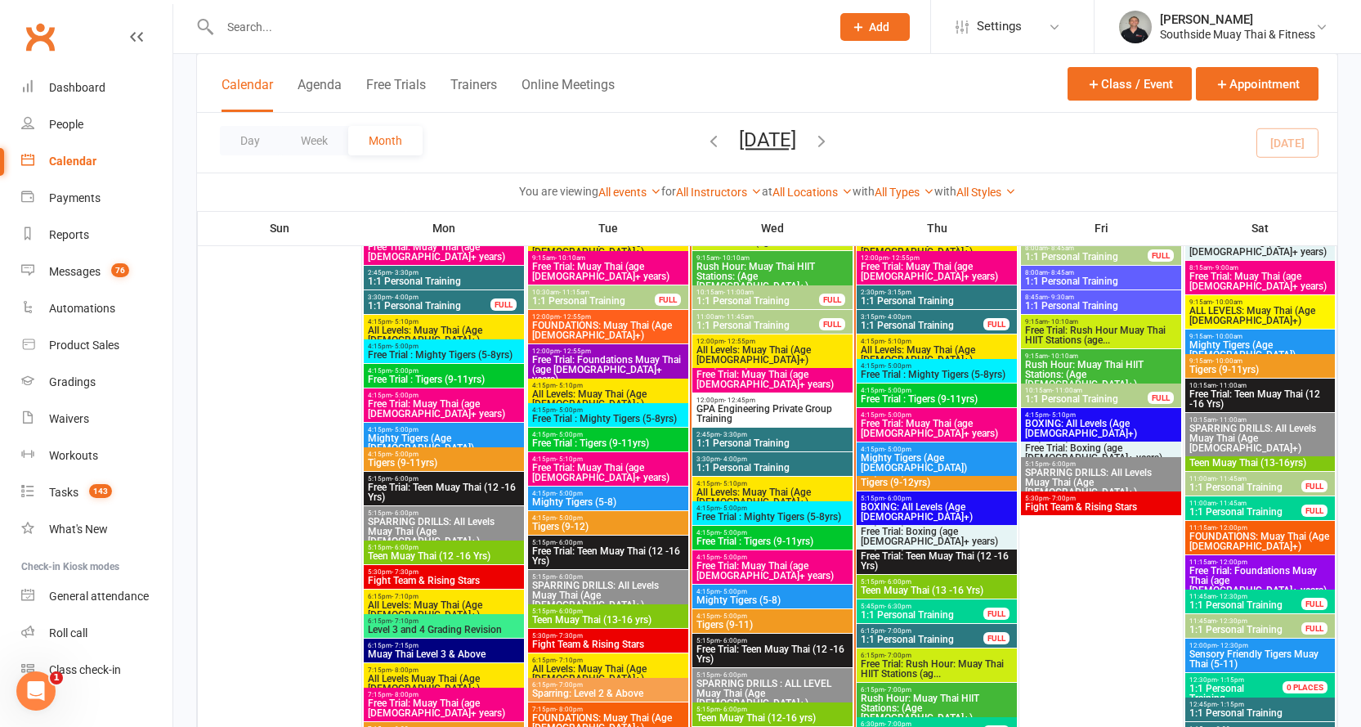
click at [583, 411] on span "4:15pm - 5:00pm" at bounding box center [608, 409] width 154 height 7
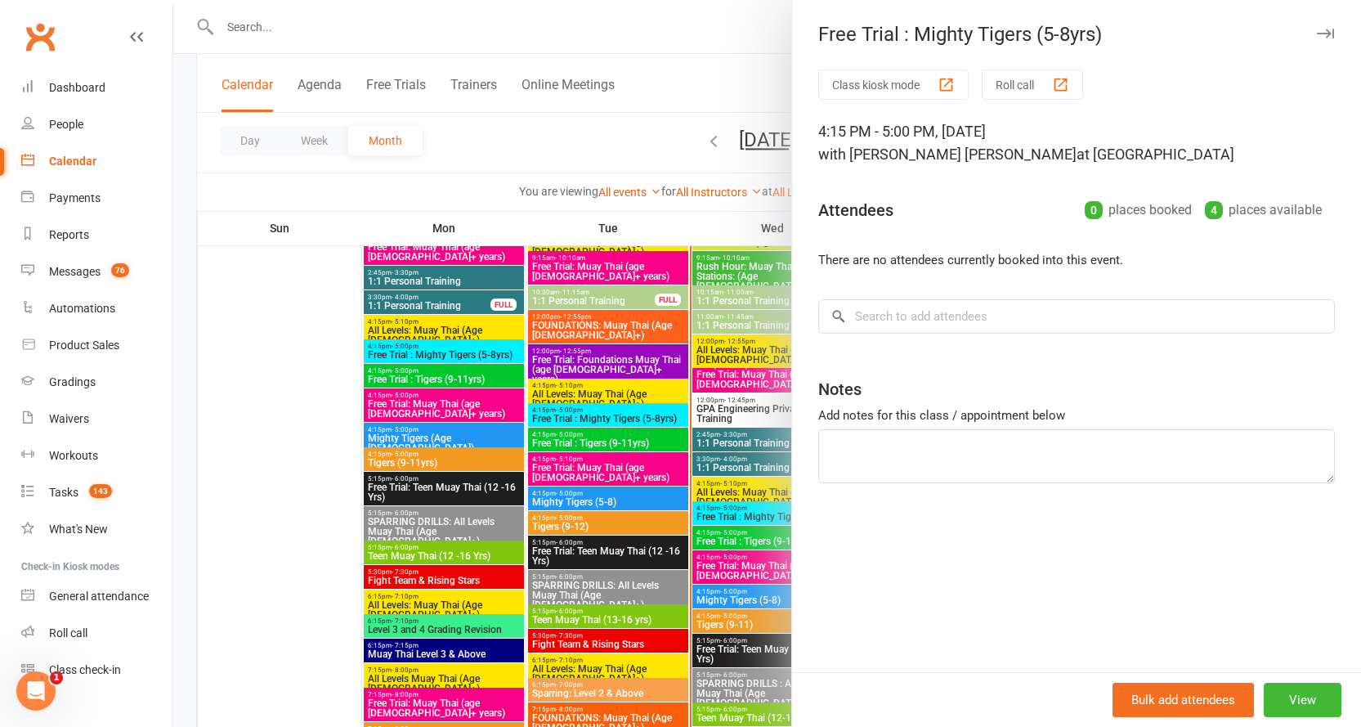
click at [1320, 34] on icon "button" at bounding box center [1325, 34] width 17 height 10
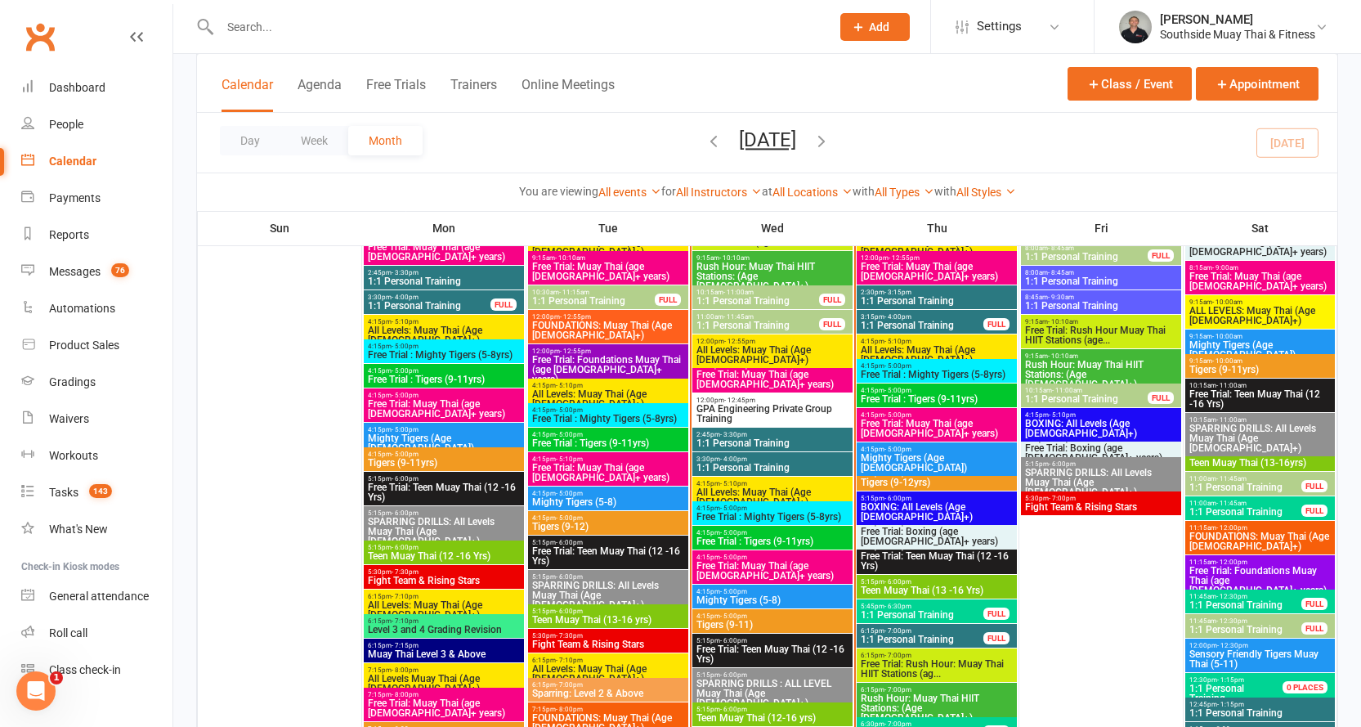
click at [594, 355] on span "Free Trial: Foundations Muay Thai (age 13+ years)" at bounding box center [608, 369] width 154 height 29
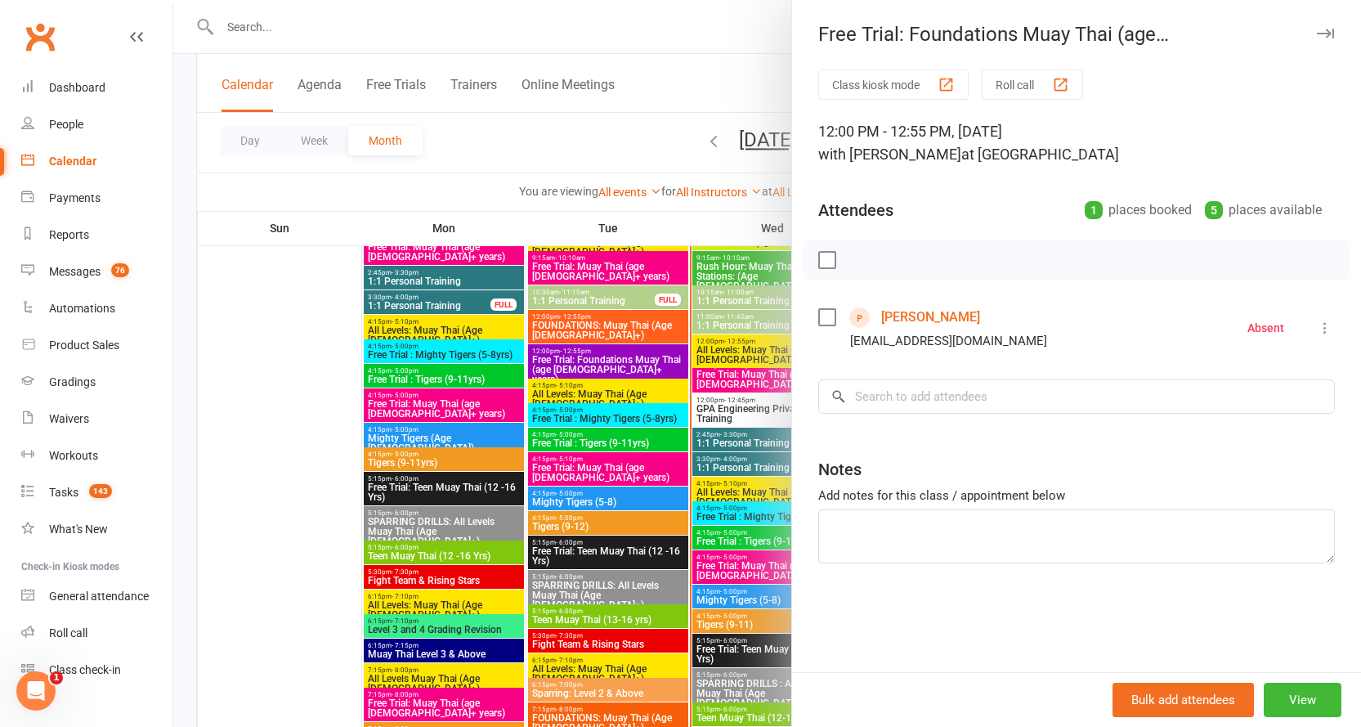
click at [1302, 38] on div "Free Trial: Foundations Muay Thai (age 13+ years)" at bounding box center [1076, 34] width 569 height 23
click at [1317, 34] on icon "button" at bounding box center [1325, 34] width 17 height 10
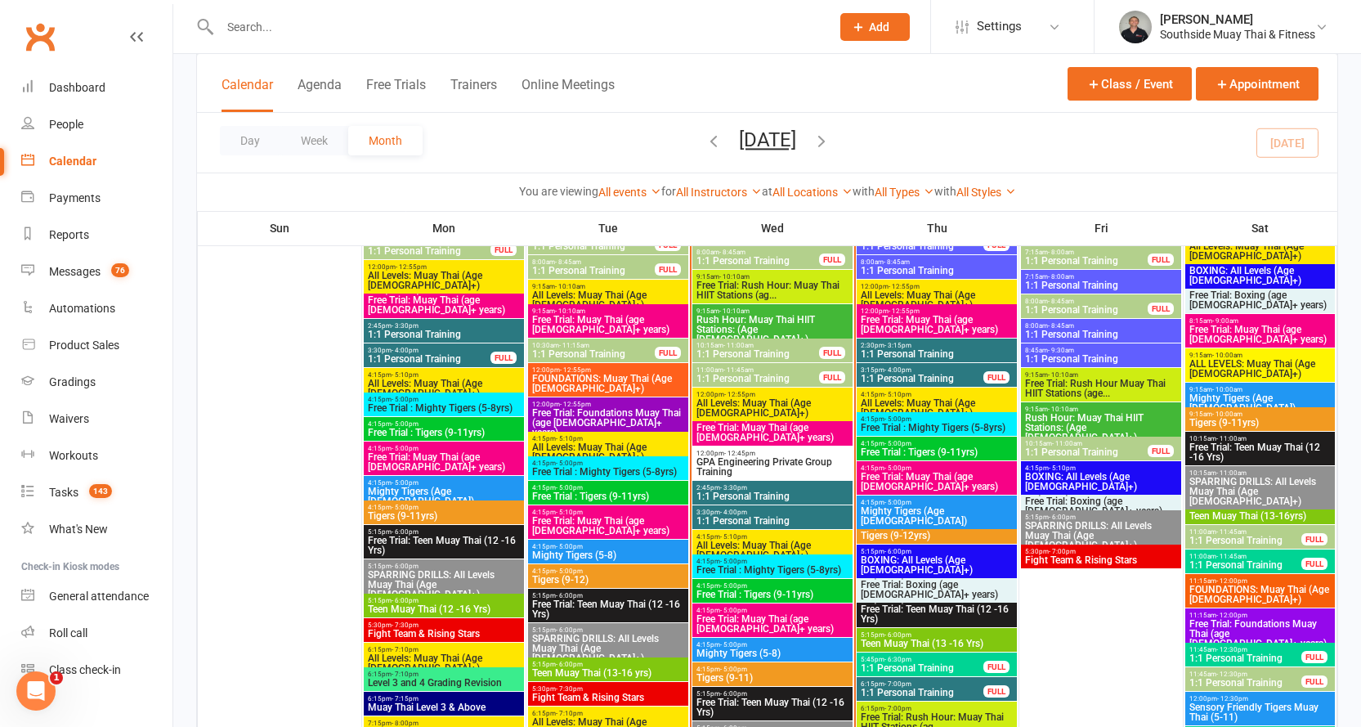
scroll to position [1880, 0]
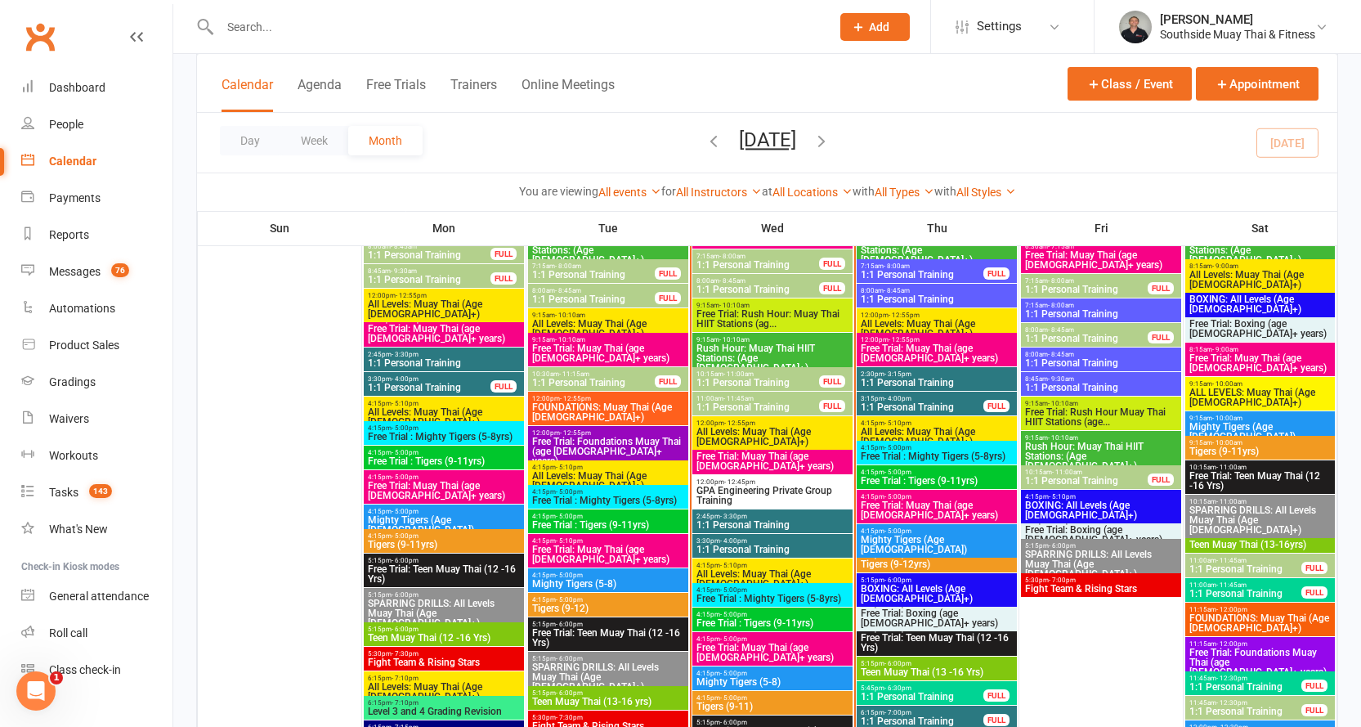
click at [593, 342] on span "9:15am - 10:10am" at bounding box center [608, 339] width 154 height 7
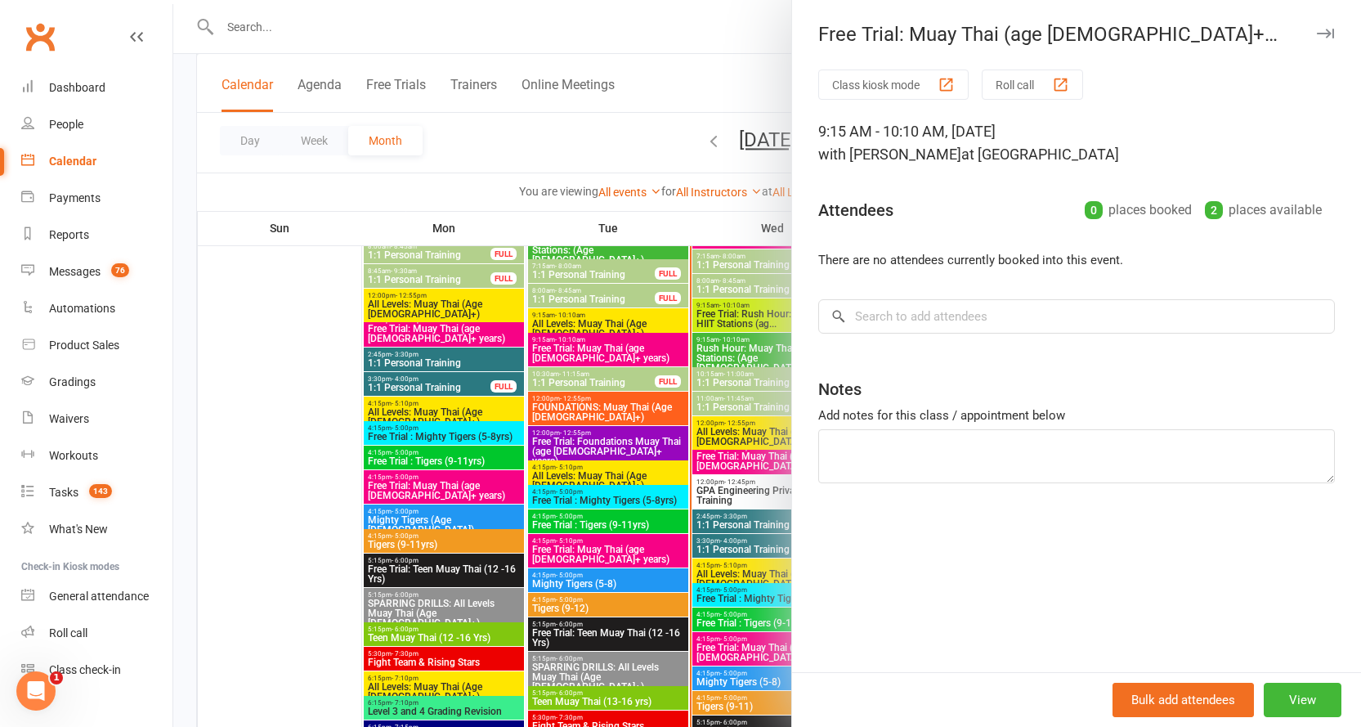
click at [1317, 34] on icon "button" at bounding box center [1325, 34] width 17 height 10
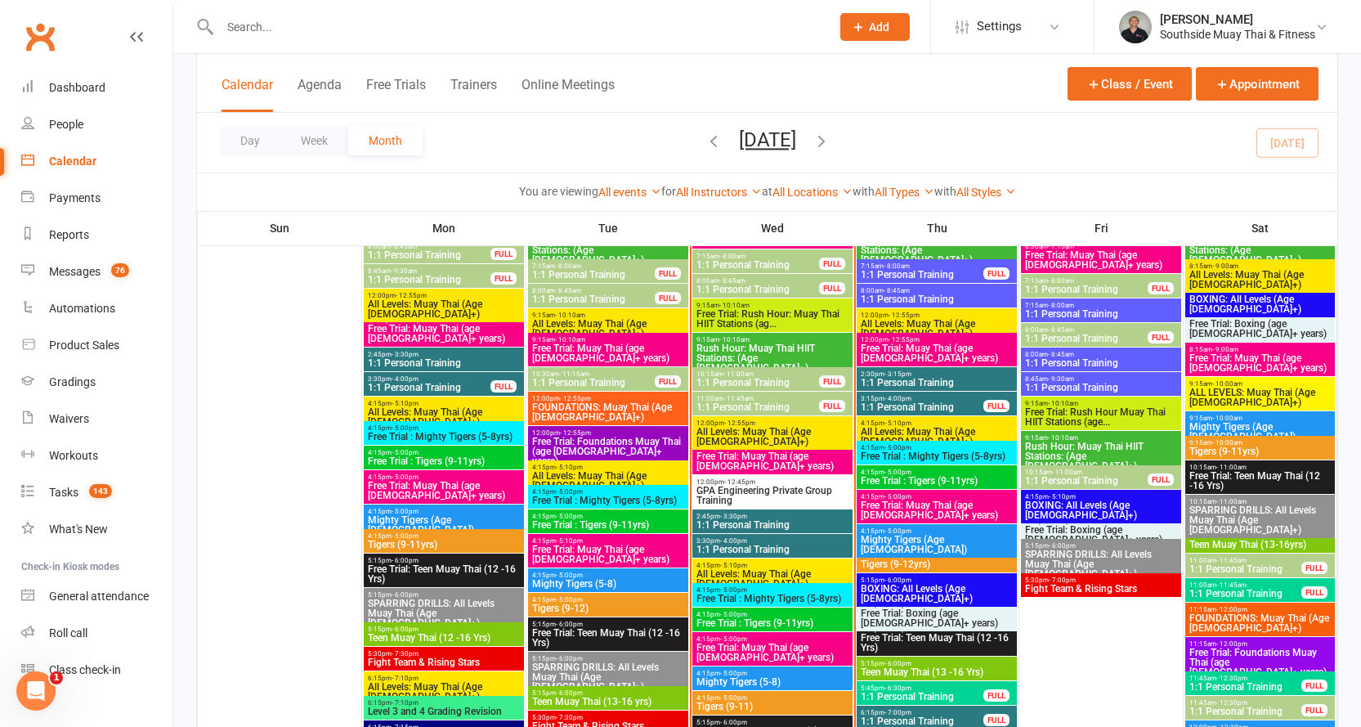
click at [611, 439] on span "Free Trial: Foundations Muay Thai (age 13+ years)" at bounding box center [608, 450] width 154 height 29
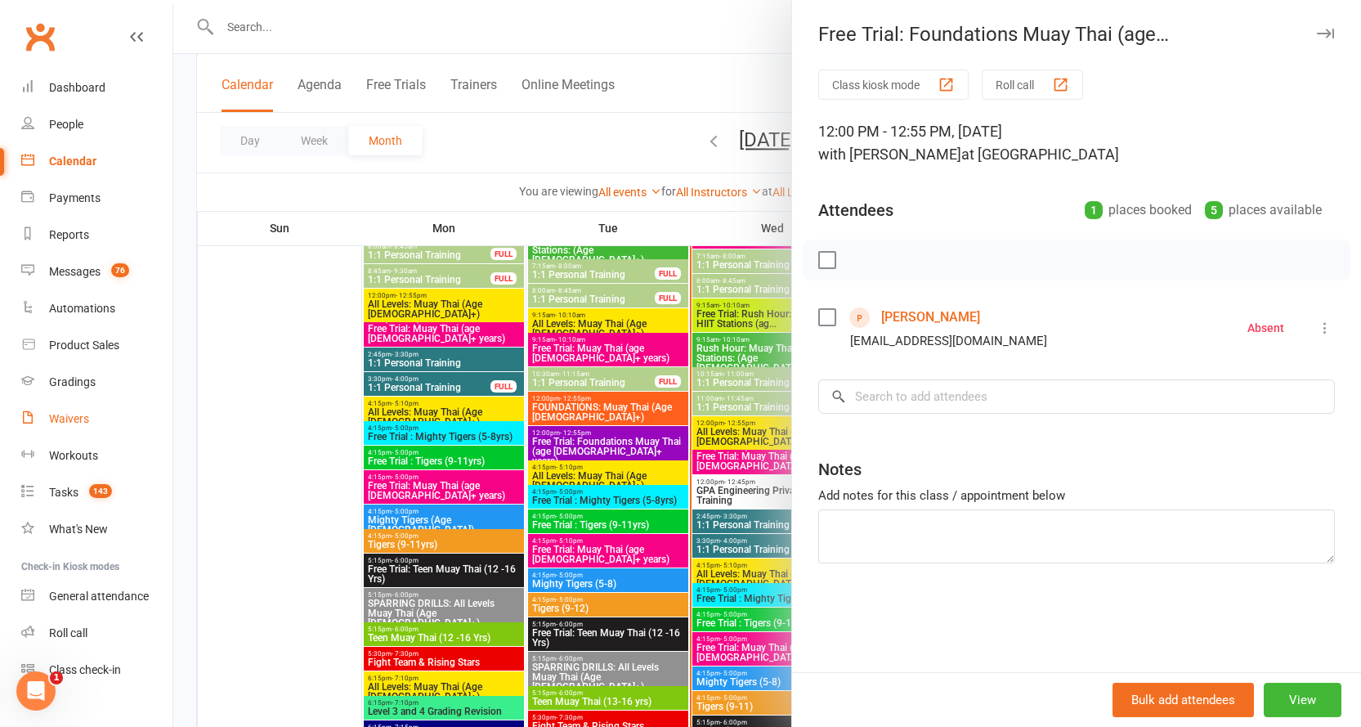
click at [51, 409] on link "Waivers" at bounding box center [96, 419] width 151 height 37
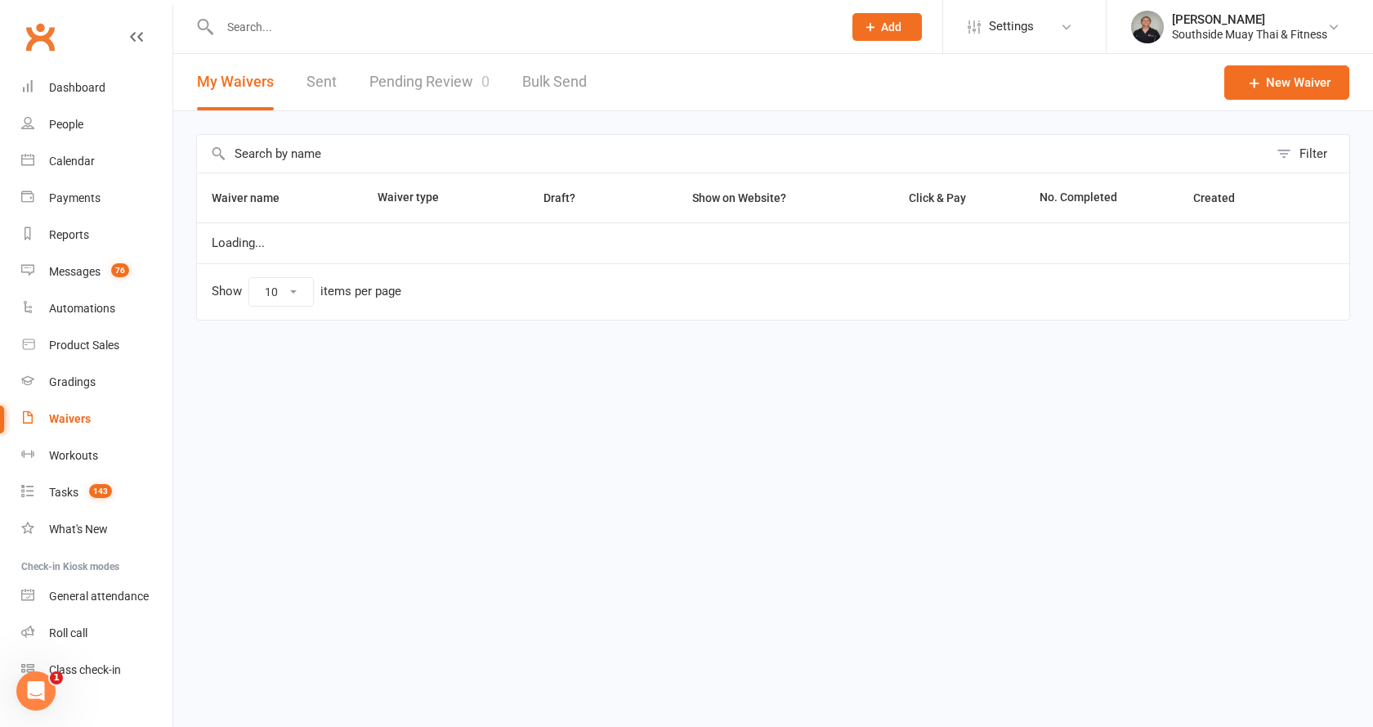
select select "100"
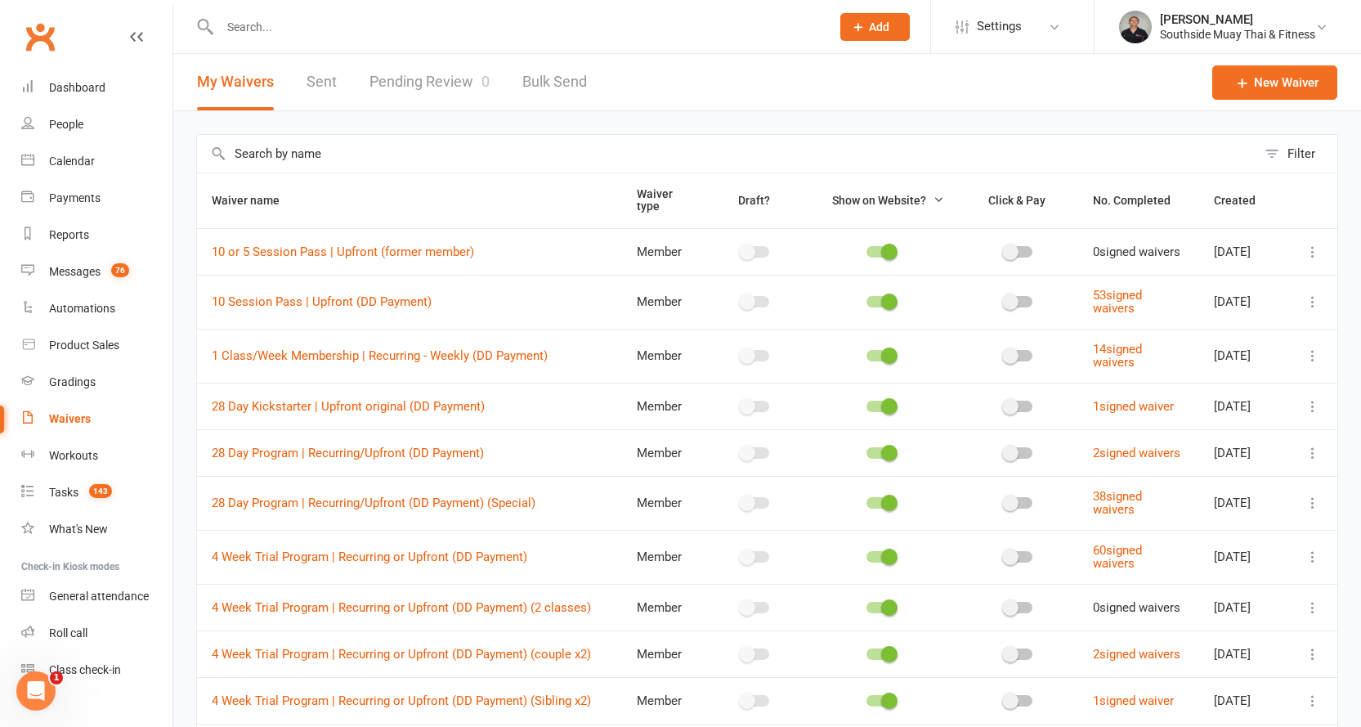
click at [426, 87] on link "Pending Review 0" at bounding box center [429, 82] width 120 height 56
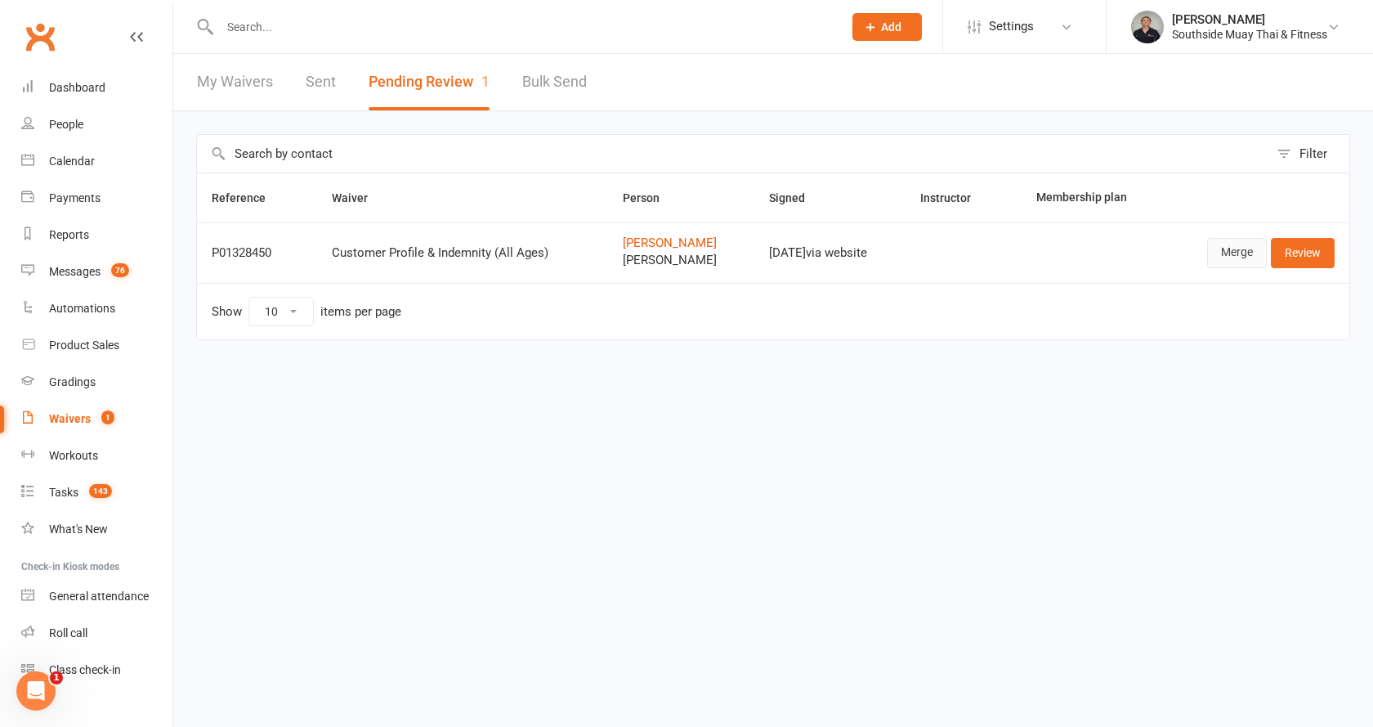
click at [1242, 250] on link "Merge" at bounding box center [1237, 252] width 60 height 29
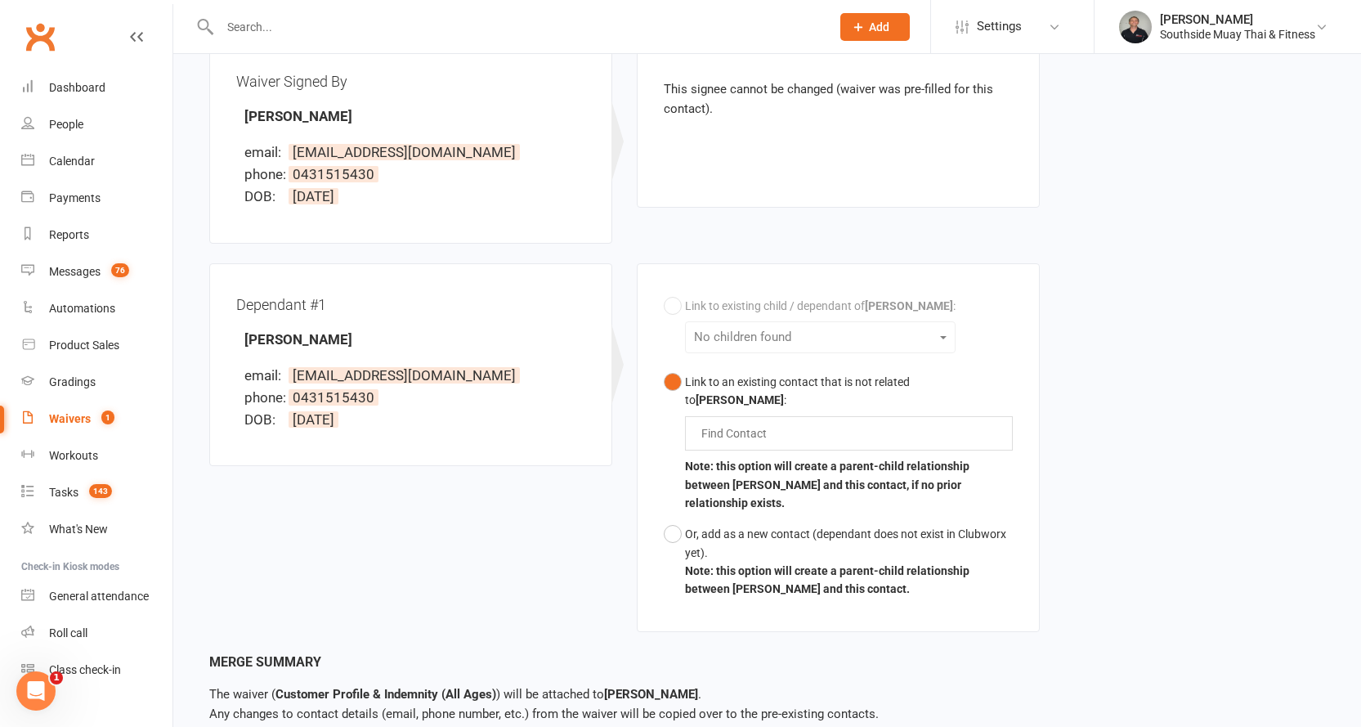
scroll to position [245, 0]
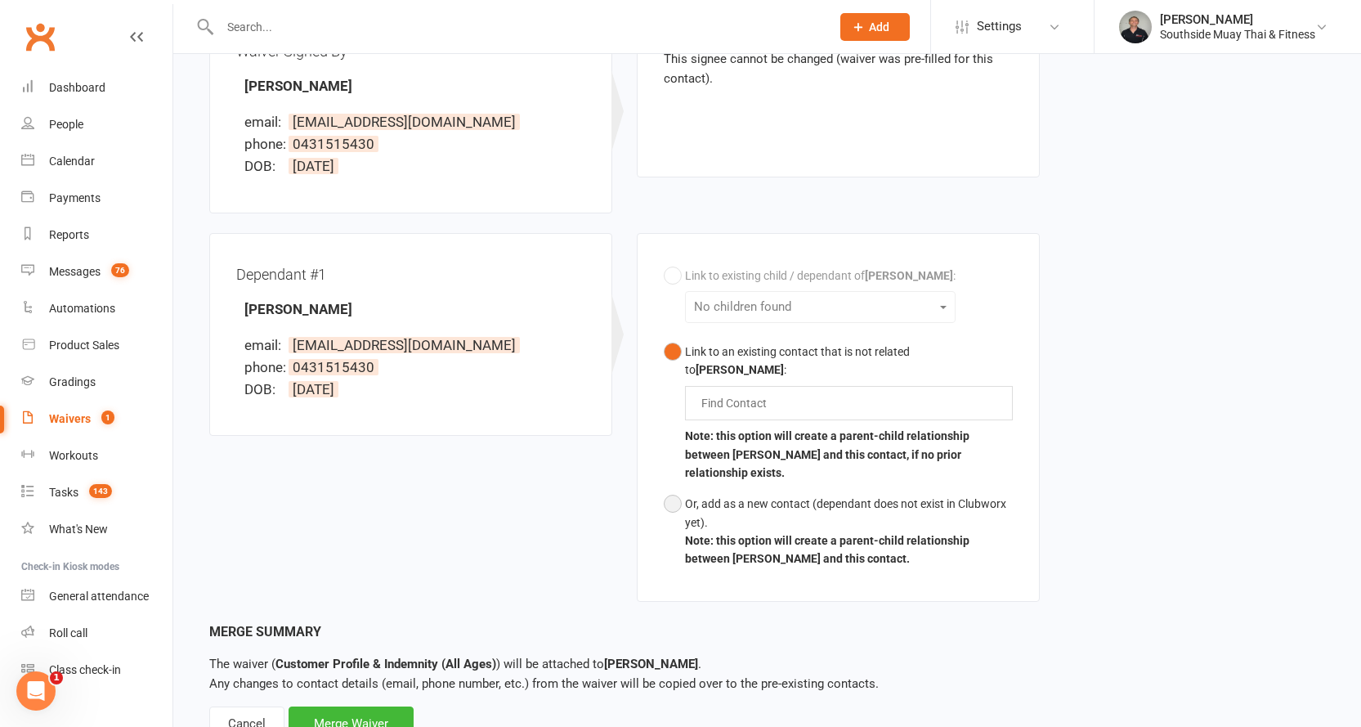
click at [757, 495] on div "Or, add as a new contact (dependant does not exist in Clubworx yet)." at bounding box center [849, 513] width 328 height 37
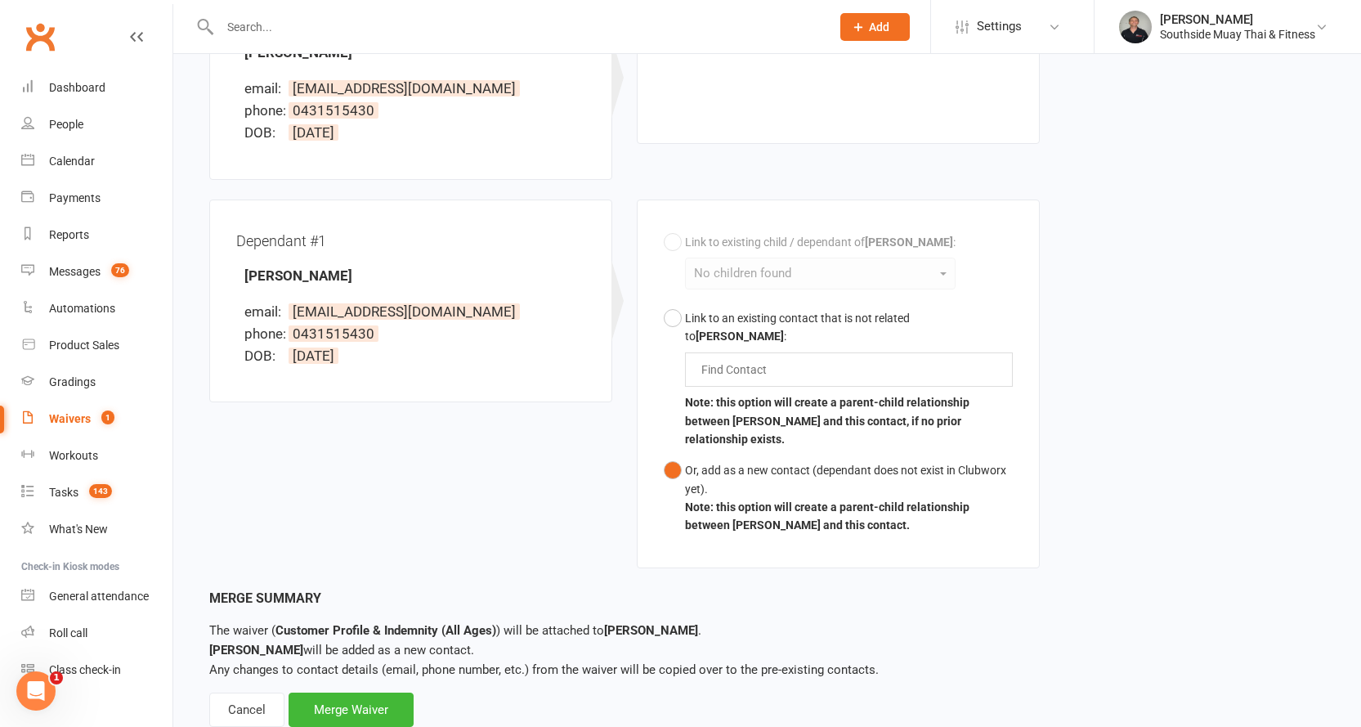
scroll to position [293, 0]
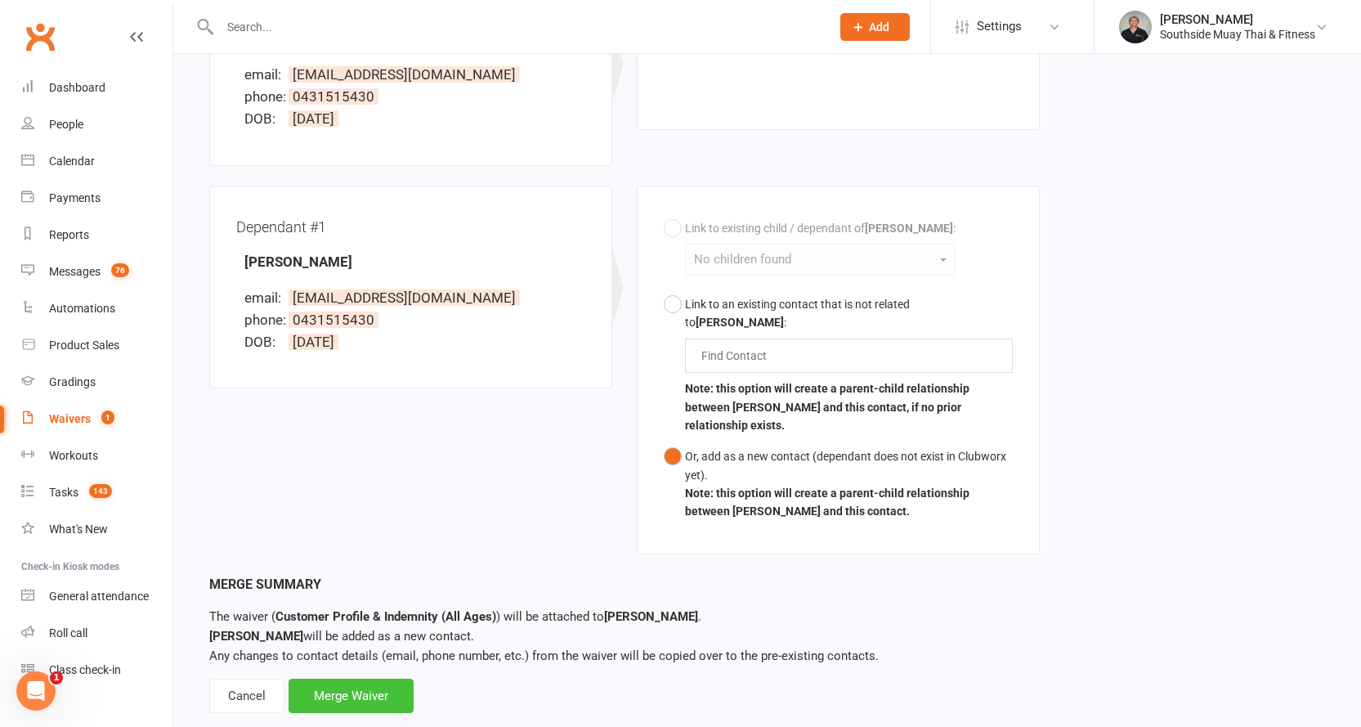
click at [357, 678] on div "Merge Waiver" at bounding box center [351, 695] width 125 height 34
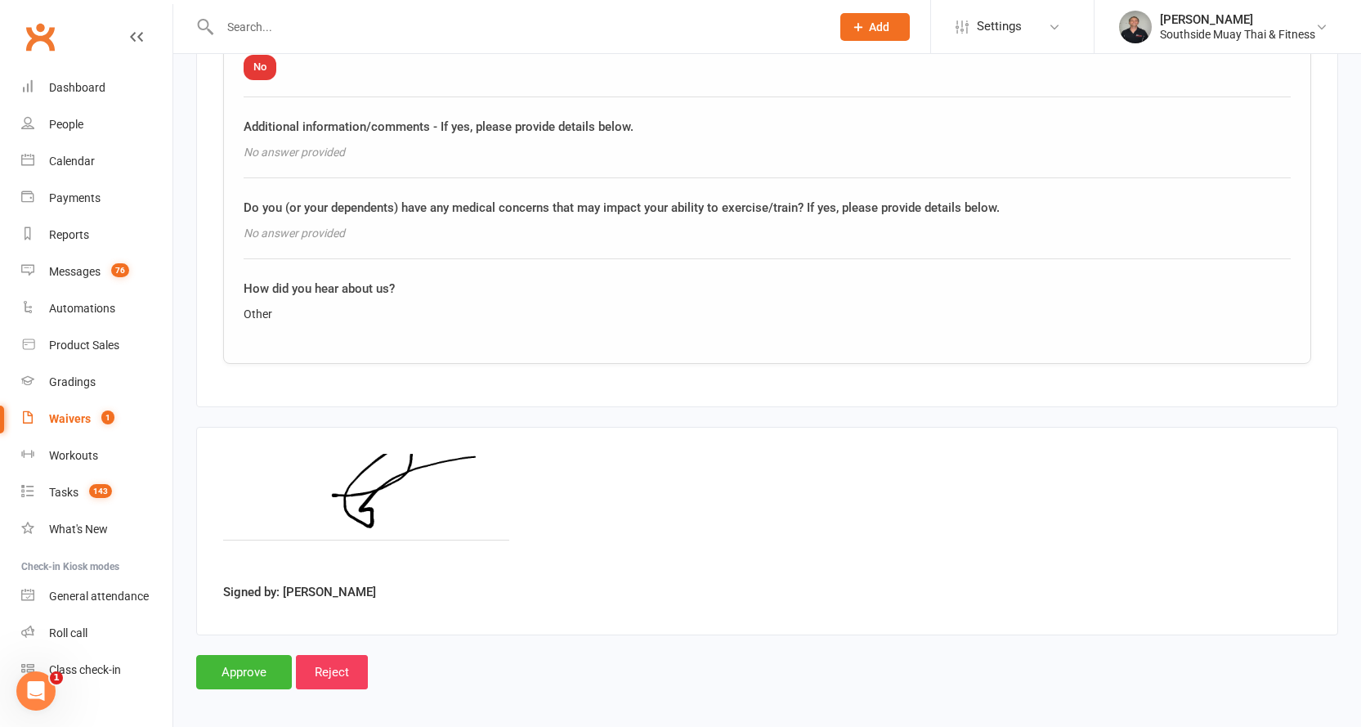
scroll to position [2728, 0]
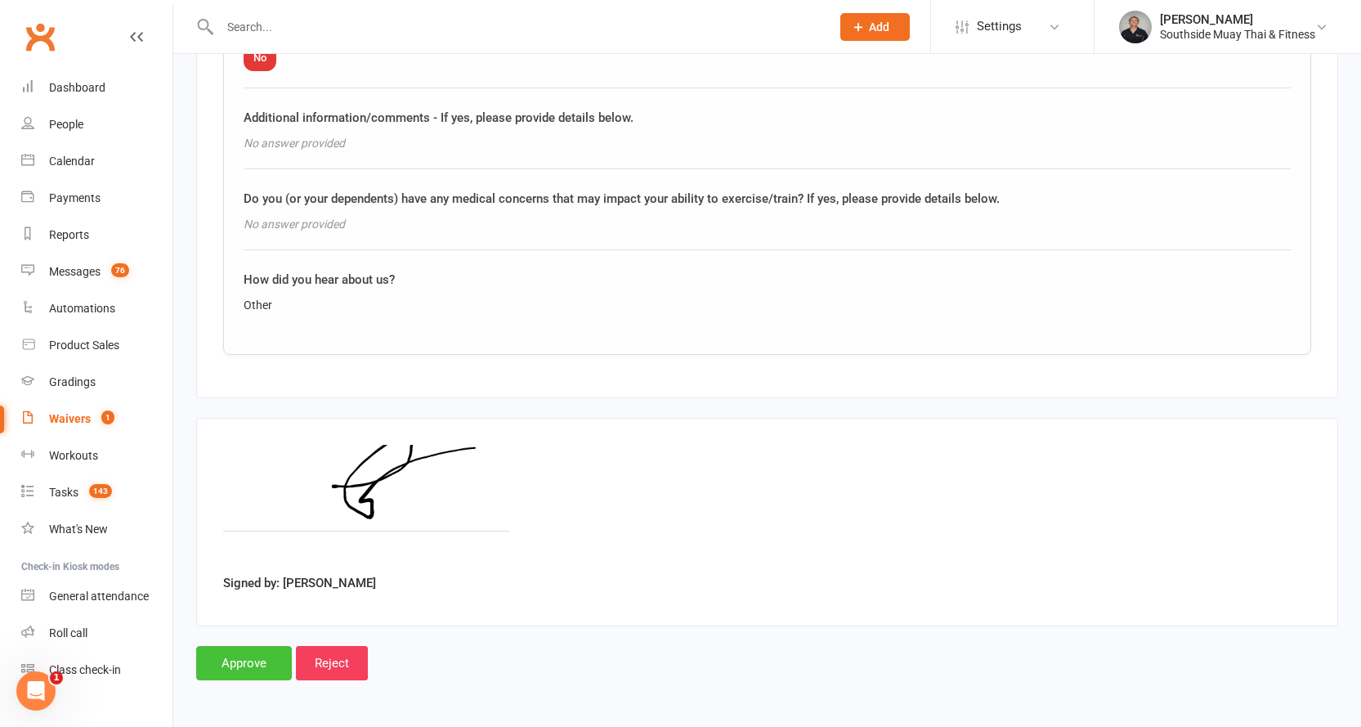
click at [229, 662] on input "Approve" at bounding box center [244, 663] width 96 height 34
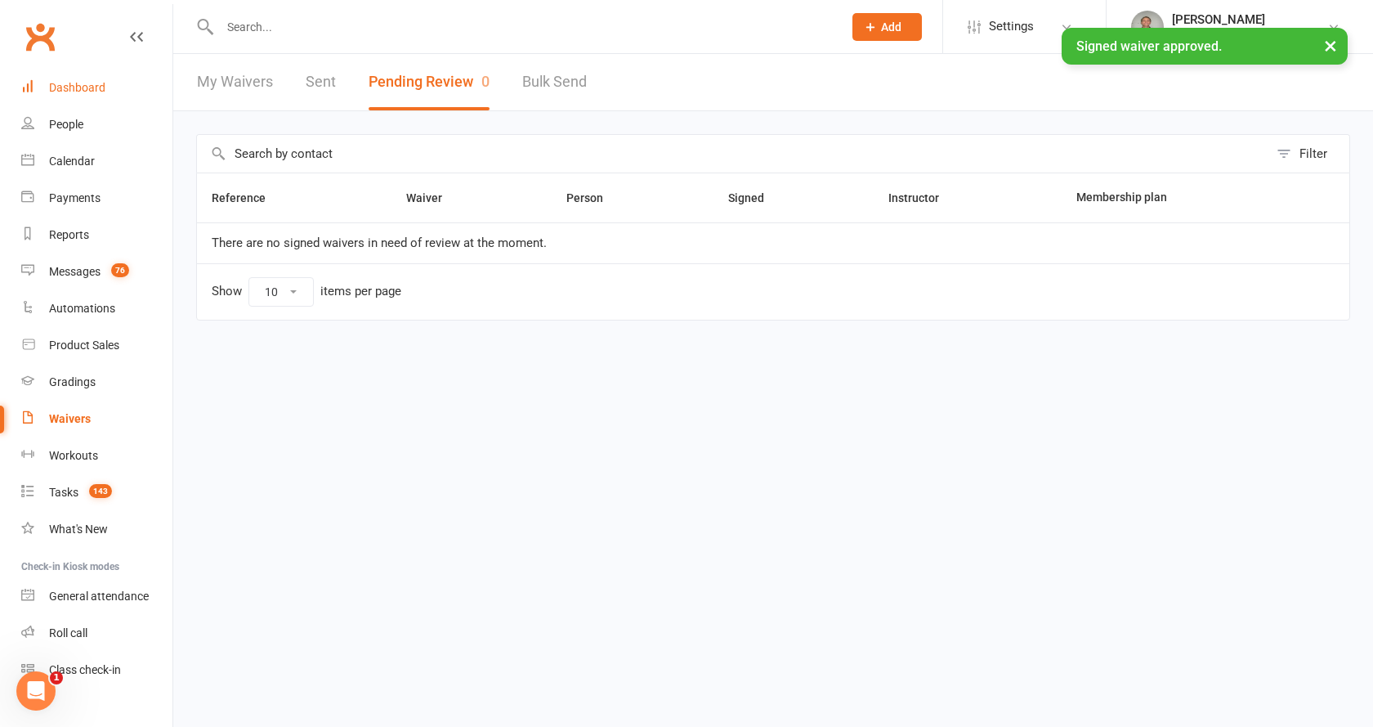
click at [56, 85] on div "Dashboard" at bounding box center [77, 87] width 56 height 13
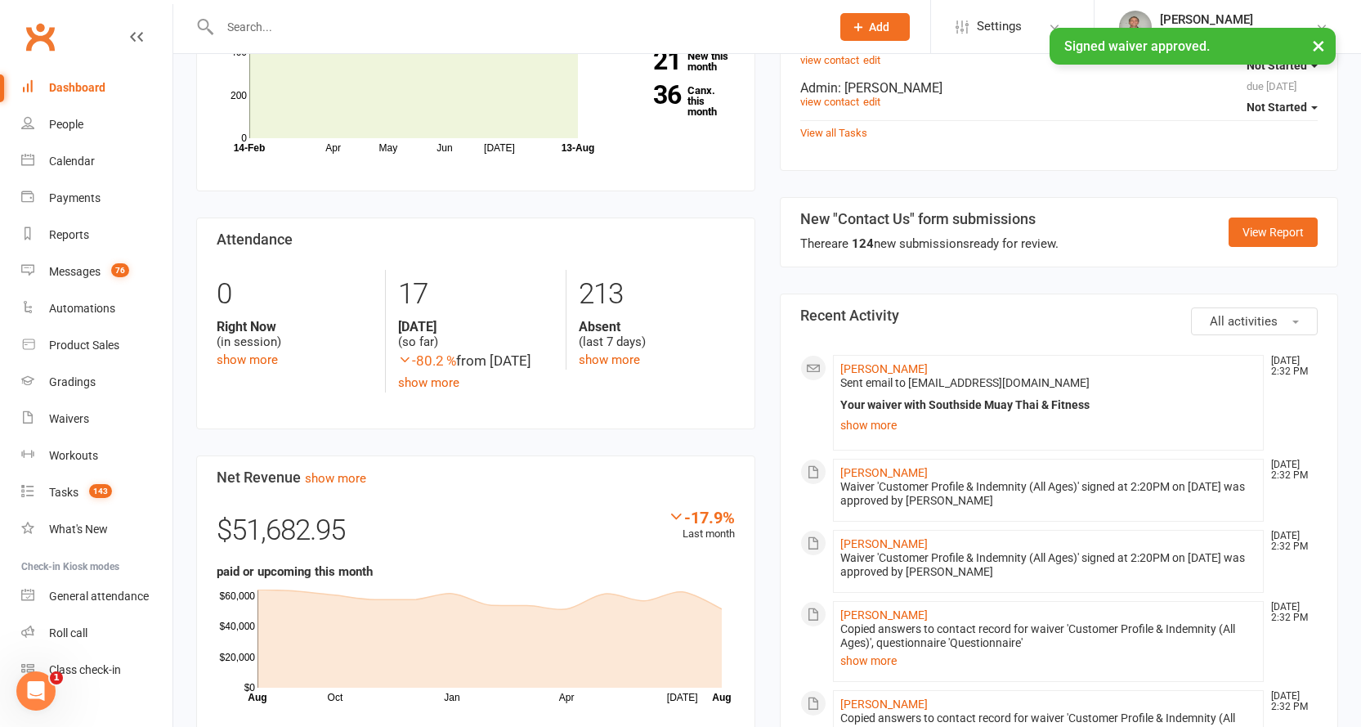
scroll to position [654, 0]
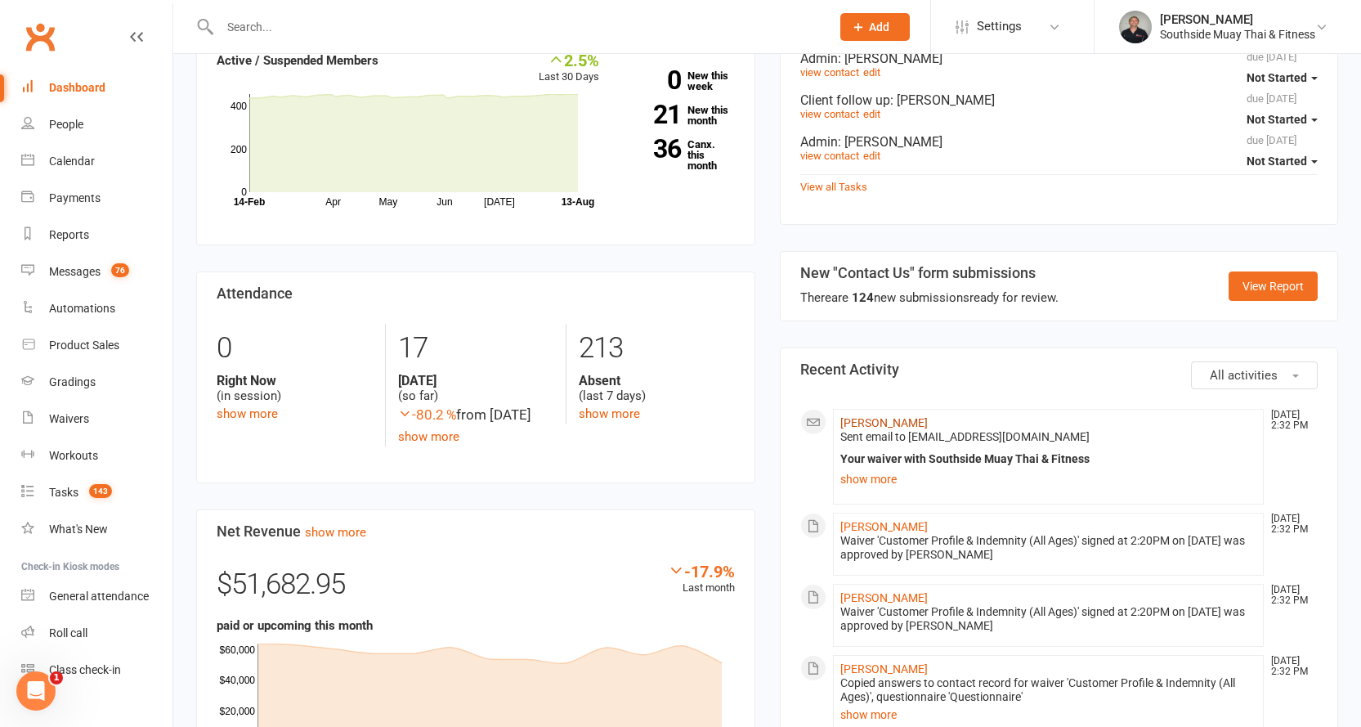
click at [873, 416] on link "Frank Hero" at bounding box center [883, 422] width 87 height 13
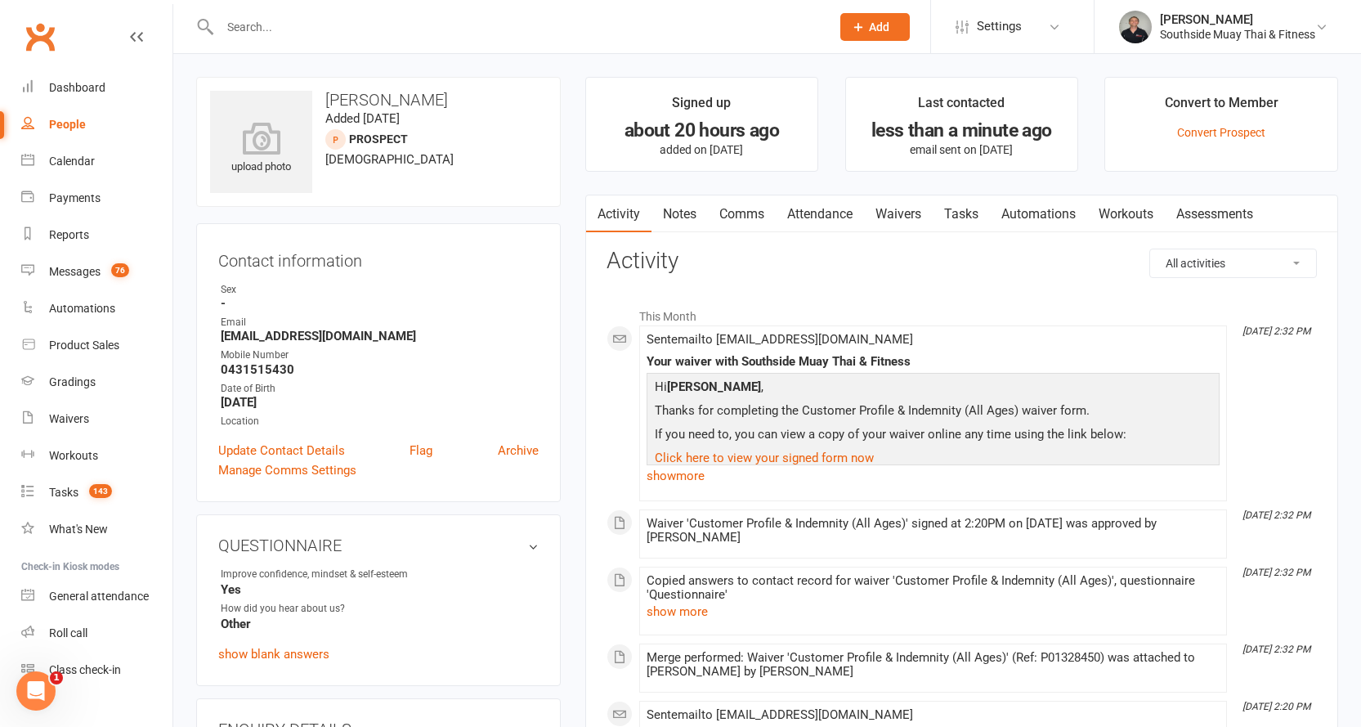
click at [832, 205] on link "Attendance" at bounding box center [820, 214] width 88 height 38
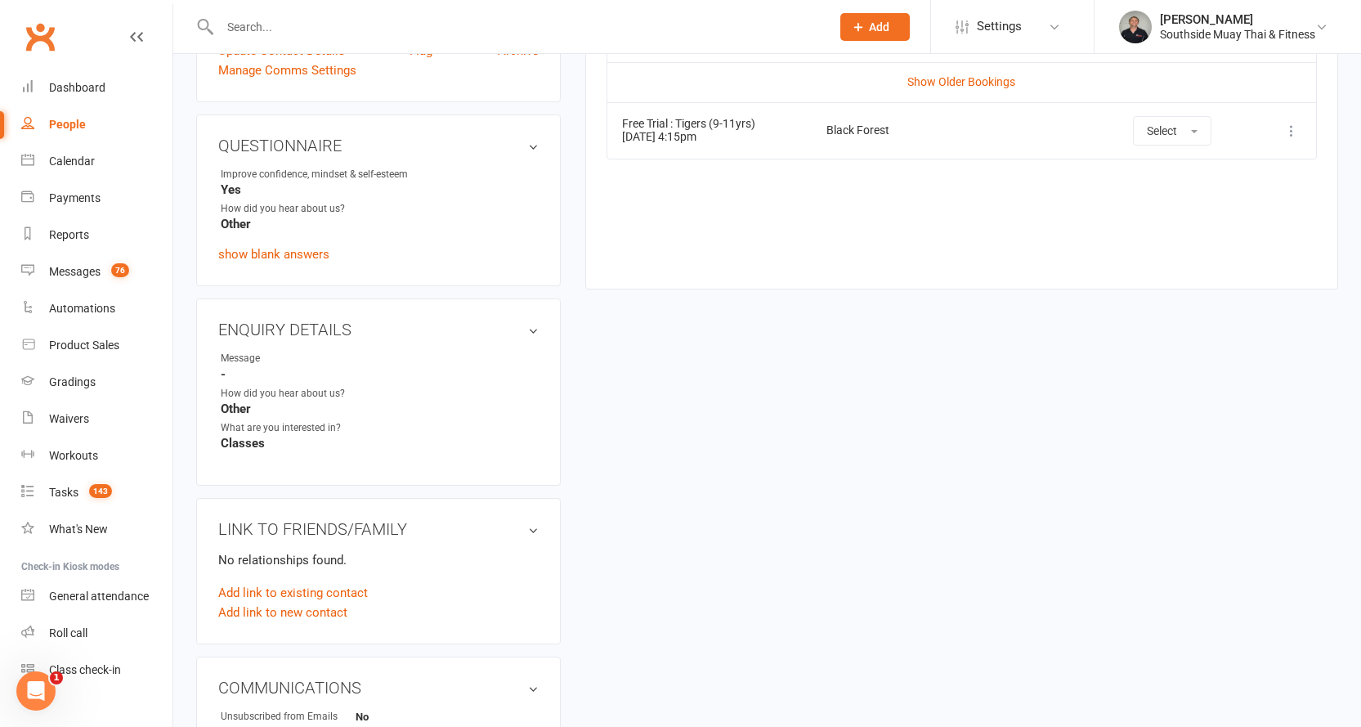
scroll to position [572, 0]
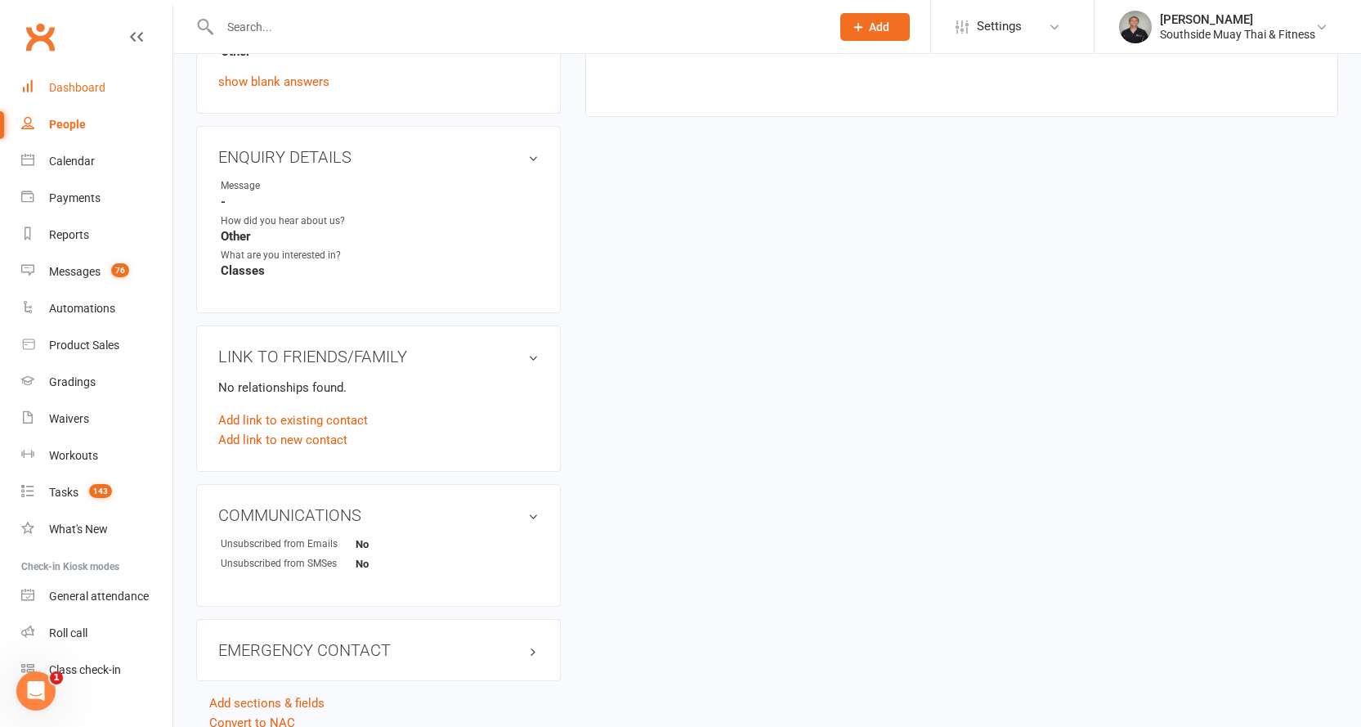
click at [87, 78] on link "Dashboard" at bounding box center [96, 87] width 151 height 37
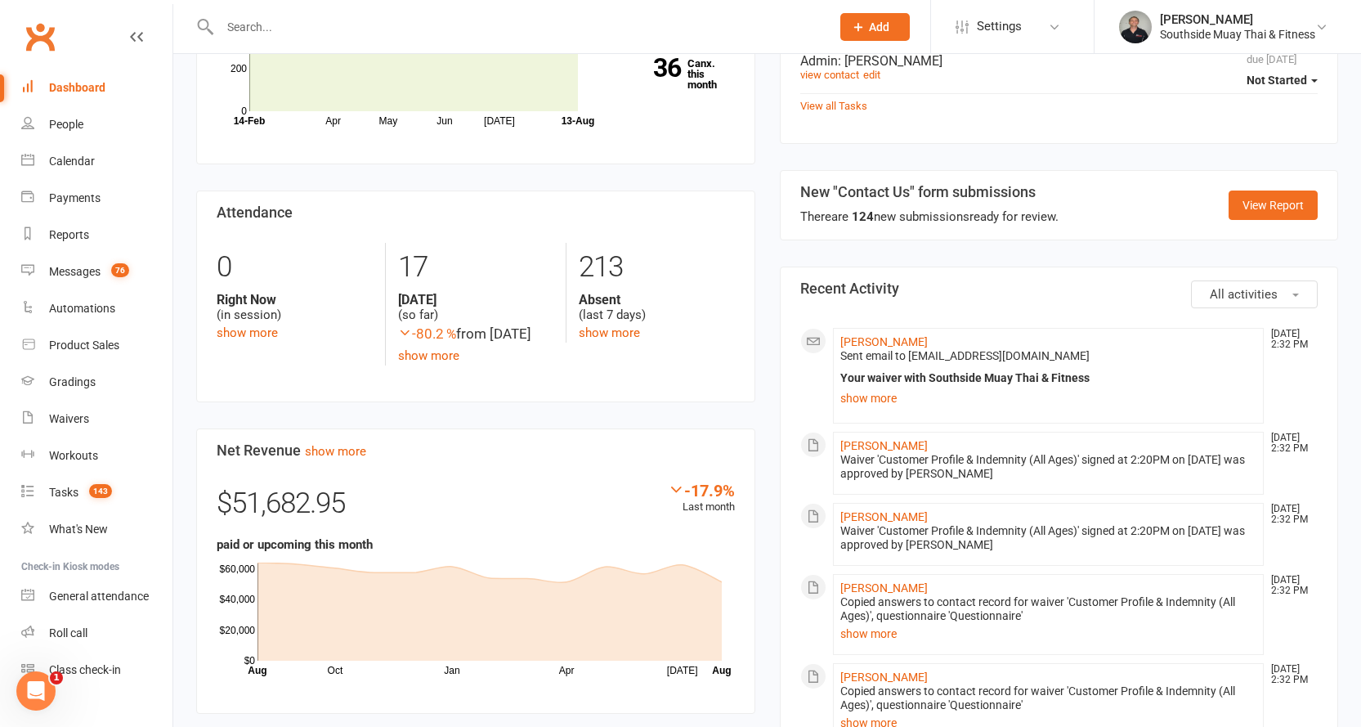
scroll to position [736, 0]
click at [871, 438] on link "Emanuel Hero" at bounding box center [883, 444] width 87 height 13
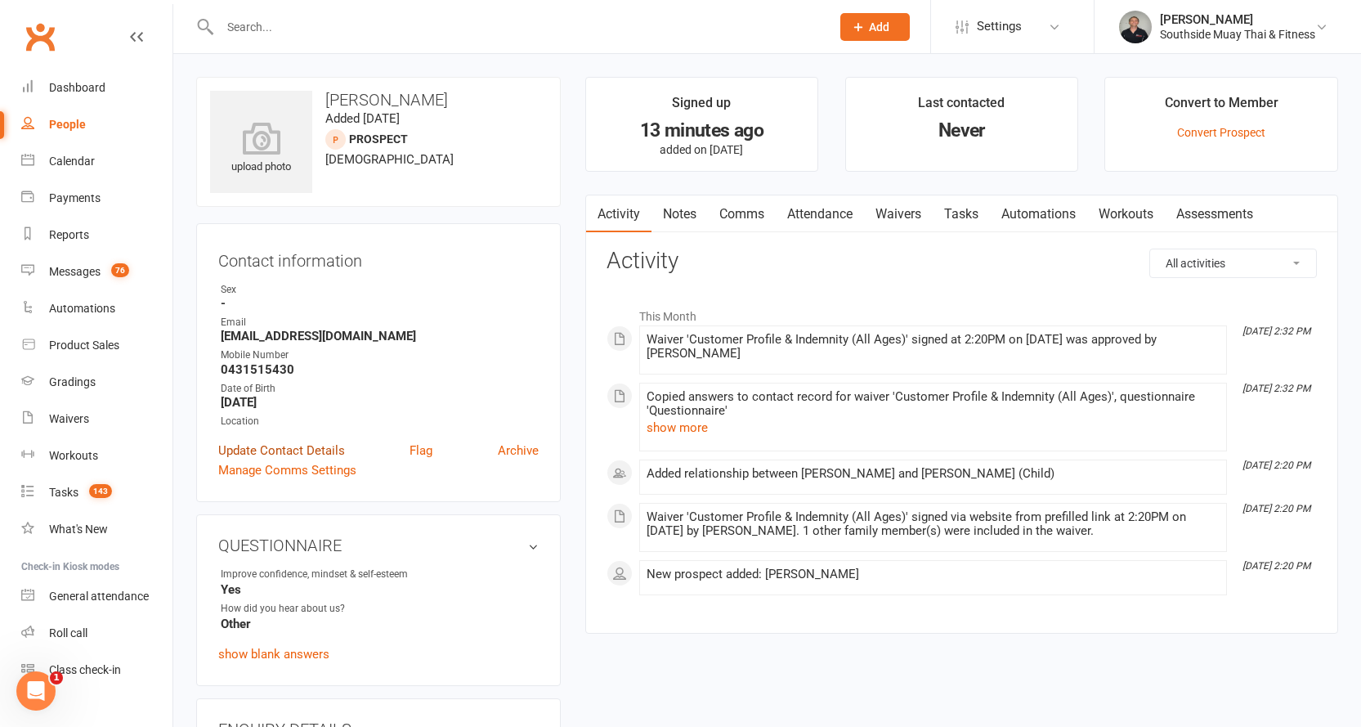
click at [326, 447] on link "Update Contact Details" at bounding box center [281, 451] width 127 height 20
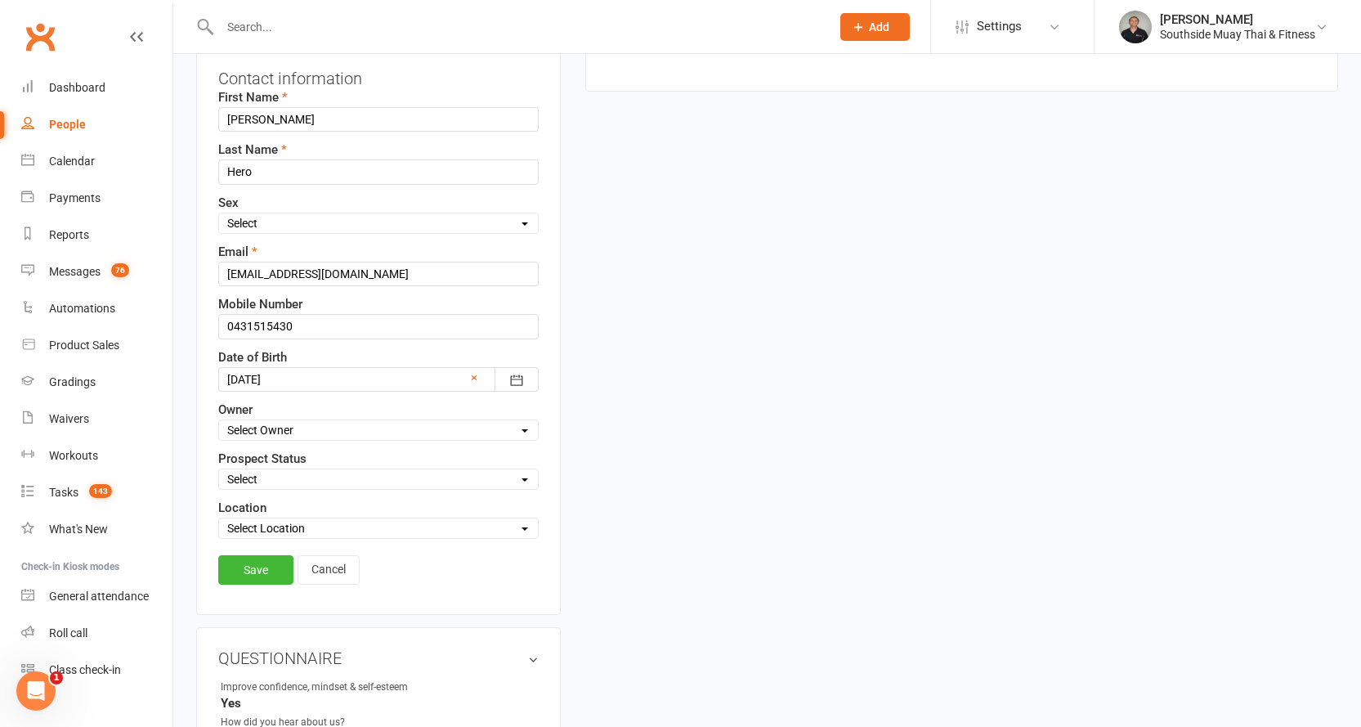
scroll to position [322, 0]
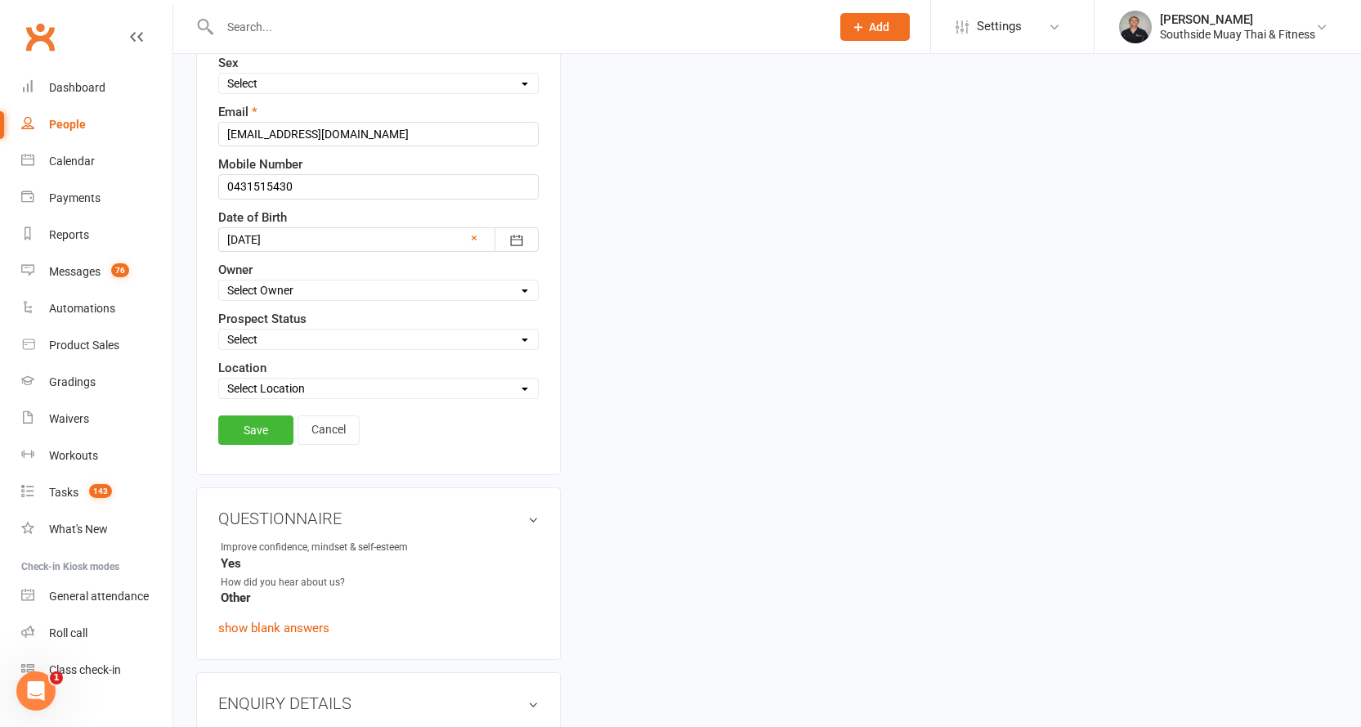
click at [251, 334] on select "Select Initial Contact 28 Day LBE - Contact Needed 28 Day LBE - Intro Class Boo…" at bounding box center [378, 339] width 319 height 18
select select "Tigers - 7 Day Free Trial Booked"
click at [219, 331] on select "Select Initial Contact 28 Day LBE - Contact Needed 28 Day LBE - Intro Class Boo…" at bounding box center [378, 339] width 319 height 18
click at [275, 422] on link "Save" at bounding box center [255, 429] width 75 height 29
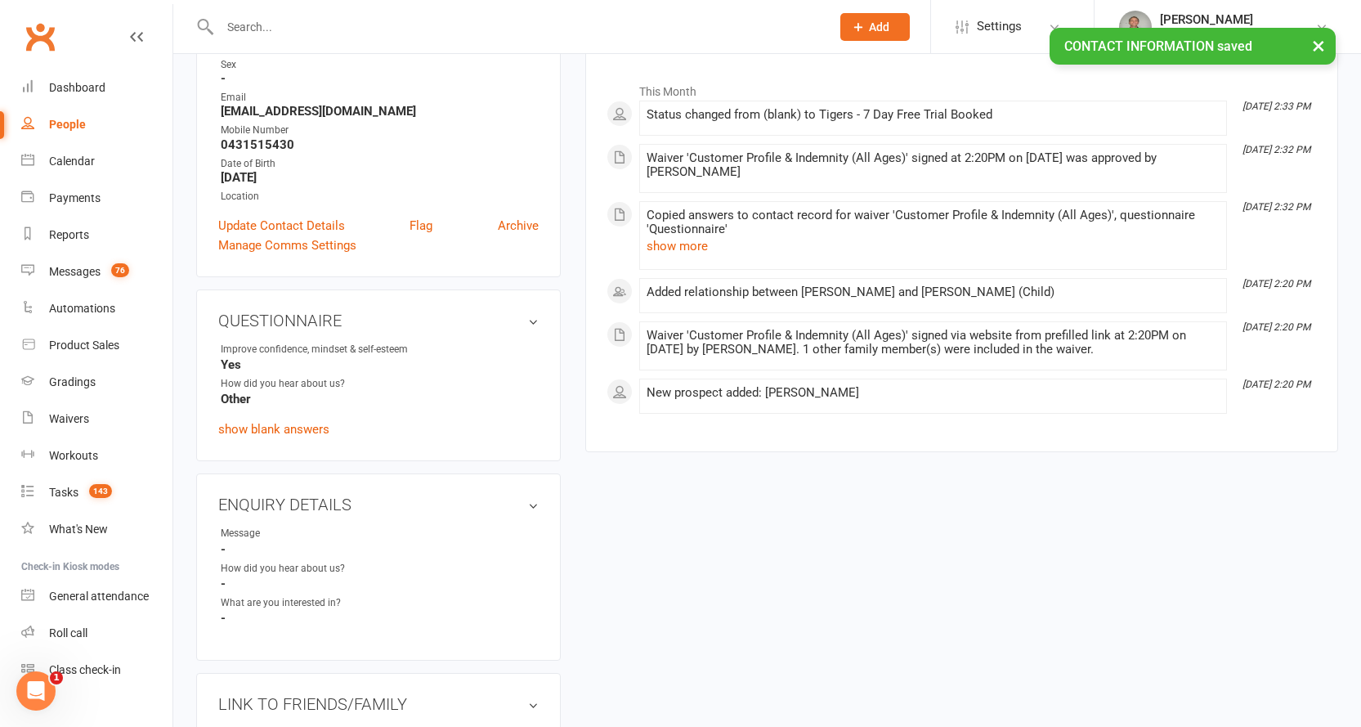
scroll to position [77, 0]
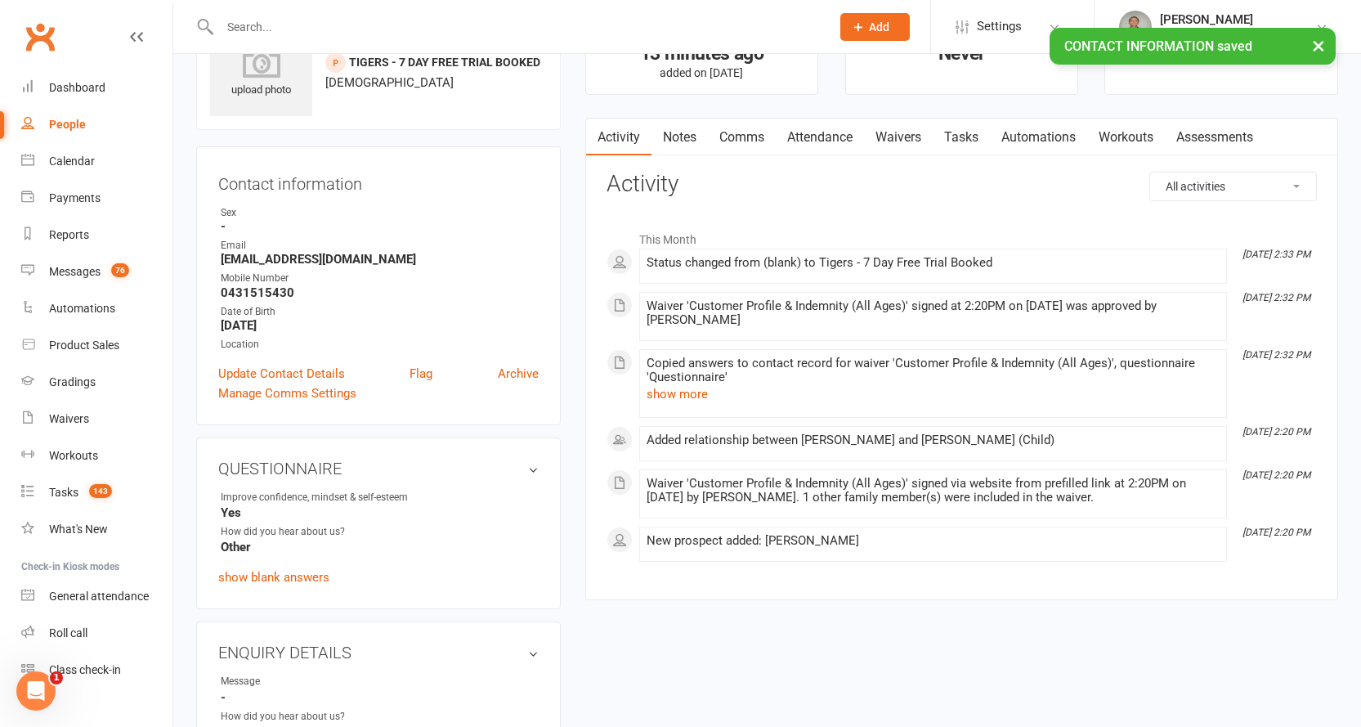
click at [848, 134] on link "Attendance" at bounding box center [820, 138] width 88 height 38
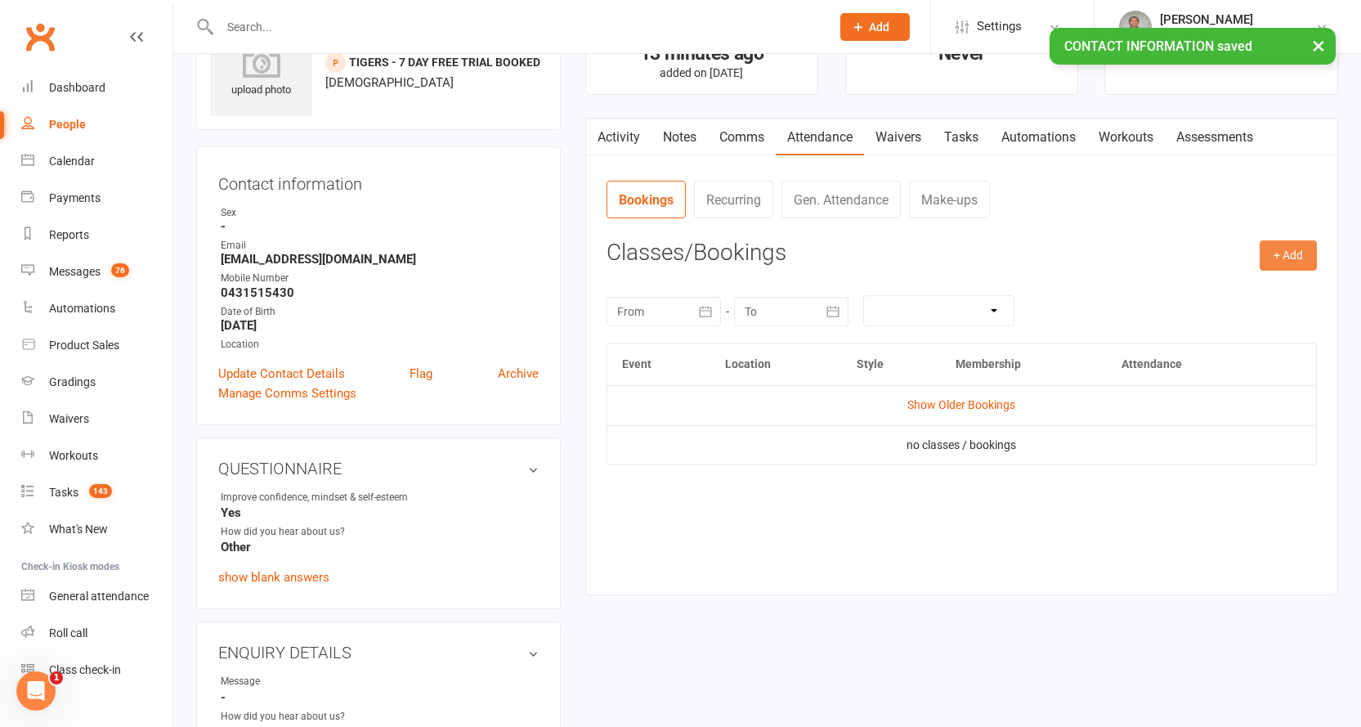
click at [1301, 248] on button "+ Add" at bounding box center [1288, 254] width 57 height 29
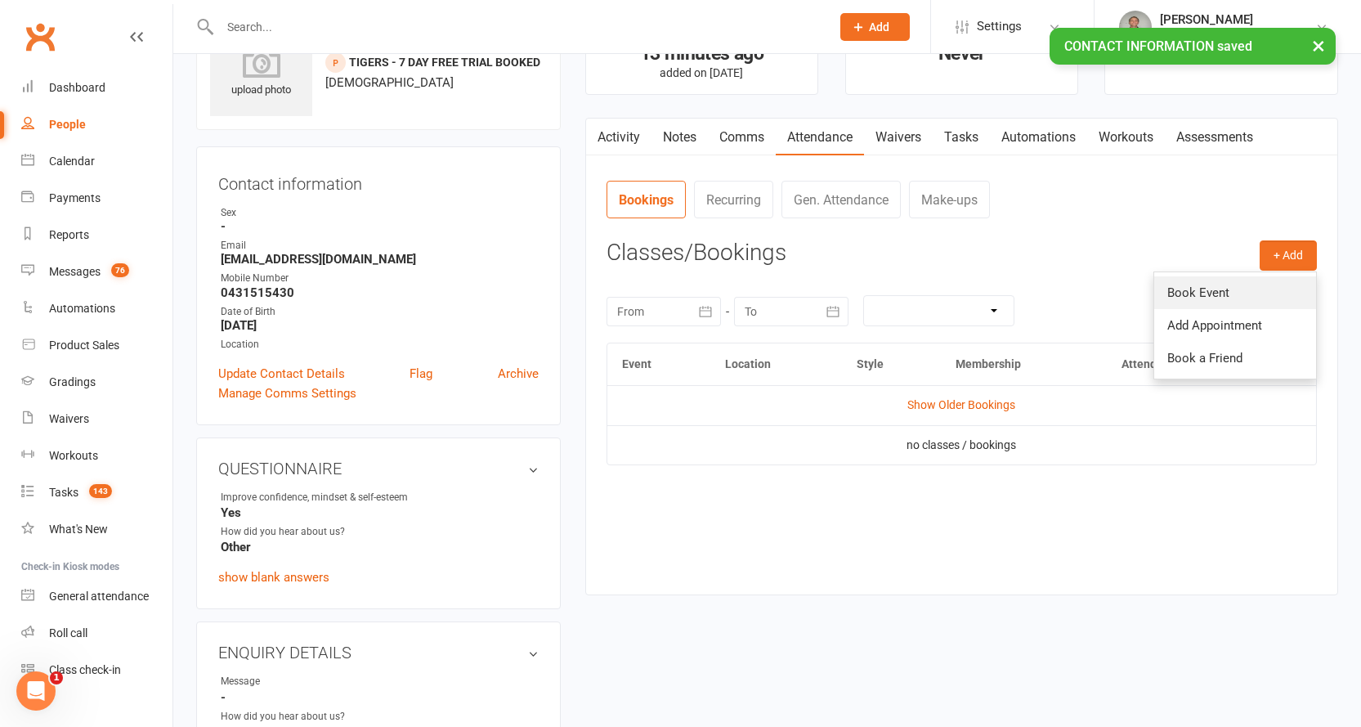
click at [1220, 290] on link "Book Event" at bounding box center [1235, 292] width 162 height 33
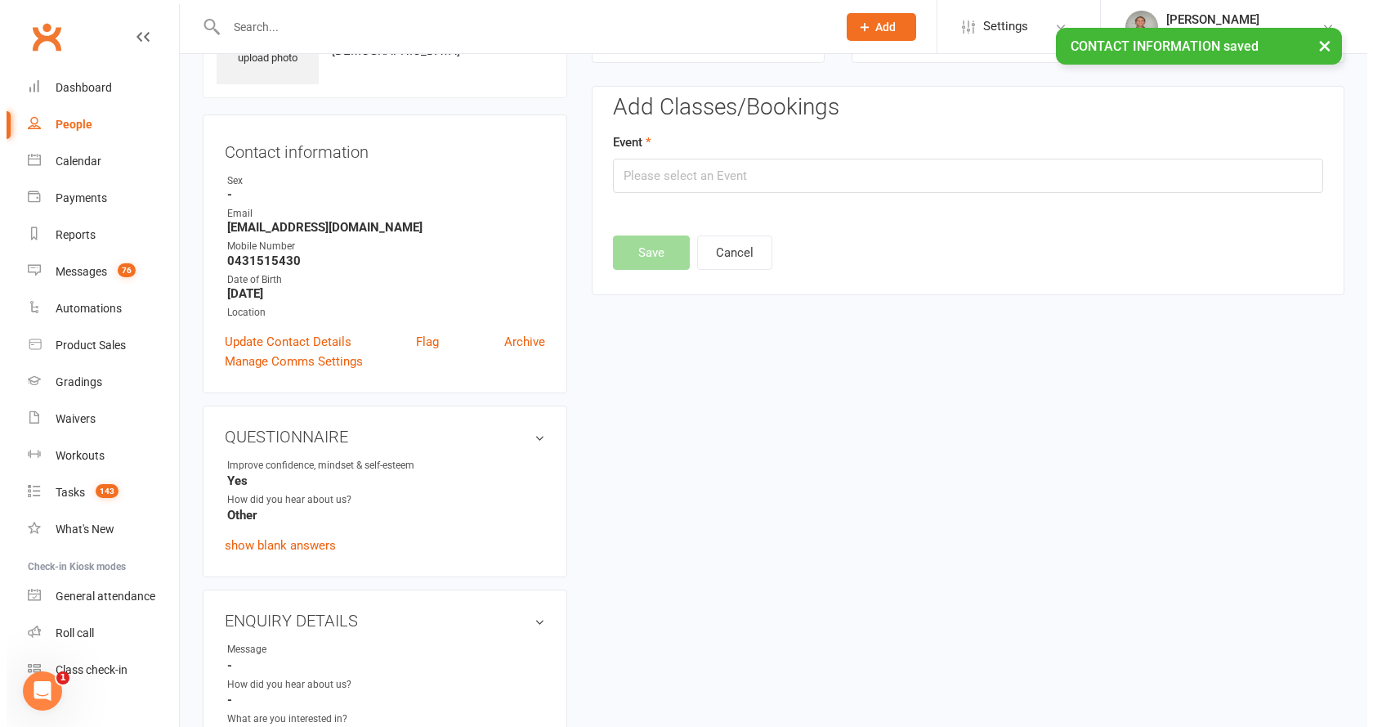
scroll to position [113, 0]
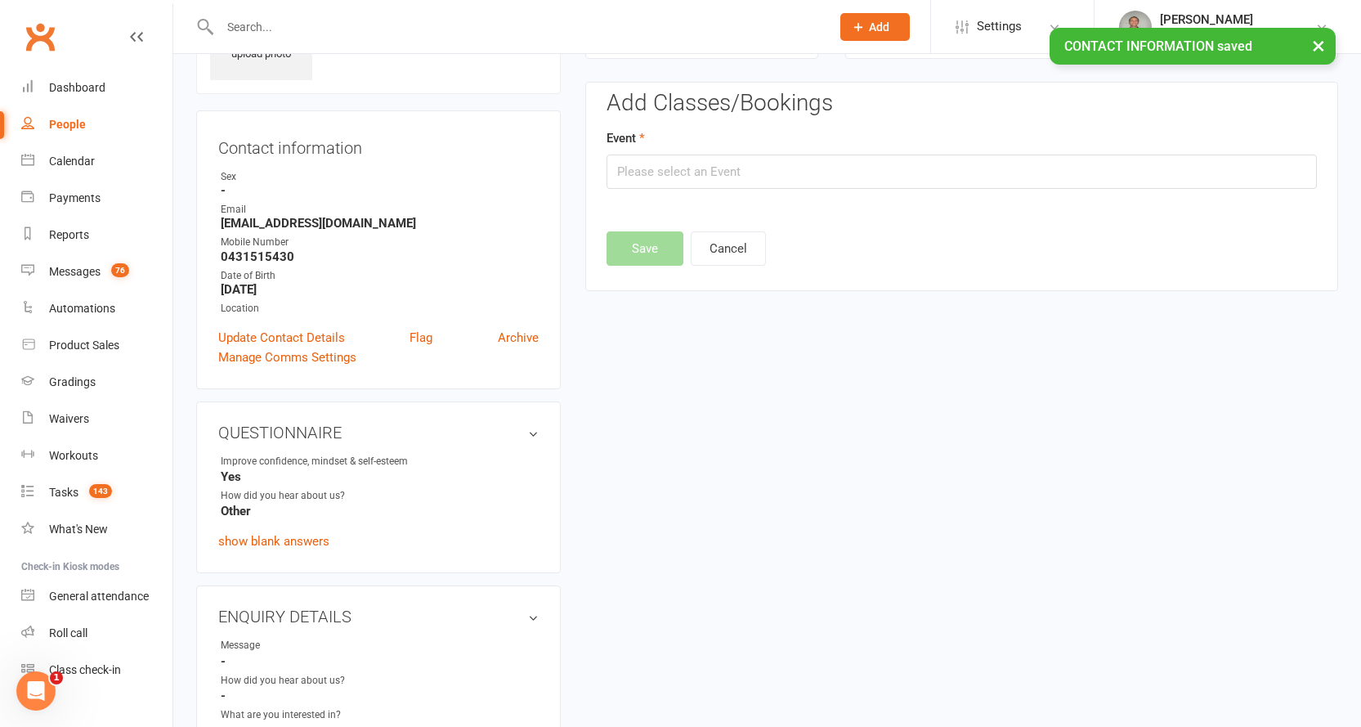
click at [650, 152] on div "Event" at bounding box center [962, 158] width 710 height 60
click at [648, 167] on input "text" at bounding box center [962, 171] width 710 height 34
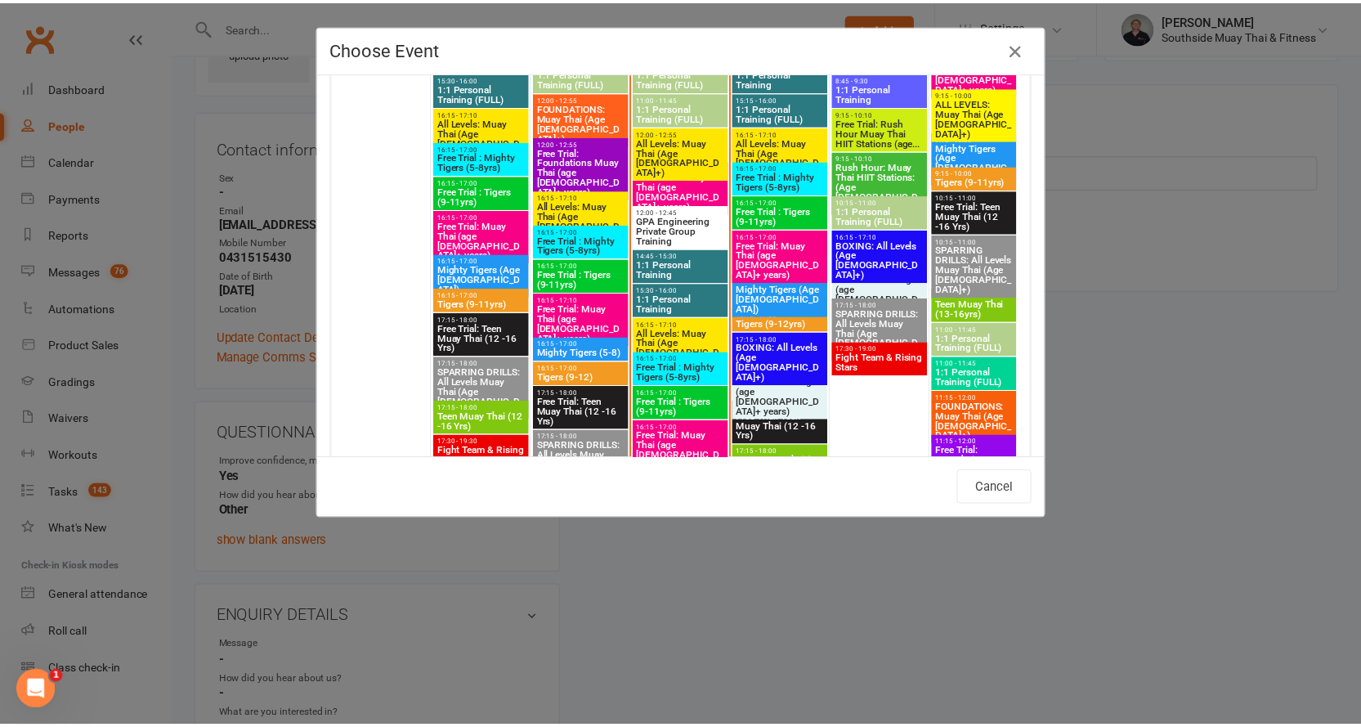
scroll to position [2697, 0]
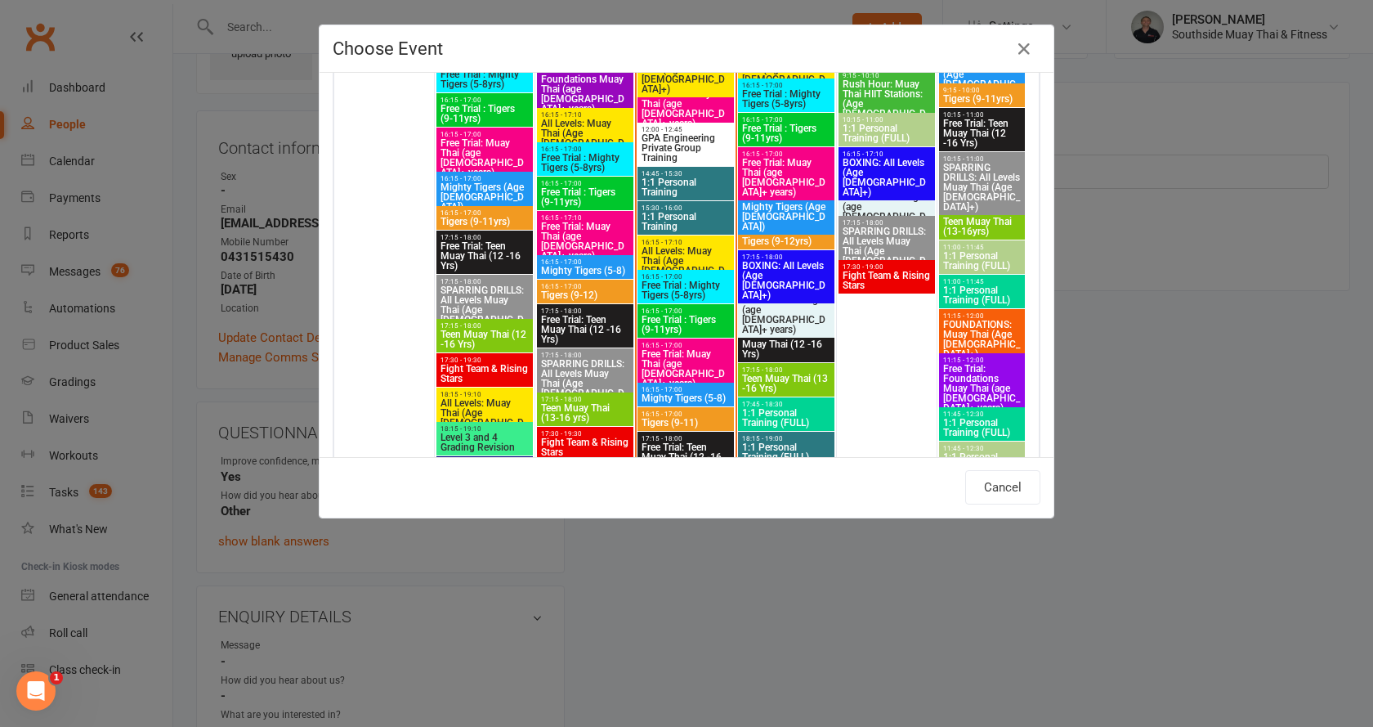
click at [663, 318] on span "Free Trial : Tigers (9-11yrs)" at bounding box center [686, 325] width 90 height 20
type input "Free Trial : Tigers (9-11yrs) - Aug 13, 2025 4:15:00 PM"
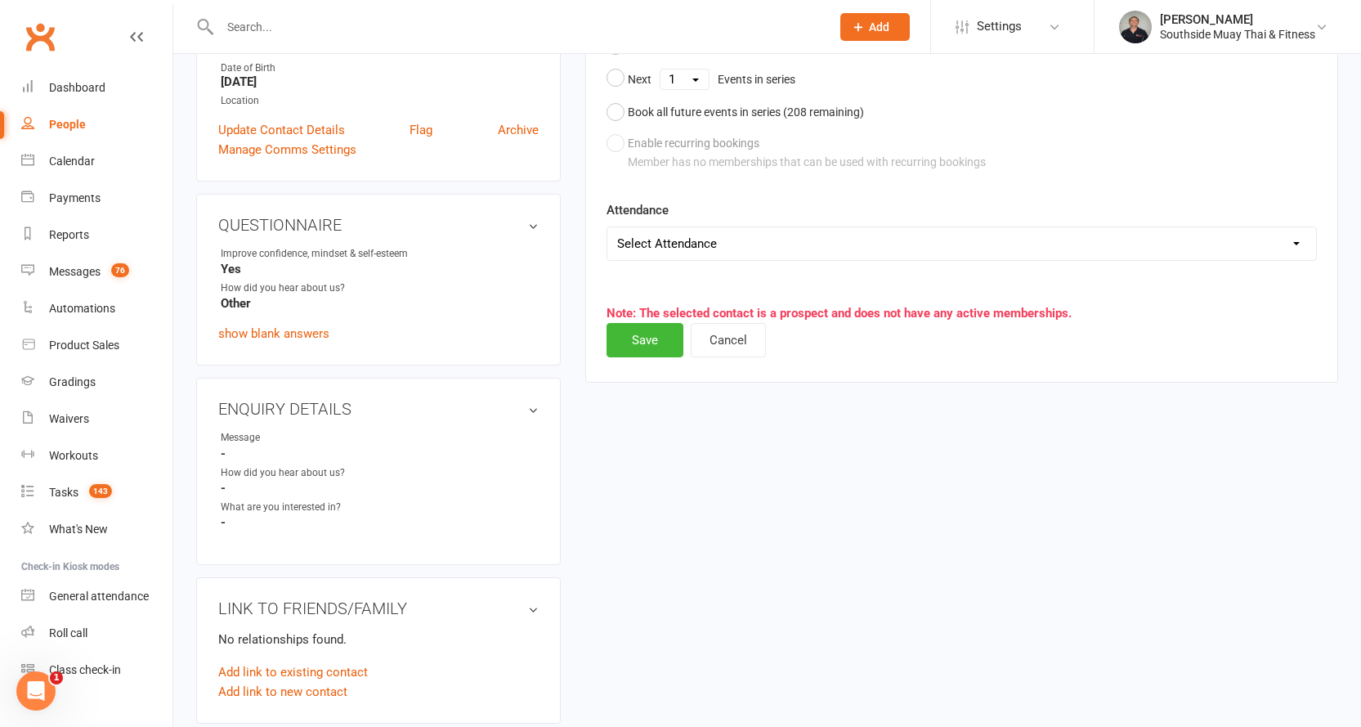
scroll to position [327, 0]
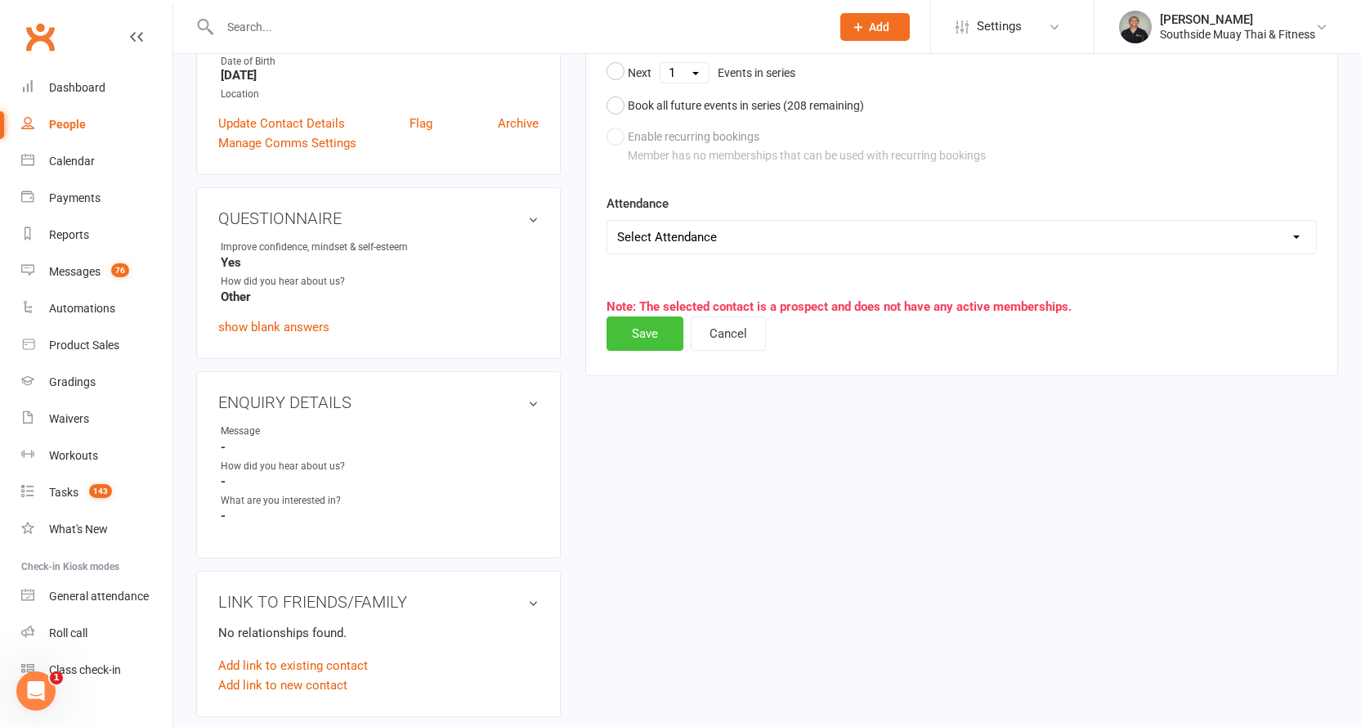
click at [624, 336] on button "Save" at bounding box center [645, 333] width 77 height 34
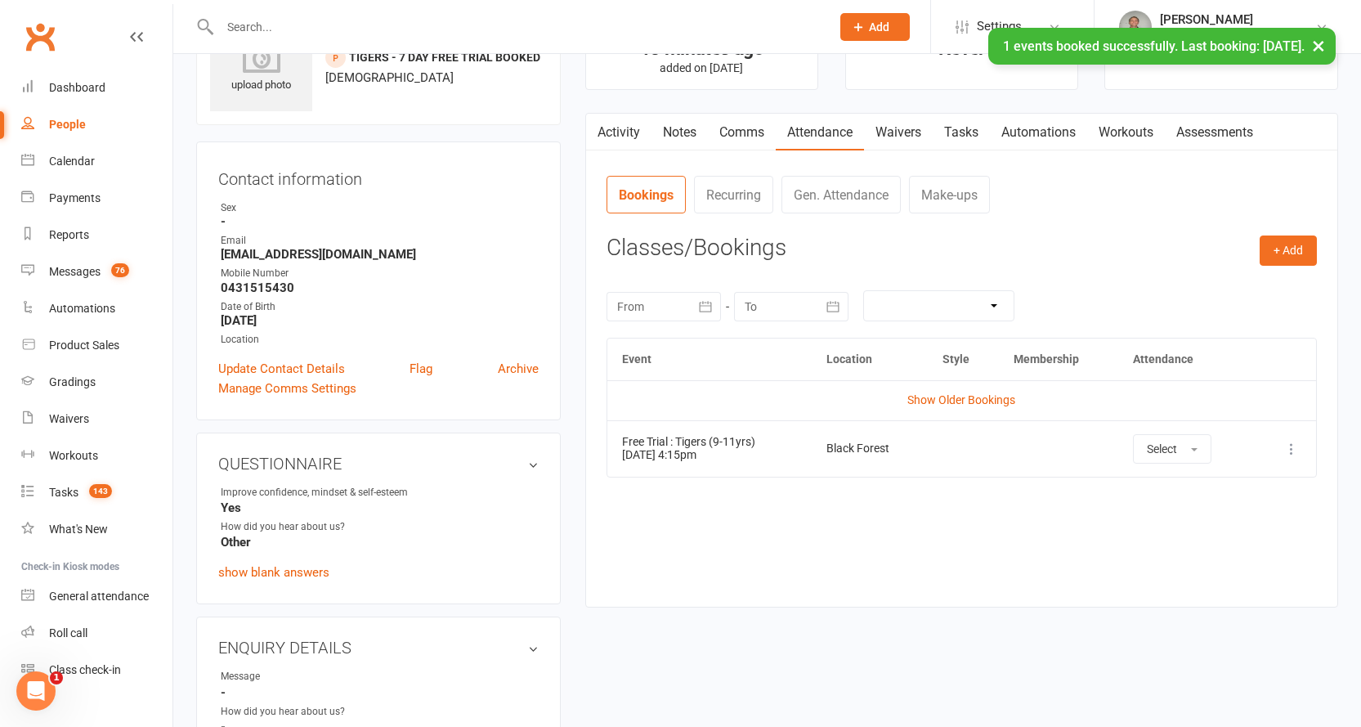
scroll to position [0, 0]
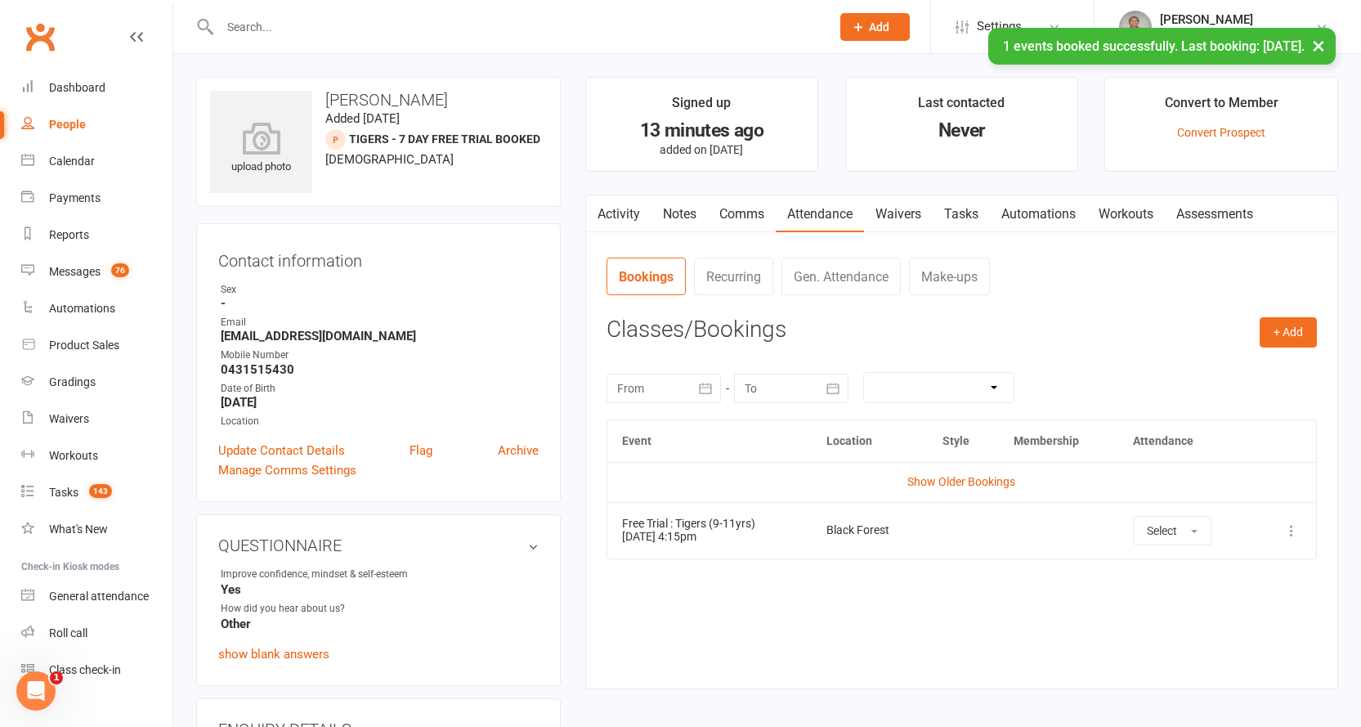
click at [616, 209] on link "Activity" at bounding box center [618, 214] width 65 height 38
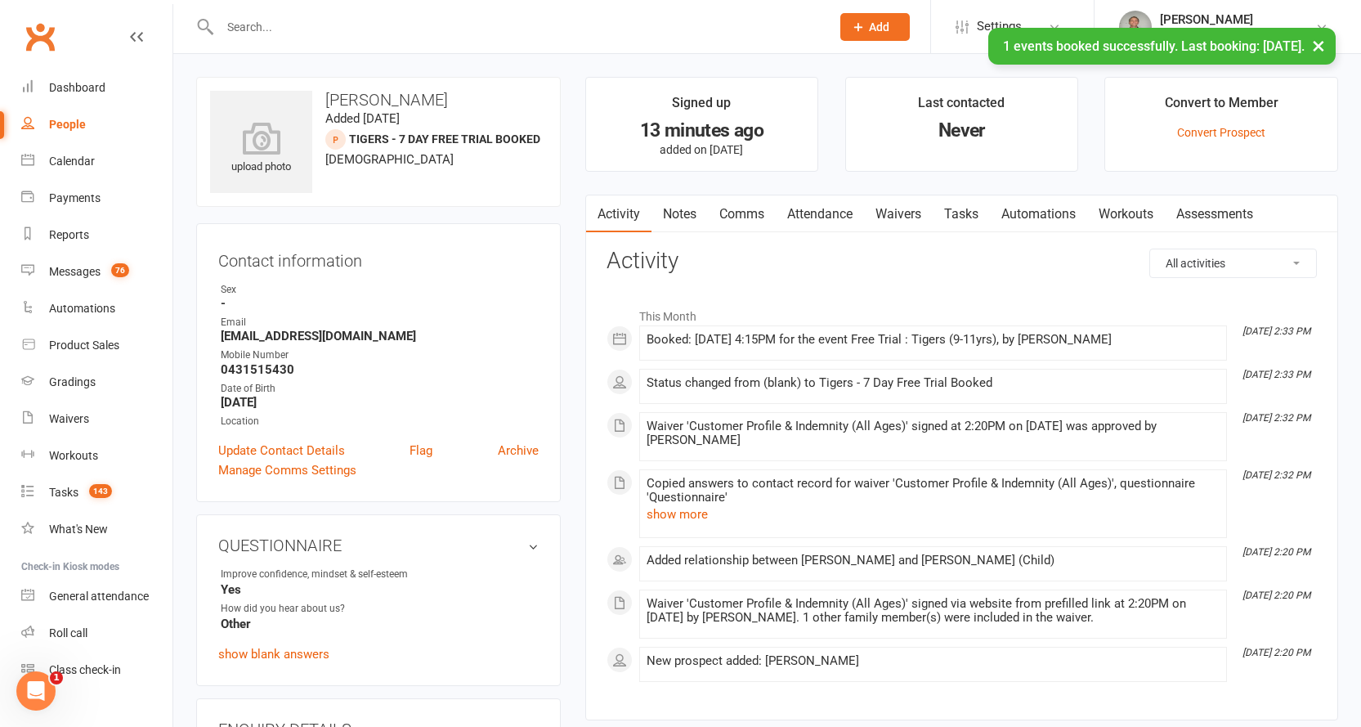
click at [809, 217] on link "Attendance" at bounding box center [820, 214] width 88 height 38
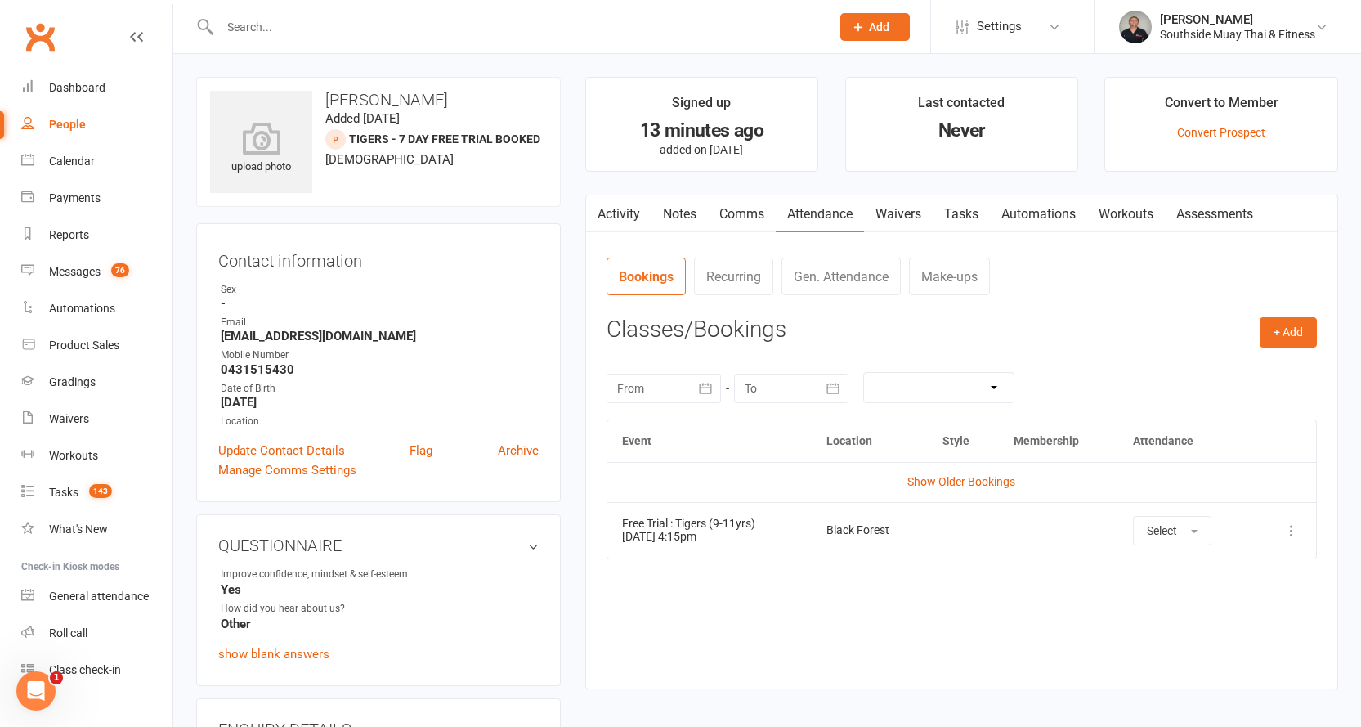
click at [898, 199] on link "Waivers" at bounding box center [898, 214] width 69 height 38
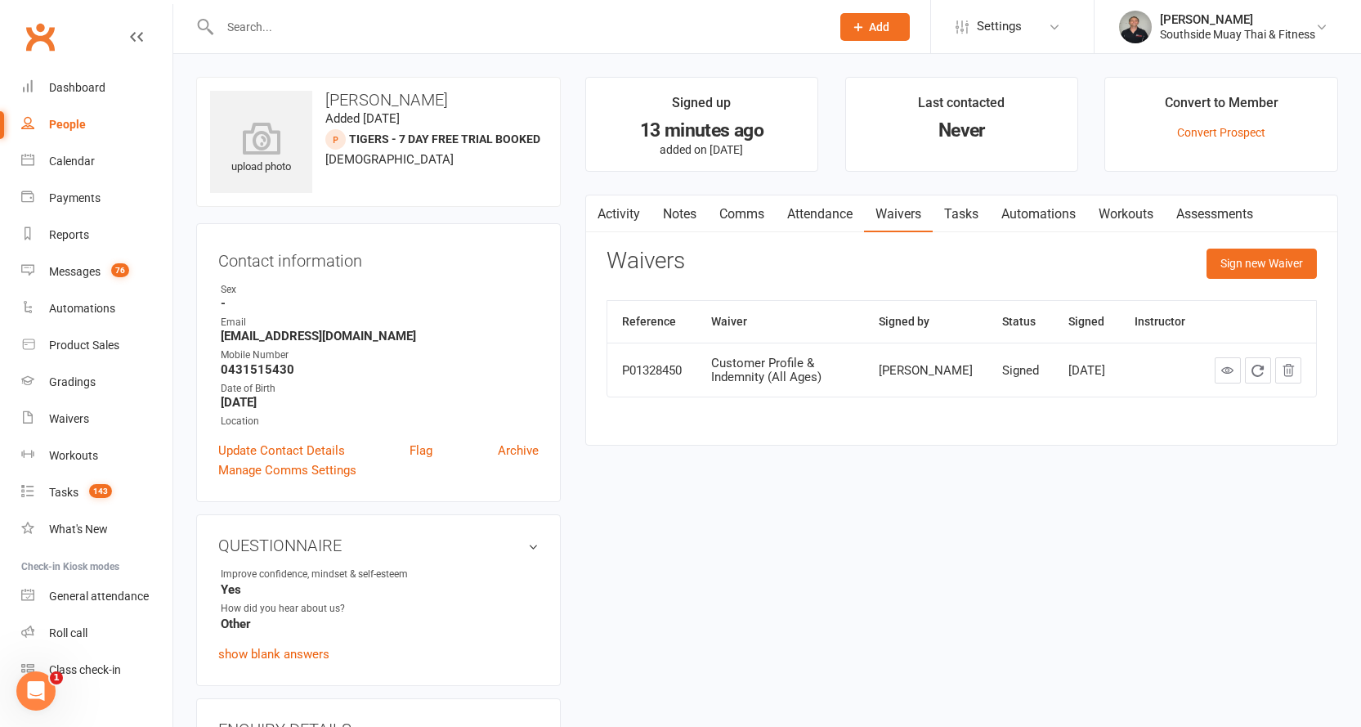
click at [614, 213] on link "Activity" at bounding box center [618, 214] width 65 height 38
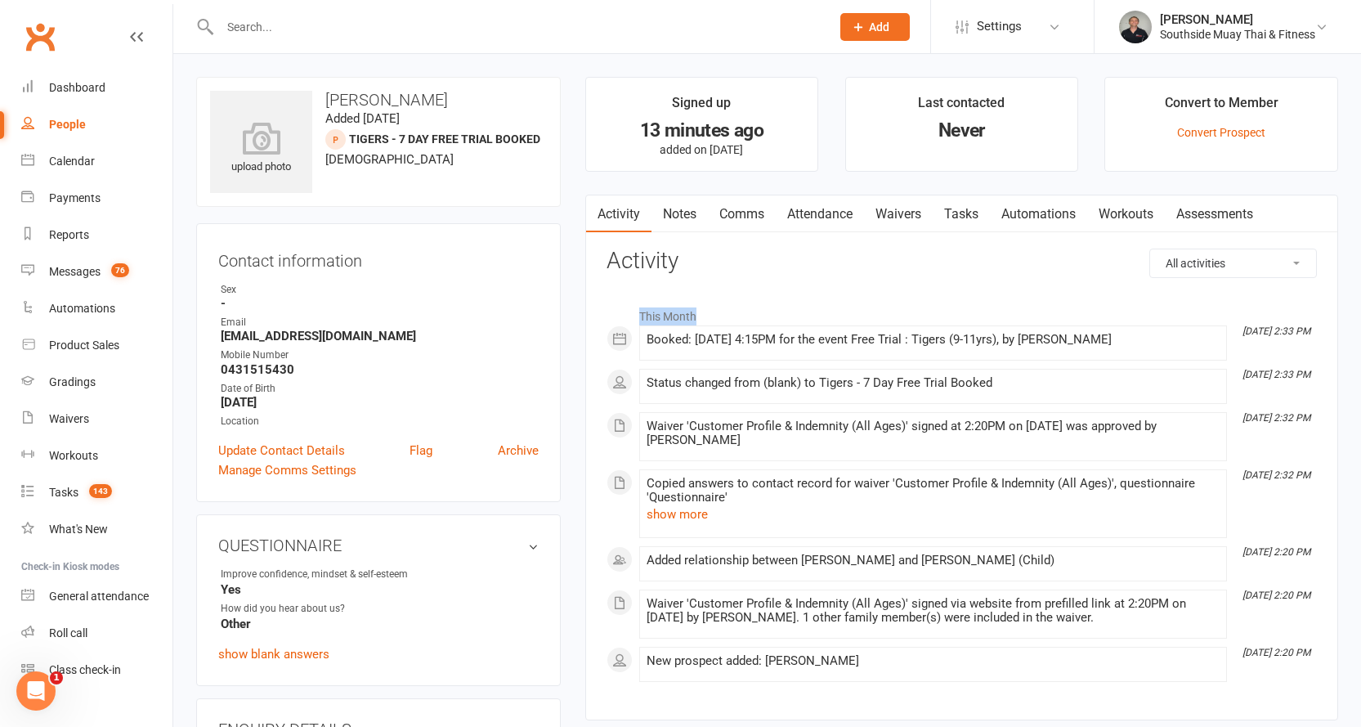
drag, startPoint x: 640, startPoint y: 311, endPoint x: 699, endPoint y: 312, distance: 58.9
click at [699, 312] on li "This Month" at bounding box center [962, 312] width 710 height 26
click at [698, 318] on li "This Month" at bounding box center [962, 312] width 710 height 26
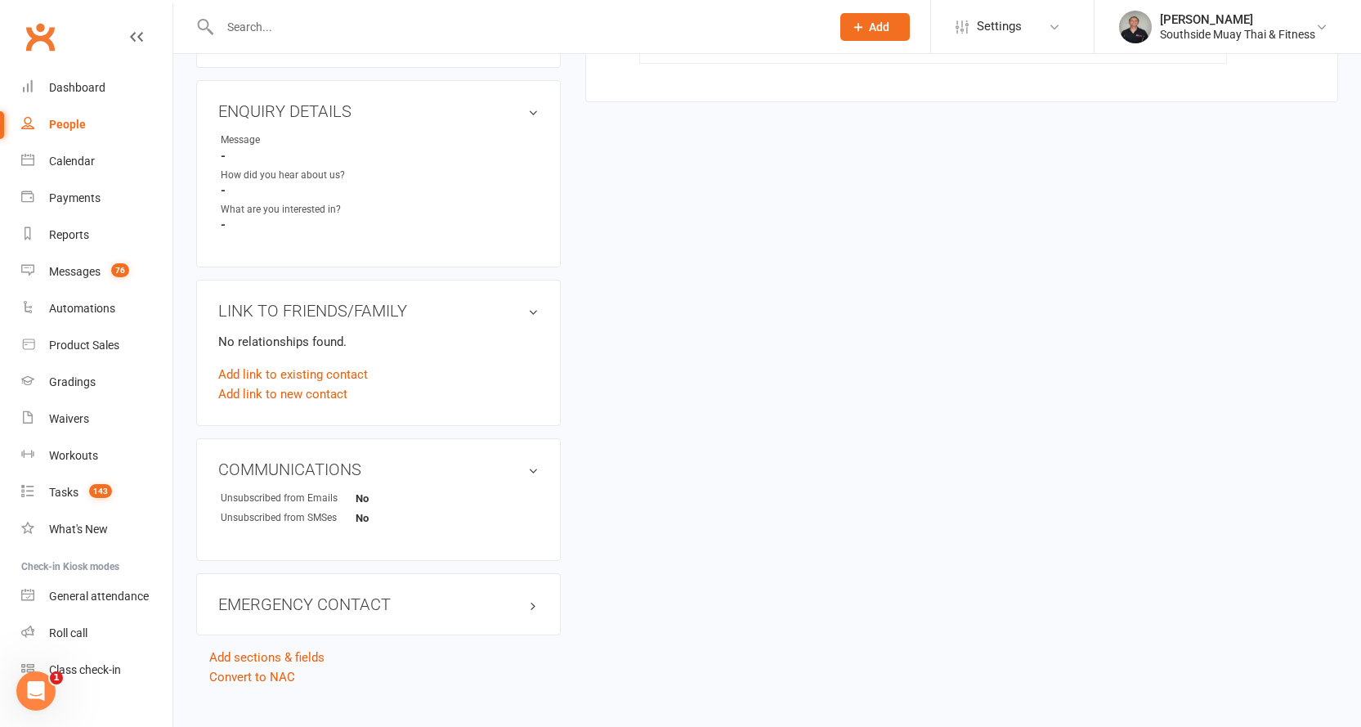
scroll to position [642, 0]
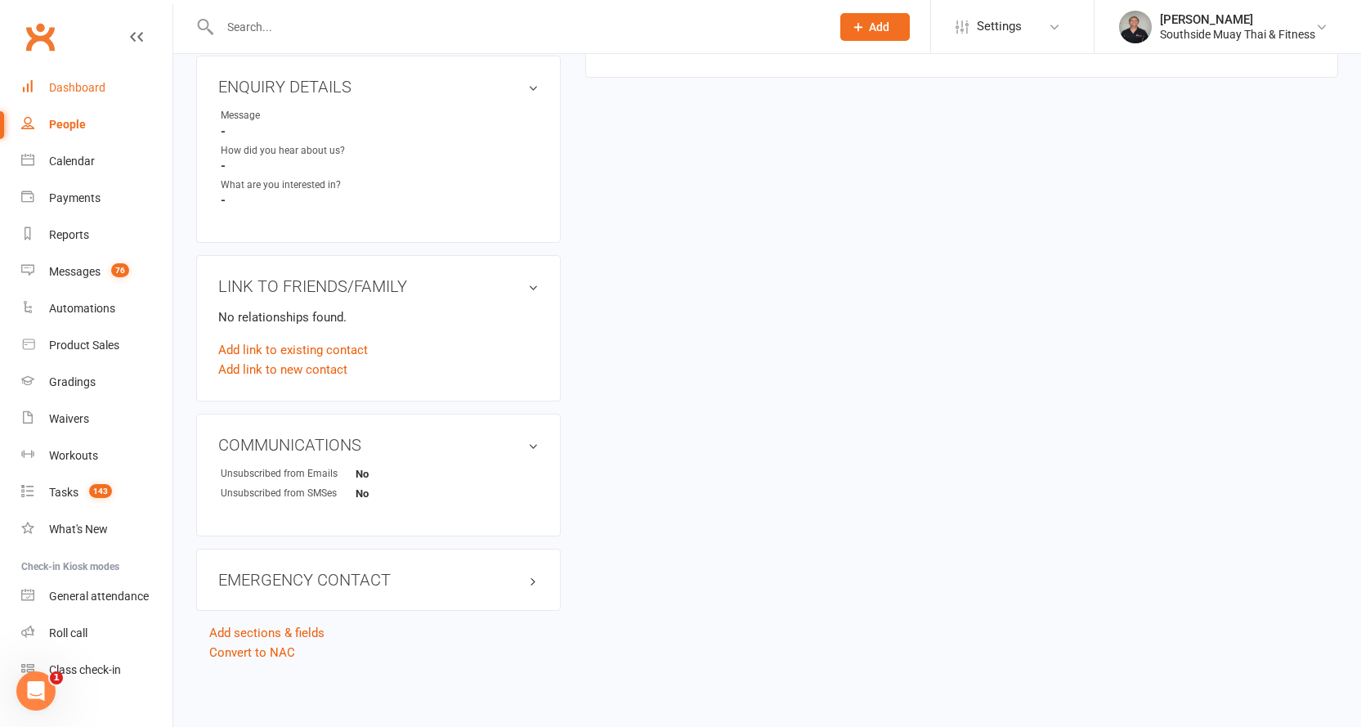
click at [66, 88] on div "Dashboard" at bounding box center [77, 87] width 56 height 13
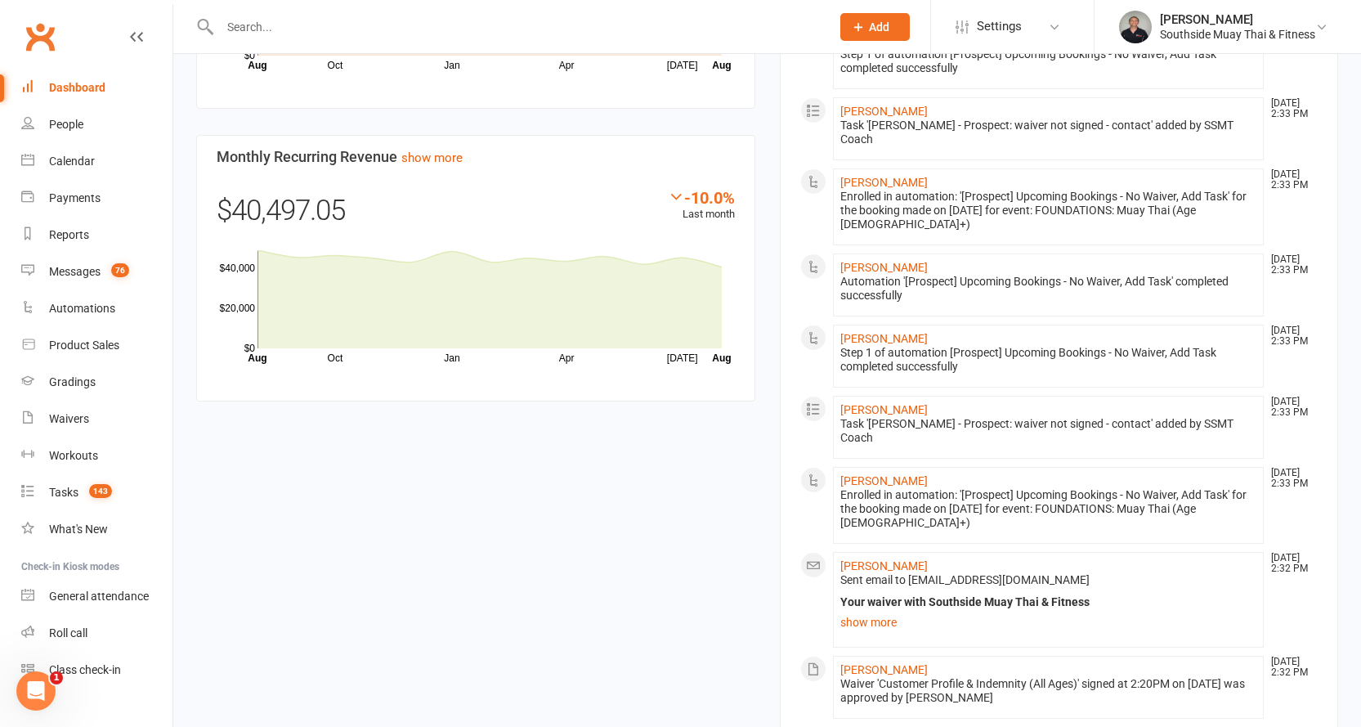
scroll to position [1390, 0]
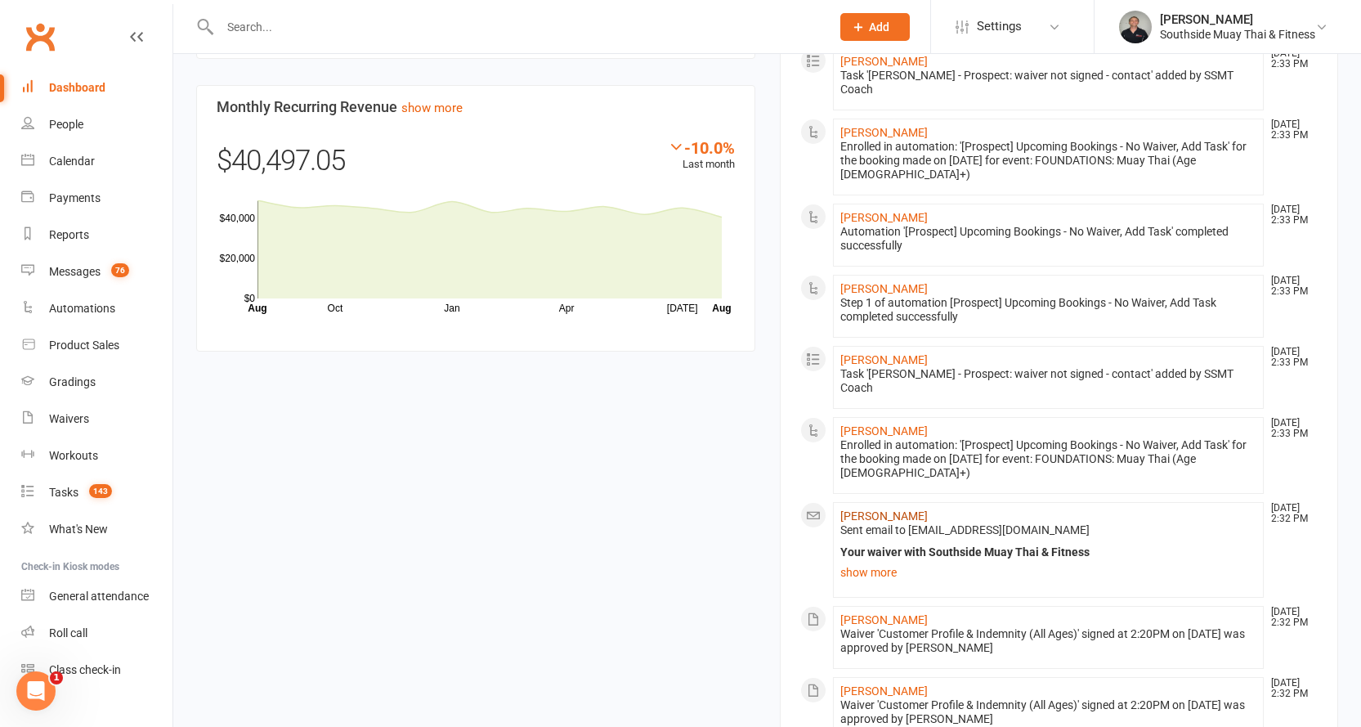
click at [866, 509] on link "Frank Hero" at bounding box center [883, 515] width 87 height 13
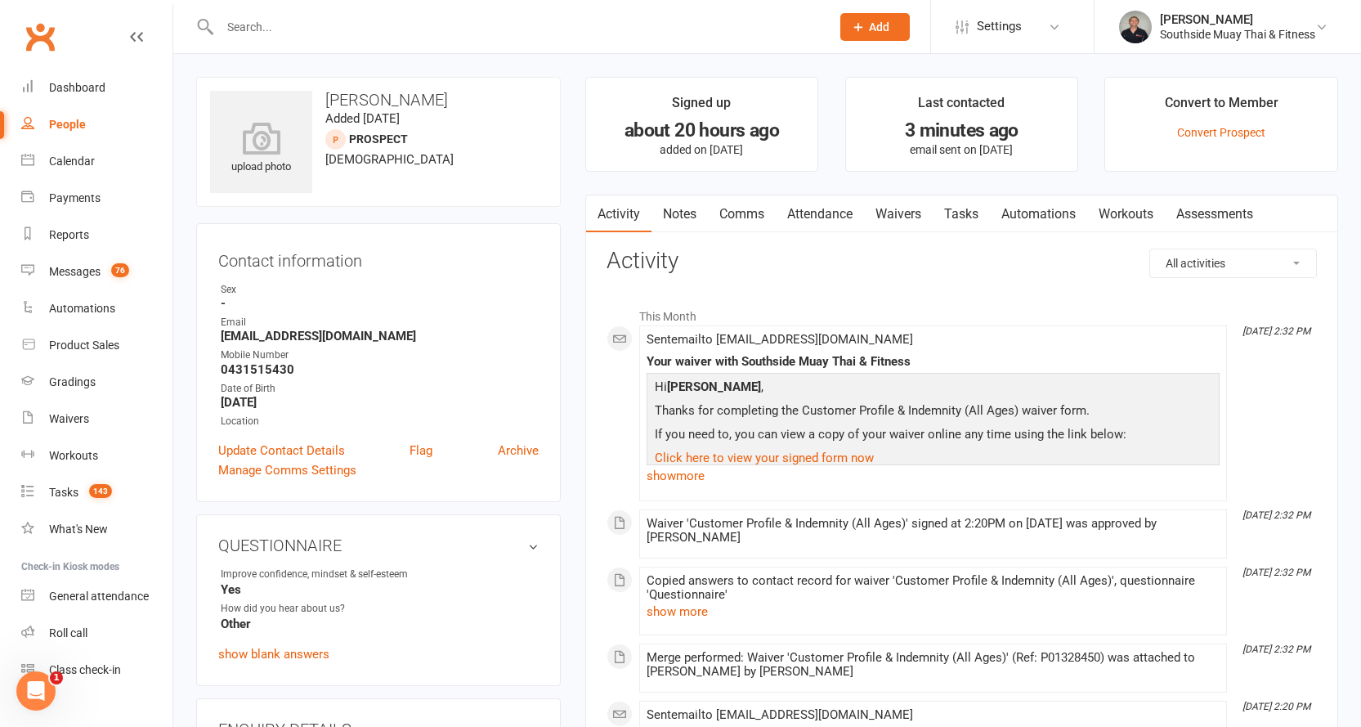
click at [839, 213] on link "Attendance" at bounding box center [820, 214] width 88 height 38
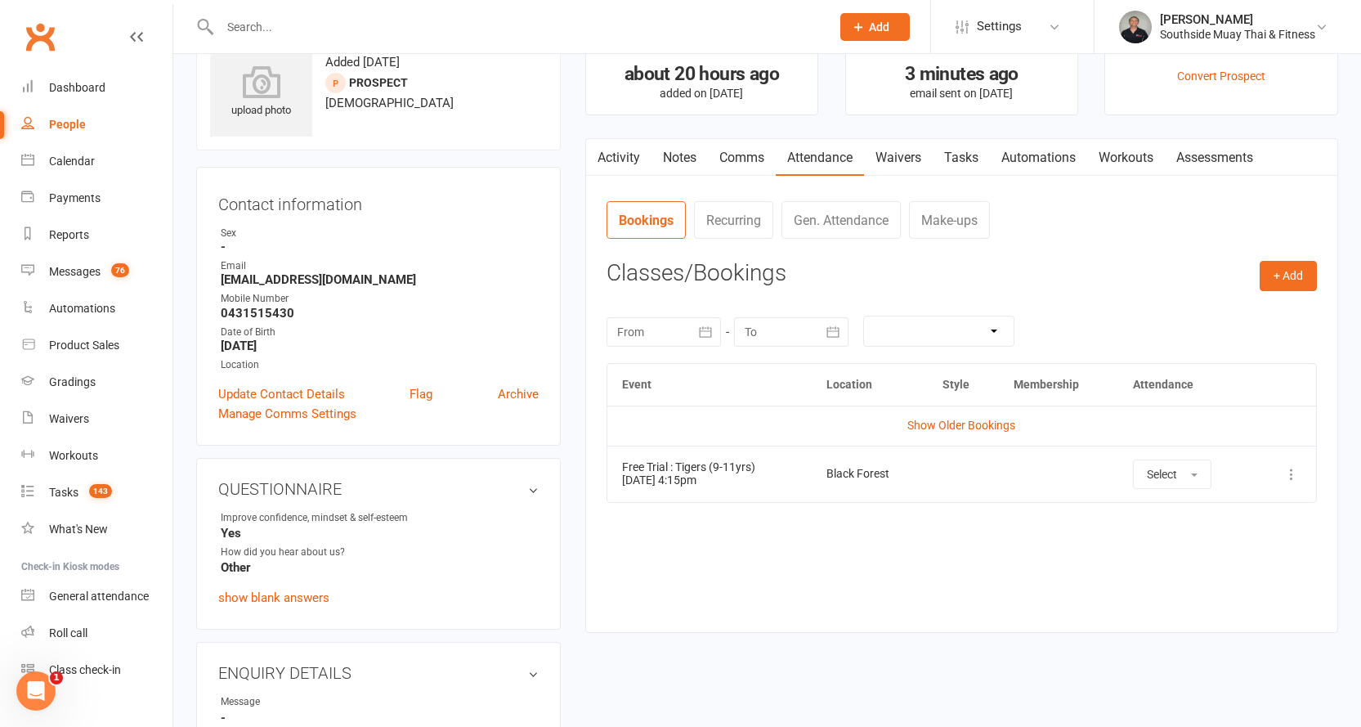
scroll to position [163, 0]
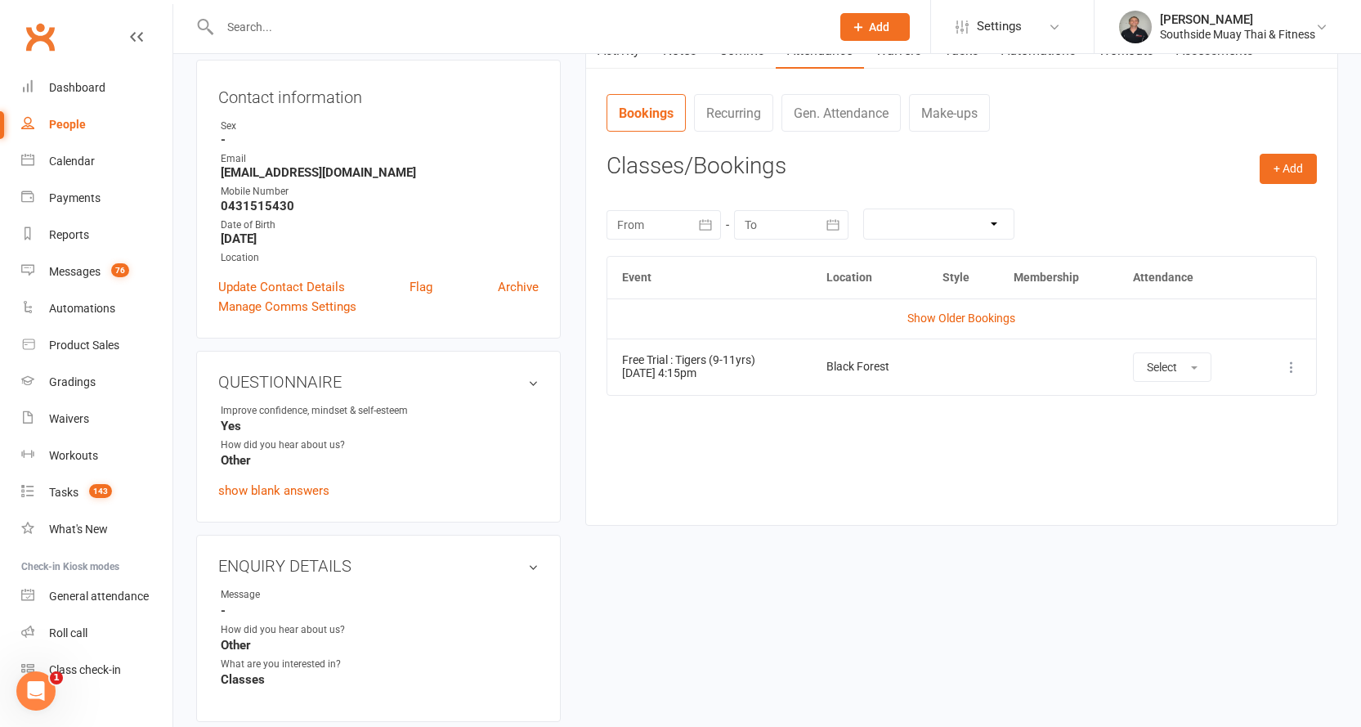
click at [1296, 360] on icon at bounding box center [1291, 367] width 16 height 16
click at [1220, 466] on link "Remove booking" at bounding box center [1220, 464] width 162 height 33
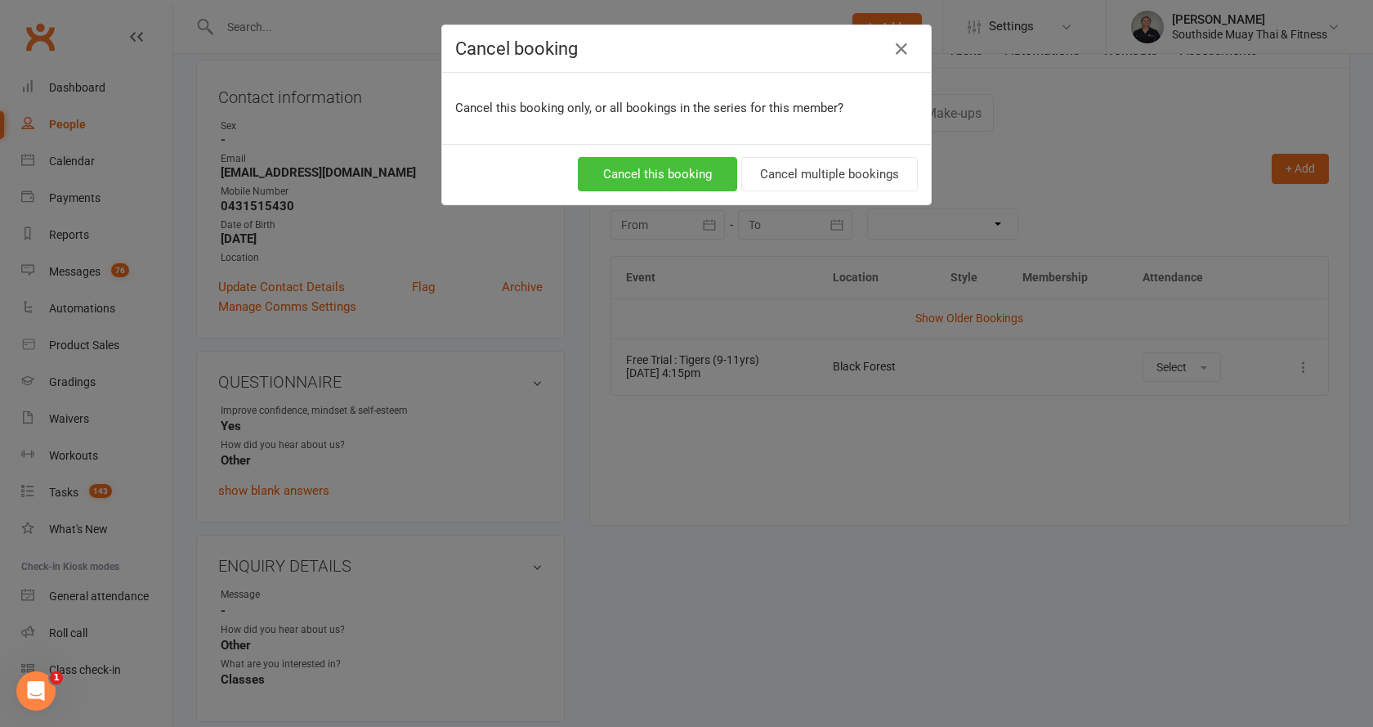
click at [639, 159] on button "Cancel this booking" at bounding box center [657, 174] width 159 height 34
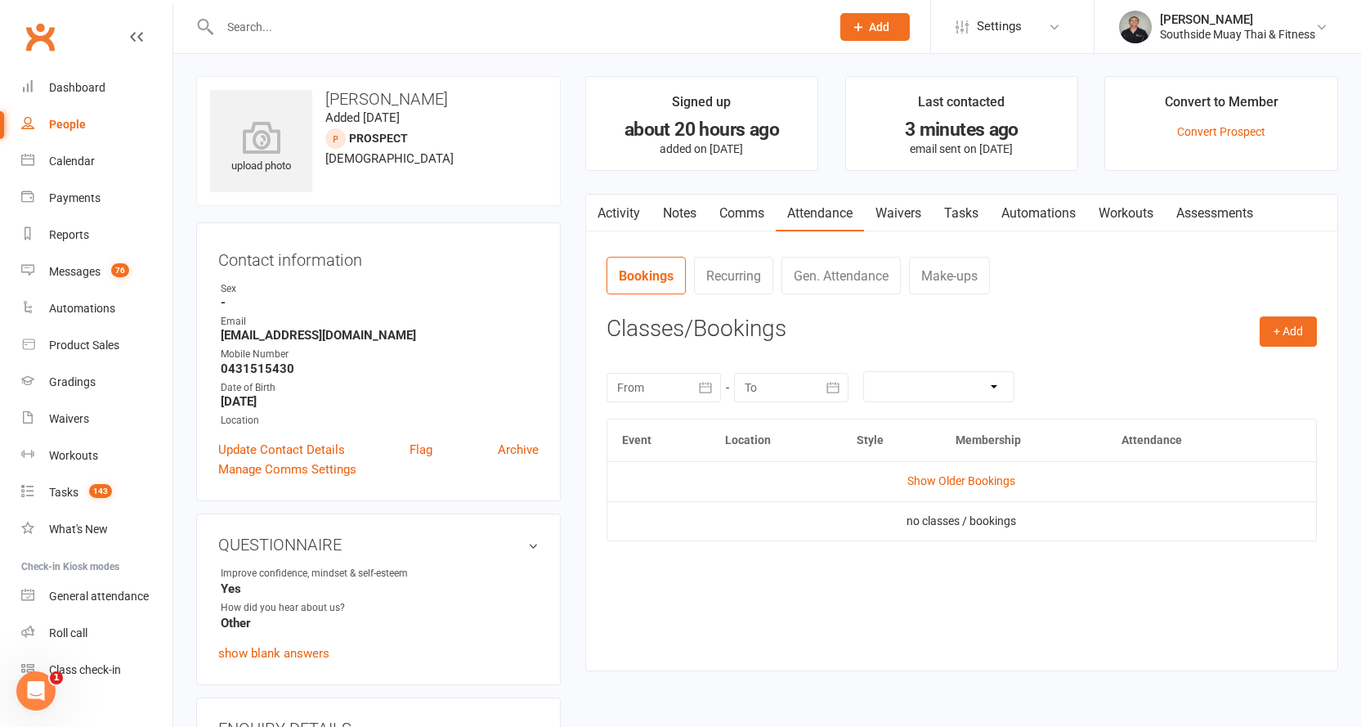
scroll to position [0, 0]
click at [250, 445] on link "Update Contact Details" at bounding box center [281, 451] width 127 height 20
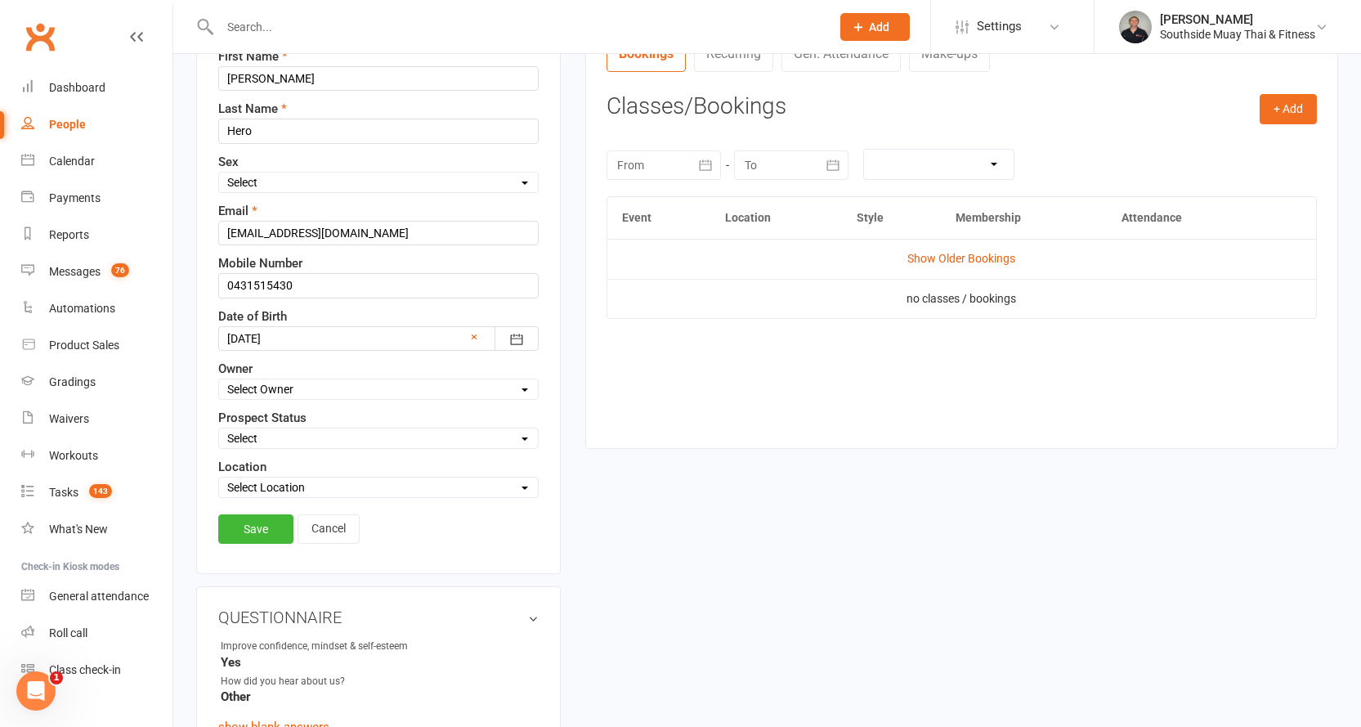
scroll to position [240, 0]
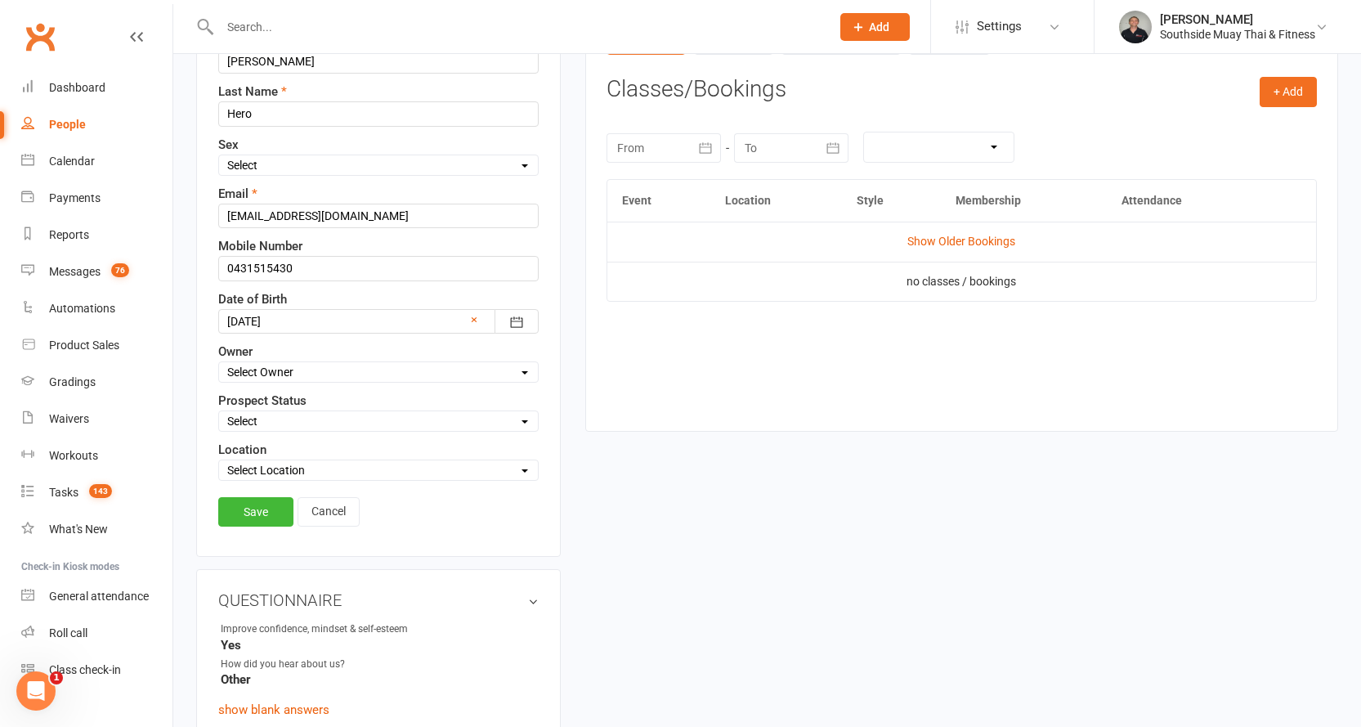
click at [254, 416] on select "Select Initial Contact 28 Day LBE - Contact Needed 28 Day LBE - Intro Class Boo…" at bounding box center [378, 421] width 319 height 18
click at [238, 513] on link "Save" at bounding box center [255, 511] width 75 height 29
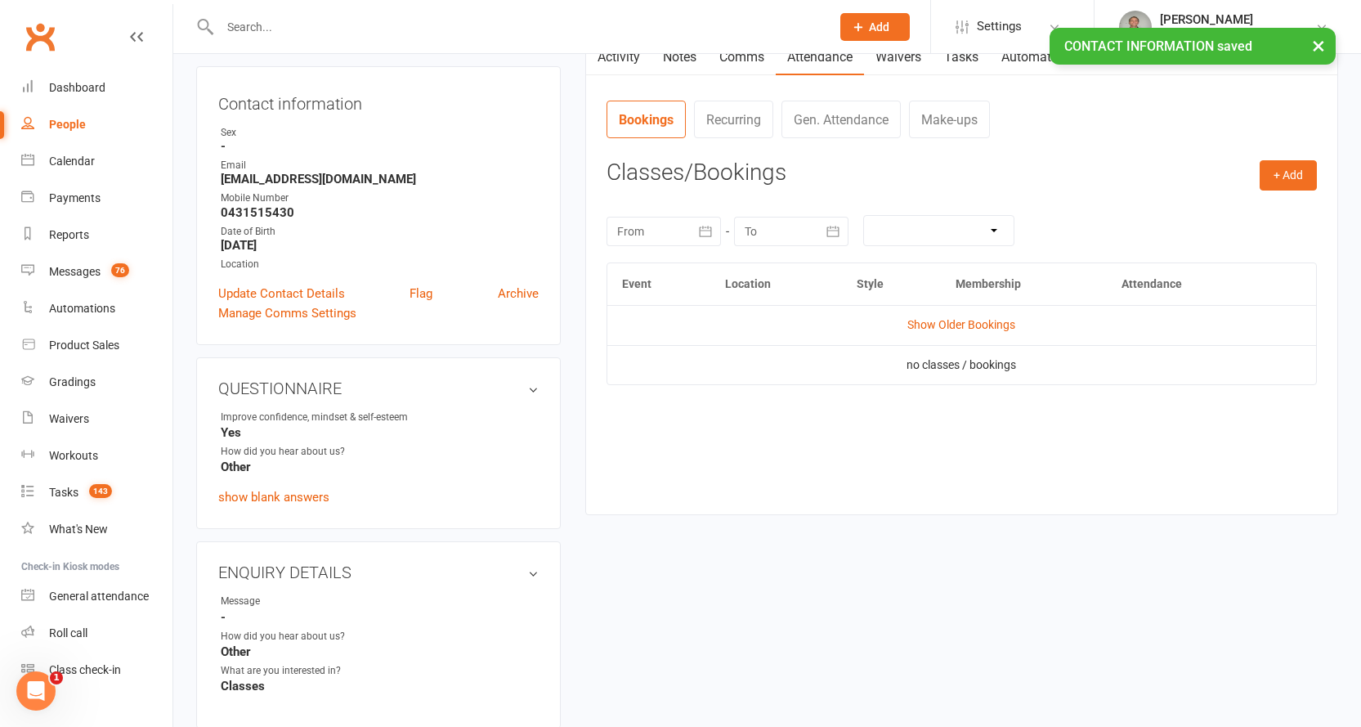
scroll to position [0, 0]
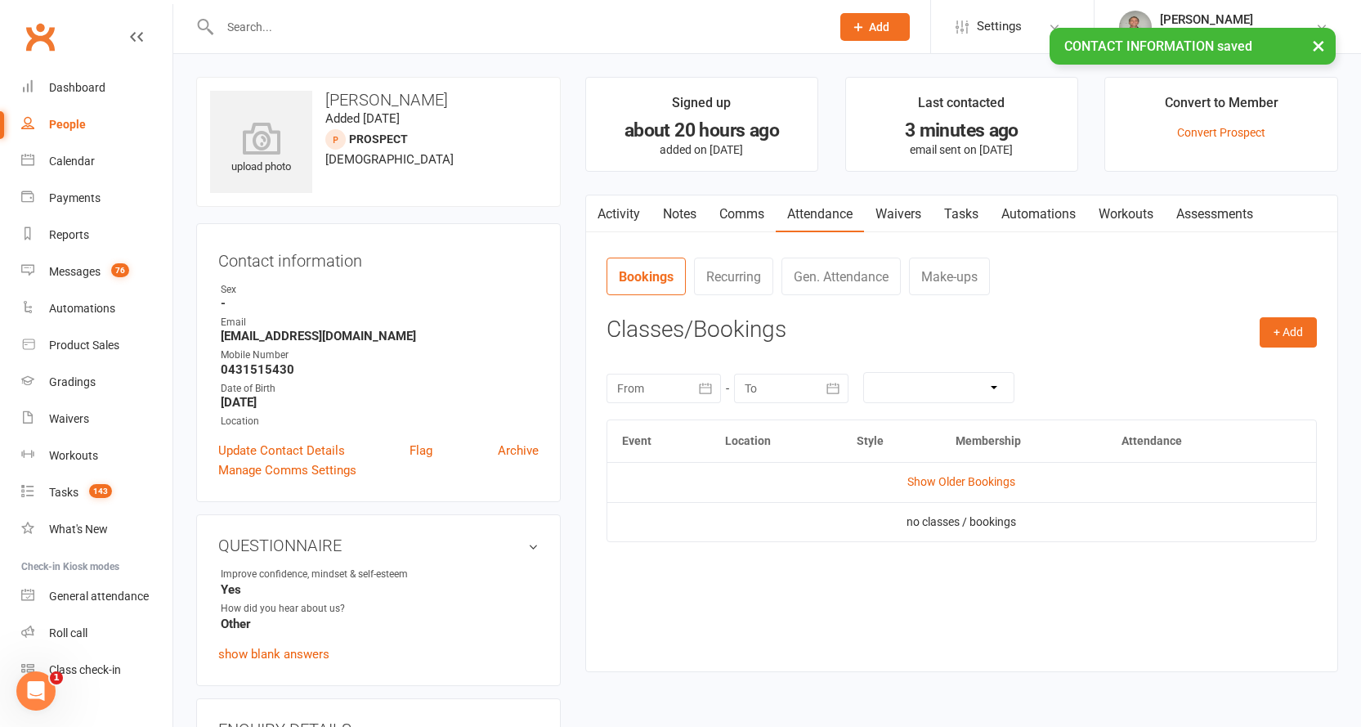
click at [633, 216] on link "Activity" at bounding box center [618, 214] width 65 height 38
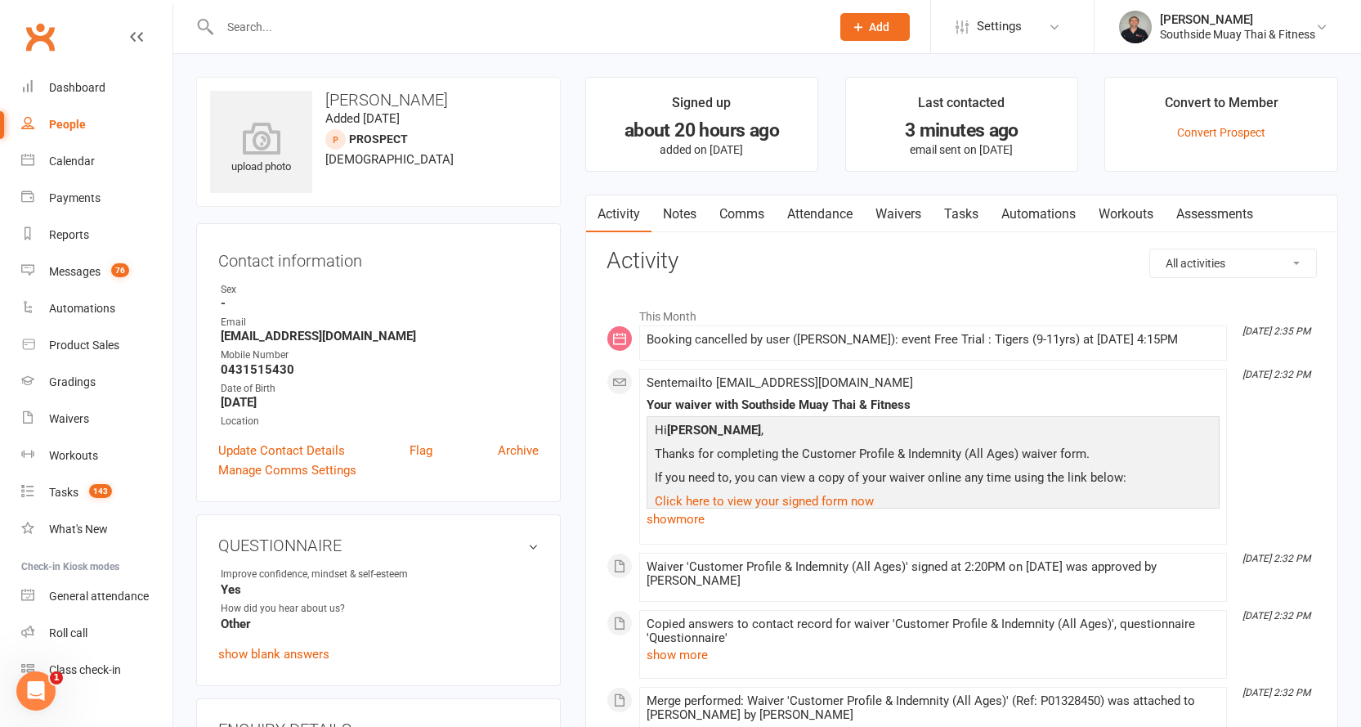
click at [806, 212] on link "Attendance" at bounding box center [820, 214] width 88 height 38
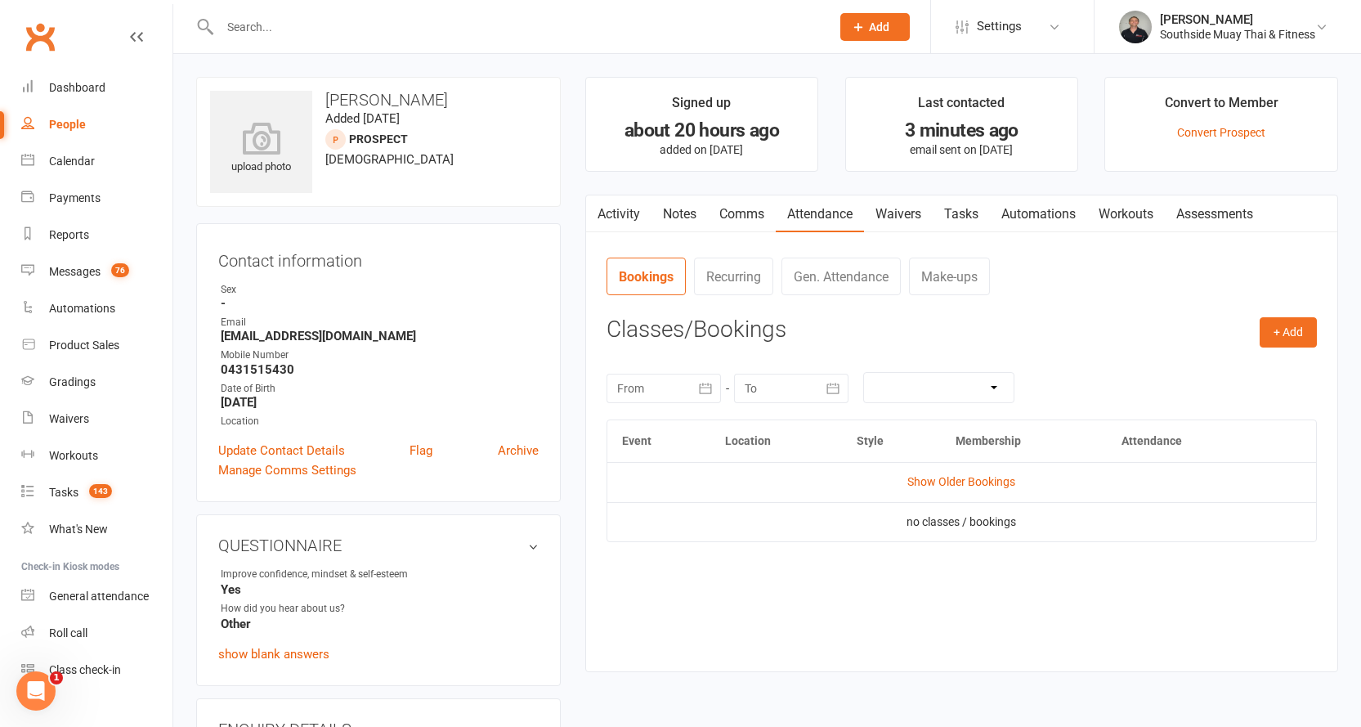
click at [619, 221] on link "Activity" at bounding box center [618, 214] width 65 height 38
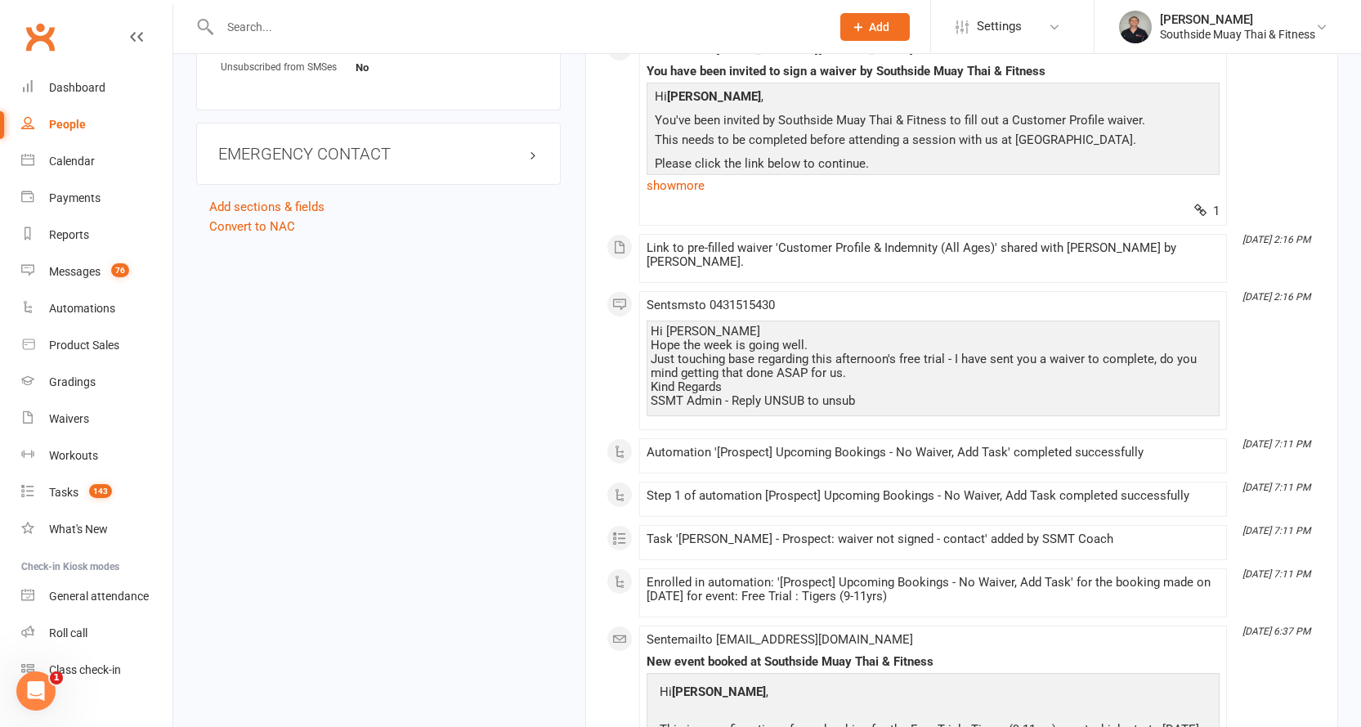
scroll to position [981, 0]
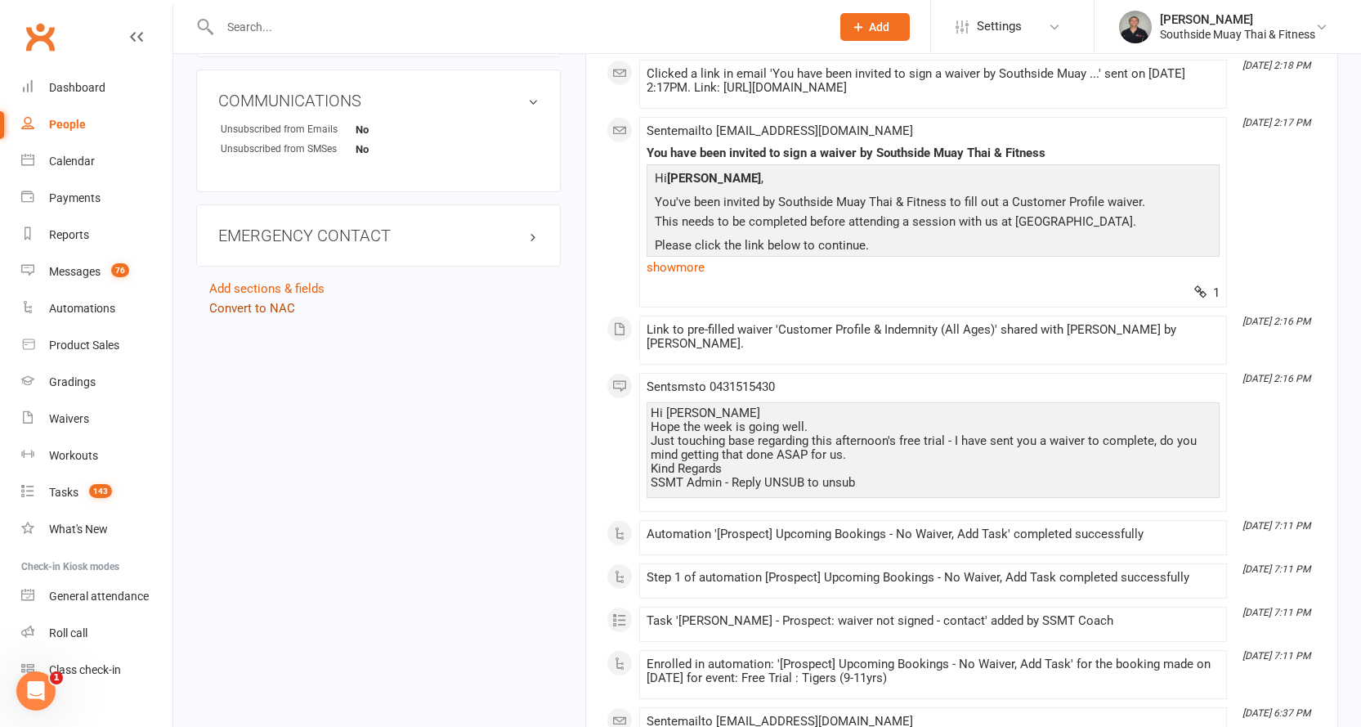
click at [242, 306] on link "Convert to NAC" at bounding box center [252, 308] width 86 height 15
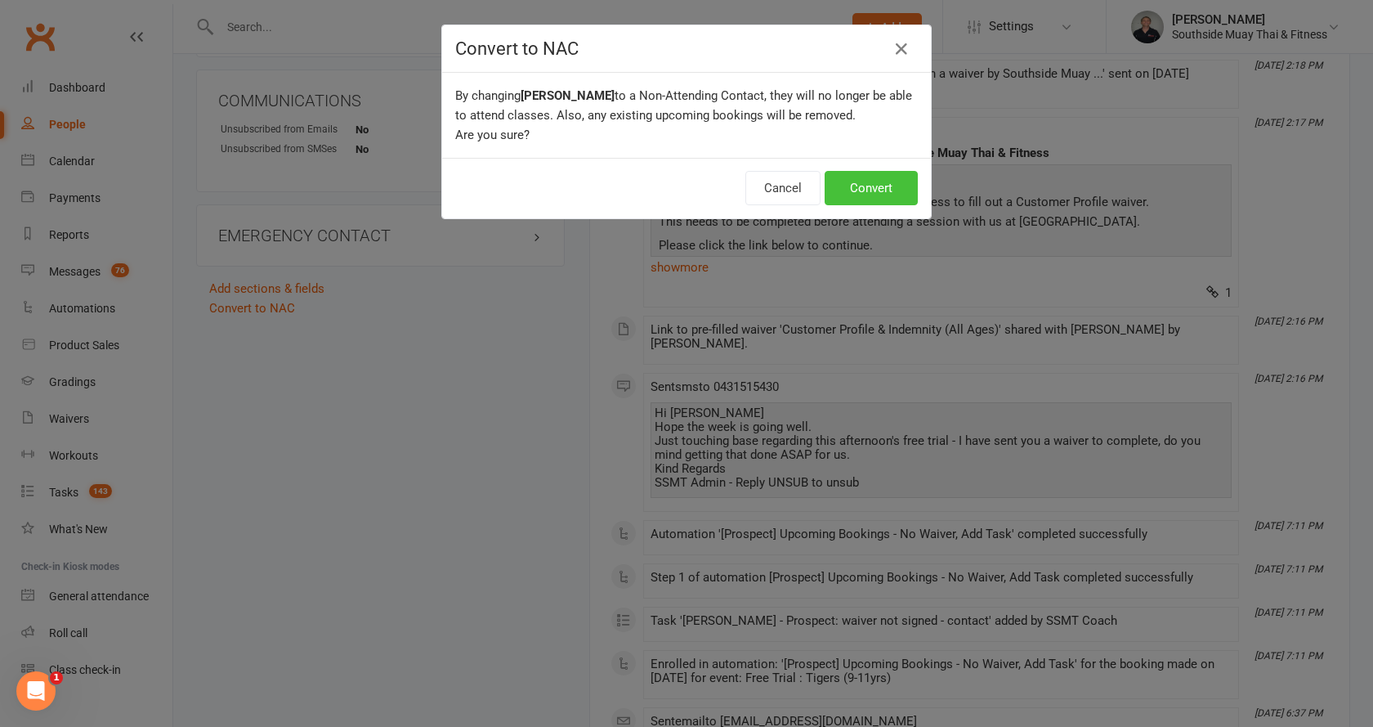
click at [843, 189] on button "Convert" at bounding box center [871, 188] width 93 height 34
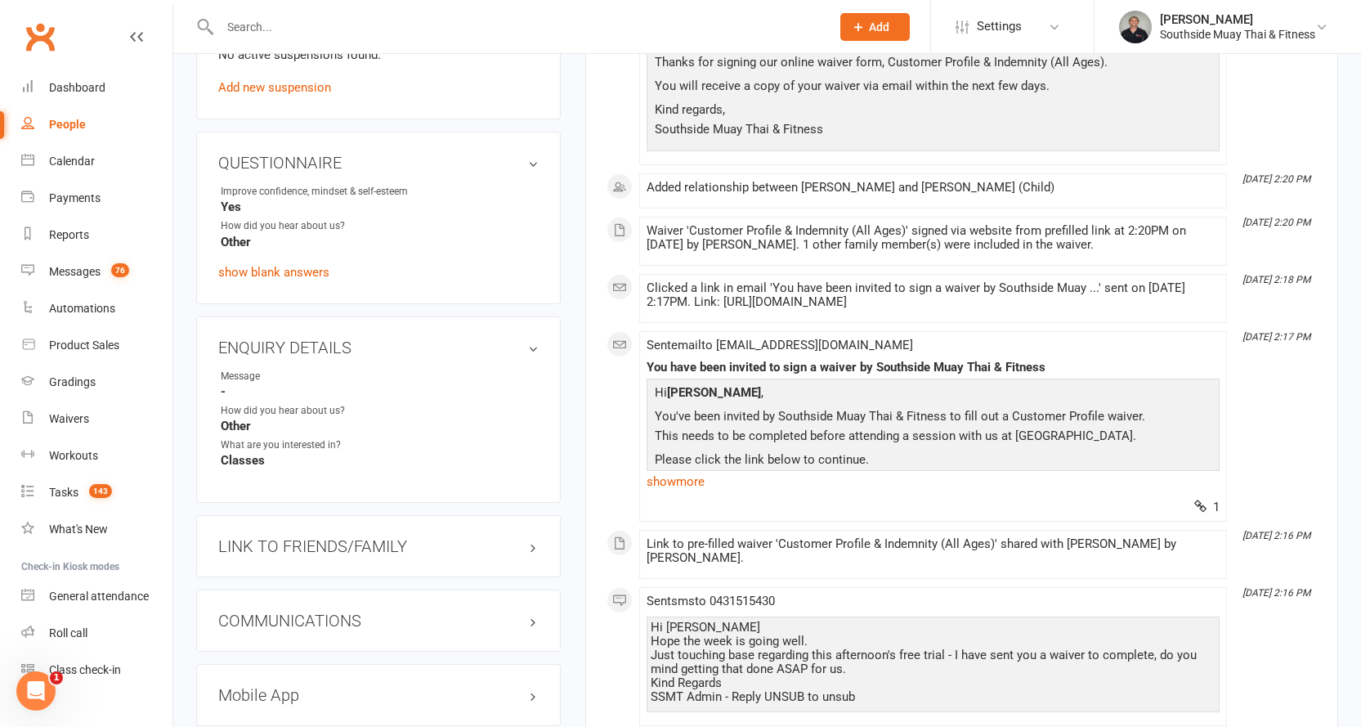
scroll to position [981, 0]
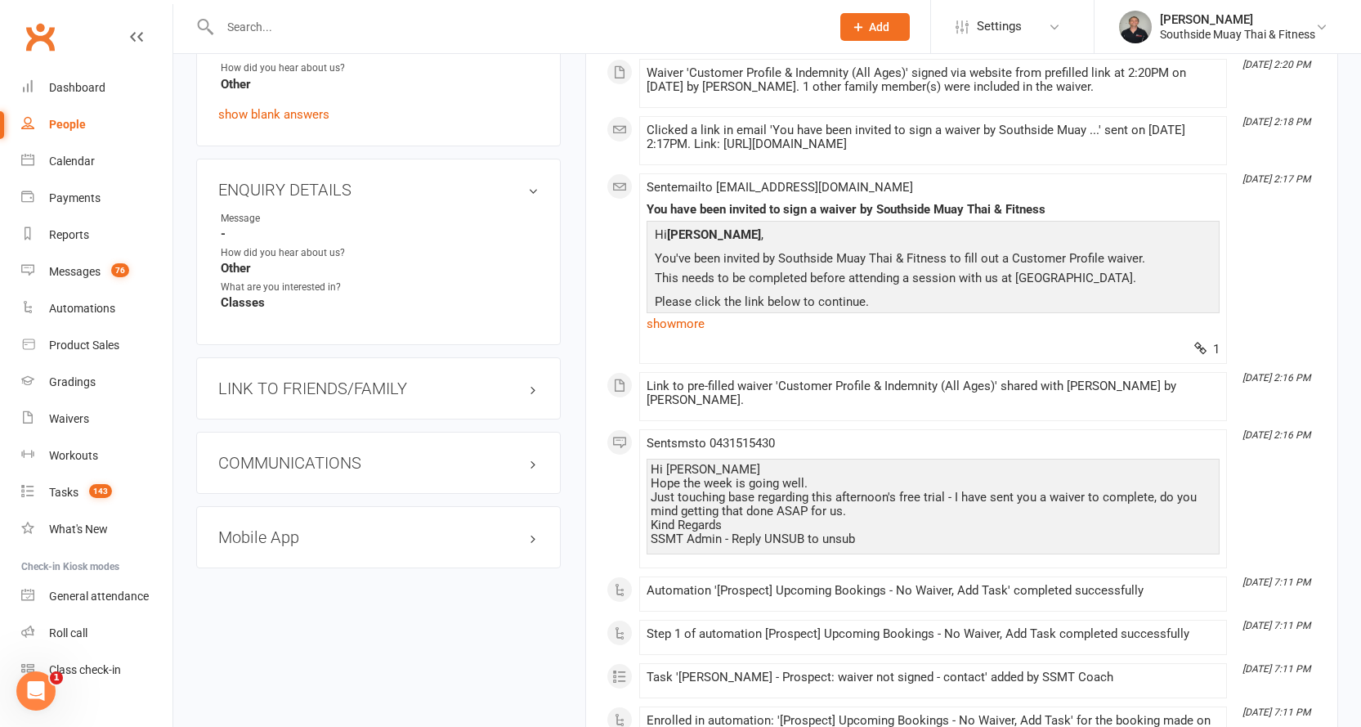
click at [370, 381] on h3 "LINK TO FRIENDS/FAMILY" at bounding box center [378, 388] width 320 height 18
click at [312, 419] on link "Emanuel Hero - Child" at bounding box center [285, 422] width 129 height 17
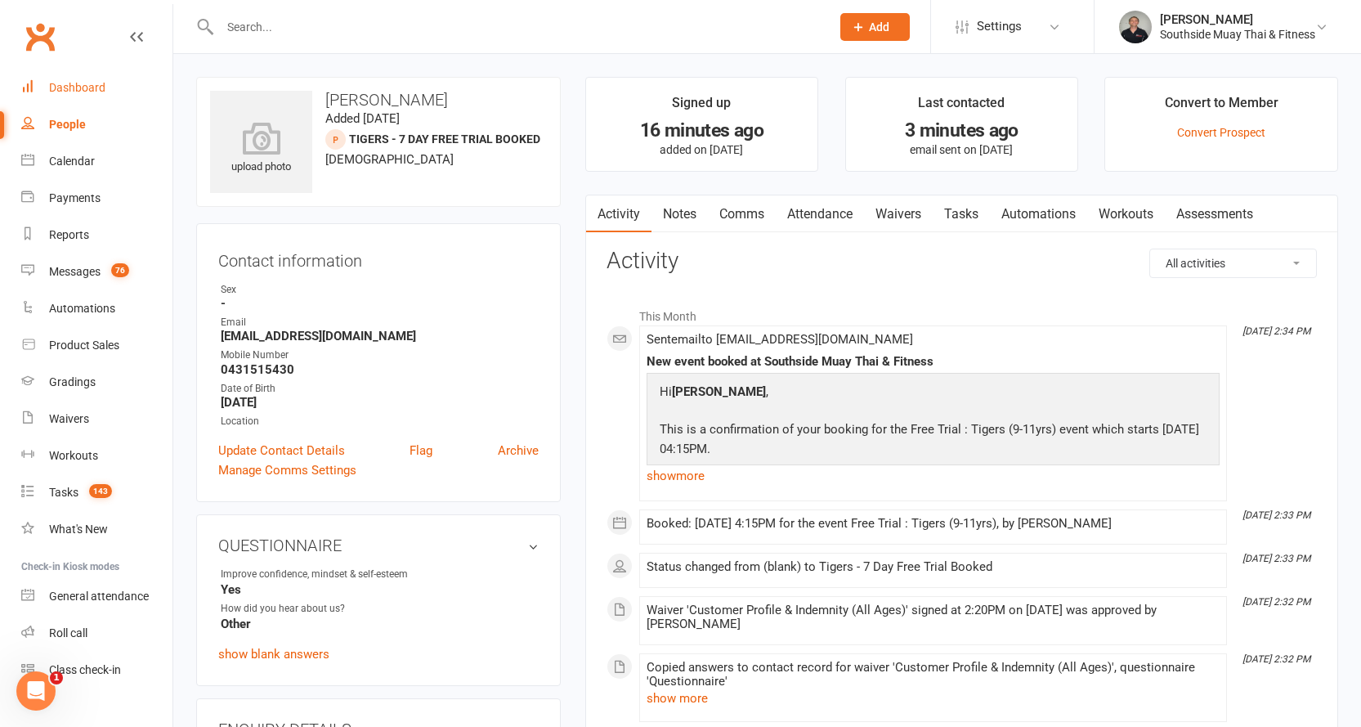
click at [67, 79] on link "Dashboard" at bounding box center [96, 87] width 151 height 37
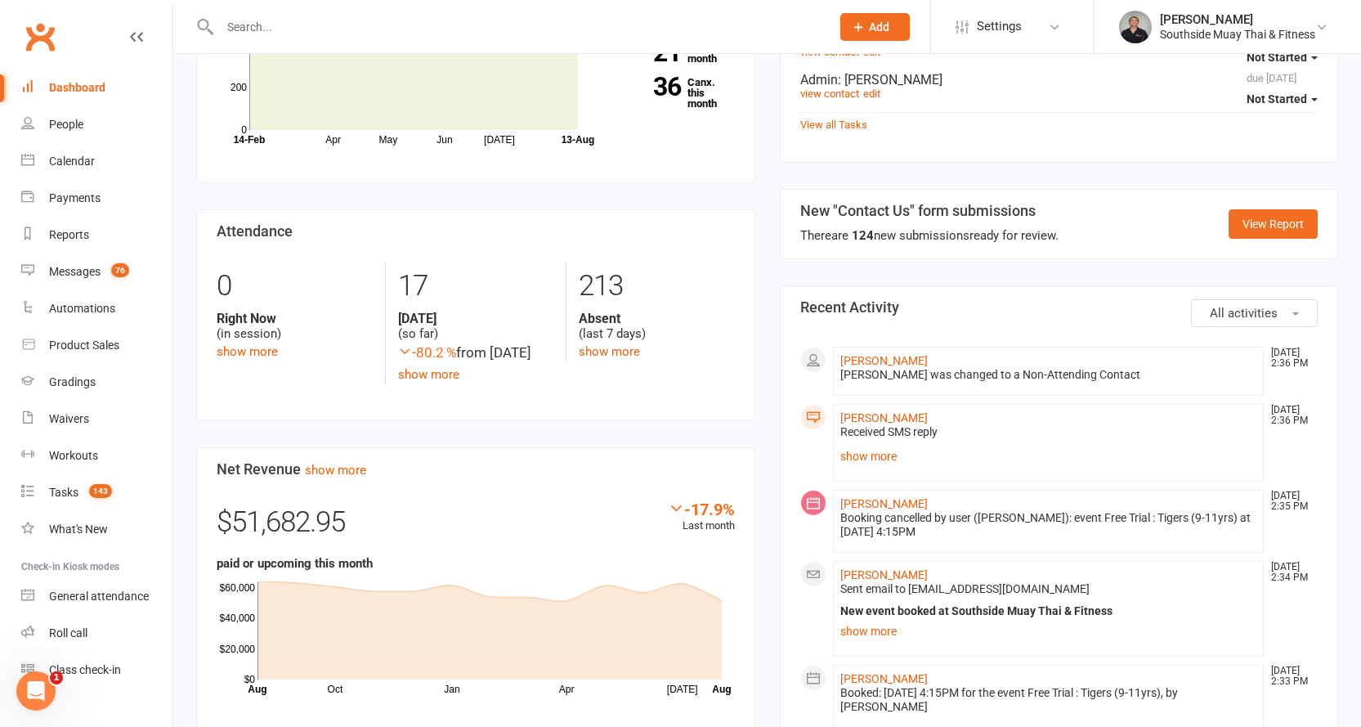
scroll to position [817, 0]
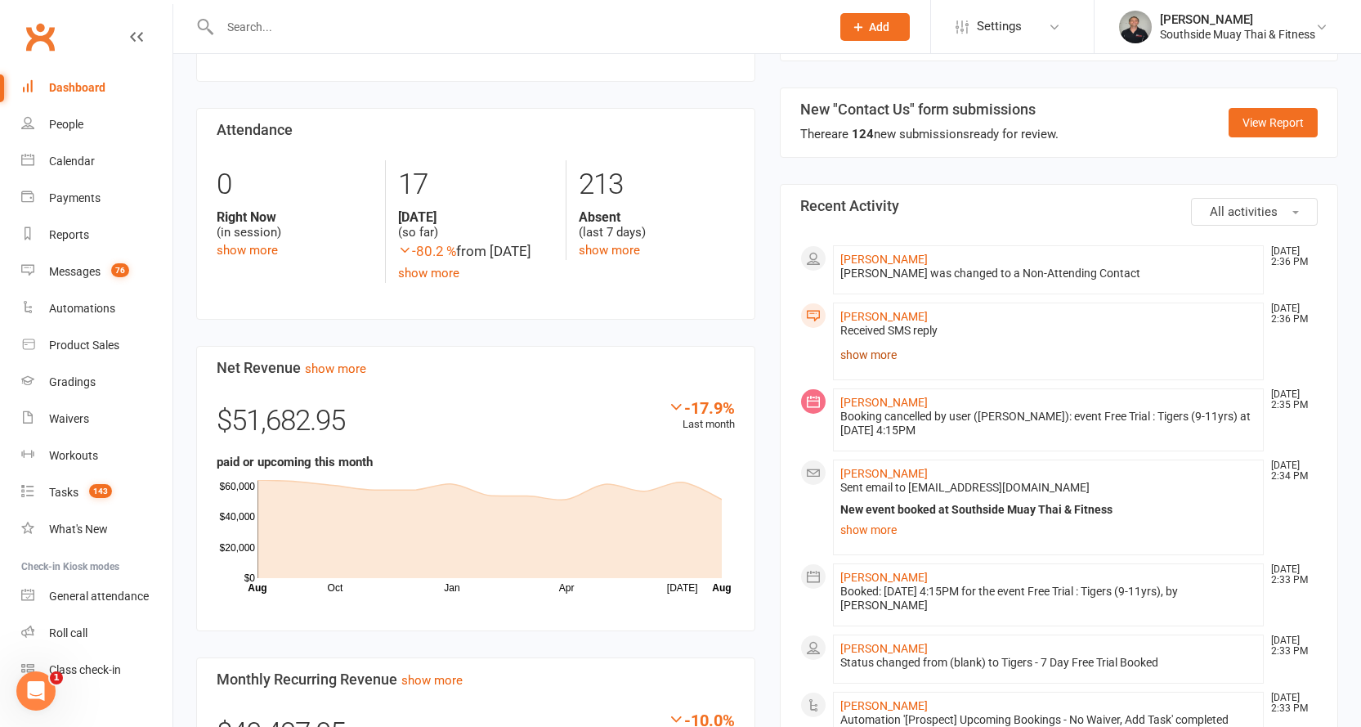
click at [880, 343] on link "show more" at bounding box center [1048, 354] width 417 height 23
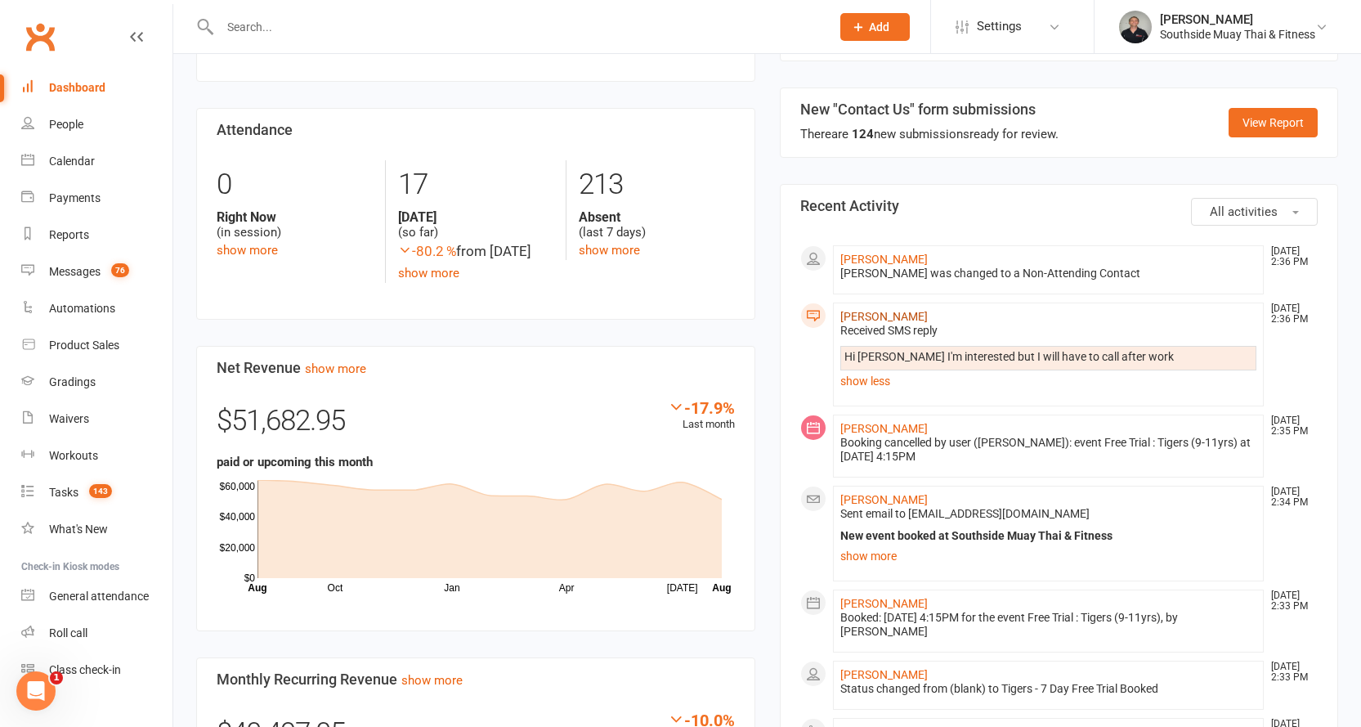
click at [859, 310] on link "Owen Kerrison" at bounding box center [883, 316] width 87 height 13
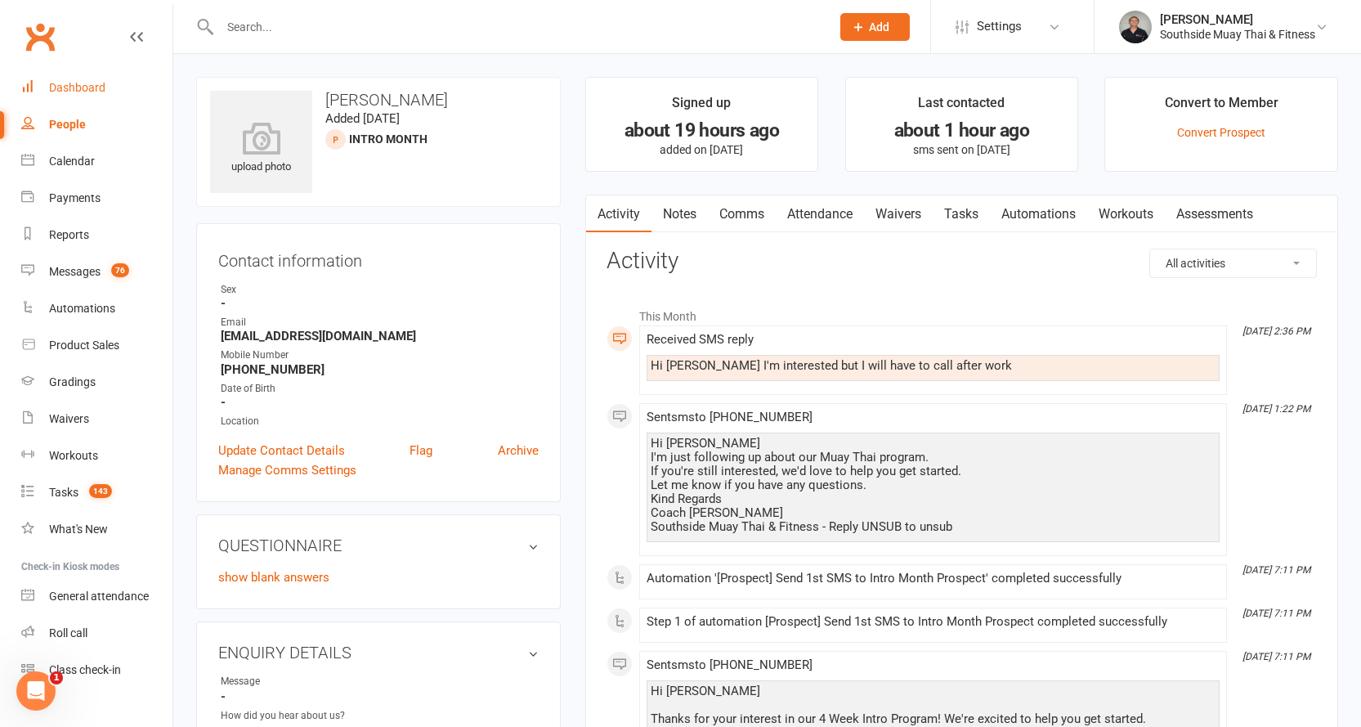
click at [75, 79] on link "Dashboard" at bounding box center [96, 87] width 151 height 37
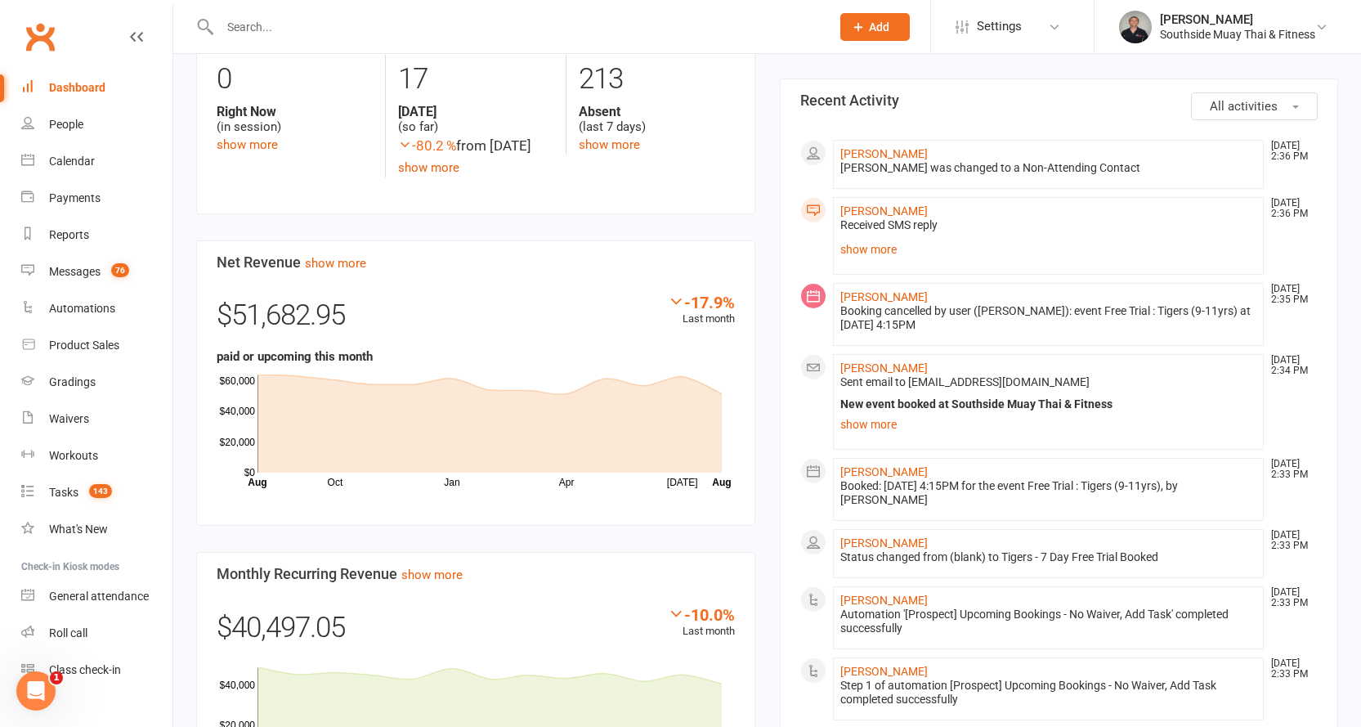
scroll to position [1144, 0]
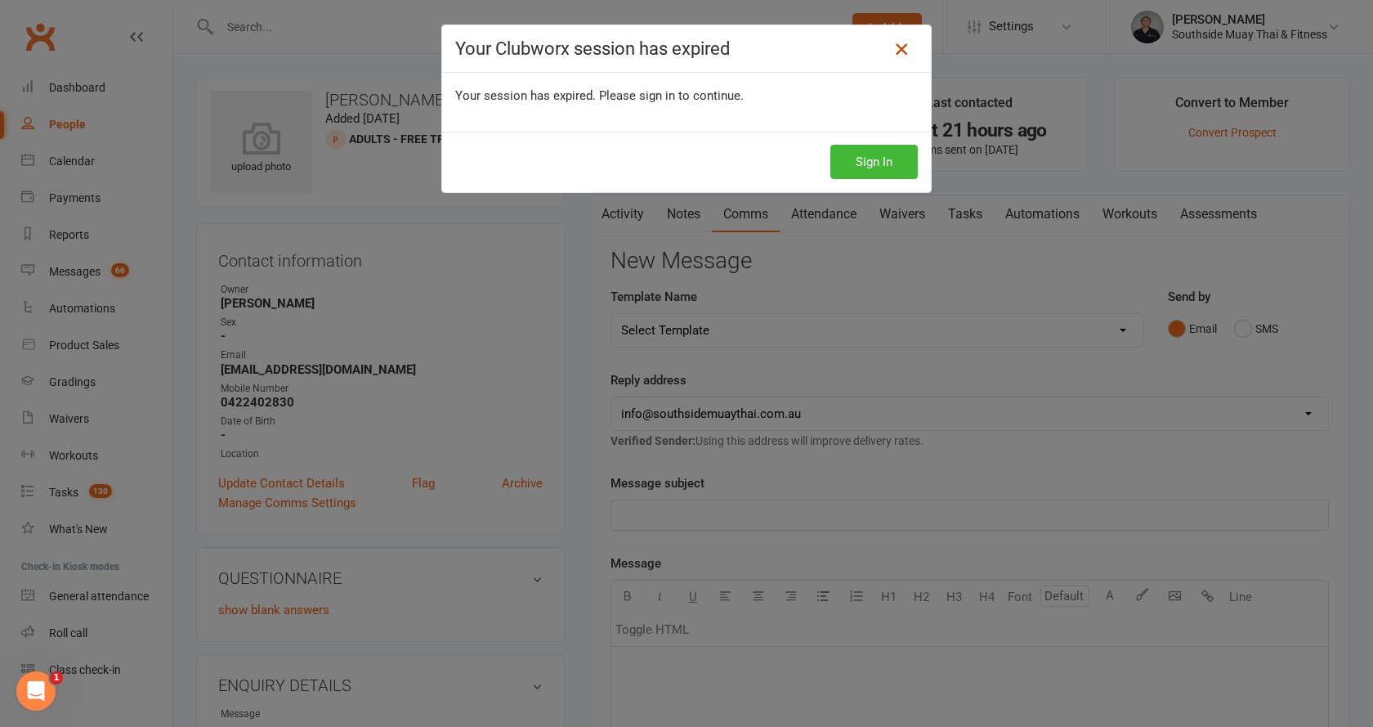
click at [895, 45] on icon at bounding box center [902, 49] width 20 height 20
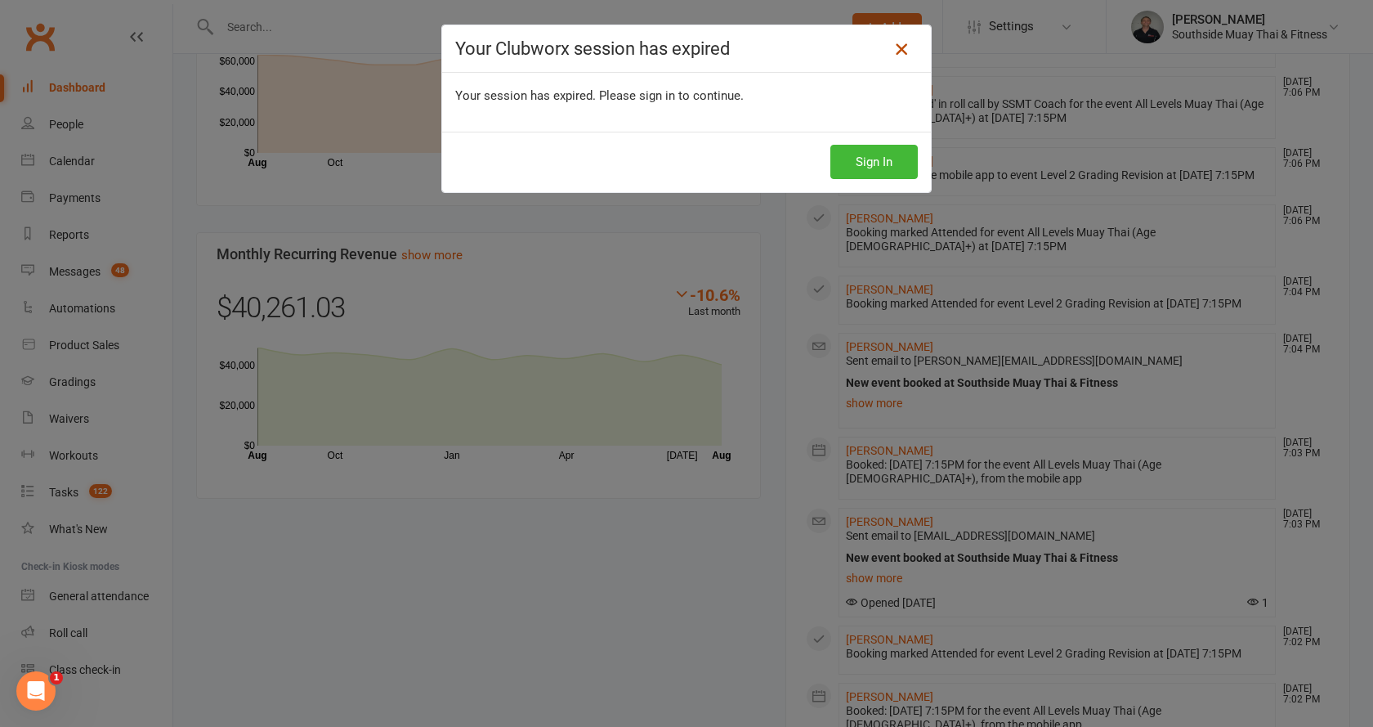
scroll to position [1226, 0]
click at [892, 47] on icon at bounding box center [902, 49] width 20 height 20
